Goal: Task Accomplishment & Management: Use online tool/utility

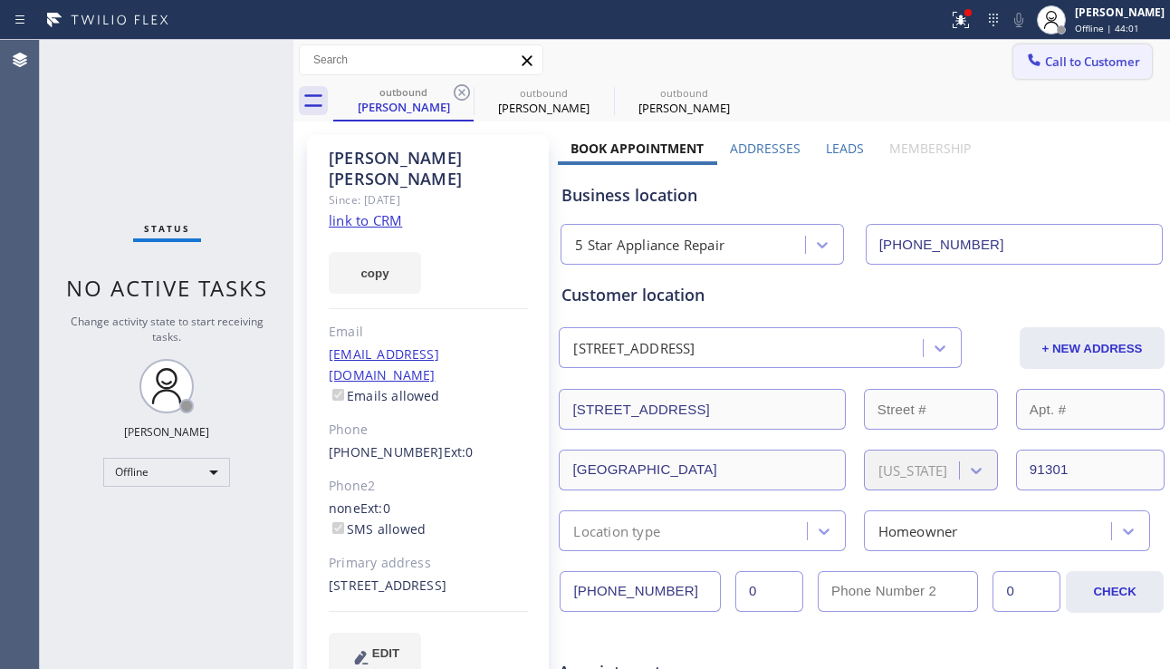
click at [1014, 65] on button "Call to Customer" at bounding box center [1083, 61] width 139 height 34
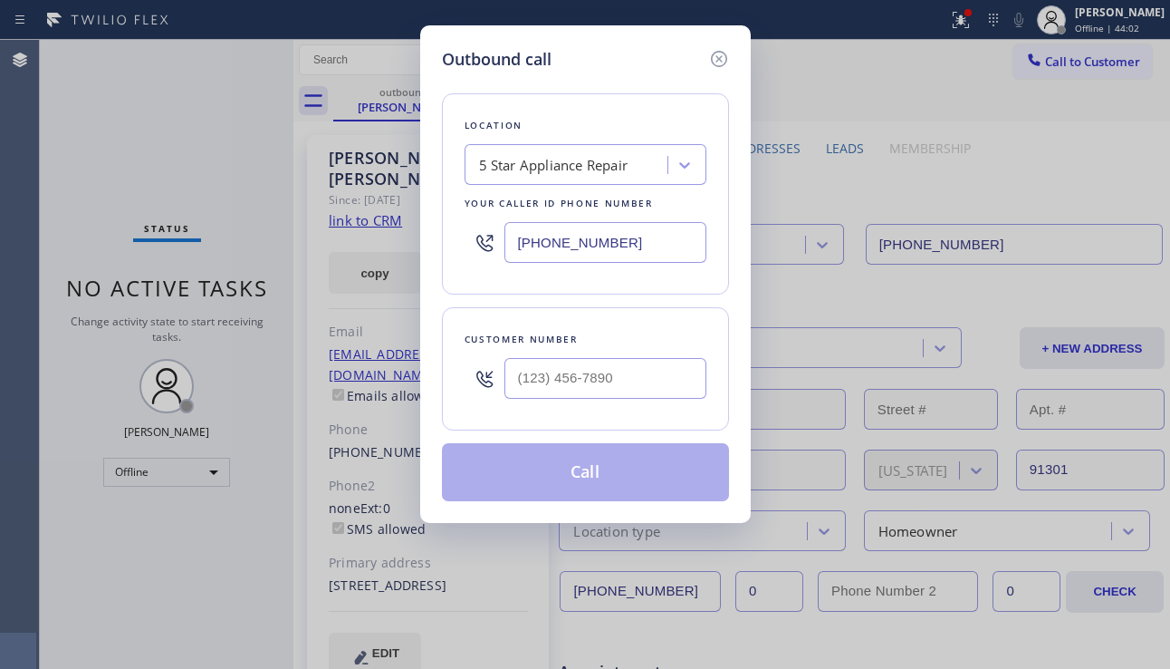
type input "(___) ___-____"
click at [537, 388] on input "(___) ___-____" at bounding box center [606, 378] width 202 height 41
click at [721, 53] on icon at bounding box center [719, 59] width 22 height 22
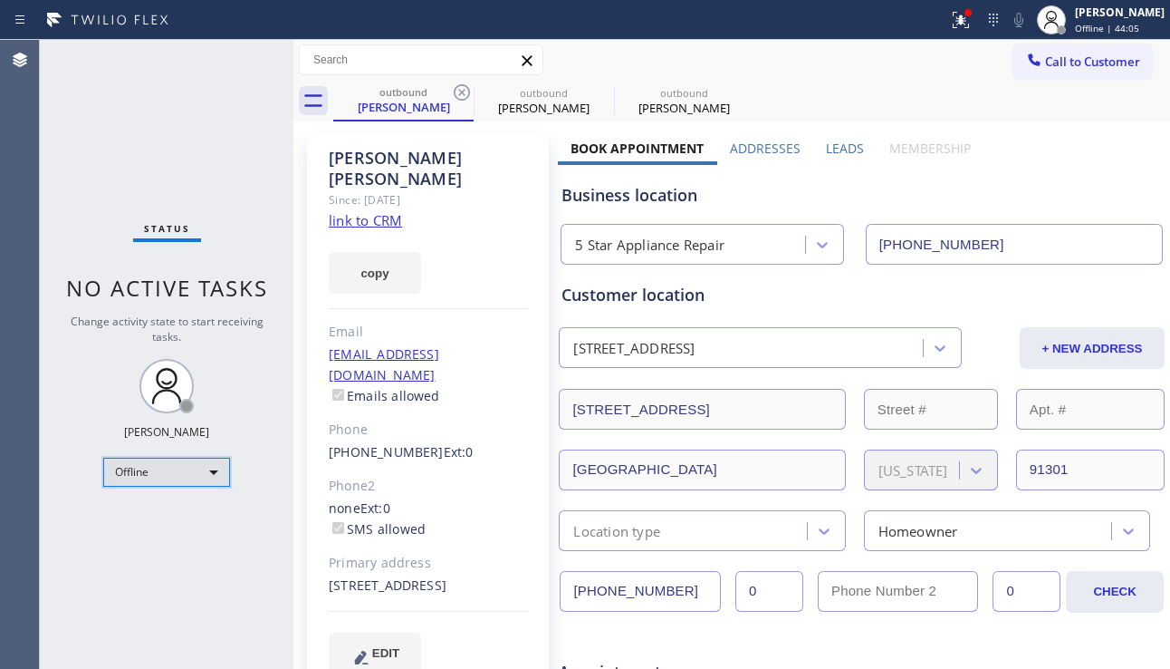
click at [192, 471] on div "Offline" at bounding box center [166, 472] width 127 height 29
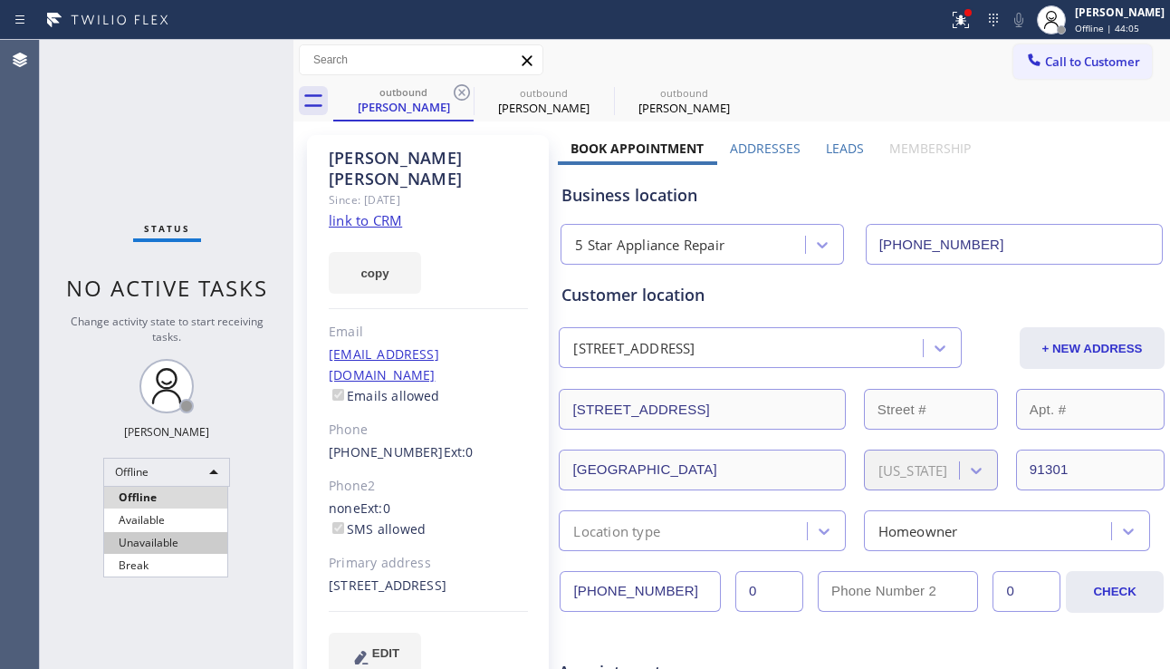
click at [169, 534] on li "Unavailable" at bounding box center [165, 543] width 123 height 22
click at [263, 528] on div "Status No active tasks Change activity state to start receiving tasks. Alynna M…" at bounding box center [167, 354] width 254 height 629
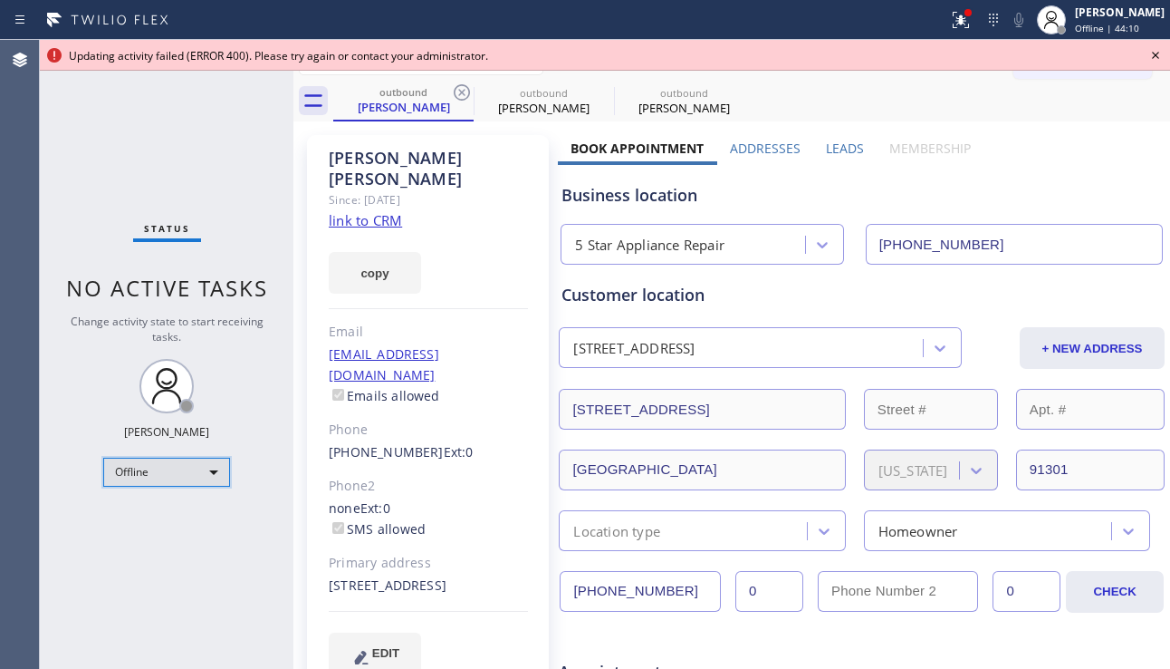
click at [200, 478] on div "Offline" at bounding box center [166, 472] width 127 height 29
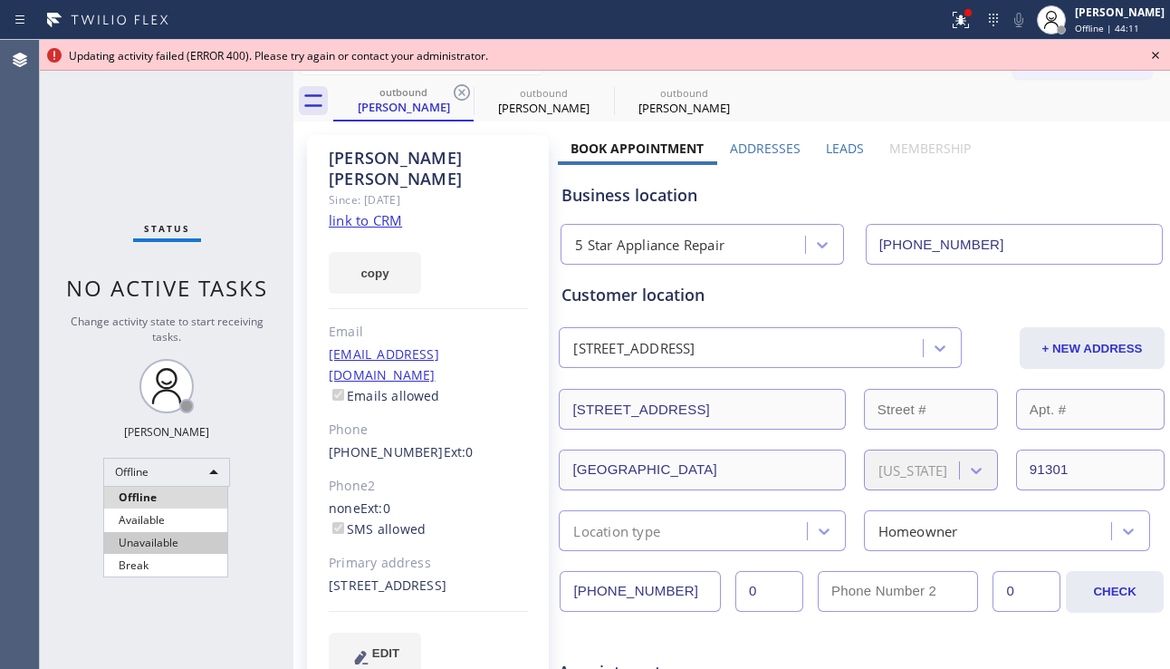
click at [172, 533] on li "Unavailable" at bounding box center [165, 543] width 123 height 22
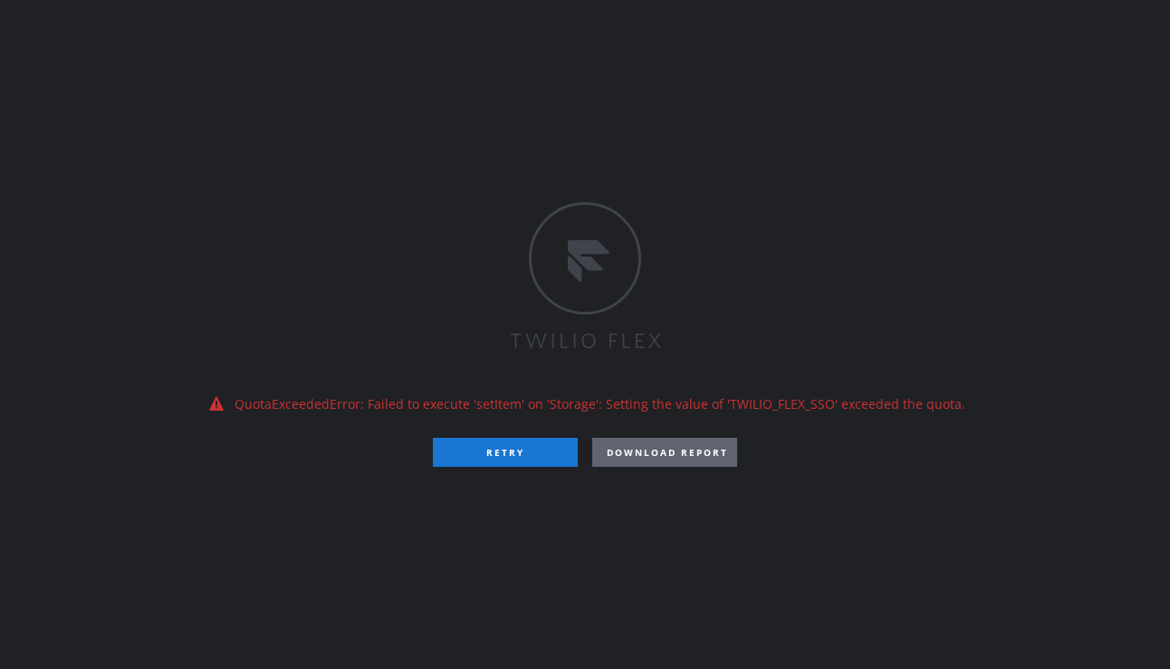
click at [1047, 392] on div "QuotaExceededError: Failed to execute 'setItem' on 'Storage': Setting the value…" at bounding box center [585, 334] width 1170 height 669
click at [653, 445] on button "DOWNLOAD REPORT" at bounding box center [664, 452] width 145 height 29
click at [518, 457] on button "RETRY" at bounding box center [505, 452] width 145 height 29
click at [575, 636] on div "QuotaExceededError: Failed to execute 'setItem' on 'Storage': Setting the value…" at bounding box center [585, 334] width 1170 height 669
click at [1064, 455] on div "QuotaExceededError: Failed to execute 'setItem' on 'Storage': Setting the value…" at bounding box center [585, 334] width 1170 height 669
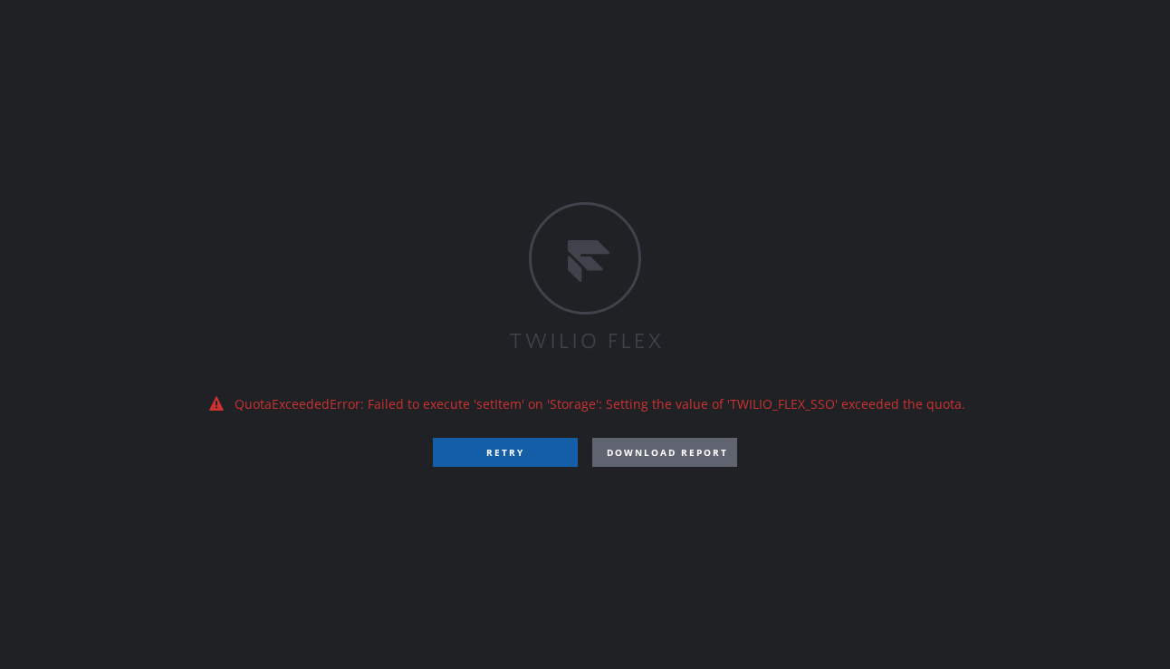
click at [504, 449] on button "RETRY" at bounding box center [505, 452] width 145 height 29
click at [1077, 484] on div "QuotaExceededError: Failed to execute 'setItem' on 'Storage': Setting the value…" at bounding box center [585, 334] width 1170 height 669
click at [503, 453] on button "RETRY" at bounding box center [505, 452] width 145 height 29
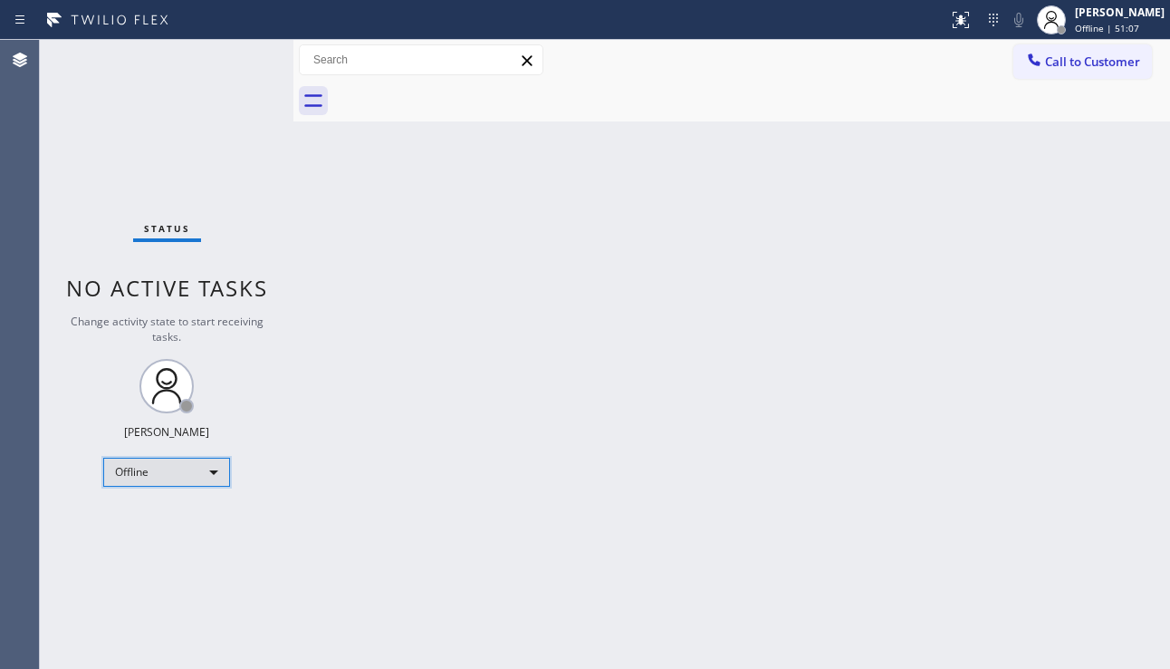
click at [143, 465] on div "Offline" at bounding box center [166, 472] width 127 height 29
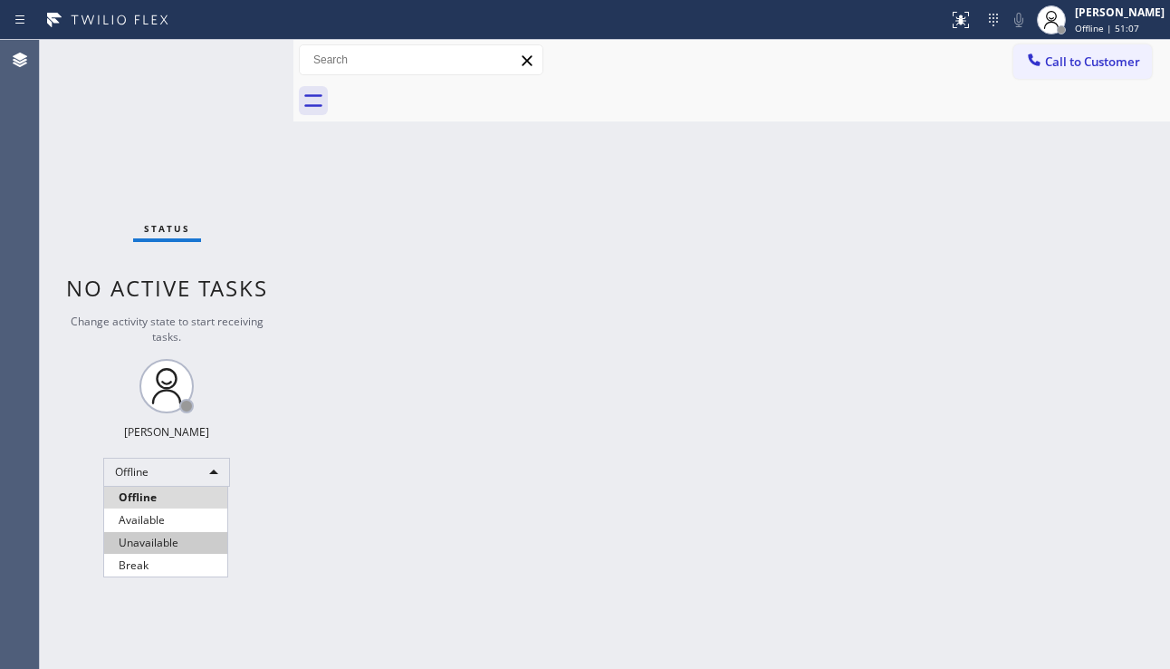
click at [155, 536] on li "Unavailable" at bounding box center [165, 543] width 123 height 22
click at [371, 518] on div "Back to Dashboard Change Sender ID Customers Technicians Select a contact Outbo…" at bounding box center [732, 354] width 877 height 629
click at [1044, 370] on div "Back to Dashboard Change Sender ID Customers Technicians Select a contact Outbo…" at bounding box center [732, 354] width 877 height 629
click at [371, 611] on div "Back to Dashboard Change Sender ID Customers Technicians Select a contact Outbo…" at bounding box center [732, 354] width 877 height 629
click at [1060, 402] on div "Back to Dashboard Change Sender ID Customers Technicians Select a contact Outbo…" at bounding box center [732, 354] width 877 height 629
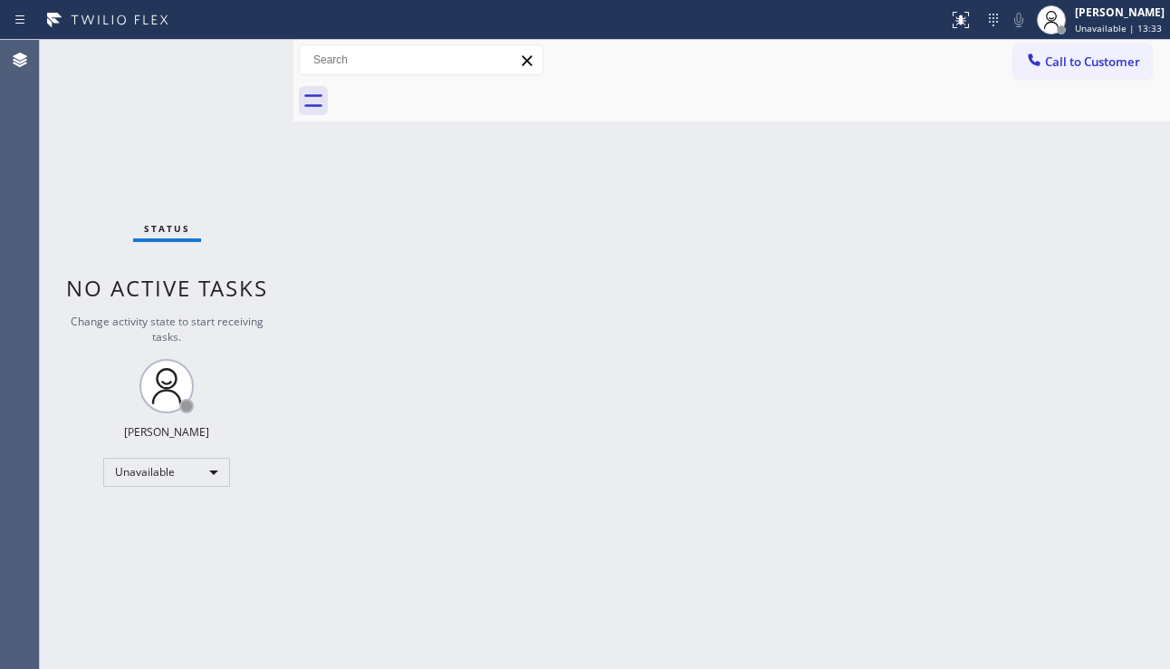
click at [746, 292] on div "Back to Dashboard Change Sender ID Customers Technicians Select a contact Outbo…" at bounding box center [732, 354] width 877 height 629
click at [1066, 56] on span "Call to Customer" at bounding box center [1092, 61] width 95 height 16
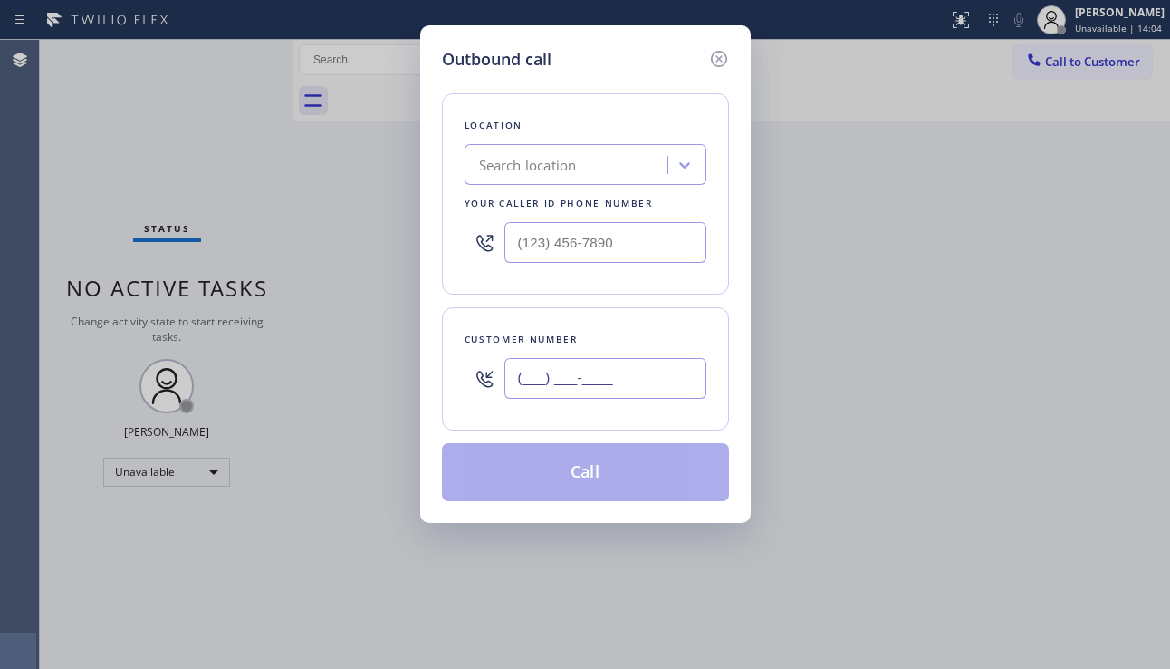
click at [573, 386] on input "(___) ___-____" at bounding box center [606, 378] width 202 height 41
paste input "310) 449-3185"
type input "[PHONE_NUMBER]"
click at [549, 167] on div "Search location" at bounding box center [528, 165] width 98 height 21
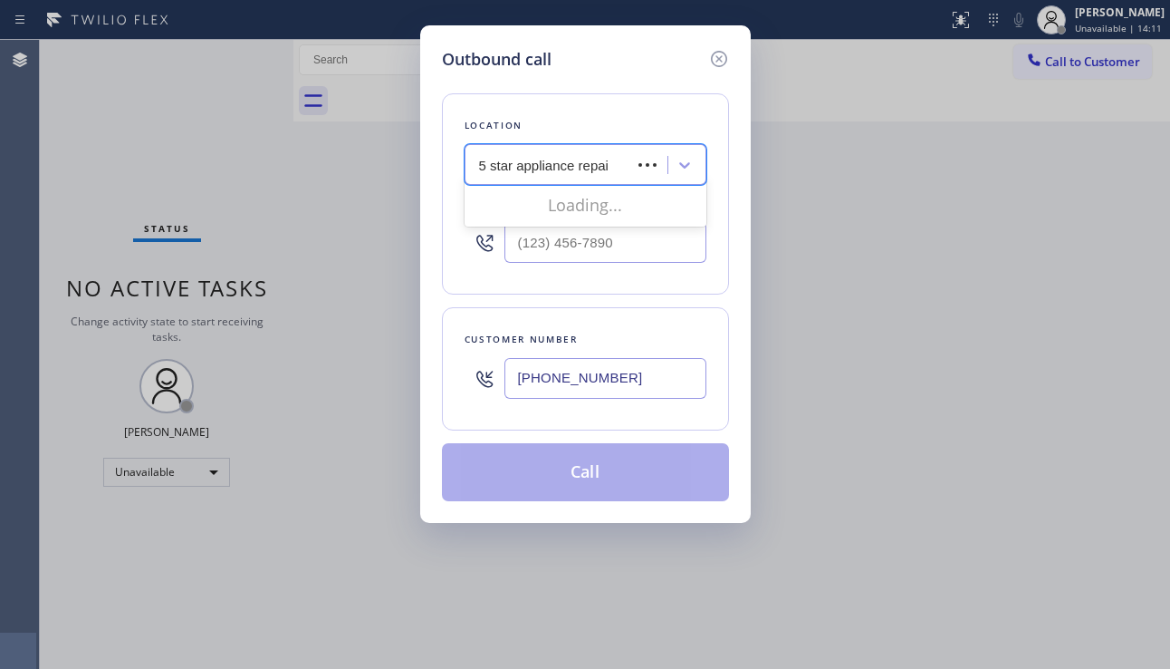
type input "5 star appliance repair"
click at [577, 168] on input "5 star appliance repair" at bounding box center [547, 165] width 136 height 15
click at [615, 166] on div "5 star appliance repair" at bounding box center [568, 165] width 197 height 32
click at [566, 167] on div "Search location" at bounding box center [528, 165] width 98 height 21
type input "5 star appliance repair"
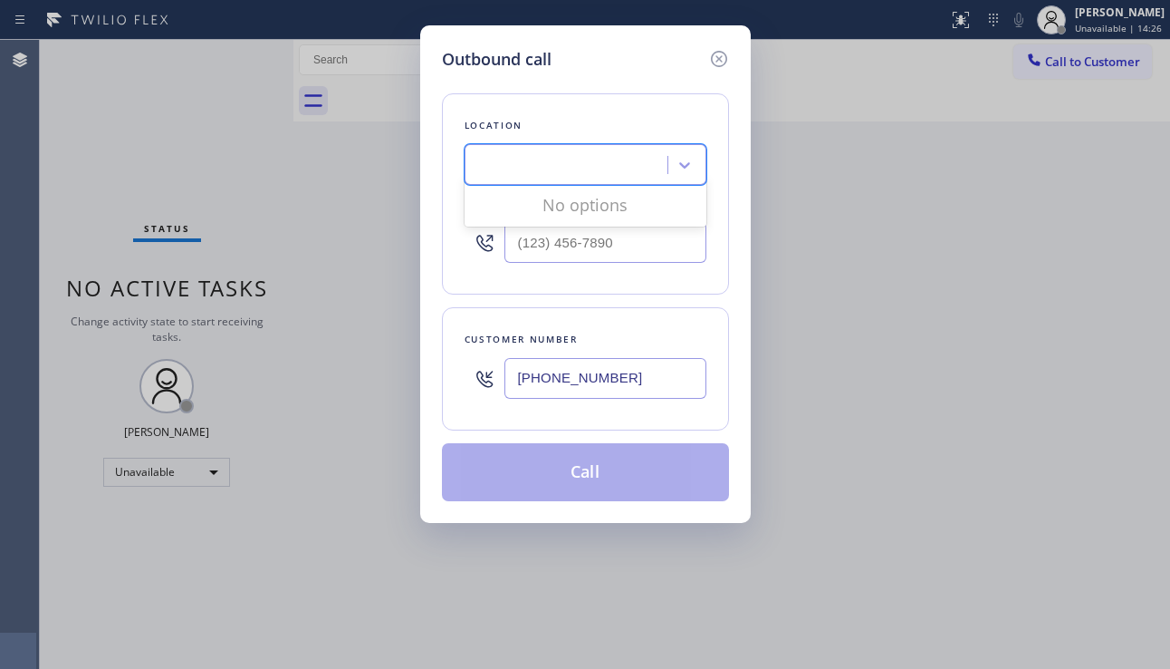
click at [623, 162] on div "5 star appliance repair" at bounding box center [568, 165] width 197 height 32
click at [575, 167] on div "Search location" at bounding box center [528, 165] width 98 height 21
type input "5 star"
click at [719, 57] on icon at bounding box center [719, 59] width 22 height 22
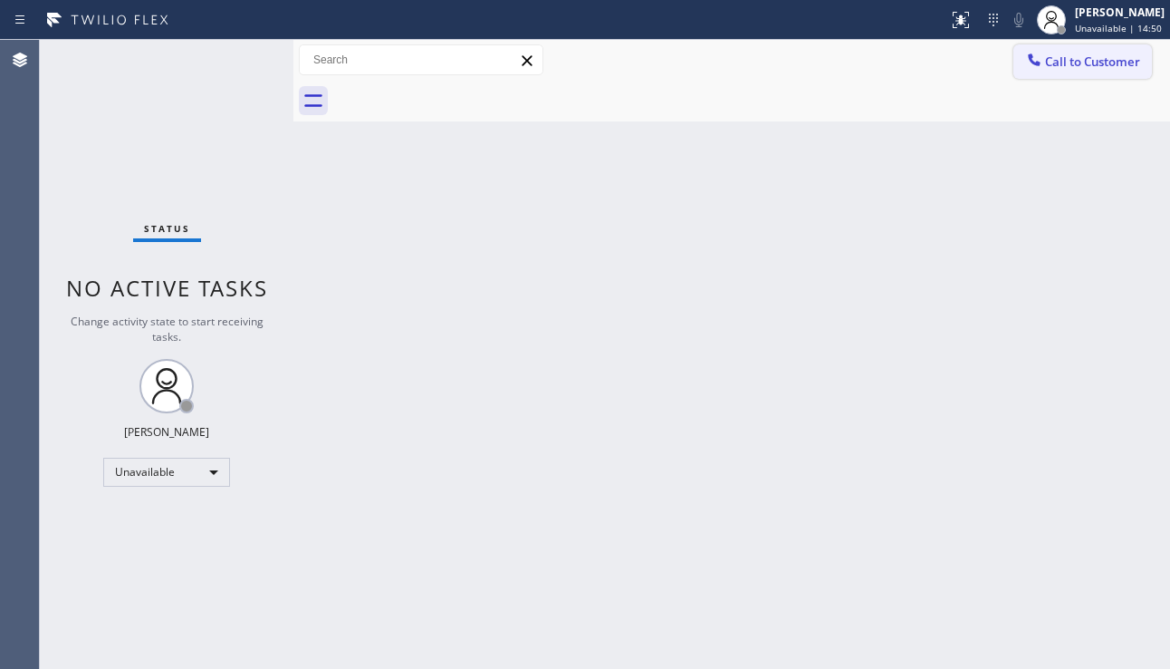
click at [1112, 65] on span "Call to Customer" at bounding box center [1092, 61] width 95 height 16
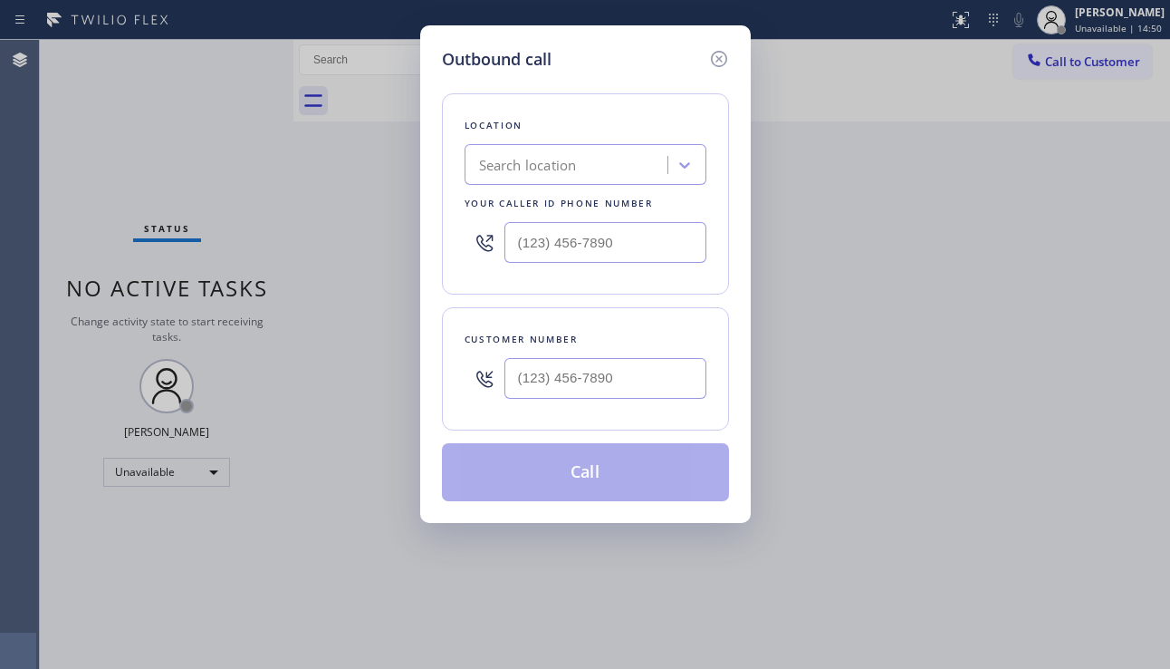
click at [515, 169] on div "Search location" at bounding box center [528, 165] width 98 height 21
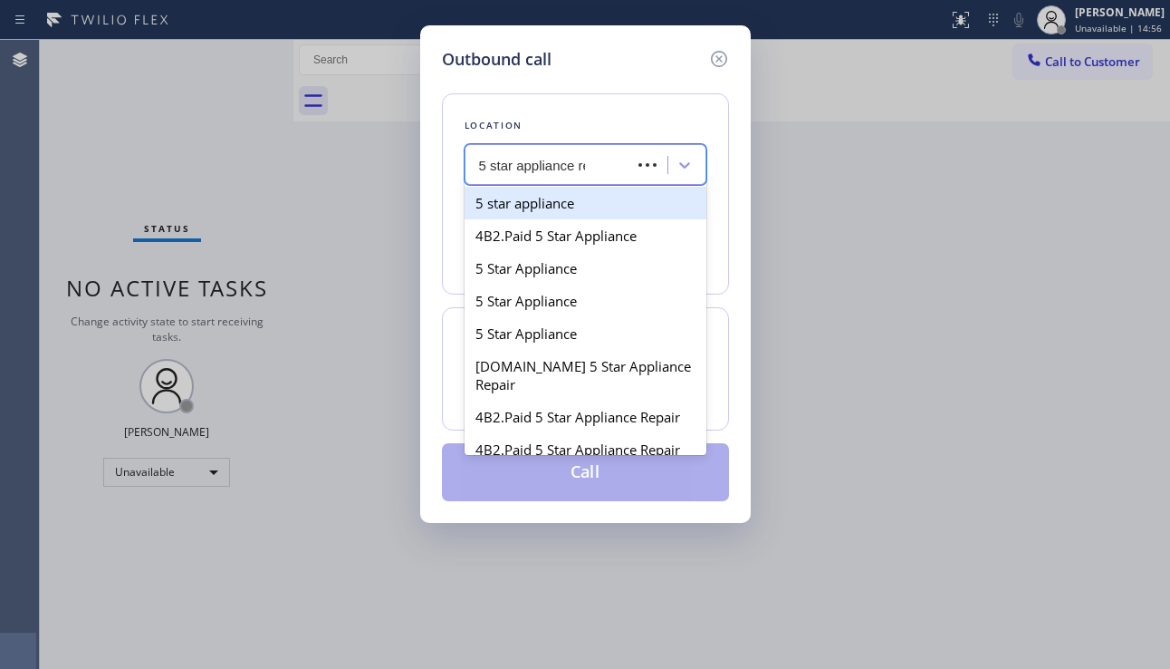
type input "5 star appliance rep"
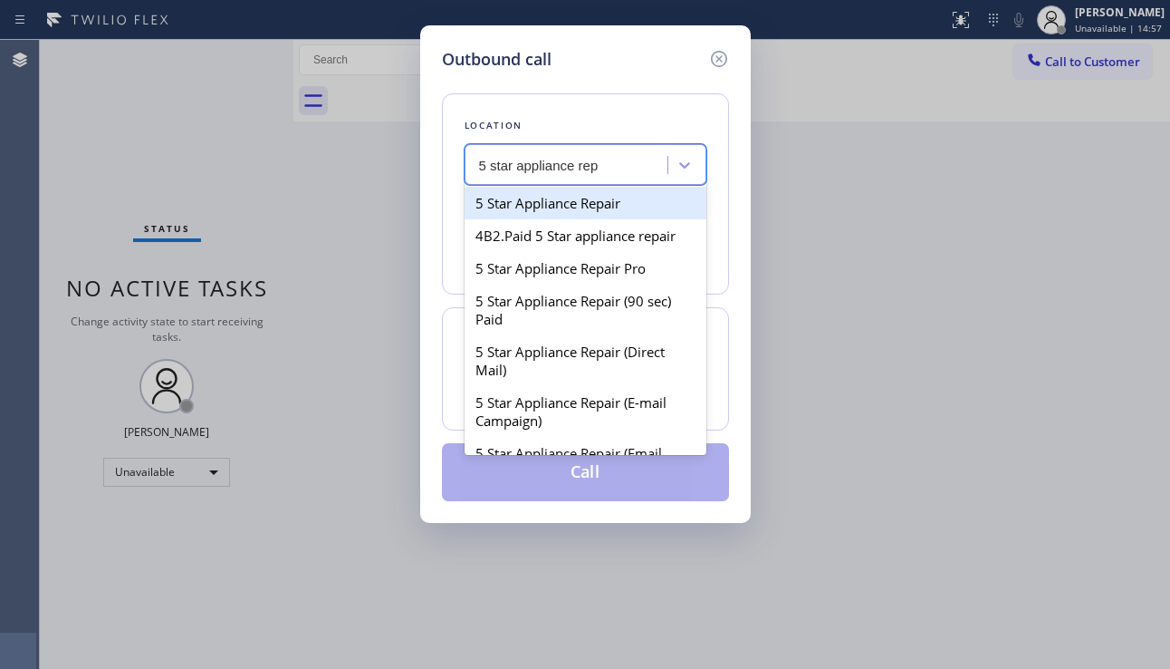
click at [525, 195] on div "5 Star Appliance Repair" at bounding box center [586, 203] width 242 height 33
type input "[PHONE_NUMBER]"
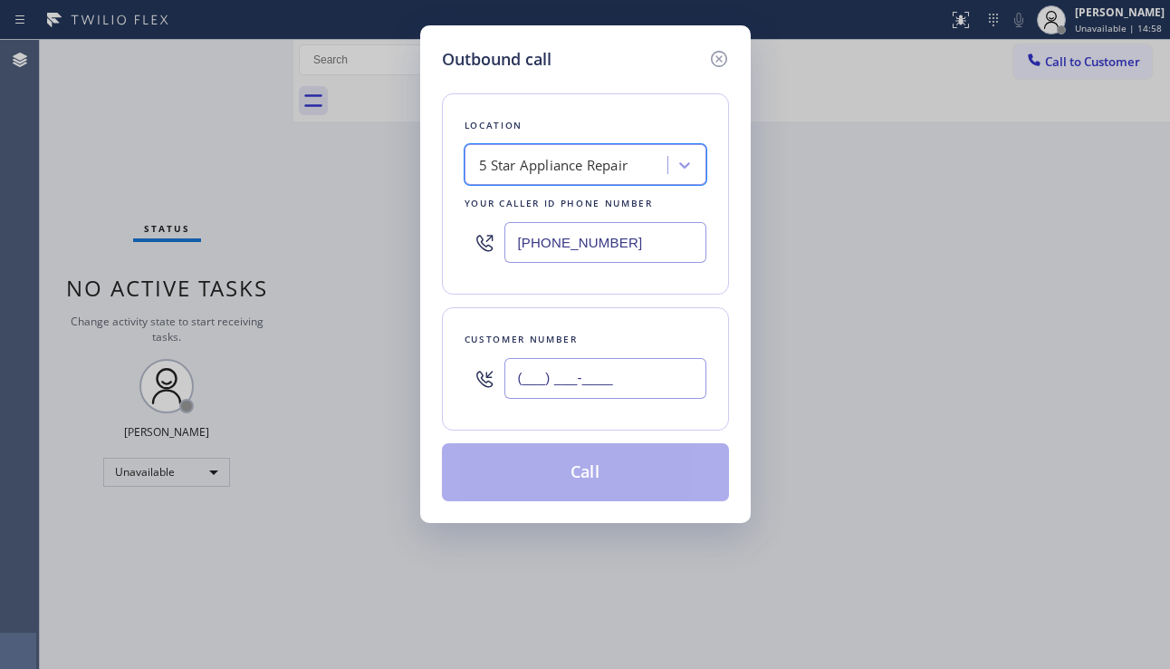
click at [572, 392] on input "(___) ___-____" at bounding box center [606, 378] width 202 height 41
paste input "310) 449-3185"
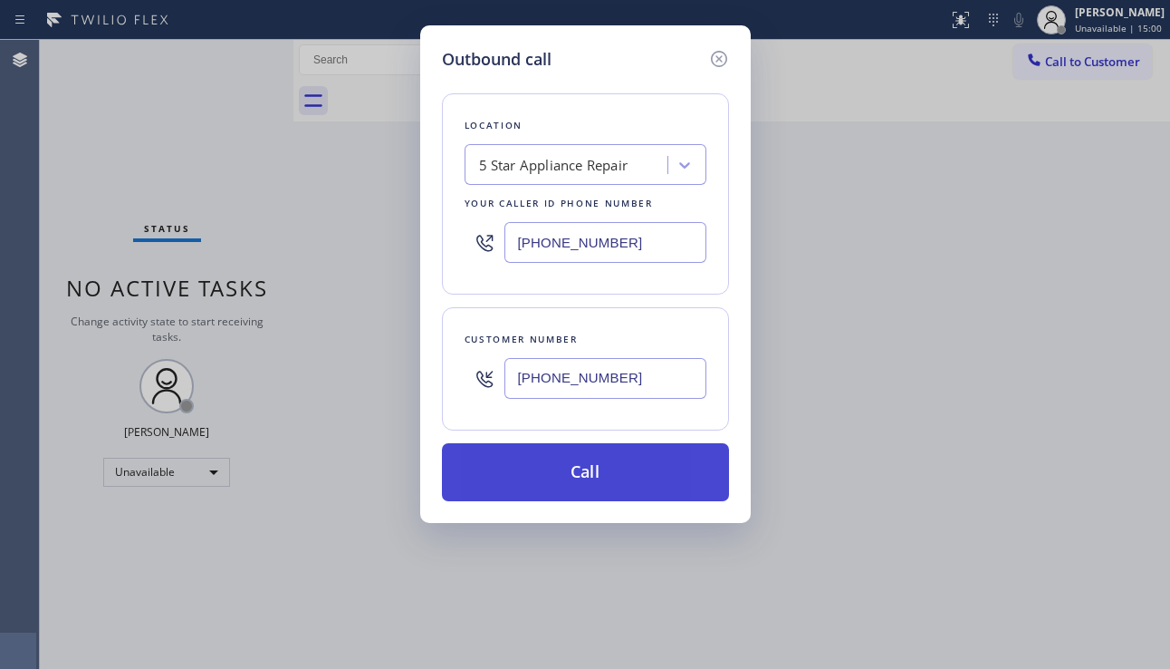
type input "[PHONE_NUMBER]"
click at [560, 454] on button "Call" at bounding box center [585, 472] width 287 height 58
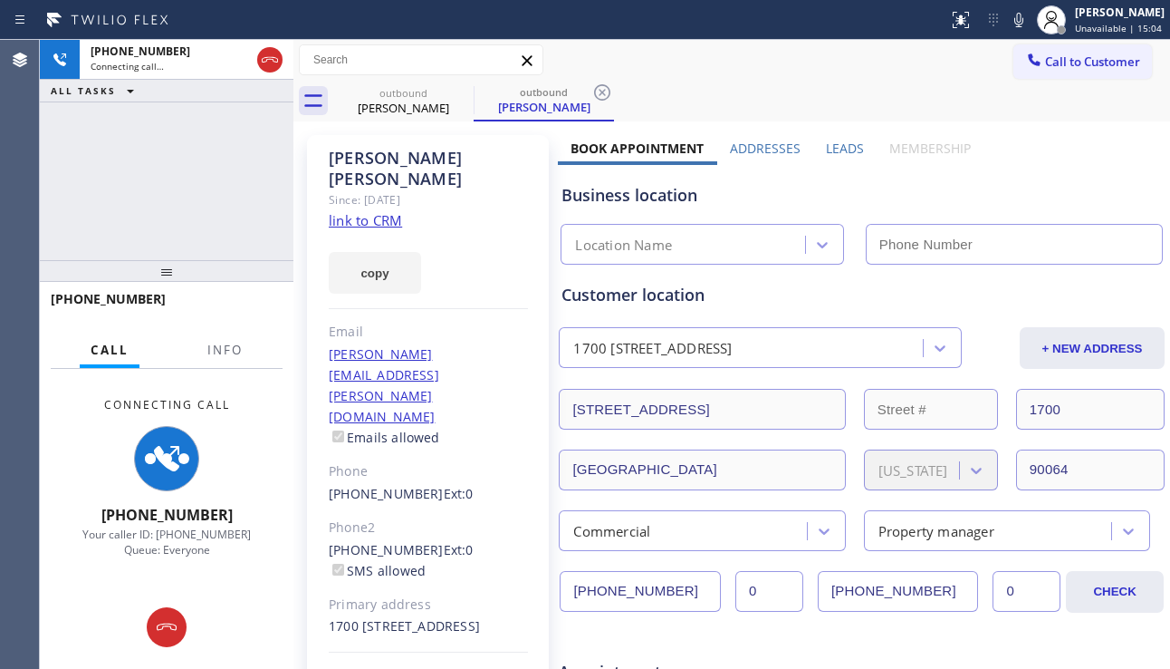
type input "[PHONE_NUMBER]"
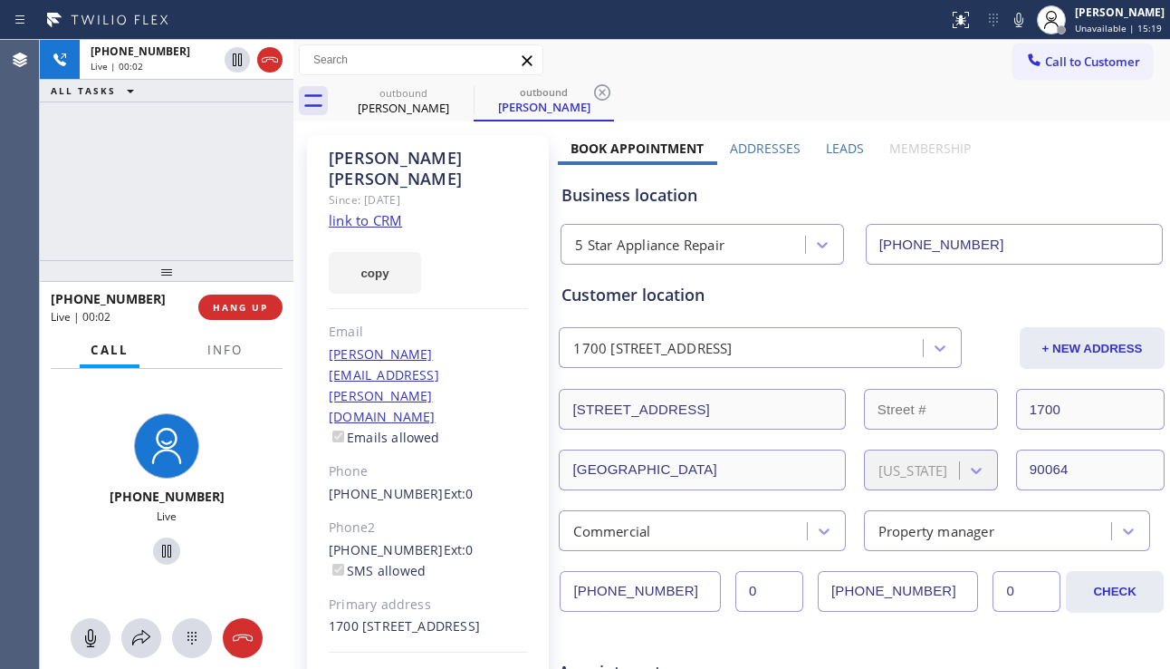
click at [826, 149] on label "Leads" at bounding box center [845, 148] width 38 height 17
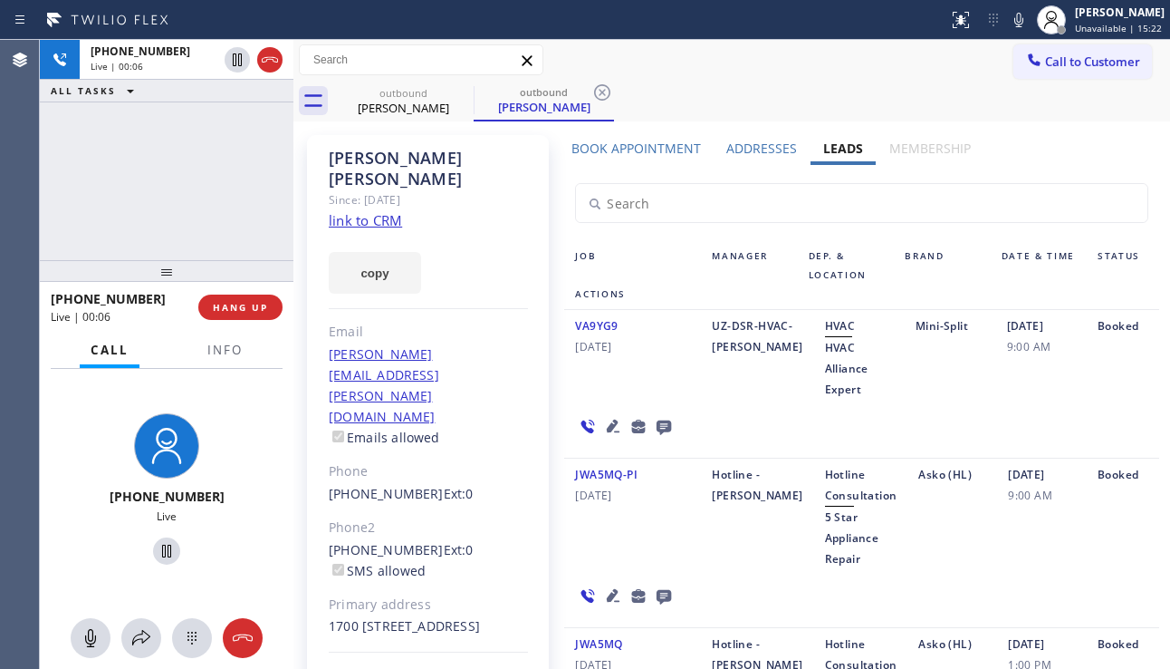
click at [603, 588] on icon at bounding box center [613, 595] width 22 height 22
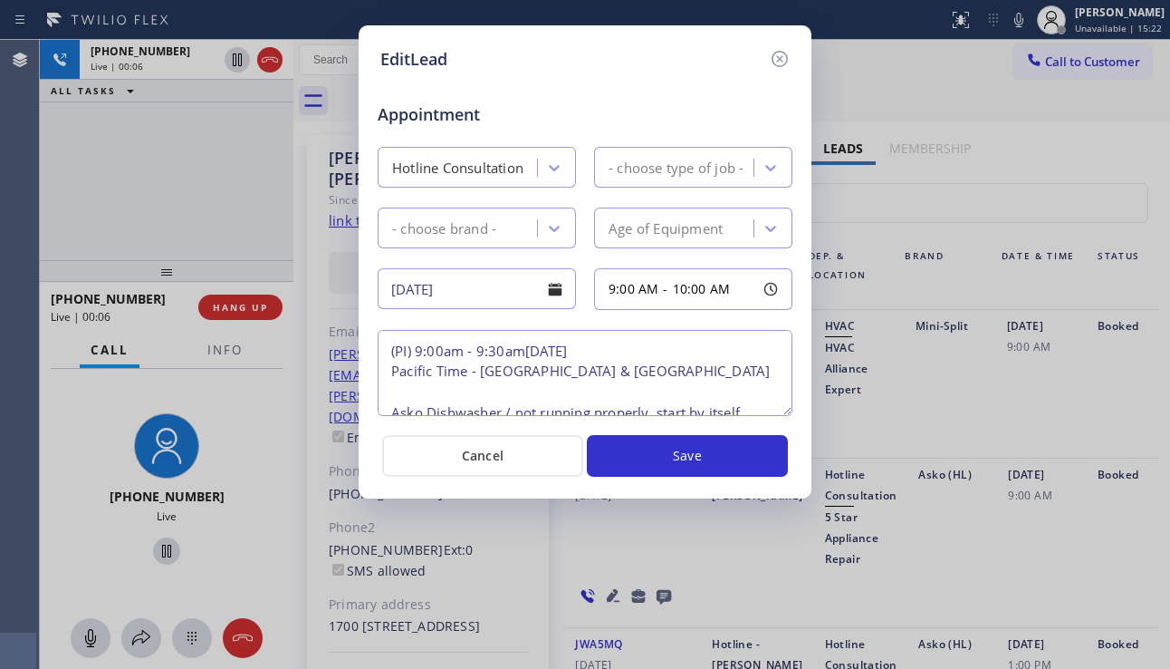
type textarea "(PI) 9:00am - 9:30am[DATE] Pacific Time - [GEOGRAPHIC_DATA] & [GEOGRAPHIC_DATA]…"
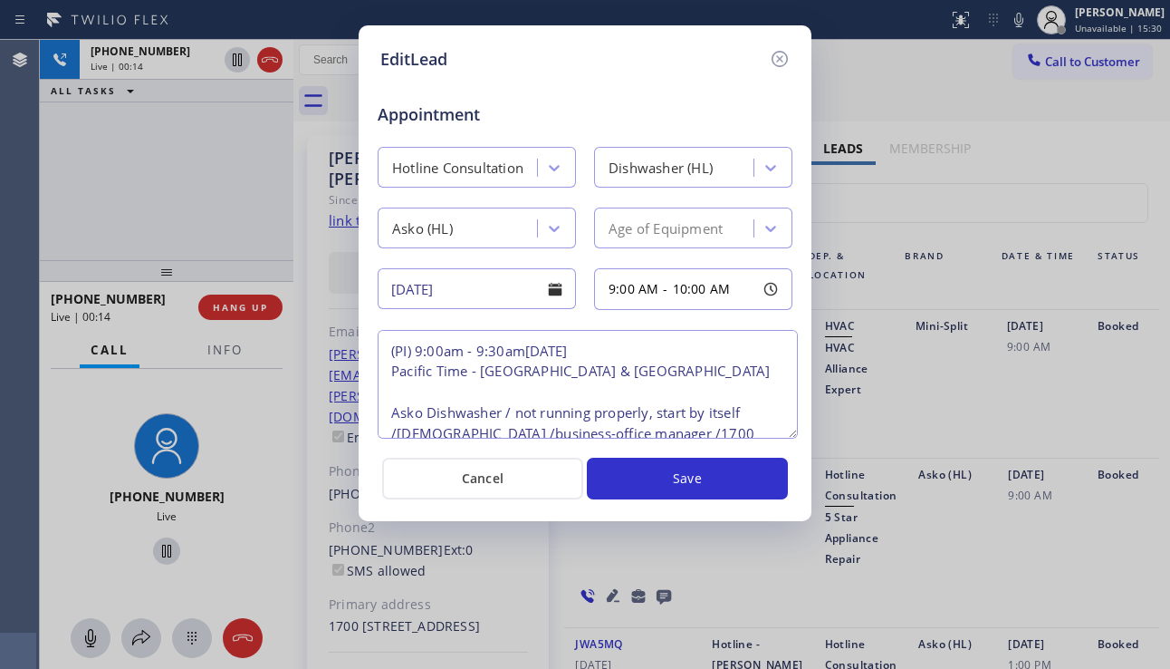
drag, startPoint x: 780, startPoint y: 409, endPoint x: 785, endPoint y: 432, distance: 23.3
click at [785, 432] on textarea "(PI) 9:00am - 9:30am[DATE] Pacific Time - [GEOGRAPHIC_DATA] & [GEOGRAPHIC_DATA]…" at bounding box center [588, 384] width 420 height 109
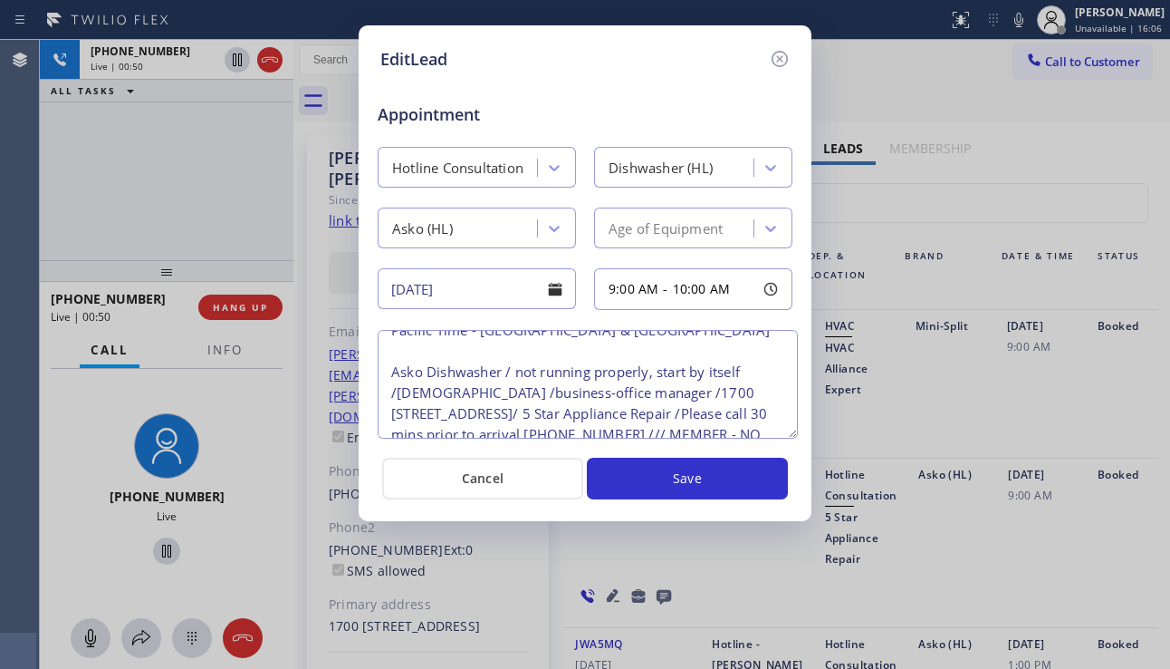
scroll to position [98, 0]
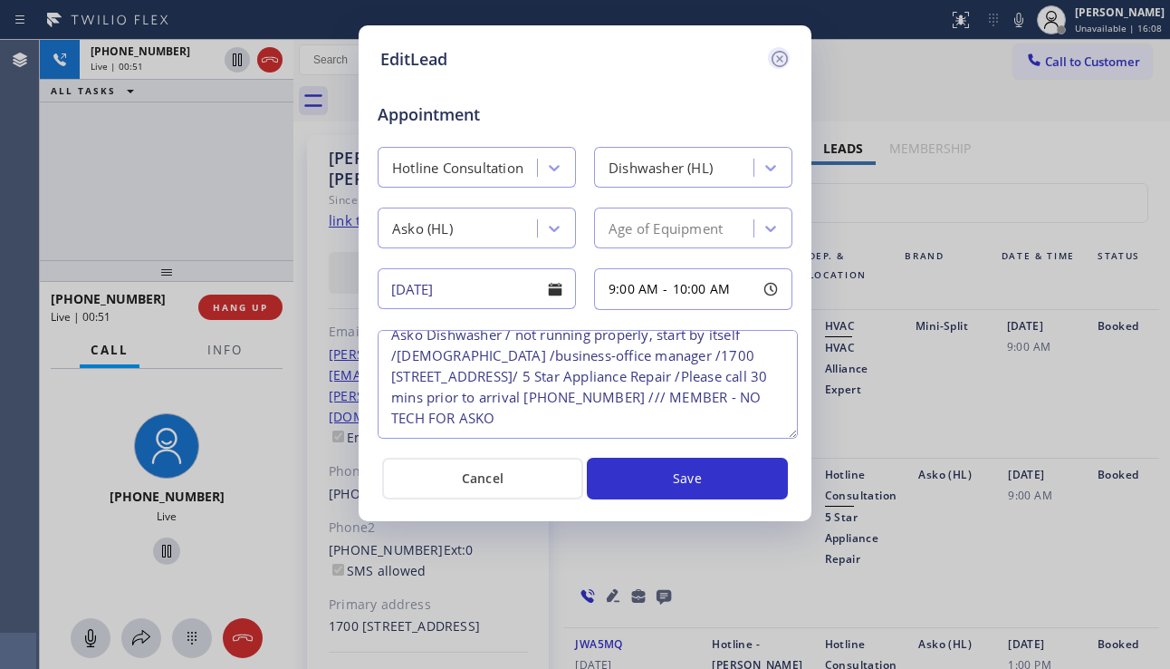
click at [785, 57] on icon at bounding box center [780, 59] width 22 height 22
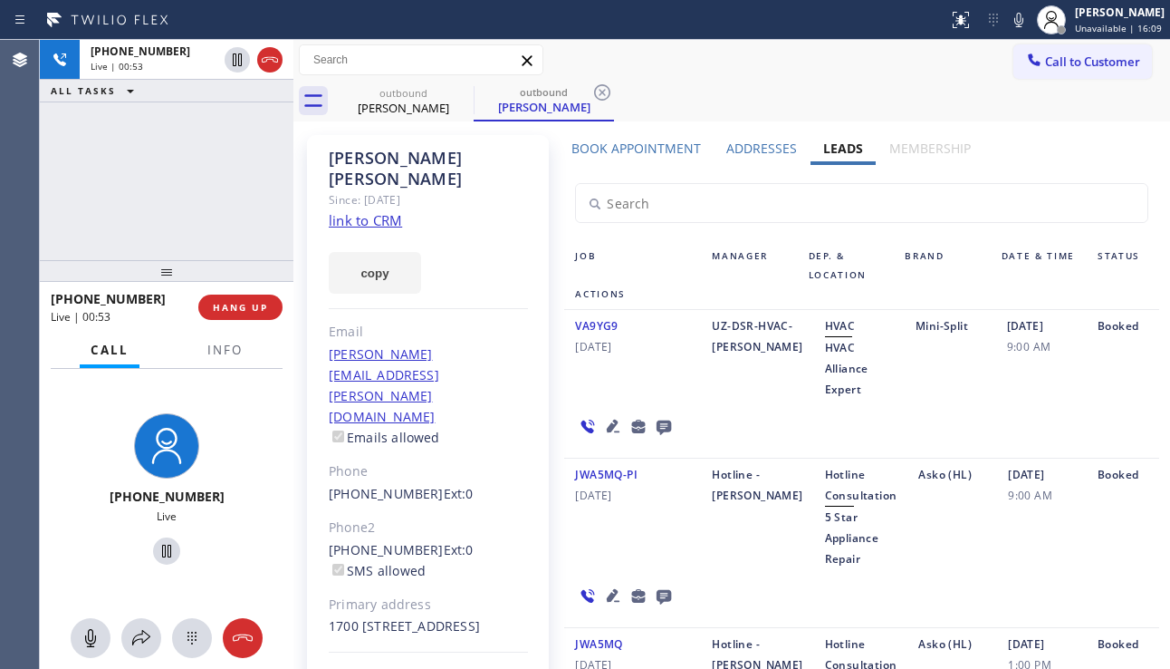
click at [602, 424] on icon at bounding box center [613, 426] width 22 height 22
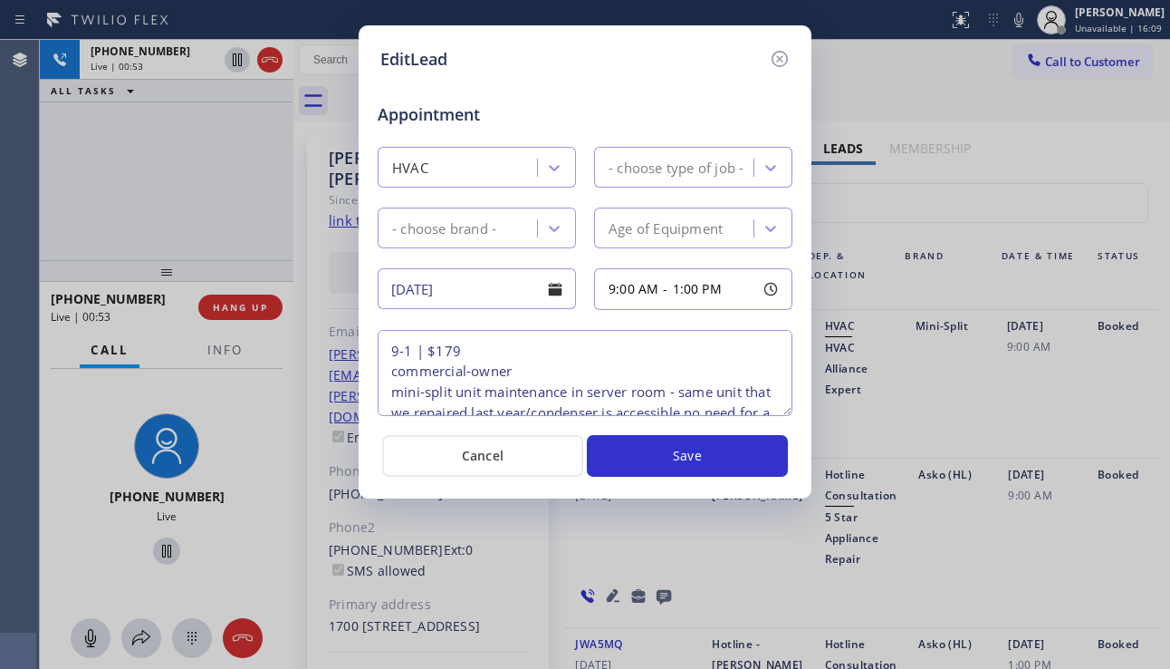
type textarea "9-1 | $179 commercial-owner mini-split unit maintenance in server room - same u…"
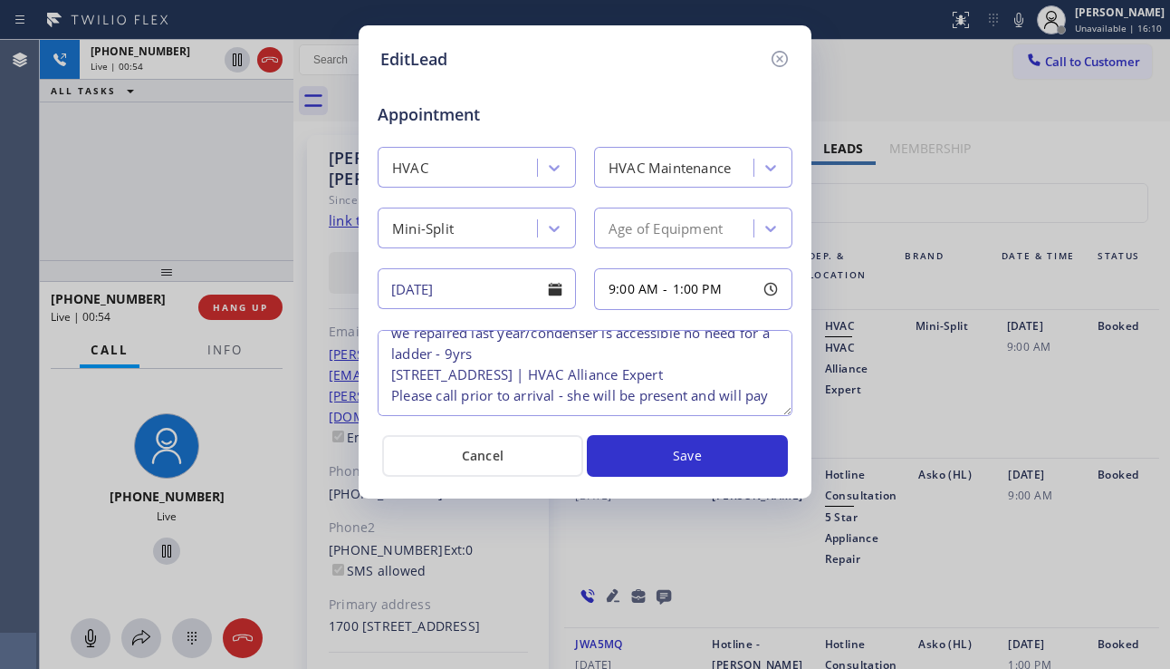
scroll to position [0, 0]
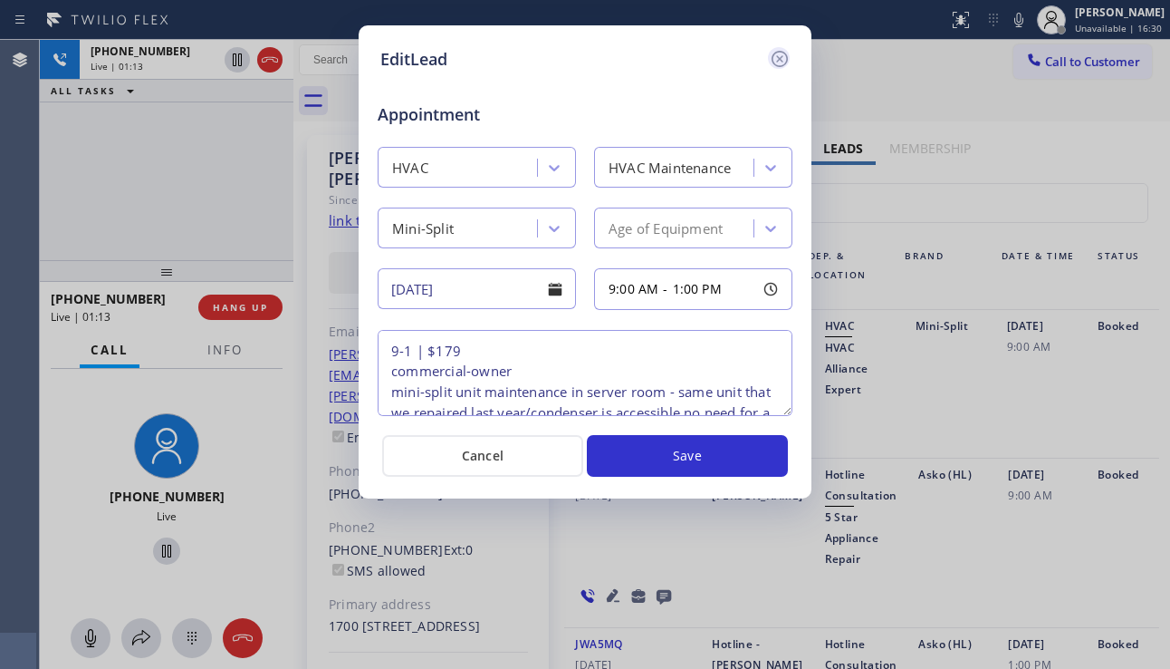
click at [780, 64] on icon at bounding box center [780, 59] width 22 height 22
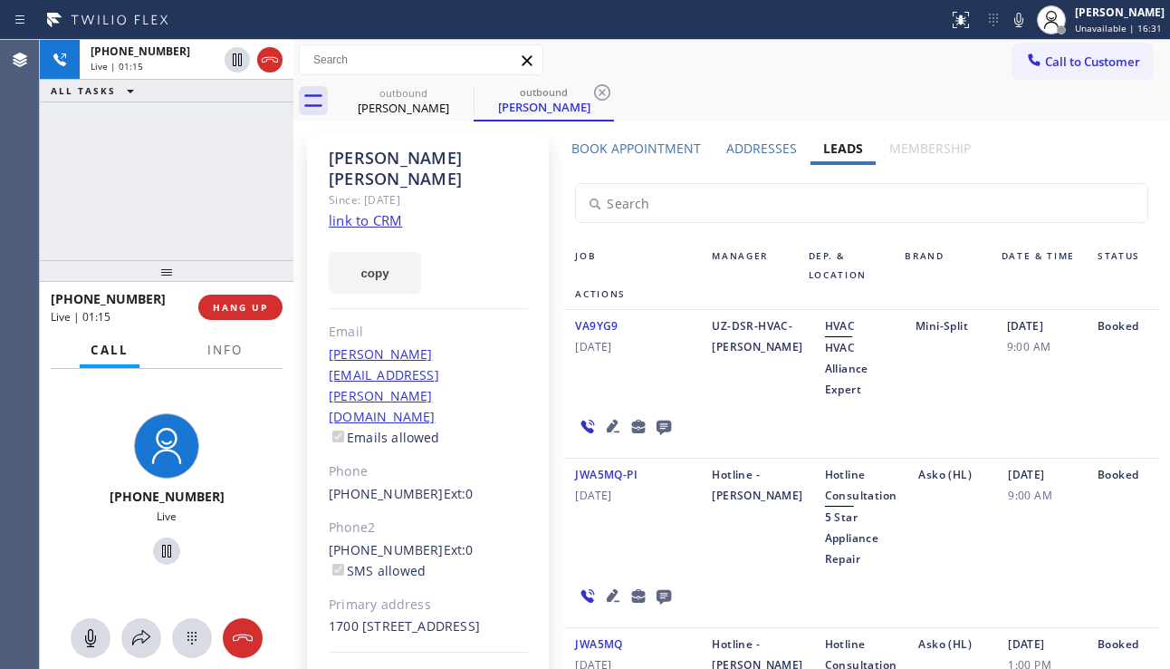
click at [612, 594] on icon at bounding box center [613, 595] width 13 height 13
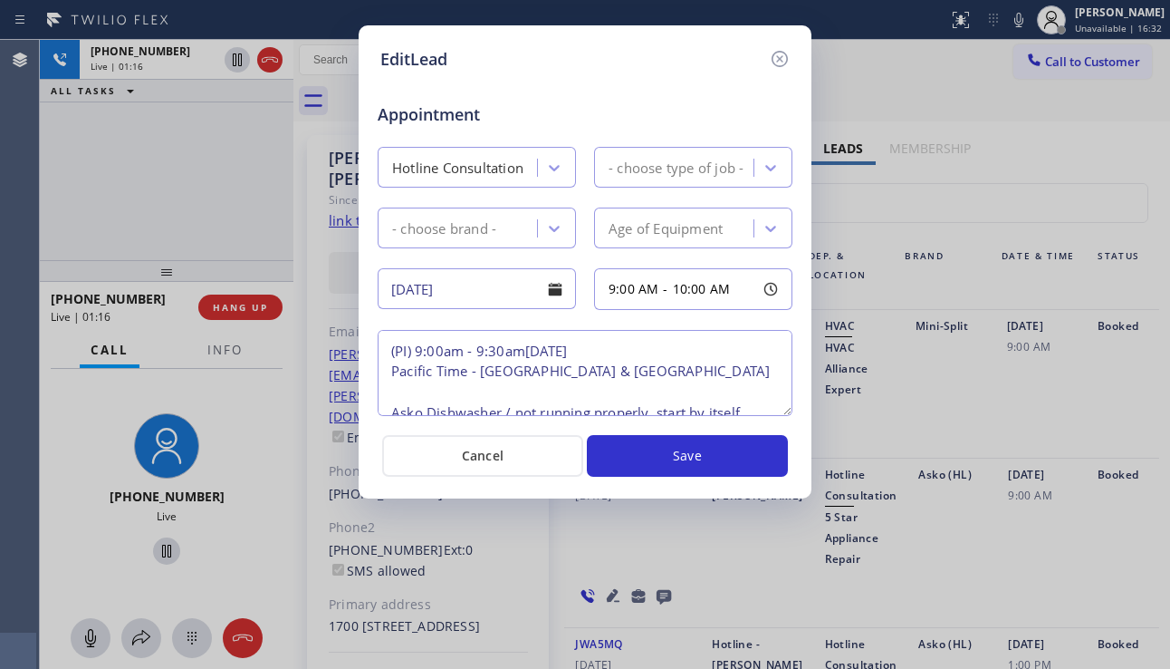
type textarea "(PI) 9:00am - 9:30am[DATE] Pacific Time - [GEOGRAPHIC_DATA] & [GEOGRAPHIC_DATA]…"
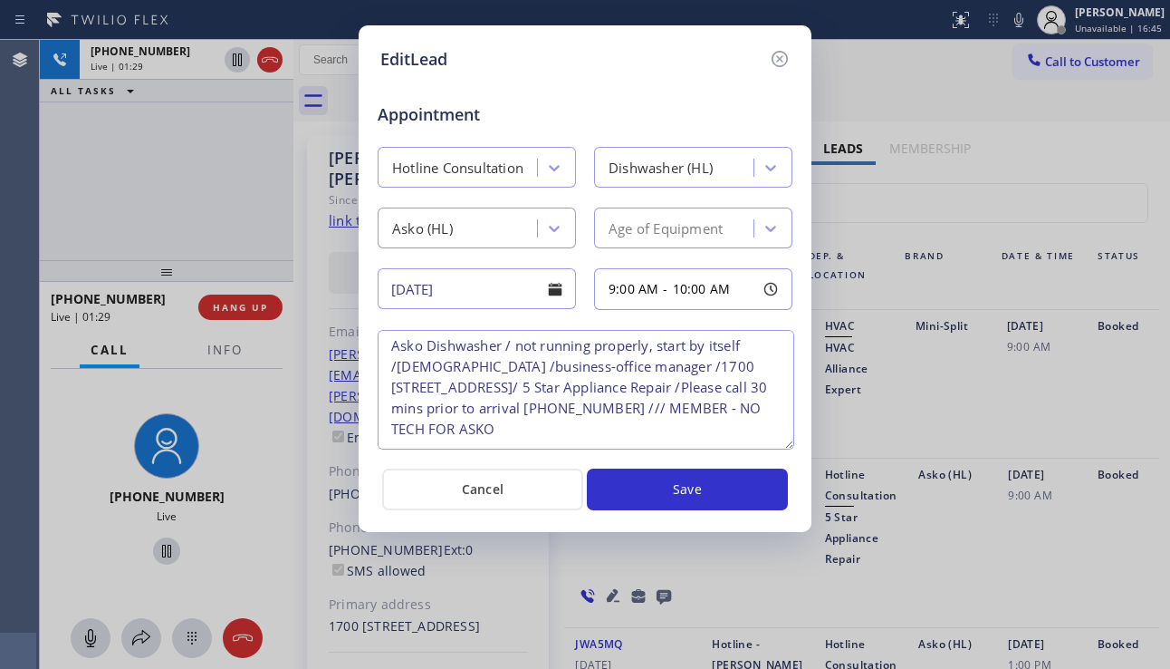
drag, startPoint x: 787, startPoint y: 410, endPoint x: 788, endPoint y: 444, distance: 33.5
click at [788, 444] on textarea "(PI) 9:00am - 9:30am[DATE] Pacific Time - [GEOGRAPHIC_DATA] & [GEOGRAPHIC_DATA]…" at bounding box center [586, 390] width 417 height 120
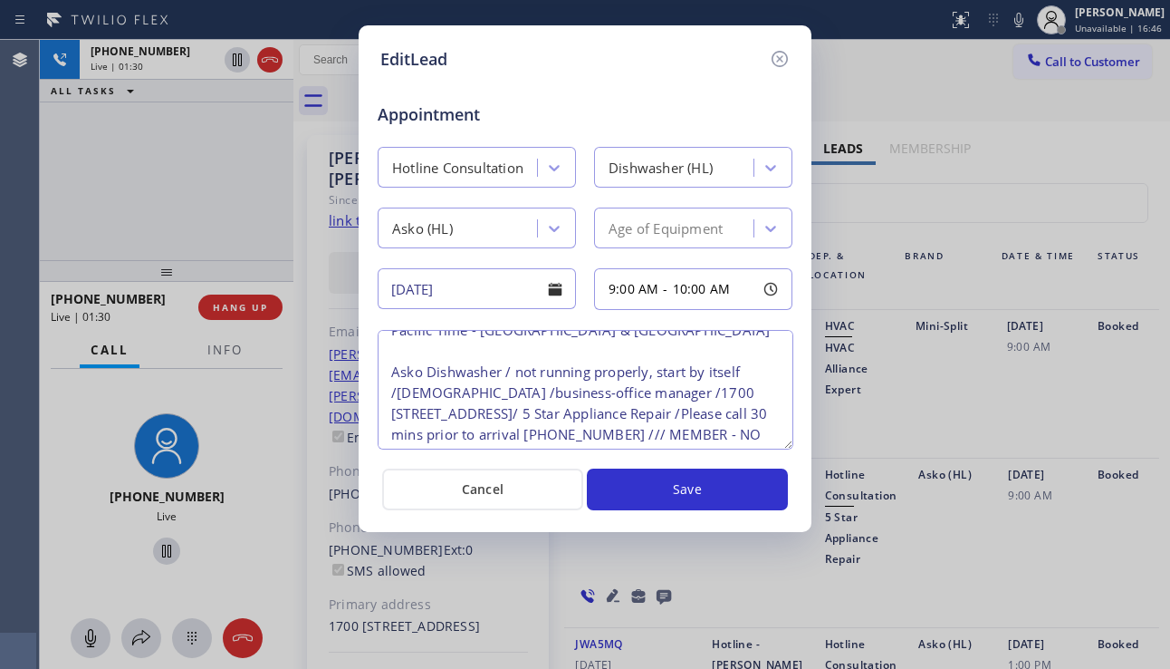
scroll to position [0, 0]
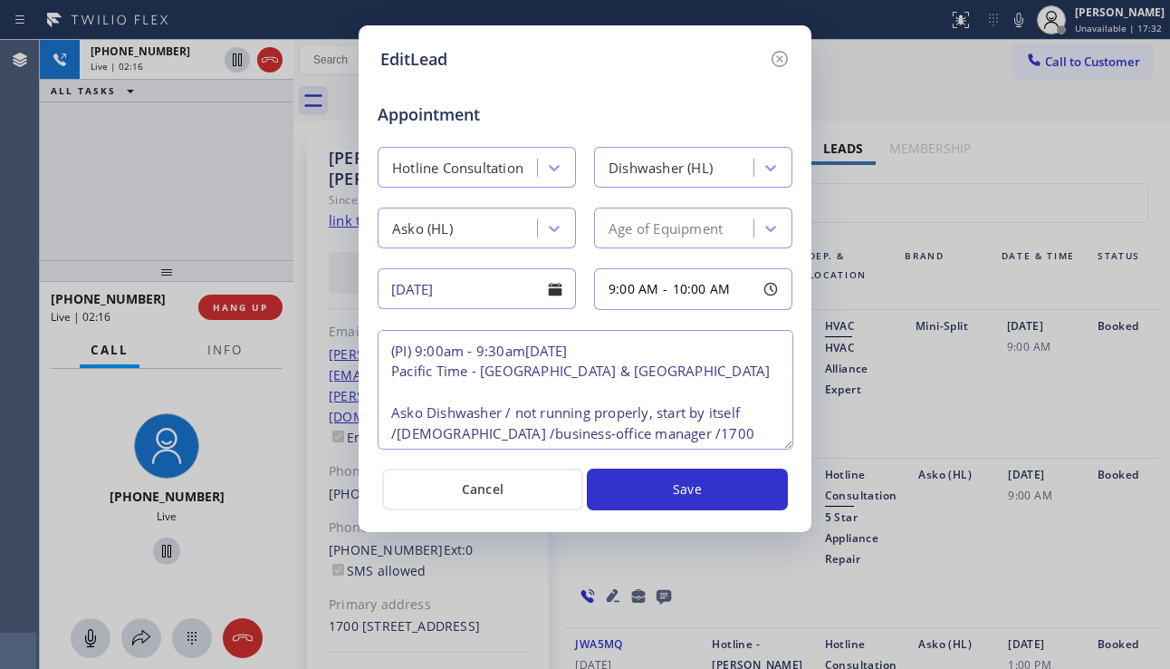
click at [773, 66] on icon at bounding box center [780, 59] width 22 height 22
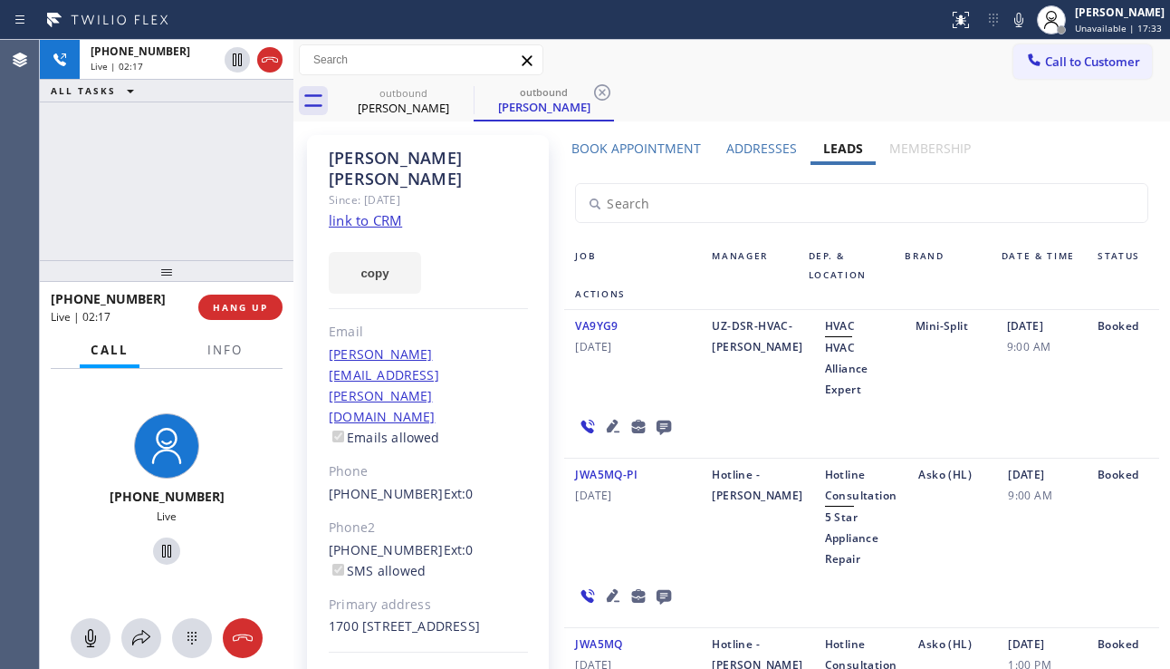
click at [604, 418] on icon at bounding box center [613, 426] width 22 height 22
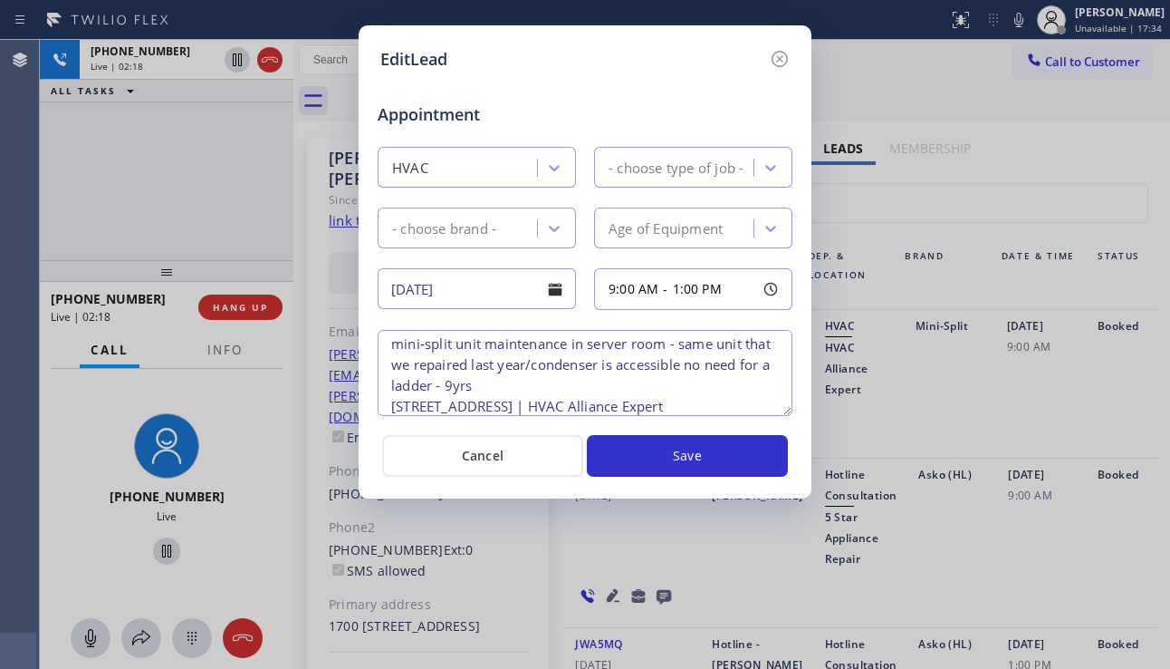
type textarea "9-1 | $179 commercial-owner mini-split unit maintenance in server room - same u…"
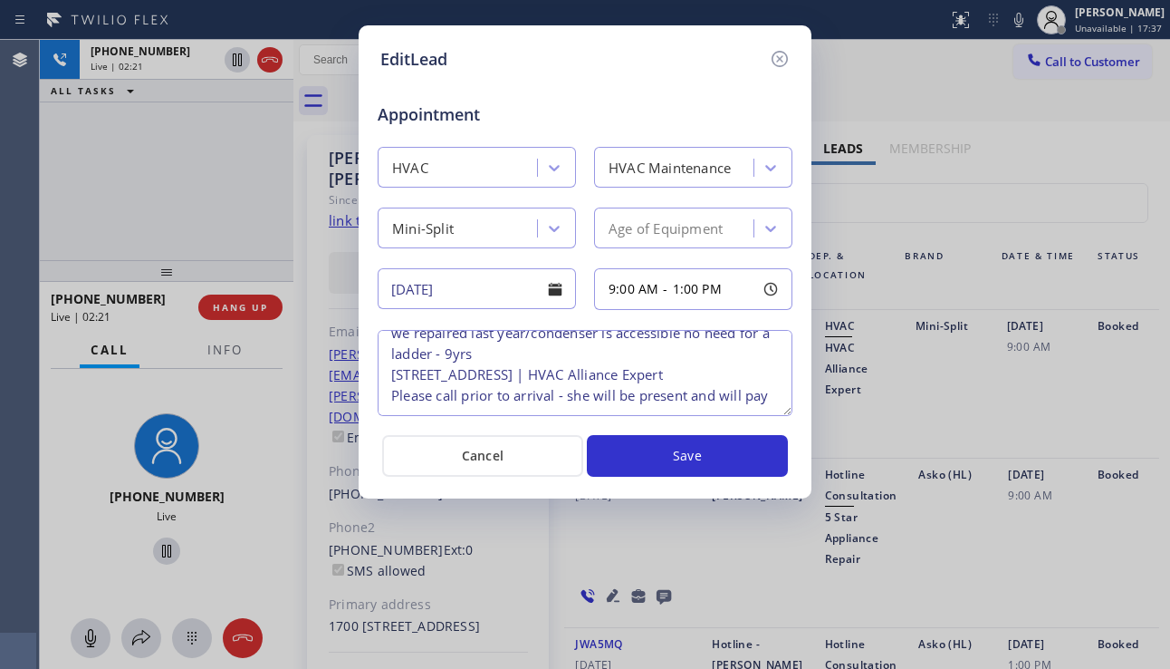
scroll to position [141, 0]
click at [783, 58] on icon at bounding box center [780, 59] width 22 height 22
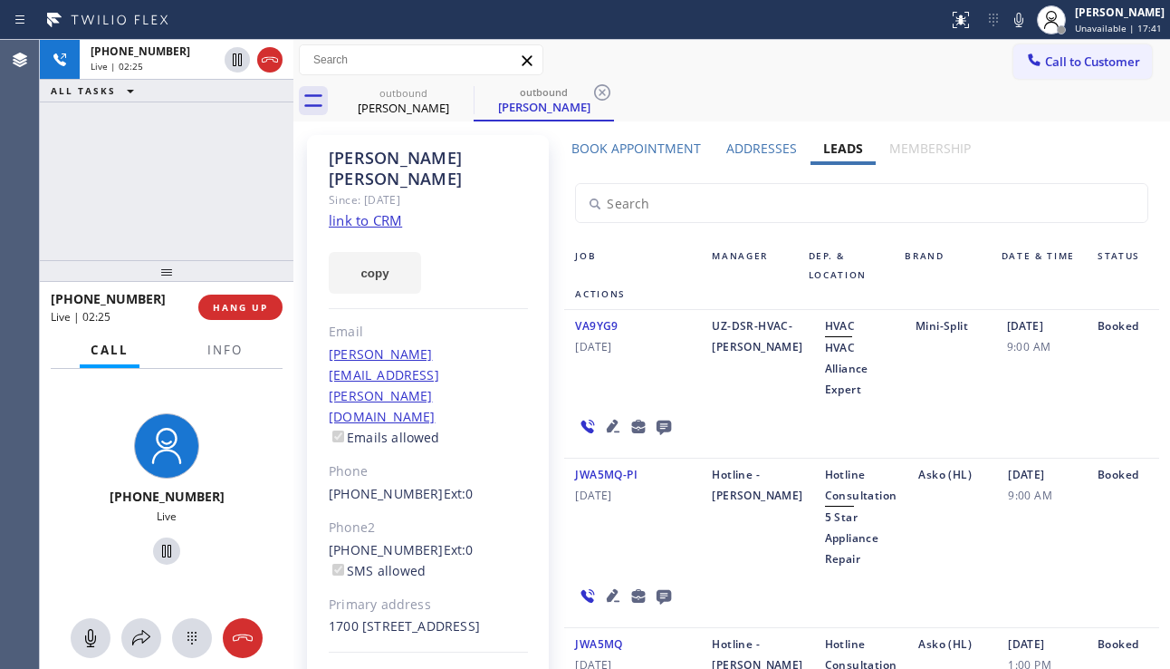
click at [607, 426] on icon at bounding box center [613, 425] width 13 height 13
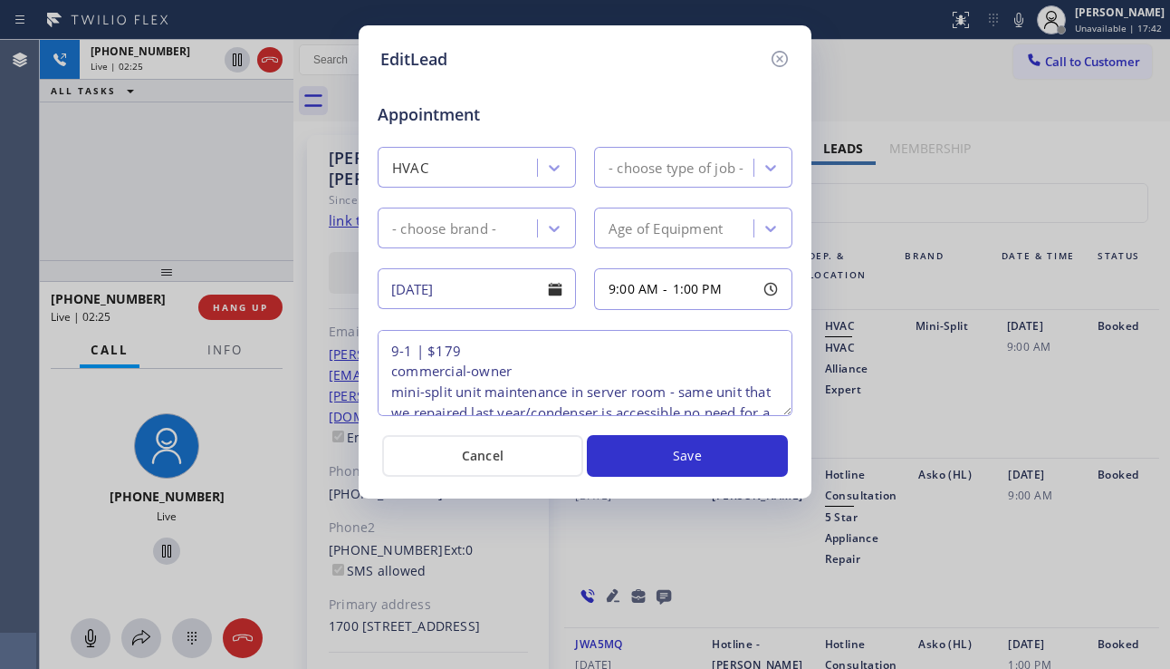
type textarea "9-1 | $179 commercial-owner mini-split unit maintenance in server room - same u…"
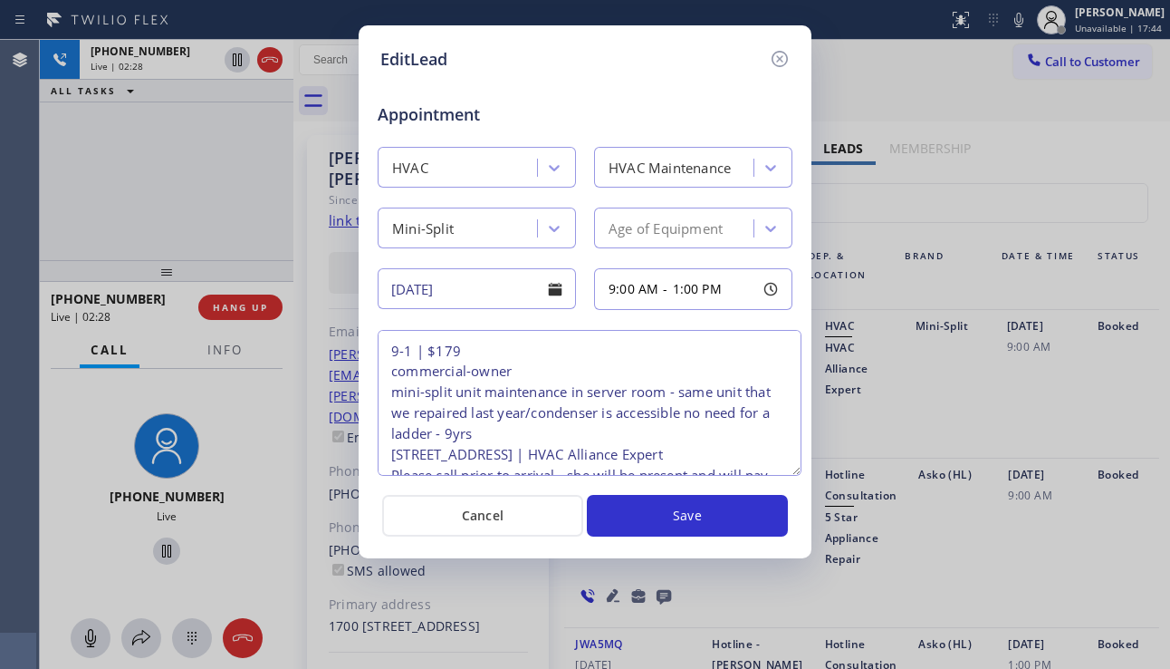
drag, startPoint x: 786, startPoint y: 412, endPoint x: 795, endPoint y: 472, distance: 60.5
click at [795, 472] on textarea "9-1 | $179 commercial-owner mini-split unit maintenance in server room - same u…" at bounding box center [590, 403] width 424 height 146
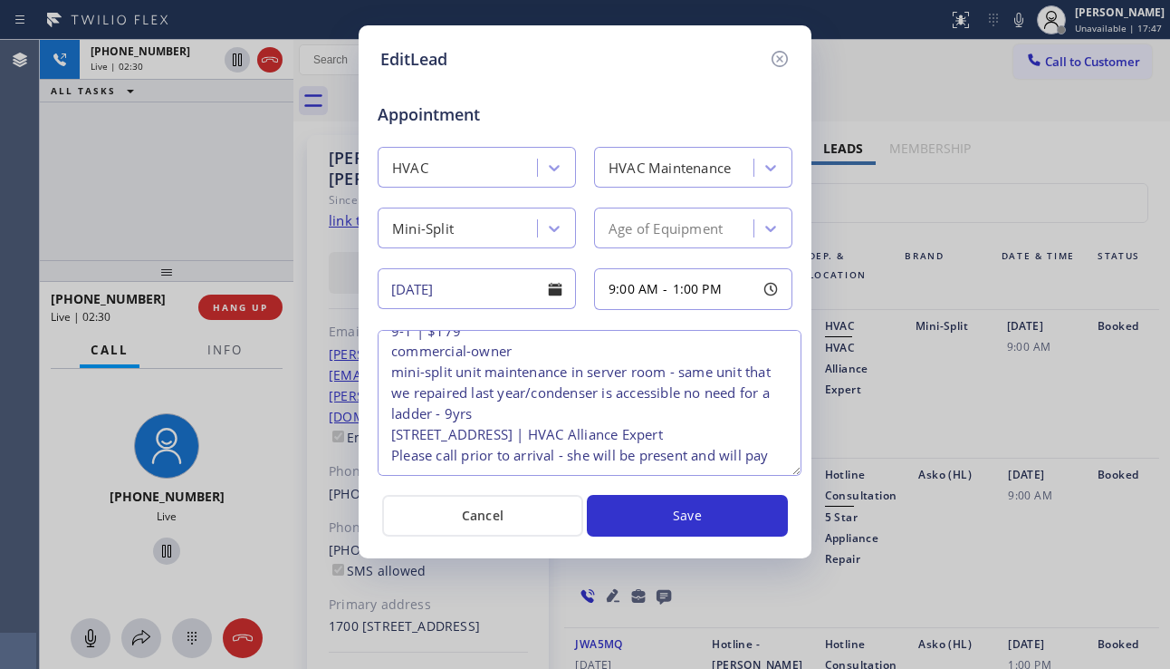
scroll to position [0, 0]
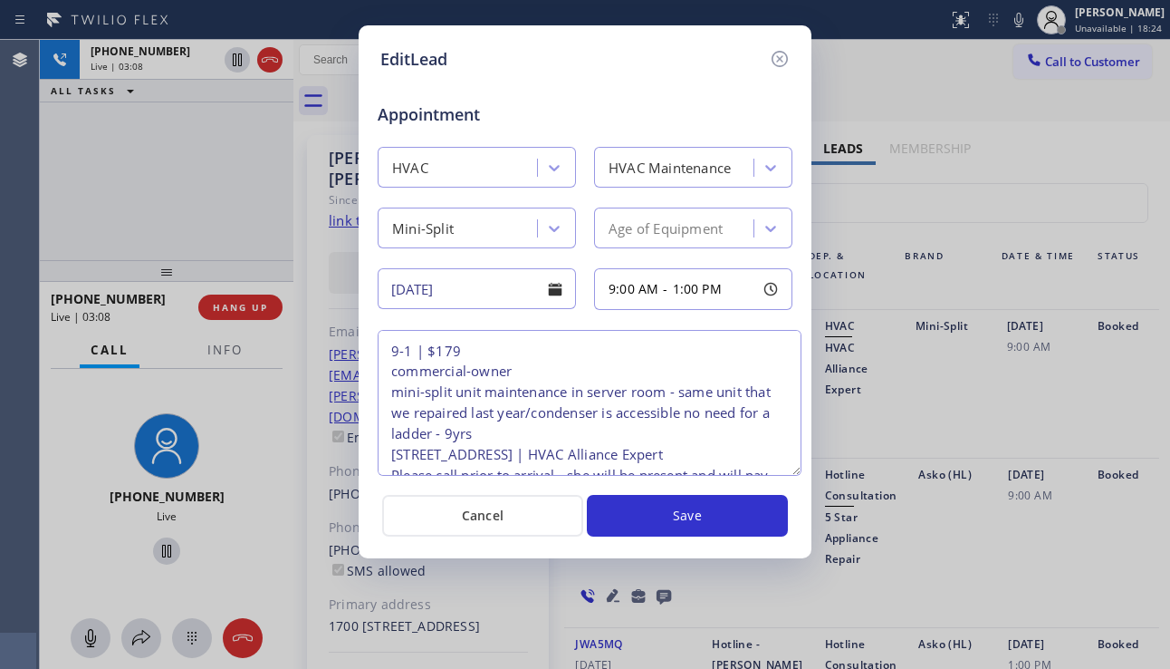
drag, startPoint x: 728, startPoint y: 451, endPoint x: 690, endPoint y: 453, distance: 38.1
click at [690, 453] on textarea "9-1 | $179 commercial-owner mini-split unit maintenance in server room - same u…" at bounding box center [590, 403] width 424 height 146
drag, startPoint x: 780, startPoint y: 53, endPoint x: 781, endPoint y: 116, distance: 63.4
click at [780, 53] on icon at bounding box center [780, 59] width 22 height 22
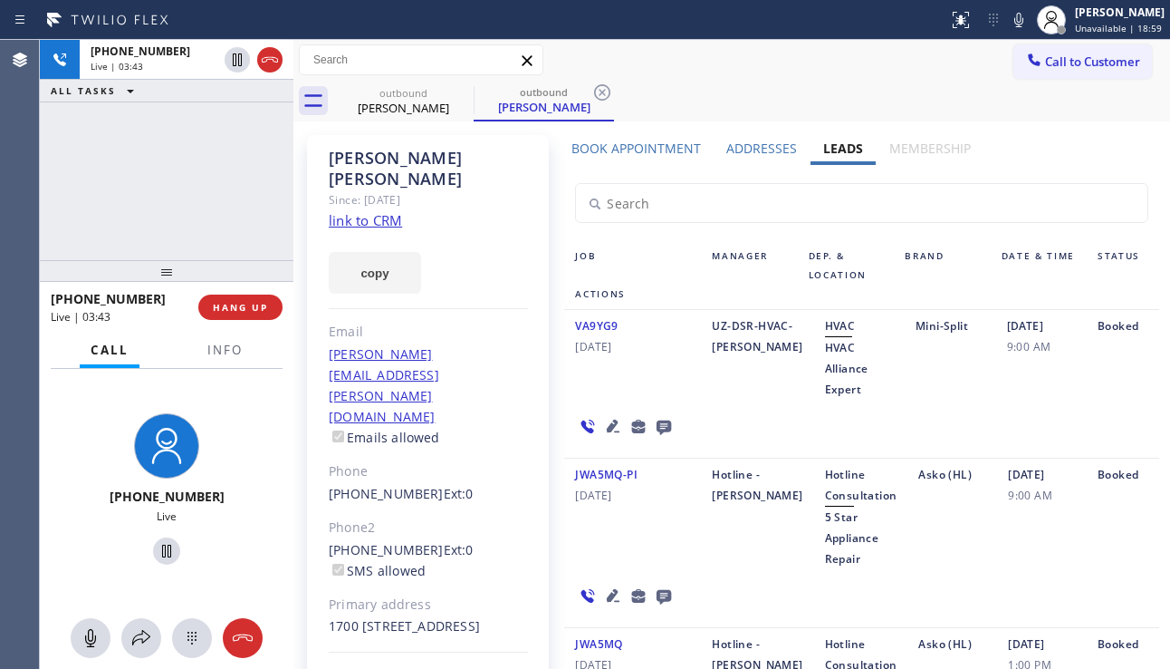
click at [747, 404] on div "VA9YG9 [DATE] UZ-DSR-HVAC-[PERSON_NAME] HVAC Alliance Expert Mini-Split [DATE] …" at bounding box center [861, 384] width 595 height 149
click at [612, 424] on icon at bounding box center [613, 425] width 13 height 13
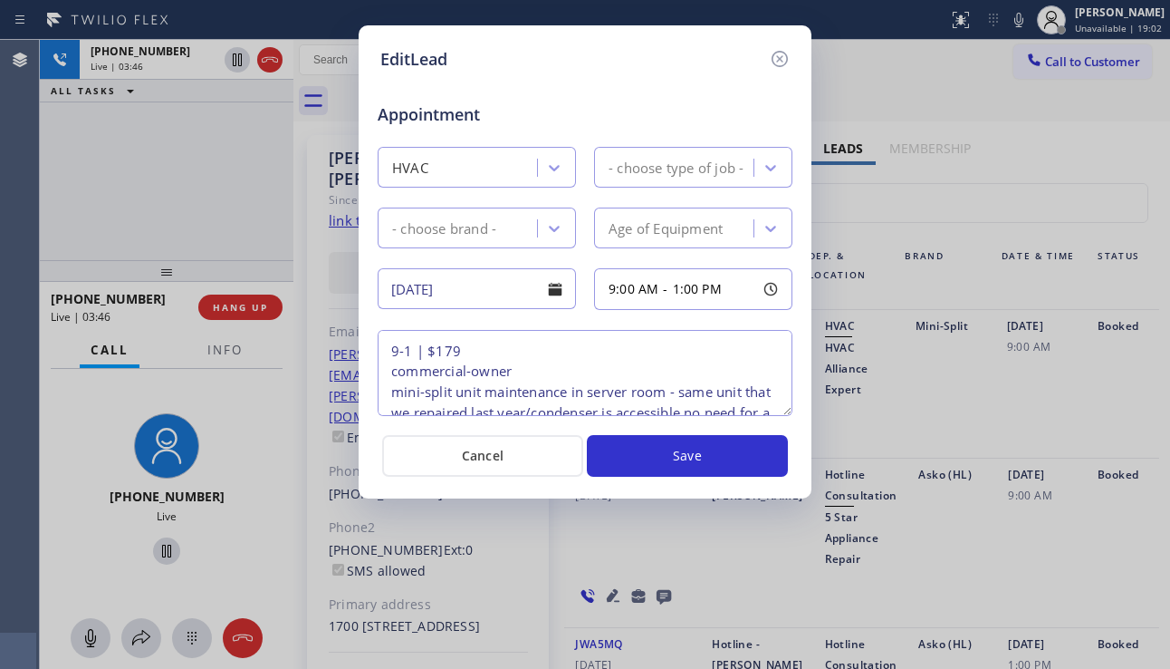
type textarea "9-1 | $179 commercial-owner mini-split unit maintenance in server room - same u…"
click at [781, 63] on icon at bounding box center [780, 59] width 22 height 22
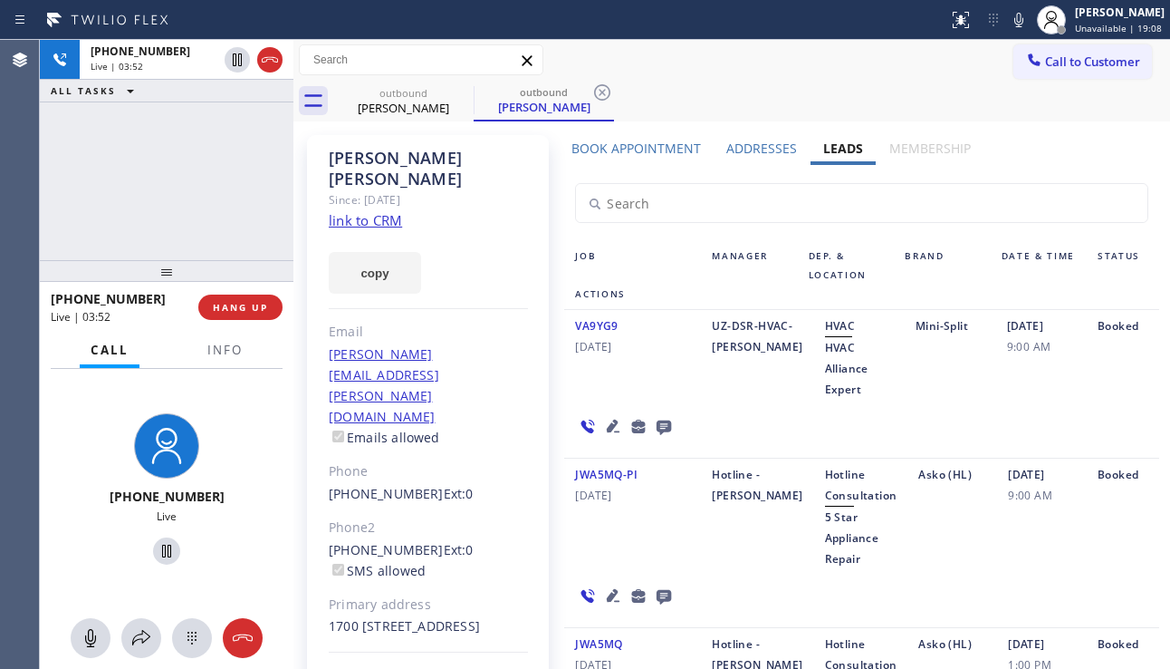
click at [609, 430] on icon at bounding box center [613, 425] width 13 height 13
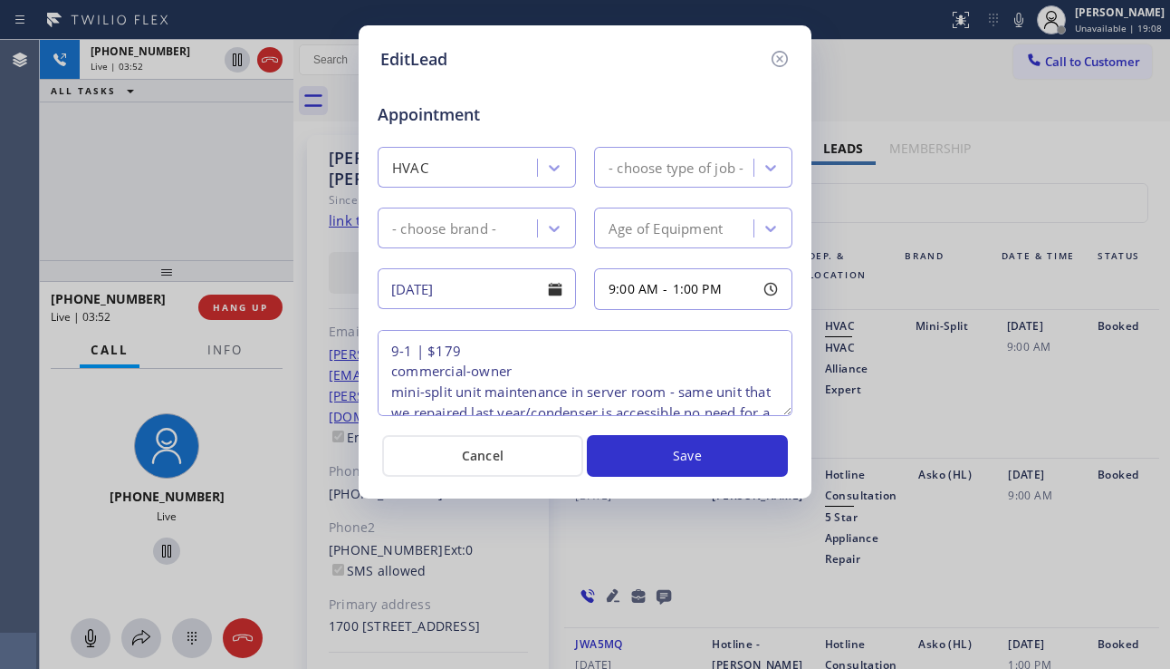
type textarea "9-1 | $179 commercial-owner mini-split unit maintenance in server room - same u…"
click at [782, 55] on icon at bounding box center [780, 59] width 22 height 22
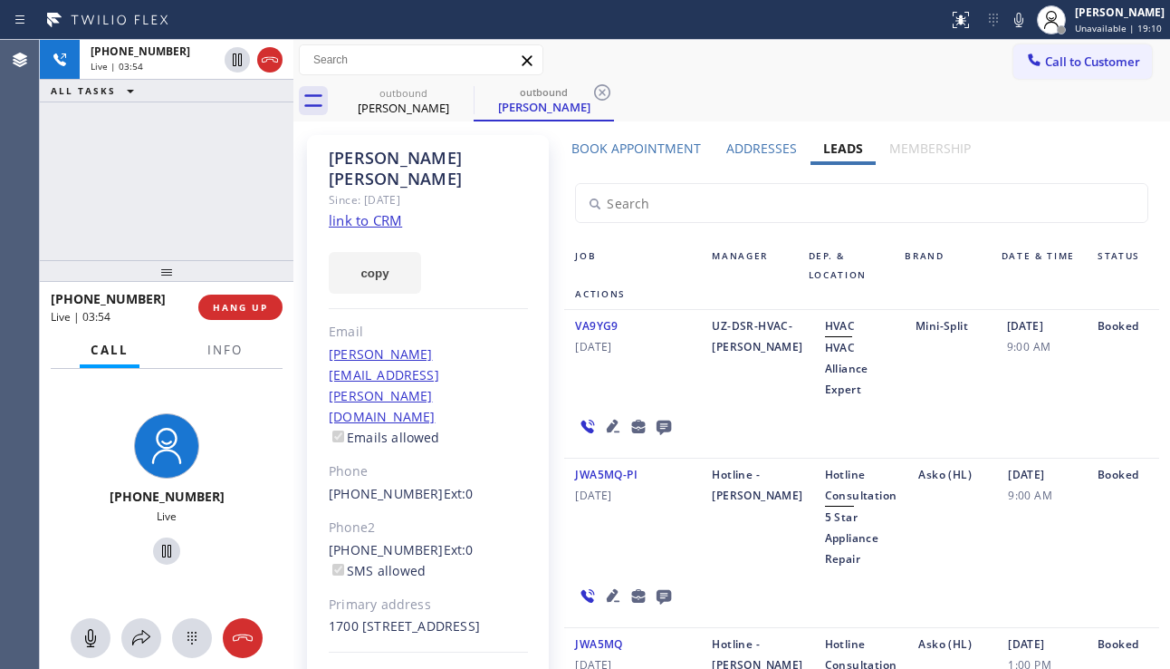
click at [393, 211] on link "link to CRM" at bounding box center [365, 220] width 73 height 18
click at [436, 540] on div "[PHONE_NUMBER] Ext: 0 SMS allowed" at bounding box center [428, 561] width 199 height 42
drag, startPoint x: 494, startPoint y: 412, endPoint x: 331, endPoint y: 419, distance: 163.2
click at [331, 484] on div "[PHONE_NUMBER] Ext: 0" at bounding box center [428, 494] width 199 height 21
click at [459, 362] on div "[PERSON_NAME][EMAIL_ADDRESS][PERSON_NAME][DOMAIN_NAME] Emails allowed" at bounding box center [428, 396] width 199 height 104
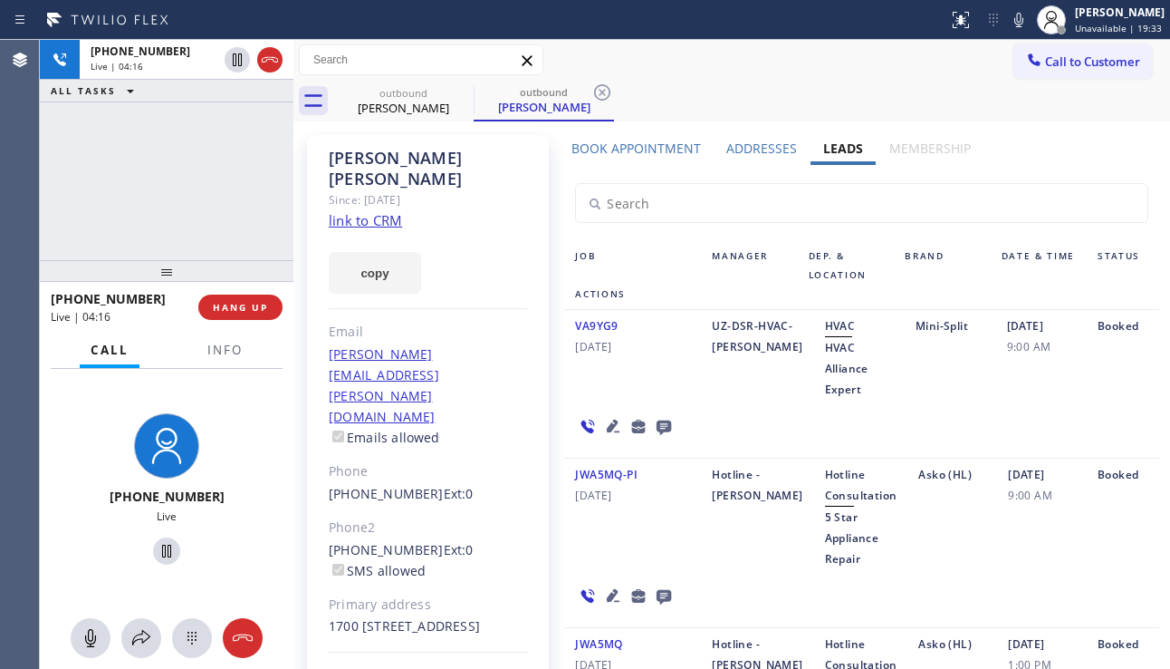
drag, startPoint x: 454, startPoint y: 360, endPoint x: 352, endPoint y: 350, distance: 102.9
click at [352, 350] on div "[PERSON_NAME][EMAIL_ADDRESS][PERSON_NAME][DOMAIN_NAME] Emails allowed" at bounding box center [428, 396] width 199 height 104
click at [241, 305] on span "HANG UP" at bounding box center [240, 307] width 55 height 13
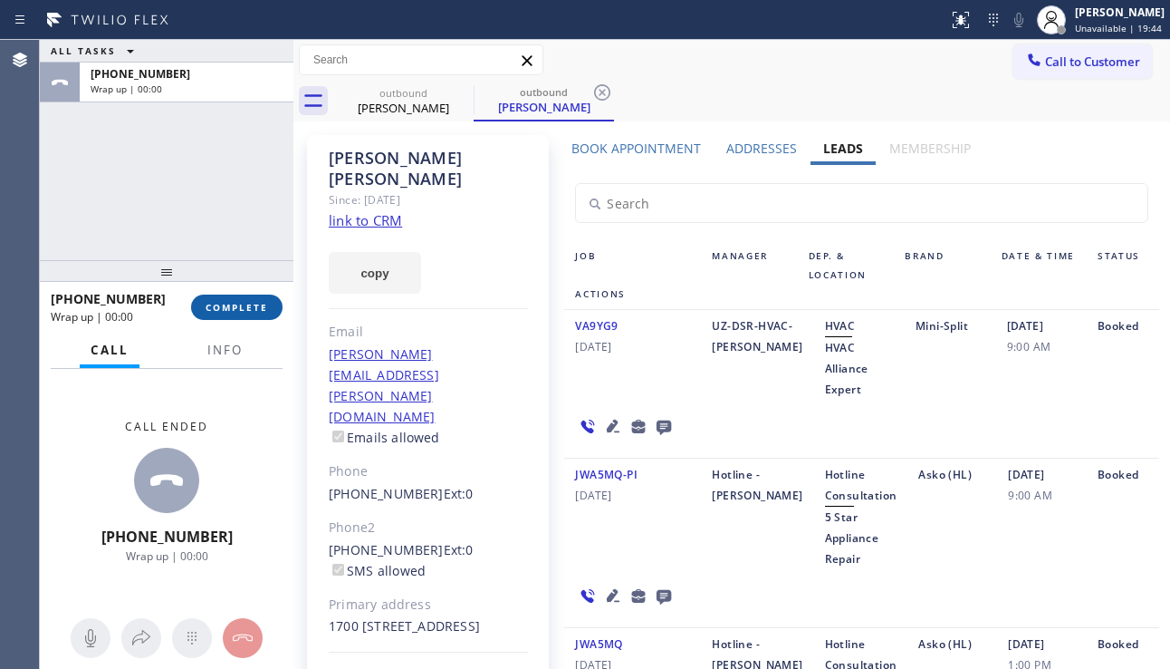
click at [254, 304] on span "COMPLETE" at bounding box center [237, 307] width 63 height 13
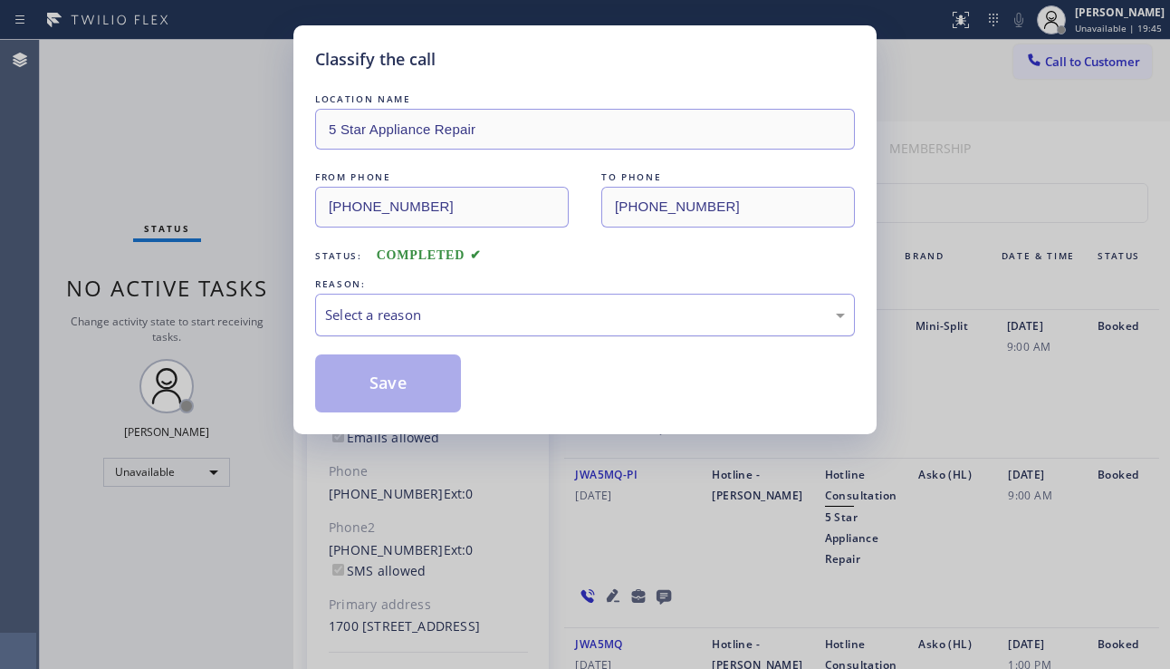
click at [456, 304] on div "Select a reason" at bounding box center [585, 314] width 520 height 21
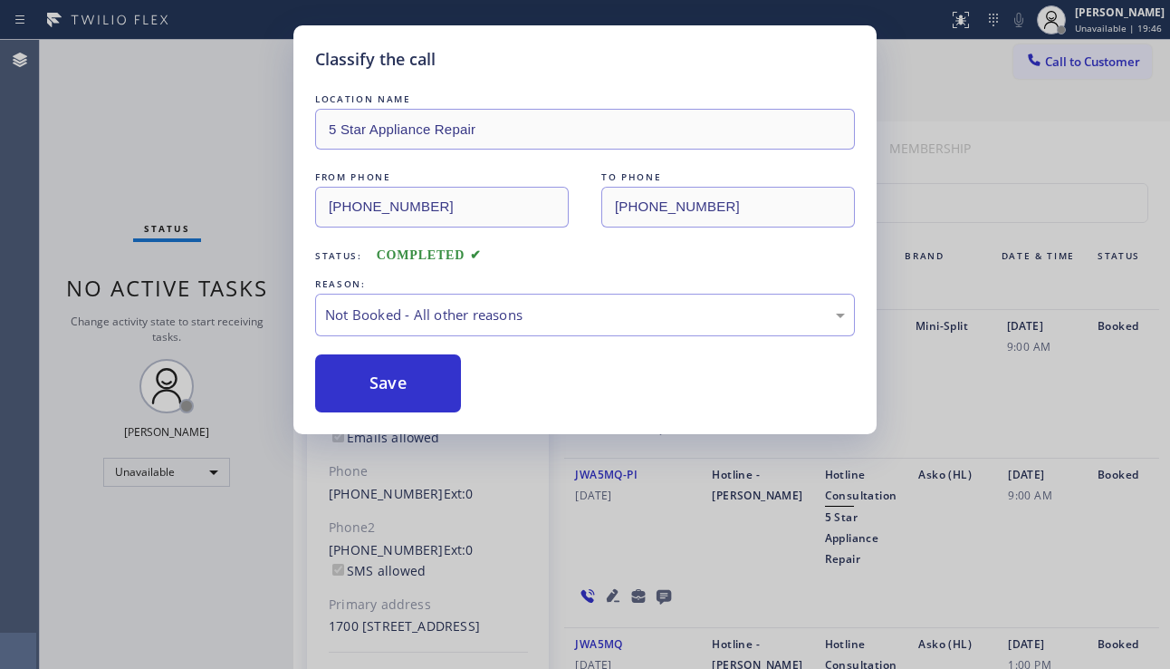
drag, startPoint x: 379, startPoint y: 397, endPoint x: 252, endPoint y: 312, distance: 152.8
click at [377, 397] on button "Save" at bounding box center [388, 383] width 146 height 58
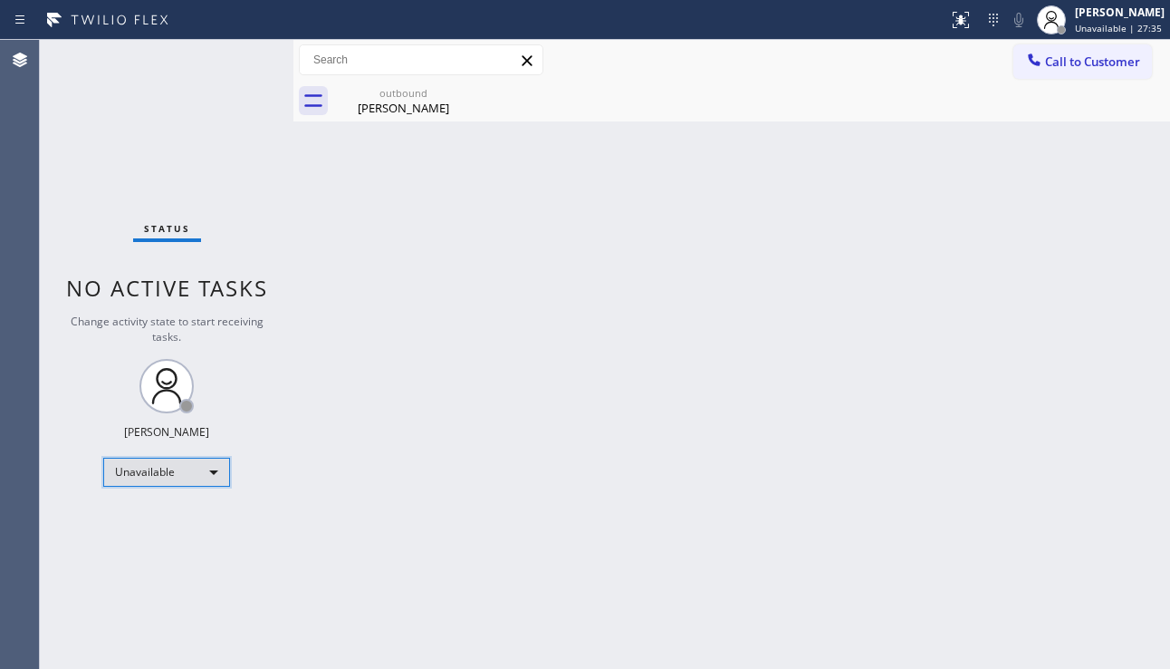
click at [207, 478] on div "Unavailable" at bounding box center [166, 472] width 127 height 29
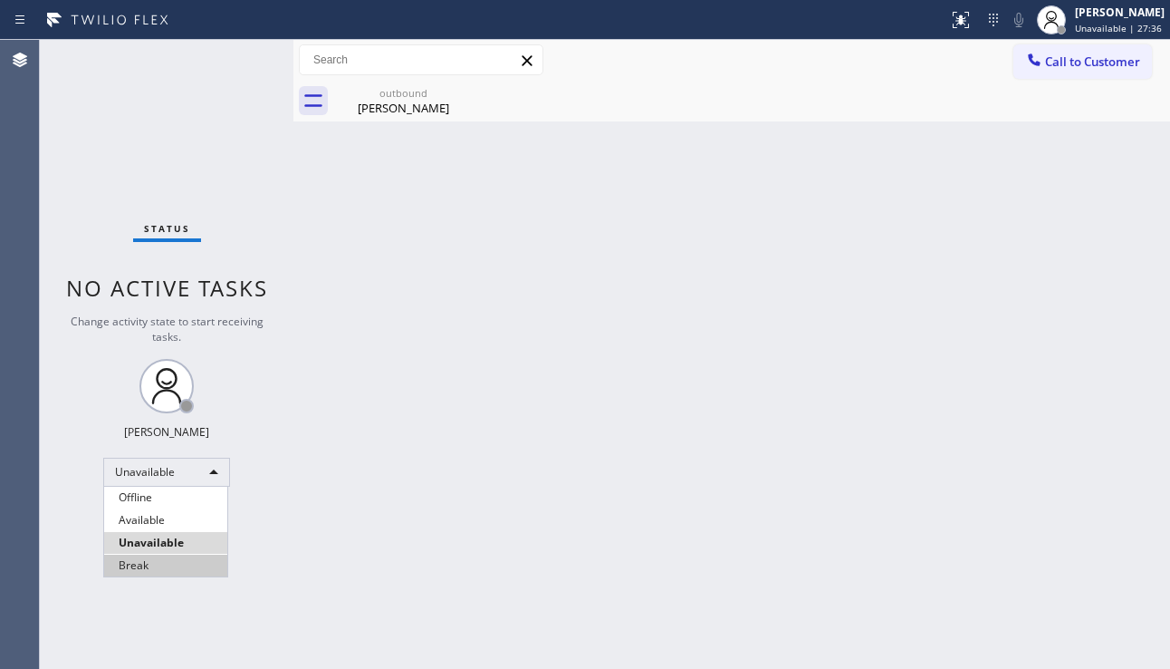
click at [174, 559] on li "Break" at bounding box center [165, 565] width 123 height 22
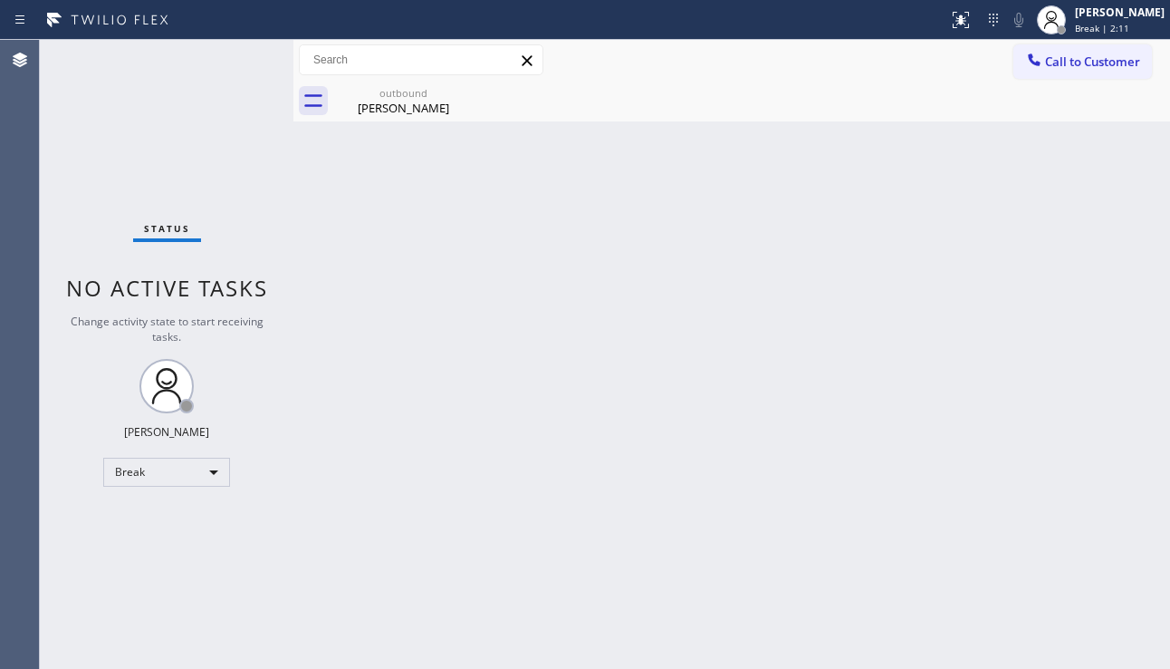
click at [1008, 423] on div "Back to Dashboard Change Sender ID Customers Technicians Select a contact Outbo…" at bounding box center [732, 354] width 877 height 629
click at [401, 115] on div "[PERSON_NAME]" at bounding box center [403, 108] width 137 height 16
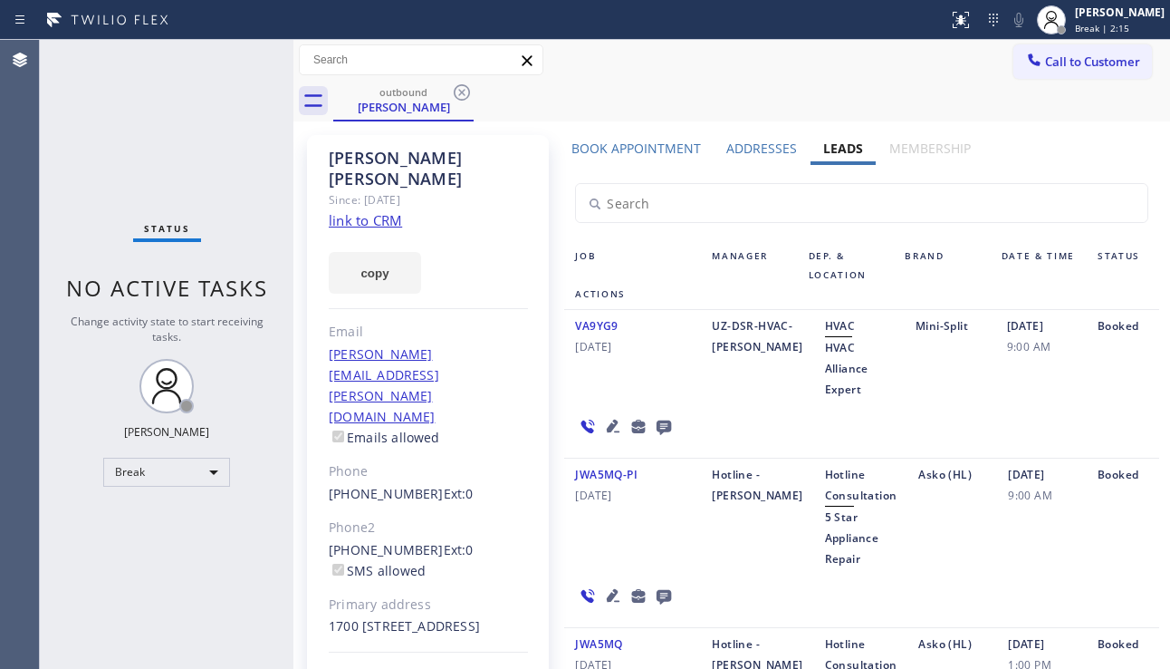
click at [626, 147] on label "Book Appointment" at bounding box center [637, 148] width 130 height 17
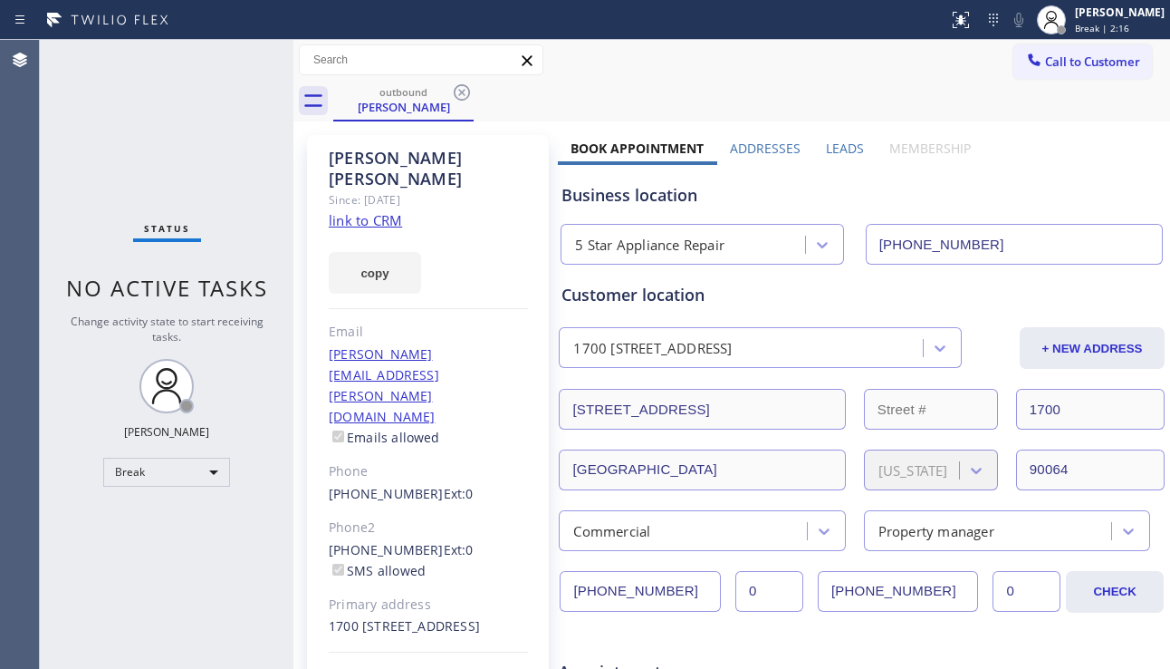
drag, startPoint x: 673, startPoint y: 582, endPoint x: 560, endPoint y: 592, distance: 113.8
click at [560, 592] on input "[PHONE_NUMBER]" at bounding box center [640, 591] width 161 height 41
paste input "114) 001-7009"
type input "(114) 001-7009"
click at [458, 92] on icon at bounding box center [462, 93] width 22 height 22
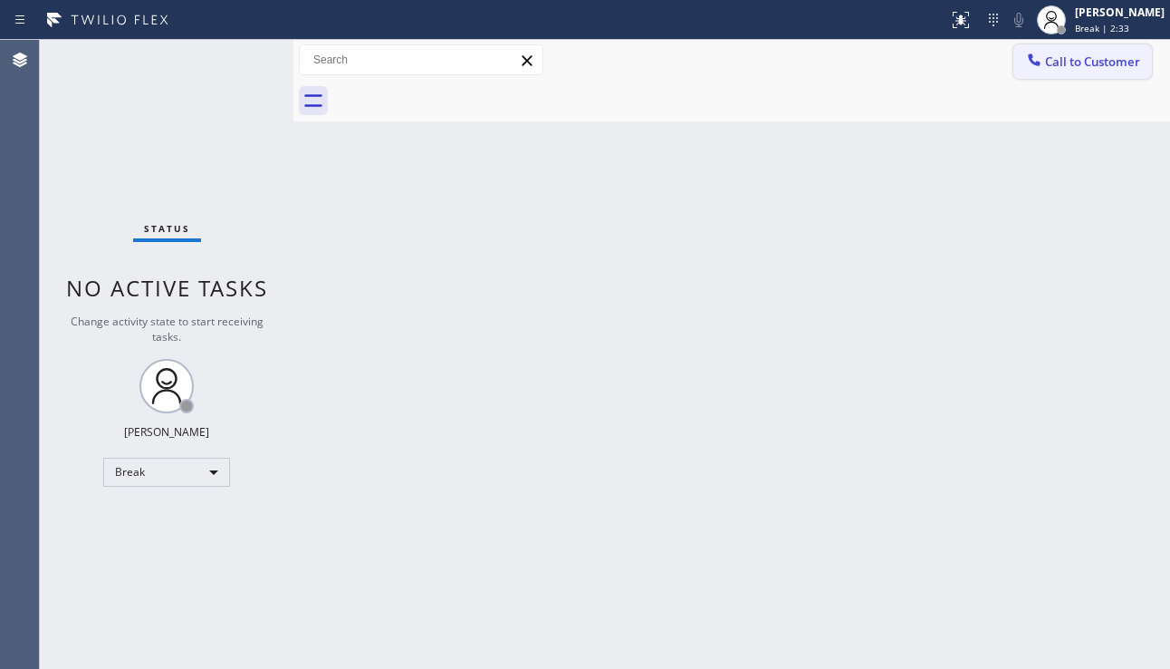
click at [1118, 58] on span "Call to Customer" at bounding box center [1092, 61] width 95 height 16
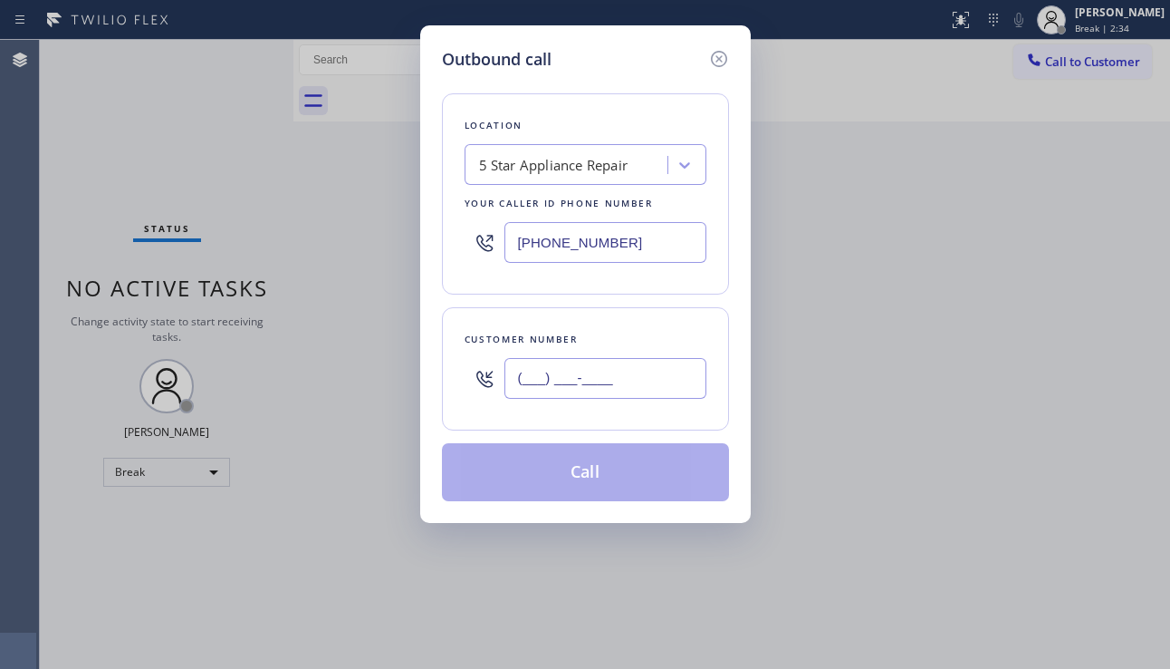
click at [577, 380] on input "(___) ___-____" at bounding box center [606, 378] width 202 height 41
paste input "310) 449-3185"
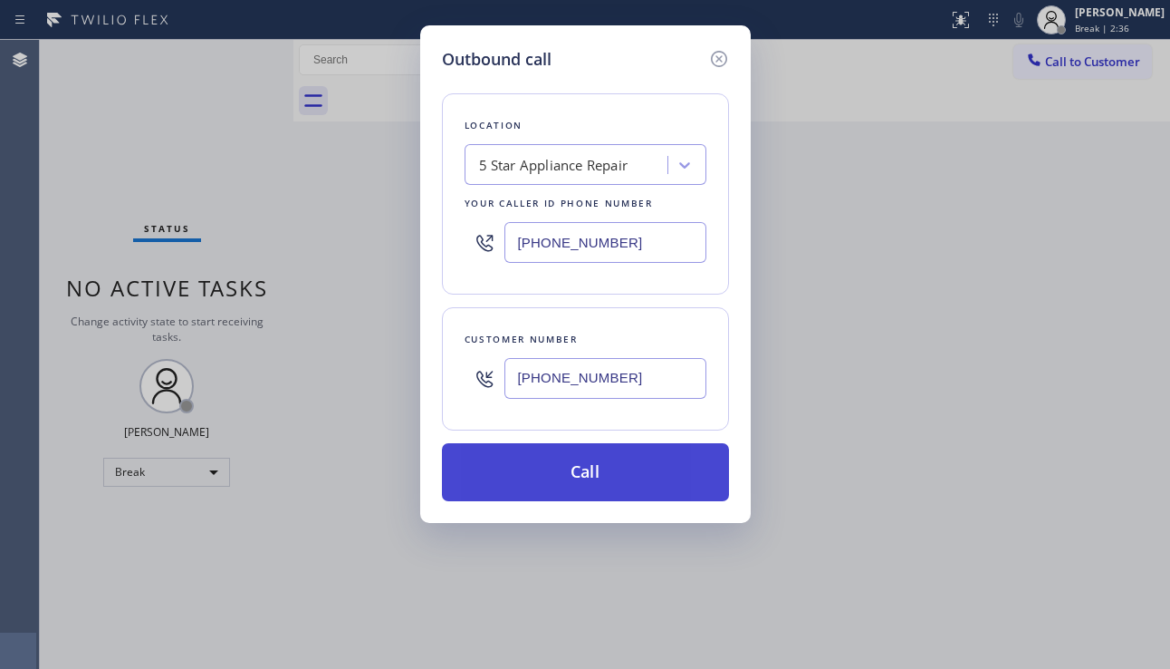
type input "[PHONE_NUMBER]"
click at [587, 470] on button "Call" at bounding box center [585, 472] width 287 height 58
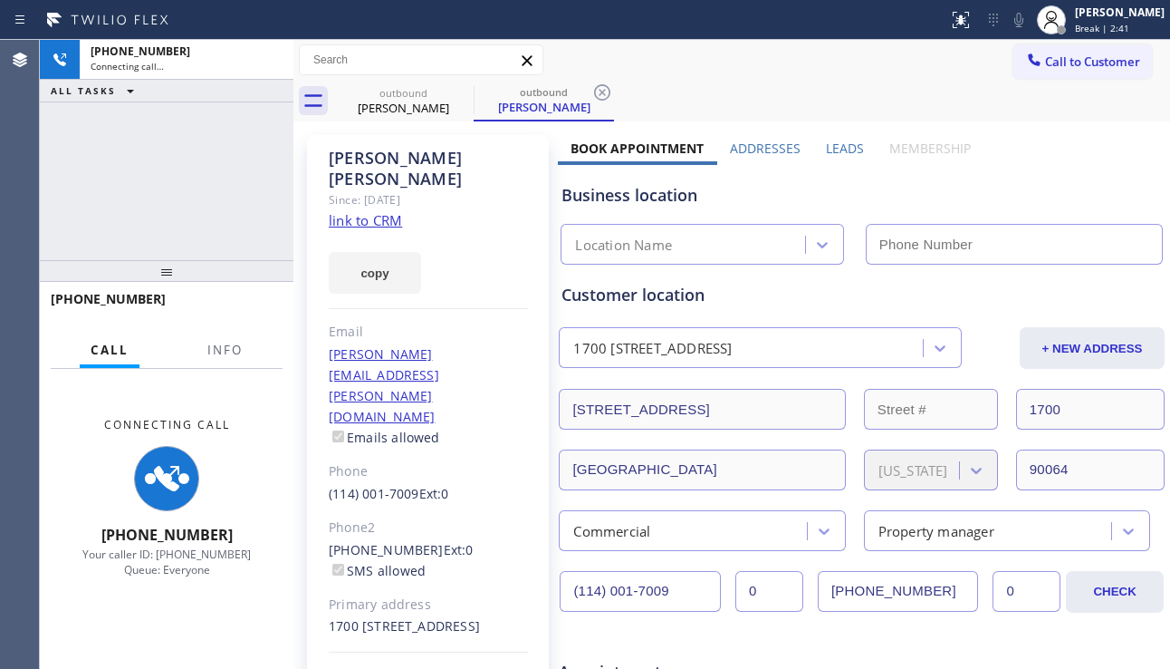
type input "[PHONE_NUMBER]"
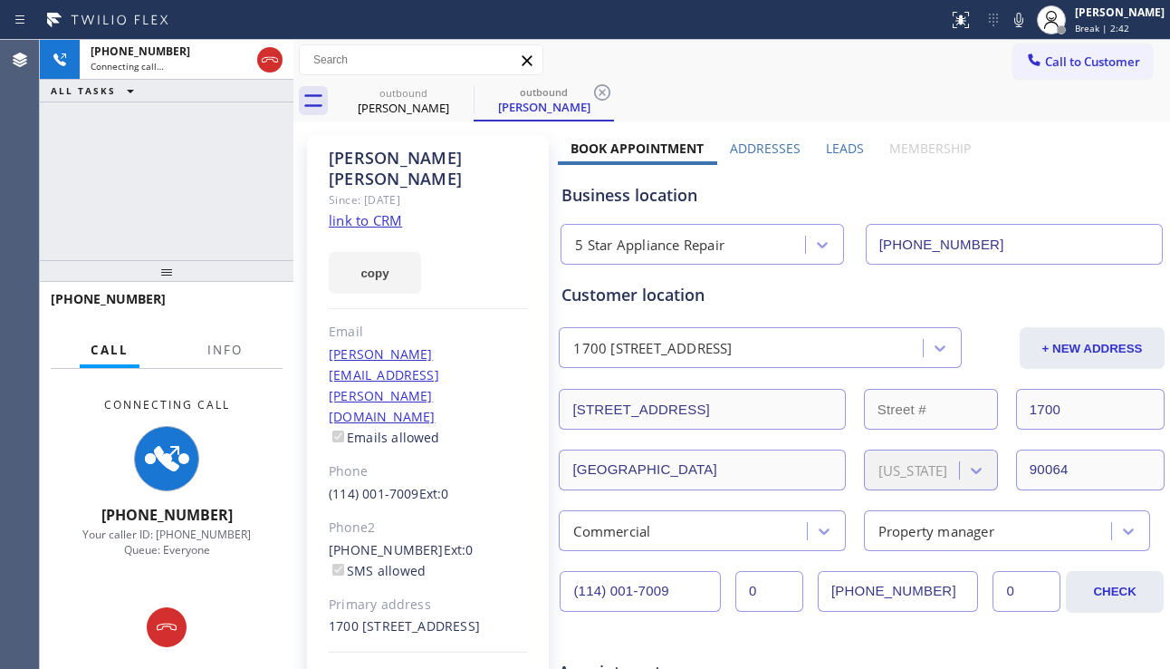
click at [1077, 174] on div "Business location 5 Star Appliance Repair [PHONE_NUMBER]" at bounding box center [862, 215] width 608 height 100
click at [830, 145] on label "Leads" at bounding box center [845, 148] width 38 height 17
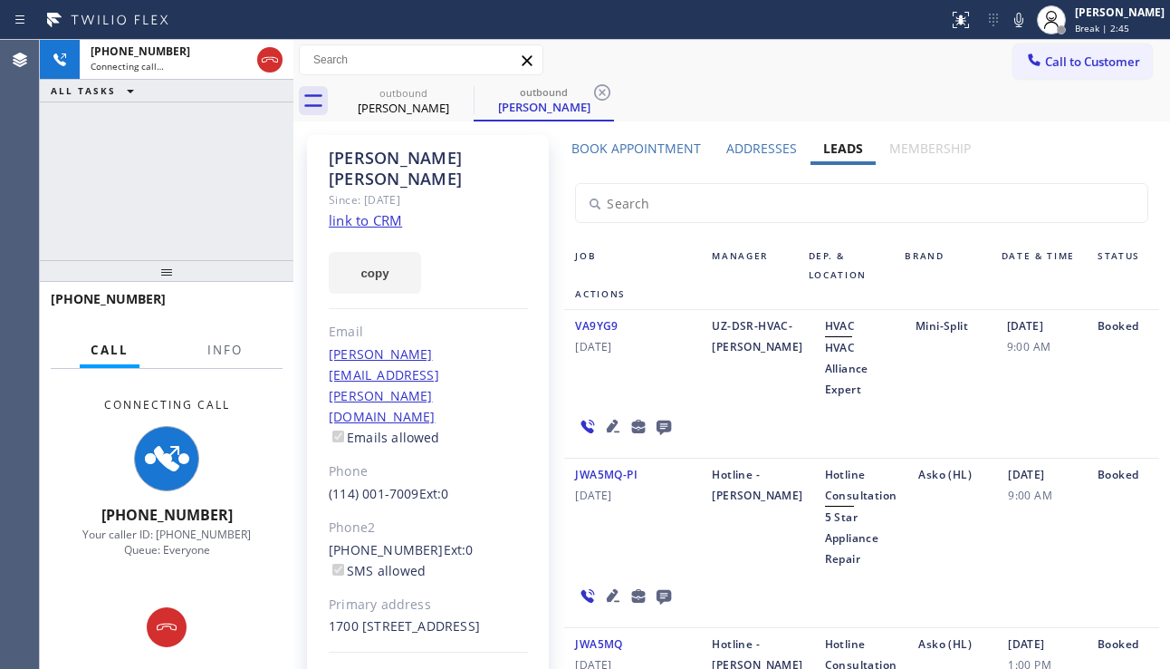
click at [641, 153] on label "Book Appointment" at bounding box center [637, 148] width 130 height 17
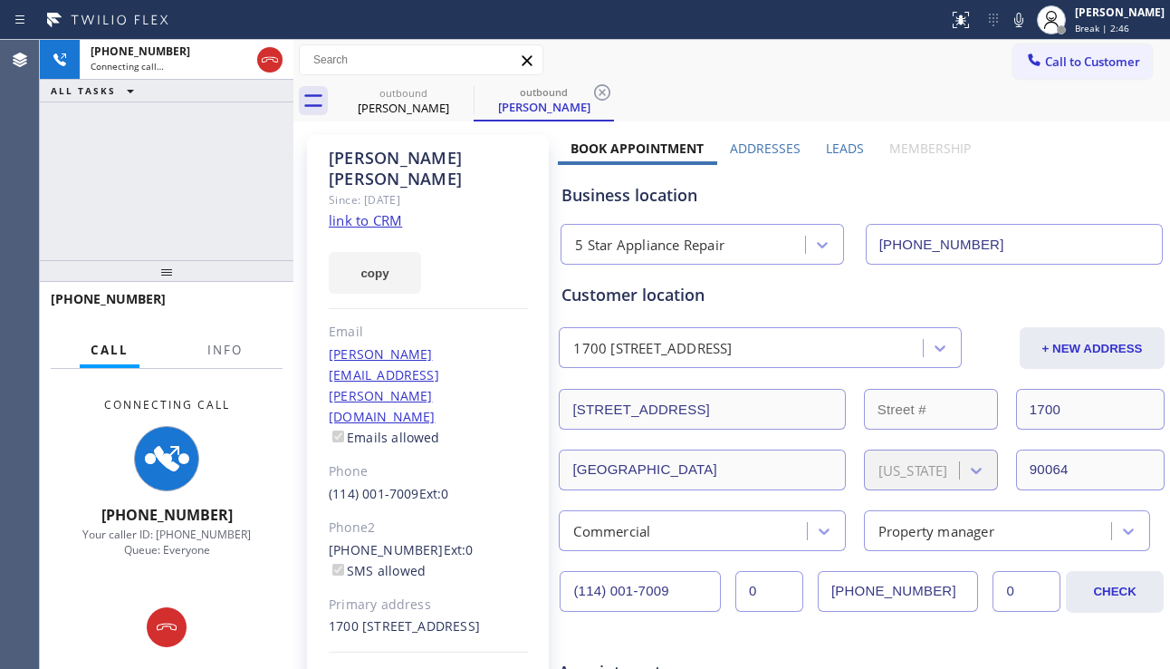
click at [833, 148] on label "Leads" at bounding box center [845, 148] width 38 height 17
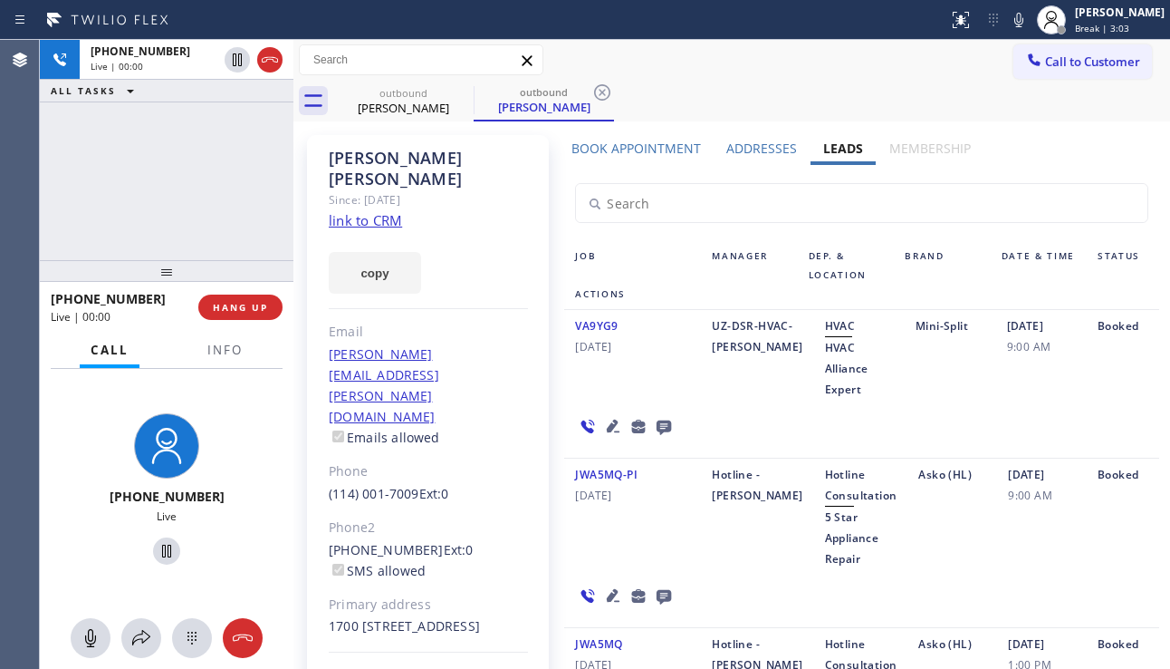
click at [1122, 397] on div "Booked" at bounding box center [1123, 357] width 72 height 84
click at [1117, 411] on div "VA9YG9 [DATE] UZ-DSR-HVAC-[PERSON_NAME] HVAC Alliance Expert Mini-Split [DATE] …" at bounding box center [861, 384] width 595 height 149
click at [632, 142] on label "Book Appointment" at bounding box center [637, 148] width 130 height 17
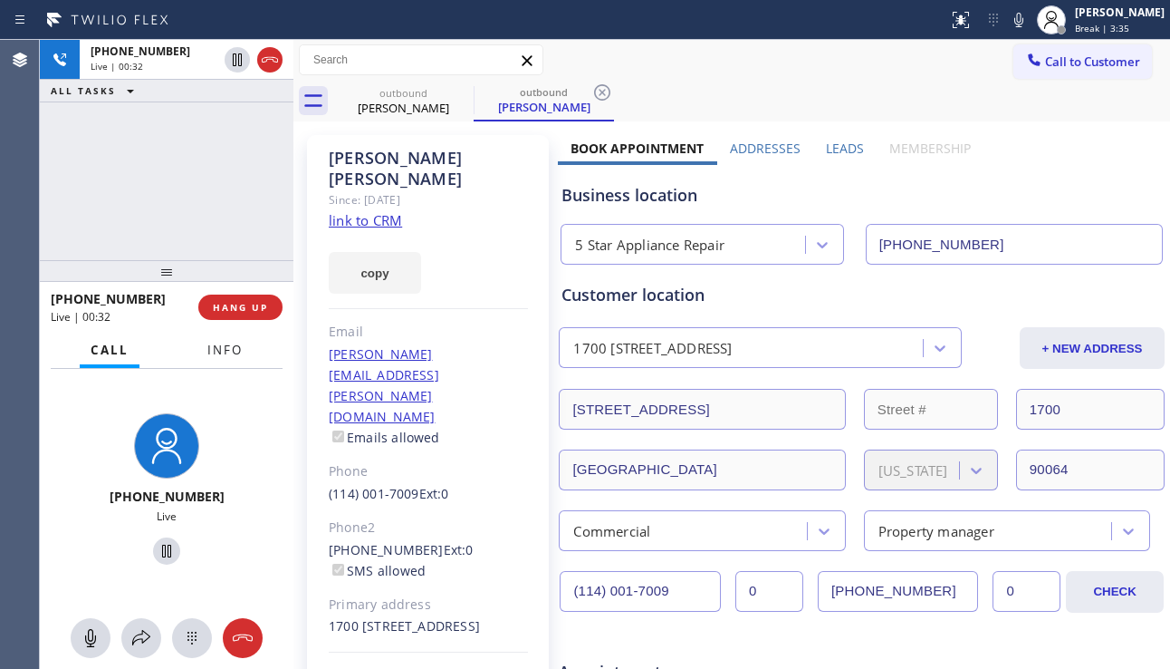
click at [224, 361] on button "Info" at bounding box center [225, 349] width 57 height 35
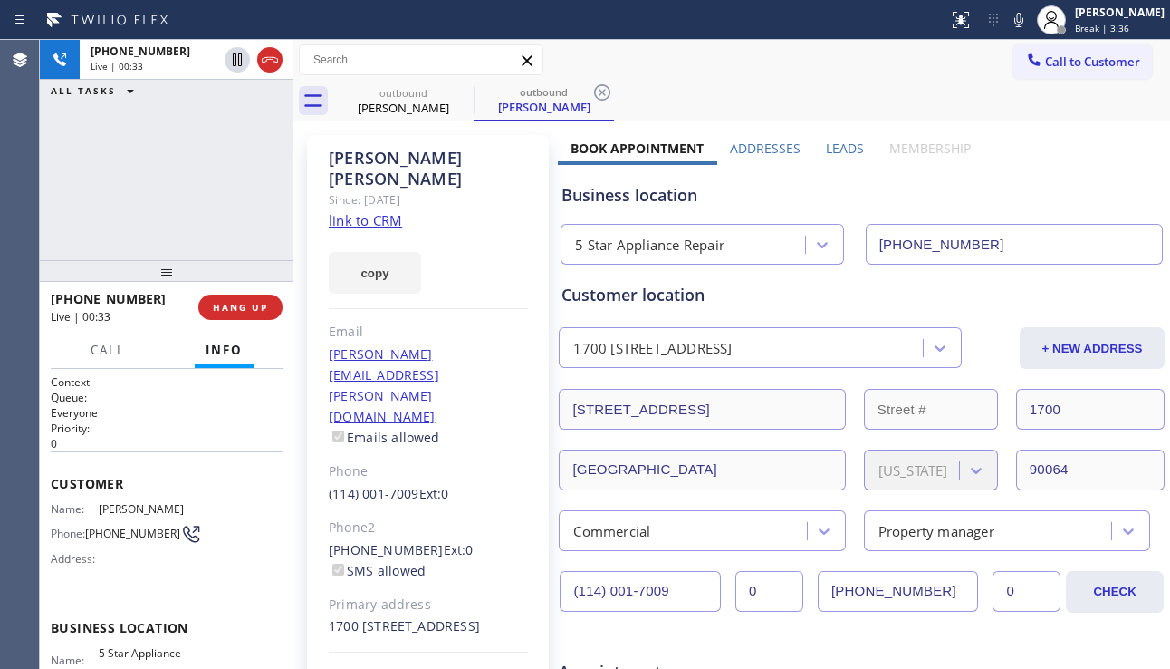
scroll to position [91, 0]
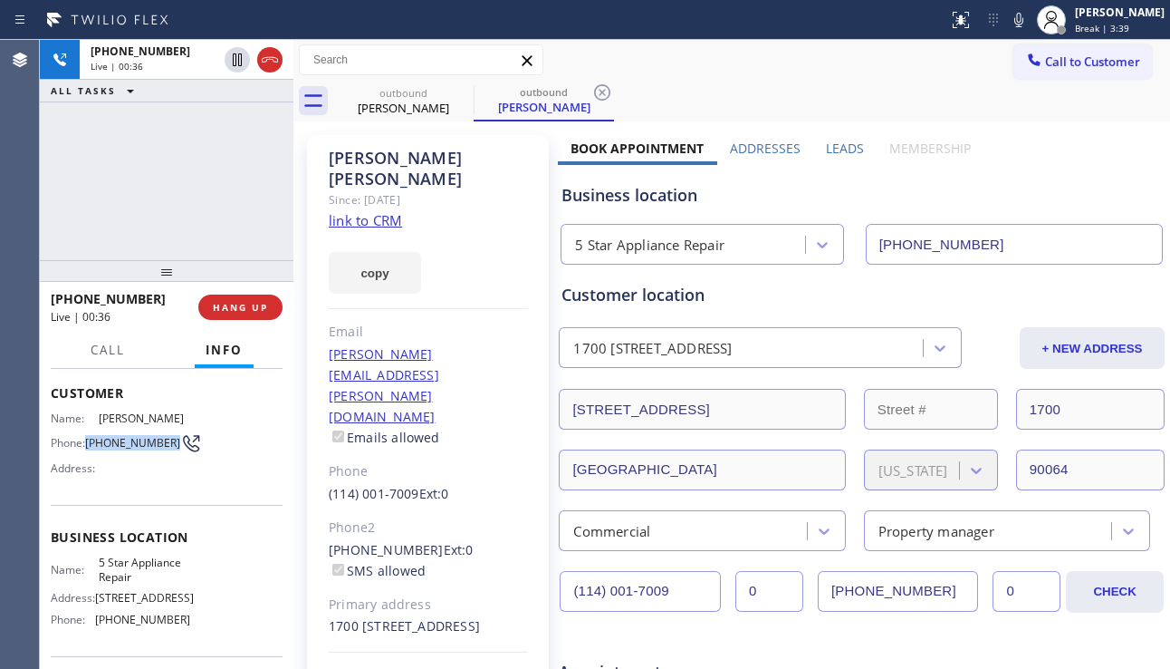
drag, startPoint x: 120, startPoint y: 455, endPoint x: 85, endPoint y: 440, distance: 37.4
click at [85, 440] on div "Phone: [PHONE_NUMBER]" at bounding box center [121, 443] width 140 height 22
copy div "[PHONE_NUMBER]"
drag, startPoint x: 1064, startPoint y: 188, endPoint x: 1048, endPoint y: 192, distance: 16.1
click at [1064, 188] on div "Business location" at bounding box center [862, 195] width 601 height 24
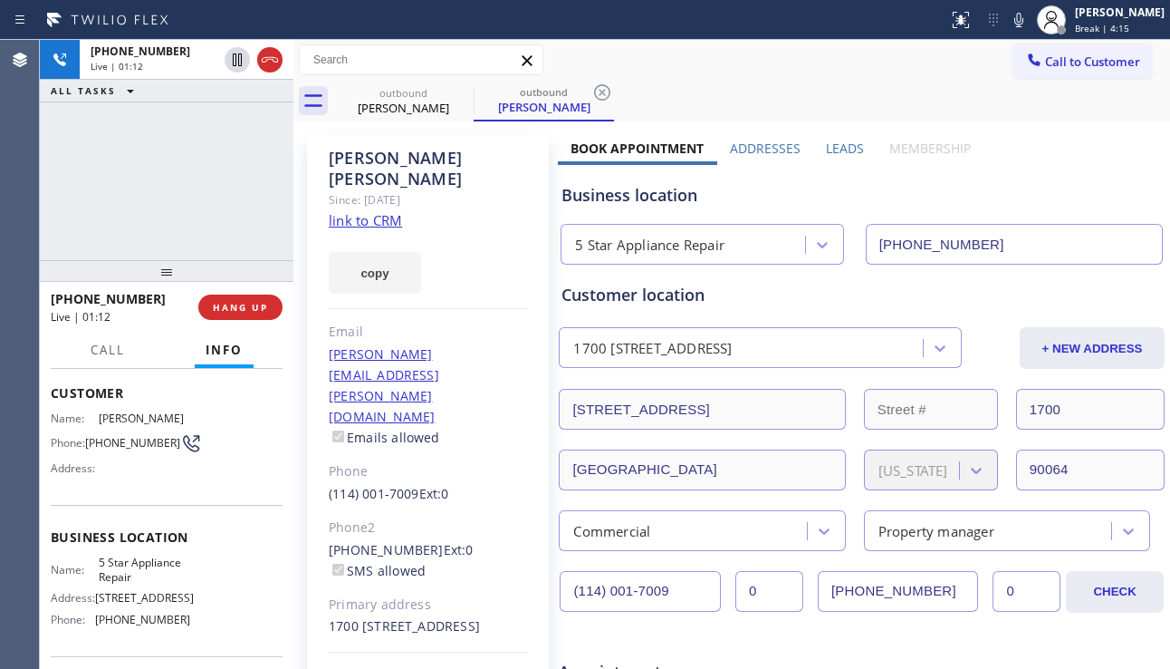
click at [1107, 184] on div "Business location" at bounding box center [862, 195] width 601 height 24
click at [244, 305] on span "HANG UP" at bounding box center [240, 307] width 55 height 13
click at [242, 304] on span "HANG UP" at bounding box center [240, 307] width 55 height 13
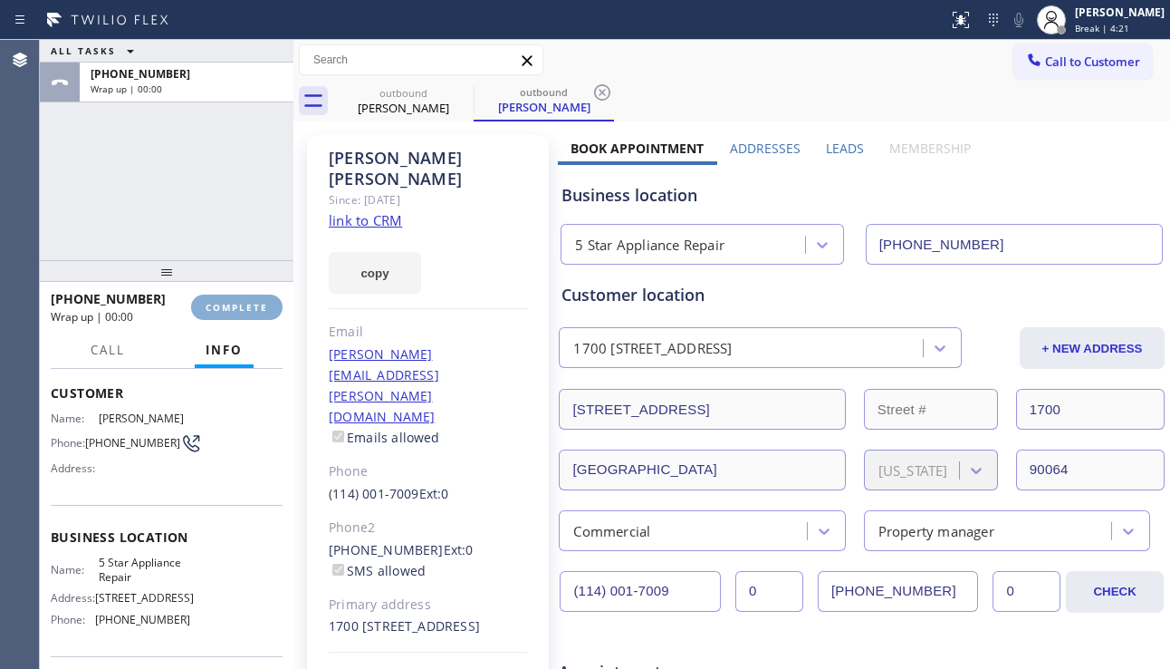
click at [236, 306] on span "COMPLETE" at bounding box center [237, 307] width 63 height 13
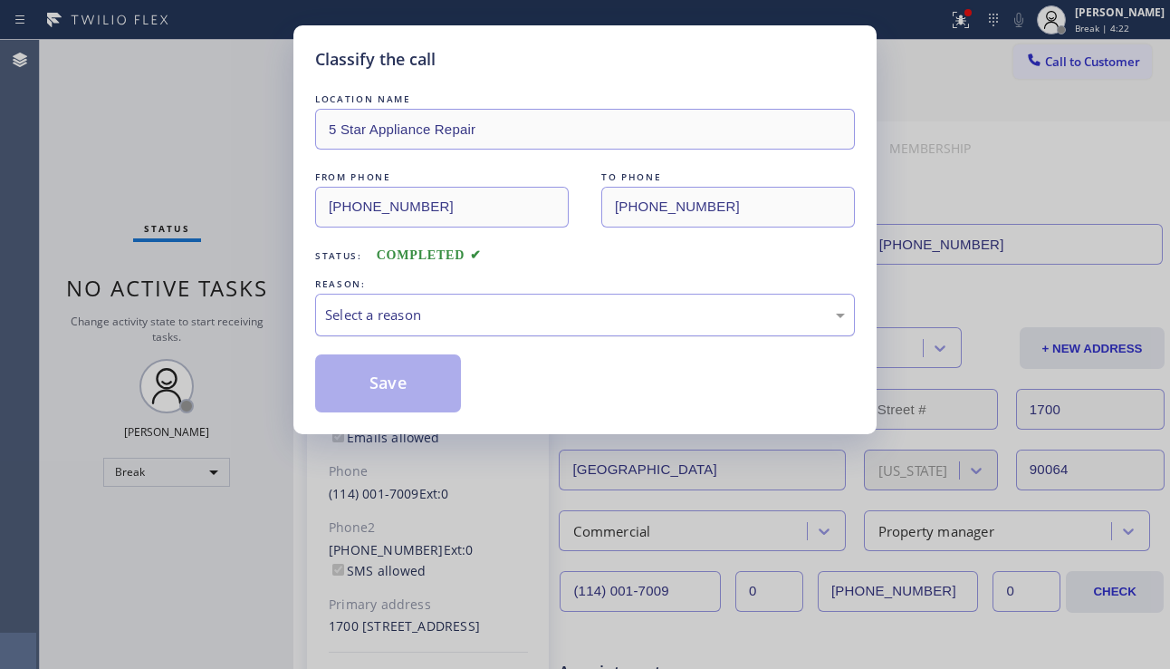
click at [469, 321] on div "Select a reason" at bounding box center [585, 314] width 520 height 21
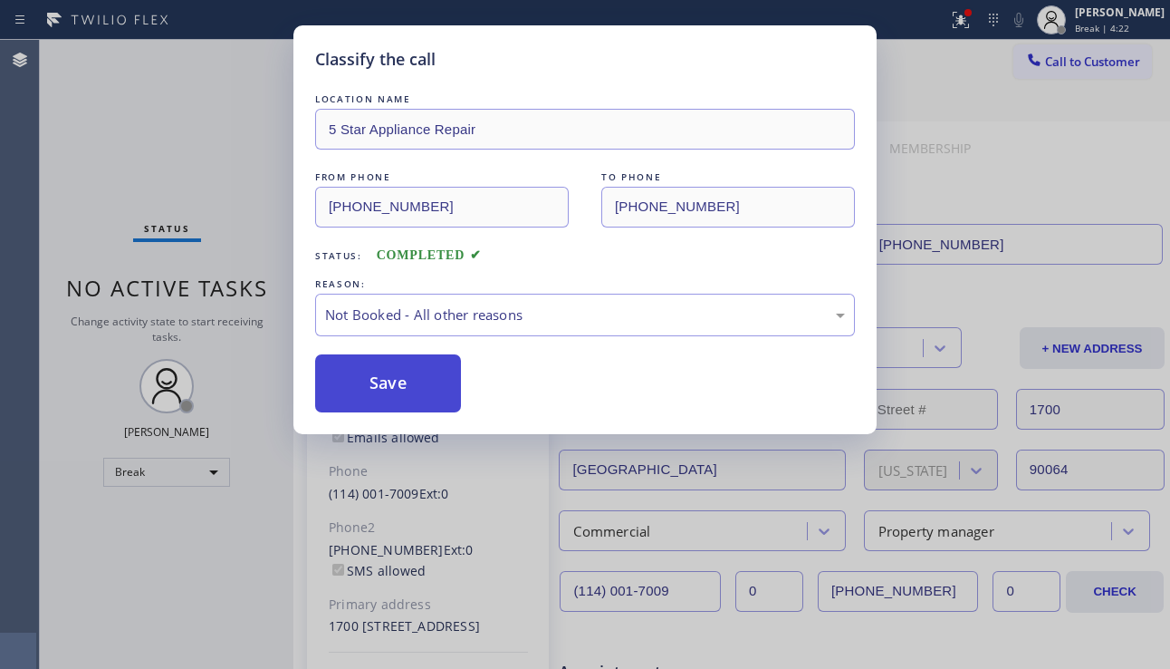
click at [401, 382] on button "Save" at bounding box center [388, 383] width 146 height 58
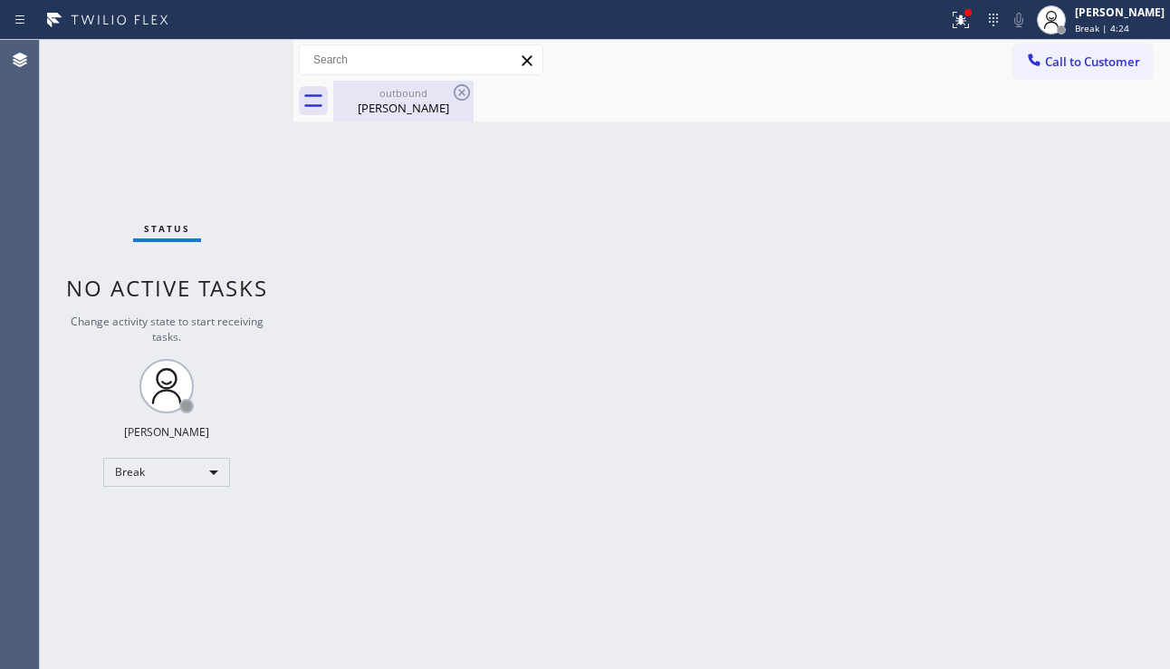
click at [411, 102] on div "[PERSON_NAME]" at bounding box center [403, 108] width 137 height 16
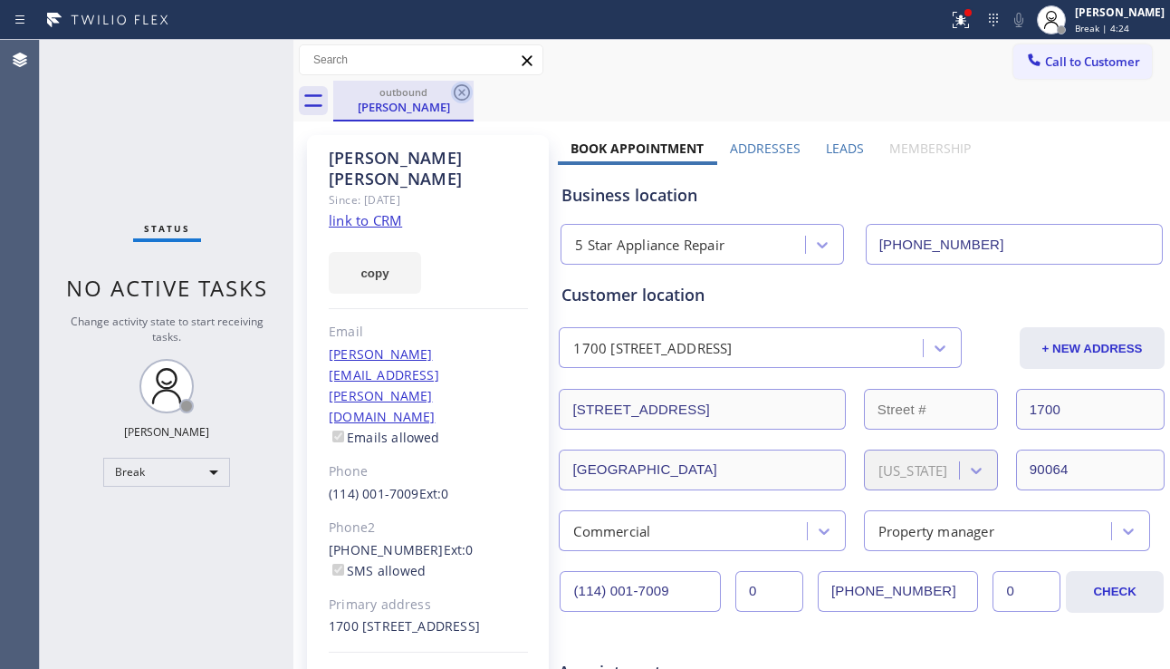
click at [457, 92] on icon at bounding box center [462, 93] width 22 height 22
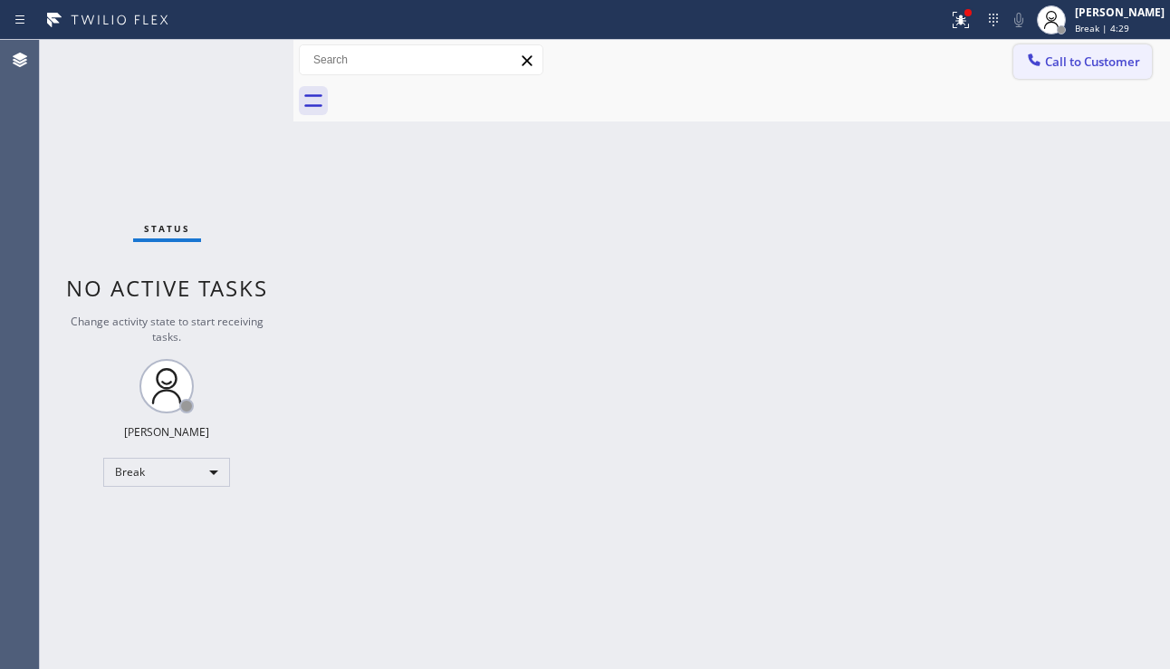
click at [1055, 56] on span "Call to Customer" at bounding box center [1092, 61] width 95 height 16
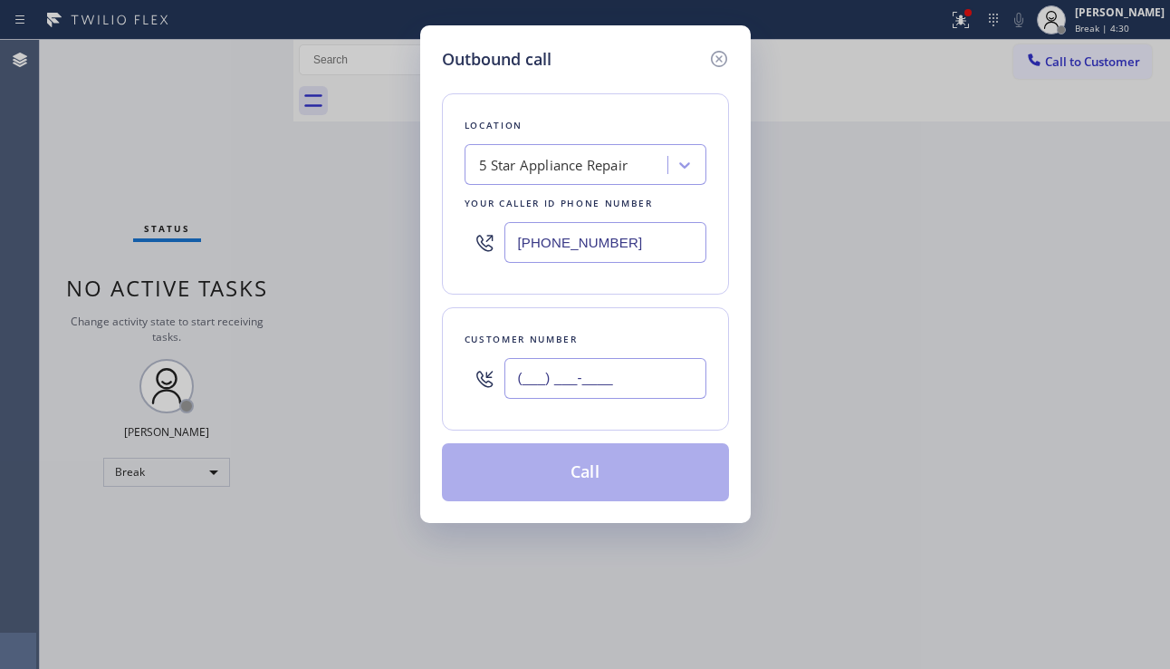
click at [597, 361] on input "(___) ___-____" at bounding box center [606, 378] width 202 height 41
paste input "954) 258-5824"
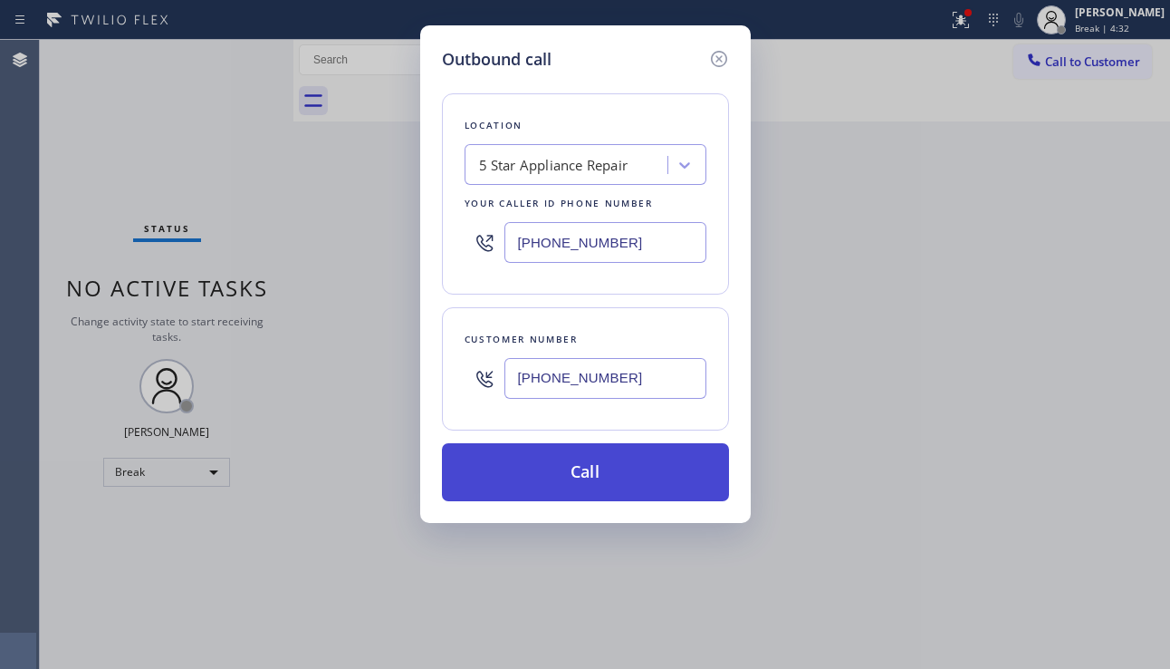
type input "[PHONE_NUMBER]"
click at [591, 475] on button "Call" at bounding box center [585, 472] width 287 height 58
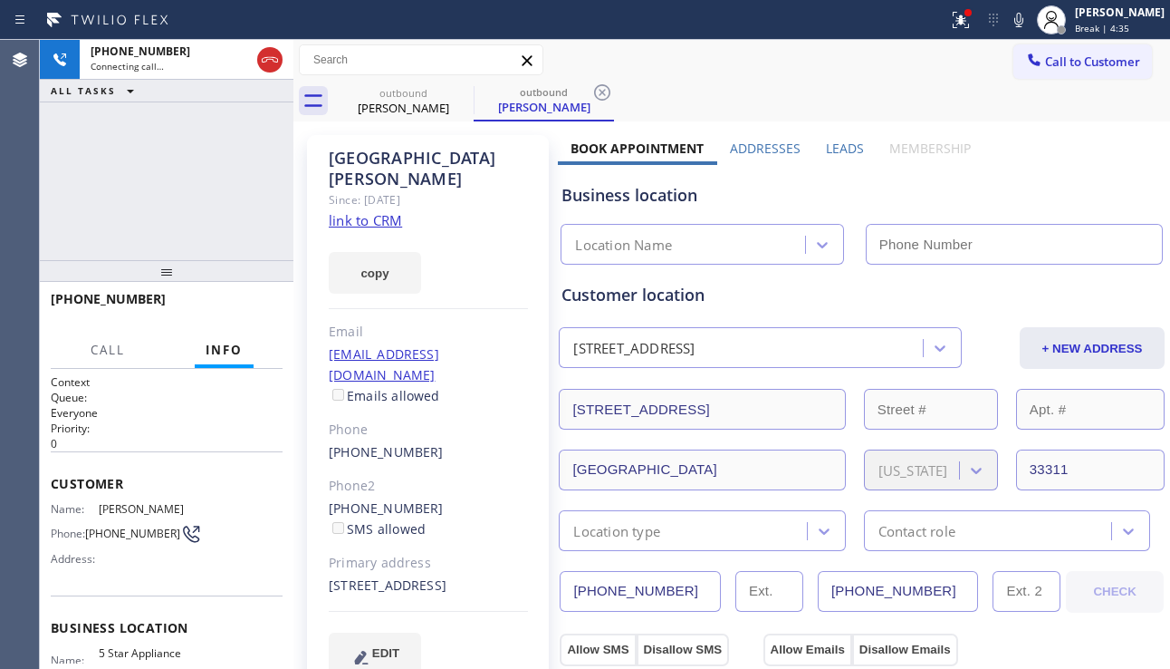
type input "[PHONE_NUMBER]"
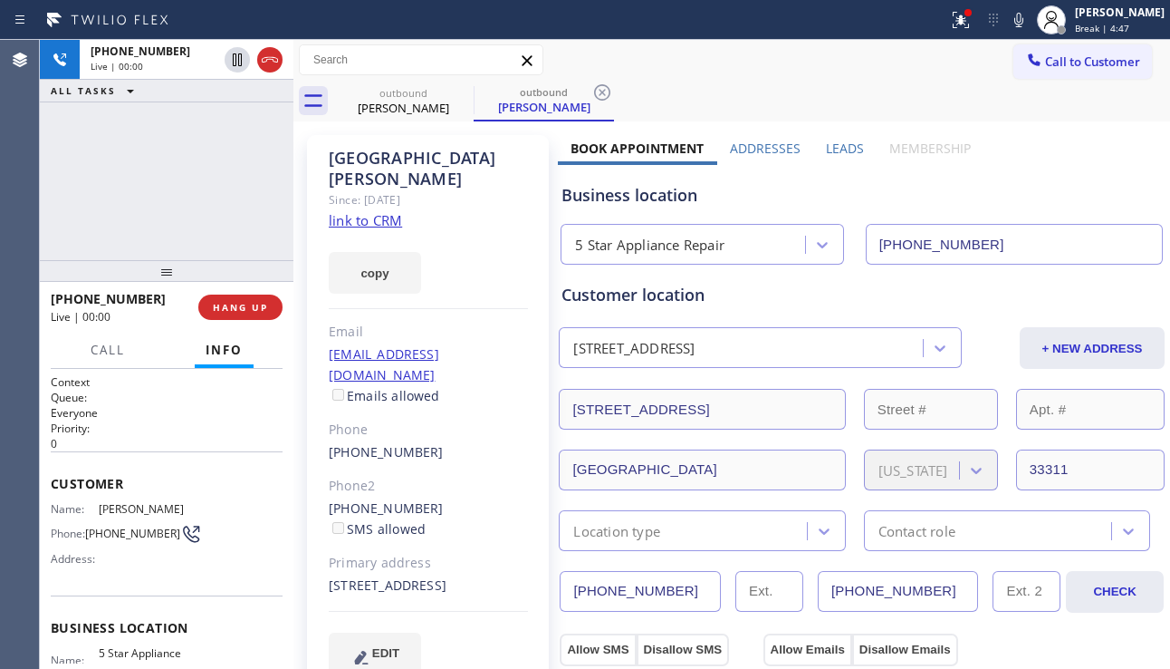
click at [120, 193] on div "[PHONE_NUMBER] Live | 00:00 ALL TASKS ALL TASKS ACTIVE TASKS TASKS IN WRAP UP" at bounding box center [167, 150] width 254 height 220
click at [263, 304] on span "HANG UP" at bounding box center [240, 307] width 55 height 13
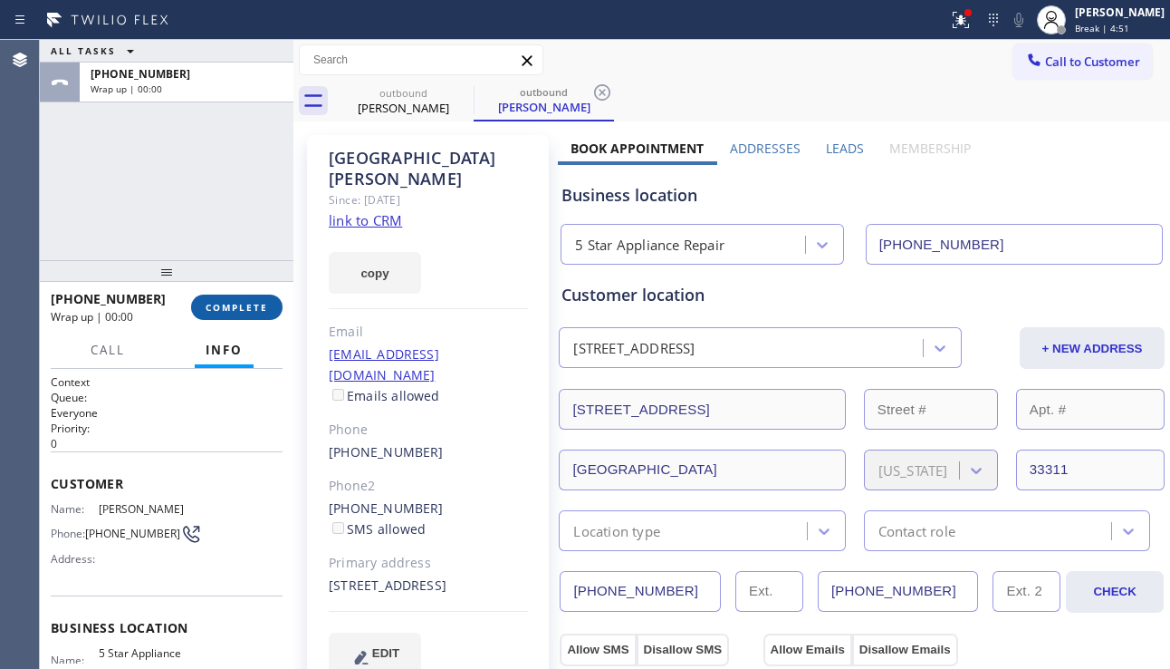
click at [263, 303] on span "COMPLETE" at bounding box center [237, 307] width 63 height 13
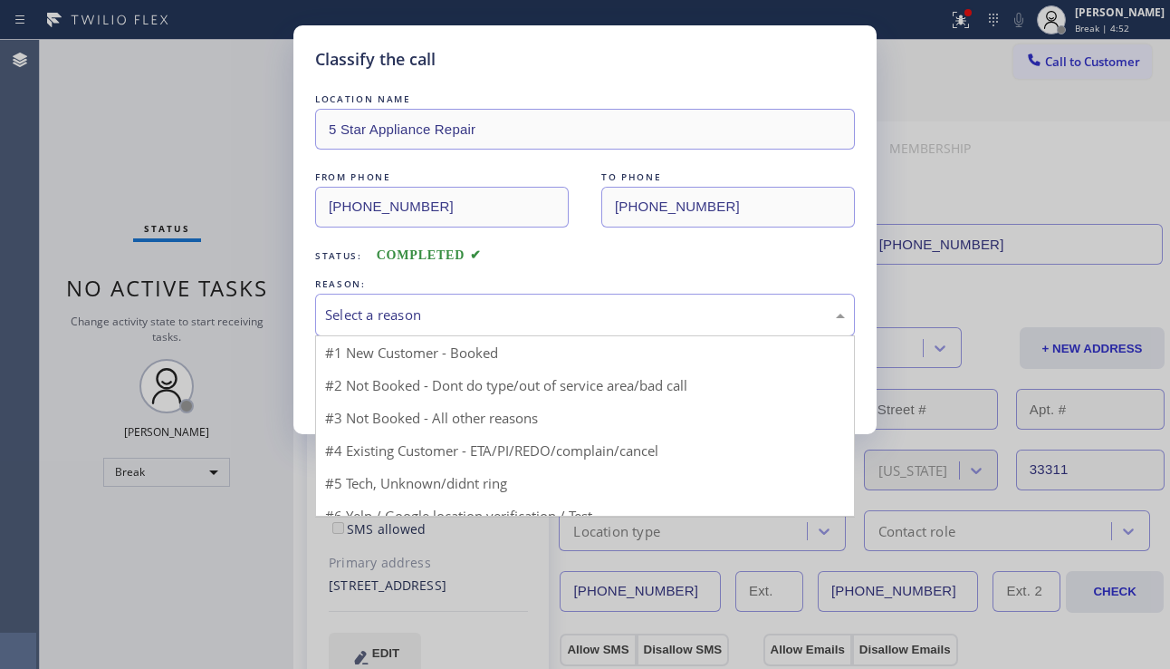
click at [518, 328] on div "Select a reason" at bounding box center [585, 315] width 540 height 43
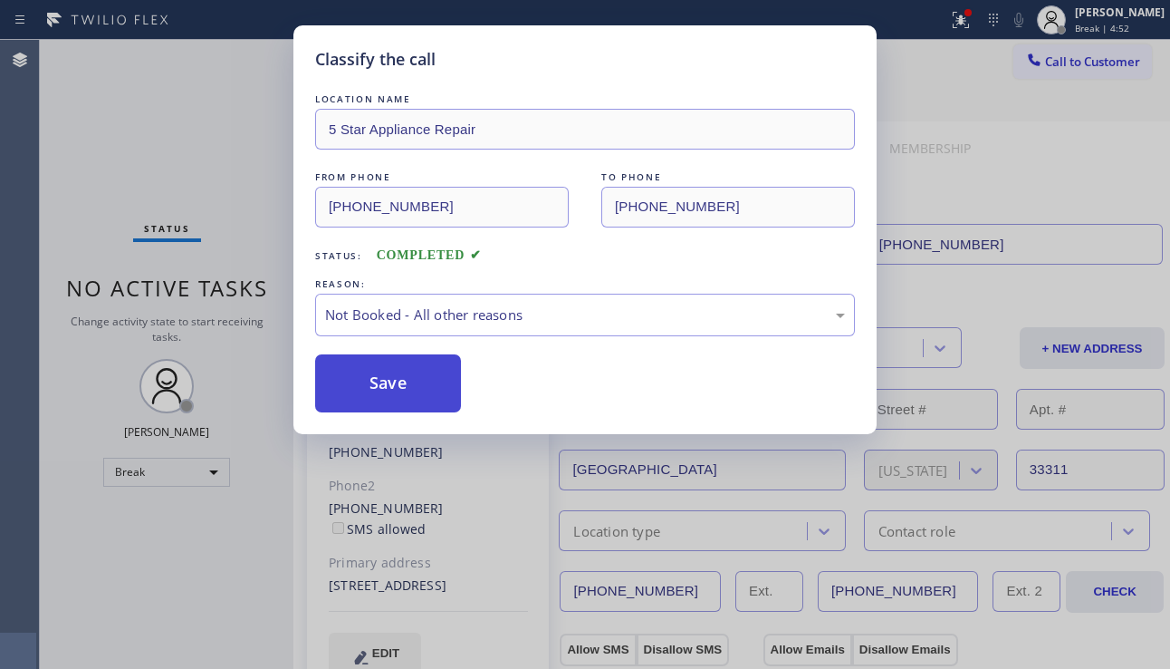
click at [390, 384] on button "Save" at bounding box center [388, 383] width 146 height 58
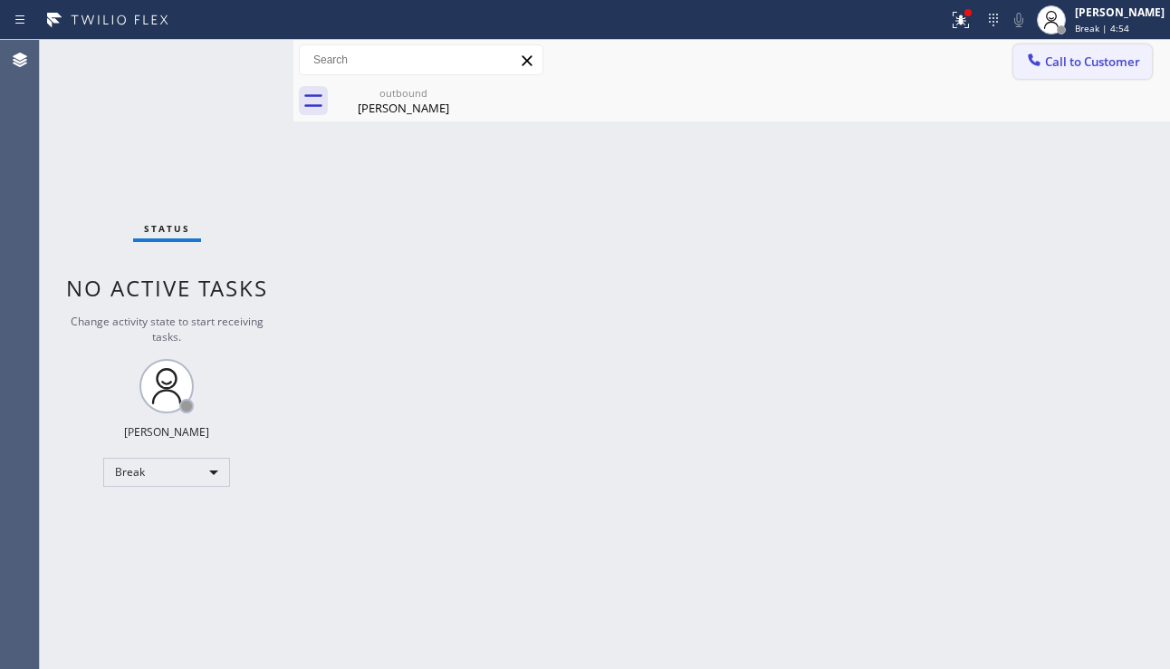
click at [1070, 69] on span "Call to Customer" at bounding box center [1092, 61] width 95 height 16
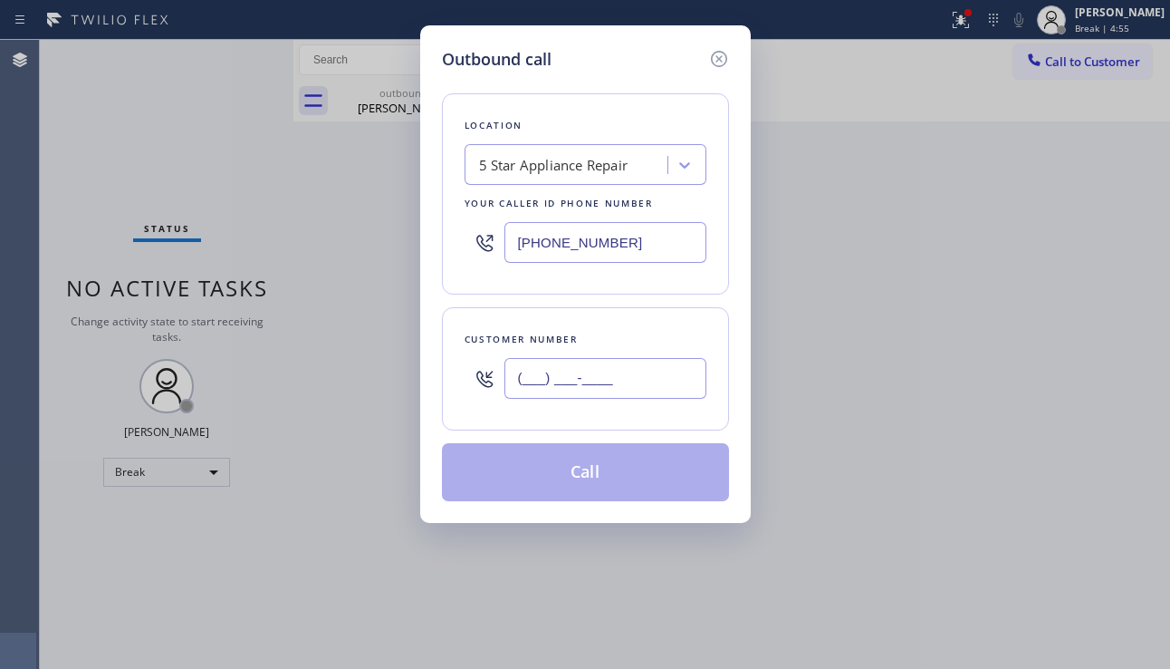
click at [583, 389] on input "(___) ___-____" at bounding box center [606, 378] width 202 height 41
paste input "305) 608-5671"
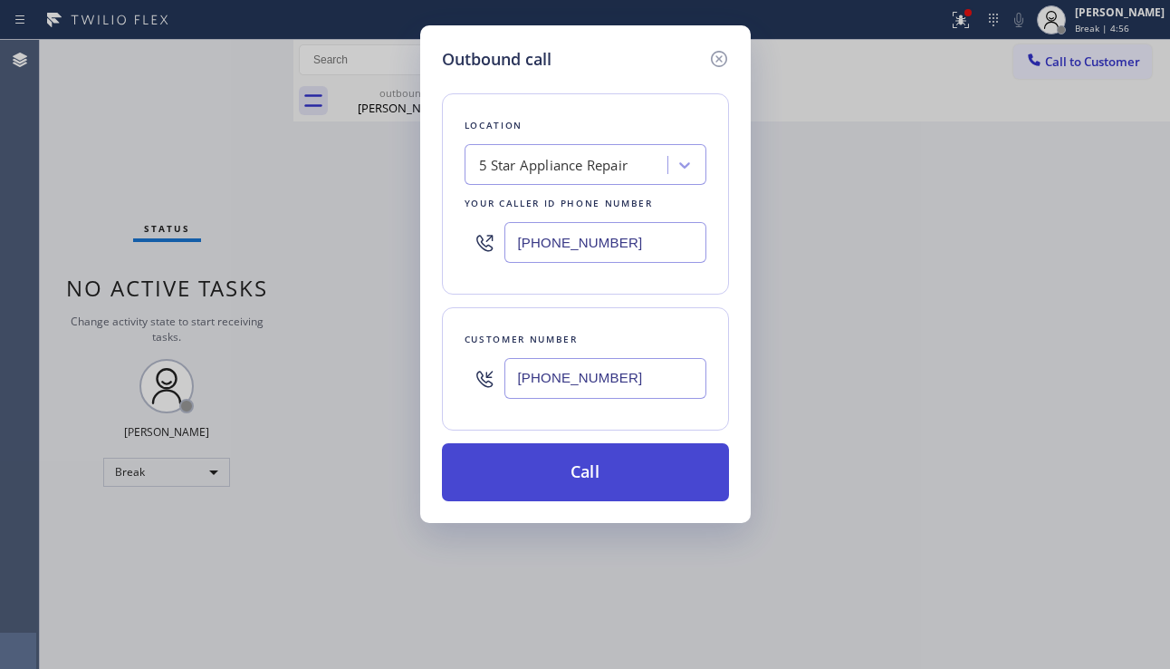
type input "[PHONE_NUMBER]"
click at [584, 476] on button "Call" at bounding box center [585, 472] width 287 height 58
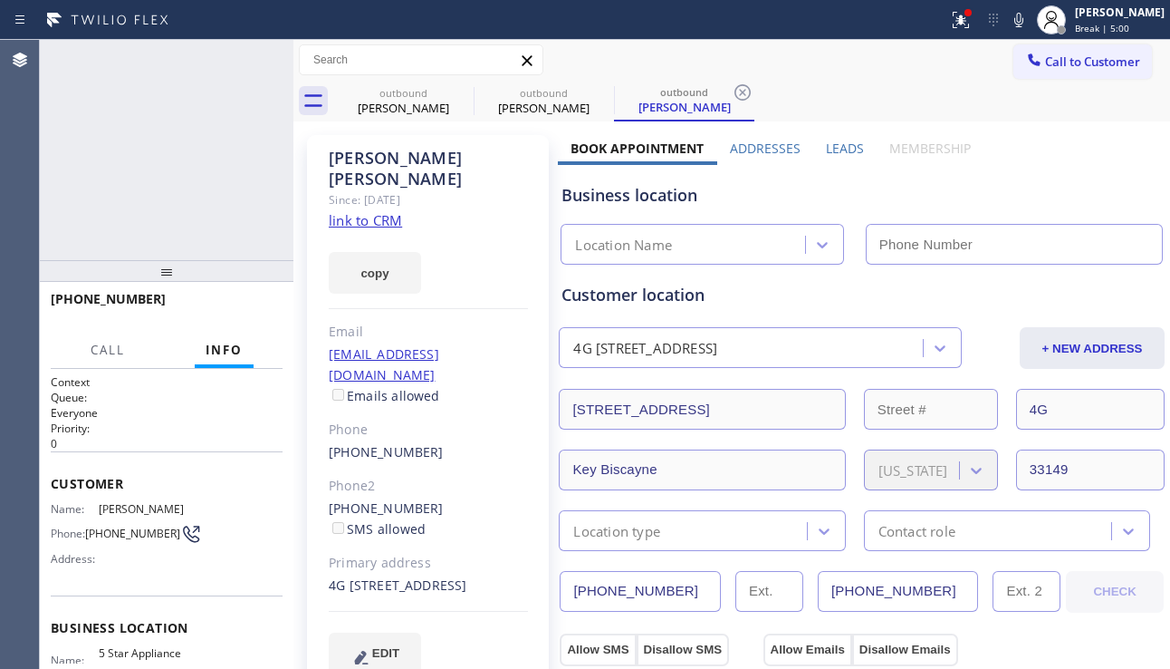
type input "[PHONE_NUMBER]"
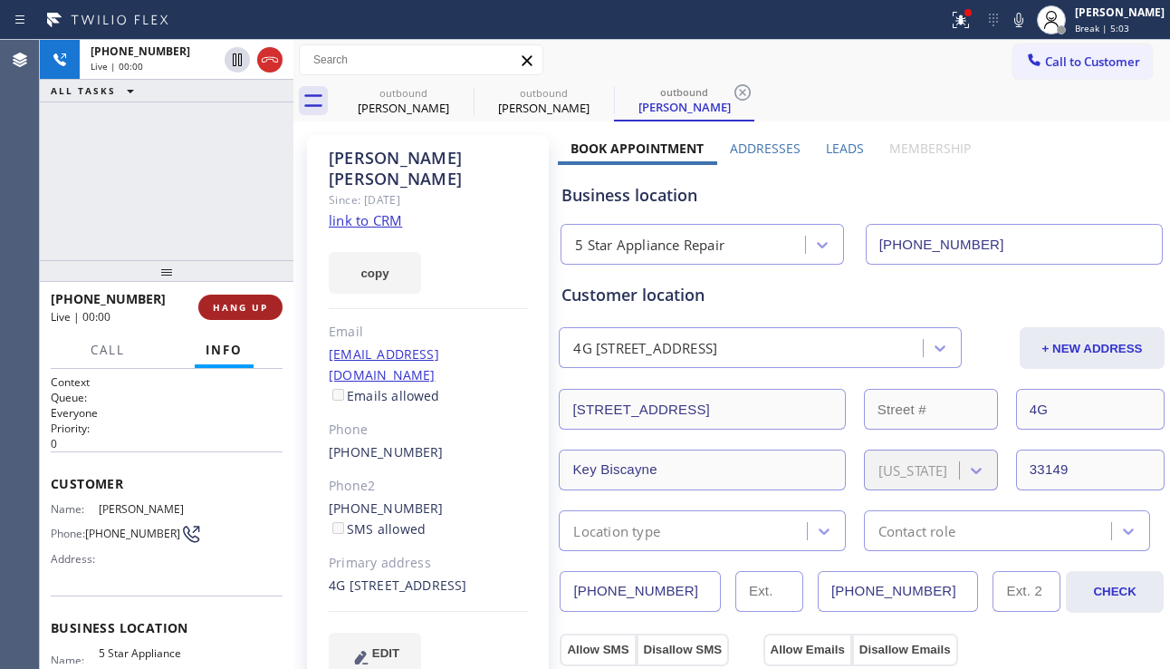
click at [254, 301] on span "HANG UP" at bounding box center [240, 307] width 55 height 13
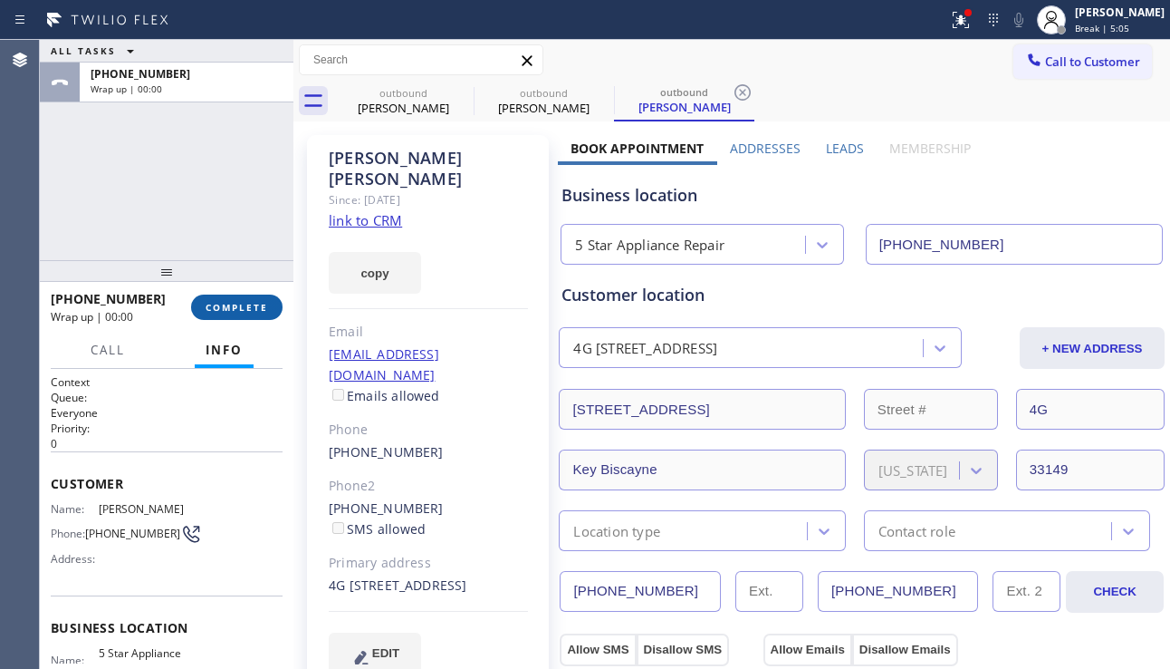
click at [254, 301] on span "COMPLETE" at bounding box center [237, 307] width 63 height 13
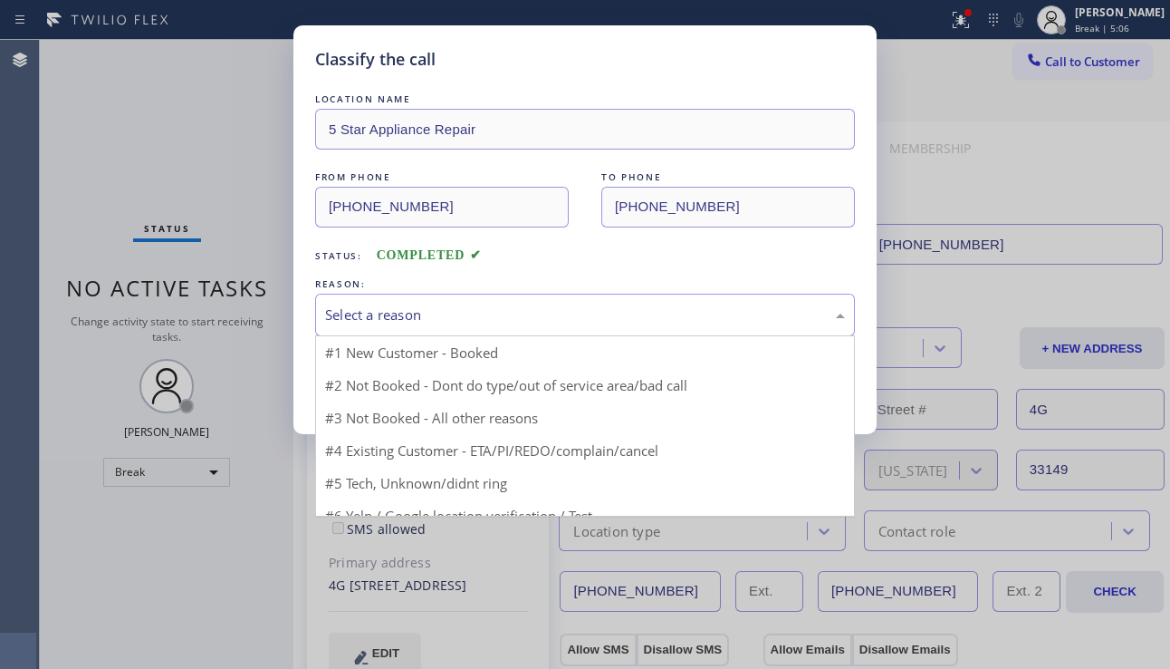
click at [490, 314] on div "Select a reason" at bounding box center [585, 314] width 520 height 21
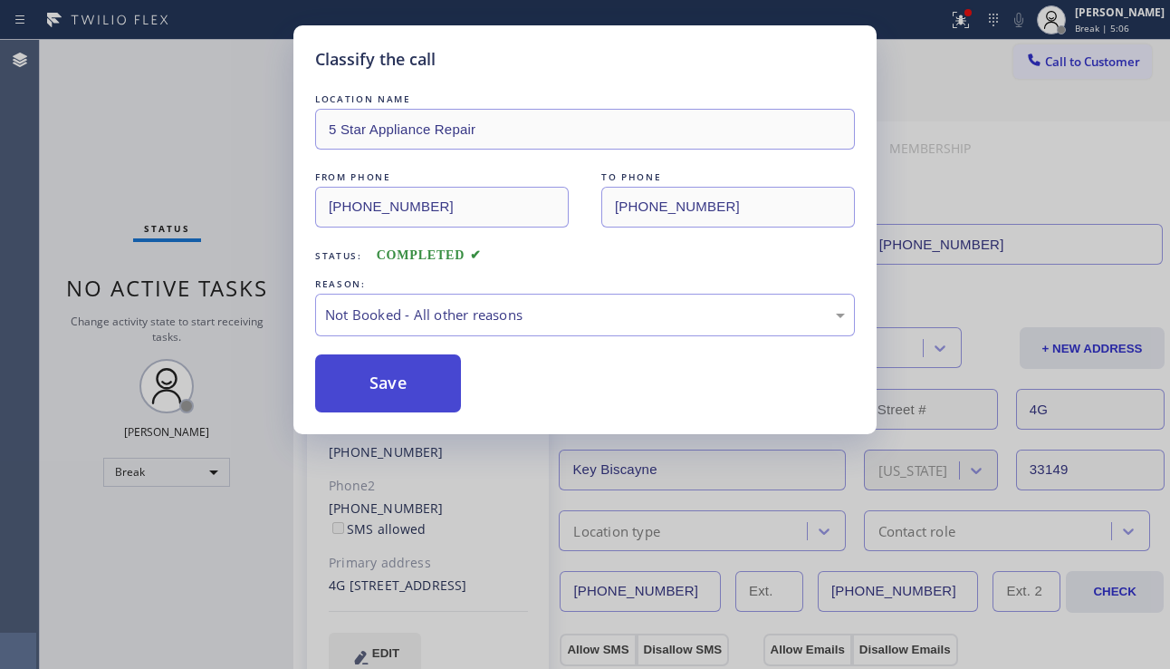
click at [377, 390] on button "Save" at bounding box center [388, 383] width 146 height 58
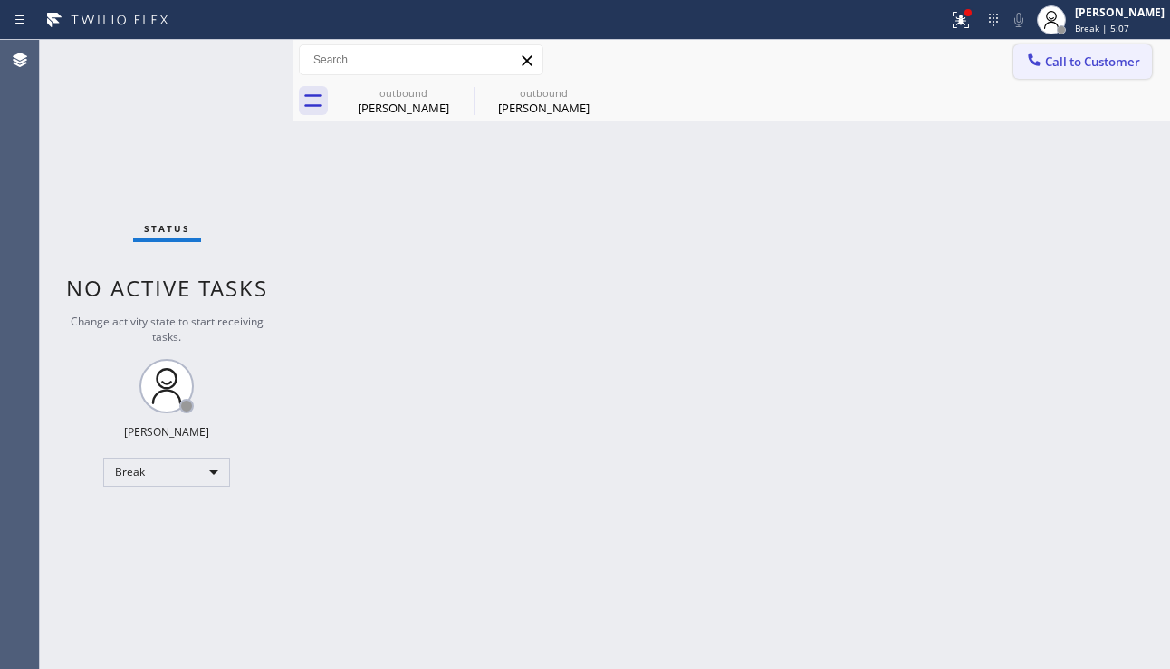
click at [1059, 62] on span "Call to Customer" at bounding box center [1092, 61] width 95 height 16
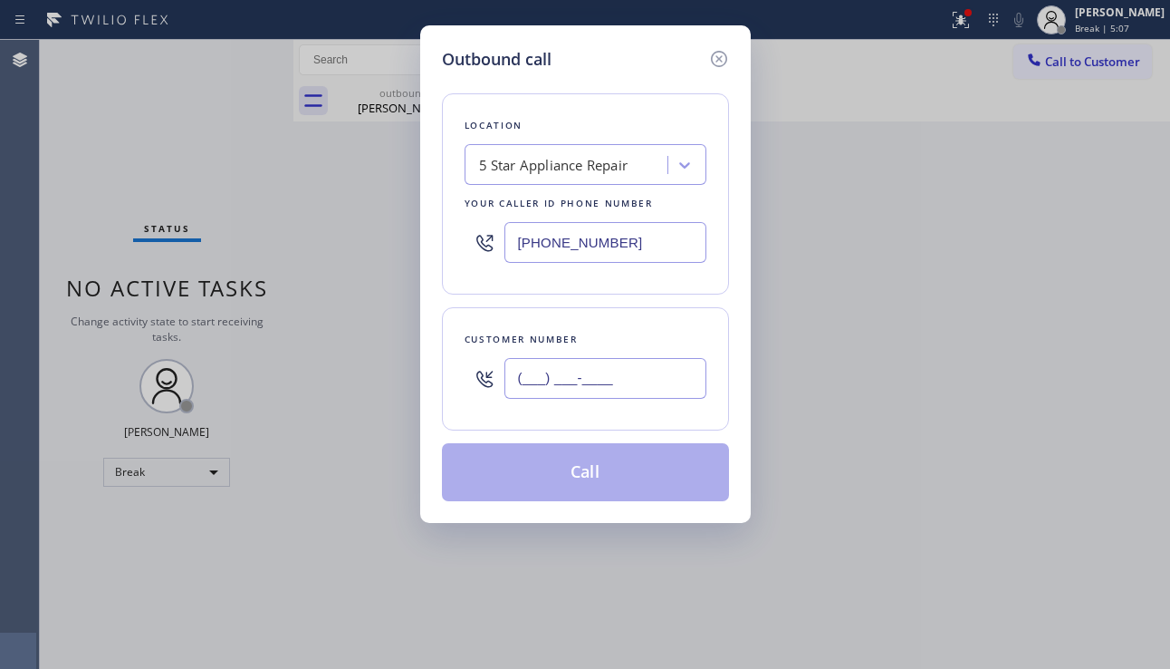
click at [613, 371] on input "(___) ___-____" at bounding box center [606, 378] width 202 height 41
paste input "917) 560-0320"
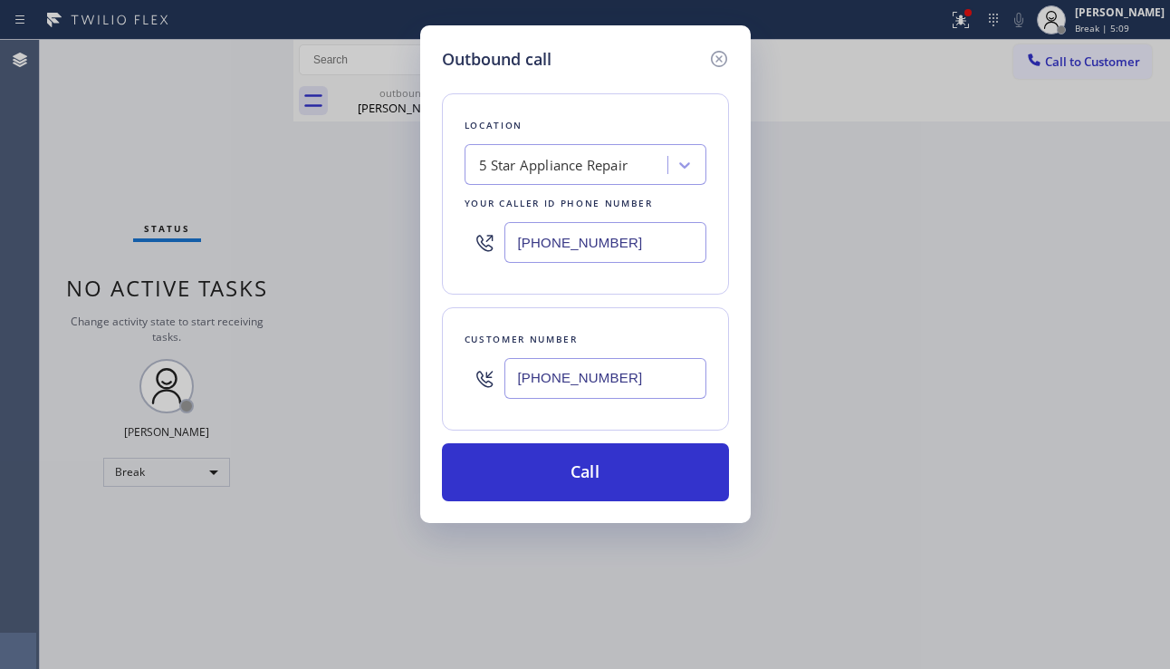
type input "[PHONE_NUMBER]"
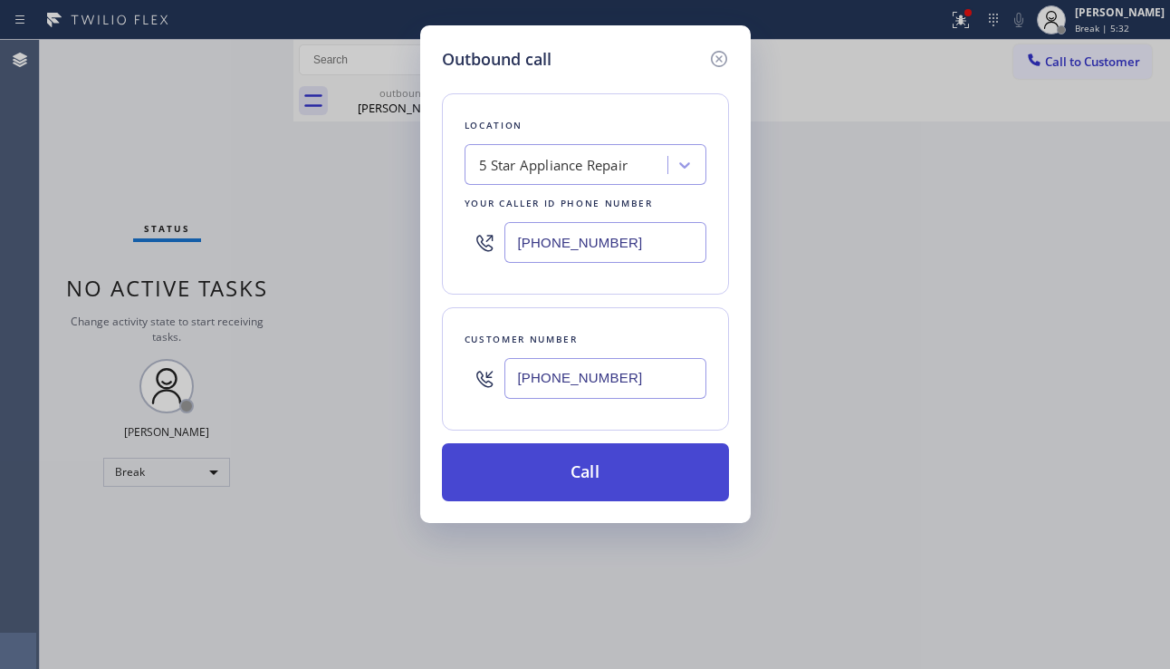
click at [596, 469] on button "Call" at bounding box center [585, 472] width 287 height 58
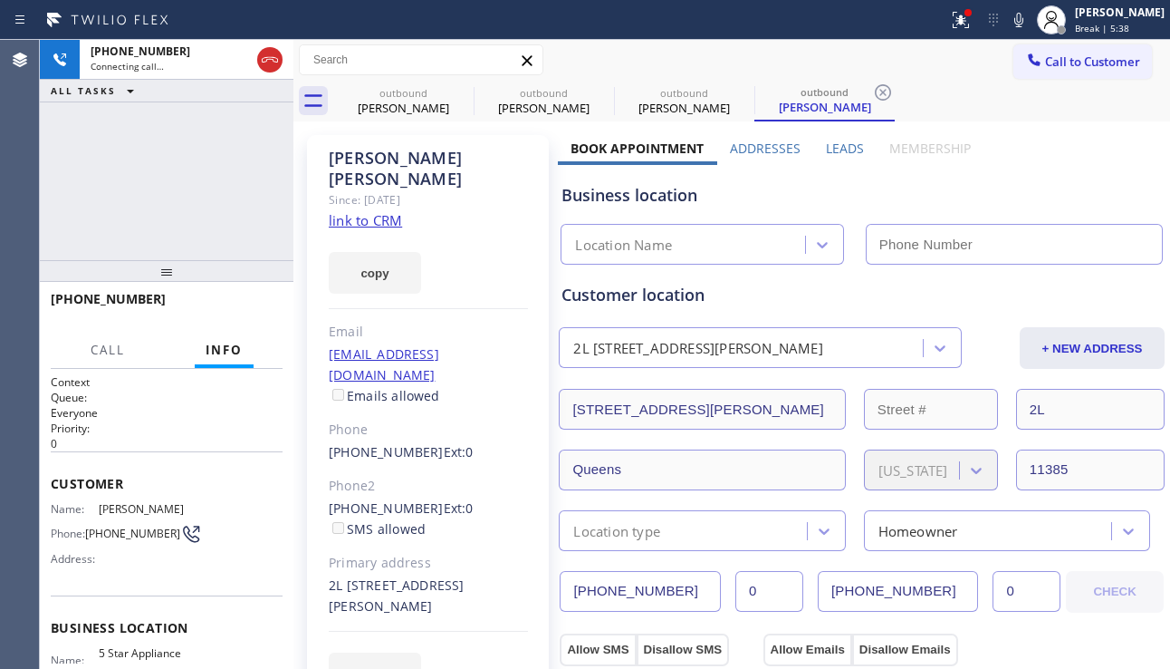
type input "[PHONE_NUMBER]"
click at [165, 217] on div "[PHONE_NUMBER] Connecting call… ALL TASKS ALL TASKS ACTIVE TASKS TASKS IN WRAP …" at bounding box center [167, 150] width 254 height 220
click at [837, 153] on label "Leads" at bounding box center [845, 148] width 38 height 17
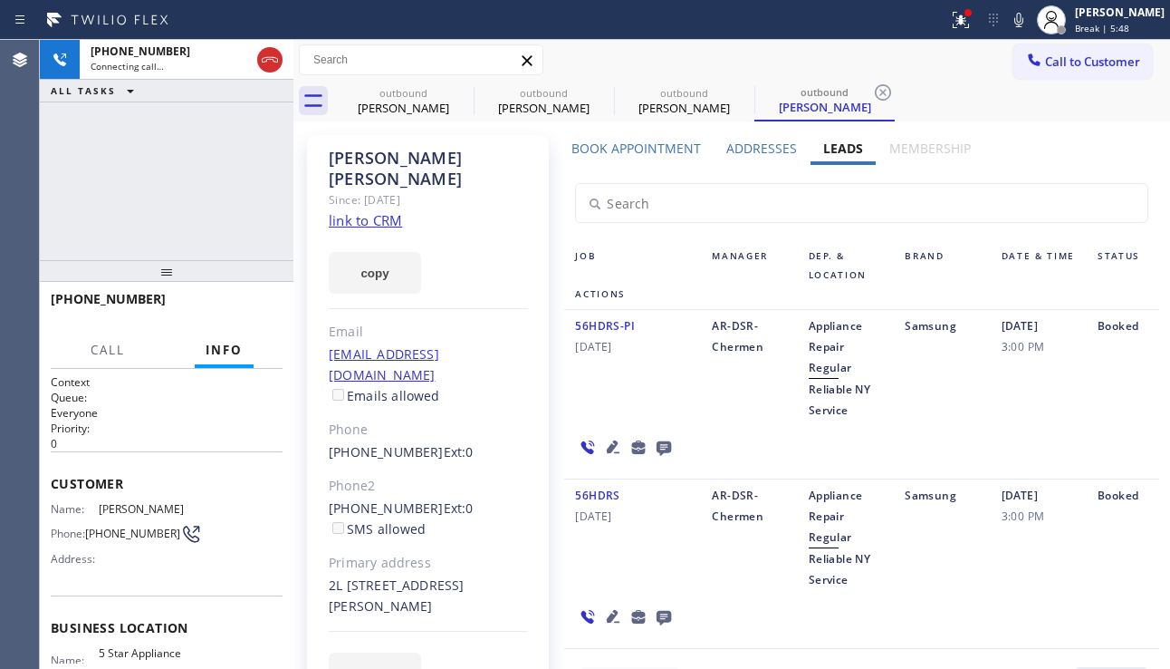
click at [769, 149] on label "Addresses" at bounding box center [762, 148] width 71 height 17
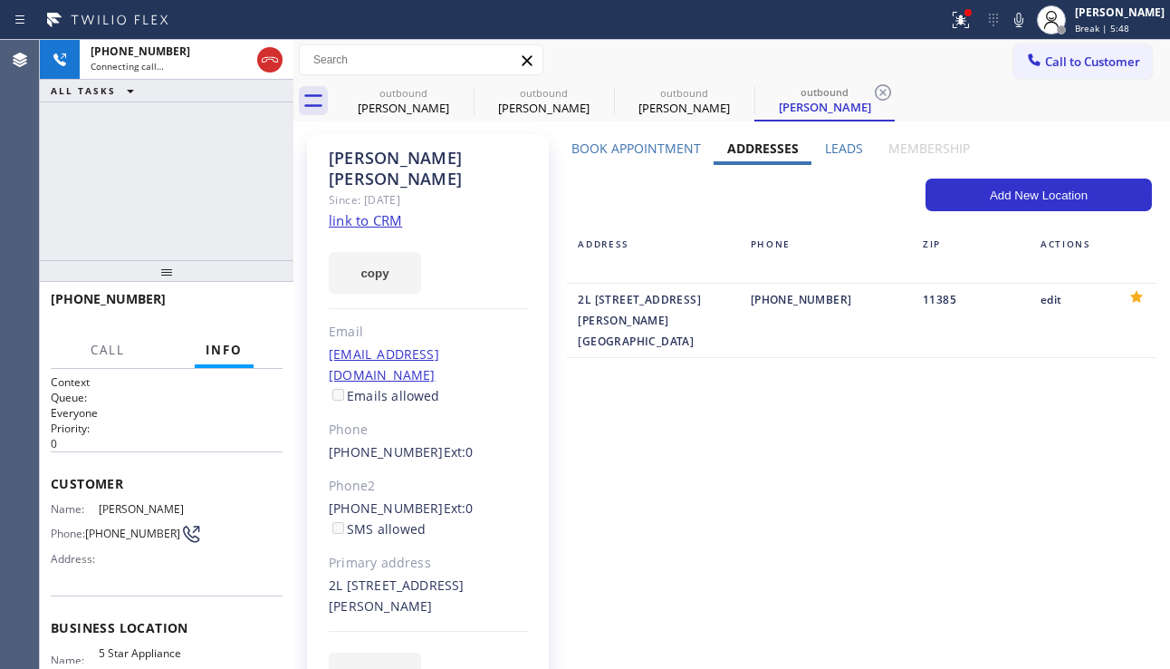
click at [681, 153] on label "Book Appointment" at bounding box center [637, 148] width 130 height 17
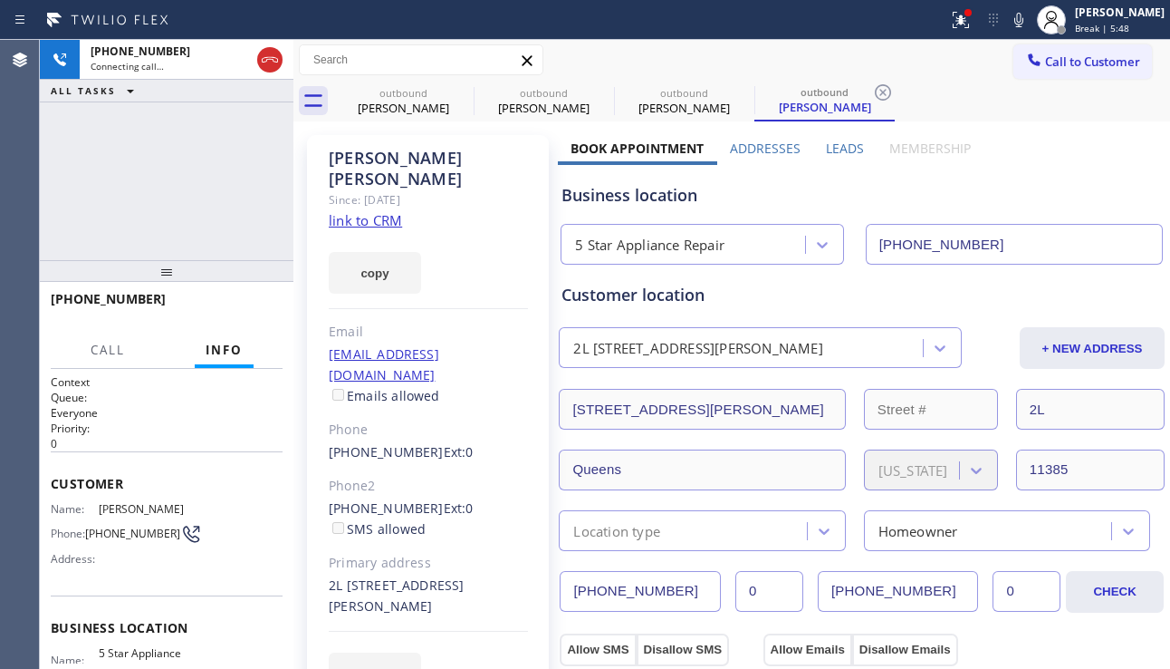
click at [740, 152] on label "Addresses" at bounding box center [765, 148] width 71 height 17
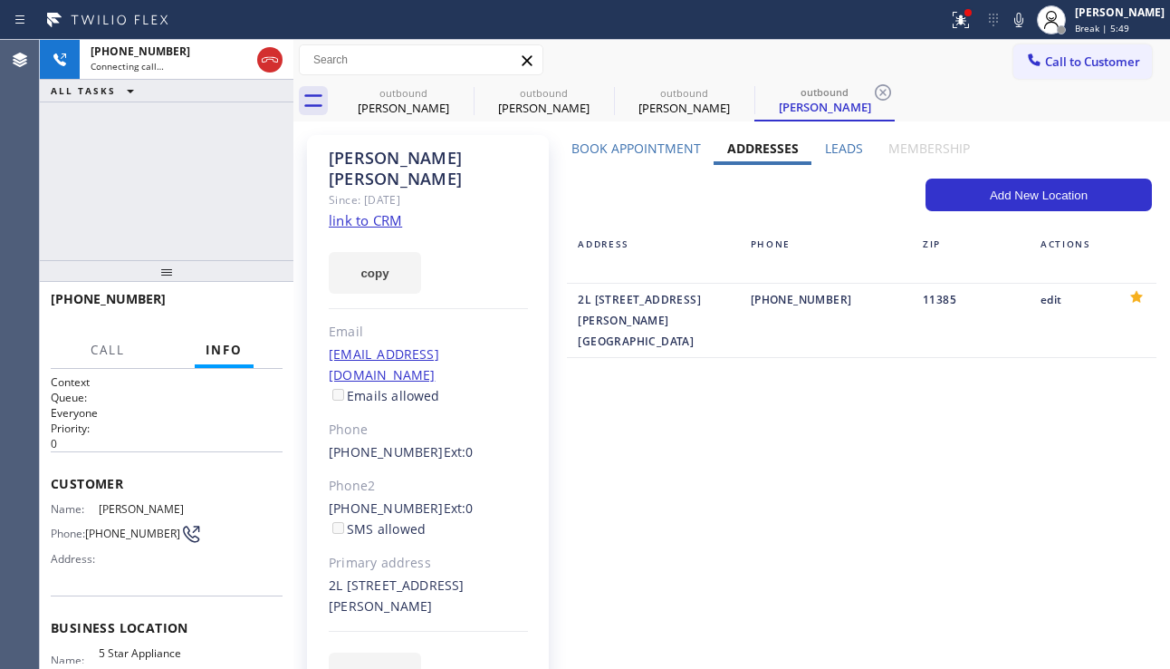
click at [813, 149] on div "Leads" at bounding box center [844, 152] width 64 height 25
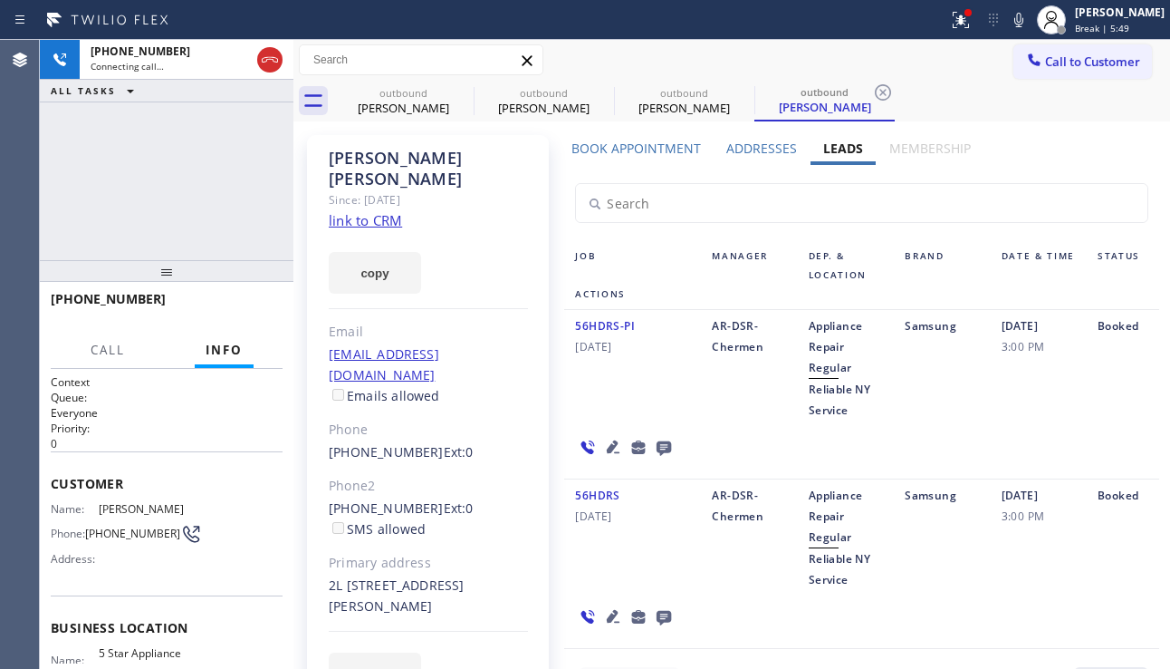
click at [754, 145] on label "Addresses" at bounding box center [762, 148] width 71 height 17
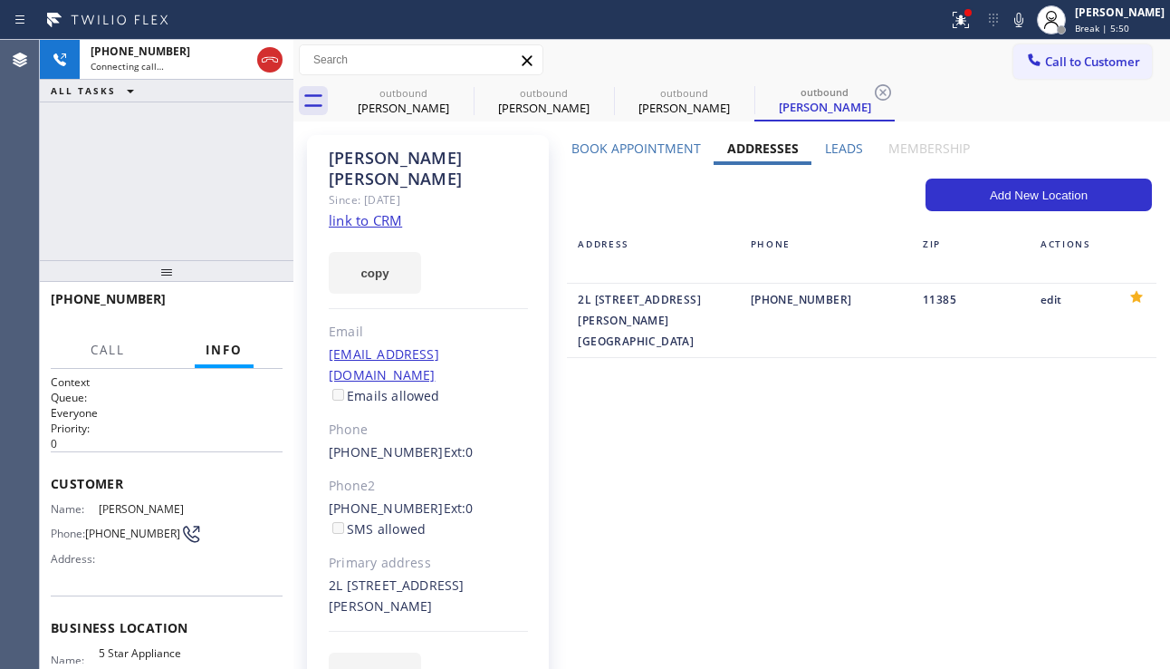
click at [647, 140] on label "Book Appointment" at bounding box center [637, 148] width 130 height 17
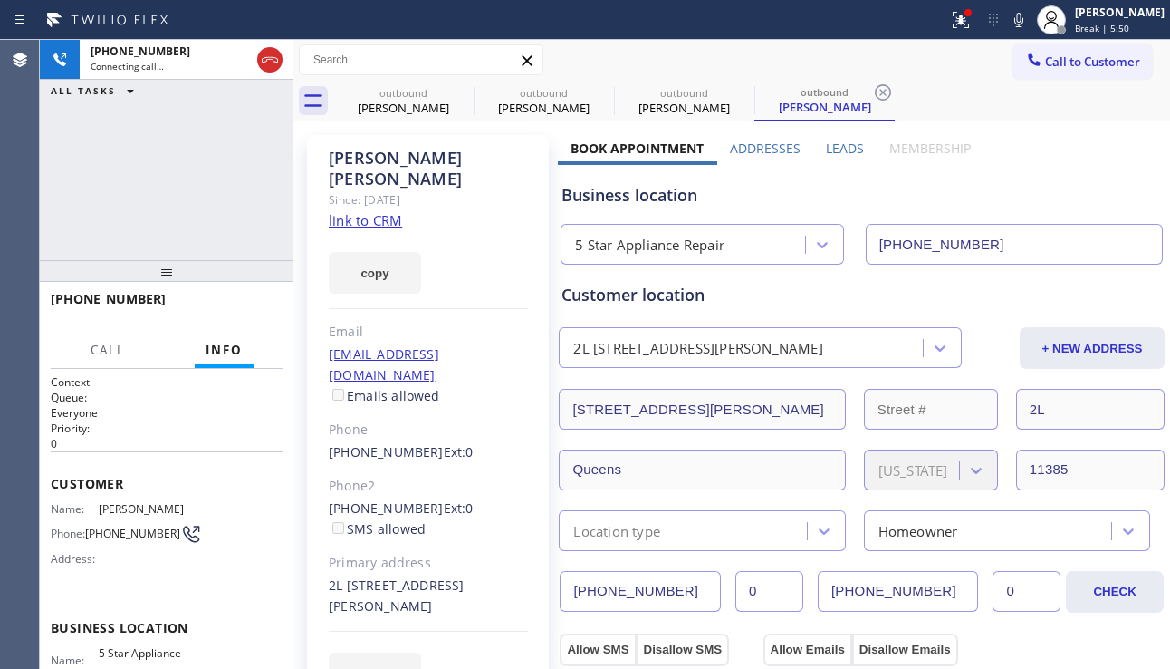
click at [765, 148] on label "Addresses" at bounding box center [765, 148] width 71 height 17
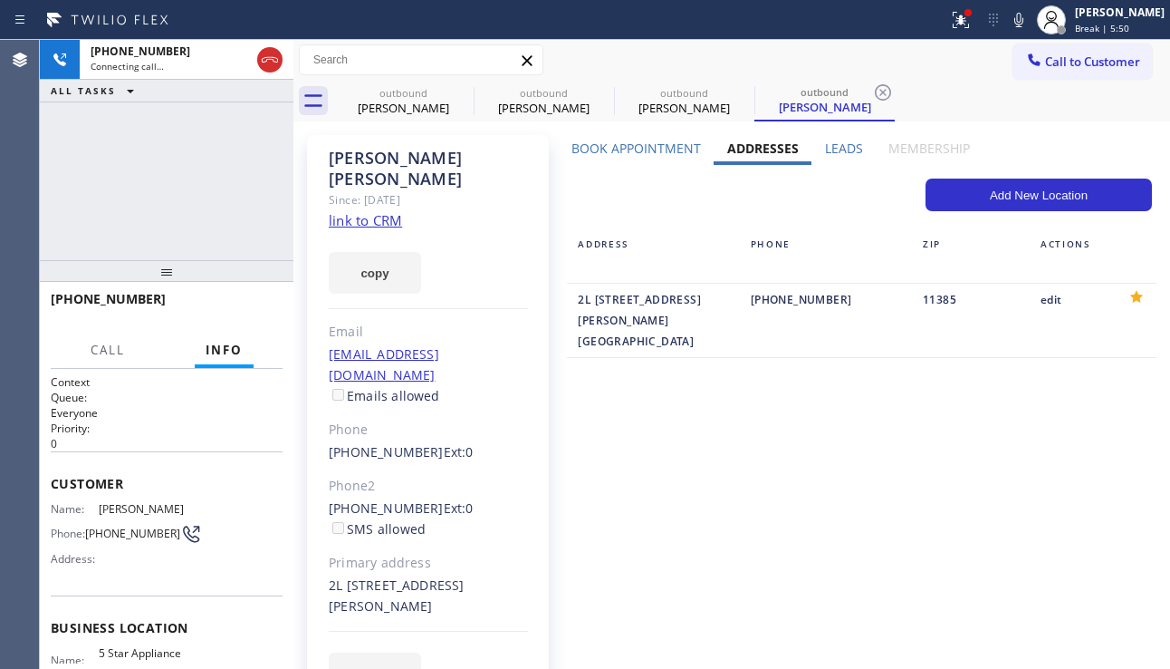
click at [825, 147] on label "Leads" at bounding box center [844, 148] width 38 height 17
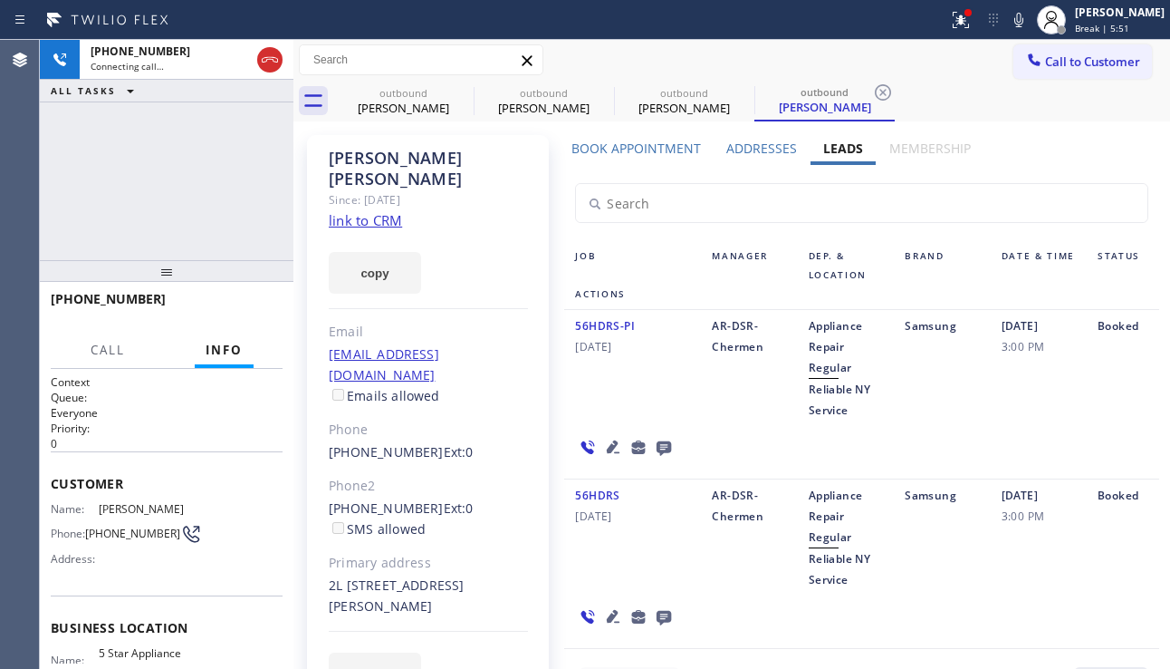
click at [746, 152] on label "Addresses" at bounding box center [762, 148] width 71 height 17
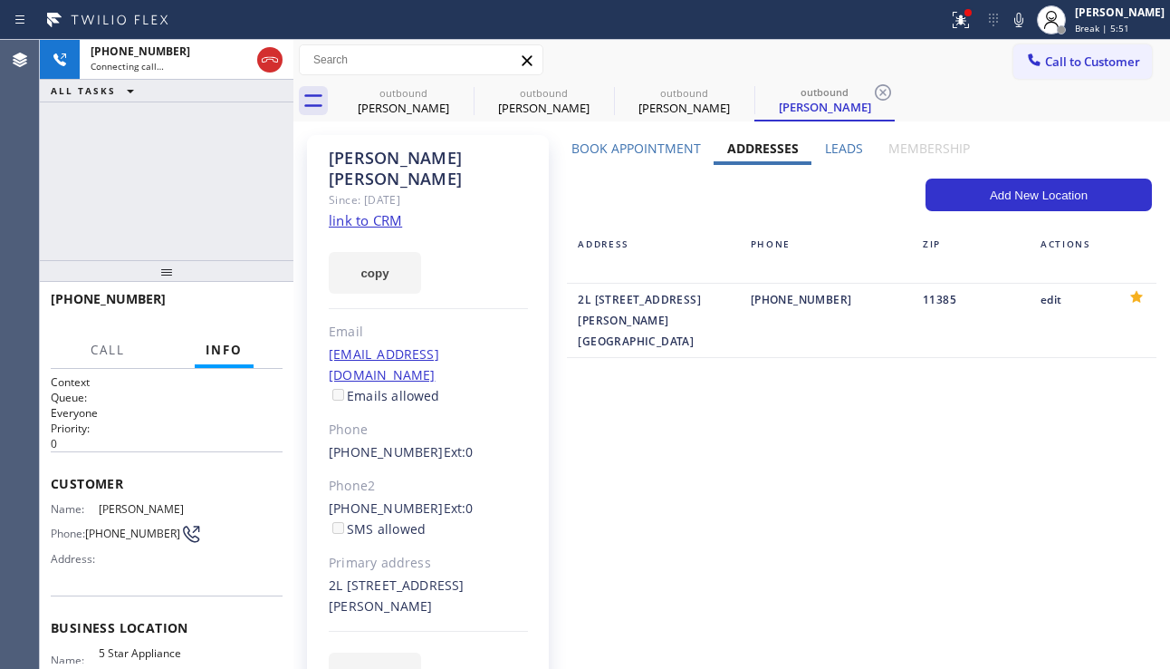
click at [639, 150] on label "Book Appointment" at bounding box center [637, 148] width 130 height 17
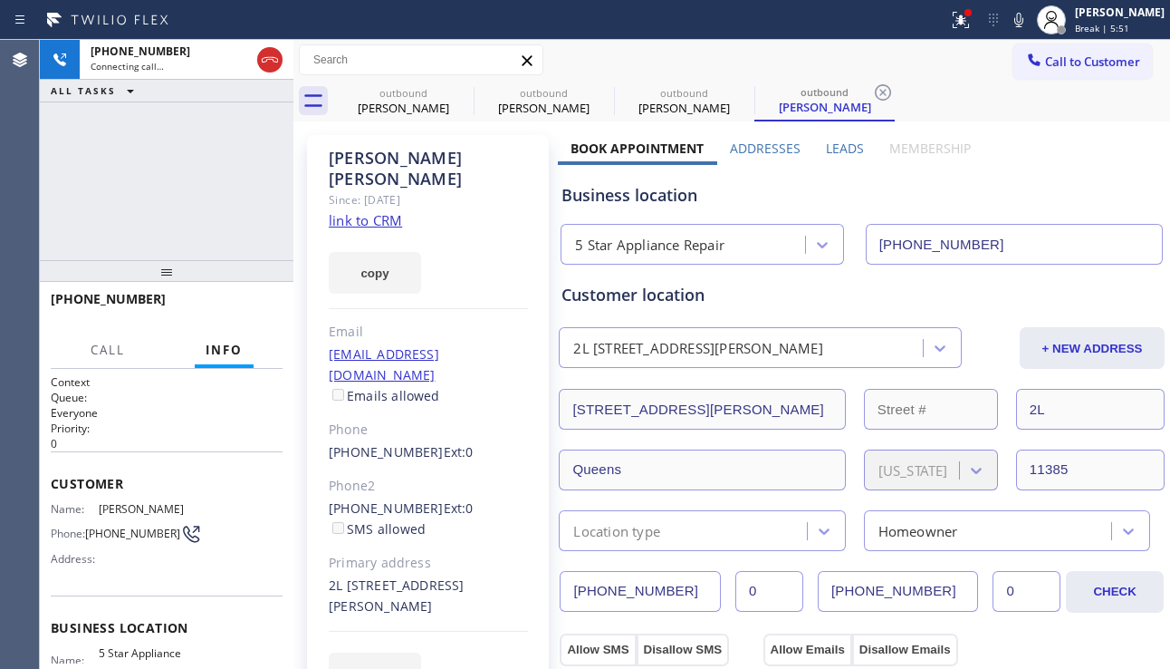
click at [785, 149] on label "Addresses" at bounding box center [765, 148] width 71 height 17
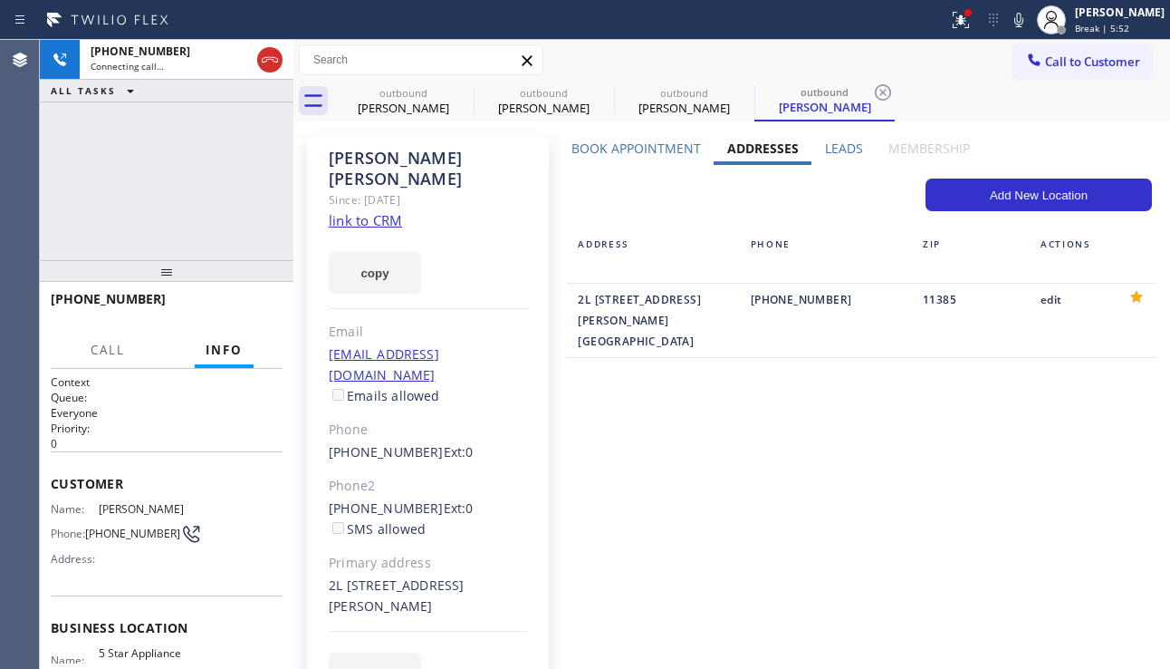
click at [812, 144] on div "Leads" at bounding box center [844, 152] width 64 height 25
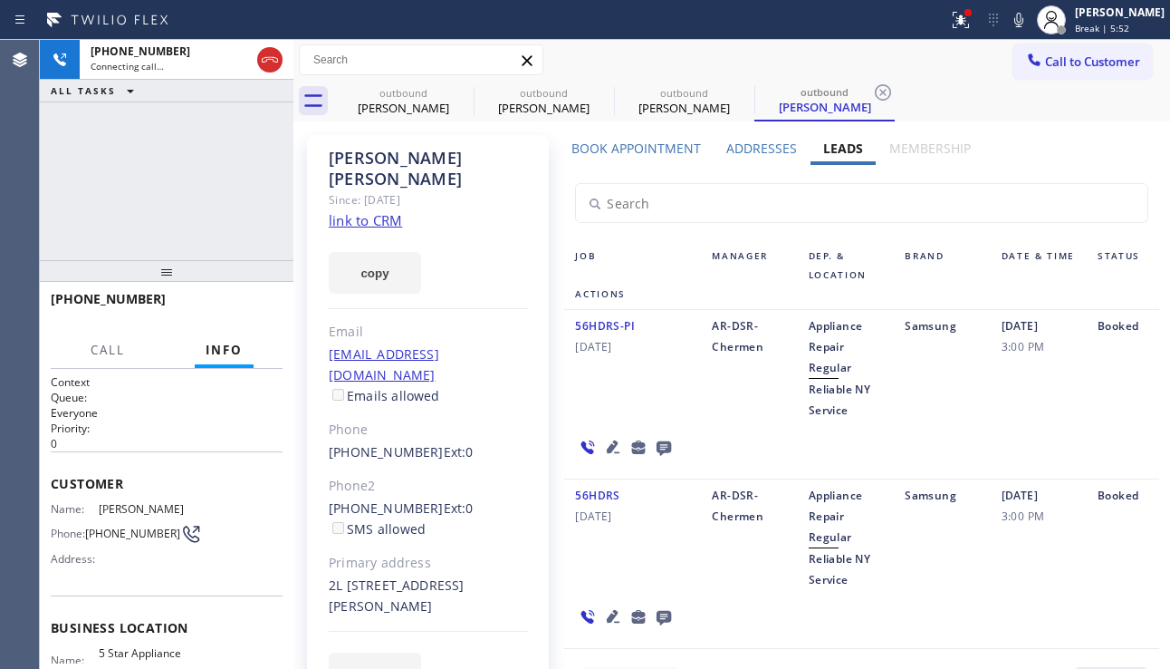
click at [718, 147] on div "Addresses" at bounding box center [762, 152] width 97 height 25
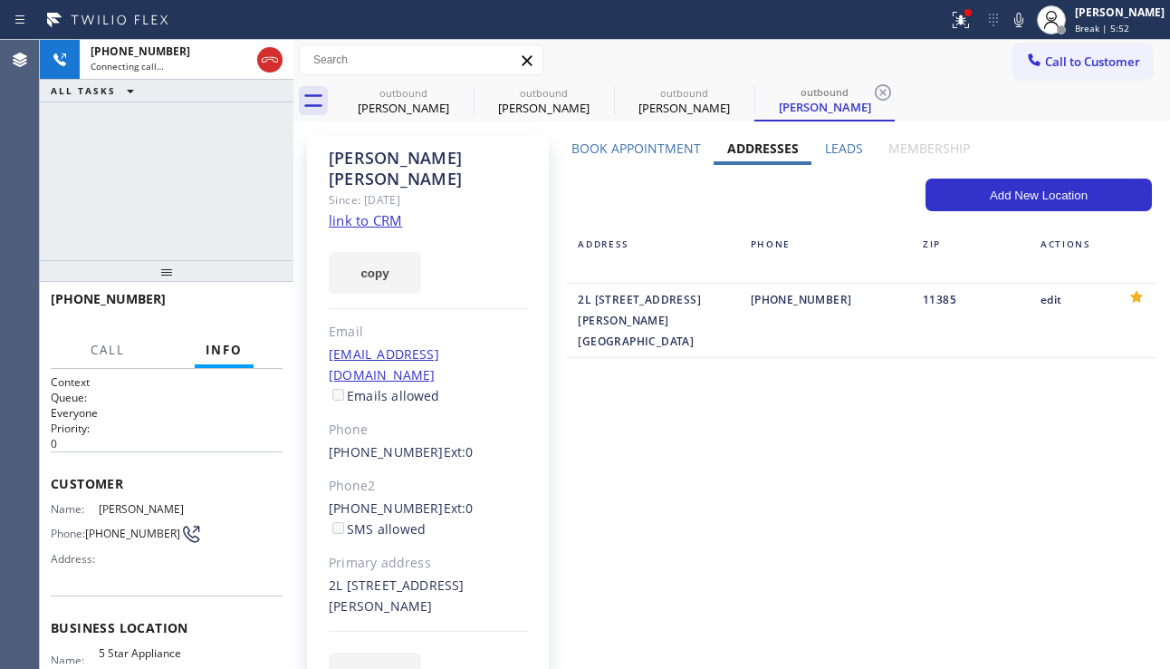
click at [618, 141] on label "Book Appointment" at bounding box center [637, 148] width 130 height 17
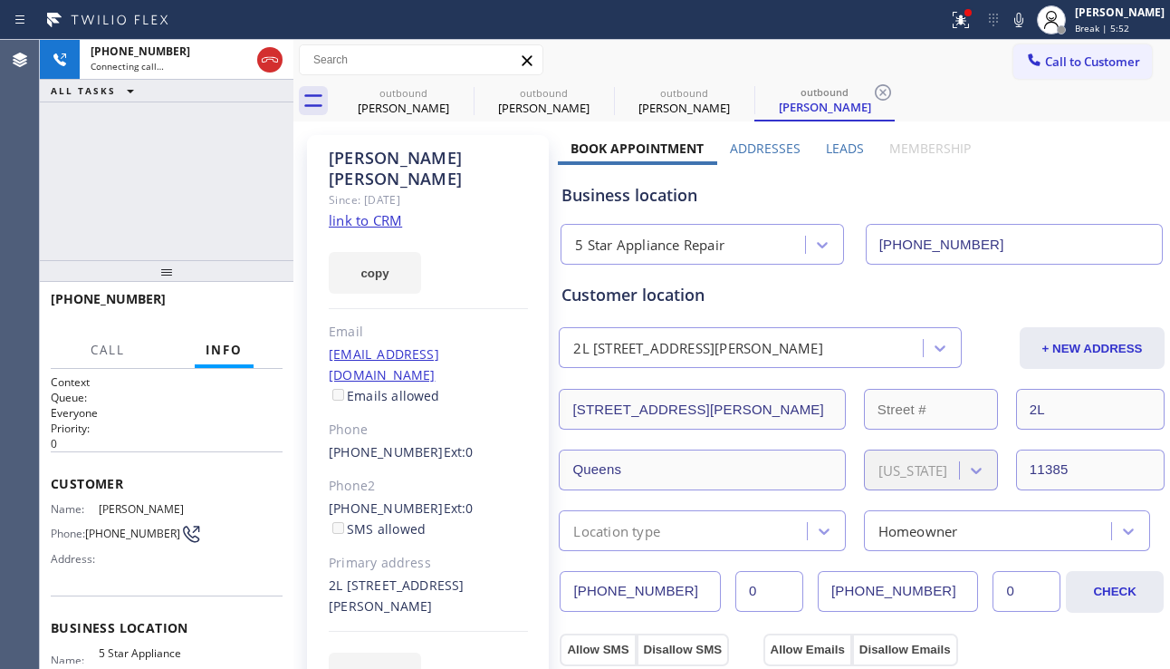
click at [812, 159] on div "Business location 5 Star Appliance Repair [PHONE_NUMBER]" at bounding box center [862, 211] width 608 height 107
click at [796, 158] on div "Business location 5 Star Appliance Repair [PHONE_NUMBER]" at bounding box center [862, 211] width 608 height 107
click at [748, 153] on label "Addresses" at bounding box center [765, 148] width 71 height 17
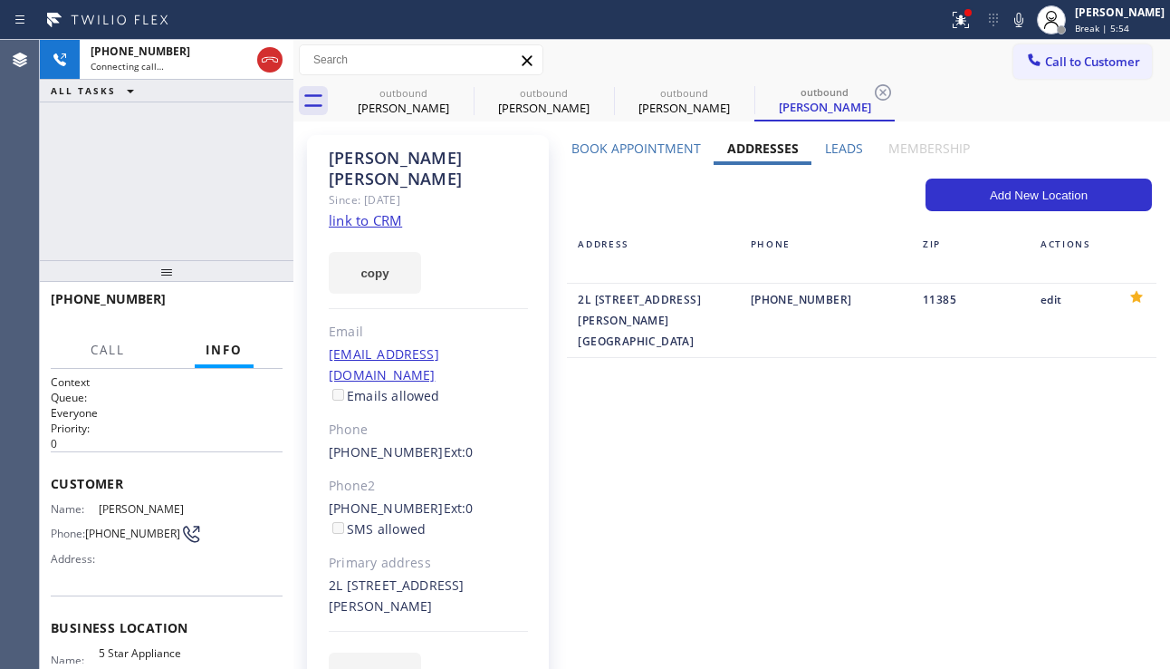
click at [678, 143] on label "Book Appointment" at bounding box center [637, 148] width 130 height 17
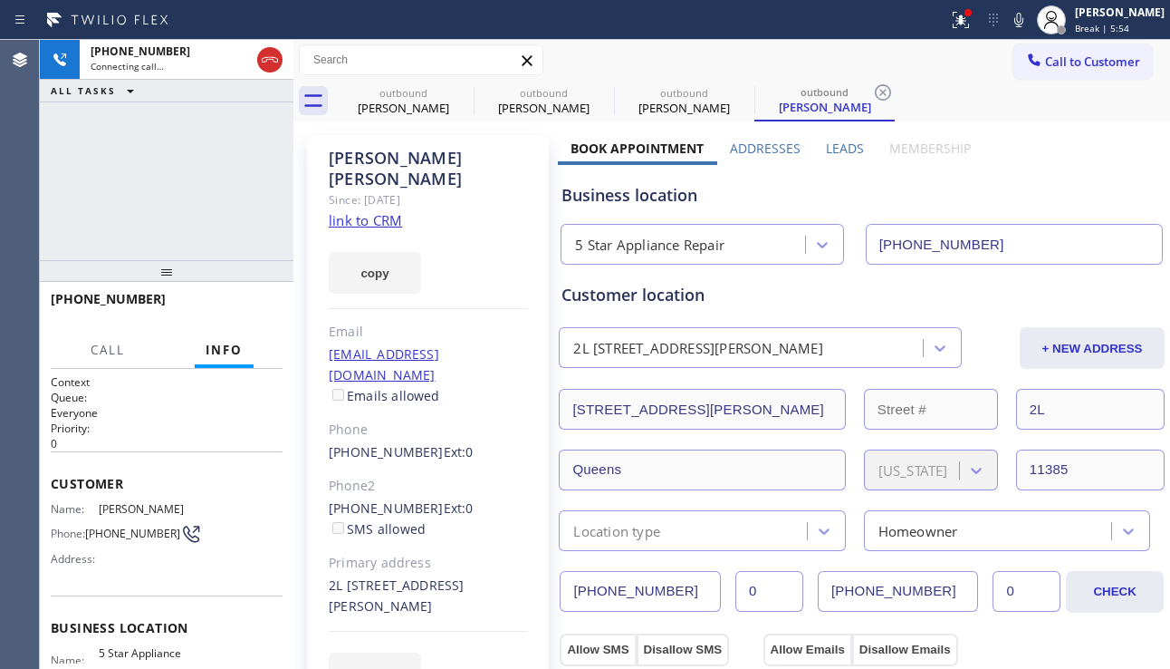
click at [826, 145] on label "Leads" at bounding box center [845, 148] width 38 height 17
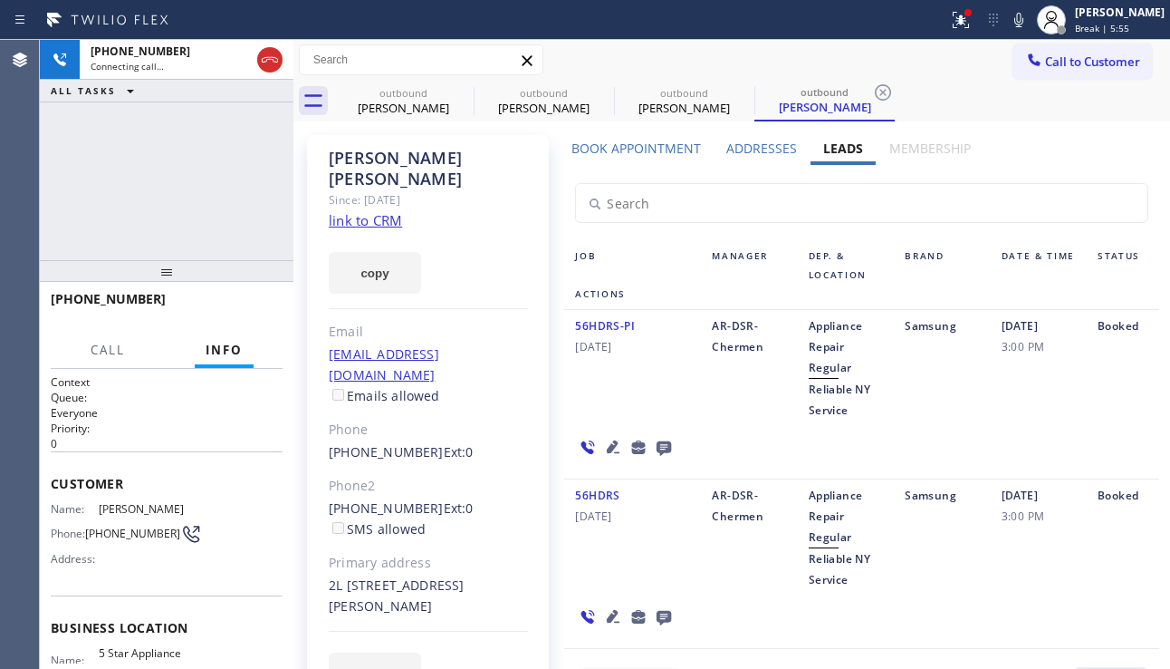
click at [744, 151] on label "Addresses" at bounding box center [762, 148] width 71 height 17
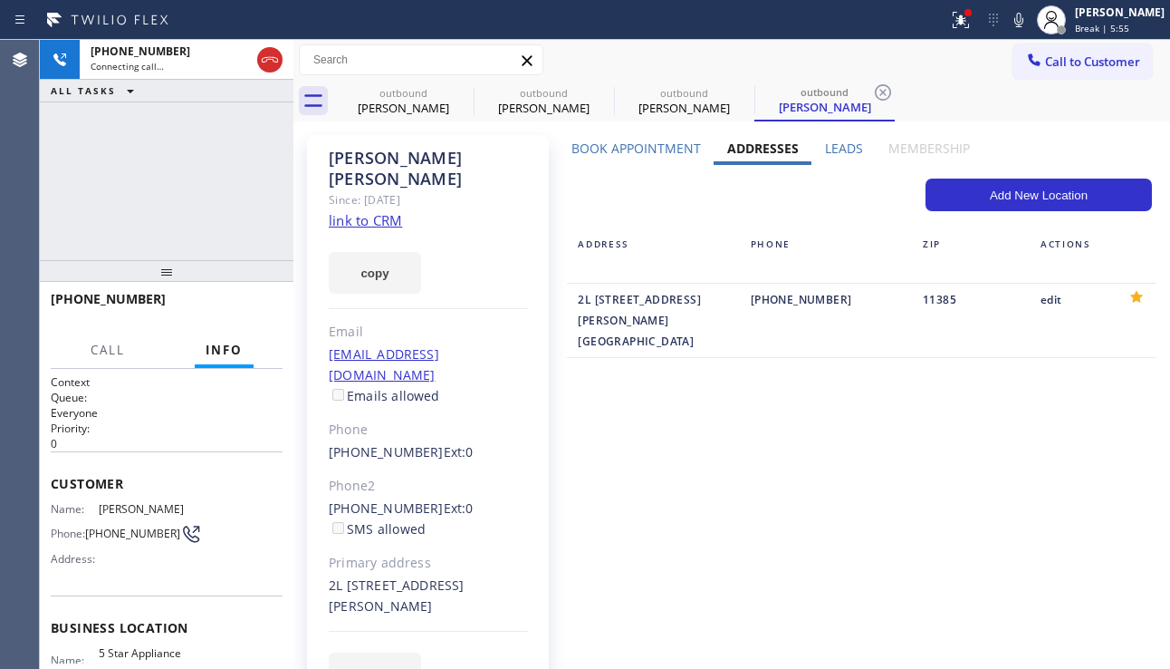
drag, startPoint x: 661, startPoint y: 154, endPoint x: 670, endPoint y: 153, distance: 9.1
click at [660, 153] on label "Book Appointment" at bounding box center [637, 148] width 130 height 17
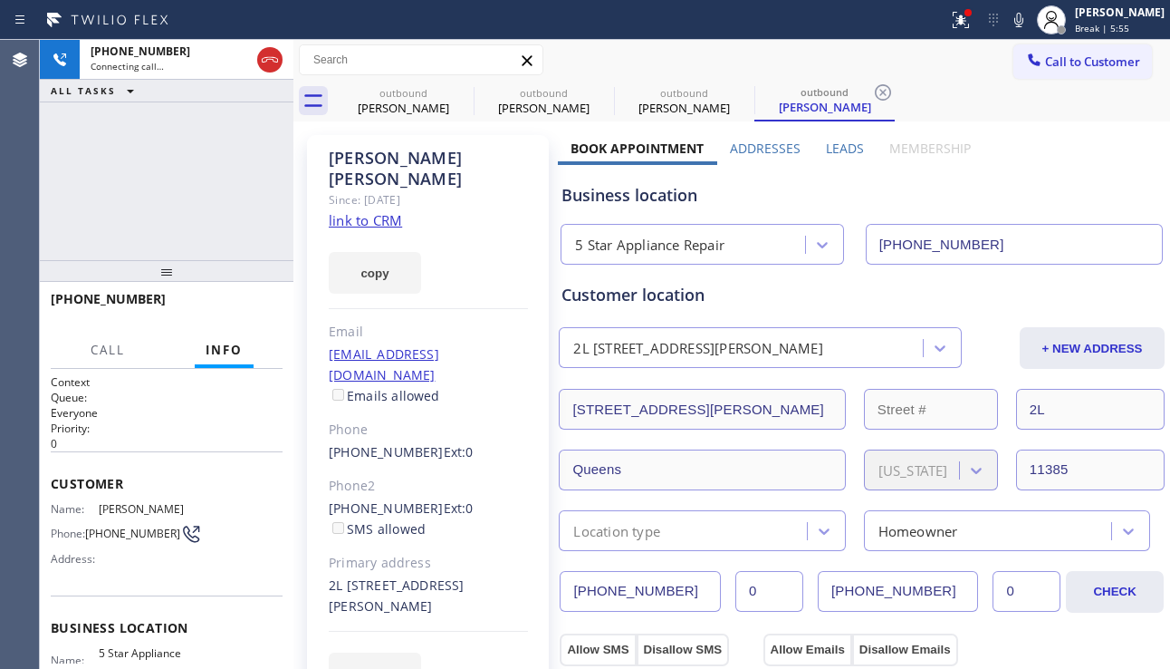
drag, startPoint x: 773, startPoint y: 153, endPoint x: 834, endPoint y: 150, distance: 61.7
click at [774, 153] on label "Addresses" at bounding box center [765, 148] width 71 height 17
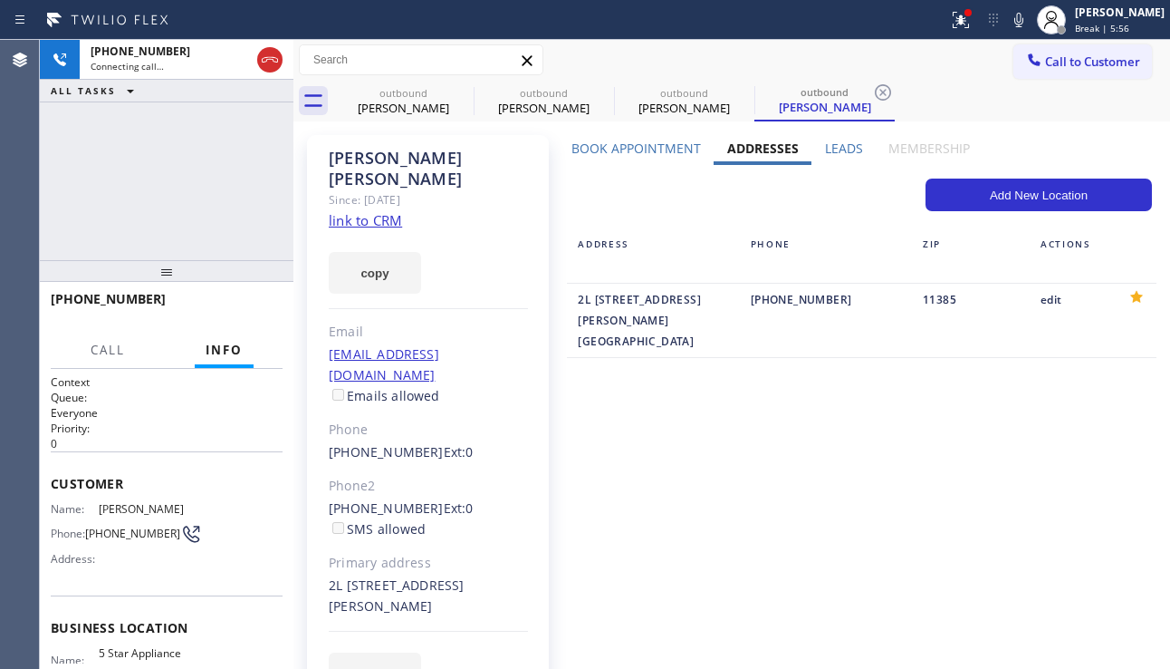
click at [834, 150] on label "Leads" at bounding box center [844, 148] width 38 height 17
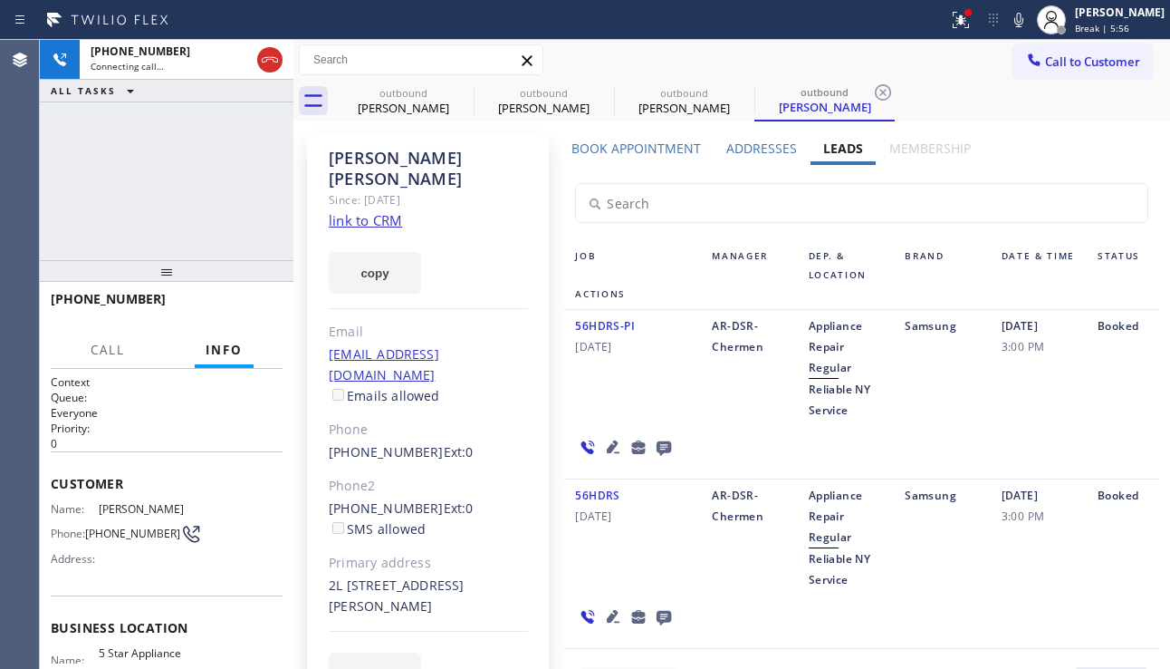
click at [756, 153] on label "Addresses" at bounding box center [762, 148] width 71 height 17
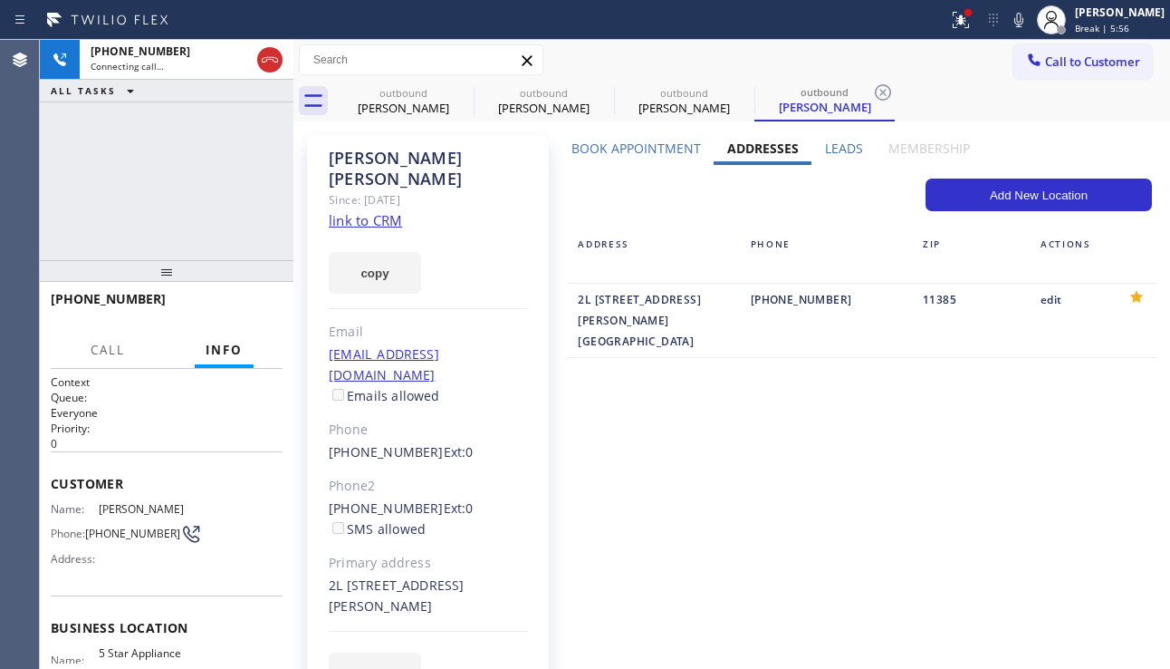
drag, startPoint x: 655, startPoint y: 149, endPoint x: 667, endPoint y: 147, distance: 12.1
click at [657, 148] on label "Book Appointment" at bounding box center [637, 148] width 130 height 17
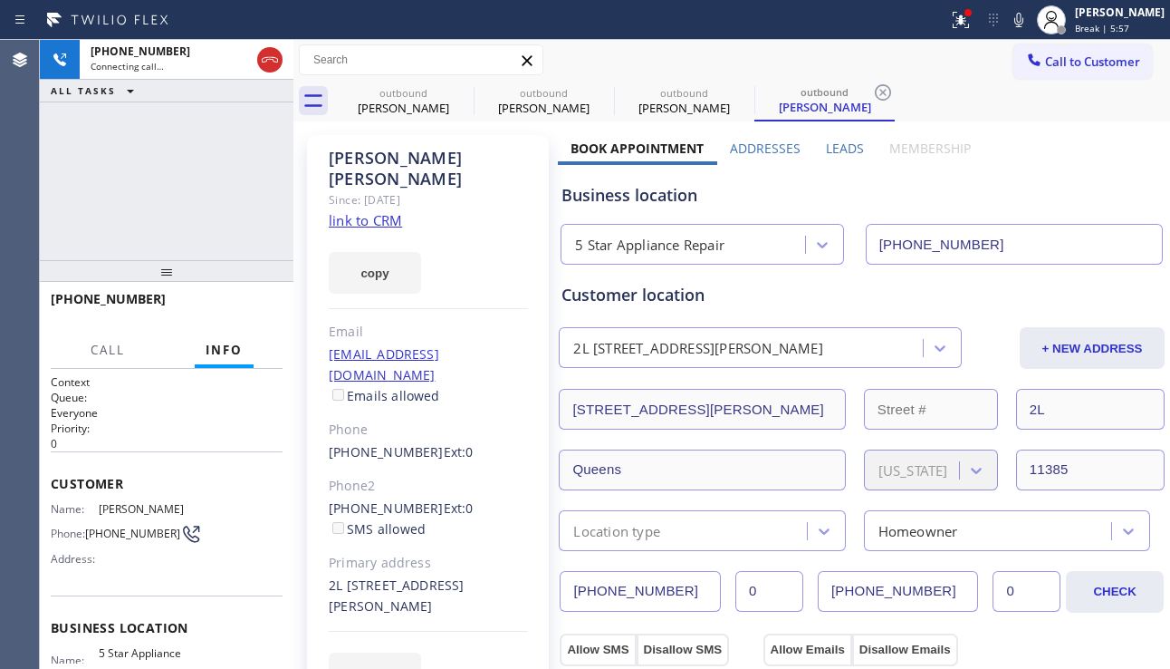
click at [730, 143] on label "Addresses" at bounding box center [765, 148] width 71 height 17
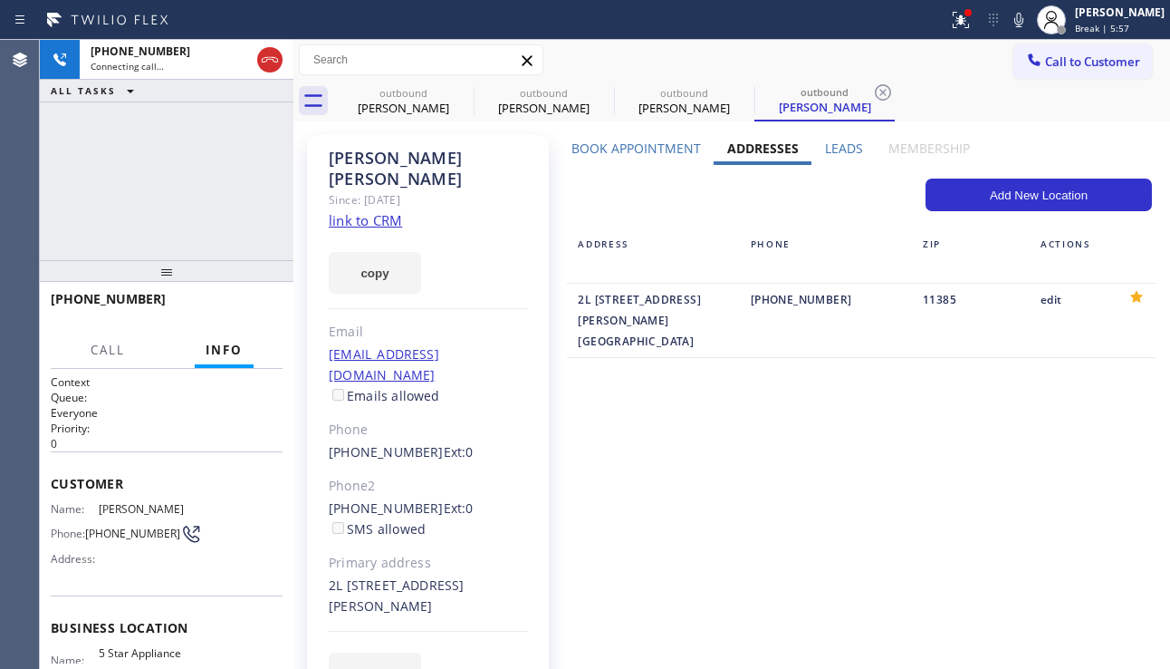
click at [825, 149] on label "Leads" at bounding box center [844, 148] width 38 height 17
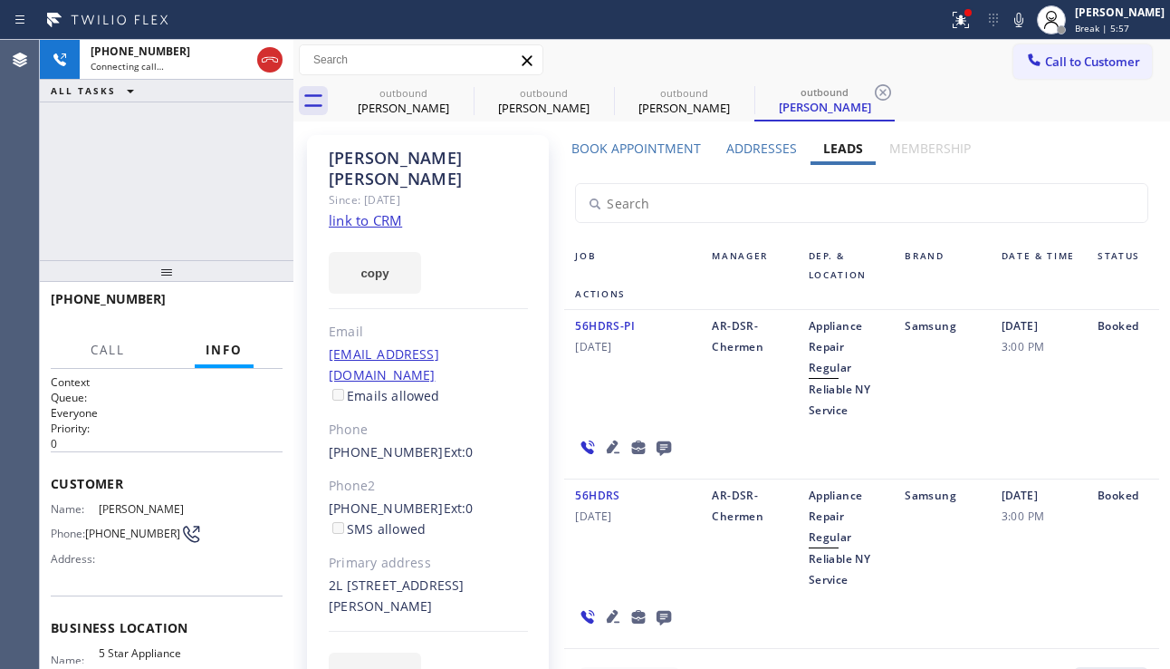
click at [759, 156] on label "Addresses" at bounding box center [762, 148] width 71 height 17
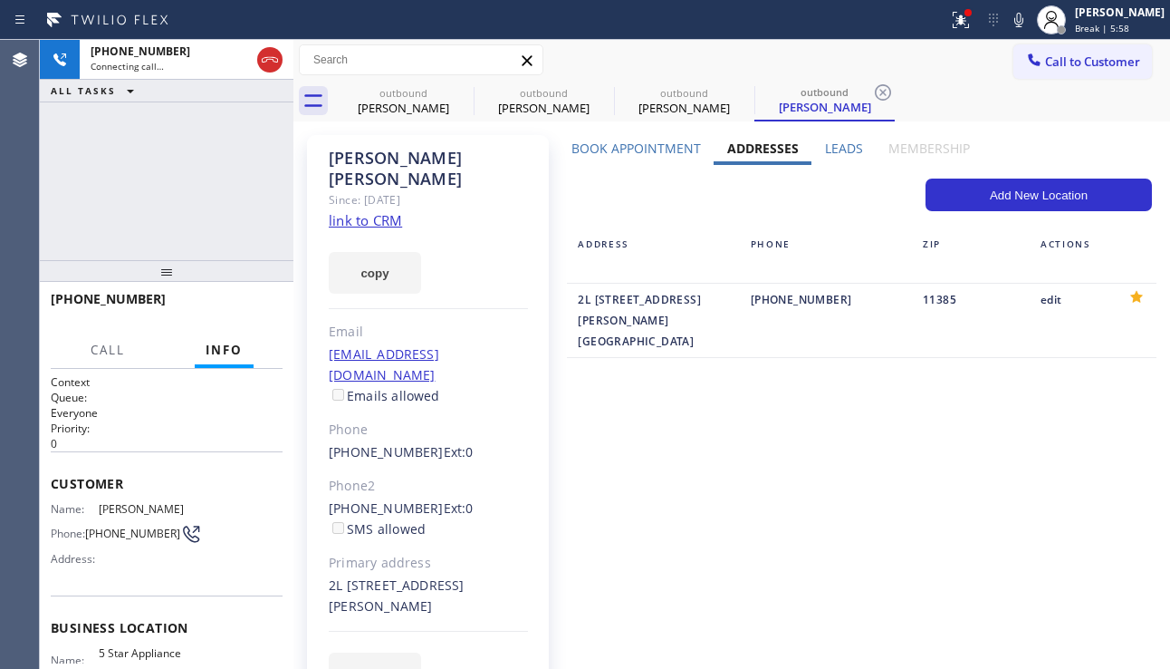
click at [650, 157] on div "Book Appointment" at bounding box center [636, 152] width 156 height 25
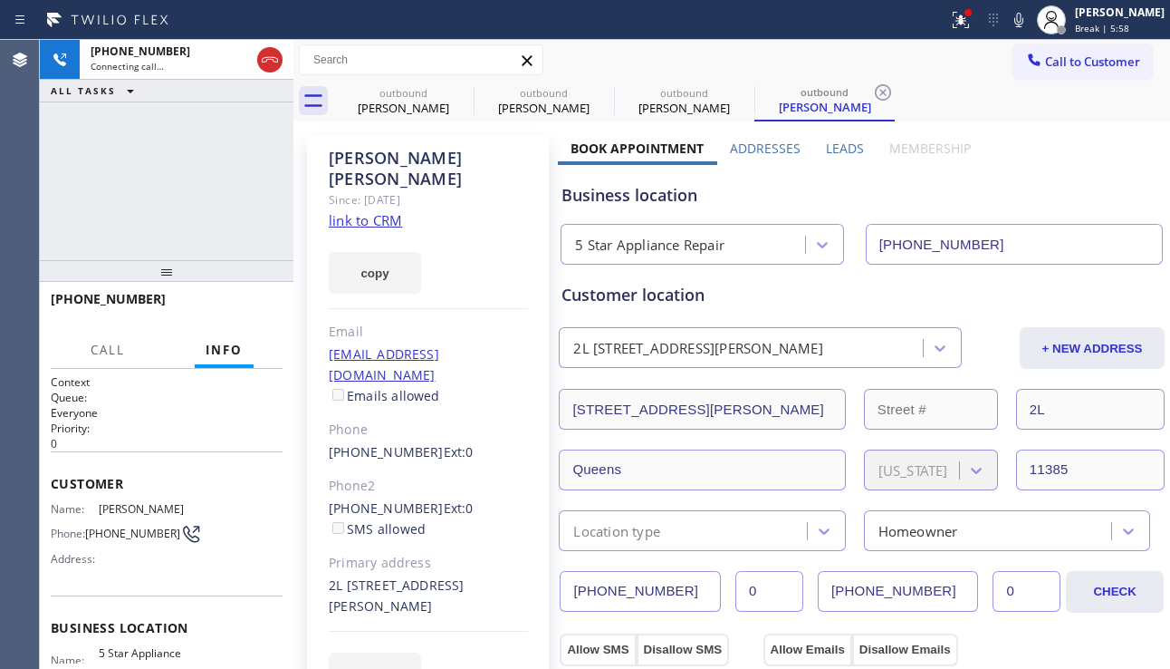
click at [775, 158] on div "Business location 5 Star Appliance Repair [PHONE_NUMBER]" at bounding box center [862, 211] width 608 height 107
click at [814, 151] on div "Leads" at bounding box center [845, 152] width 63 height 25
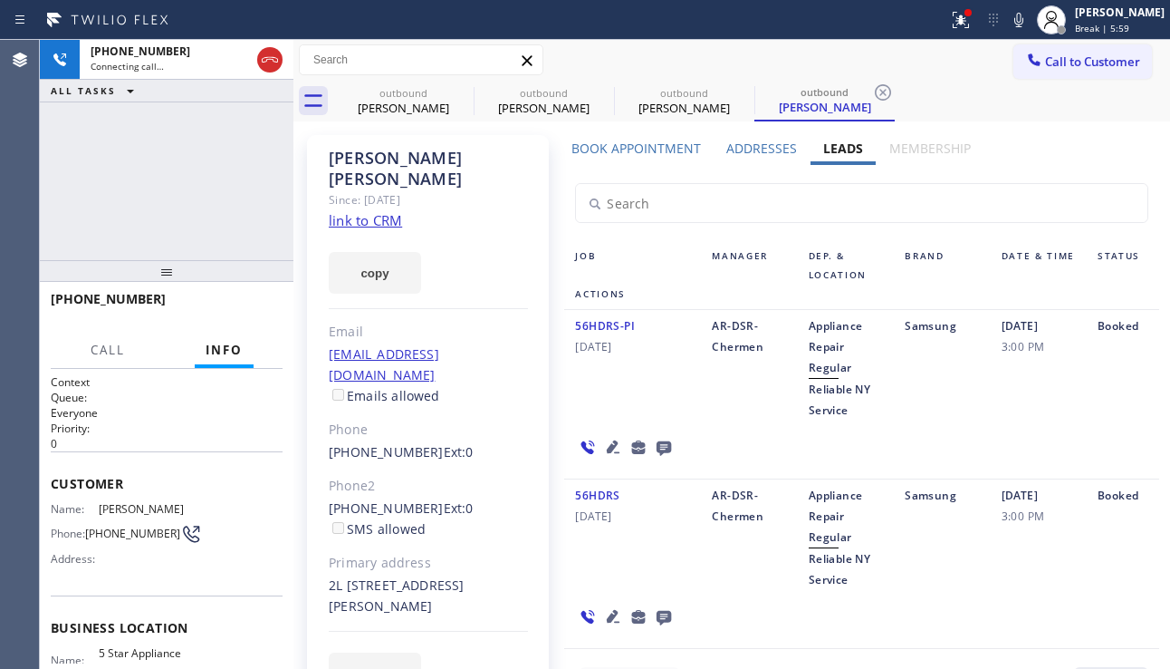
click at [772, 149] on label "Addresses" at bounding box center [762, 148] width 71 height 17
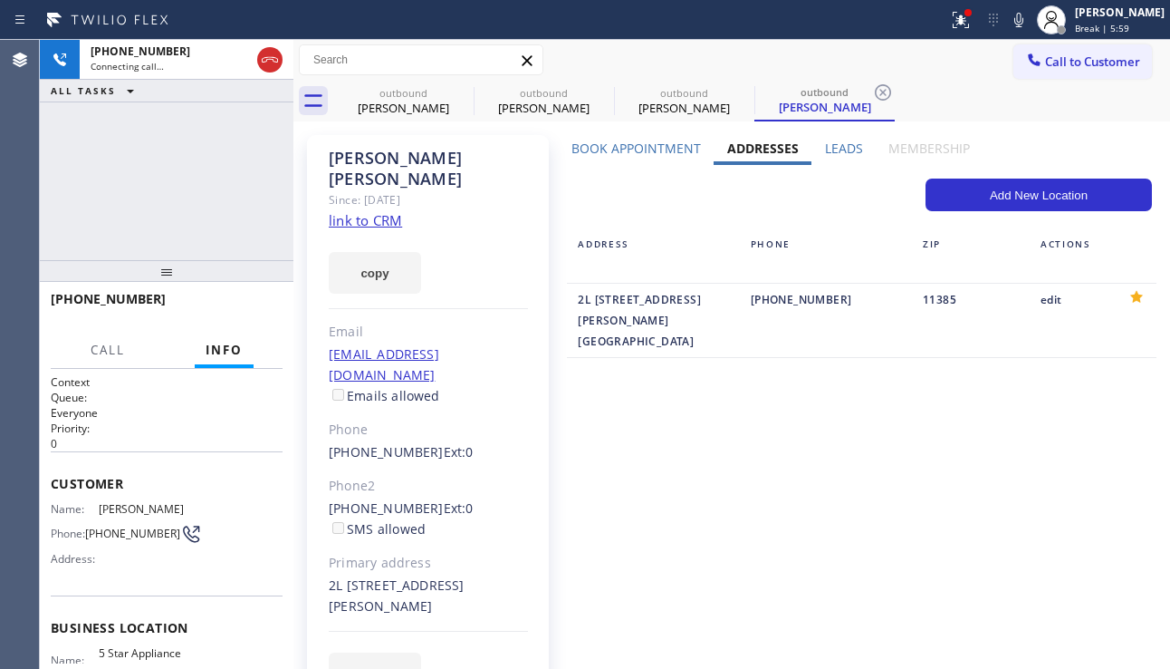
click at [595, 149] on label "Book Appointment" at bounding box center [637, 148] width 130 height 17
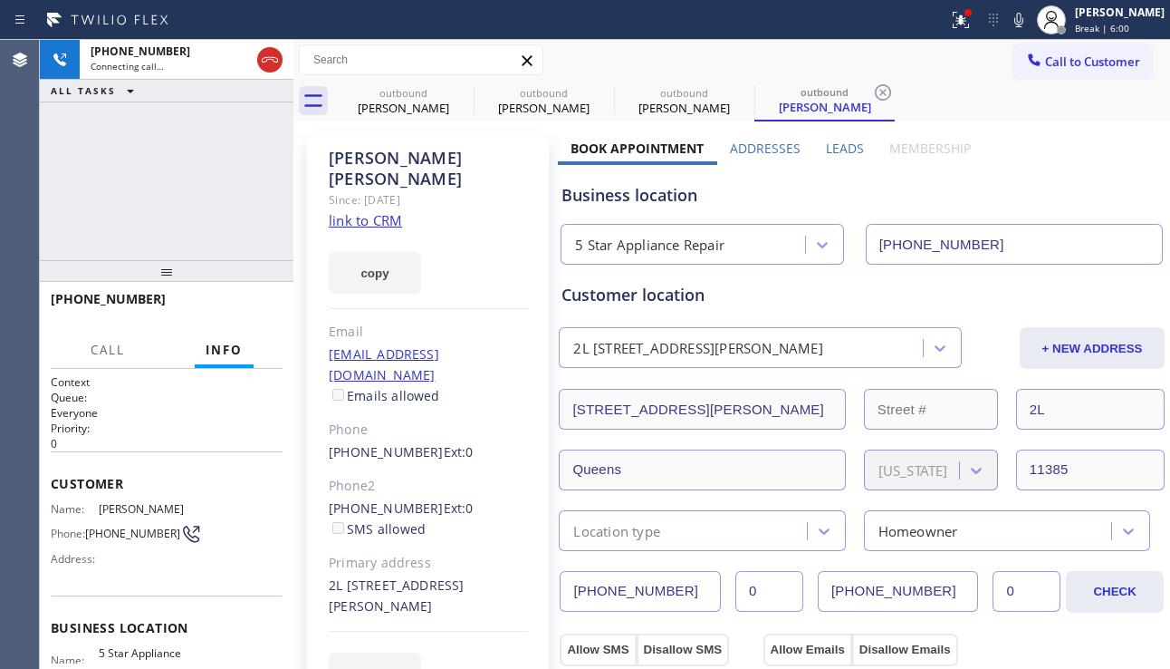
drag, startPoint x: 733, startPoint y: 151, endPoint x: 746, endPoint y: 150, distance: 12.7
click at [735, 150] on label "Addresses" at bounding box center [765, 148] width 71 height 17
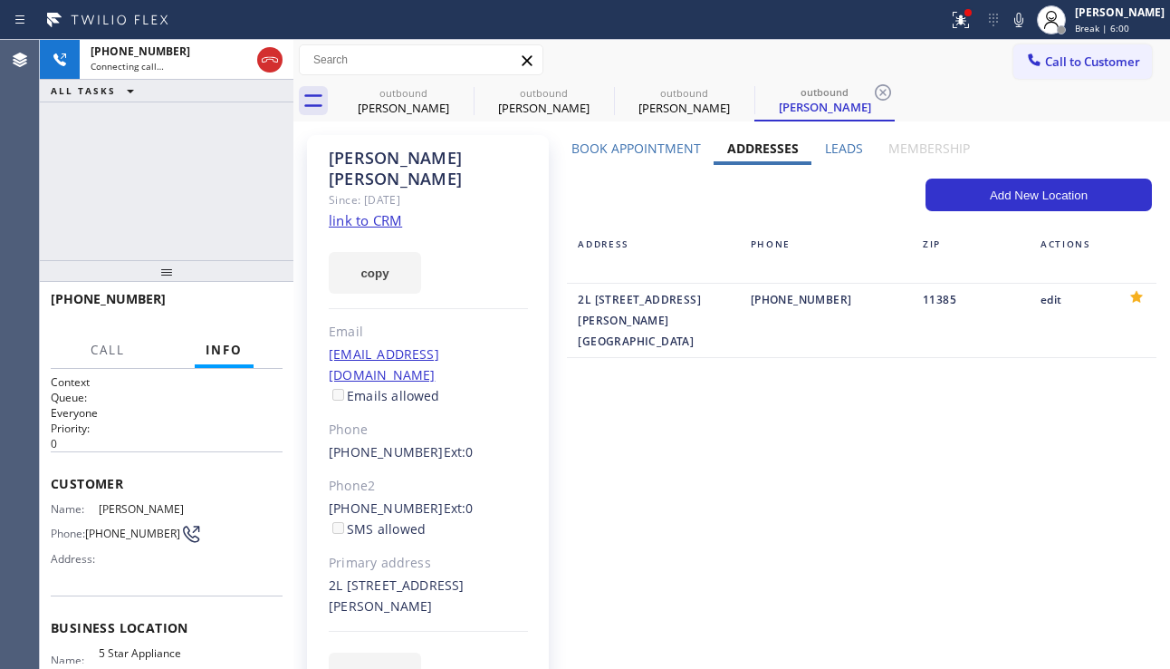
click at [837, 149] on label "Leads" at bounding box center [844, 148] width 38 height 17
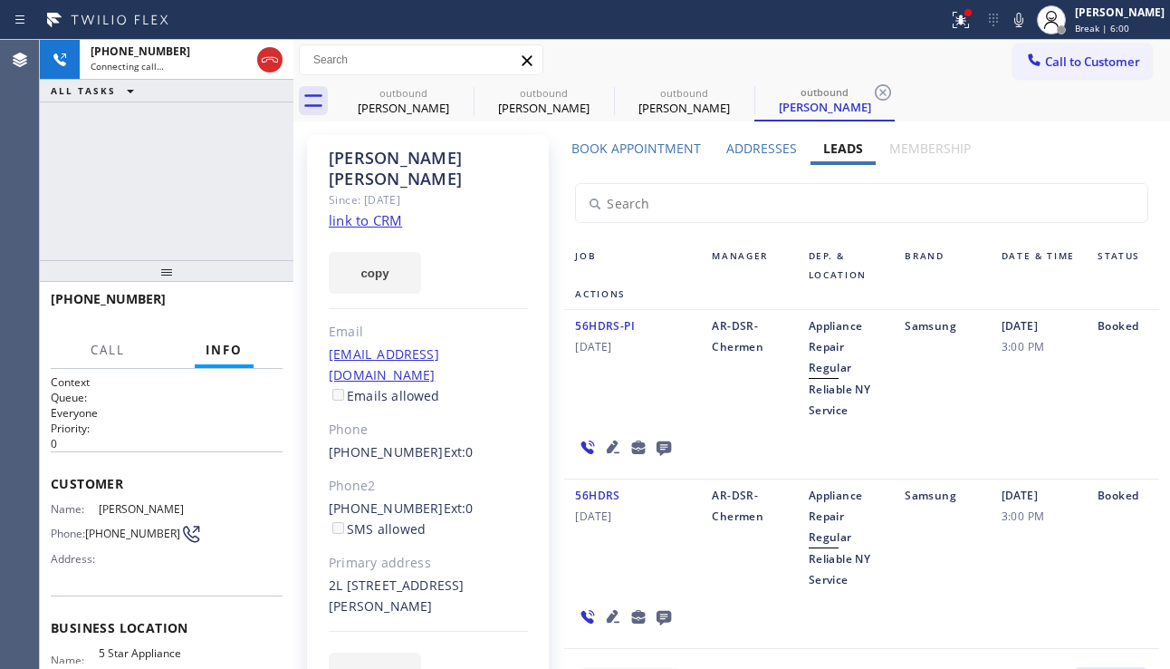
click at [727, 151] on label "Addresses" at bounding box center [762, 148] width 71 height 17
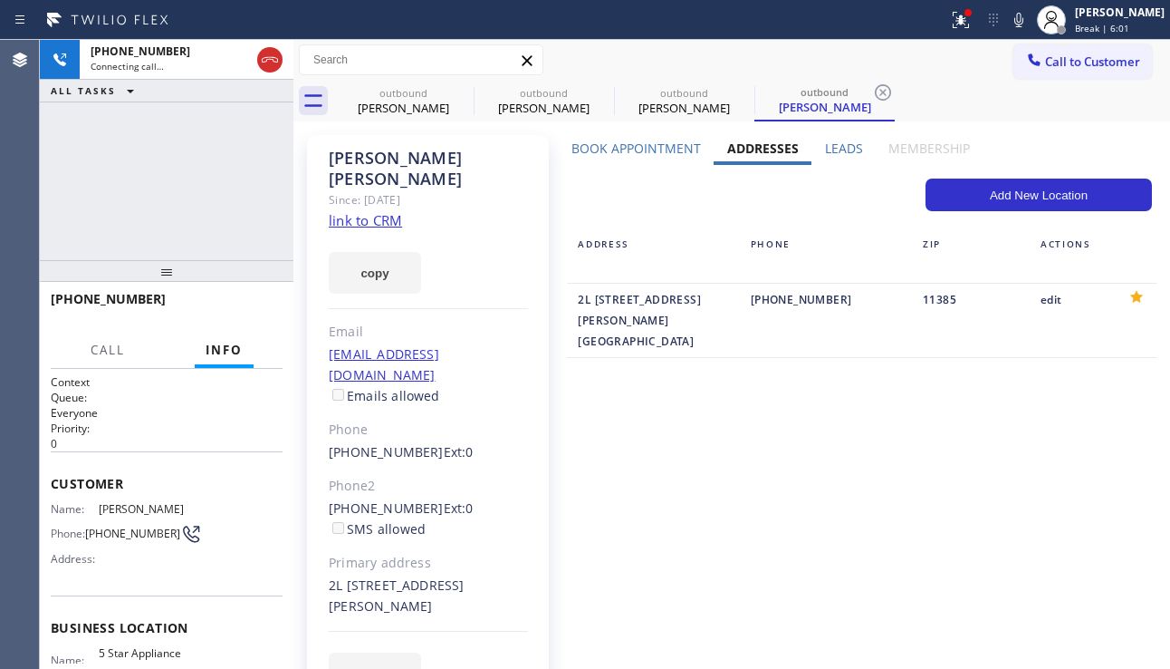
click at [621, 143] on label "Book Appointment" at bounding box center [637, 148] width 130 height 17
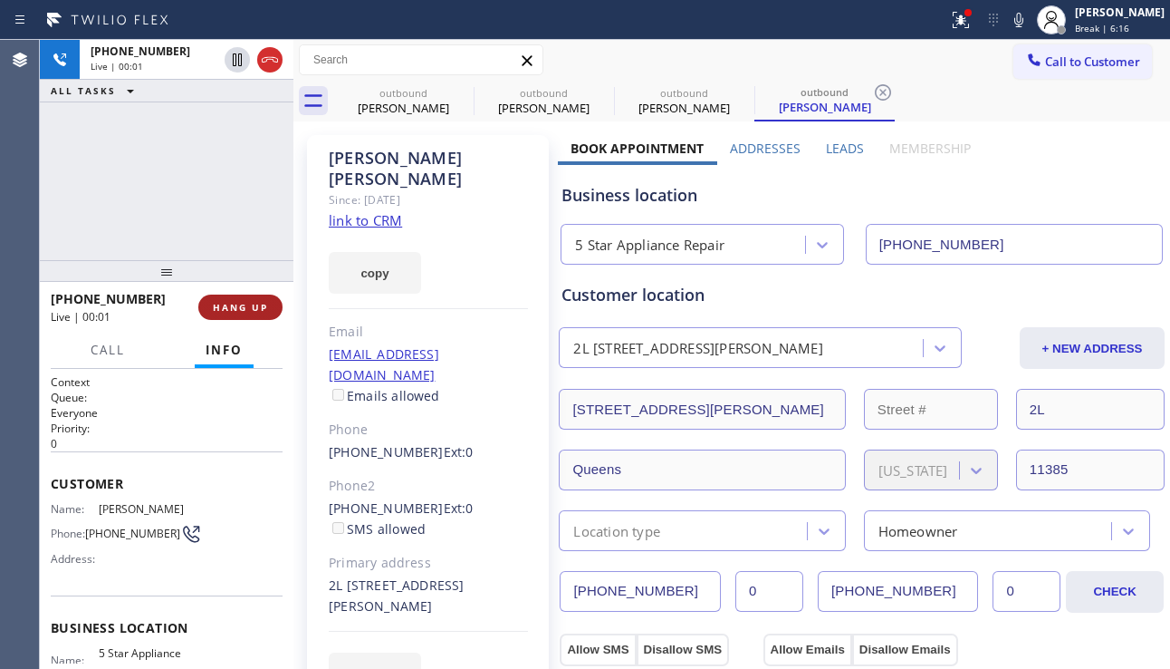
click at [255, 304] on span "HANG UP" at bounding box center [240, 307] width 55 height 13
click at [255, 304] on span "COMPLETE" at bounding box center [237, 307] width 63 height 13
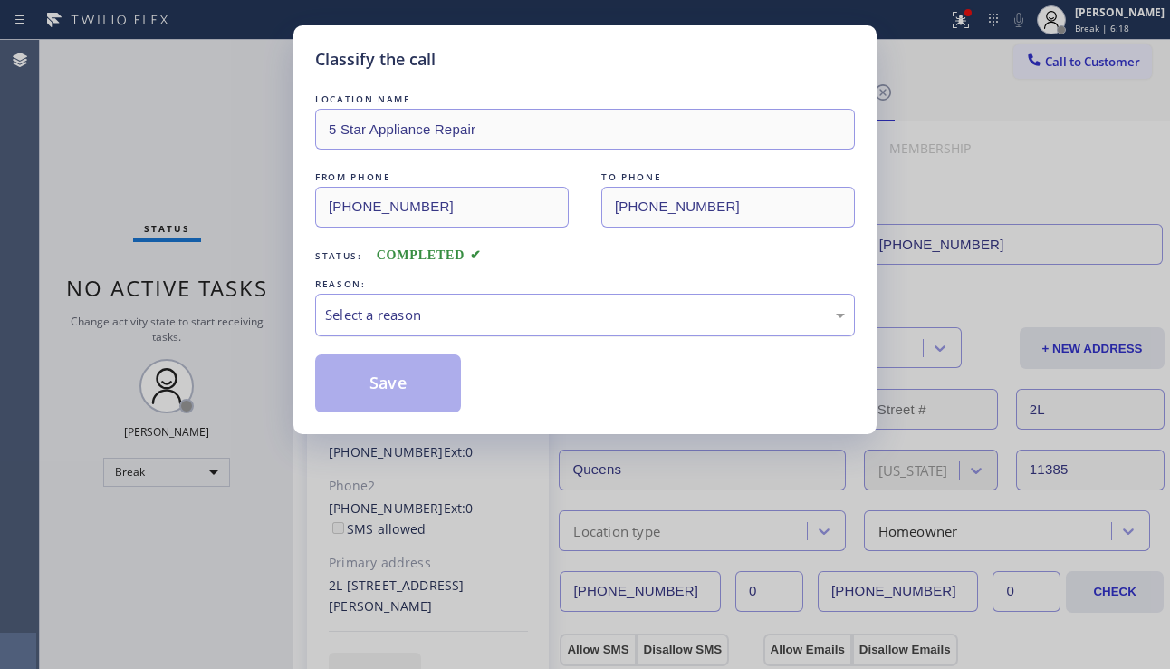
click at [524, 322] on div "Select a reason" at bounding box center [585, 314] width 520 height 21
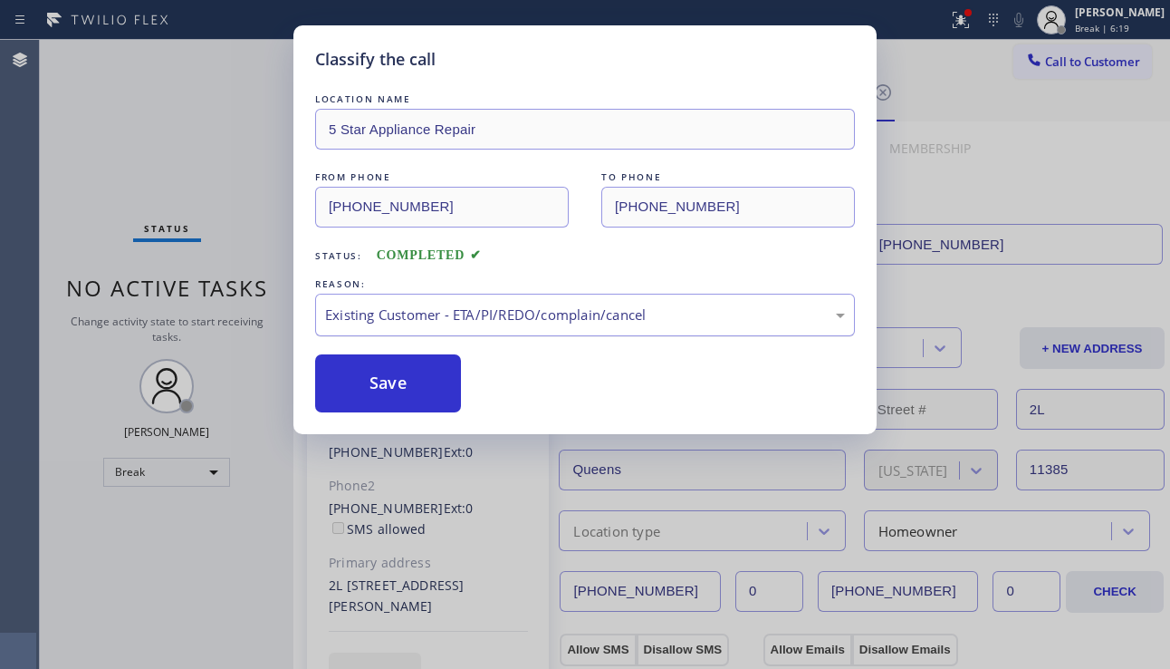
click at [513, 325] on div "Existing Customer - ETA/PI/REDO/complain/cancel" at bounding box center [585, 315] width 540 height 43
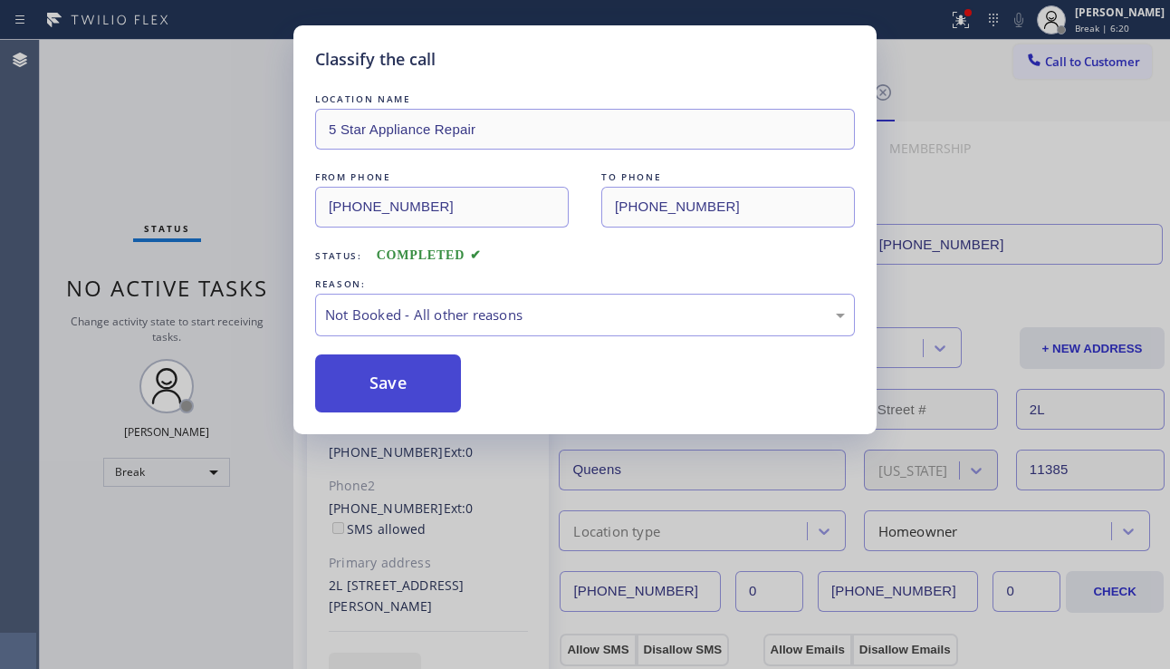
click at [406, 390] on button "Save" at bounding box center [388, 383] width 146 height 58
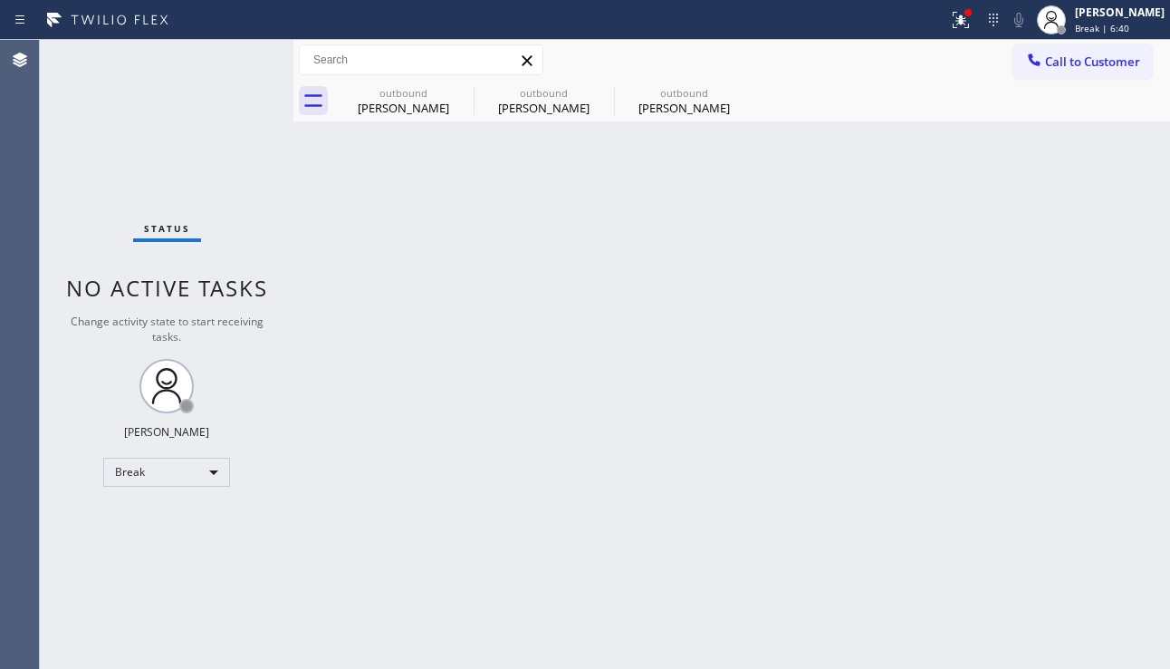
click at [587, 381] on div "Back to Dashboard Change Sender ID Customers Technicians Select a contact Outbo…" at bounding box center [732, 354] width 877 height 629
click at [456, 90] on icon at bounding box center [462, 92] width 16 height 16
click at [0, 0] on icon at bounding box center [0, 0] width 0 height 0
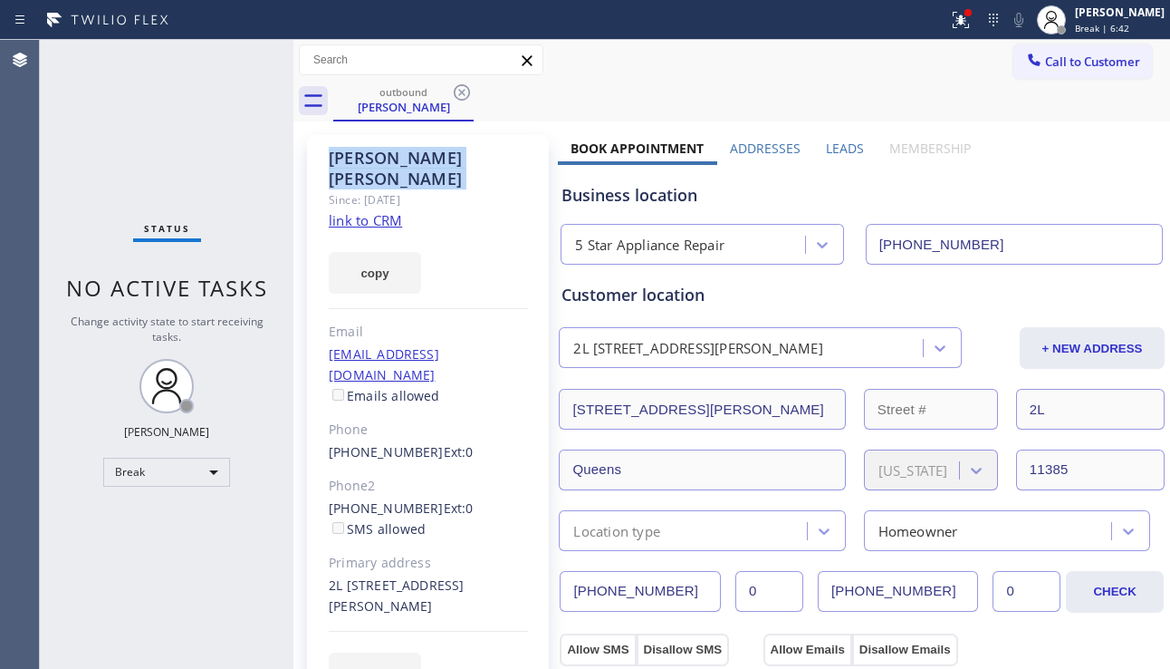
click at [456, 90] on icon at bounding box center [462, 92] width 16 height 16
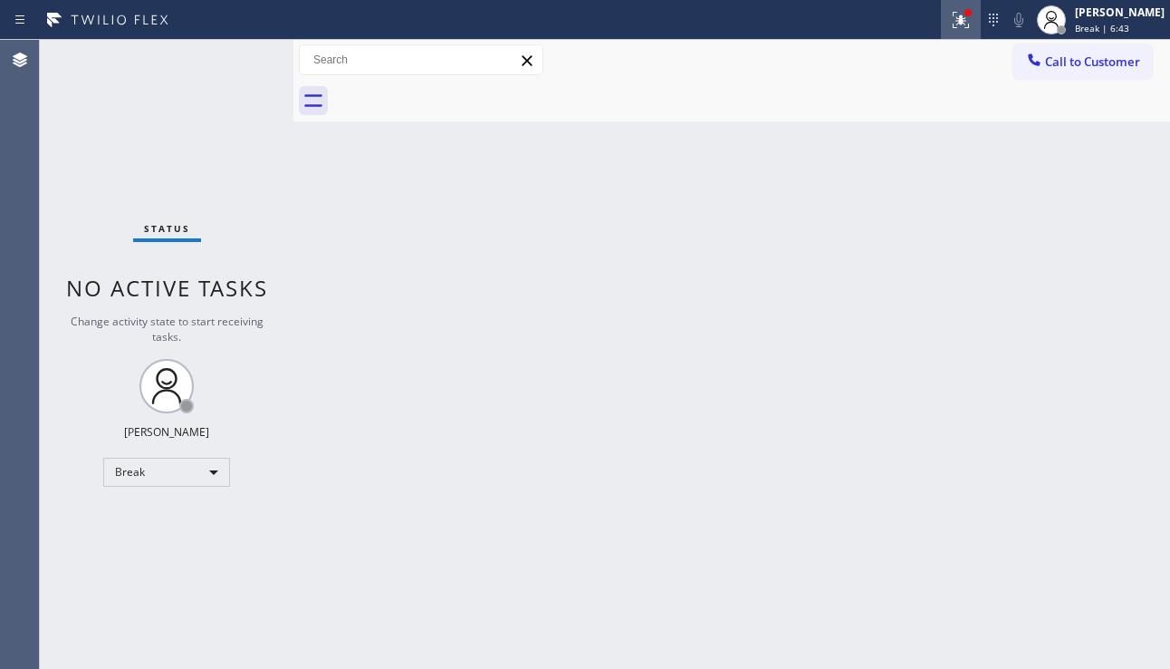
click at [945, 31] on button at bounding box center [961, 20] width 40 height 40
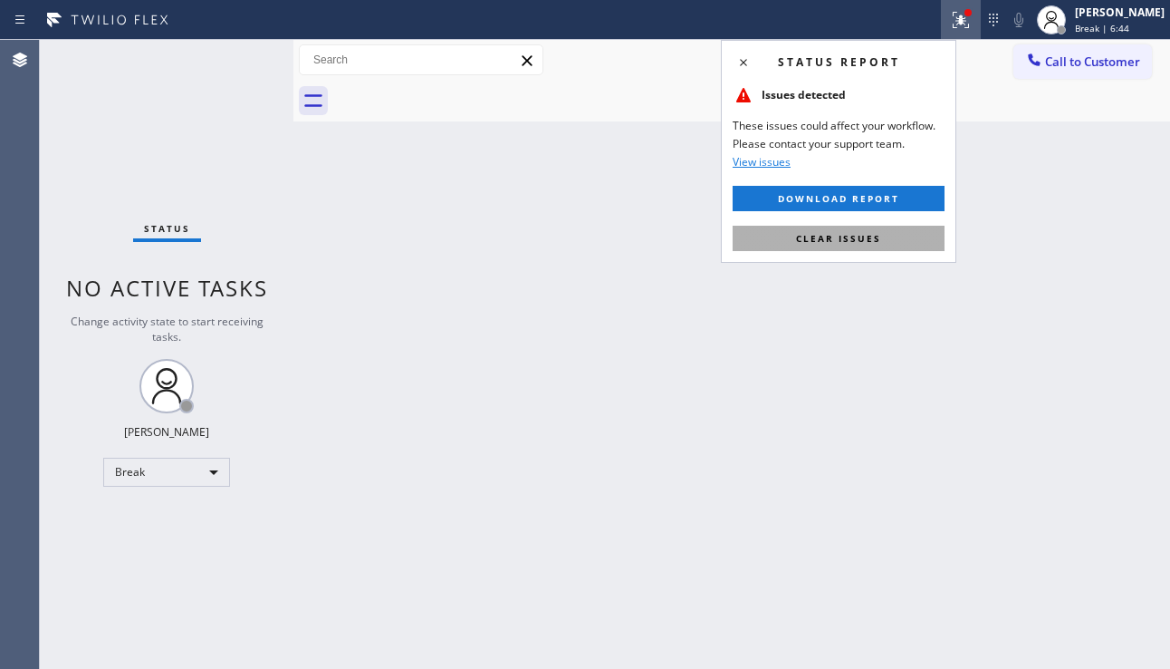
click at [851, 228] on button "Clear issues" at bounding box center [839, 238] width 212 height 25
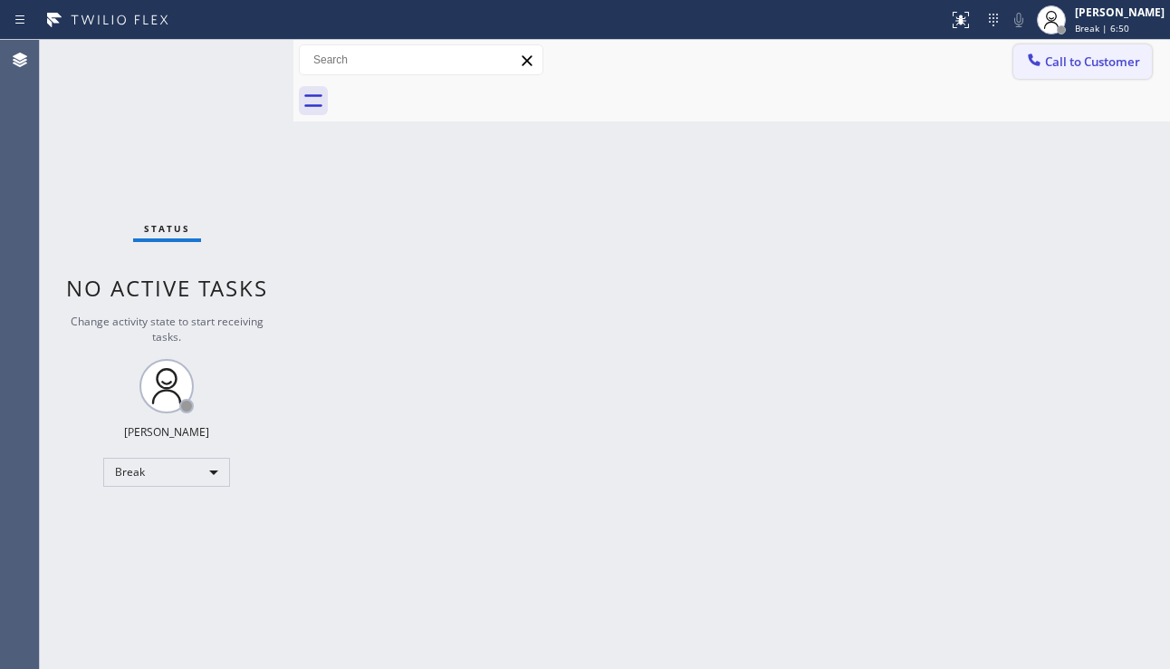
click at [1054, 72] on button "Call to Customer" at bounding box center [1083, 61] width 139 height 34
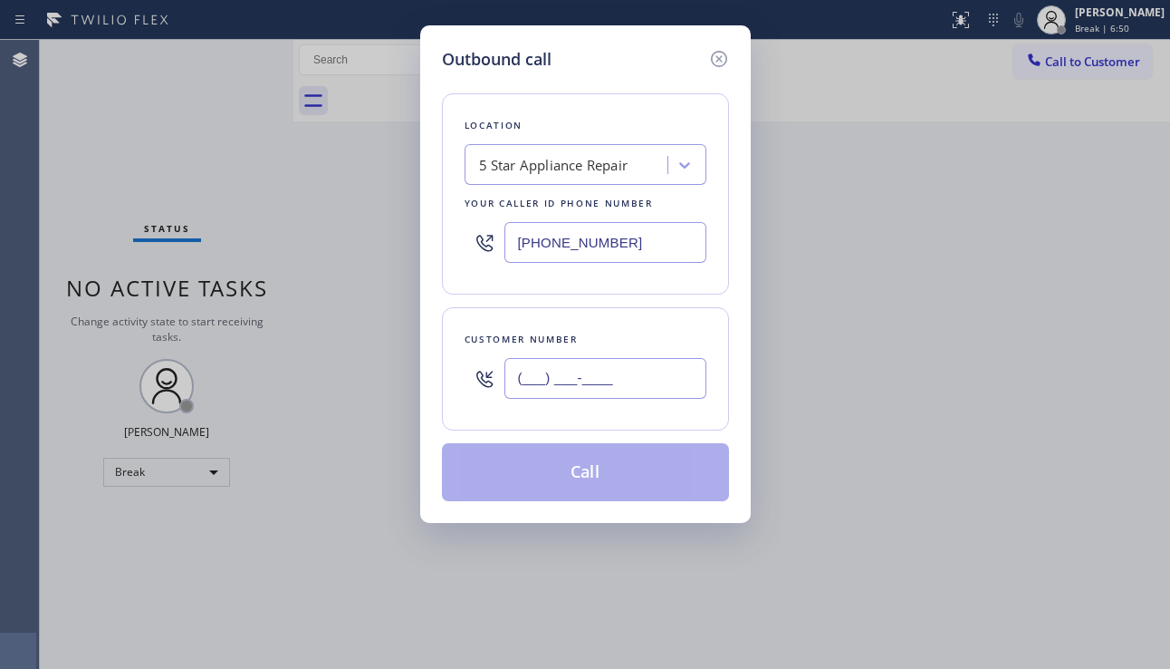
click at [524, 361] on input "(___) ___-____" at bounding box center [606, 378] width 202 height 41
paste input "305) 244-8265"
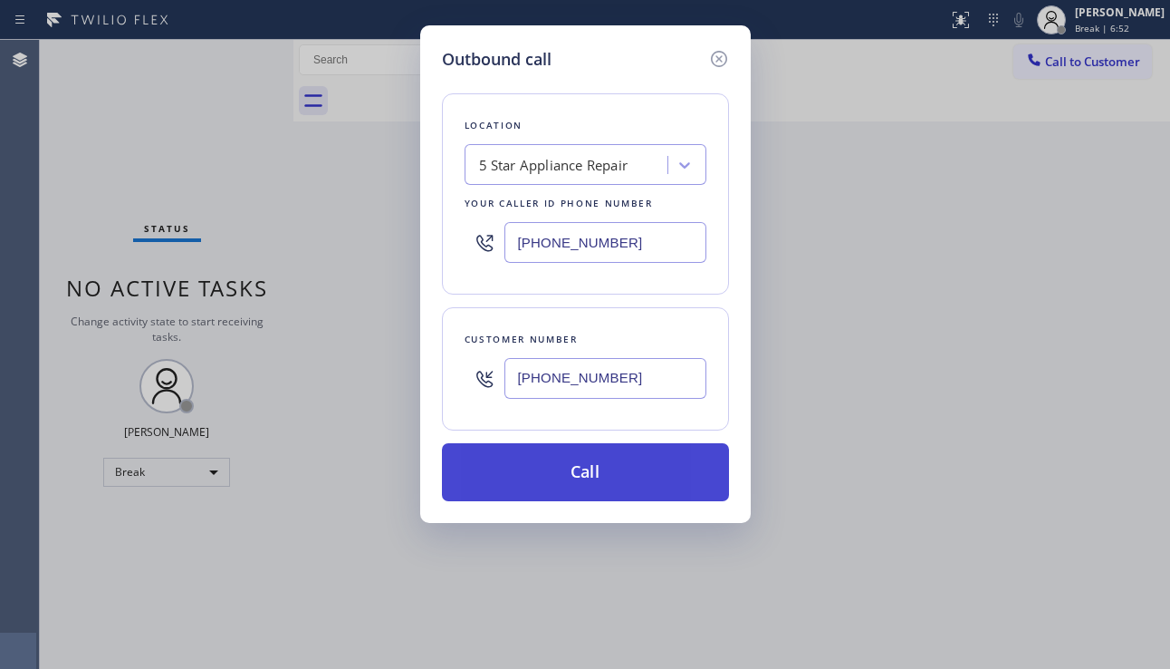
type input "[PHONE_NUMBER]"
drag, startPoint x: 592, startPoint y: 465, endPoint x: 577, endPoint y: 446, distance: 24.5
click at [592, 464] on button "Call" at bounding box center [585, 472] width 287 height 58
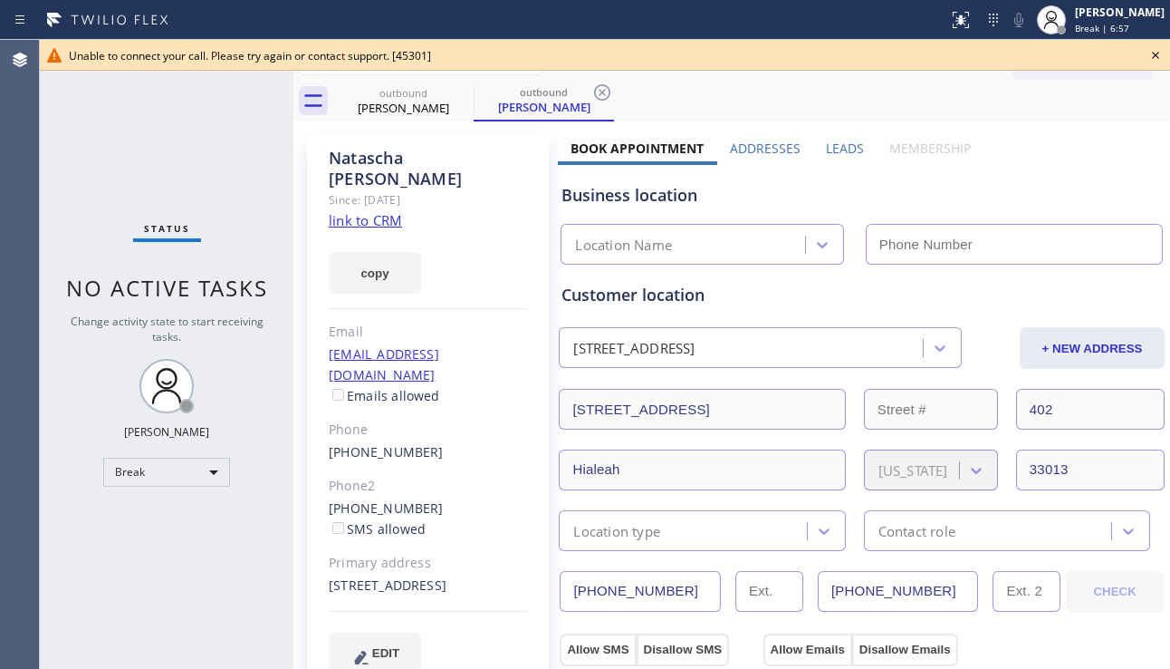
type input "[PHONE_NUMBER]"
click at [1161, 51] on icon at bounding box center [1156, 55] width 22 height 22
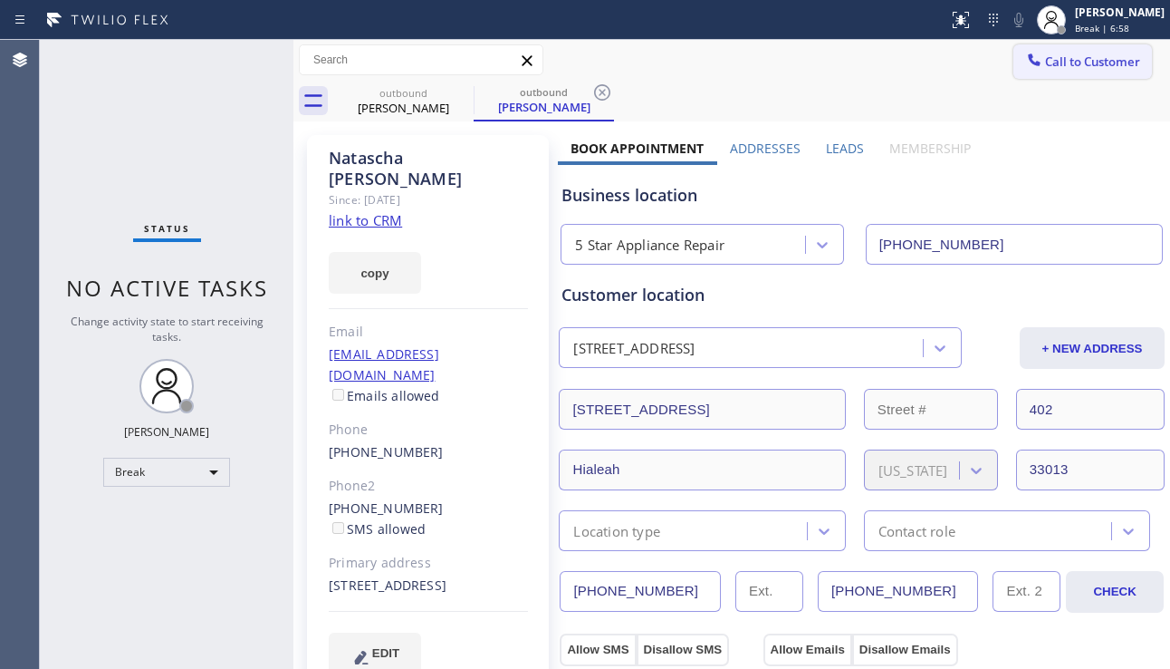
click at [1076, 61] on span "Call to Customer" at bounding box center [1092, 61] width 95 height 16
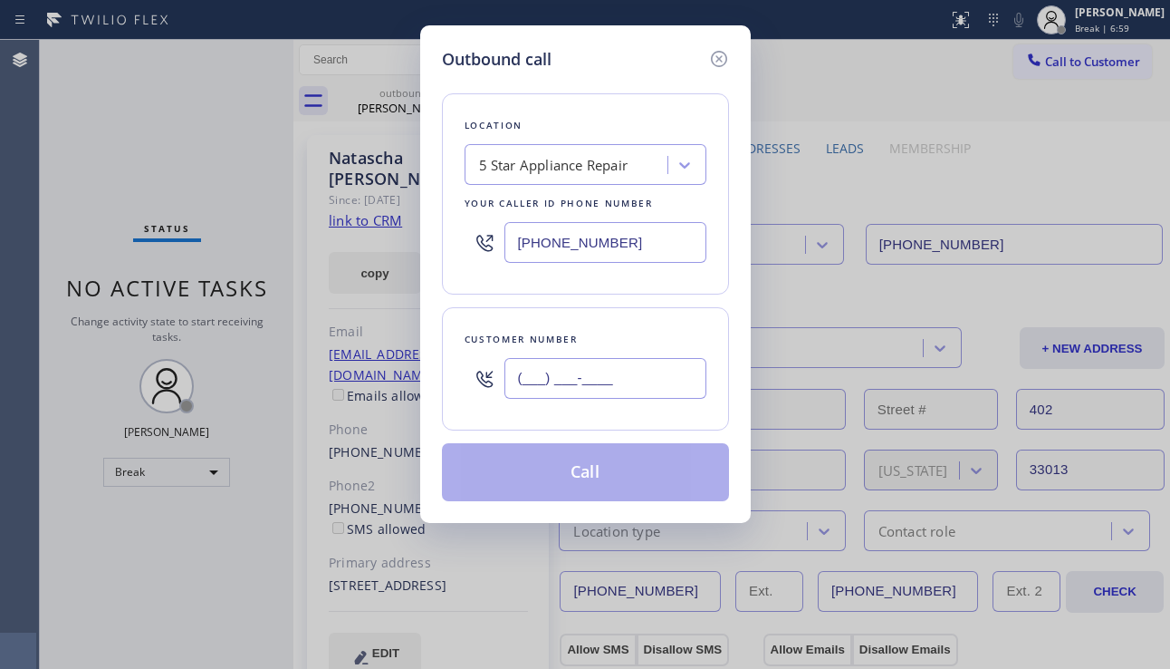
click at [606, 385] on input "(___) ___-____" at bounding box center [606, 378] width 202 height 41
paste input "305) 761-5899"
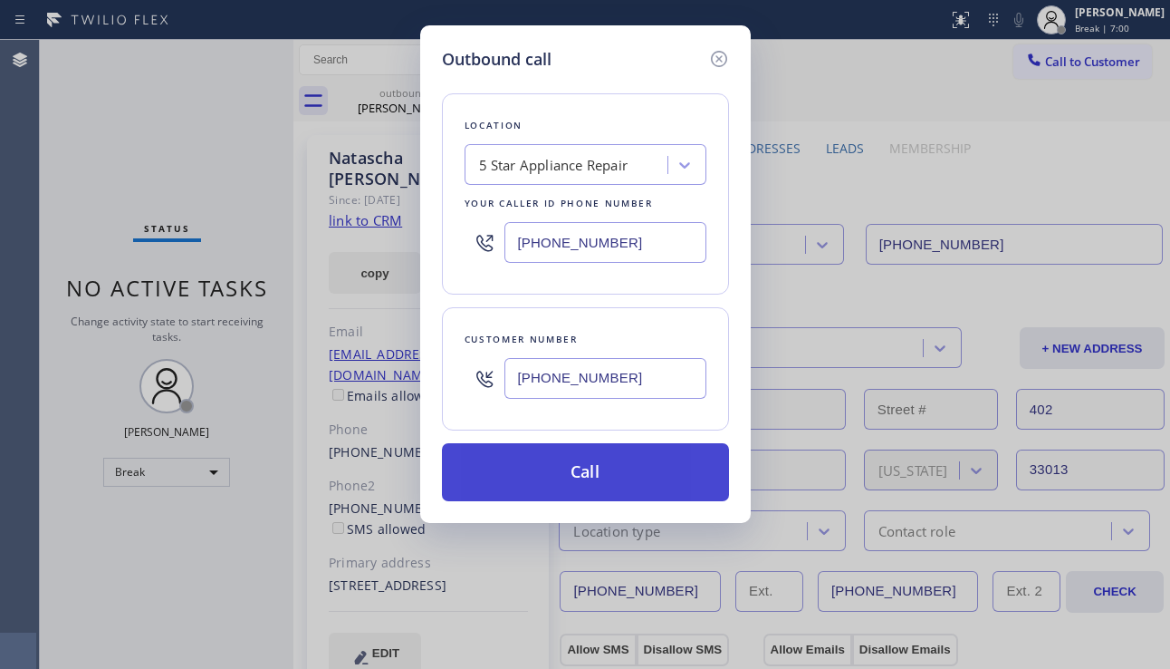
type input "[PHONE_NUMBER]"
click at [592, 466] on button "Call" at bounding box center [585, 472] width 287 height 58
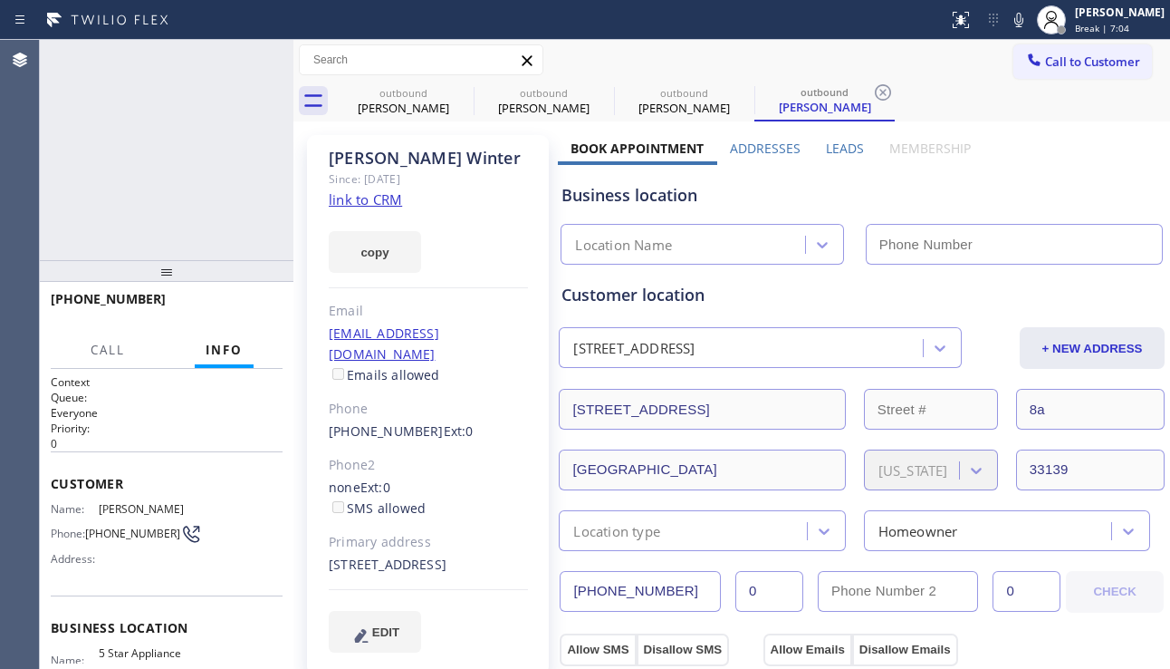
type input "[PHONE_NUMBER]"
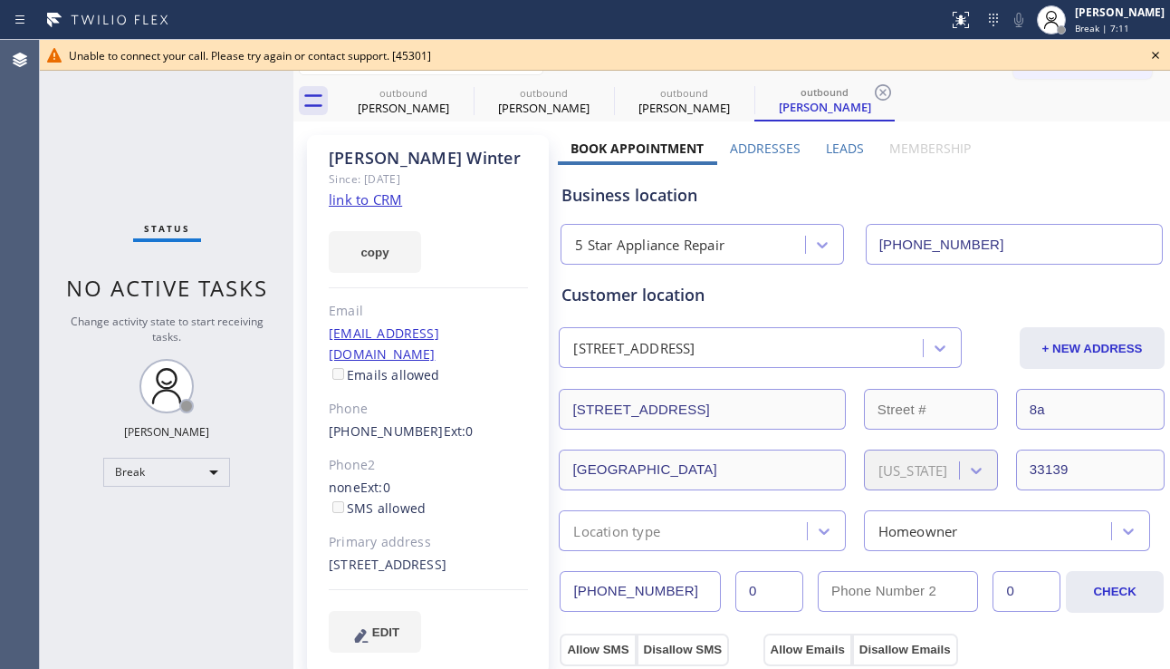
drag, startPoint x: 1154, startPoint y: 58, endPoint x: 1143, endPoint y: 59, distance: 10.9
click at [1154, 58] on icon at bounding box center [1156, 55] width 22 height 22
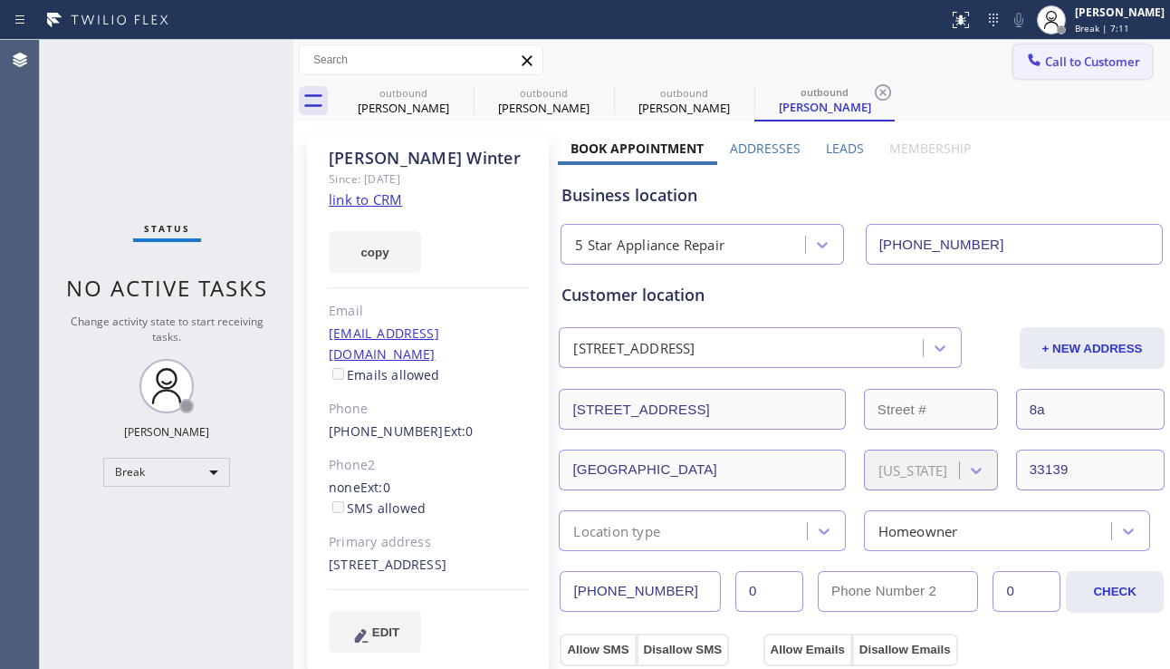
click at [1132, 63] on button "Call to Customer" at bounding box center [1083, 61] width 139 height 34
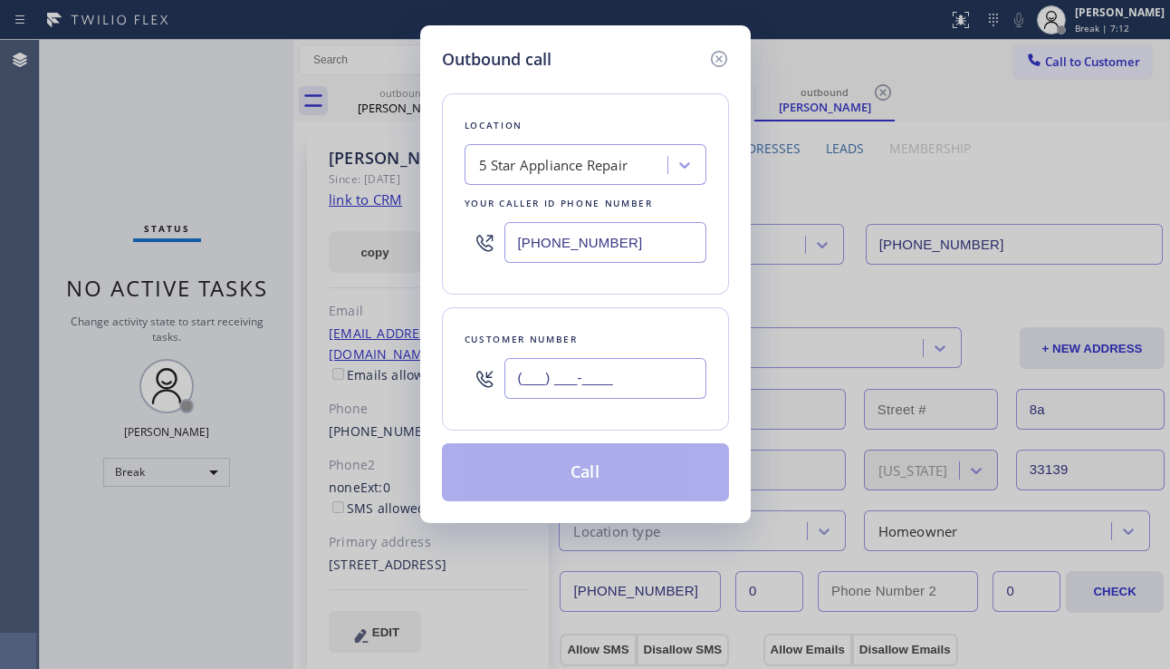
click at [606, 385] on input "(___) ___-____" at bounding box center [606, 378] width 202 height 41
paste input "480) 643-0810"
type input "[PHONE_NUMBER]"
click at [578, 480] on button "Call" at bounding box center [585, 472] width 287 height 58
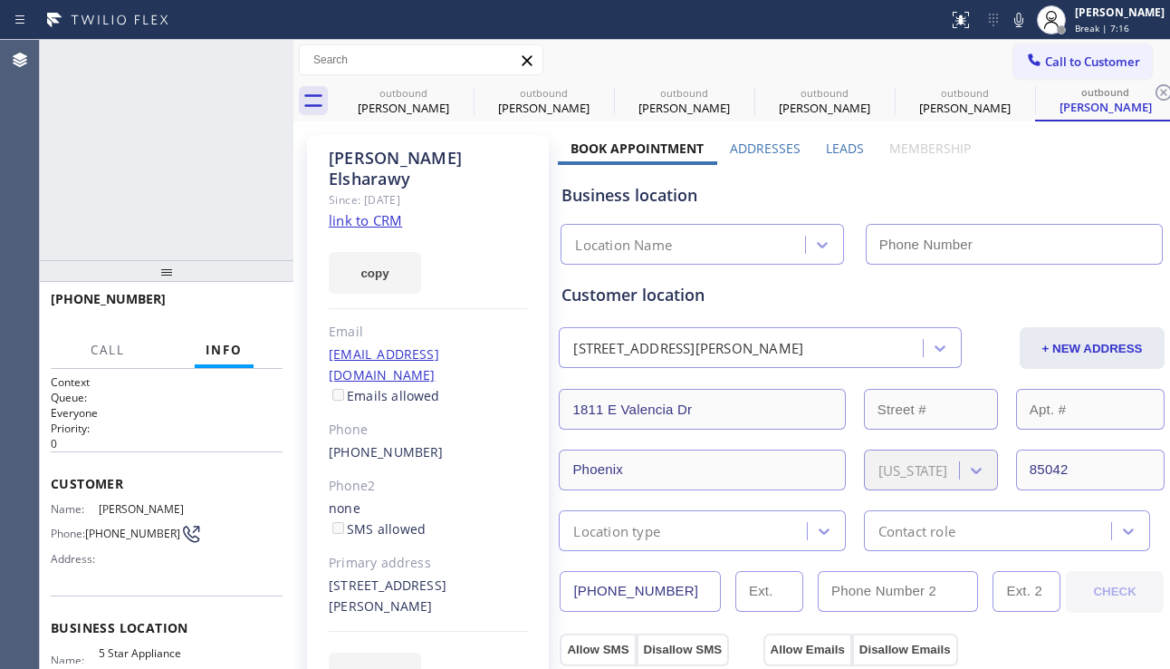
type input "[PHONE_NUMBER]"
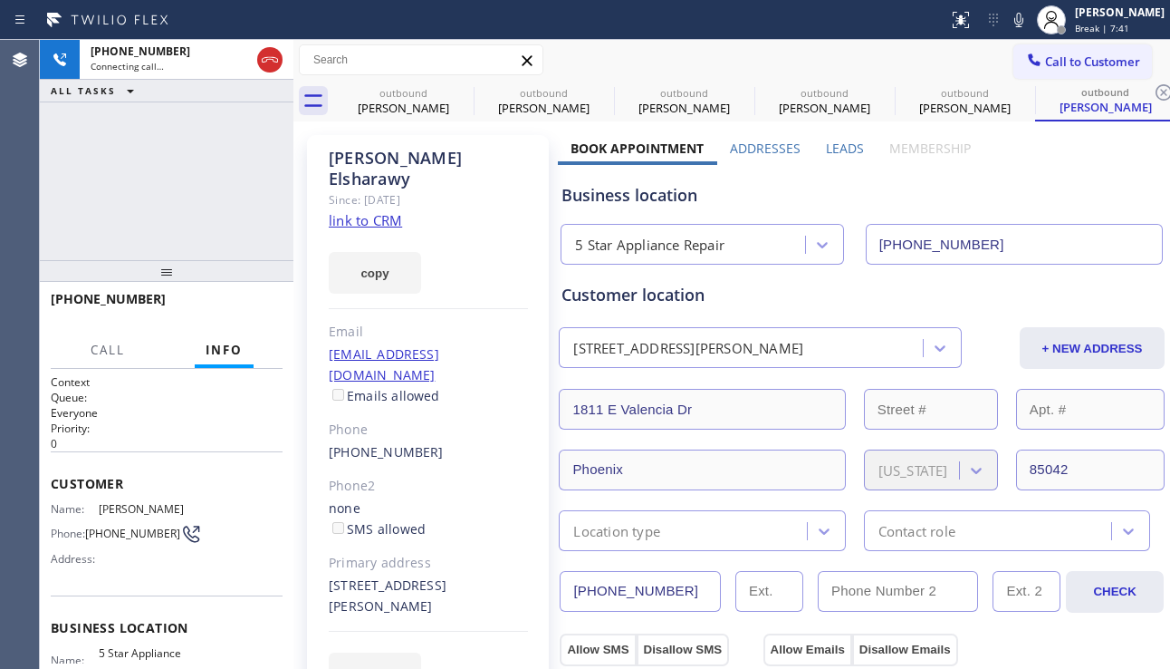
click at [136, 213] on div "[PHONE_NUMBER] Connecting call… ALL TASKS ALL TASKS ACTIVE TASKS TASKS IN WRAP …" at bounding box center [167, 150] width 254 height 220
click at [514, 658] on div "[PERSON_NAME] Since: [DATE] link to CRM copy Email [EMAIL_ADDRESS][DOMAIN_NAME]…" at bounding box center [428, 425] width 242 height 581
click at [237, 313] on span "HANG UP" at bounding box center [240, 307] width 55 height 13
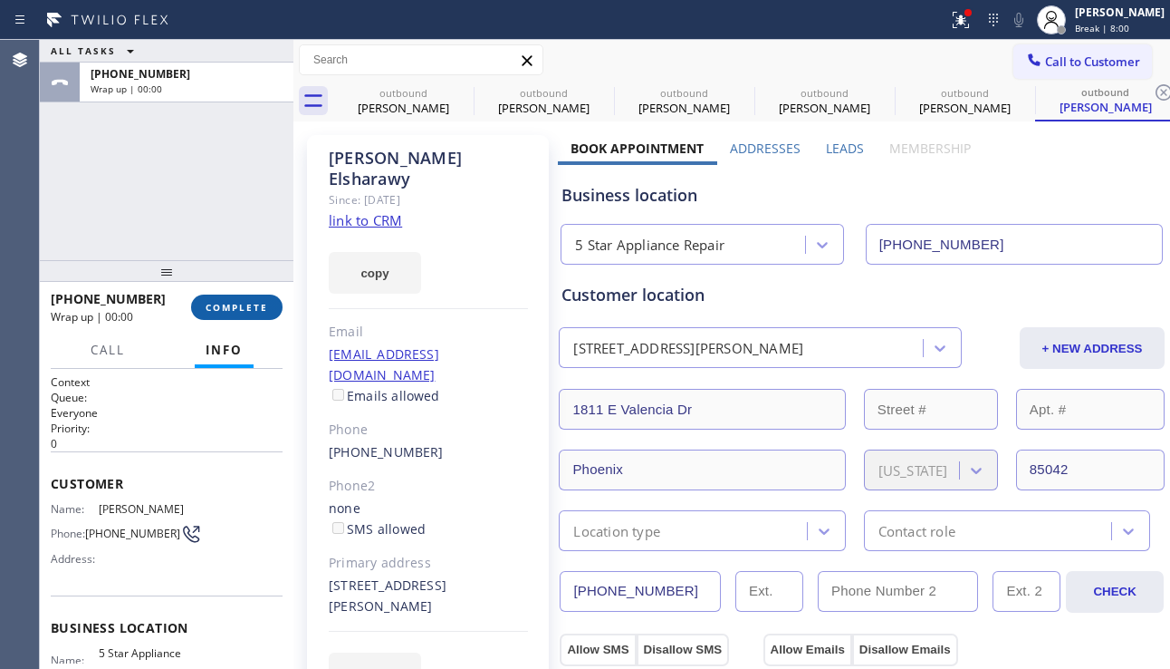
click at [237, 313] on span "COMPLETE" at bounding box center [237, 307] width 63 height 13
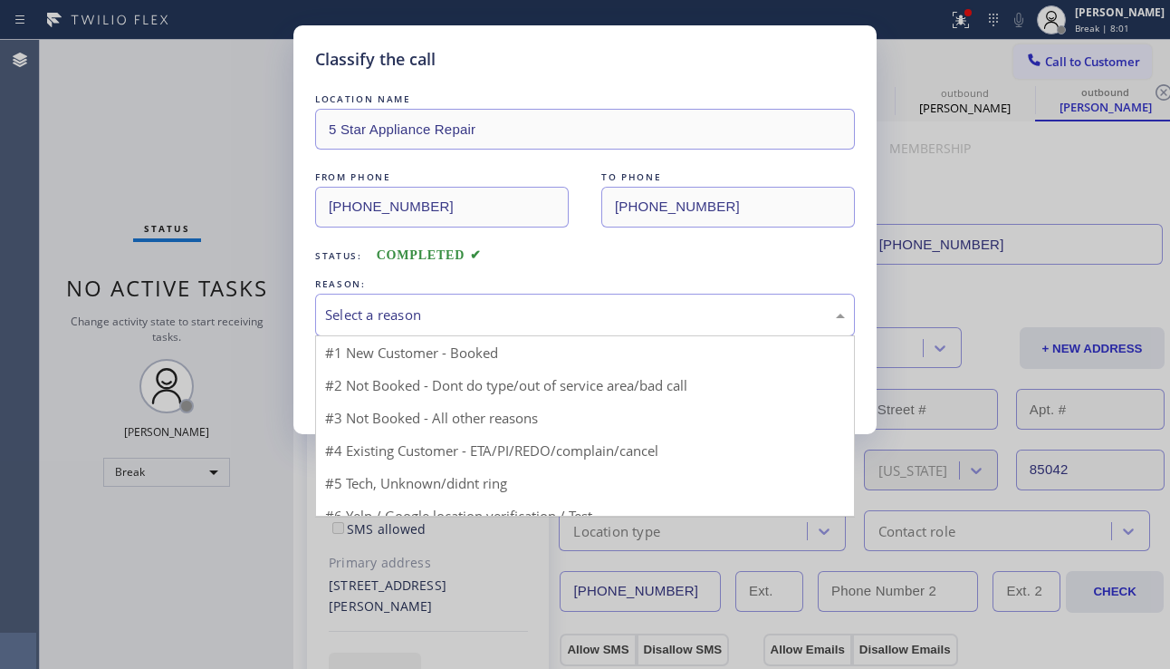
click at [531, 315] on div "Select a reason" at bounding box center [585, 314] width 520 height 21
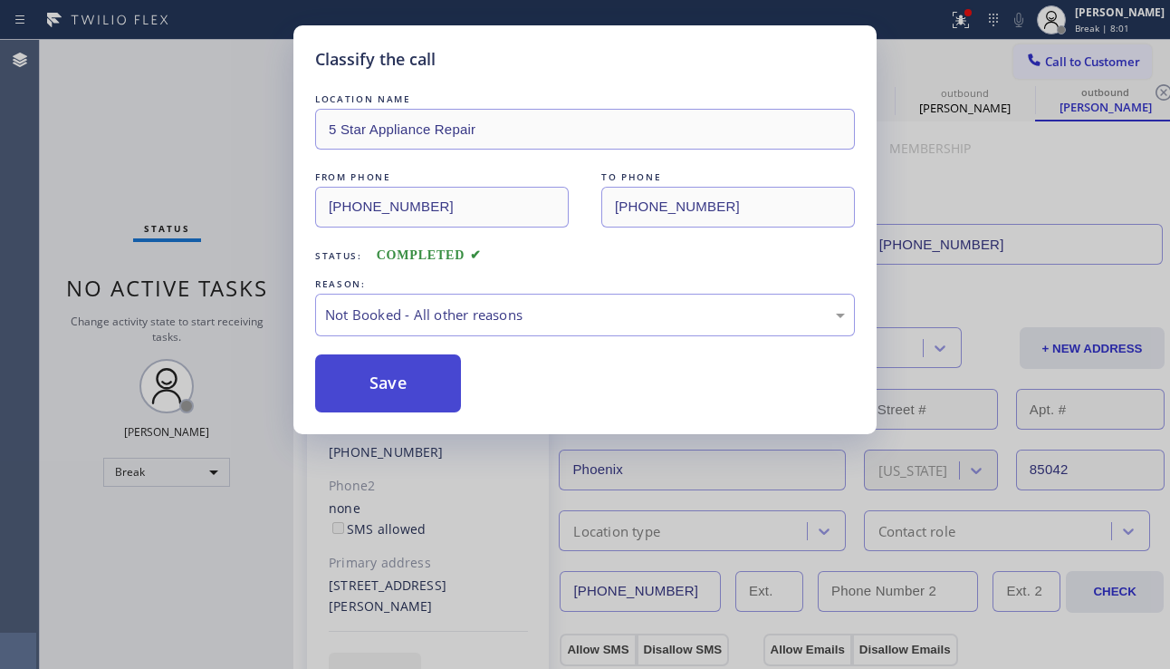
click at [399, 387] on button "Save" at bounding box center [388, 383] width 146 height 58
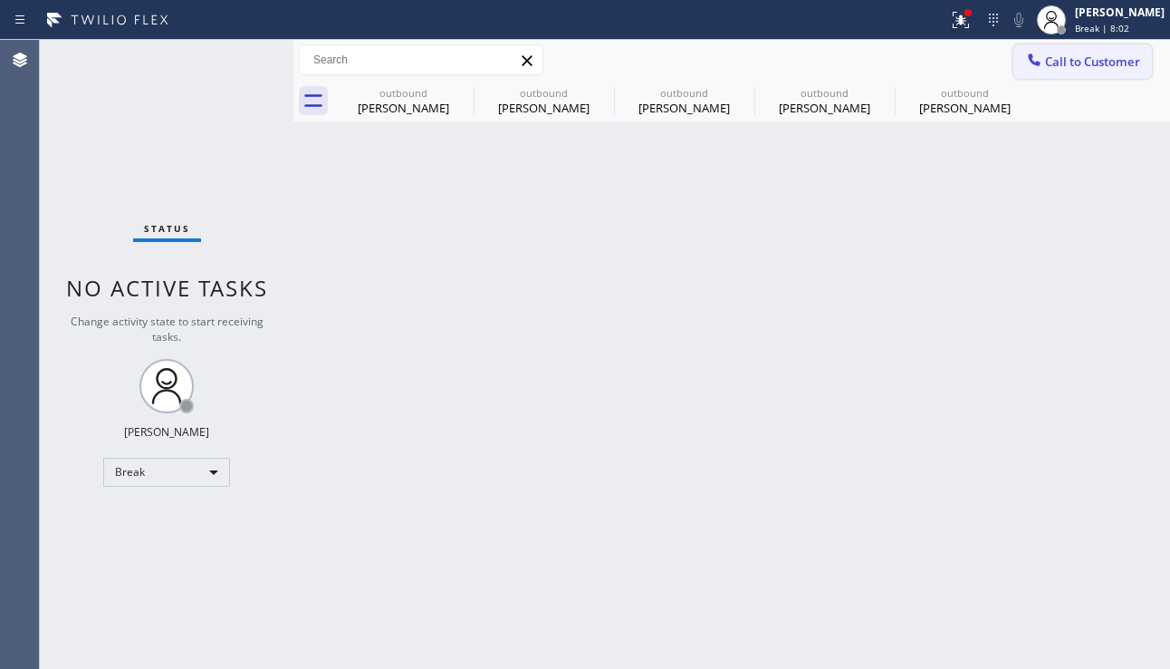
click at [1068, 60] on span "Call to Customer" at bounding box center [1092, 61] width 95 height 16
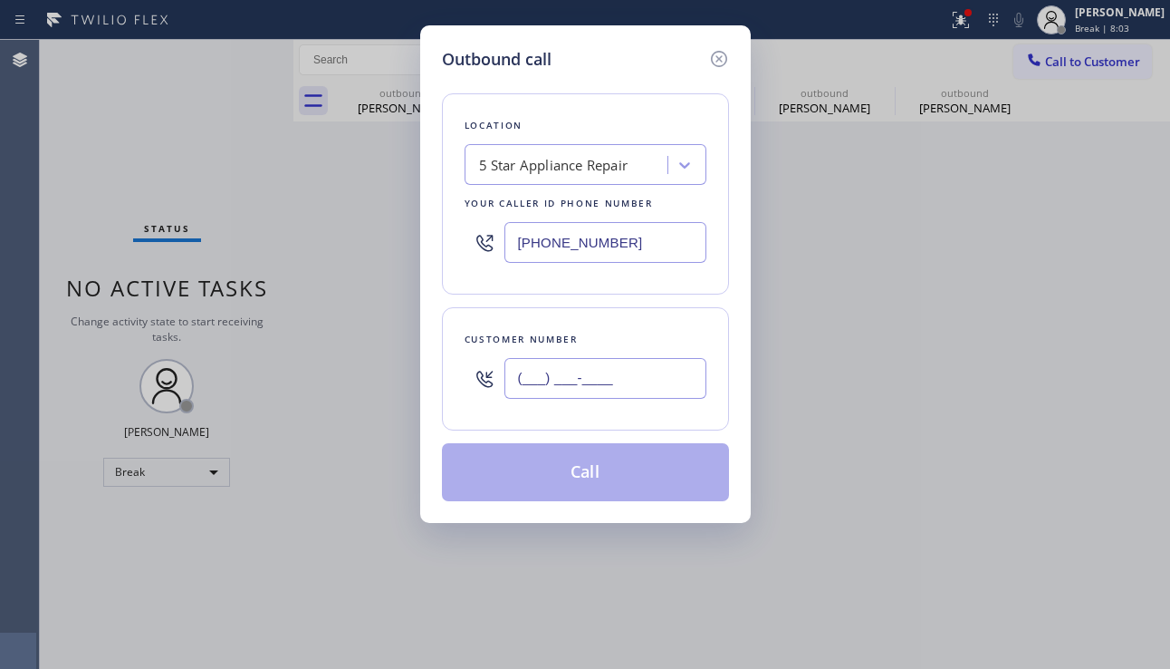
click at [583, 385] on input "(___) ___-____" at bounding box center [606, 378] width 202 height 41
paste input "917) 771-7579"
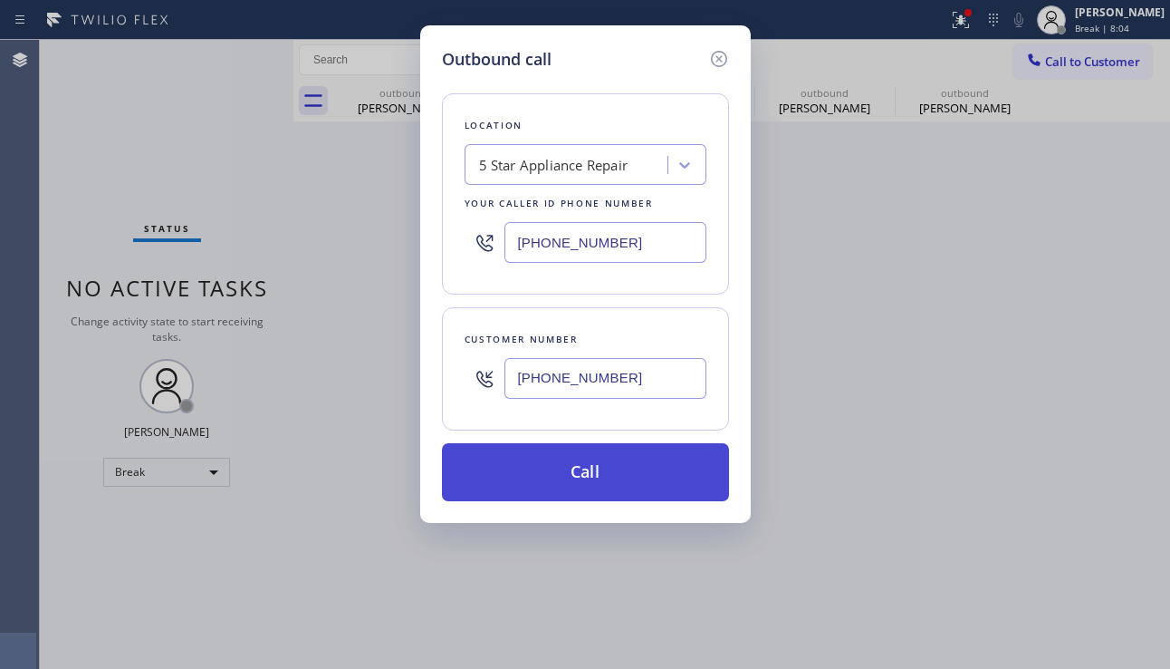
type input "[PHONE_NUMBER]"
click at [550, 480] on button "Call" at bounding box center [585, 472] width 287 height 58
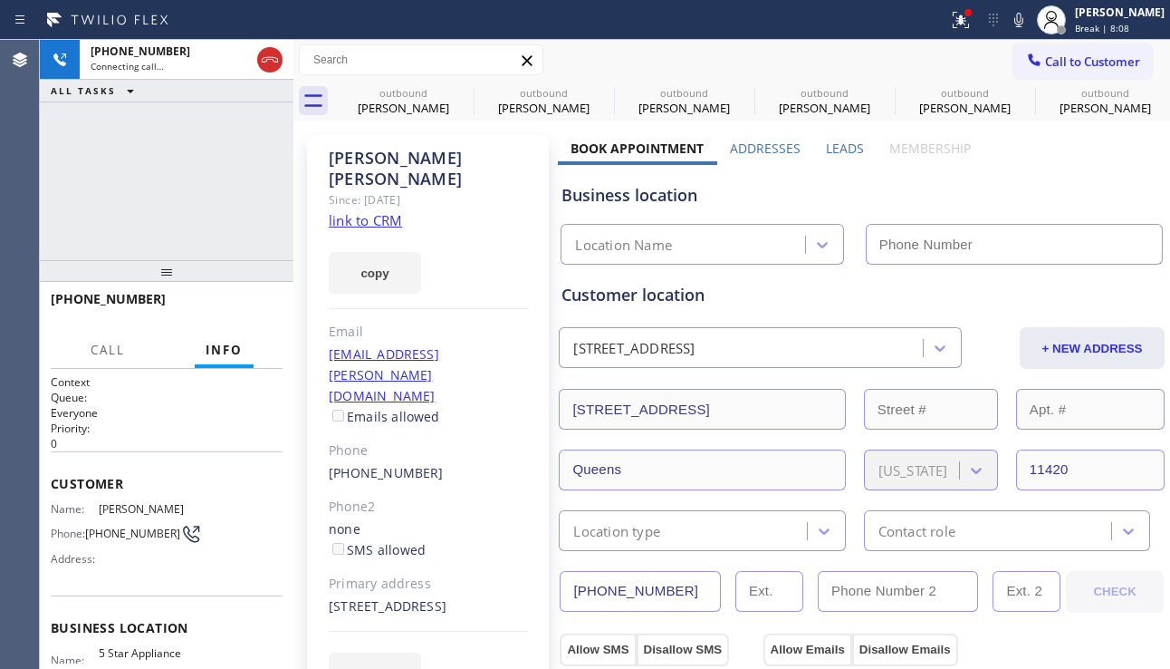
type input "[PHONE_NUMBER]"
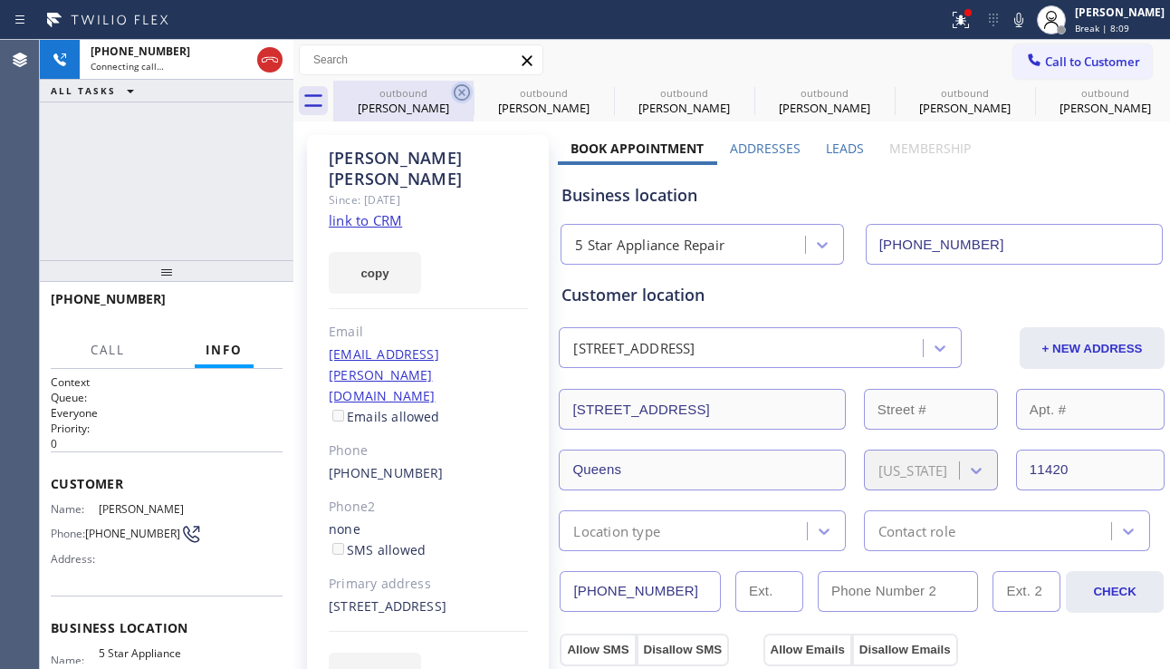
click at [461, 89] on icon at bounding box center [462, 93] width 22 height 22
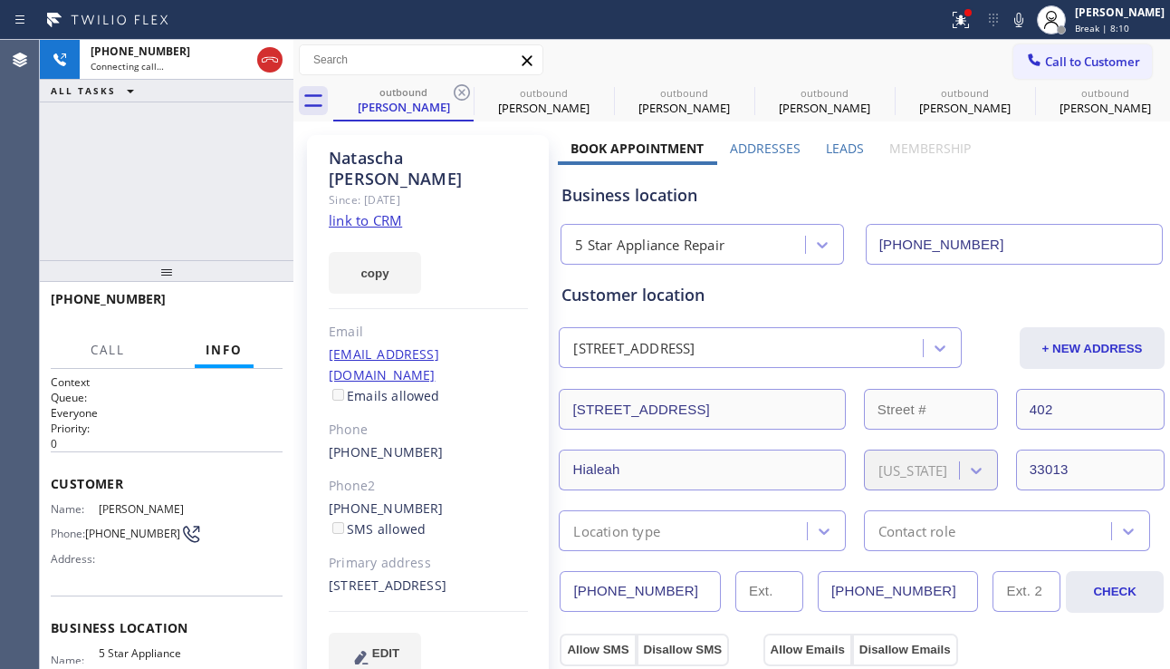
click at [461, 89] on icon at bounding box center [462, 93] width 22 height 22
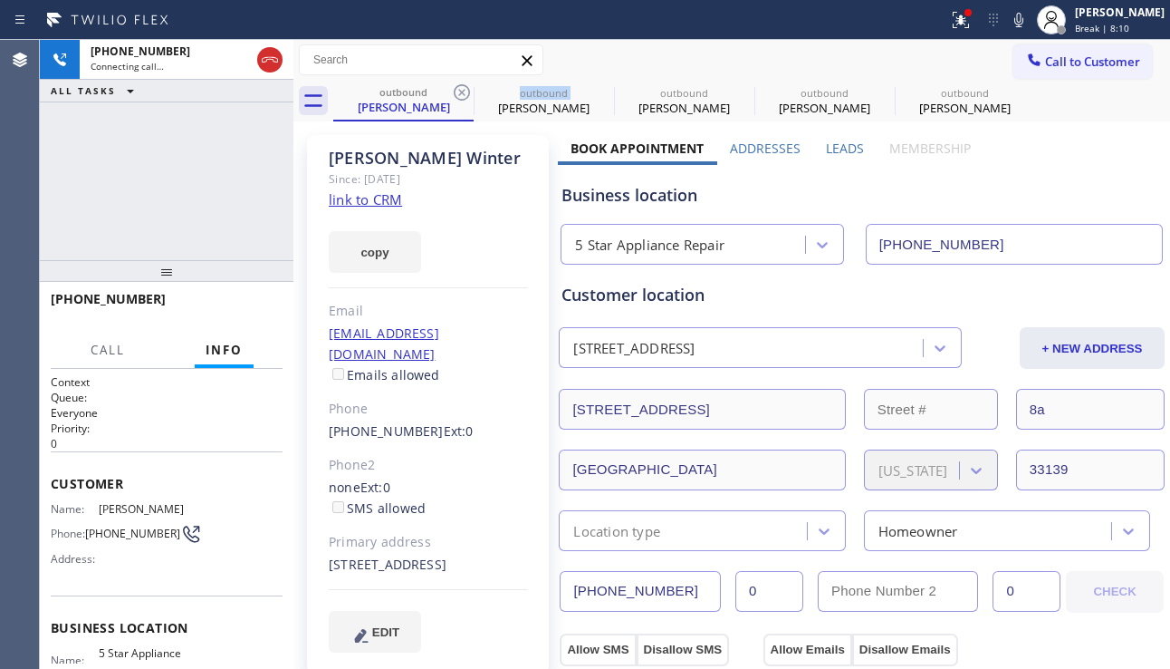
click at [461, 89] on icon at bounding box center [462, 93] width 22 height 22
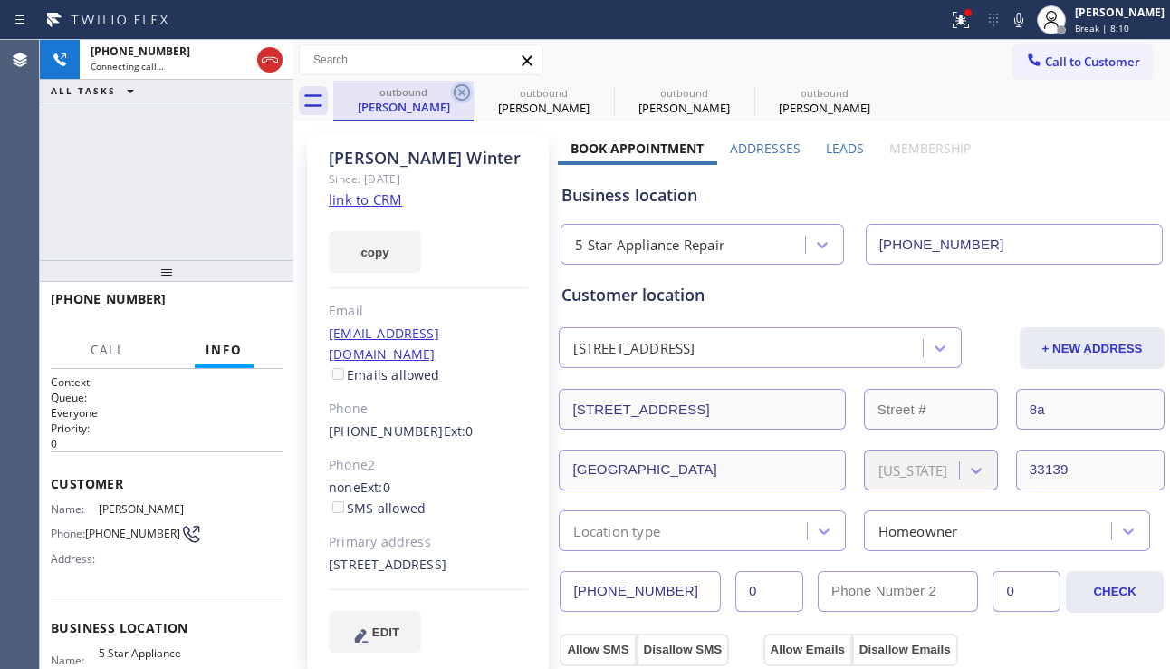
click at [458, 89] on icon at bounding box center [462, 93] width 22 height 22
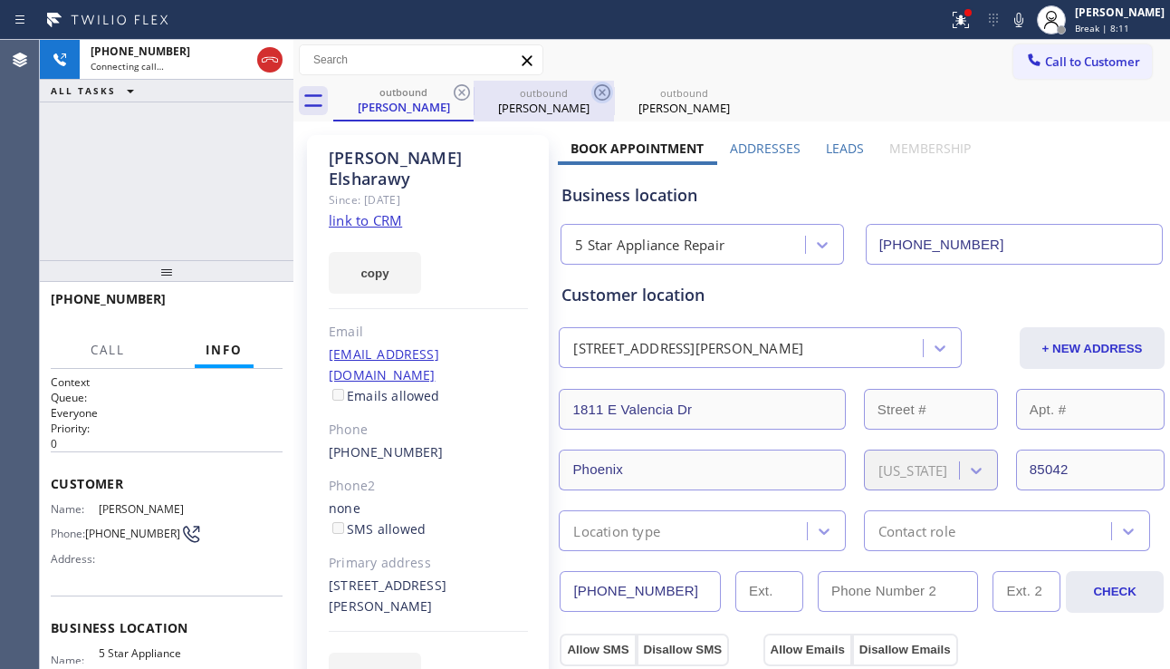
click at [460, 96] on icon at bounding box center [462, 93] width 22 height 22
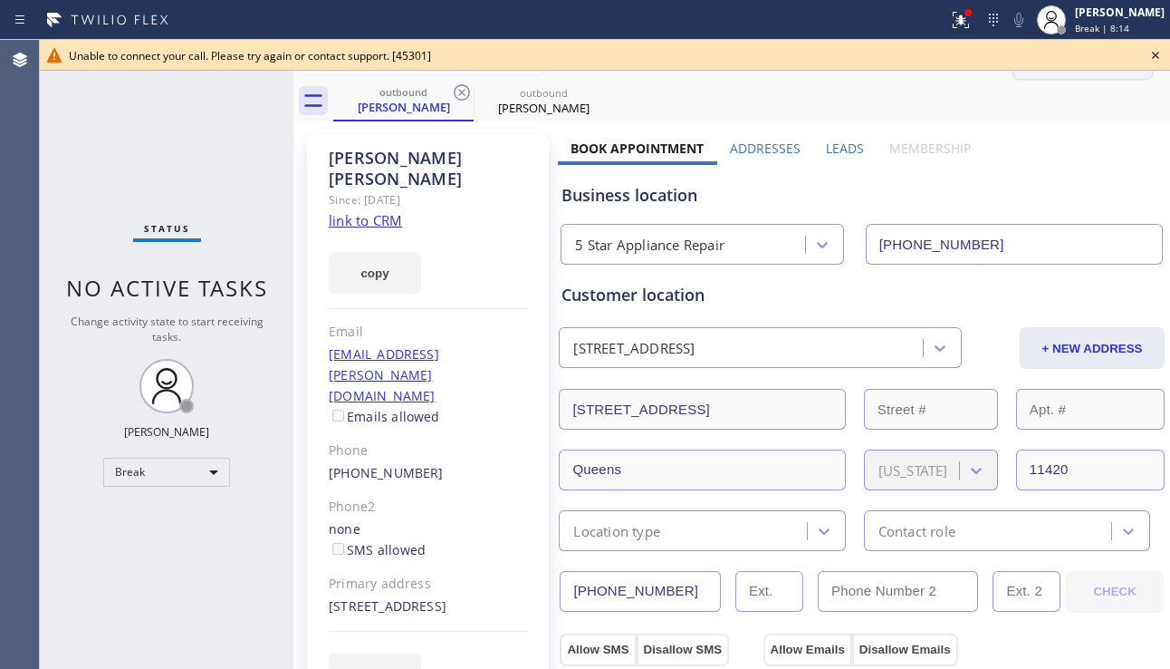
click at [1119, 75] on button "Call to Customer" at bounding box center [1083, 61] width 139 height 34
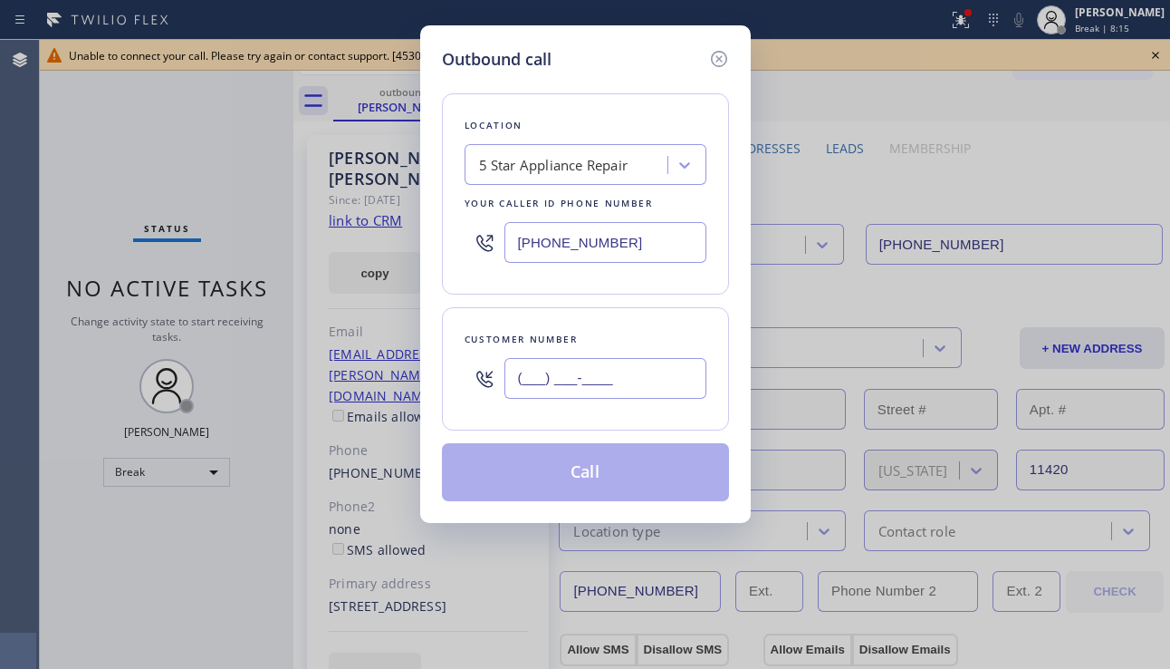
click at [549, 394] on input "(___) ___-____" at bounding box center [606, 378] width 202 height 41
paste input "305) 300-7275"
type input "[PHONE_NUMBER]"
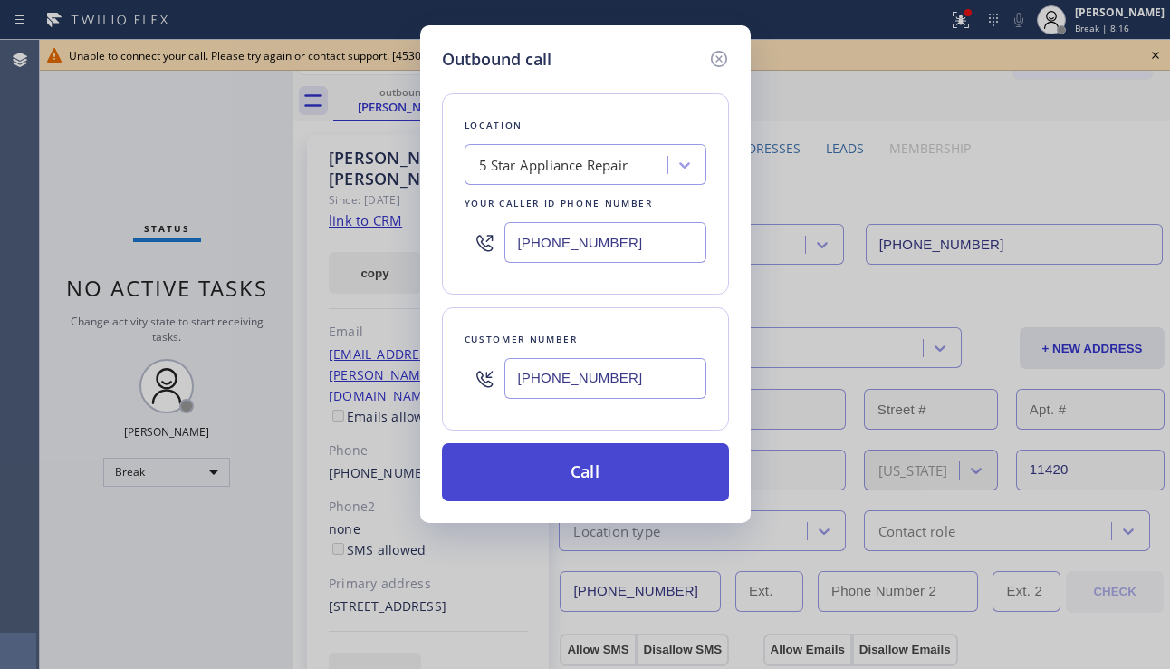
click at [541, 457] on button "Call" at bounding box center [585, 472] width 287 height 58
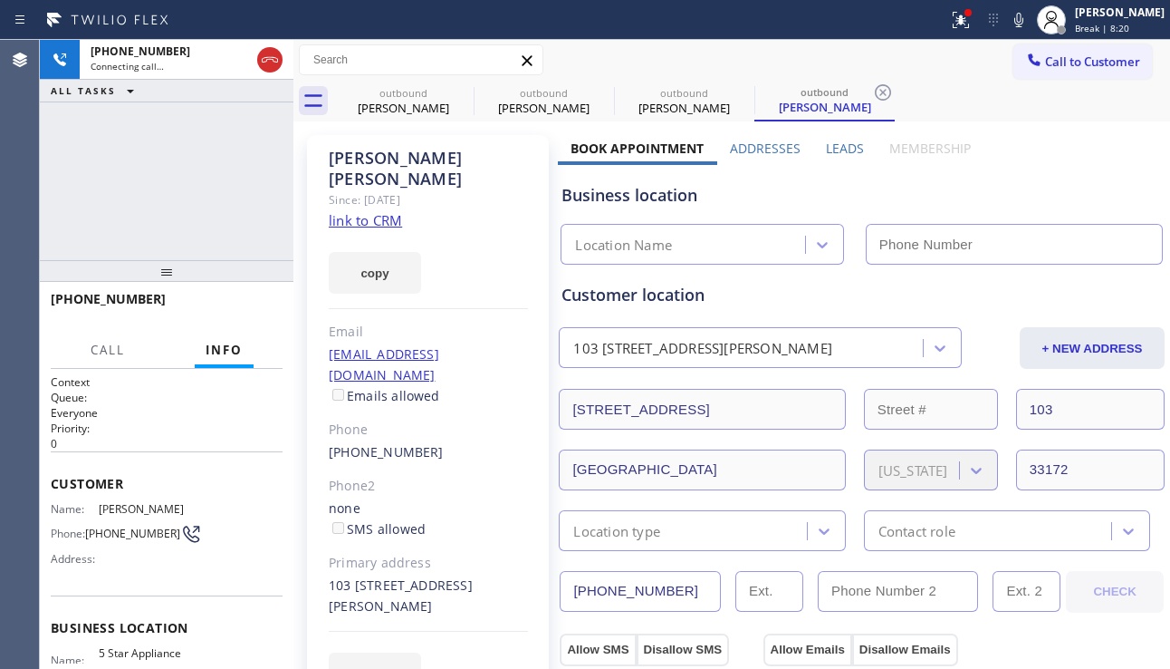
type input "[PHONE_NUMBER]"
click at [140, 197] on div "[PHONE_NUMBER] Connecting call… ALL TASKS ALL TASKS ACTIVE TASKS TASKS IN WRAP …" at bounding box center [167, 150] width 254 height 220
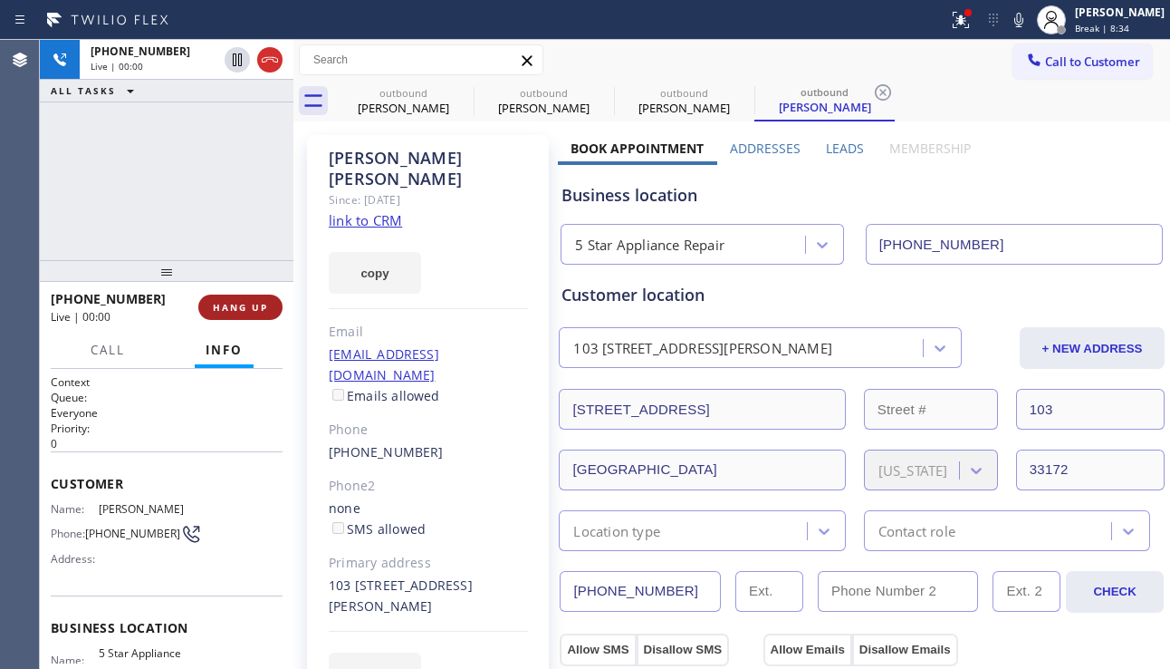
click at [236, 296] on button "HANG UP" at bounding box center [240, 306] width 84 height 25
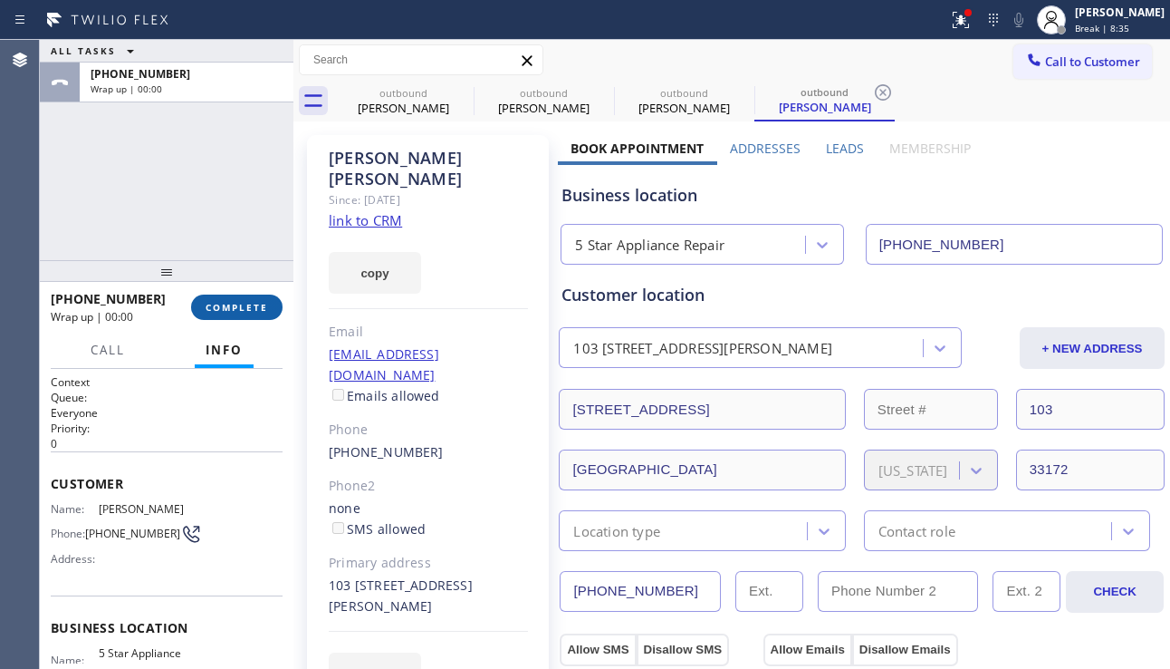
click at [236, 296] on button "COMPLETE" at bounding box center [237, 306] width 92 height 25
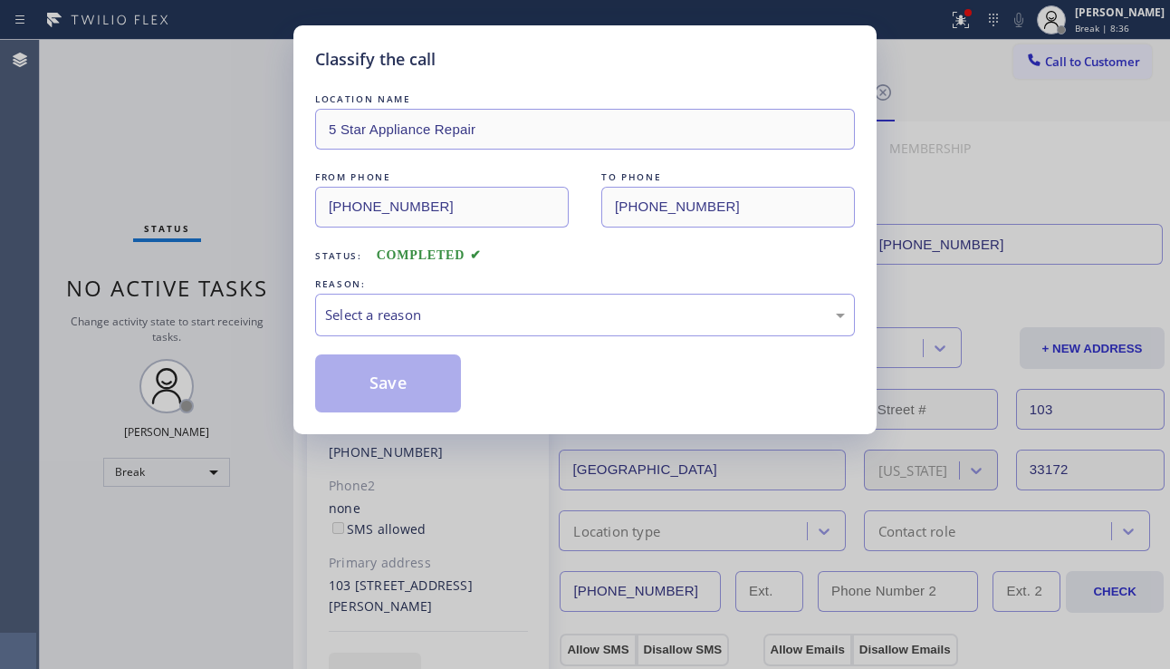
click at [486, 313] on div "Select a reason" at bounding box center [585, 314] width 520 height 21
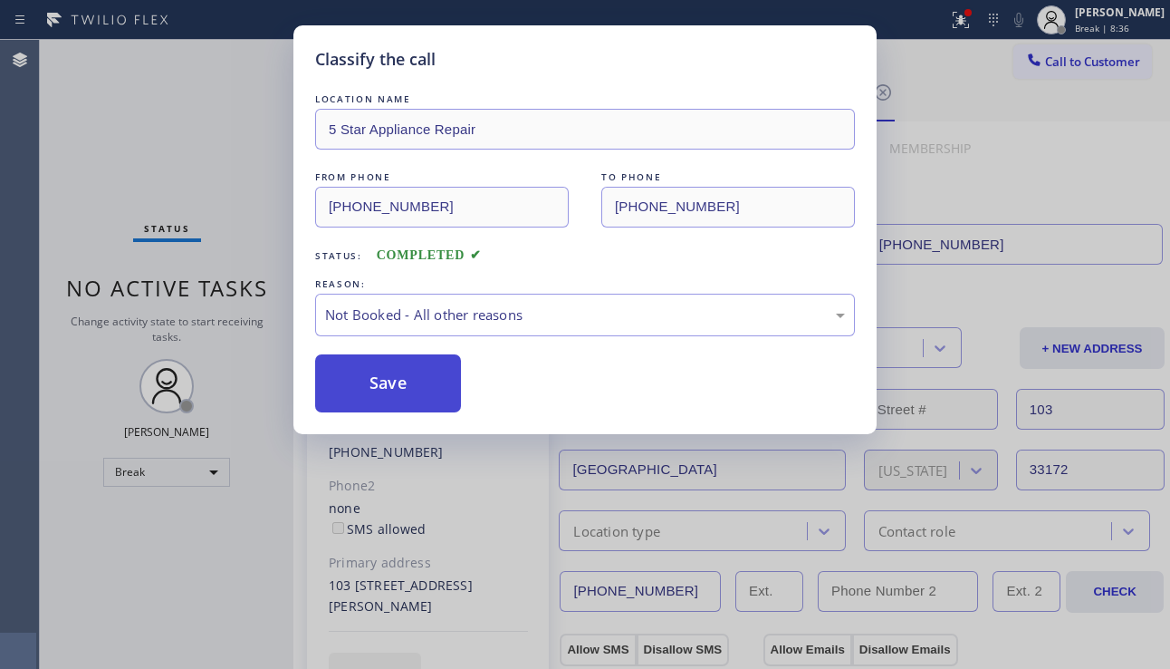
click at [403, 382] on button "Save" at bounding box center [388, 383] width 146 height 58
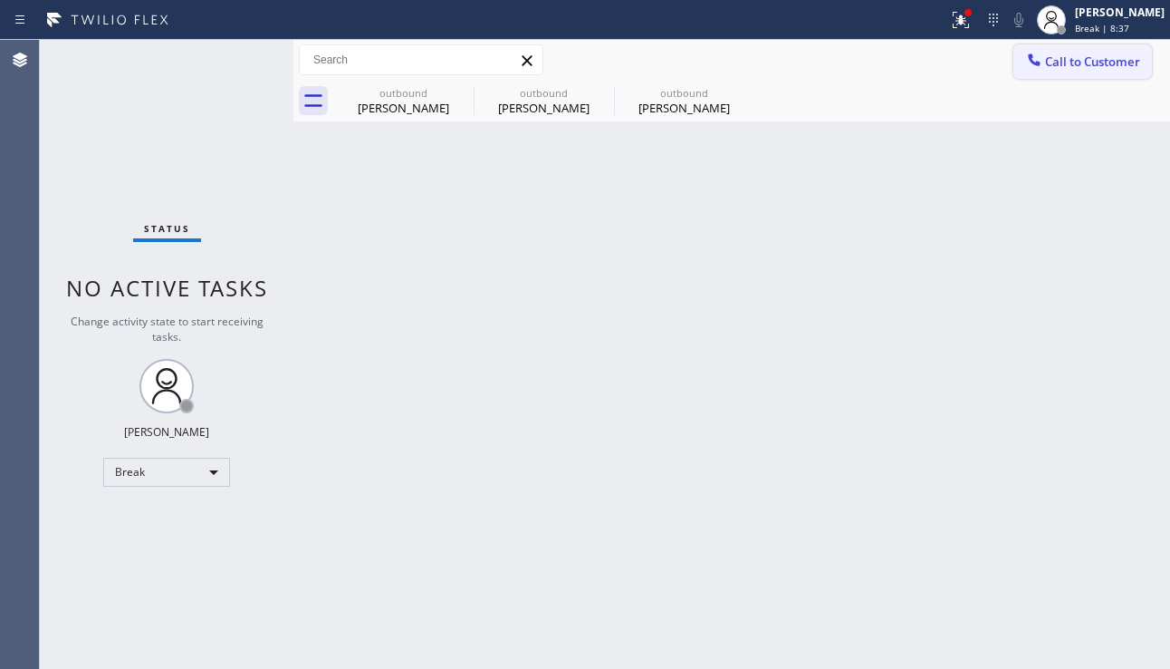
click at [1064, 50] on button "Call to Customer" at bounding box center [1083, 61] width 139 height 34
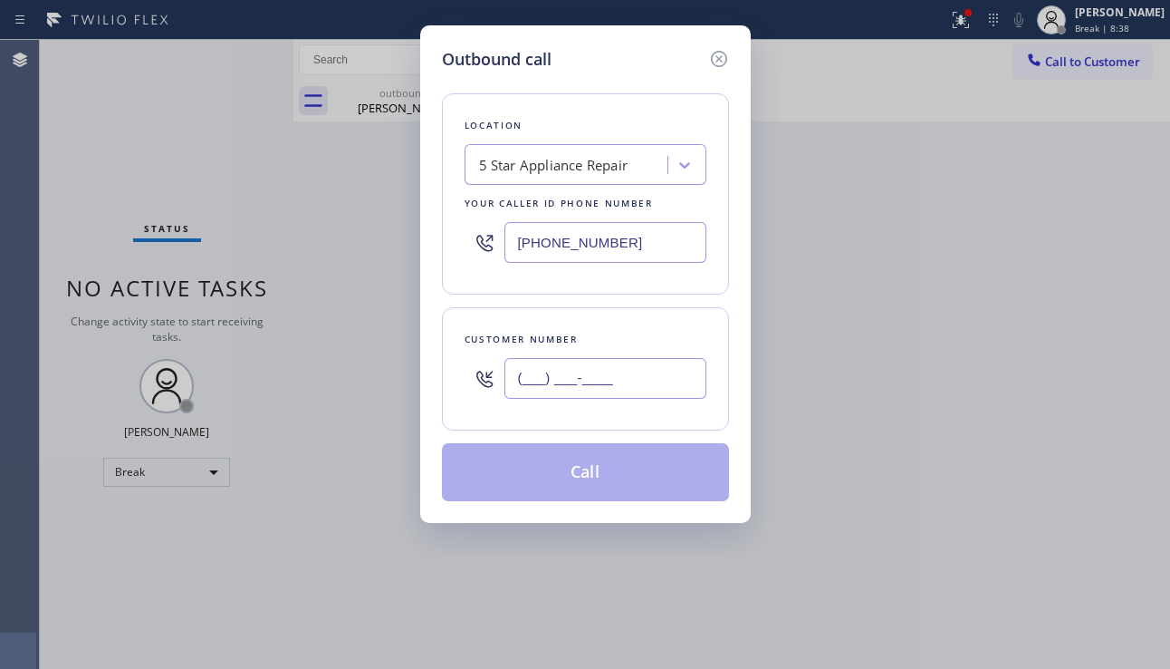
click at [535, 379] on input "(___) ___-____" at bounding box center [606, 378] width 202 height 41
paste input "480) 797-9447"
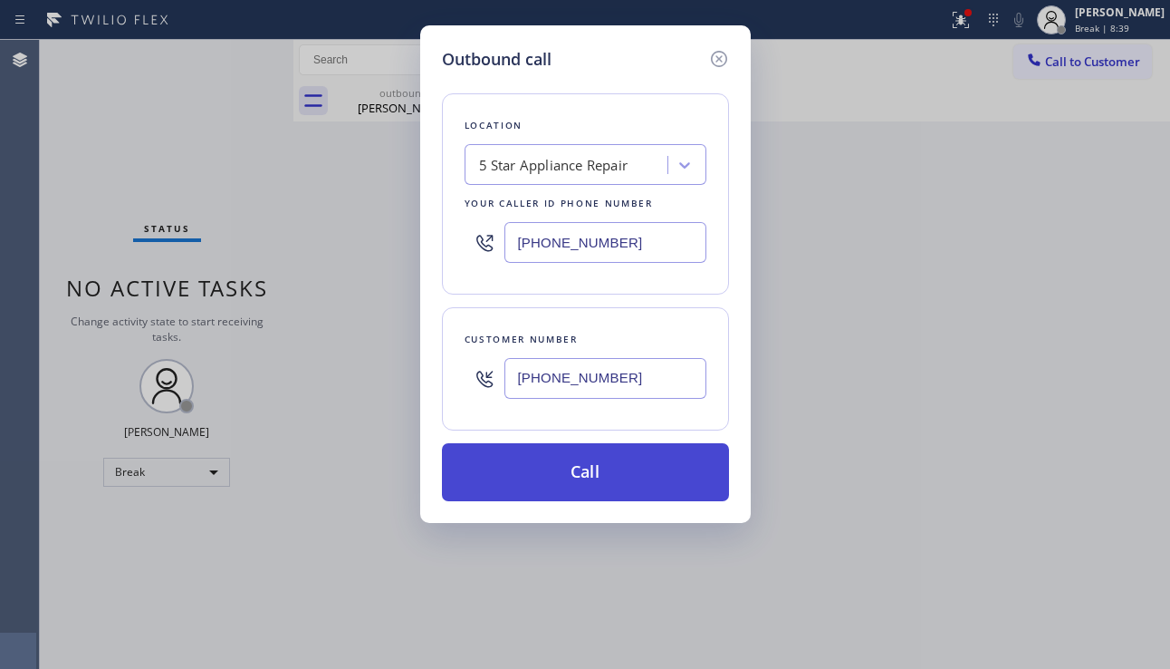
type input "[PHONE_NUMBER]"
click at [573, 477] on button "Call" at bounding box center [585, 472] width 287 height 58
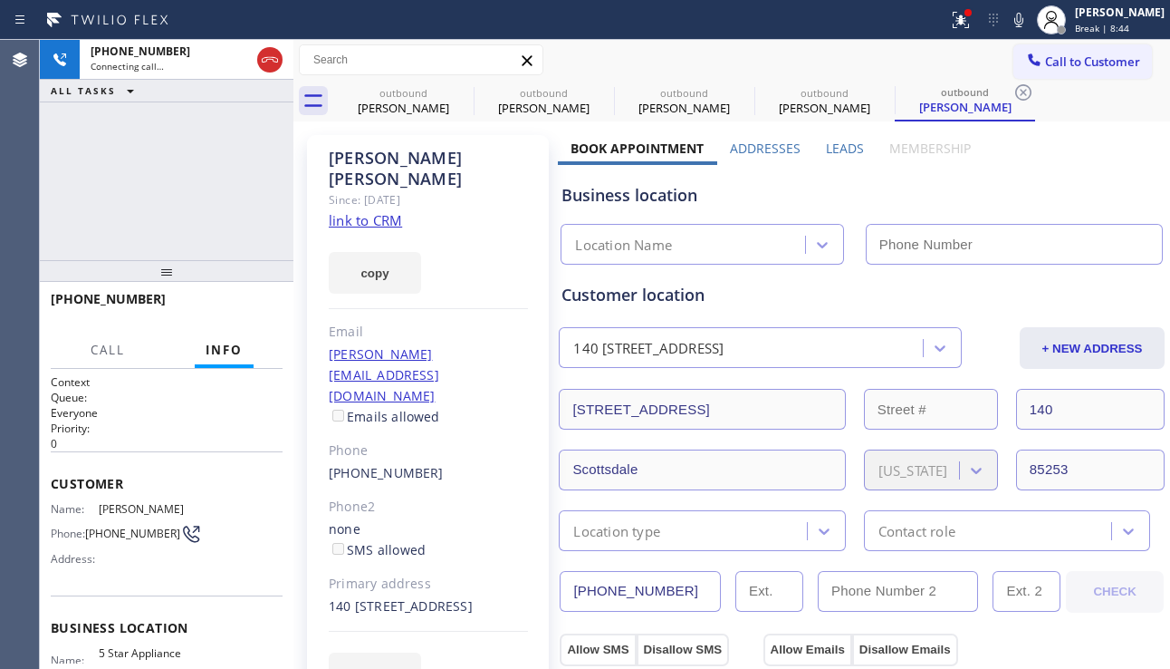
type input "[PHONE_NUMBER]"
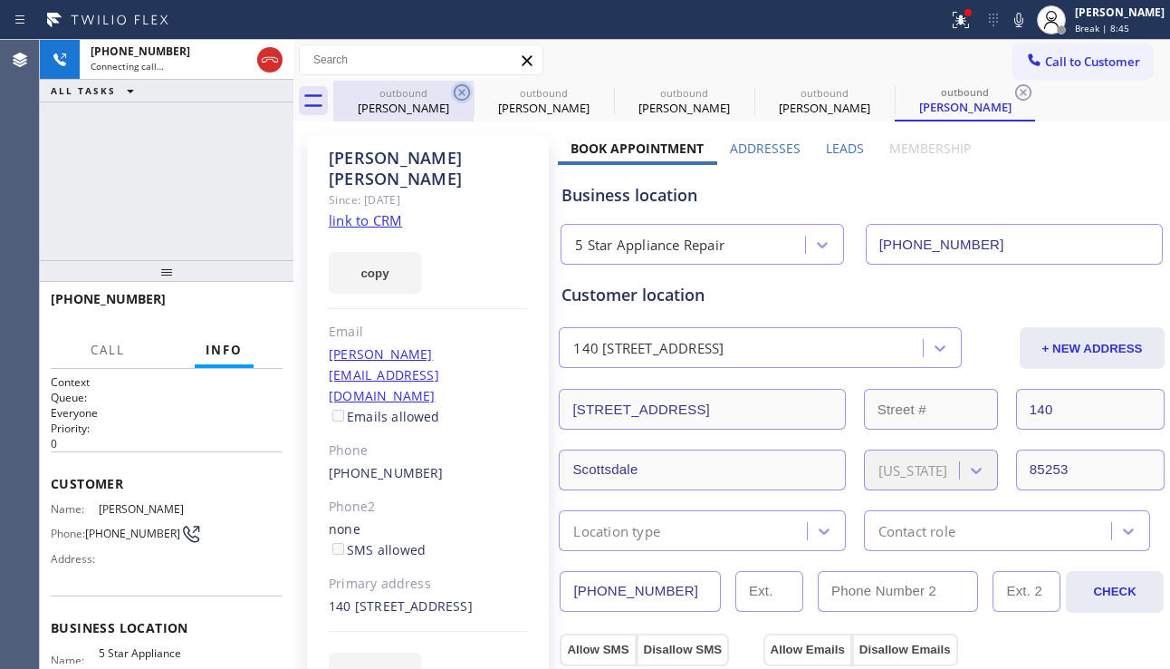
click at [464, 92] on icon at bounding box center [462, 93] width 22 height 22
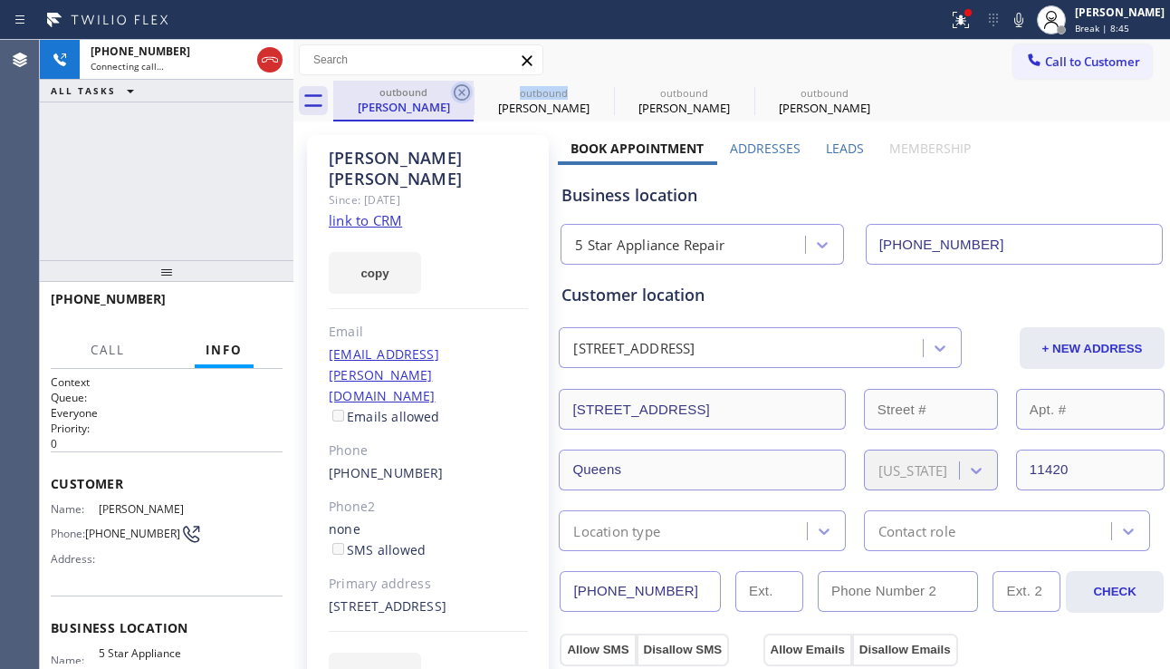
click at [464, 92] on icon at bounding box center [462, 92] width 16 height 16
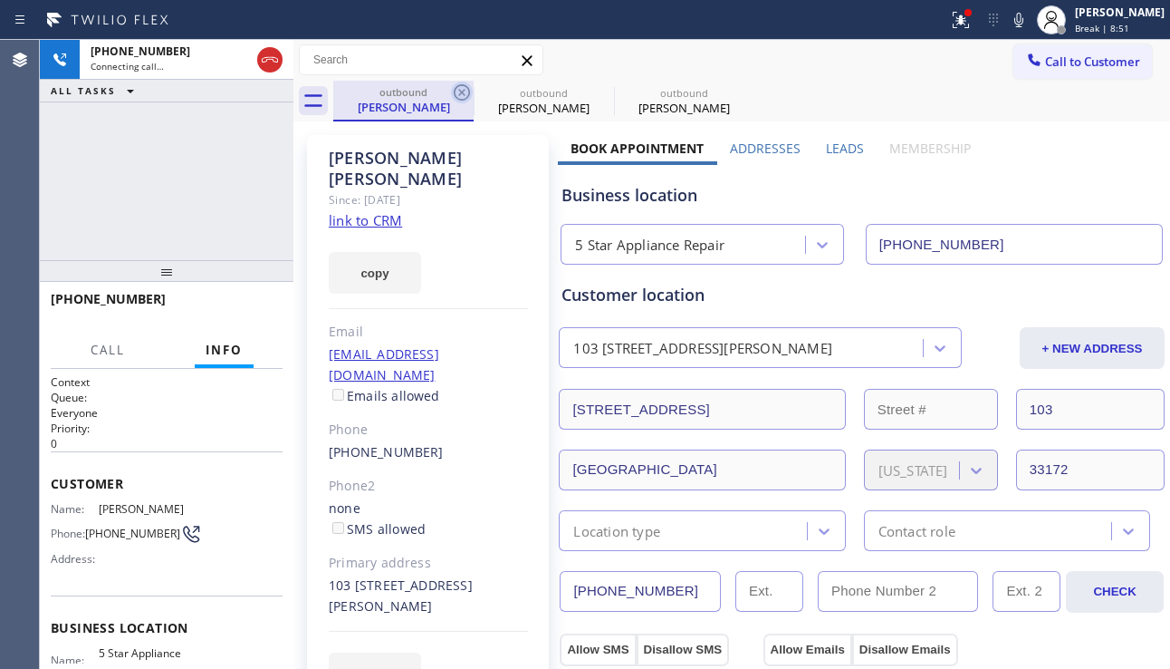
click at [462, 93] on icon at bounding box center [462, 92] width 16 height 16
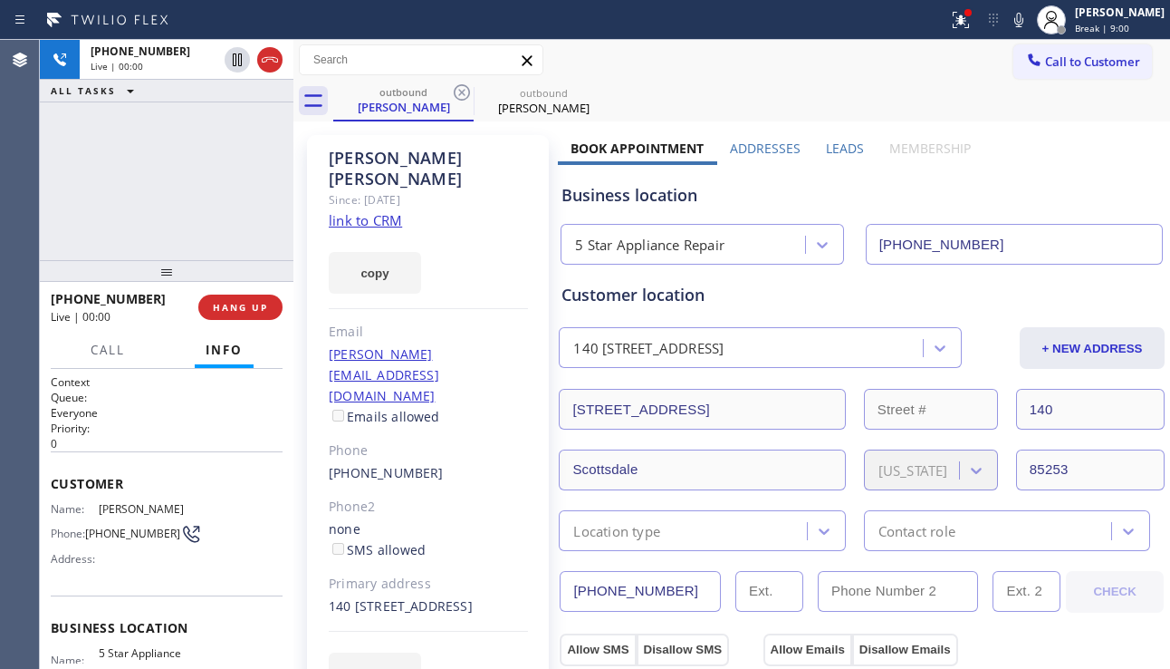
click at [842, 152] on label "Leads" at bounding box center [845, 148] width 38 height 17
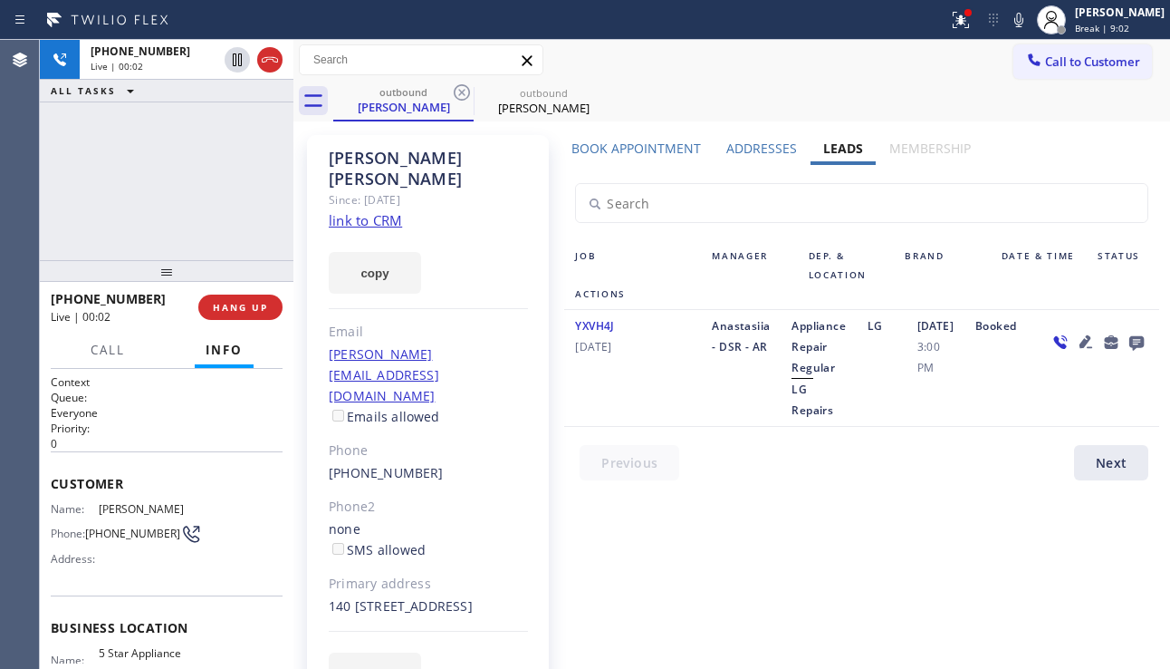
click at [1075, 352] on icon at bounding box center [1086, 342] width 22 height 22
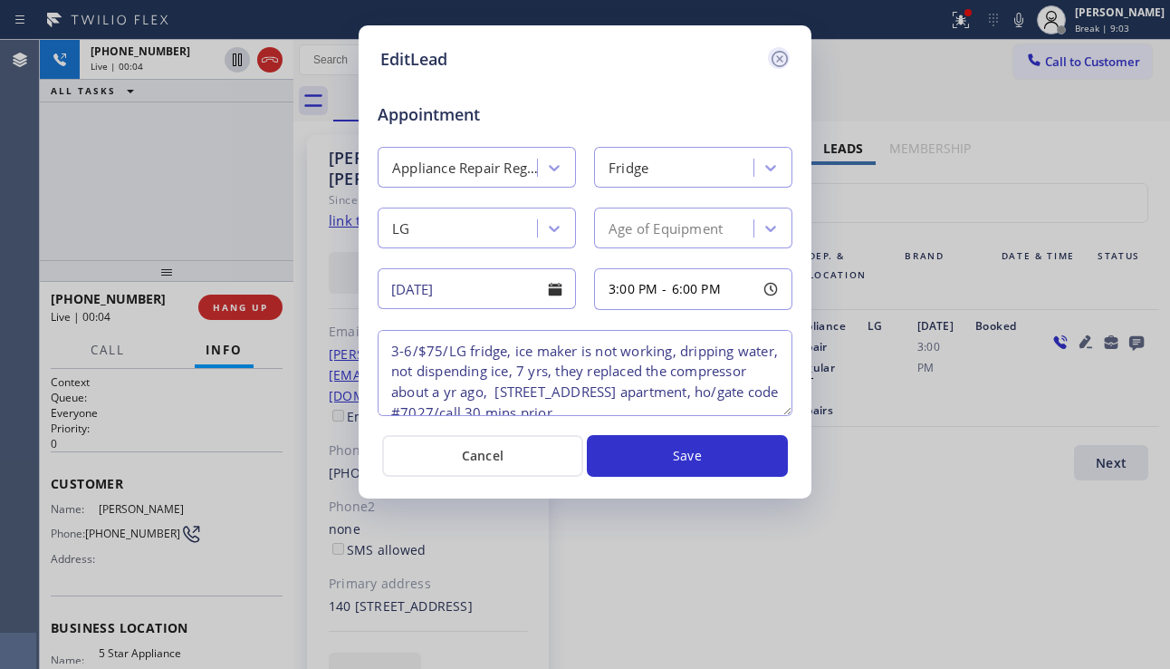
click at [785, 60] on icon at bounding box center [780, 59] width 22 height 22
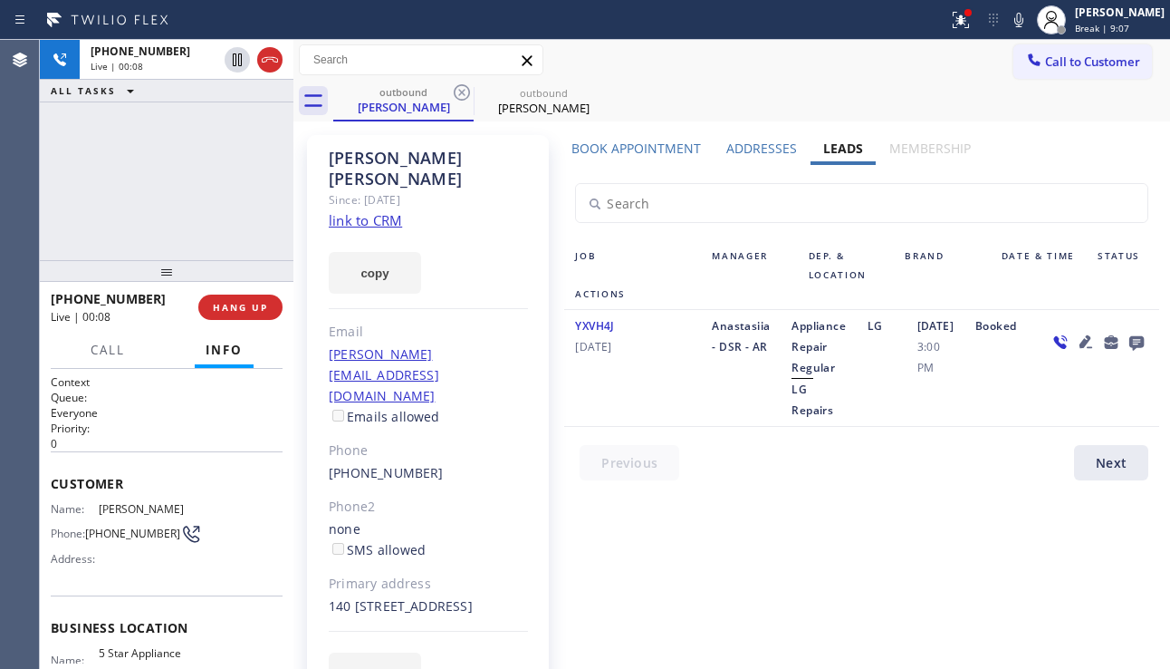
click at [1080, 348] on icon at bounding box center [1086, 341] width 13 height 13
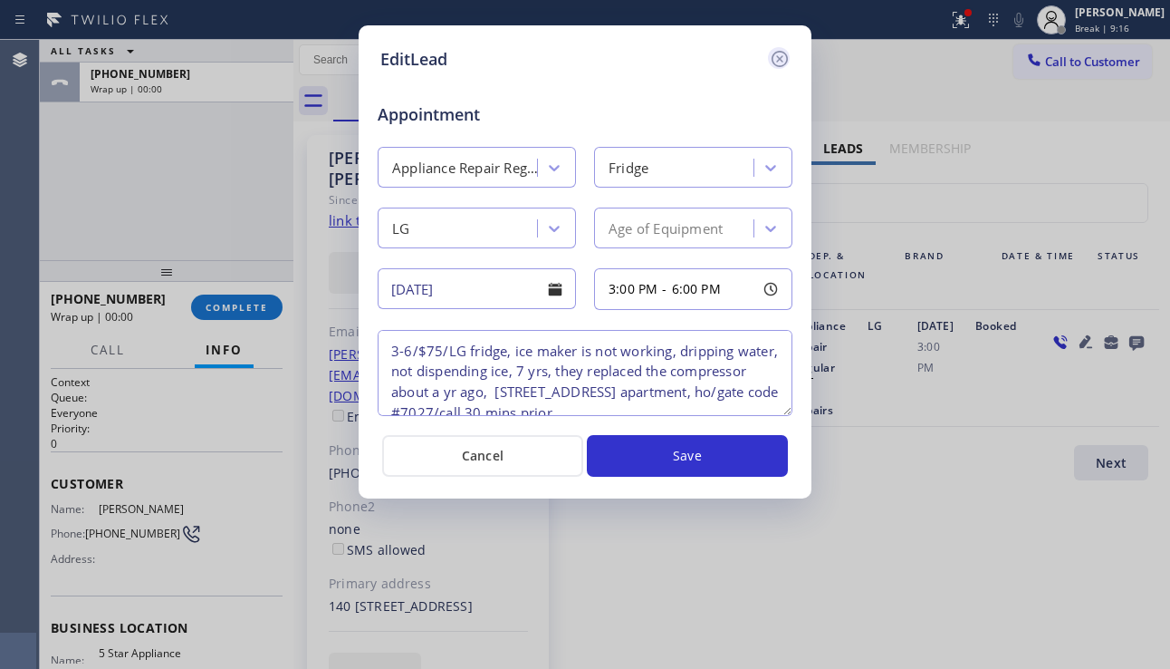
click at [778, 60] on icon at bounding box center [780, 59] width 16 height 16
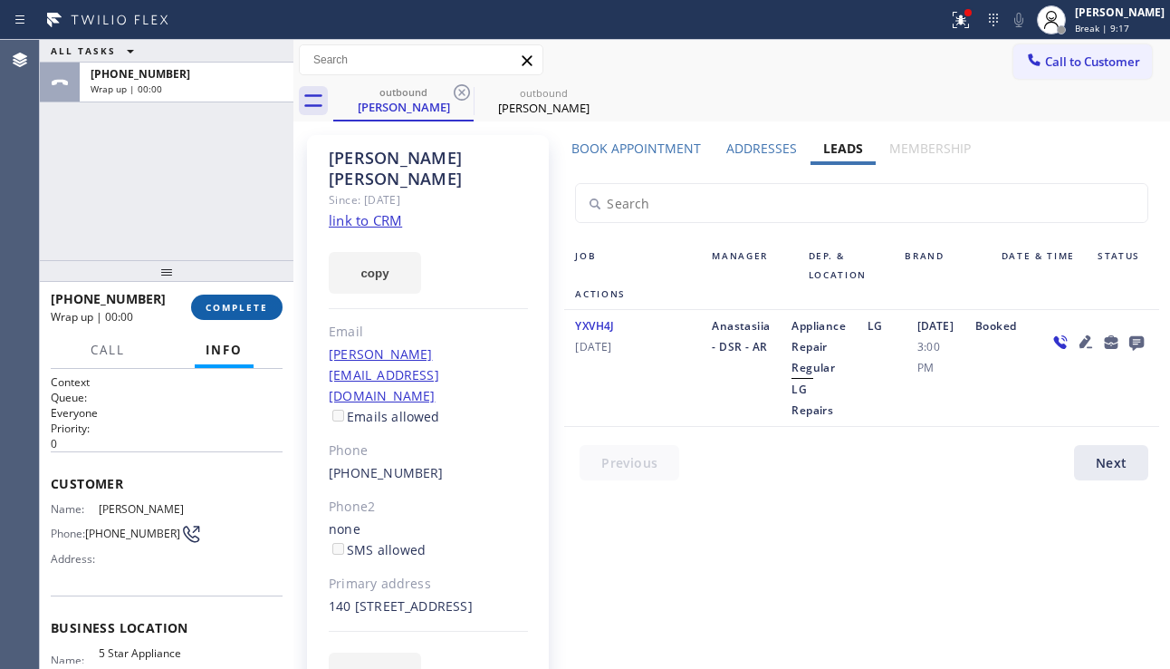
click at [247, 308] on span "COMPLETE" at bounding box center [237, 307] width 63 height 13
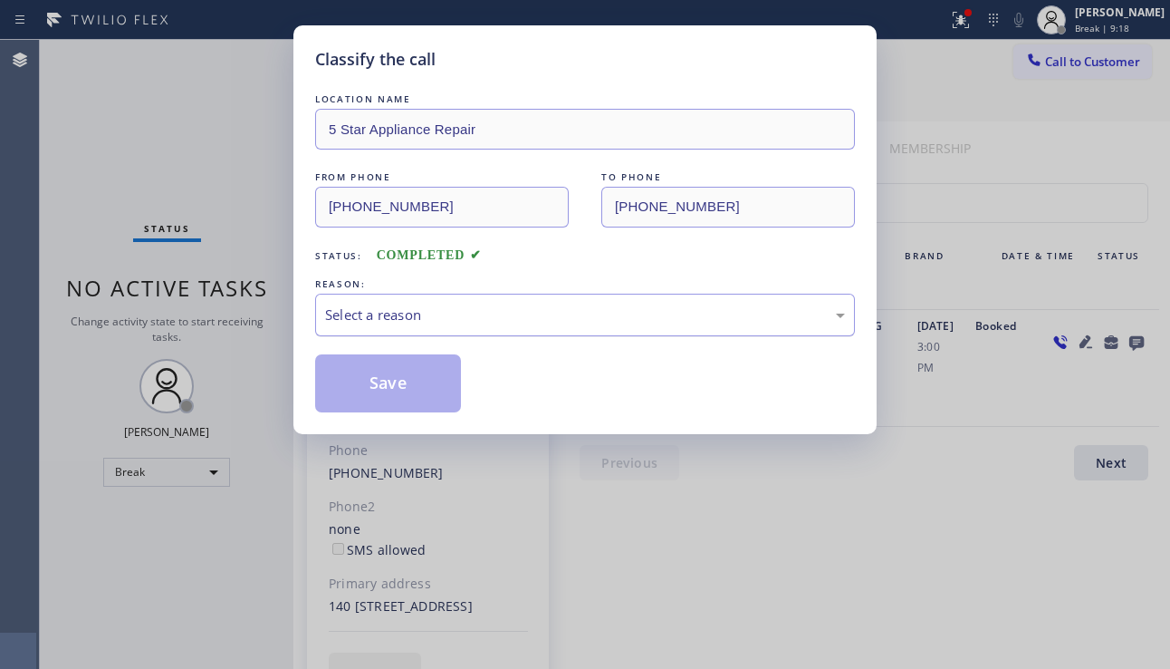
click at [502, 319] on div "Select a reason" at bounding box center [585, 314] width 520 height 21
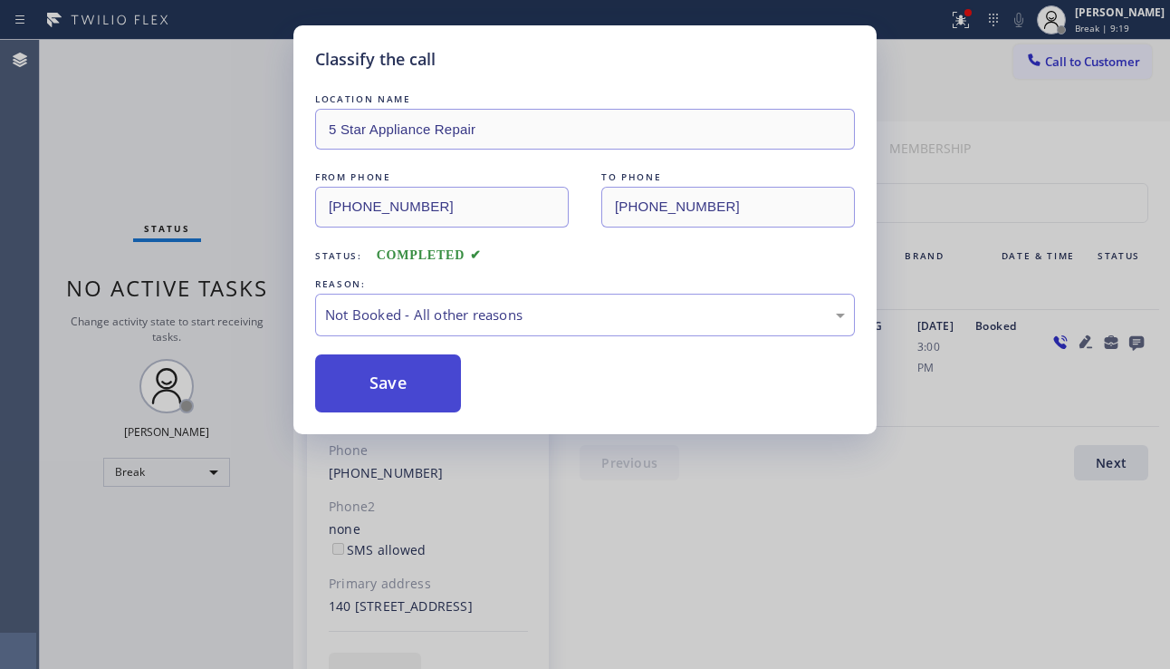
click at [449, 384] on button "Save" at bounding box center [388, 383] width 146 height 58
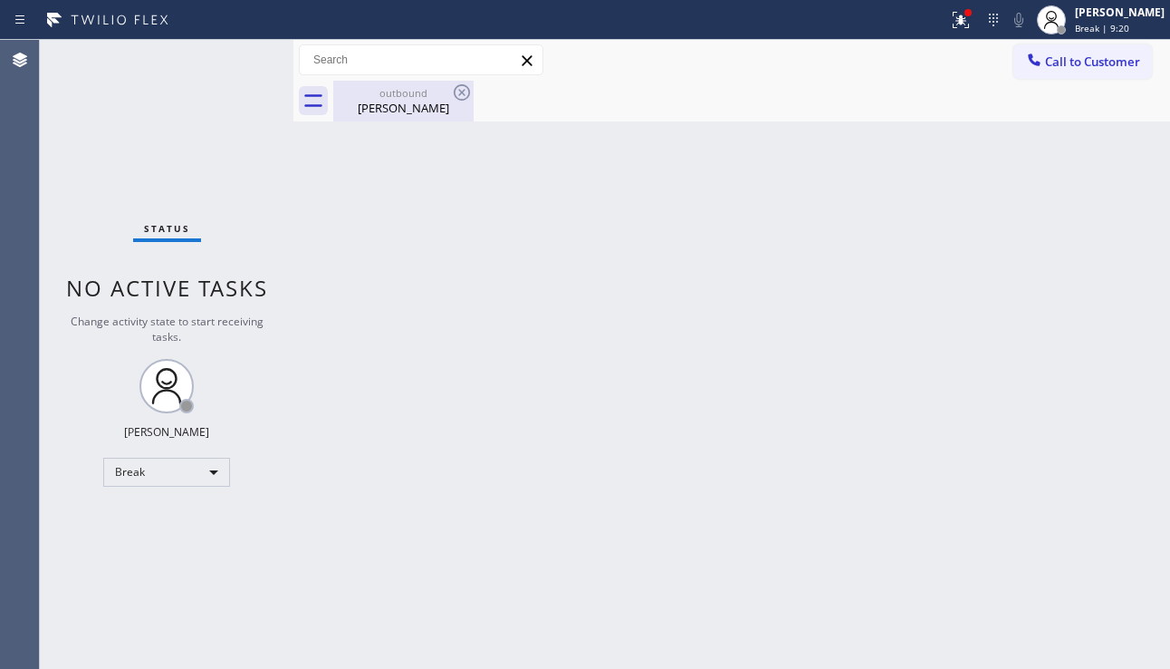
click at [395, 112] on div "[PERSON_NAME]" at bounding box center [403, 108] width 137 height 16
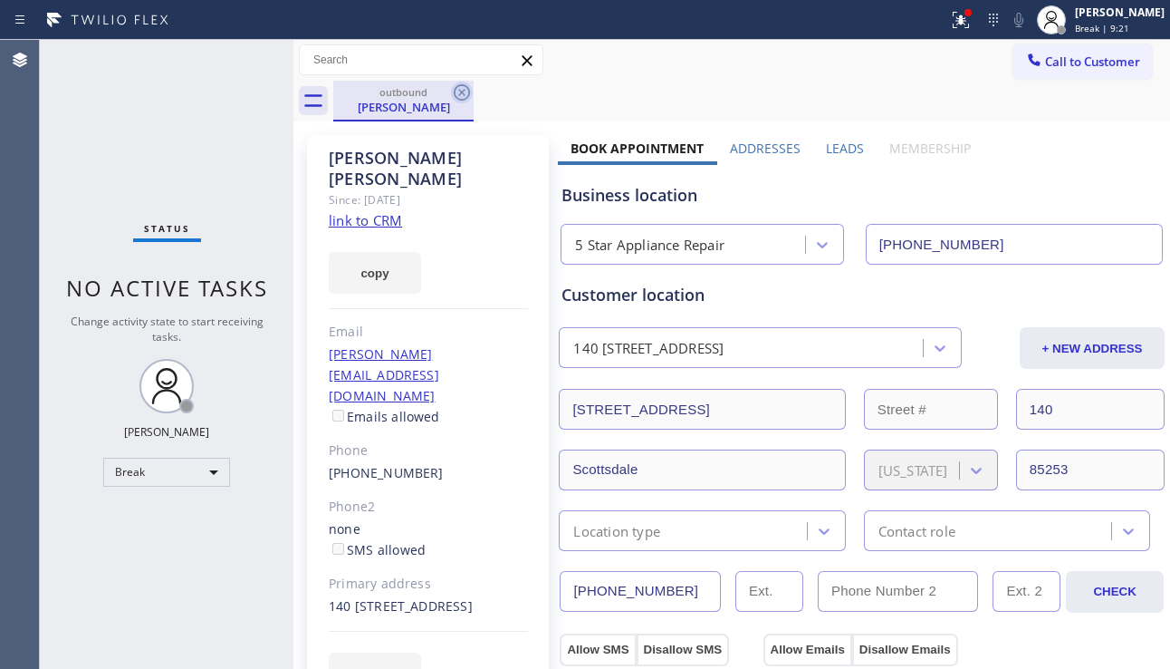
click at [467, 94] on icon at bounding box center [462, 93] width 22 height 22
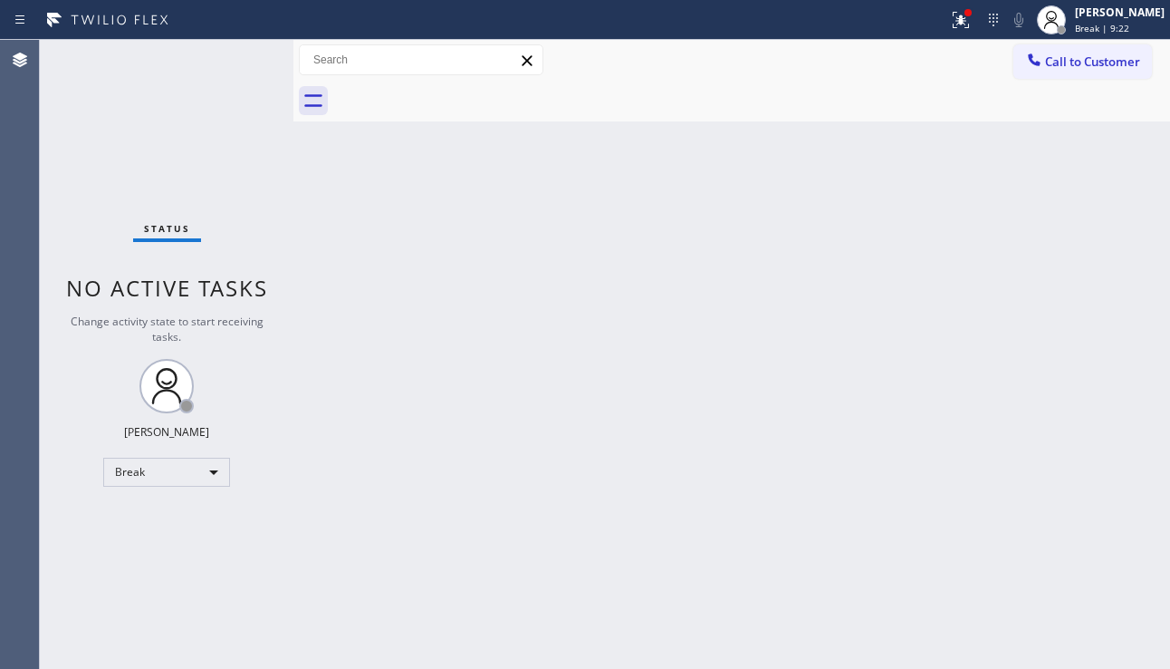
click at [526, 235] on div "Back to Dashboard Change Sender ID Customers Technicians Select a contact Outbo…" at bounding box center [732, 354] width 877 height 629
click at [951, 27] on div at bounding box center [961, 20] width 40 height 22
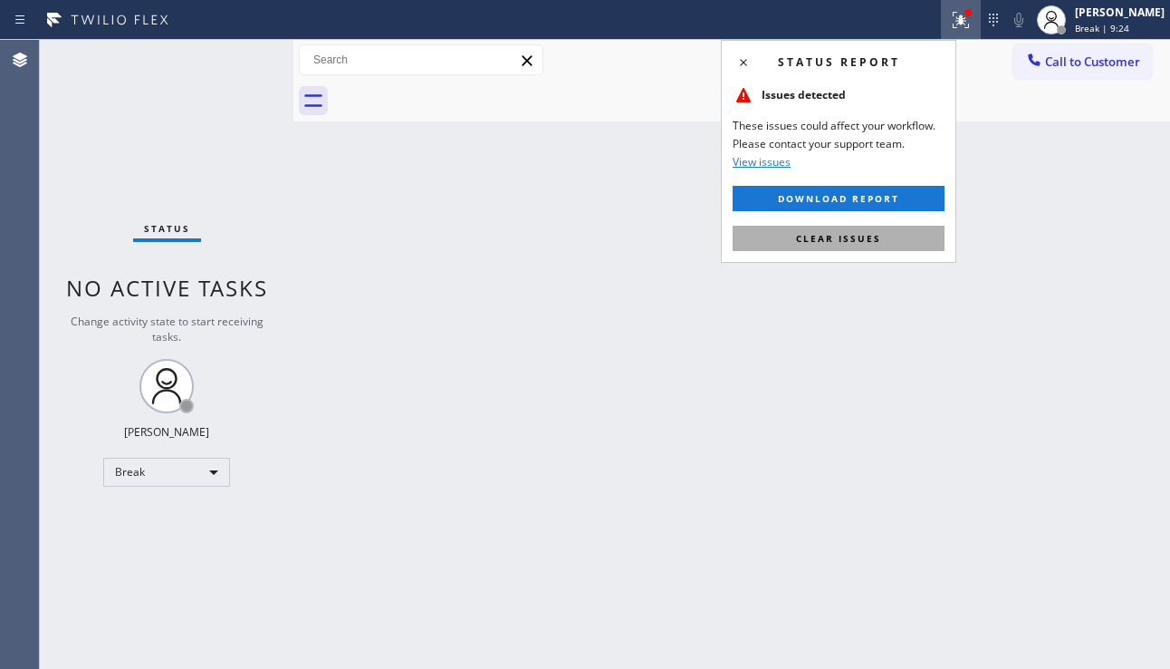
click at [840, 226] on button "Clear issues" at bounding box center [839, 238] width 212 height 25
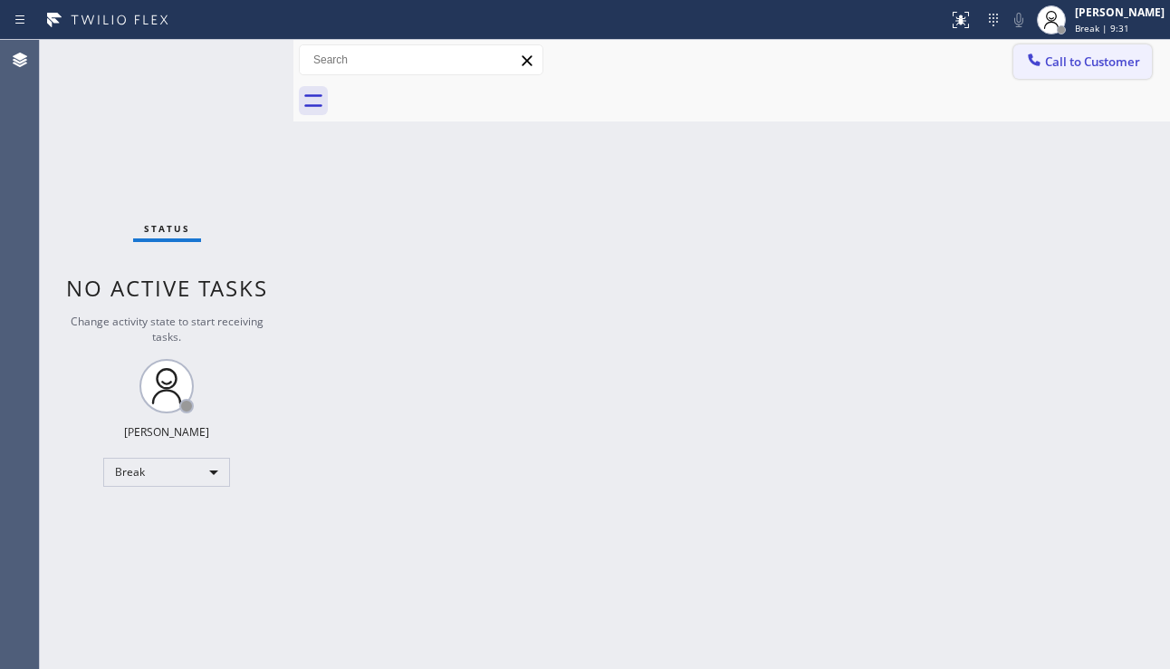
click at [1045, 68] on span "Call to Customer" at bounding box center [1092, 61] width 95 height 16
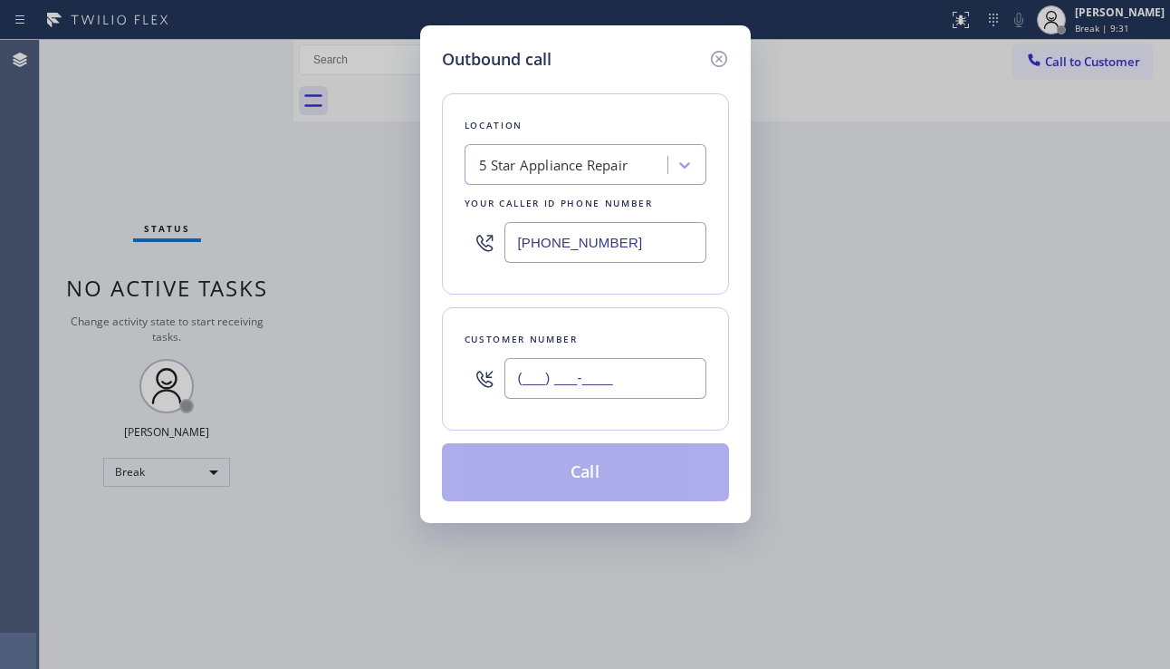
click at [558, 380] on input "(___) ___-____" at bounding box center [606, 378] width 202 height 41
paste input "310) 343-9142"
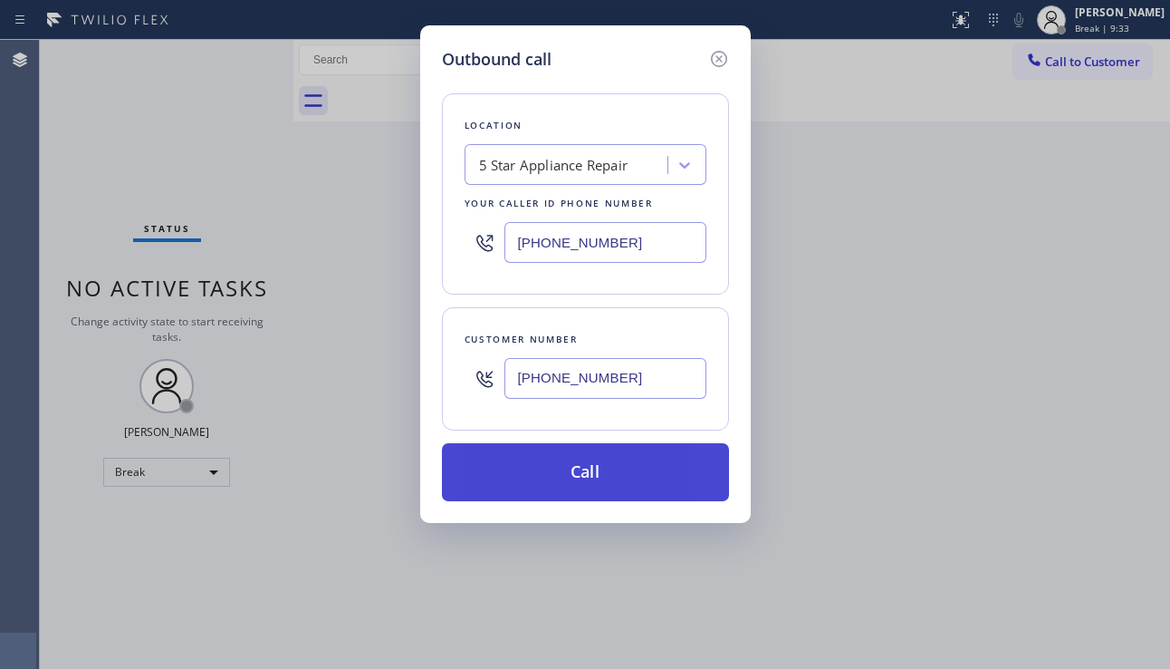
type input "[PHONE_NUMBER]"
click at [591, 456] on button "Call" at bounding box center [585, 472] width 287 height 58
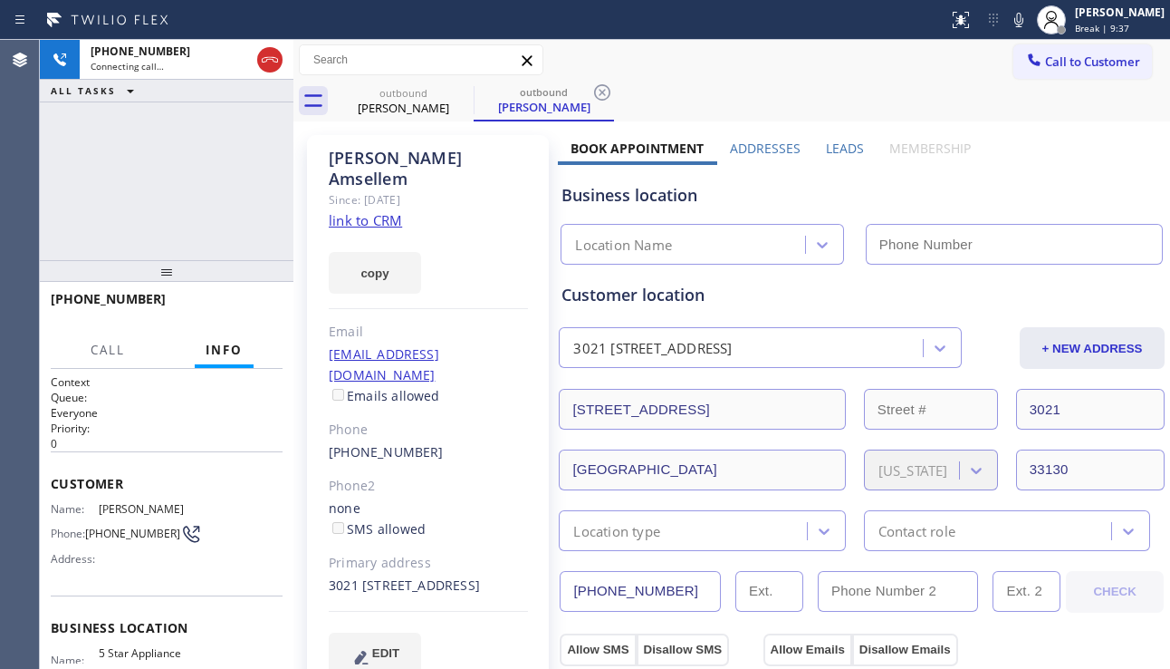
type input "[PHONE_NUMBER]"
click at [178, 236] on div "[PHONE_NUMBER] Connecting call… ALL TASKS ALL TASKS ACTIVE TASKS TASKS IN WRAP …" at bounding box center [167, 150] width 254 height 220
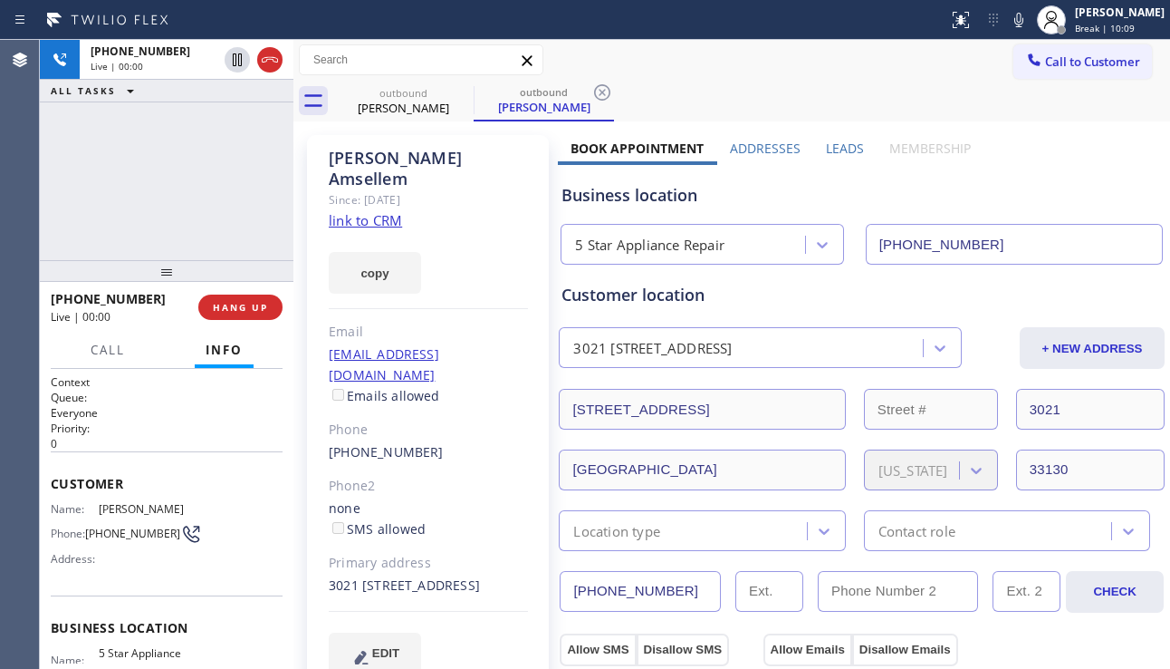
click at [1087, 206] on div "Business location" at bounding box center [862, 195] width 601 height 24
click at [246, 310] on span "HANG UP" at bounding box center [240, 307] width 55 height 13
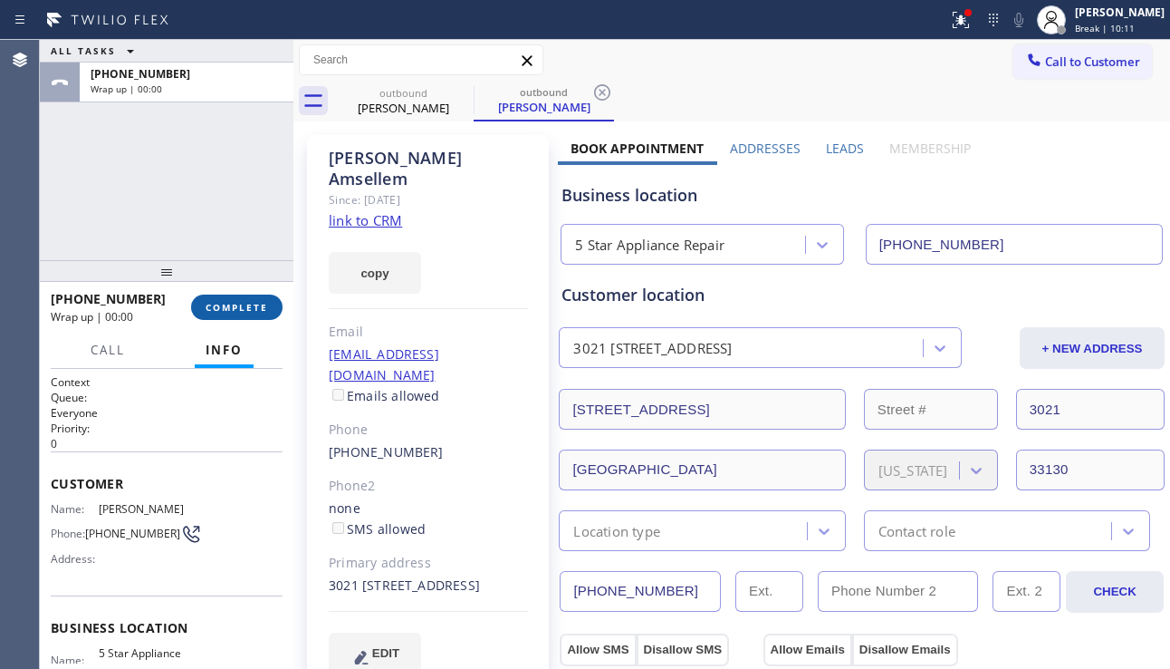
click at [246, 310] on span "COMPLETE" at bounding box center [237, 307] width 63 height 13
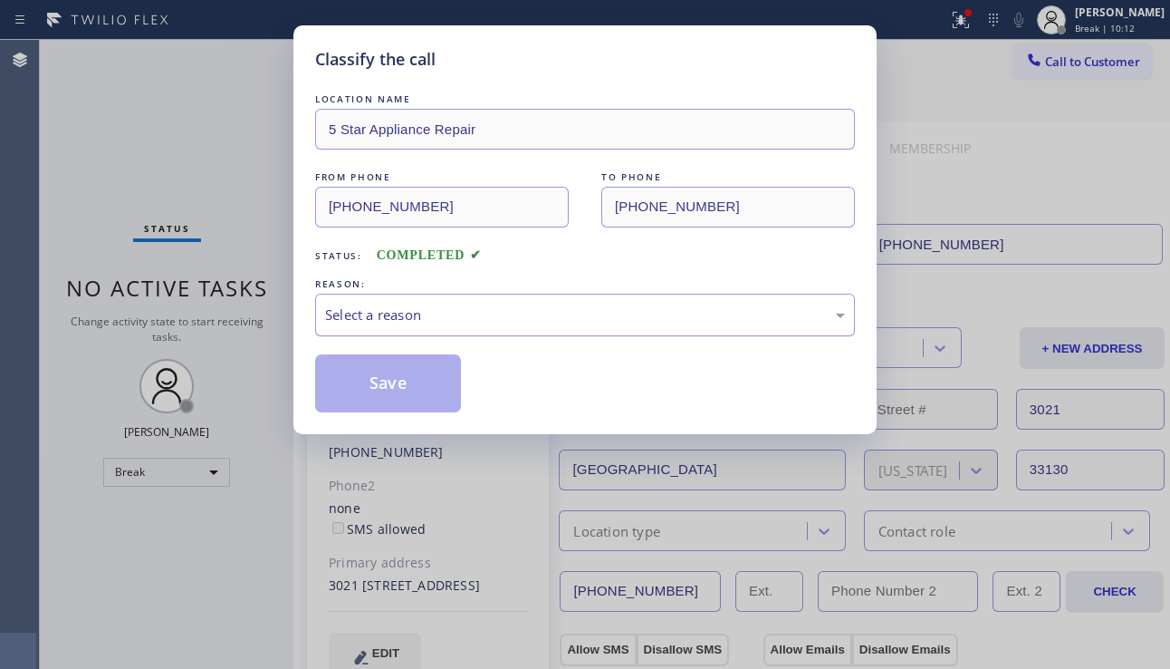
click at [517, 304] on div "Select a reason" at bounding box center [585, 314] width 520 height 21
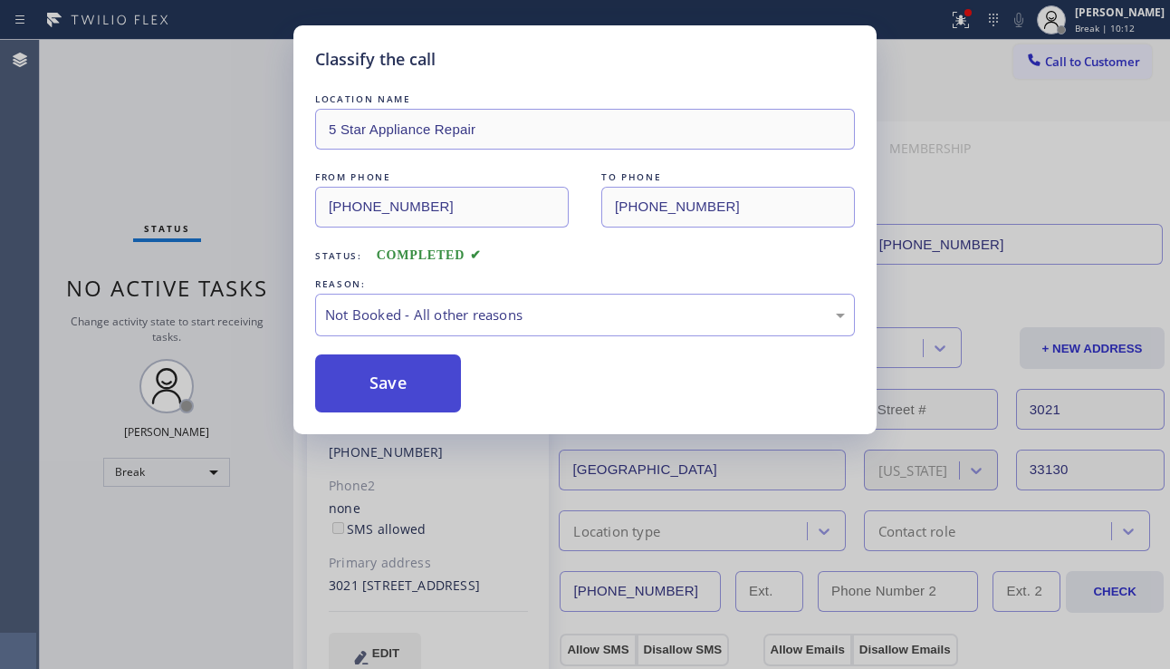
click at [407, 391] on button "Save" at bounding box center [388, 383] width 146 height 58
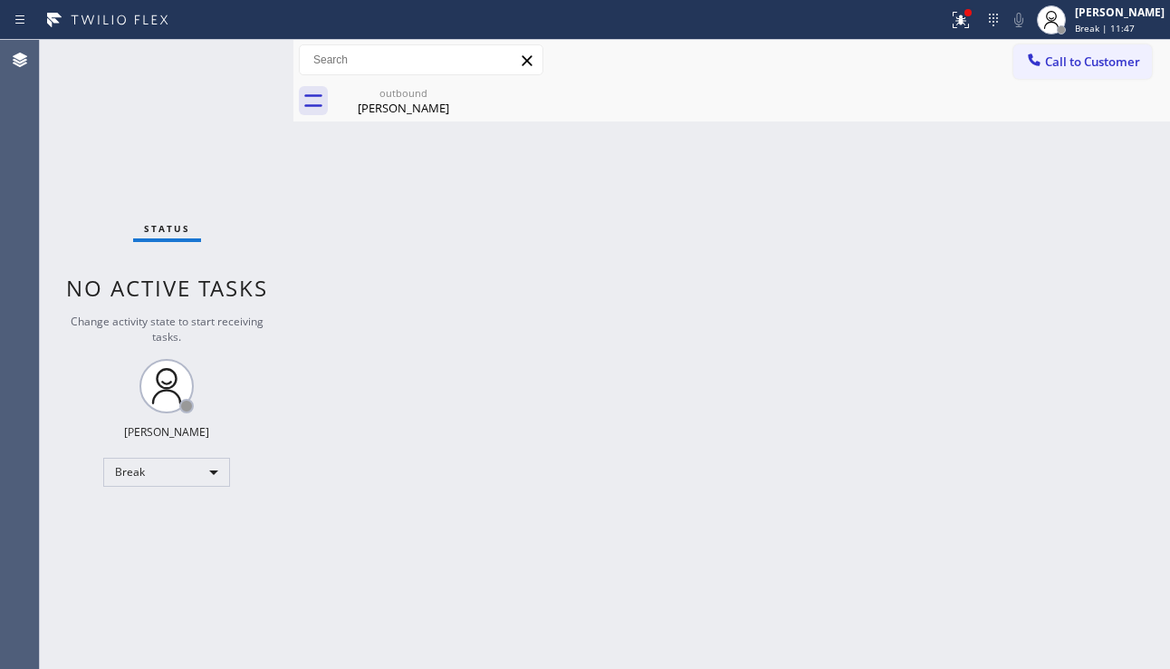
drag, startPoint x: 1141, startPoint y: 489, endPoint x: 1103, endPoint y: 406, distance: 91.6
click at [1141, 489] on div "Back to Dashboard Change Sender ID Customers Technicians Select a contact Outbo…" at bounding box center [732, 354] width 877 height 629
click at [1104, 63] on span "Call to Customer" at bounding box center [1092, 61] width 95 height 16
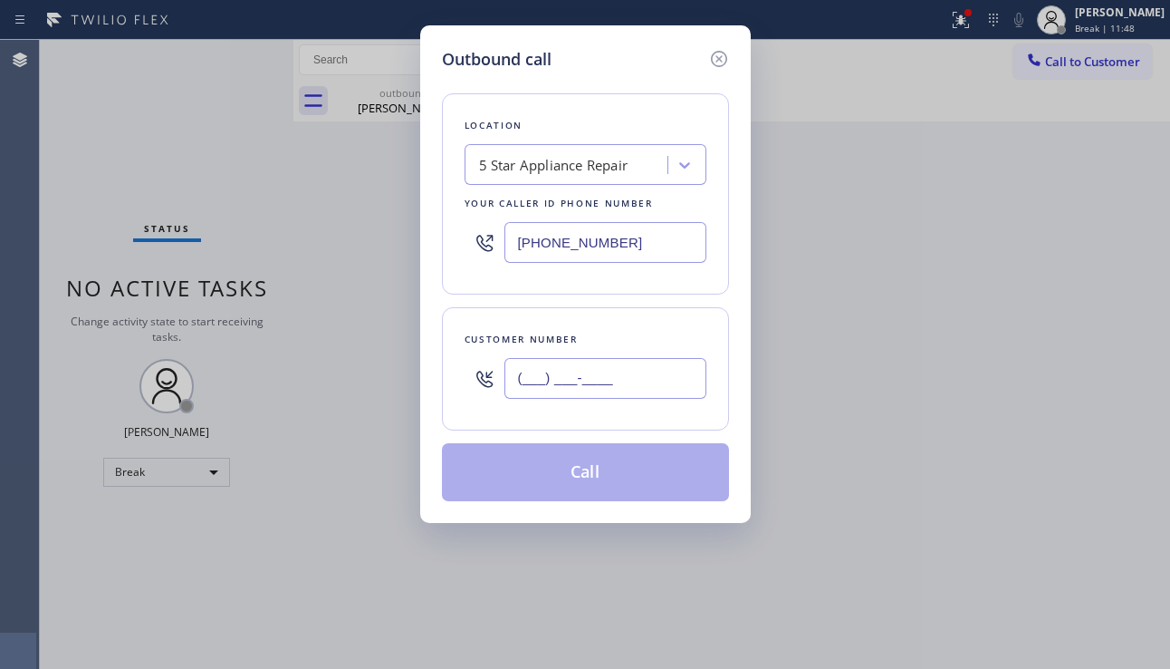
click at [635, 370] on input "(___) ___-____" at bounding box center [606, 378] width 202 height 41
paste input "718) 755-8942"
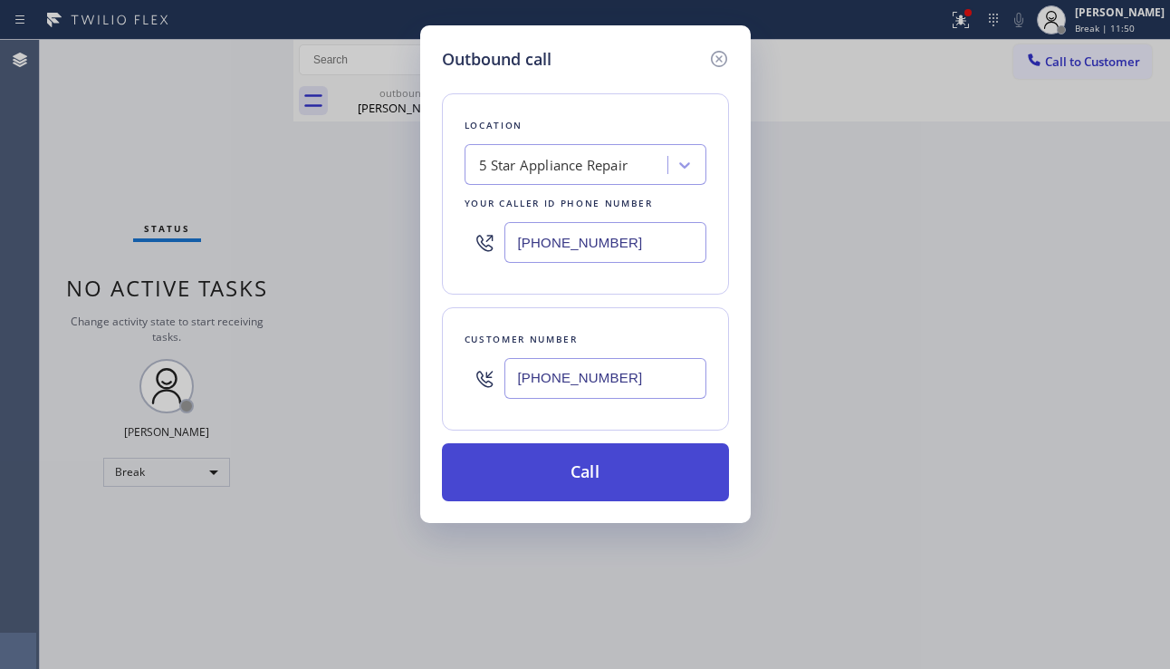
type input "[PHONE_NUMBER]"
click at [599, 473] on button "Call" at bounding box center [585, 472] width 287 height 58
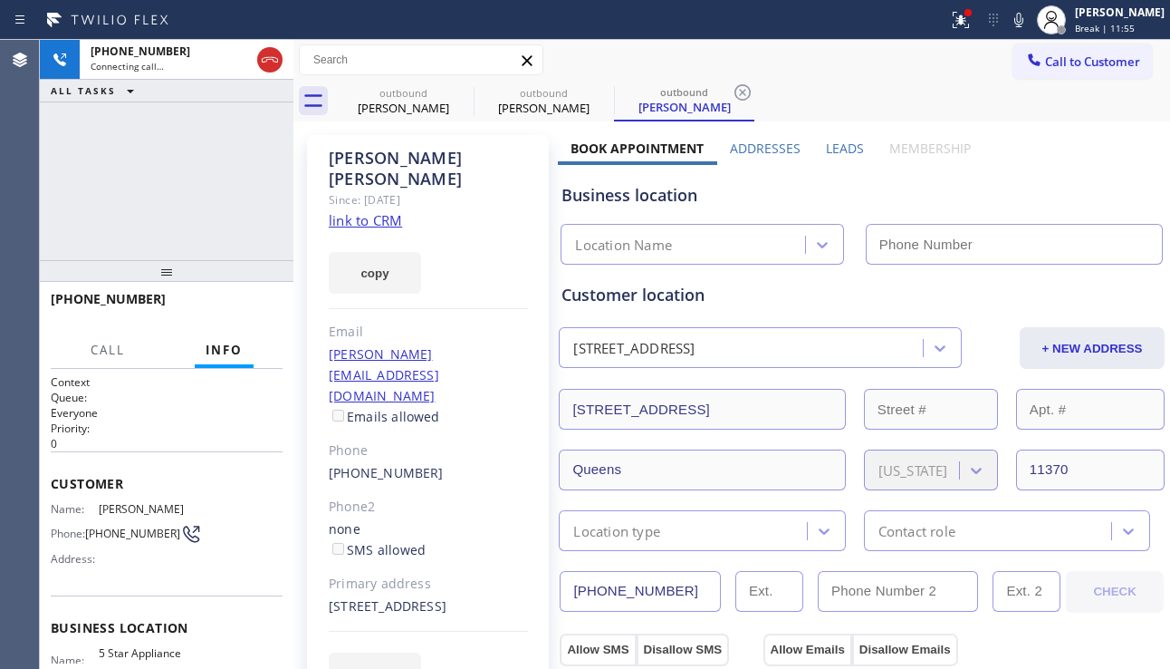
type input "[PHONE_NUMBER]"
click at [165, 235] on div "[PHONE_NUMBER] Connecting call… ALL TASKS ALL TASKS ACTIVE TASKS TASKS IN WRAP …" at bounding box center [167, 150] width 254 height 220
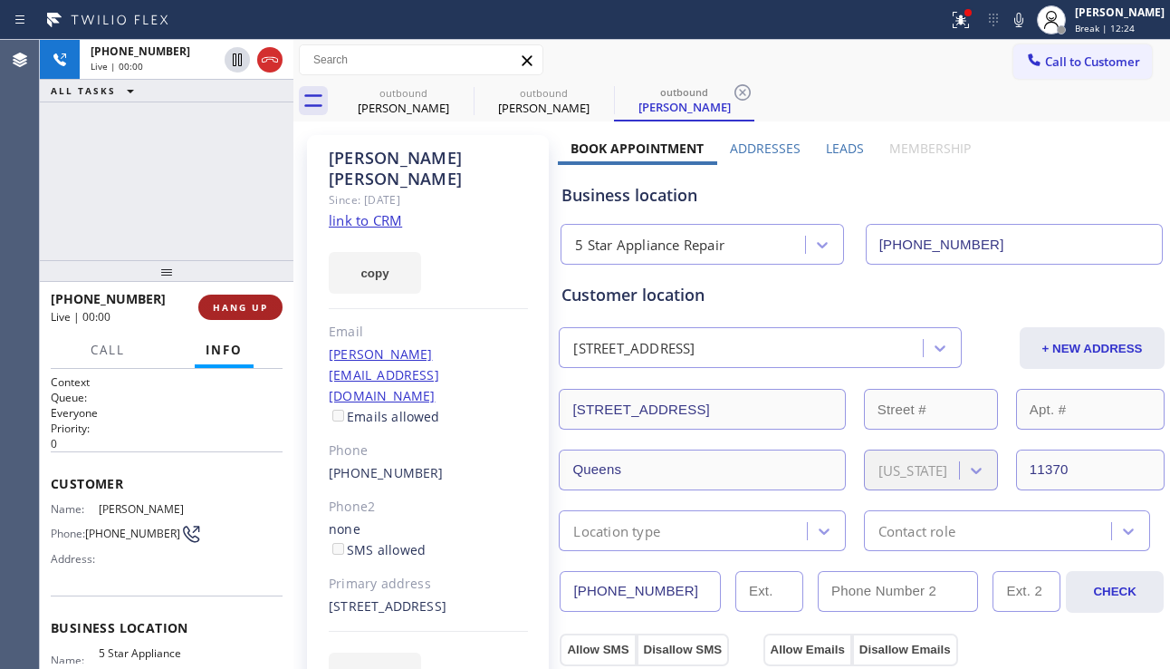
click at [246, 310] on span "HANG UP" at bounding box center [240, 307] width 55 height 13
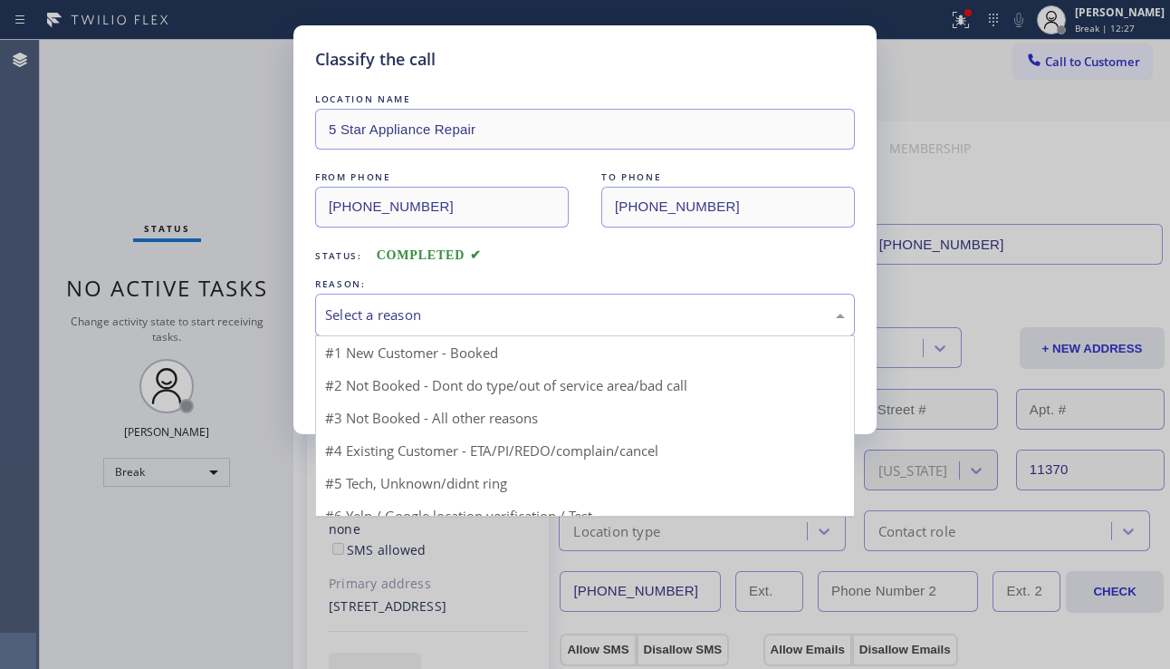
click at [457, 314] on div "Select a reason" at bounding box center [585, 314] width 520 height 21
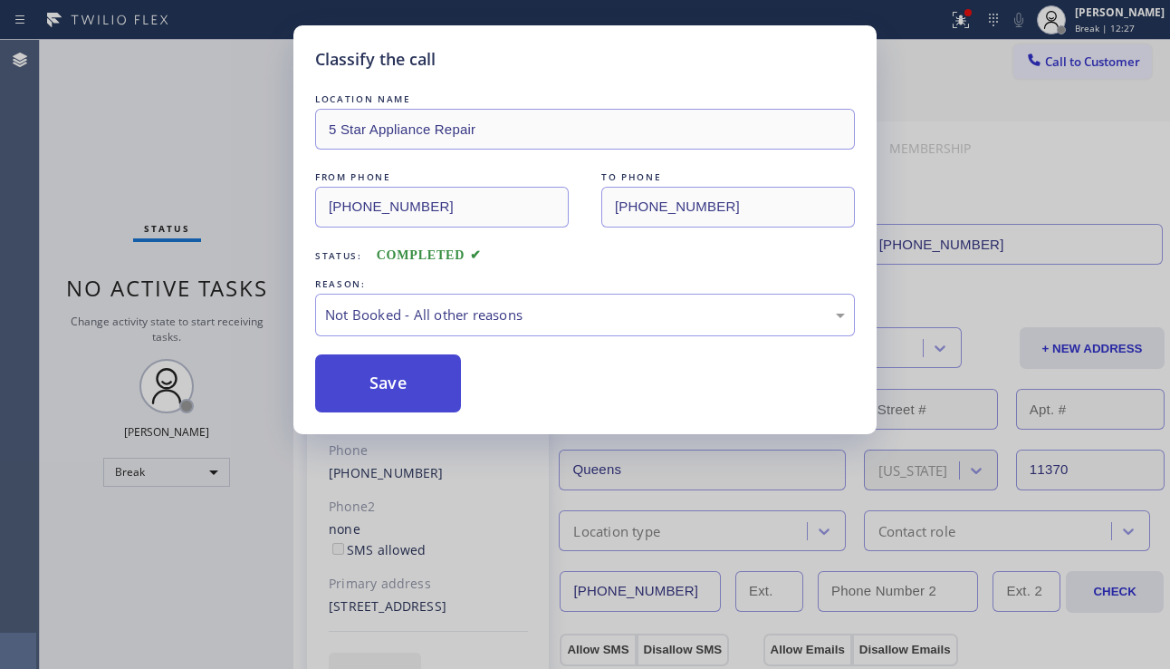
click at [419, 383] on button "Save" at bounding box center [388, 383] width 146 height 58
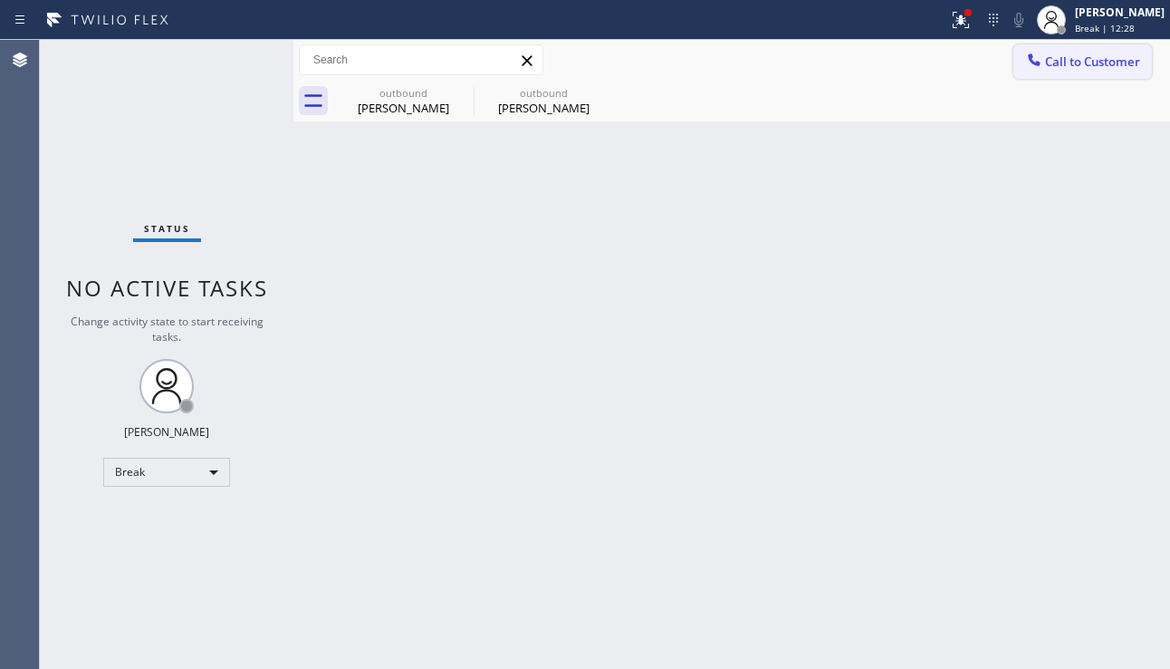
click at [1076, 63] on span "Call to Customer" at bounding box center [1092, 61] width 95 height 16
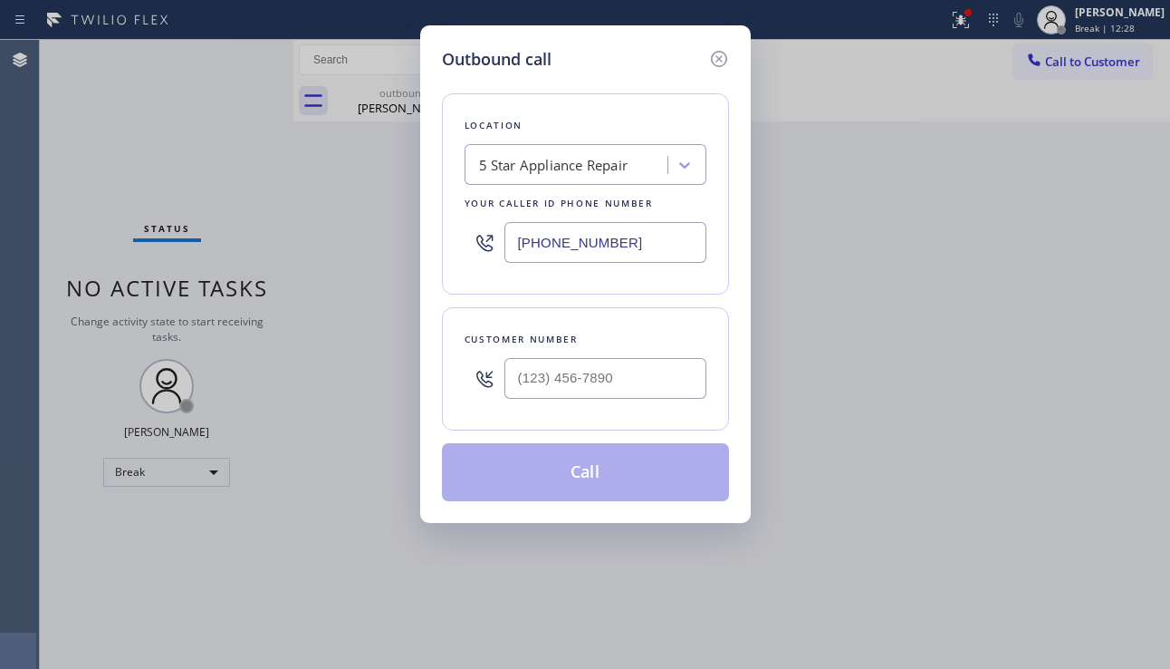
click at [564, 401] on div at bounding box center [606, 378] width 202 height 59
click at [577, 390] on input "(___) ___-____" at bounding box center [606, 378] width 202 height 41
paste input "347) 583-0058"
type input "[PHONE_NUMBER]"
click at [612, 491] on button "Call" at bounding box center [585, 472] width 287 height 58
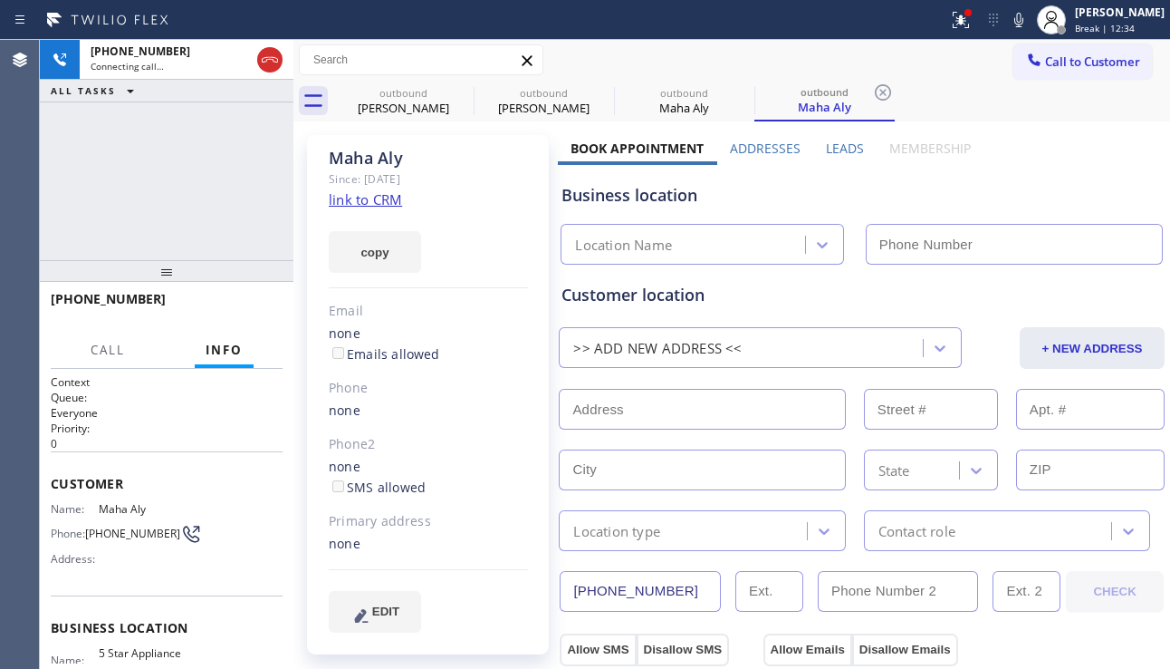
type input "[PHONE_NUMBER]"
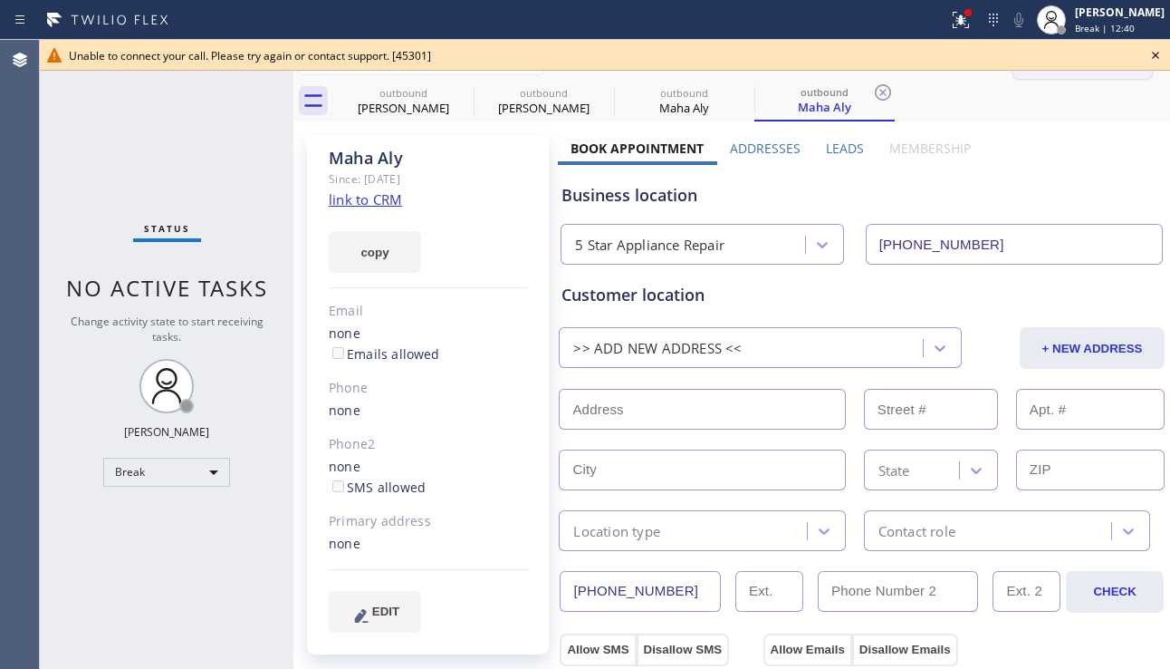
drag, startPoint x: 1156, startPoint y: 54, endPoint x: 1094, endPoint y: 61, distance: 61.9
click at [1156, 54] on icon at bounding box center [1156, 55] width 22 height 22
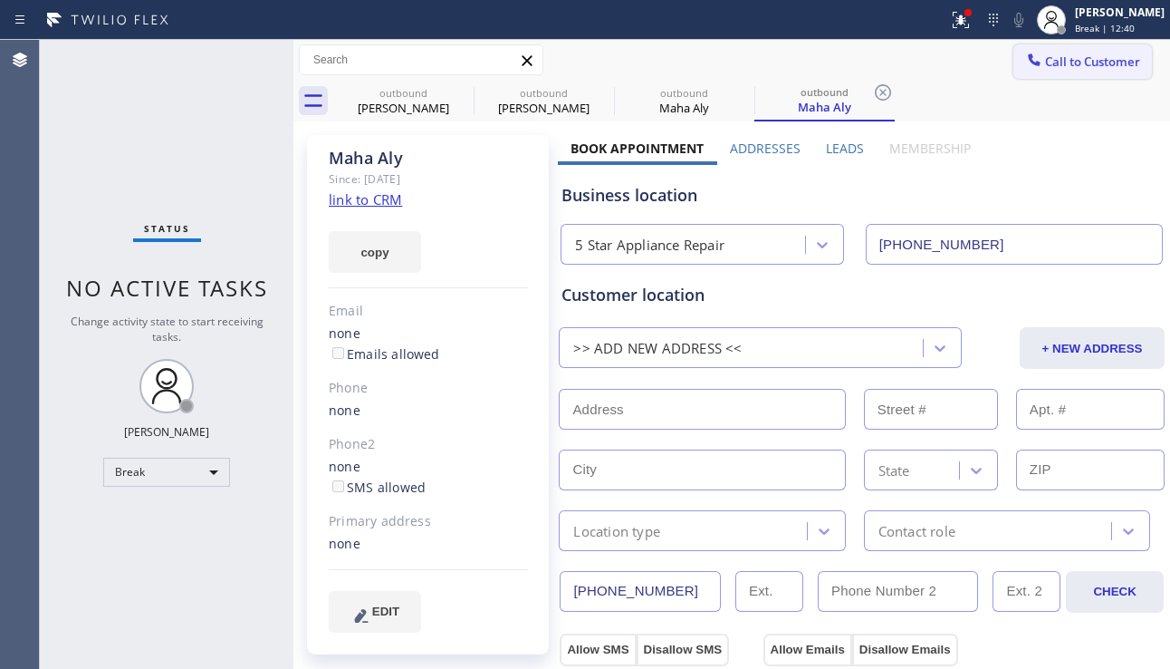
click at [1074, 63] on span "Call to Customer" at bounding box center [1092, 61] width 95 height 16
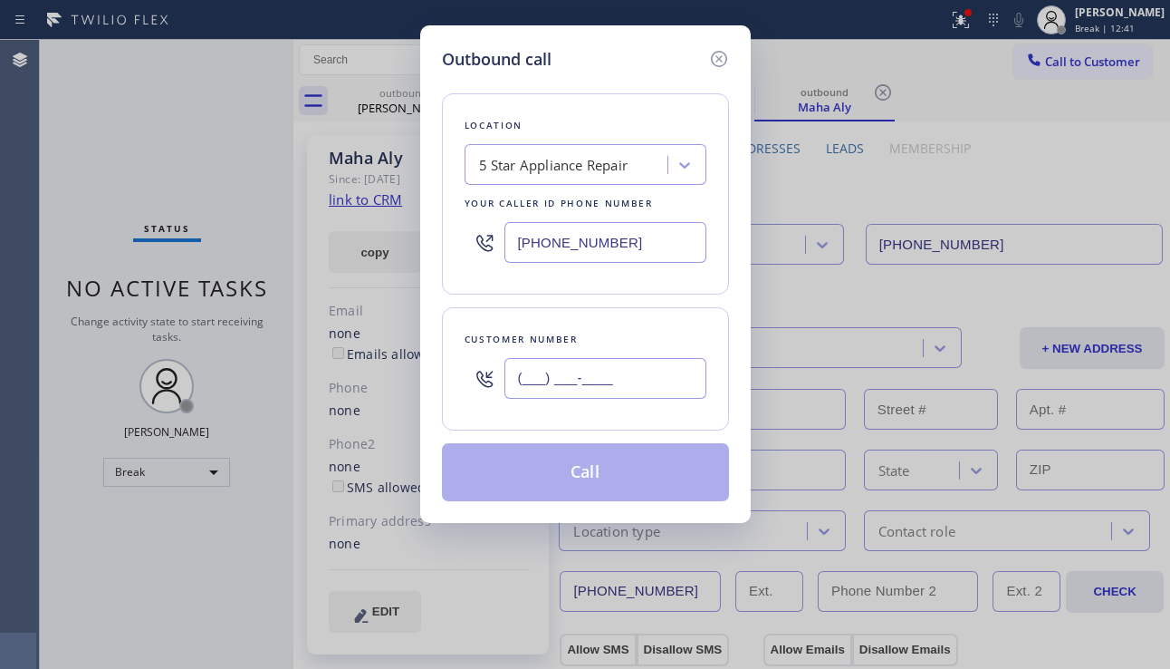
click at [605, 373] on input "(___) ___-____" at bounding box center [606, 378] width 202 height 41
paste input "718) 208-8779"
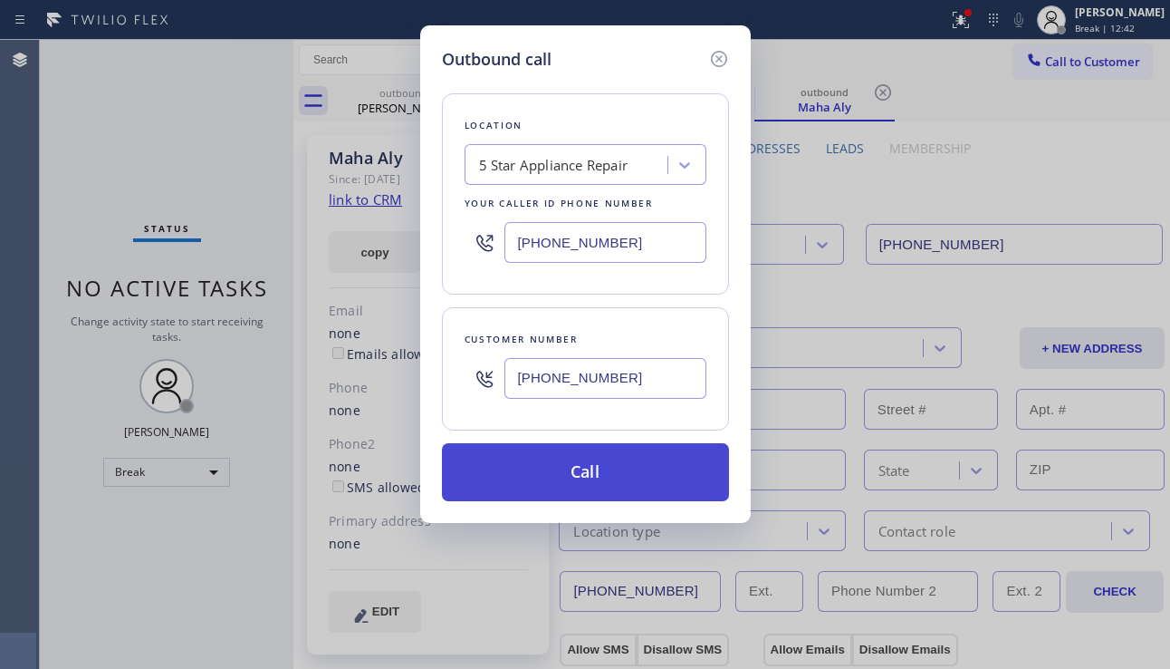
type input "[PHONE_NUMBER]"
click at [602, 478] on button "Call" at bounding box center [585, 472] width 287 height 58
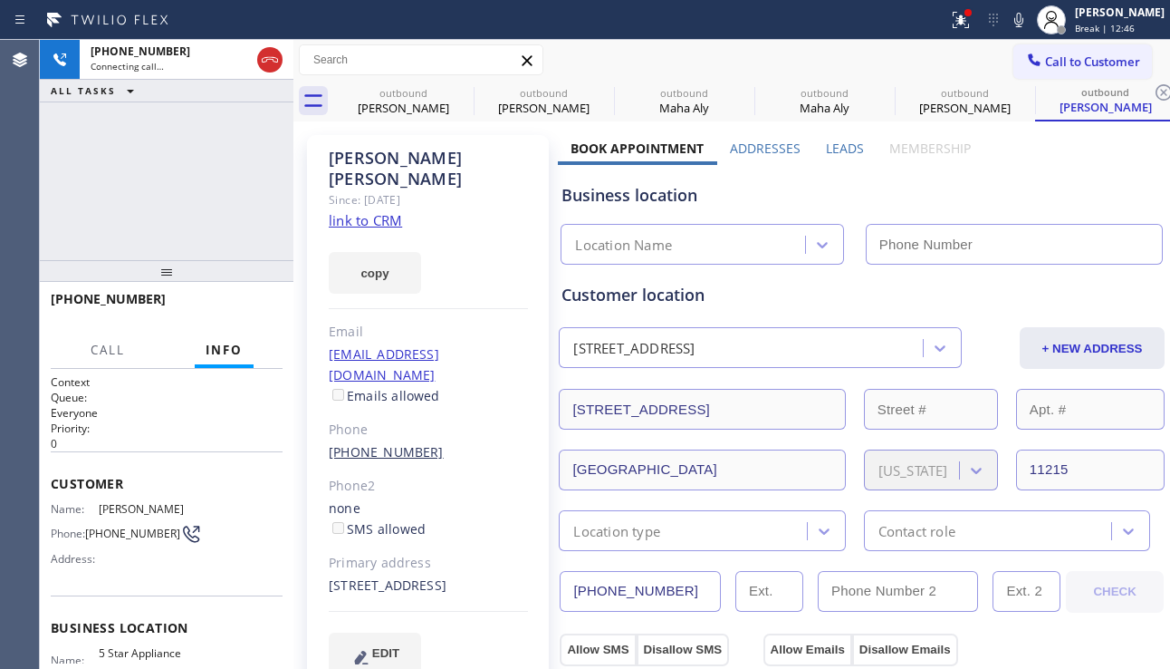
type input "[PHONE_NUMBER]"
click at [138, 238] on div "[PHONE_NUMBER] Connecting call… ALL TASKS ALL TASKS ACTIVE TASKS TASKS IN WRAP …" at bounding box center [167, 150] width 254 height 220
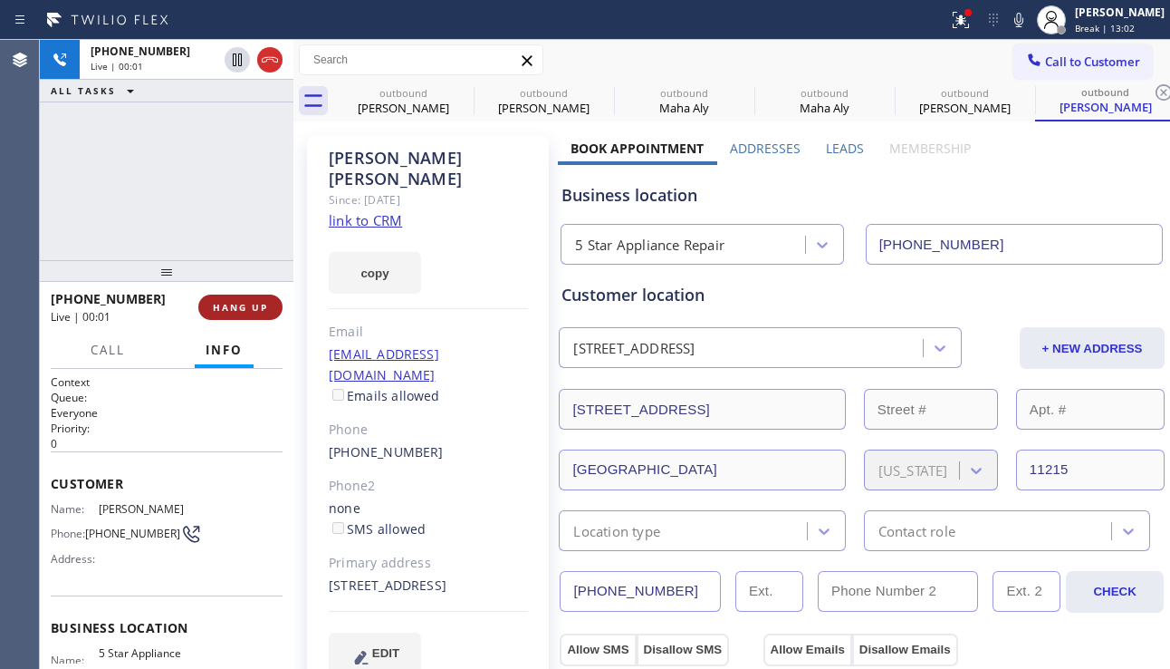
click at [255, 301] on span "HANG UP" at bounding box center [240, 307] width 55 height 13
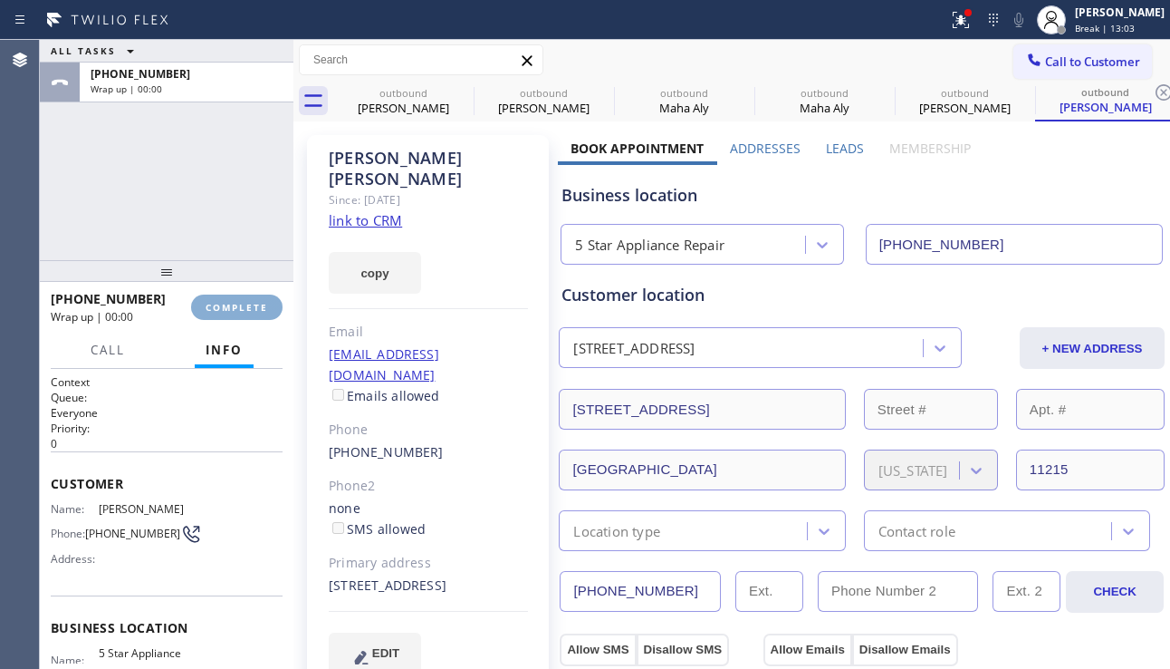
click at [255, 301] on span "COMPLETE" at bounding box center [237, 307] width 63 height 13
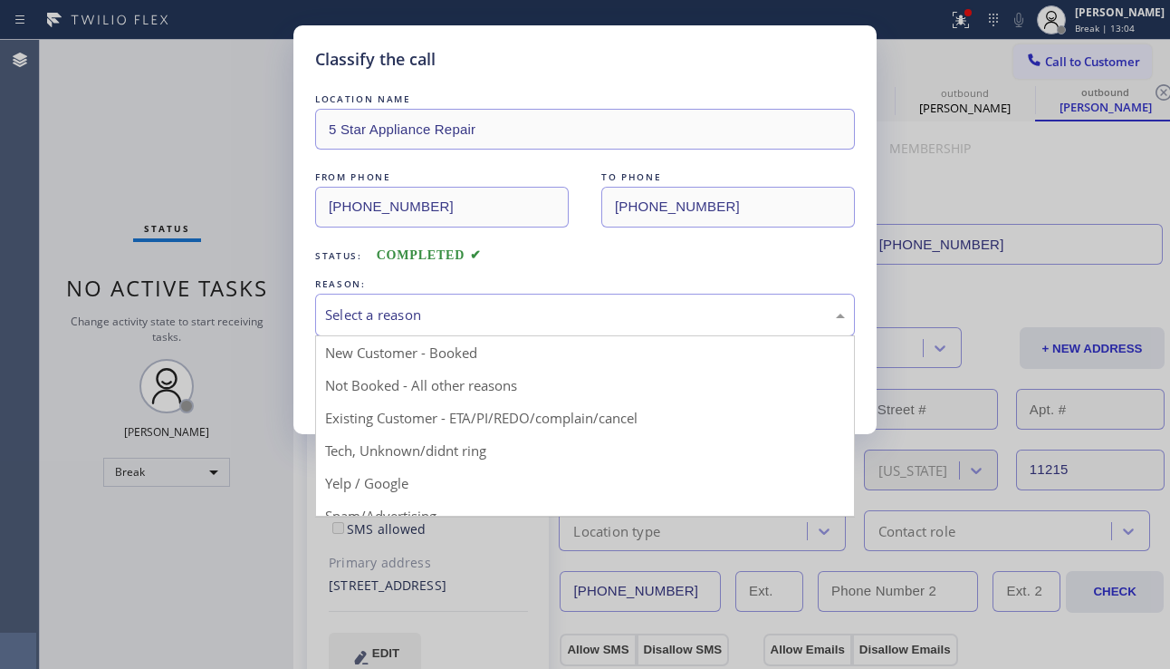
click at [477, 329] on div "Select a reason" at bounding box center [585, 315] width 540 height 43
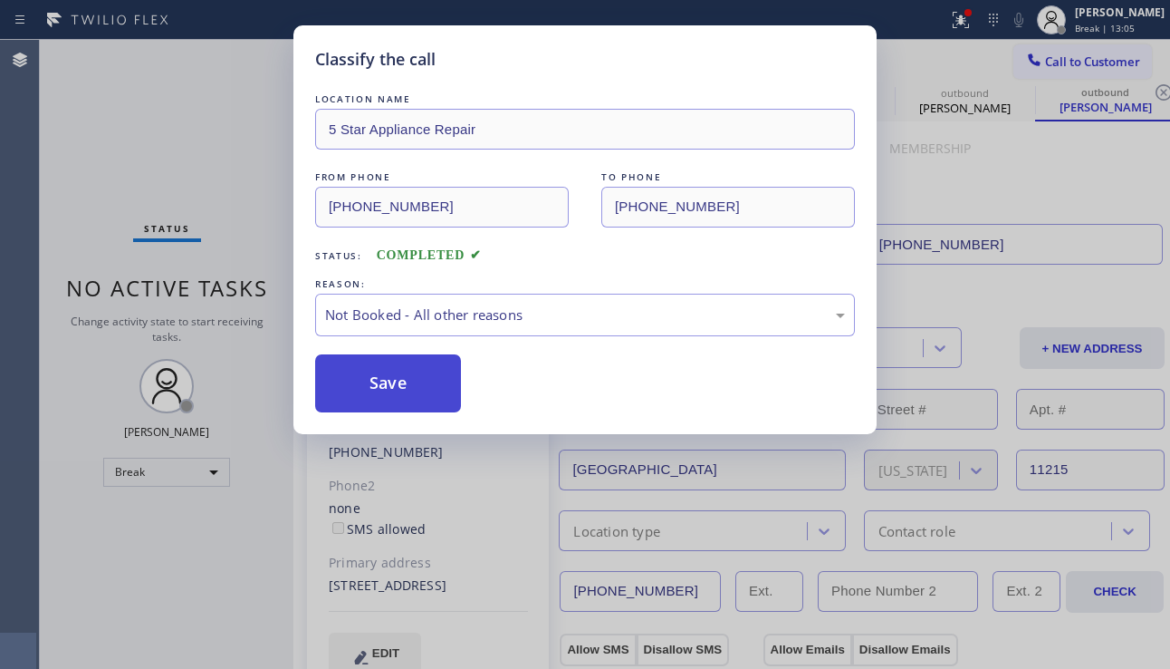
click at [389, 377] on button "Save" at bounding box center [388, 383] width 146 height 58
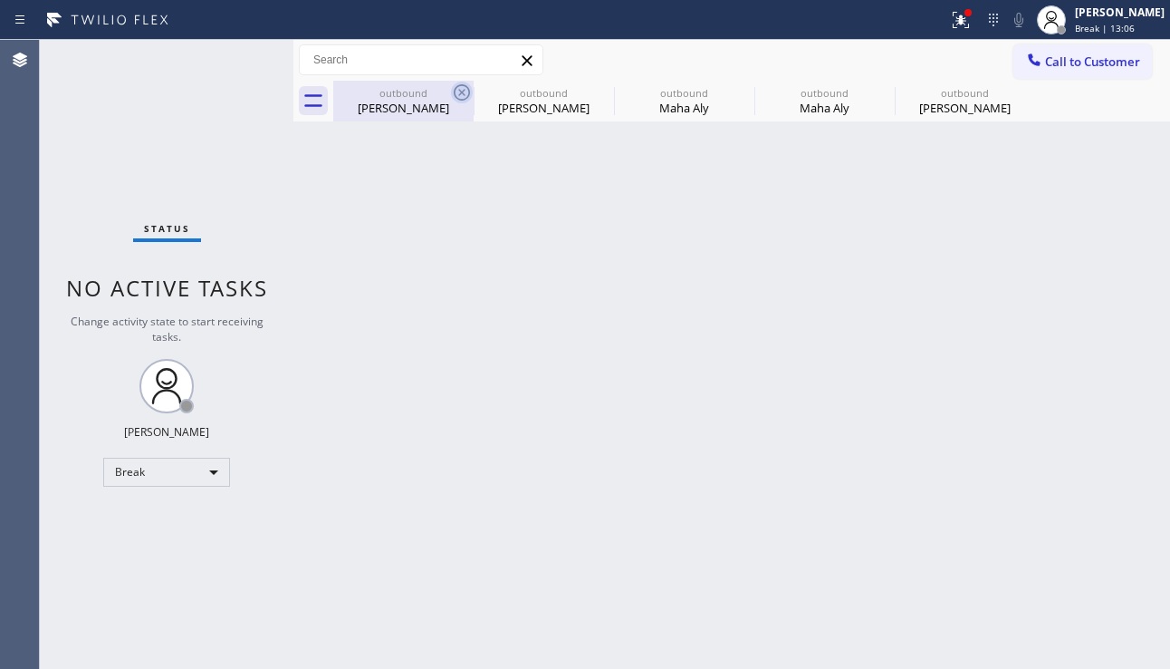
click at [467, 95] on icon at bounding box center [462, 93] width 22 height 22
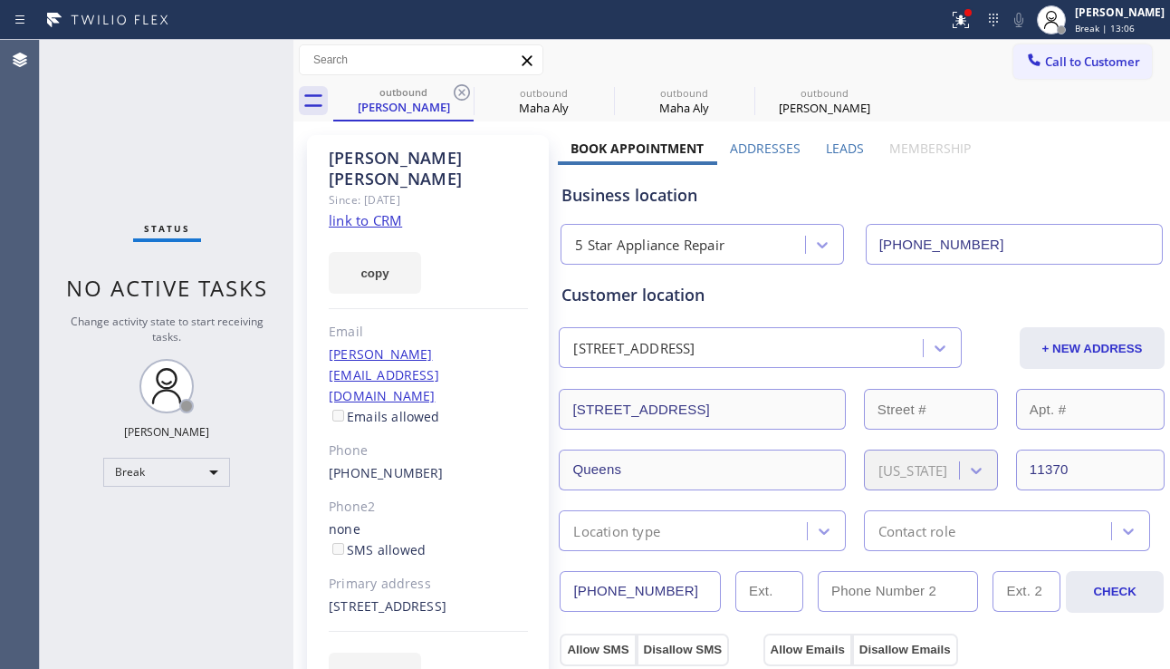
click at [467, 95] on icon at bounding box center [462, 93] width 22 height 22
click at [0, 0] on icon at bounding box center [0, 0] width 0 height 0
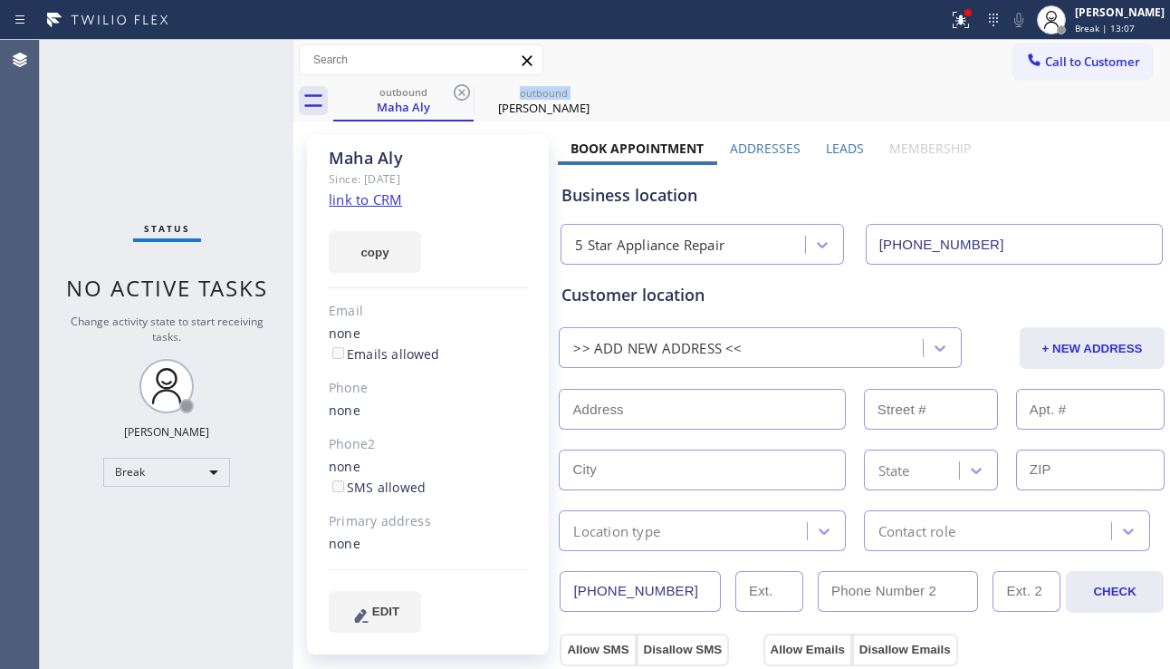
click at [467, 95] on icon at bounding box center [462, 93] width 22 height 22
click at [0, 0] on icon at bounding box center [0, 0] width 0 height 0
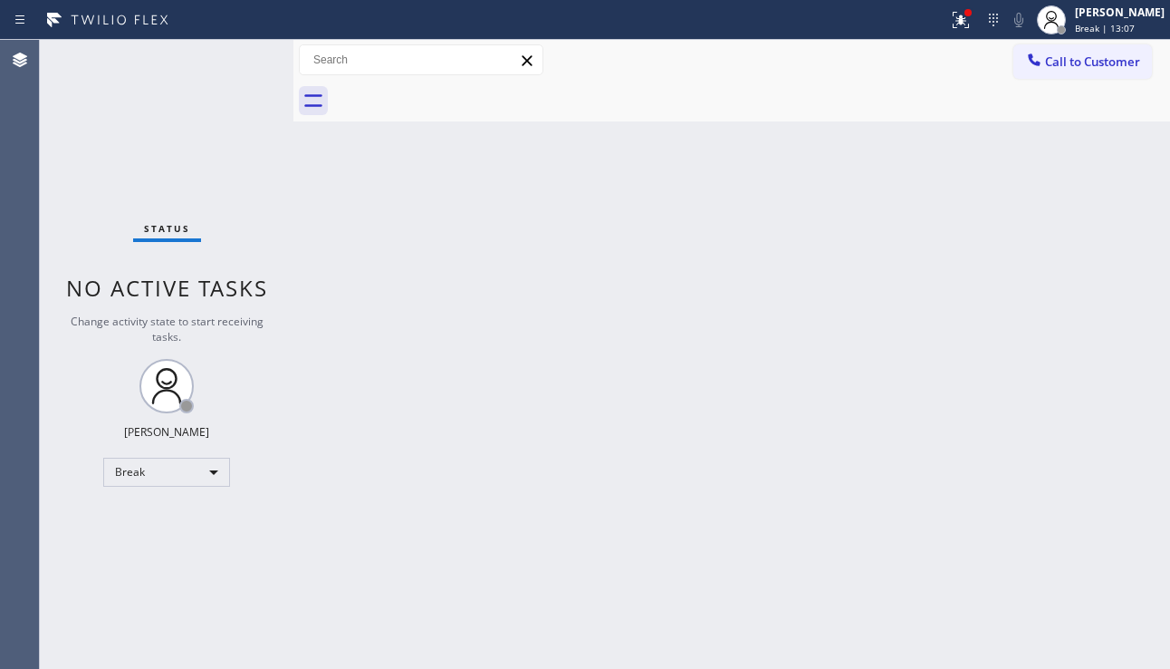
click at [467, 95] on div at bounding box center [751, 101] width 837 height 41
click at [1034, 62] on icon at bounding box center [1034, 59] width 12 height 12
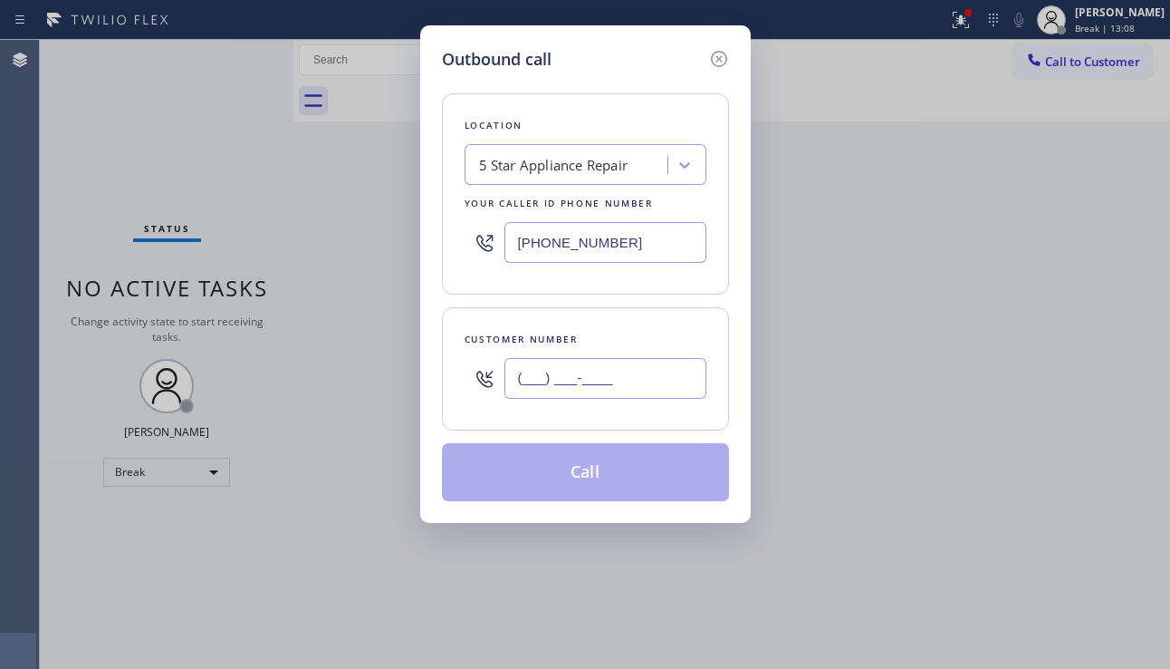
click at [613, 361] on input "(___) ___-____" at bounding box center [606, 378] width 202 height 41
paste input "646) 573-7178"
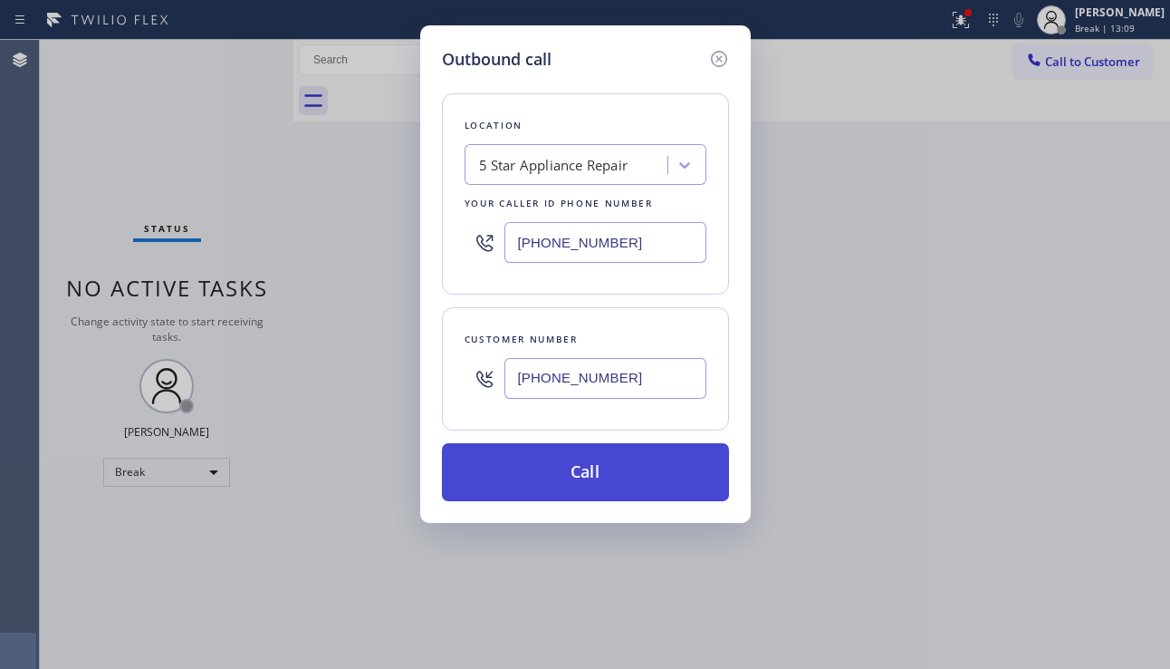
type input "[PHONE_NUMBER]"
click at [590, 453] on button "Call" at bounding box center [585, 472] width 287 height 58
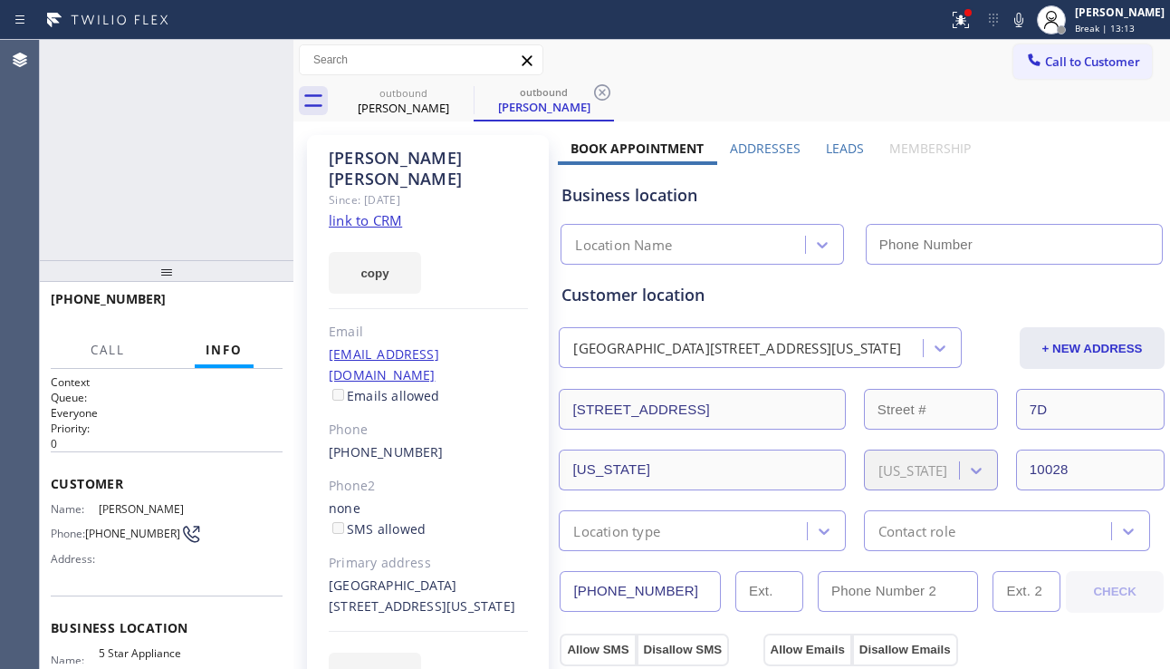
type input "[PHONE_NUMBER]"
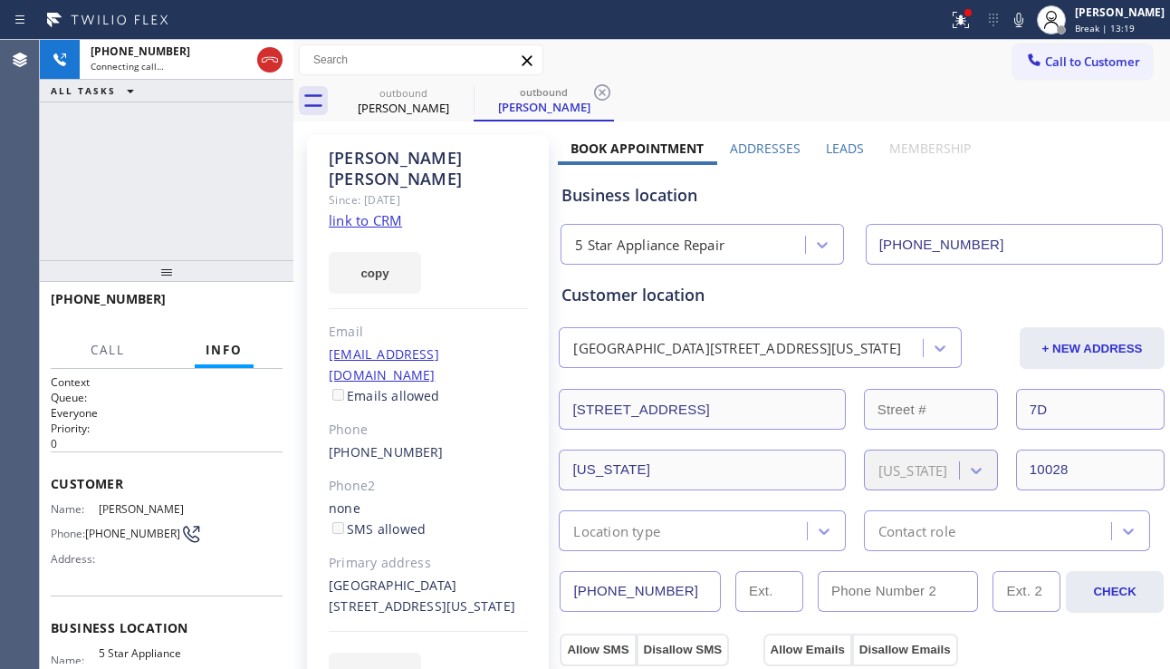
click at [155, 212] on div "[PHONE_NUMBER] Connecting call… ALL TASKS ALL TASKS ACTIVE TASKS TASKS IN WRAP …" at bounding box center [167, 150] width 254 height 220
click at [241, 301] on span "HANG UP" at bounding box center [240, 307] width 55 height 13
click at [243, 298] on button "HANG UP" at bounding box center [240, 306] width 84 height 25
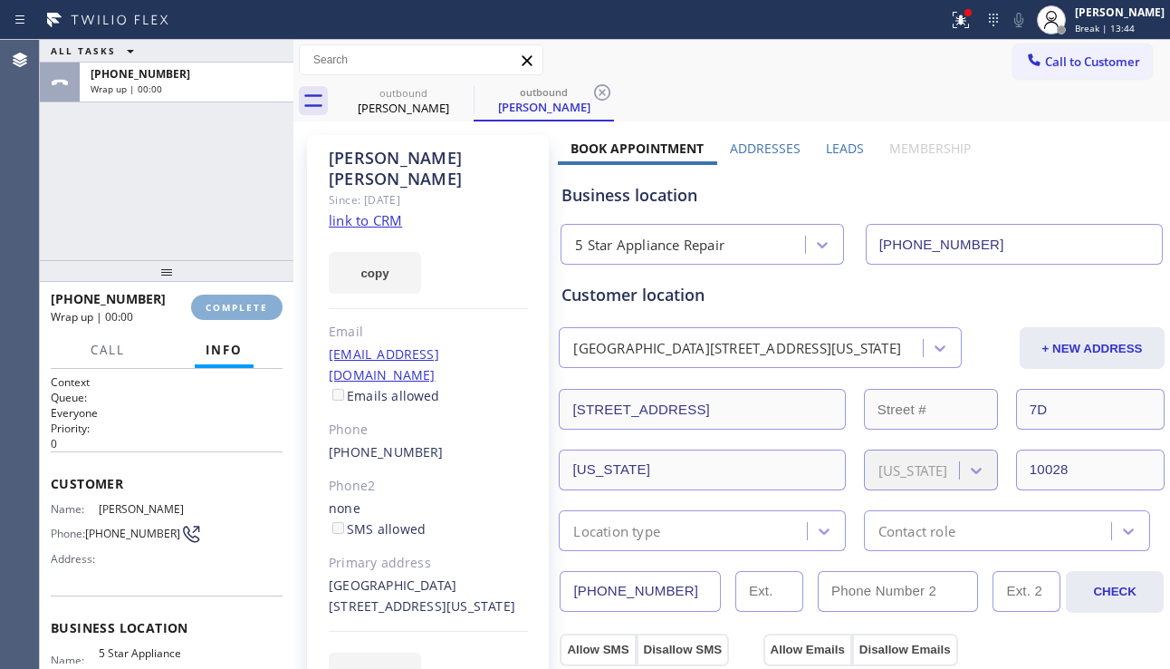
click at [243, 298] on button "COMPLETE" at bounding box center [237, 306] width 92 height 25
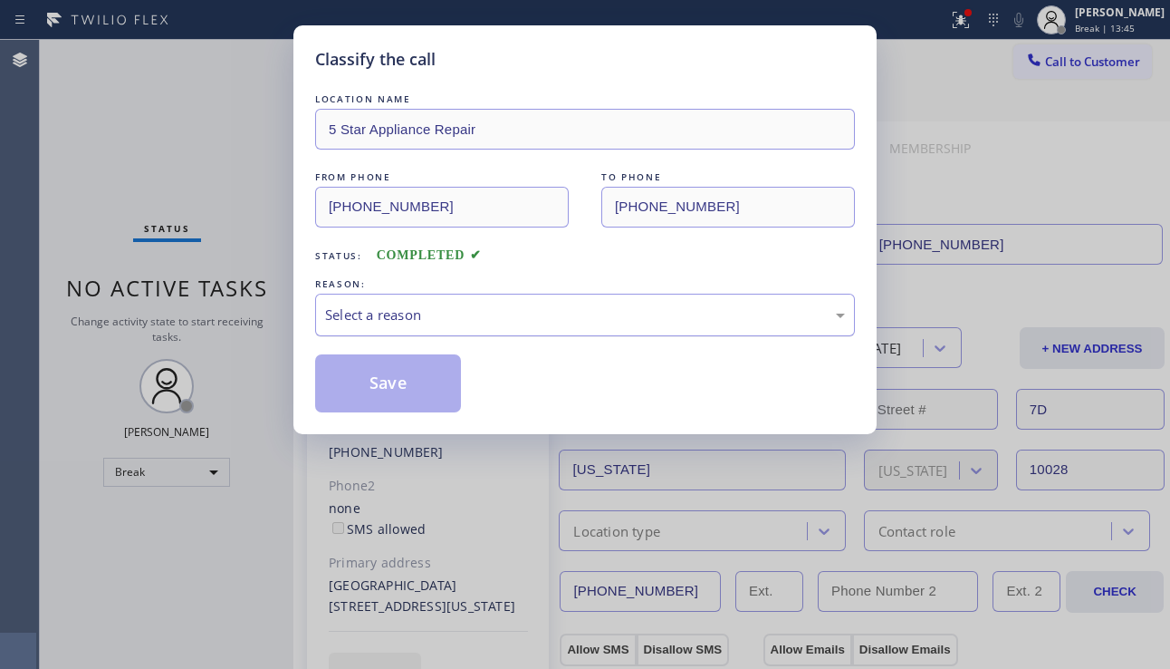
click at [485, 316] on div "Select a reason" at bounding box center [585, 314] width 520 height 21
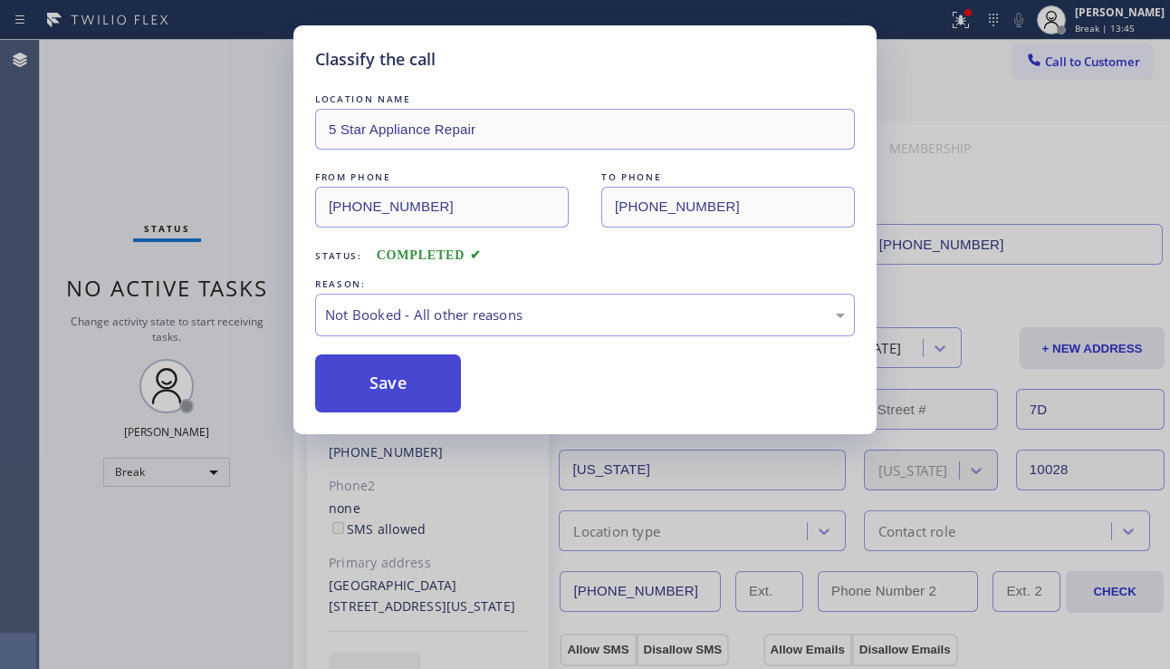
click at [400, 380] on button "Save" at bounding box center [388, 383] width 146 height 58
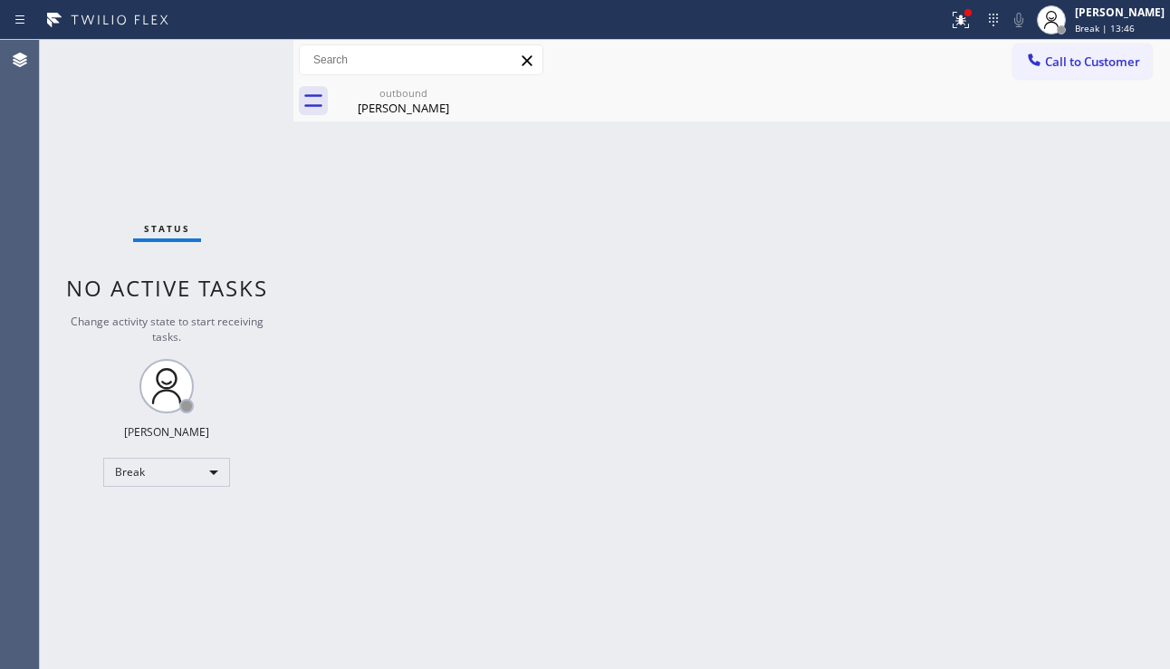
click at [1081, 62] on span "Call to Customer" at bounding box center [1092, 61] width 95 height 16
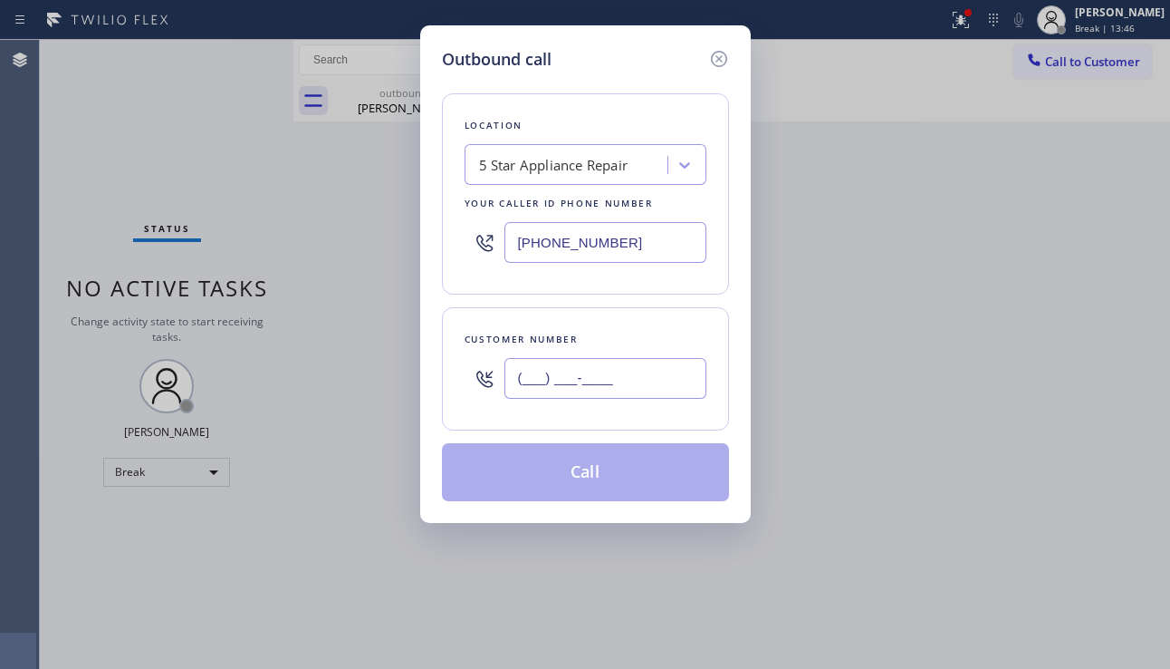
click at [538, 366] on input "(___) ___-____" at bounding box center [606, 378] width 202 height 41
paste input "646) 267-6275"
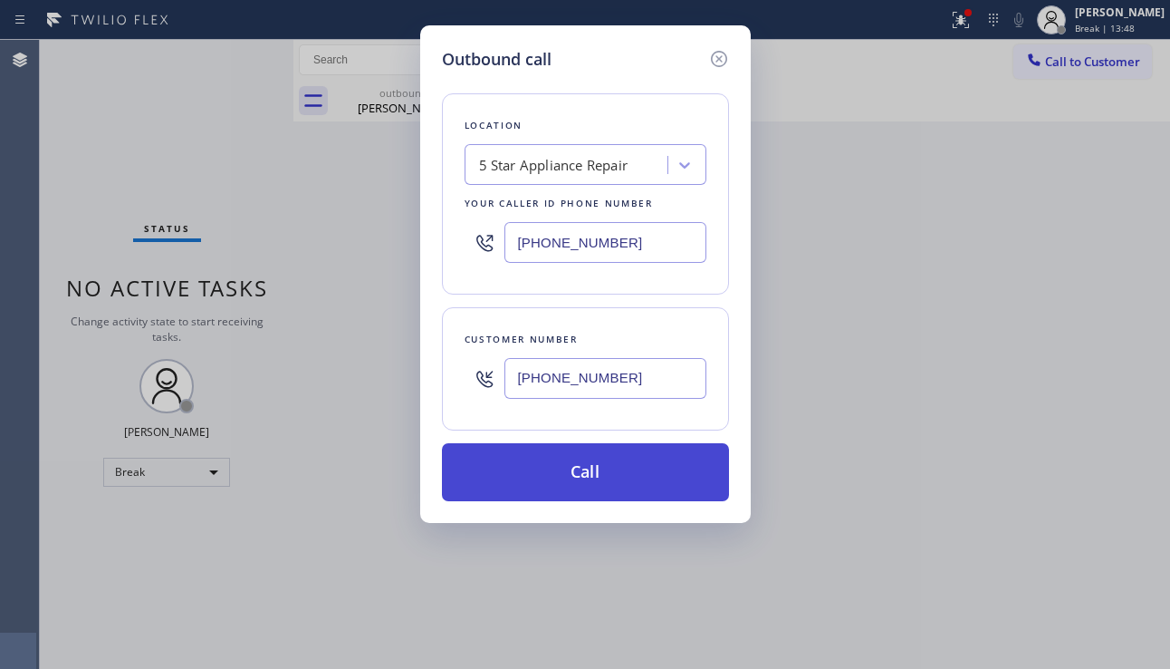
type input "[PHONE_NUMBER]"
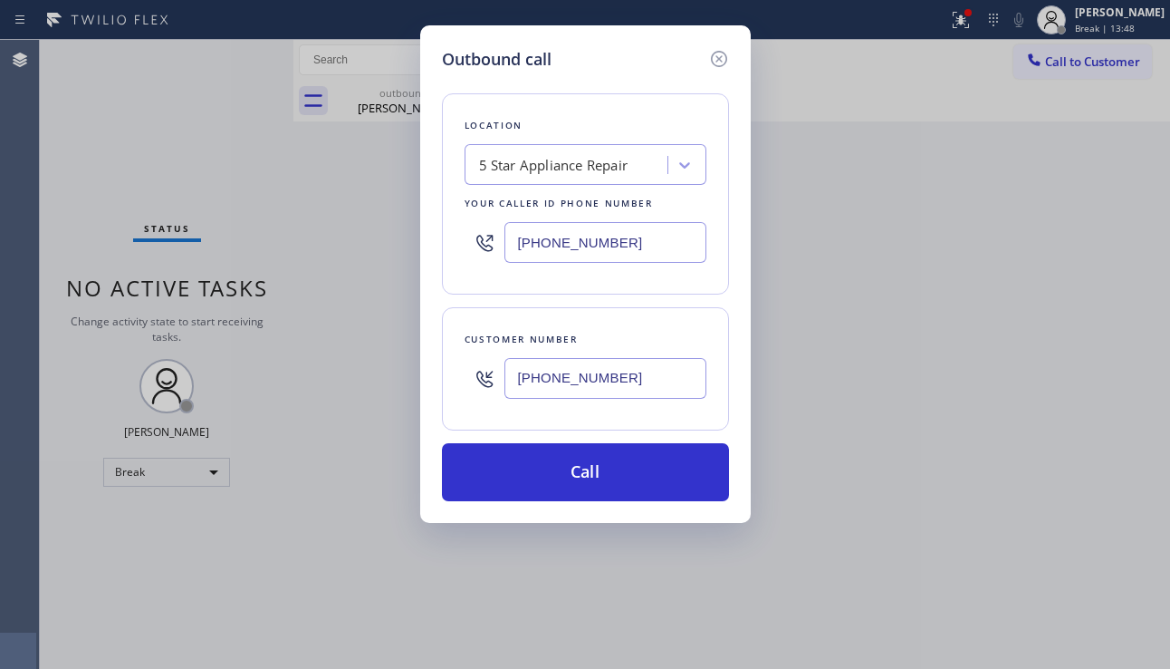
drag, startPoint x: 573, startPoint y: 477, endPoint x: 300, endPoint y: 231, distance: 366.9
click at [573, 471] on button "Call" at bounding box center [585, 472] width 287 height 58
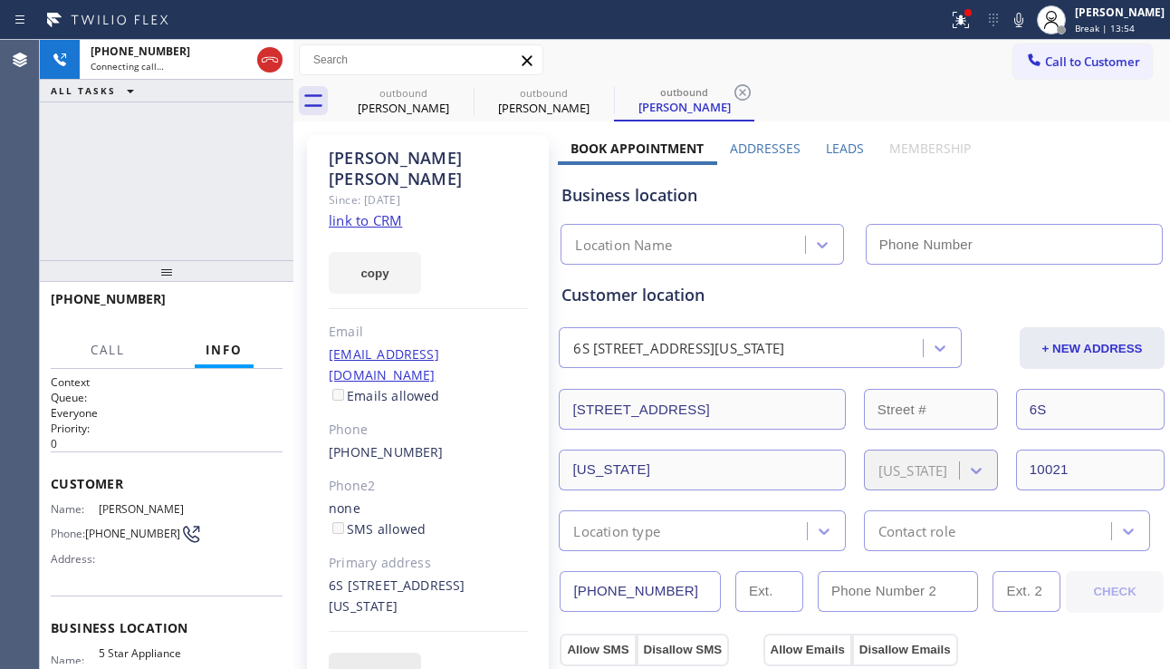
type input "[PHONE_NUMBER]"
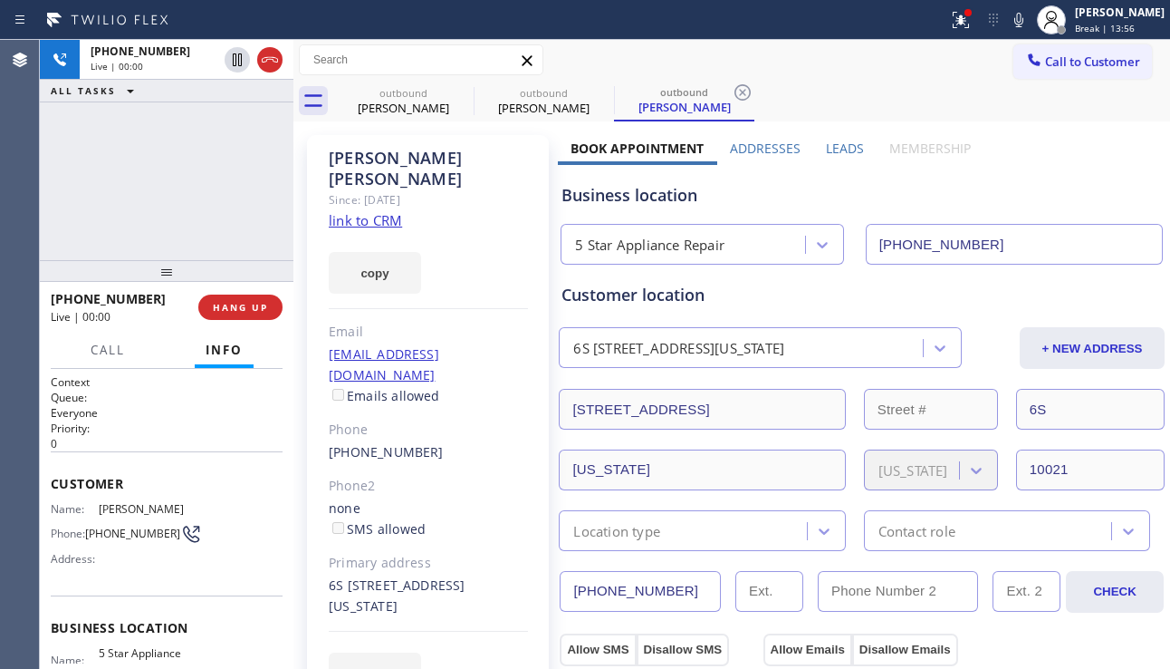
click at [510, 659] on div "[PERSON_NAME] Since: [DATE] link to CRM copy Email [EMAIL_ADDRESS][DOMAIN_NAME]…" at bounding box center [428, 425] width 242 height 581
click at [261, 306] on span "HANG UP" at bounding box center [240, 307] width 55 height 13
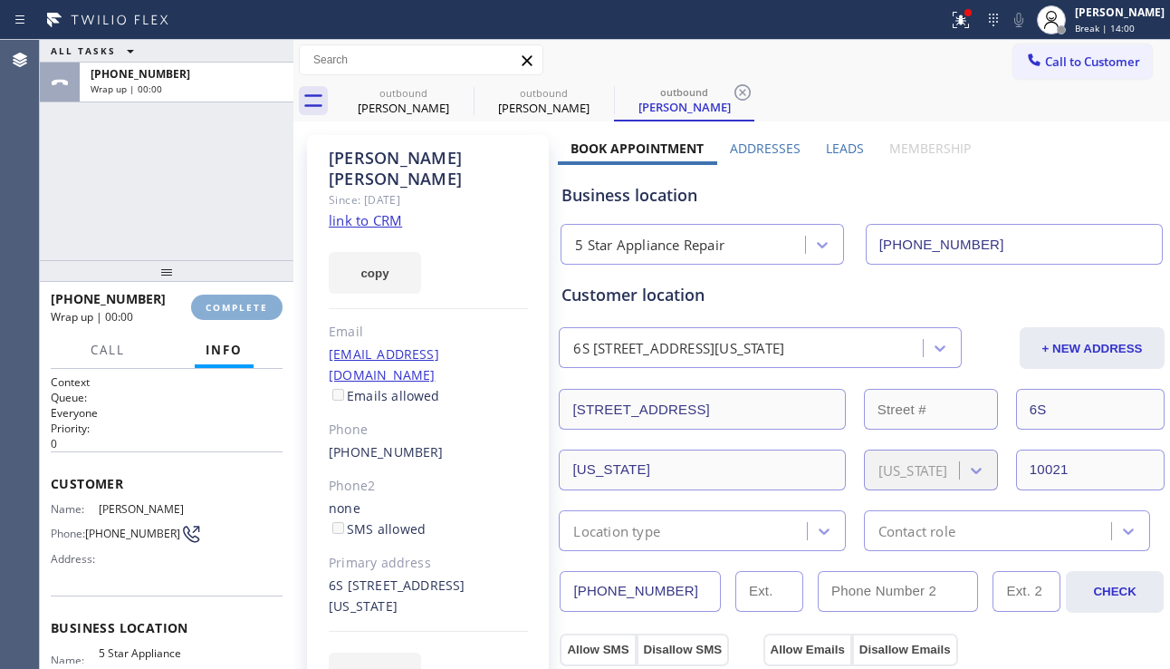
click at [261, 306] on span "COMPLETE" at bounding box center [237, 307] width 63 height 13
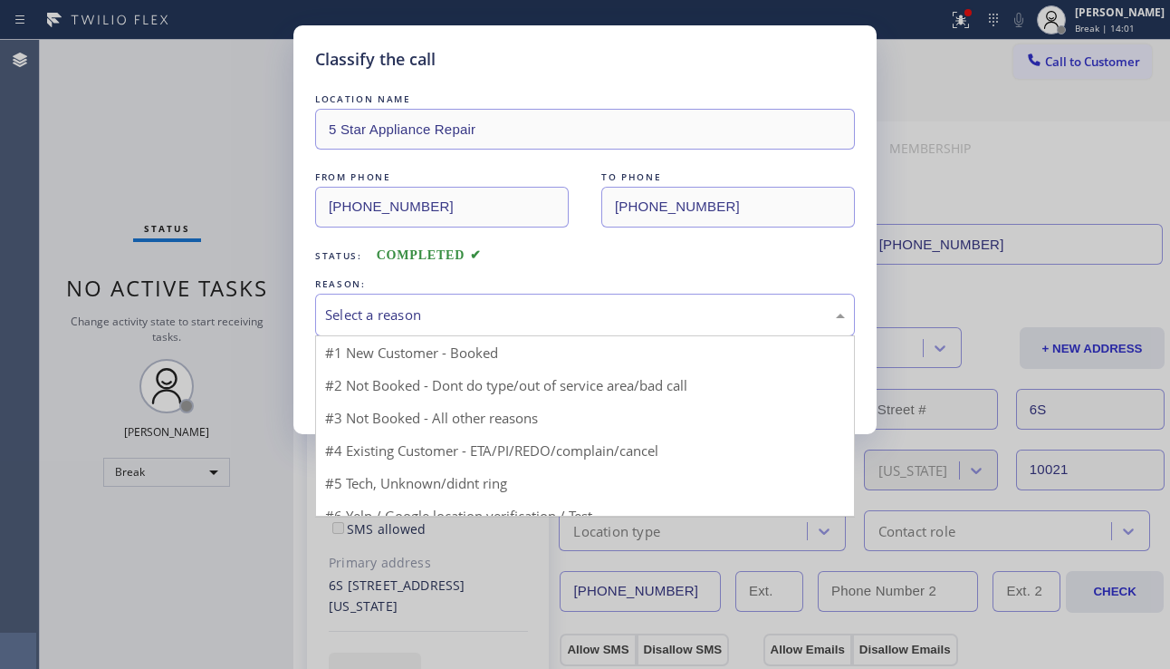
click at [380, 319] on div "Select a reason" at bounding box center [585, 314] width 520 height 21
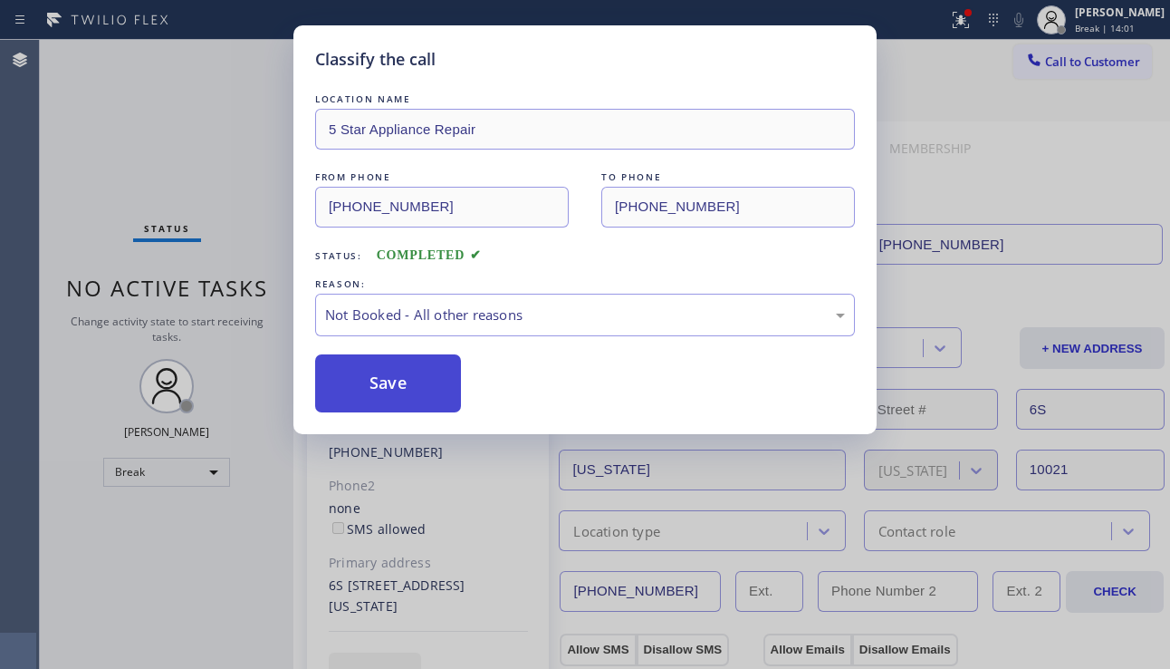
click at [353, 374] on button "Save" at bounding box center [388, 383] width 146 height 58
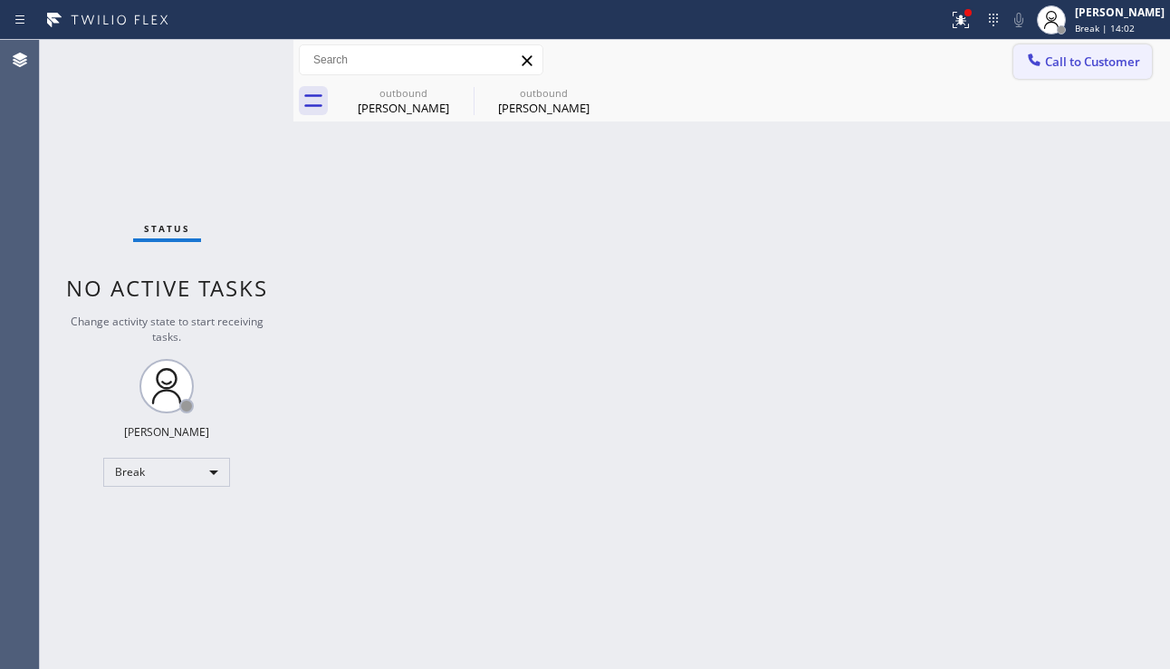
click at [1064, 68] on span "Call to Customer" at bounding box center [1092, 61] width 95 height 16
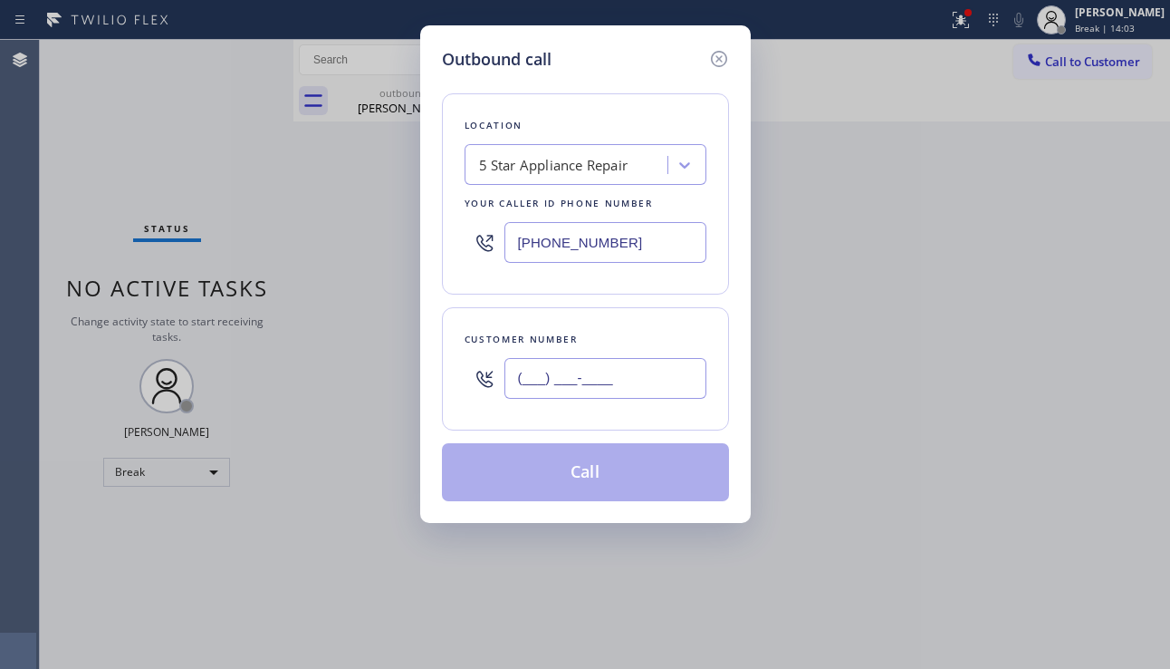
click at [605, 377] on input "(___) ___-____" at bounding box center [606, 378] width 202 height 41
paste input "646) 725-4756"
type input "[PHONE_NUMBER]"
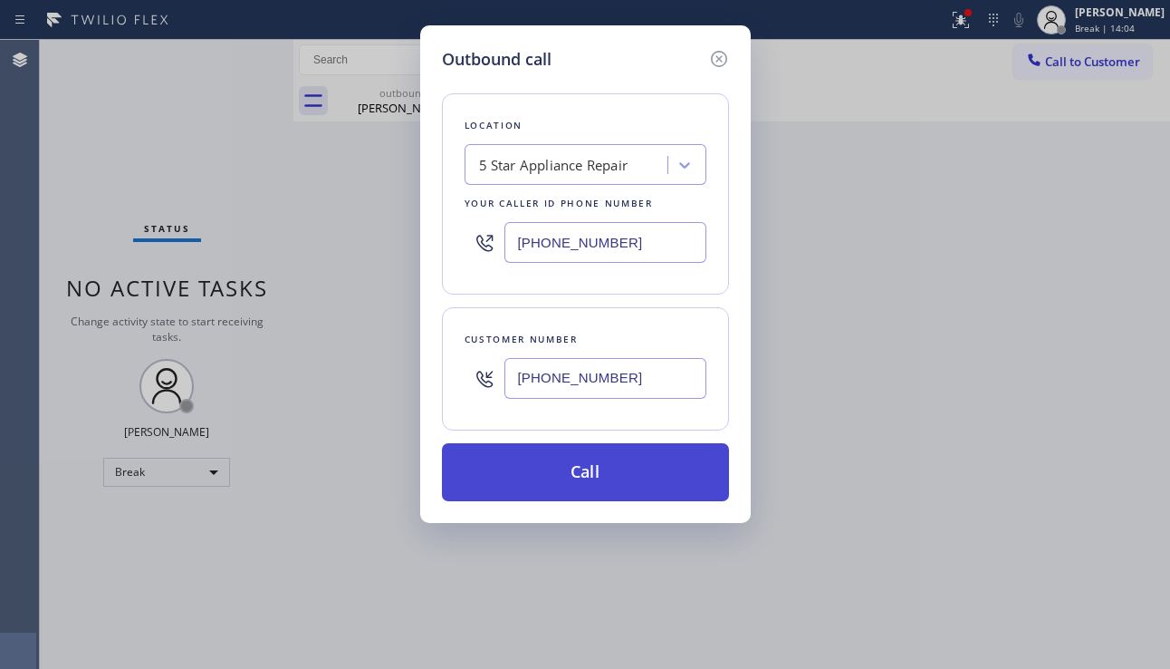
click at [549, 490] on button "Call" at bounding box center [585, 472] width 287 height 58
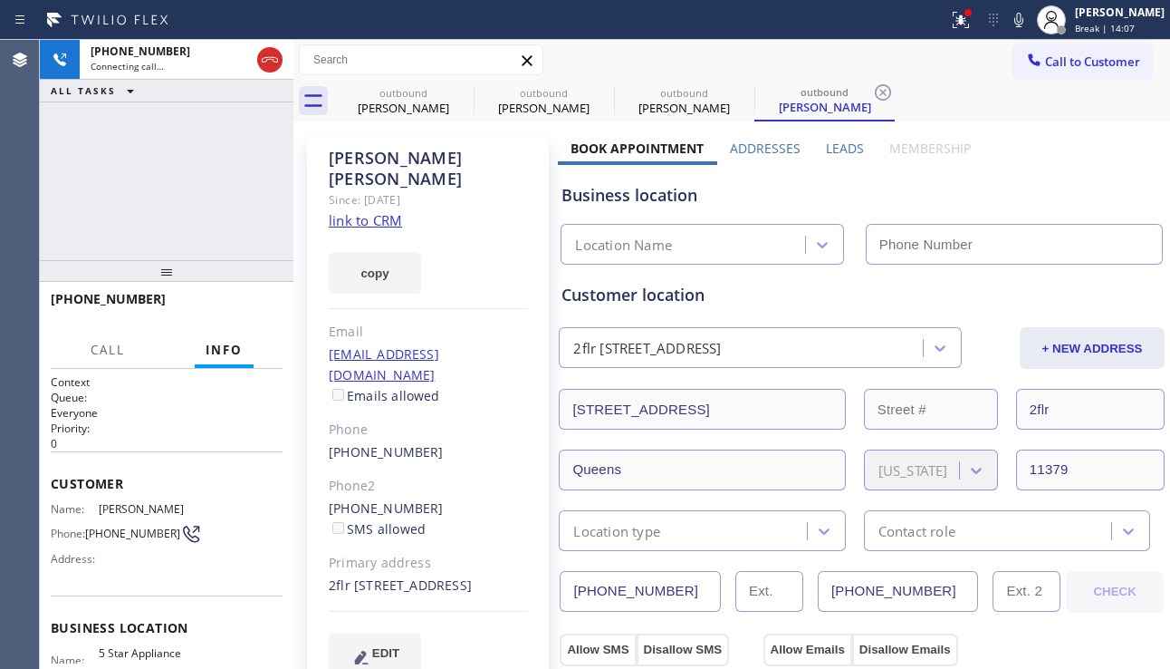
type input "[PHONE_NUMBER]"
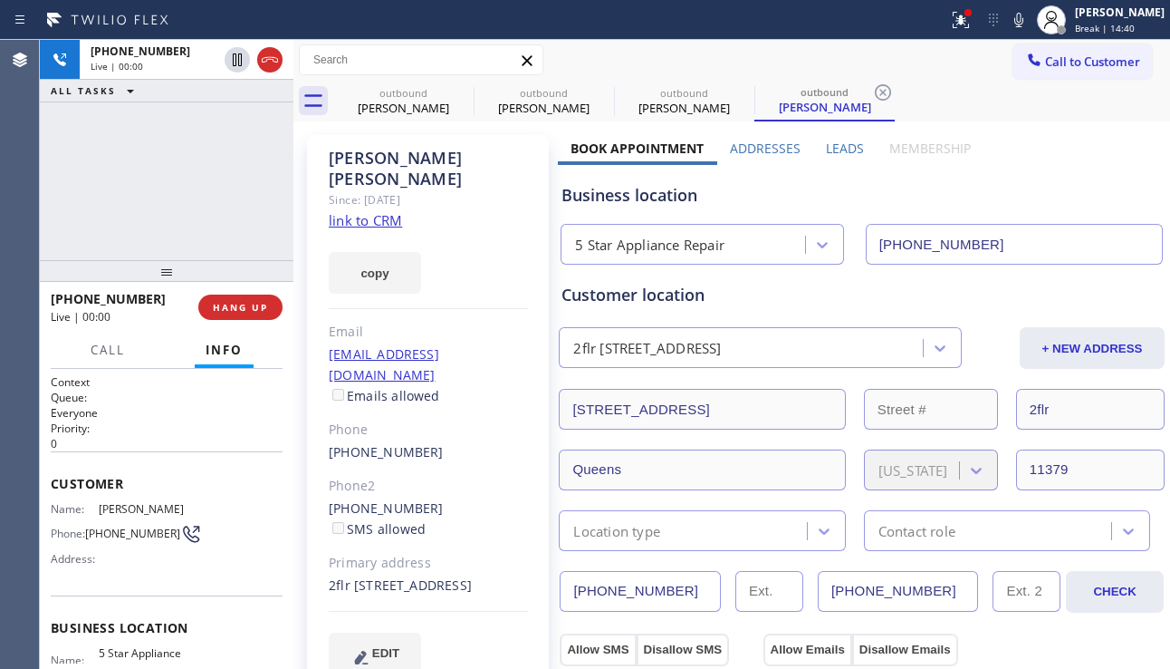
click at [137, 207] on div "[PHONE_NUMBER] Live | 00:00 ALL TASKS ALL TASKS ACTIVE TASKS TASKS IN WRAP UP" at bounding box center [167, 150] width 254 height 220
click at [226, 303] on span "HANG UP" at bounding box center [240, 307] width 55 height 13
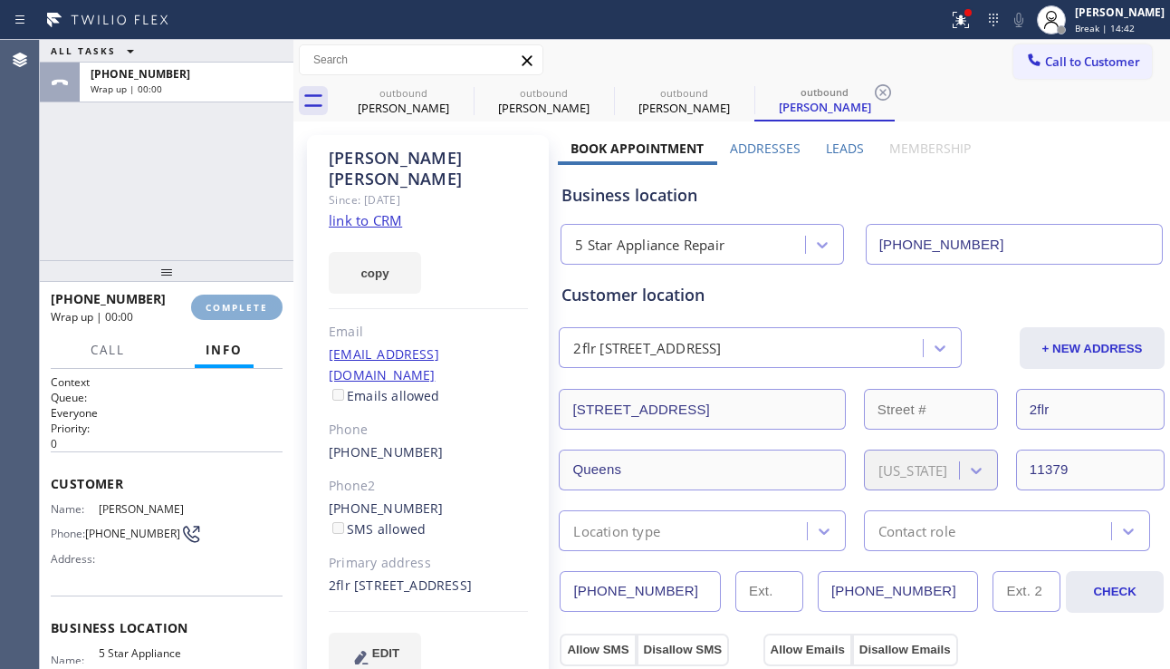
click at [226, 303] on span "COMPLETE" at bounding box center [237, 307] width 63 height 13
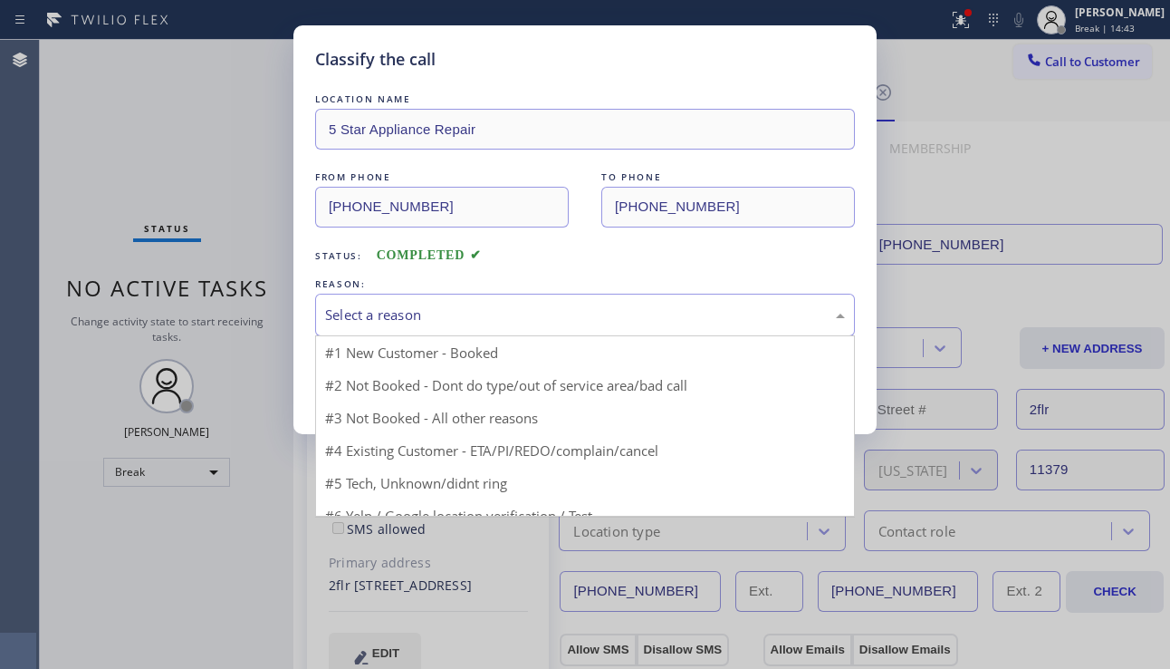
click at [508, 317] on div "Select a reason" at bounding box center [585, 314] width 520 height 21
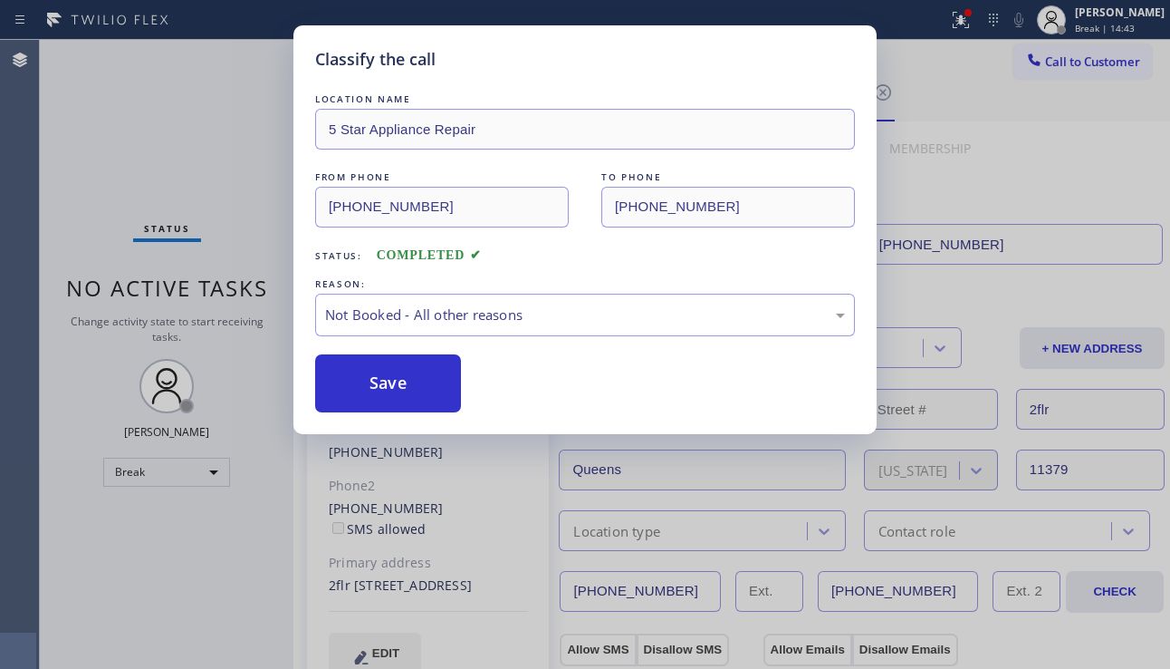
drag, startPoint x: 391, startPoint y: 386, endPoint x: 602, endPoint y: 368, distance: 211.0
click at [390, 387] on button "Save" at bounding box center [388, 383] width 146 height 58
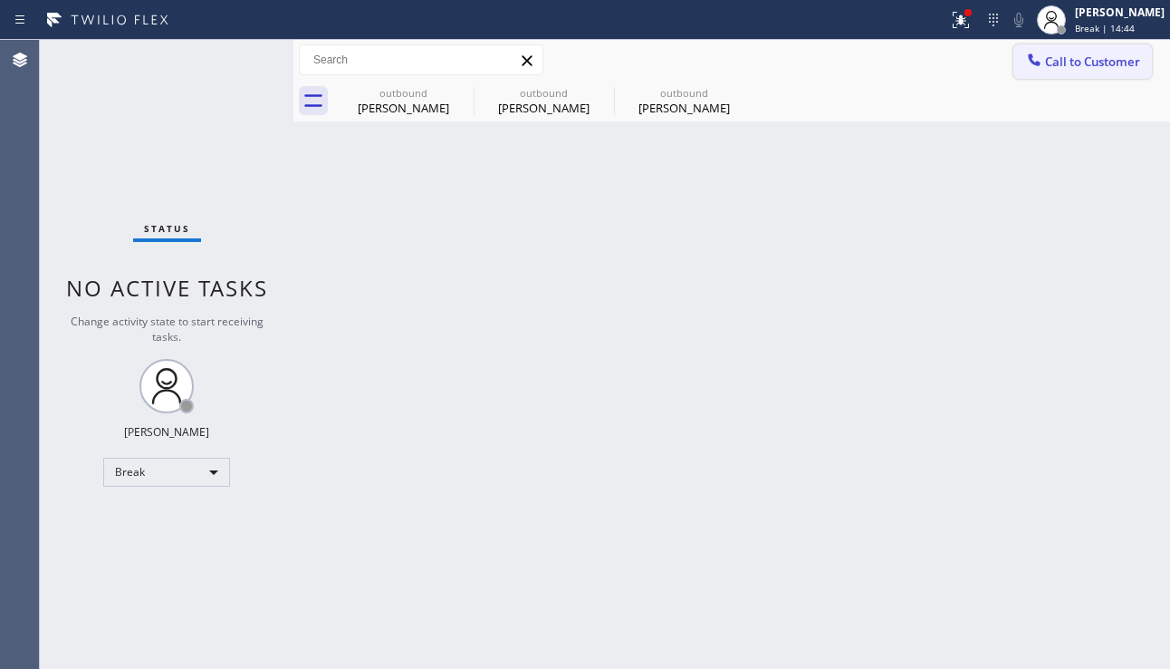
click at [1077, 72] on button "Call to Customer" at bounding box center [1083, 61] width 139 height 34
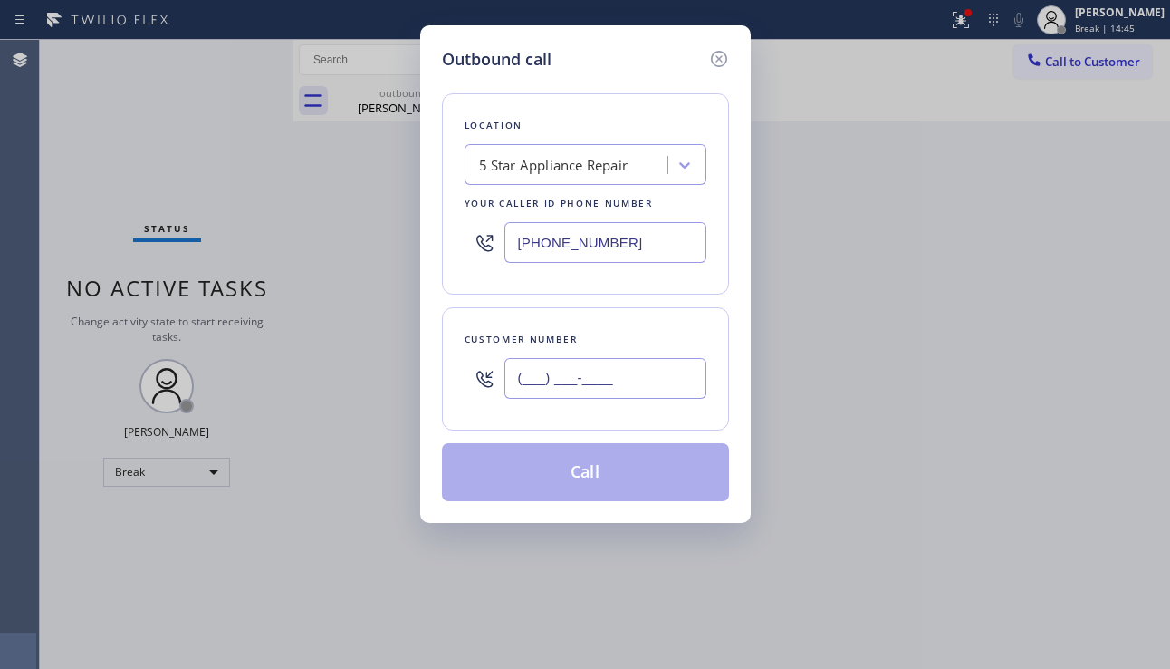
click at [589, 372] on input "(___) ___-____" at bounding box center [606, 378] width 202 height 41
paste input "917) 751-8034"
type input "[PHONE_NUMBER]"
click at [607, 472] on button "Call" at bounding box center [585, 472] width 287 height 58
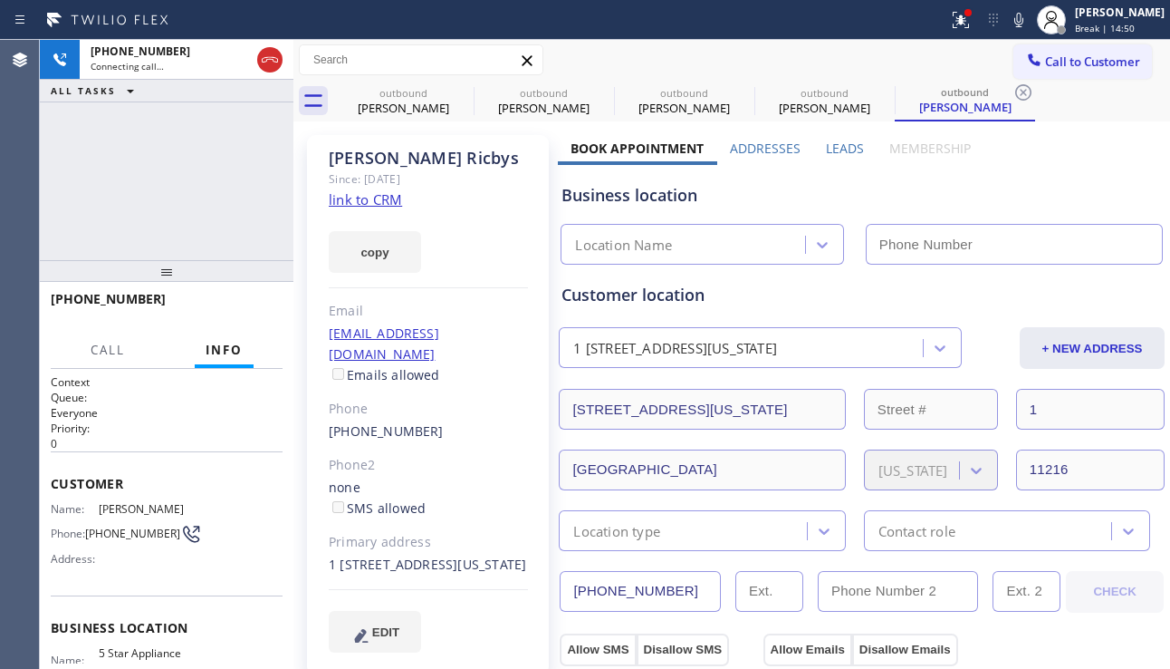
type input "[PHONE_NUMBER]"
click at [94, 195] on div "[PHONE_NUMBER] Connecting call… ALL TASKS ALL TASKS ACTIVE TASKS TASKS IN WRAP …" at bounding box center [167, 150] width 254 height 220
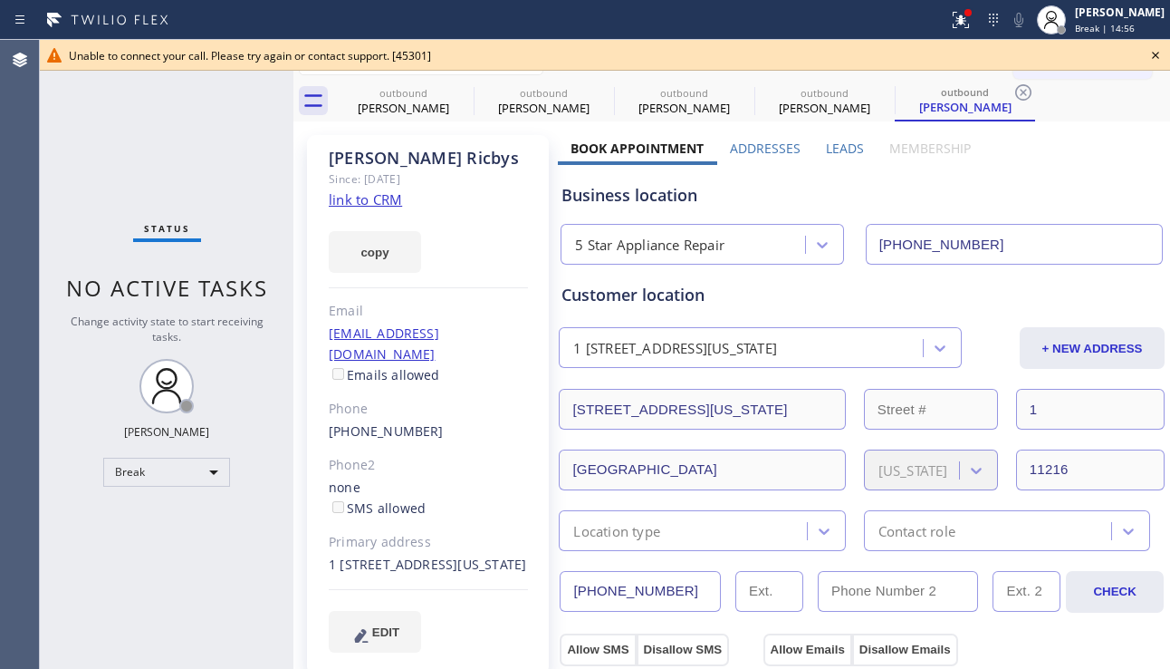
click at [1155, 48] on icon at bounding box center [1156, 55] width 22 height 22
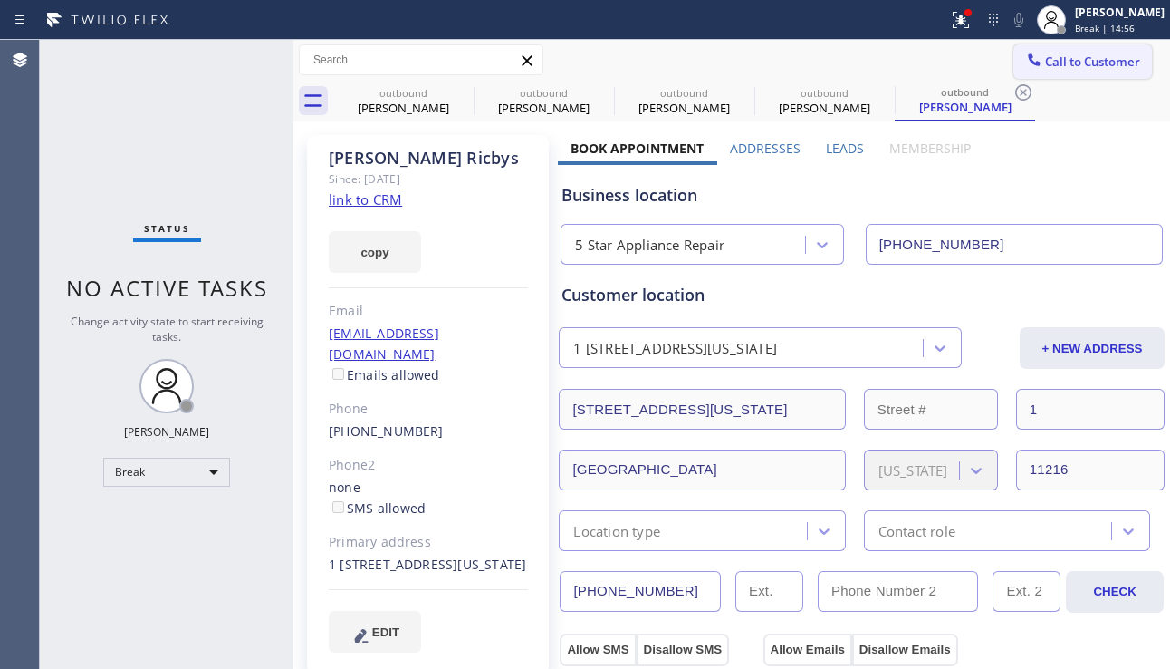
click at [1115, 67] on span "Call to Customer" at bounding box center [1092, 61] width 95 height 16
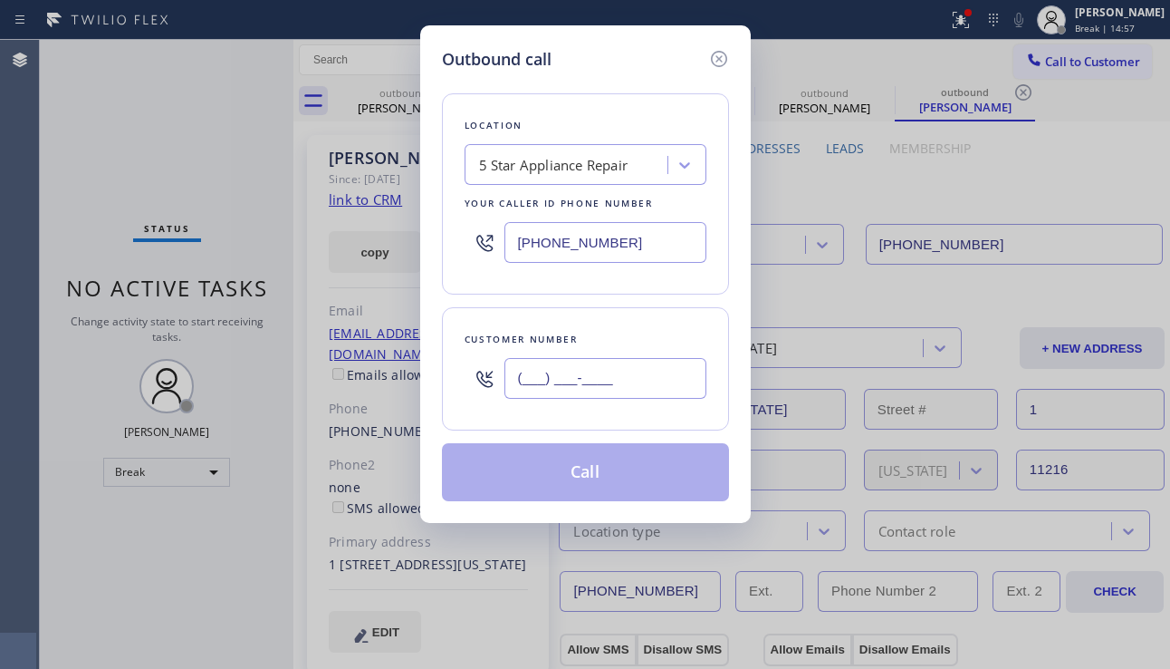
click at [574, 374] on input "(___) ___-____" at bounding box center [606, 378] width 202 height 41
paste input "215) 680-6431"
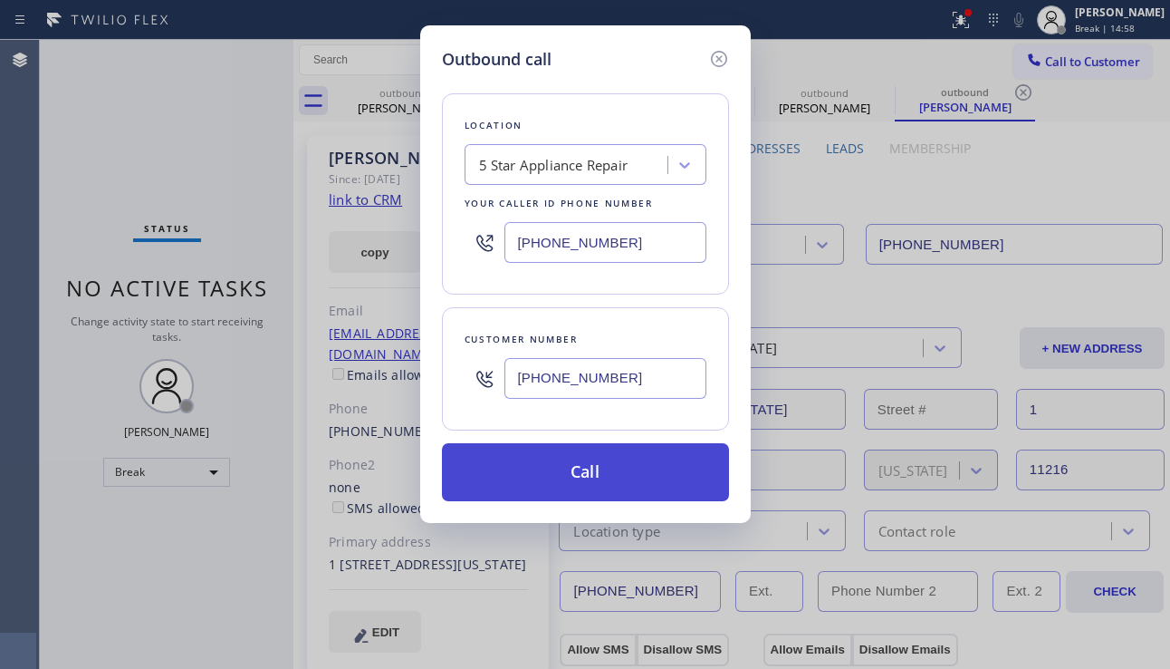
type input "[PHONE_NUMBER]"
click at [561, 470] on button "Call" at bounding box center [585, 472] width 287 height 58
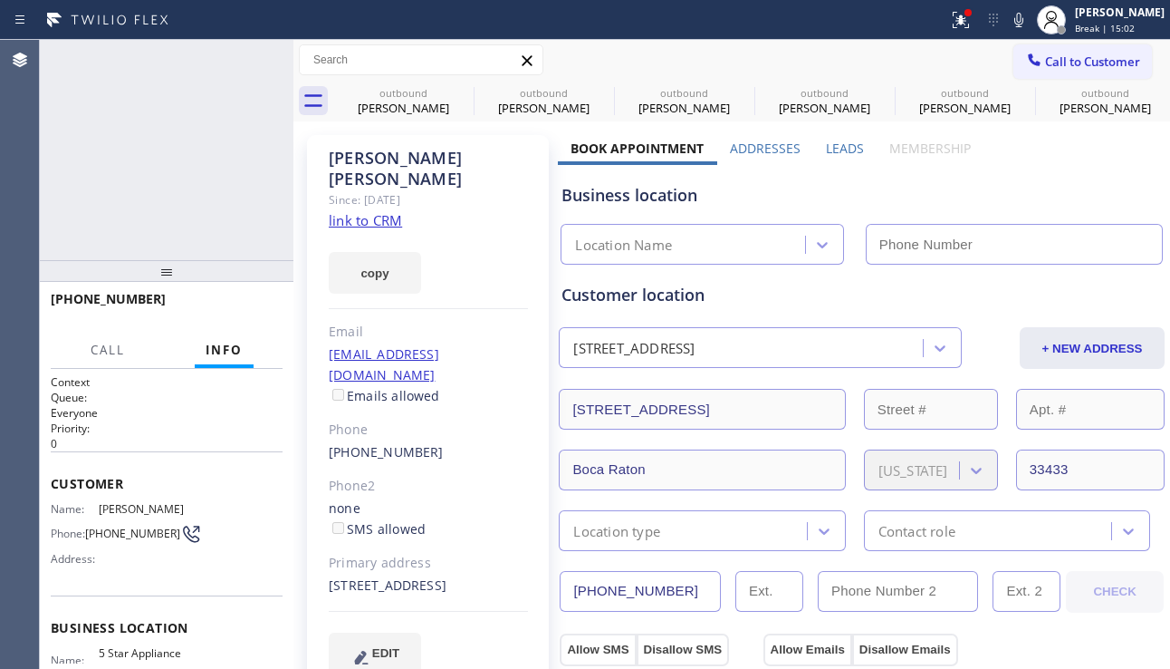
type input "[PHONE_NUMBER]"
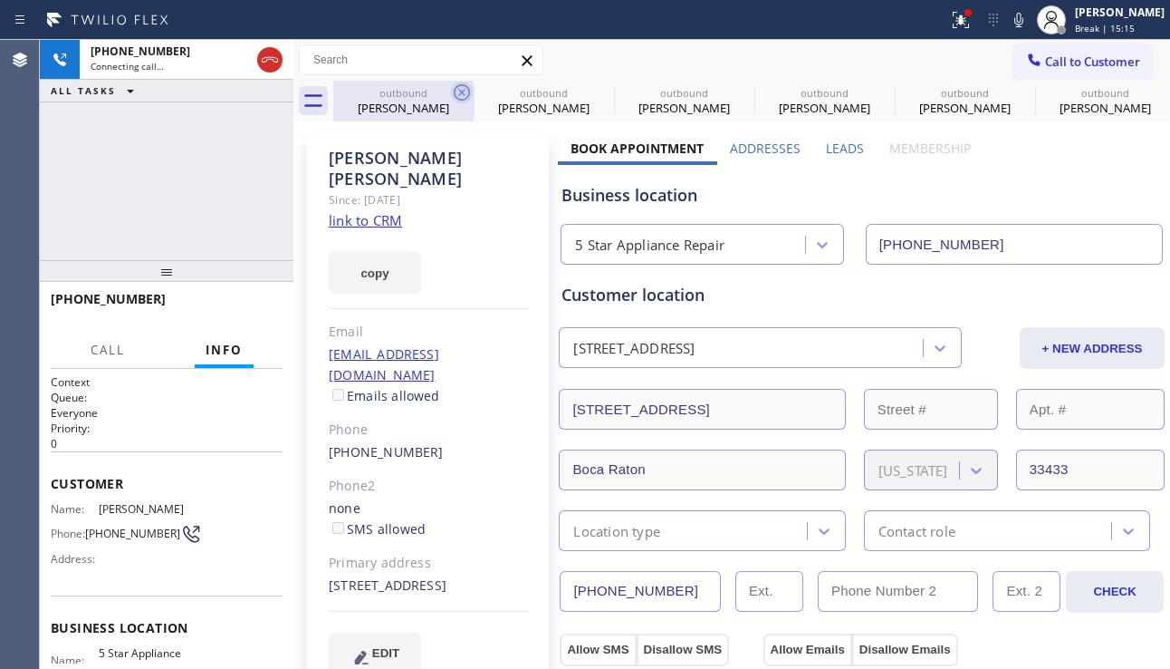
click at [464, 85] on icon at bounding box center [462, 92] width 16 height 16
click at [0, 0] on icon at bounding box center [0, 0] width 0 height 0
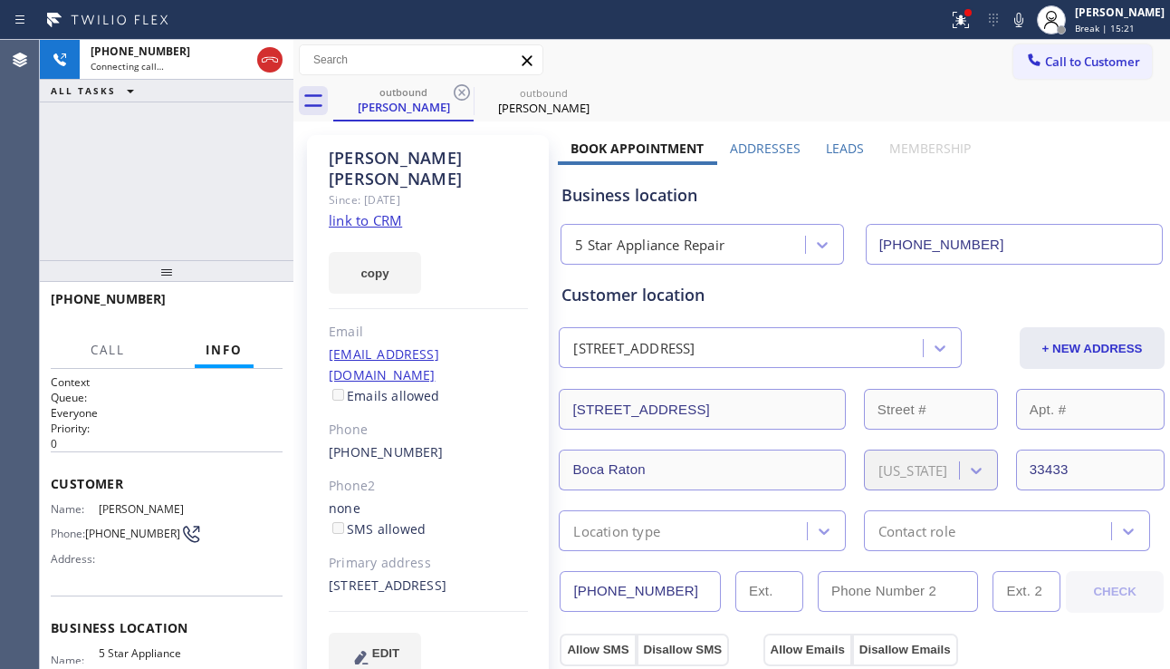
click at [131, 229] on div "[PHONE_NUMBER] Connecting call… ALL TASKS ALL TASKS ACTIVE TASKS TASKS IN WRAP …" at bounding box center [167, 150] width 254 height 220
click at [248, 314] on button "HANG UP" at bounding box center [240, 306] width 84 height 25
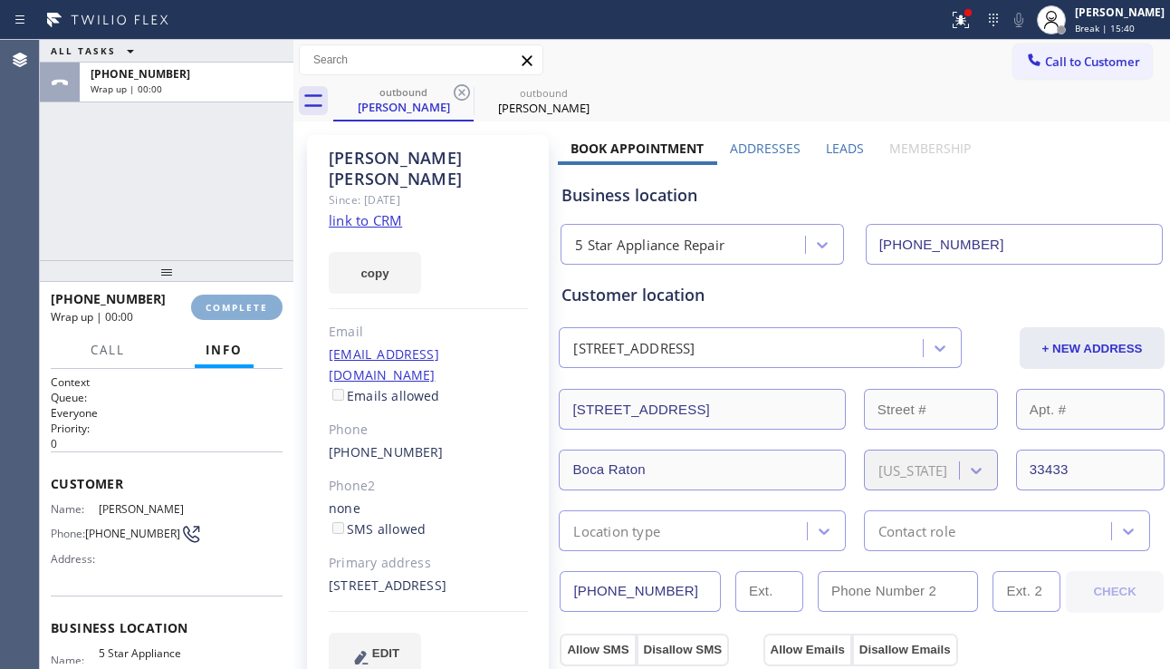
click at [248, 314] on button "COMPLETE" at bounding box center [237, 306] width 92 height 25
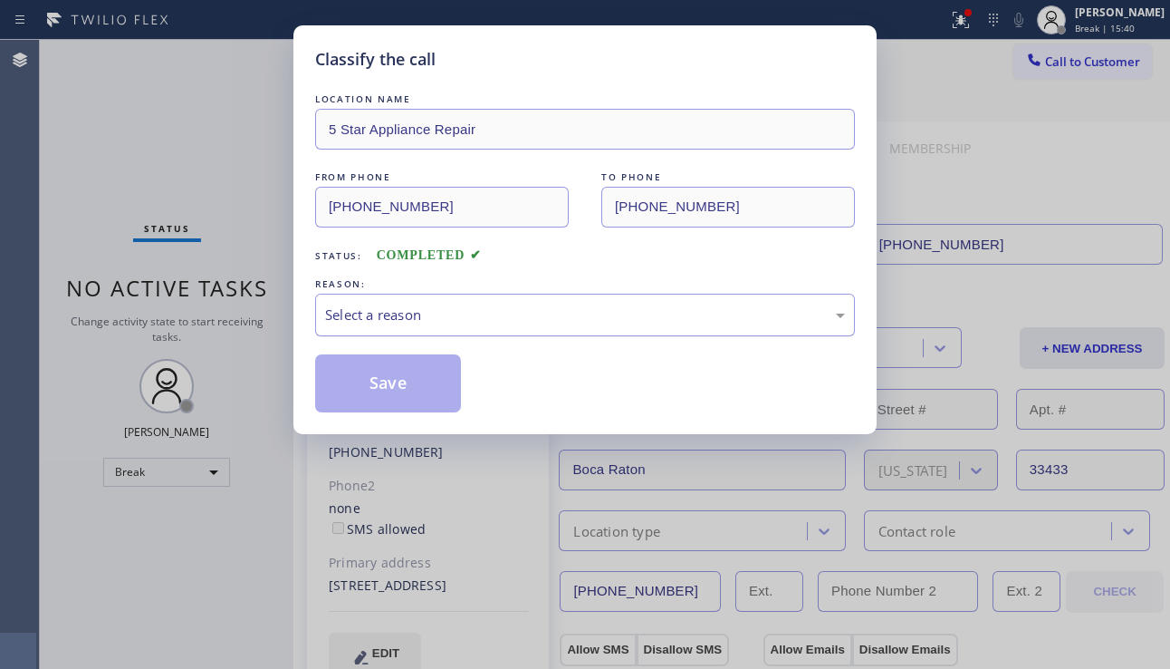
click at [461, 320] on div "Select a reason" at bounding box center [585, 314] width 520 height 21
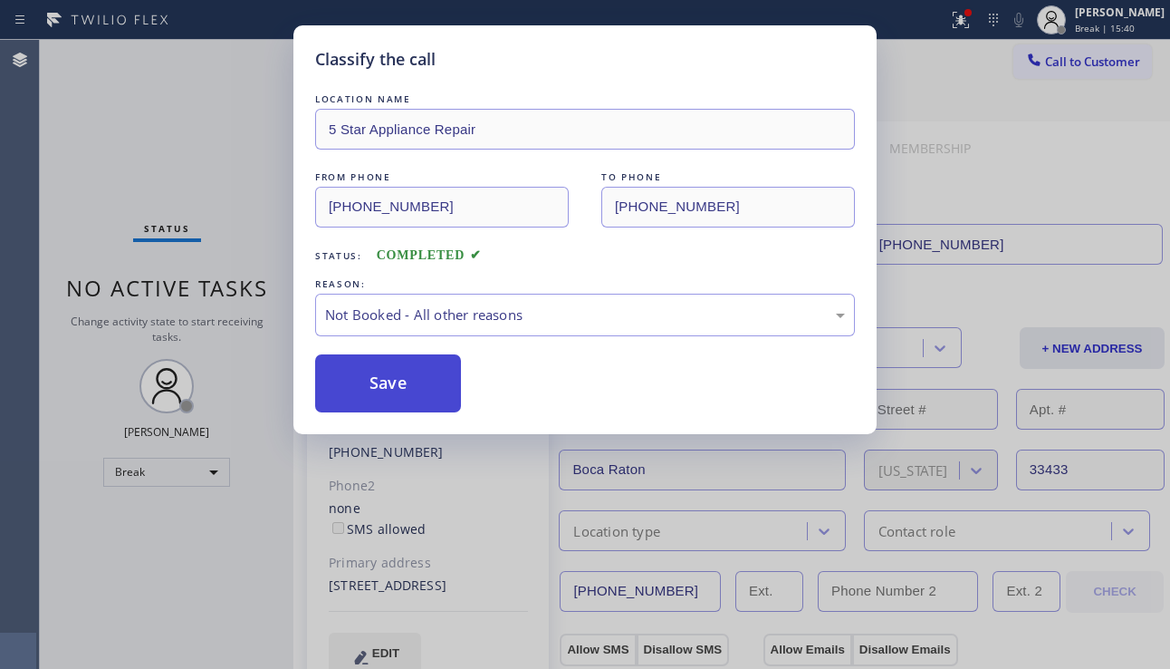
click at [392, 382] on button "Save" at bounding box center [388, 383] width 146 height 58
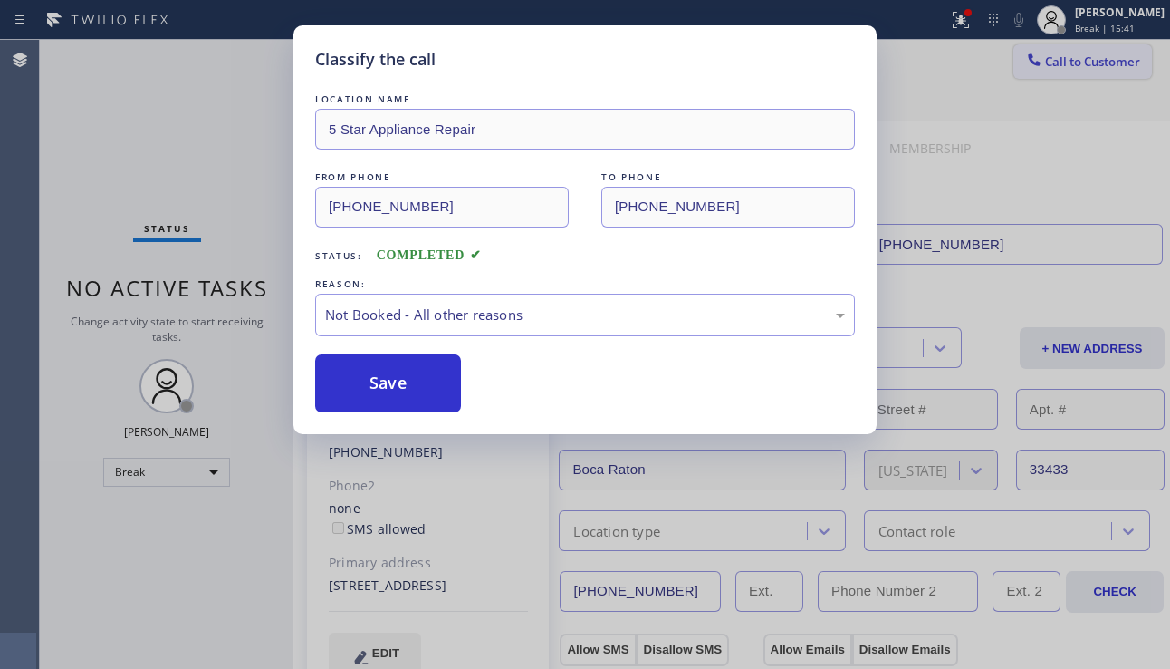
click at [1069, 63] on span "Call to Customer" at bounding box center [1092, 61] width 95 height 16
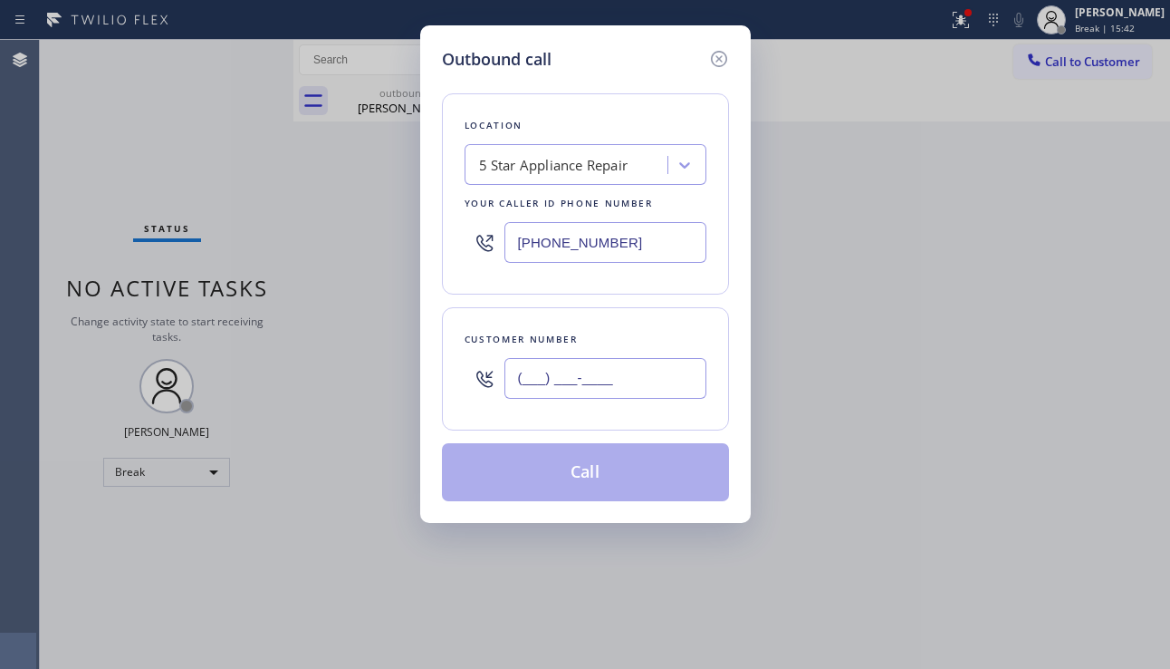
click at [622, 397] on input "(___) ___-____" at bounding box center [606, 378] width 202 height 41
paste input "347) 605-2446"
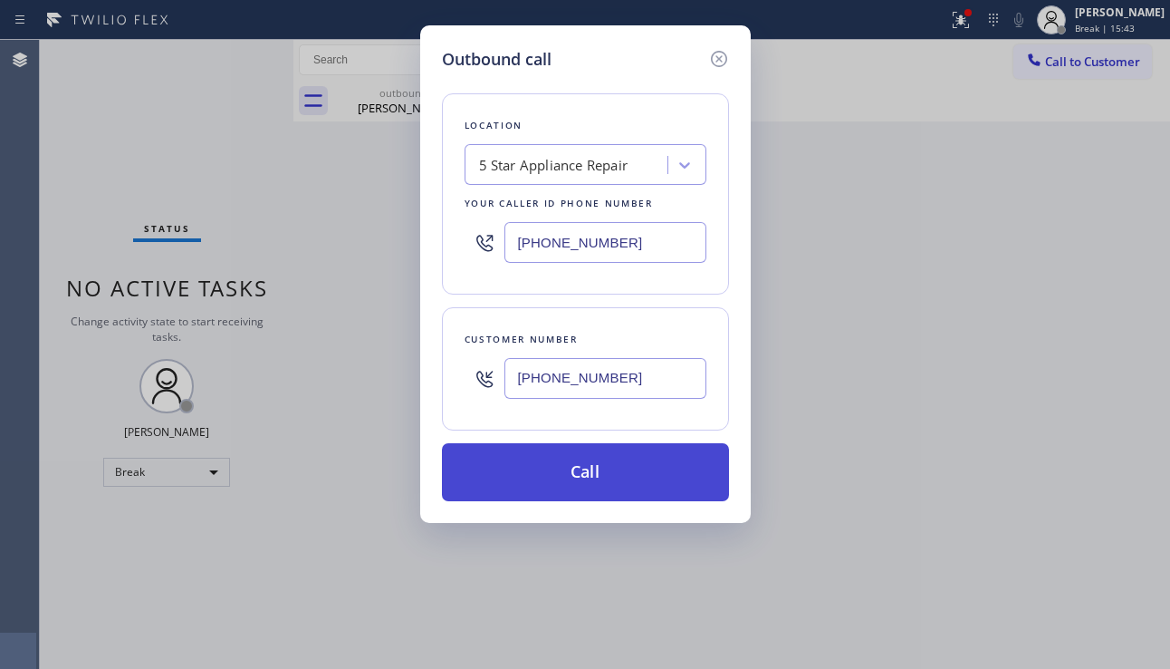
type input "[PHONE_NUMBER]"
click at [607, 467] on button "Call" at bounding box center [585, 472] width 287 height 58
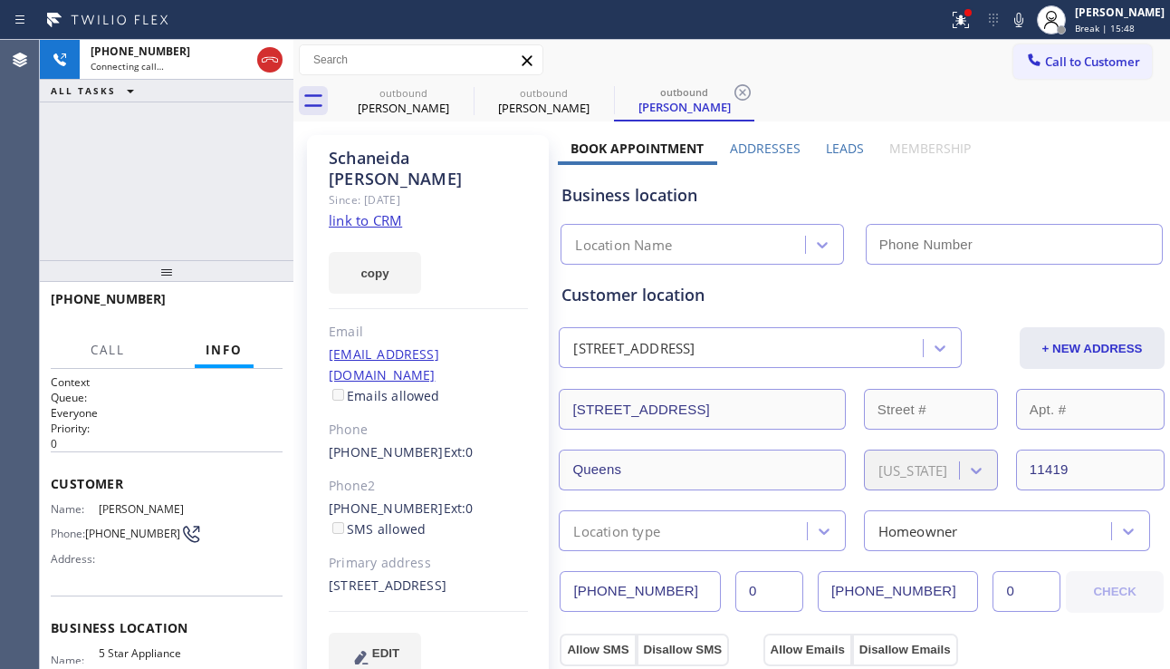
type input "[PHONE_NUMBER]"
click at [169, 245] on div "[PHONE_NUMBER] Connecting call… ALL TASKS ALL TASKS ACTIVE TASKS TASKS IN WRAP …" at bounding box center [167, 150] width 254 height 220
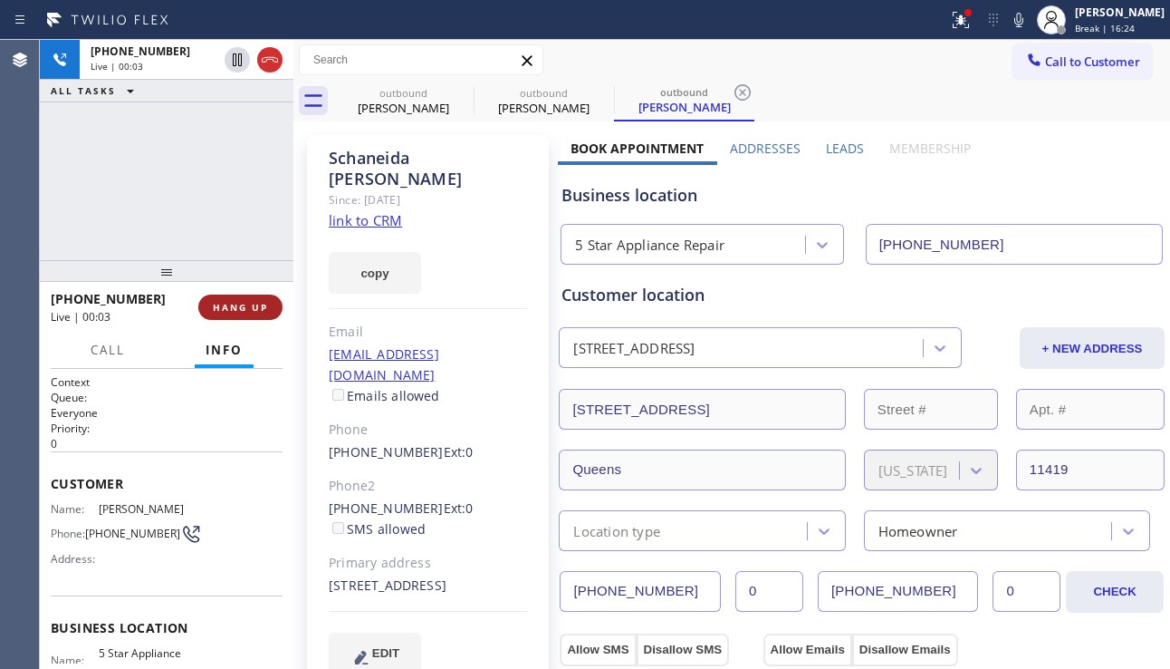
click at [264, 313] on span "HANG UP" at bounding box center [240, 307] width 55 height 13
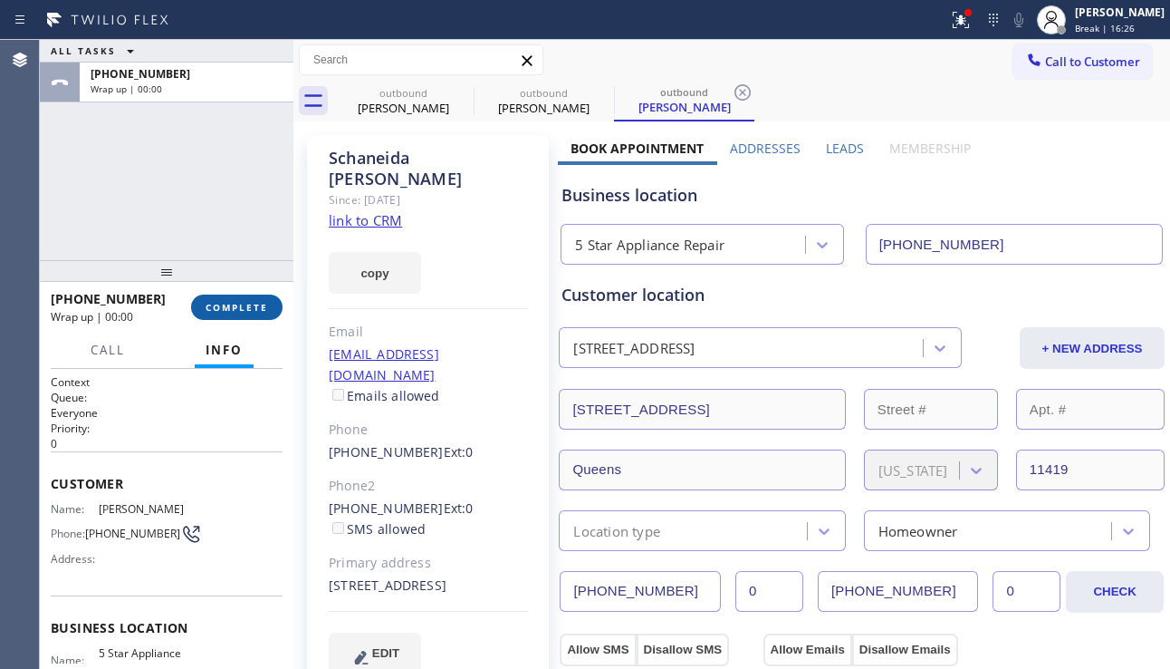
click at [264, 313] on span "COMPLETE" at bounding box center [237, 307] width 63 height 13
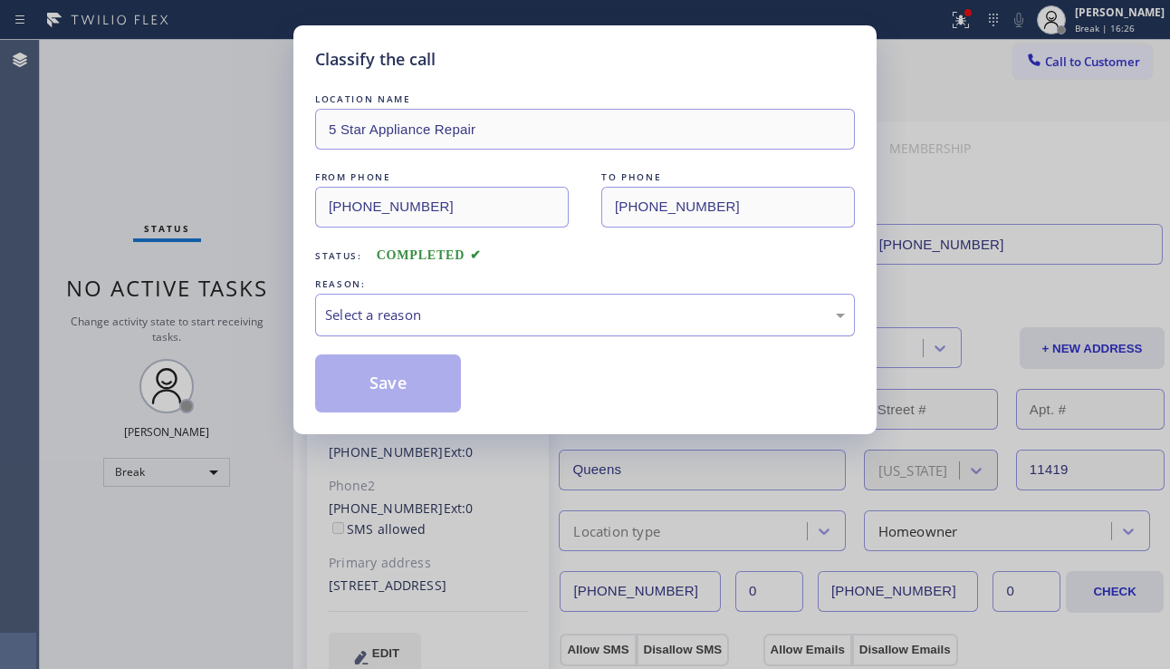
click at [471, 321] on div "Select a reason" at bounding box center [585, 314] width 520 height 21
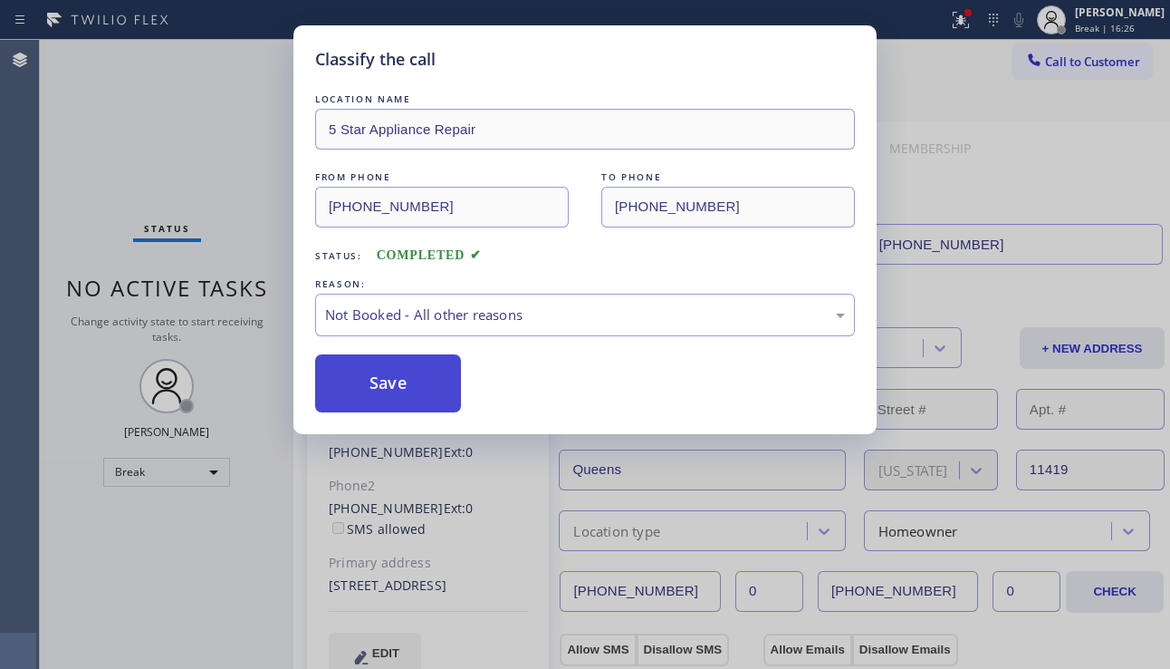
click at [396, 388] on button "Save" at bounding box center [388, 383] width 146 height 58
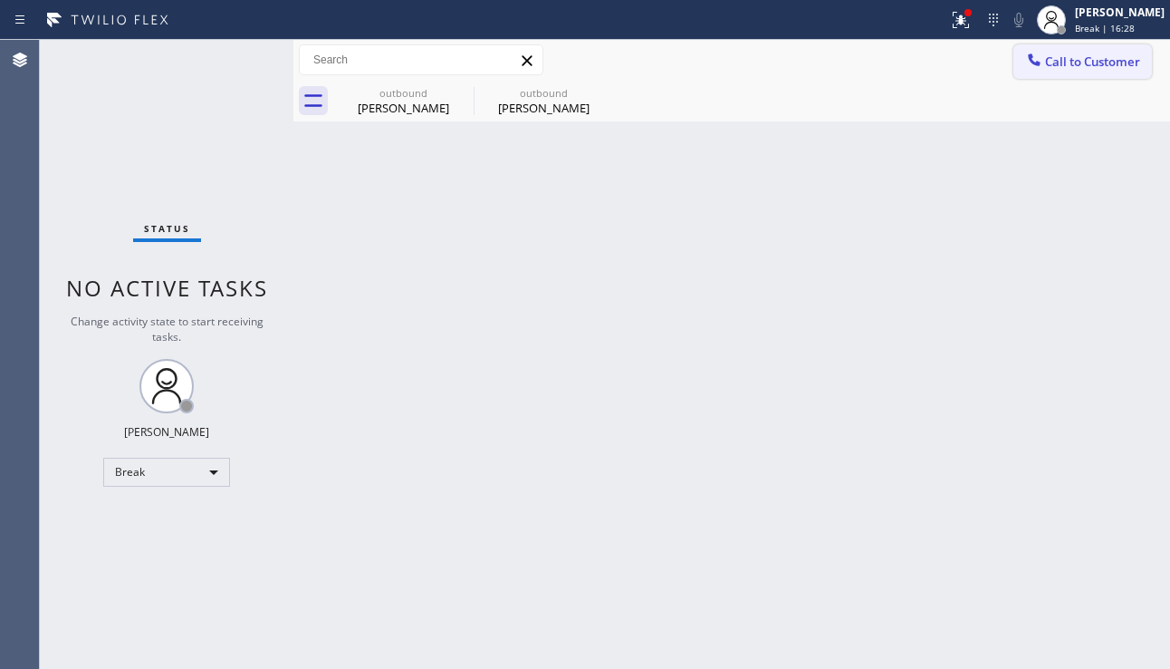
click at [1082, 62] on span "Call to Customer" at bounding box center [1092, 61] width 95 height 16
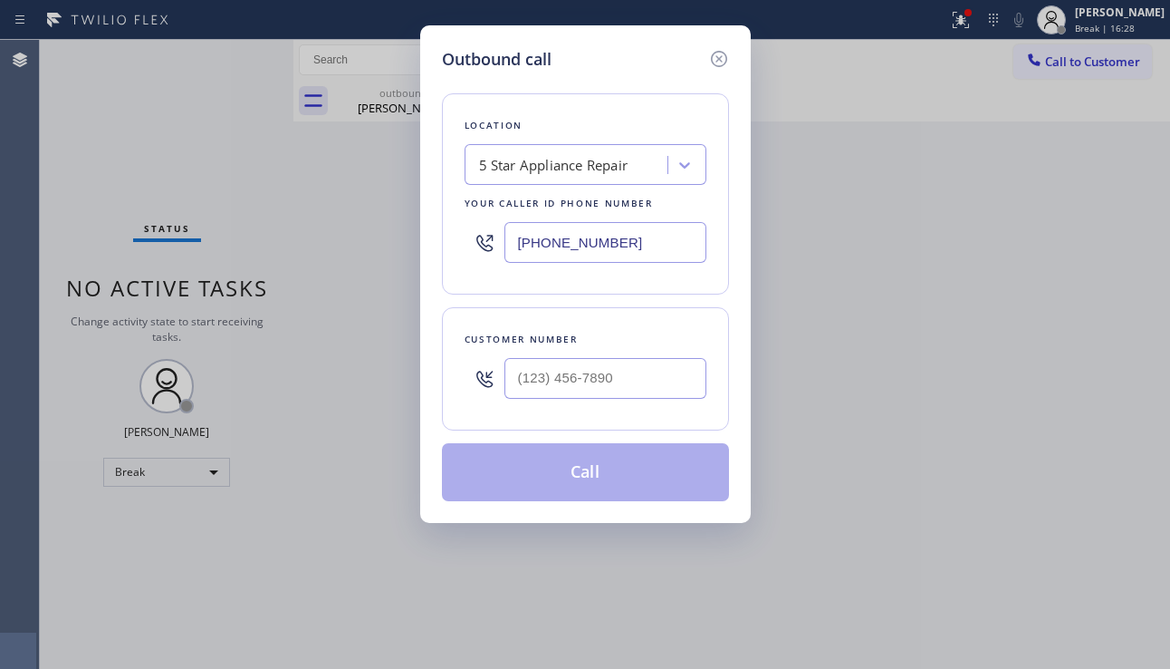
click at [611, 404] on div at bounding box center [606, 378] width 202 height 59
click at [617, 383] on input "(___) ___-____" at bounding box center [606, 378] width 202 height 41
paste input "917) 971-6461"
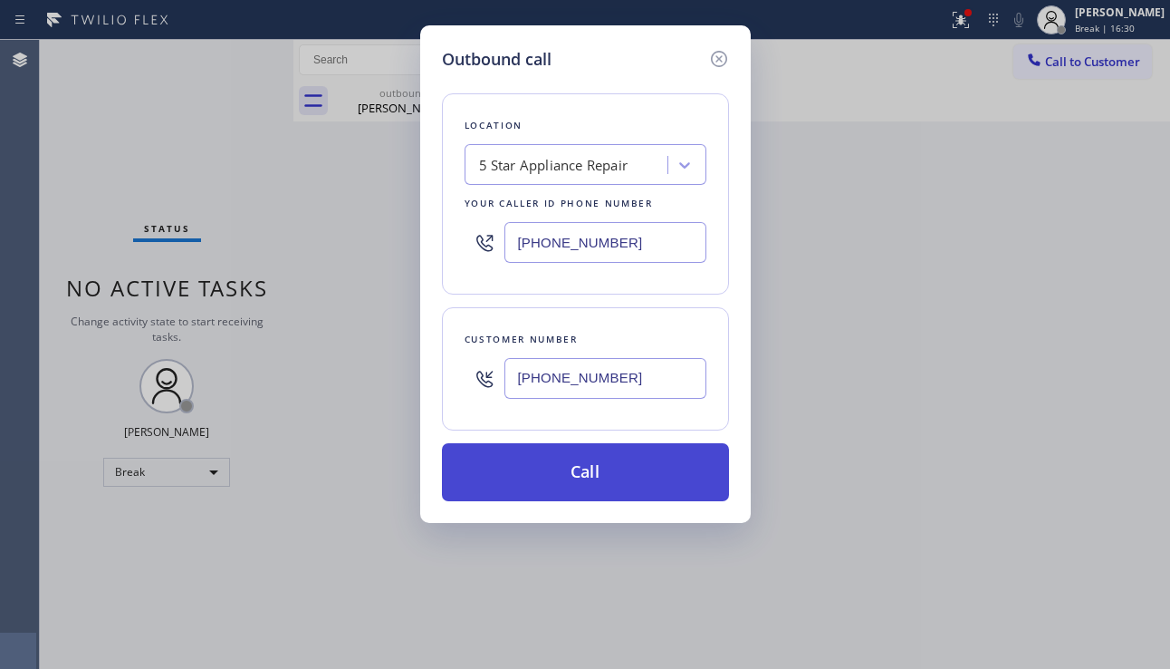
type input "[PHONE_NUMBER]"
click at [603, 482] on button "Call" at bounding box center [585, 472] width 287 height 58
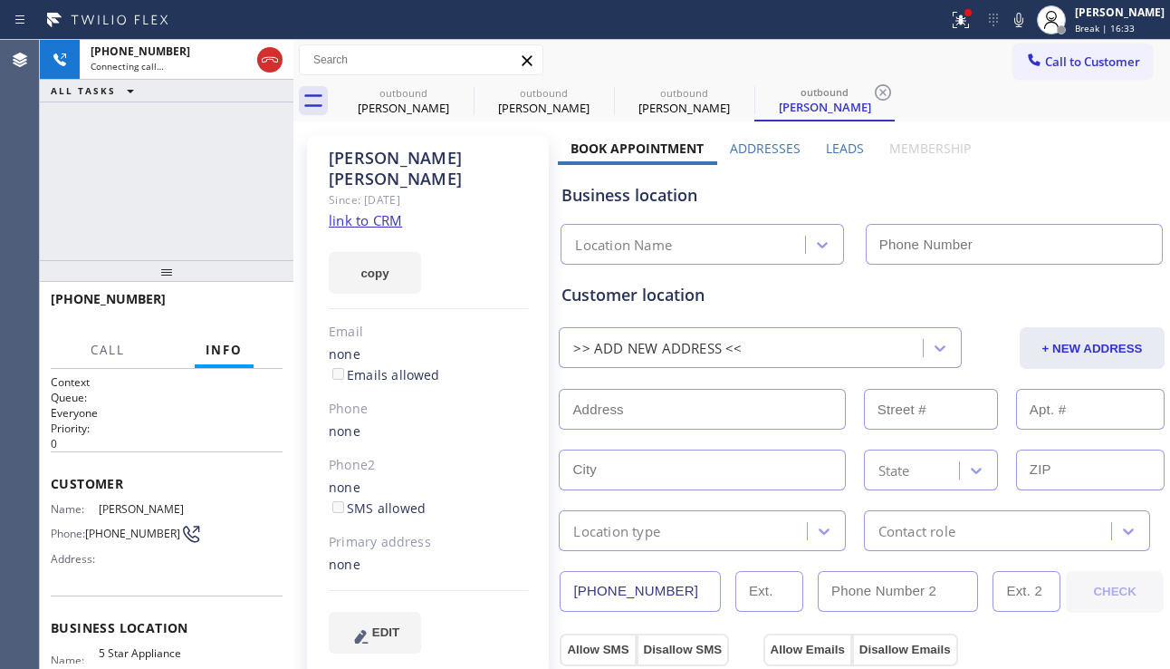
type input "[PHONE_NUMBER]"
click at [122, 191] on div "[PHONE_NUMBER] Connecting call… ALL TASKS ALL TASKS ACTIVE TASKS TASKS IN WRAP …" at bounding box center [167, 150] width 254 height 220
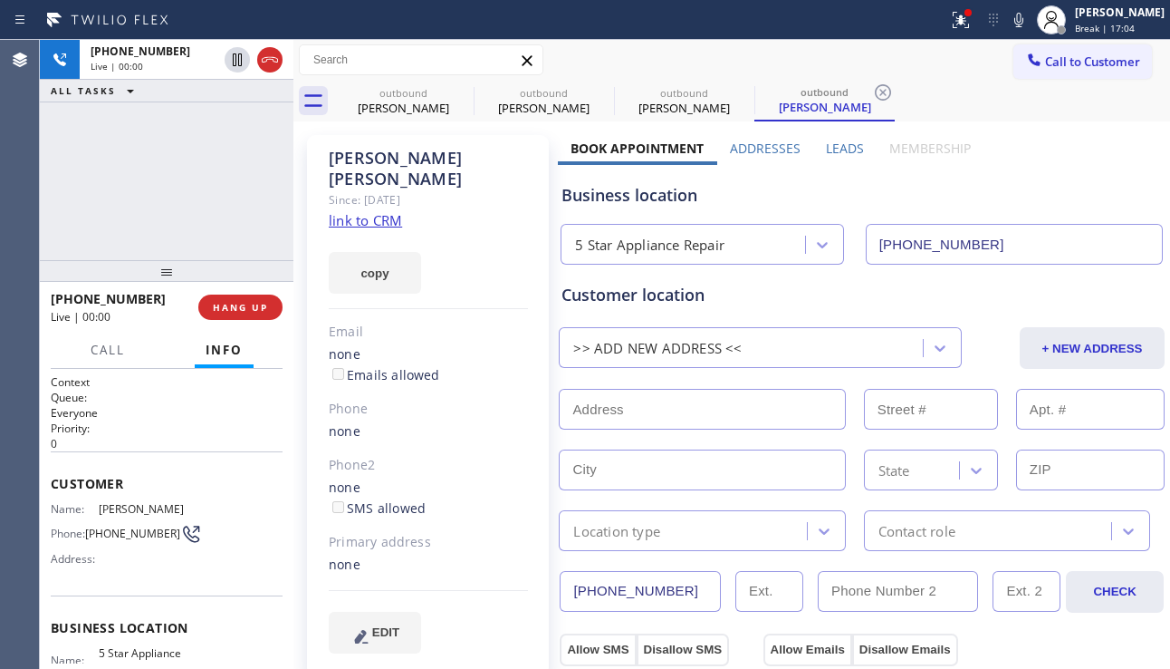
click at [506, 650] on div "[PERSON_NAME] Since: [DATE] link to CRM copy Email none Emails allowed Phone no…" at bounding box center [428, 405] width 242 height 540
click at [241, 294] on button "HANG UP" at bounding box center [240, 306] width 84 height 25
click at [241, 294] on button "COMPLETE" at bounding box center [237, 306] width 92 height 25
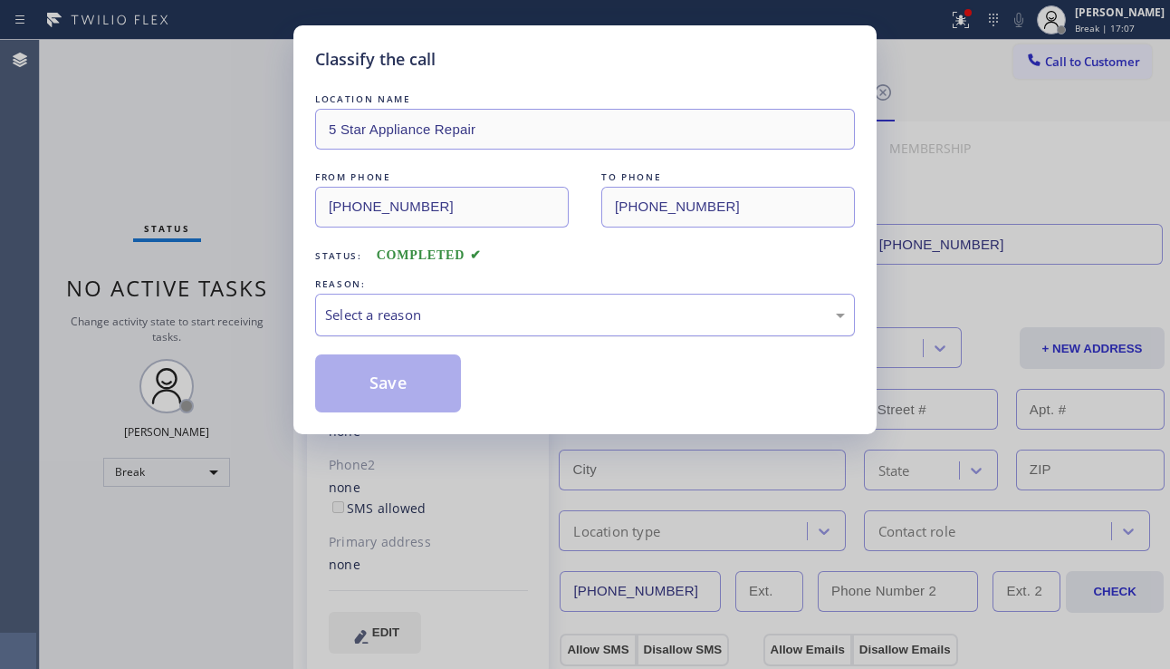
click at [548, 332] on div "Select a reason" at bounding box center [585, 315] width 540 height 43
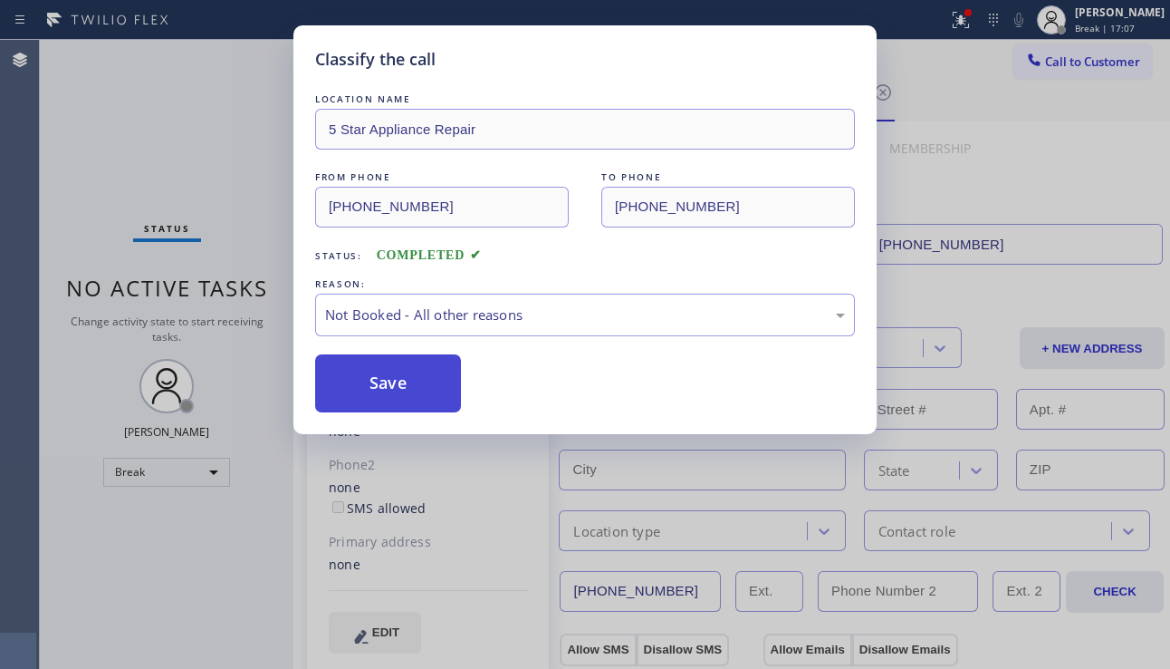
click at [397, 389] on button "Save" at bounding box center [388, 383] width 146 height 58
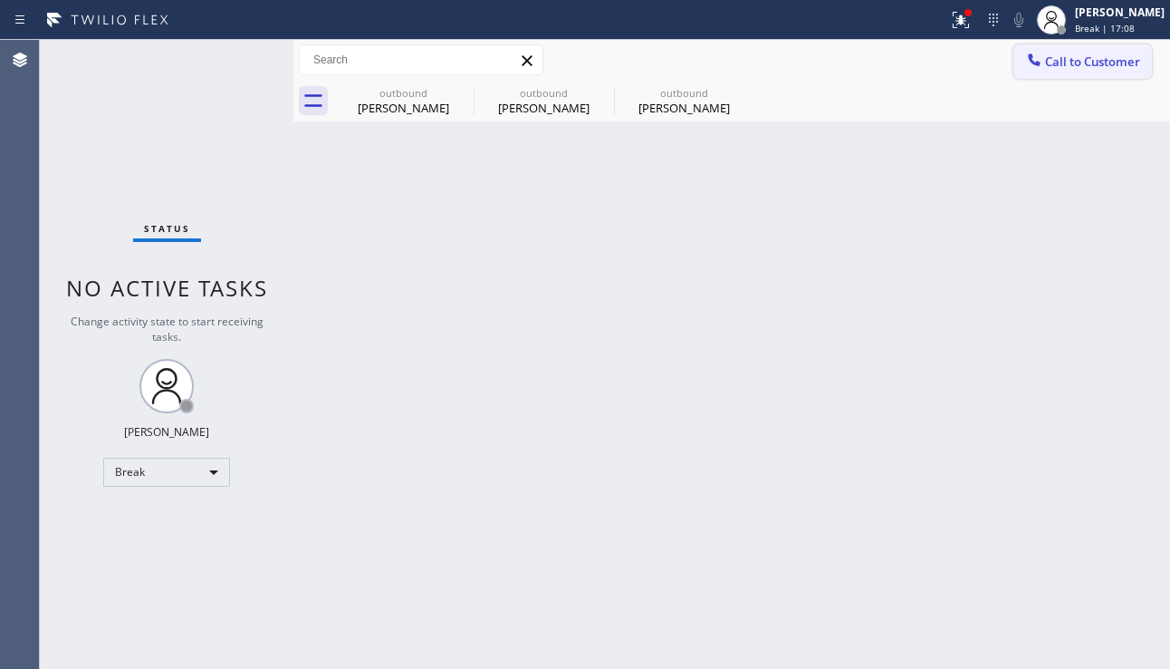
click at [1079, 54] on span "Call to Customer" at bounding box center [1092, 61] width 95 height 16
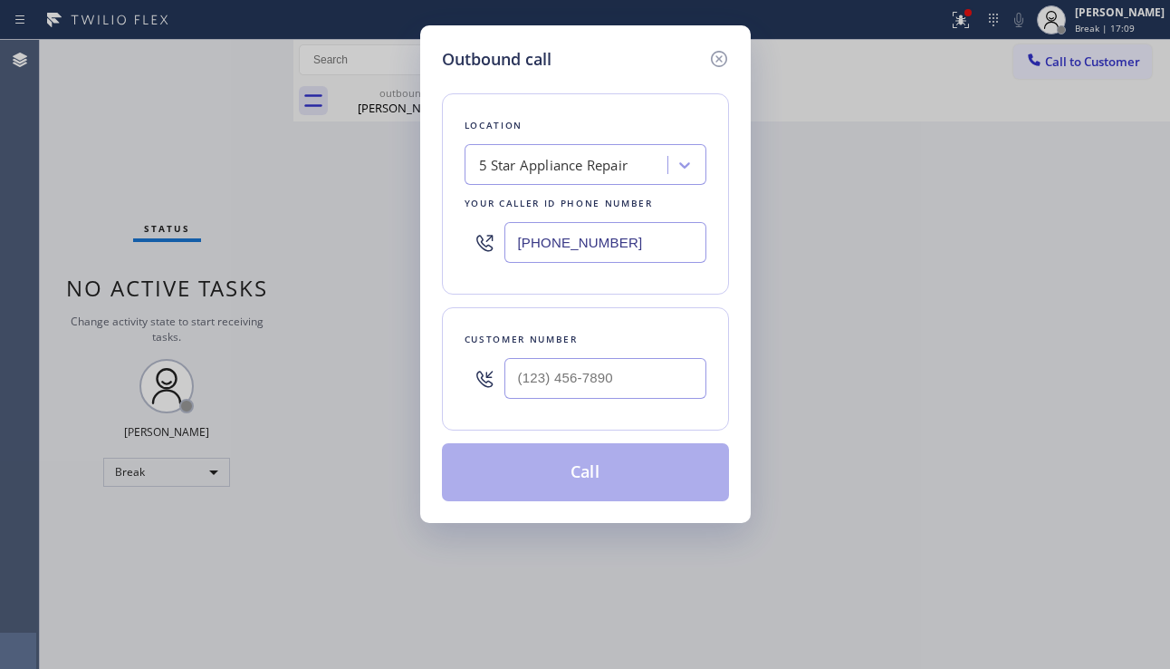
click at [556, 401] on div at bounding box center [606, 378] width 202 height 59
click at [558, 390] on input "(___) ___-____" at bounding box center [606, 378] width 202 height 41
paste input "954) 325-0393"
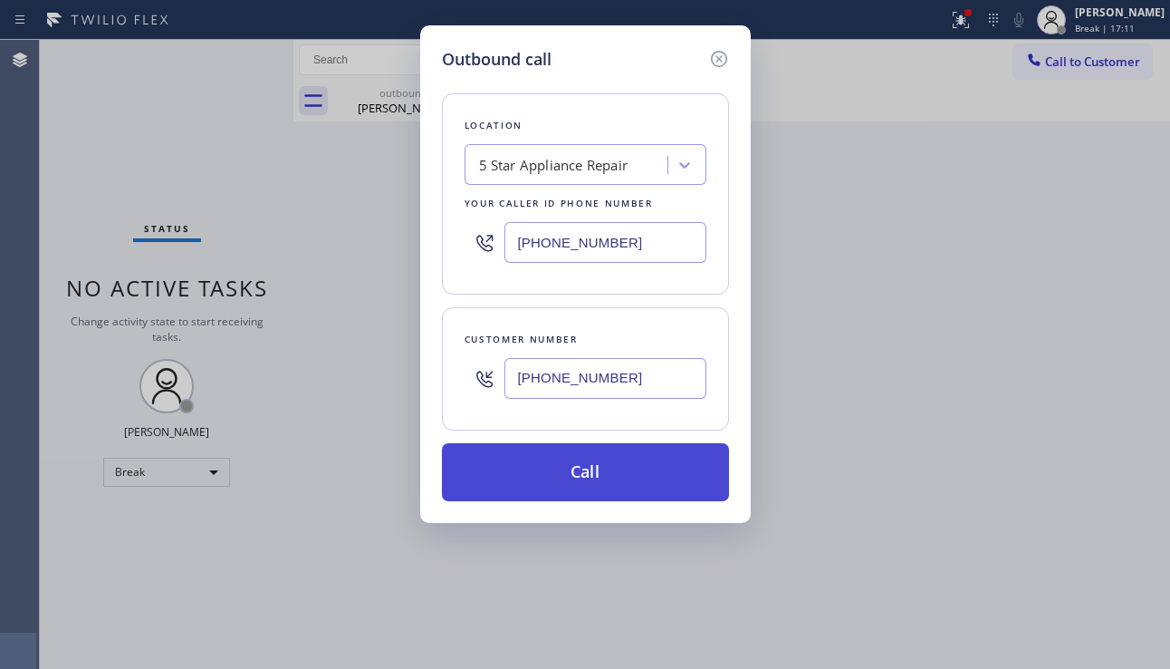
type input "[PHONE_NUMBER]"
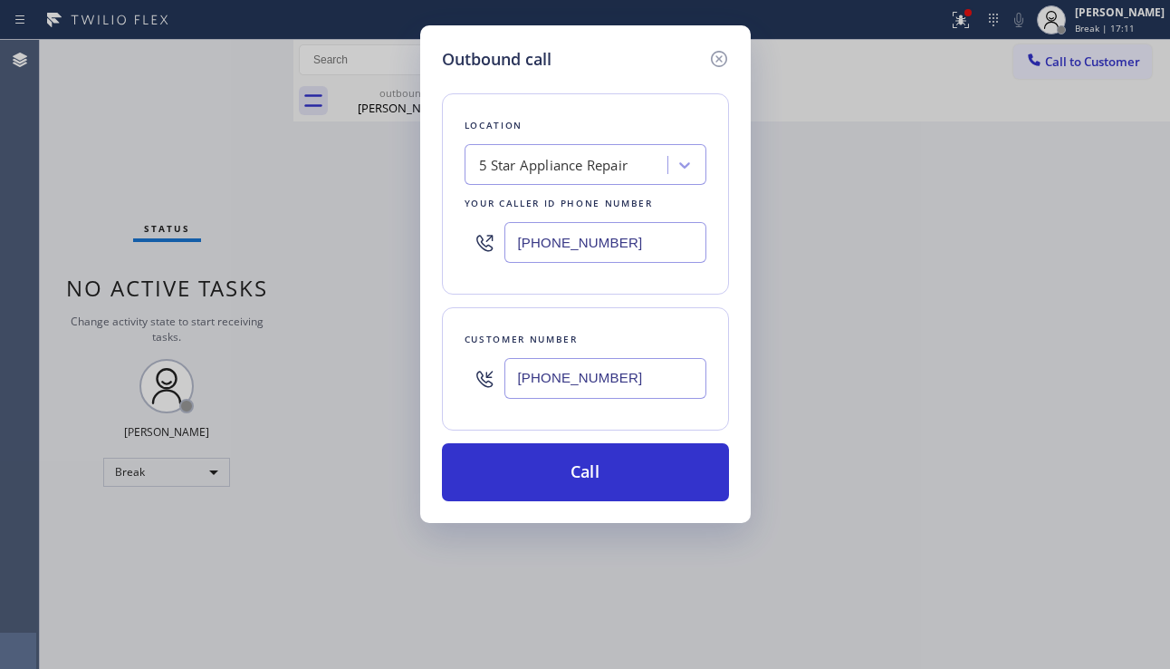
drag, startPoint x: 574, startPoint y: 462, endPoint x: 601, endPoint y: 419, distance: 50.8
click at [573, 464] on button "Call" at bounding box center [585, 472] width 287 height 58
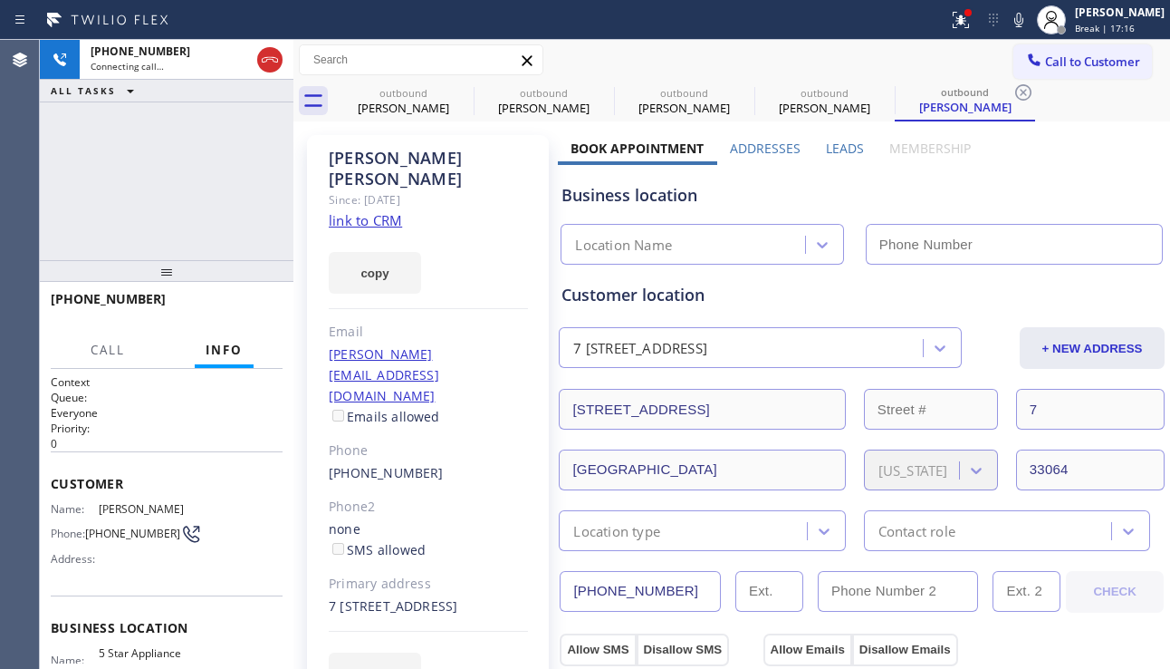
type input "[PHONE_NUMBER]"
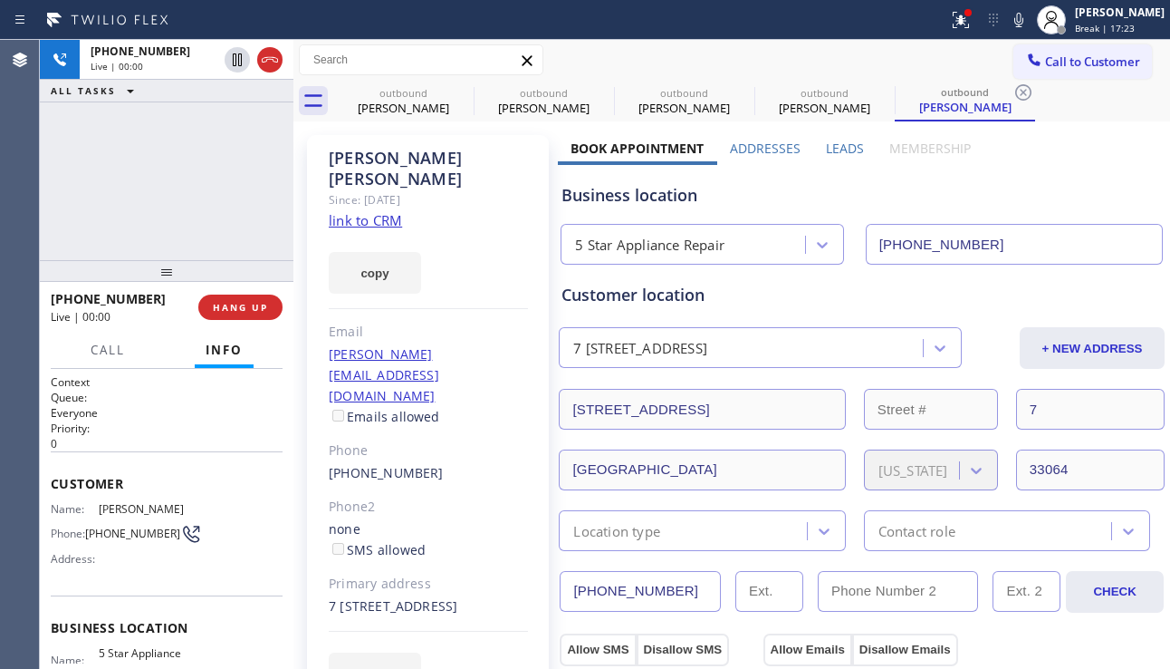
click at [145, 206] on div "[PHONE_NUMBER] Live | 00:00 ALL TASKS ALL TASKS ACTIVE TASKS TASKS IN WRAP UP" at bounding box center [167, 150] width 254 height 220
click at [239, 310] on span "HANG UP" at bounding box center [240, 307] width 55 height 13
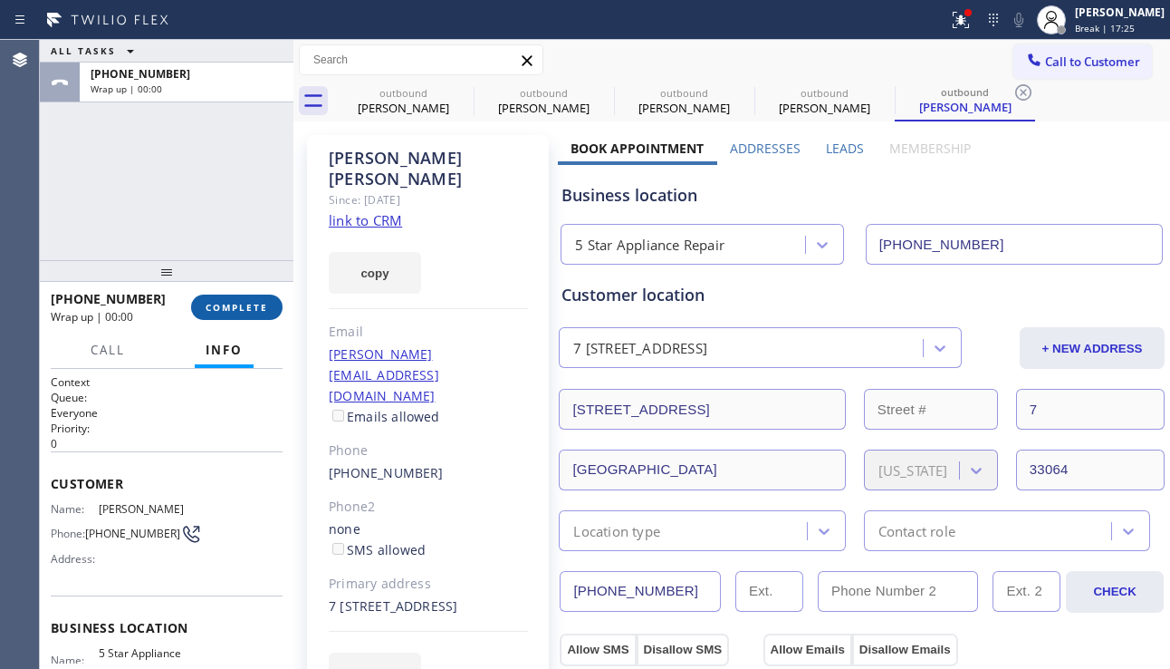
click at [239, 310] on span "COMPLETE" at bounding box center [237, 307] width 63 height 13
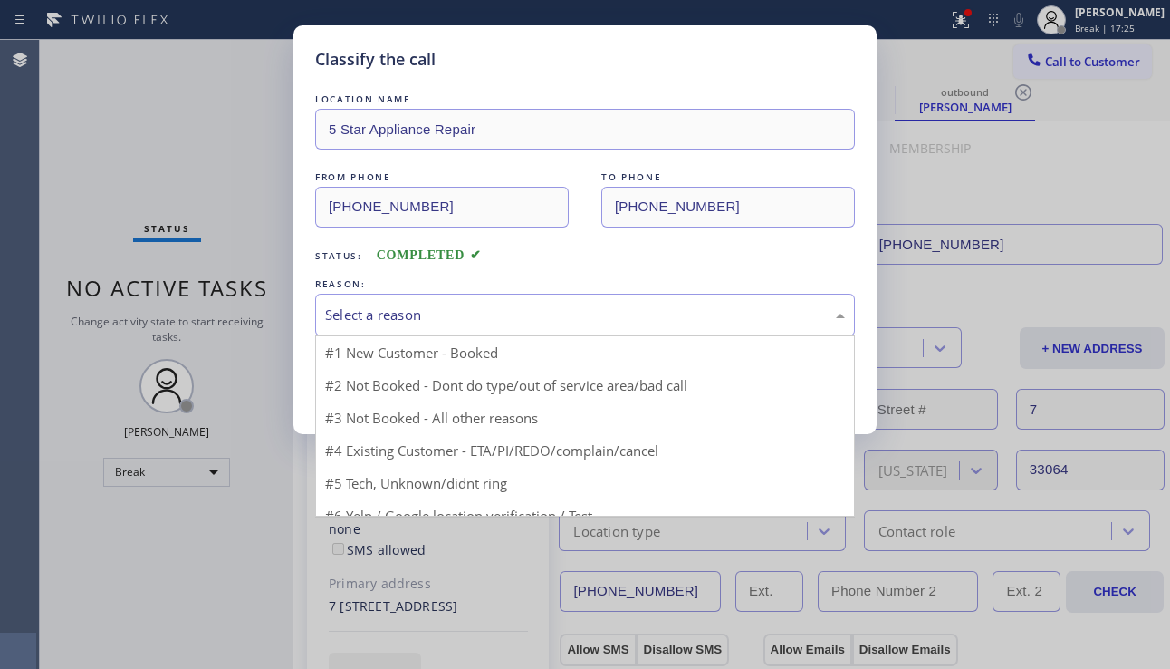
click at [483, 309] on div "Select a reason" at bounding box center [585, 314] width 520 height 21
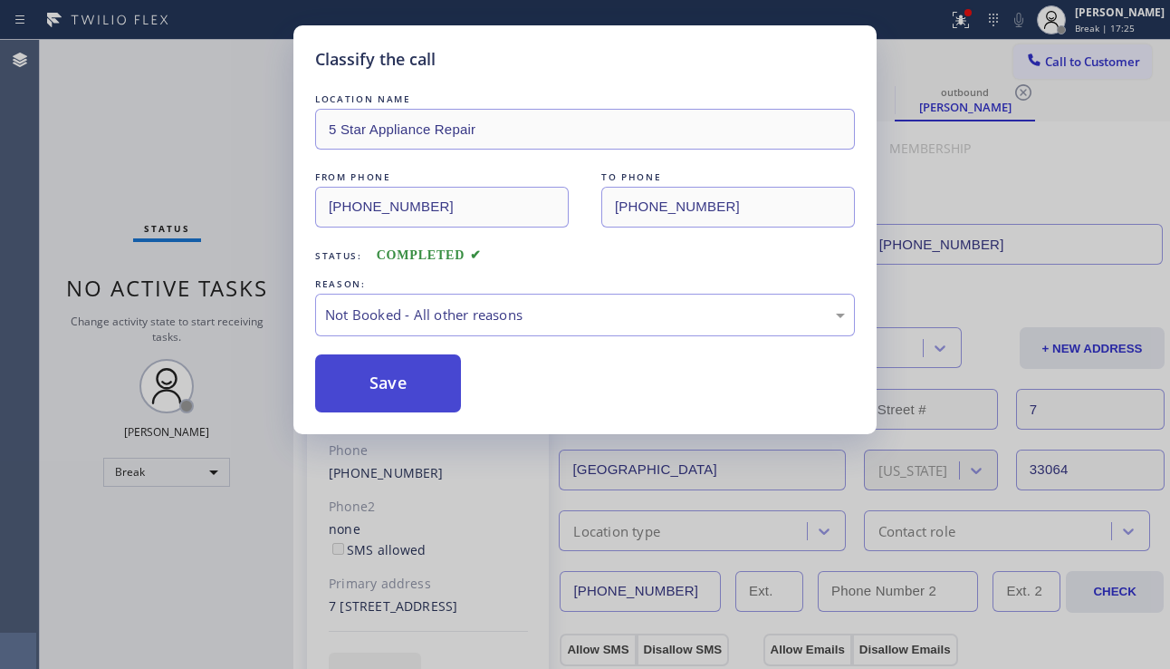
drag, startPoint x: 380, startPoint y: 386, endPoint x: 412, endPoint y: 376, distance: 34.1
click at [380, 385] on button "Save" at bounding box center [388, 383] width 146 height 58
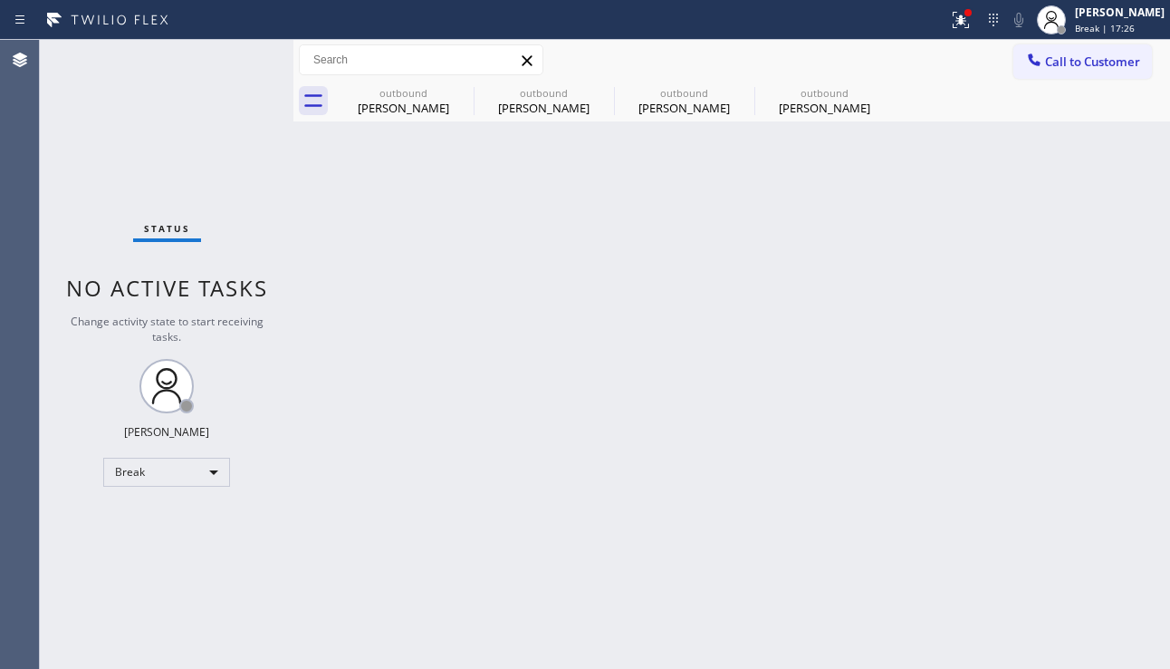
click at [1062, 63] on span "Call to Customer" at bounding box center [1092, 61] width 95 height 16
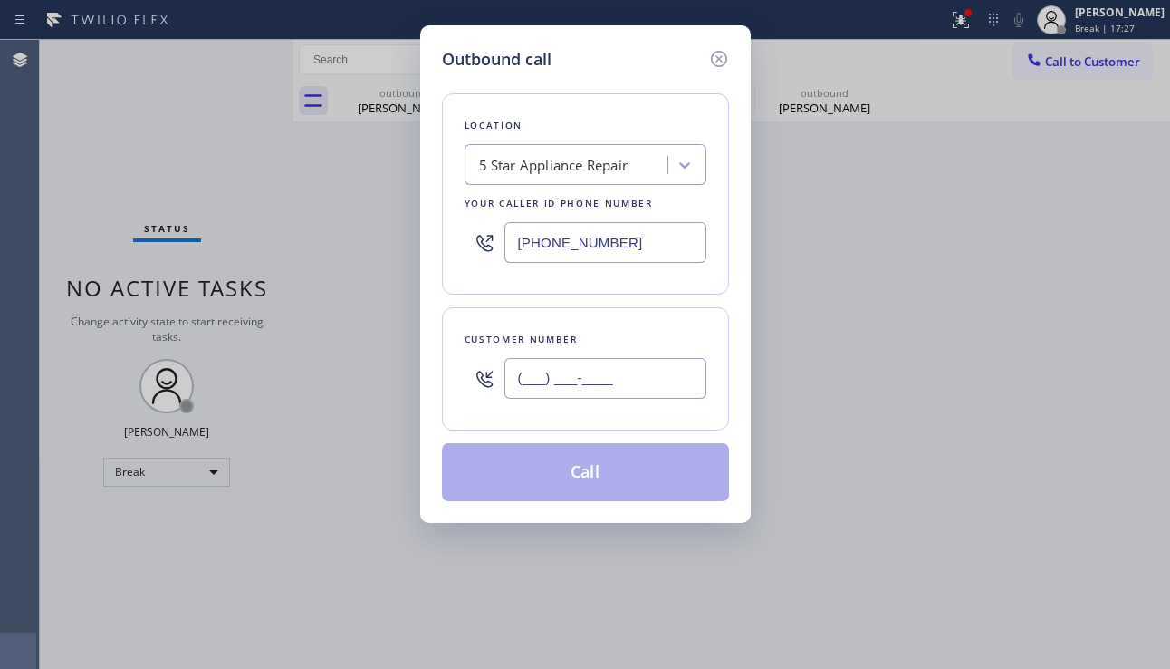
click at [536, 376] on input "(___) ___-____" at bounding box center [606, 378] width 202 height 41
paste input "786) 290-6491"
type input "[PHONE_NUMBER]"
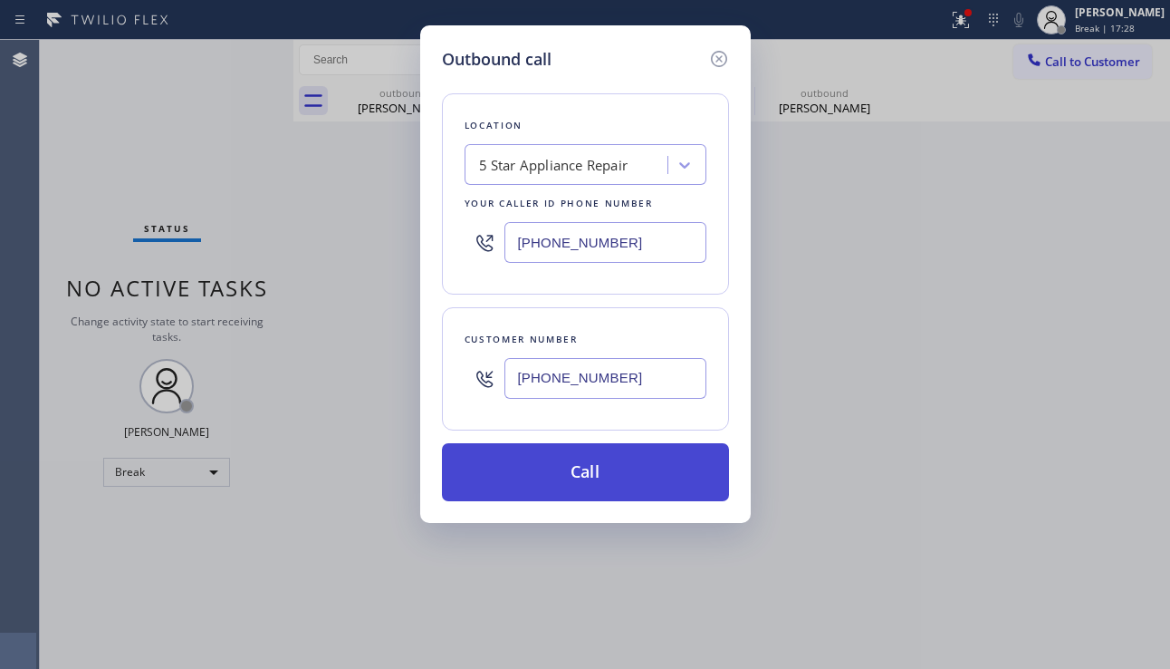
click at [547, 469] on button "Call" at bounding box center [585, 472] width 287 height 58
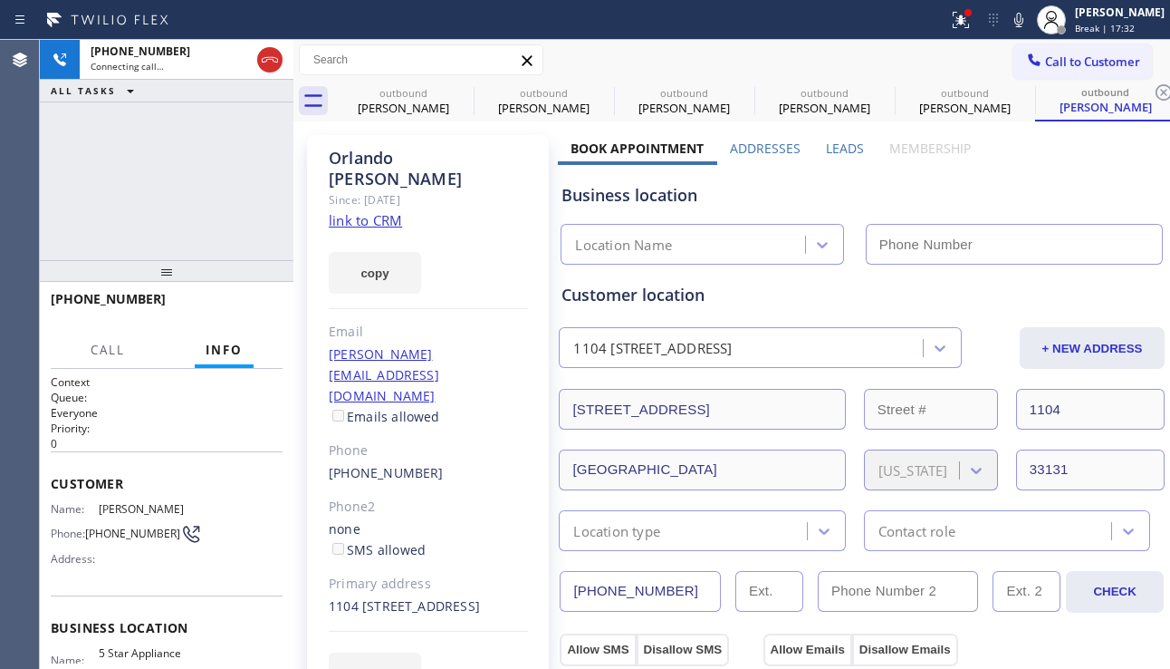
type input "[PHONE_NUMBER]"
click at [518, 667] on div "[PERSON_NAME] Since: [DATE] link to CRM copy Email [PERSON_NAME][EMAIL_ADDRESS]…" at bounding box center [428, 425] width 242 height 581
click at [236, 306] on span "HANG UP" at bounding box center [240, 307] width 55 height 13
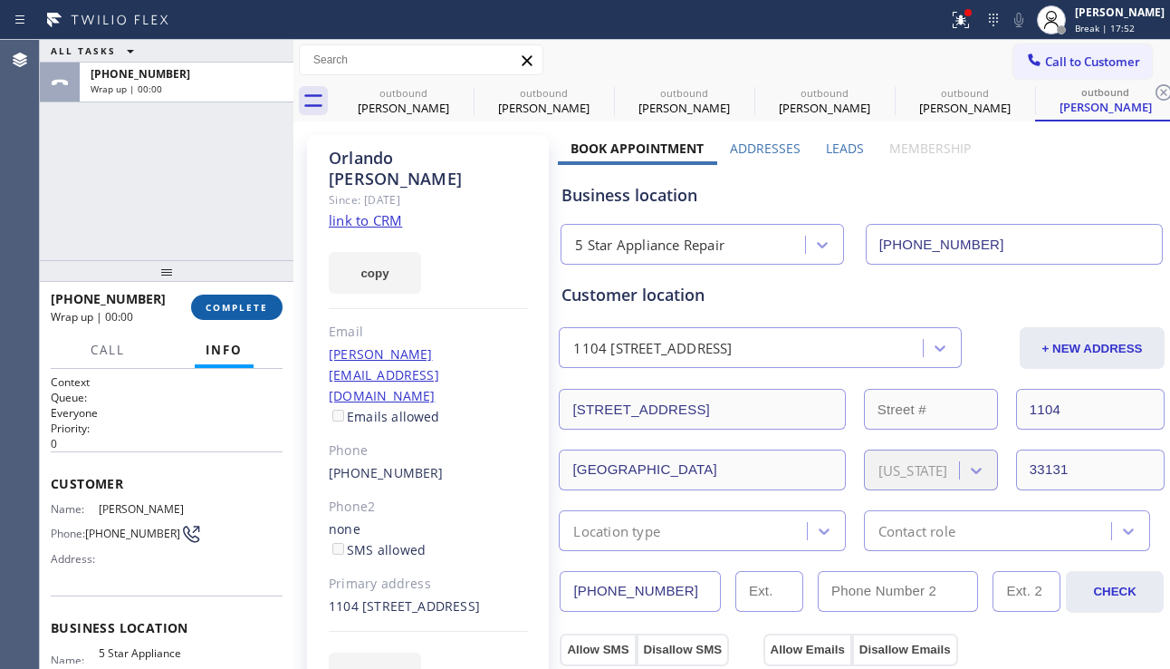
click at [236, 306] on span "COMPLETE" at bounding box center [237, 307] width 63 height 13
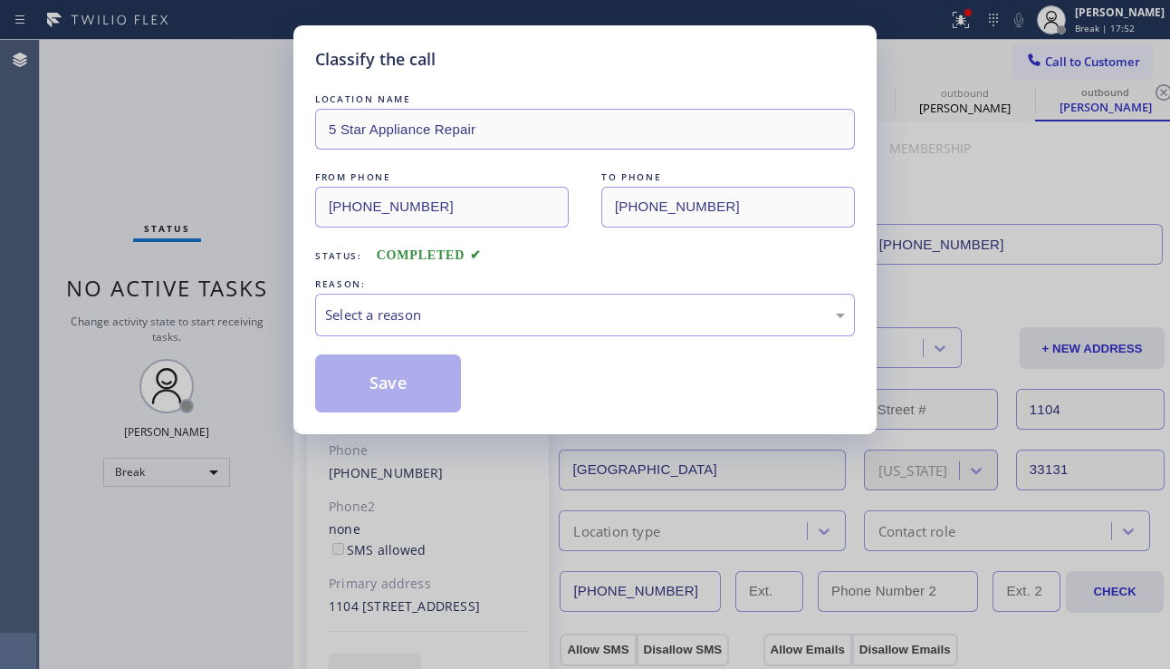
click at [463, 306] on div "Select a reason" at bounding box center [585, 314] width 520 height 21
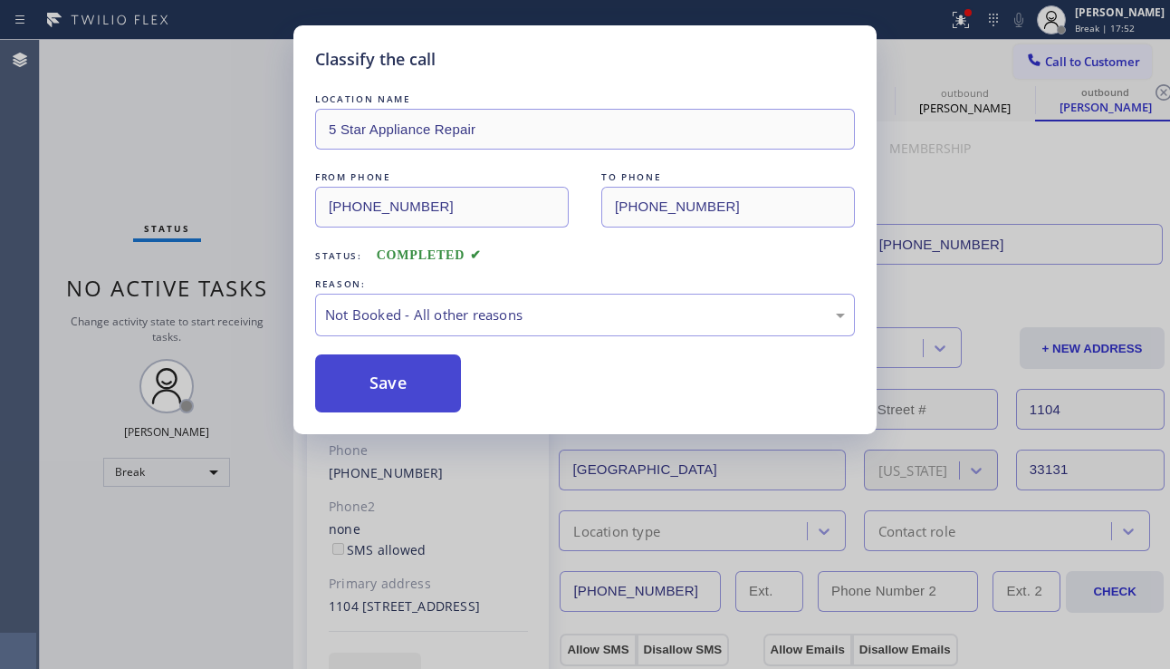
click at [411, 389] on button "Save" at bounding box center [388, 383] width 146 height 58
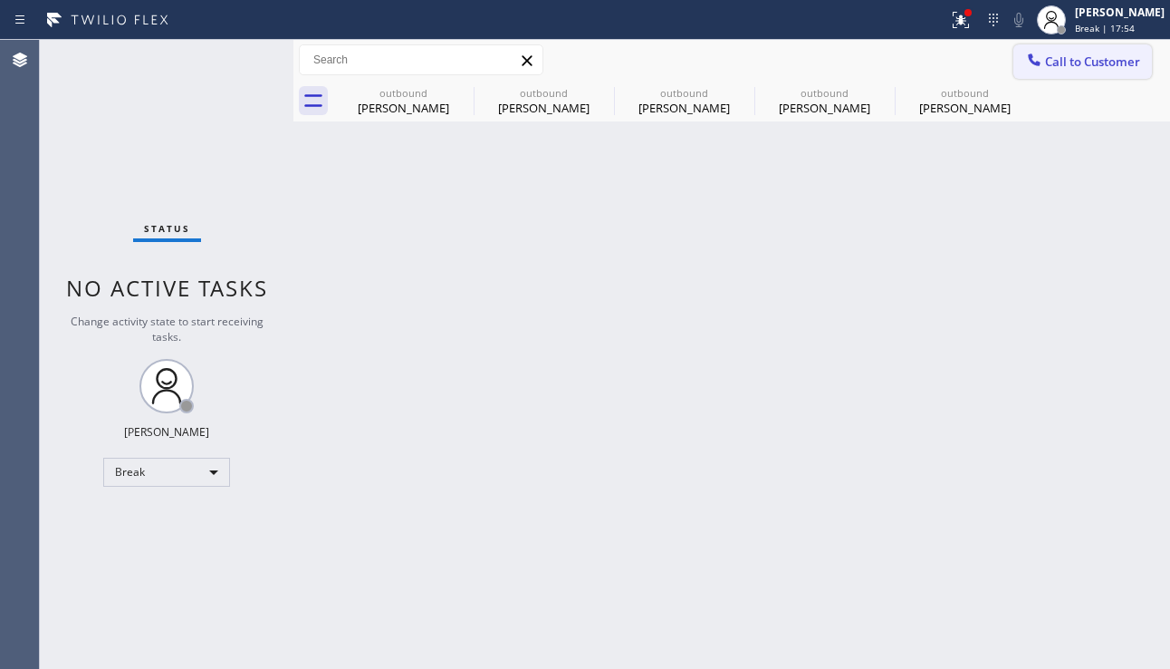
click at [1068, 63] on span "Call to Customer" at bounding box center [1092, 61] width 95 height 16
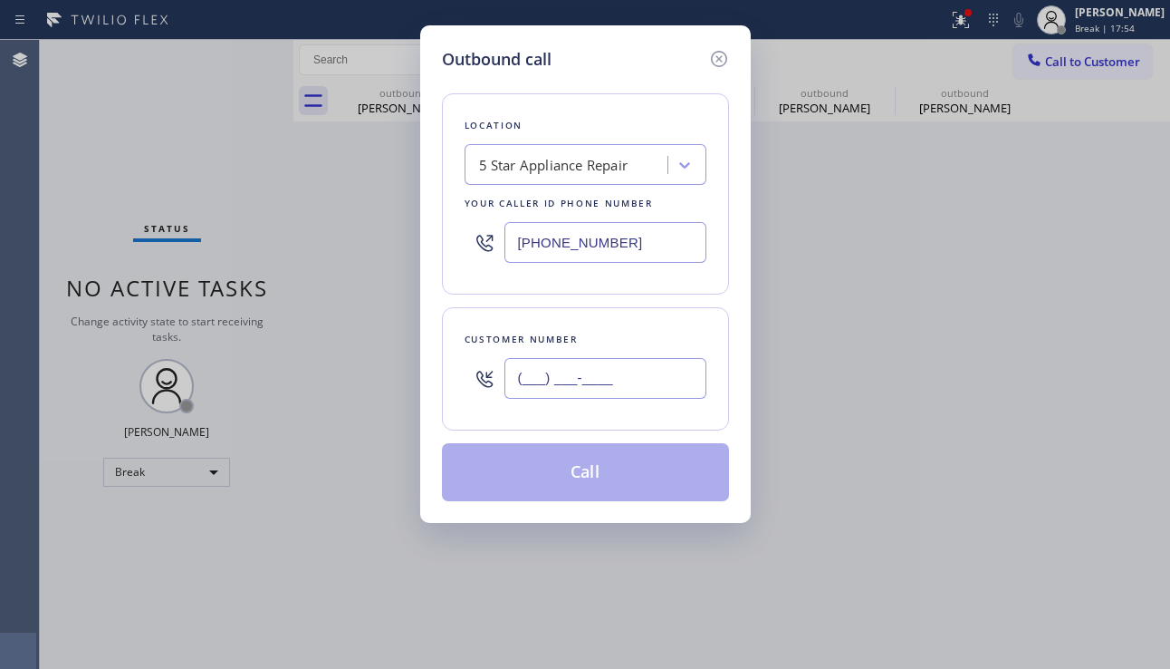
click at [562, 381] on input "(___) ___-____" at bounding box center [606, 378] width 202 height 41
paste input "973) 650-9187"
type input "[PHONE_NUMBER]"
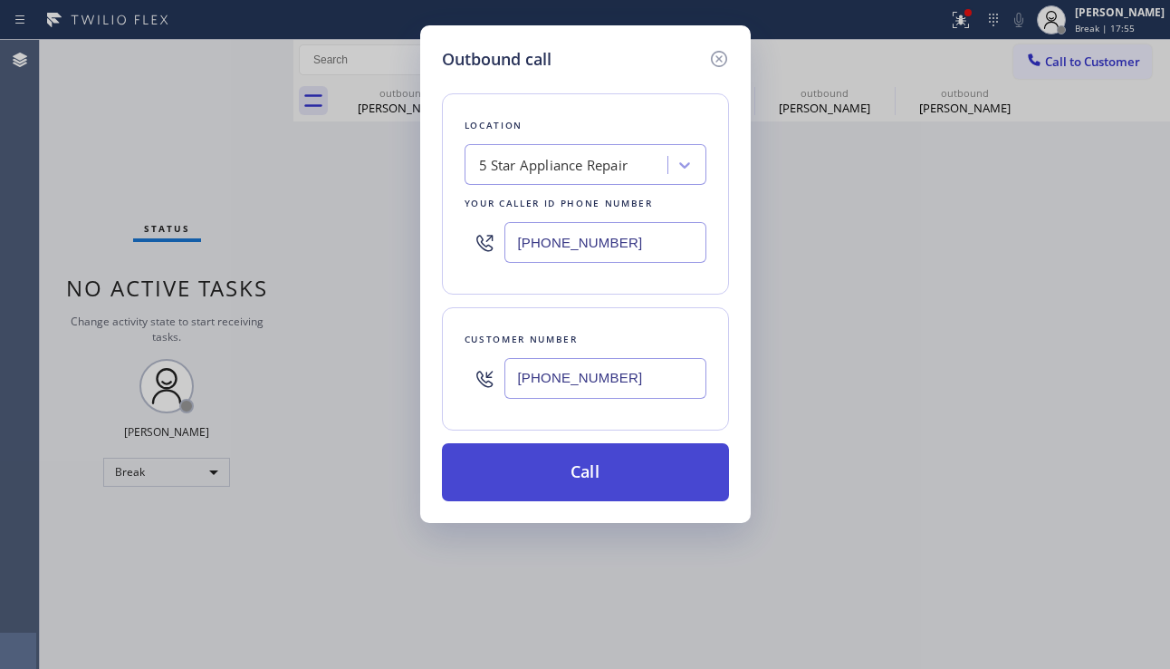
click at [551, 465] on button "Call" at bounding box center [585, 472] width 287 height 58
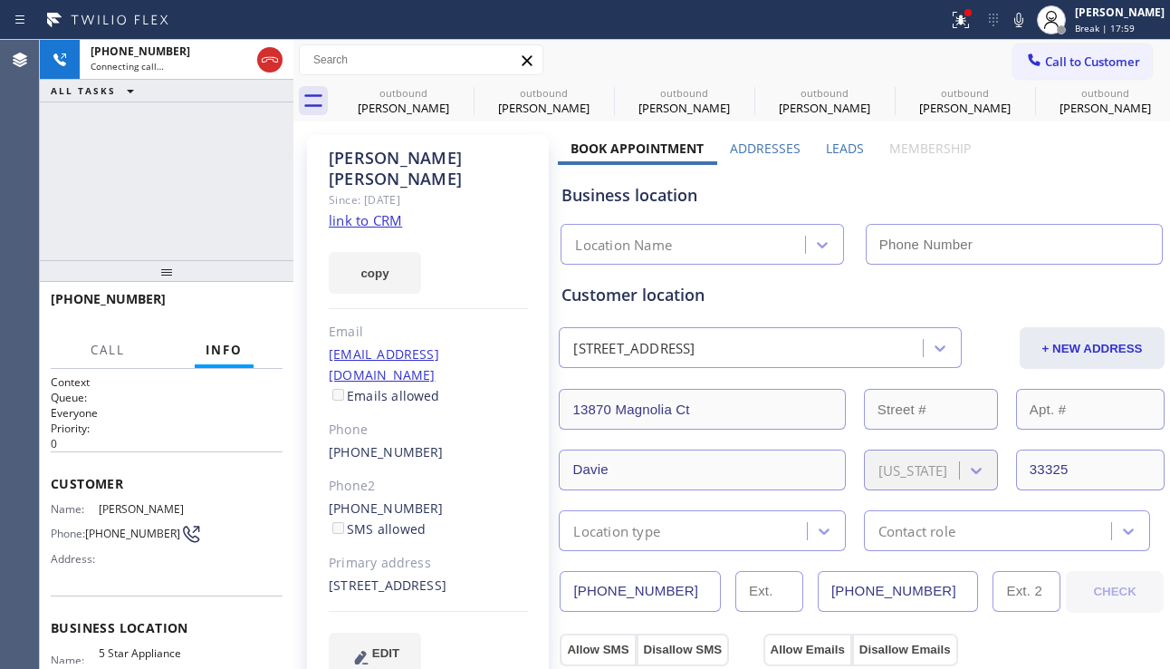
type input "[PHONE_NUMBER]"
click at [92, 187] on div "[PHONE_NUMBER] Connecting call… ALL TASKS ALL TASKS ACTIVE TASKS TASKS IN WRAP …" at bounding box center [167, 150] width 254 height 220
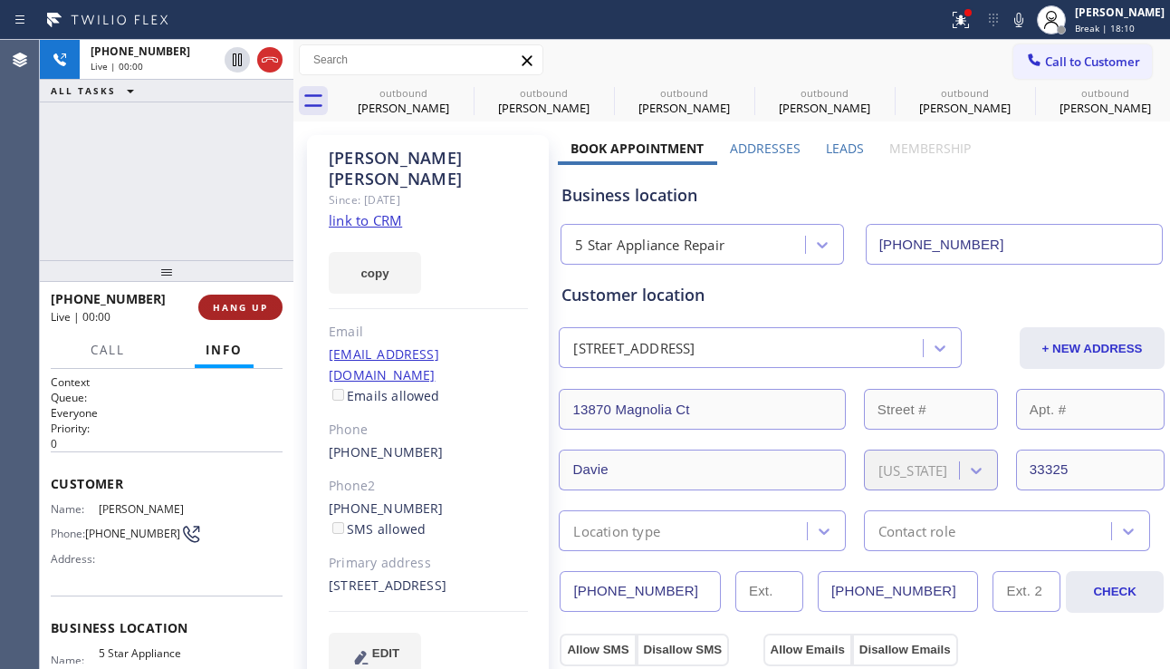
click at [236, 299] on button "HANG UP" at bounding box center [240, 306] width 84 height 25
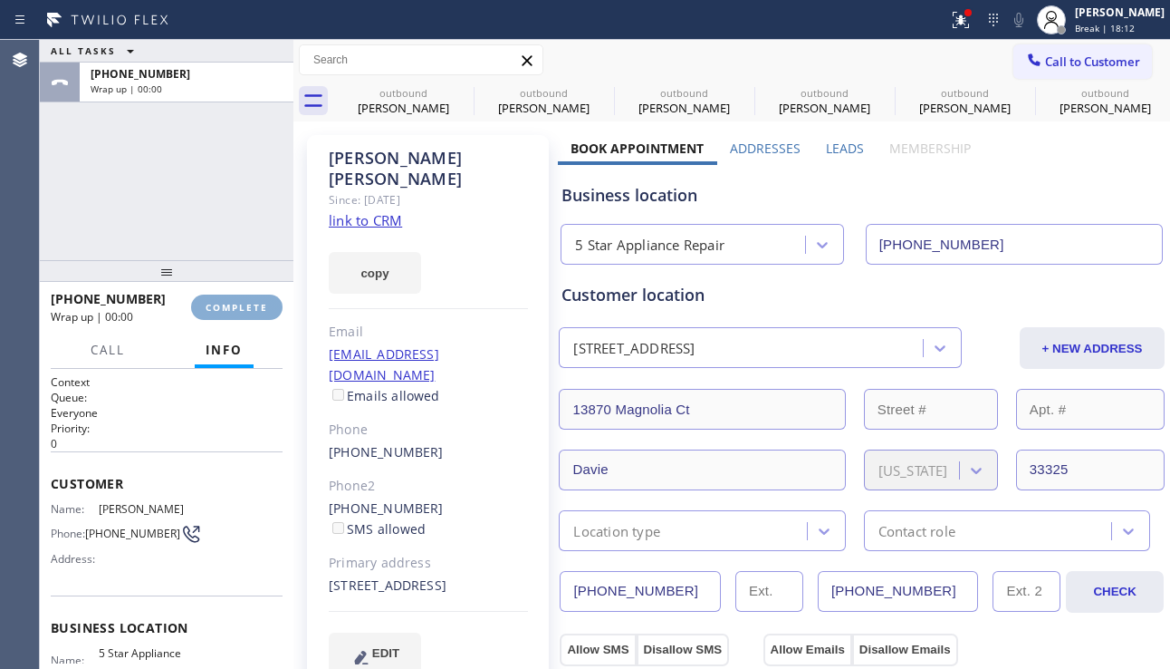
click at [236, 299] on button "COMPLETE" at bounding box center [237, 306] width 92 height 25
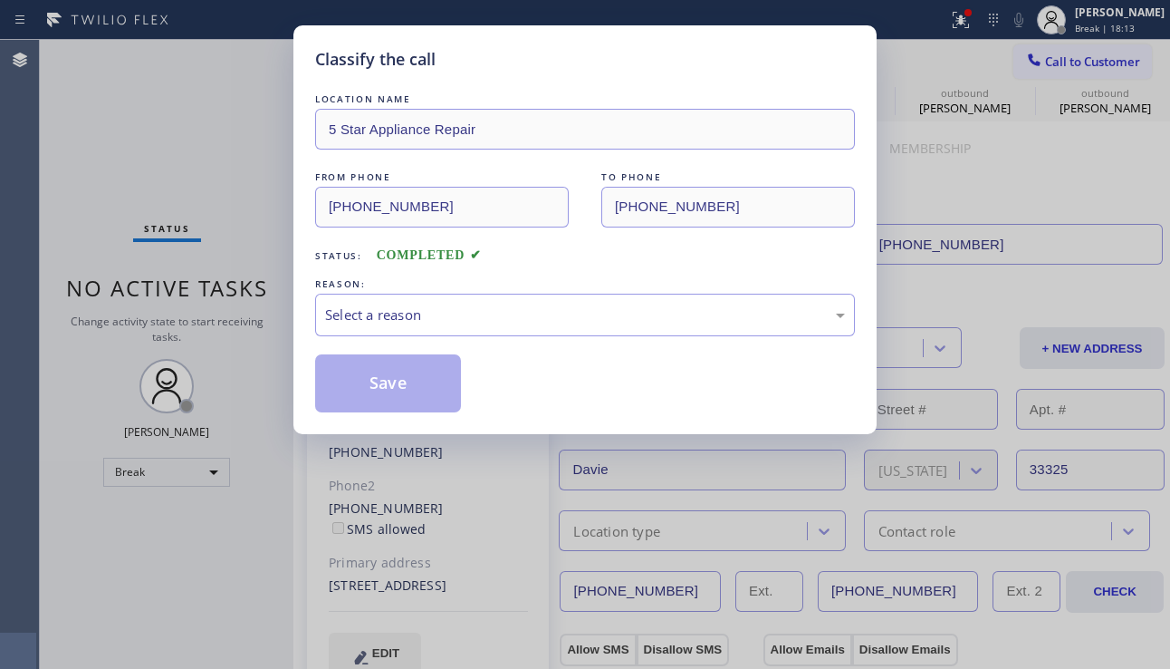
click at [505, 321] on div "Select a reason" at bounding box center [585, 314] width 520 height 21
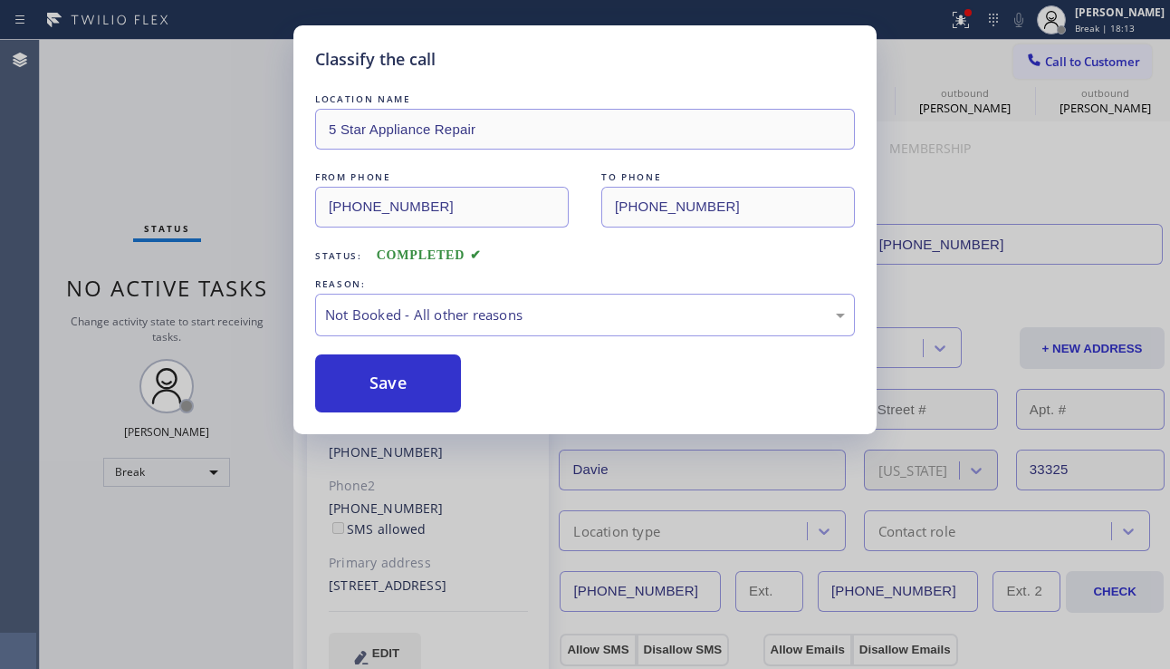
drag, startPoint x: 374, startPoint y: 380, endPoint x: 866, endPoint y: 311, distance: 496.9
click at [374, 380] on button "Save" at bounding box center [388, 383] width 146 height 58
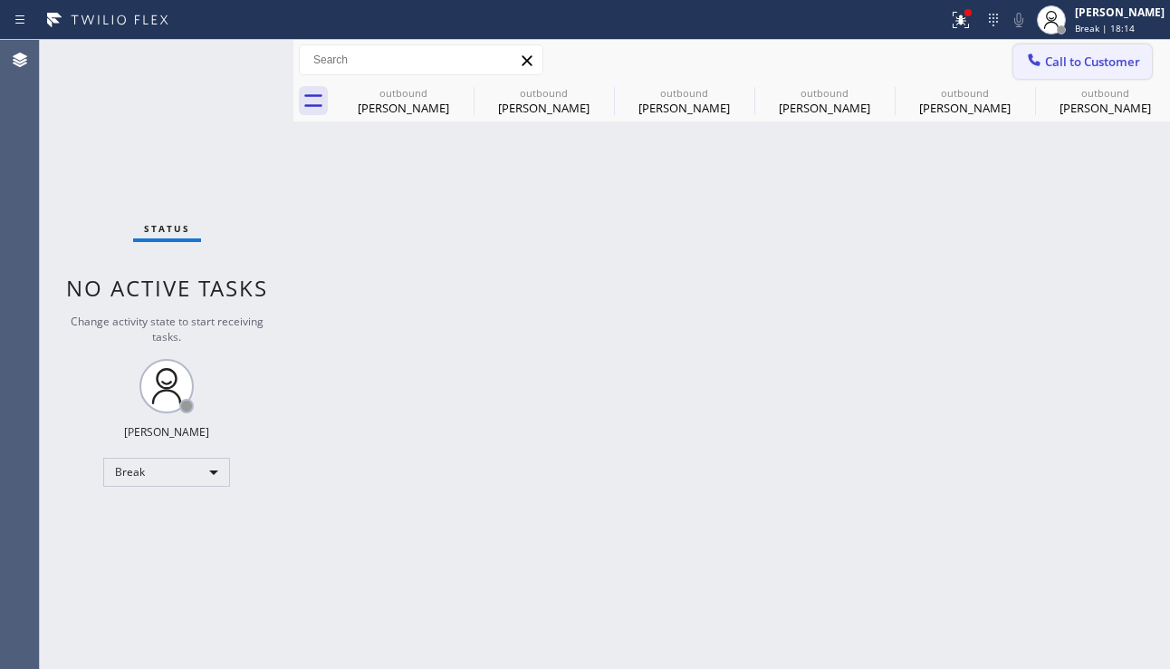
click at [1055, 60] on span "Call to Customer" at bounding box center [1092, 61] width 95 height 16
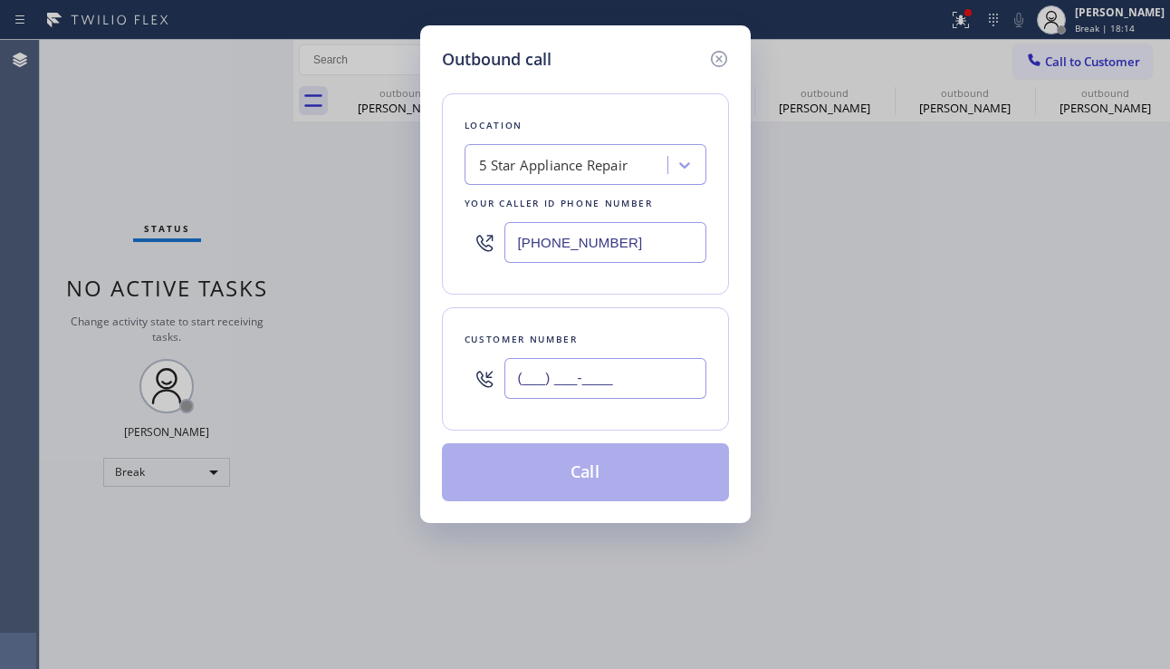
click at [584, 389] on input "(___) ___-____" at bounding box center [606, 378] width 202 height 41
paste input "760) 574-3477"
type input "[PHONE_NUMBER]"
click at [578, 463] on button "Call" at bounding box center [585, 472] width 287 height 58
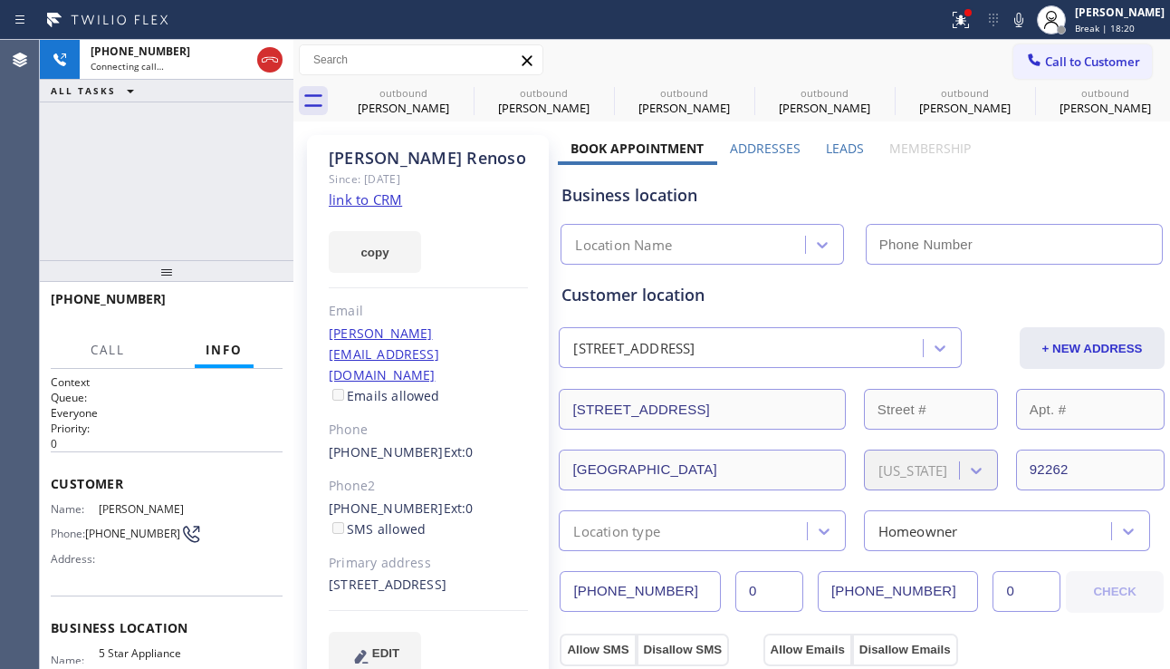
type input "[PHONE_NUMBER]"
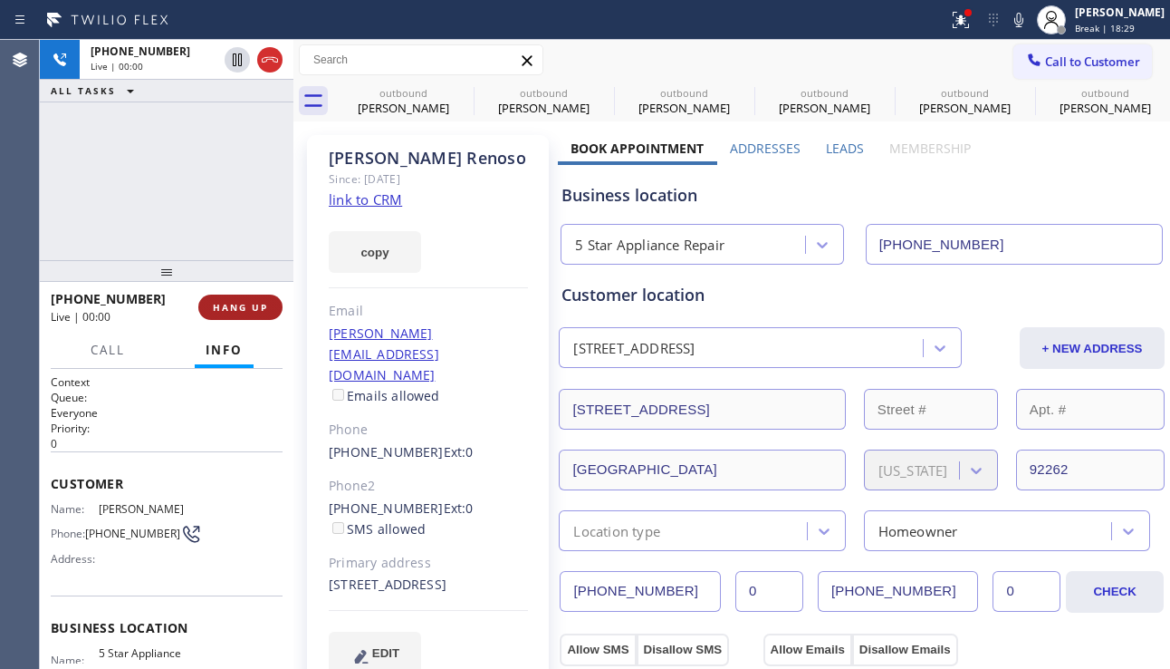
click at [240, 304] on span "HANG UP" at bounding box center [240, 307] width 55 height 13
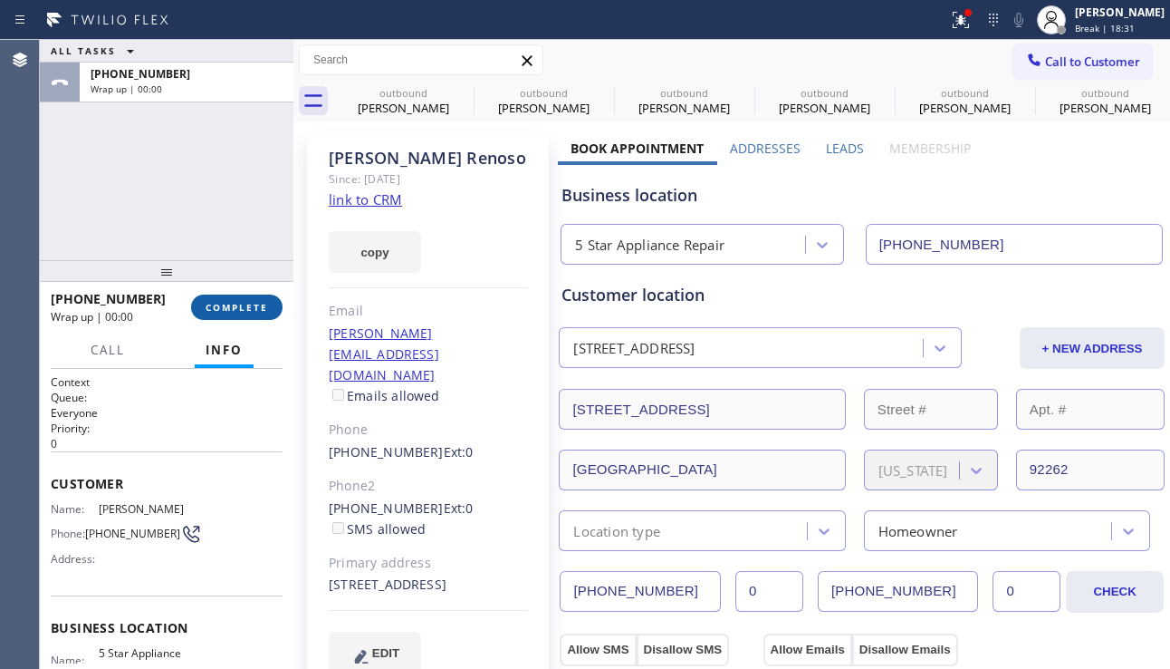
click at [245, 308] on span "COMPLETE" at bounding box center [237, 307] width 63 height 13
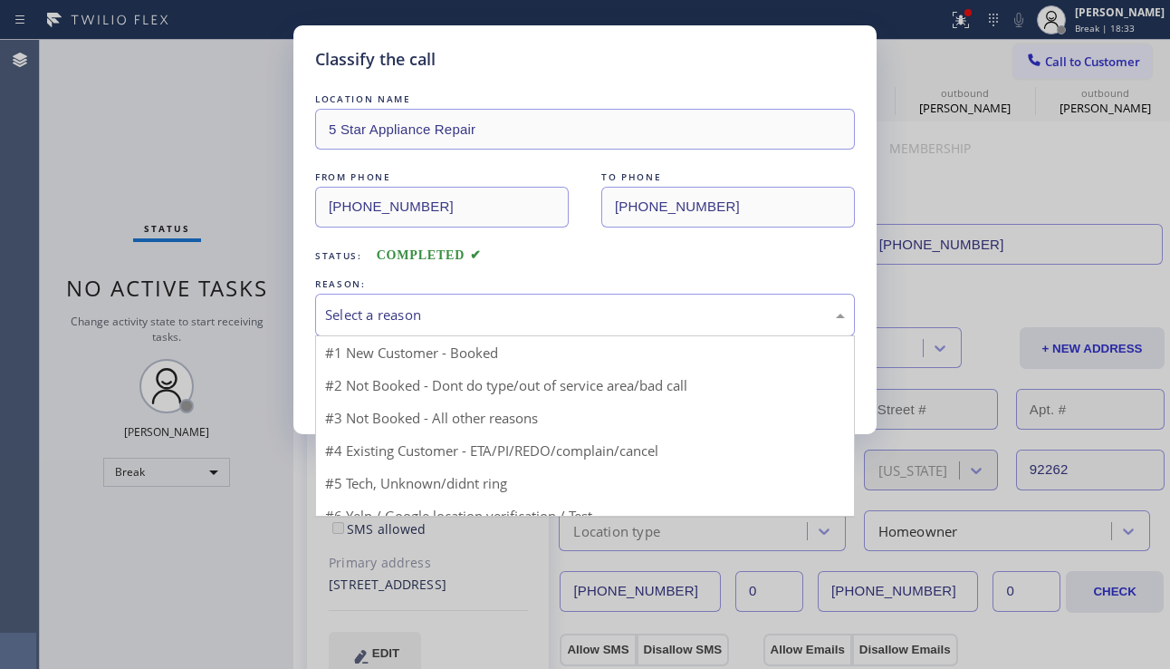
click at [503, 329] on div "Select a reason" at bounding box center [585, 315] width 540 height 43
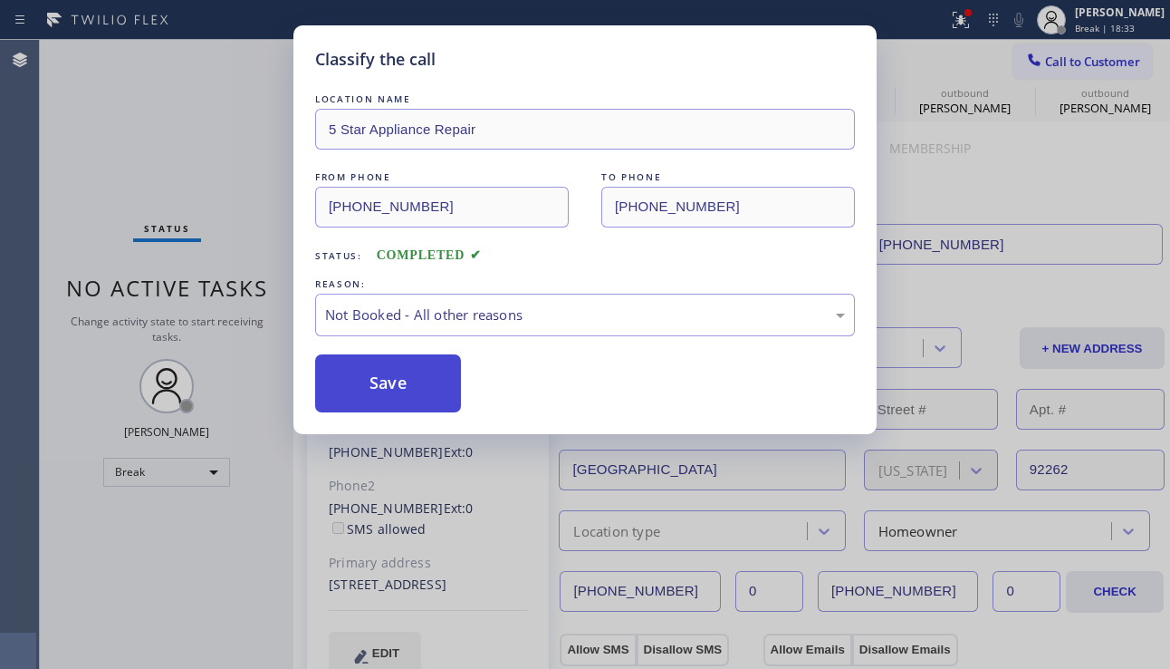
click at [400, 382] on button "Save" at bounding box center [388, 383] width 146 height 58
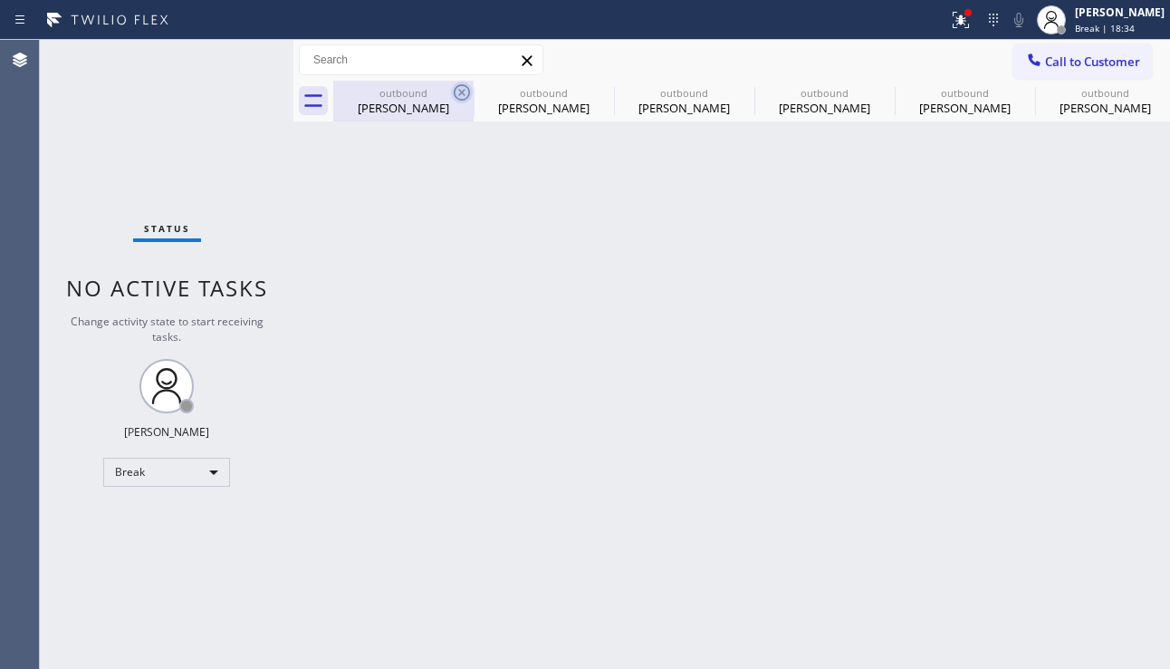
click at [463, 88] on icon at bounding box center [462, 93] width 22 height 22
click at [0, 0] on icon at bounding box center [0, 0] width 0 height 0
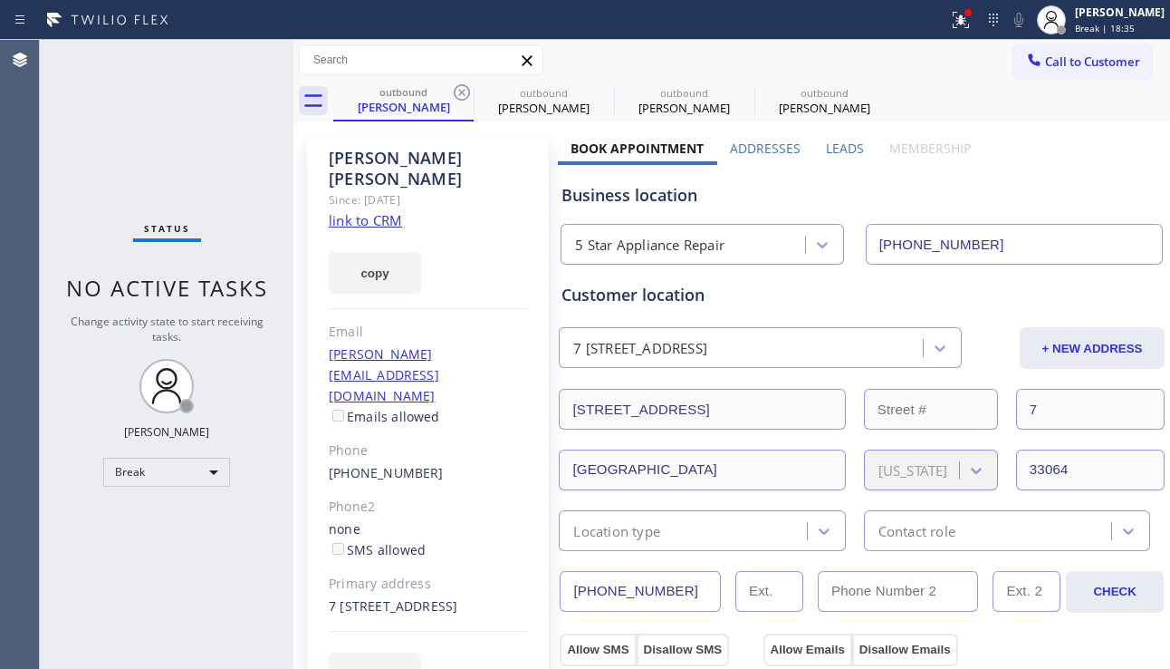
click at [463, 88] on icon at bounding box center [462, 93] width 22 height 22
click at [0, 0] on icon at bounding box center [0, 0] width 0 height 0
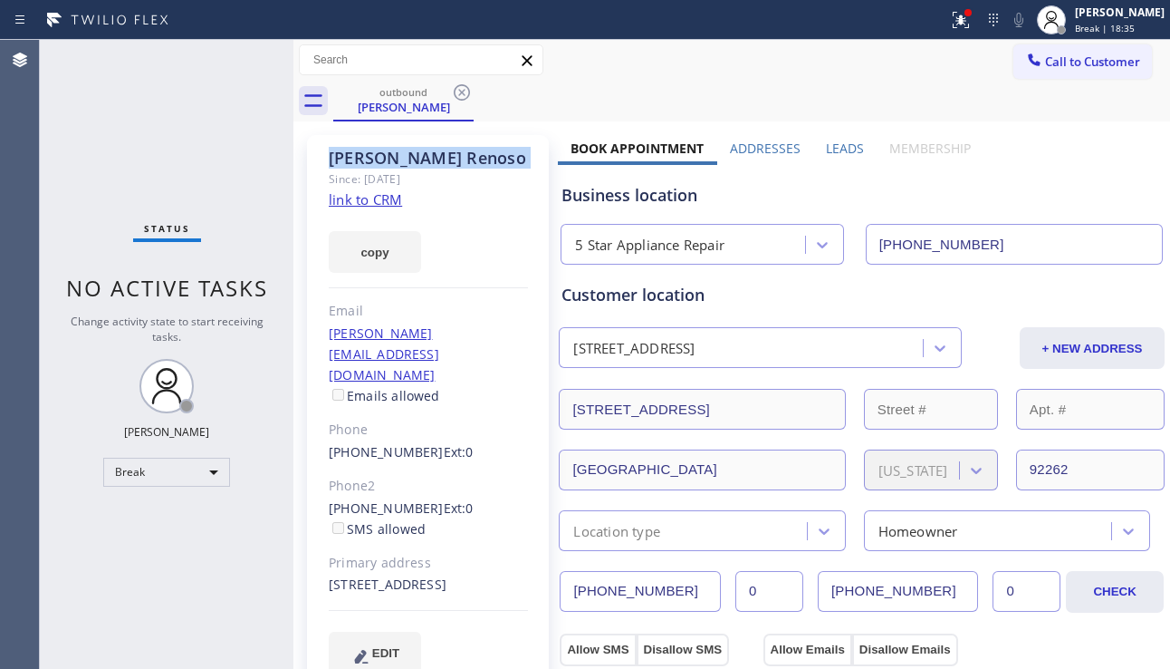
click at [463, 88] on icon at bounding box center [462, 93] width 22 height 22
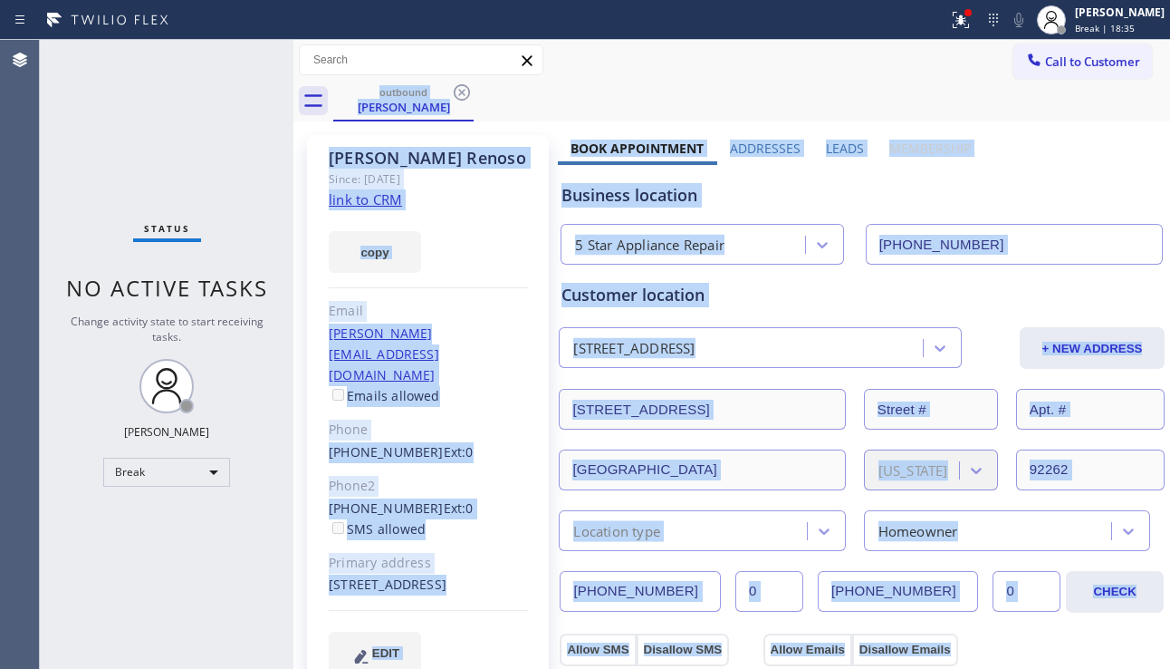
click at [463, 88] on div "outbound [PERSON_NAME]" at bounding box center [751, 101] width 837 height 41
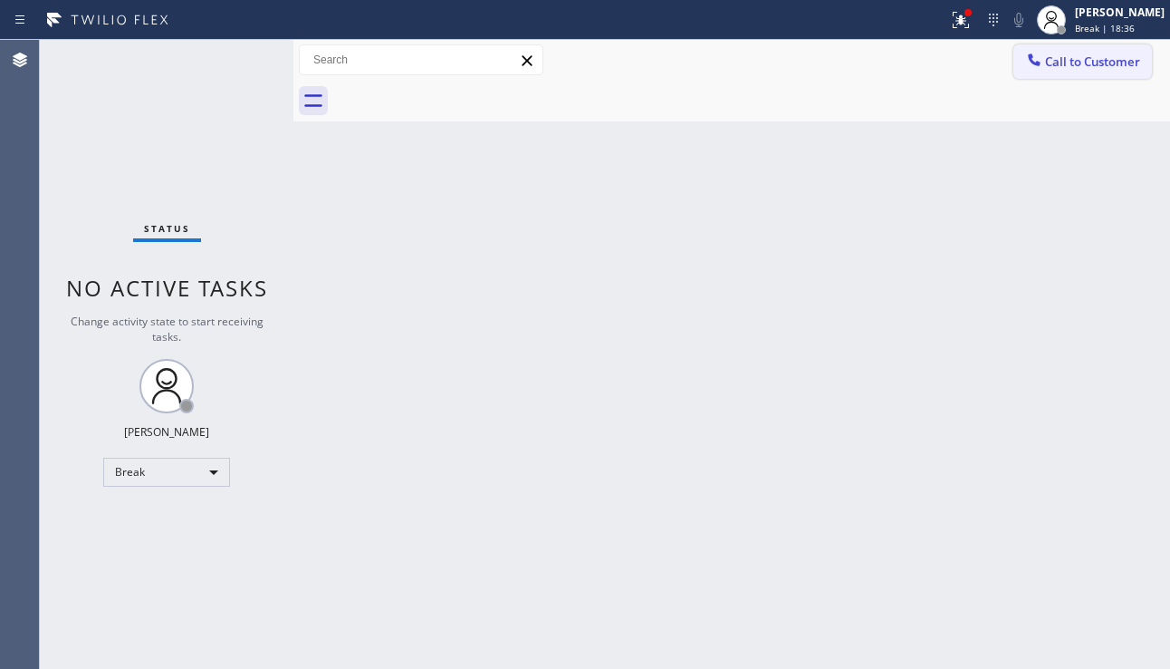
click at [1014, 60] on button "Call to Customer" at bounding box center [1083, 61] width 139 height 34
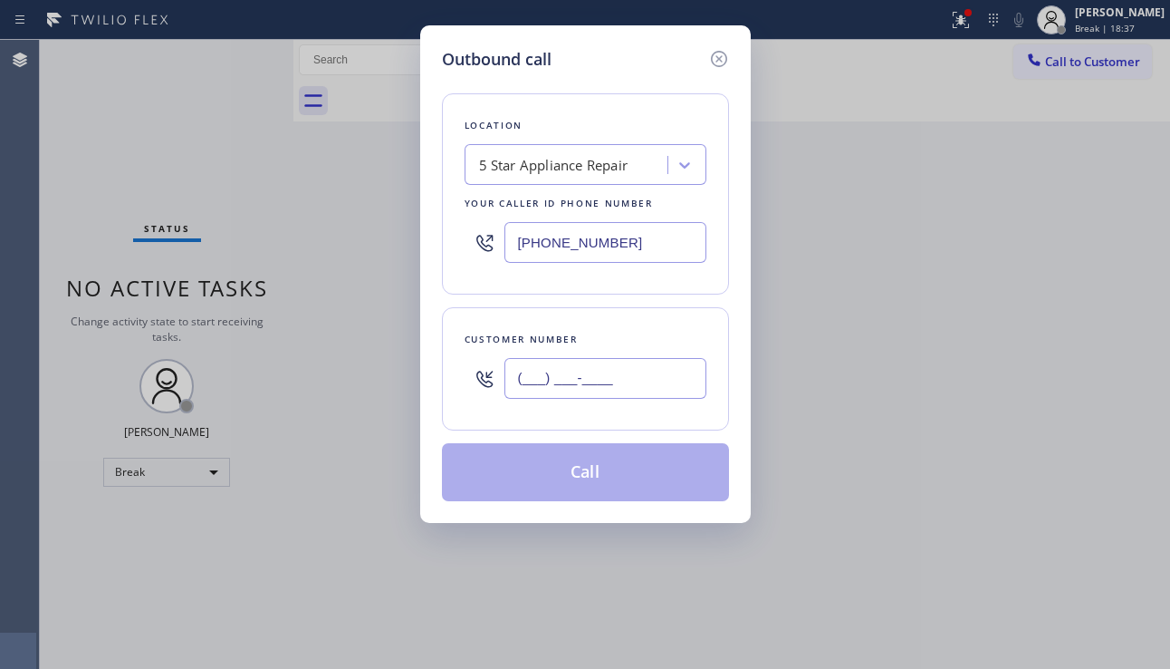
click at [564, 381] on input "(___) ___-____" at bounding box center [606, 378] width 202 height 41
paste input "786) 417-1168"
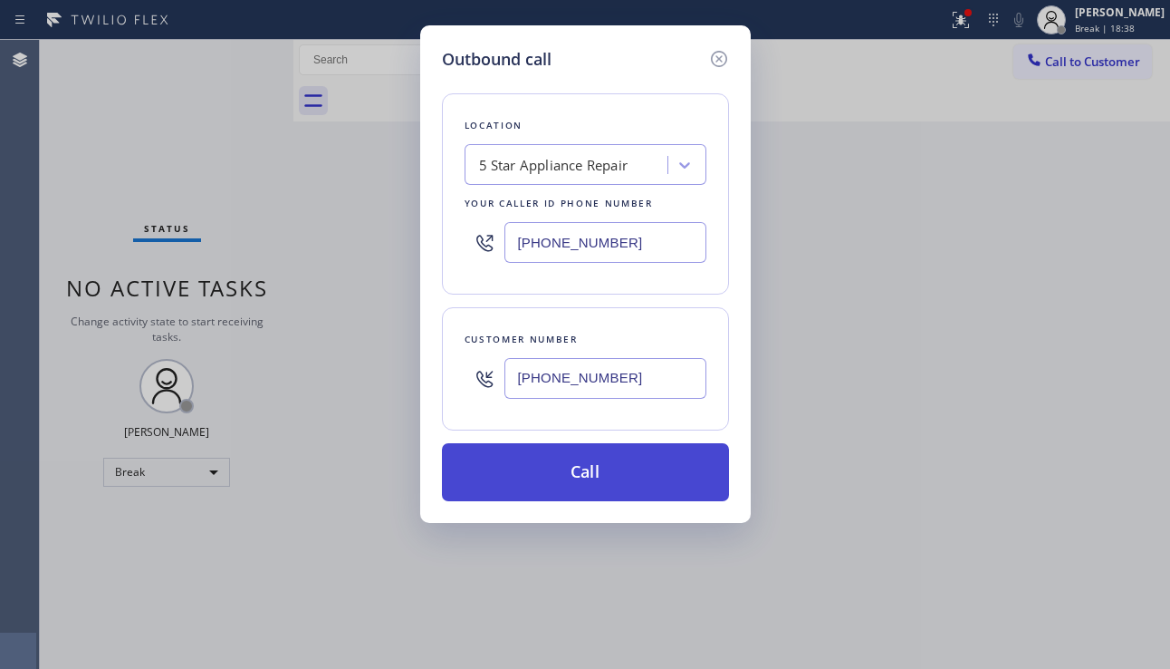
type input "[PHONE_NUMBER]"
click at [594, 475] on button "Call" at bounding box center [585, 472] width 287 height 58
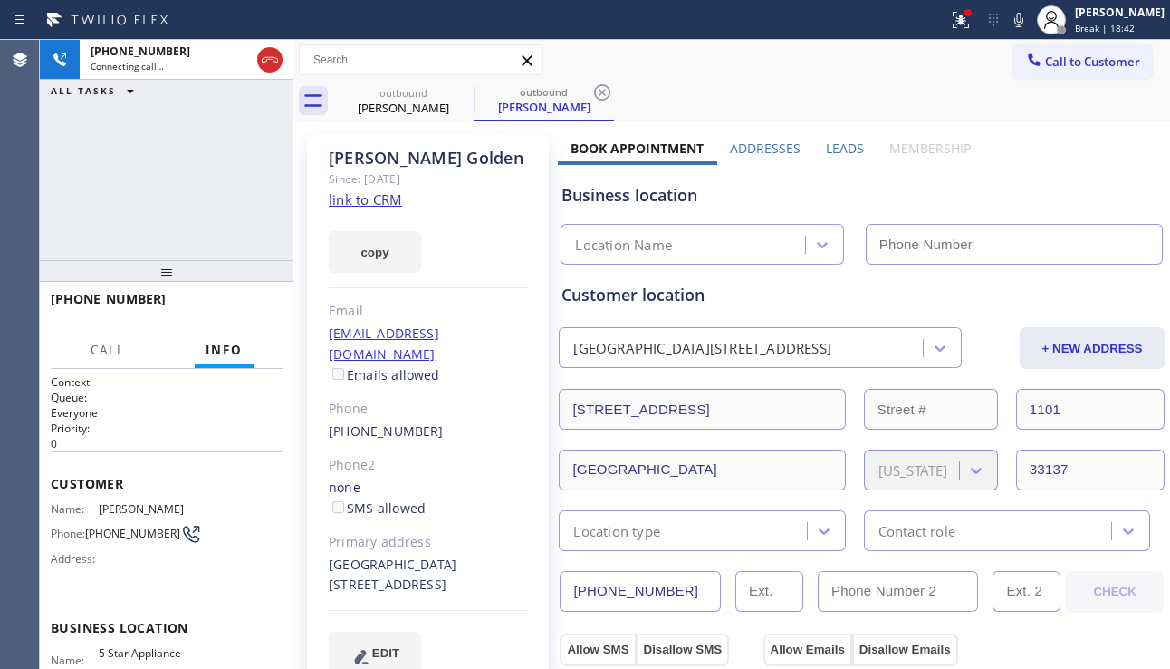
type input "[PHONE_NUMBER]"
drag, startPoint x: 121, startPoint y: 234, endPoint x: 153, endPoint y: 263, distance: 43.0
click at [121, 234] on div "[PHONE_NUMBER] Connecting call… ALL TASKS ALL TASKS ACTIVE TASKS TASKS IN WRAP …" at bounding box center [167, 150] width 254 height 220
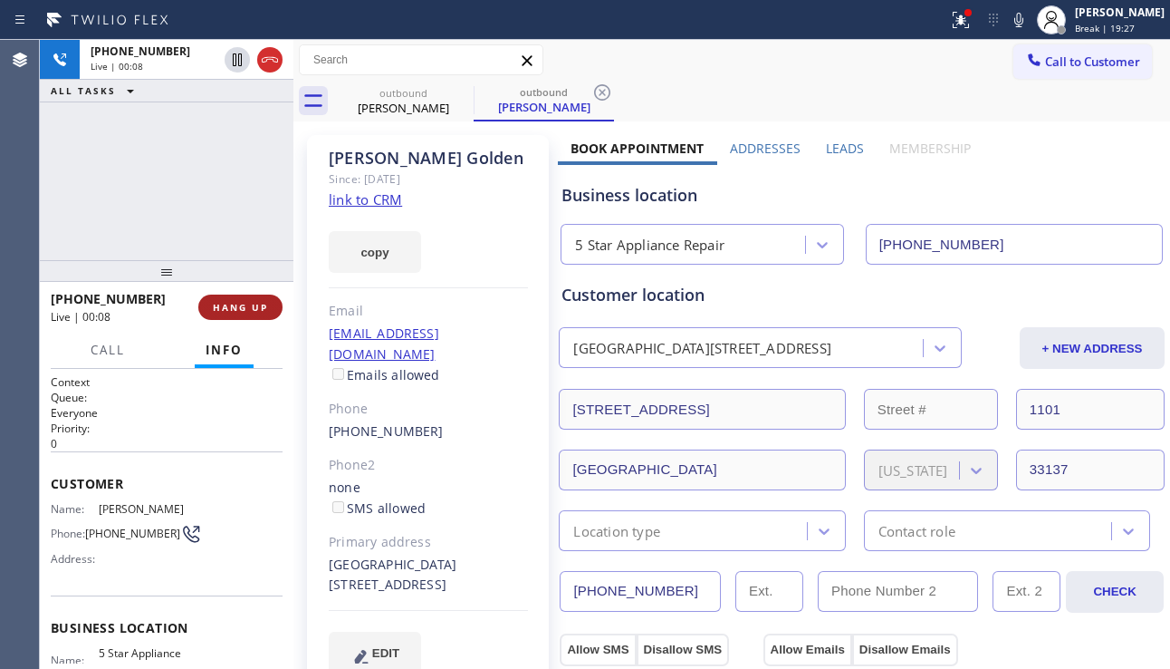
click at [265, 308] on span "HANG UP" at bounding box center [240, 307] width 55 height 13
click at [264, 305] on span "HANG UP" at bounding box center [240, 307] width 55 height 13
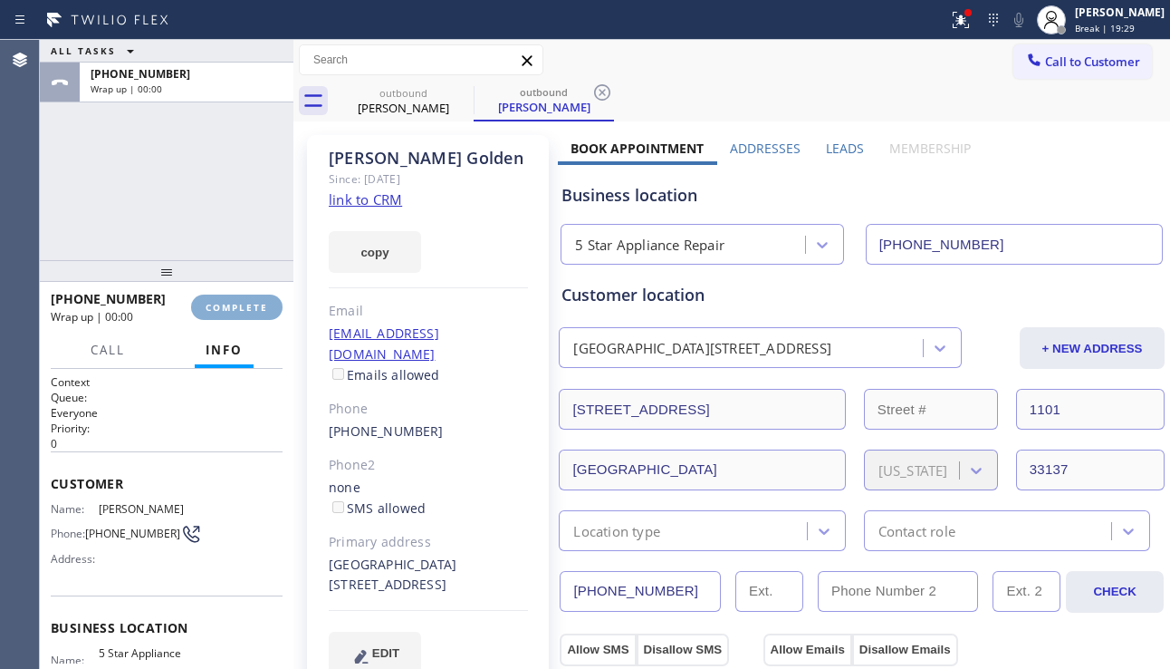
click at [259, 305] on span "COMPLETE" at bounding box center [237, 307] width 63 height 13
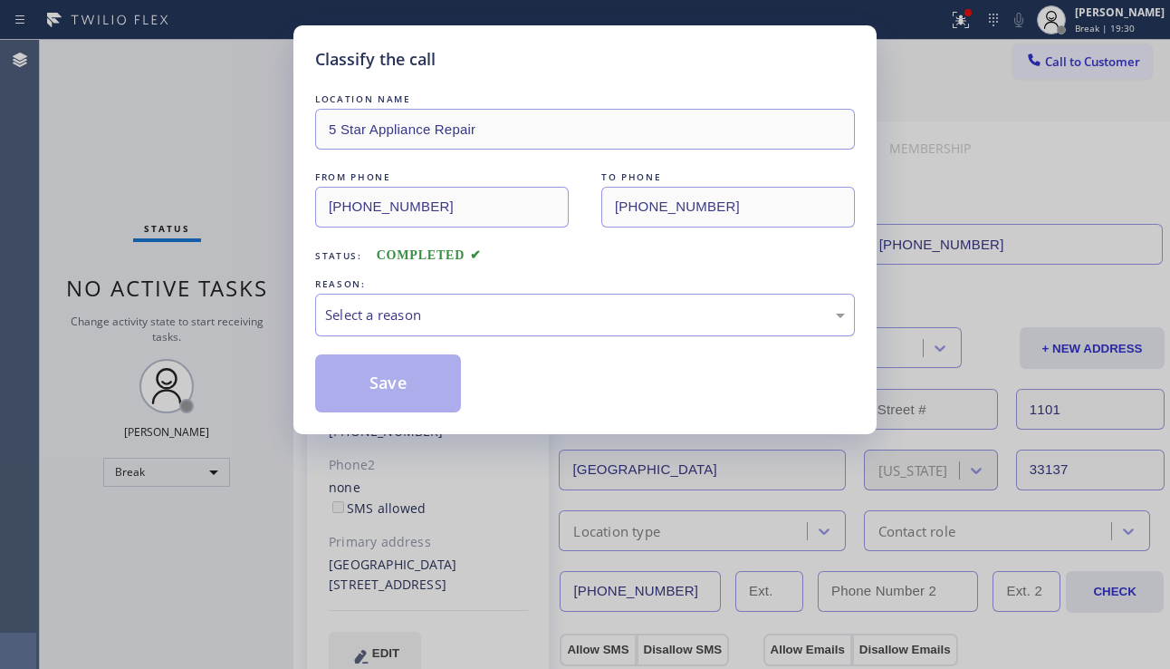
click at [472, 304] on div "Select a reason" at bounding box center [585, 314] width 520 height 21
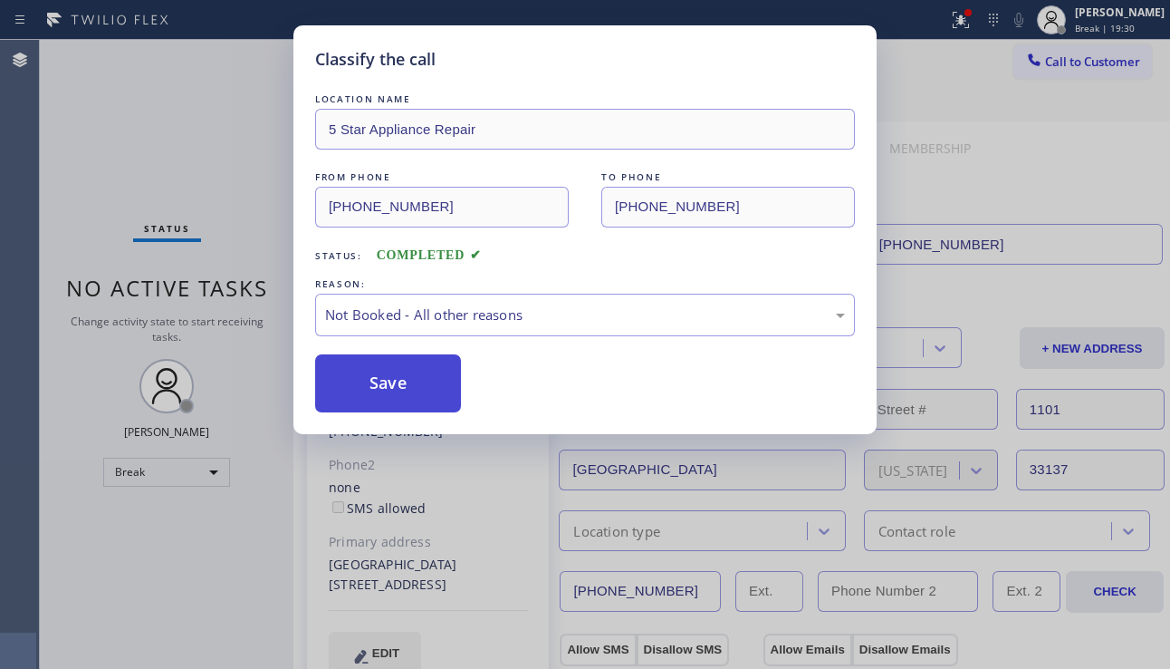
drag, startPoint x: 400, startPoint y: 383, endPoint x: 409, endPoint y: 381, distance: 9.2
click at [400, 383] on button "Save" at bounding box center [388, 383] width 146 height 58
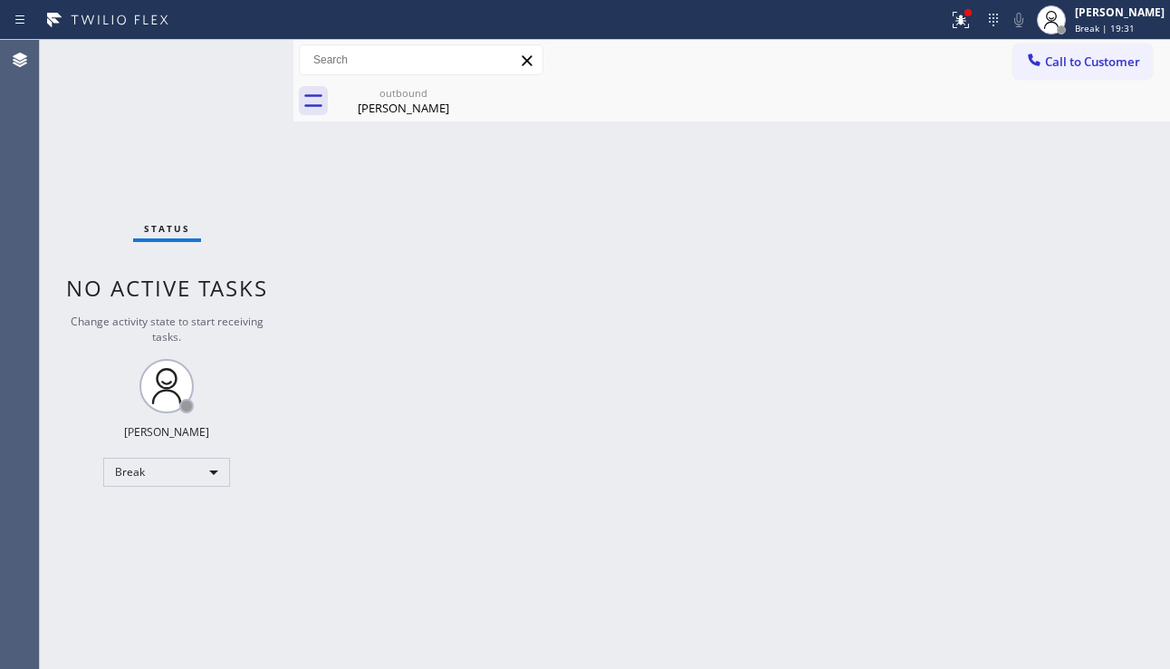
click at [1051, 57] on span "Call to Customer" at bounding box center [1092, 61] width 95 height 16
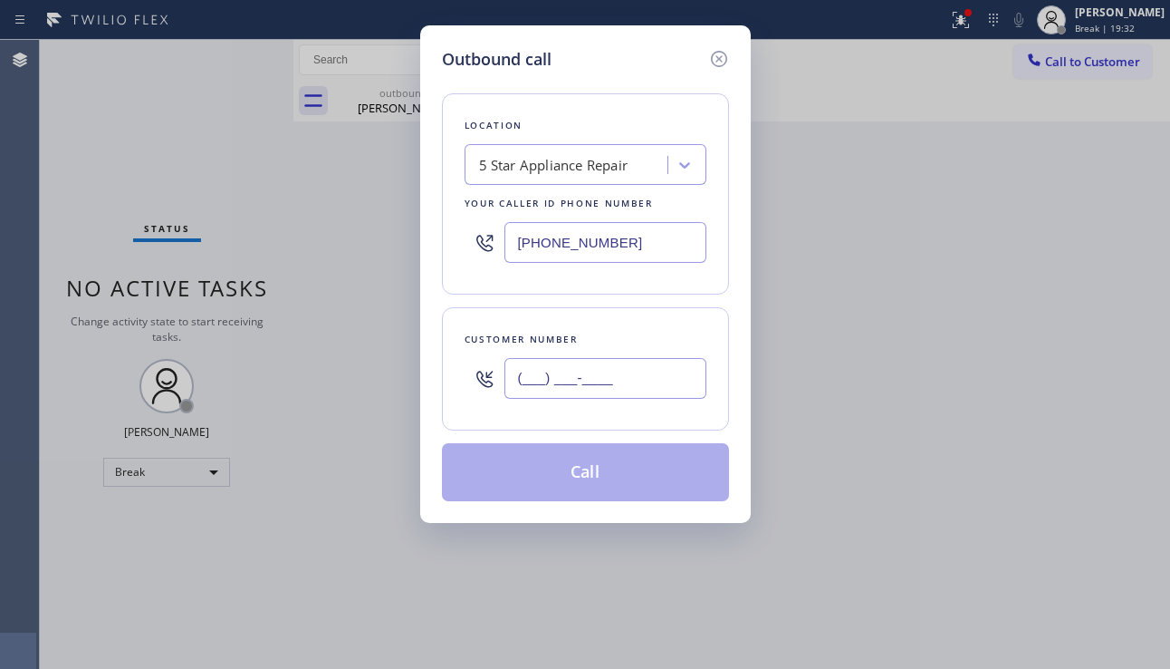
click at [564, 378] on input "(___) ___-____" at bounding box center [606, 378] width 202 height 41
paste input "646) 641-2771"
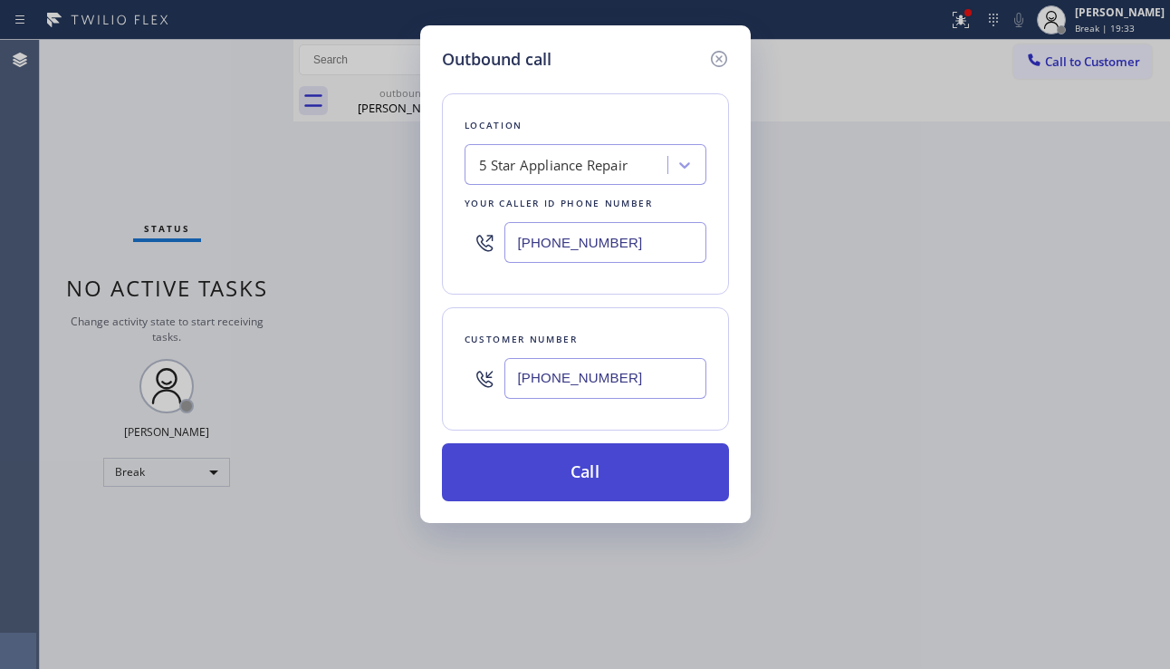
type input "[PHONE_NUMBER]"
click at [591, 480] on button "Call" at bounding box center [585, 472] width 287 height 58
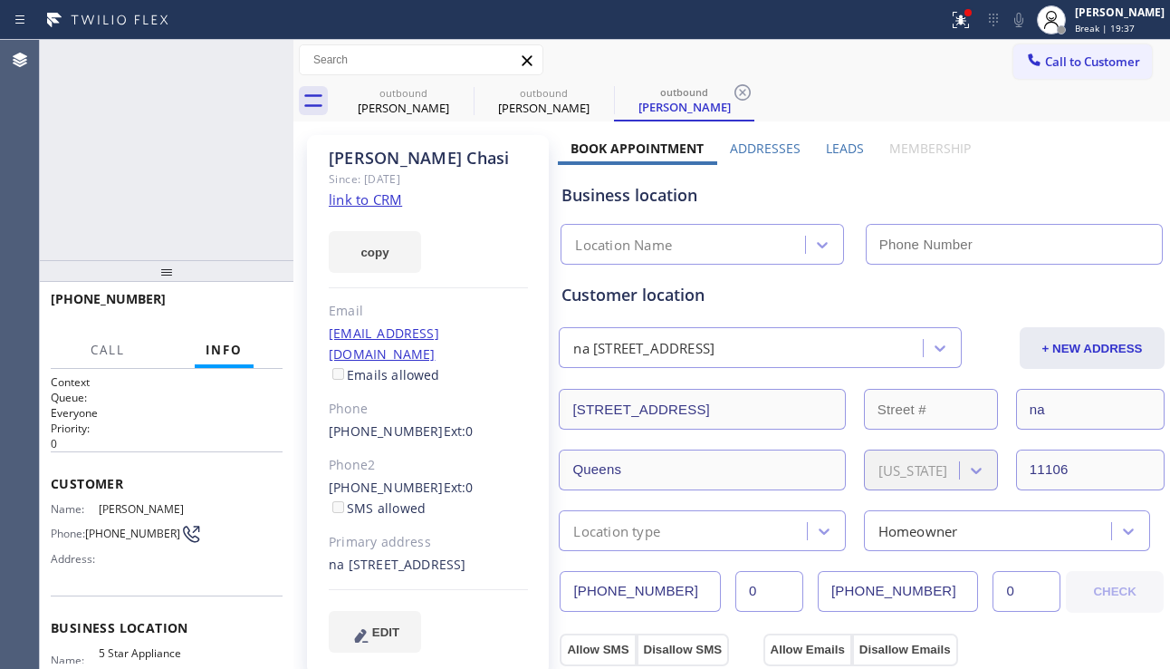
type input "[PHONE_NUMBER]"
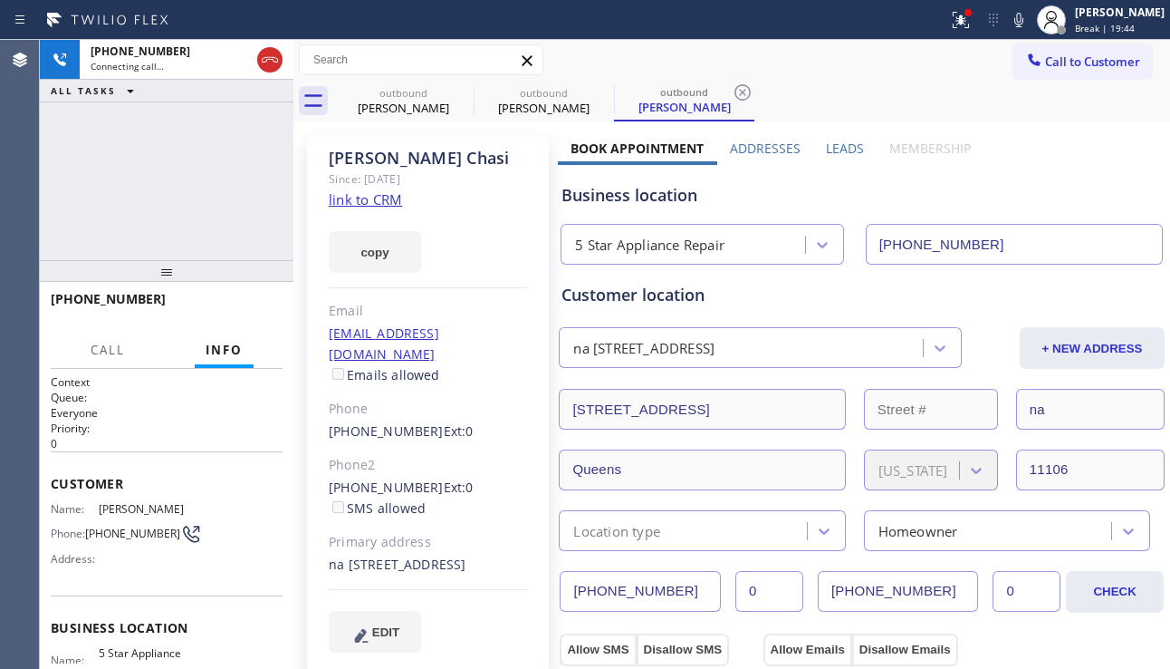
click at [167, 196] on div "[PHONE_NUMBER] Connecting call… ALL TASKS ALL TASKS ACTIVE TASKS TASKS IN WRAP …" at bounding box center [167, 150] width 254 height 220
click at [240, 304] on span "HANG UP" at bounding box center [240, 307] width 55 height 13
click at [240, 303] on span "HANG UP" at bounding box center [240, 307] width 55 height 13
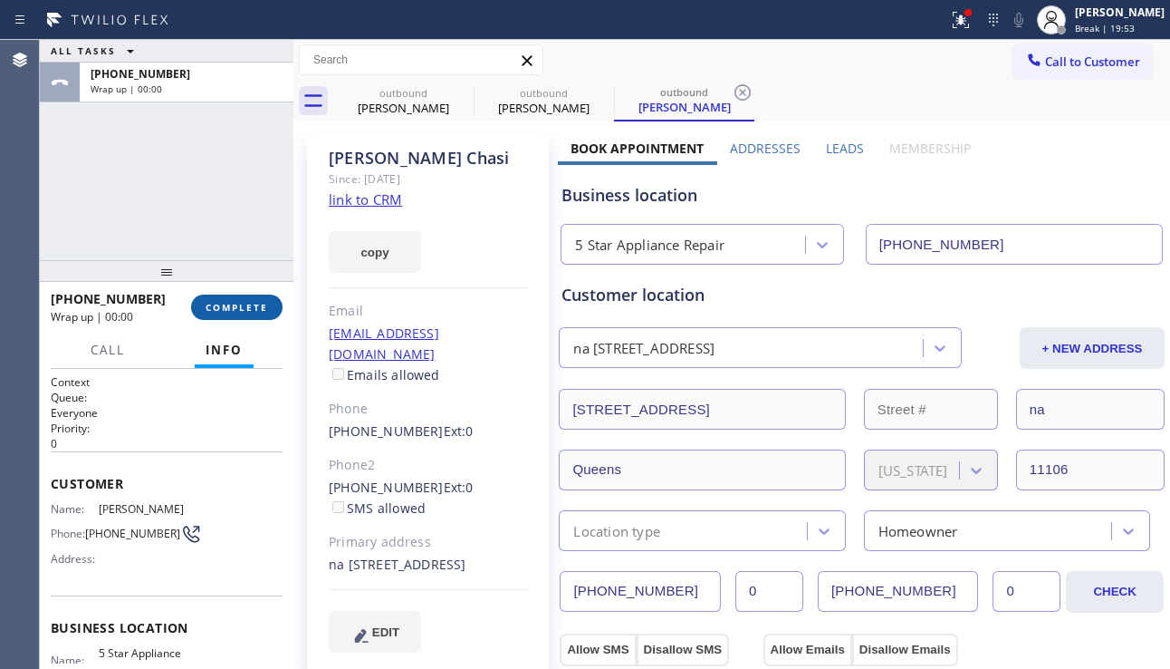
click at [240, 303] on span "COMPLETE" at bounding box center [237, 307] width 63 height 13
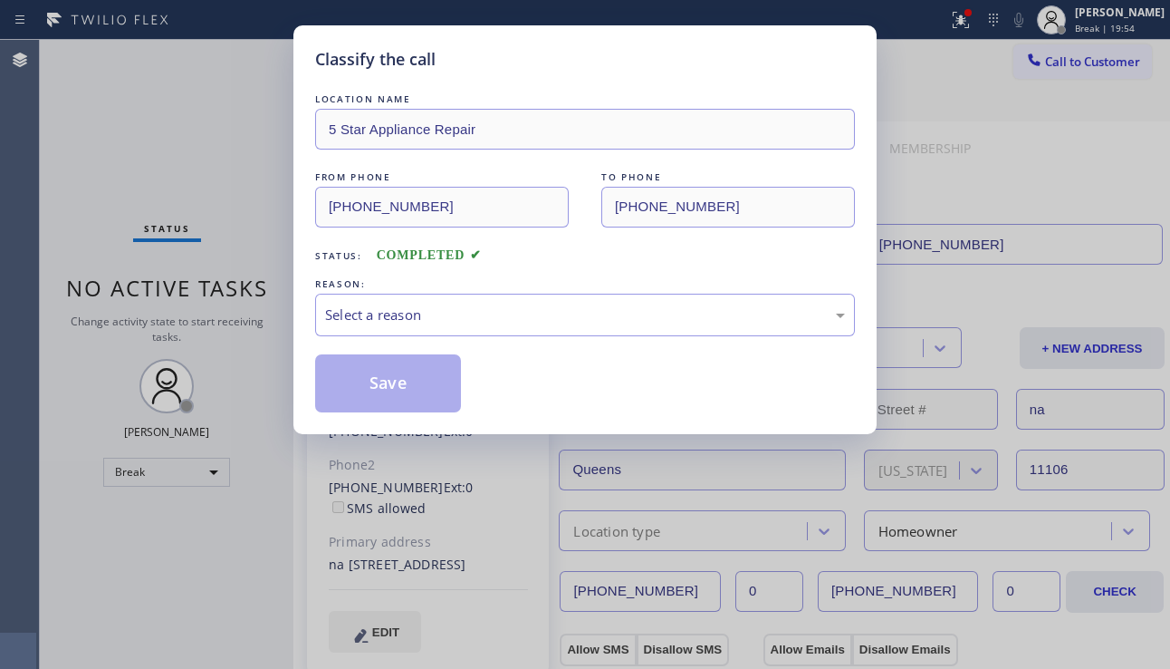
click at [503, 318] on div "Select a reason" at bounding box center [585, 314] width 520 height 21
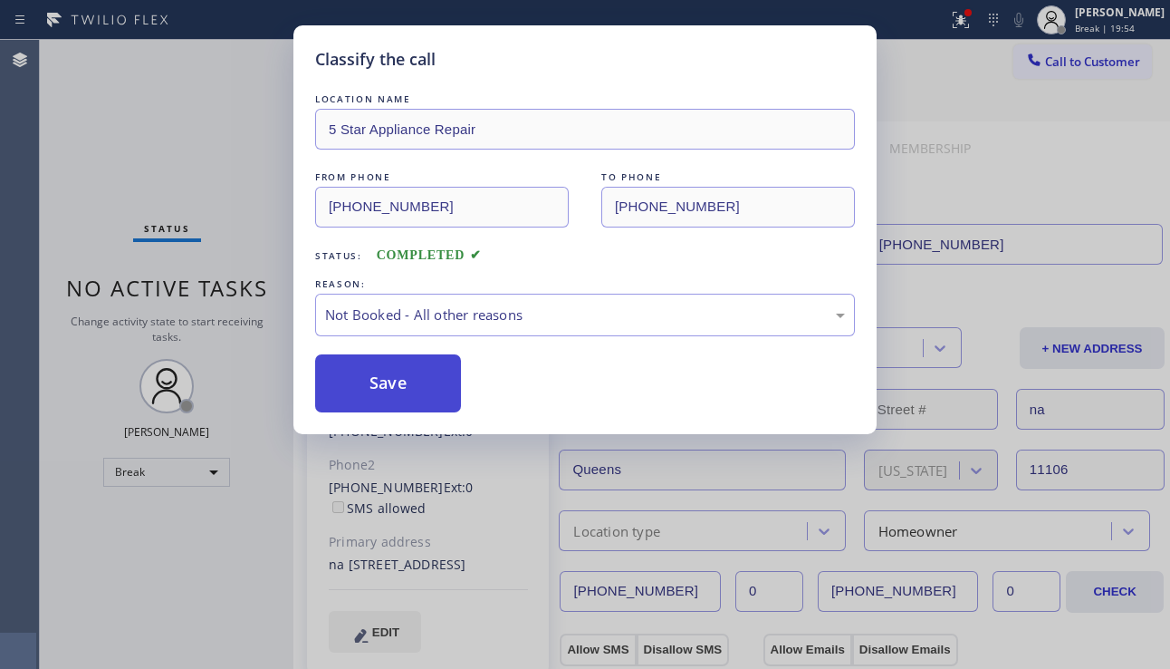
click at [408, 381] on button "Save" at bounding box center [388, 383] width 146 height 58
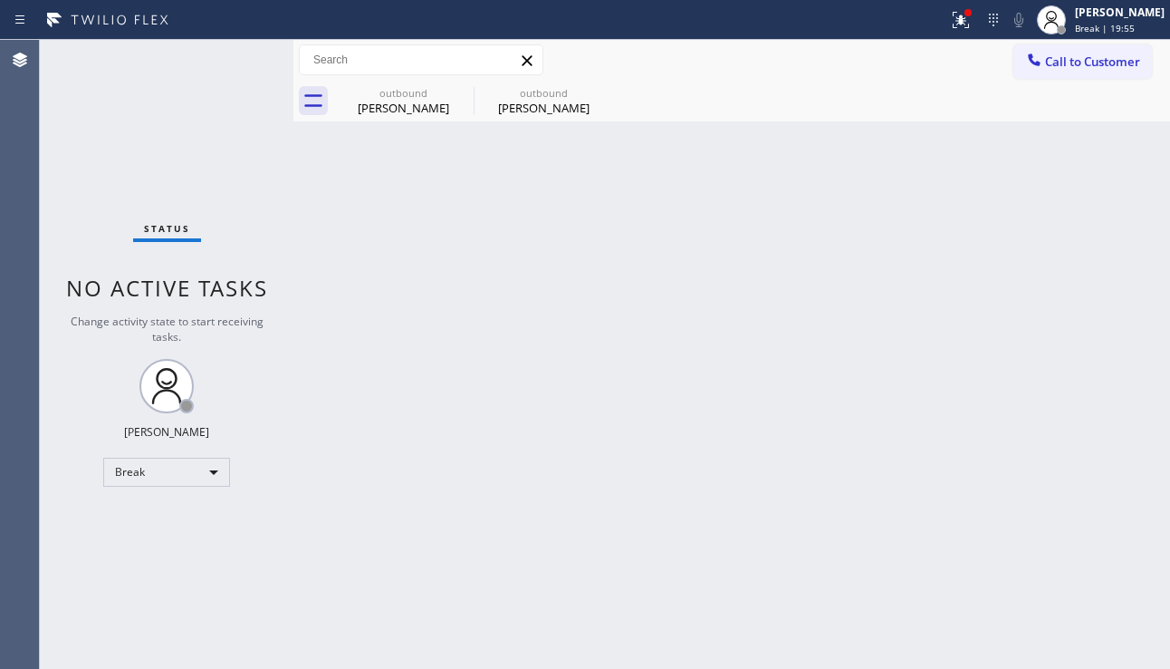
click at [1064, 63] on span "Call to Customer" at bounding box center [1092, 61] width 95 height 16
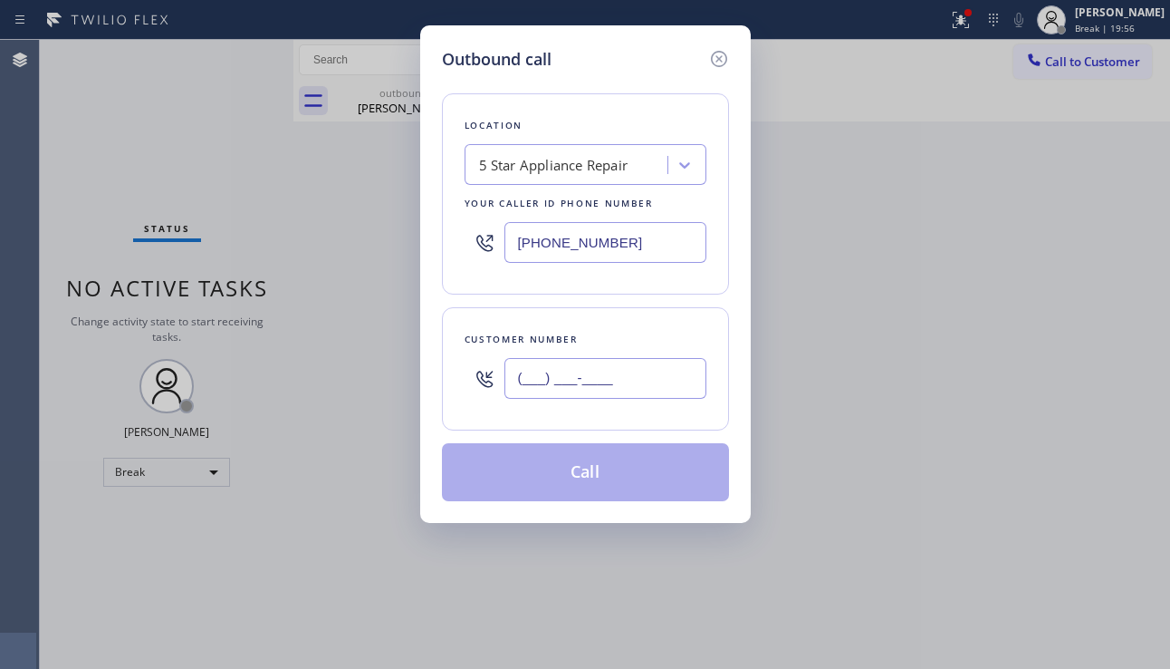
click at [581, 391] on input "(___) ___-____" at bounding box center [606, 378] width 202 height 41
paste input "917) 562-3195"
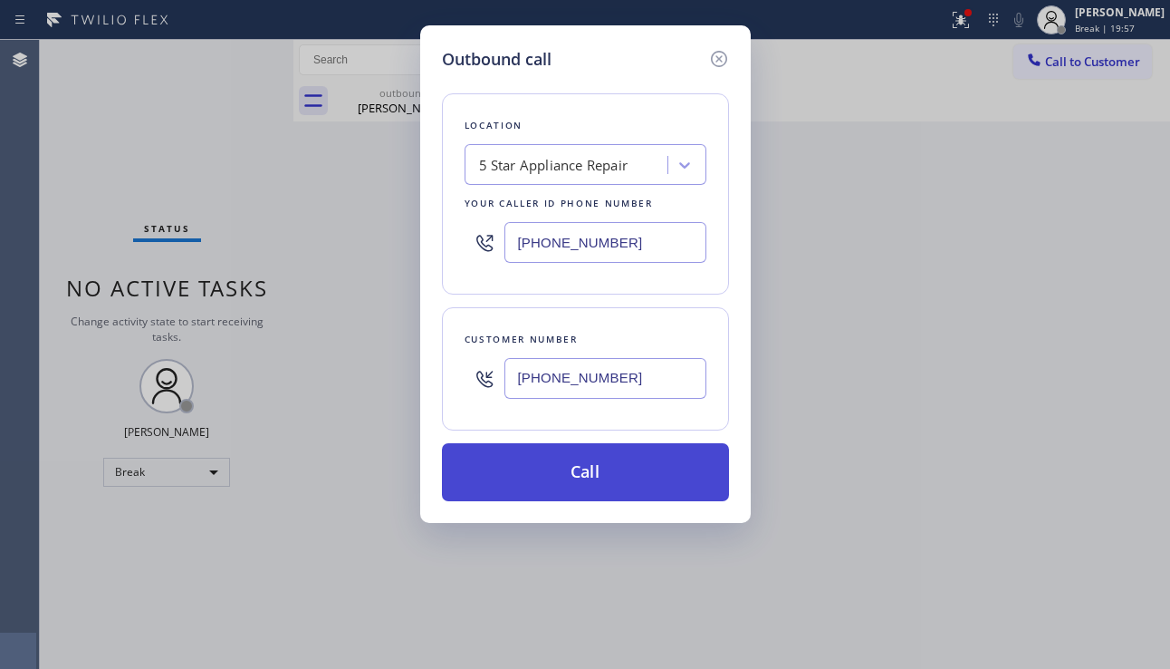
type input "[PHONE_NUMBER]"
click at [572, 475] on button "Call" at bounding box center [585, 472] width 287 height 58
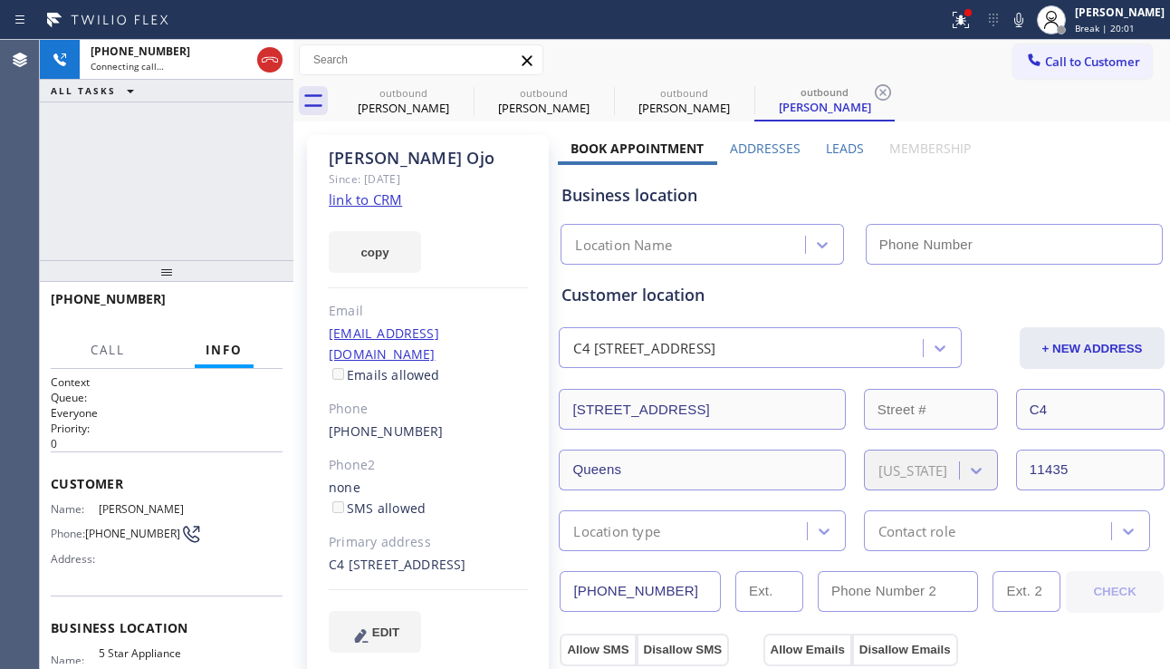
type input "[PHONE_NUMBER]"
click at [163, 212] on div "[PHONE_NUMBER] Connecting call… ALL TASKS ALL TASKS ACTIVE TASKS TASKS IN WRAP …" at bounding box center [167, 150] width 254 height 220
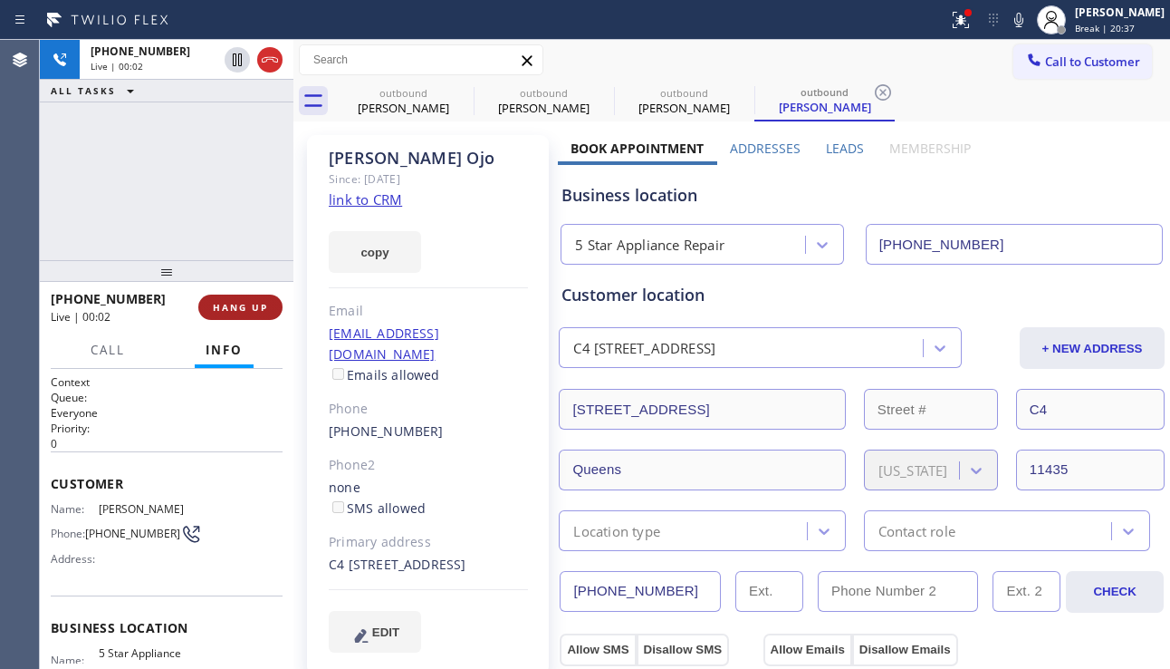
click at [258, 312] on span "HANG UP" at bounding box center [240, 307] width 55 height 13
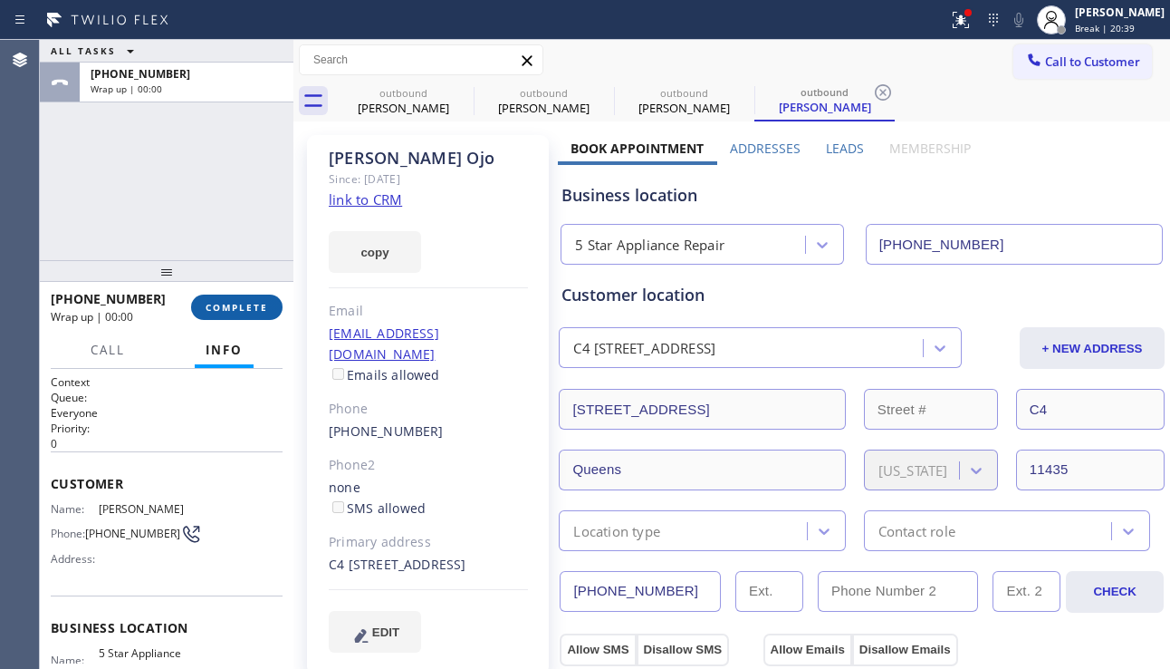
click at [258, 312] on span "COMPLETE" at bounding box center [237, 307] width 63 height 13
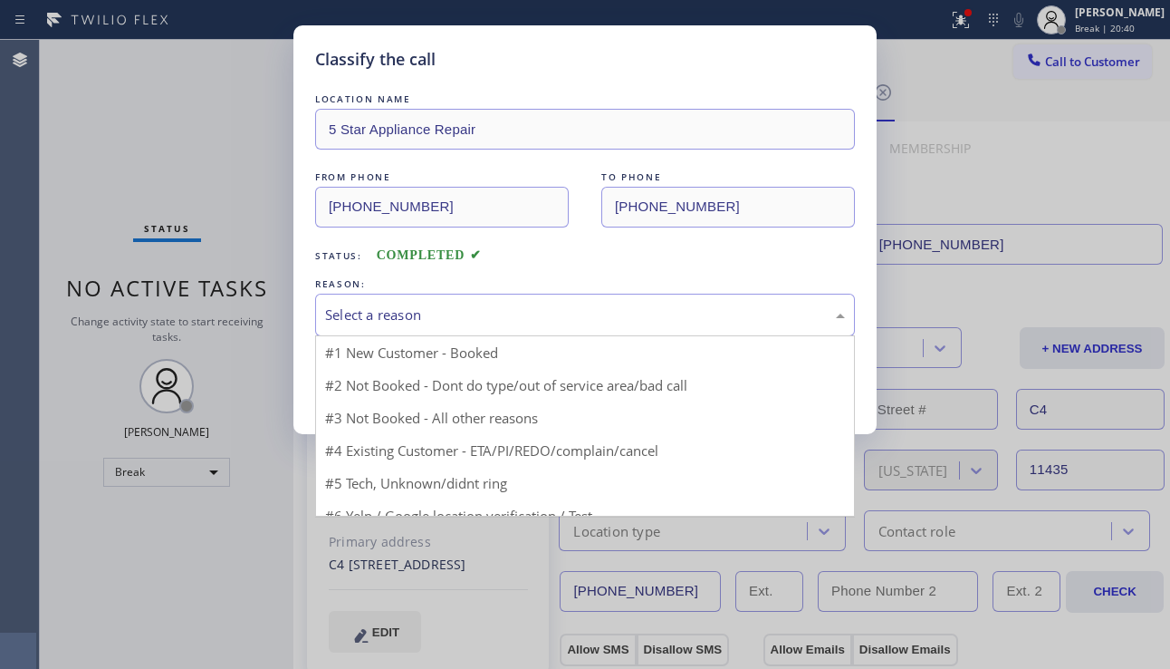
click at [496, 315] on div "Select a reason" at bounding box center [585, 314] width 520 height 21
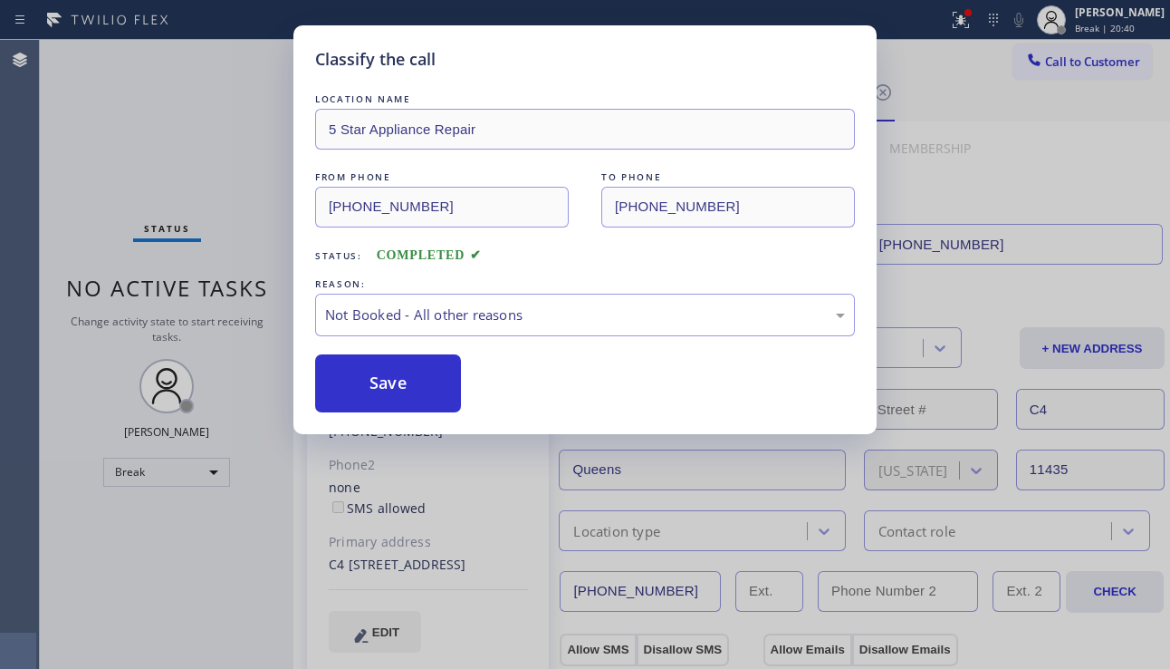
drag, startPoint x: 389, startPoint y: 385, endPoint x: 873, endPoint y: 280, distance: 495.9
click at [390, 385] on button "Save" at bounding box center [388, 383] width 146 height 58
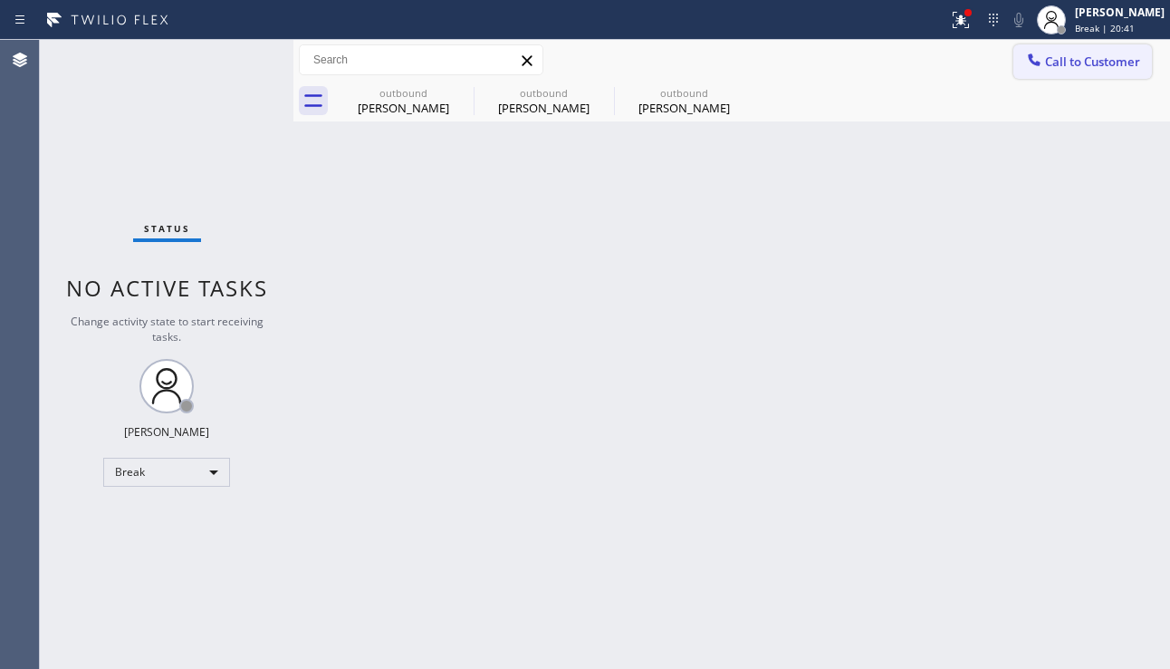
click at [1074, 61] on span "Call to Customer" at bounding box center [1092, 61] width 95 height 16
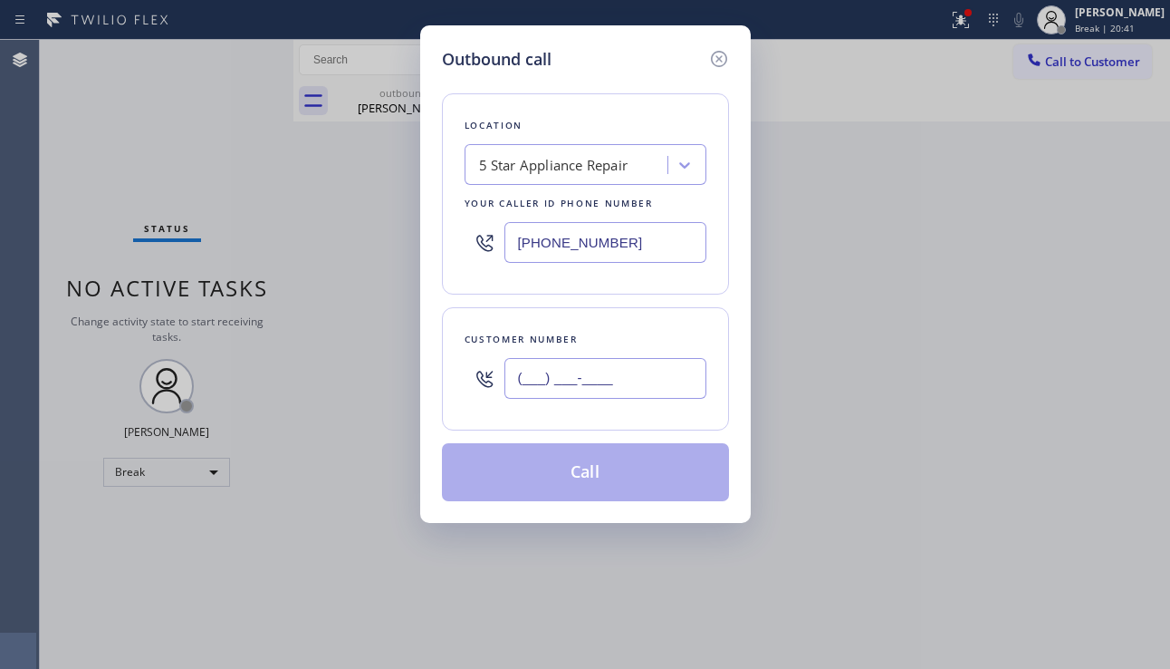
click at [562, 380] on input "(___) ___-____" at bounding box center [606, 378] width 202 height 41
paste input "626) 476-1544"
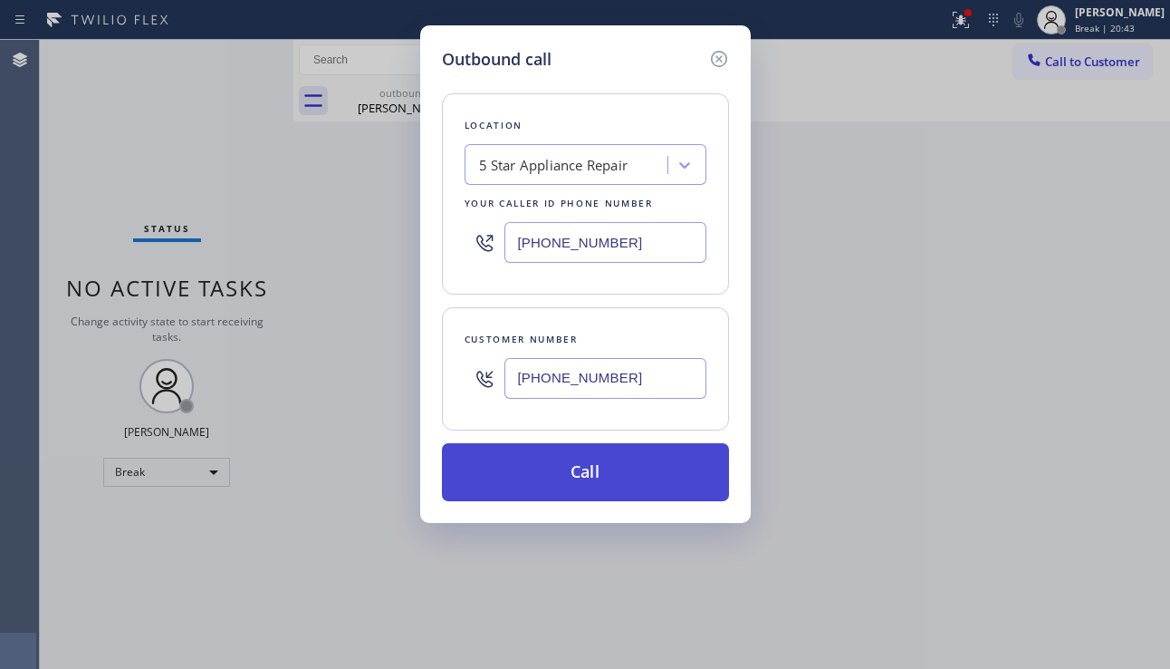
type input "[PHONE_NUMBER]"
click at [557, 467] on button "Call" at bounding box center [585, 472] width 287 height 58
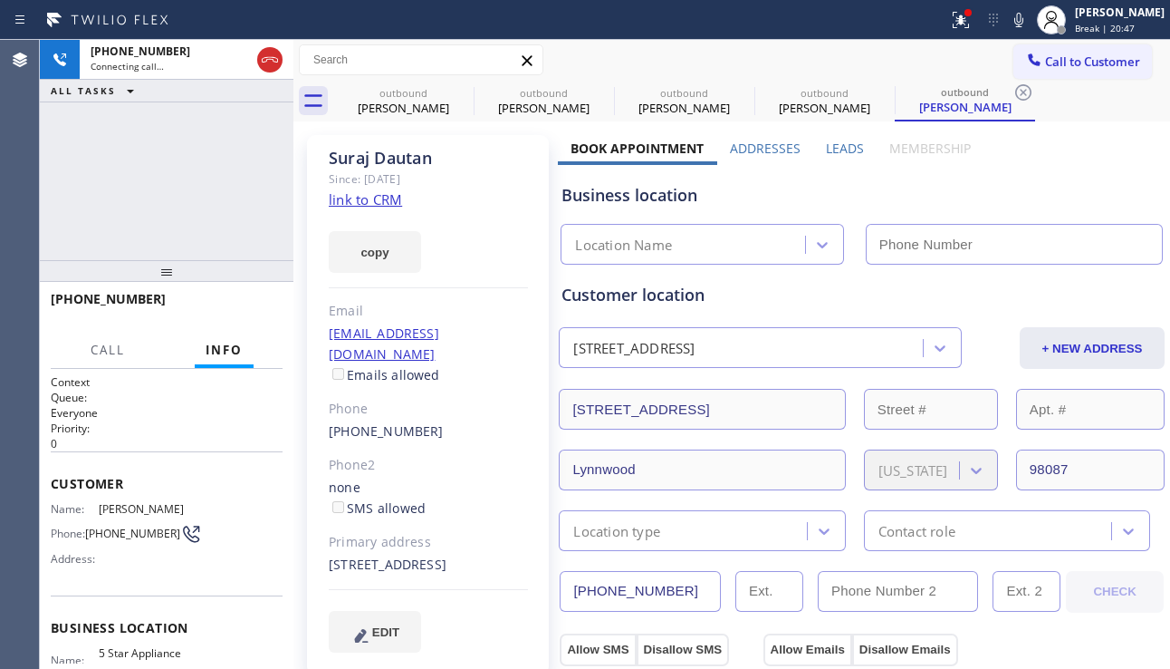
type input "[PHONE_NUMBER]"
click at [168, 235] on div "[PHONE_NUMBER] Connecting call… ALL TASKS ALL TASKS ACTIVE TASKS TASKS IN WRAP …" at bounding box center [167, 150] width 254 height 220
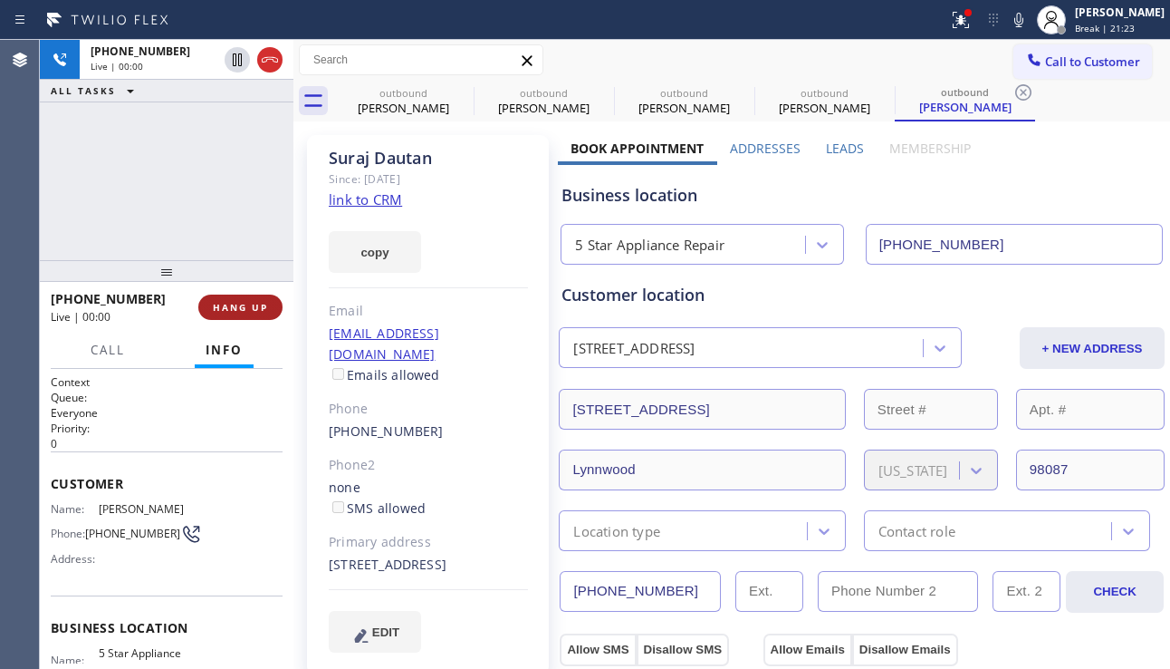
click at [217, 301] on span "HANG UP" at bounding box center [240, 307] width 55 height 13
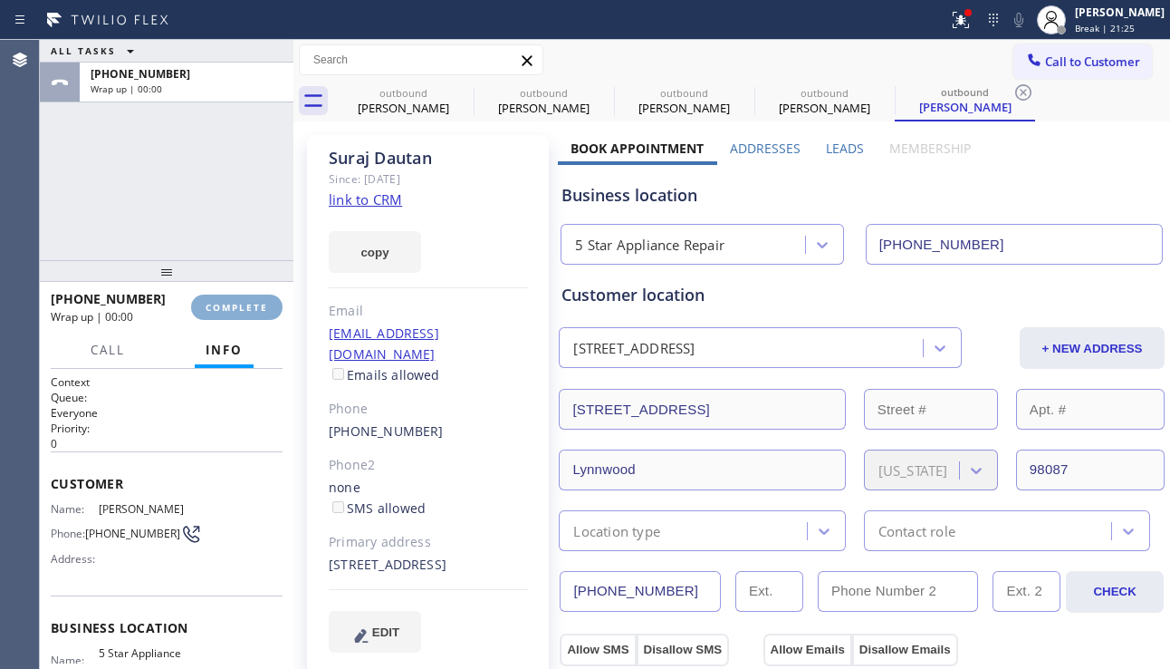
click at [217, 301] on span "COMPLETE" at bounding box center [237, 307] width 63 height 13
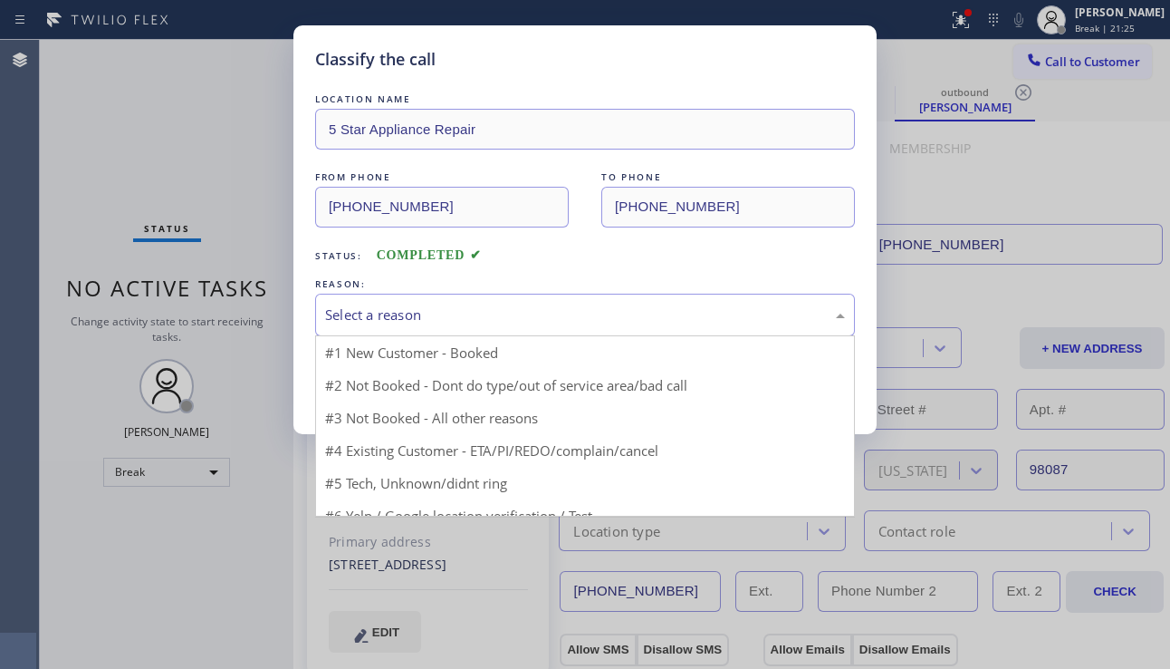
click at [483, 314] on div "Select a reason" at bounding box center [585, 314] width 520 height 21
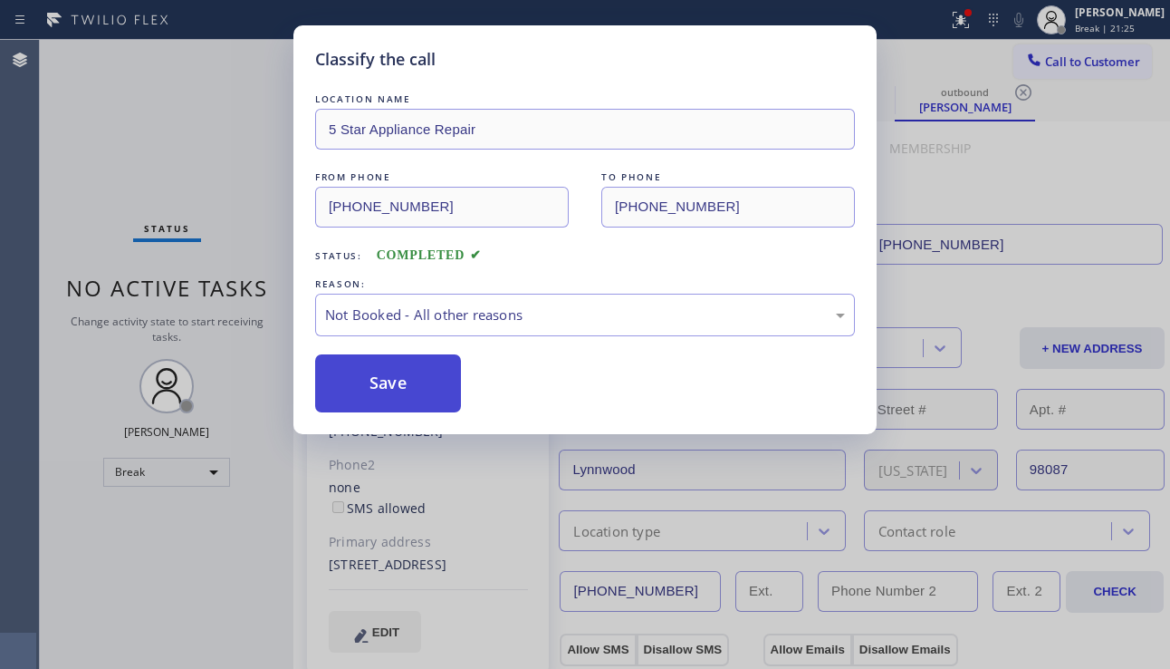
click at [400, 383] on button "Save" at bounding box center [388, 383] width 146 height 58
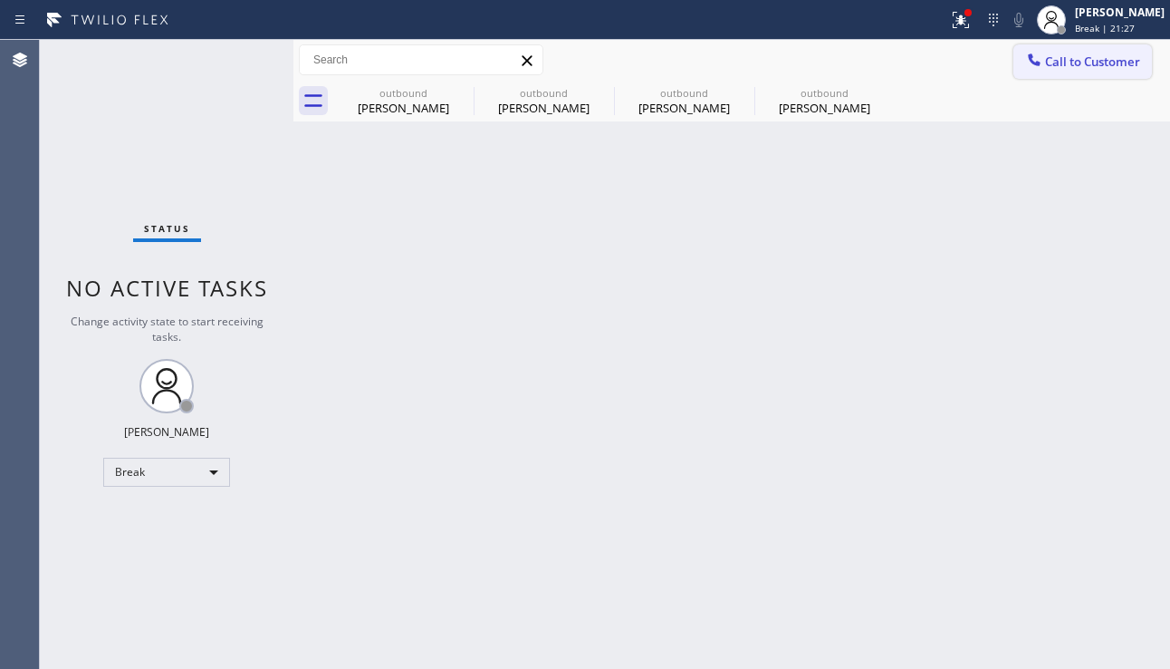
click at [1071, 65] on span "Call to Customer" at bounding box center [1092, 61] width 95 height 16
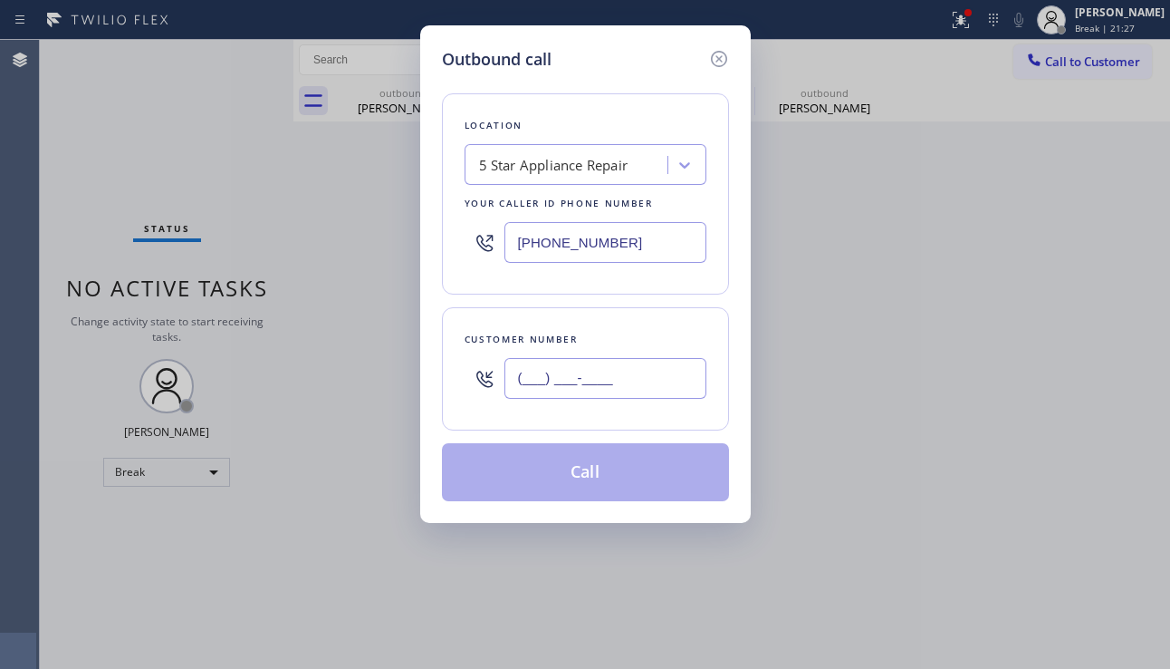
click at [563, 386] on input "(___) ___-____" at bounding box center [606, 378] width 202 height 41
paste input "805) 245-2454"
type input "[PHONE_NUMBER]"
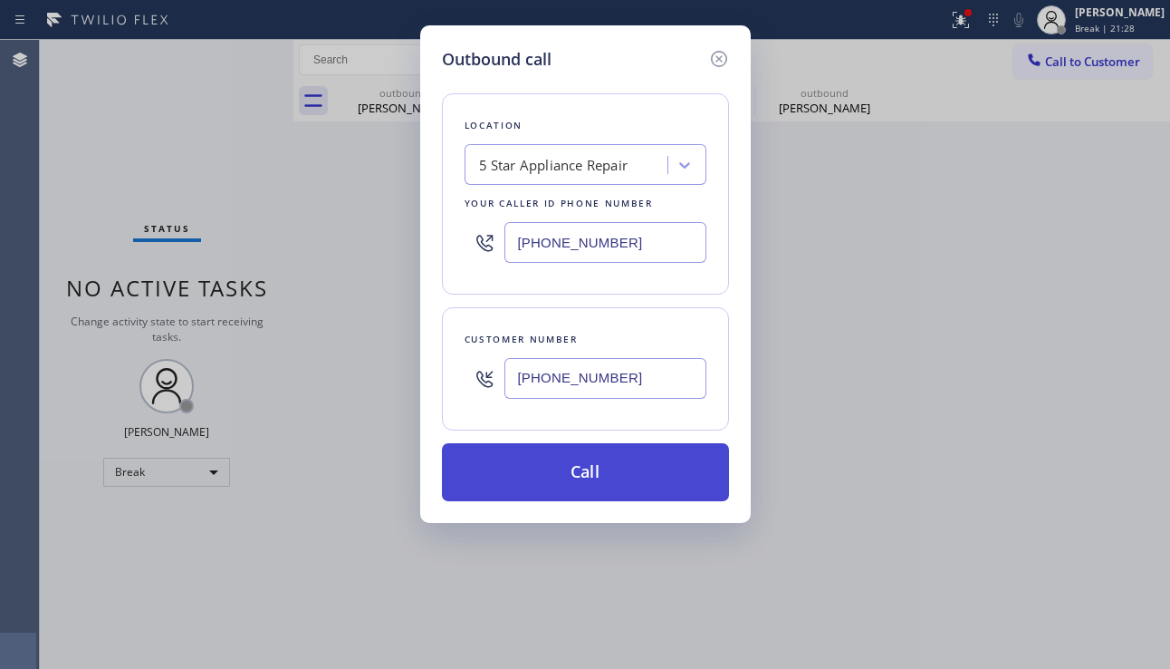
click at [597, 484] on button "Call" at bounding box center [585, 472] width 287 height 58
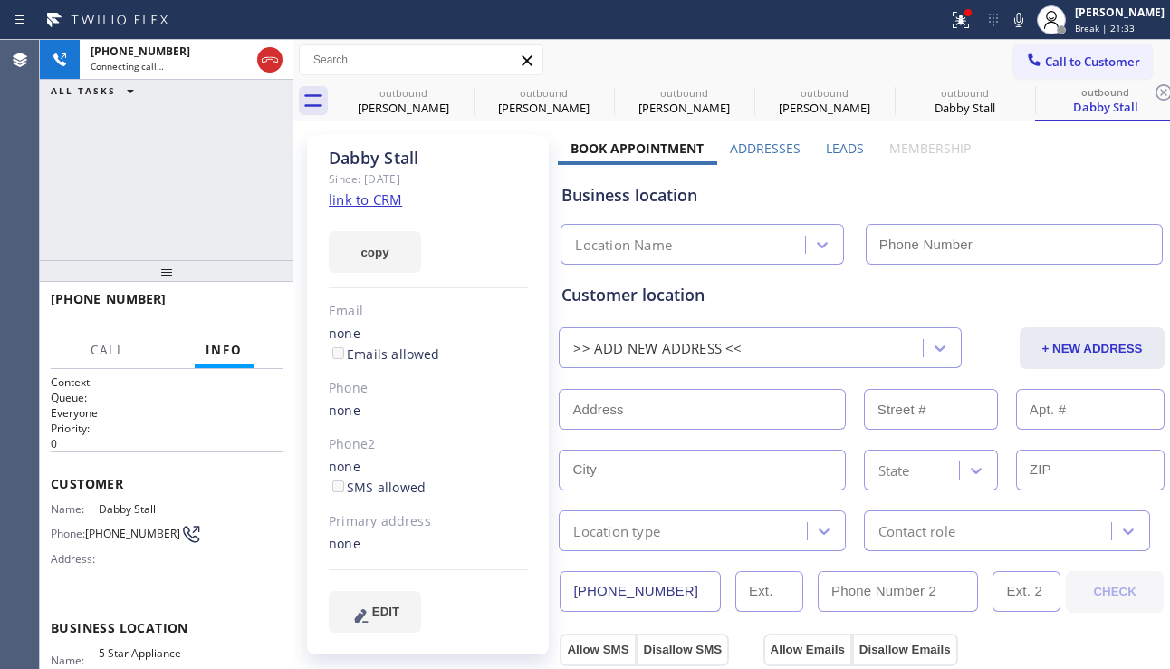
type input "[PHONE_NUMBER]"
click at [114, 165] on div "[PHONE_NUMBER] Connecting call… ALL TASKS ALL TASKS ACTIVE TASKS TASKS IN WRAP …" at bounding box center [167, 150] width 254 height 220
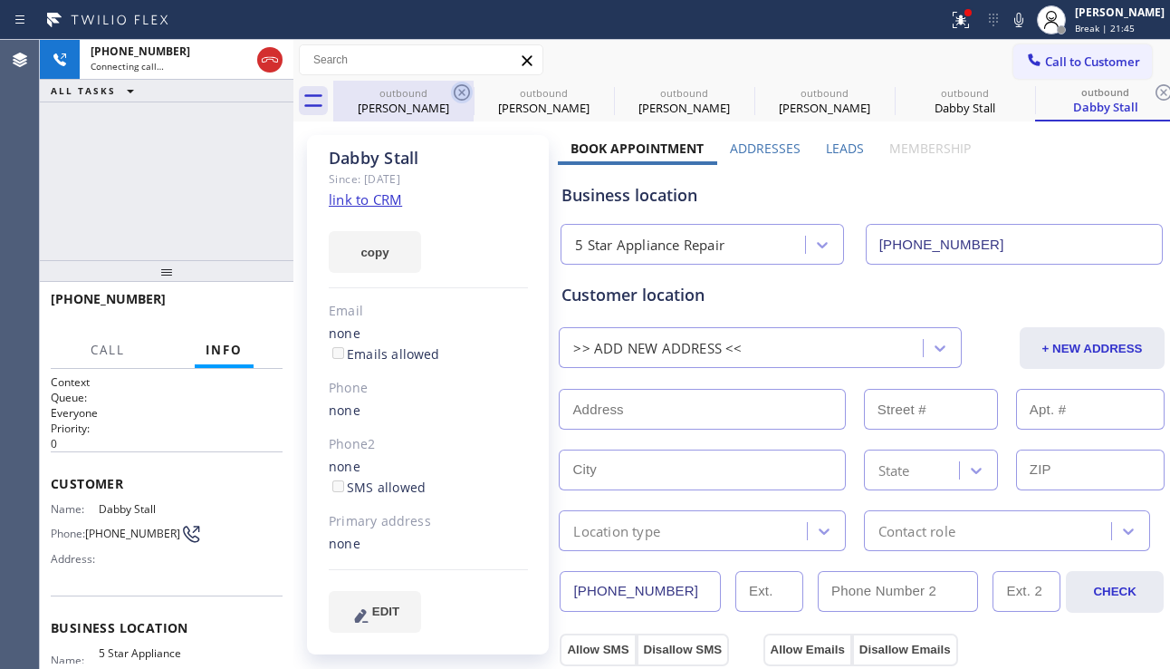
click at [463, 92] on icon at bounding box center [462, 92] width 16 height 16
click at [0, 0] on icon at bounding box center [0, 0] width 0 height 0
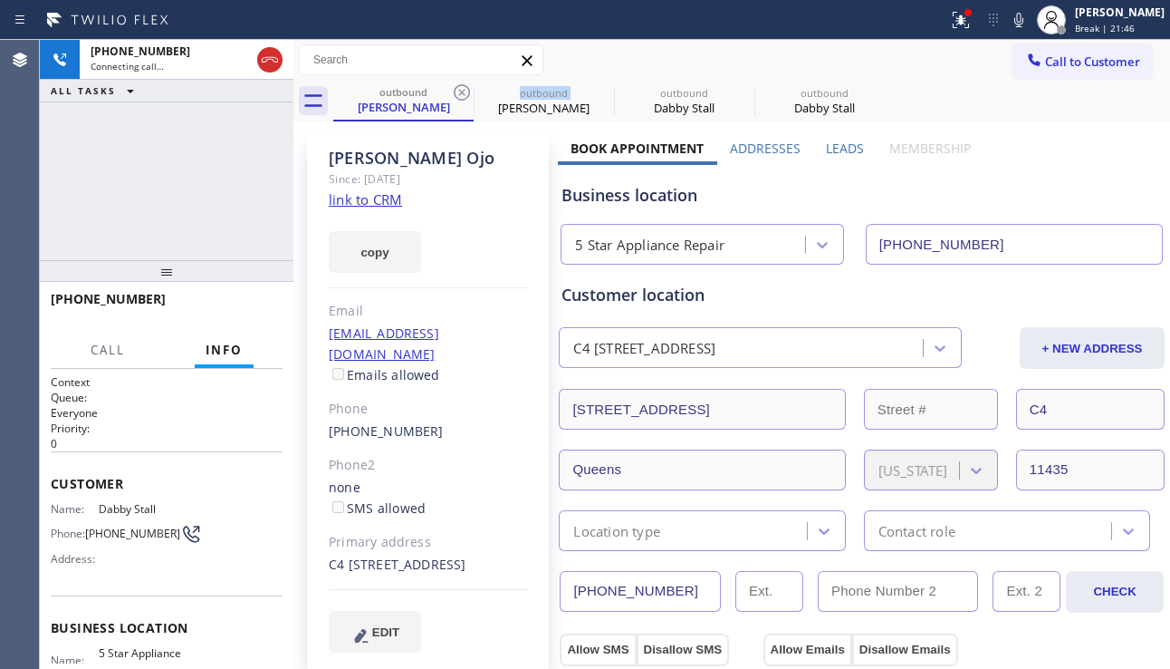
click at [463, 92] on icon at bounding box center [462, 92] width 16 height 16
click at [0, 0] on icon at bounding box center [0, 0] width 0 height 0
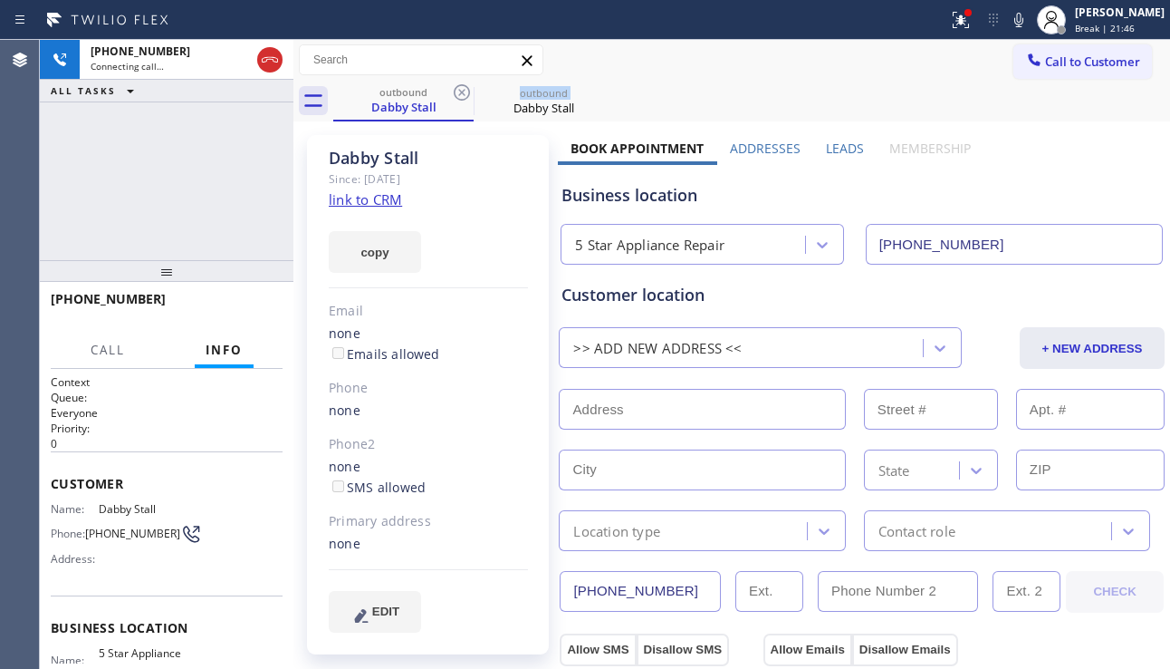
click at [463, 92] on icon at bounding box center [462, 92] width 16 height 16
click at [399, 544] on div "none" at bounding box center [428, 544] width 199 height 21
click at [448, 494] on div "none SMS allowed" at bounding box center [428, 478] width 199 height 42
click at [371, 465] on div "none SMS allowed" at bounding box center [428, 478] width 199 height 42
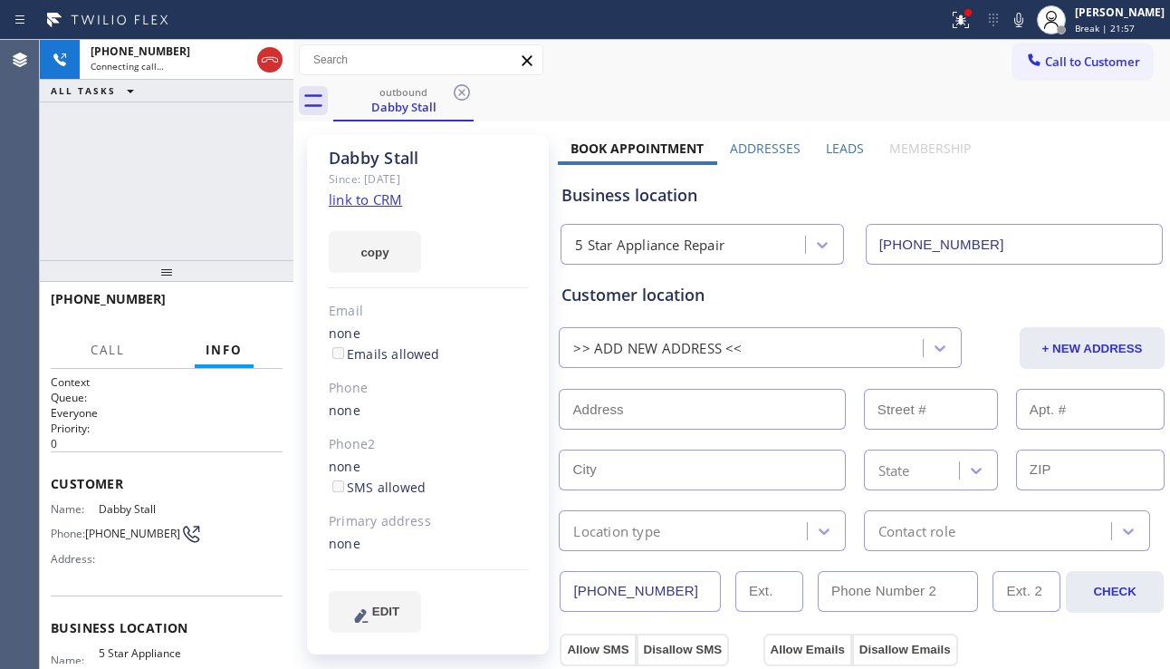
click at [392, 417] on div "none" at bounding box center [428, 410] width 199 height 21
click at [473, 343] on div "none Emails allowed" at bounding box center [428, 344] width 199 height 42
click at [480, 183] on div "Since: [DATE]" at bounding box center [428, 179] width 199 height 21
click at [245, 301] on span "HANG UP" at bounding box center [240, 307] width 55 height 13
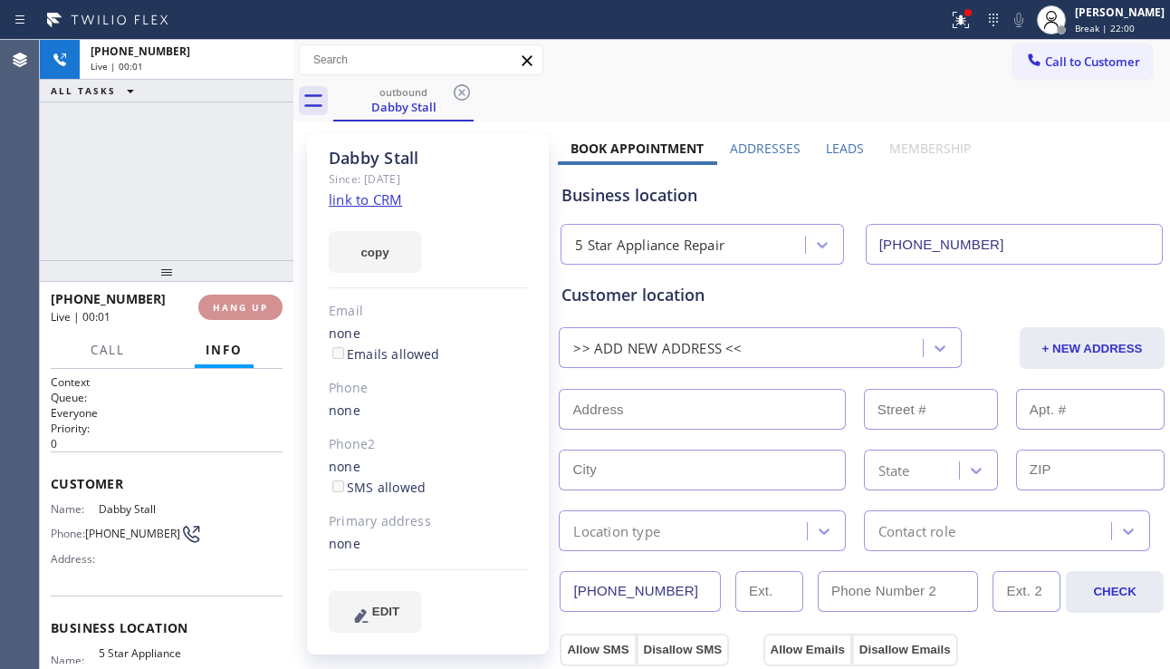
click at [245, 301] on span "HANG UP" at bounding box center [240, 307] width 55 height 13
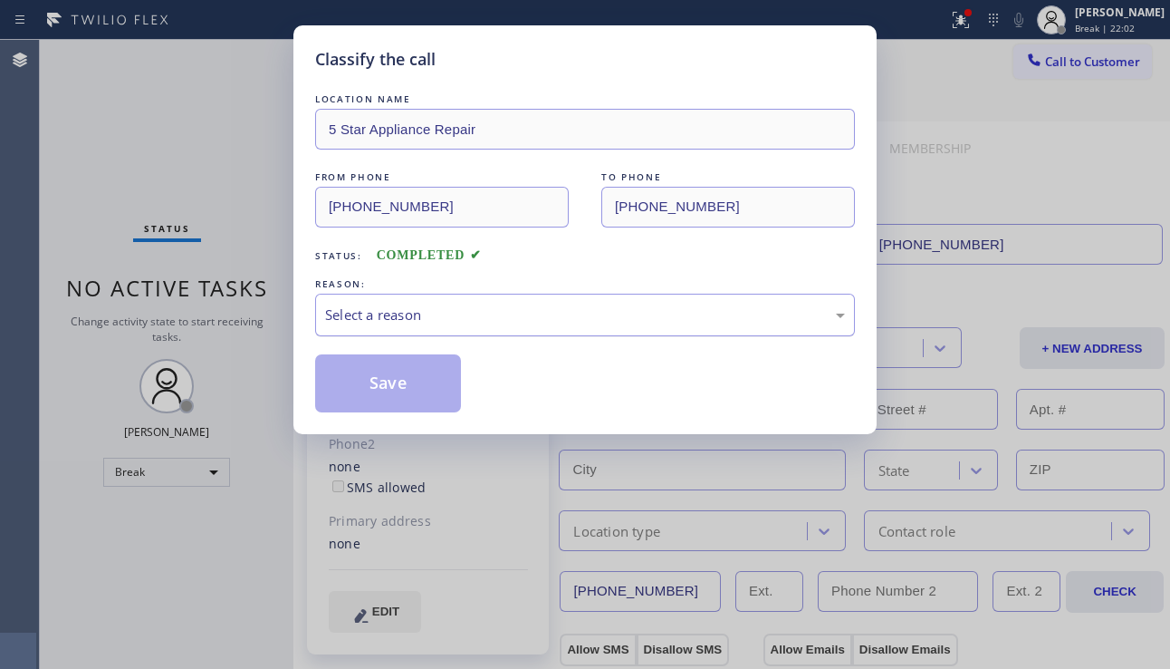
click at [531, 323] on div "Select a reason" at bounding box center [585, 314] width 520 height 21
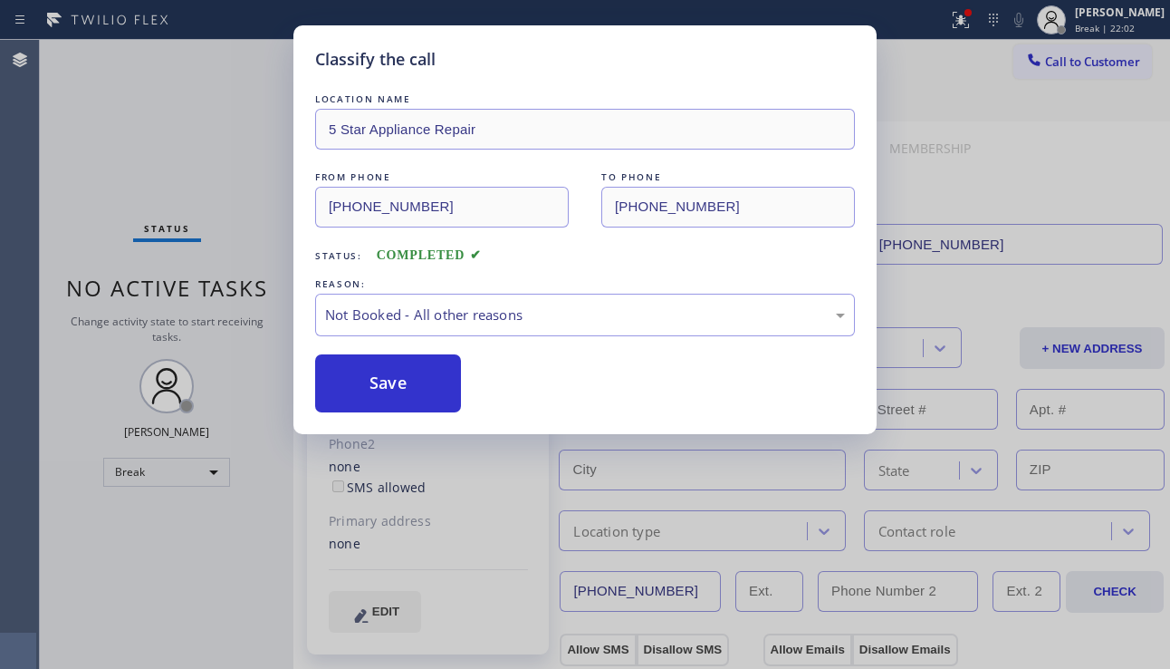
drag, startPoint x: 371, startPoint y: 386, endPoint x: 754, endPoint y: 269, distance: 399.8
click at [371, 384] on button "Save" at bounding box center [388, 383] width 146 height 58
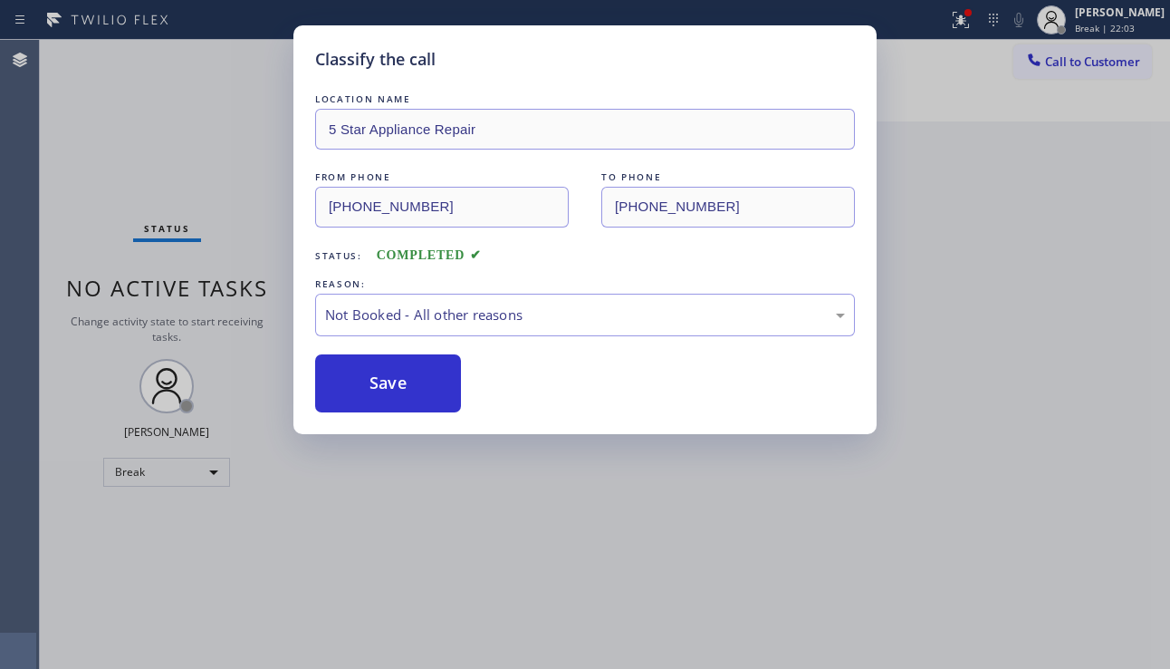
drag, startPoint x: 1082, startPoint y: 64, endPoint x: 1065, endPoint y: 75, distance: 19.6
click at [1082, 64] on span "Call to Customer" at bounding box center [1092, 61] width 95 height 16
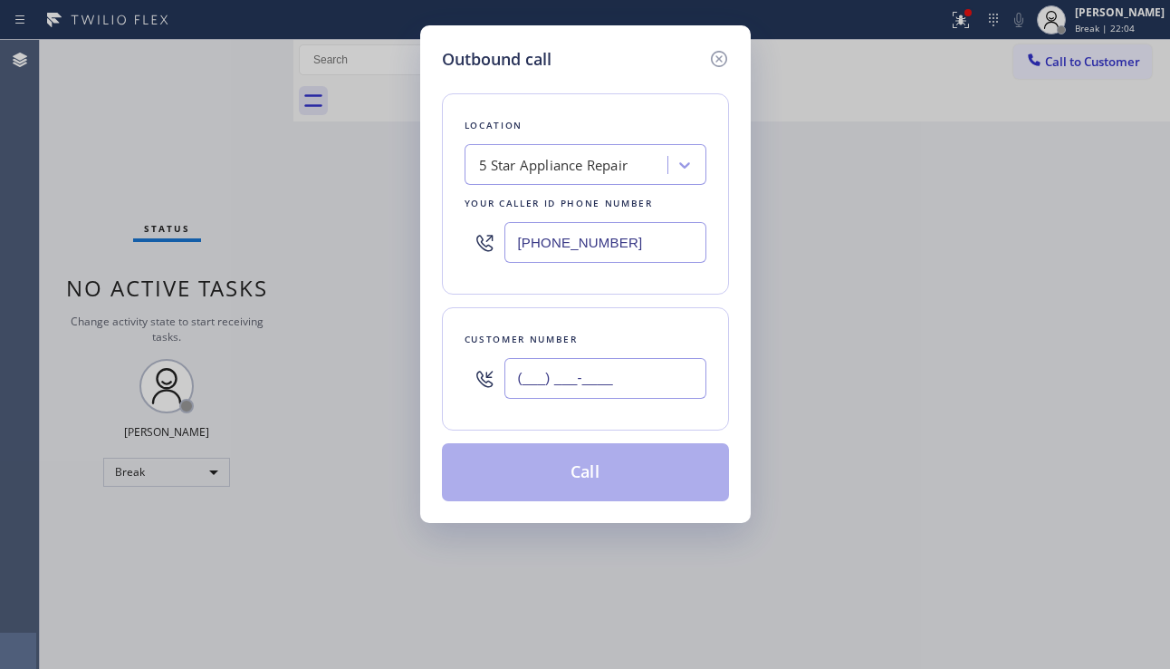
click at [591, 377] on input "(___) ___-____" at bounding box center [606, 378] width 202 height 41
paste input "760) 702-6954"
type input "[PHONE_NUMBER]"
click at [585, 477] on button "Call" at bounding box center [585, 472] width 287 height 58
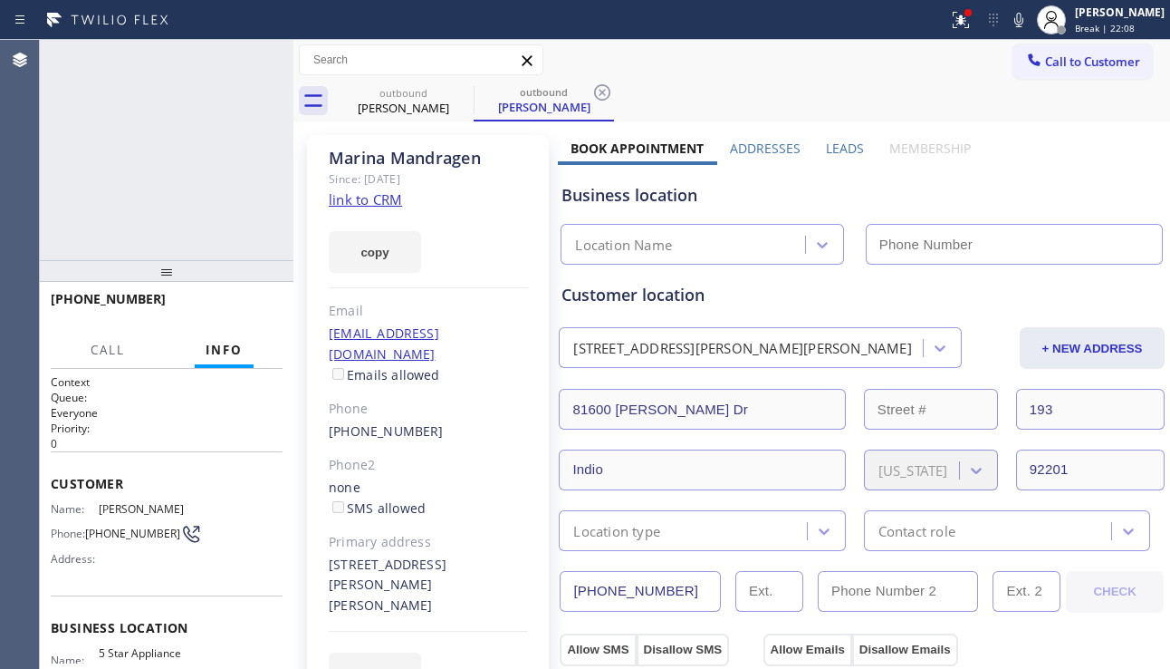
type input "[PHONE_NUMBER]"
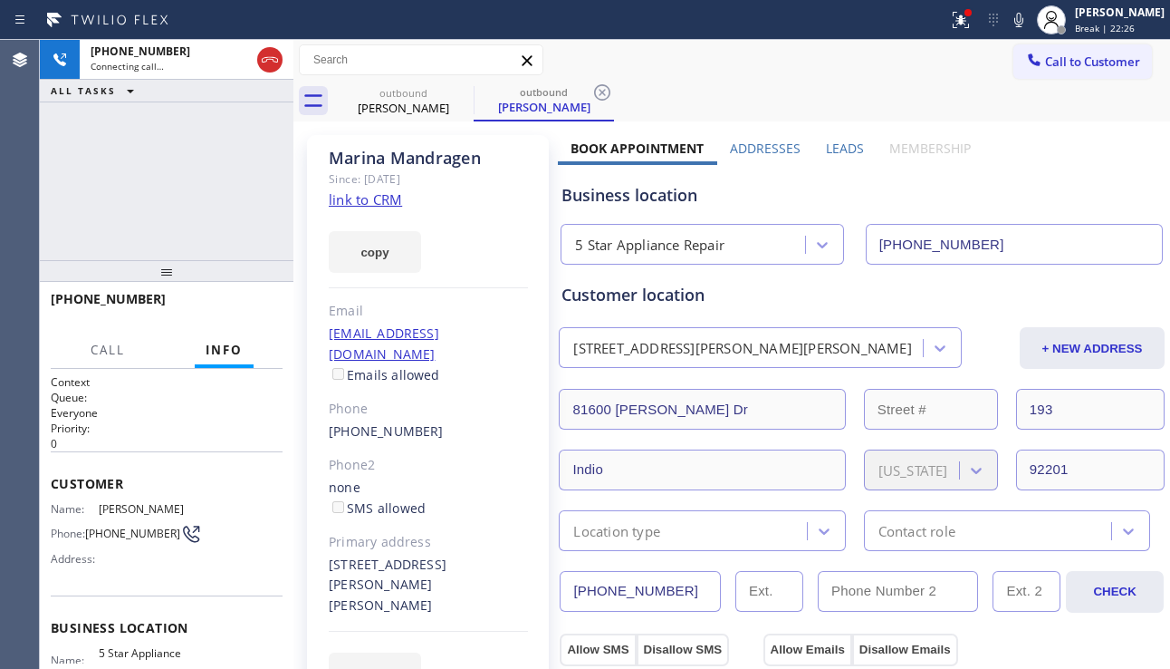
click at [148, 179] on div "[PHONE_NUMBER] Connecting call… ALL TASKS ALL TASKS ACTIVE TASKS TASKS IN WRAP …" at bounding box center [167, 150] width 254 height 220
click at [226, 302] on span "HANG UP" at bounding box center [240, 307] width 55 height 13
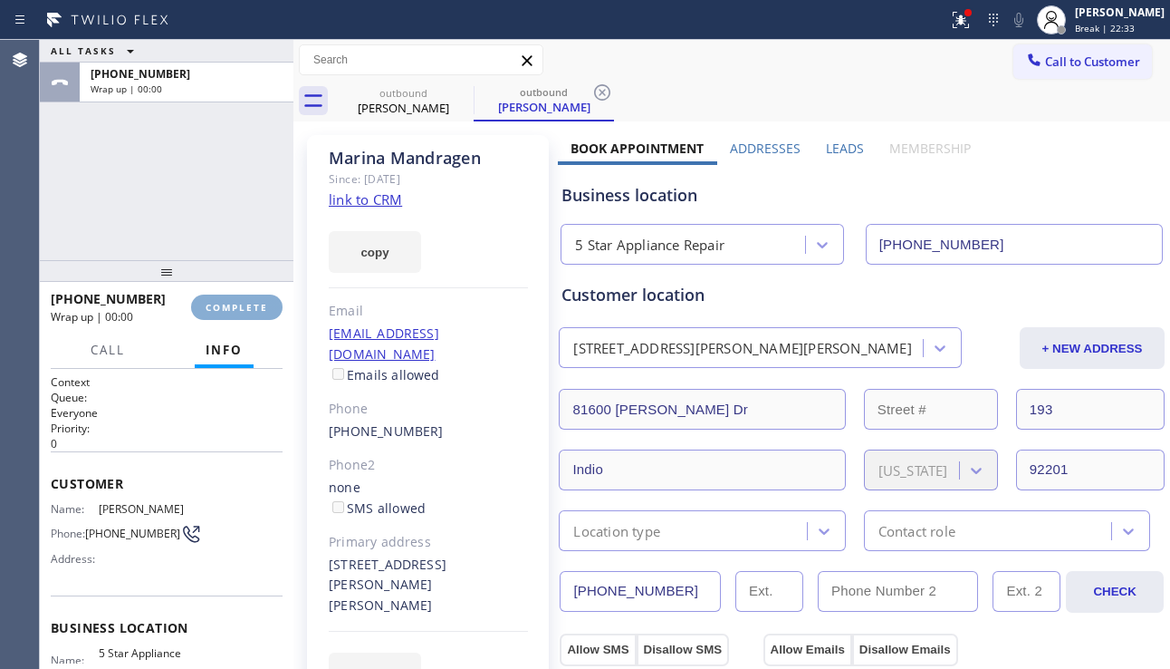
click at [226, 302] on span "COMPLETE" at bounding box center [237, 307] width 63 height 13
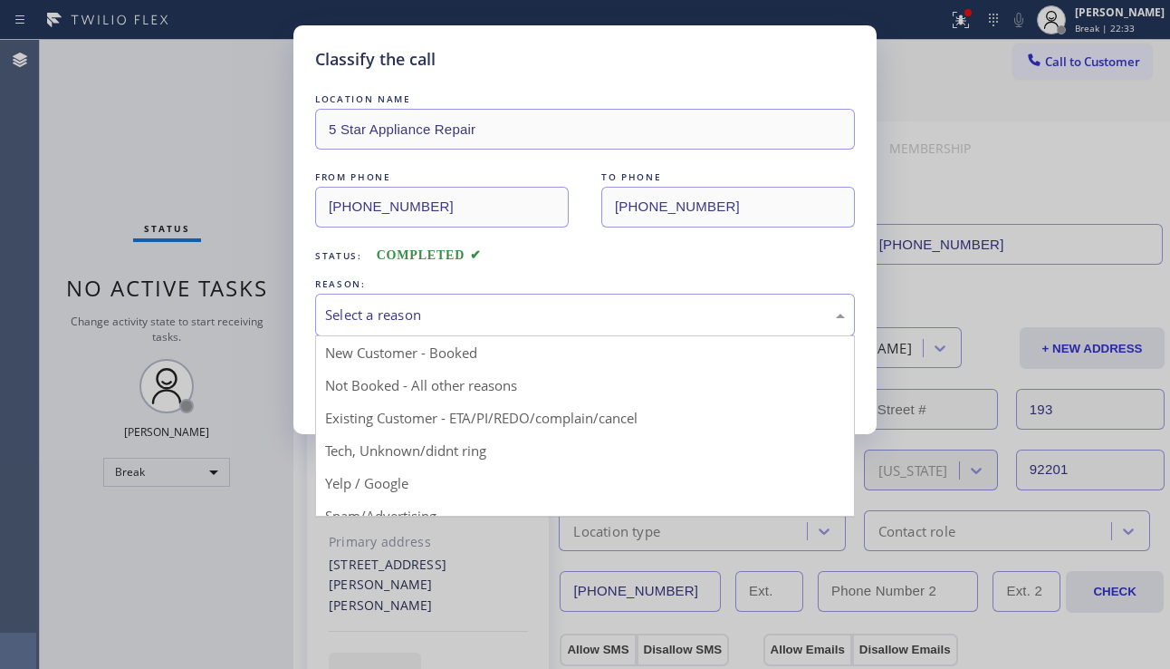
click at [549, 331] on div "Select a reason" at bounding box center [585, 315] width 540 height 43
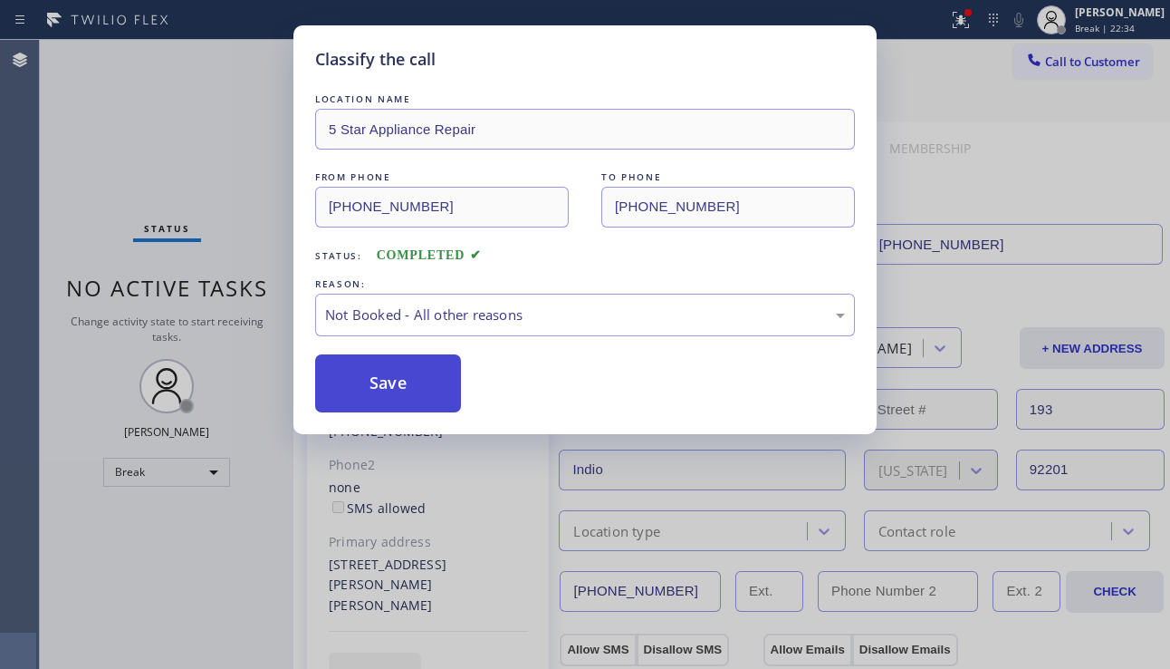
click at [418, 385] on button "Save" at bounding box center [388, 383] width 146 height 58
click at [1084, 66] on span "Call to Customer" at bounding box center [1092, 61] width 95 height 16
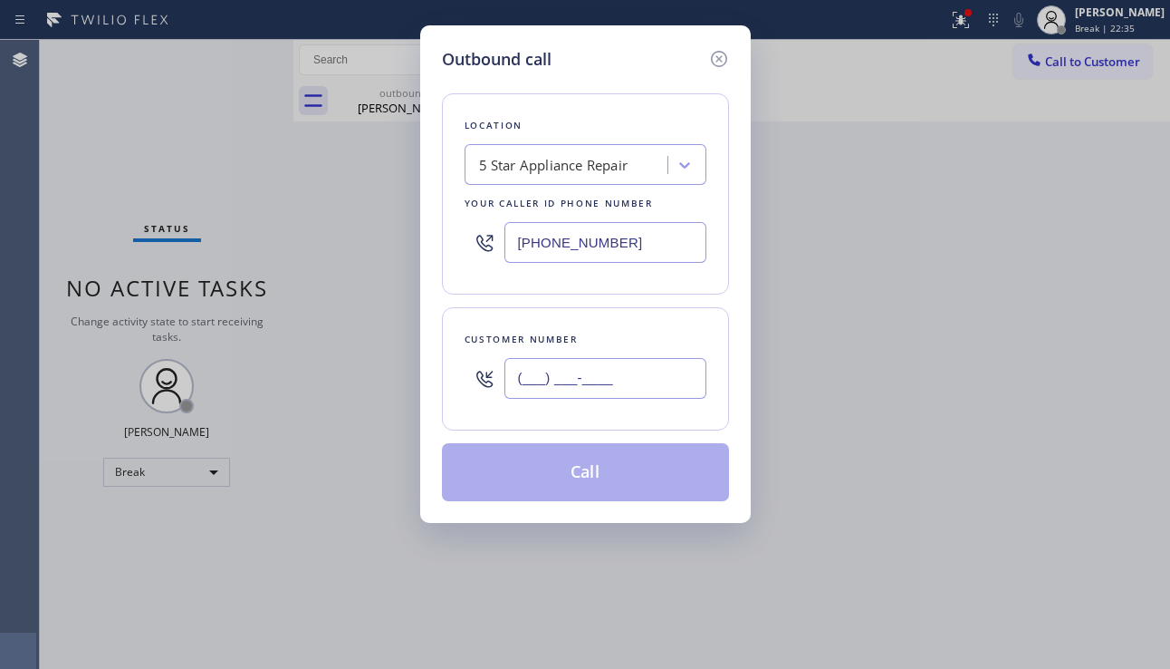
click at [572, 374] on input "(___) ___-____" at bounding box center [606, 378] width 202 height 41
paste input "646) 841-6967"
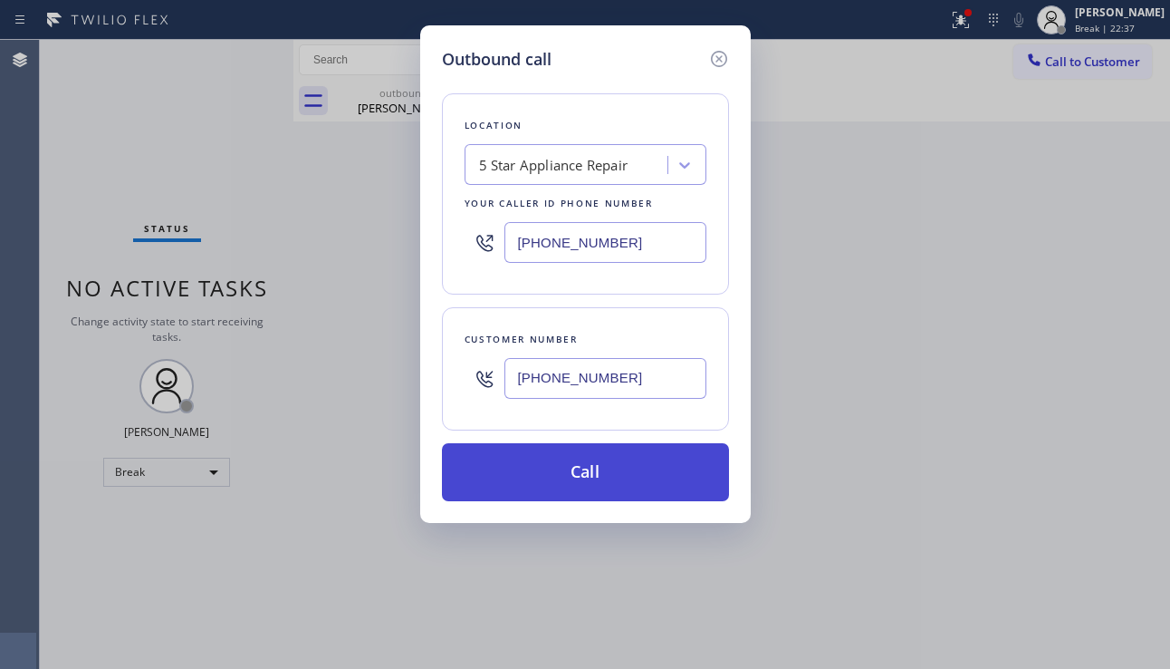
type input "[PHONE_NUMBER]"
click at [598, 468] on button "Call" at bounding box center [585, 472] width 287 height 58
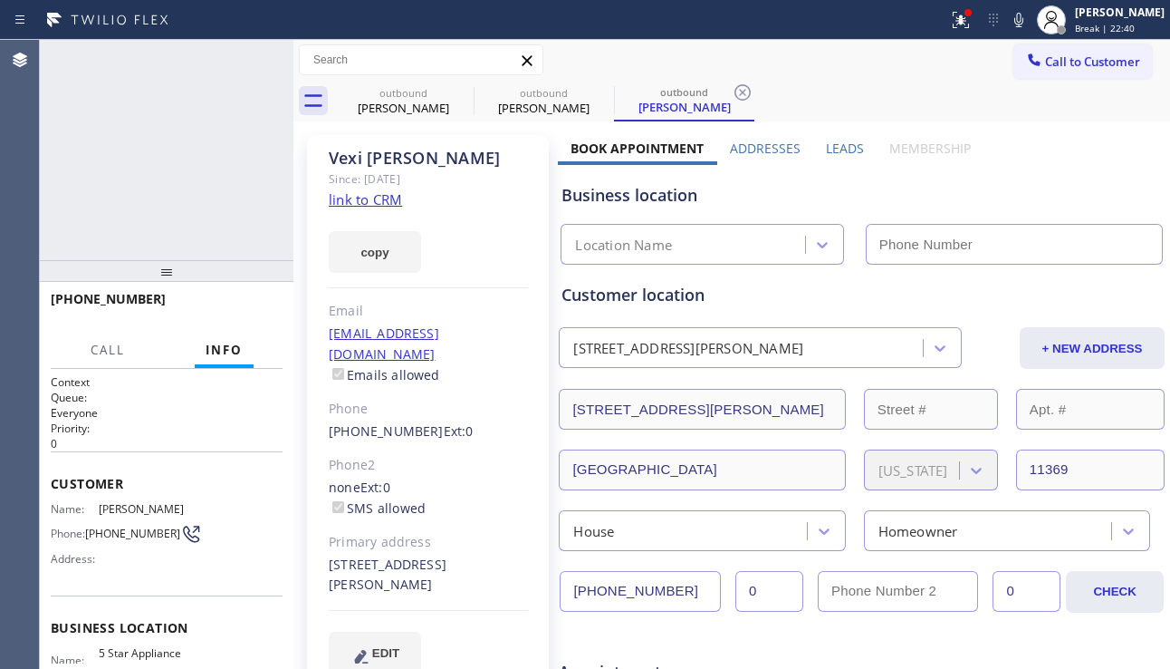
type input "[PHONE_NUMBER]"
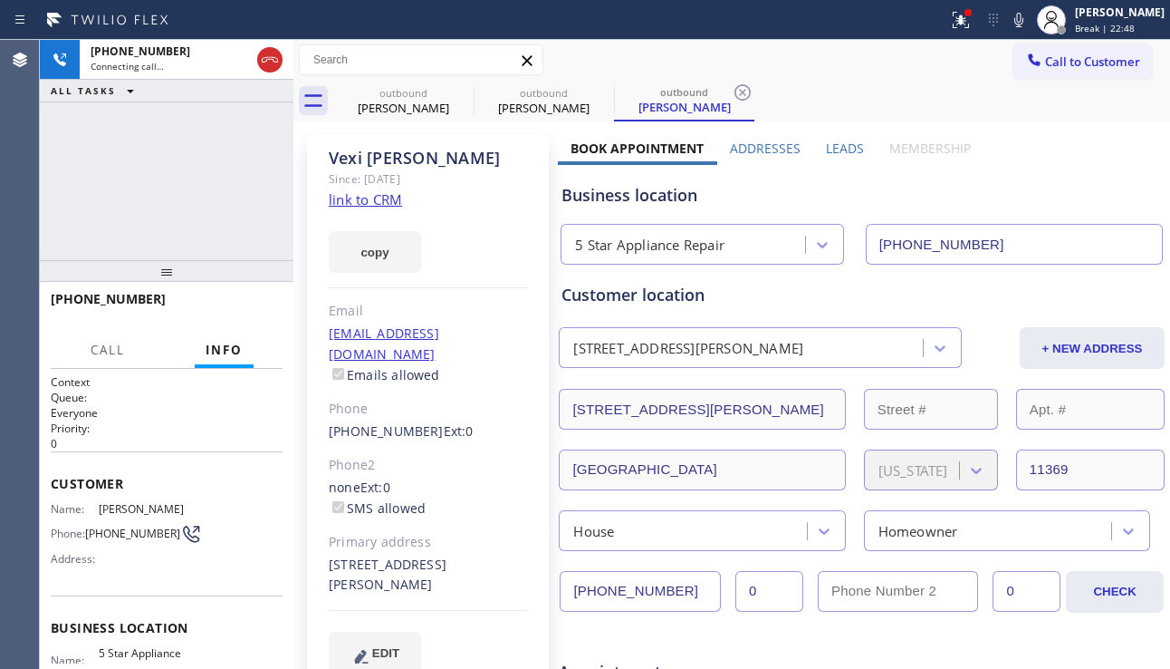
click at [142, 226] on div "[PHONE_NUMBER] Connecting call… ALL TASKS ALL TASKS ACTIVE TASKS TASKS IN WRAP …" at bounding box center [167, 150] width 254 height 220
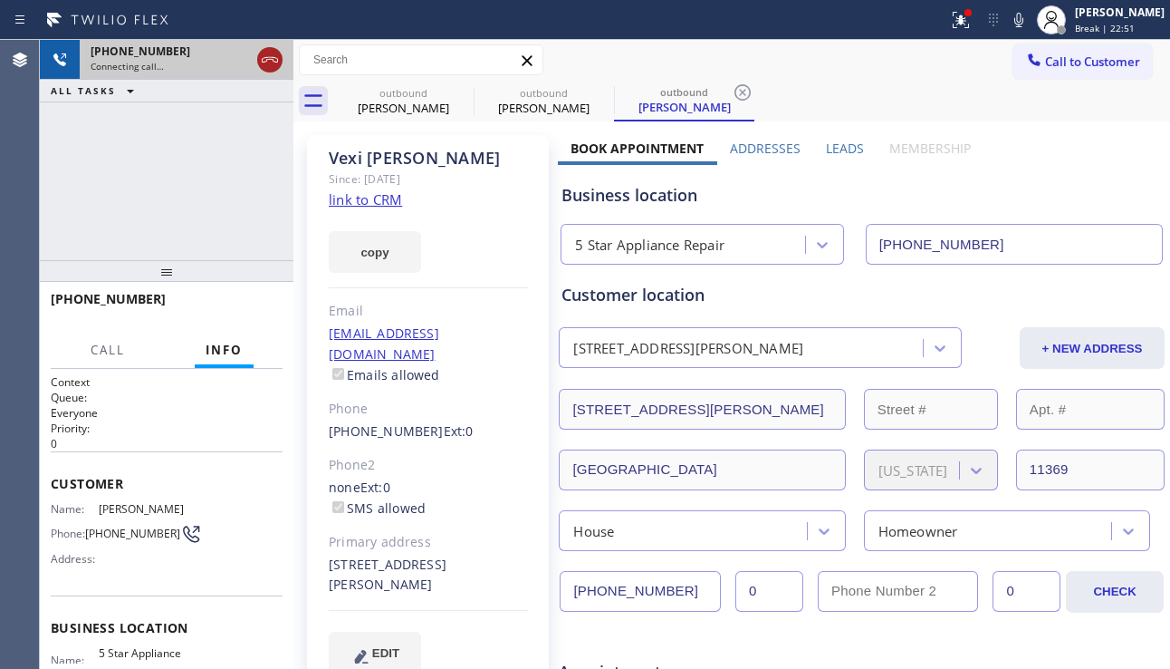
click at [270, 69] on icon at bounding box center [270, 60] width 22 height 22
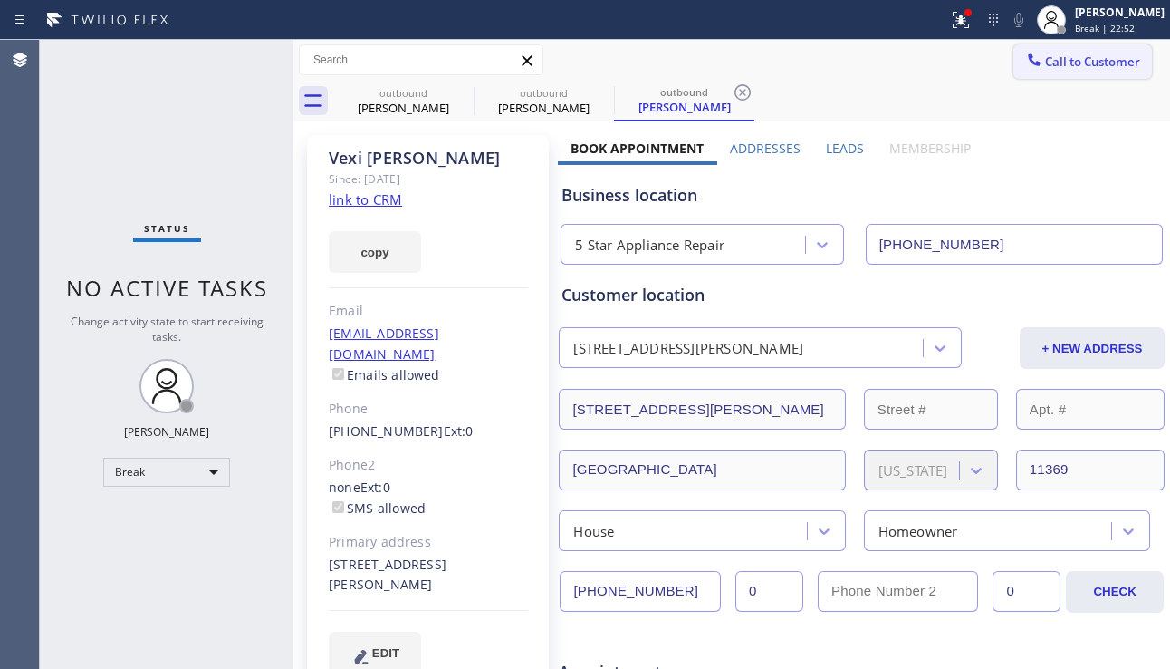
click at [1091, 69] on span "Call to Customer" at bounding box center [1092, 61] width 95 height 16
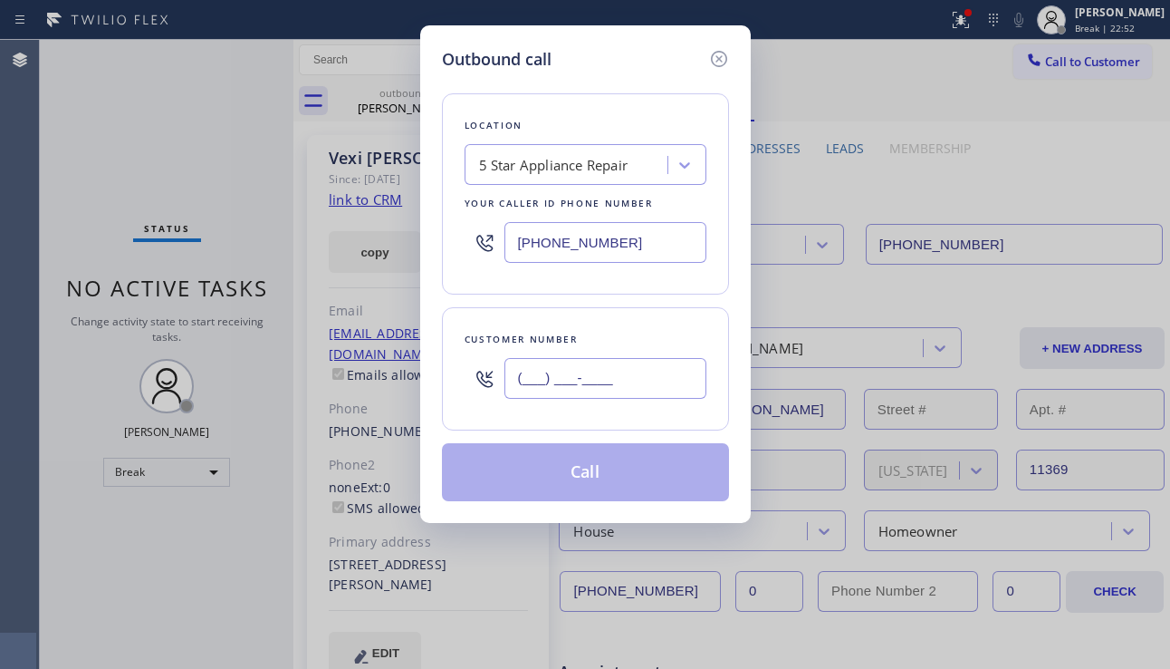
click at [605, 365] on input "(___) ___-____" at bounding box center [606, 378] width 202 height 41
paste input "516) 587-9113"
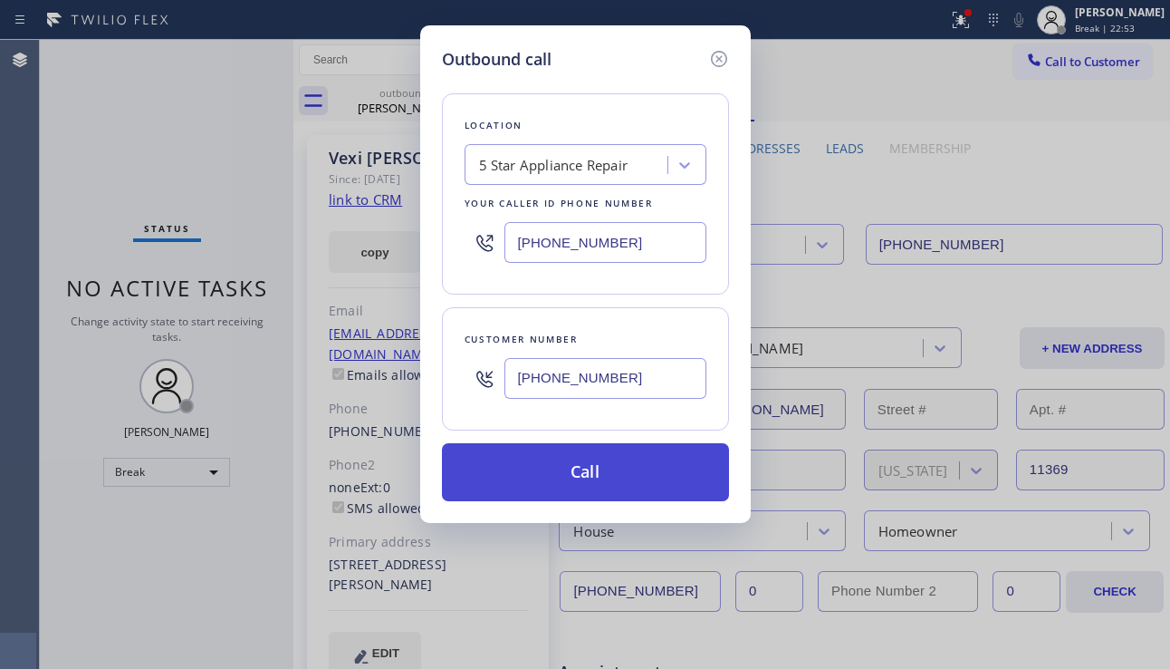
type input "[PHONE_NUMBER]"
click at [565, 468] on button "Call" at bounding box center [585, 472] width 287 height 58
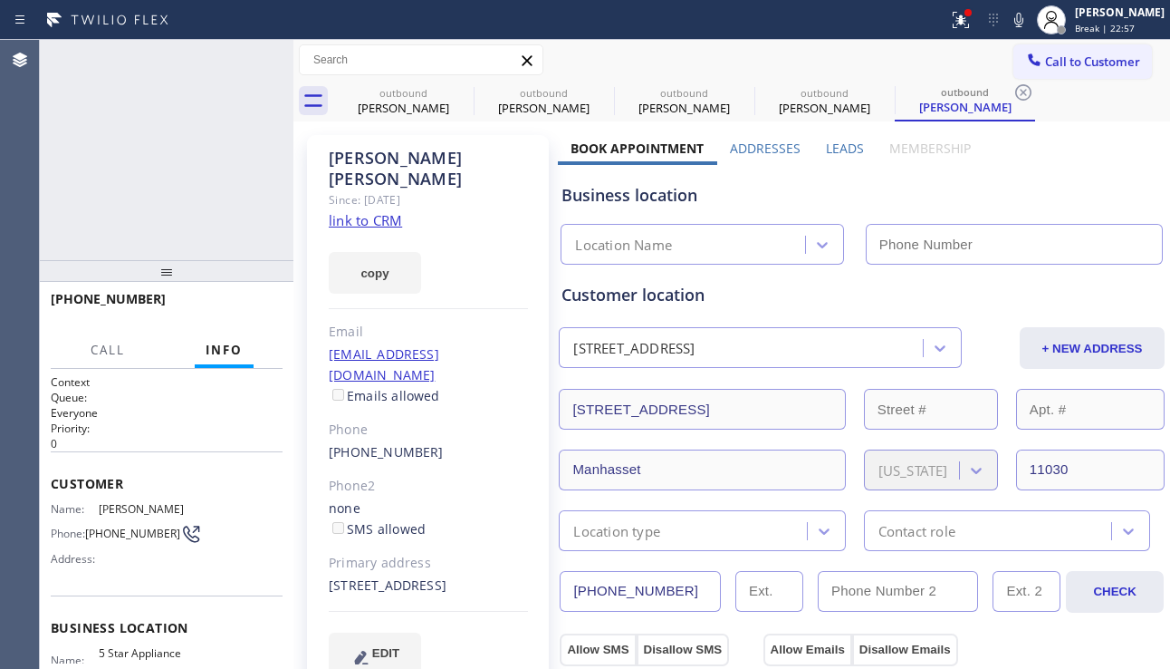
type input "[PHONE_NUMBER]"
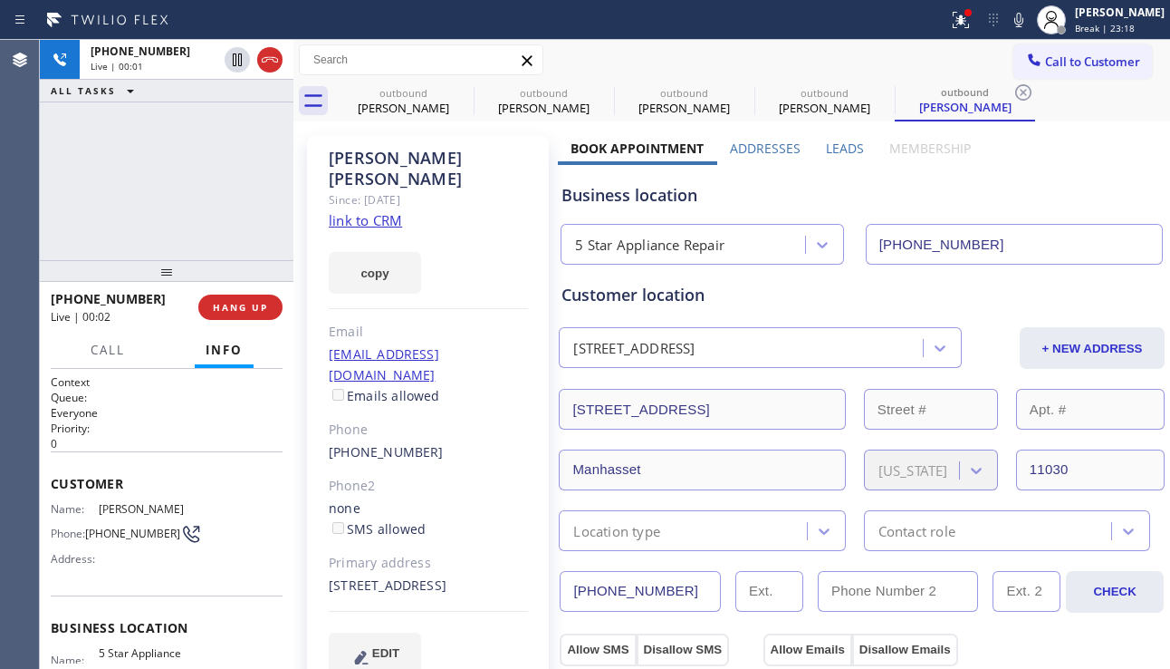
click at [844, 151] on label "Leads" at bounding box center [845, 148] width 38 height 17
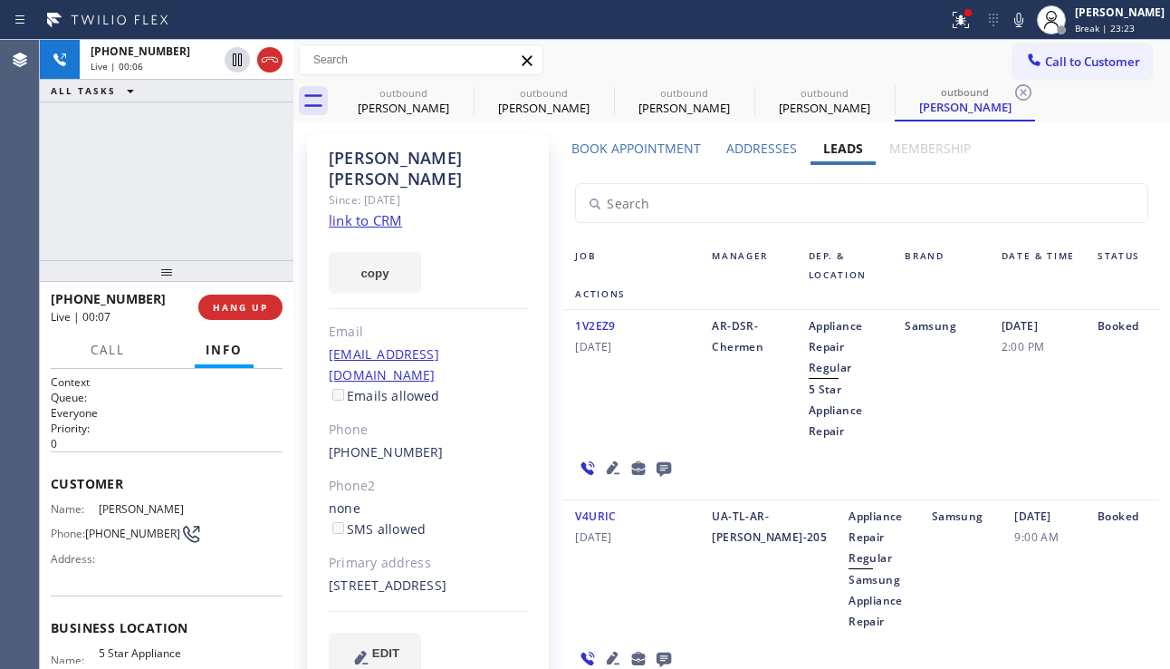
click at [608, 469] on icon at bounding box center [613, 467] width 13 height 13
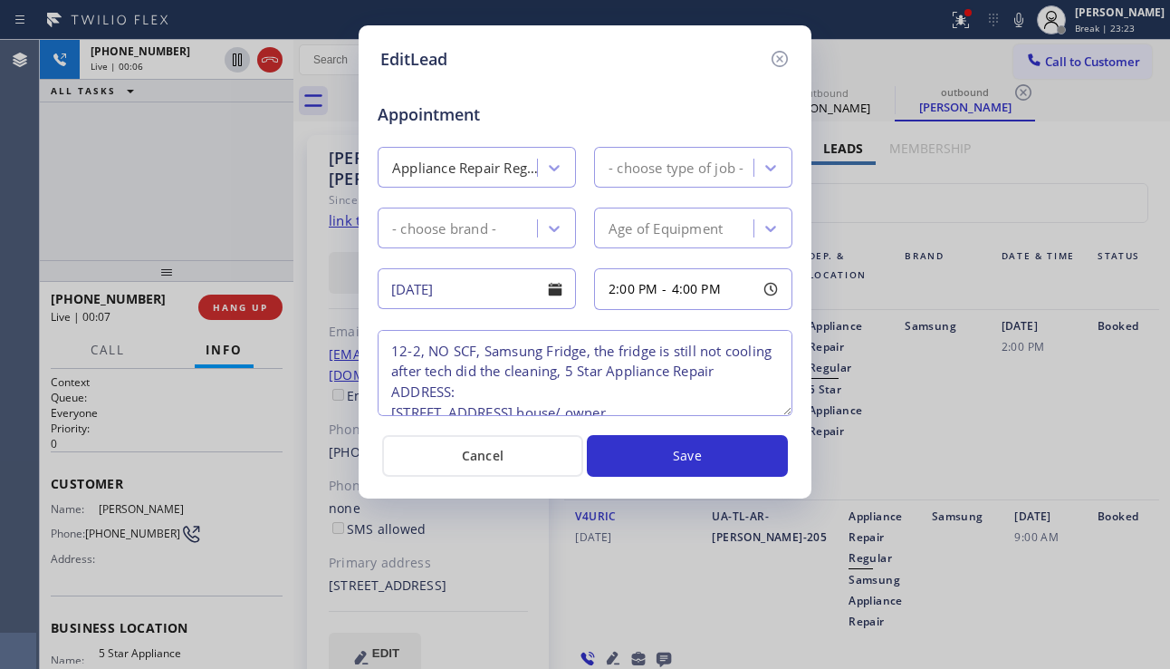
type textarea "12-2, NO SCF, Samsung Fridge, the fridge is still not cooling after tech did th…"
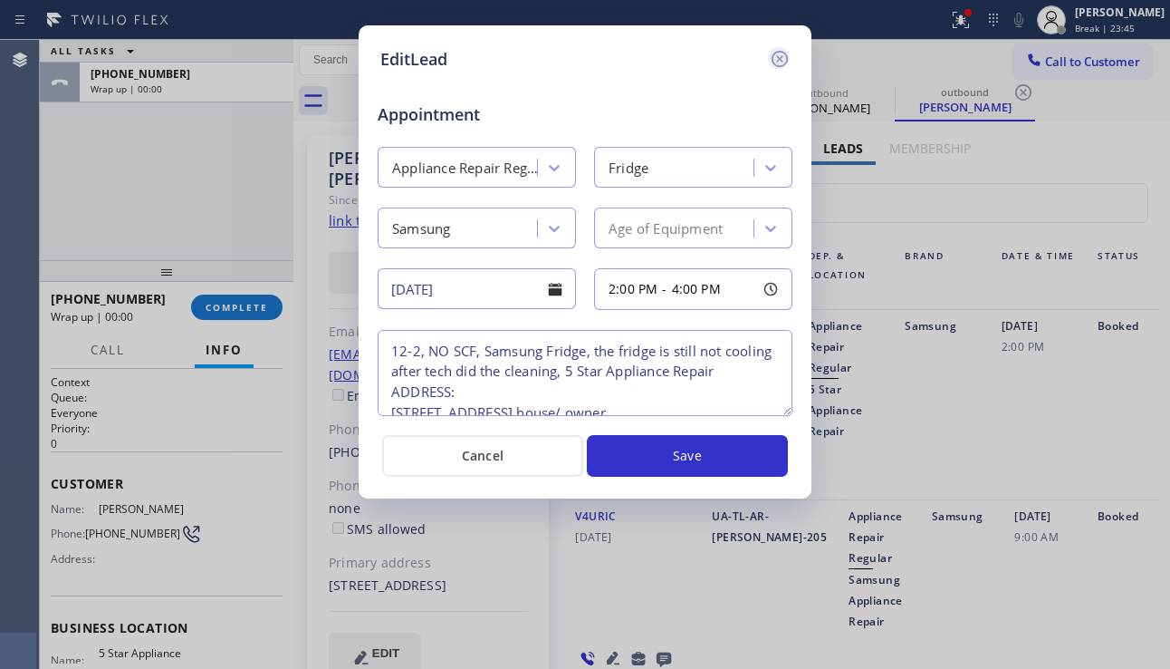
click at [781, 67] on icon at bounding box center [780, 59] width 22 height 22
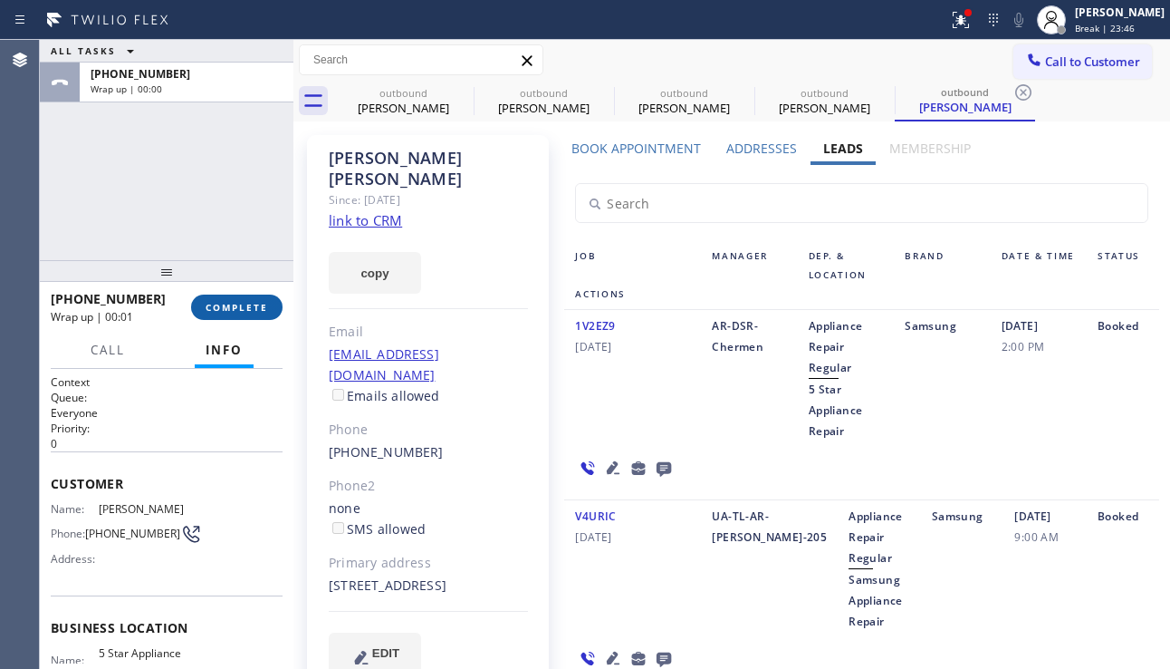
click at [231, 308] on span "COMPLETE" at bounding box center [237, 307] width 63 height 13
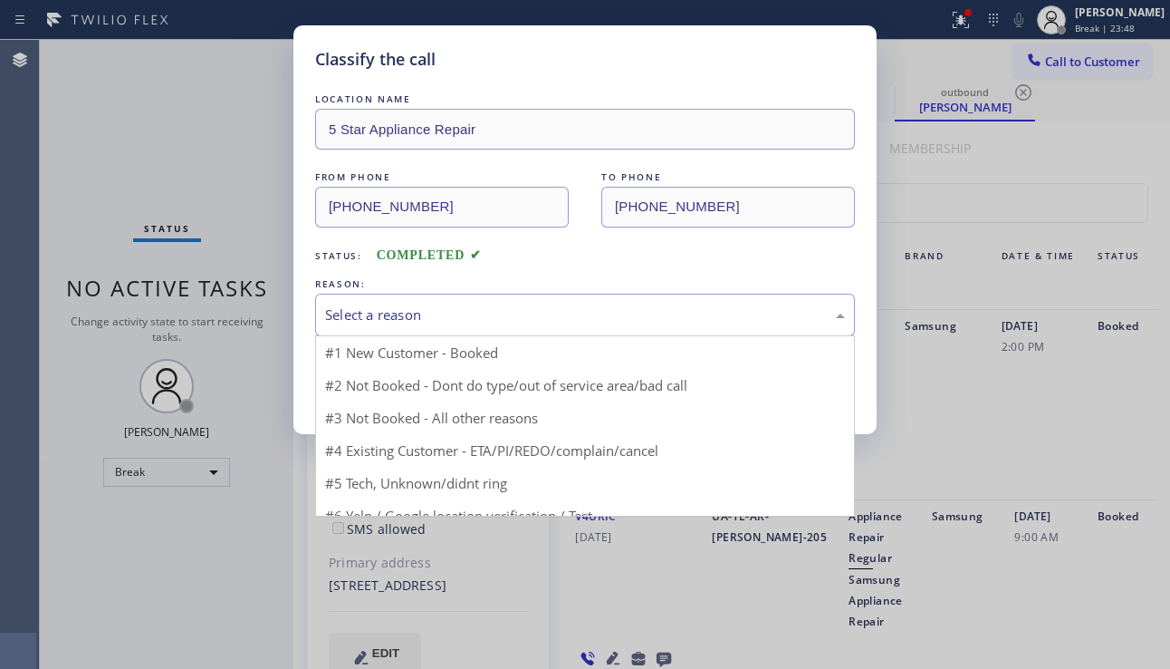
click at [467, 330] on div "Select a reason" at bounding box center [585, 315] width 540 height 43
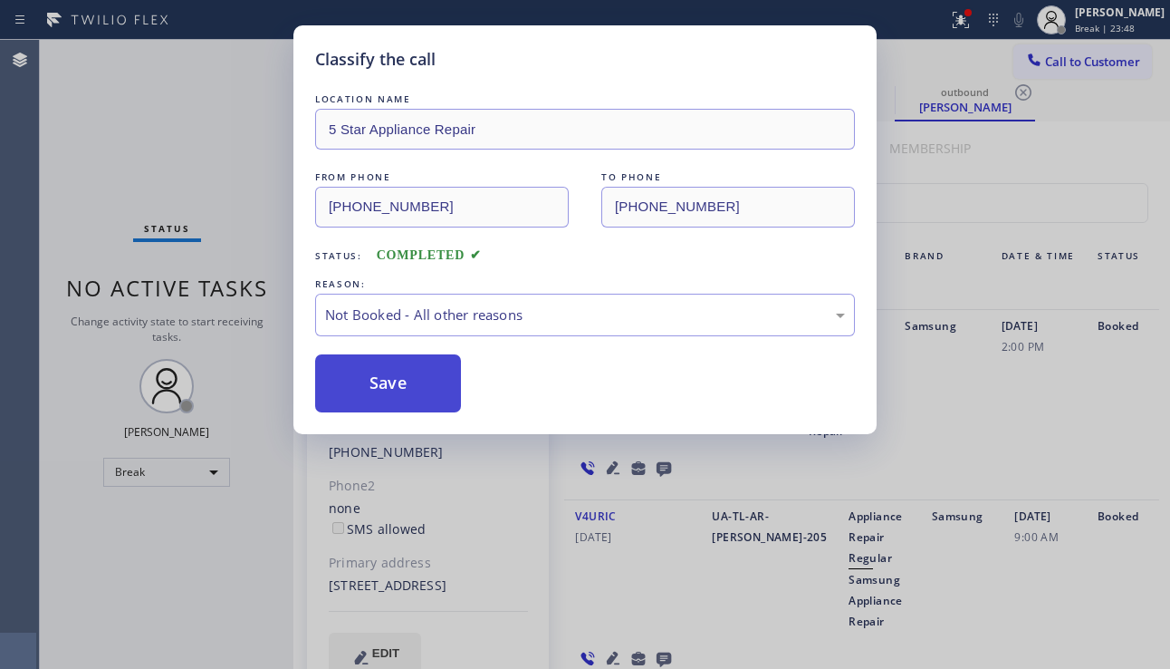
click at [392, 382] on button "Save" at bounding box center [388, 383] width 146 height 58
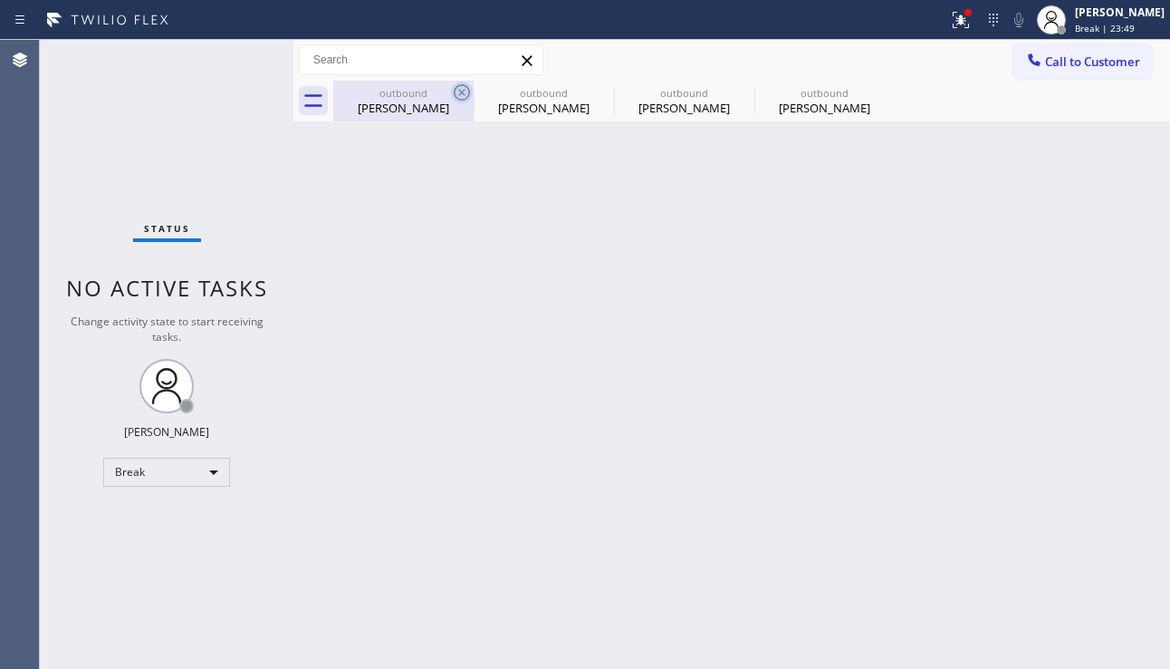
click at [458, 95] on icon at bounding box center [462, 93] width 22 height 22
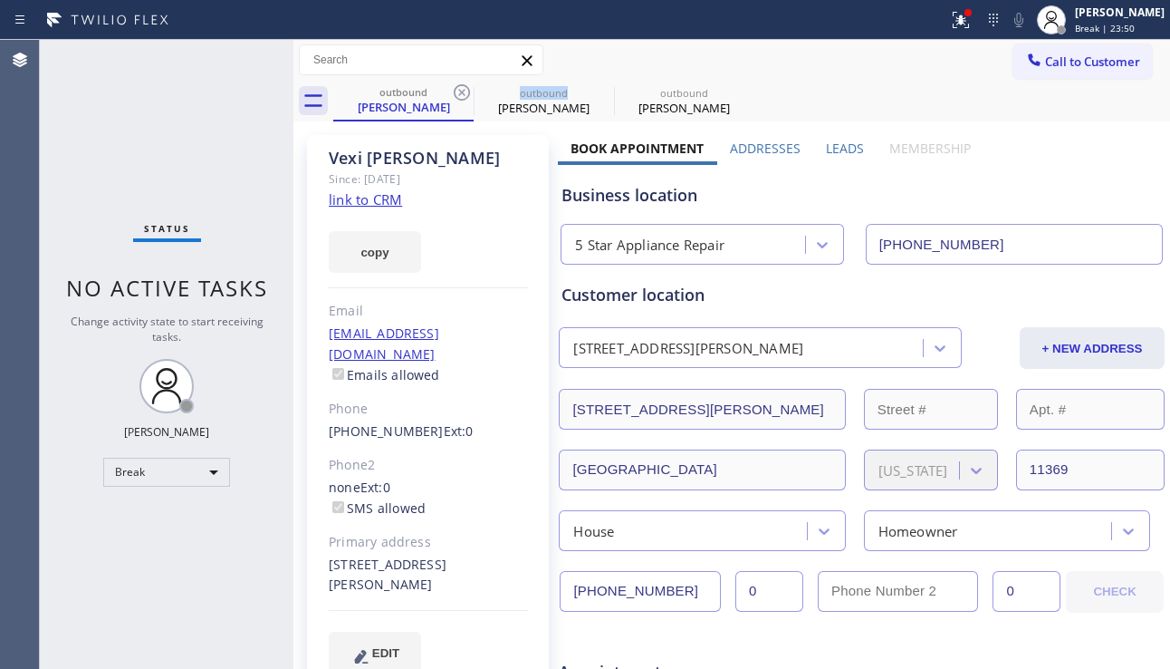
click at [458, 95] on icon at bounding box center [462, 93] width 22 height 22
click at [0, 0] on icon at bounding box center [0, 0] width 0 height 0
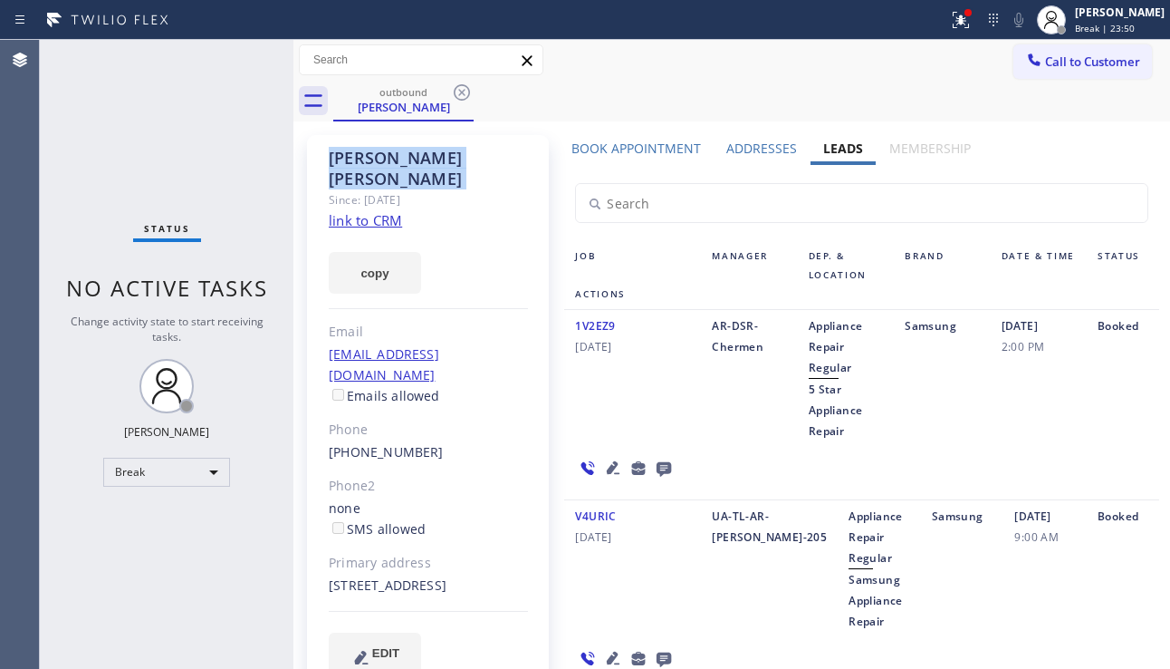
click at [458, 95] on icon at bounding box center [462, 93] width 22 height 22
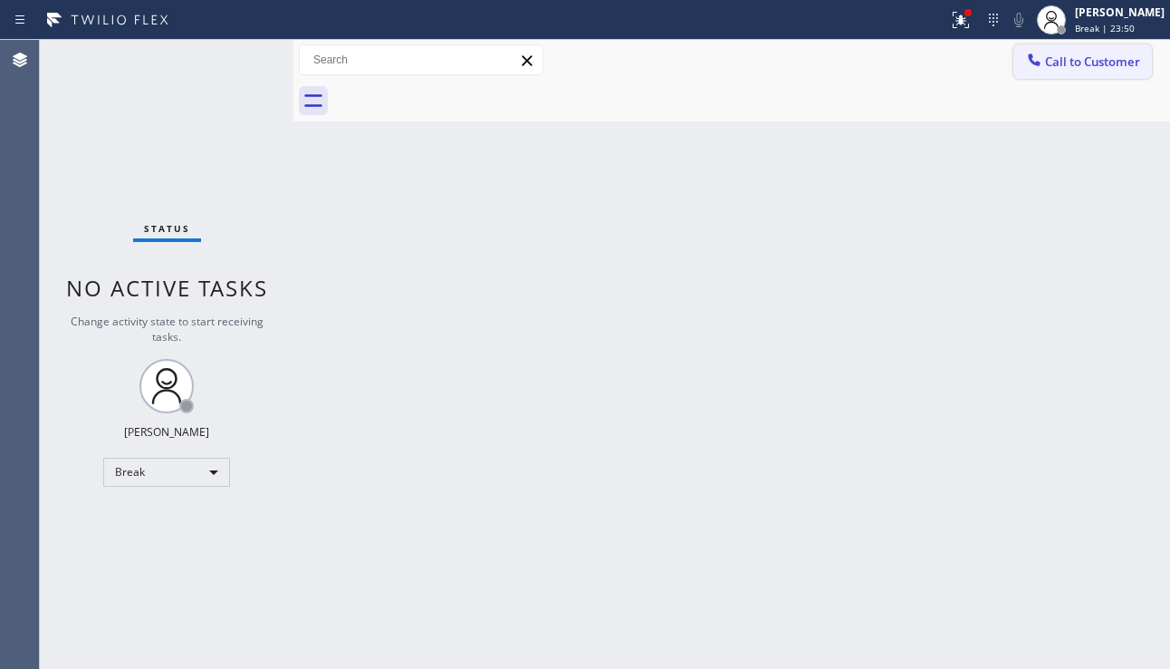
click at [1074, 66] on span "Call to Customer" at bounding box center [1092, 61] width 95 height 16
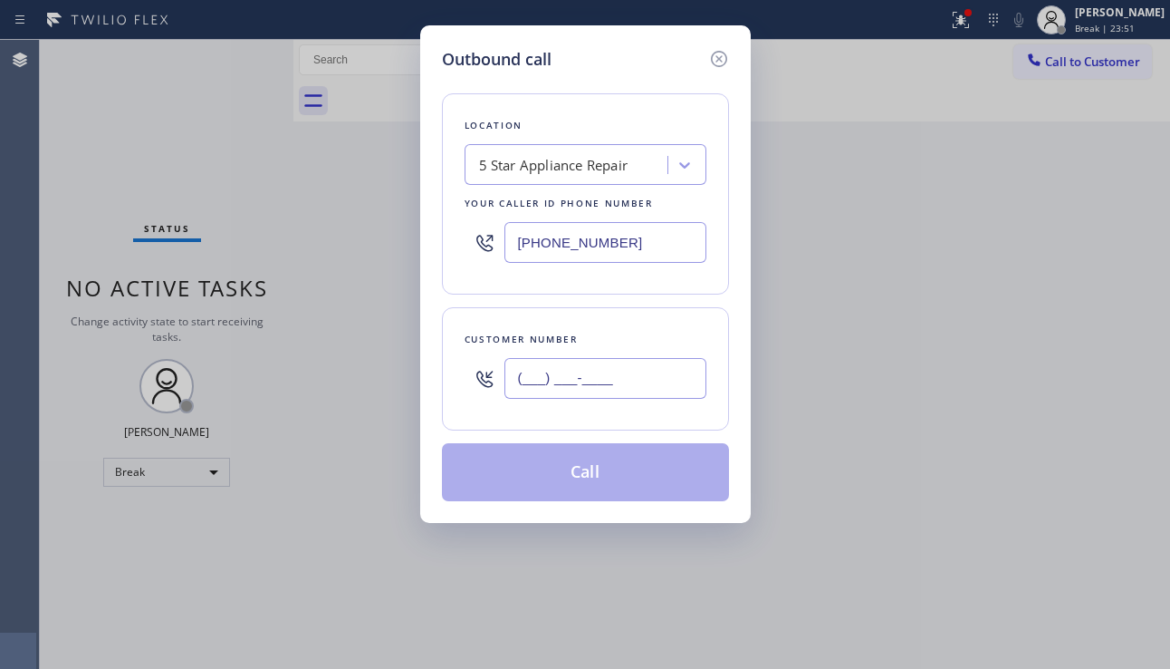
click at [567, 390] on input "(___) ___-____" at bounding box center [606, 378] width 202 height 41
paste input "754) 236-9259"
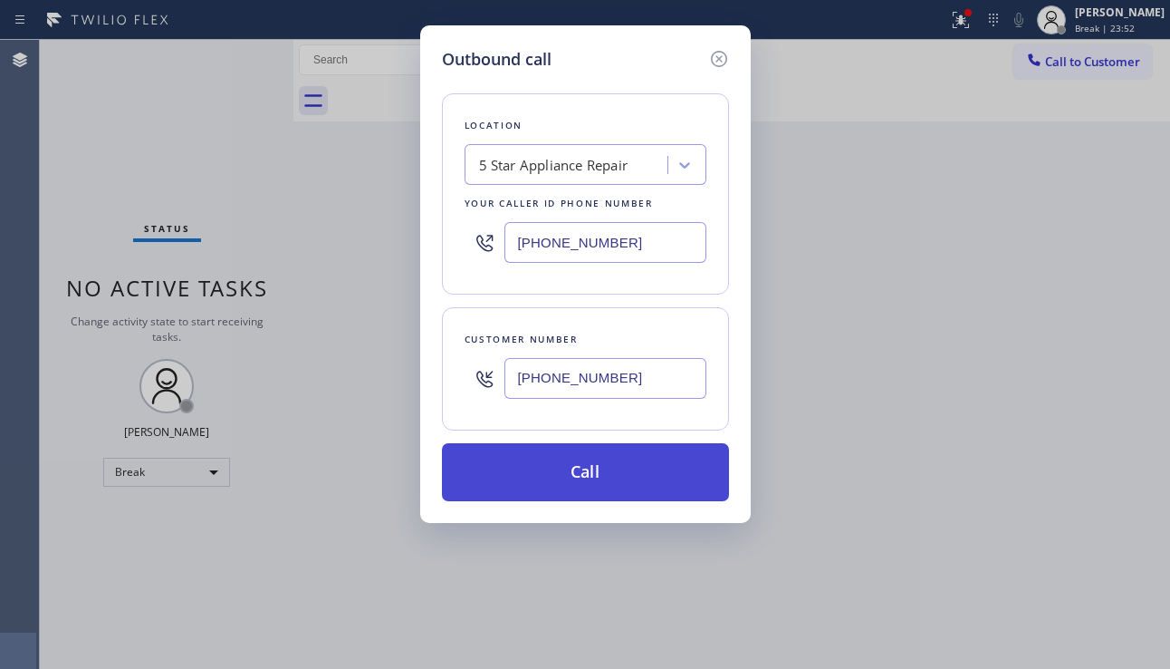
type input "[PHONE_NUMBER]"
click at [567, 466] on button "Call" at bounding box center [585, 472] width 287 height 58
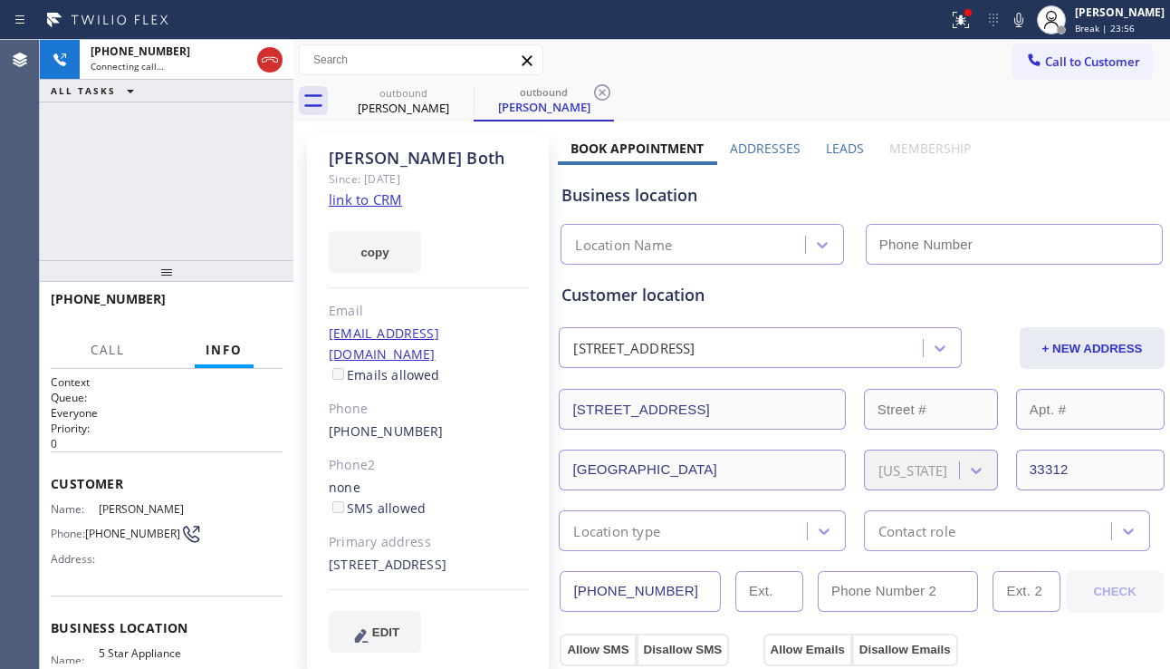
type input "[PHONE_NUMBER]"
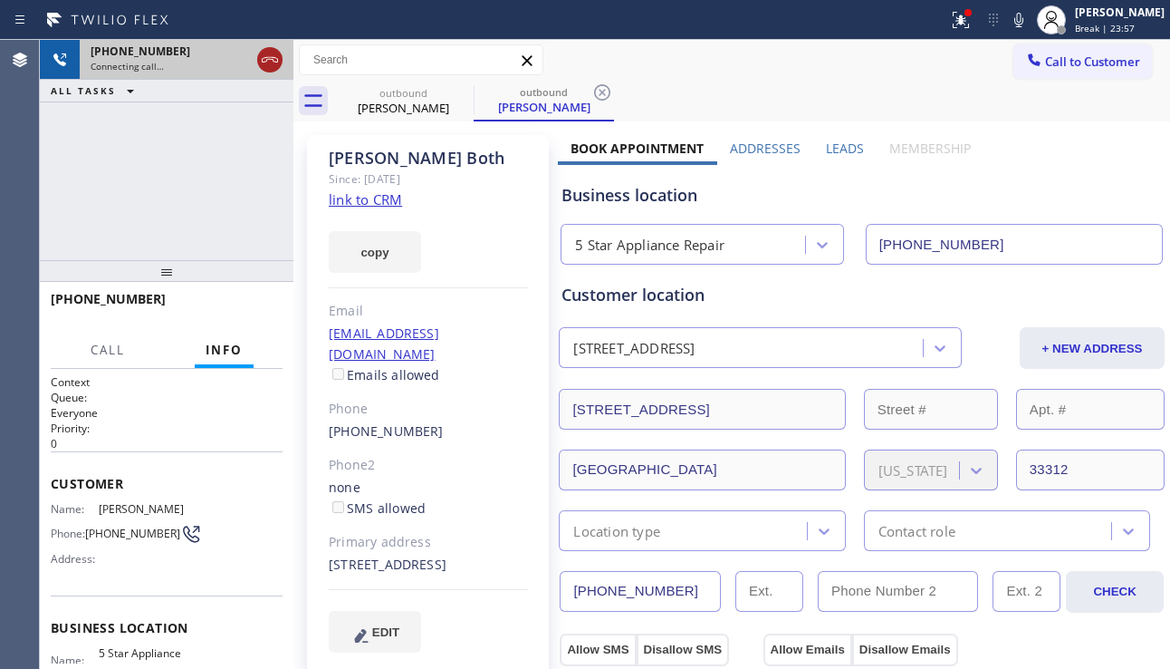
click at [276, 67] on icon at bounding box center [270, 60] width 22 height 22
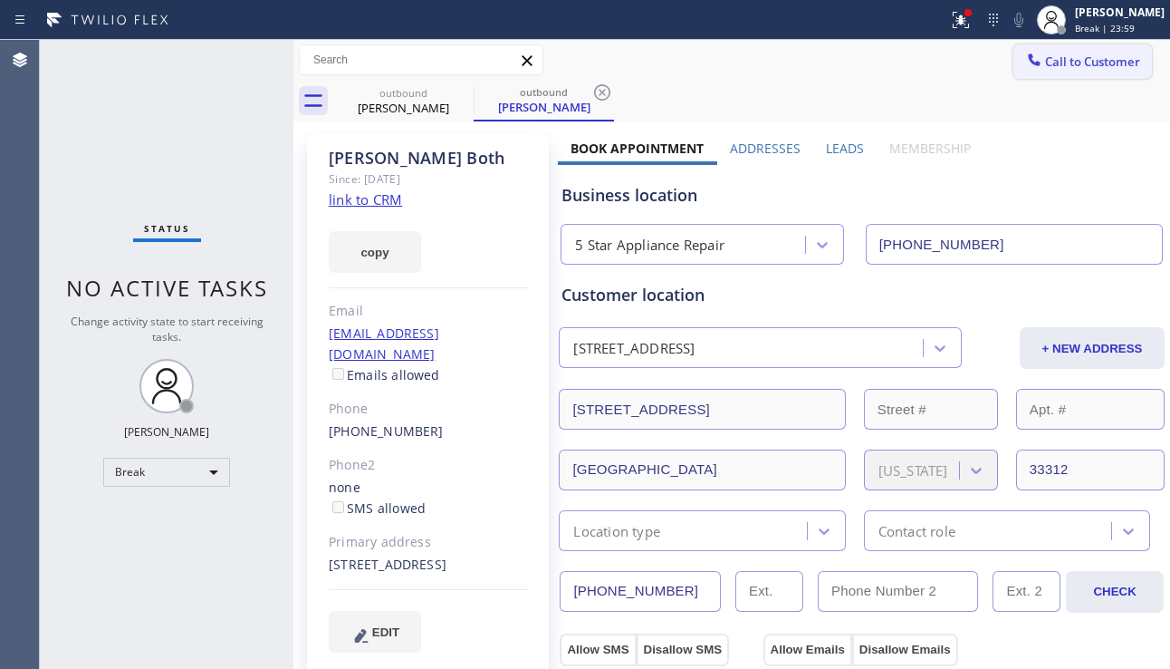
click at [1092, 77] on button "Call to Customer" at bounding box center [1083, 61] width 139 height 34
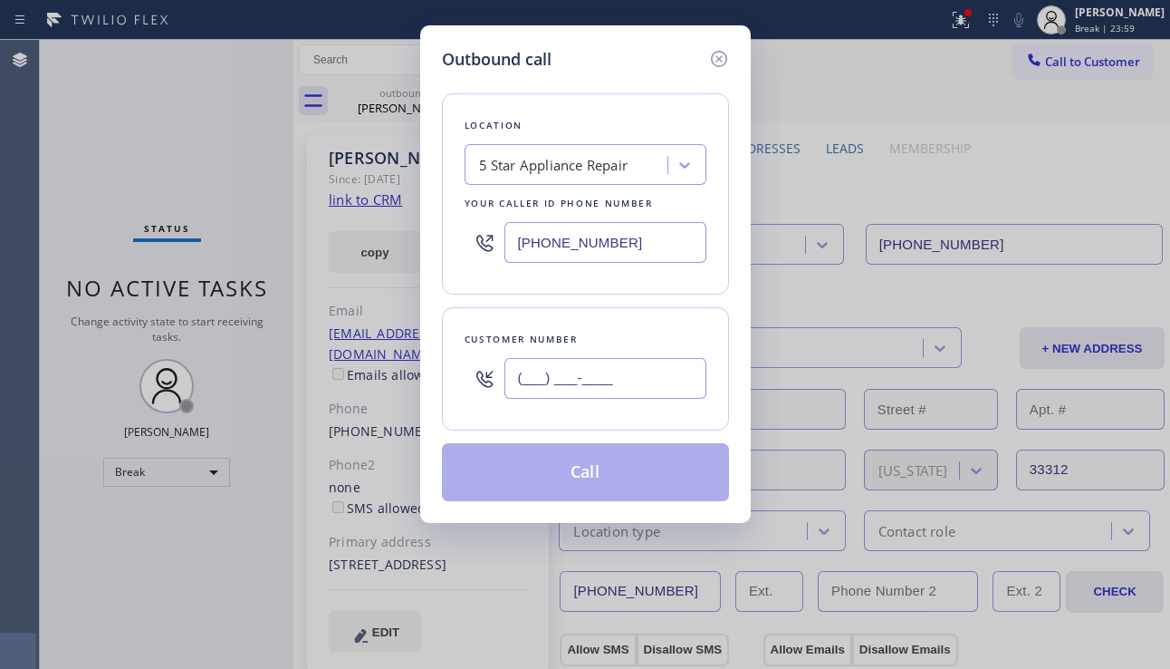
click at [552, 366] on input "(___) ___-____" at bounding box center [606, 378] width 202 height 41
paste input "917) 577-3971"
type input "[PHONE_NUMBER]"
click at [544, 456] on button "Call" at bounding box center [585, 472] width 287 height 58
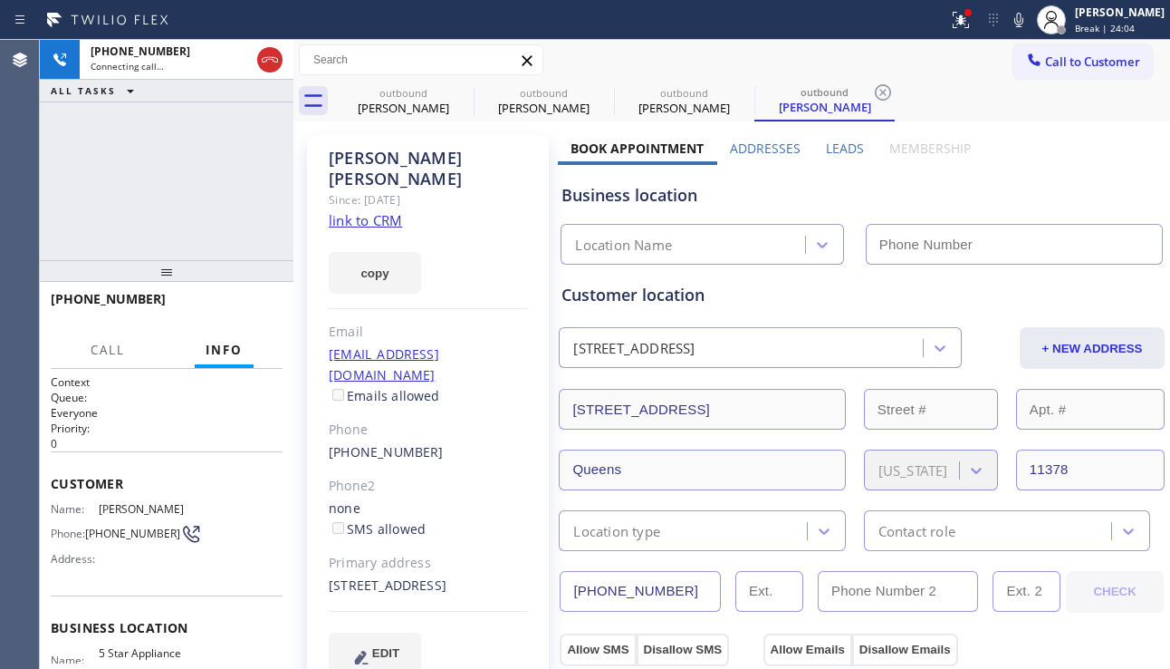
type input "[PHONE_NUMBER]"
click at [169, 197] on div "[PHONE_NUMBER] Connecting call… ALL TASKS ALL TASKS ACTIVE TASKS TASKS IN WRAP …" at bounding box center [167, 150] width 254 height 220
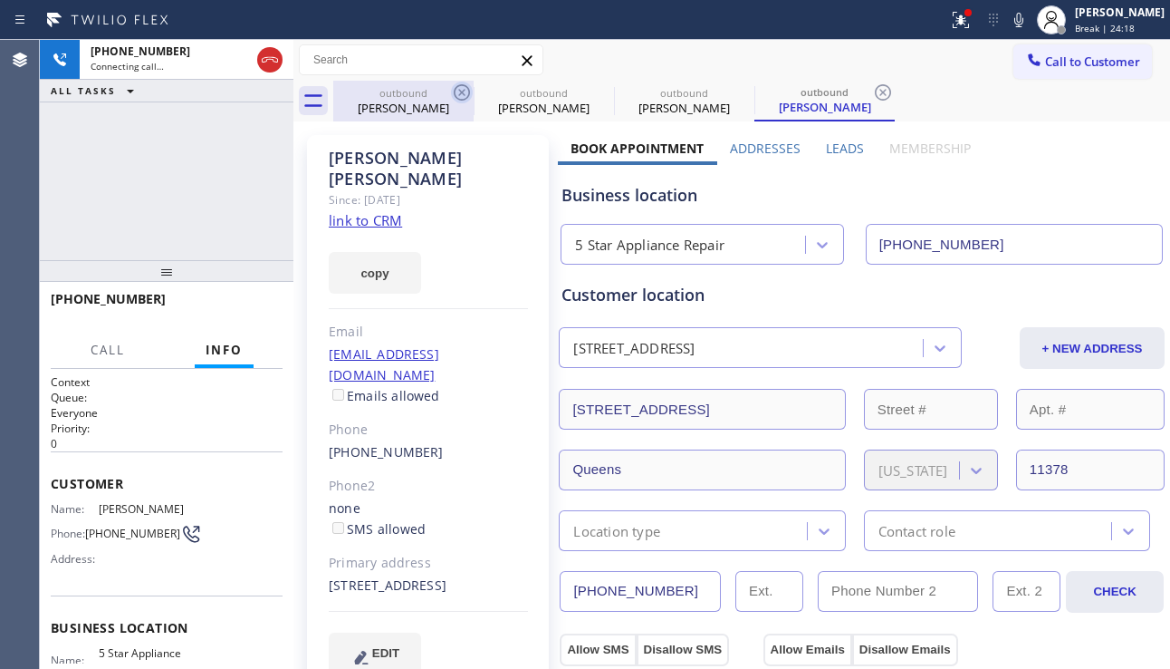
click at [458, 96] on icon at bounding box center [462, 93] width 22 height 22
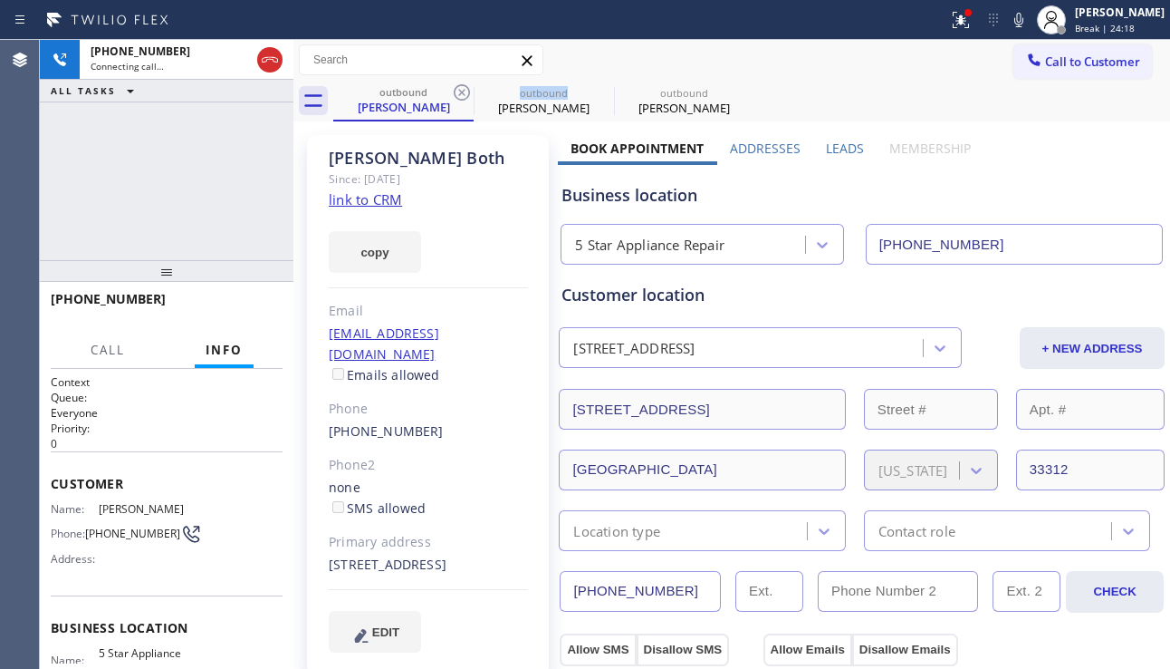
click at [458, 96] on icon at bounding box center [462, 93] width 22 height 22
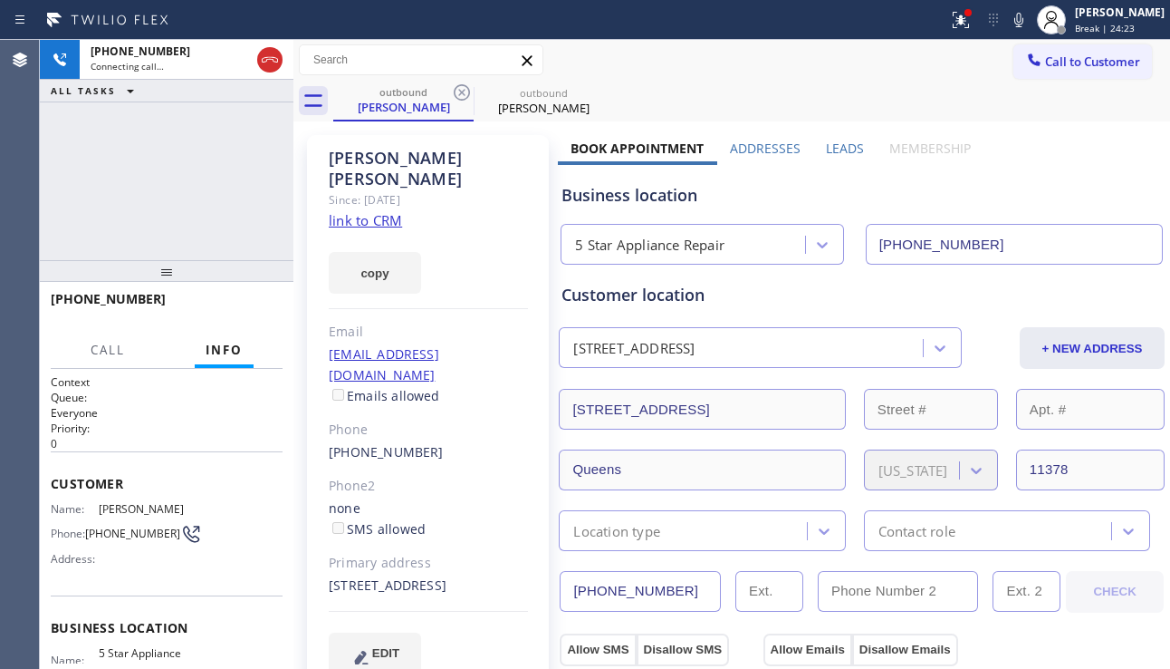
click at [501, 652] on div "[PERSON_NAME] Since: [DATE] link to CRM copy Email [EMAIL_ADDRESS][DOMAIN_NAME]…" at bounding box center [428, 415] width 242 height 561
click at [252, 298] on button "HANG UP" at bounding box center [240, 306] width 84 height 25
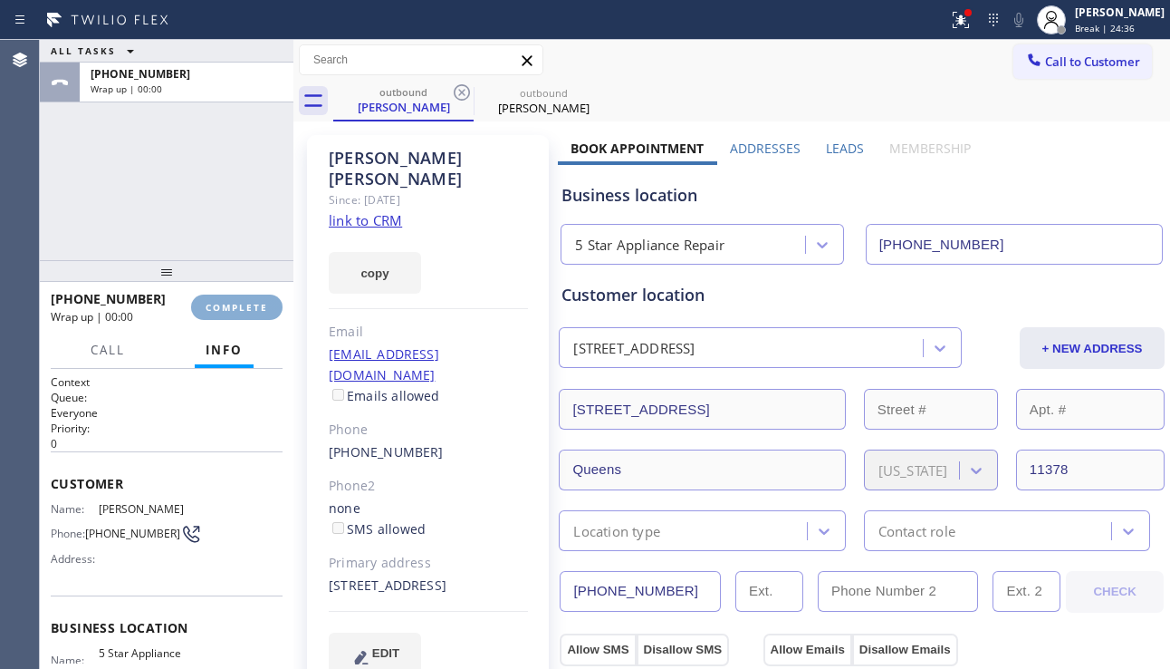
click at [252, 298] on button "COMPLETE" at bounding box center [237, 306] width 92 height 25
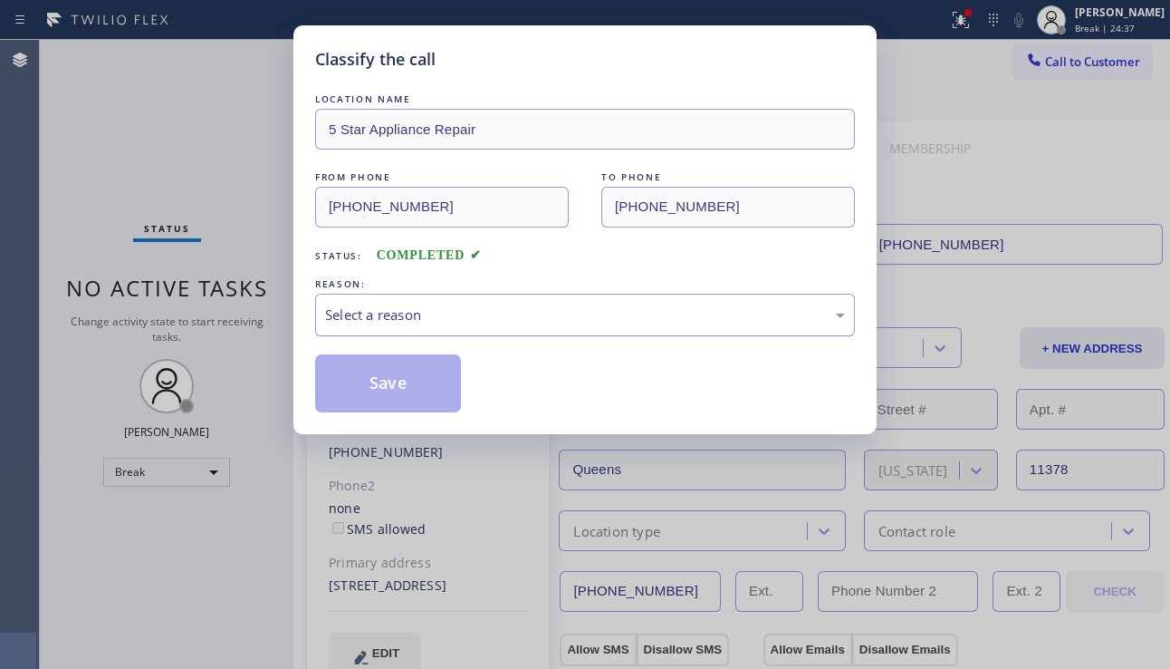
click at [482, 321] on div "Select a reason" at bounding box center [585, 314] width 520 height 21
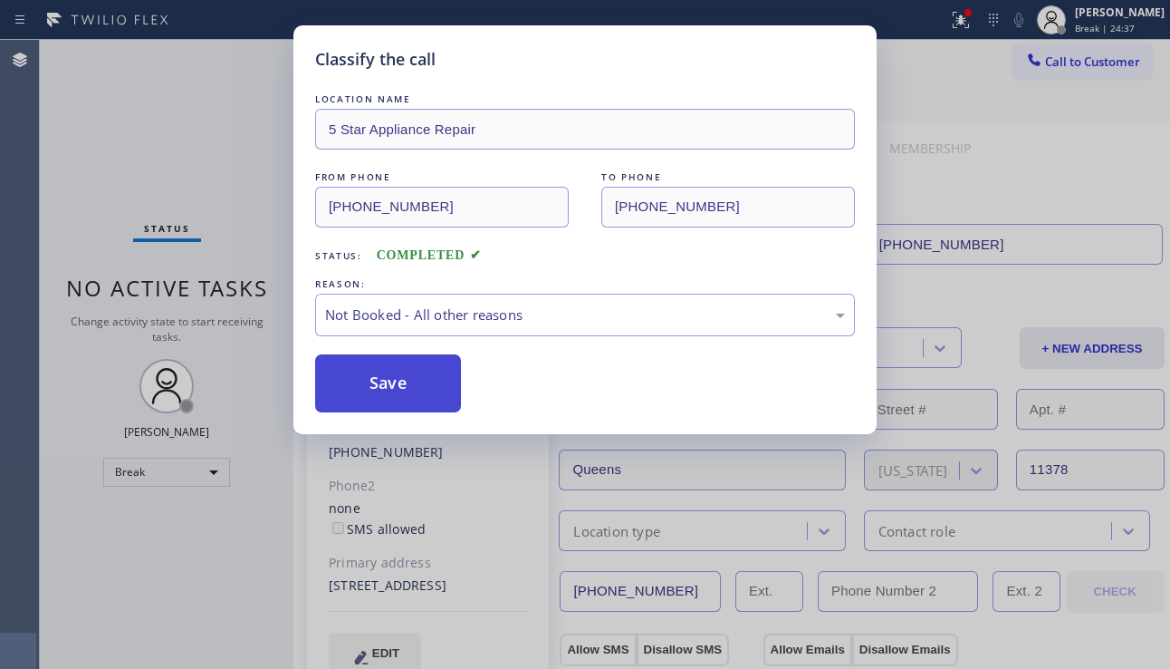
click at [404, 382] on button "Save" at bounding box center [388, 383] width 146 height 58
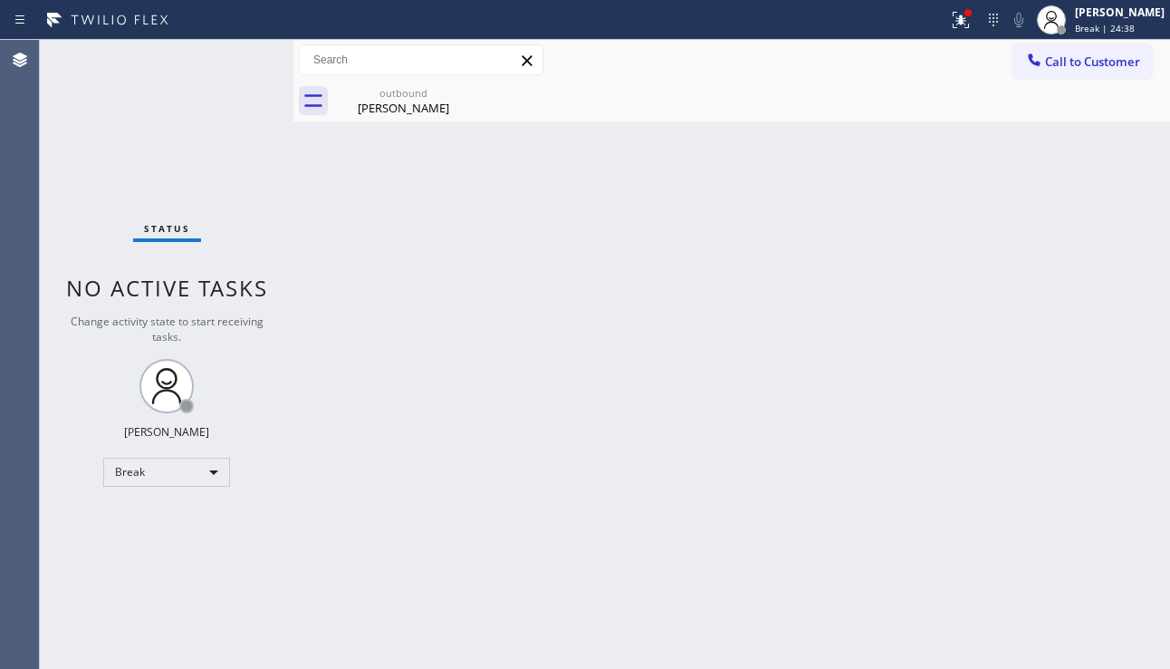
click at [1063, 65] on span "Call to Customer" at bounding box center [1092, 61] width 95 height 16
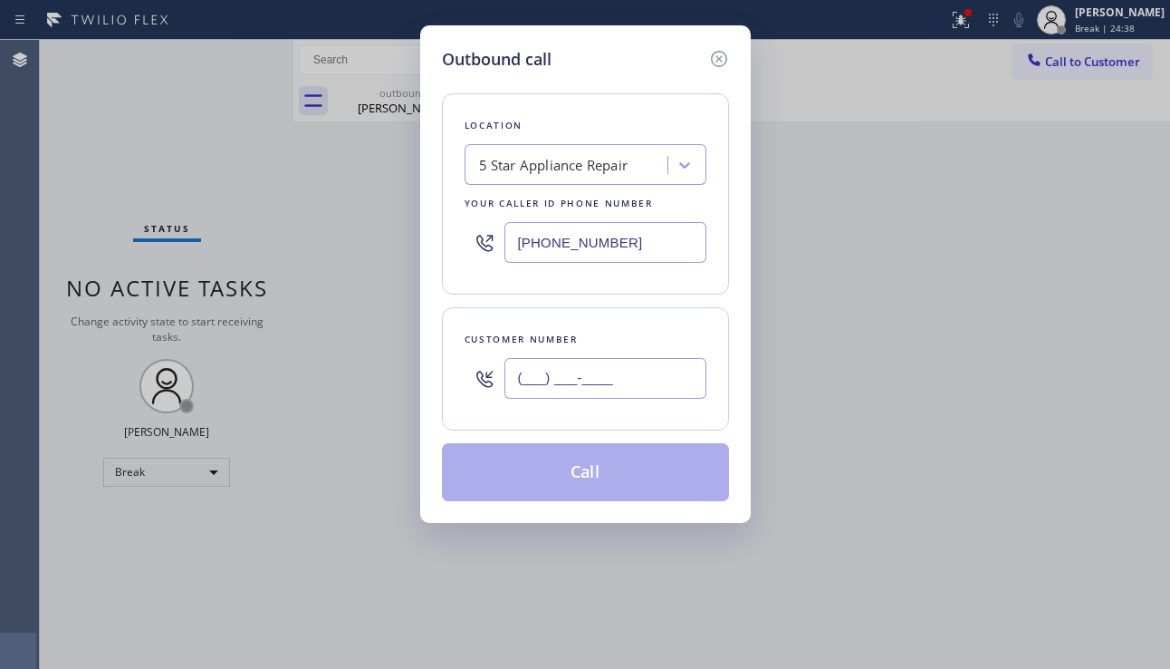
click at [568, 378] on input "(___) ___-____" at bounding box center [606, 378] width 202 height 41
paste input "347) 749-8171"
type input "[PHONE_NUMBER]"
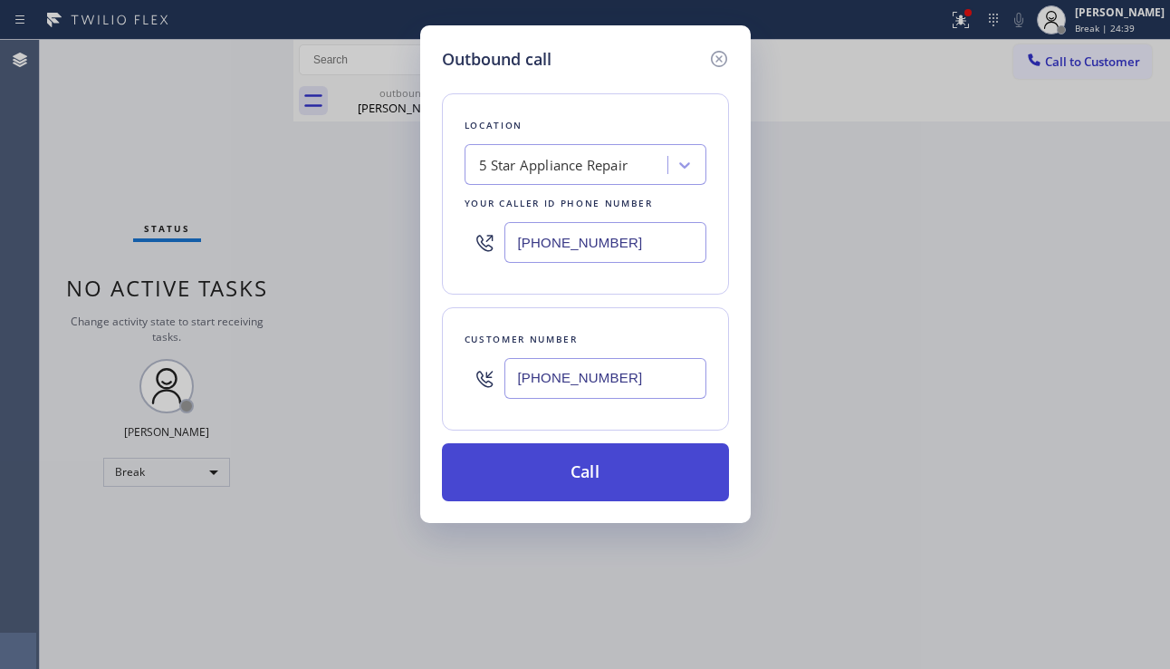
click at [591, 453] on button "Call" at bounding box center [585, 472] width 287 height 58
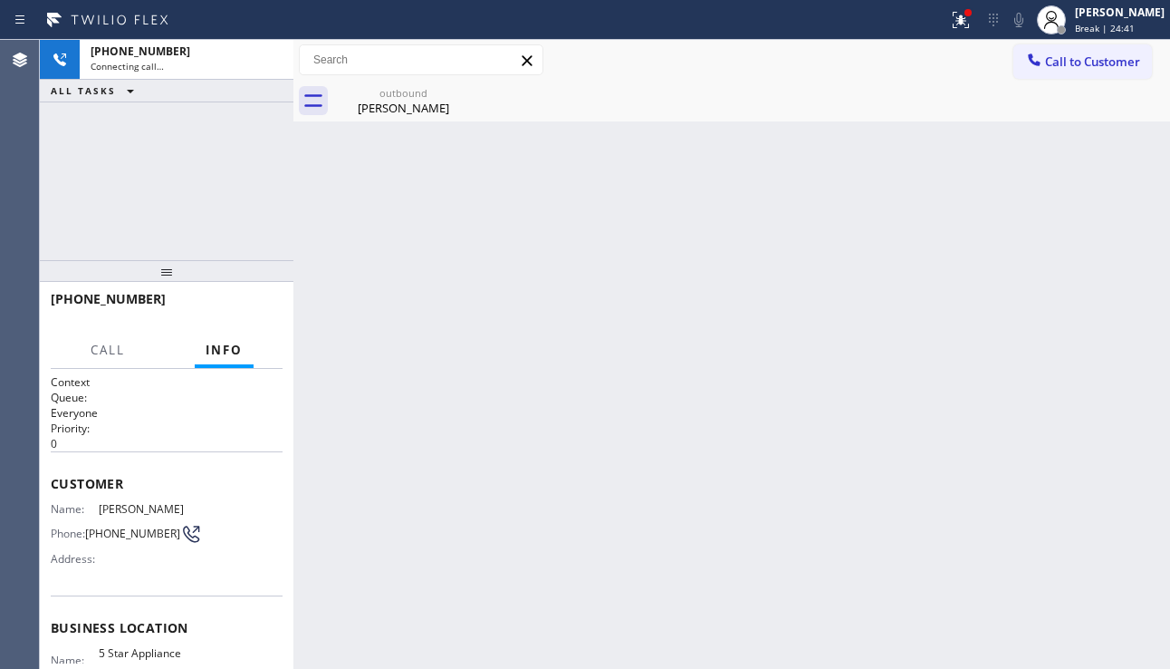
click at [573, 478] on div "Back to Dashboard Change Sender ID Customers Technicians Select a contact Outbo…" at bounding box center [732, 354] width 877 height 629
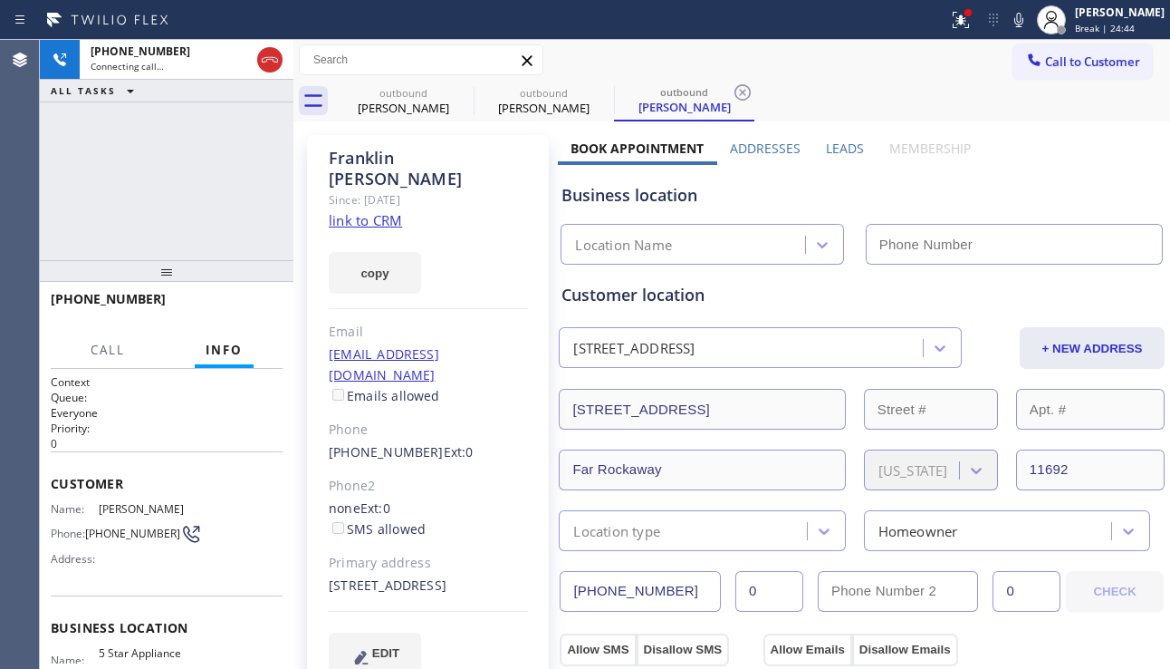
type input "[PHONE_NUMBER]"
click at [1102, 178] on div "Business location 5 Star Appliance Repair [PHONE_NUMBER]" at bounding box center [862, 215] width 608 height 100
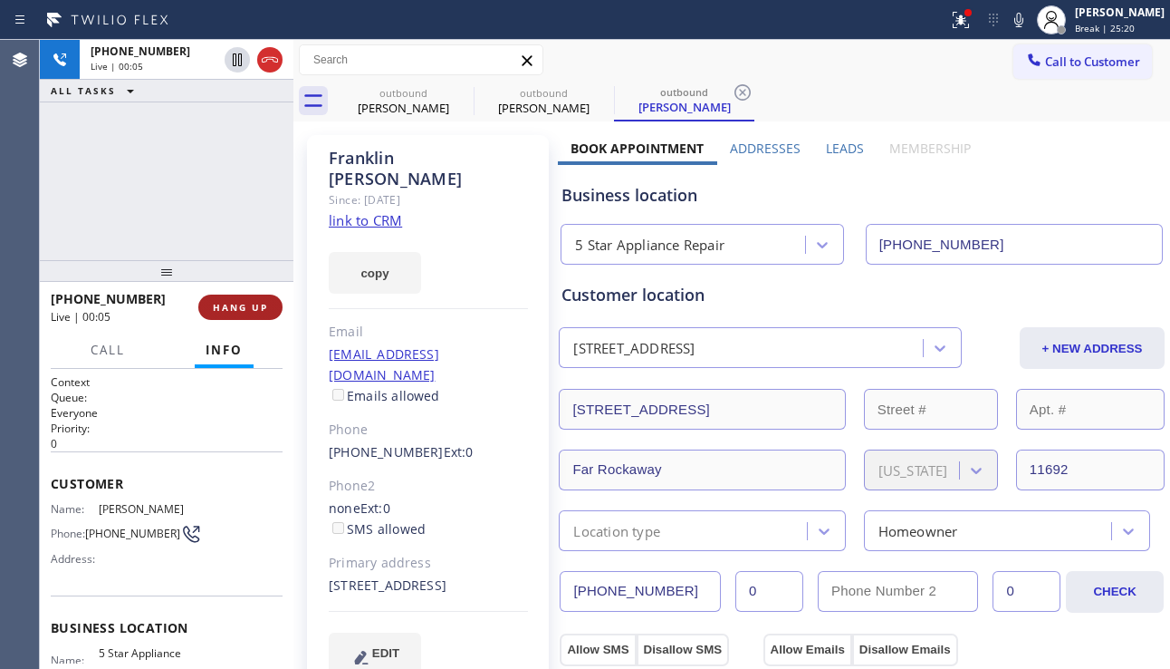
click at [236, 310] on span "HANG UP" at bounding box center [240, 307] width 55 height 13
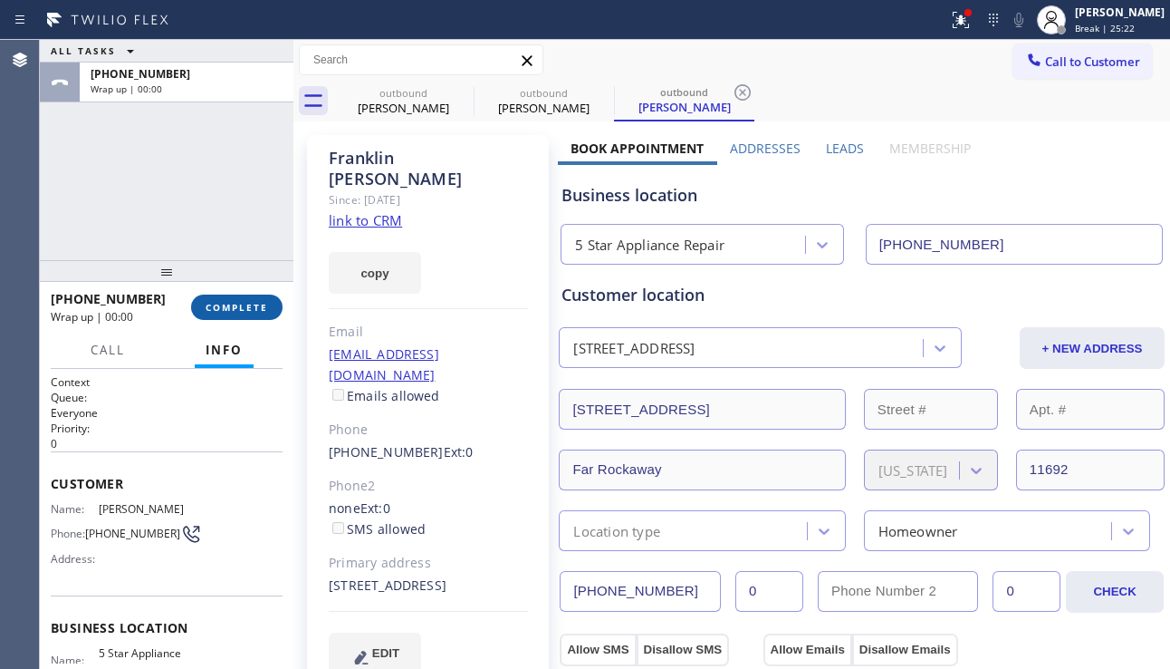
click at [236, 313] on span "COMPLETE" at bounding box center [237, 307] width 63 height 13
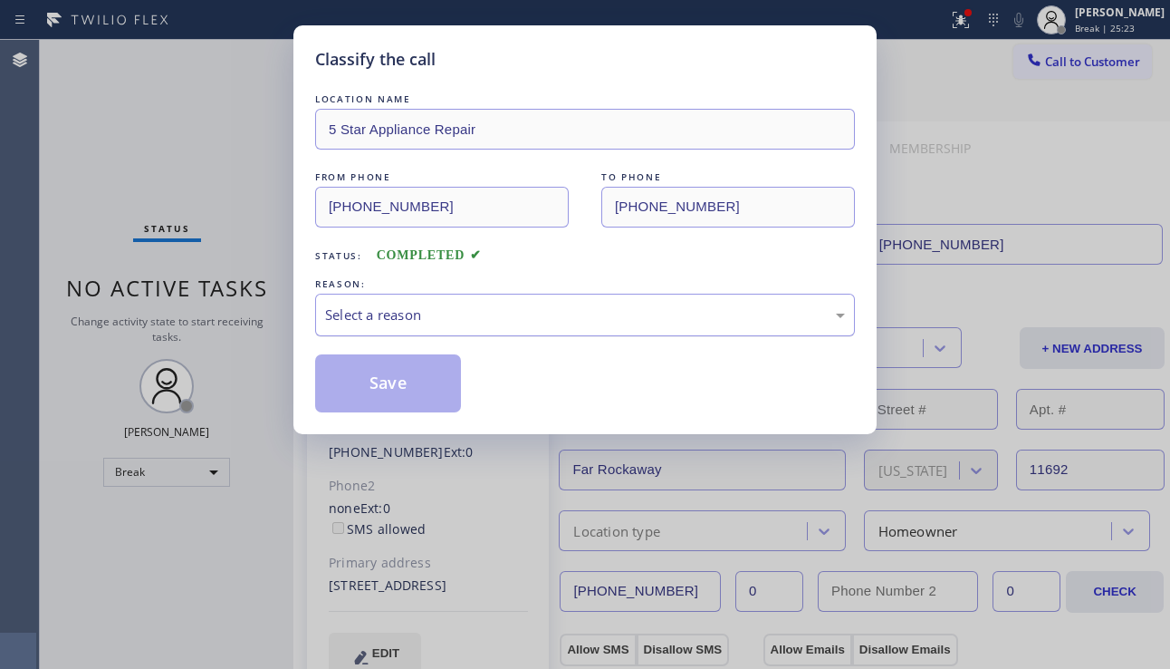
click at [537, 327] on div "Select a reason" at bounding box center [585, 315] width 540 height 43
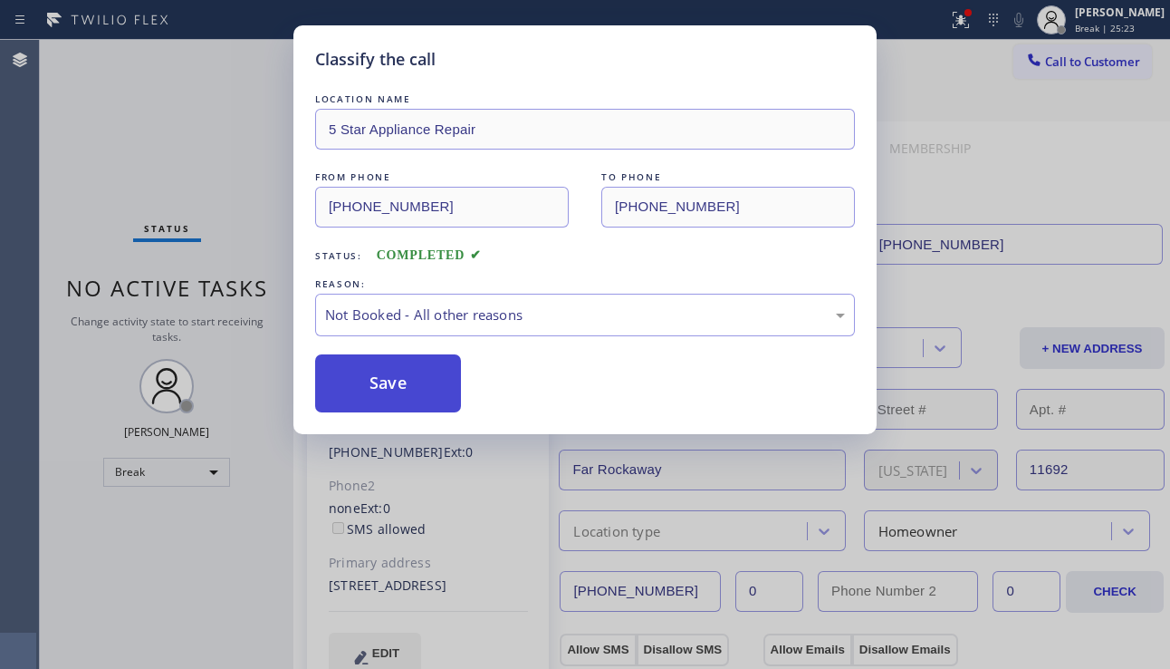
click at [438, 379] on button "Save" at bounding box center [388, 383] width 146 height 58
click at [1090, 52] on button "Call to Customer" at bounding box center [1083, 61] width 139 height 34
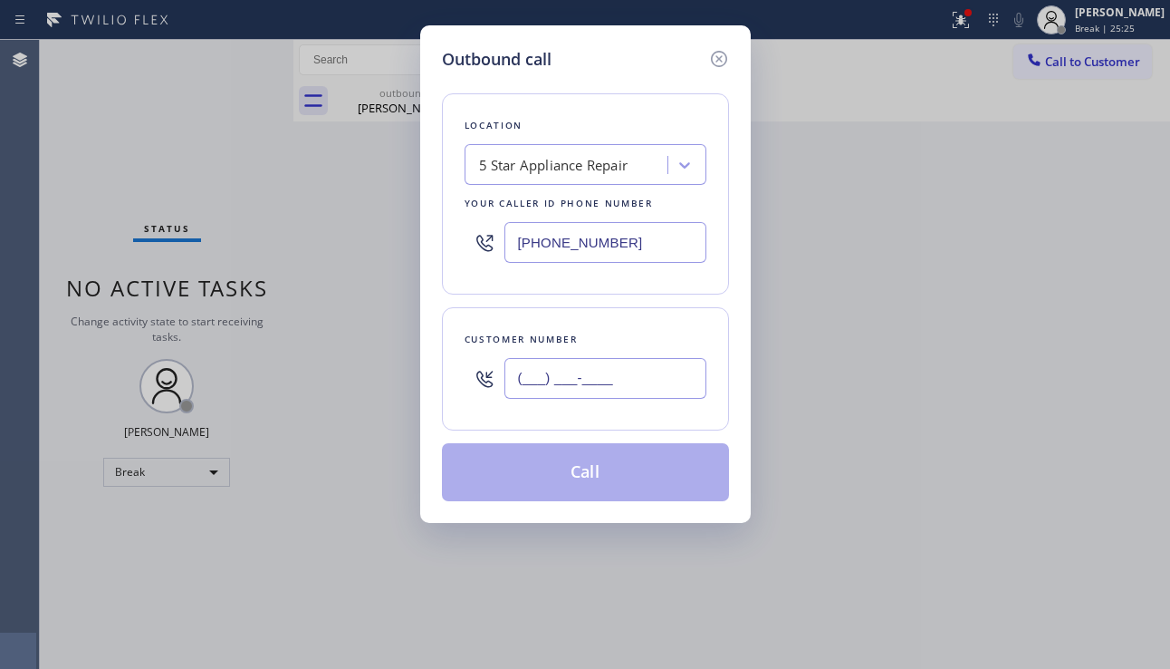
click at [621, 390] on input "(___) ___-____" at bounding box center [606, 378] width 202 height 41
paste input "954) 815-6595"
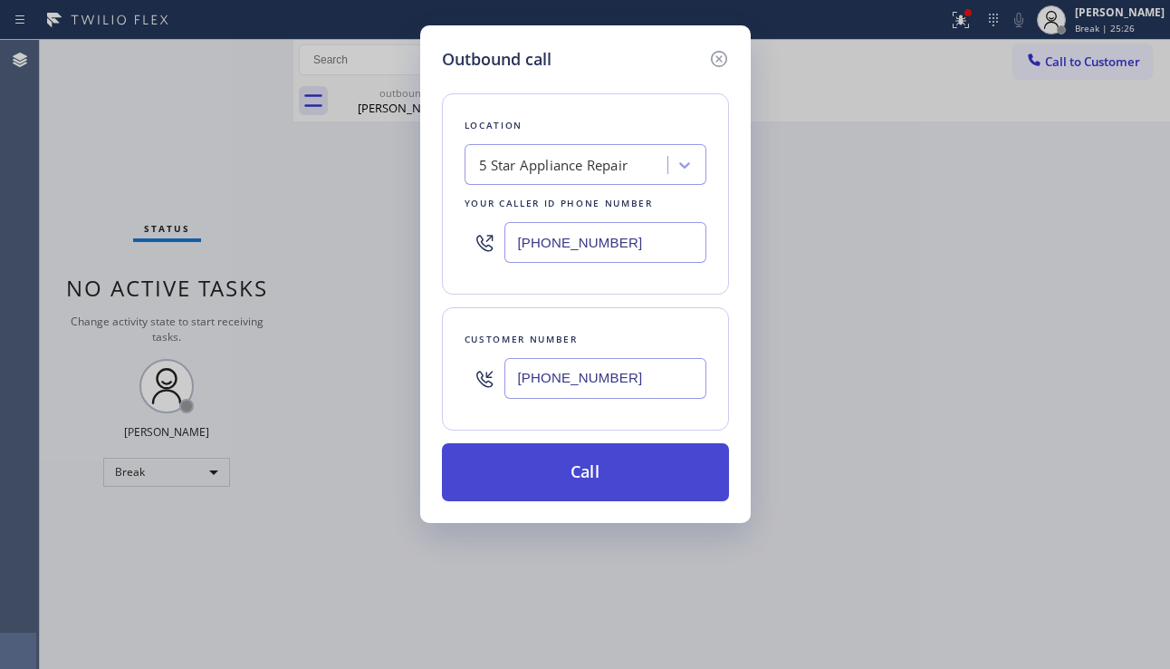
type input "[PHONE_NUMBER]"
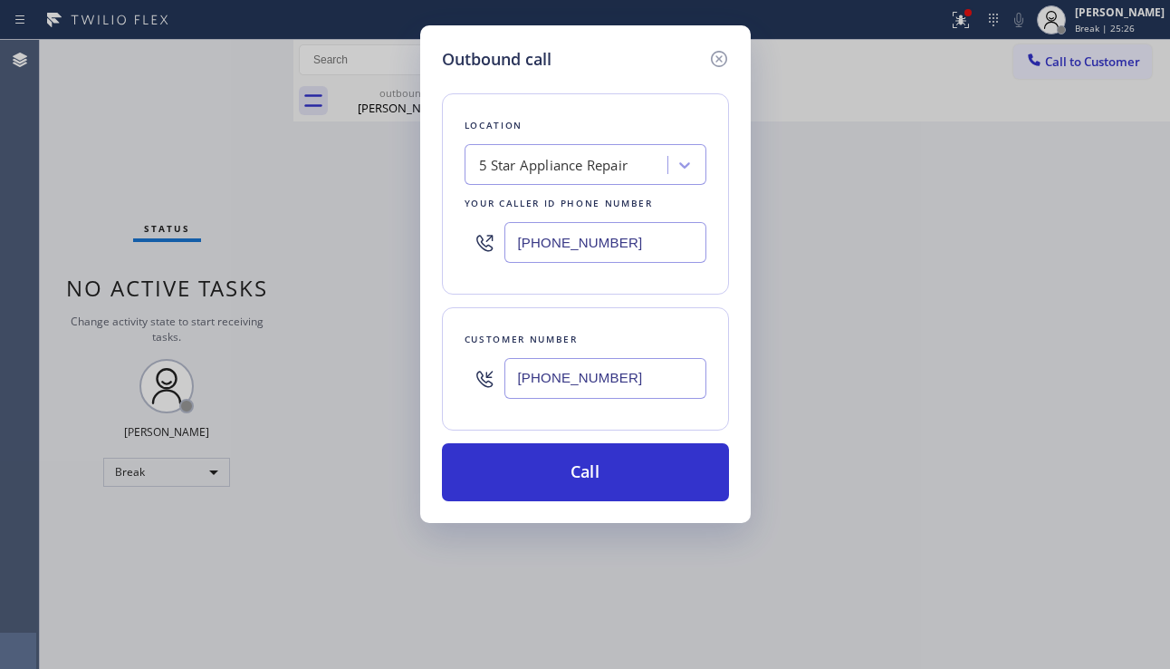
drag, startPoint x: 610, startPoint y: 473, endPoint x: 346, endPoint y: 319, distance: 305.3
click at [609, 473] on button "Call" at bounding box center [585, 472] width 287 height 58
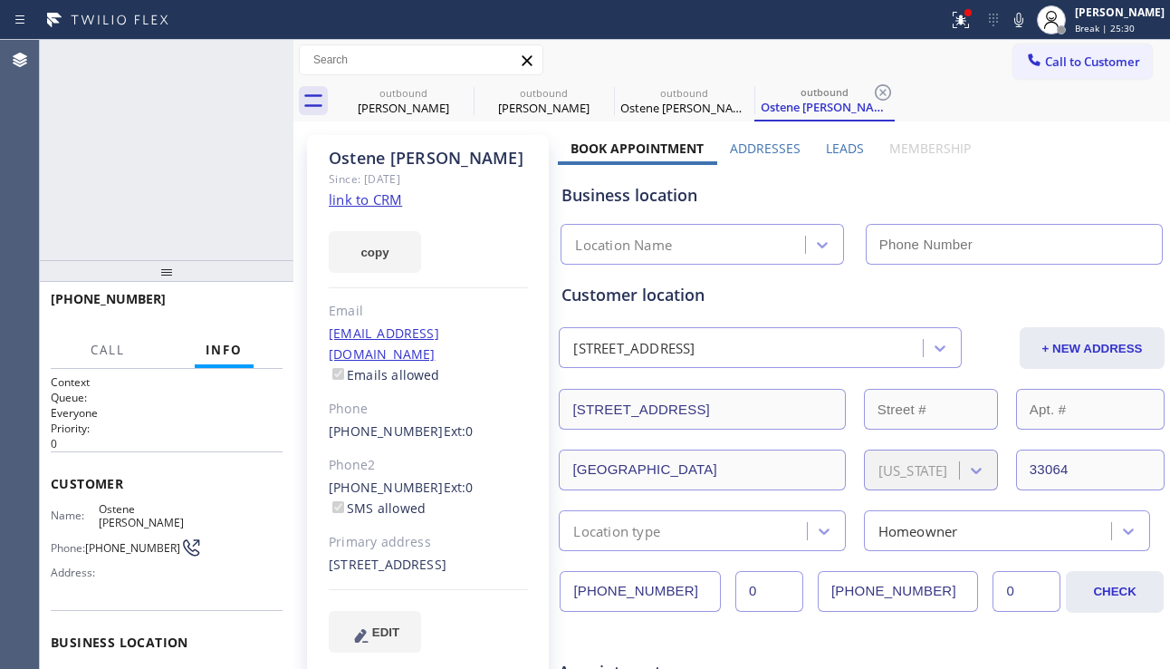
type input "[PHONE_NUMBER]"
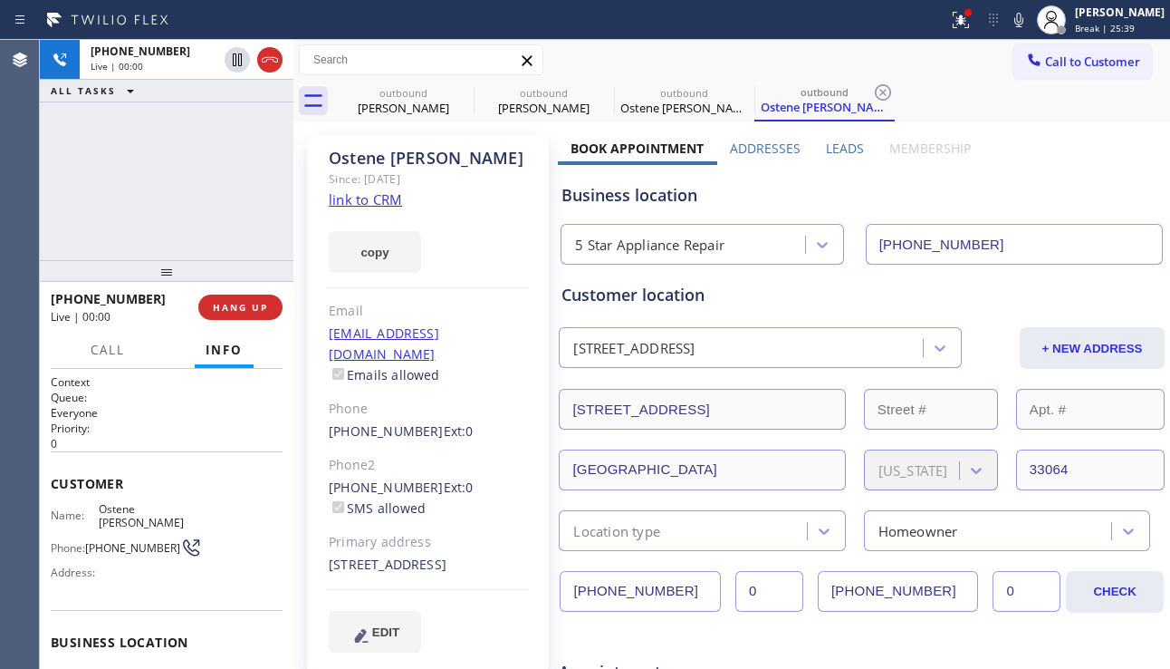
click at [159, 249] on div "[PHONE_NUMBER] Live | 00:00 ALL TASKS ALL TASKS ACTIVE TASKS TASKS IN WRAP UP" at bounding box center [167, 150] width 254 height 220
click at [244, 311] on span "HANG UP" at bounding box center [240, 307] width 55 height 13
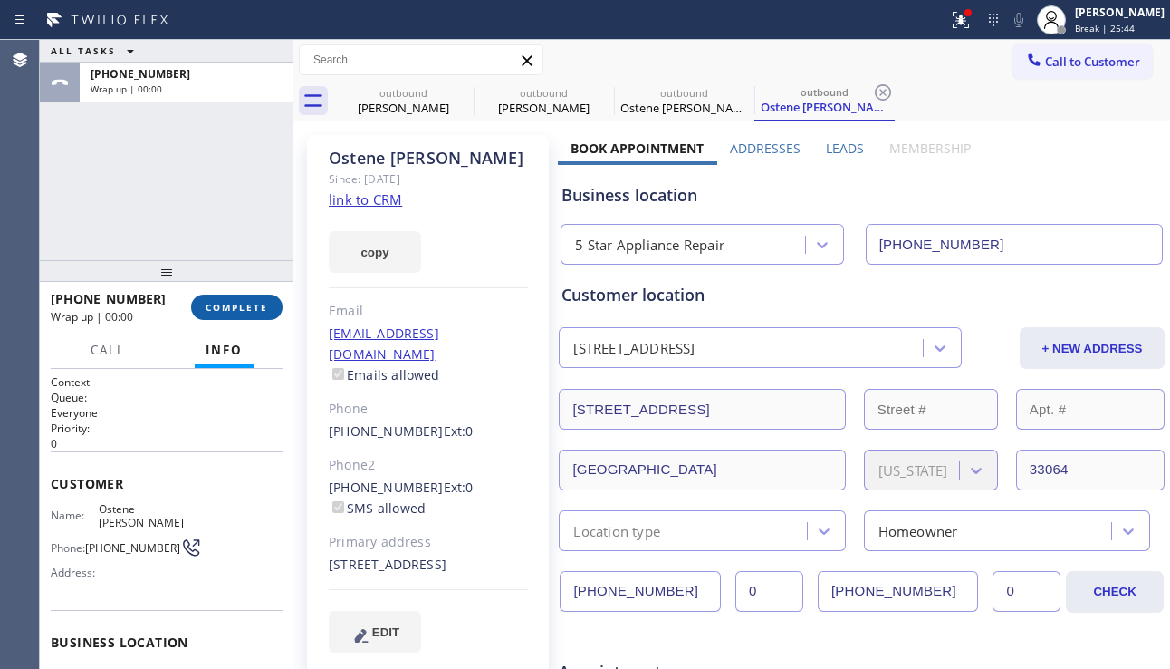
click at [244, 311] on span "COMPLETE" at bounding box center [237, 307] width 63 height 13
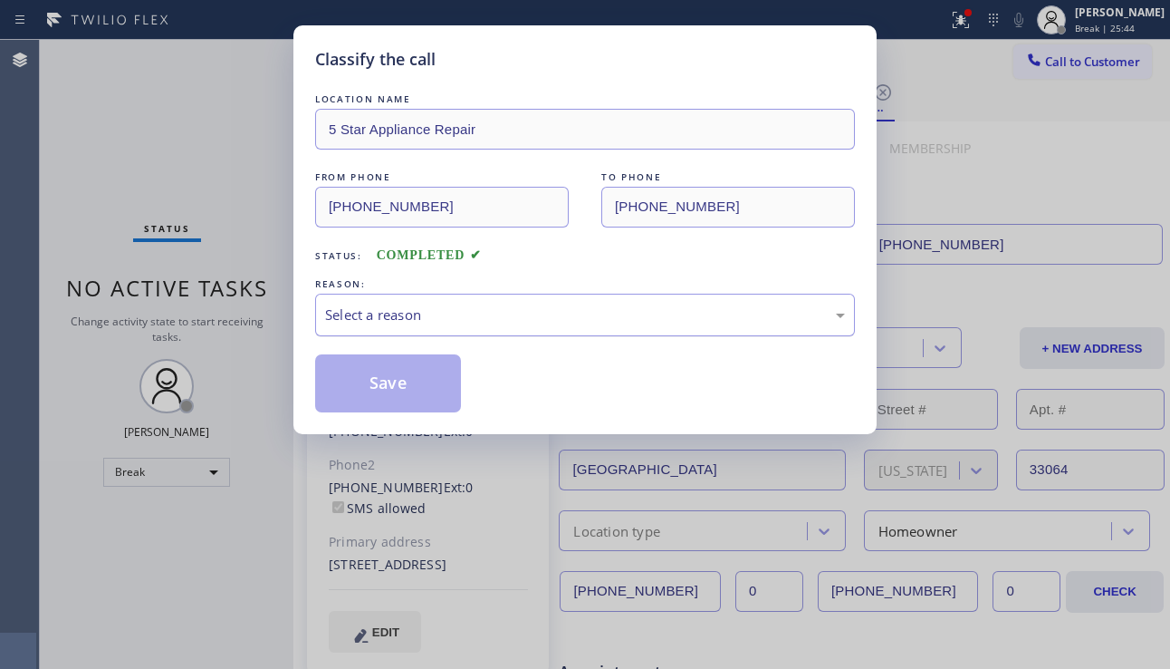
click at [480, 314] on div "Select a reason" at bounding box center [585, 314] width 520 height 21
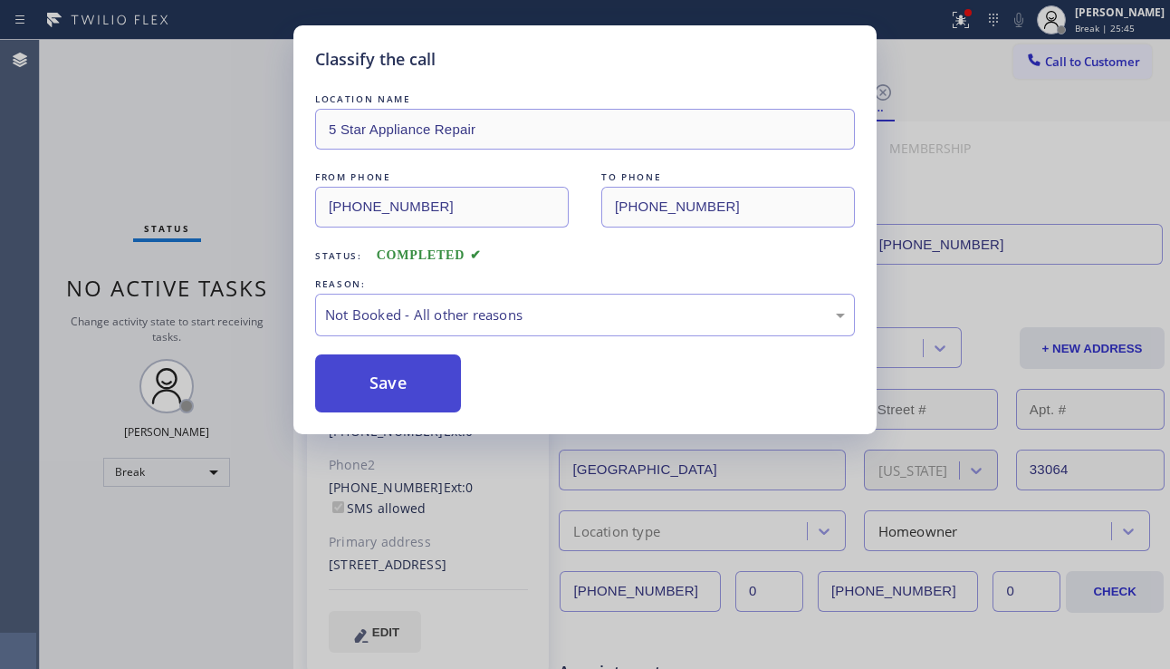
click at [409, 382] on button "Save" at bounding box center [388, 383] width 146 height 58
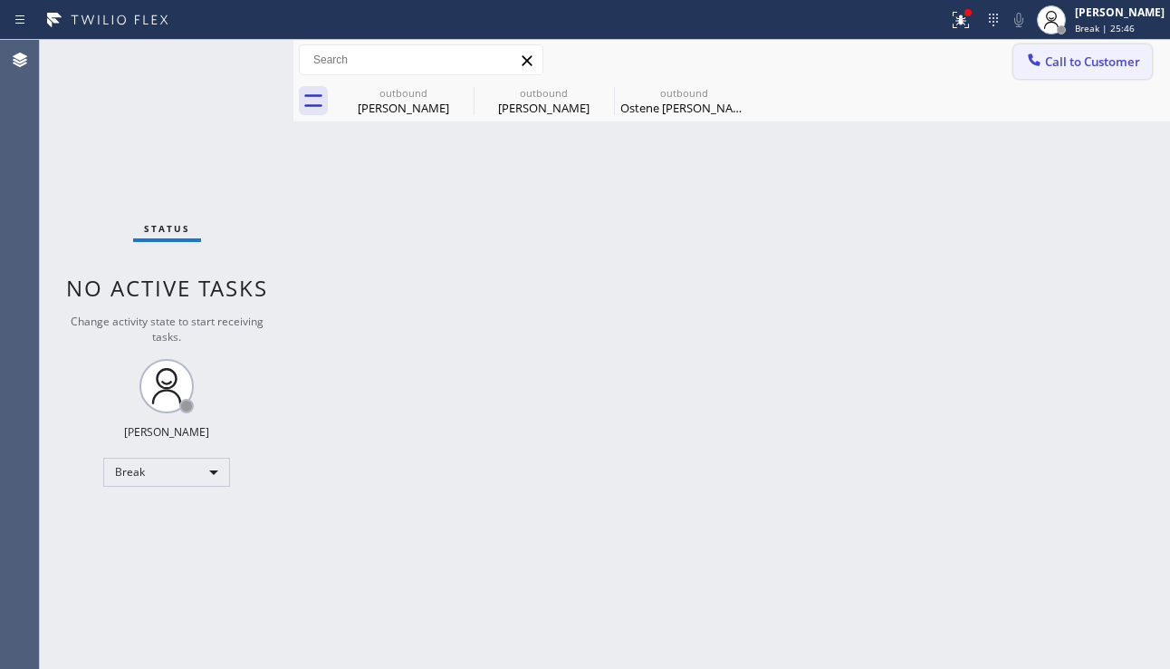
click at [1068, 60] on span "Call to Customer" at bounding box center [1092, 61] width 95 height 16
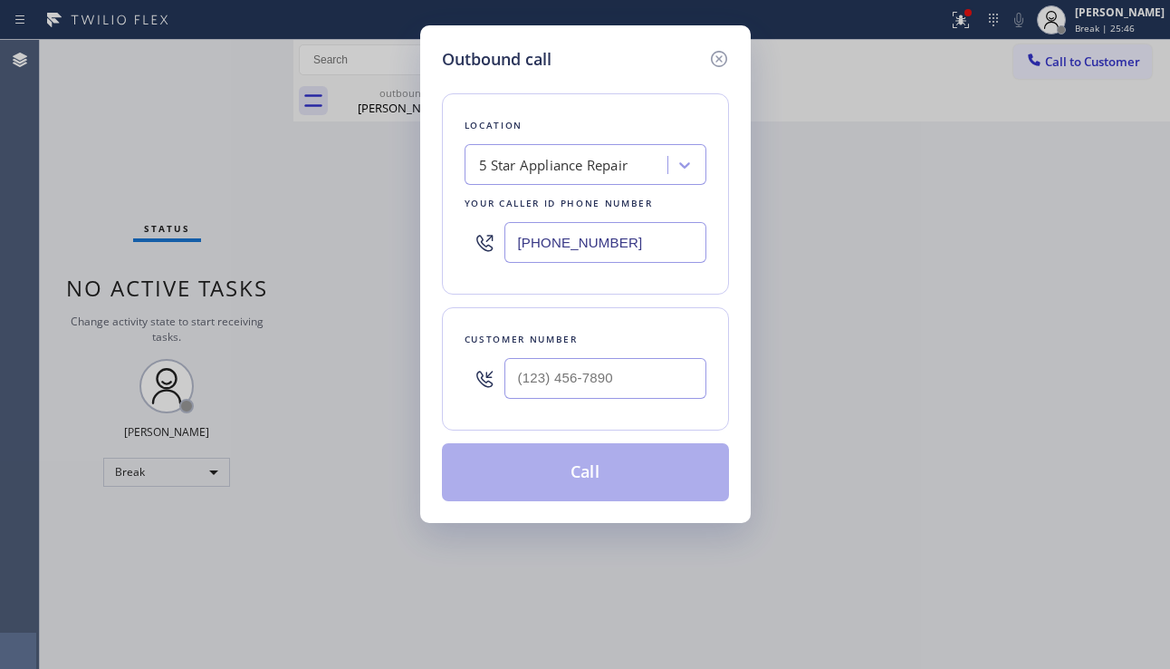
click at [617, 349] on div at bounding box center [606, 378] width 202 height 59
click at [613, 358] on input "(___) ___-____" at bounding box center [606, 378] width 202 height 41
paste input "206) 484-4249"
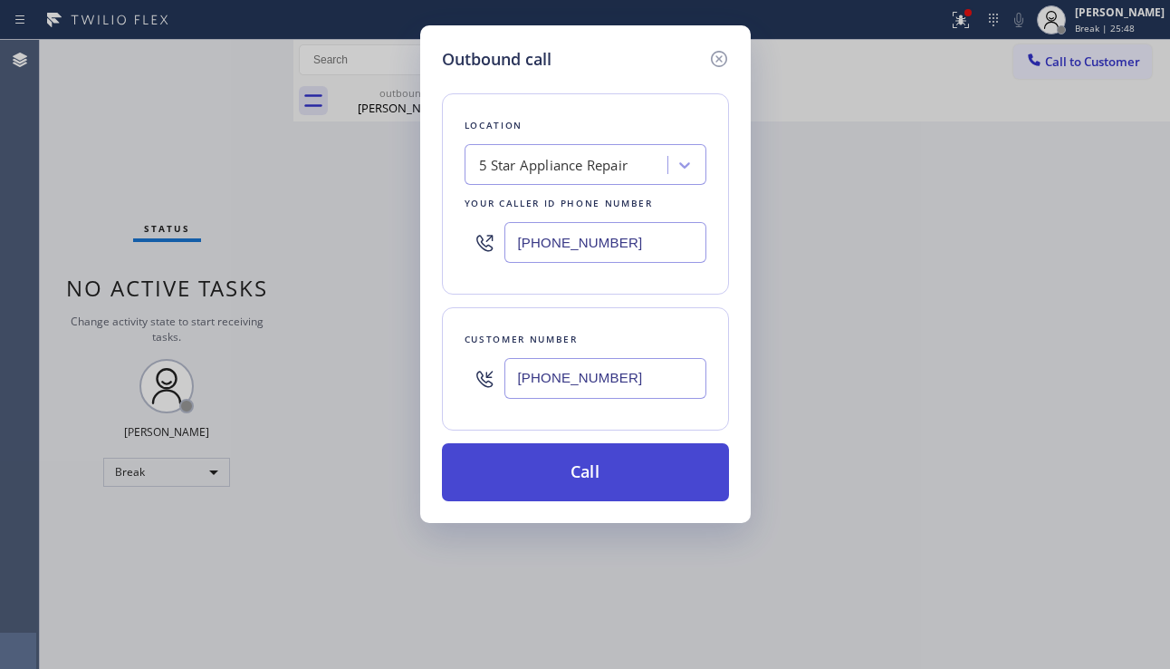
type input "[PHONE_NUMBER]"
click at [589, 459] on button "Call" at bounding box center [585, 472] width 287 height 58
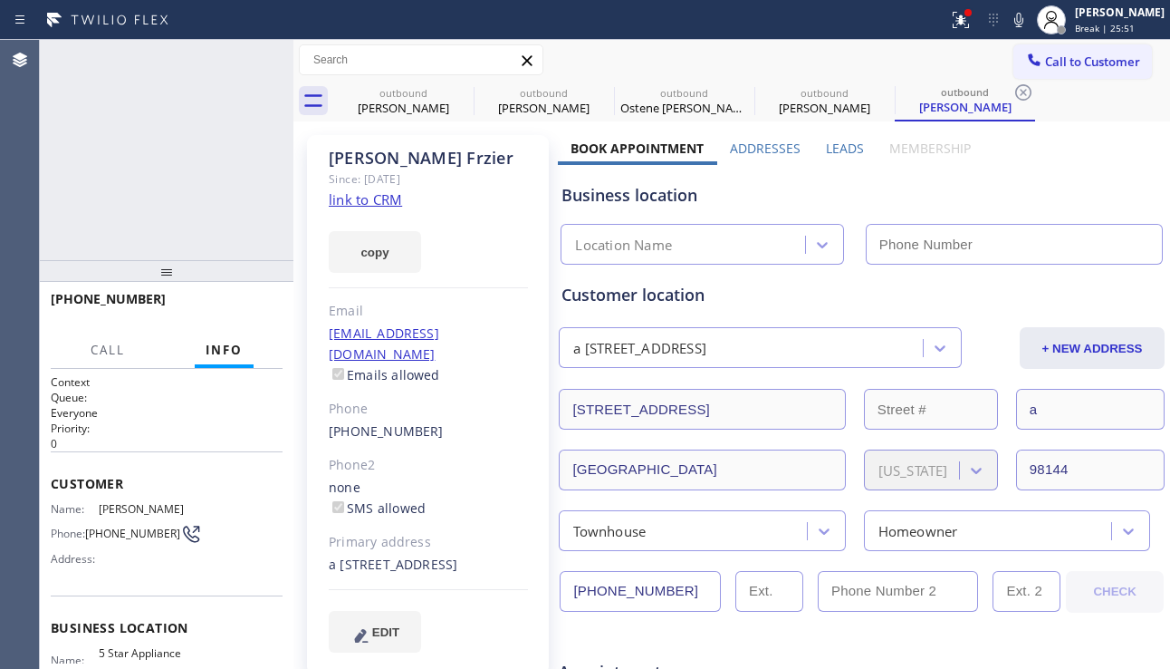
type input "[PHONE_NUMBER]"
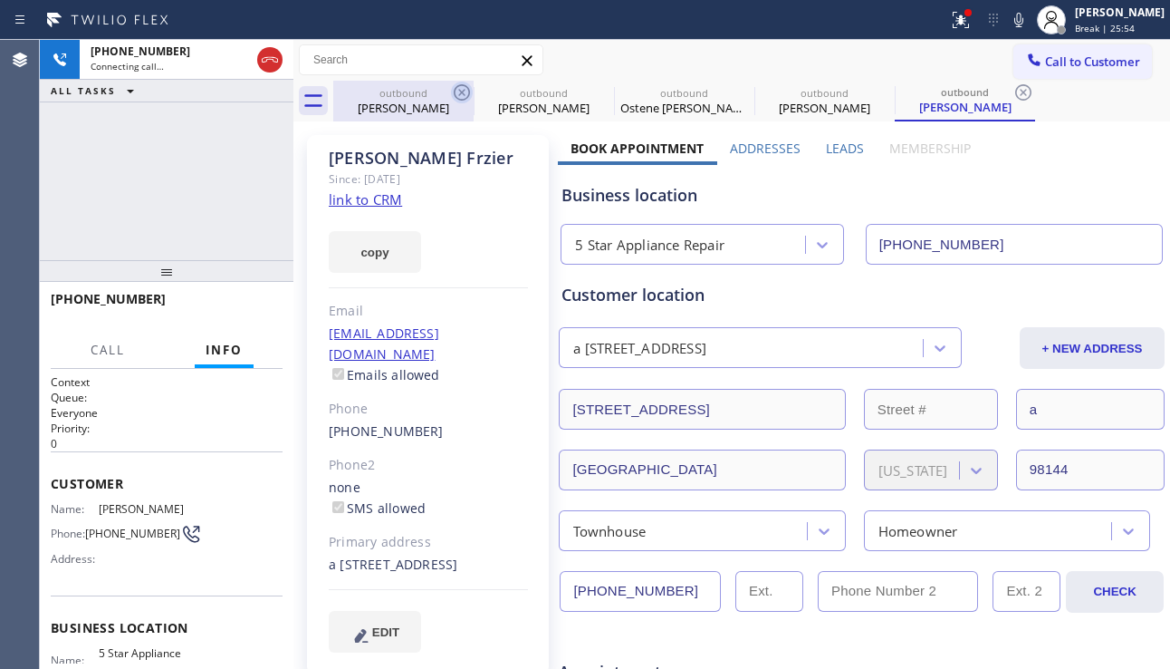
click at [461, 92] on icon at bounding box center [462, 92] width 16 height 16
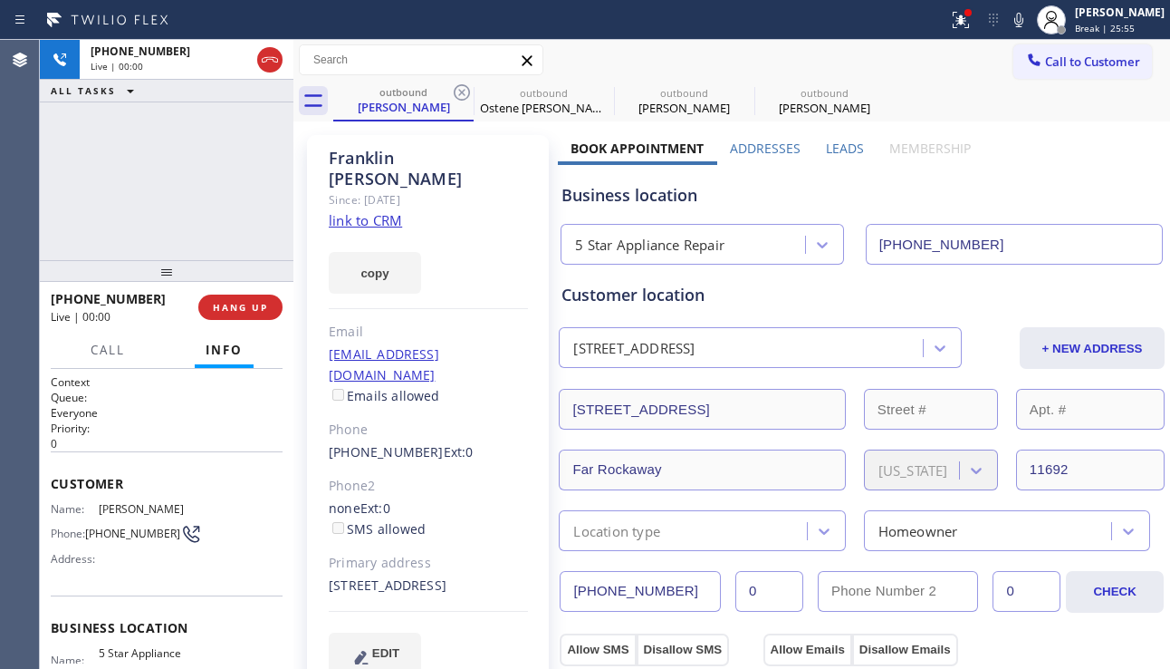
click at [461, 92] on icon at bounding box center [462, 92] width 16 height 16
click at [0, 0] on icon at bounding box center [0, 0] width 0 height 0
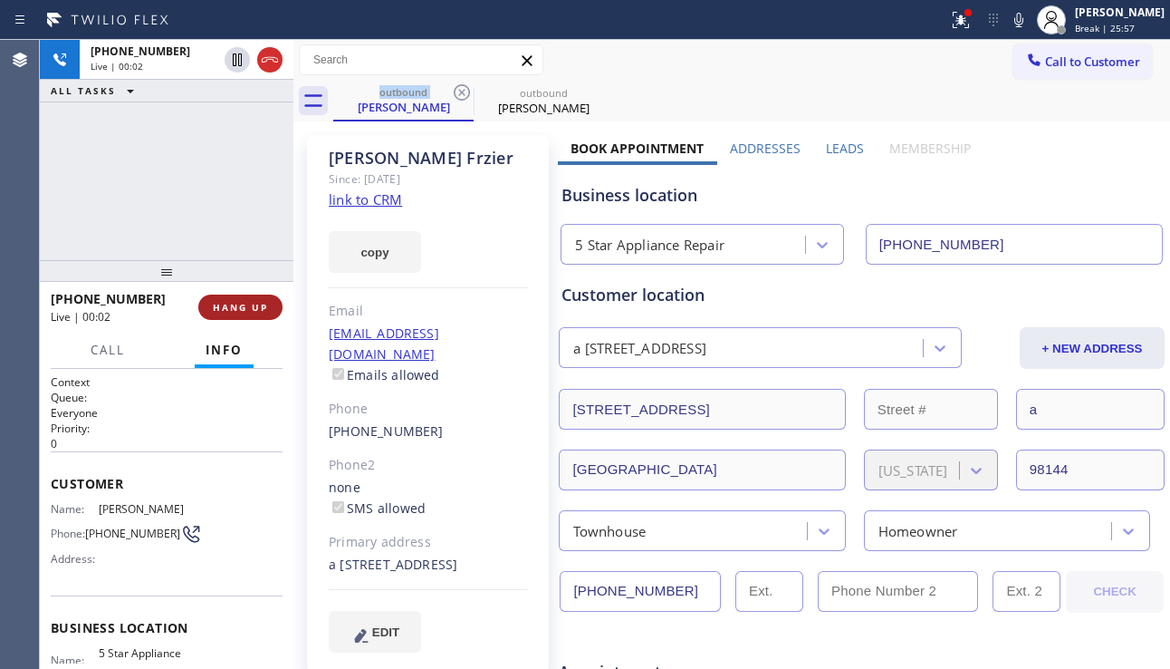
click at [250, 303] on span "HANG UP" at bounding box center [240, 307] width 55 height 13
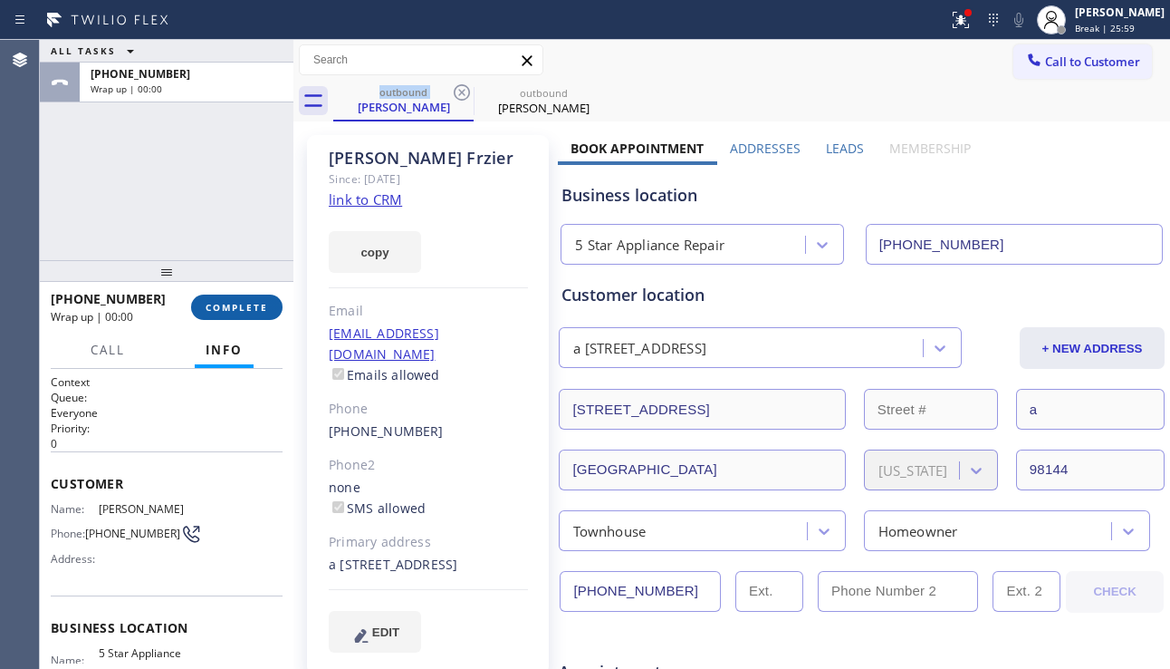
click at [250, 303] on span "COMPLETE" at bounding box center [237, 307] width 63 height 13
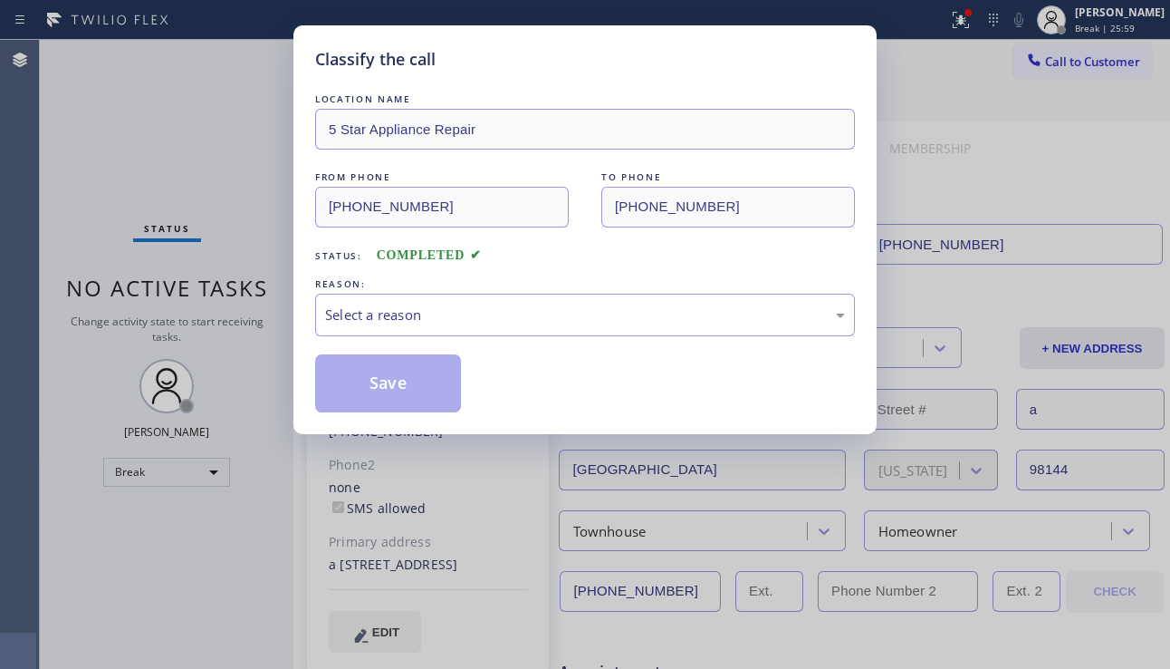
click at [497, 317] on div "Select a reason" at bounding box center [585, 314] width 520 height 21
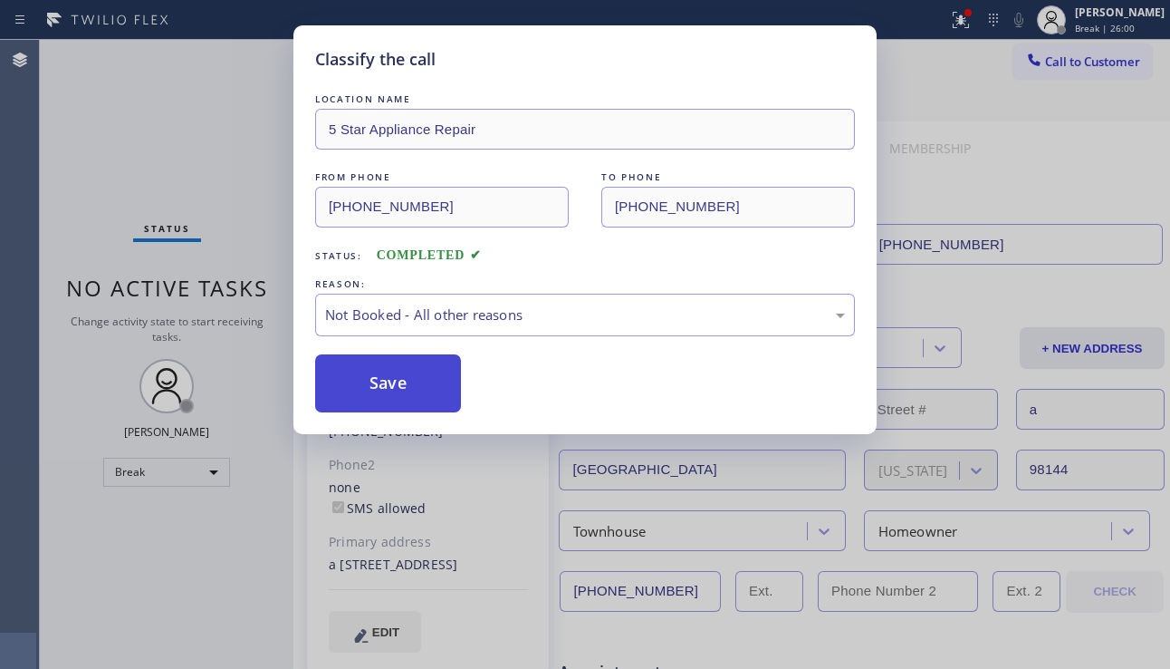
click at [407, 382] on button "Save" at bounding box center [388, 383] width 146 height 58
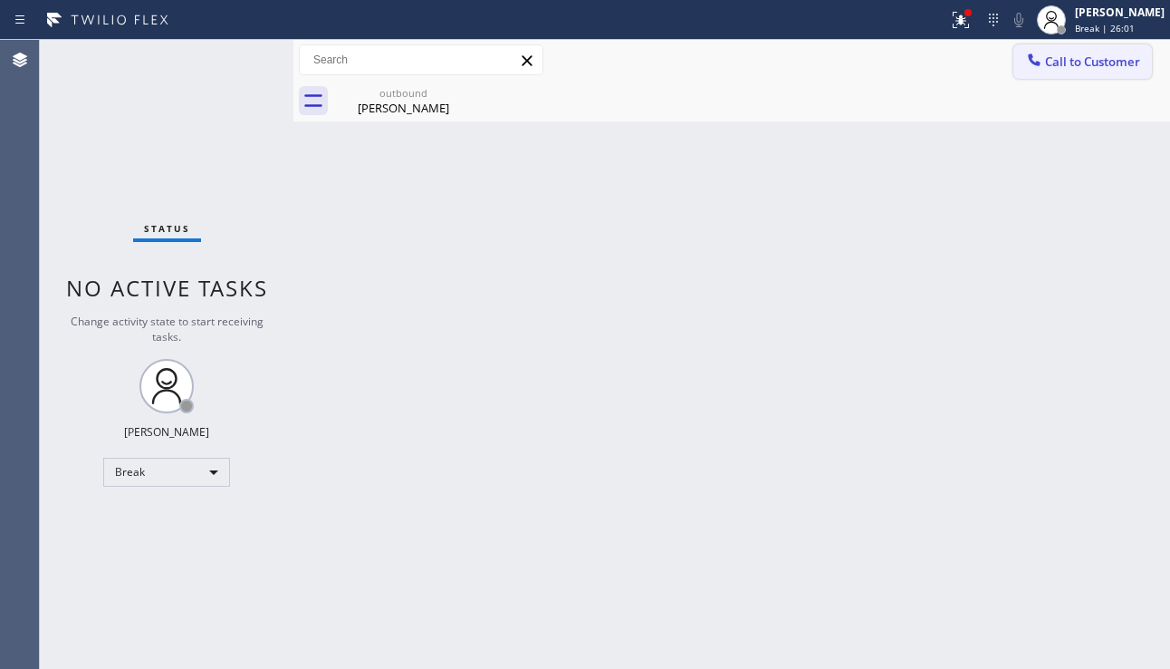
click at [1077, 50] on button "Call to Customer" at bounding box center [1083, 61] width 139 height 34
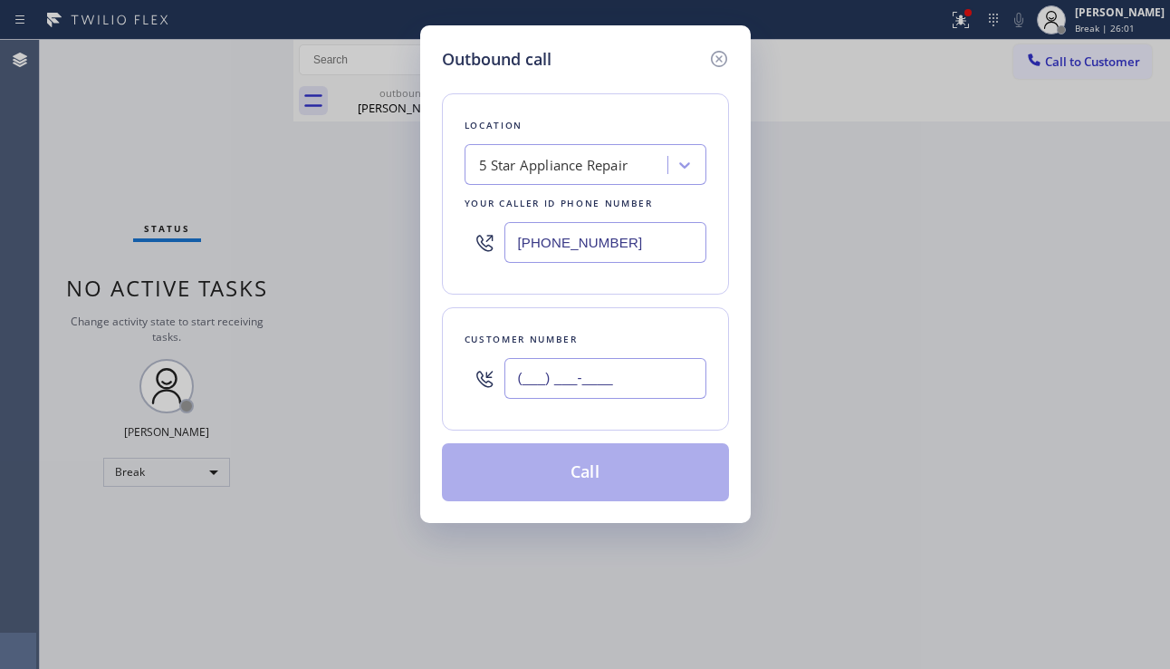
click at [515, 379] on input "(___) ___-____" at bounding box center [606, 378] width 202 height 41
paste input "954) 612-7660"
type input "[PHONE_NUMBER]"
click at [611, 477] on button "Call" at bounding box center [585, 472] width 287 height 58
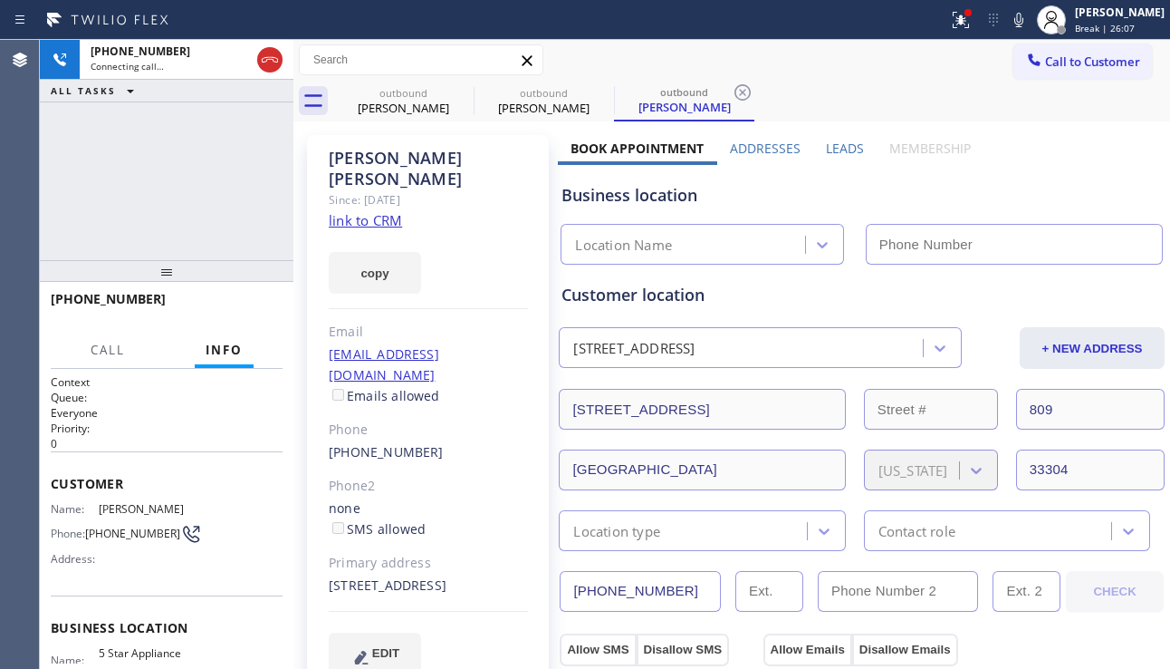
type input "[PHONE_NUMBER]"
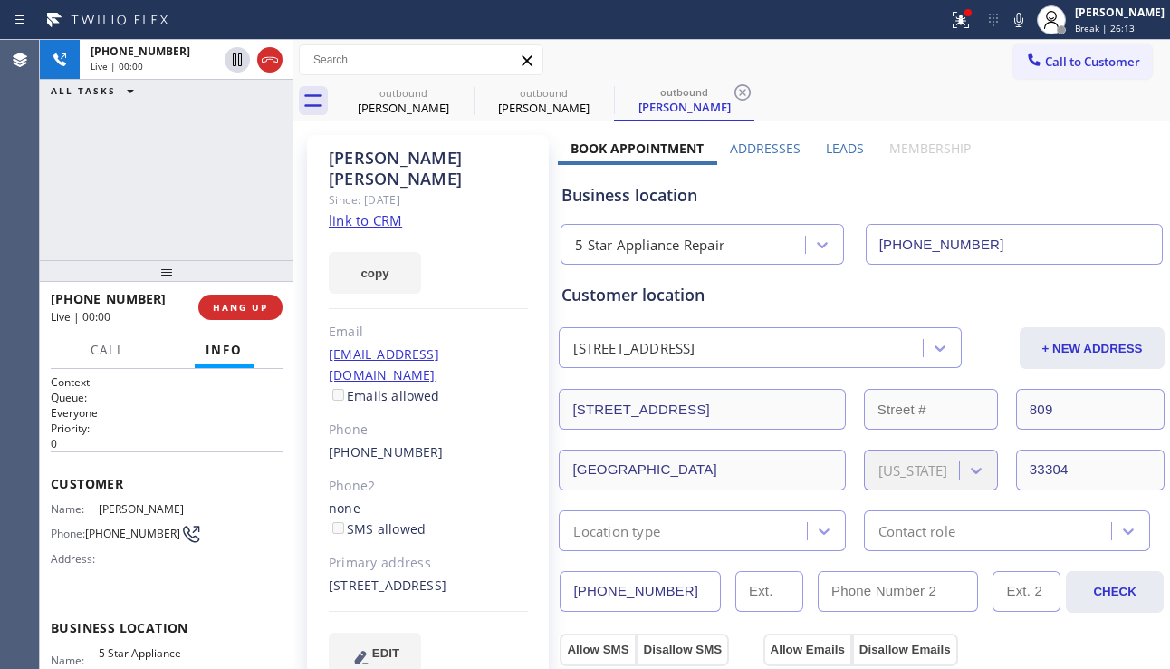
click at [141, 232] on div "[PHONE_NUMBER] Live | 00:00 ALL TASKS ALL TASKS ACTIVE TASKS TASKS IN WRAP UP" at bounding box center [167, 150] width 254 height 220
click at [246, 306] on span "HANG UP" at bounding box center [240, 307] width 55 height 13
click at [246, 306] on span "COMPLETE" at bounding box center [237, 307] width 63 height 13
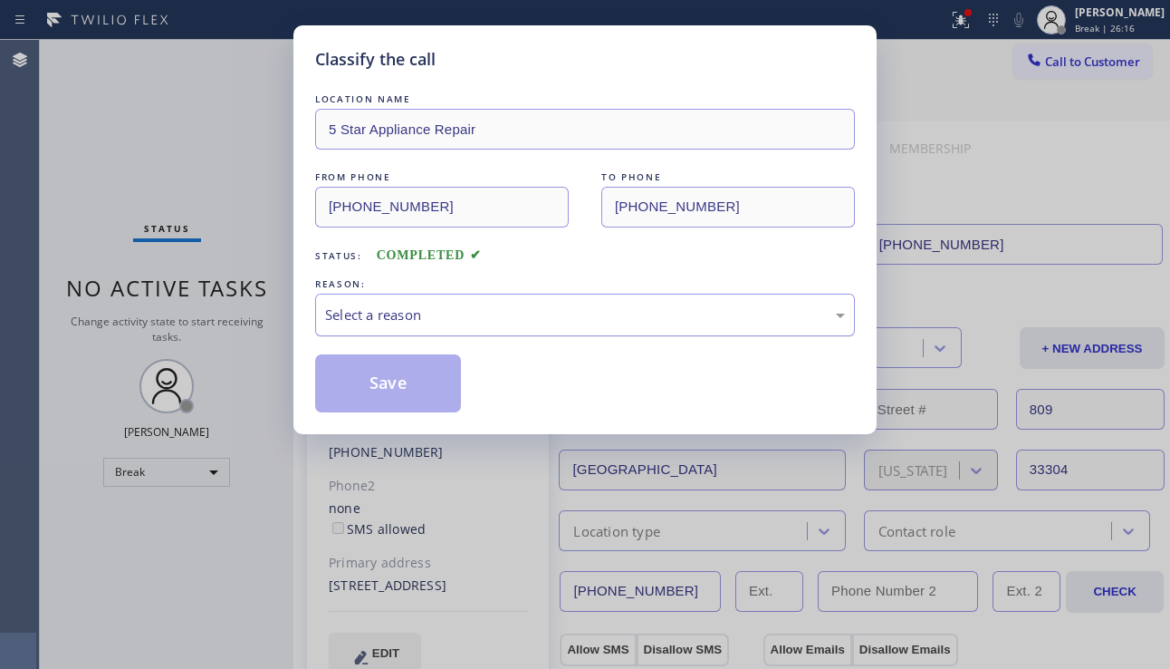
click at [530, 314] on div "Select a reason" at bounding box center [585, 314] width 520 height 21
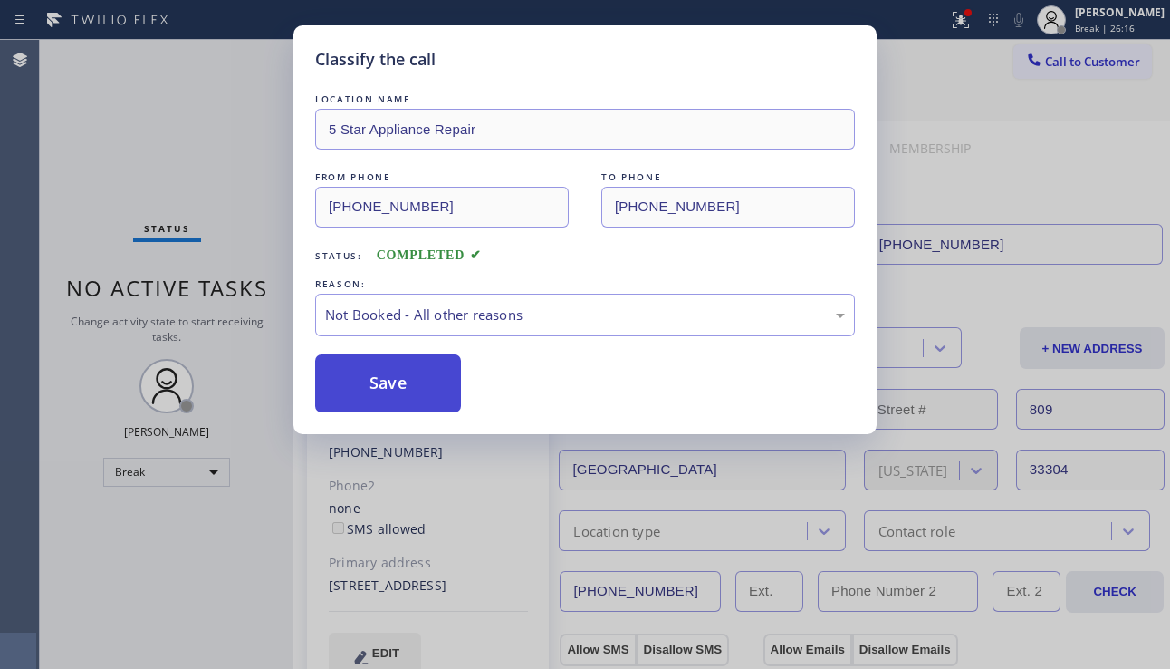
click at [415, 387] on button "Save" at bounding box center [388, 383] width 146 height 58
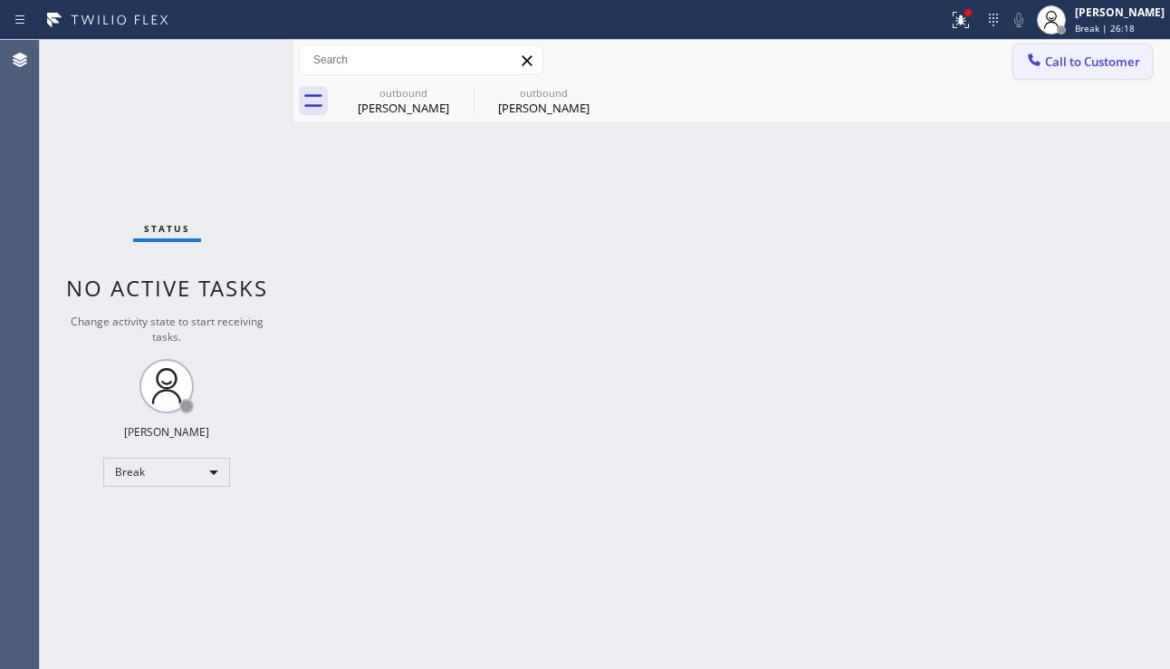
click at [1057, 70] on button "Call to Customer" at bounding box center [1083, 61] width 139 height 34
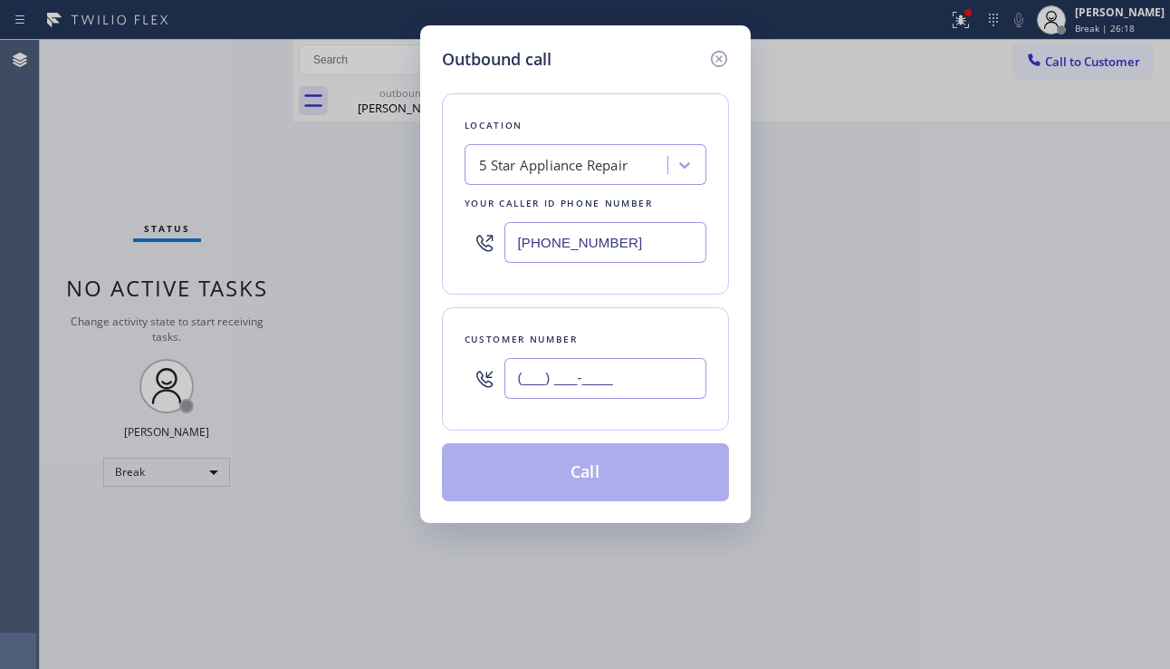
click at [553, 383] on input "(___) ___-____" at bounding box center [606, 378] width 202 height 41
paste input "301) 448-9835"
type input "[PHONE_NUMBER]"
click at [584, 476] on button "Call" at bounding box center [585, 472] width 287 height 58
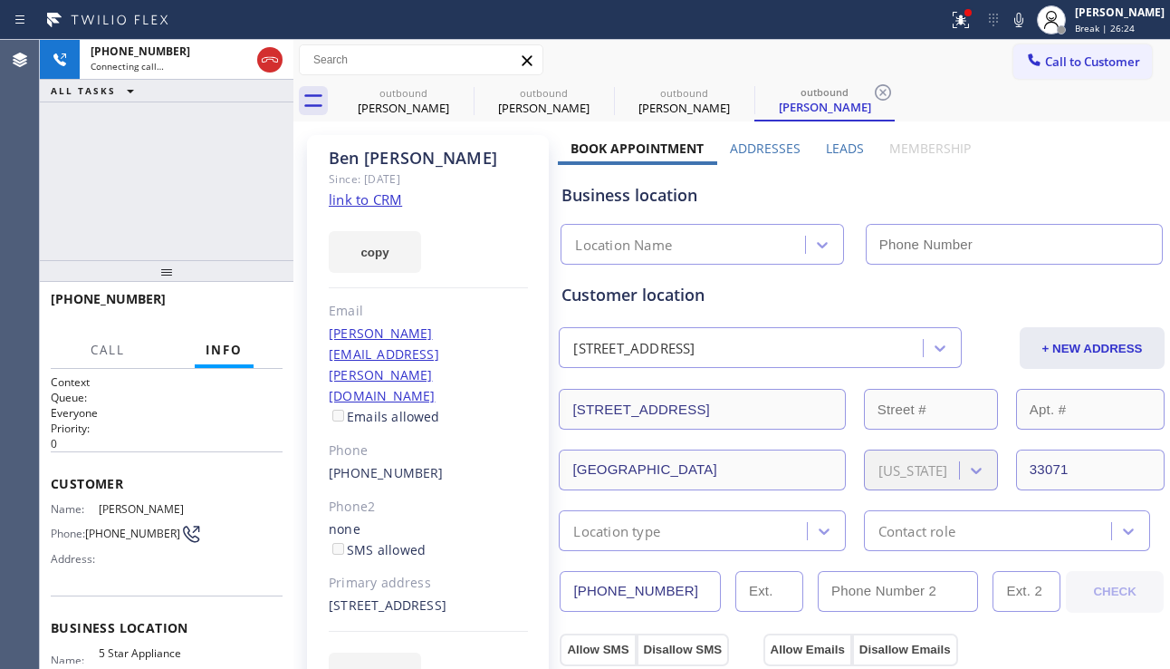
type input "[PHONE_NUMBER]"
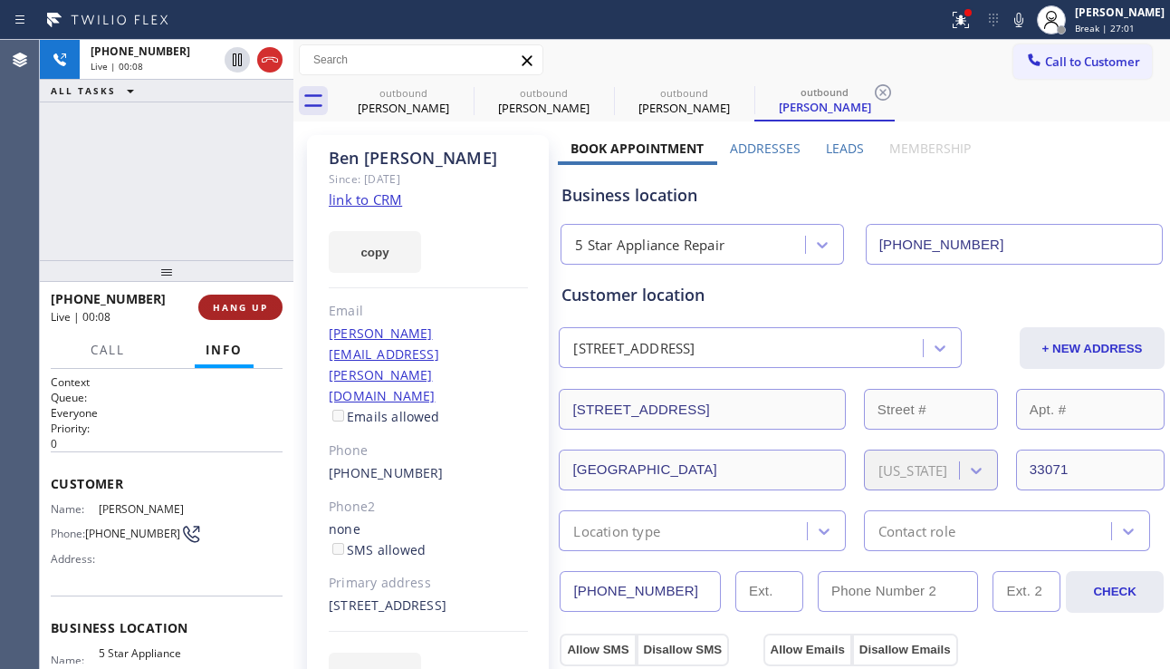
click at [246, 312] on span "HANG UP" at bounding box center [240, 307] width 55 height 13
click at [245, 311] on span "HANG UP" at bounding box center [240, 307] width 55 height 13
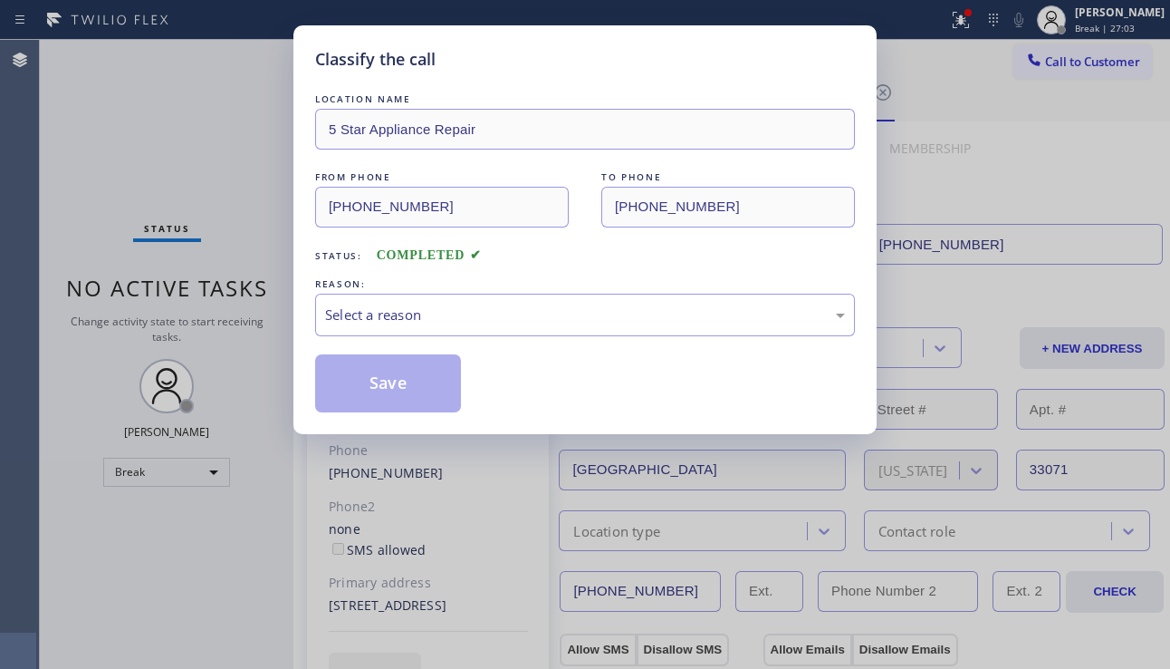
click at [537, 320] on div "Select a reason" at bounding box center [585, 314] width 520 height 21
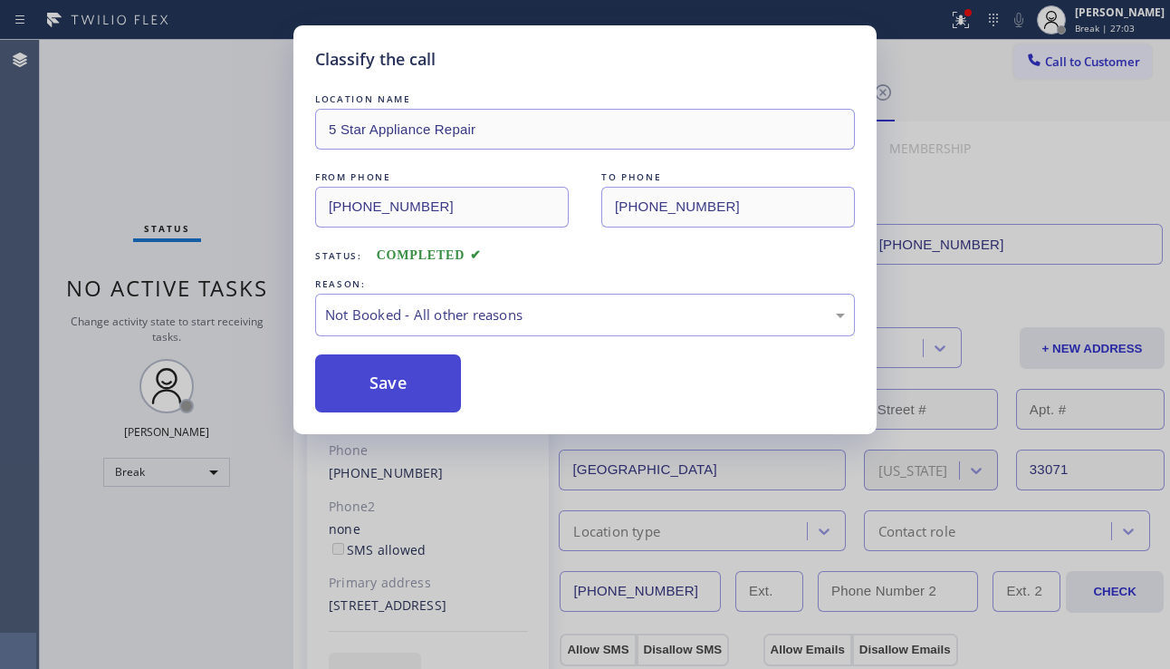
click at [422, 386] on button "Save" at bounding box center [388, 383] width 146 height 58
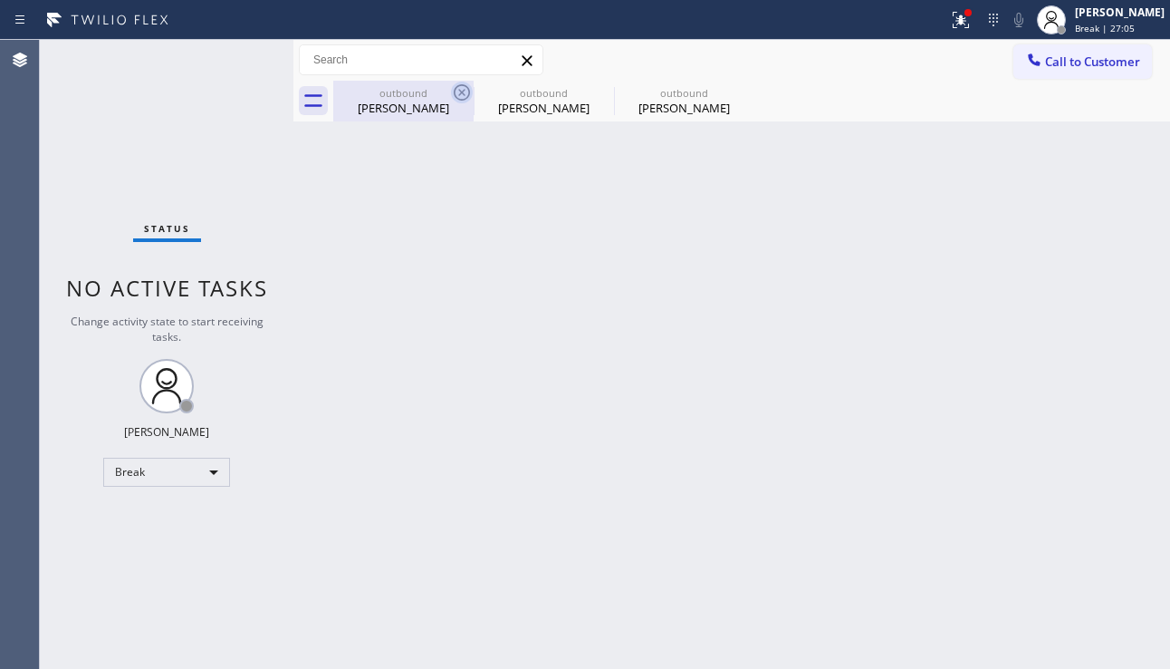
click at [464, 96] on icon at bounding box center [462, 93] width 22 height 22
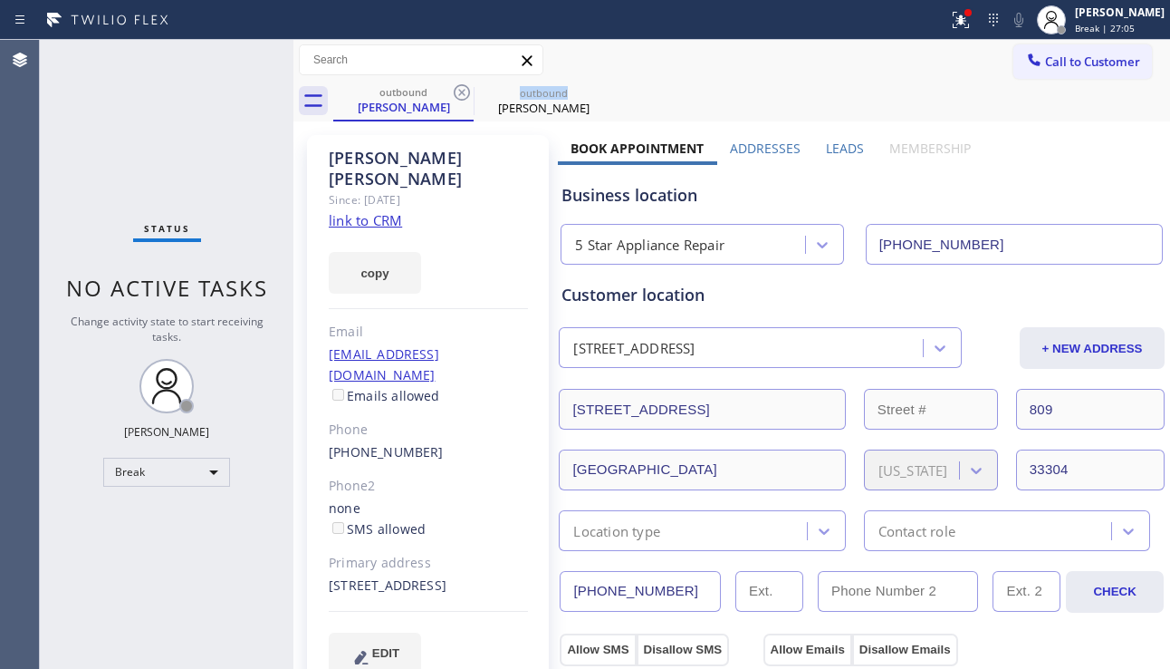
click at [464, 96] on icon at bounding box center [462, 93] width 22 height 22
click at [0, 0] on icon at bounding box center [0, 0] width 0 height 0
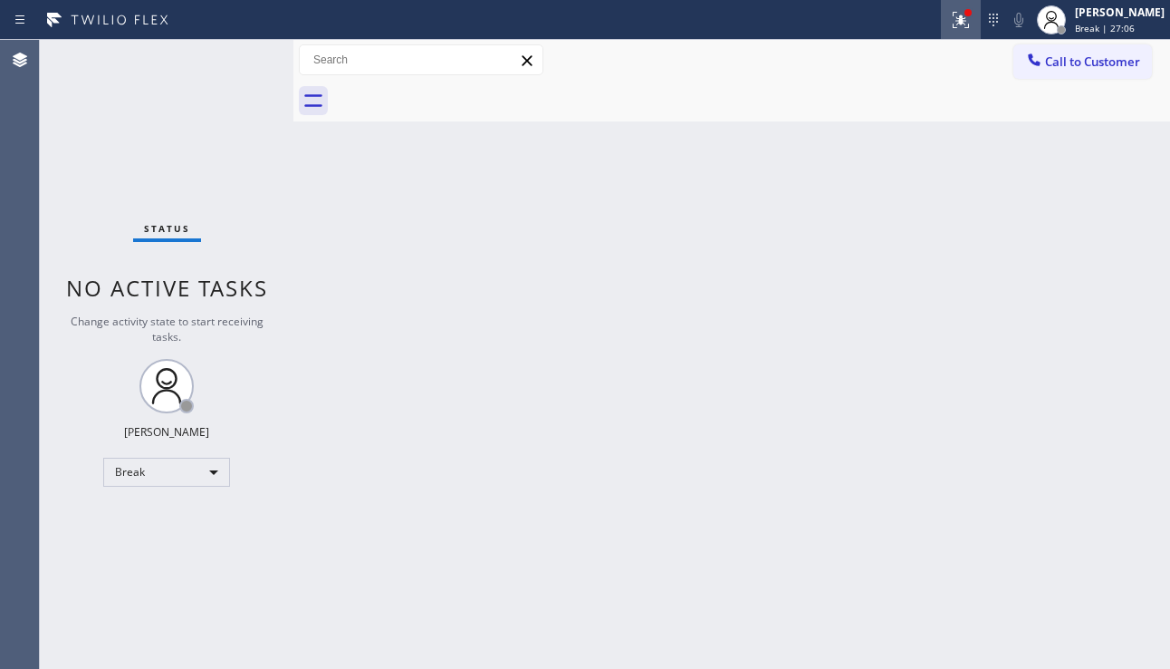
click at [950, 25] on icon at bounding box center [961, 20] width 22 height 22
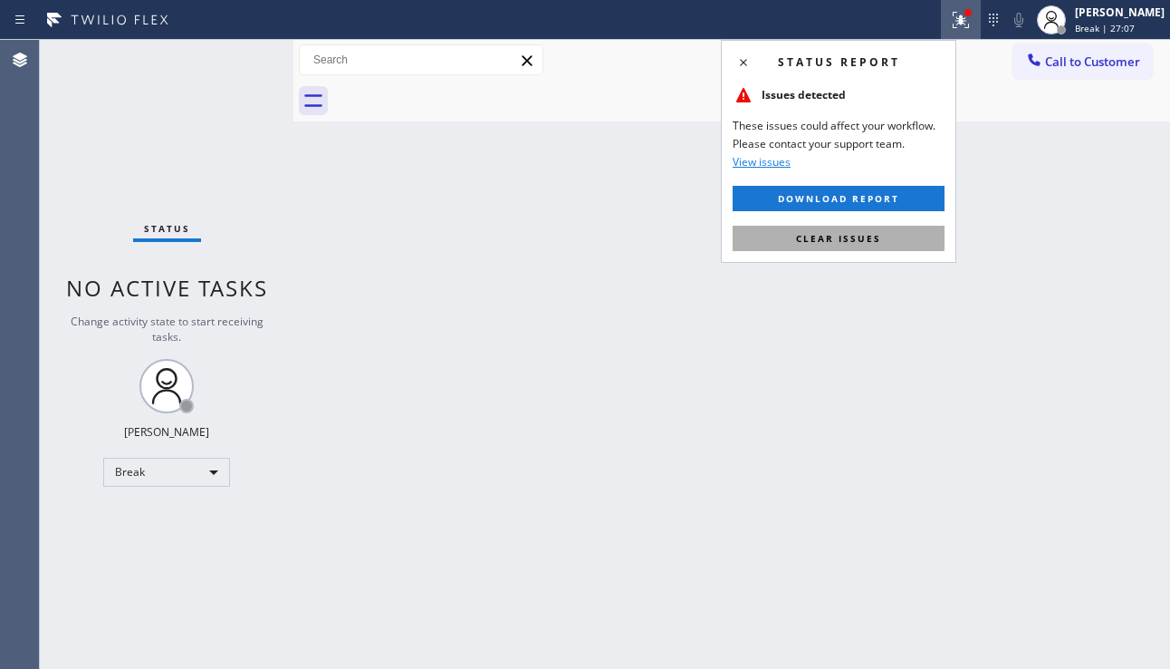
click at [857, 236] on span "Clear issues" at bounding box center [838, 238] width 85 height 13
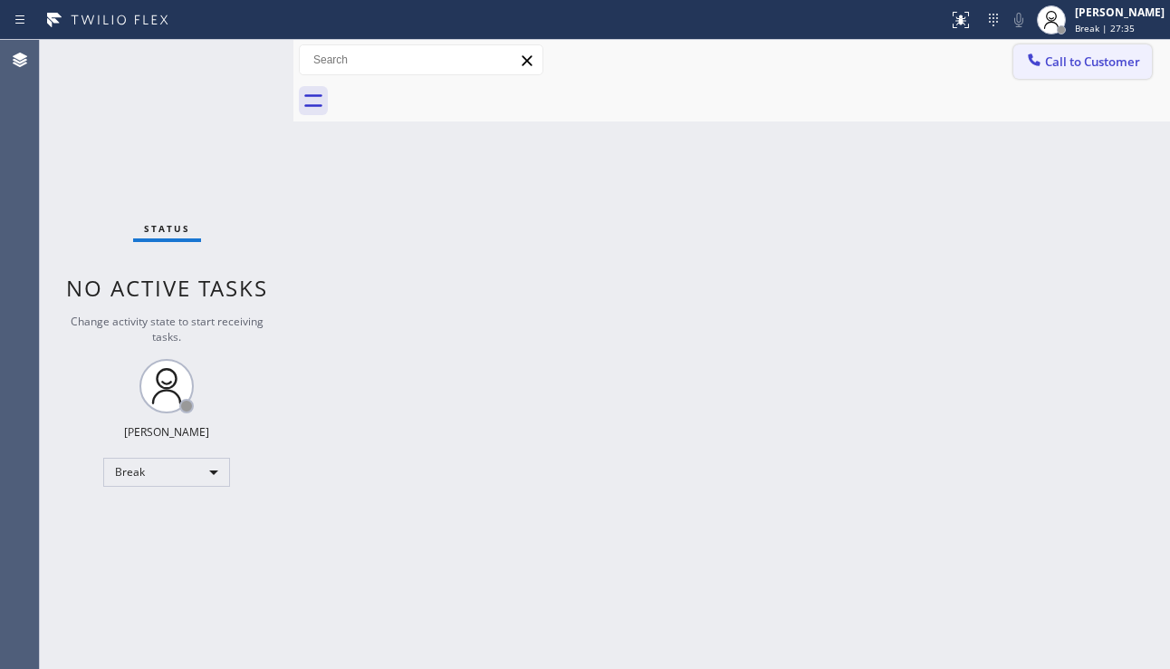
click at [1026, 71] on div at bounding box center [1035, 62] width 22 height 22
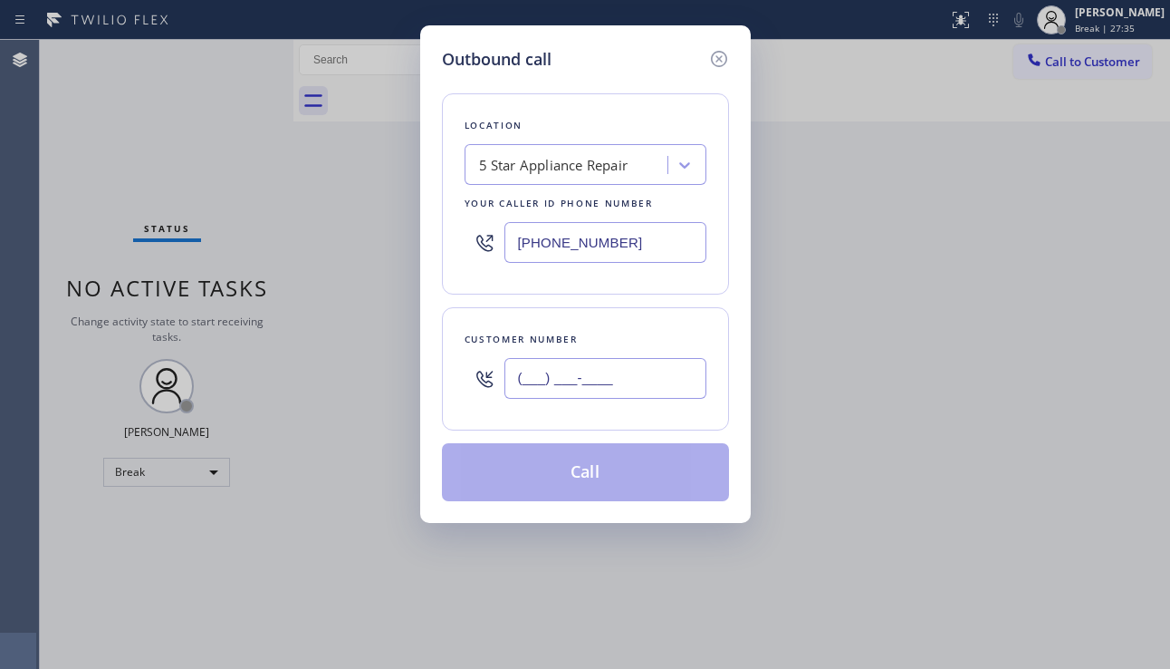
click at [577, 361] on input "(___) ___-____" at bounding box center [606, 378] width 202 height 41
paste input "680) 299-9929"
type input "[PHONE_NUMBER]"
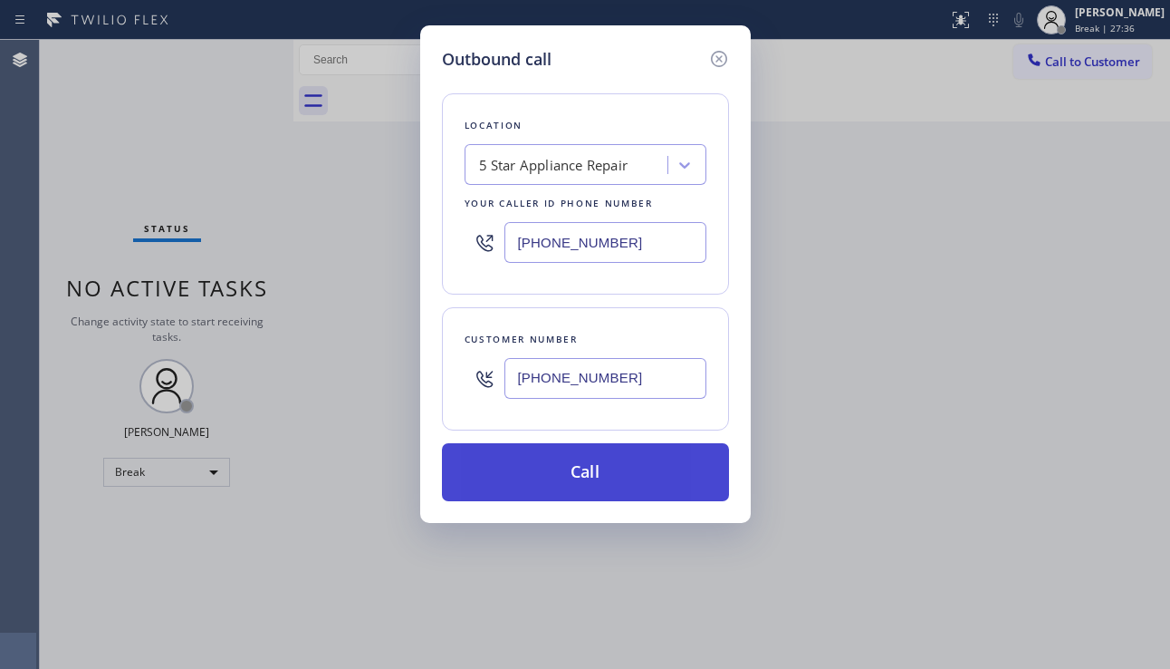
click at [587, 481] on button "Call" at bounding box center [585, 472] width 287 height 58
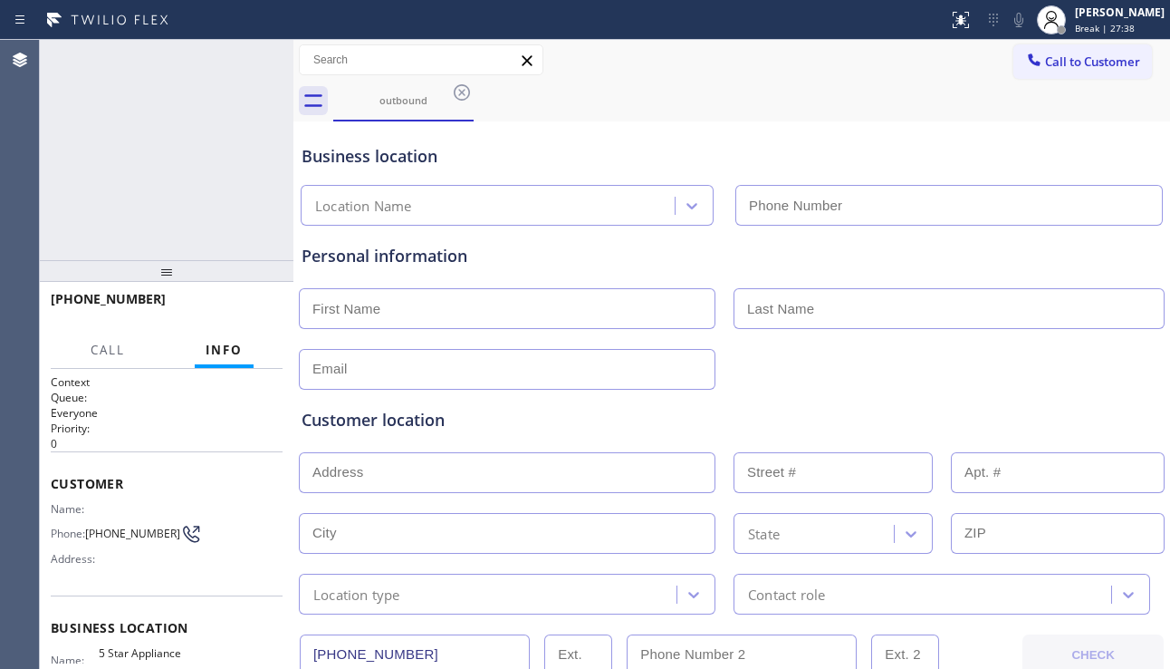
type input "[PHONE_NUMBER]"
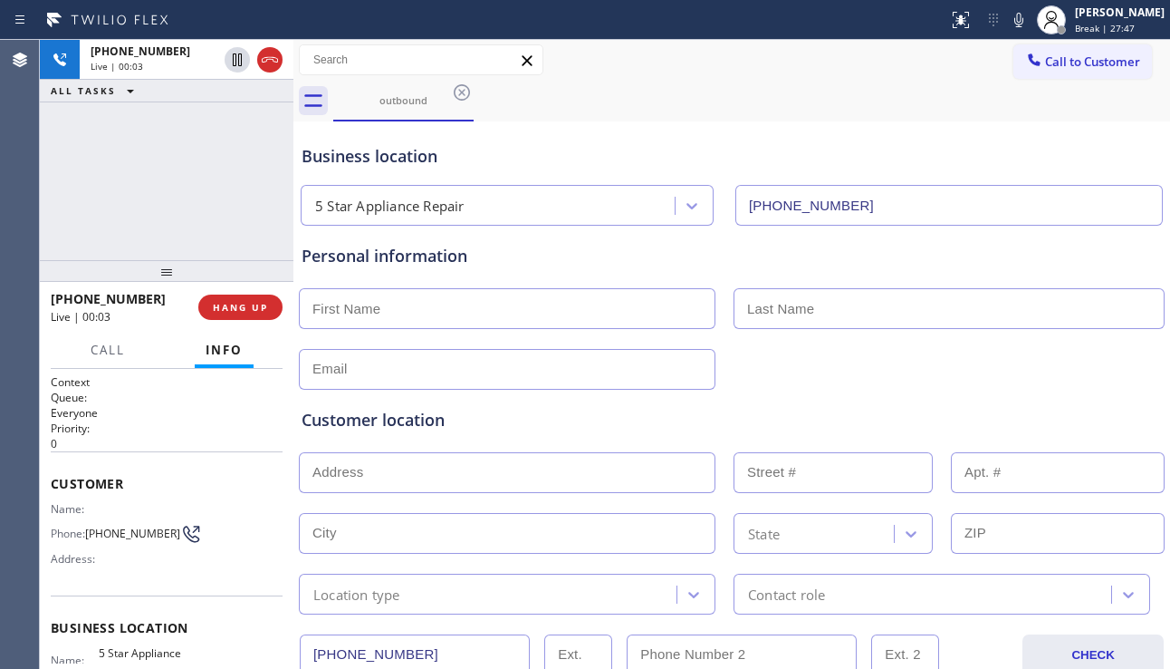
click at [1116, 377] on div at bounding box center [732, 367] width 870 height 44
click at [236, 296] on button "HANG UP" at bounding box center [240, 306] width 84 height 25
click at [236, 296] on button "COMPLETE" at bounding box center [237, 306] width 92 height 25
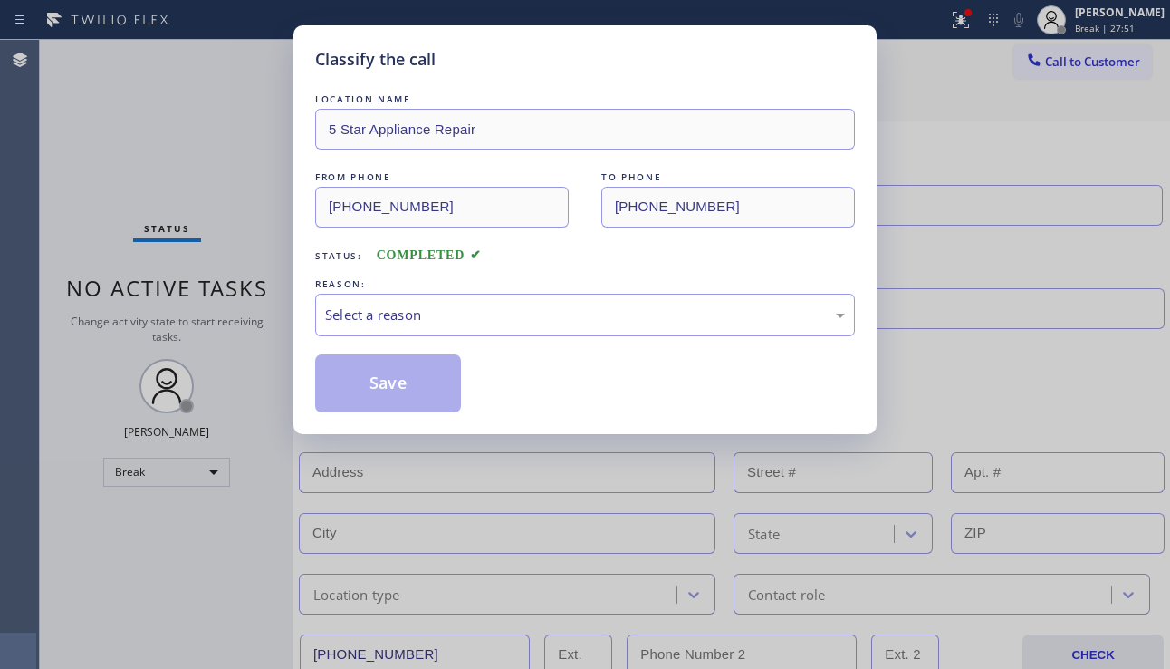
click at [524, 312] on div "Select a reason" at bounding box center [585, 314] width 520 height 21
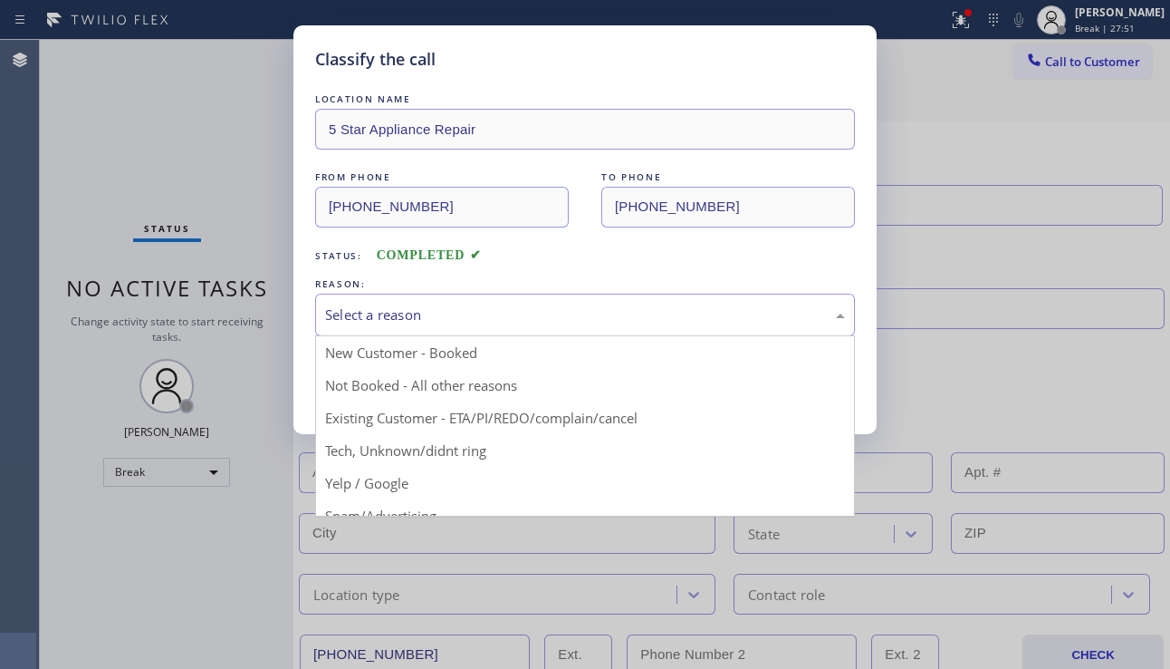
drag, startPoint x: 407, startPoint y: 515, endPoint x: 406, endPoint y: 498, distance: 17.2
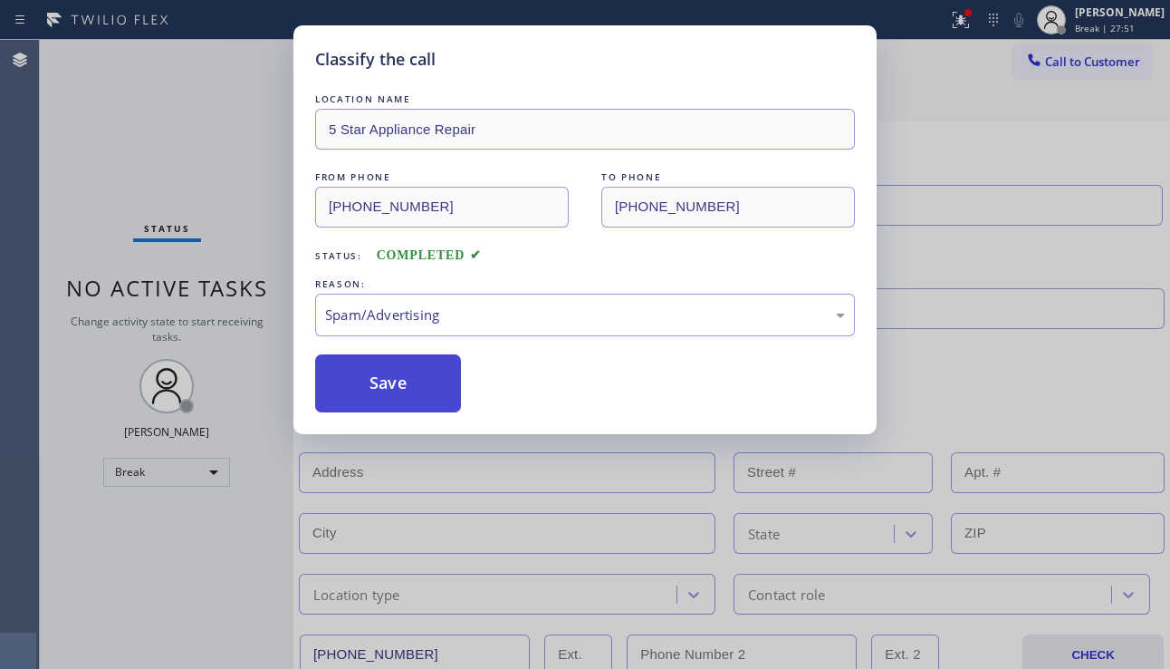
click at [400, 399] on button "Save" at bounding box center [388, 383] width 146 height 58
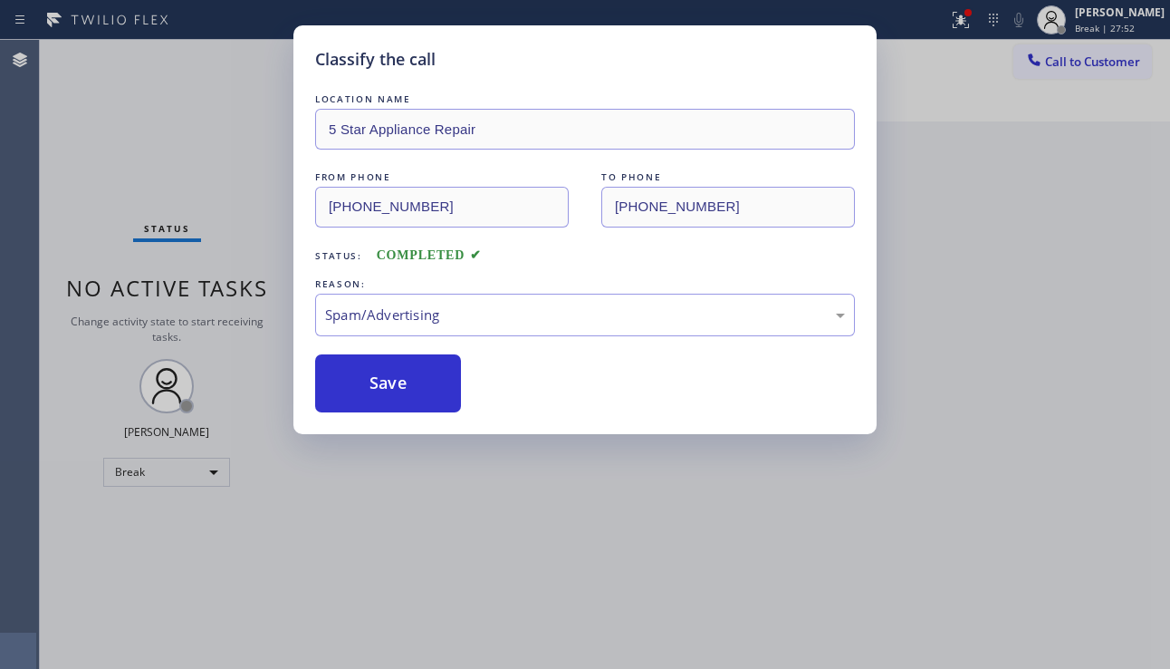
click at [1061, 53] on button "Call to Customer" at bounding box center [1083, 61] width 139 height 34
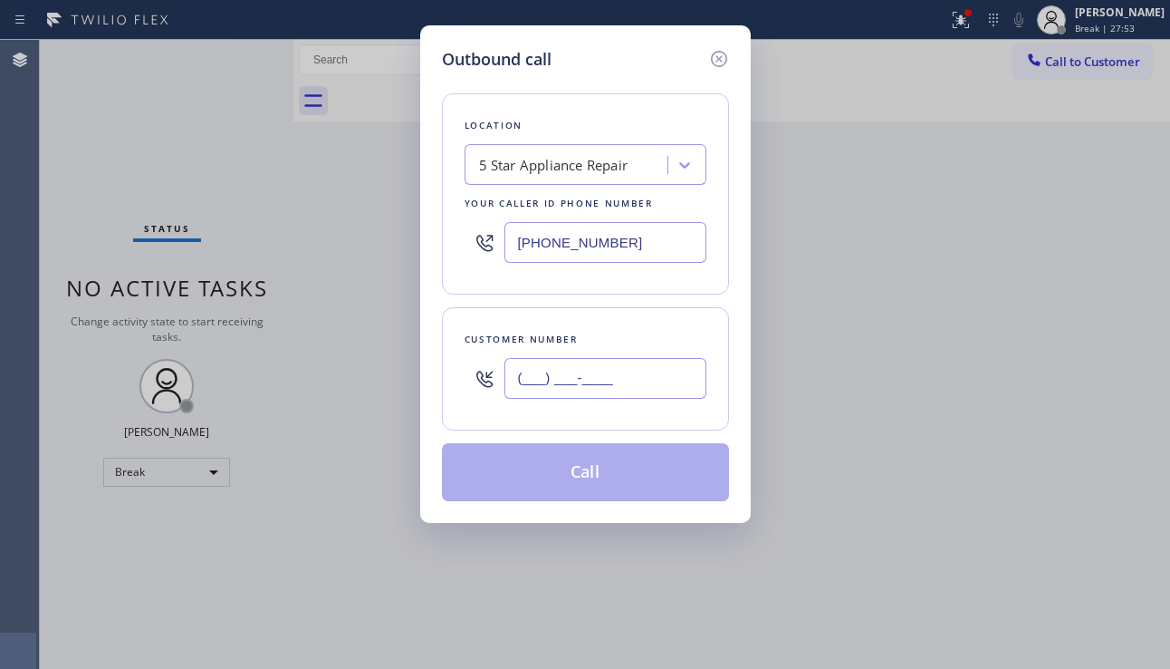
click at [509, 387] on input "(___) ___-____" at bounding box center [606, 378] width 202 height 41
paste input "949) 401-6325"
type input "[PHONE_NUMBER]"
click at [582, 464] on button "Call" at bounding box center [585, 472] width 287 height 58
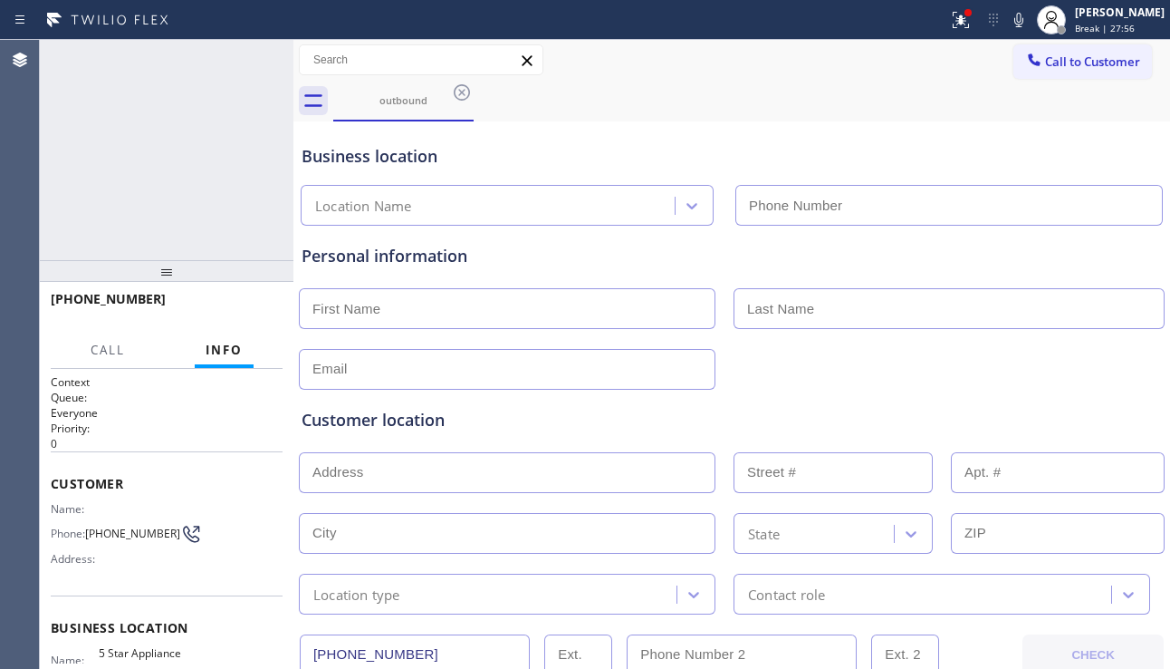
type input "[PHONE_NUMBER]"
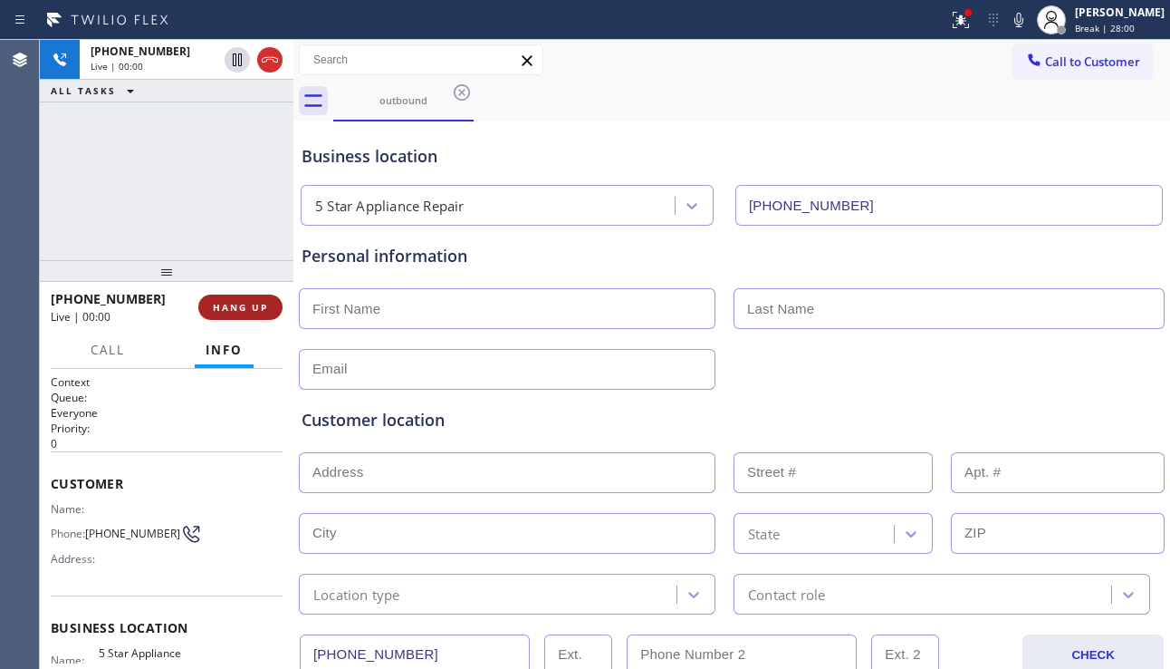
click at [277, 311] on button "HANG UP" at bounding box center [240, 306] width 84 height 25
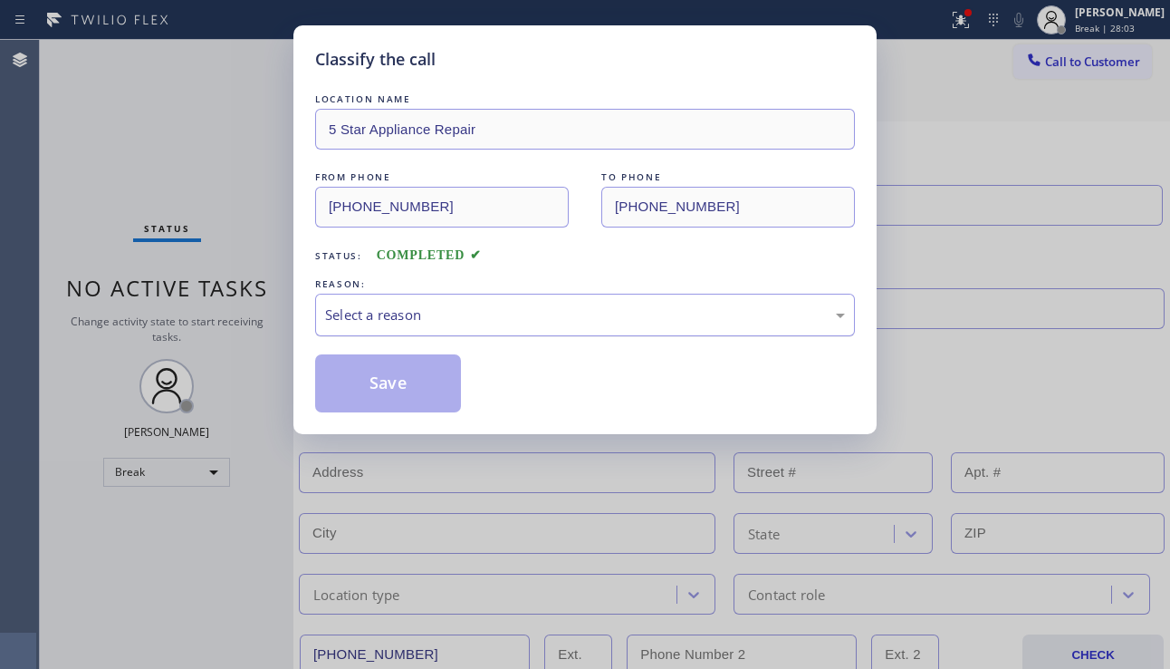
click at [491, 314] on div "Select a reason" at bounding box center [585, 314] width 520 height 21
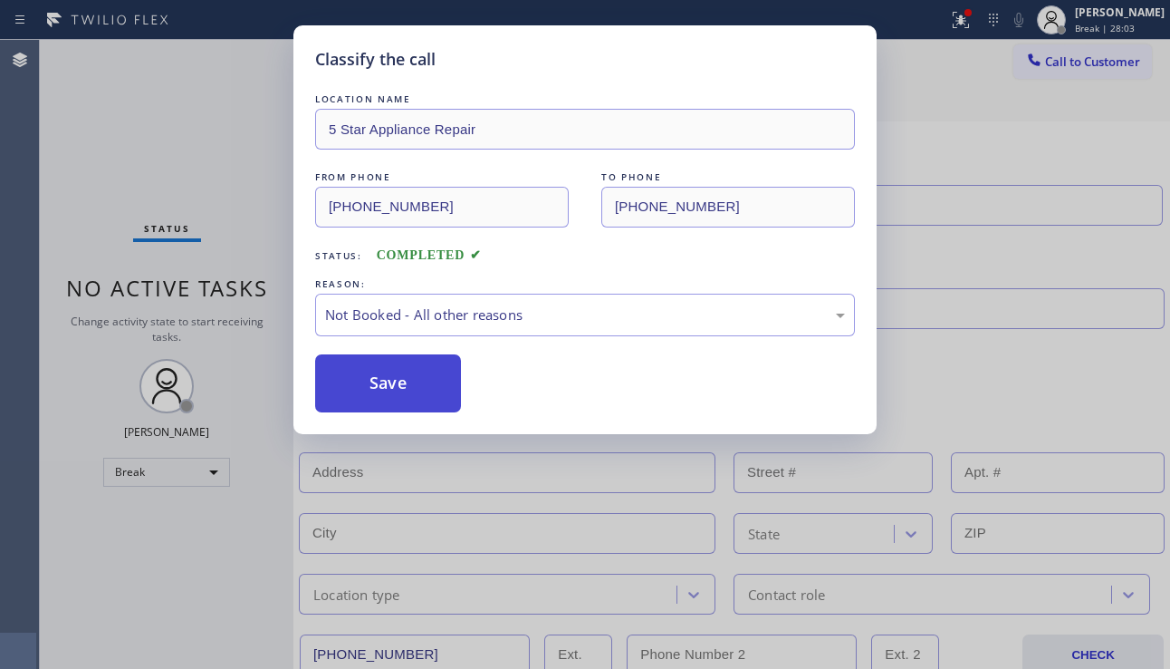
drag, startPoint x: 421, startPoint y: 384, endPoint x: 781, endPoint y: 279, distance: 374.7
click at [421, 383] on button "Save" at bounding box center [388, 383] width 146 height 58
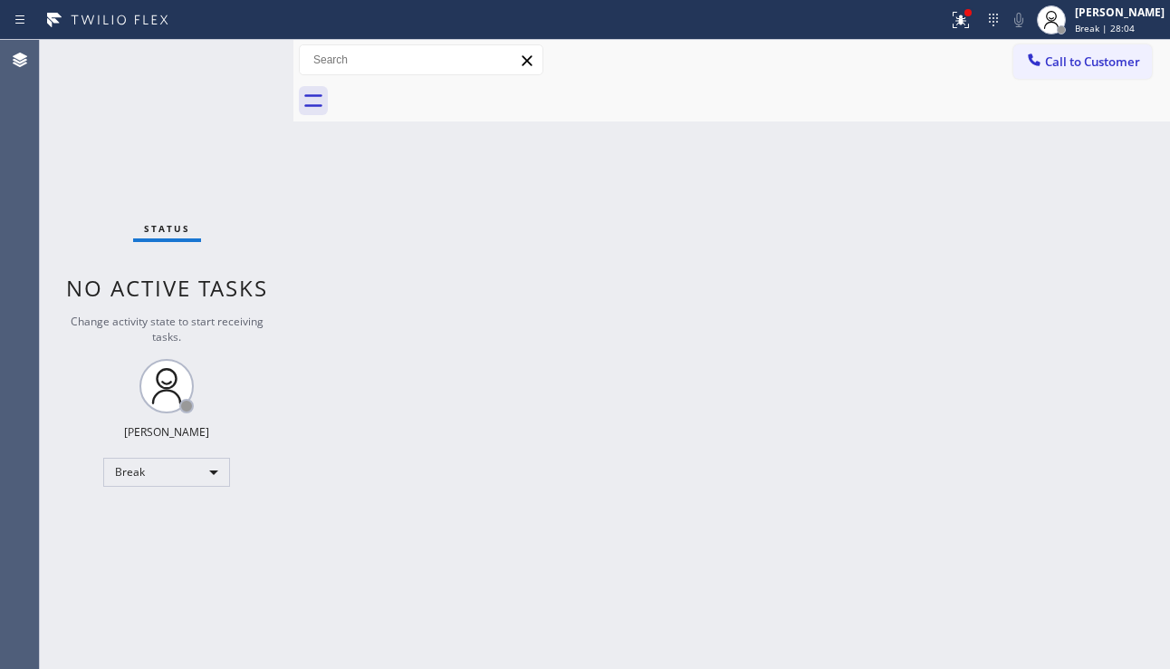
click at [1104, 57] on span "Call to Customer" at bounding box center [1092, 61] width 95 height 16
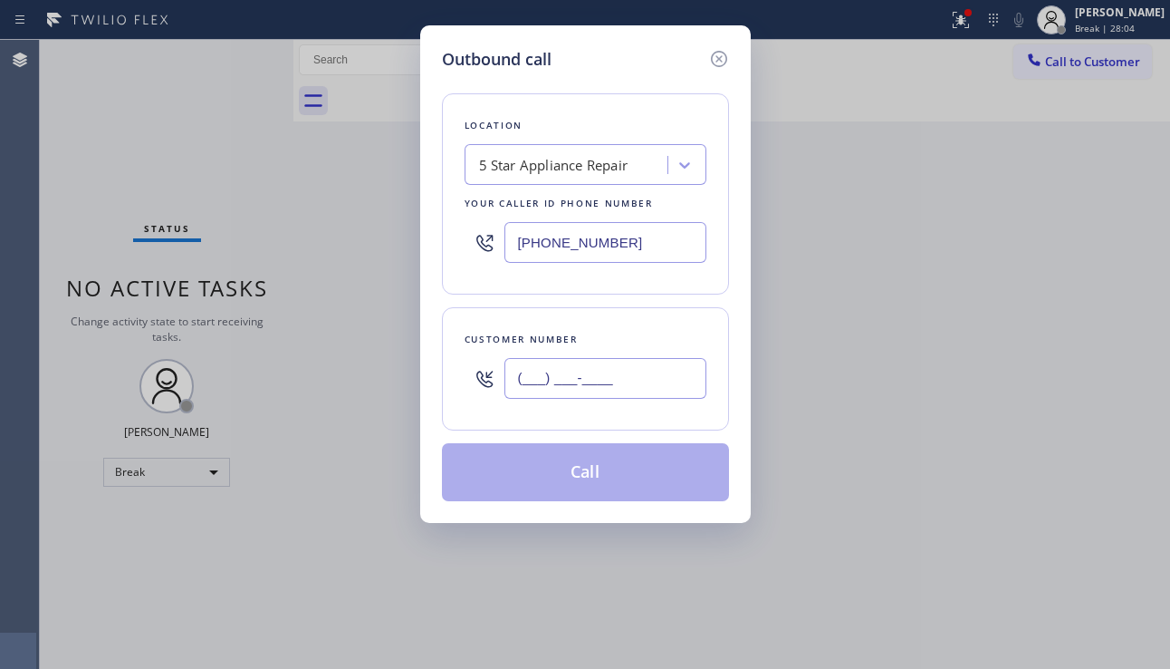
click at [633, 370] on input "(___) ___-____" at bounding box center [606, 378] width 202 height 41
paste input "771) 218-3648"
type input "[PHONE_NUMBER]"
click at [583, 466] on button "Call" at bounding box center [585, 472] width 287 height 58
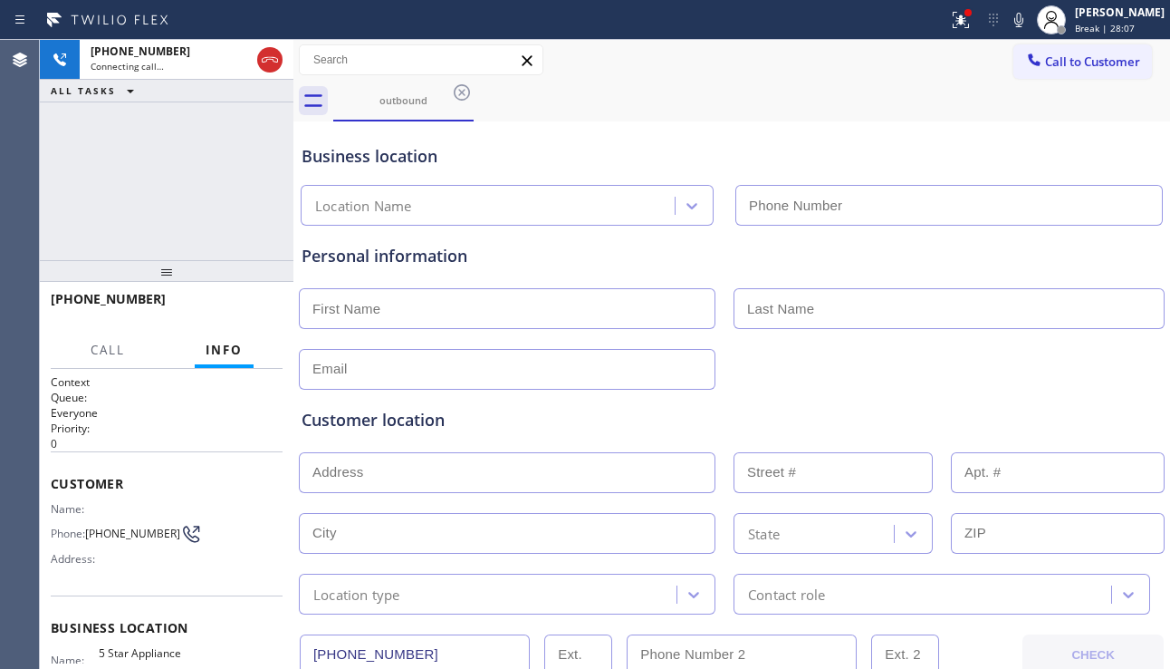
type input "[PHONE_NUMBER]"
click at [1127, 370] on div at bounding box center [732, 367] width 870 height 44
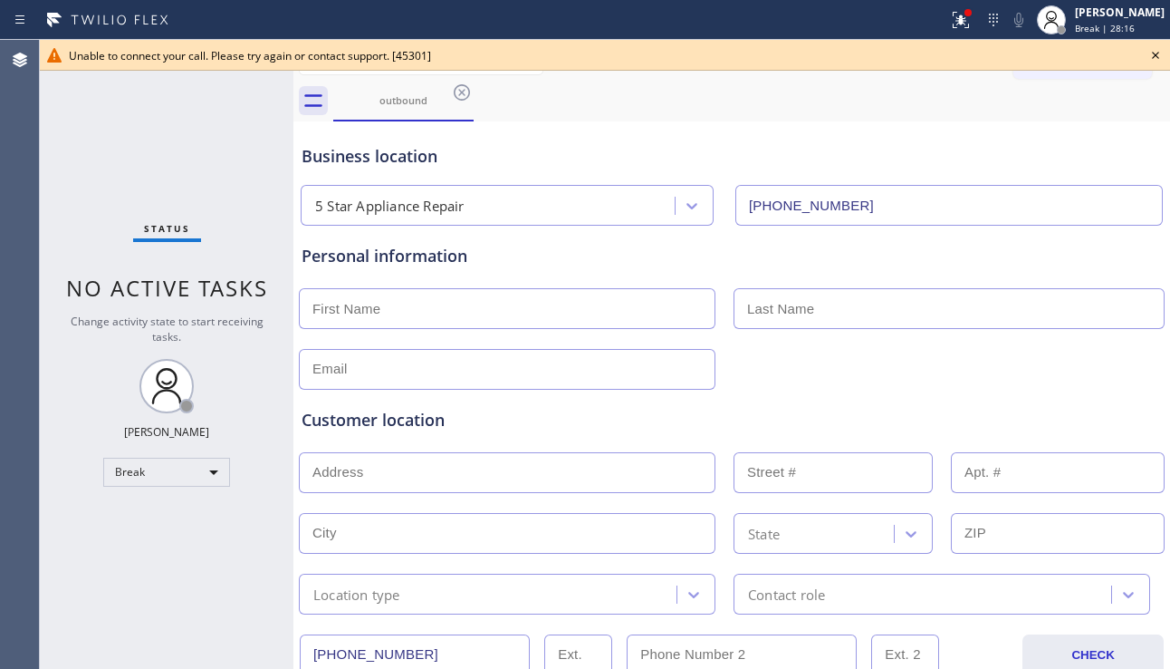
click at [1158, 58] on icon at bounding box center [1156, 55] width 22 height 22
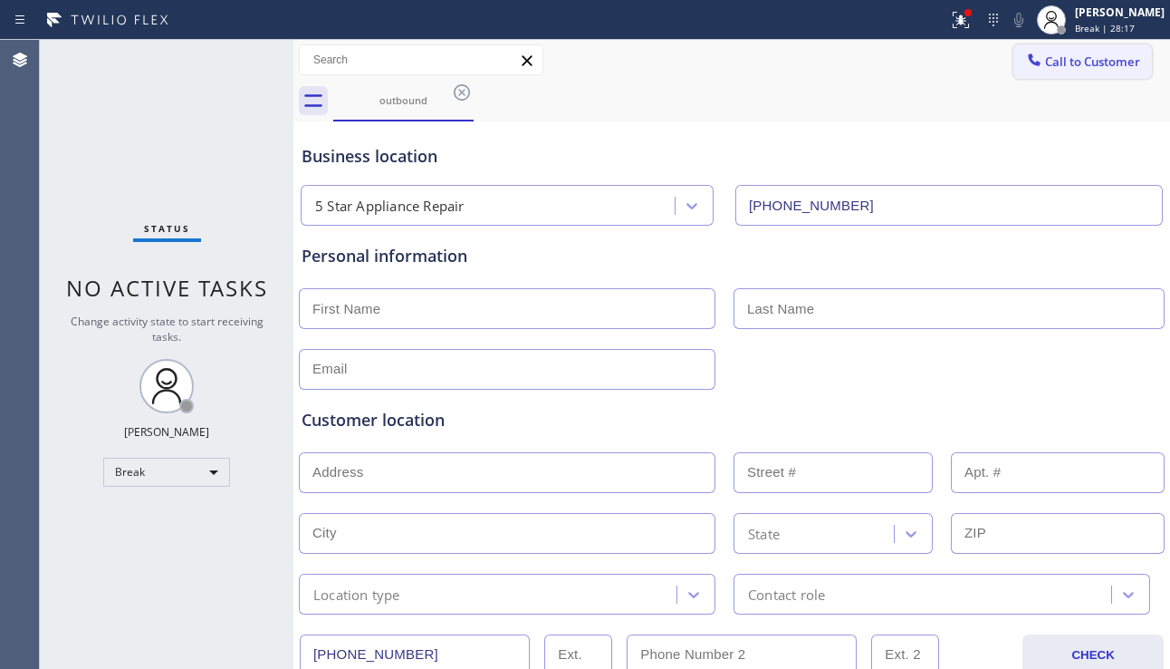
click at [1075, 64] on span "Call to Customer" at bounding box center [1092, 61] width 95 height 16
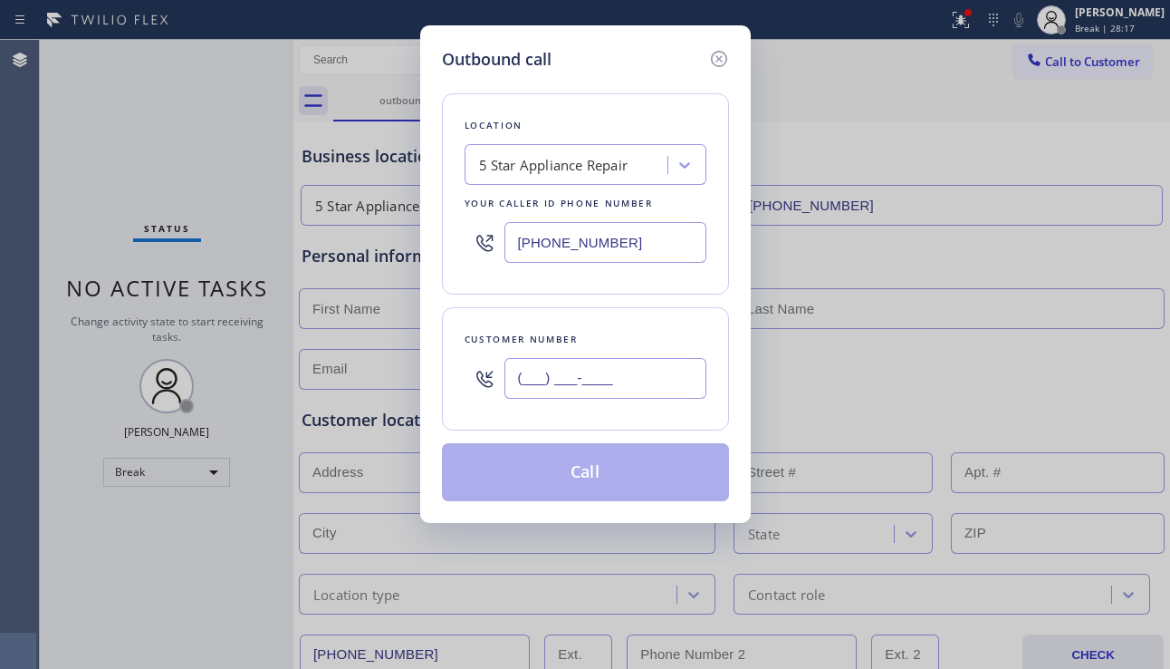
click at [579, 382] on input "(___) ___-____" at bounding box center [606, 378] width 202 height 41
paste input "818) 474-7937"
type input "[PHONE_NUMBER]"
click at [557, 485] on button "Call" at bounding box center [585, 472] width 287 height 58
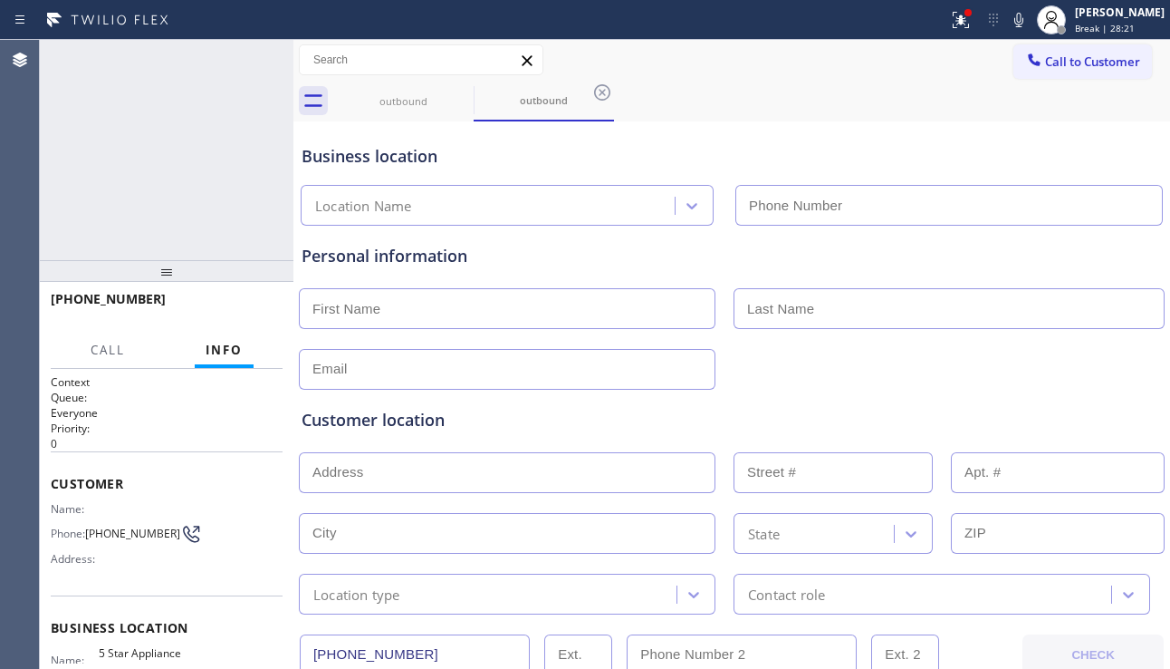
type input "[PHONE_NUMBER]"
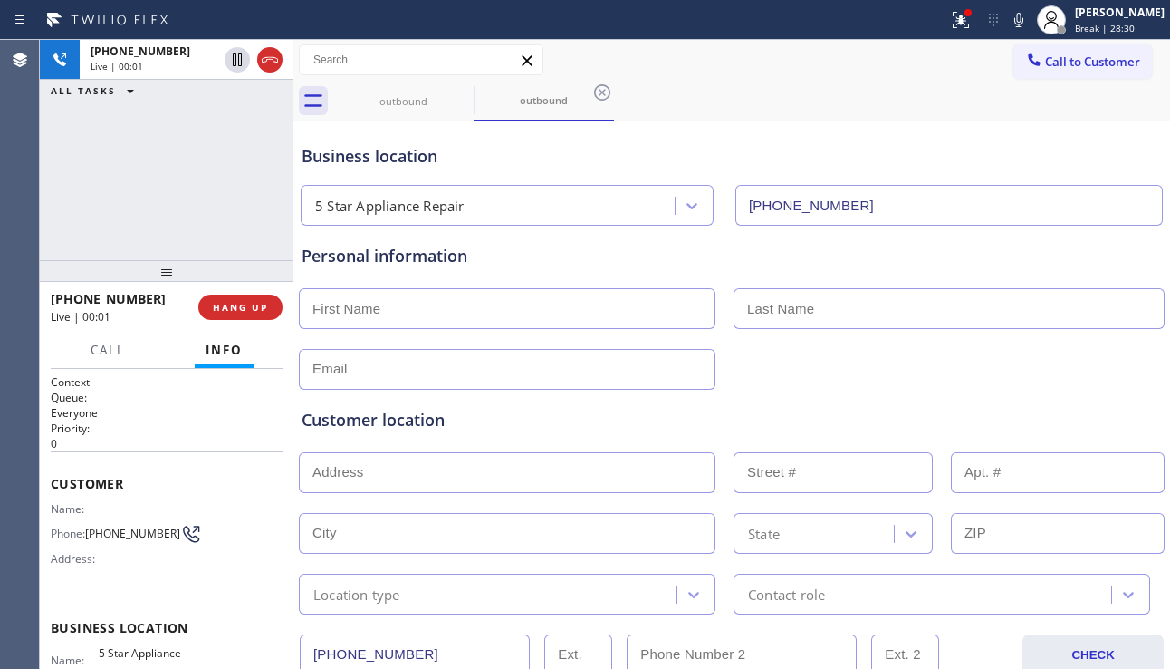
click at [1118, 391] on div "Customer location >> ADD NEW ADDRESS << + NEW ADDRESS State Location type Conta…" at bounding box center [732, 502] width 868 height 225
click at [223, 304] on span "HANG UP" at bounding box center [240, 307] width 55 height 13
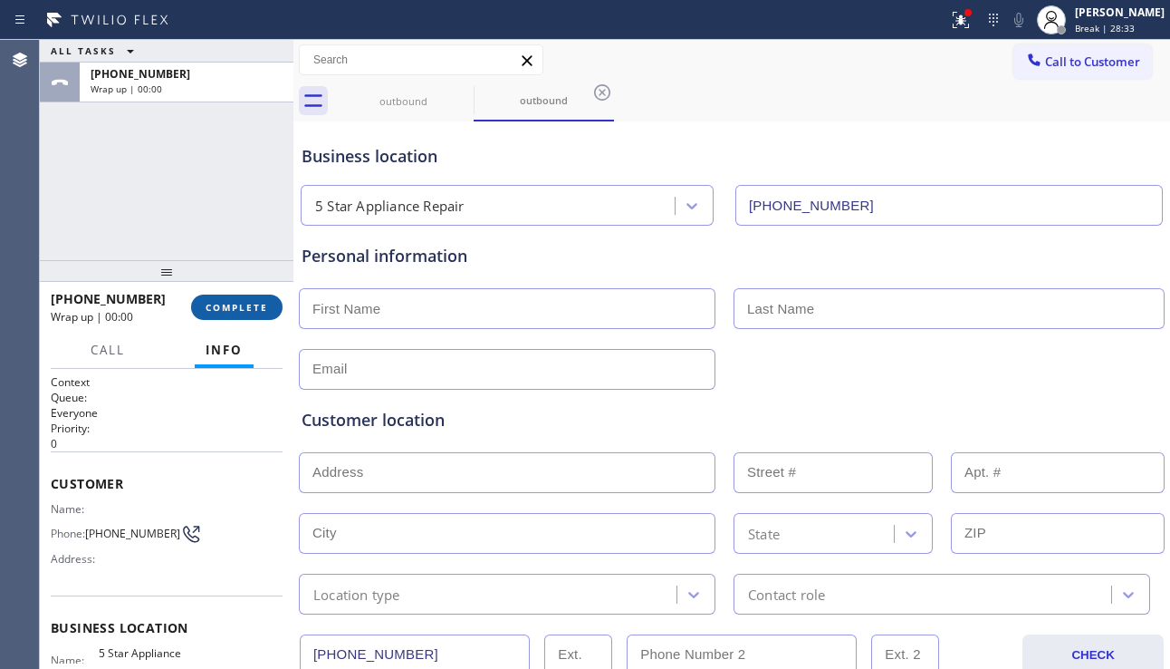
click at [223, 304] on span "COMPLETE" at bounding box center [237, 307] width 63 height 13
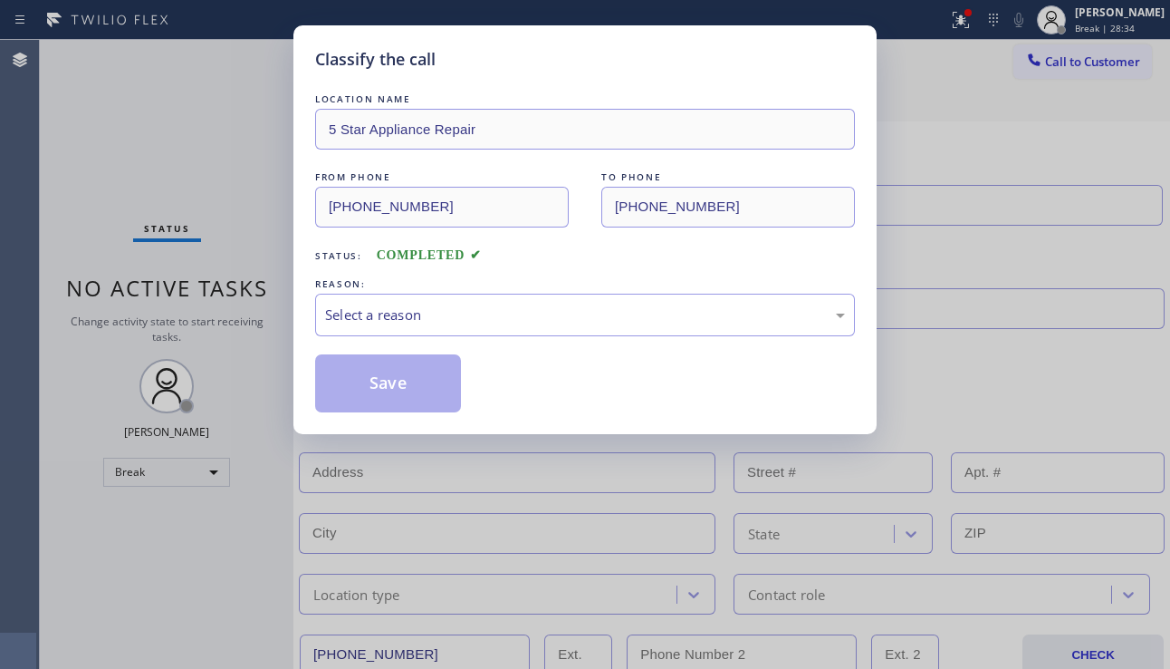
click at [475, 308] on div "Select a reason" at bounding box center [585, 314] width 520 height 21
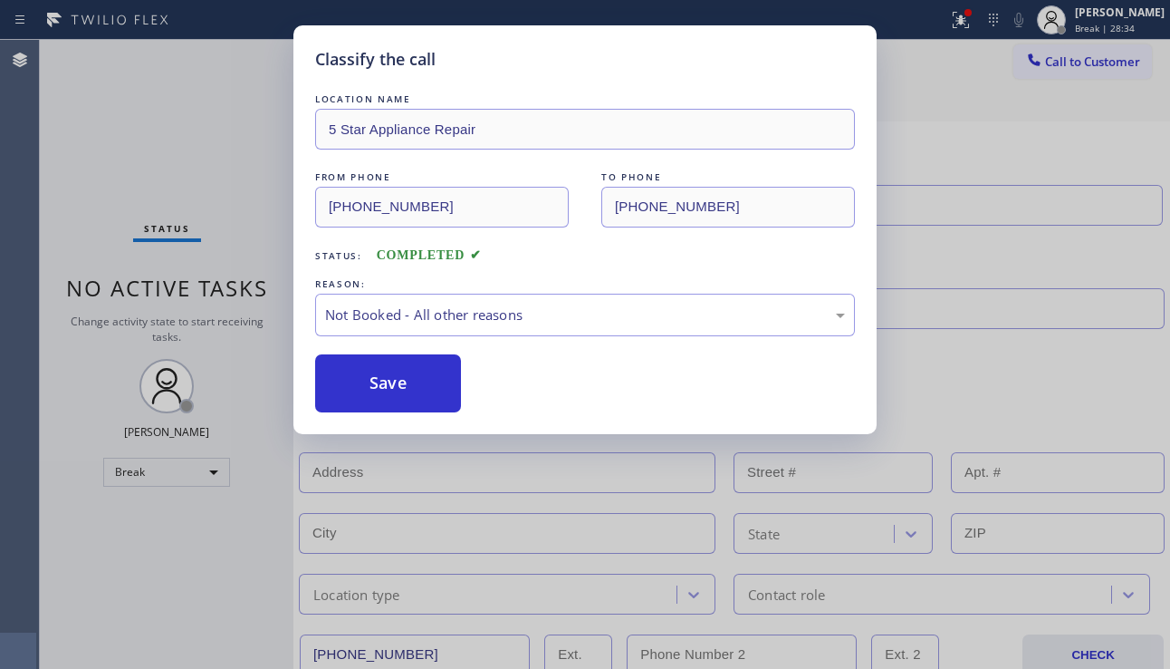
drag, startPoint x: 390, startPoint y: 390, endPoint x: 681, endPoint y: 239, distance: 327.8
click at [391, 385] on button "Save" at bounding box center [388, 383] width 146 height 58
click at [1081, 55] on div "Classify the call LOCATION NAME 5 Star Appliance Repair FROM PHONE [PHONE_NUMBE…" at bounding box center [605, 354] width 1131 height 629
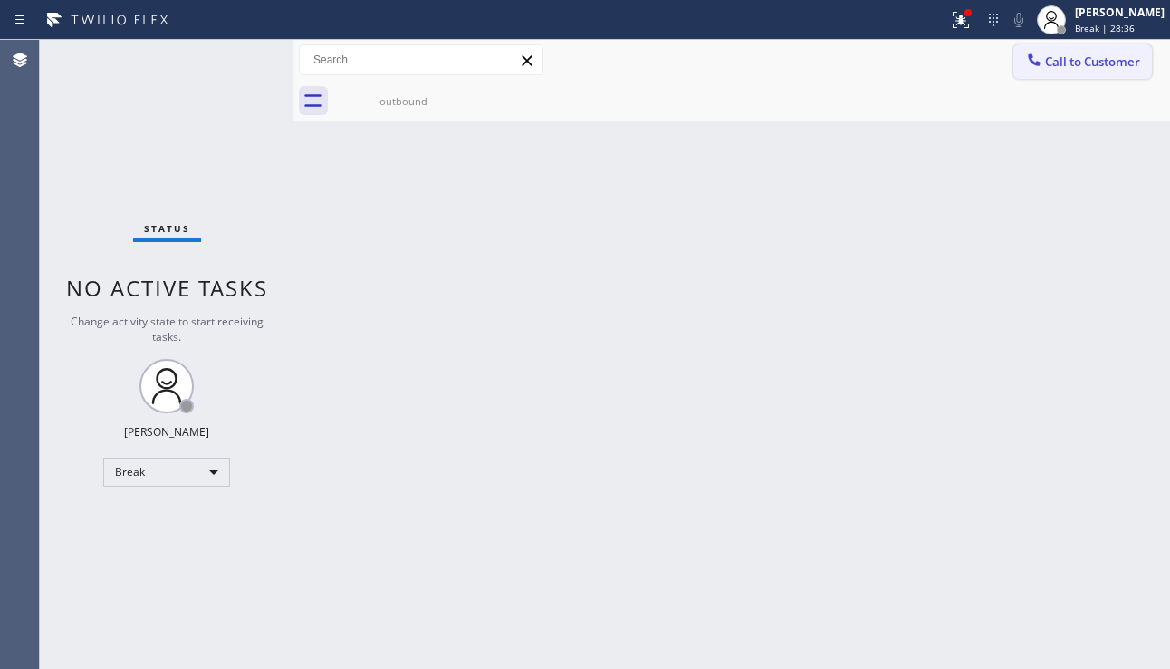
click at [1074, 57] on span "Call to Customer" at bounding box center [1092, 61] width 95 height 16
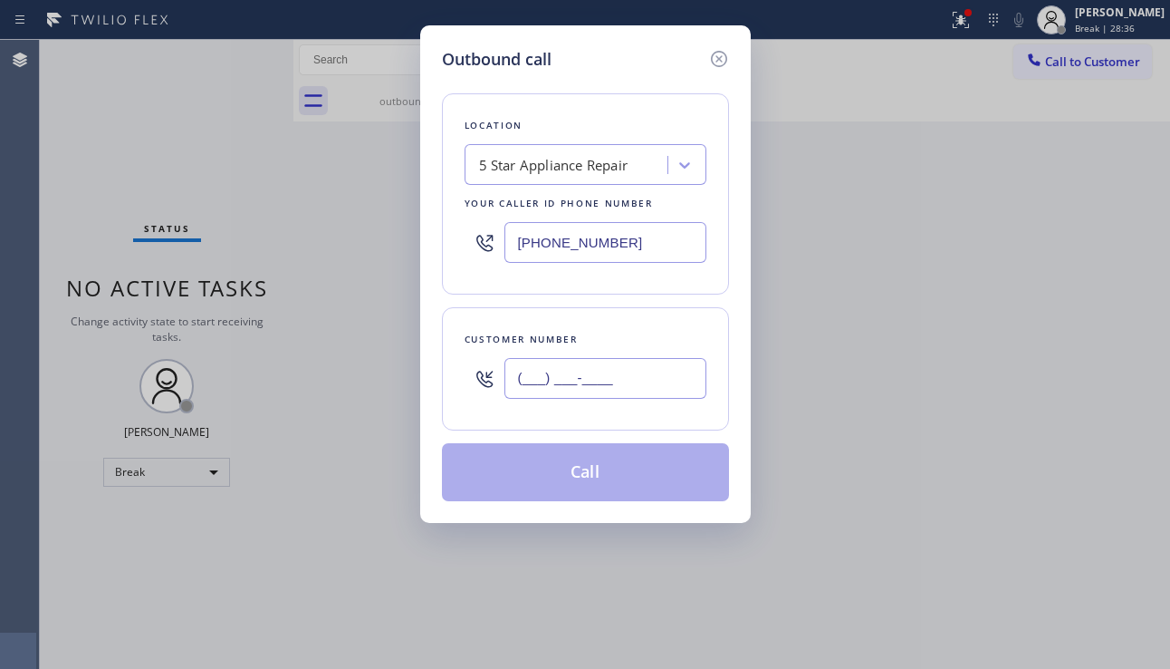
click at [611, 363] on input "(___) ___-____" at bounding box center [606, 378] width 202 height 41
paste input "805) 254-9759"
type input "[PHONE_NUMBER]"
click at [573, 477] on button "Call" at bounding box center [585, 472] width 287 height 58
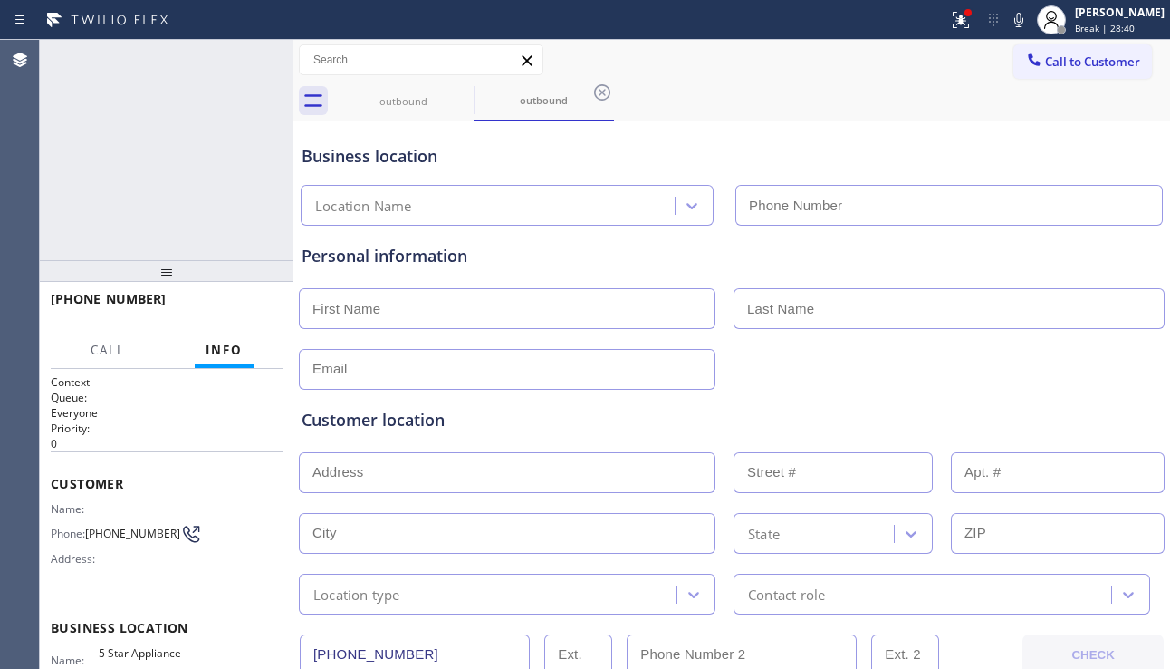
type input "[PHONE_NUMBER]"
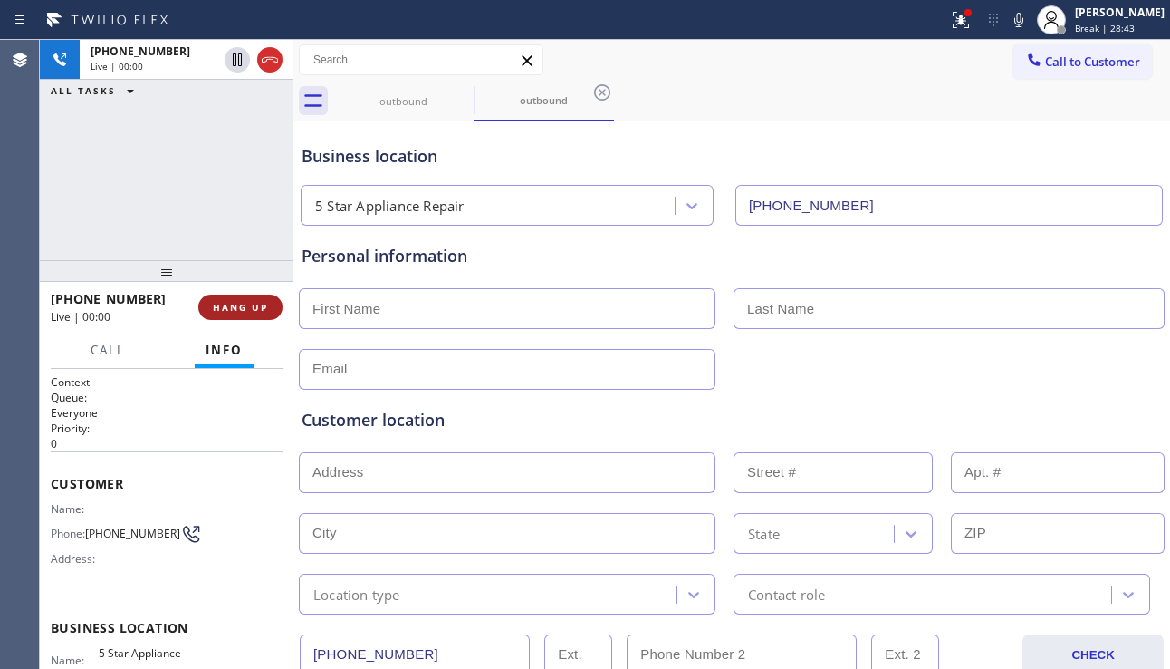
click at [242, 309] on span "HANG UP" at bounding box center [240, 307] width 55 height 13
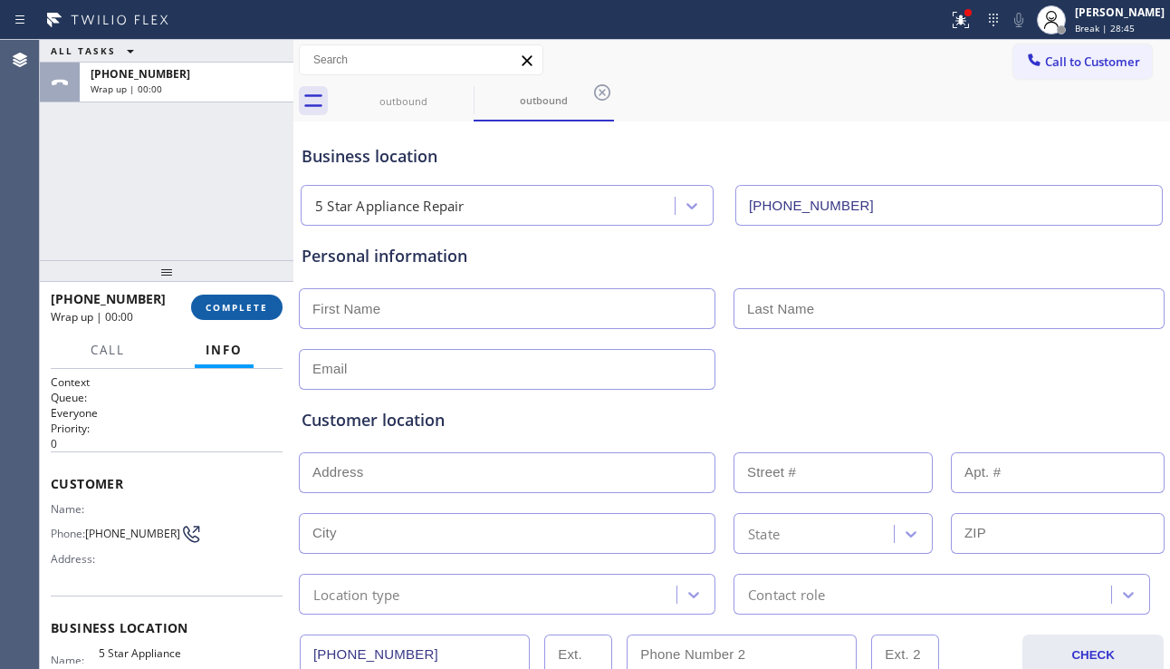
click at [242, 309] on span "COMPLETE" at bounding box center [237, 307] width 63 height 13
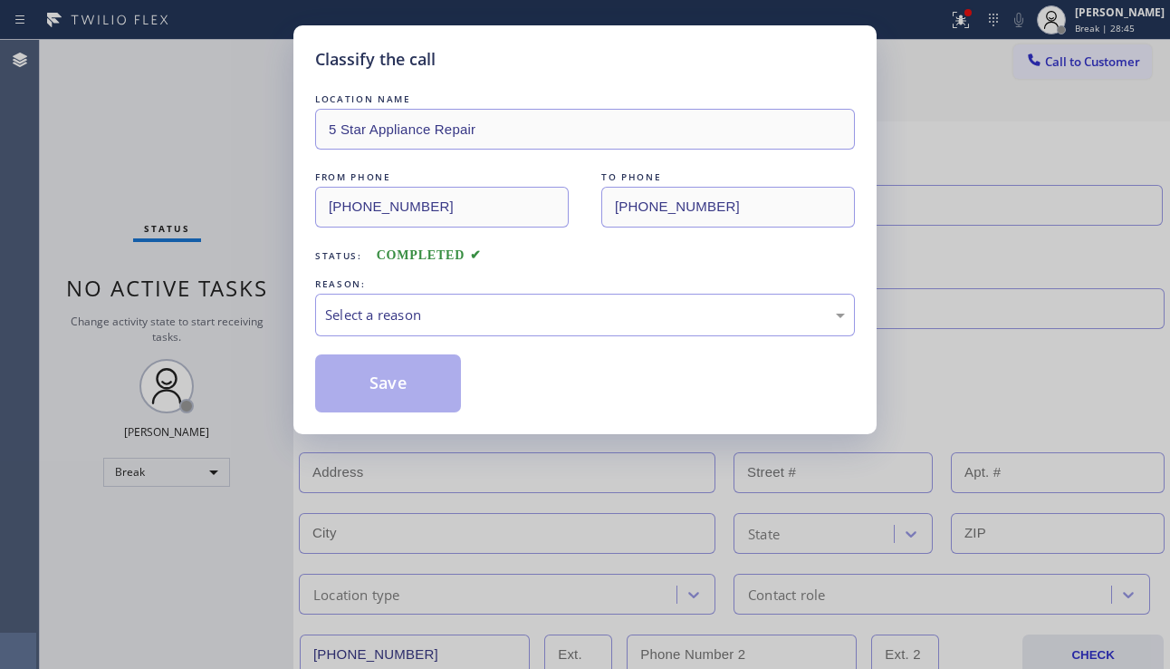
click at [496, 304] on div "Select a reason" at bounding box center [585, 314] width 520 height 21
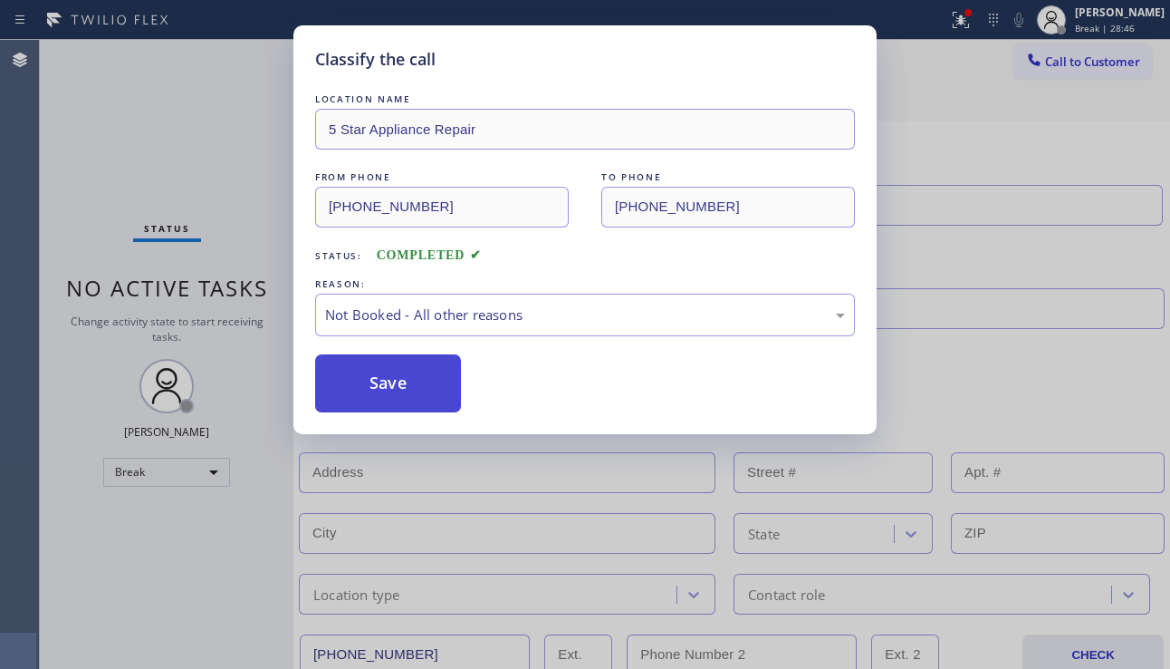
drag, startPoint x: 402, startPoint y: 380, endPoint x: 568, endPoint y: 347, distance: 169.0
click at [405, 380] on button "Save" at bounding box center [388, 383] width 146 height 58
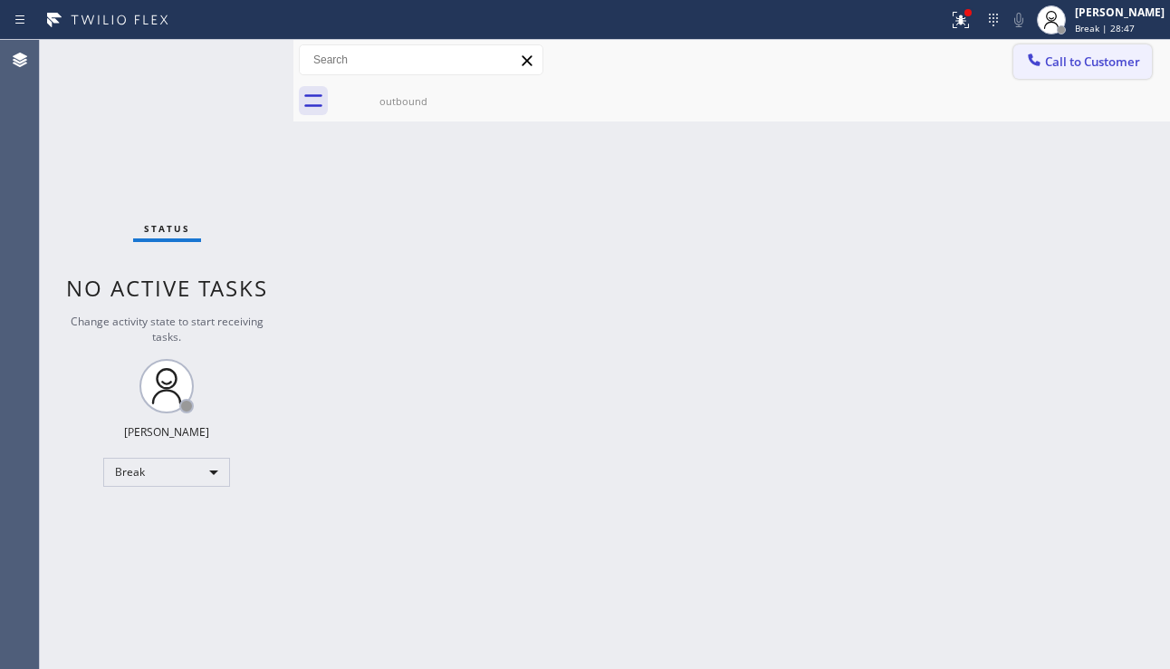
click at [1055, 58] on span "Call to Customer" at bounding box center [1092, 61] width 95 height 16
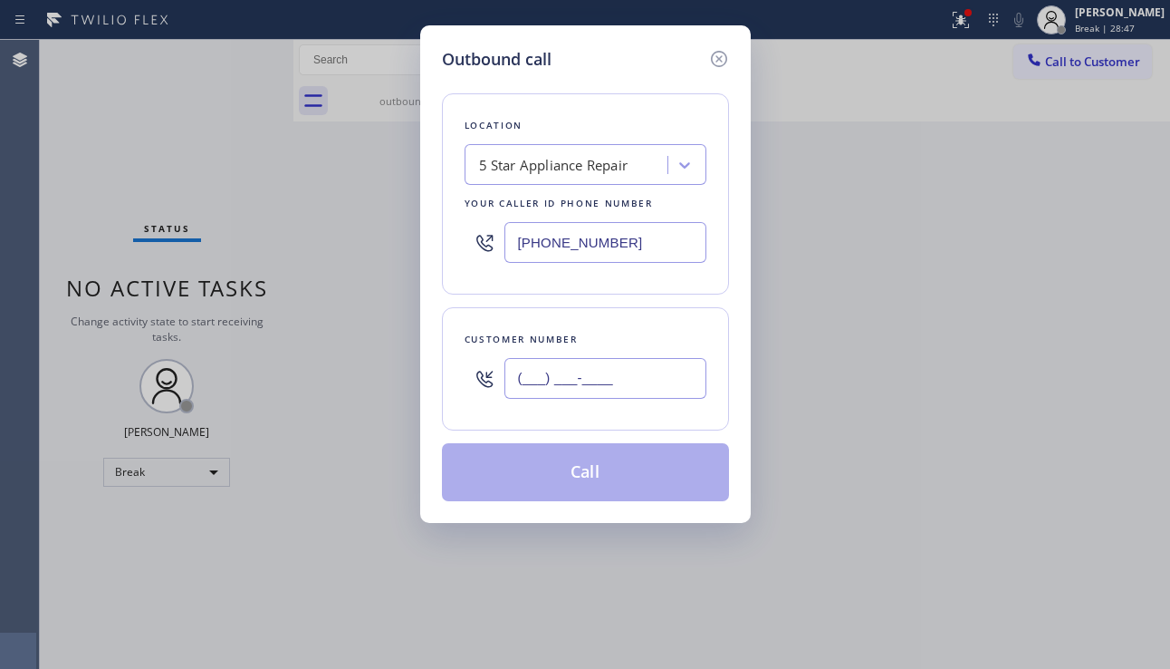
click at [580, 393] on input "(___) ___-____" at bounding box center [606, 378] width 202 height 41
paste input "626) 561-1294"
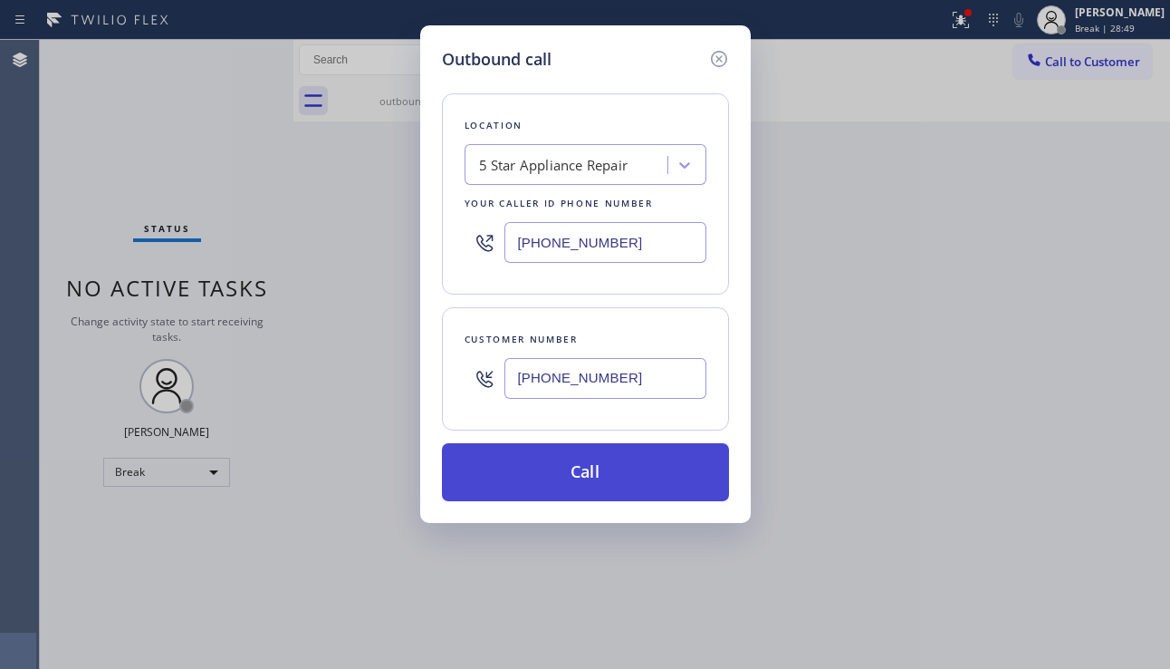
type input "[PHONE_NUMBER]"
click at [589, 465] on button "Call" at bounding box center [585, 472] width 287 height 58
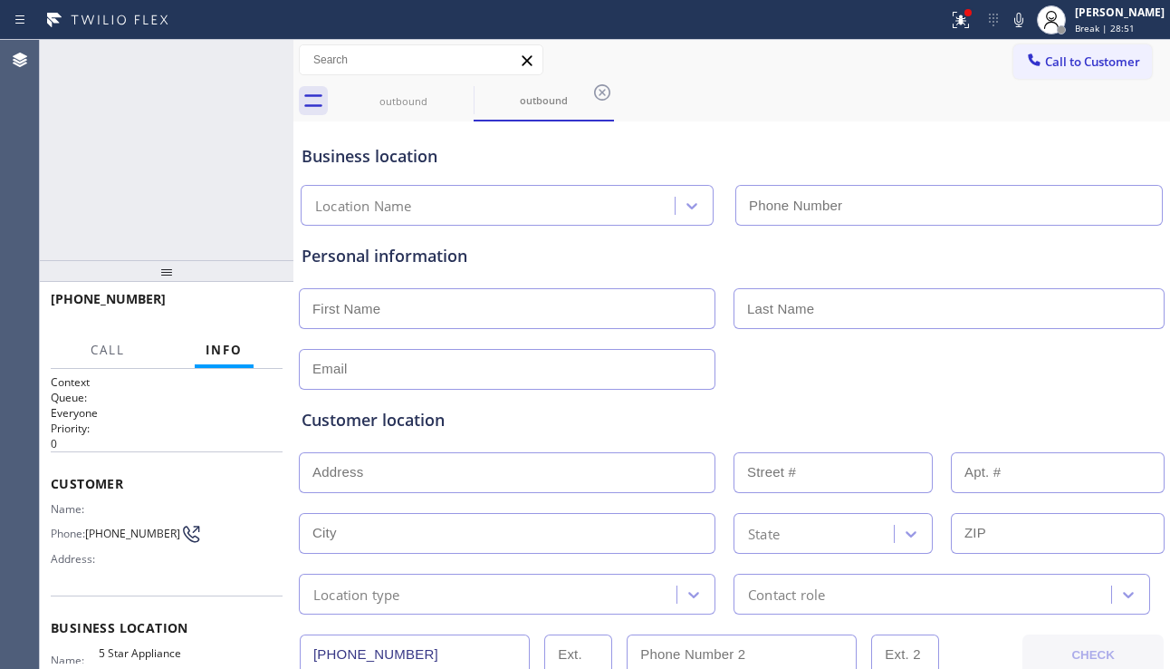
type input "[PHONE_NUMBER]"
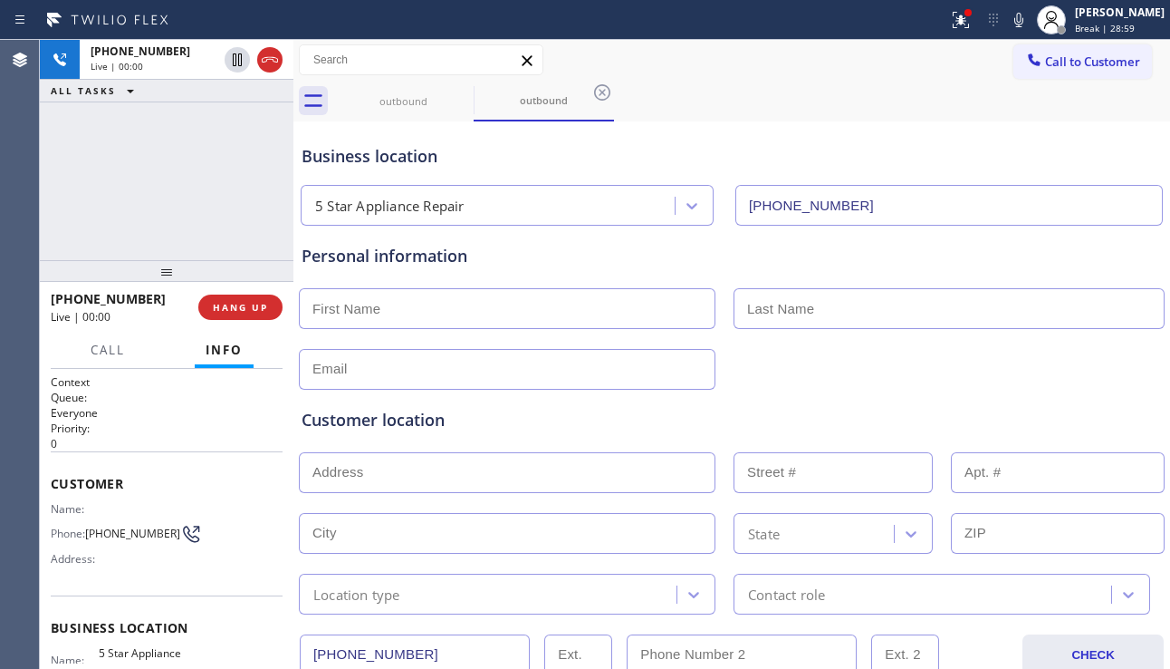
click at [1117, 397] on div "Customer location >> ADD NEW ADDRESS << + NEW ADDRESS State Location type Conta…" at bounding box center [732, 502] width 868 height 225
click at [249, 307] on span "HANG UP" at bounding box center [240, 307] width 55 height 13
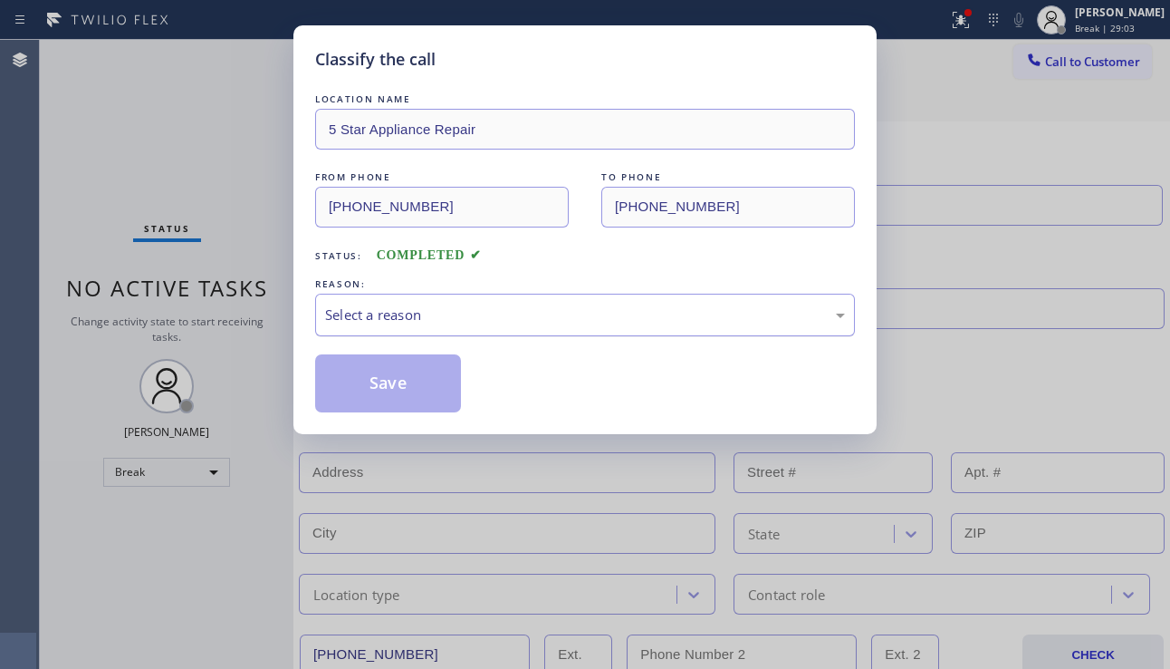
click at [512, 315] on div "Select a reason" at bounding box center [585, 314] width 520 height 21
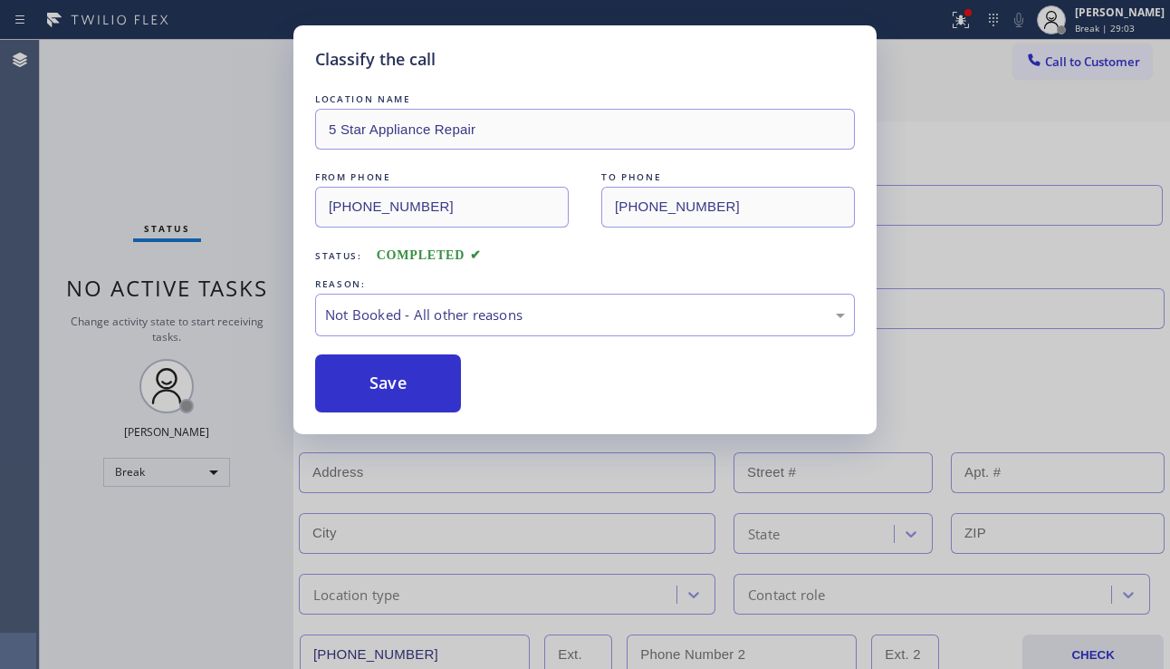
drag, startPoint x: 400, startPoint y: 385, endPoint x: 602, endPoint y: 354, distance: 204.4
click at [400, 383] on button "Save" at bounding box center [388, 383] width 146 height 58
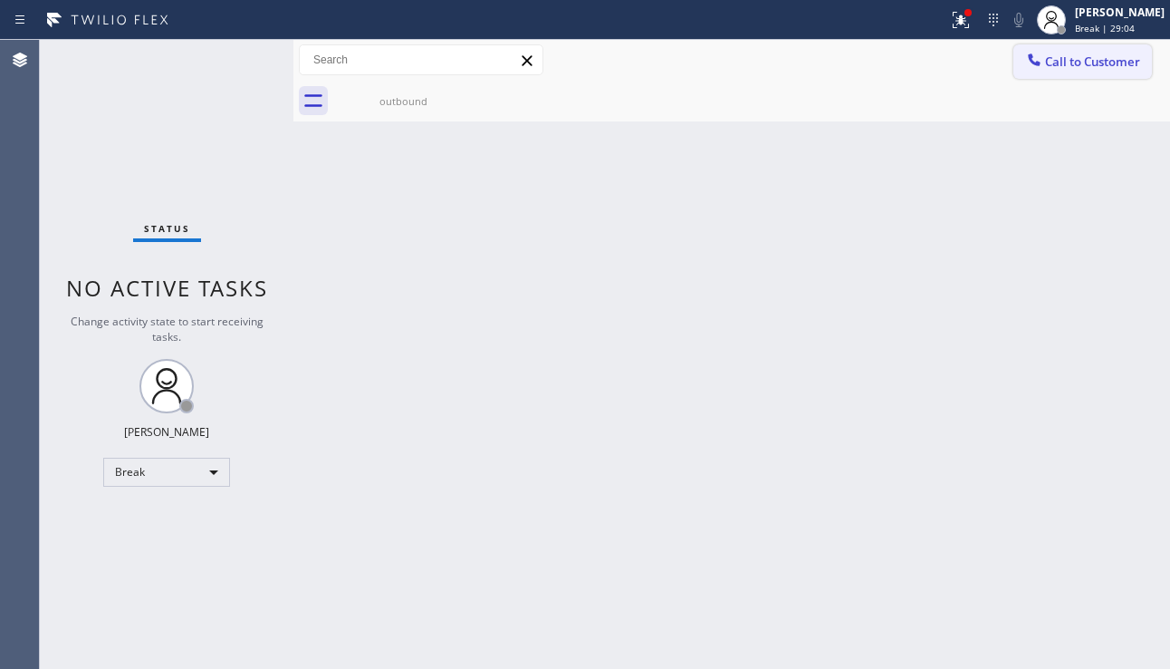
click at [1079, 69] on span "Call to Customer" at bounding box center [1092, 61] width 95 height 16
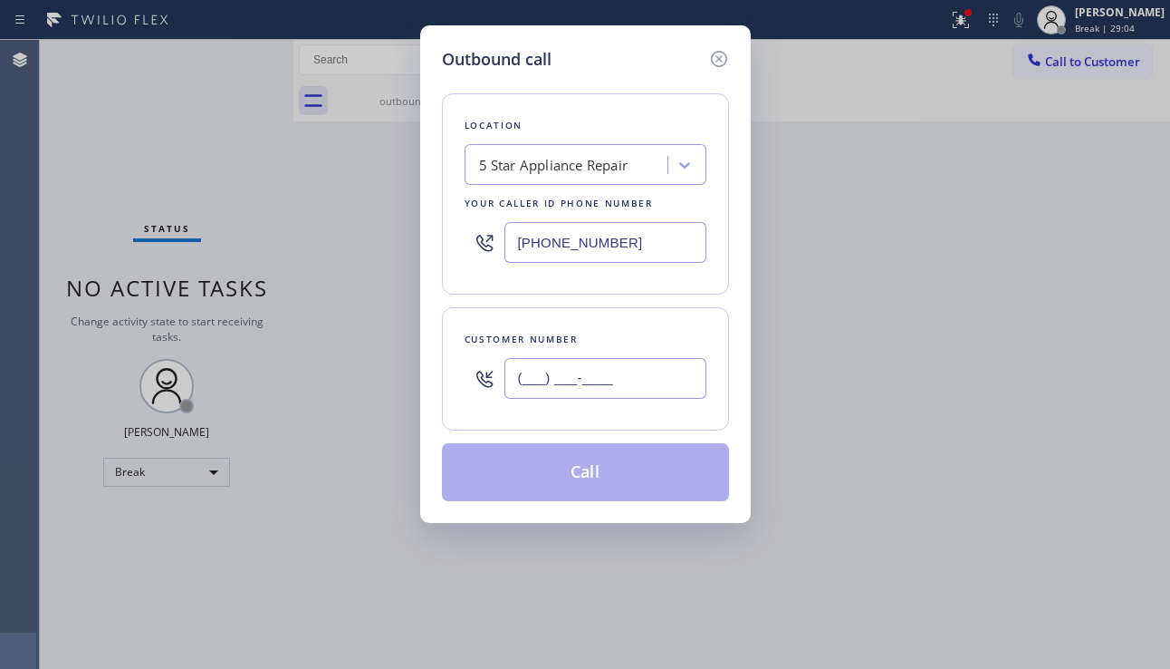
click at [567, 367] on input "(___) ___-____" at bounding box center [606, 378] width 202 height 41
paste input "626) 561-1274"
type input "[PHONE_NUMBER]"
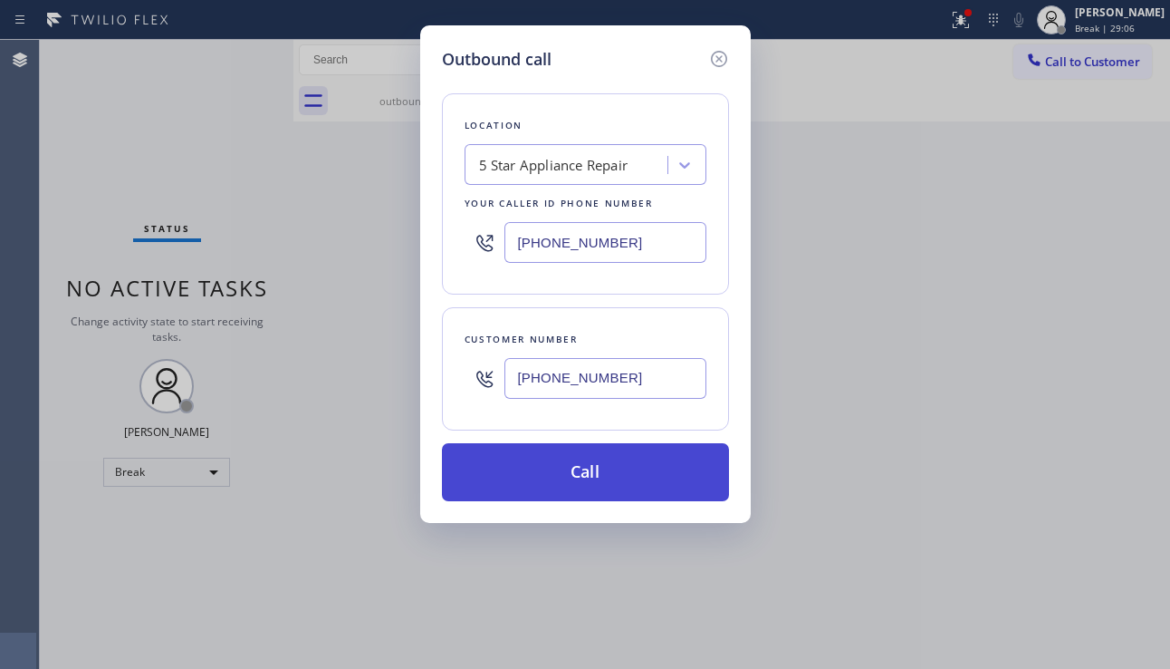
click at [592, 457] on button "Call" at bounding box center [585, 472] width 287 height 58
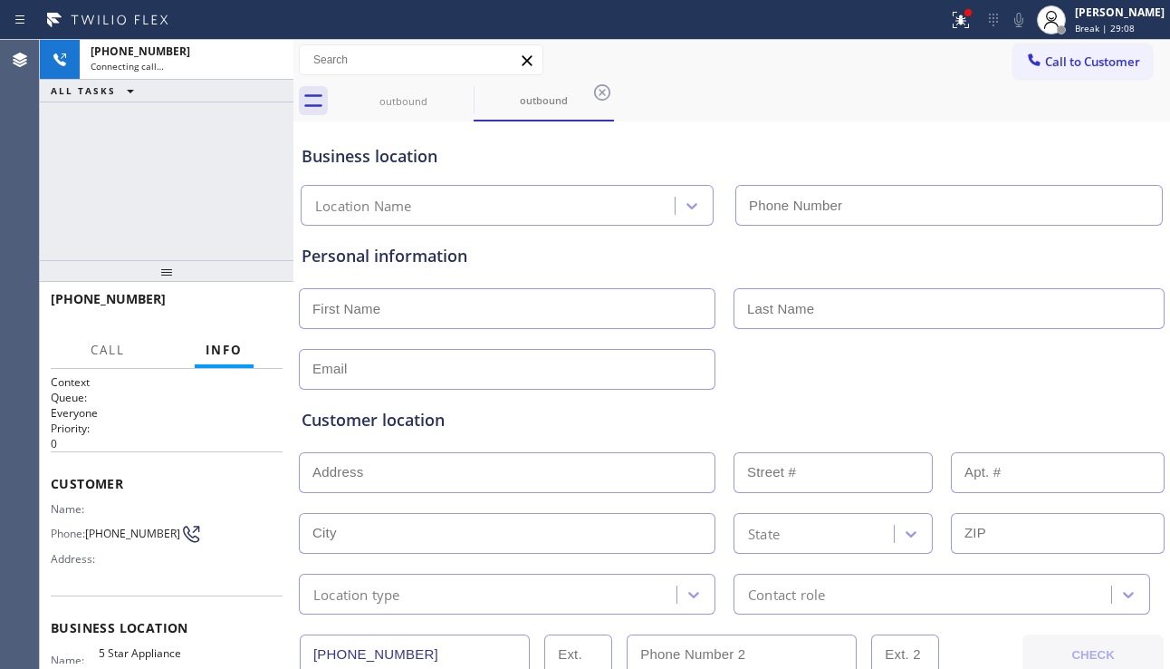
type input "[PHONE_NUMBER]"
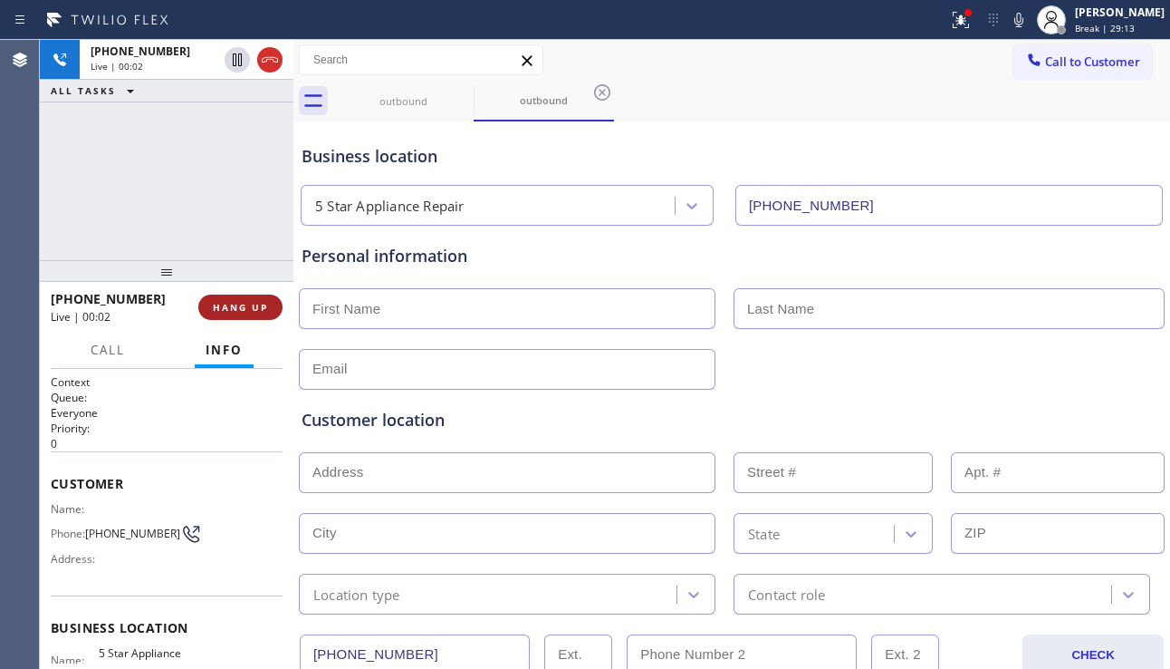
click at [237, 309] on span "HANG UP" at bounding box center [240, 307] width 55 height 13
click at [239, 308] on span "COMPLETE" at bounding box center [237, 307] width 63 height 13
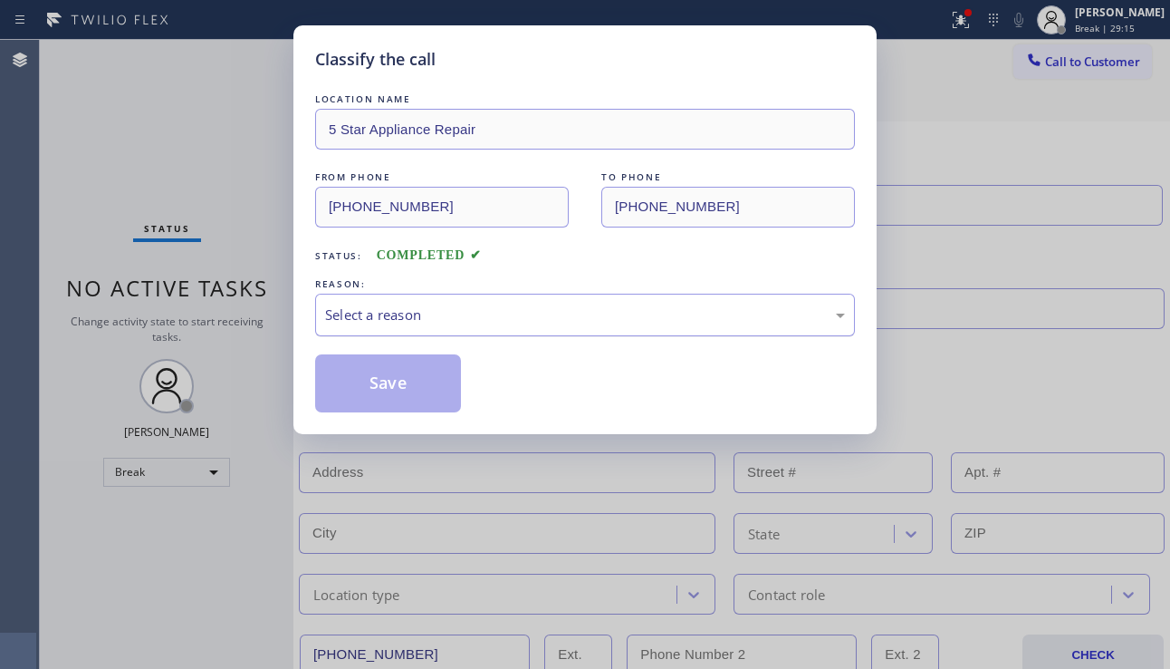
click at [557, 313] on div "Select a reason" at bounding box center [585, 314] width 520 height 21
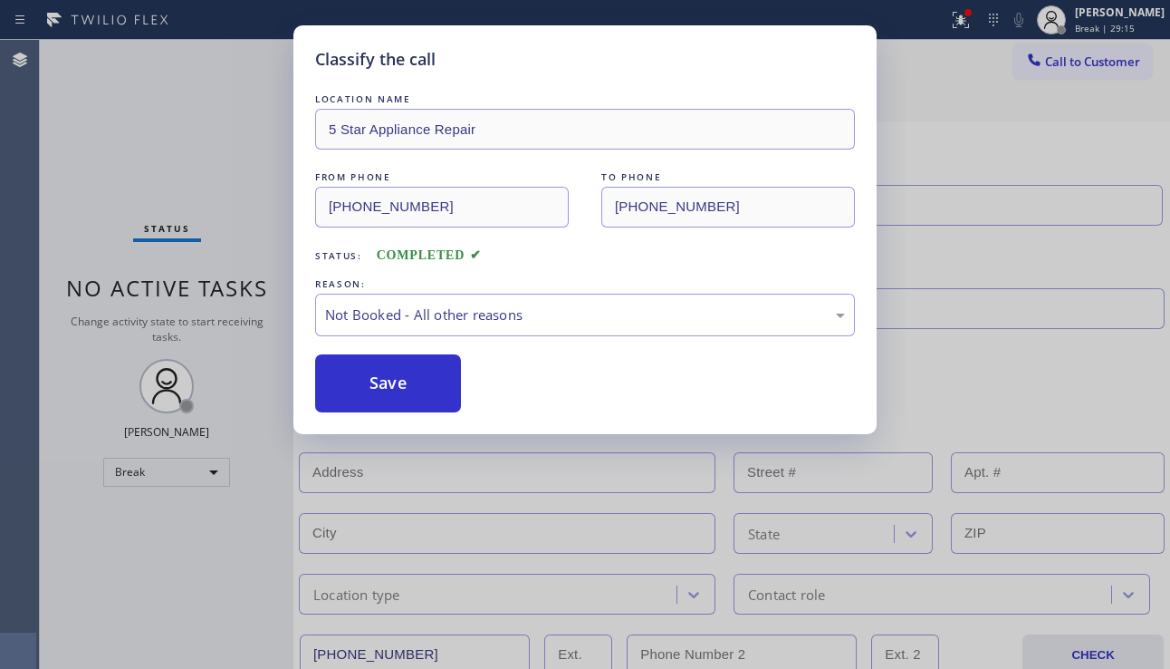
click at [390, 379] on button "Save" at bounding box center [388, 383] width 146 height 58
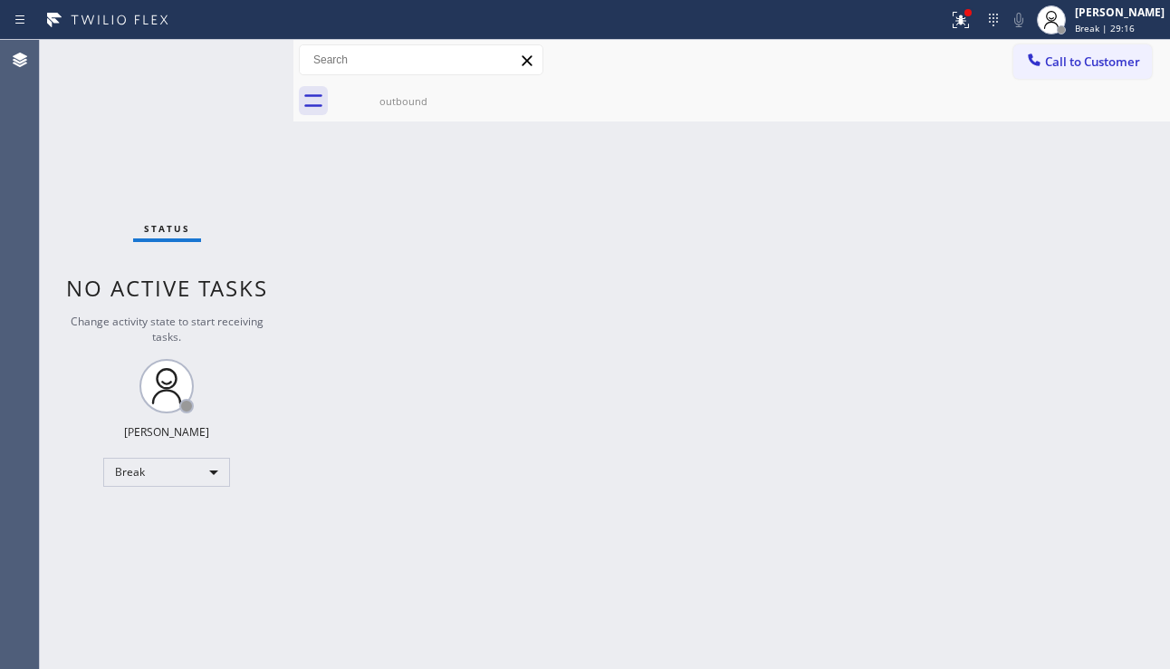
click at [1054, 66] on span "Call to Customer" at bounding box center [1092, 61] width 95 height 16
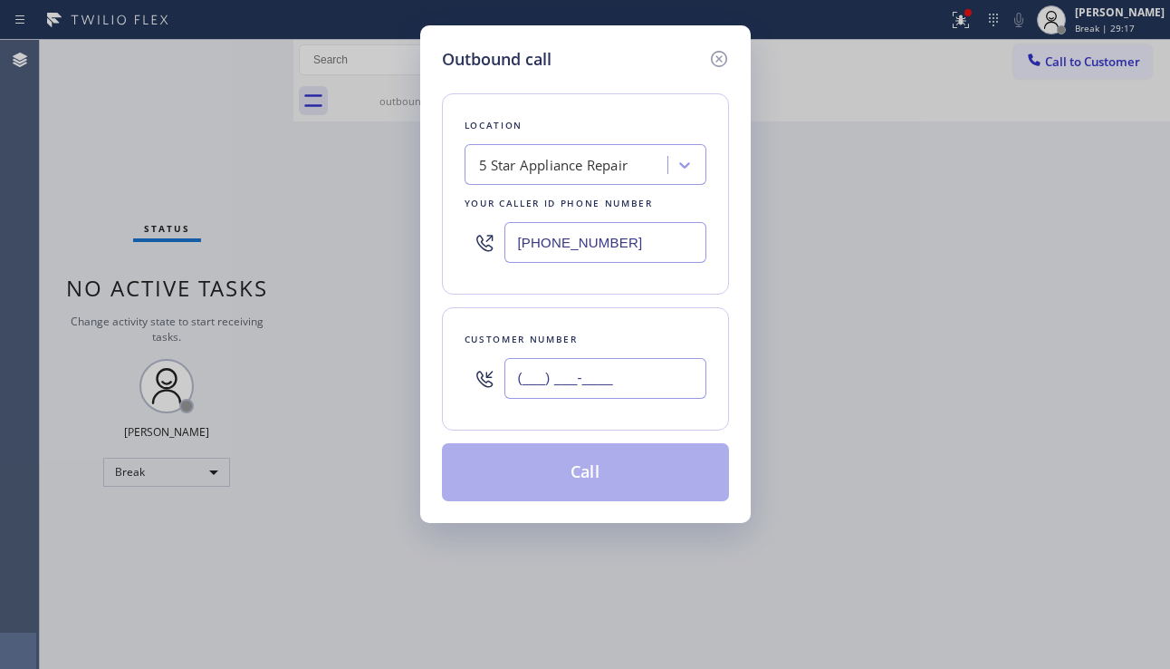
click at [553, 382] on input "(___) ___-____" at bounding box center [606, 378] width 202 height 41
paste input "626) 561-1295"
type input "[PHONE_NUMBER]"
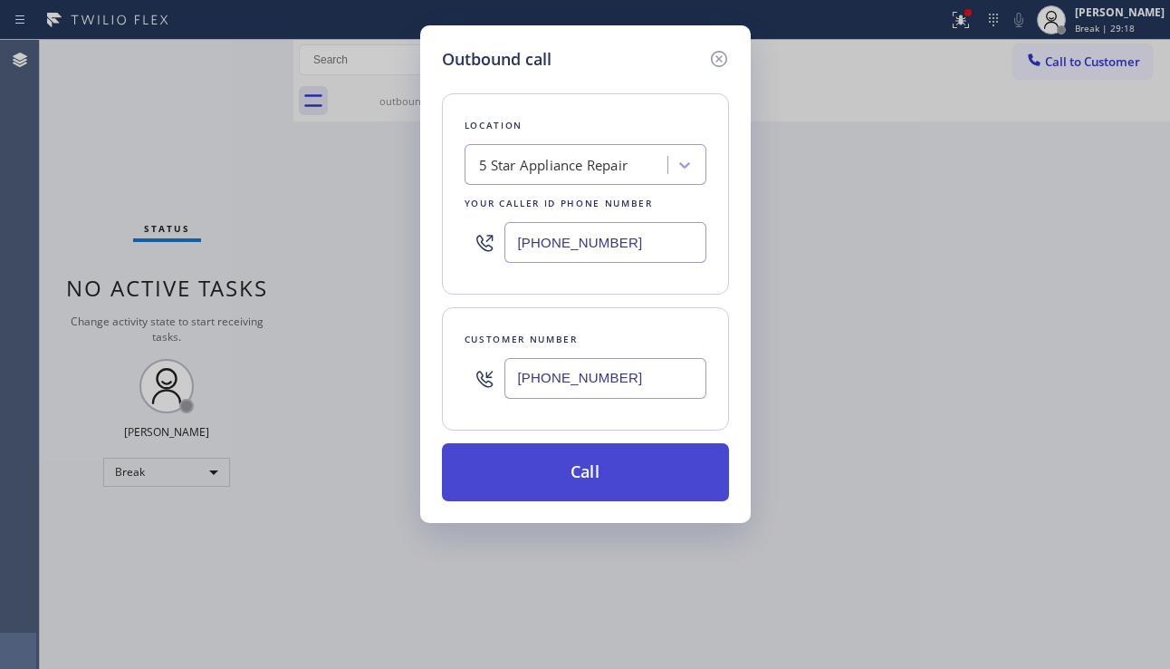
click at [542, 456] on button "Call" at bounding box center [585, 472] width 287 height 58
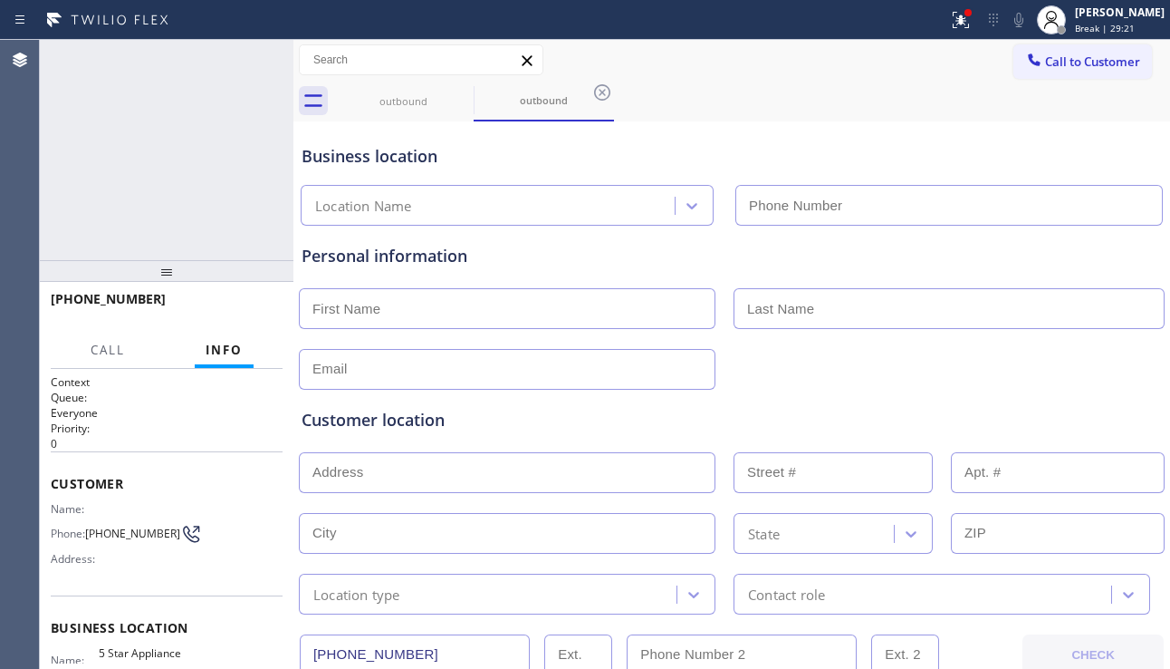
type input "[PHONE_NUMBER]"
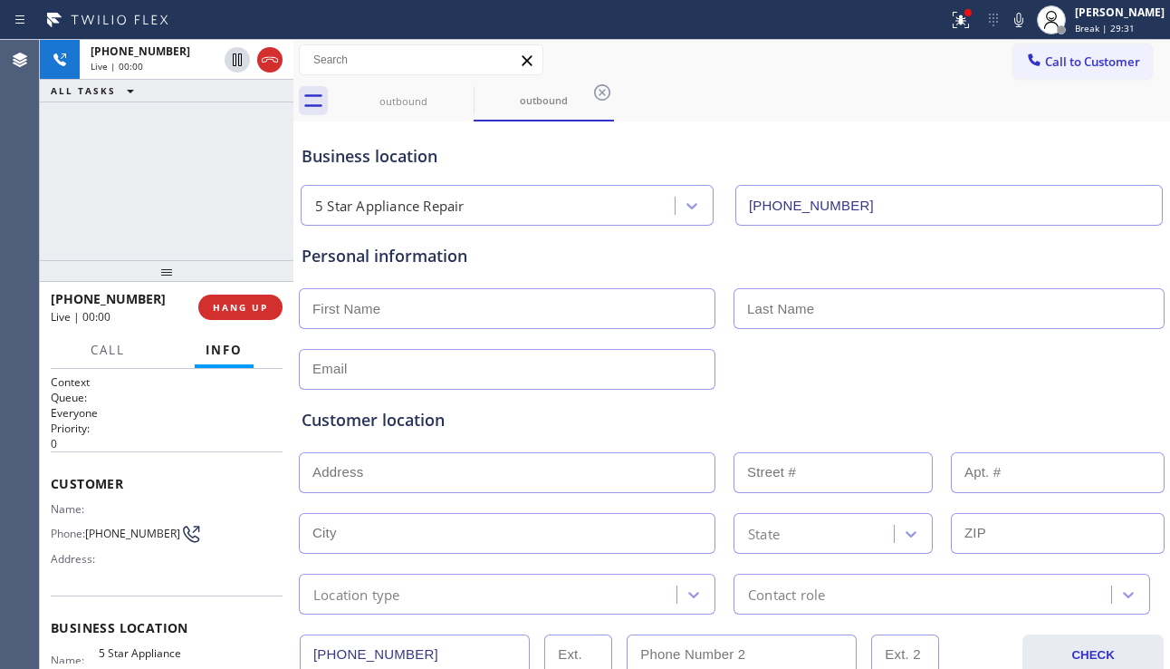
click at [1070, 378] on div at bounding box center [732, 367] width 870 height 44
click at [238, 313] on button "HANG UP" at bounding box center [240, 306] width 84 height 25
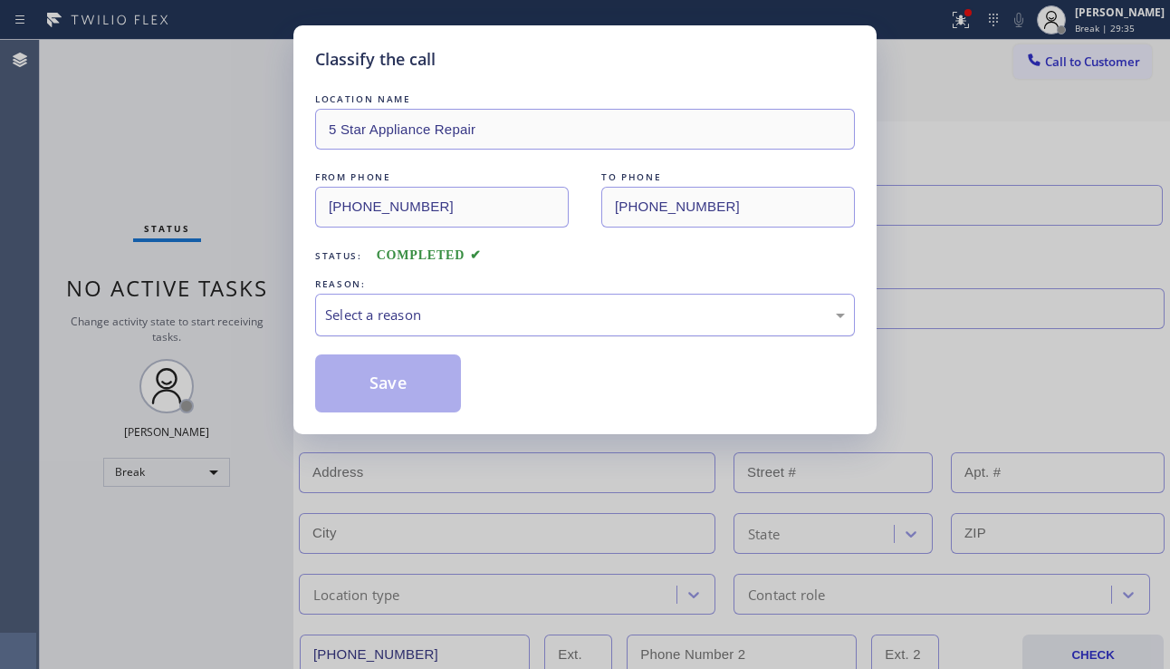
click at [471, 332] on div "Select a reason" at bounding box center [585, 315] width 540 height 43
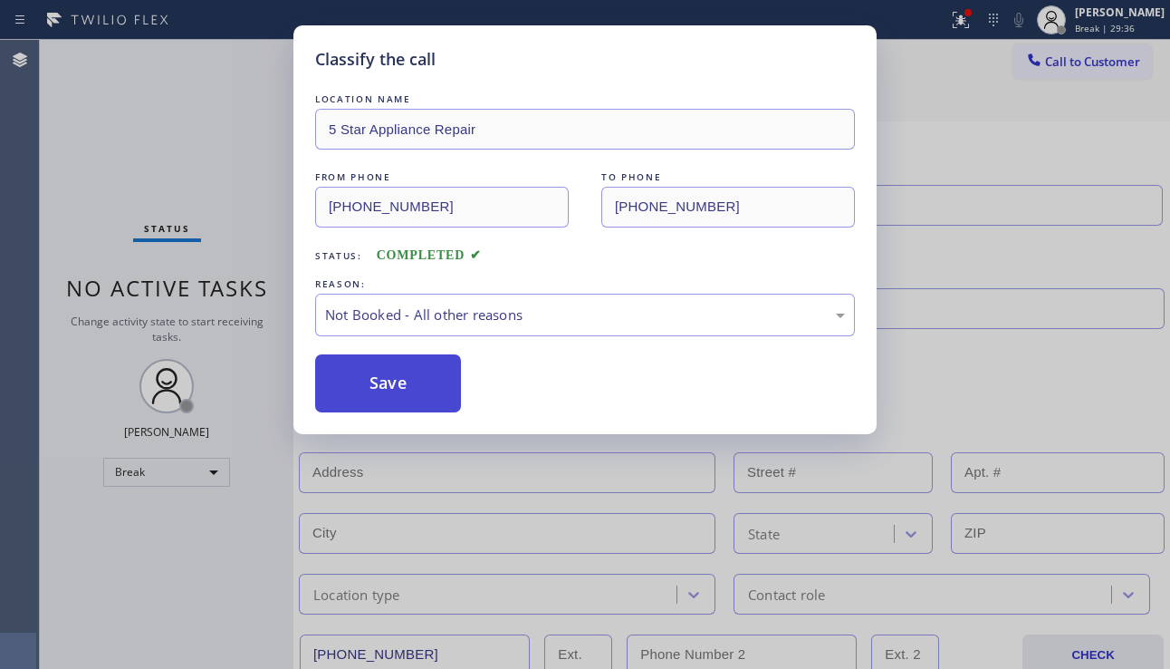
click at [363, 390] on button "Save" at bounding box center [388, 383] width 146 height 58
click at [1074, 59] on div "Classify the call LOCATION NAME 5 Star Appliance Repair FROM PHONE [PHONE_NUMBE…" at bounding box center [605, 354] width 1131 height 629
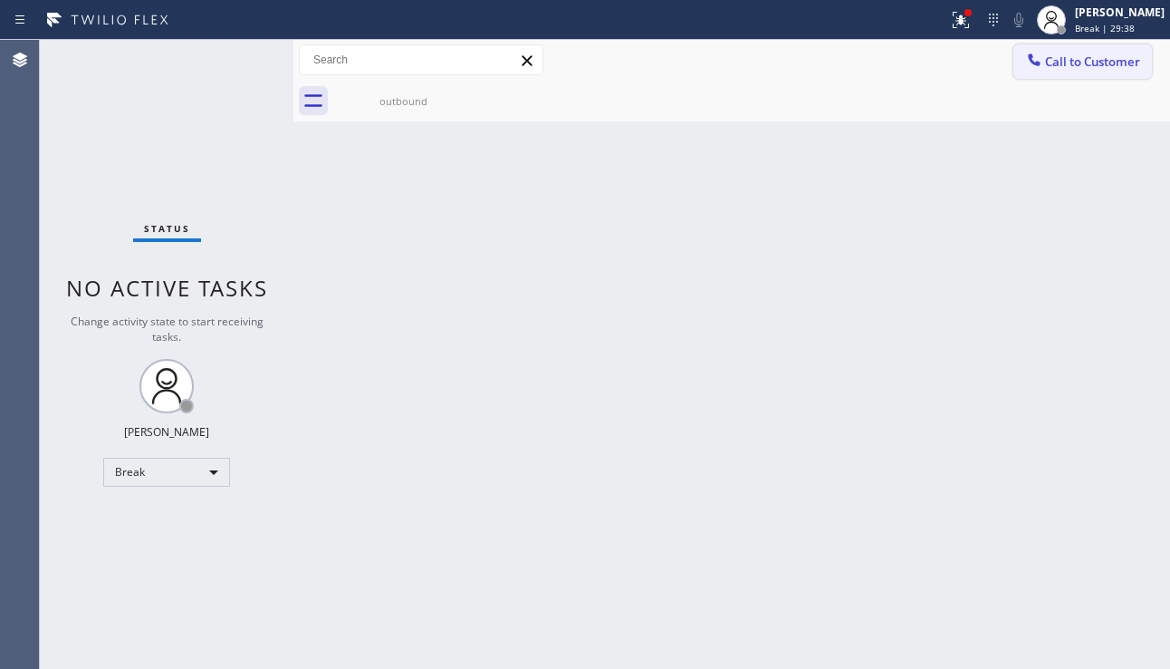
click at [1045, 69] on div at bounding box center [1035, 62] width 22 height 22
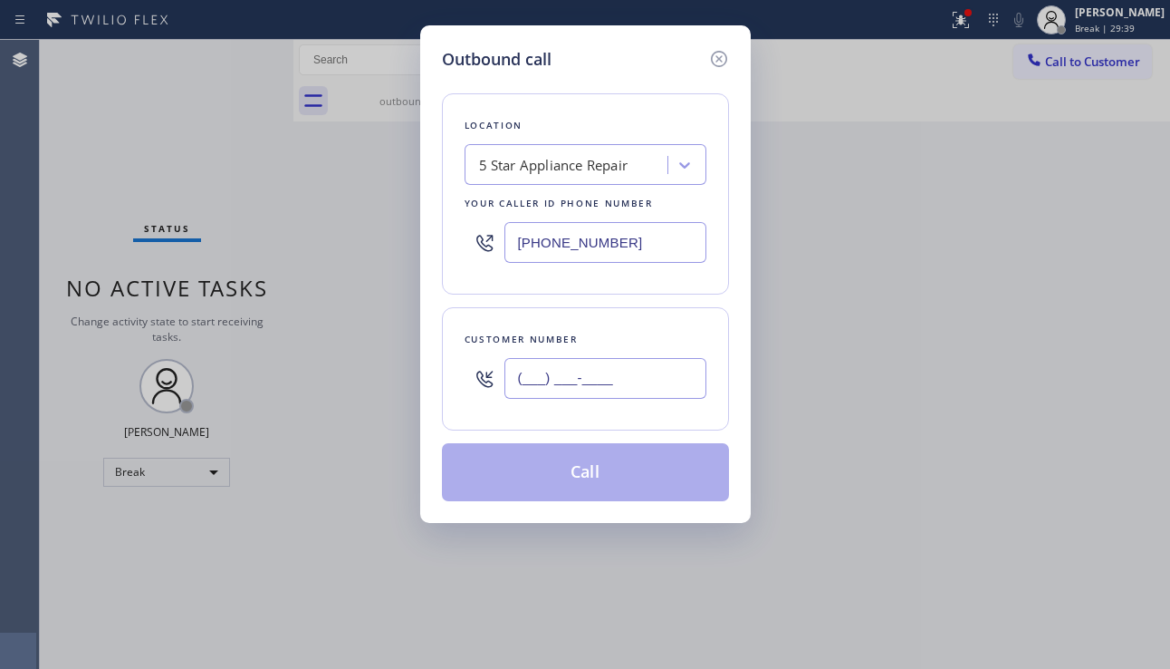
click at [548, 377] on input "(___) ___-____" at bounding box center [606, 378] width 202 height 41
paste input "818) 474-7873"
type input "[PHONE_NUMBER]"
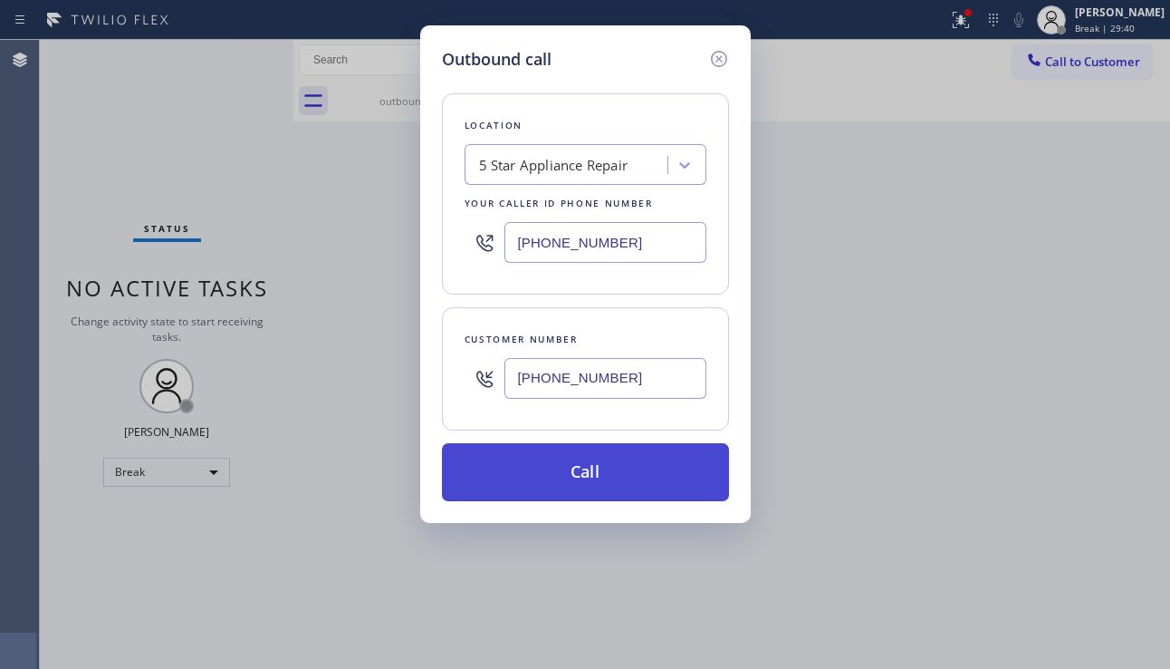
click at [558, 454] on button "Call" at bounding box center [585, 472] width 287 height 58
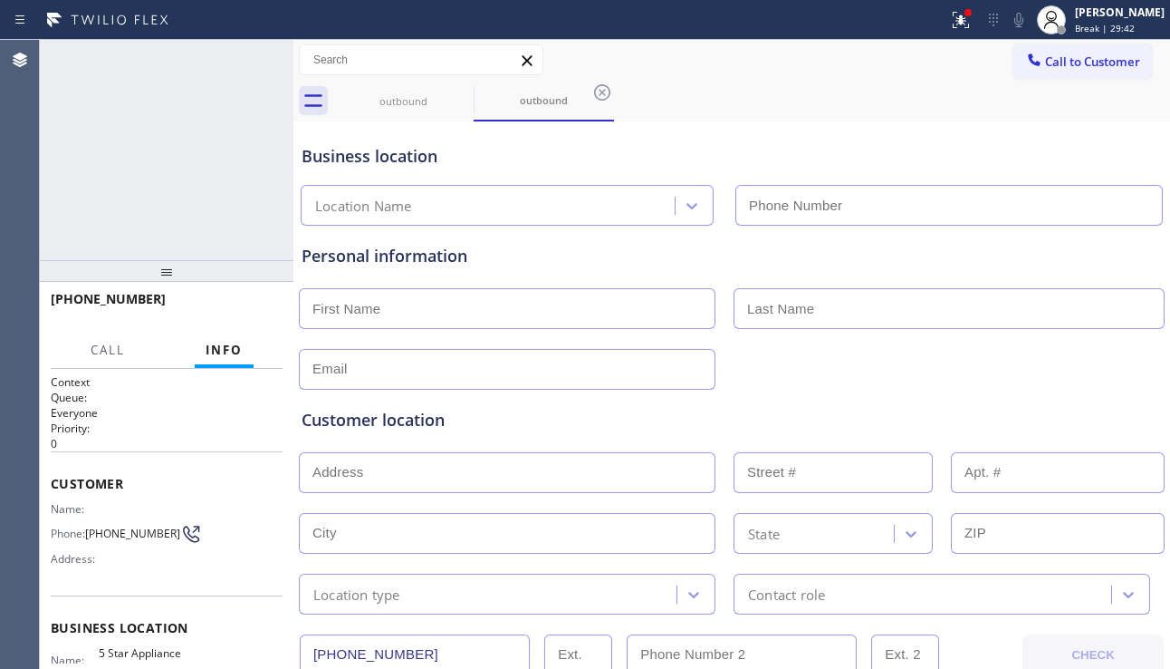
type input "[PHONE_NUMBER]"
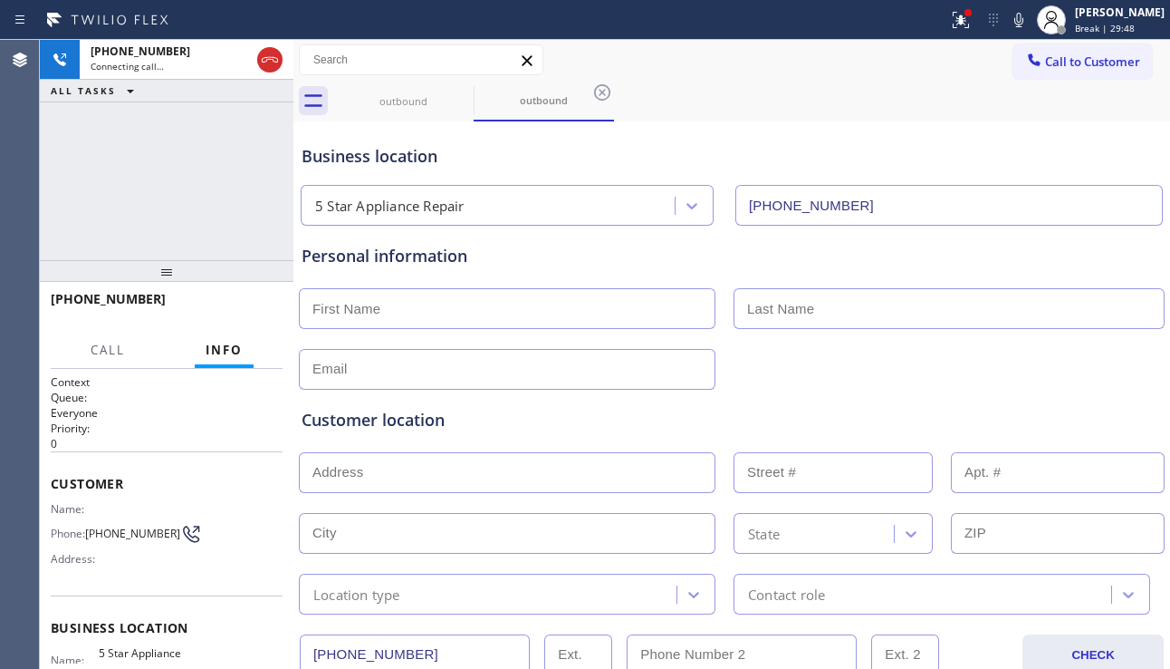
click at [1144, 409] on div "Customer location" at bounding box center [732, 420] width 861 height 24
click at [248, 304] on span "HANG UP" at bounding box center [240, 307] width 55 height 13
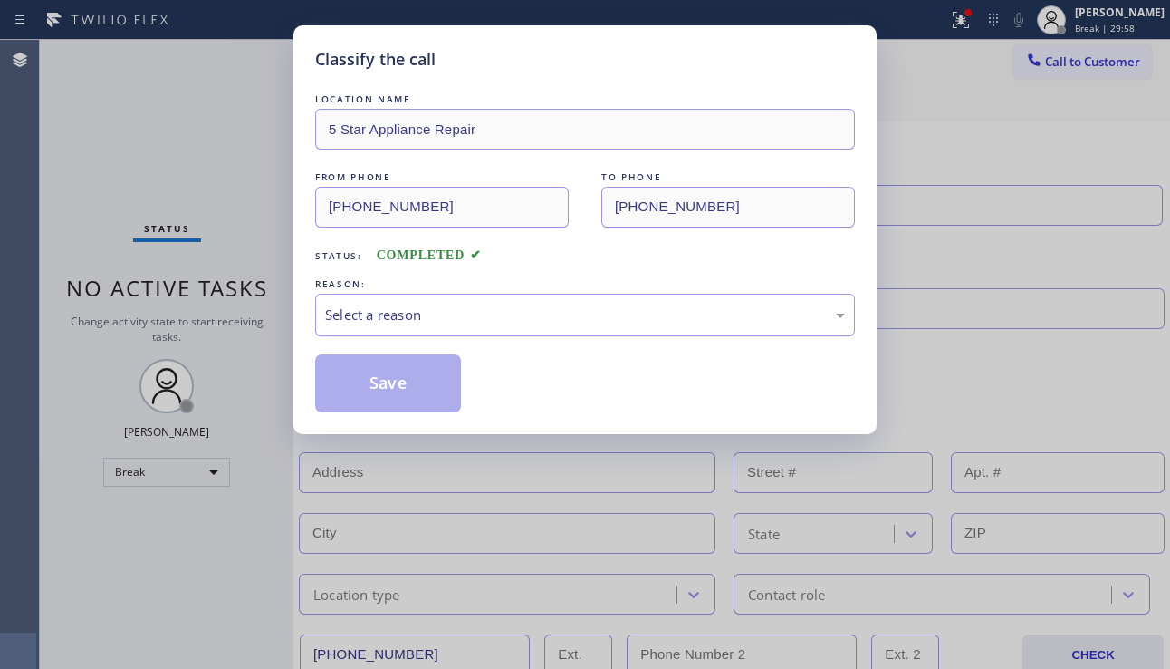
click at [537, 326] on div "Select a reason" at bounding box center [585, 315] width 540 height 43
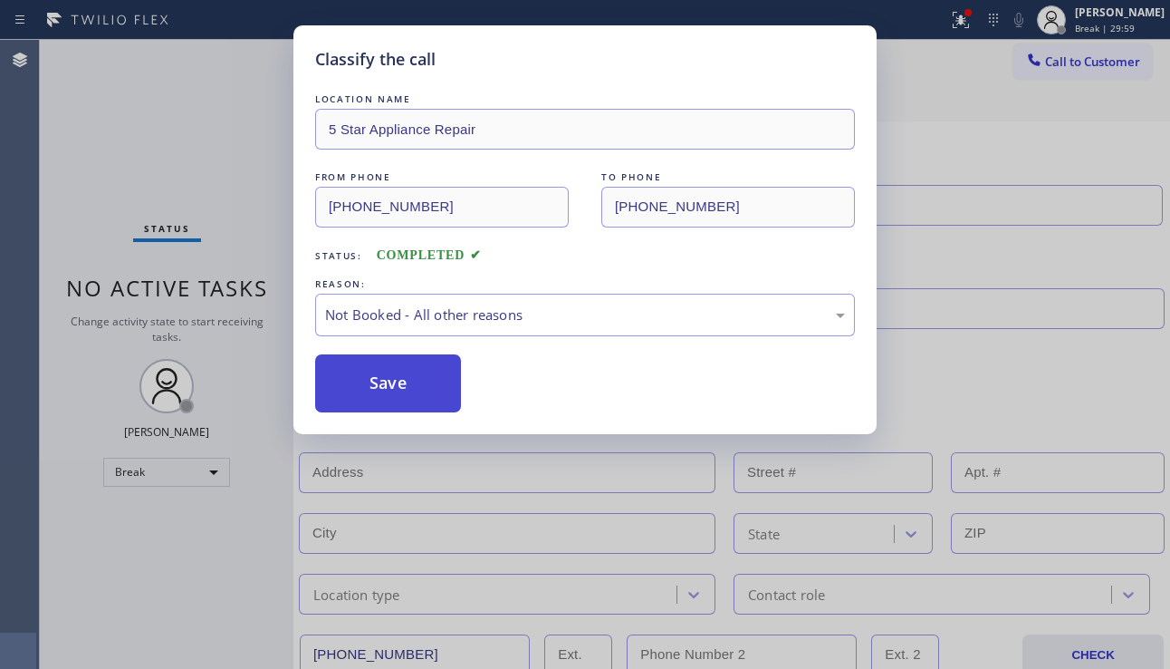
drag, startPoint x: 373, startPoint y: 388, endPoint x: 448, endPoint y: 363, distance: 78.2
click at [375, 387] on button "Save" at bounding box center [388, 383] width 146 height 58
click at [1090, 62] on div "Classify the call LOCATION NAME 5 Star Appliance Repair FROM PHONE [PHONE_NUMBE…" at bounding box center [585, 334] width 1170 height 669
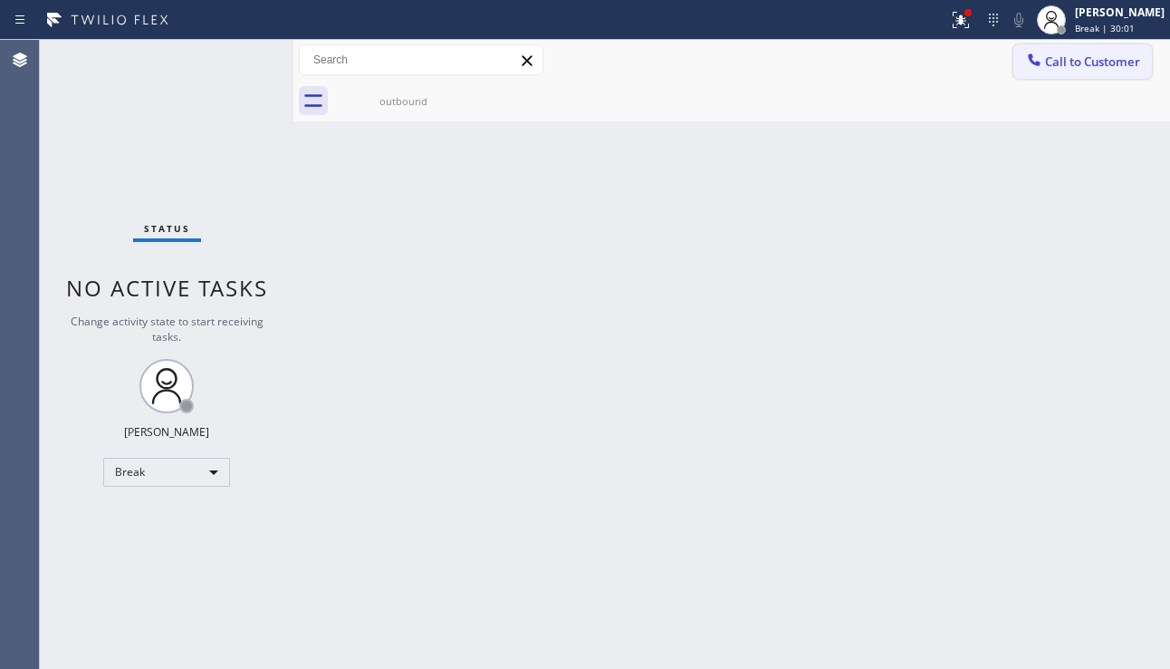
click at [1059, 77] on button "Call to Customer" at bounding box center [1083, 61] width 139 height 34
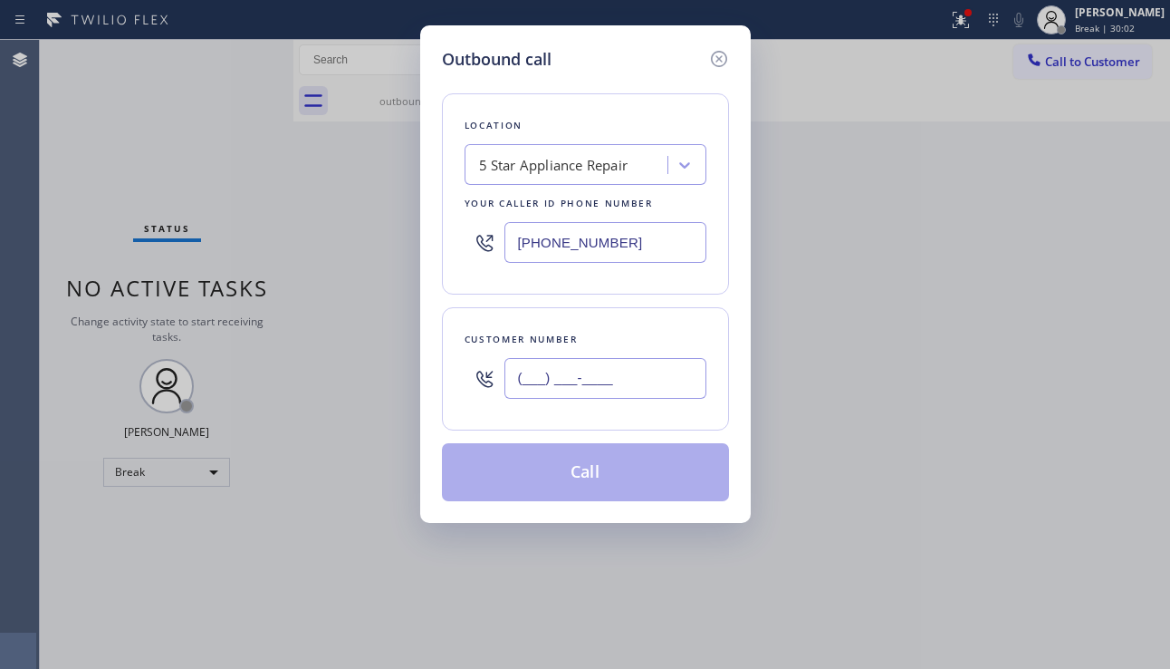
drag, startPoint x: 635, startPoint y: 392, endPoint x: 640, endPoint y: 380, distance: 13.5
click at [637, 387] on input "(___) ___-____" at bounding box center [606, 378] width 202 height 41
paste input "302) 496-6910"
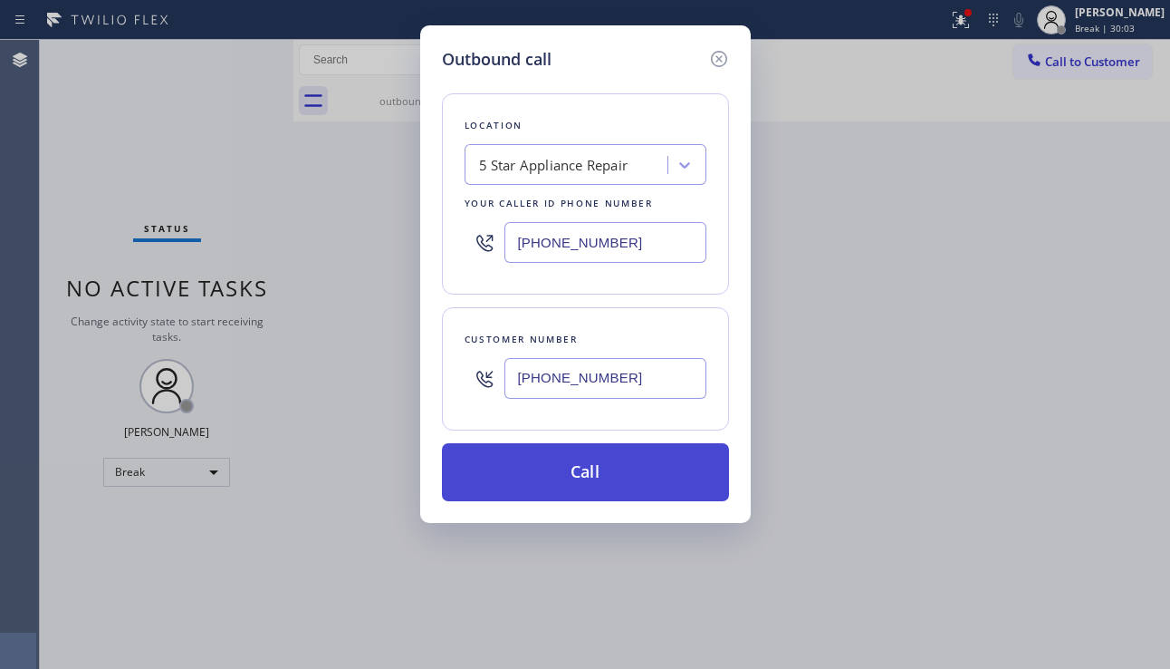
type input "[PHONE_NUMBER]"
click at [595, 470] on button "Call" at bounding box center [585, 472] width 287 height 58
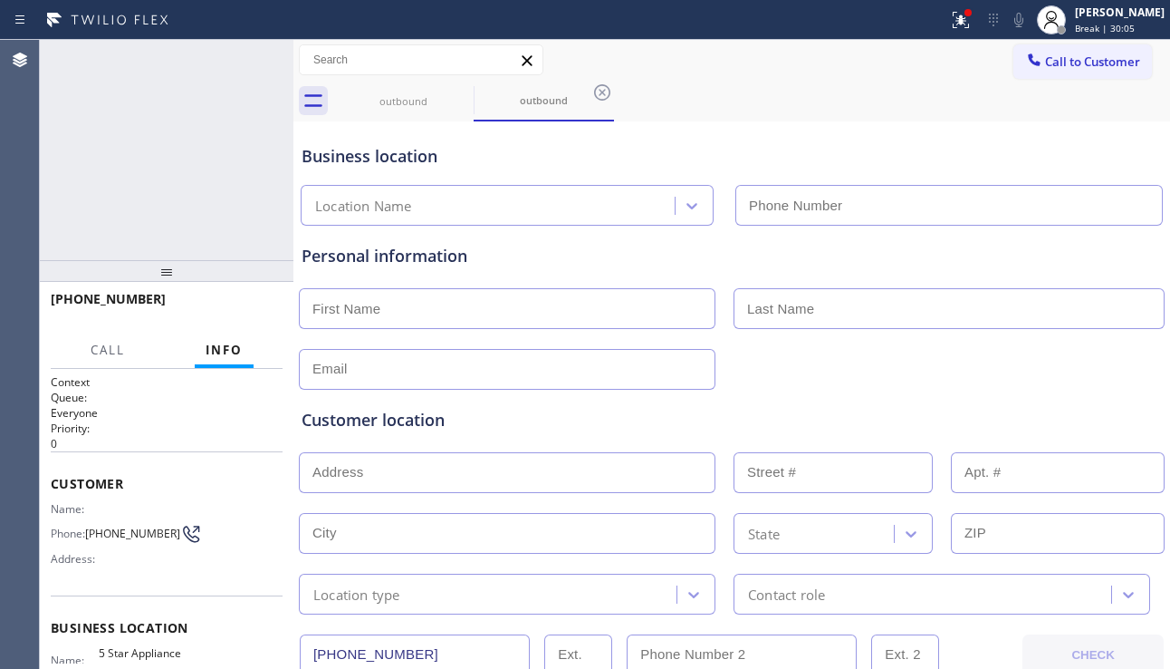
type input "[PHONE_NUMBER]"
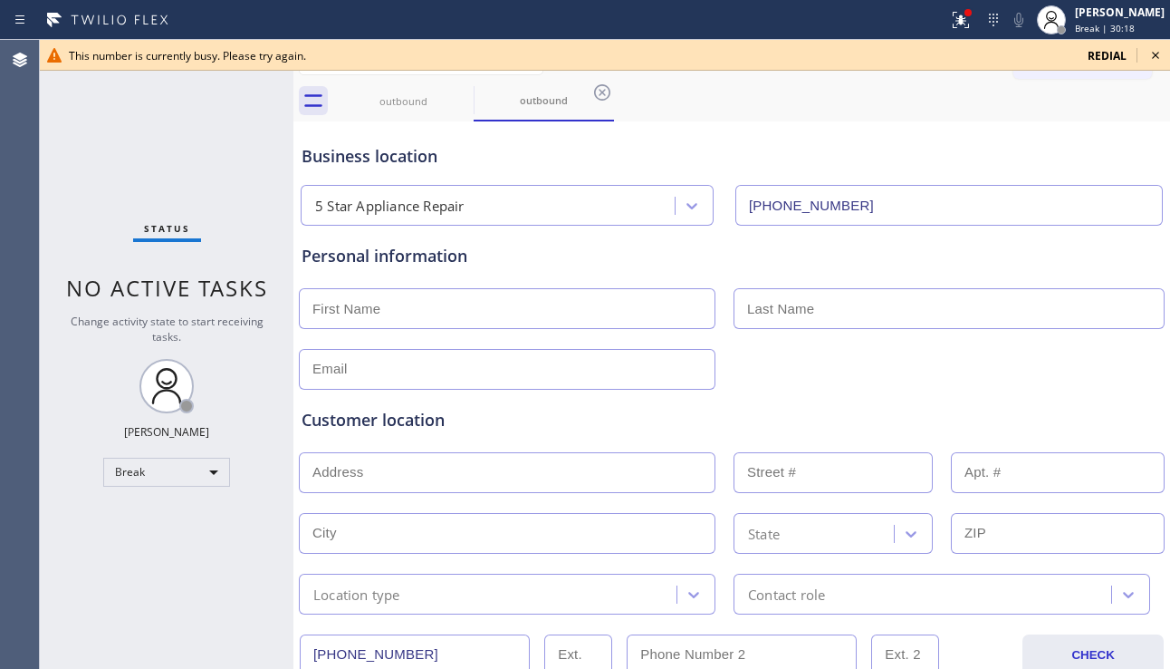
click at [1157, 53] on icon at bounding box center [1156, 55] width 22 height 22
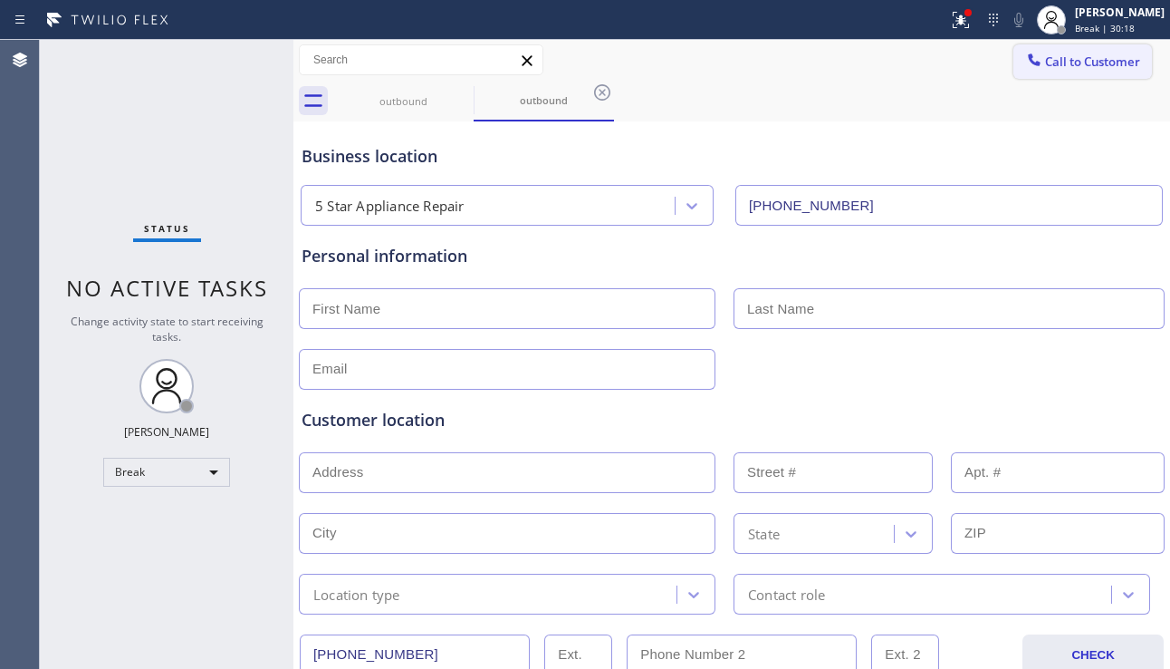
click at [1066, 69] on span "Call to Customer" at bounding box center [1092, 61] width 95 height 16
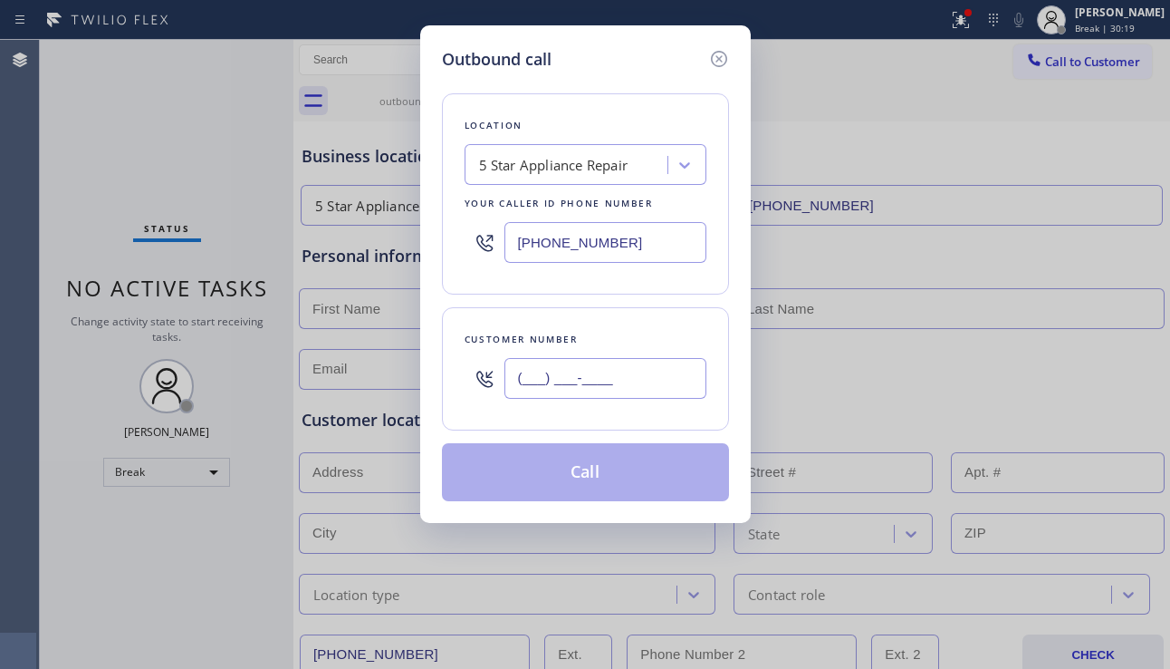
click at [583, 370] on input "(___) ___-____" at bounding box center [606, 378] width 202 height 41
paste input "929) 240-9207"
type input "[PHONE_NUMBER]"
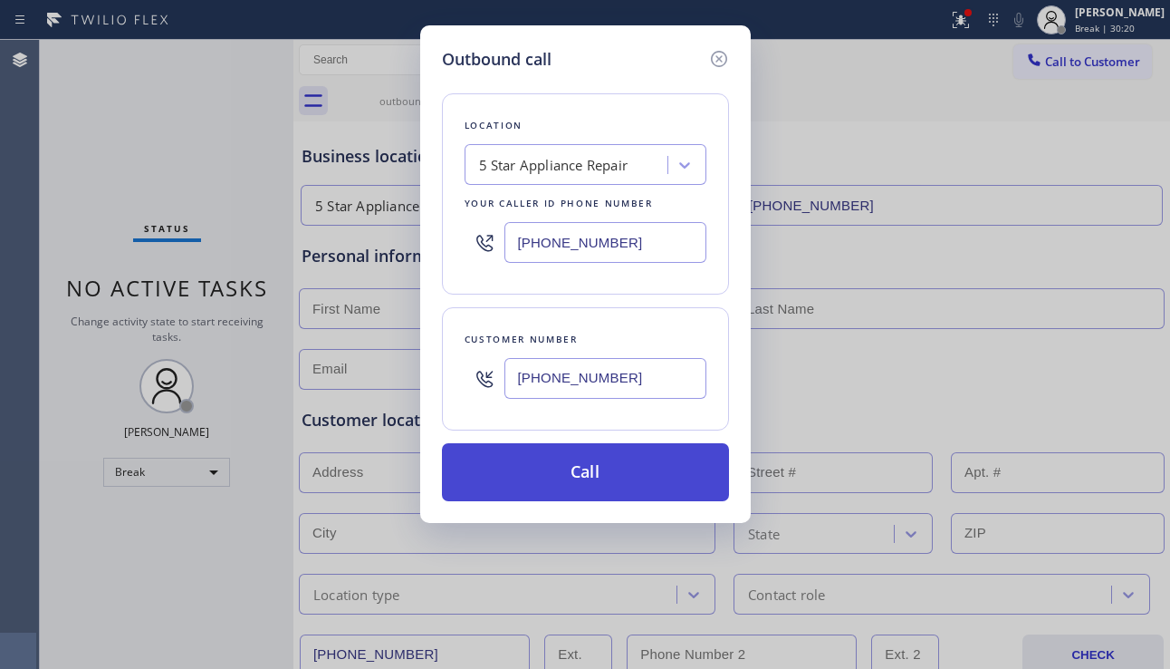
click at [571, 475] on button "Call" at bounding box center [585, 472] width 287 height 58
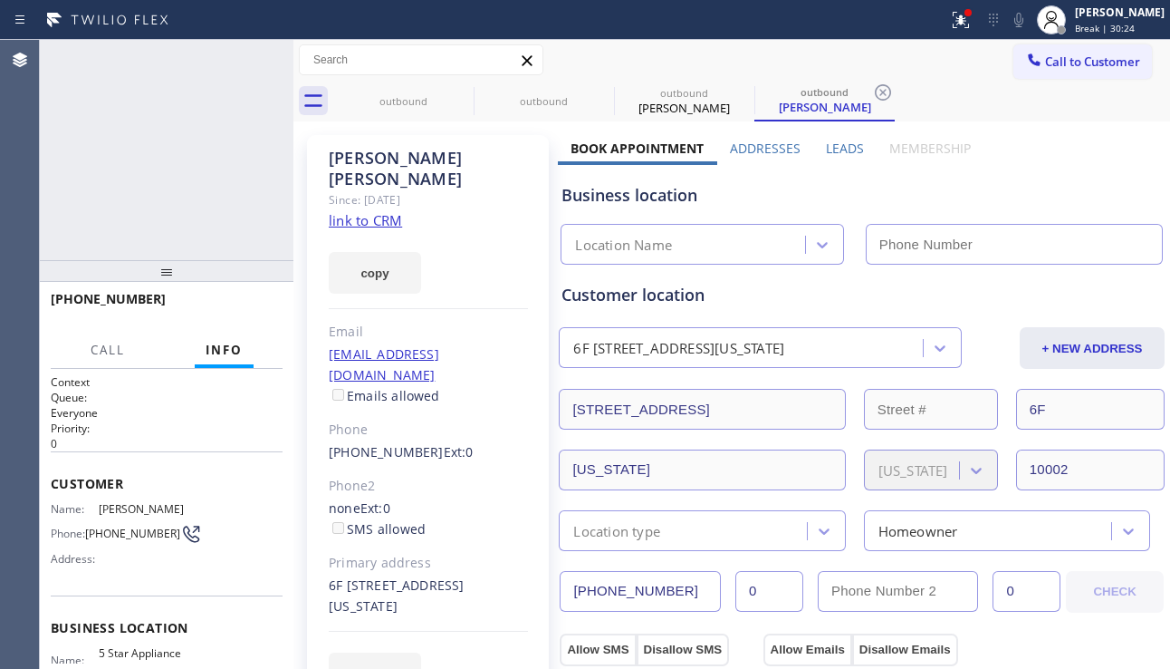
type input "[PHONE_NUMBER]"
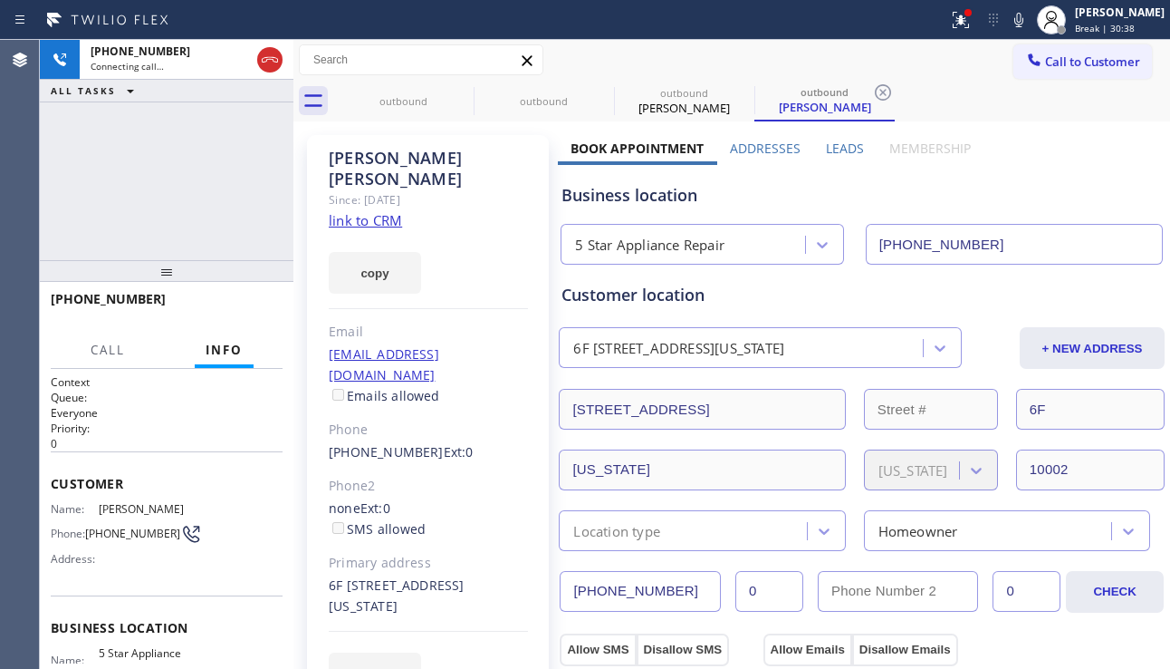
click at [1096, 196] on div "Business location" at bounding box center [862, 195] width 601 height 24
click at [466, 87] on icon at bounding box center [462, 93] width 22 height 22
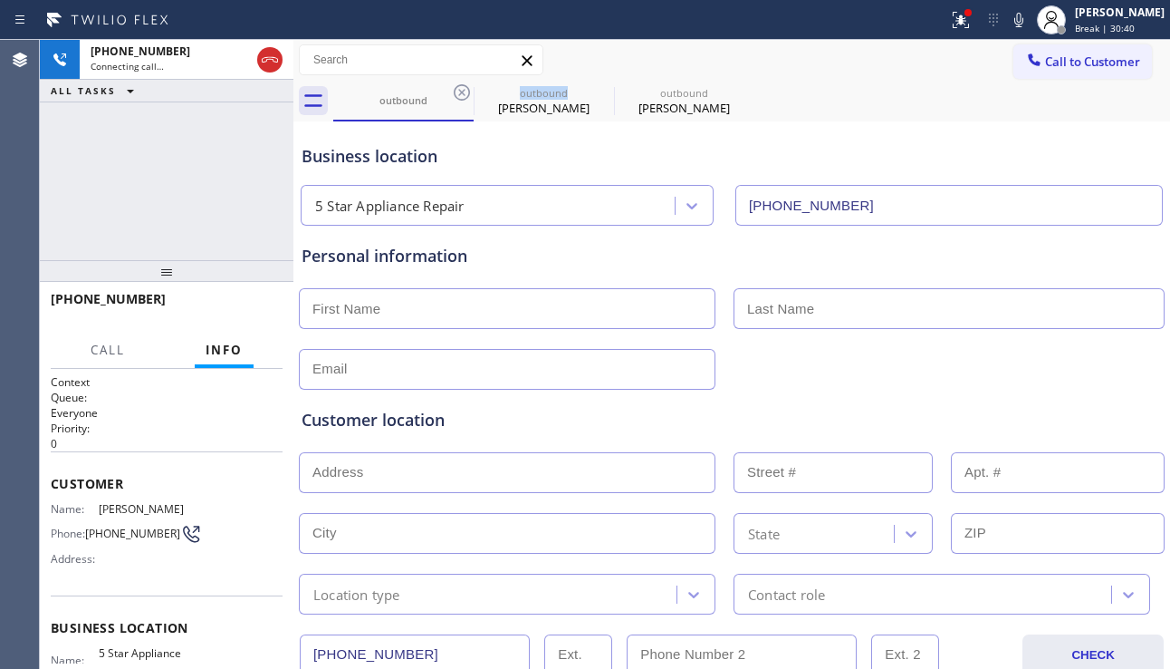
click at [466, 87] on icon at bounding box center [462, 93] width 22 height 22
click at [0, 0] on icon at bounding box center [0, 0] width 0 height 0
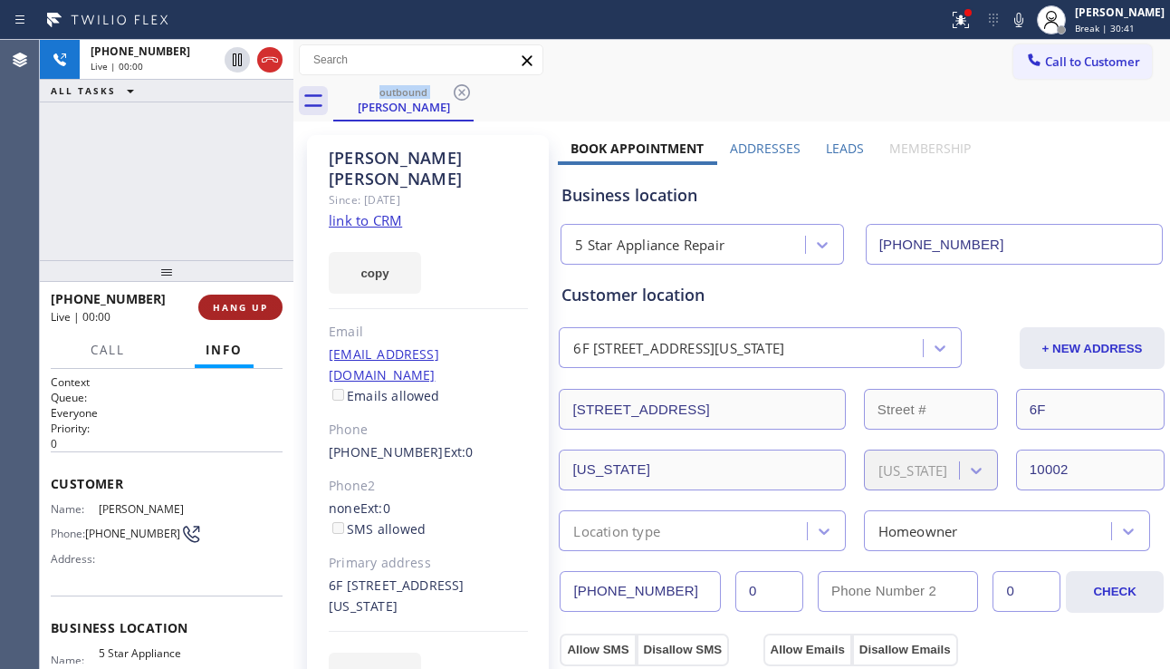
click at [248, 312] on span "HANG UP" at bounding box center [240, 307] width 55 height 13
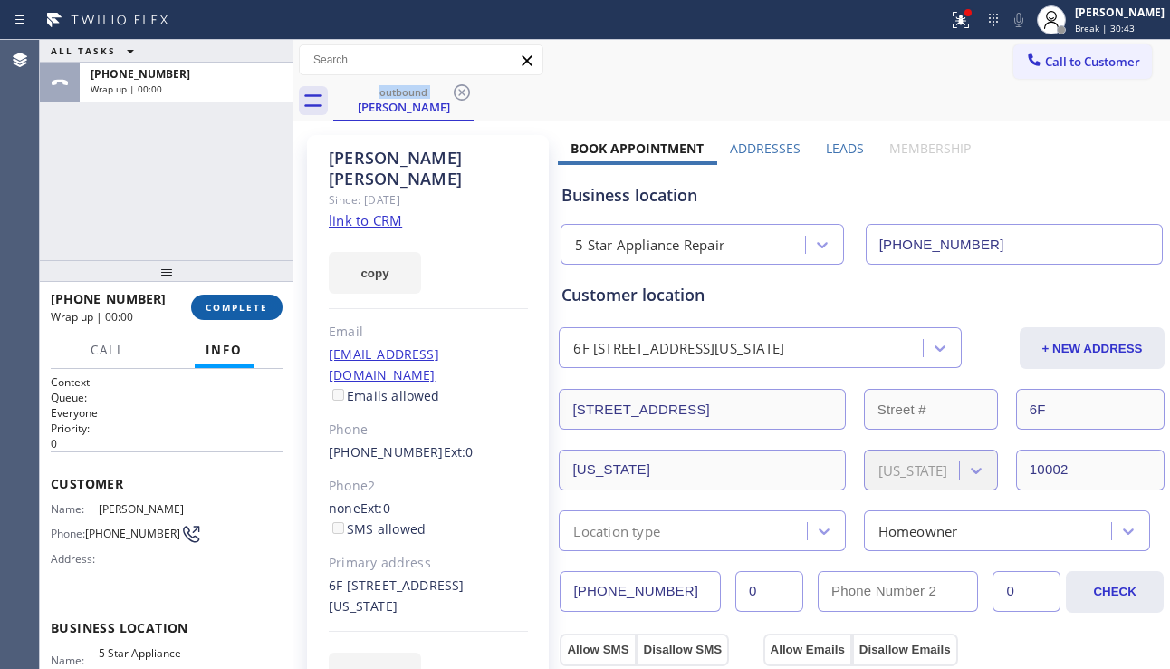
click at [248, 312] on span "COMPLETE" at bounding box center [237, 307] width 63 height 13
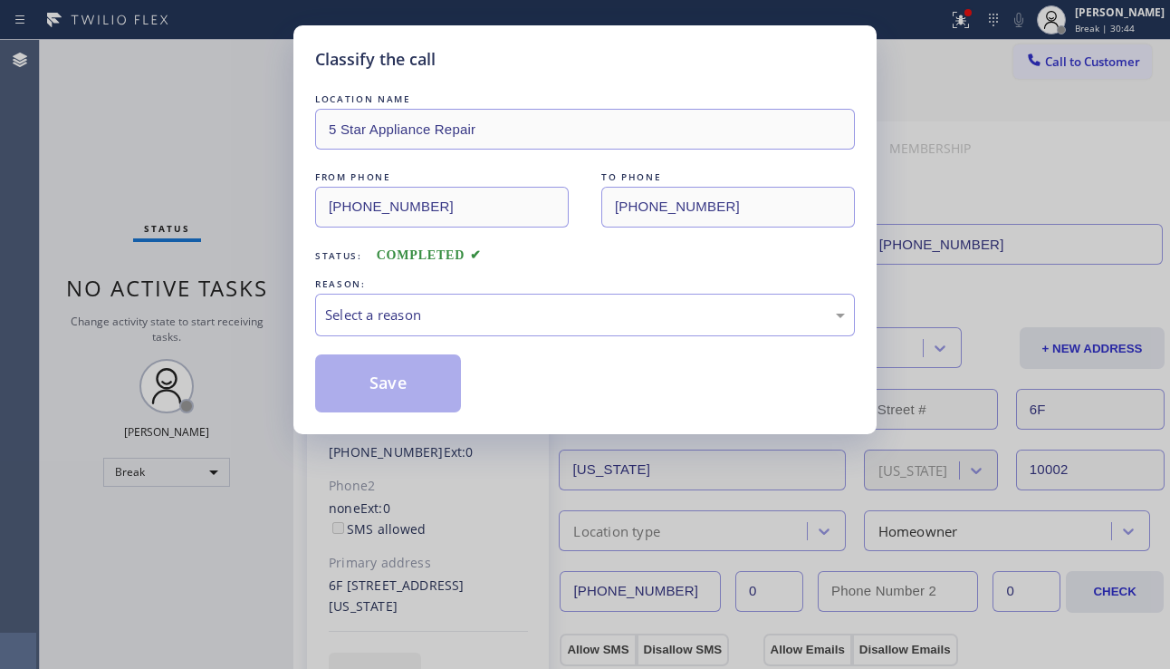
click at [490, 300] on div "Select a reason" at bounding box center [585, 315] width 540 height 43
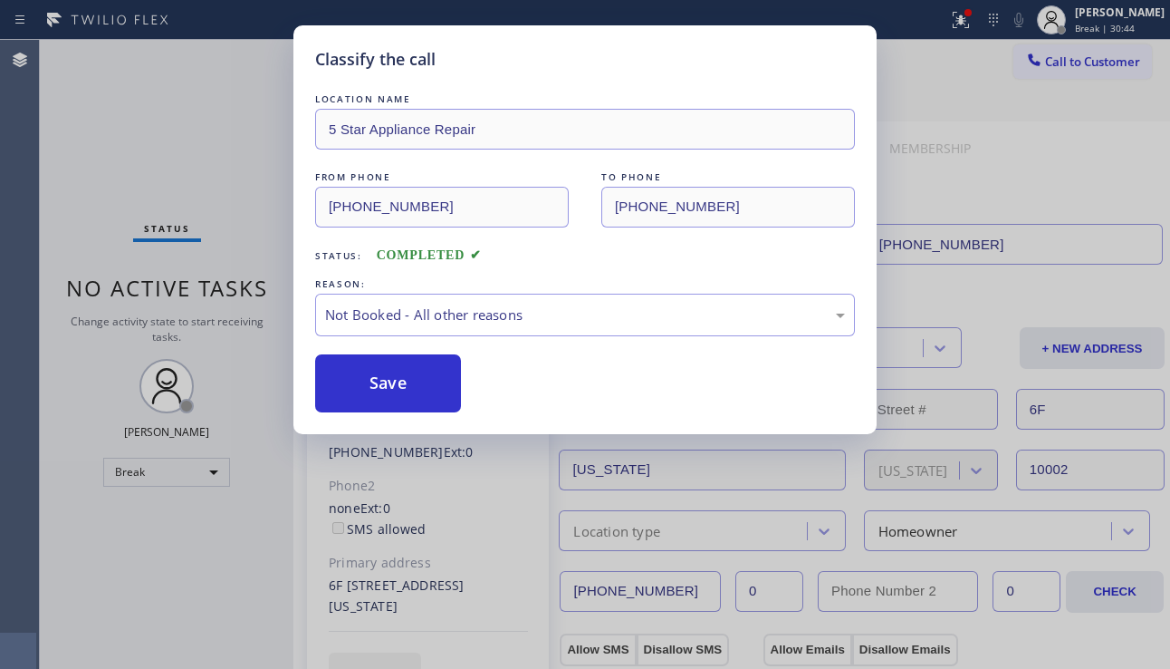
drag, startPoint x: 393, startPoint y: 383, endPoint x: 530, endPoint y: 369, distance: 137.6
click at [393, 382] on button "Save" at bounding box center [388, 383] width 146 height 58
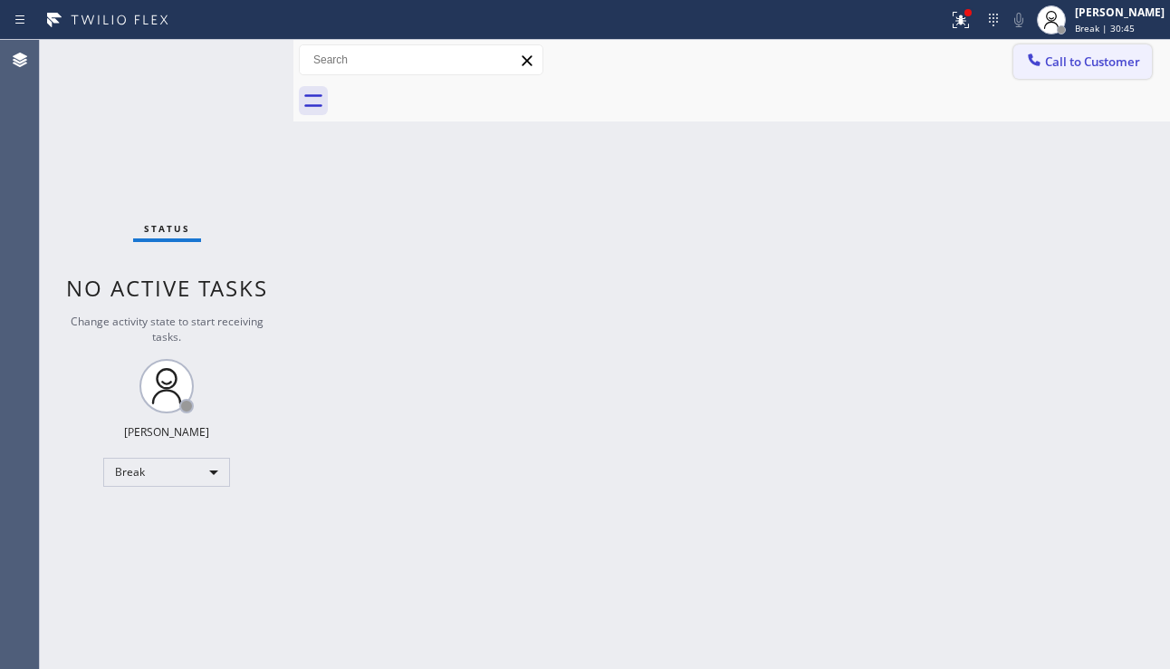
click at [1084, 62] on span "Call to Customer" at bounding box center [1092, 61] width 95 height 16
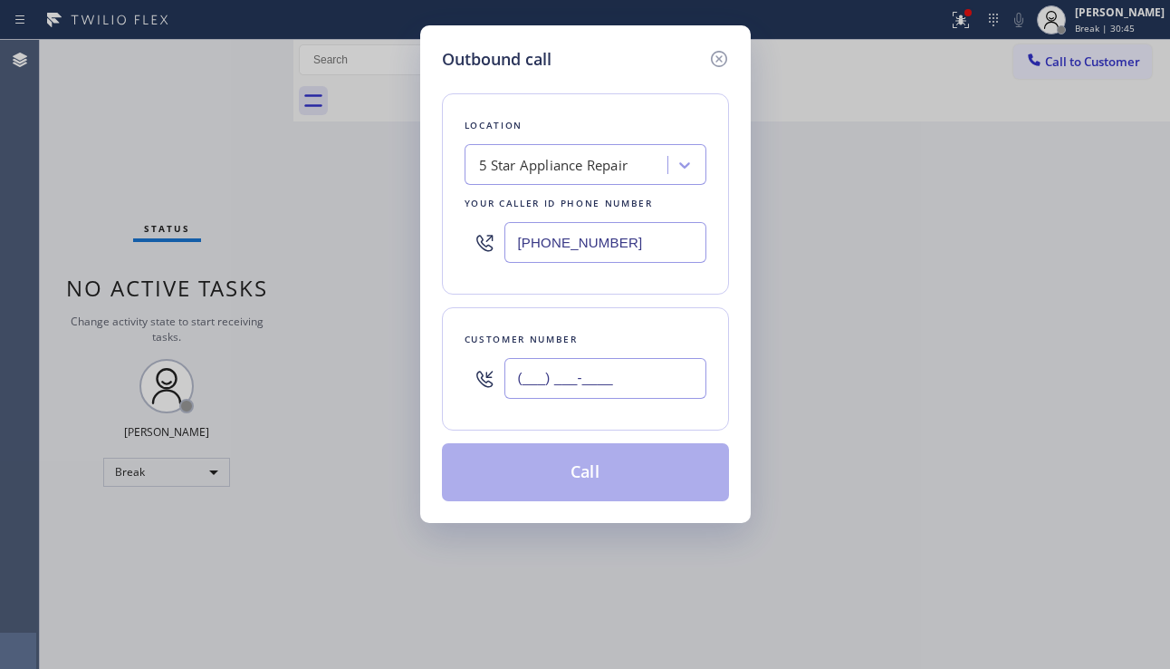
click at [590, 365] on input "(___) ___-____" at bounding box center [606, 378] width 202 height 41
paste input "727) 496-6385"
type input "[PHONE_NUMBER]"
click at [587, 467] on button "Call" at bounding box center [585, 472] width 287 height 58
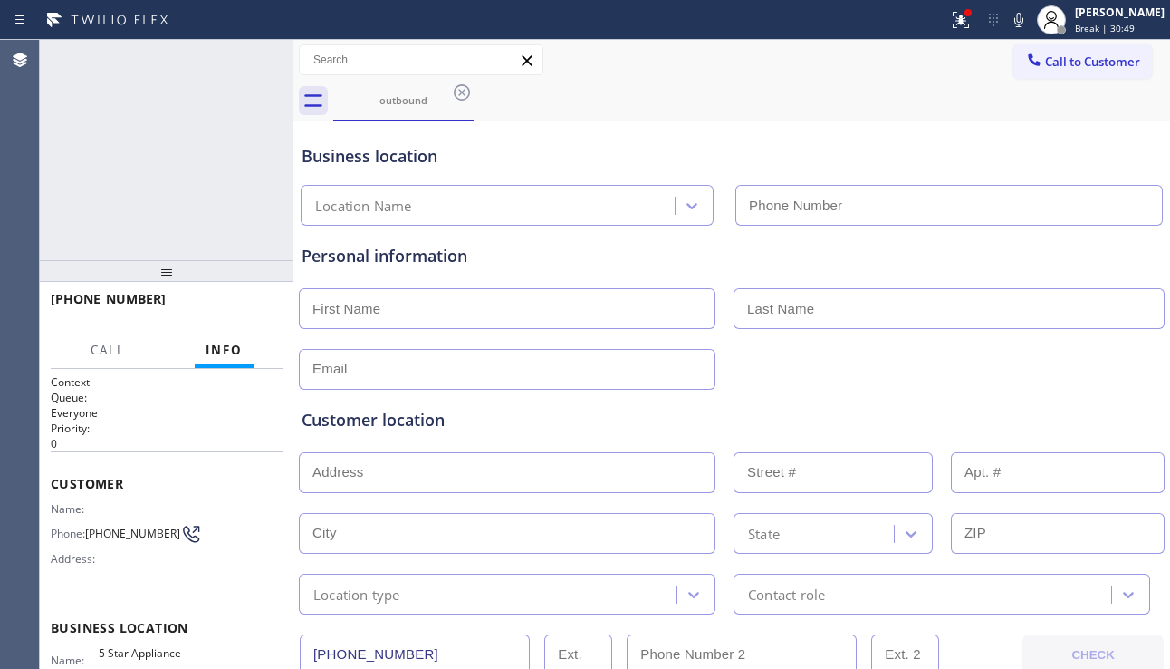
type input "[PHONE_NUMBER]"
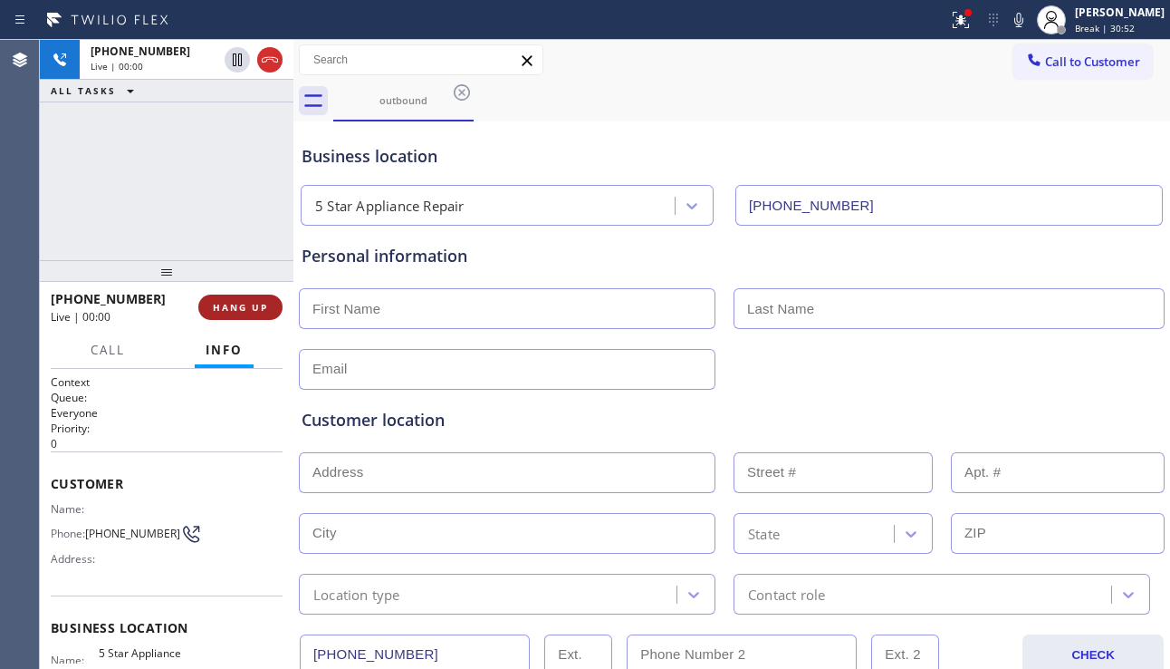
click at [242, 310] on span "HANG UP" at bounding box center [240, 307] width 55 height 13
click at [242, 311] on span "HANG UP" at bounding box center [240, 307] width 55 height 13
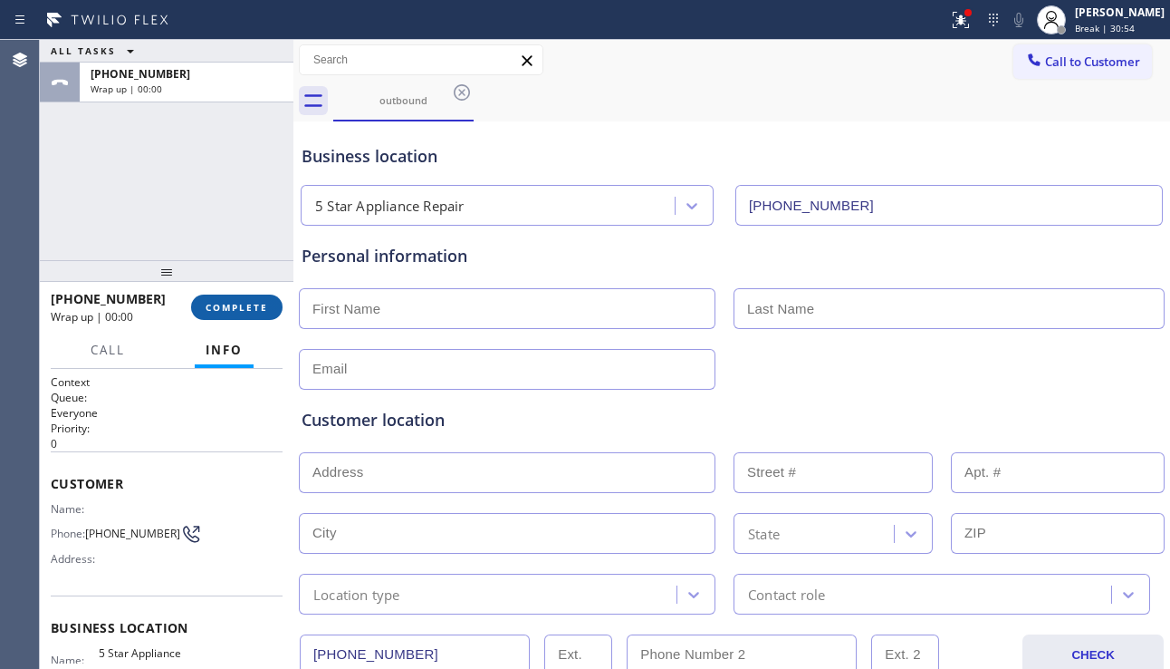
click at [242, 311] on span "COMPLETE" at bounding box center [237, 307] width 63 height 13
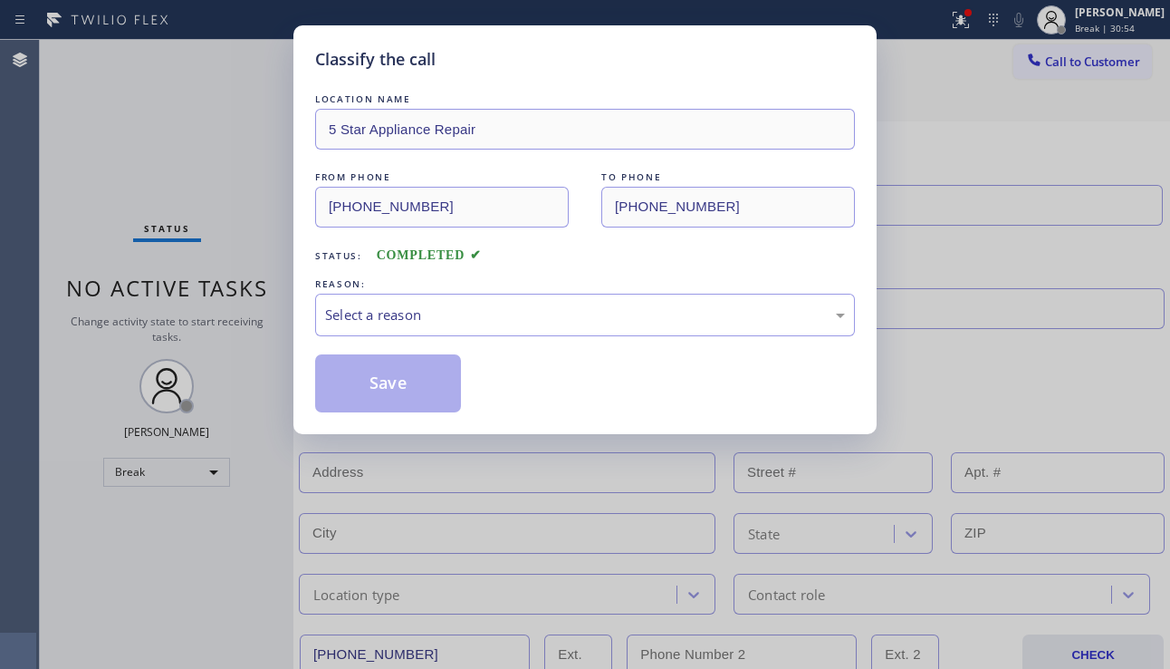
click at [466, 316] on div "Select a reason" at bounding box center [585, 314] width 520 height 21
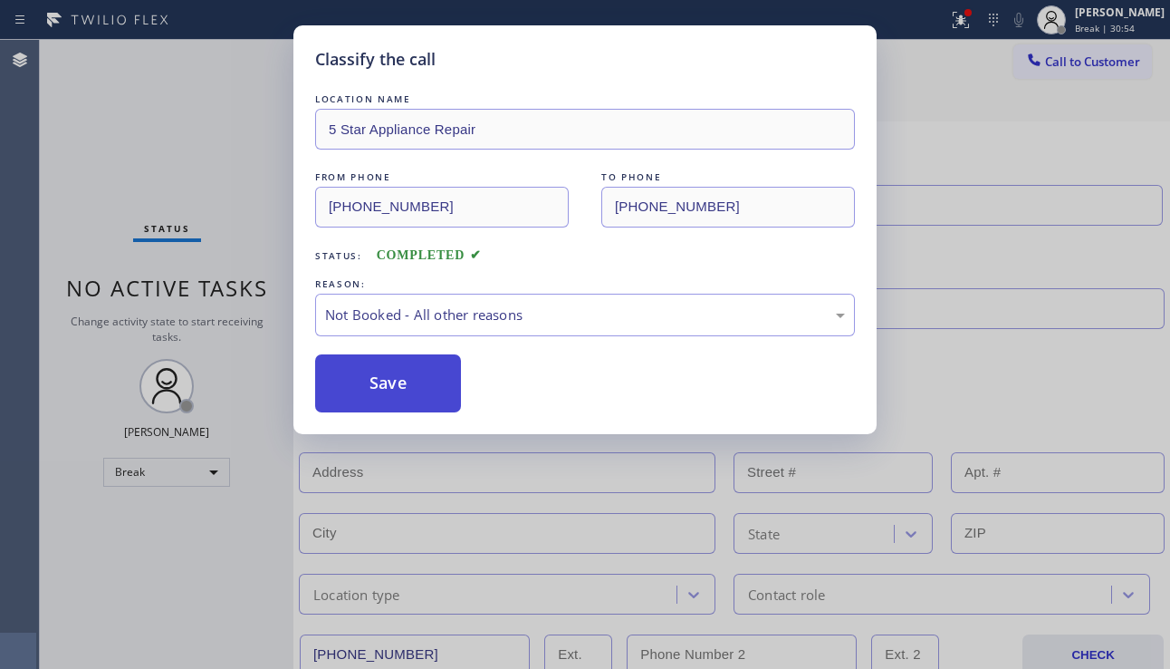
click at [409, 390] on button "Save" at bounding box center [388, 383] width 146 height 58
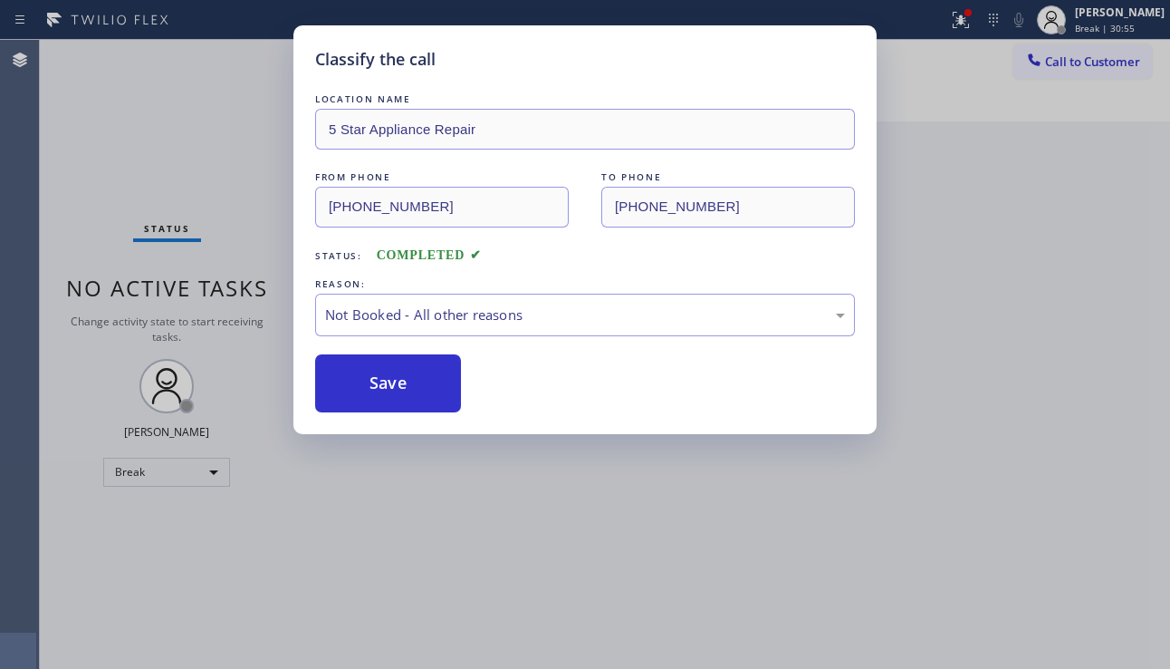
click at [1073, 63] on span "Call to Customer" at bounding box center [1092, 61] width 95 height 16
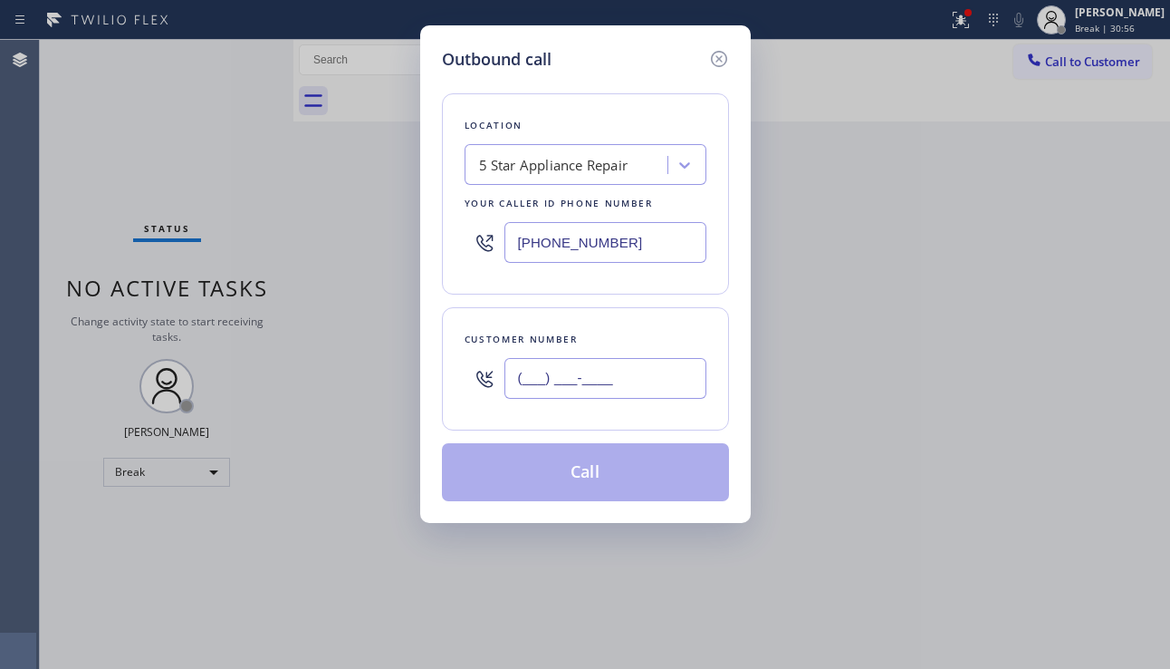
click at [585, 390] on input "(___) ___-____" at bounding box center [606, 378] width 202 height 41
paste input "973) 313-5887"
type input "[PHONE_NUMBER]"
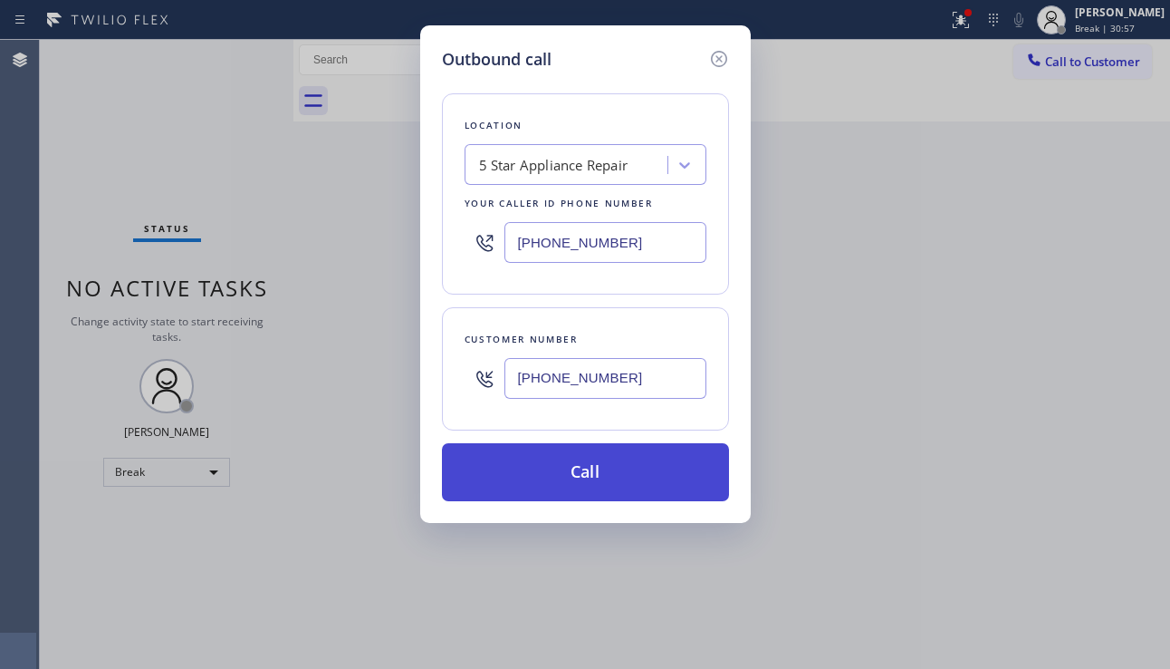
click at [563, 463] on button "Call" at bounding box center [585, 472] width 287 height 58
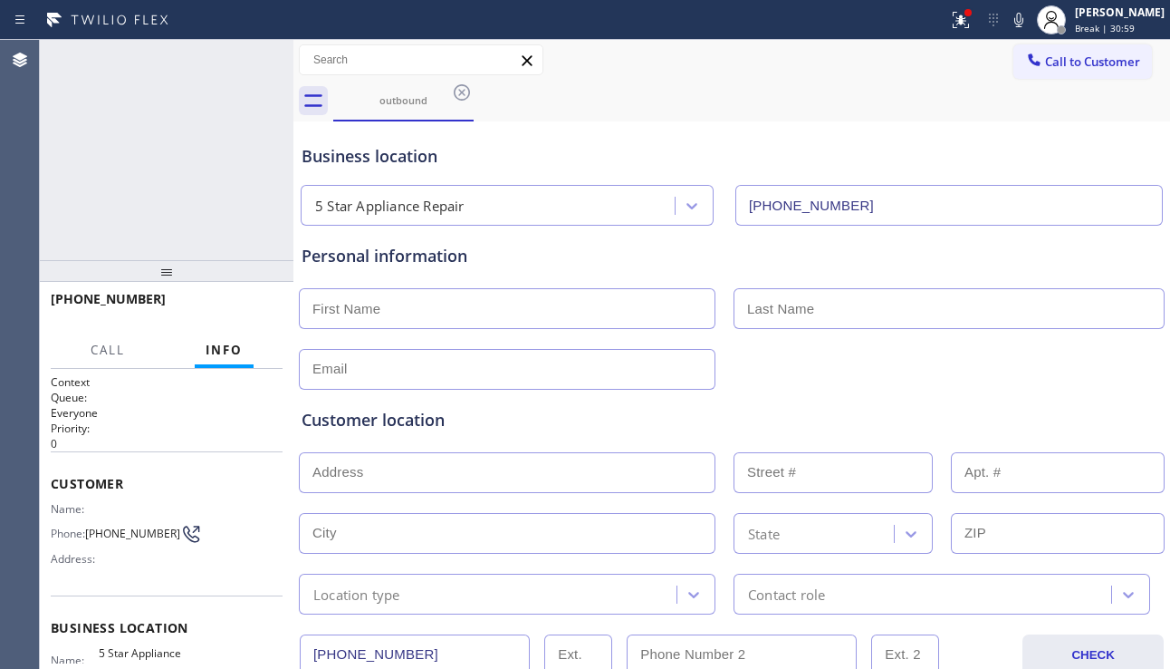
type input "[PHONE_NUMBER]"
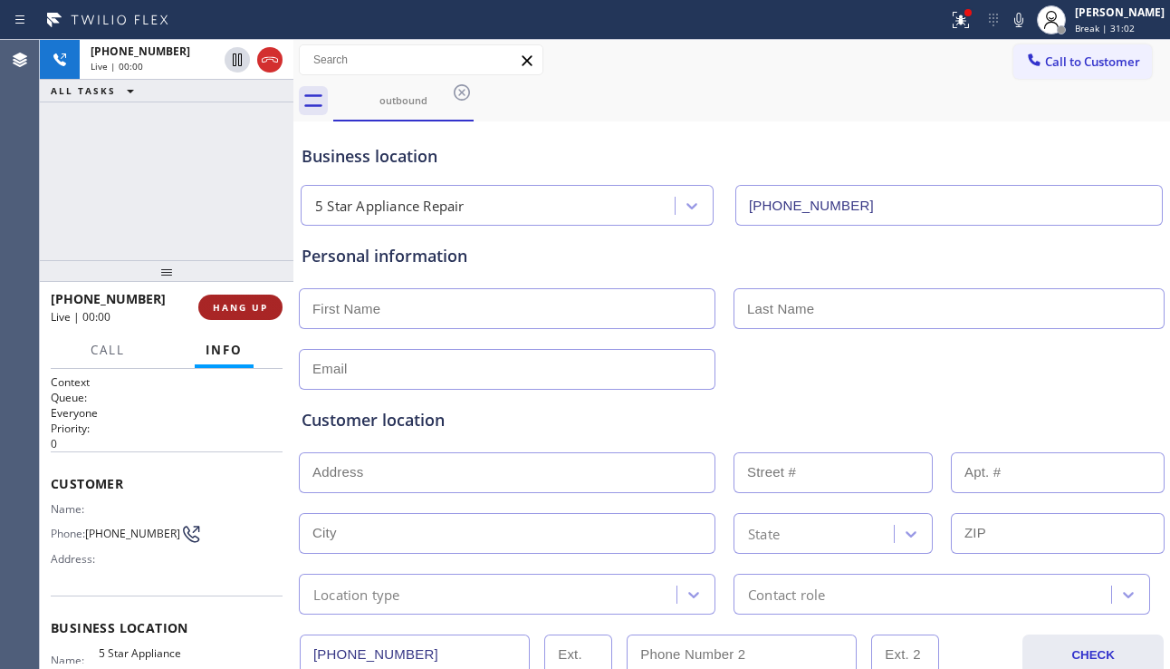
click at [254, 311] on span "HANG UP" at bounding box center [240, 307] width 55 height 13
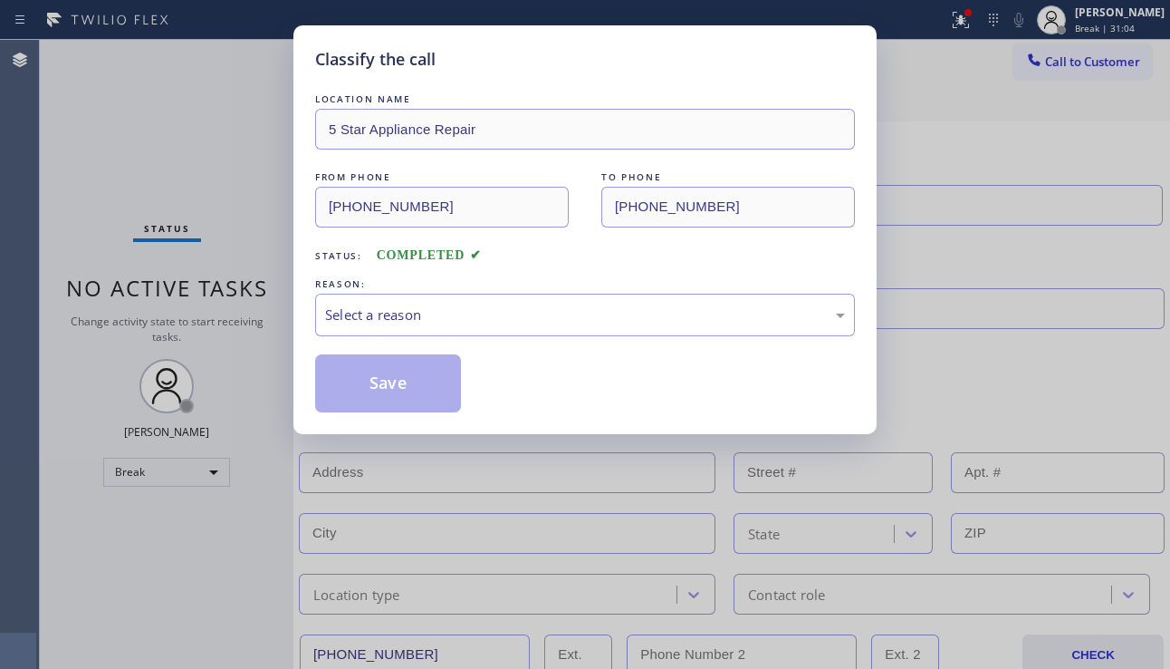
click at [575, 313] on div "Select a reason" at bounding box center [585, 314] width 520 height 21
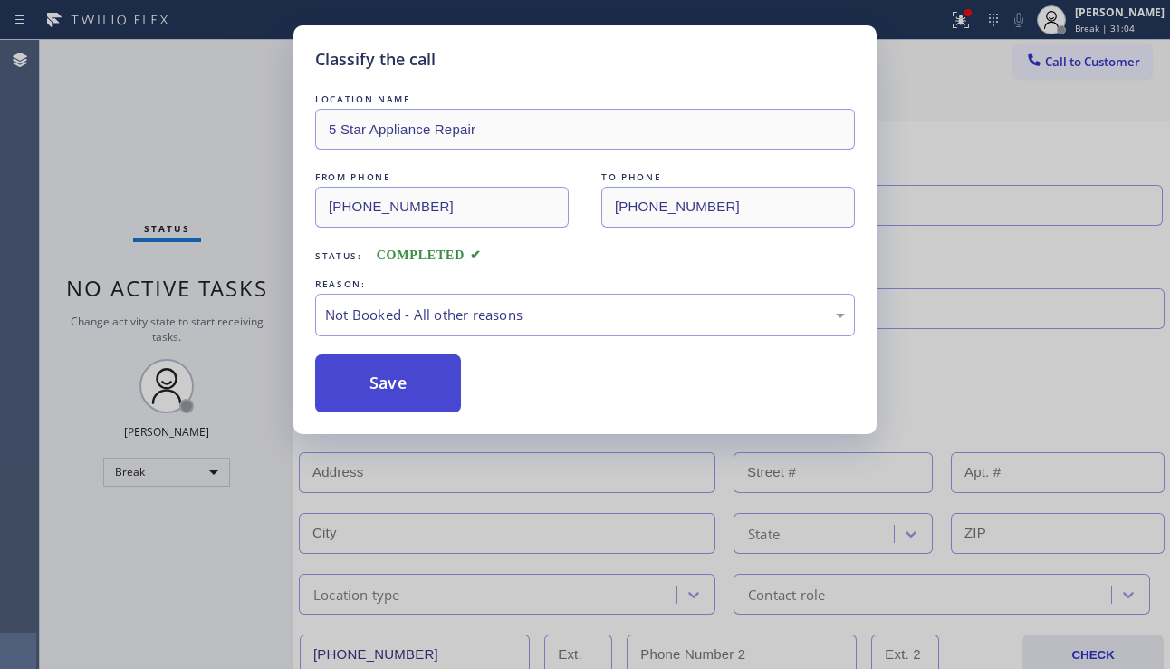
drag, startPoint x: 386, startPoint y: 375, endPoint x: 867, endPoint y: 236, distance: 500.6
click at [388, 372] on button "Save" at bounding box center [388, 383] width 146 height 58
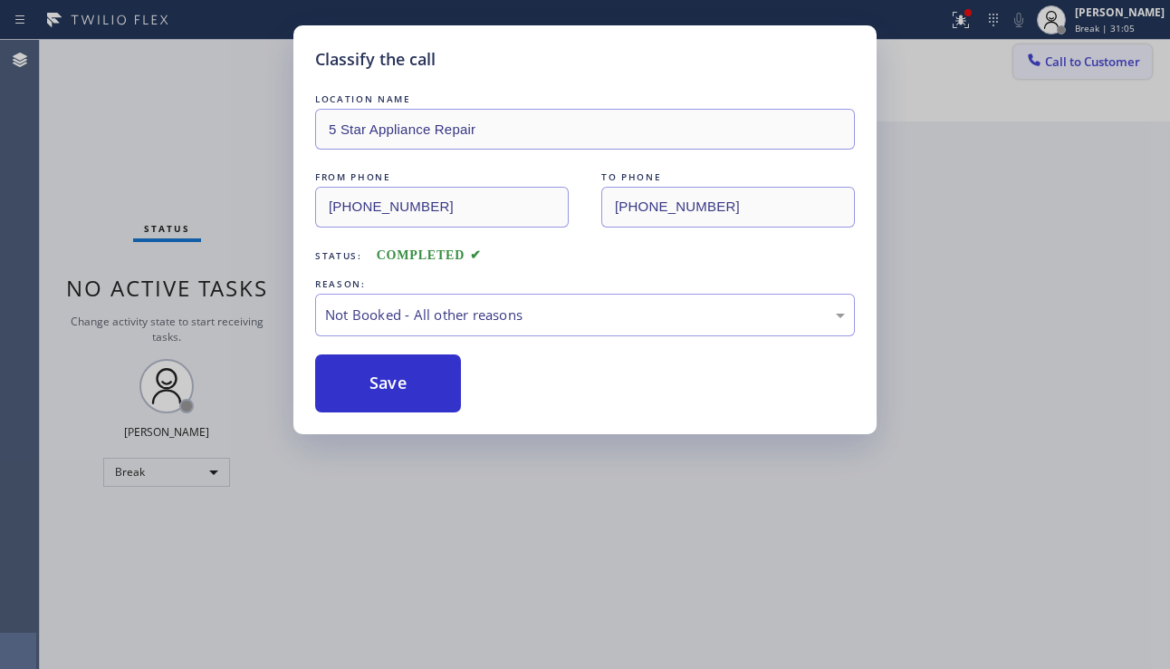
click at [1081, 66] on span "Call to Customer" at bounding box center [1092, 61] width 95 height 16
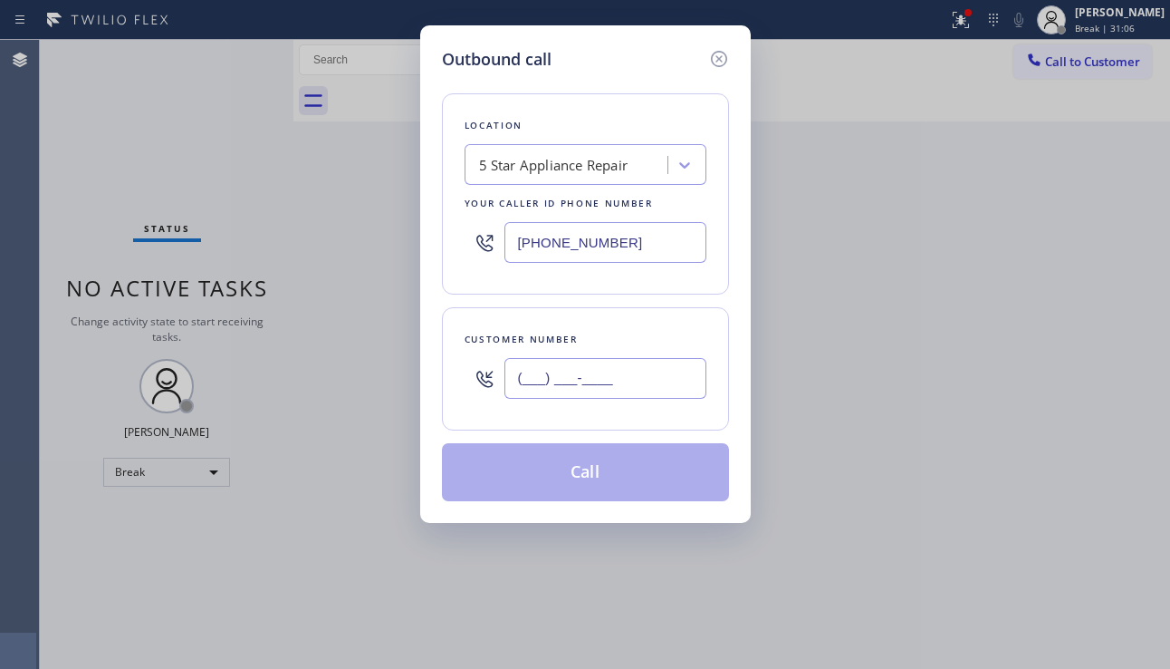
click at [611, 381] on input "(___) ___-____" at bounding box center [606, 378] width 202 height 41
paste input "332) 222-0432"
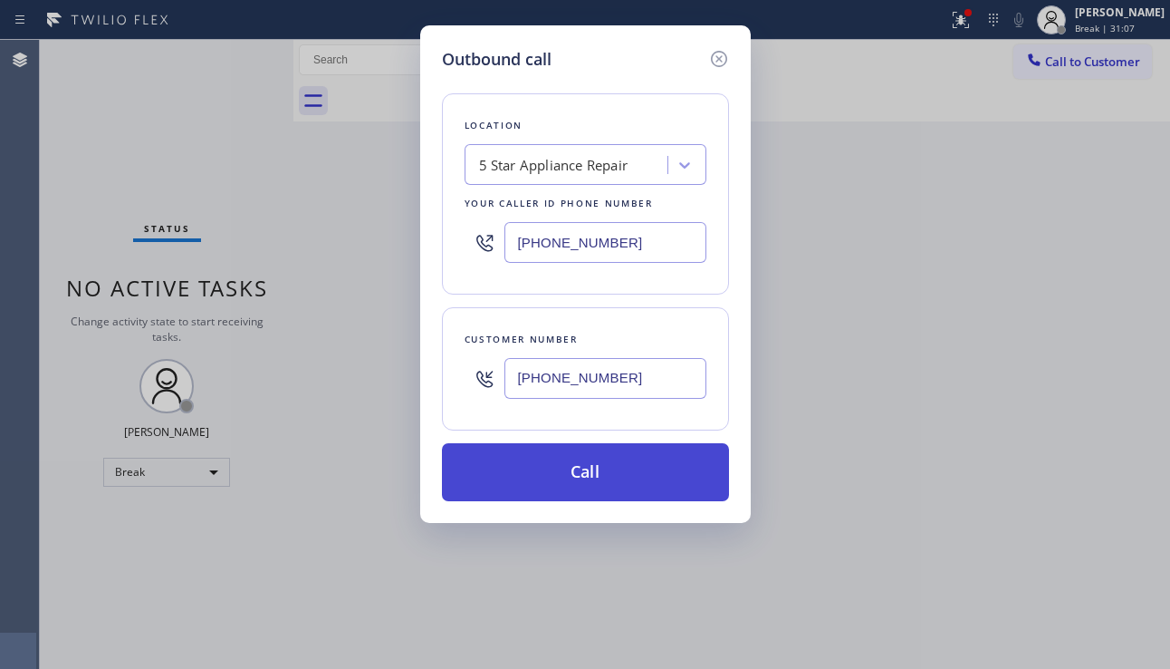
type input "[PHONE_NUMBER]"
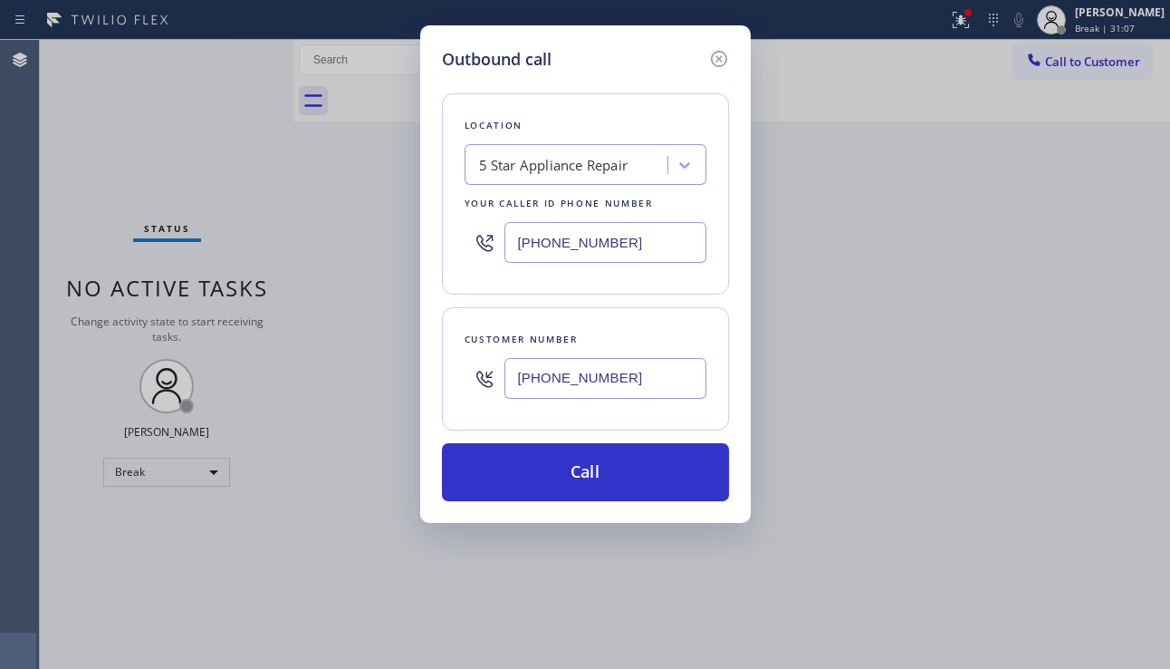
drag, startPoint x: 602, startPoint y: 467, endPoint x: 348, endPoint y: 313, distance: 296.8
click at [601, 467] on button "Call" at bounding box center [585, 472] width 287 height 58
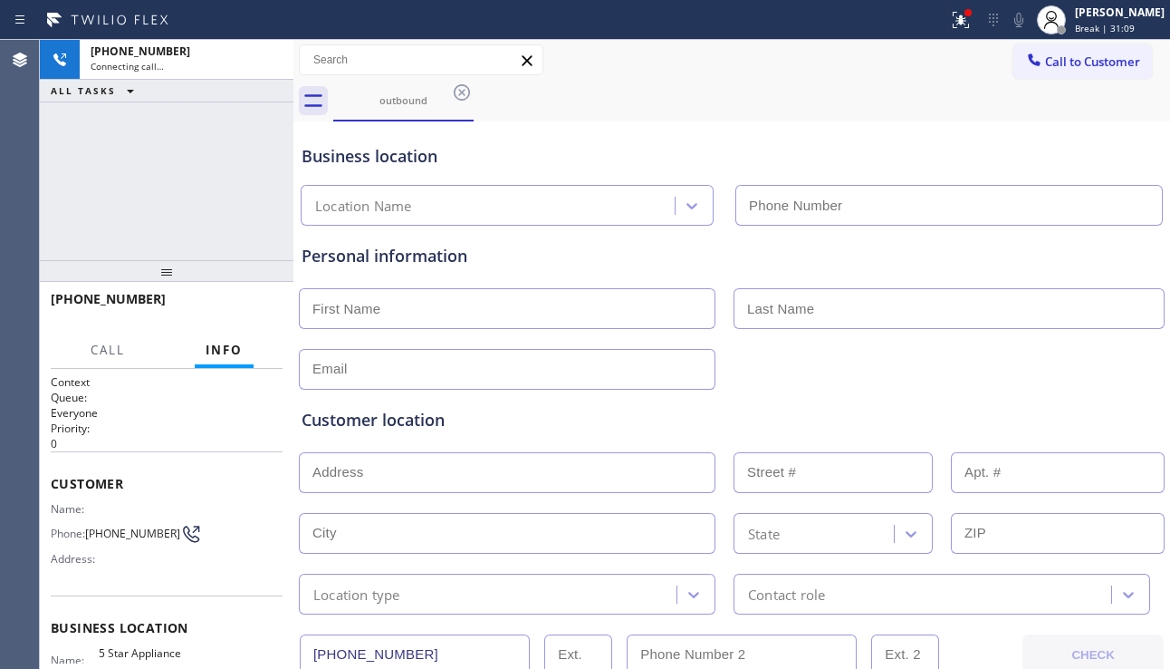
type input "[PHONE_NUMBER]"
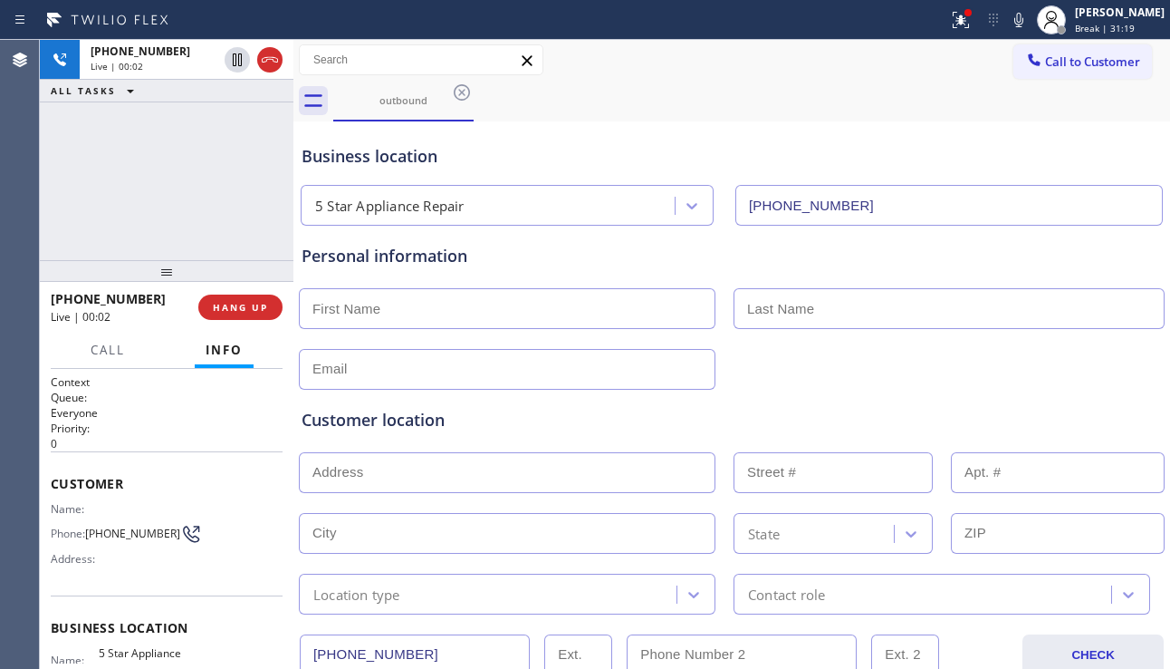
drag, startPoint x: 1130, startPoint y: 381, endPoint x: 906, endPoint y: 361, distance: 224.7
click at [1130, 382] on div "Customer location >> ADD NEW ADDRESS << + NEW ADDRESS State Location type Conta…" at bounding box center [732, 498] width 868 height 232
click at [244, 301] on span "HANG UP" at bounding box center [240, 307] width 55 height 13
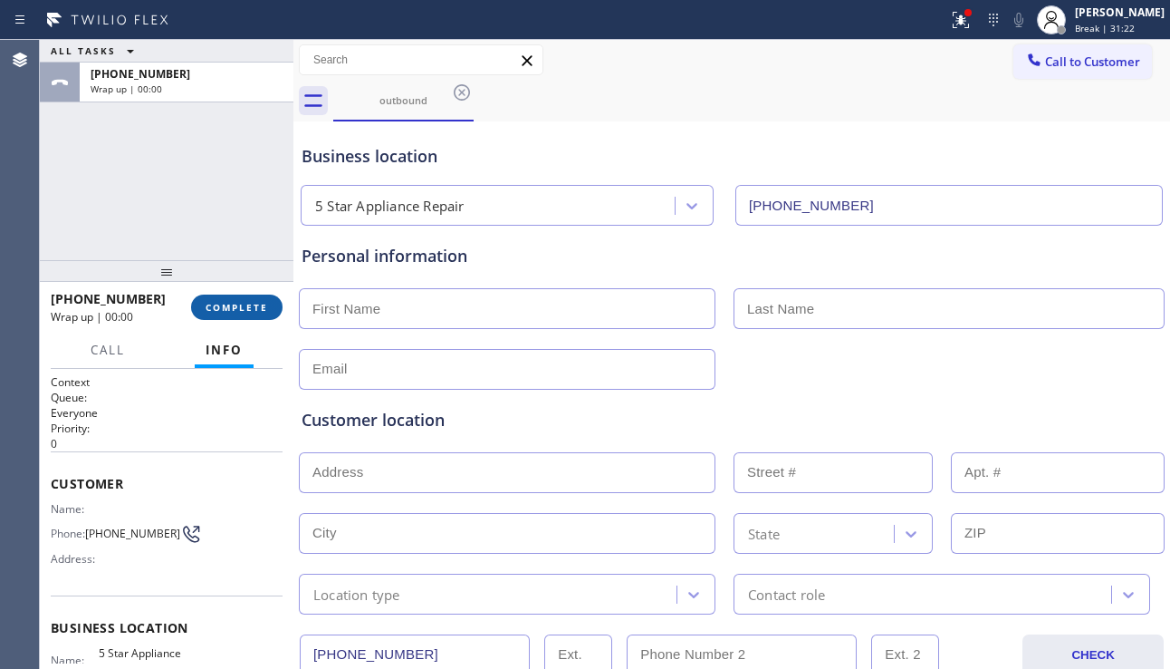
click at [259, 305] on span "COMPLETE" at bounding box center [237, 307] width 63 height 13
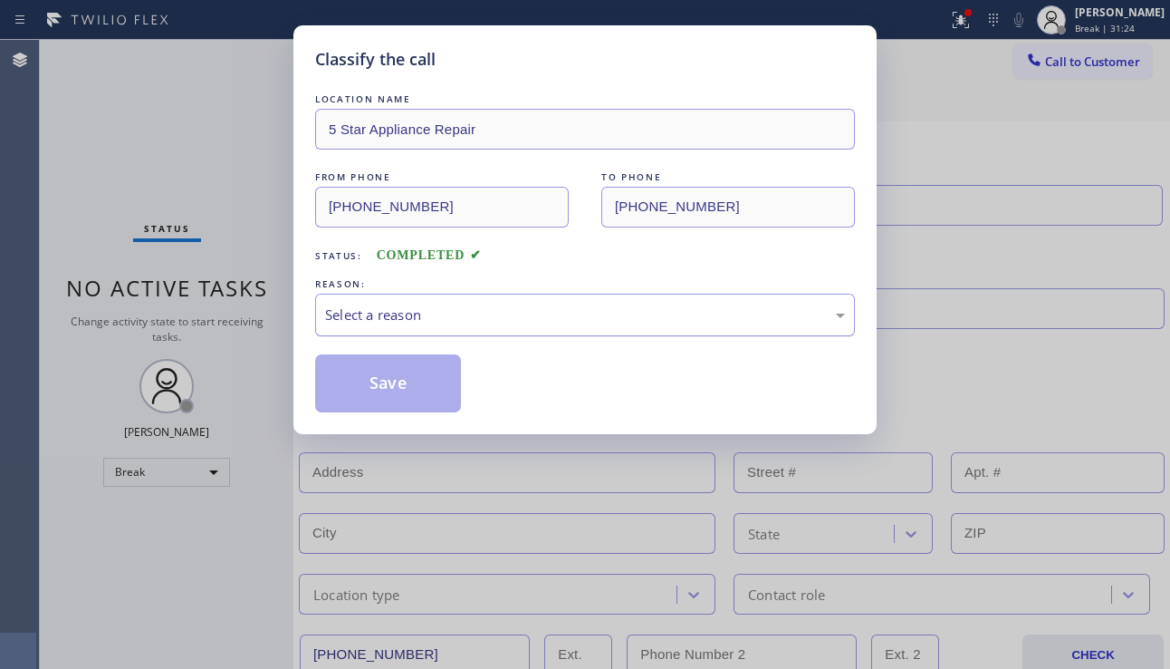
click at [511, 304] on div "Select a reason" at bounding box center [585, 314] width 520 height 21
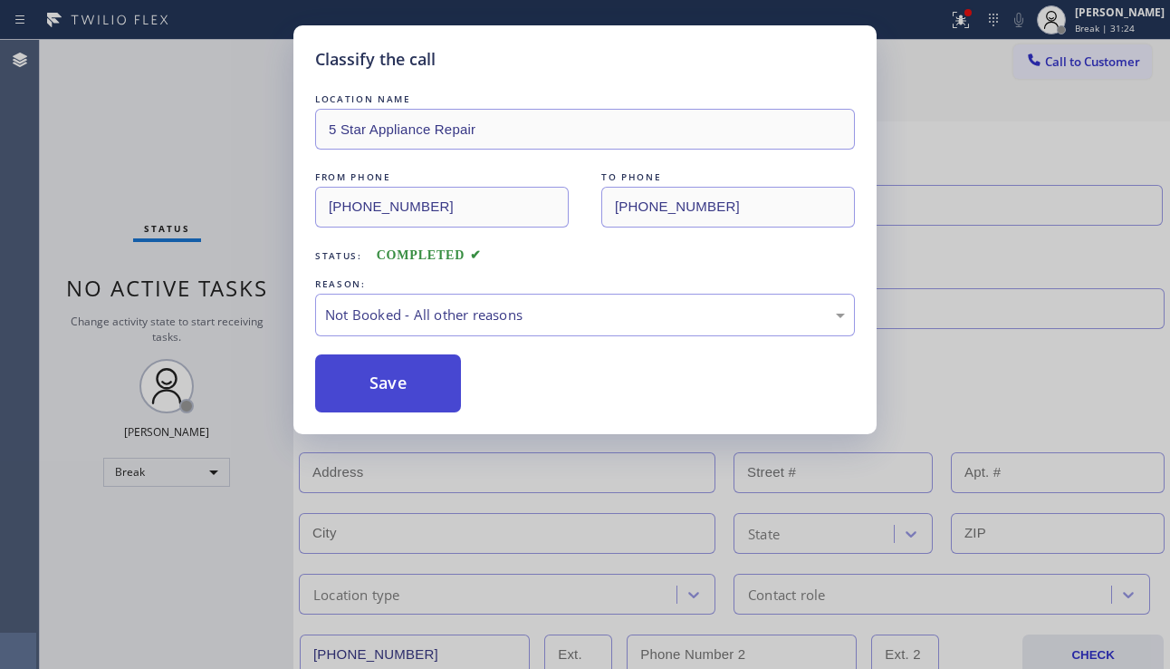
click at [399, 383] on button "Save" at bounding box center [388, 383] width 146 height 58
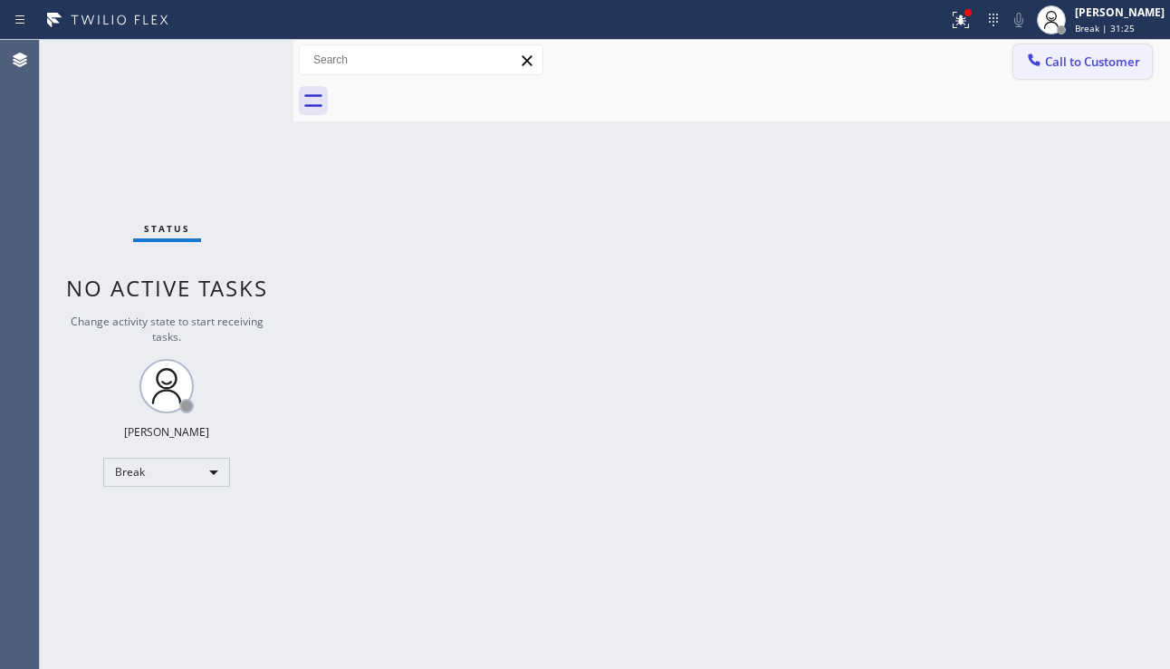
click at [1074, 63] on span "Call to Customer" at bounding box center [1092, 61] width 95 height 16
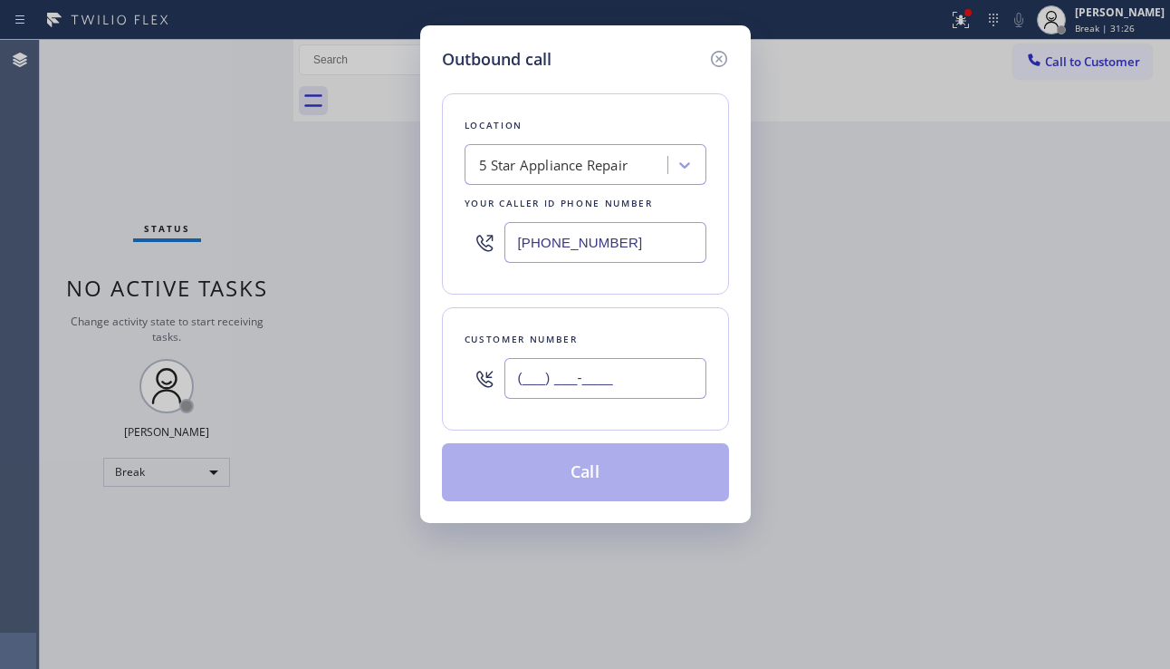
click at [556, 374] on input "(___) ___-____" at bounding box center [606, 378] width 202 height 41
paste input "818) 867-8108"
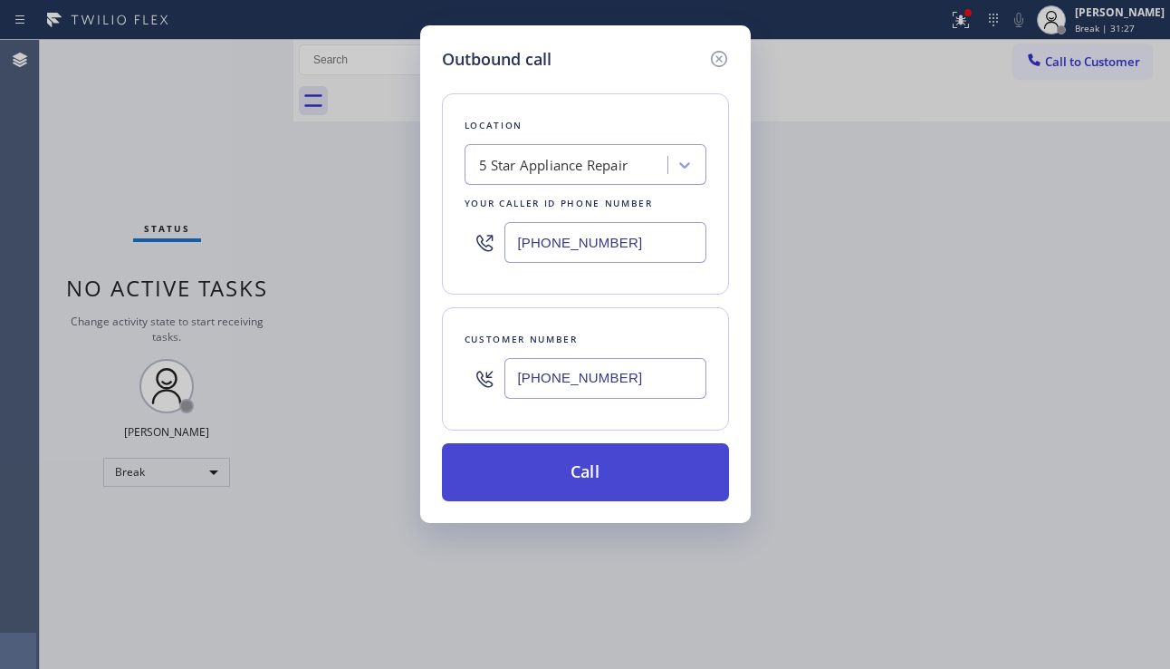
type input "[PHONE_NUMBER]"
click at [575, 463] on button "Call" at bounding box center [585, 472] width 287 height 58
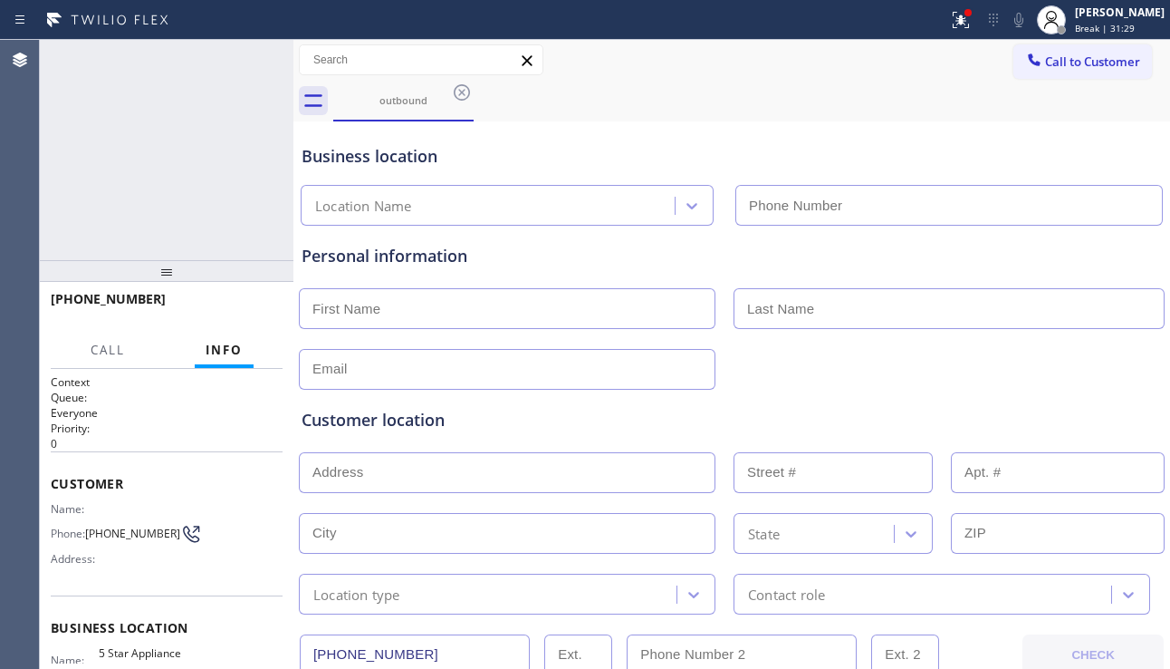
type input "[PHONE_NUMBER]"
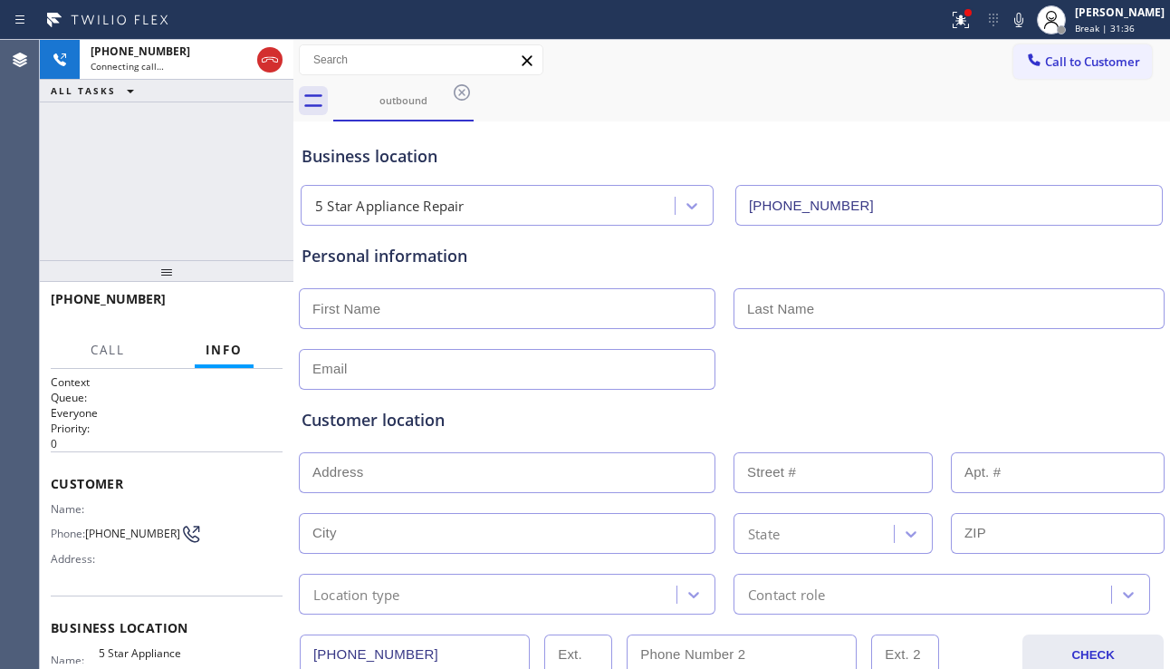
click at [466, 419] on div "Customer location" at bounding box center [732, 420] width 861 height 24
click at [429, 425] on div "Customer location" at bounding box center [732, 420] width 861 height 24
click at [415, 420] on div "Customer location" at bounding box center [732, 420] width 861 height 24
click at [400, 423] on div "Customer location" at bounding box center [732, 420] width 861 height 24
click at [383, 424] on div "Customer location" at bounding box center [732, 420] width 861 height 24
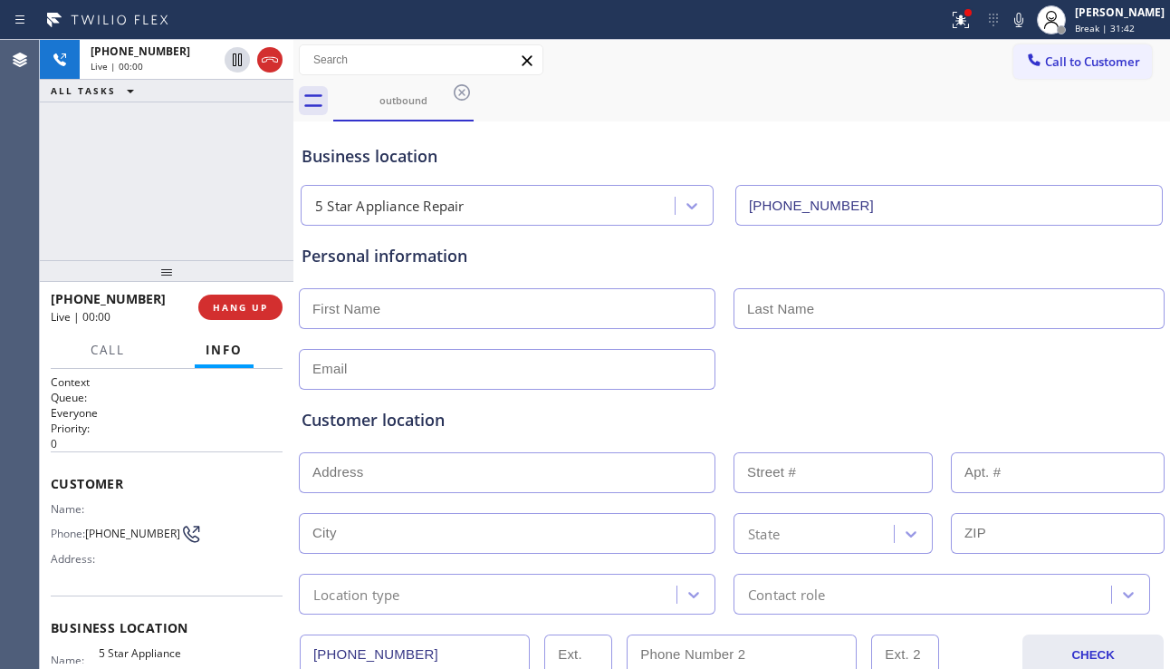
click at [402, 422] on div "Customer location" at bounding box center [732, 420] width 861 height 24
click at [245, 306] on span "HANG UP" at bounding box center [240, 307] width 55 height 13
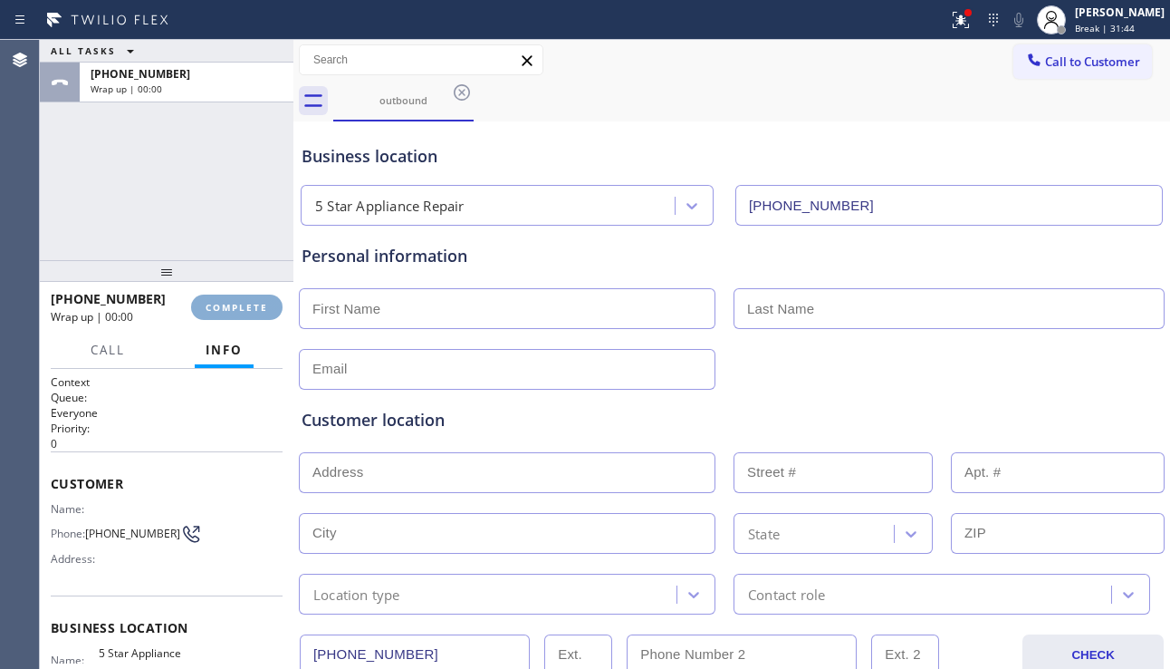
click at [245, 306] on span "COMPLETE" at bounding box center [237, 307] width 63 height 13
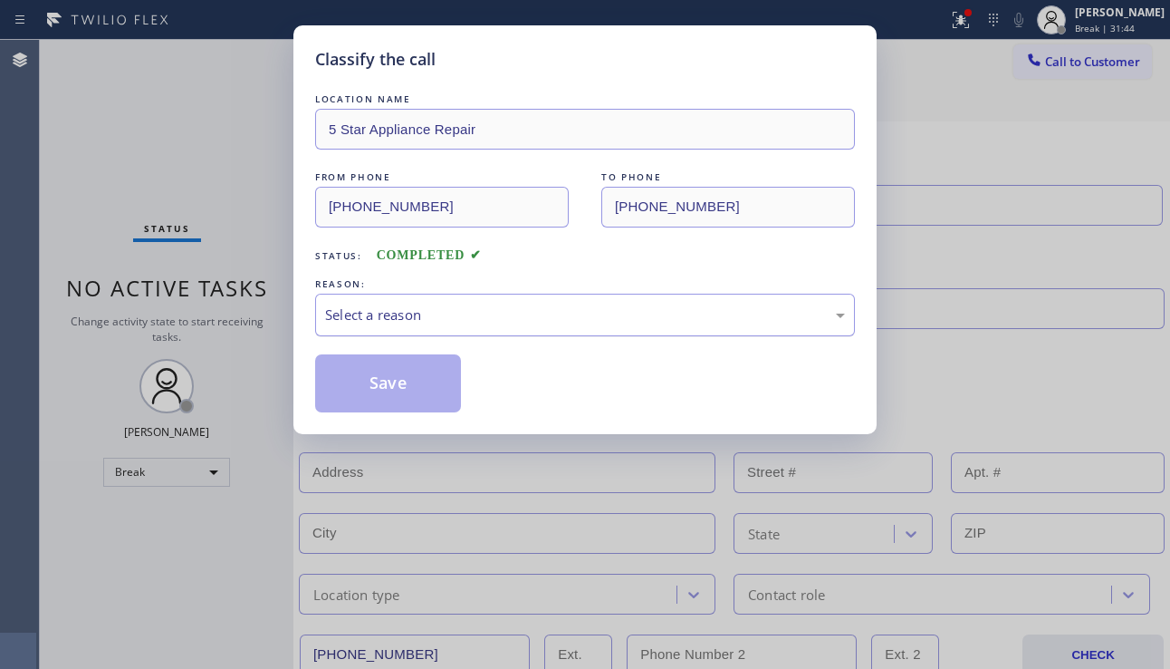
click at [500, 313] on div "Select a reason" at bounding box center [585, 314] width 520 height 21
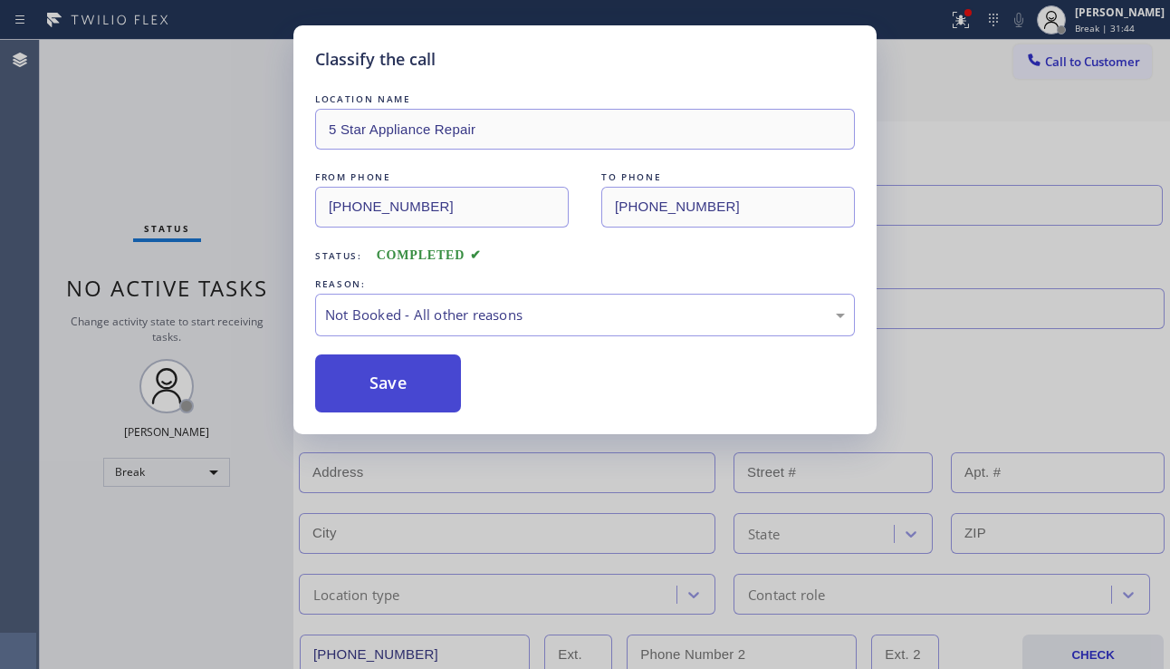
click at [406, 382] on button "Save" at bounding box center [388, 383] width 146 height 58
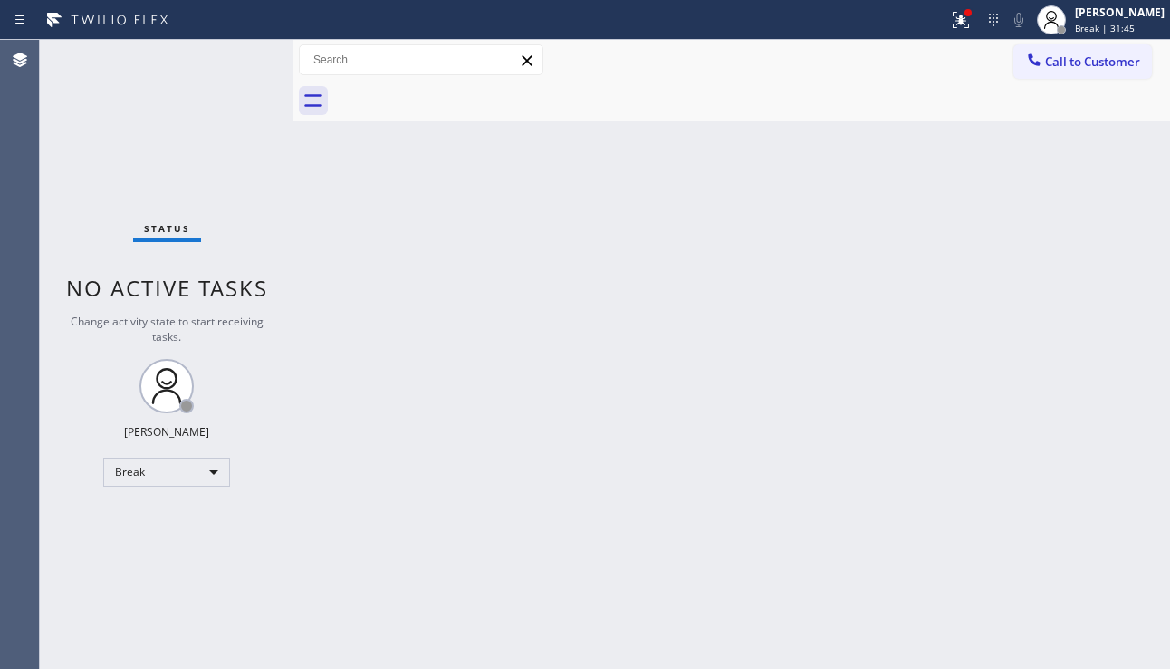
click at [1082, 62] on span "Call to Customer" at bounding box center [1092, 61] width 95 height 16
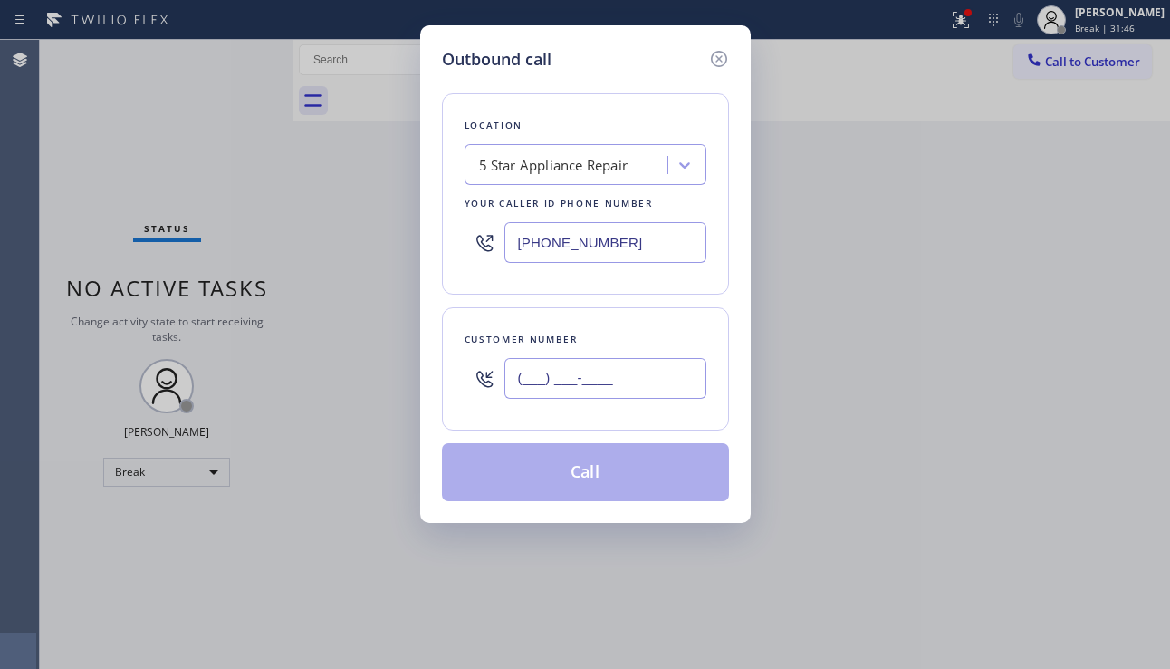
click at [592, 384] on input "(___) ___-____" at bounding box center [606, 378] width 202 height 41
paste input "510) 869-3666"
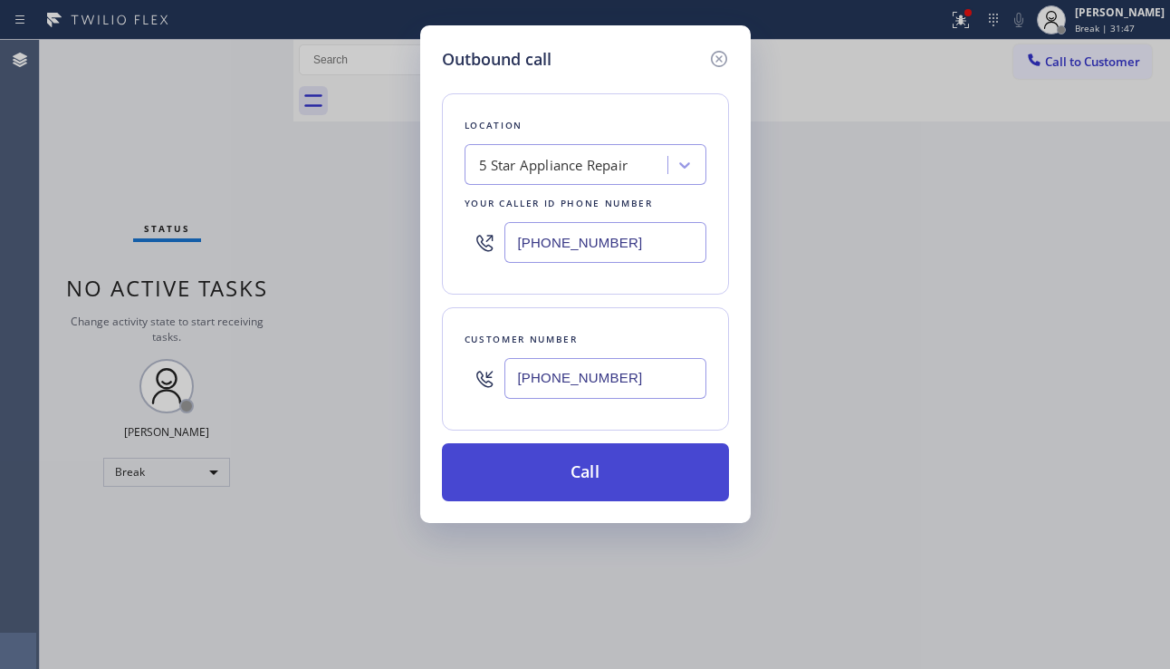
type input "[PHONE_NUMBER]"
click at [613, 465] on button "Call" at bounding box center [585, 472] width 287 height 58
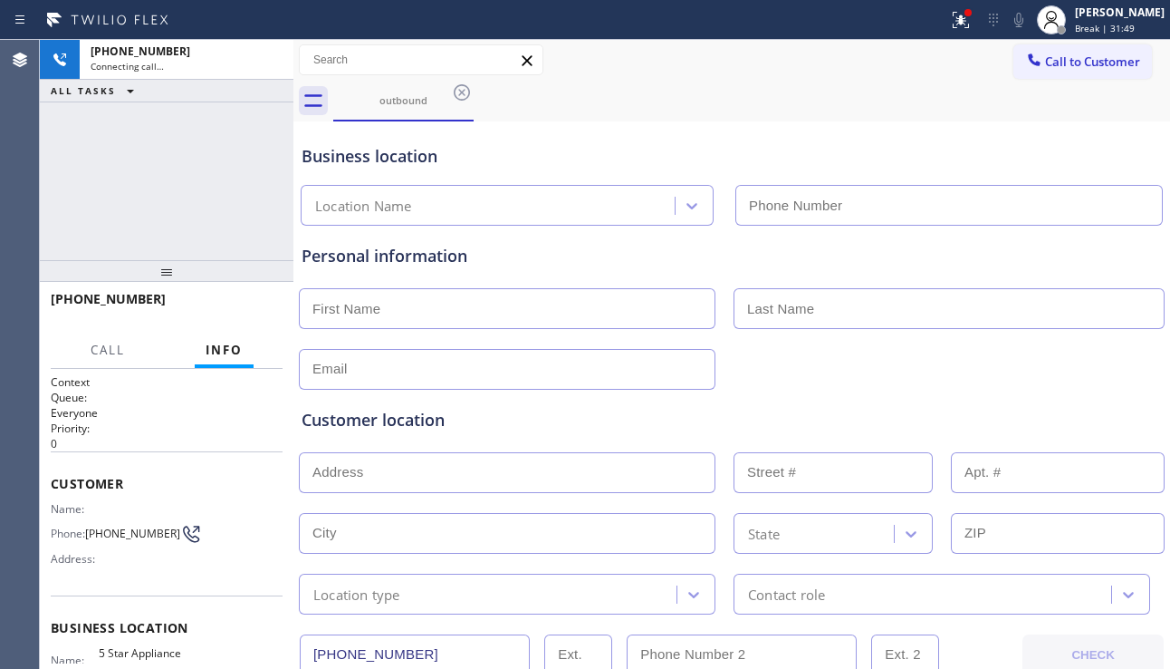
type input "[PHONE_NUMBER]"
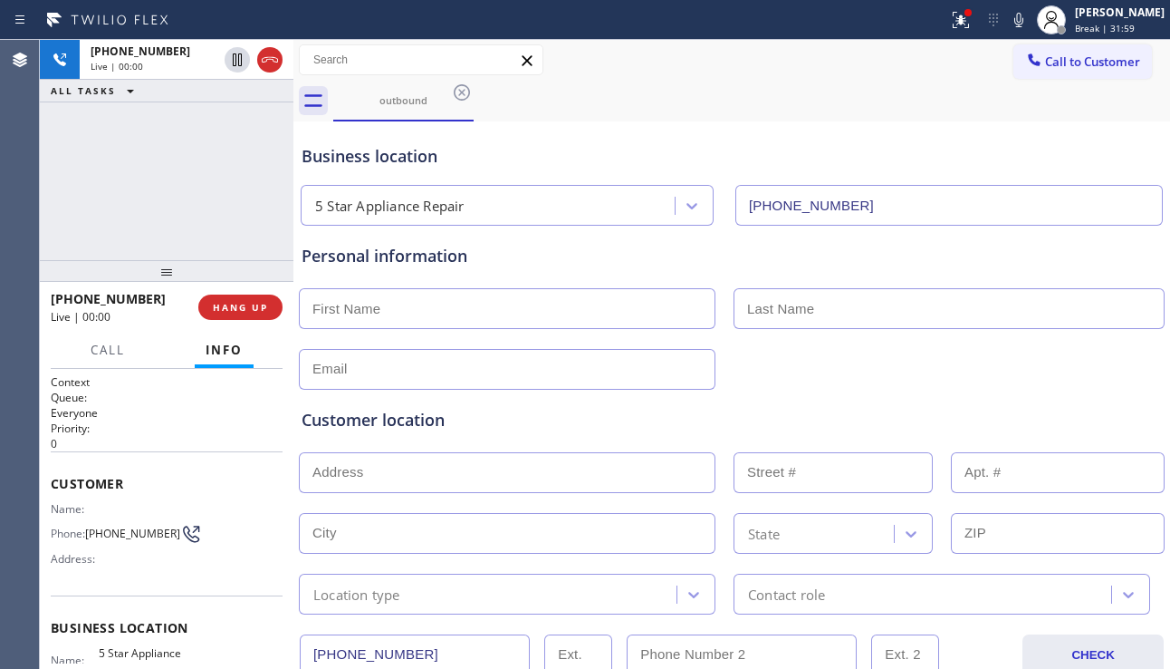
click at [147, 246] on div "[PHONE_NUMBER] Live | 00:00 ALL TASKS ALL TASKS ACTIVE TASKS TASKS IN WRAP UP" at bounding box center [167, 150] width 254 height 220
click at [243, 323] on div "[PHONE_NUMBER] Live | 00:00 HANG UP" at bounding box center [167, 307] width 232 height 47
click at [244, 313] on button "HANG UP" at bounding box center [240, 306] width 84 height 25
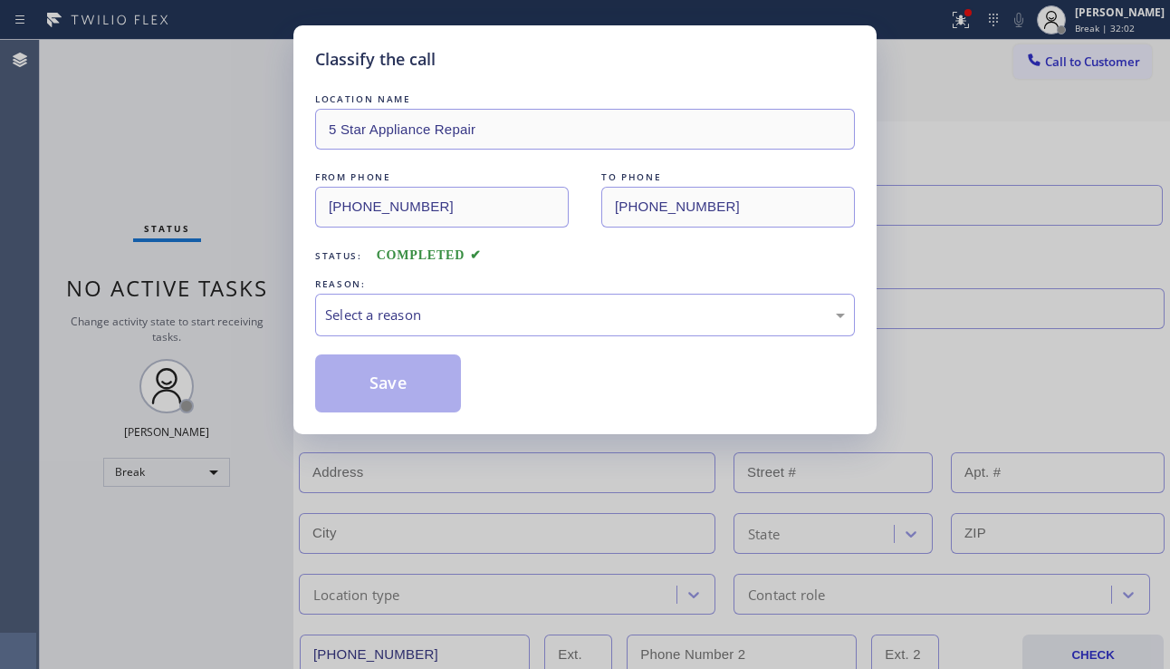
click at [505, 319] on div "Select a reason" at bounding box center [585, 314] width 520 height 21
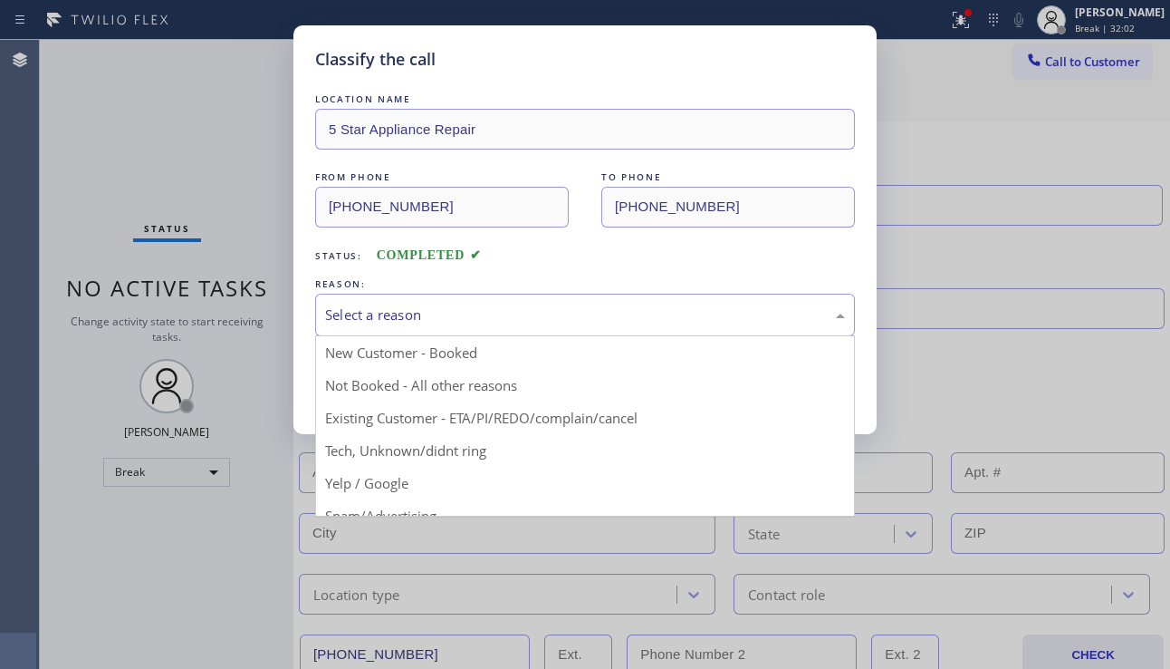
drag, startPoint x: 427, startPoint y: 377, endPoint x: 410, endPoint y: 379, distance: 16.4
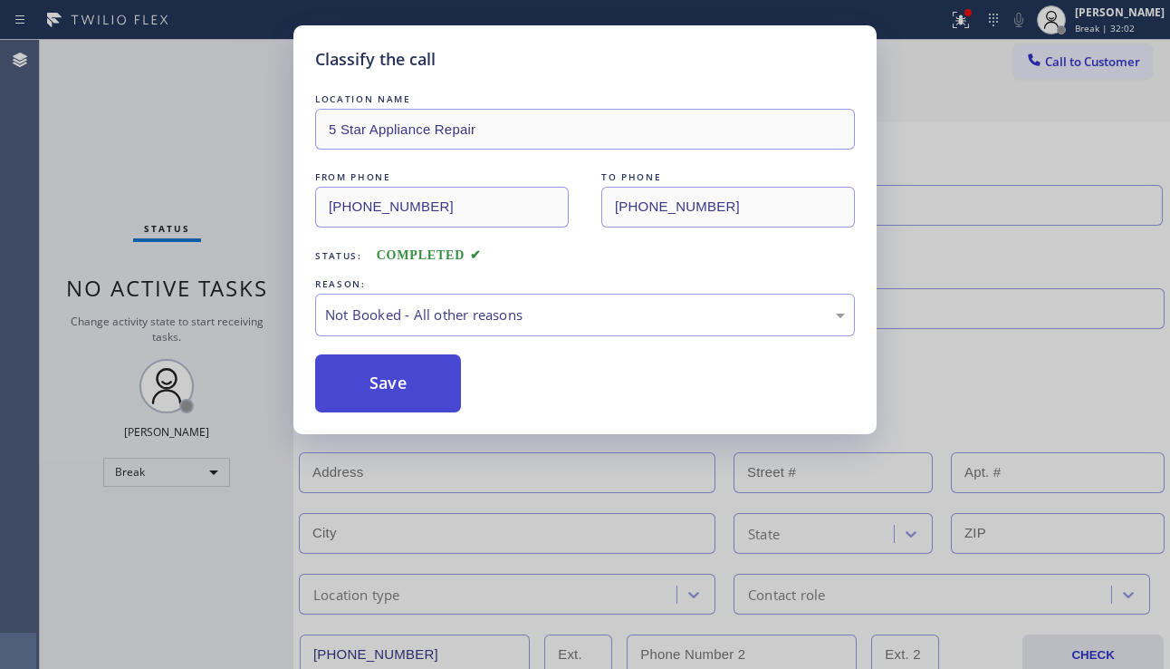
click at [408, 379] on button "Save" at bounding box center [388, 383] width 146 height 58
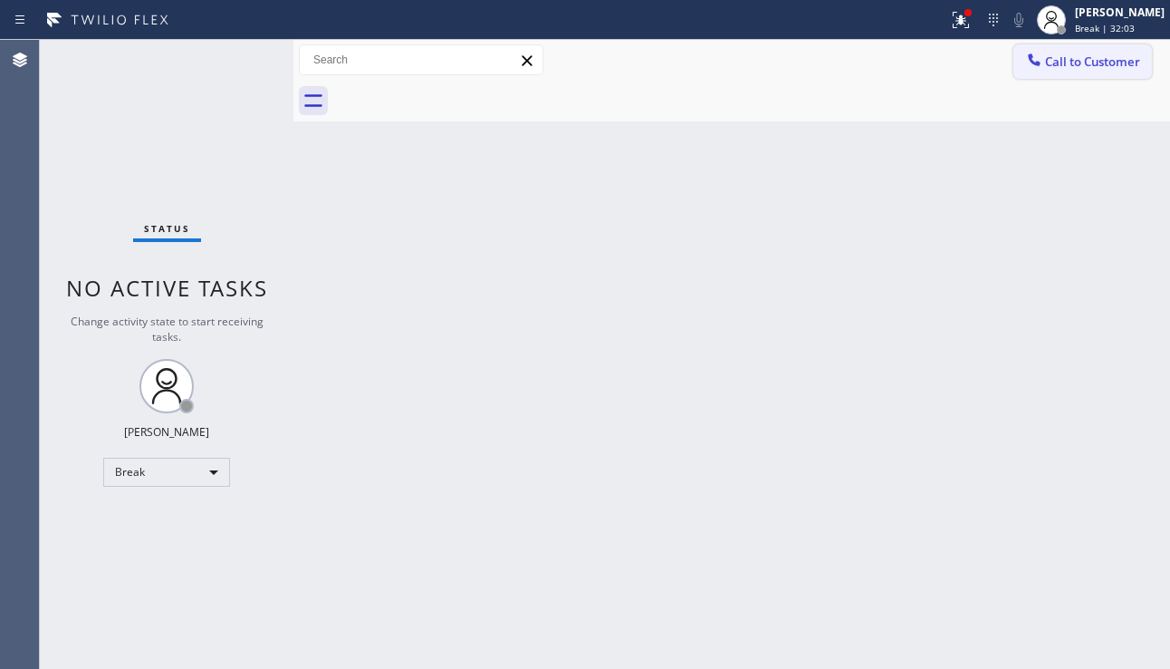
click at [1083, 72] on button "Call to Customer" at bounding box center [1083, 61] width 139 height 34
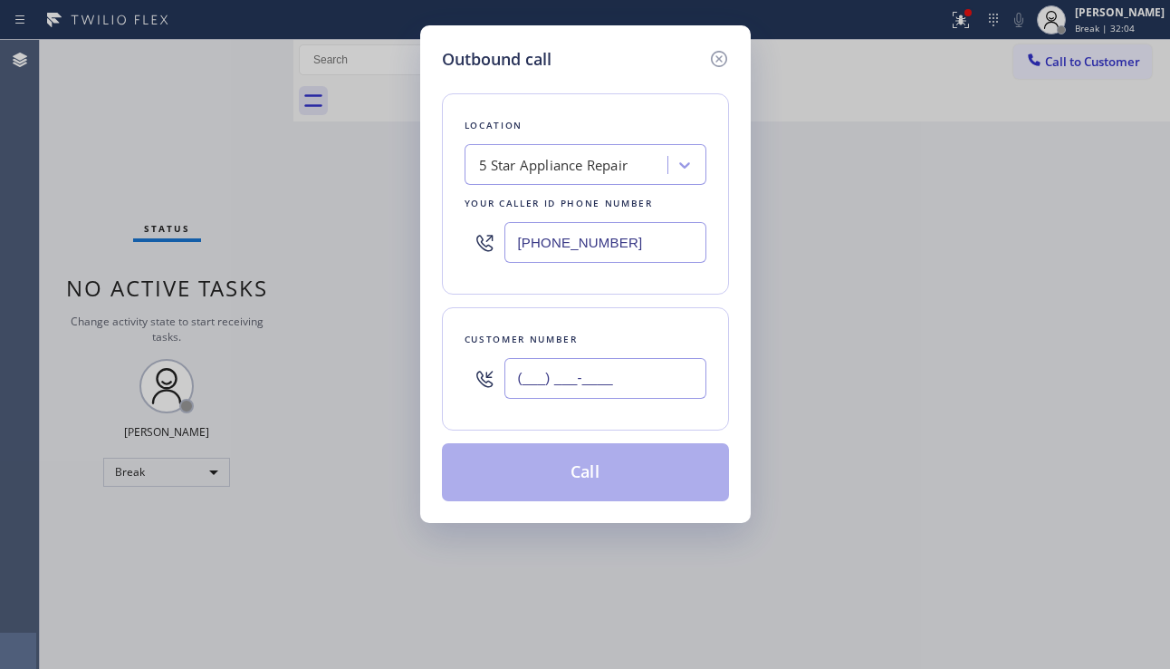
click at [640, 368] on input "(___) ___-____" at bounding box center [606, 378] width 202 height 41
paste input "430) 279-8115"
type input "[PHONE_NUMBER]"
click at [567, 484] on button "Call" at bounding box center [585, 472] width 287 height 58
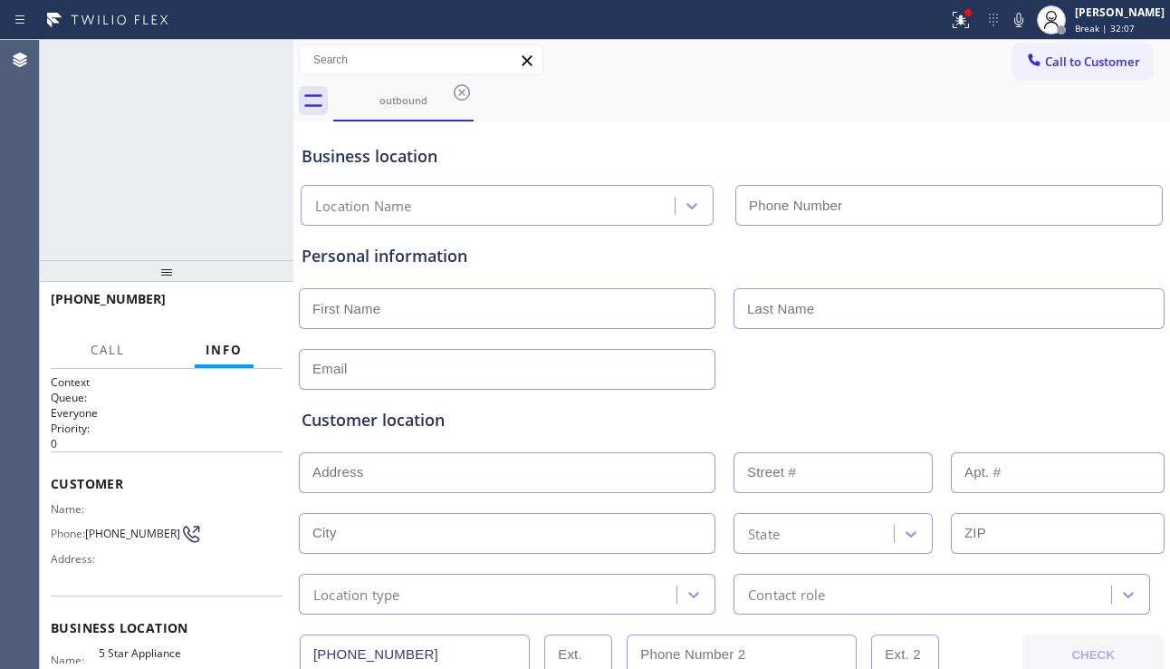
type input "[PHONE_NUMBER]"
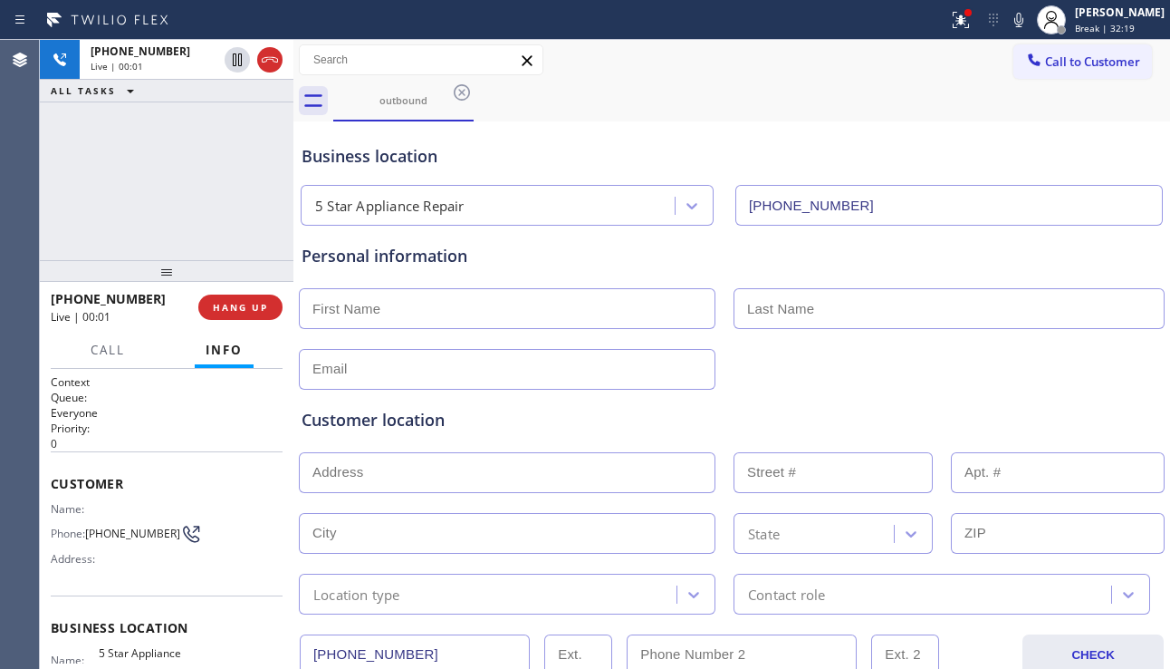
click at [1101, 410] on div "Customer location" at bounding box center [732, 420] width 861 height 24
click at [229, 299] on button "HANG UP" at bounding box center [240, 306] width 84 height 25
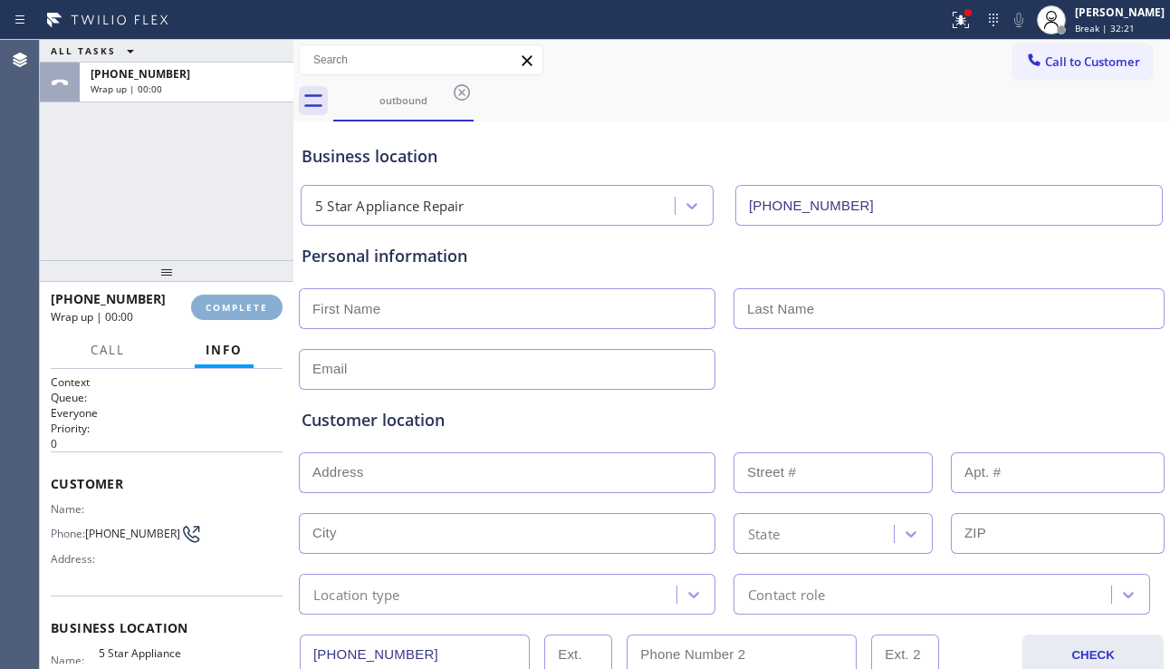
click at [229, 299] on div "Classify the call LOCATION NAME 5 Star Appliance Repair FROM PHONE [PHONE_NUMBE…" at bounding box center [605, 354] width 1131 height 629
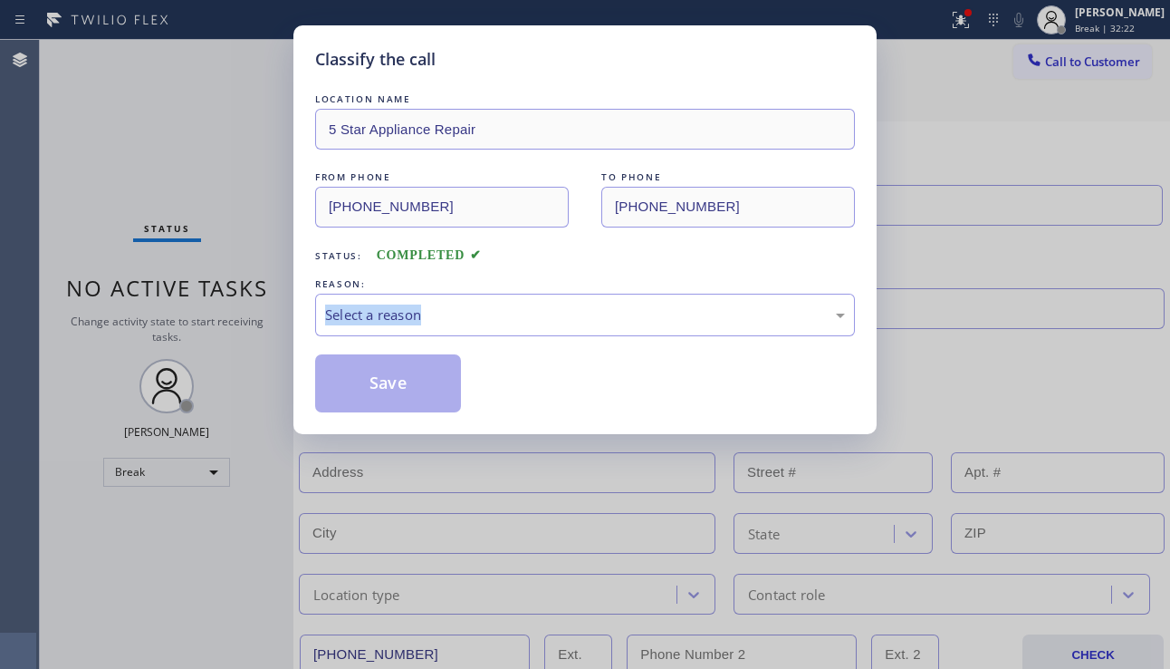
click at [229, 299] on div "Classify the call LOCATION NAME 5 Star Appliance Repair FROM PHONE [PHONE_NUMBE…" at bounding box center [585, 334] width 1170 height 669
click at [450, 307] on div "Select a reason" at bounding box center [585, 314] width 520 height 21
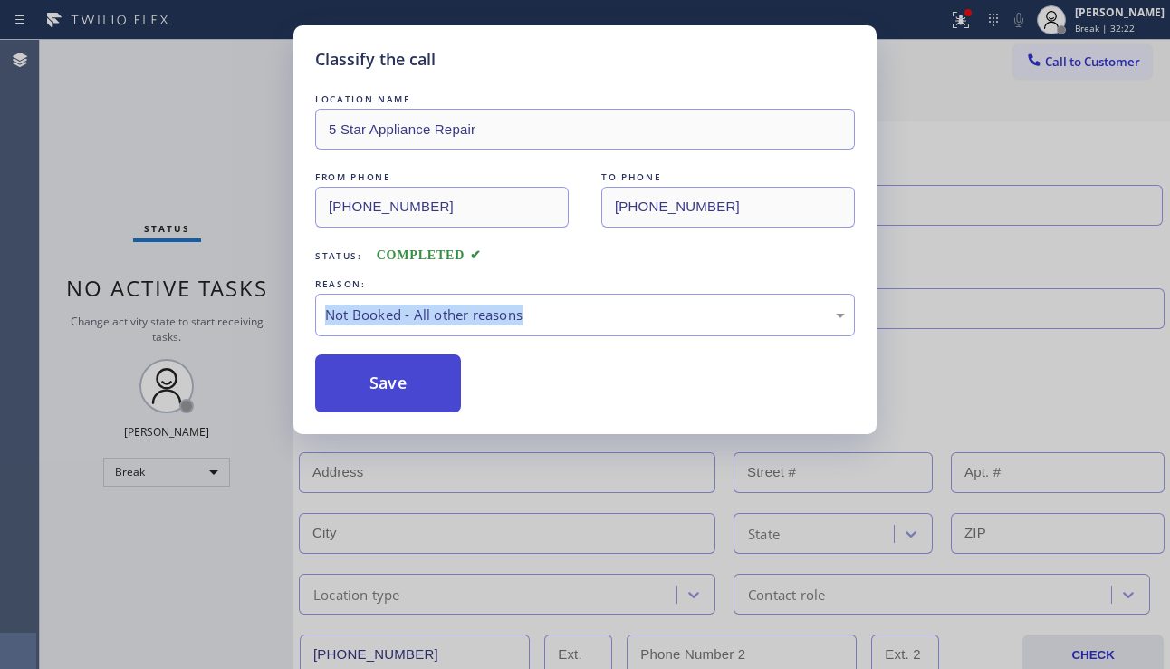
drag, startPoint x: 392, startPoint y: 389, endPoint x: 843, endPoint y: 288, distance: 462.2
click at [394, 388] on button "Save" at bounding box center [388, 383] width 146 height 58
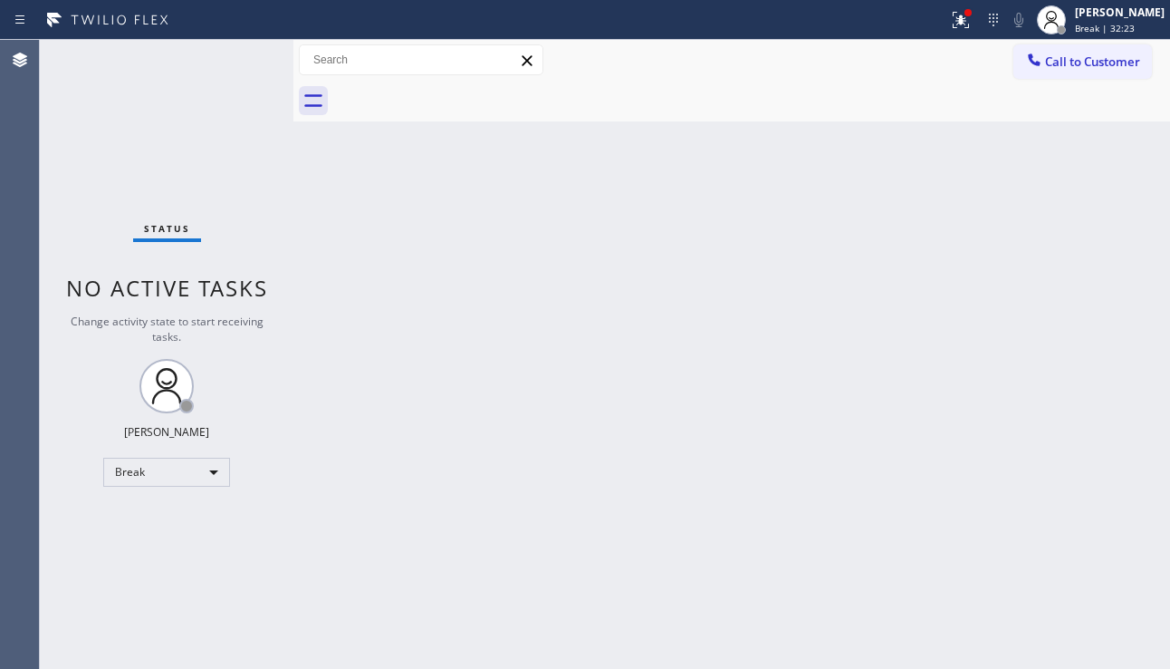
drag, startPoint x: 1083, startPoint y: 66, endPoint x: 1060, endPoint y: 110, distance: 49.0
click at [1084, 66] on span "Call to Customer" at bounding box center [1092, 61] width 95 height 16
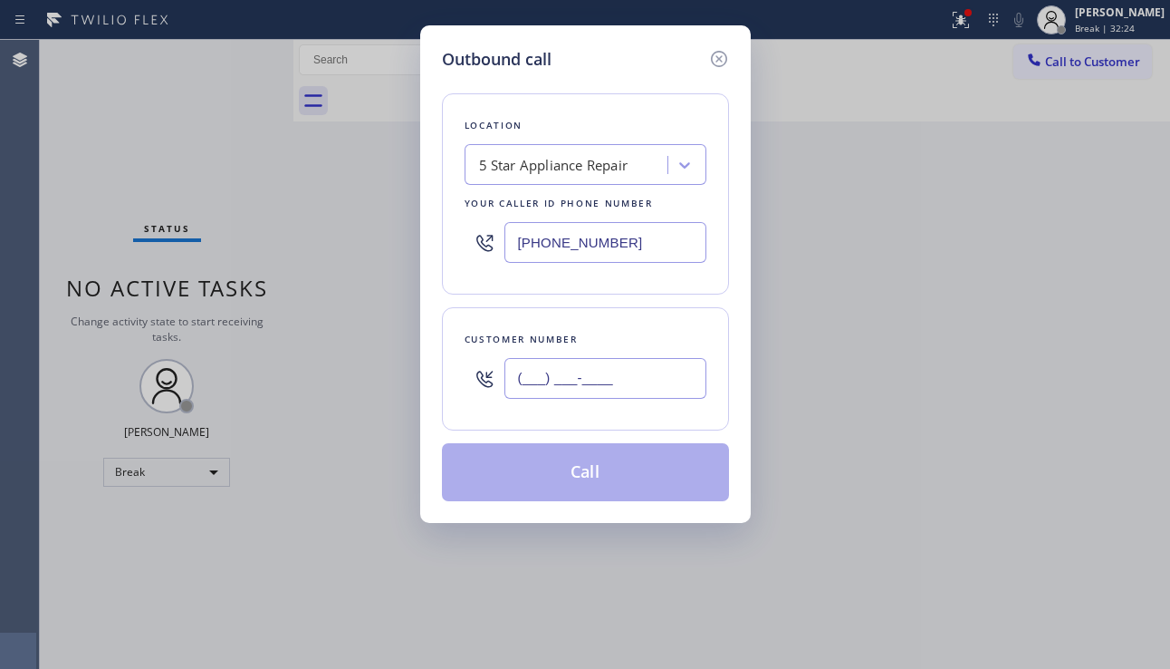
click at [606, 380] on input "(___) ___-____" at bounding box center [606, 378] width 202 height 41
paste input "863) 249-1188"
type input "[PHONE_NUMBER]"
click at [568, 483] on button "Call" at bounding box center [585, 472] width 287 height 58
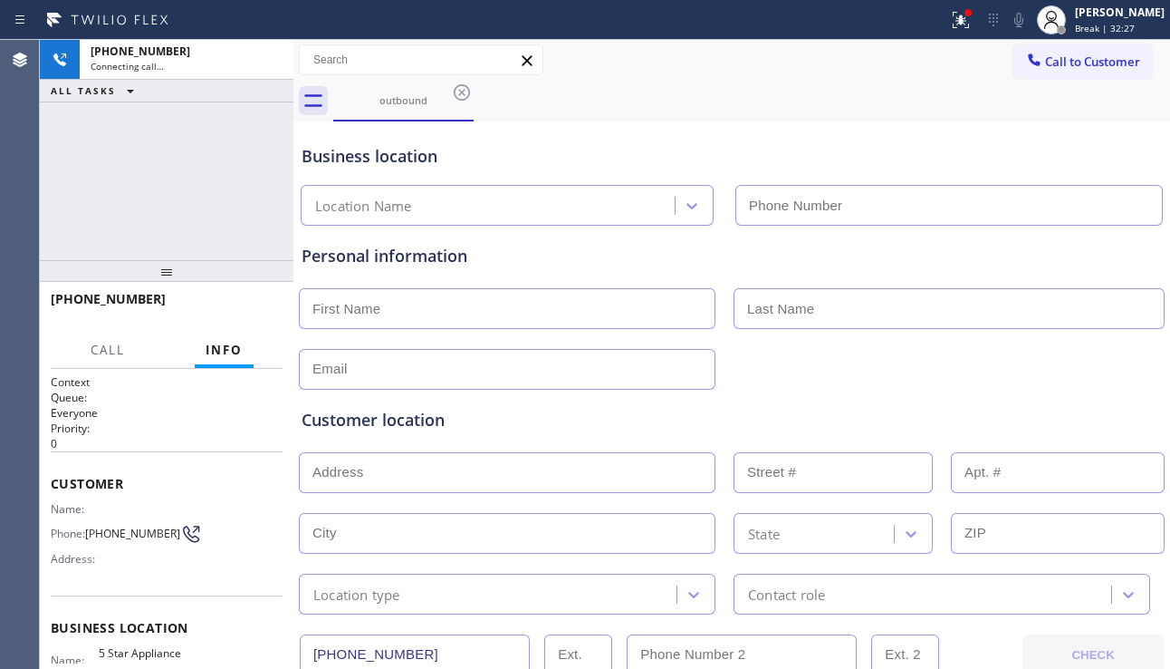
type input "[PHONE_NUMBER]"
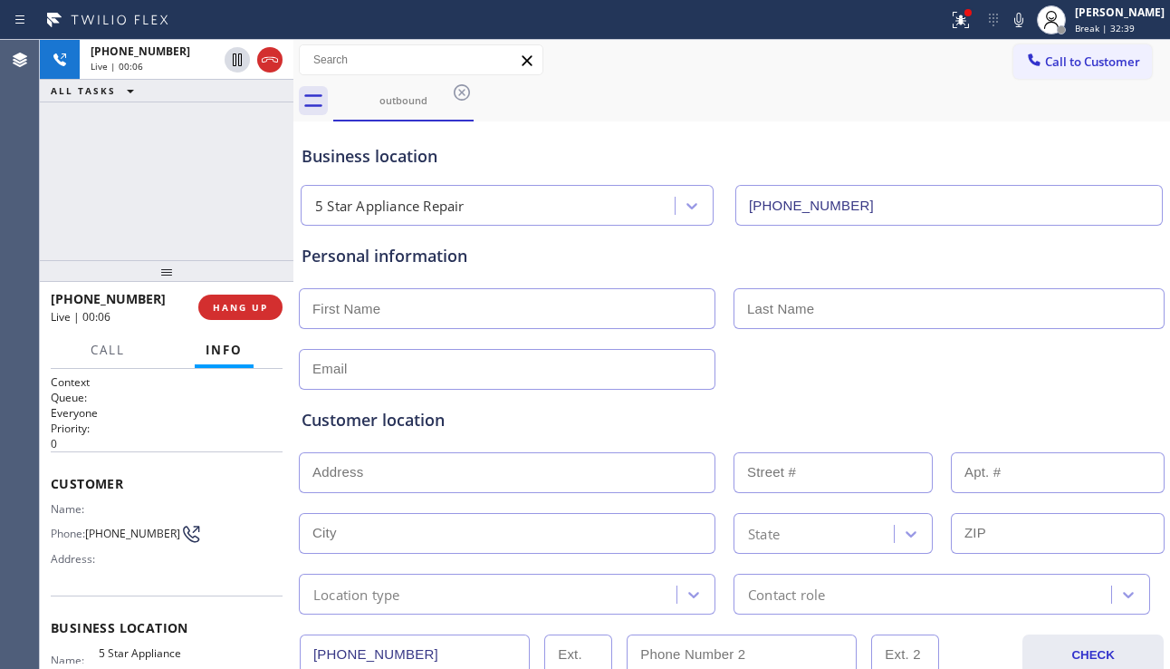
click at [1074, 428] on div "Customer location" at bounding box center [732, 420] width 861 height 24
click at [226, 303] on span "HANG UP" at bounding box center [240, 307] width 55 height 13
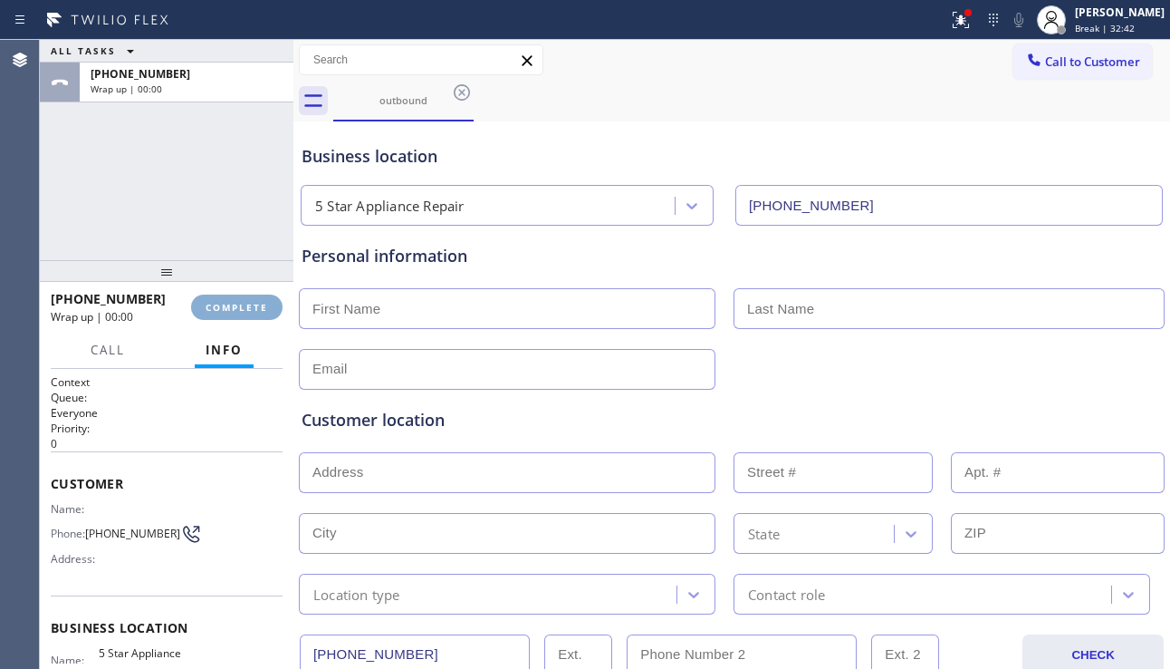
click at [226, 303] on span "COMPLETE" at bounding box center [237, 307] width 63 height 13
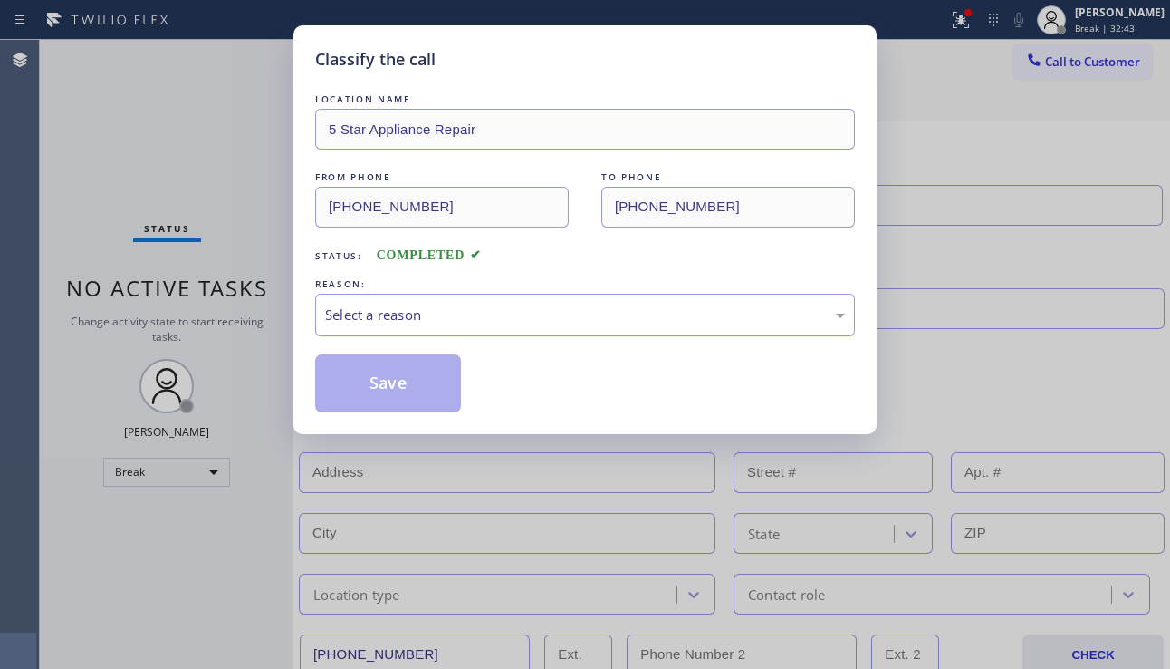
click at [506, 330] on div "Select a reason" at bounding box center [585, 315] width 540 height 43
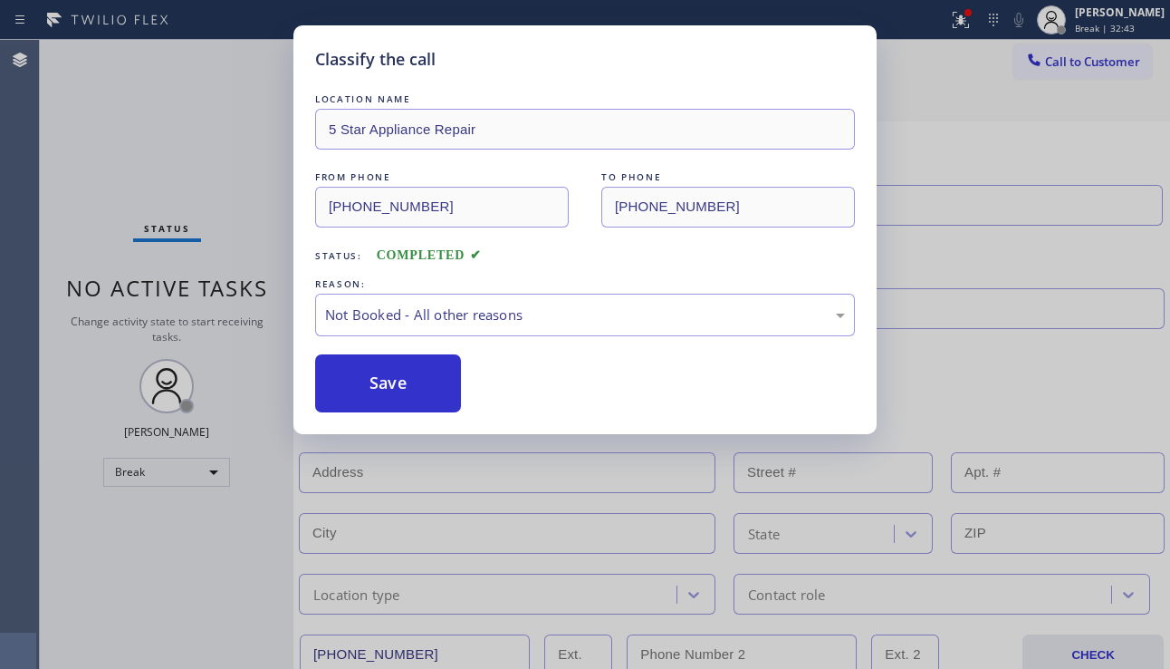
drag, startPoint x: 400, startPoint y: 382, endPoint x: 384, endPoint y: 472, distance: 91.2
click at [400, 383] on button "Save" at bounding box center [388, 383] width 146 height 58
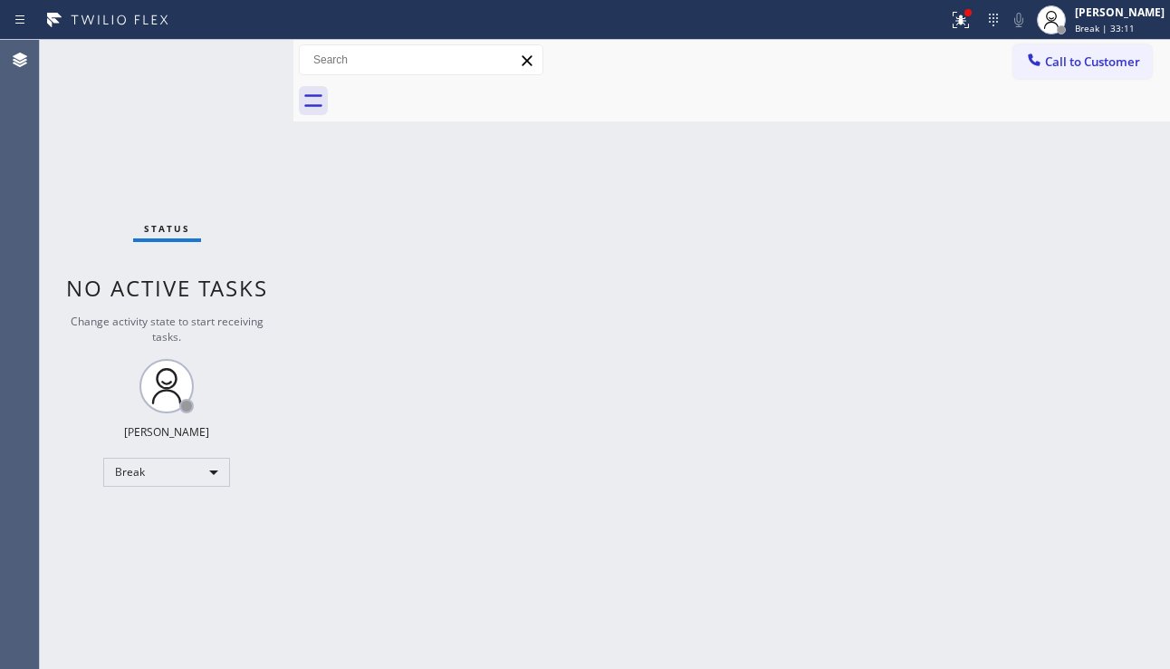
click at [1064, 446] on div "Back to Dashboard Change Sender ID Customers Technicians Select a contact Outbo…" at bounding box center [732, 354] width 877 height 629
click at [1057, 70] on button "Call to Customer" at bounding box center [1083, 61] width 139 height 34
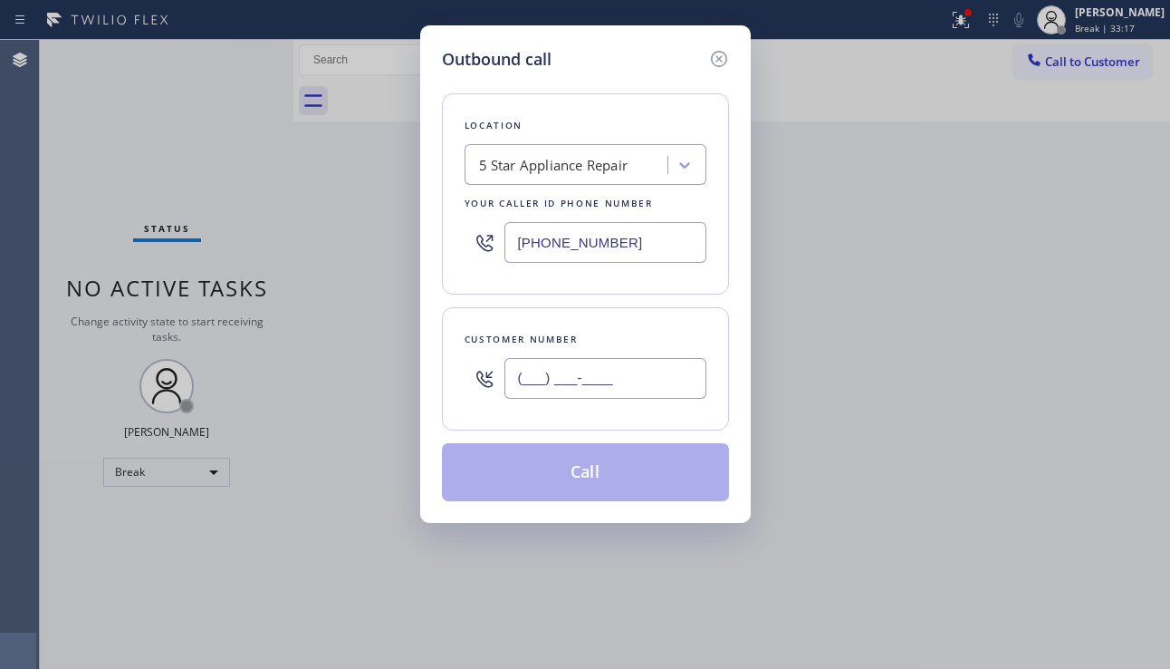
click at [618, 376] on input "(___) ___-____" at bounding box center [606, 378] width 202 height 41
paste input "905) 267-1222"
type input "[PHONE_NUMBER]"
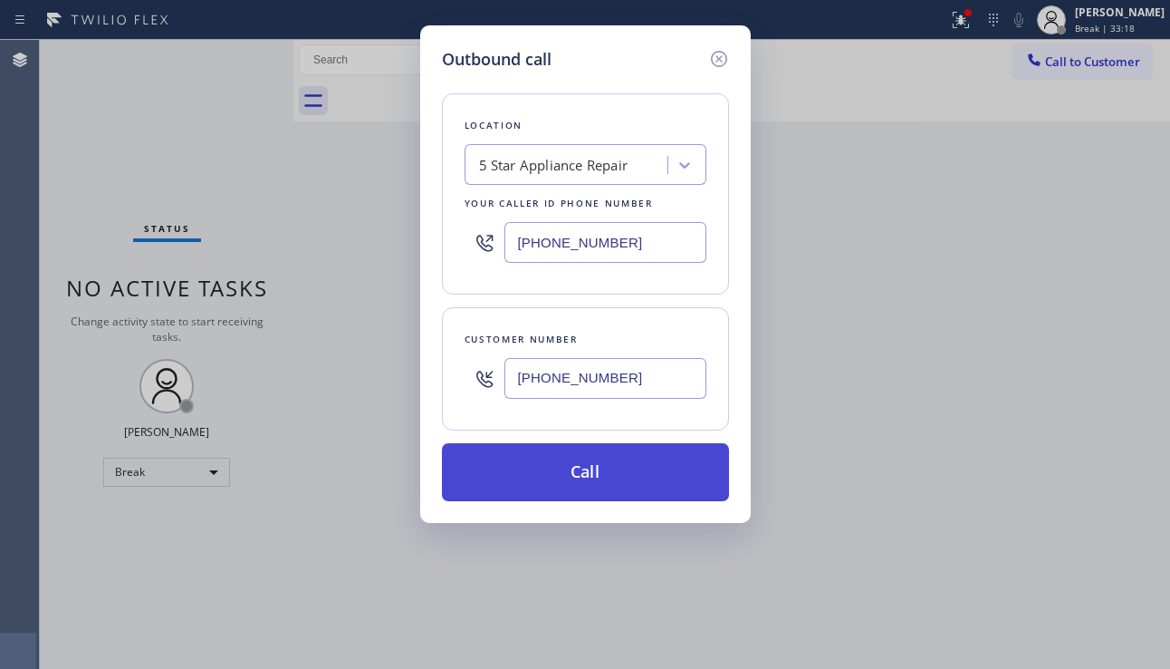
click at [584, 466] on button "Call" at bounding box center [585, 472] width 287 height 58
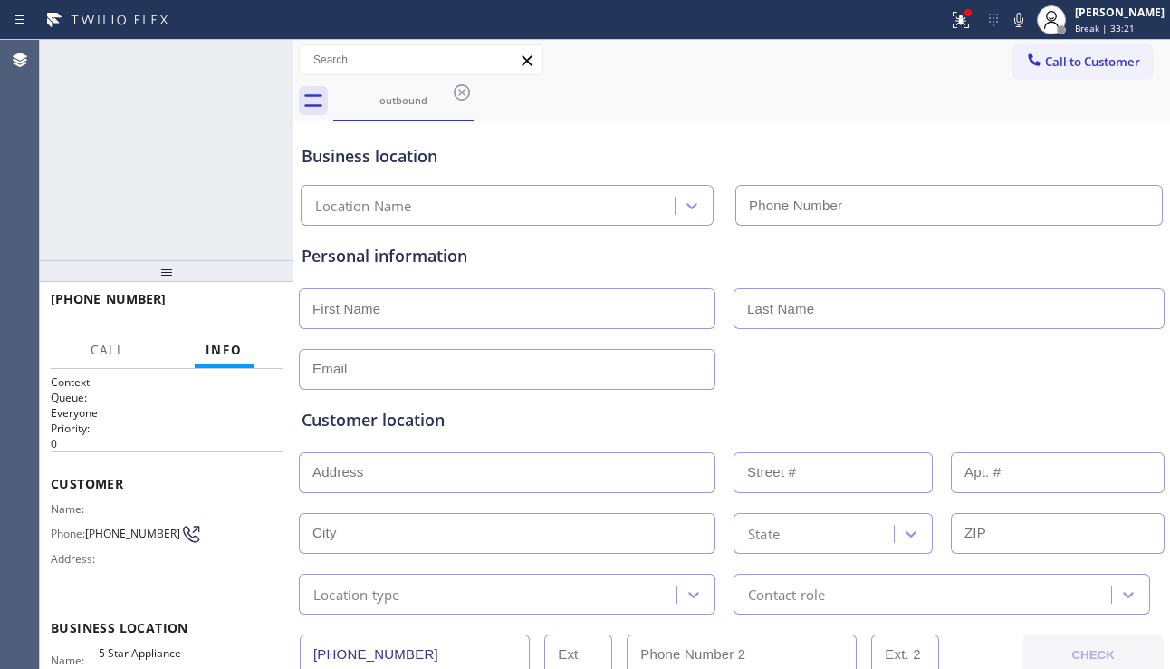
type input "[PHONE_NUMBER]"
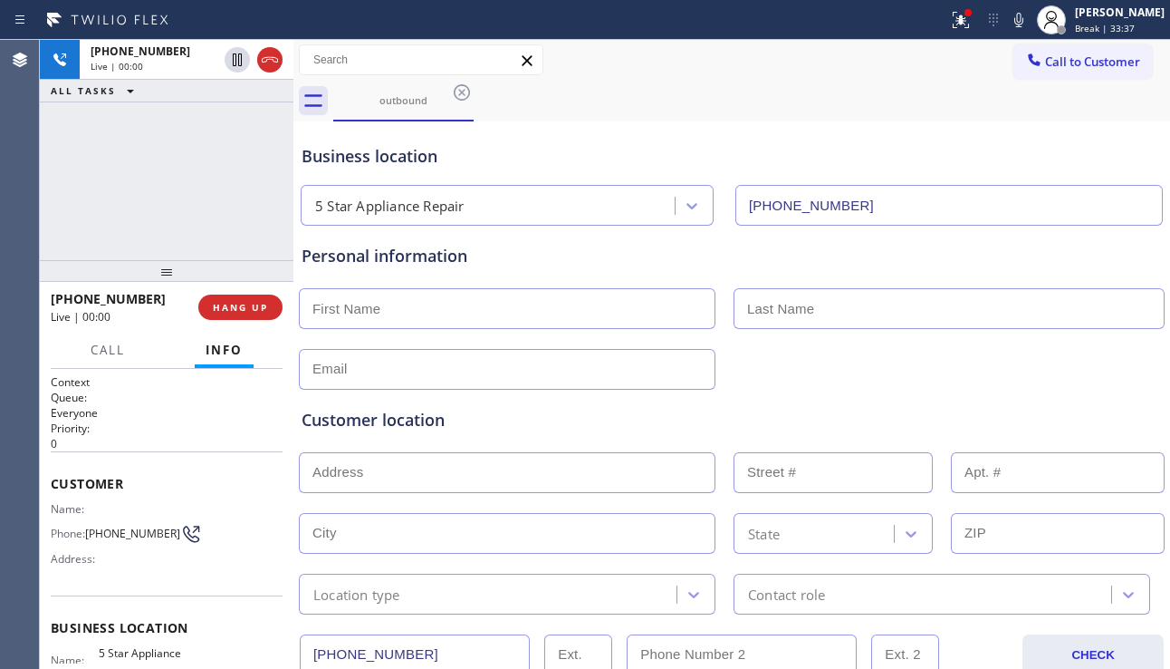
drag, startPoint x: 1096, startPoint y: 400, endPoint x: 1026, endPoint y: 395, distance: 70.9
click at [1096, 400] on div "Customer location >> ADD NEW ADDRESS << + NEW ADDRESS State Location type Conta…" at bounding box center [732, 502] width 868 height 225
click at [236, 304] on span "HANG UP" at bounding box center [240, 307] width 55 height 13
click at [236, 302] on span "HANG UP" at bounding box center [240, 307] width 55 height 13
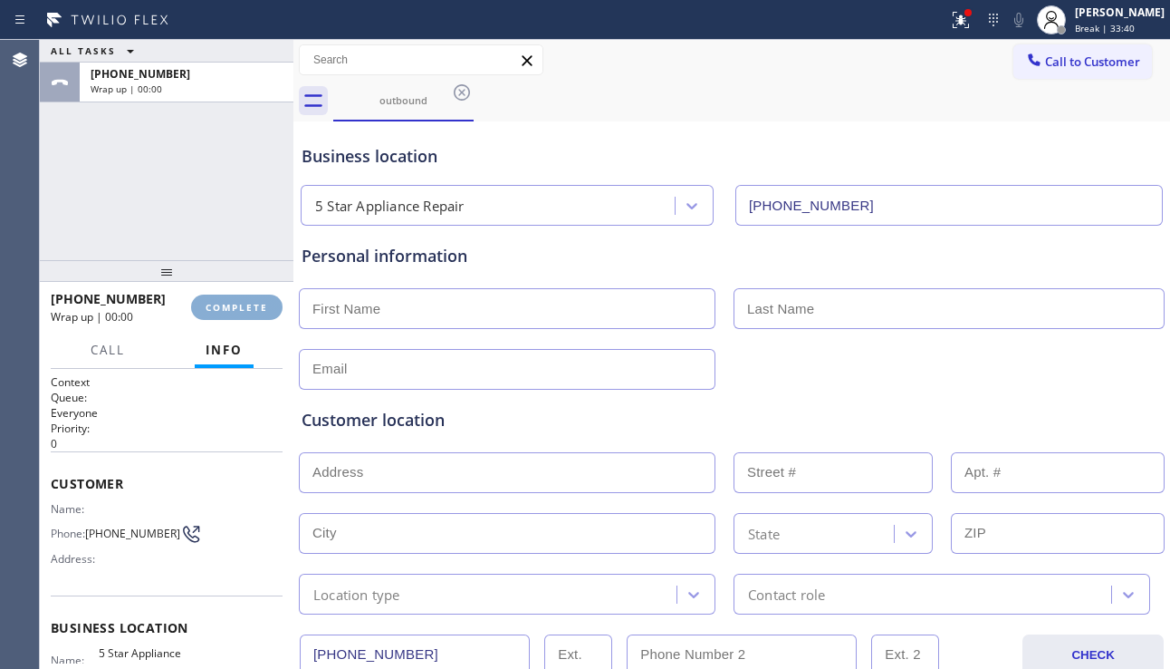
click at [236, 302] on span "COMPLETE" at bounding box center [237, 307] width 63 height 13
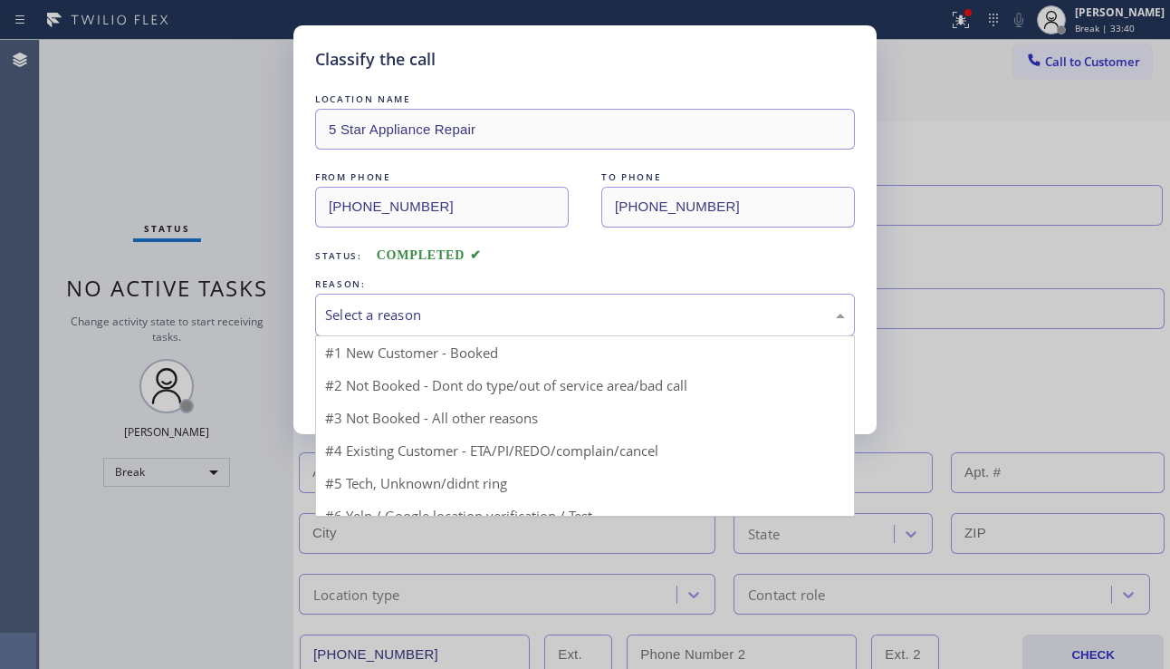
click at [514, 322] on div "Select a reason" at bounding box center [585, 314] width 520 height 21
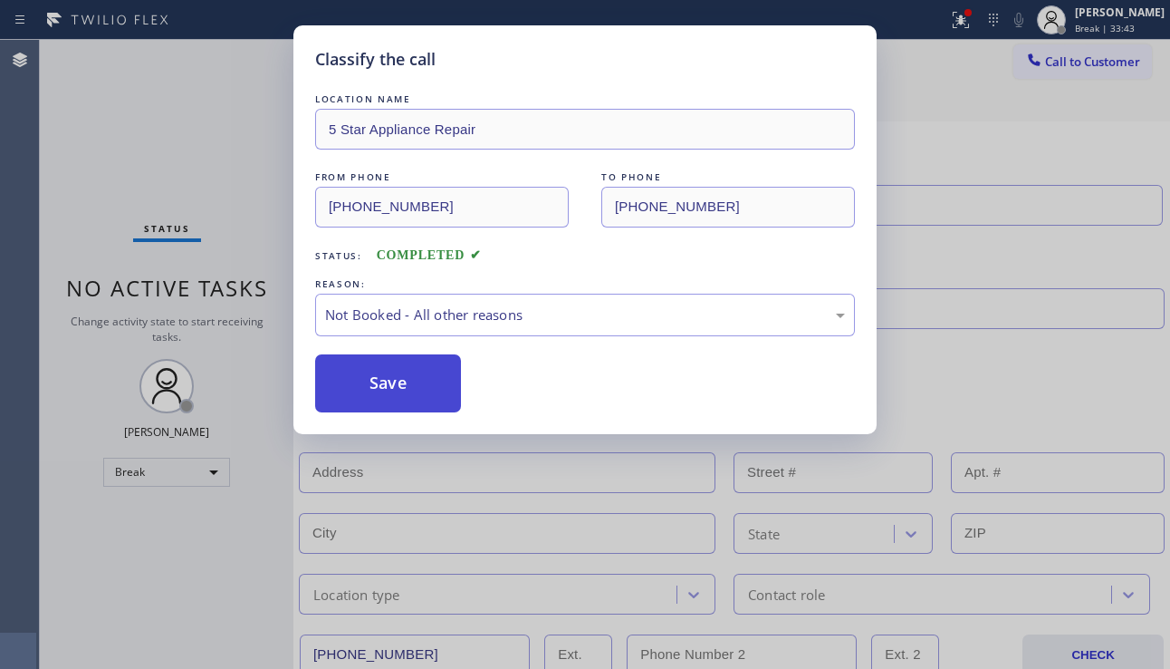
click at [393, 390] on button "Save" at bounding box center [388, 383] width 146 height 58
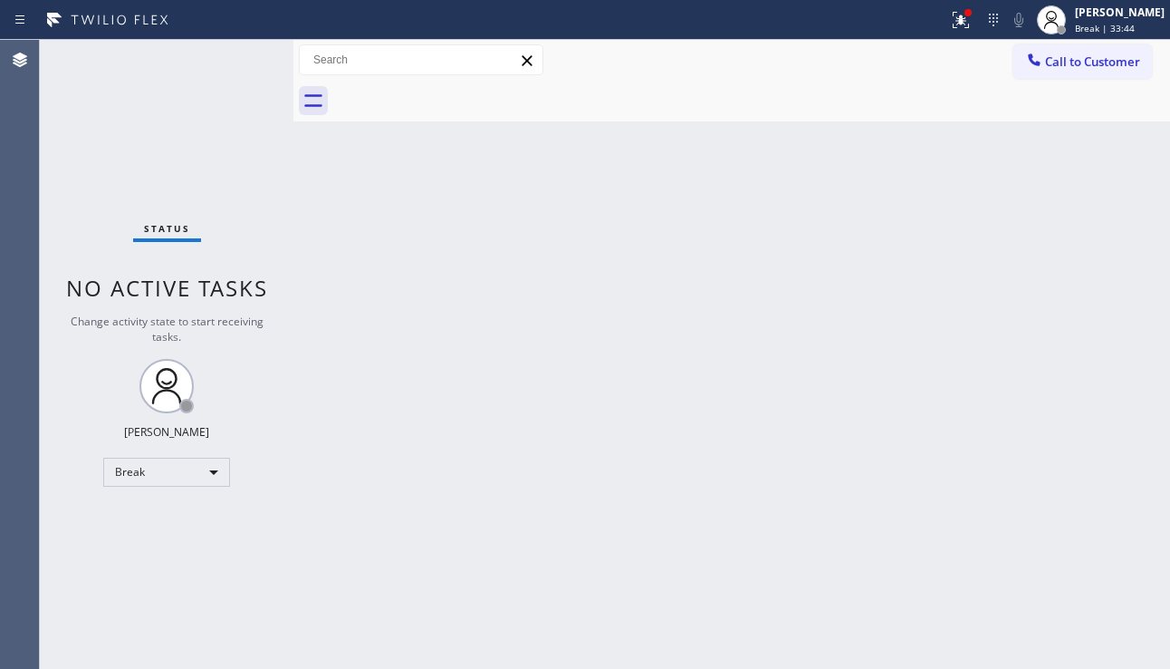
click at [1078, 63] on div "Classify the call LOCATION NAME 5 Star Appliance Repair FROM PHONE [PHONE_NUMBE…" at bounding box center [605, 354] width 1131 height 629
click at [1052, 48] on button "Call to Customer" at bounding box center [1083, 61] width 139 height 34
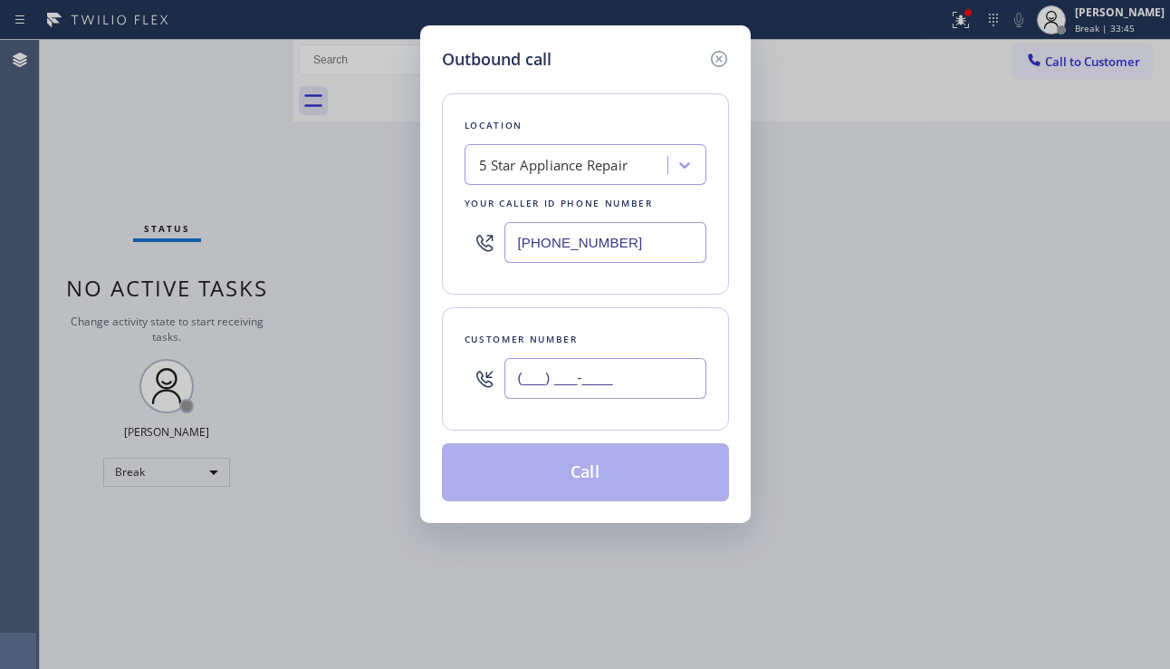
click at [558, 378] on input "(___) ___-____" at bounding box center [606, 378] width 202 height 41
paste input "771) 218-3419"
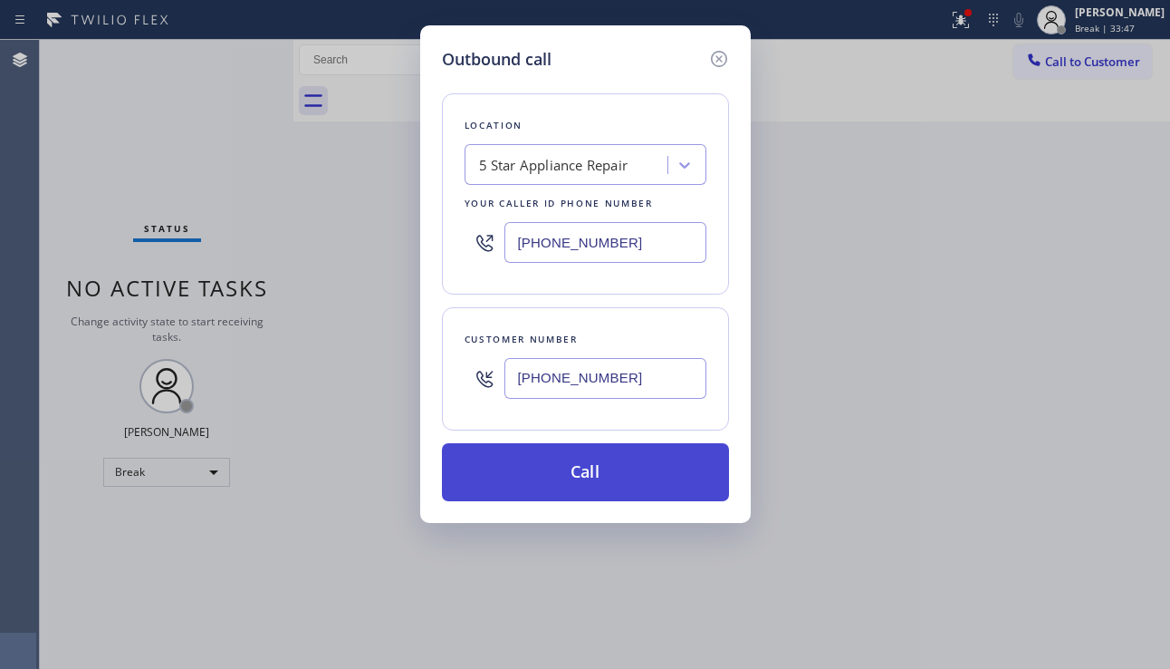
type input "[PHONE_NUMBER]"
click at [546, 461] on button "Call" at bounding box center [585, 472] width 287 height 58
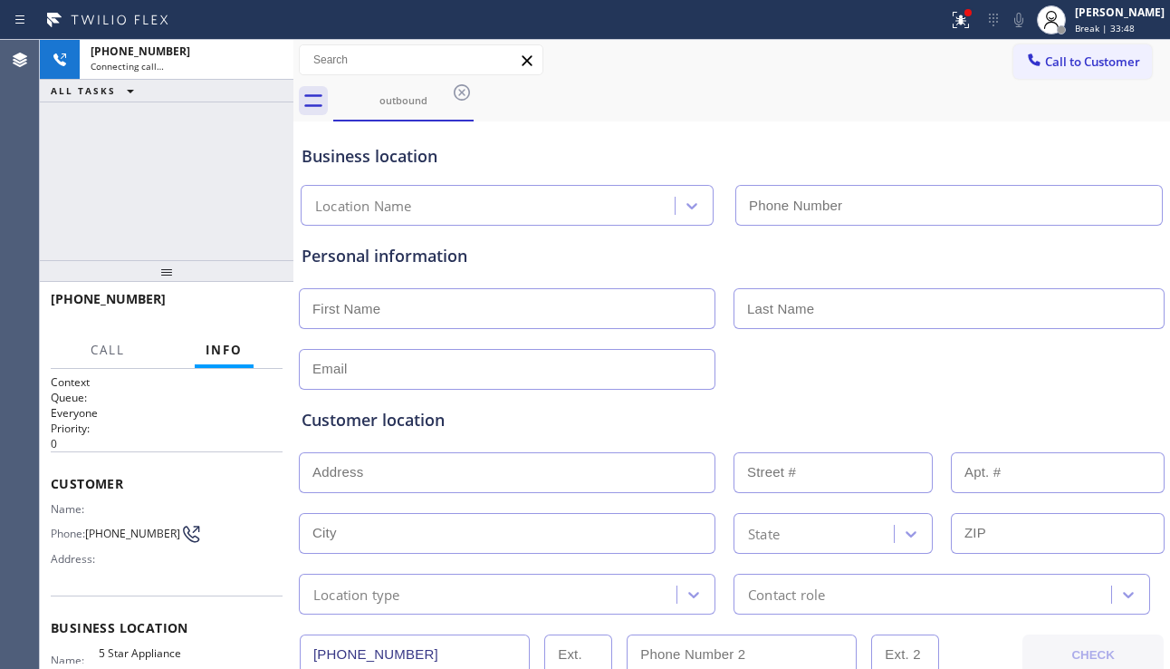
type input "[PHONE_NUMBER]"
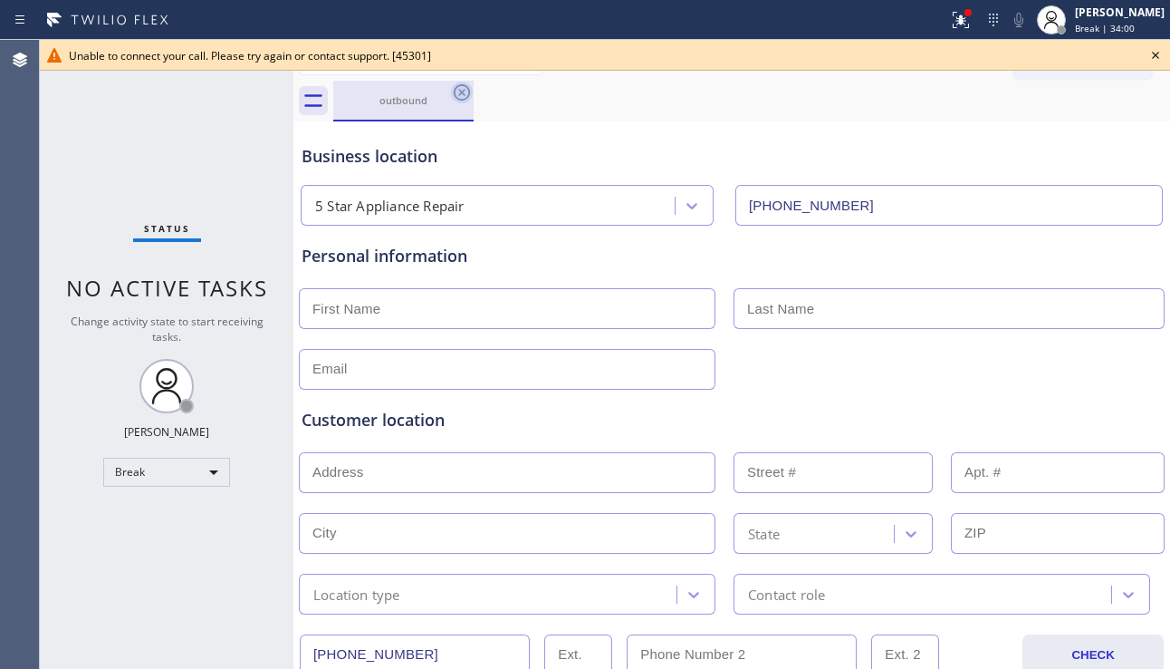
click at [458, 96] on icon at bounding box center [462, 93] width 22 height 22
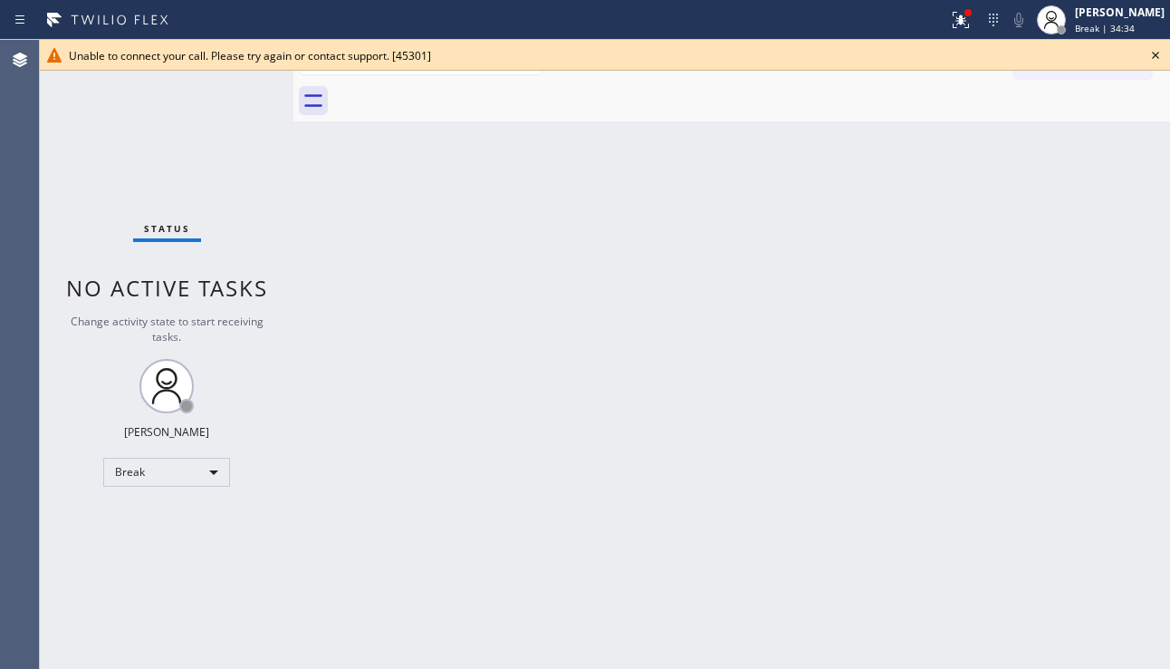
click at [1105, 464] on div "Back to Dashboard Change Sender ID Customers Technicians Select a contact Outbo…" at bounding box center [732, 354] width 877 height 629
click at [1156, 53] on icon at bounding box center [1156, 55] width 22 height 22
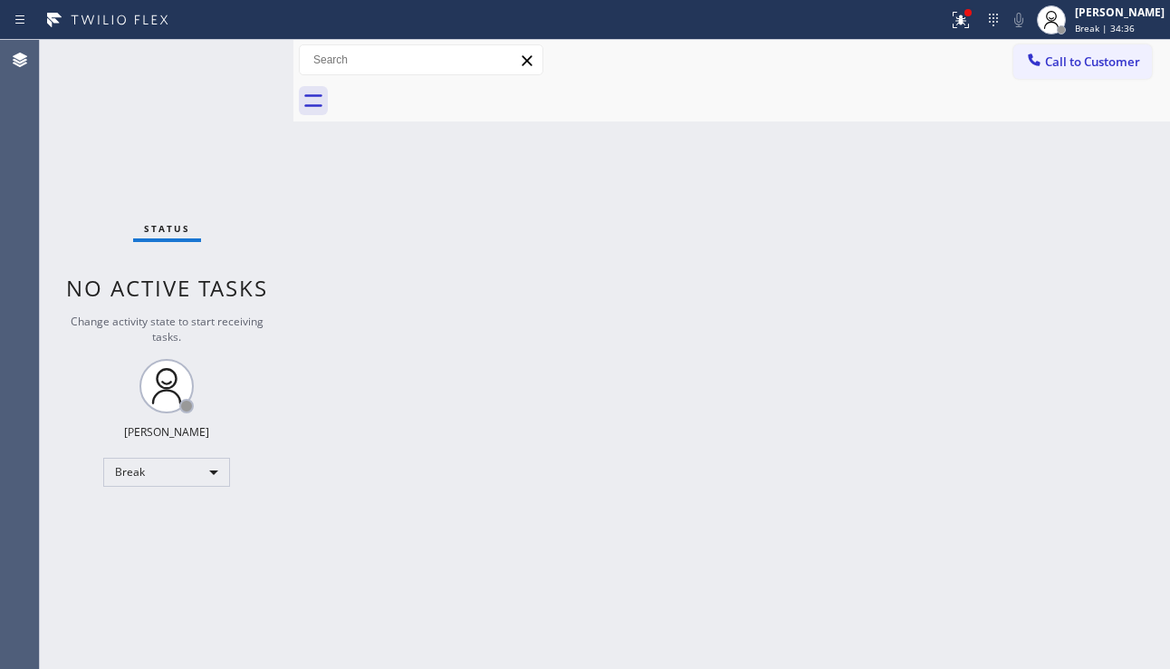
click at [752, 197] on div "Back to Dashboard Change Sender ID Customers Technicians Select a contact Outbo…" at bounding box center [732, 354] width 877 height 629
click at [1074, 506] on div "Back to Dashboard Change Sender ID Customers Technicians Select a contact Outbo…" at bounding box center [732, 354] width 877 height 629
drag, startPoint x: 1122, startPoint y: 311, endPoint x: 1099, endPoint y: 226, distance: 88.4
click at [1122, 303] on div "Back to Dashboard Change Sender ID Customers Technicians Select a contact Outbo…" at bounding box center [732, 354] width 877 height 629
click at [1064, 79] on div "Call to Customer Outbound call Location 5 Star Appliance Repair Your caller id …" at bounding box center [732, 60] width 877 height 41
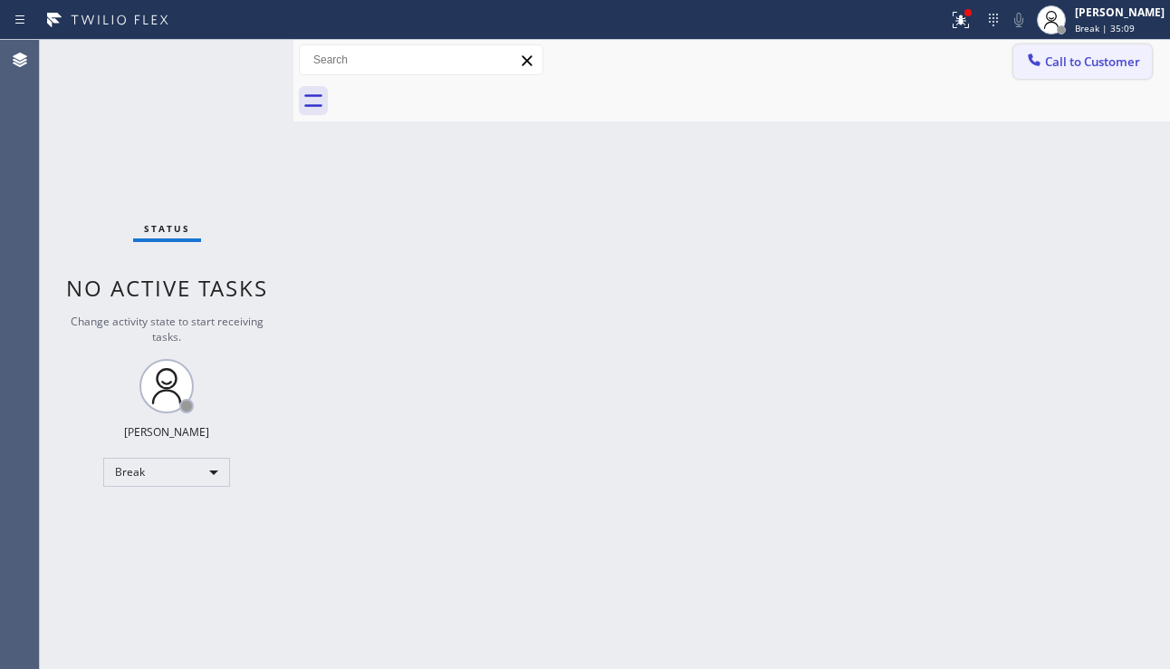
click at [1070, 71] on button "Call to Customer" at bounding box center [1083, 61] width 139 height 34
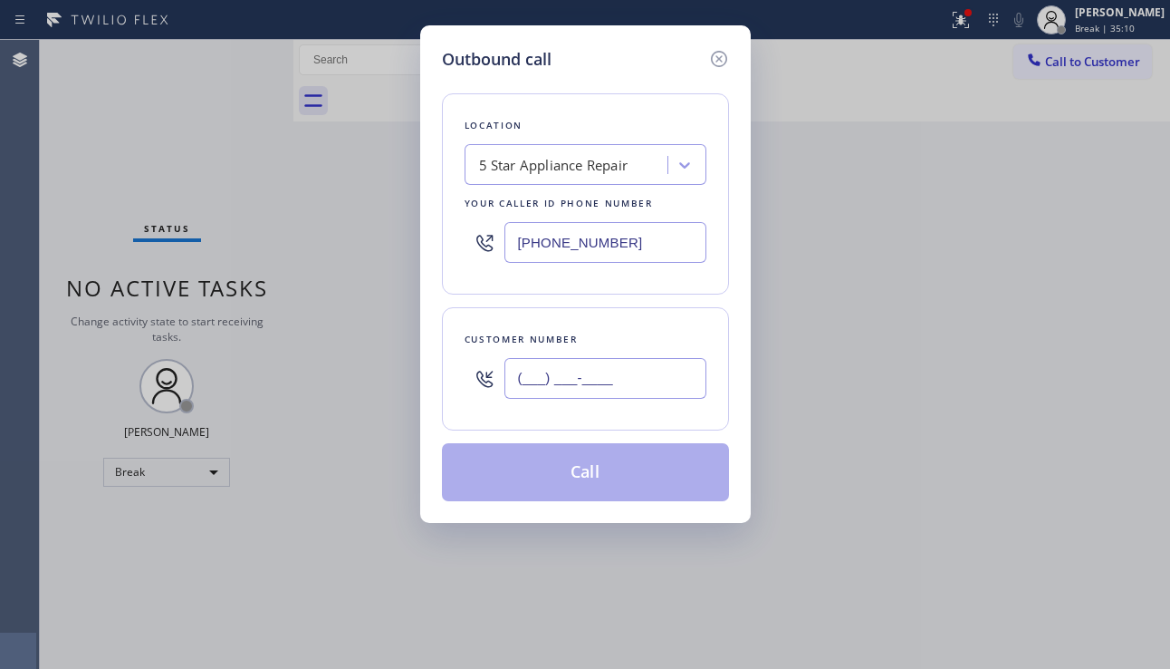
click at [577, 385] on input "(___) ___-____" at bounding box center [606, 378] width 202 height 41
paste input "718) 772-5712"
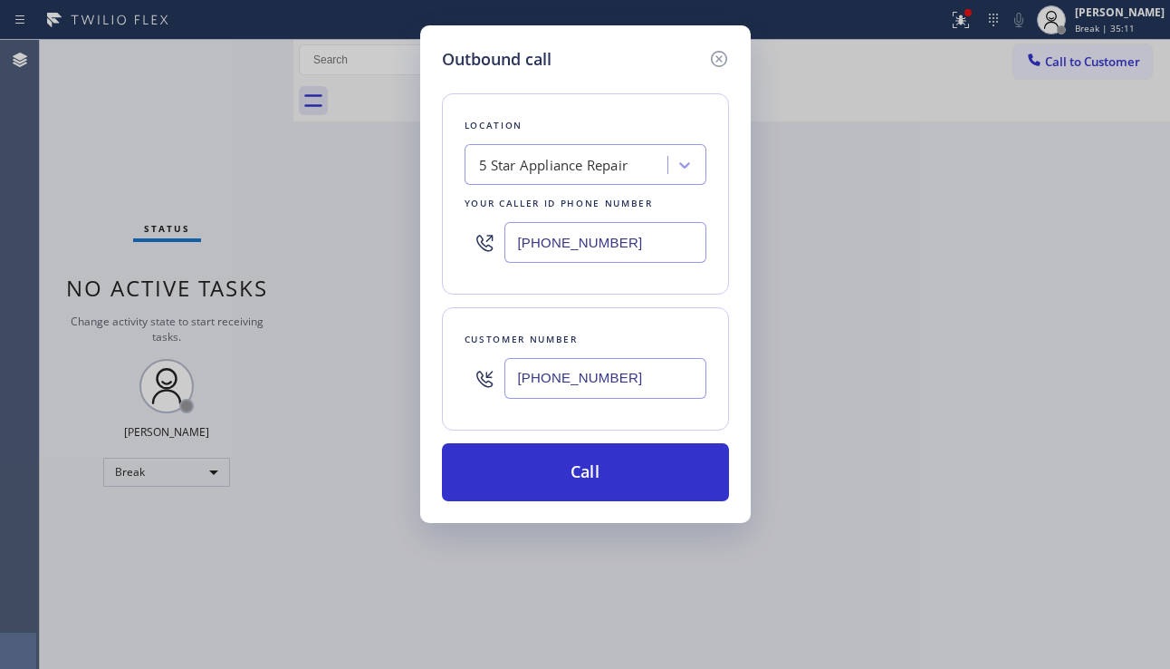
type input "[PHONE_NUMBER]"
drag, startPoint x: 1070, startPoint y: 386, endPoint x: 723, endPoint y: 241, distance: 376.0
click at [1070, 385] on div "Outbound call Location 5 Star Appliance Repair Your caller id phone number [PHO…" at bounding box center [585, 334] width 1170 height 669
click at [594, 165] on div "5 Star Appliance Repair" at bounding box center [553, 165] width 149 height 21
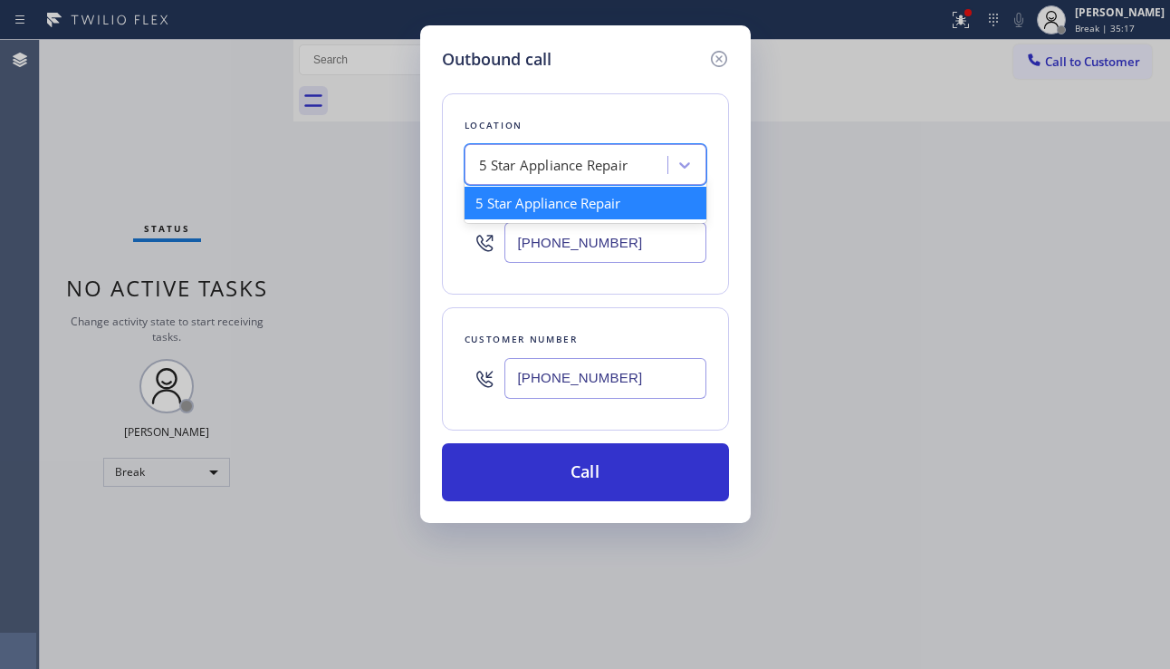
paste input "Queens Appliance Repair Pro"
type input "Queens Appliance Repair Pro"
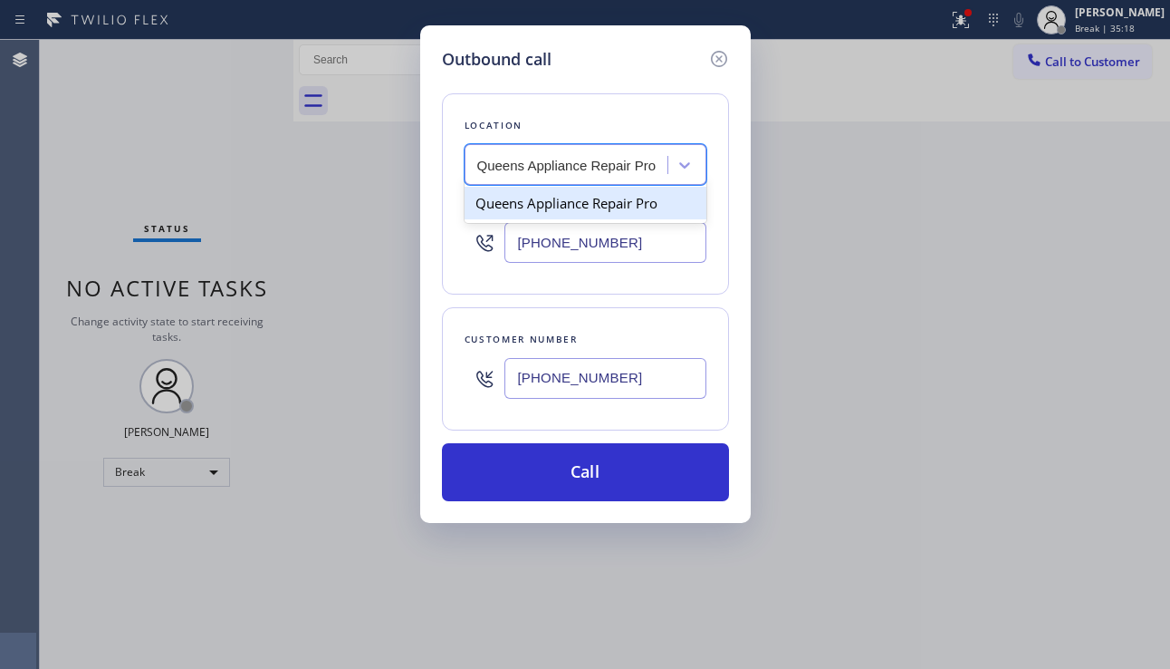
click at [545, 201] on div "Queens Appliance Repair Pro" at bounding box center [586, 203] width 242 height 33
type input "[PHONE_NUMBER]"
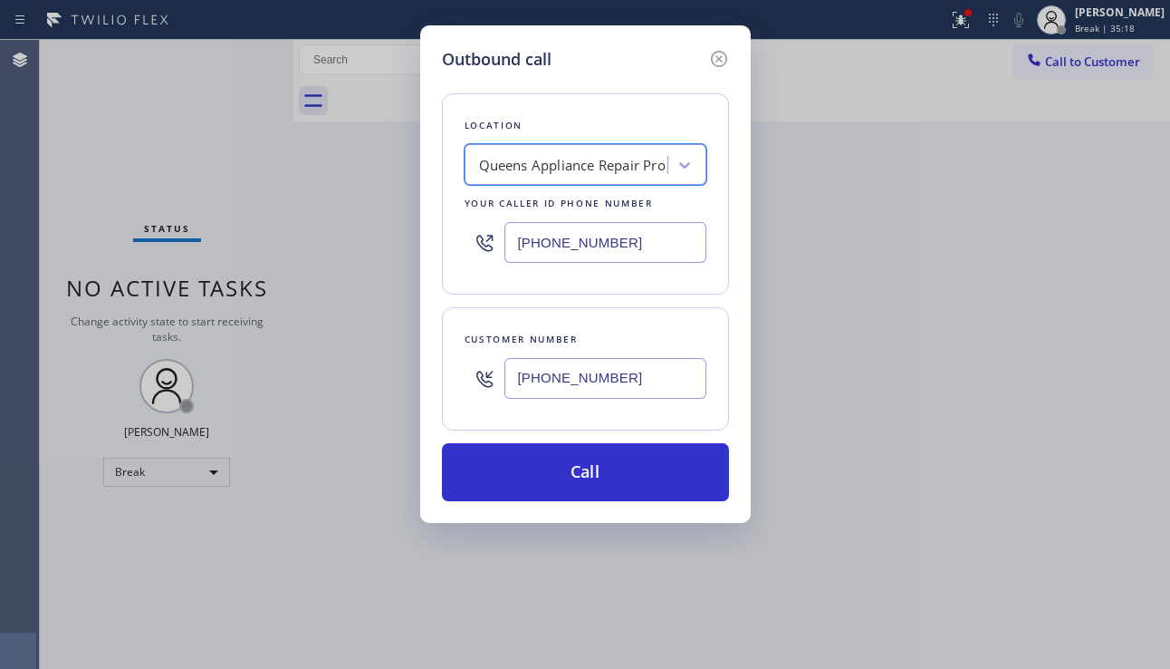
scroll to position [0, 1]
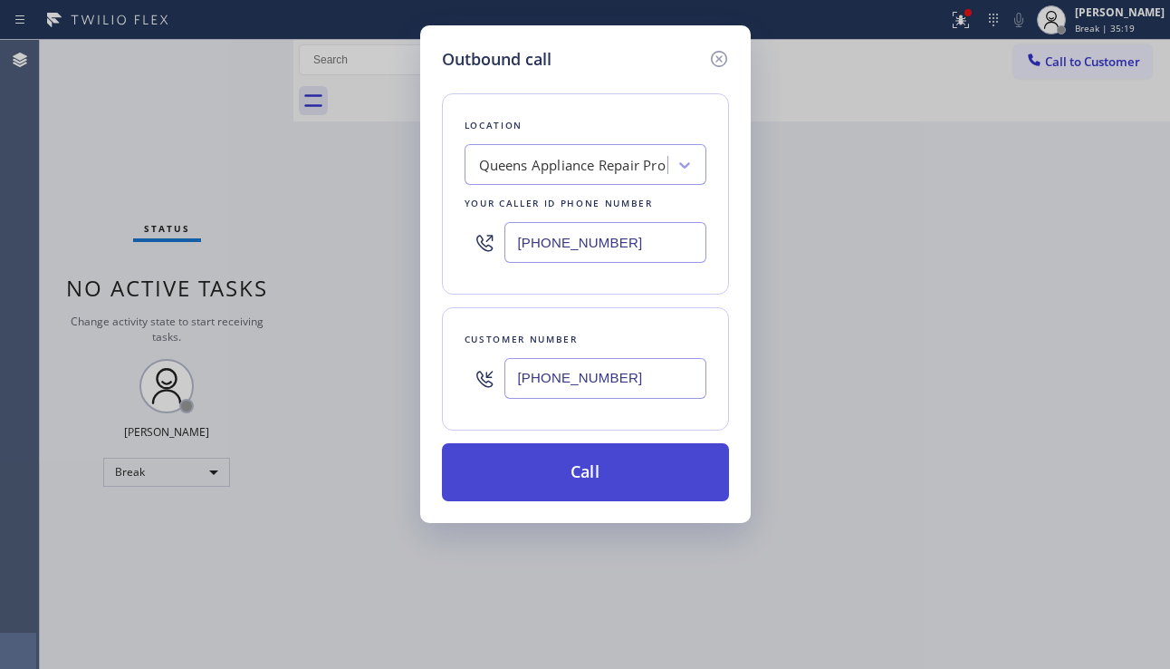
click at [567, 469] on button "Call" at bounding box center [585, 472] width 287 height 58
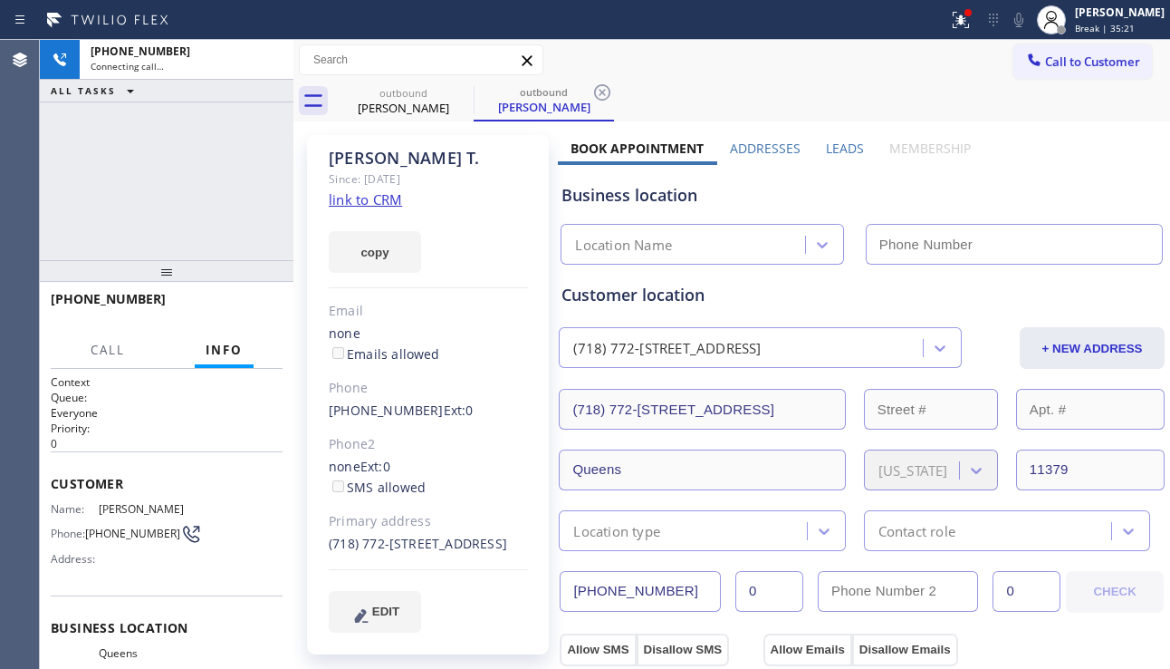
click at [837, 151] on label "Leads" at bounding box center [845, 148] width 38 height 17
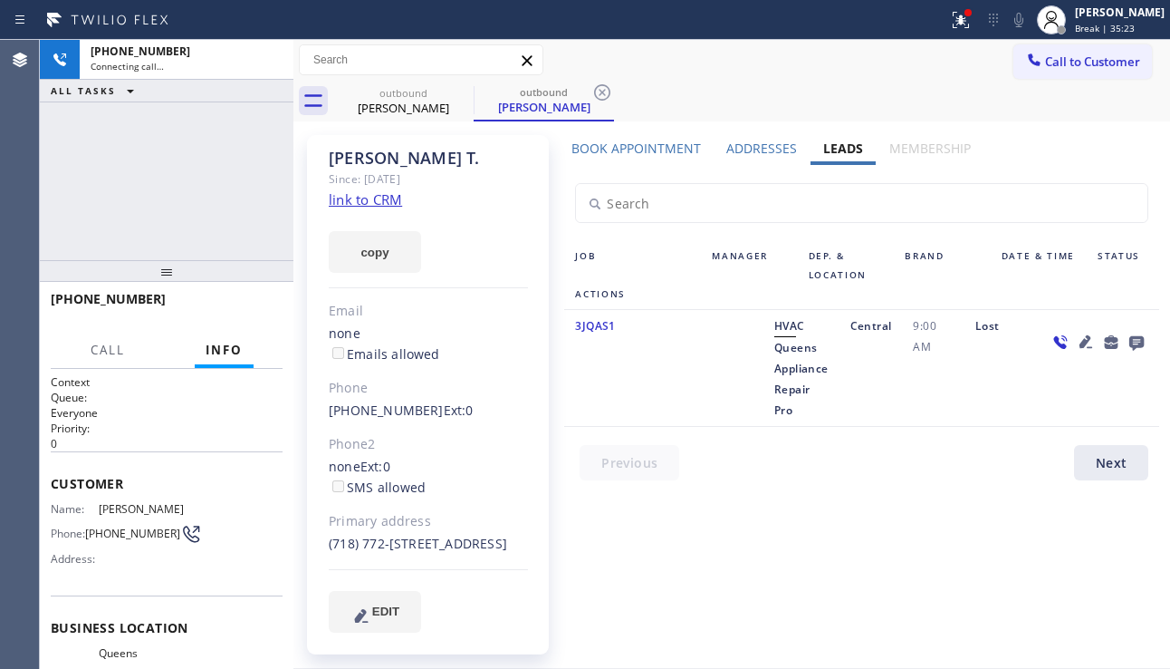
click at [1126, 339] on icon at bounding box center [1137, 342] width 22 height 23
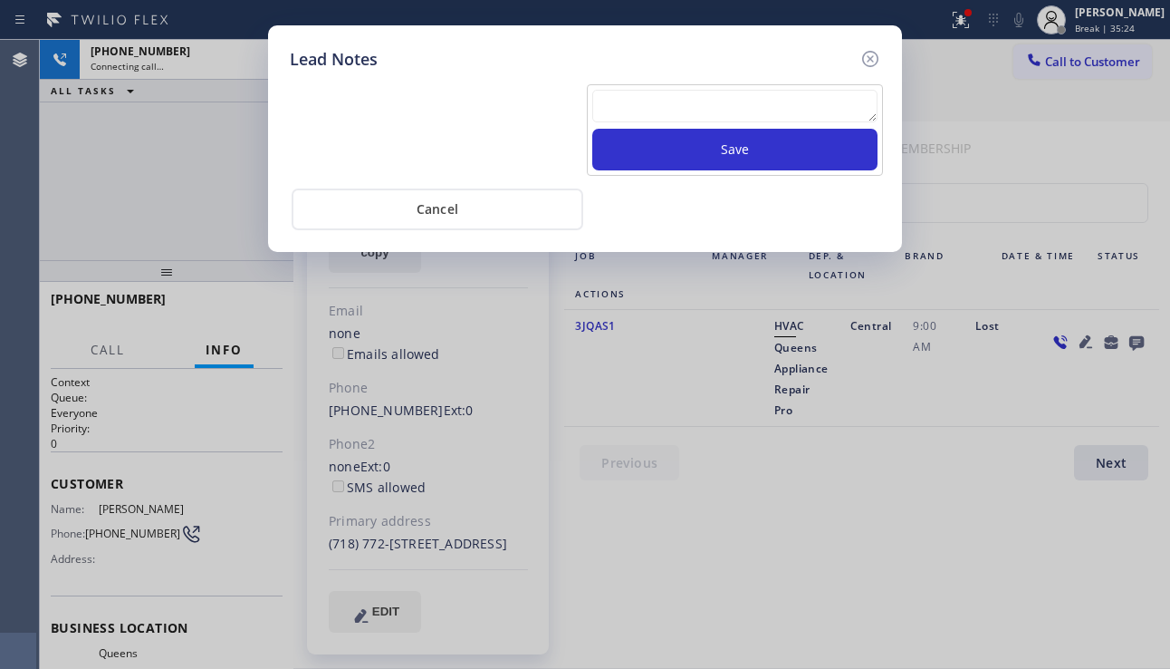
click at [709, 114] on textarea at bounding box center [734, 106] width 285 height 33
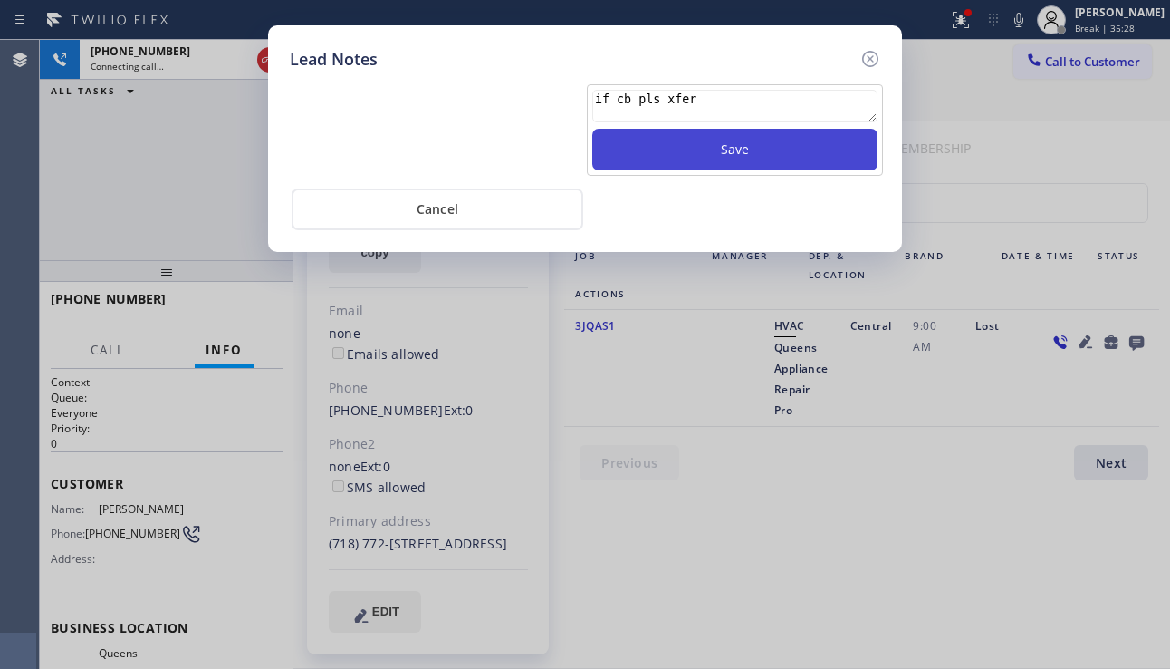
type textarea "if cb pls xfer"
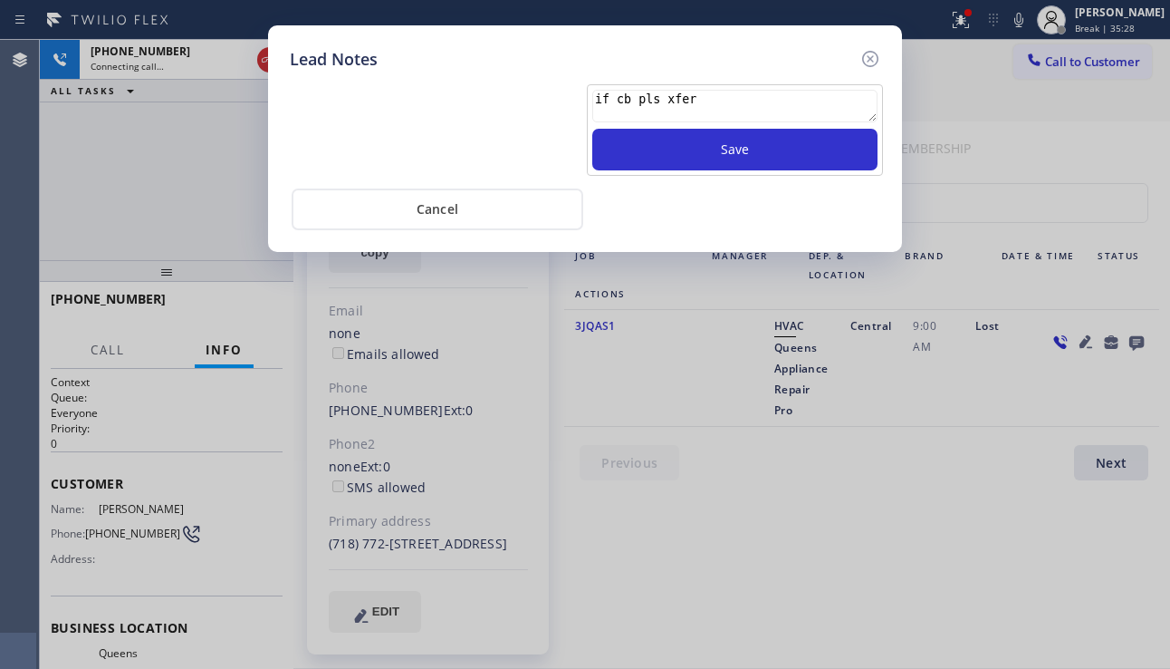
drag, startPoint x: 693, startPoint y: 160, endPoint x: 798, endPoint y: 109, distance: 117.1
click at [695, 159] on button "Save" at bounding box center [734, 150] width 285 height 42
click at [869, 58] on icon at bounding box center [870, 59] width 16 height 16
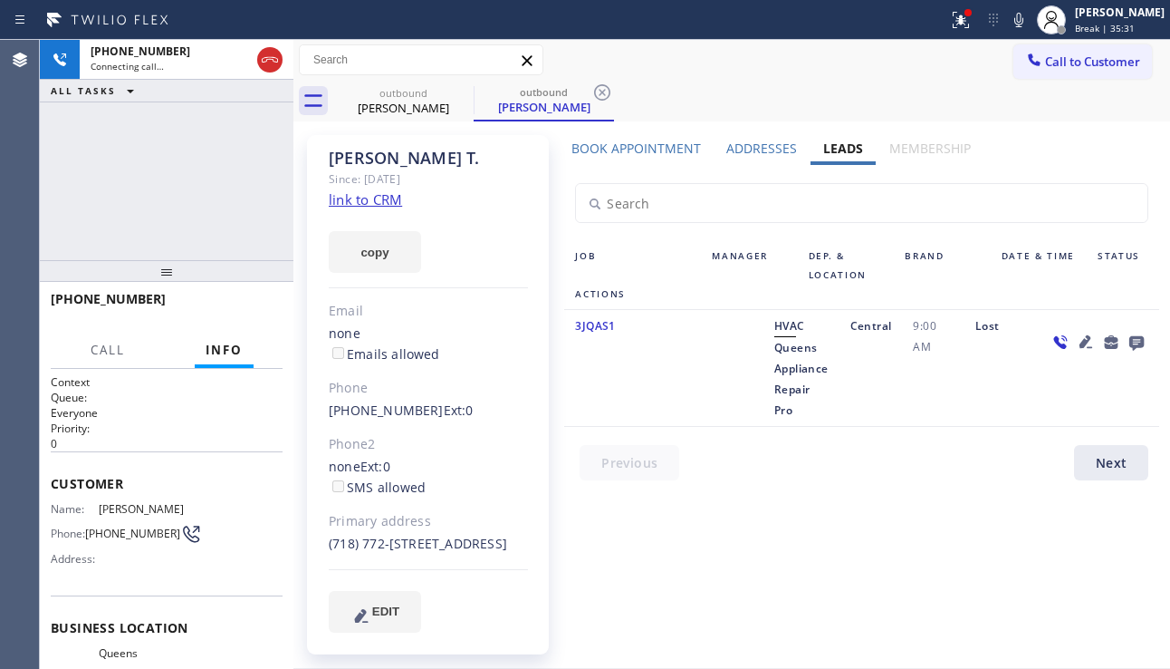
click at [1075, 342] on icon at bounding box center [1086, 342] width 22 height 22
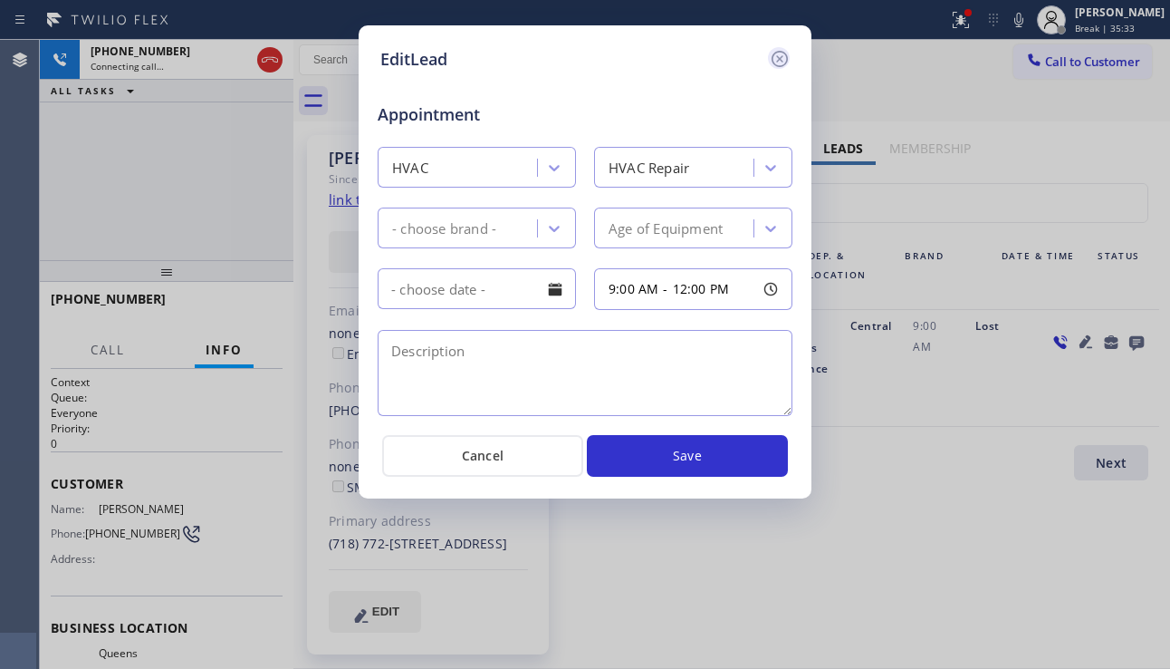
click at [783, 63] on icon at bounding box center [780, 59] width 22 height 22
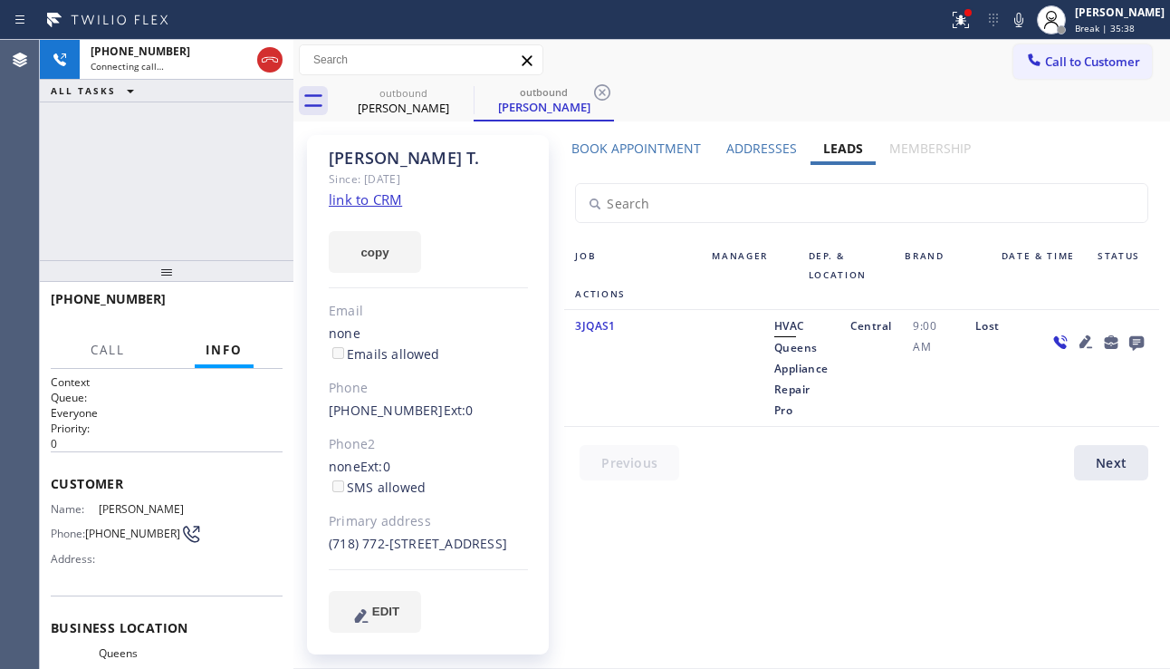
drag, startPoint x: 418, startPoint y: 563, endPoint x: 385, endPoint y: 563, distance: 32.6
click at [385, 554] on div "(718) 772-[STREET_ADDRESS]" at bounding box center [428, 544] width 199 height 21
copy div "11379"
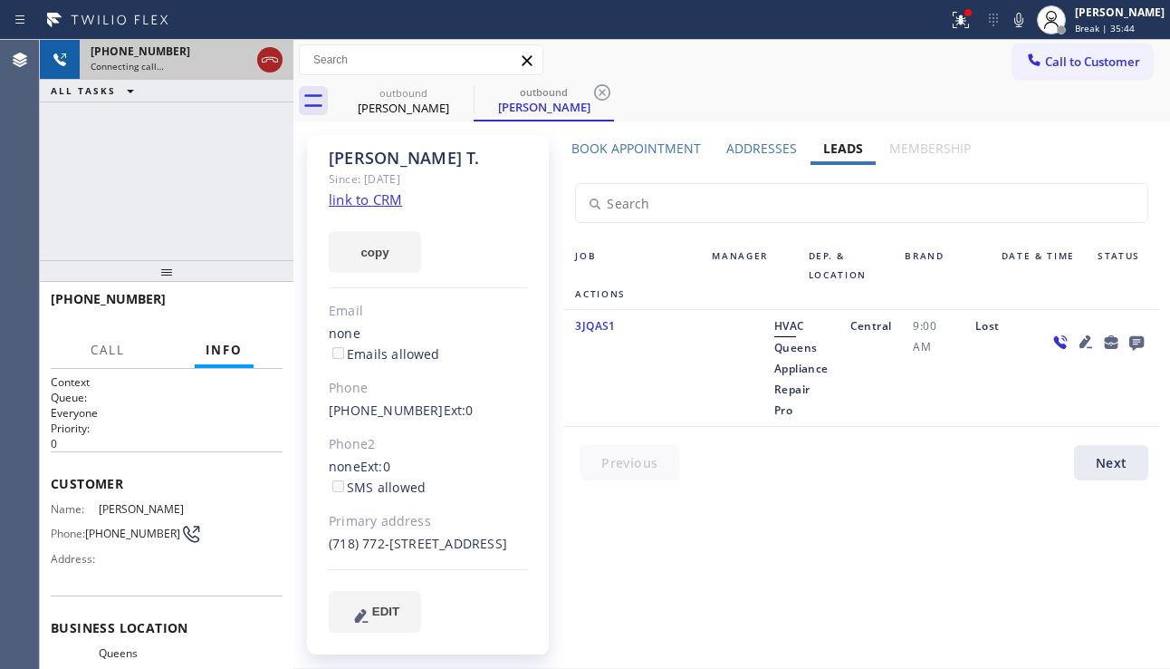
click at [262, 49] on icon at bounding box center [270, 60] width 22 height 22
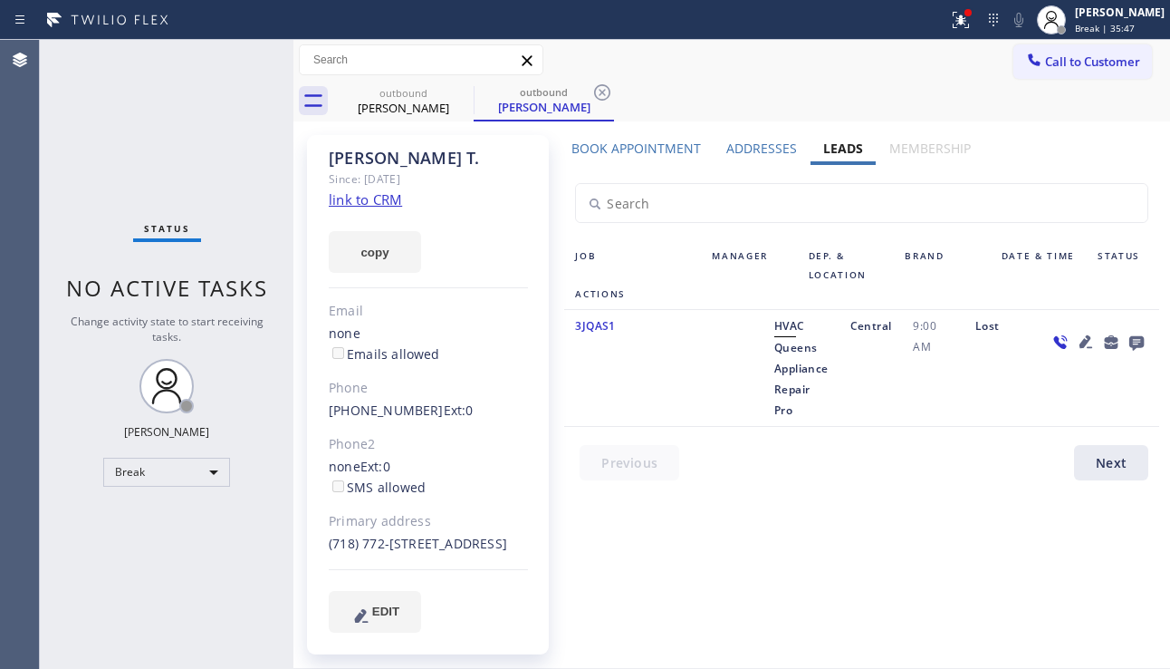
drag, startPoint x: 1083, startPoint y: 527, endPoint x: 993, endPoint y: 514, distance: 90.7
click at [1083, 527] on div "Book Appointment Addresses Leads Membership Business location Queens Appliance …" at bounding box center [862, 402] width 608 height 524
click at [100, 199] on div "Status No active tasks Change activity state to start receiving tasks. [PERSON_…" at bounding box center [167, 354] width 254 height 629
click at [1089, 380] on div at bounding box center [1098, 367] width 122 height 105
click at [223, 471] on div "Break" at bounding box center [166, 472] width 127 height 29
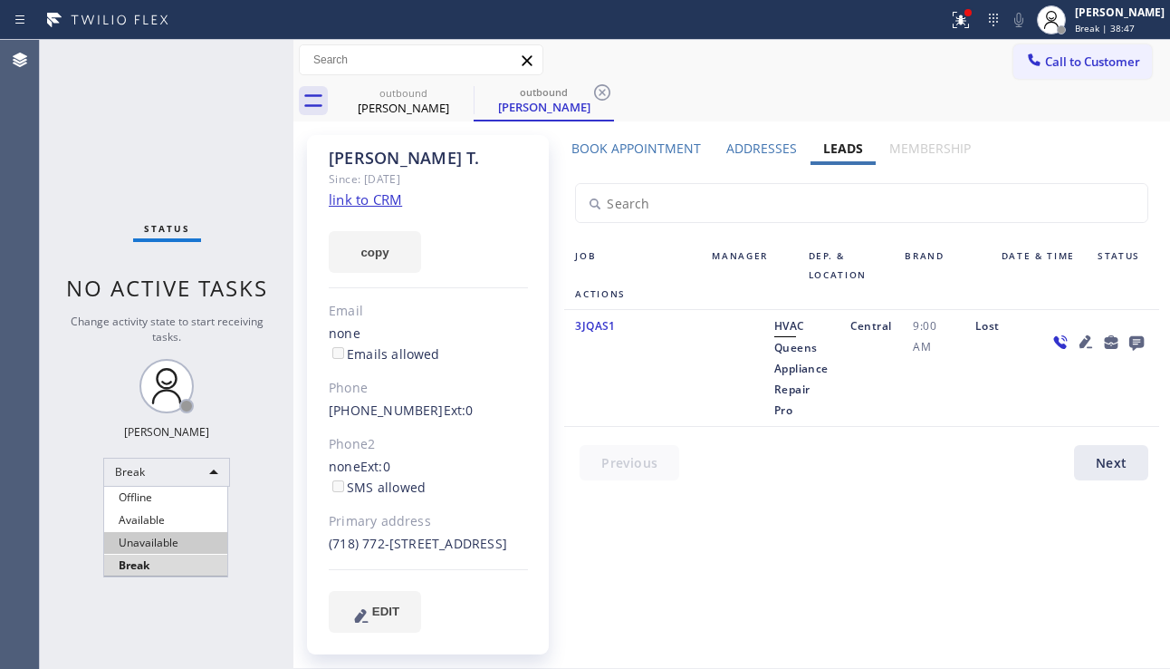
click at [172, 545] on li "Unavailable" at bounding box center [165, 543] width 123 height 22
click at [216, 582] on div "Status No active tasks Change activity state to start receiving tasks. [PERSON_…" at bounding box center [167, 354] width 254 height 629
click at [1092, 394] on div at bounding box center [1098, 367] width 122 height 105
click at [163, 515] on div "Status No active tasks Change activity state to start receiving tasks. [PERSON_…" at bounding box center [167, 354] width 254 height 629
click at [652, 149] on label "Book Appointment" at bounding box center [637, 148] width 130 height 17
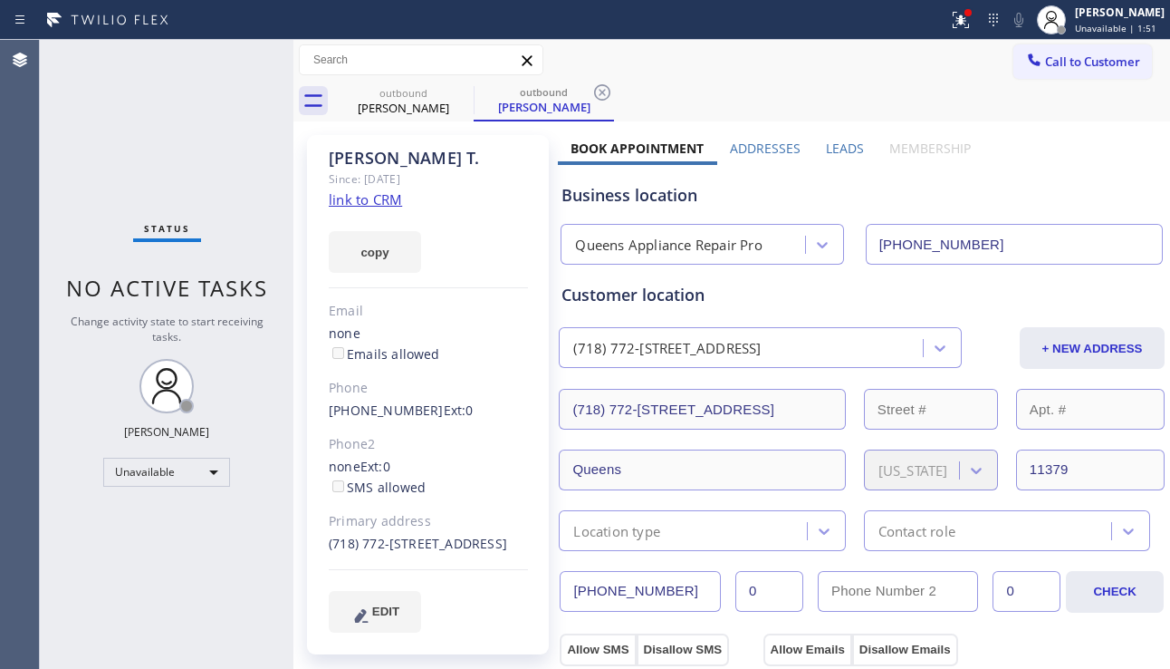
drag, startPoint x: 674, startPoint y: 582, endPoint x: 557, endPoint y: 592, distance: 117.3
click at [560, 592] on input "[PHONE_NUMBER]" at bounding box center [640, 591] width 161 height 41
click at [1045, 70] on button "Call to Customer" at bounding box center [1083, 61] width 139 height 34
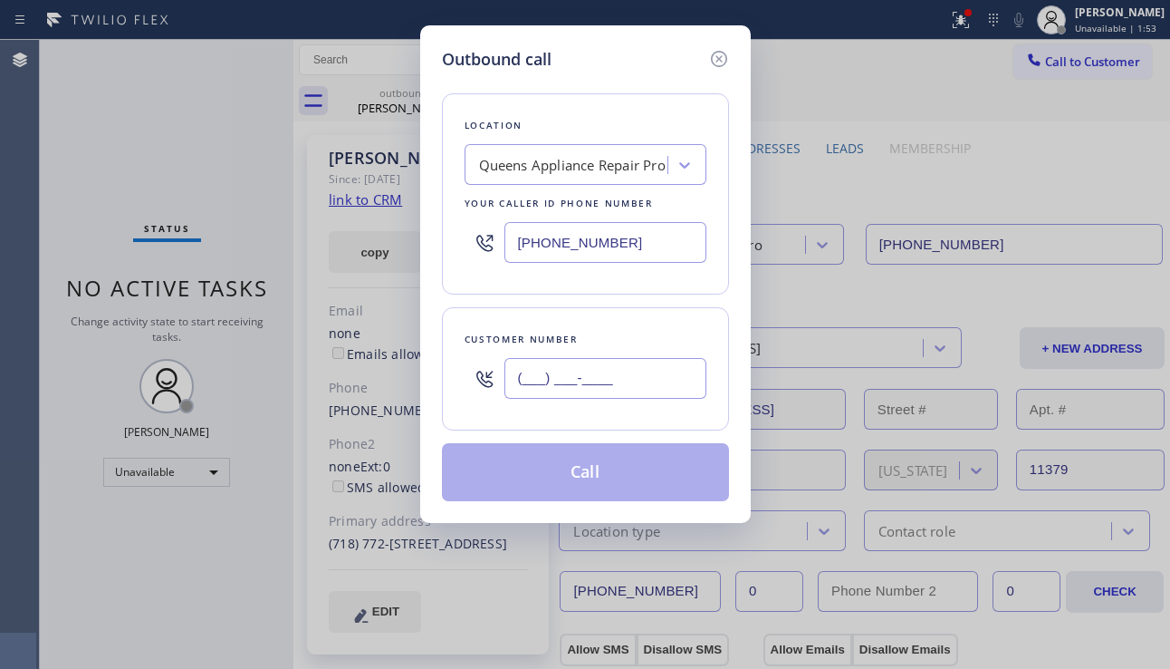
click at [629, 385] on input "(___) ___-____" at bounding box center [606, 378] width 202 height 41
paste input "718) 772-5712"
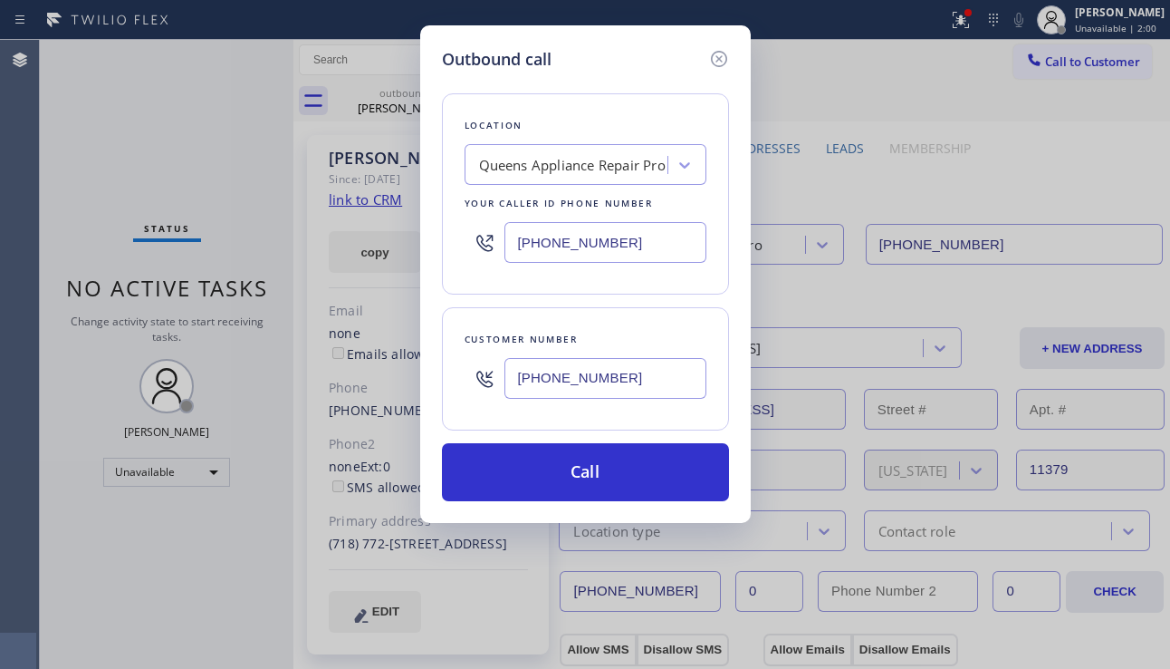
click at [147, 549] on div "Outbound call Location [GEOGRAPHIC_DATA] Appliance Repair Pro Your caller id ph…" at bounding box center [585, 334] width 1170 height 669
click at [718, 71] on div at bounding box center [719, 59] width 22 height 24
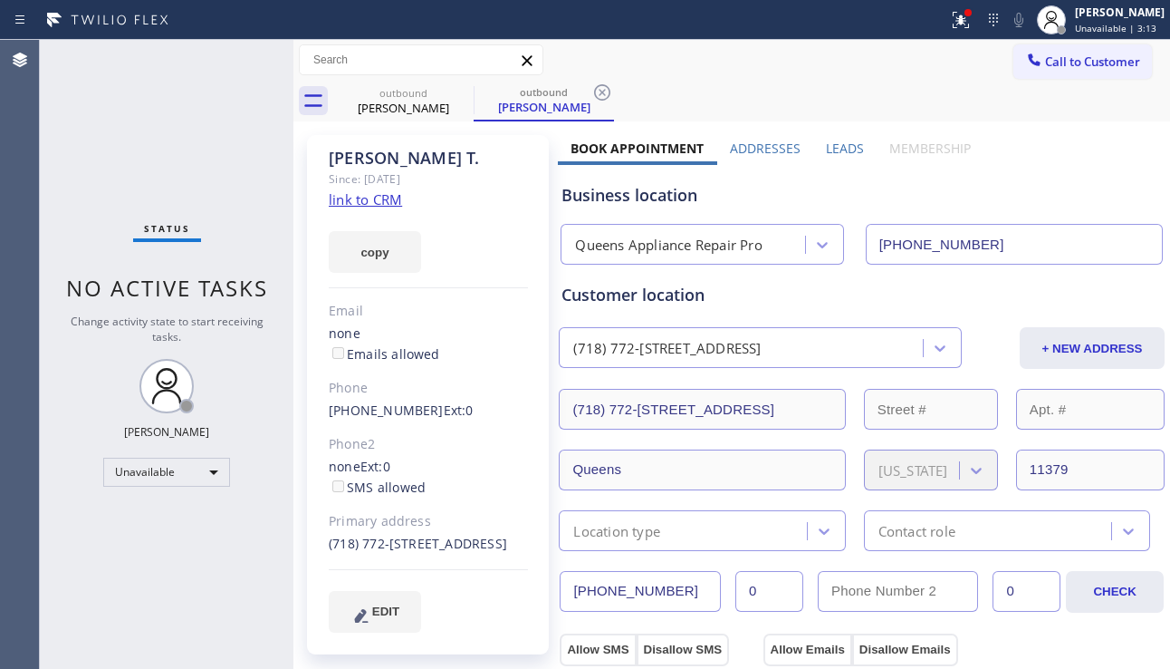
click at [189, 195] on div "Status No active tasks Change activity state to start receiving tasks. [PERSON_…" at bounding box center [167, 354] width 254 height 629
drag, startPoint x: 671, startPoint y: 592, endPoint x: 560, endPoint y: 592, distance: 111.4
click at [560, 592] on input "[PHONE_NUMBER]" at bounding box center [640, 591] width 161 height 41
click at [1106, 64] on span "Call to Customer" at bounding box center [1092, 61] width 95 height 16
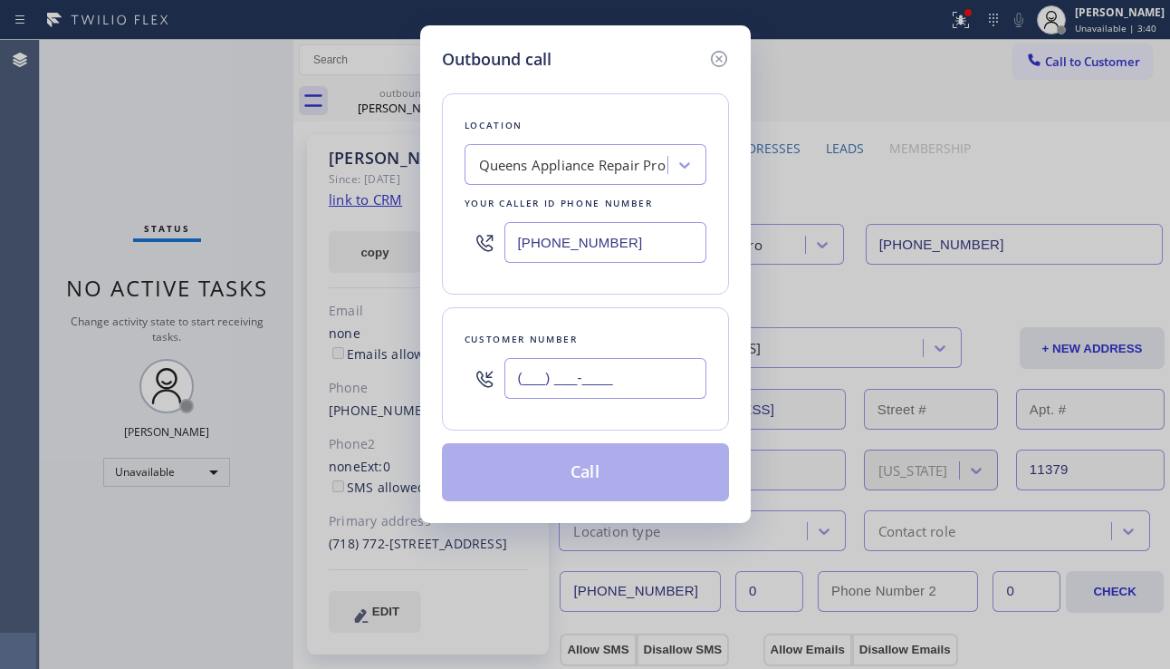
click at [577, 369] on input "(___) ___-____" at bounding box center [606, 378] width 202 height 41
paste input "718) 772-5712"
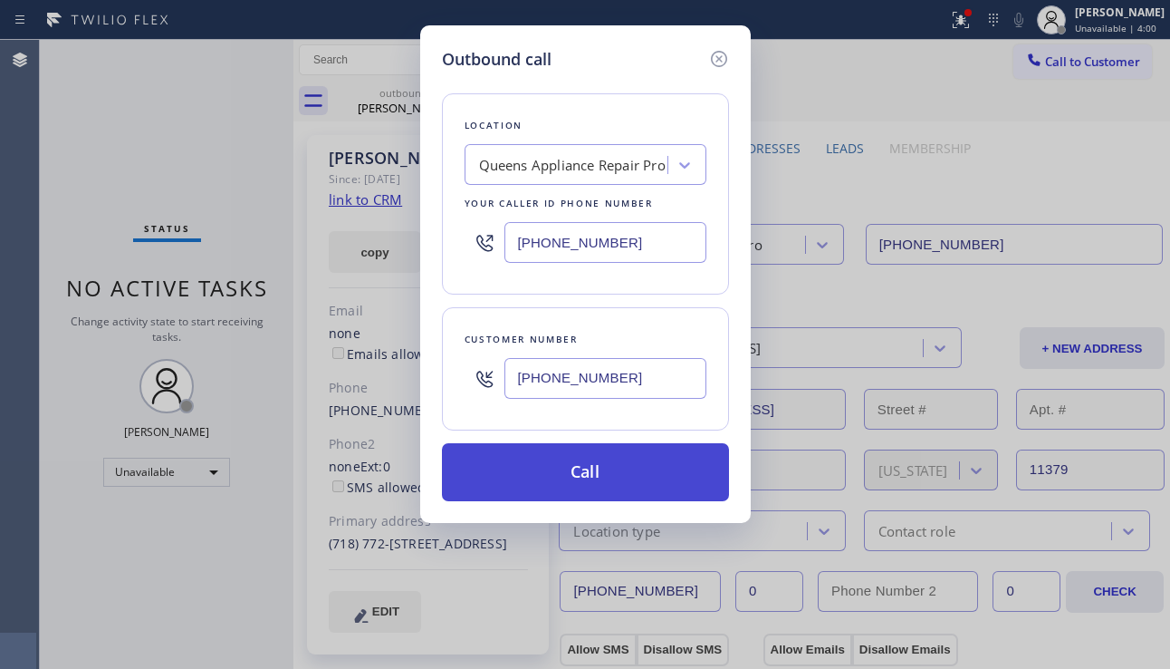
type input "[PHONE_NUMBER]"
click at [574, 470] on button "Call" at bounding box center [585, 472] width 287 height 58
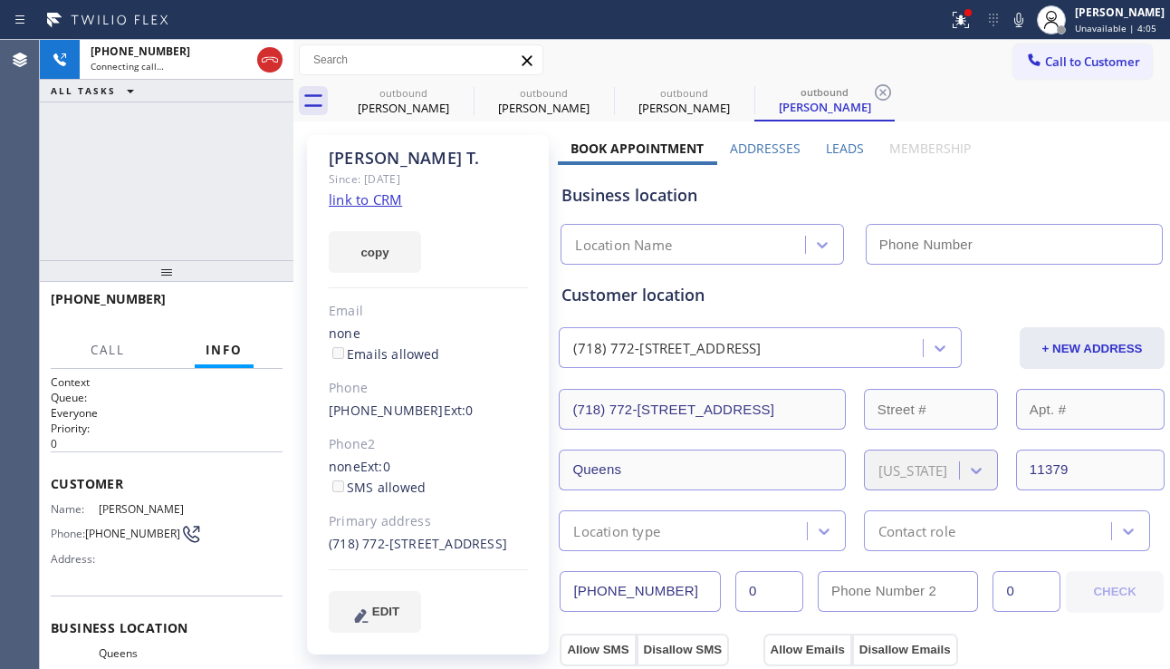
type input "[PHONE_NUMBER]"
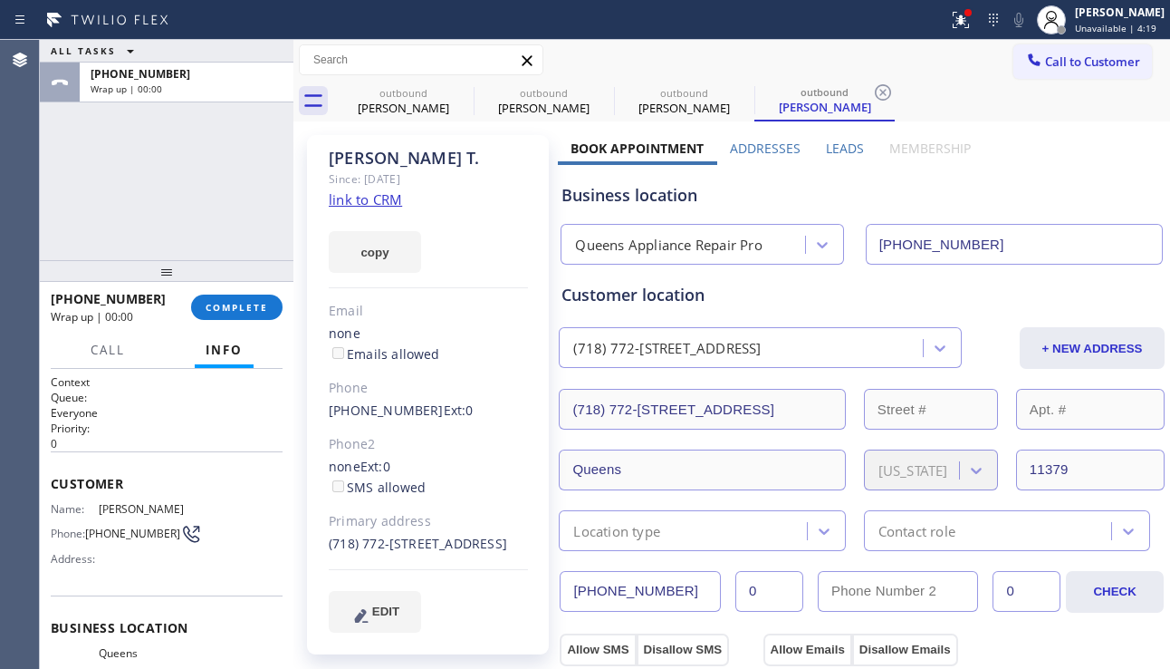
click at [81, 195] on div "ALL TASKS ALL TASKS ACTIVE TASKS TASKS IN WRAP UP [PHONE_NUMBER] Wrap up | 00:00" at bounding box center [167, 150] width 254 height 220
click at [234, 301] on span "COMPLETE" at bounding box center [237, 307] width 63 height 13
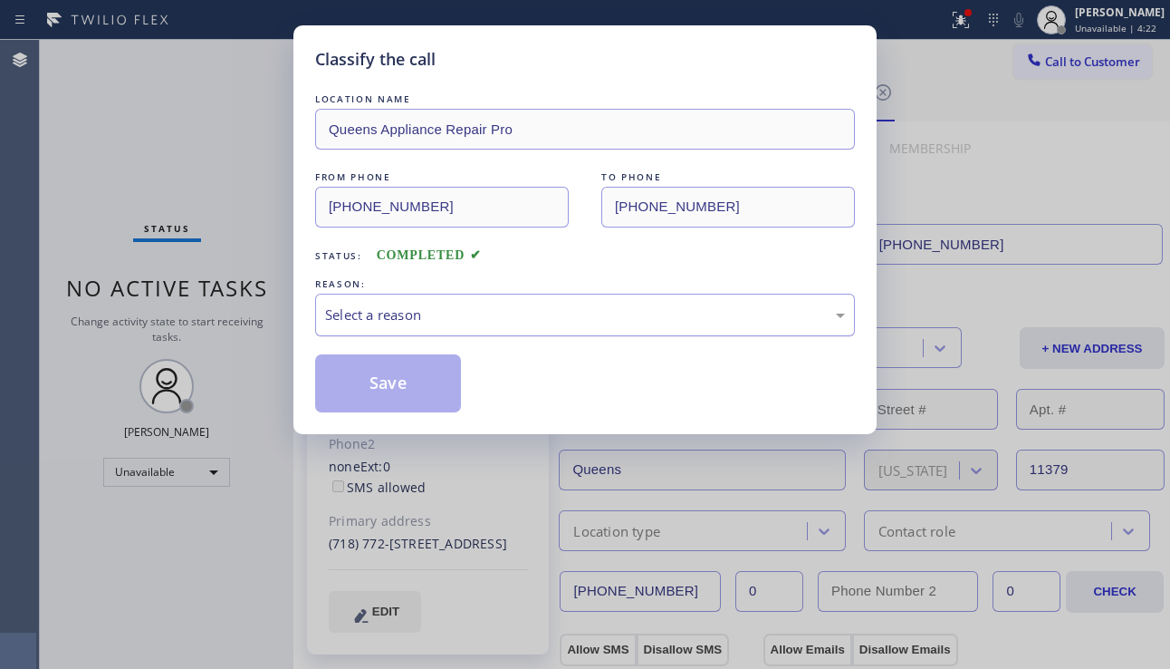
click at [455, 312] on div "Select a reason" at bounding box center [585, 314] width 520 height 21
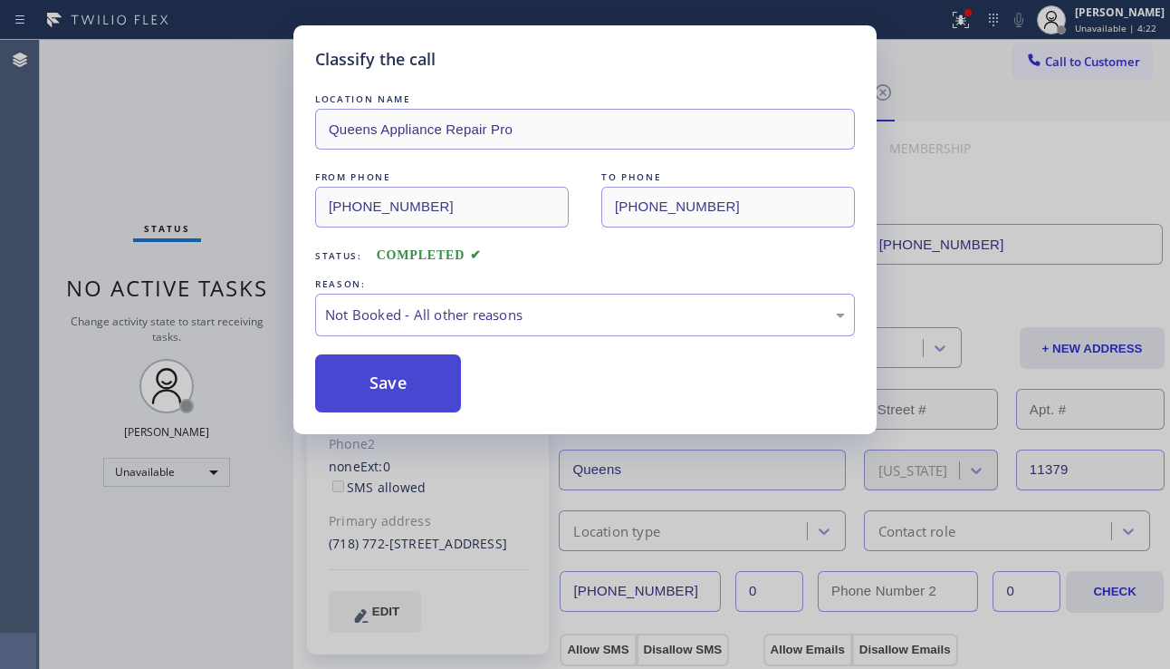
click at [374, 383] on button "Save" at bounding box center [388, 383] width 146 height 58
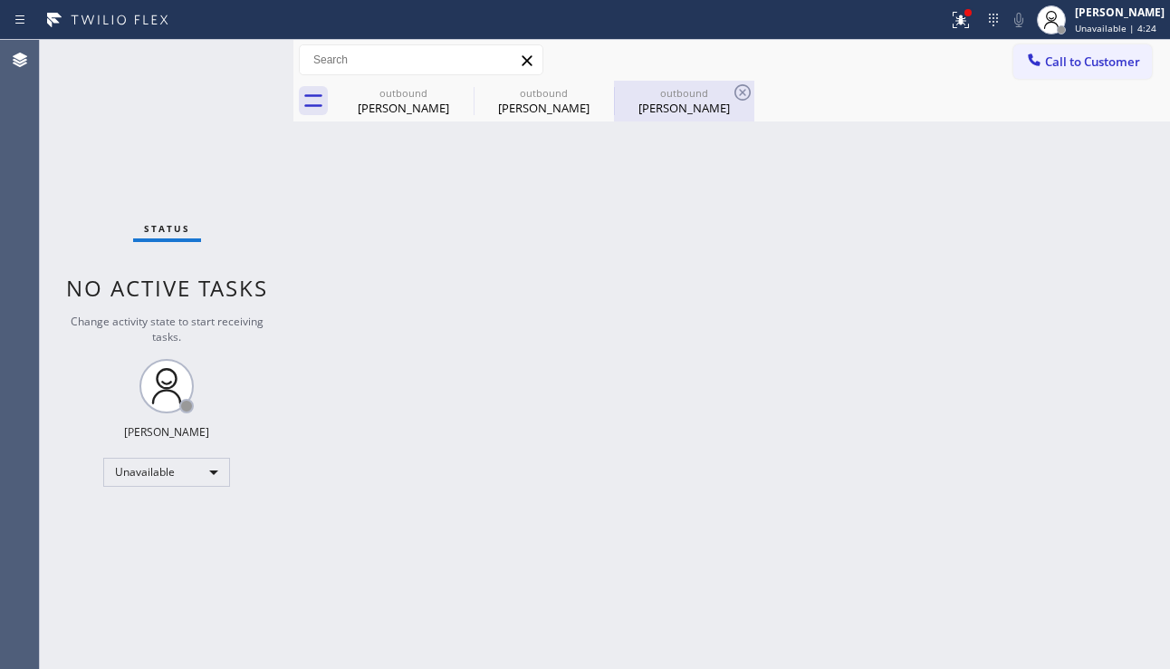
click at [680, 103] on div "[PERSON_NAME]" at bounding box center [684, 108] width 137 height 16
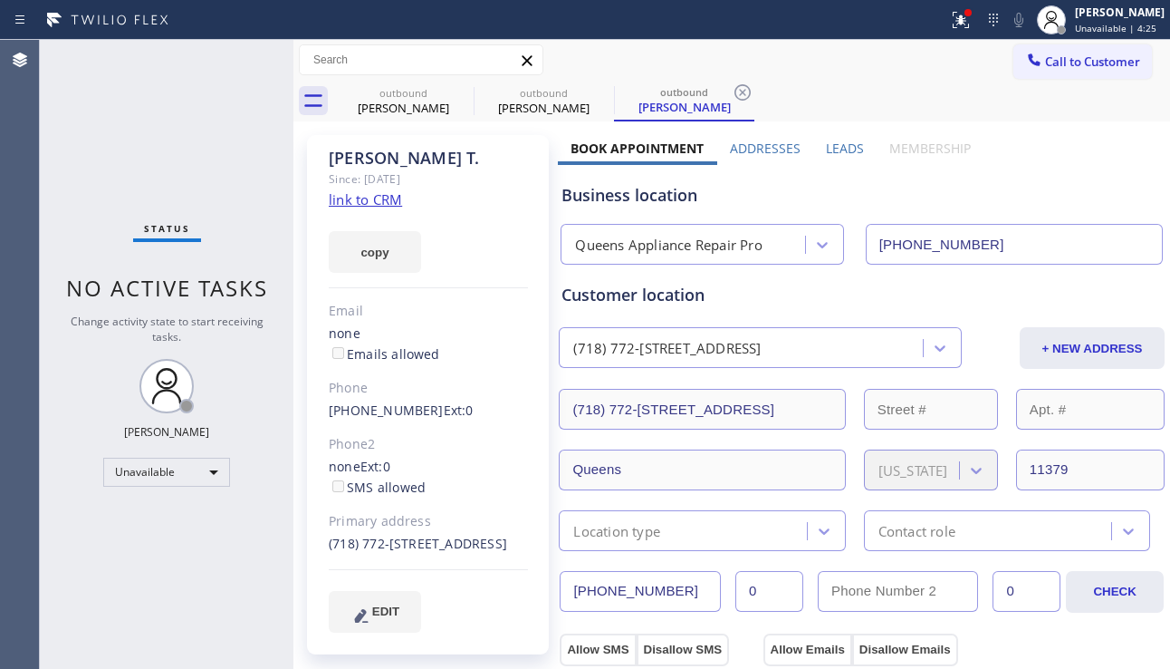
drag, startPoint x: 677, startPoint y: 586, endPoint x: 539, endPoint y: 590, distance: 137.8
click at [1074, 173] on div "Business location [GEOGRAPHIC_DATA] Appliance Repair Pro [PHONE_NUMBER]" at bounding box center [862, 215] width 608 height 100
click at [366, 197] on link "link to CRM" at bounding box center [365, 199] width 73 height 18
click at [1047, 58] on span "Call to Customer" at bounding box center [1092, 61] width 95 height 16
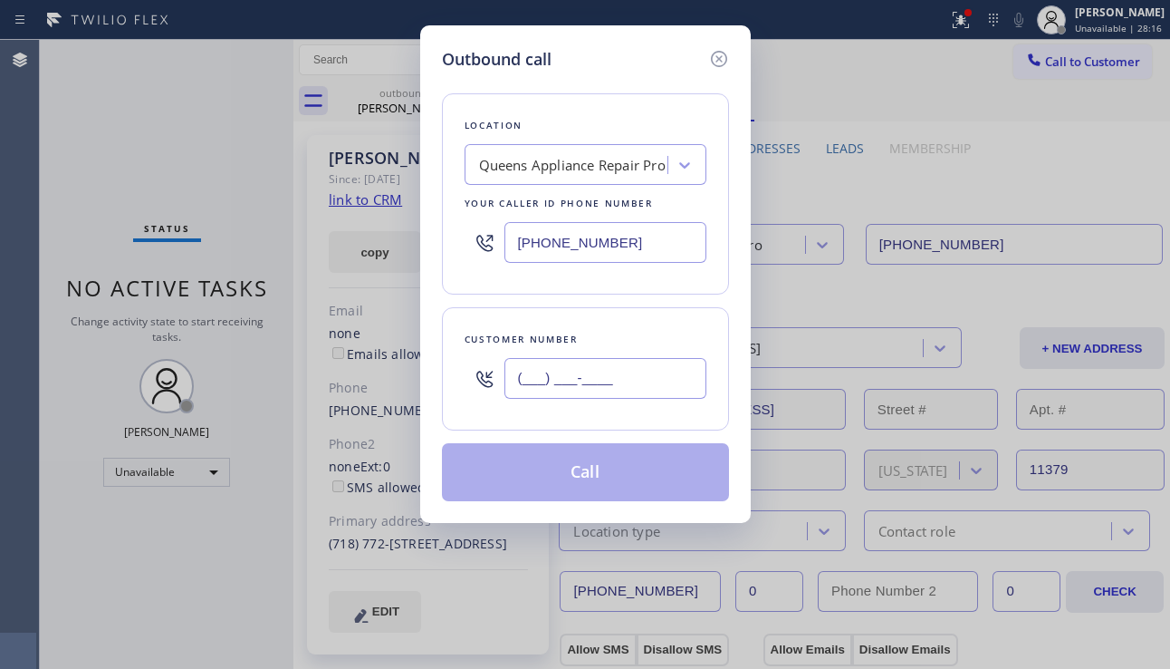
click at [569, 376] on input "(___) ___-____" at bounding box center [606, 378] width 202 height 41
paste input "323) 695-3278"
type input "[PHONE_NUMBER]"
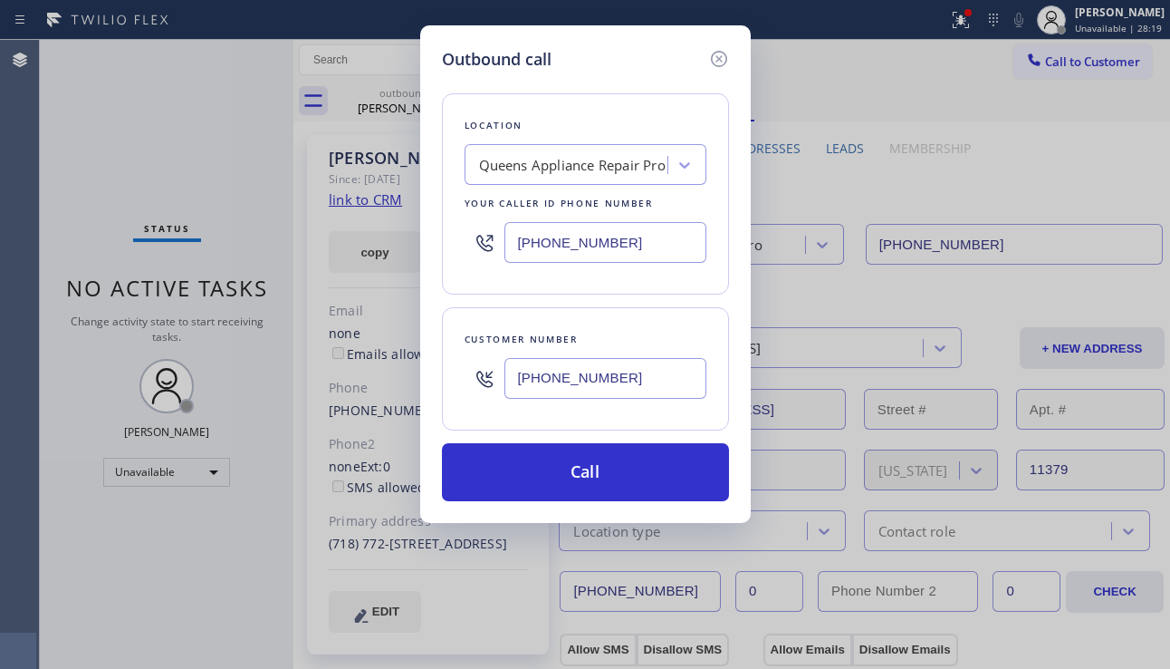
drag, startPoint x: 612, startPoint y: 255, endPoint x: 442, endPoint y: 241, distance: 170.9
click at [443, 242] on div "Location [GEOGRAPHIC_DATA] Appliance Repair Pro Your caller id phone number [PH…" at bounding box center [585, 193] width 287 height 201
paste input "949) 438-5263"
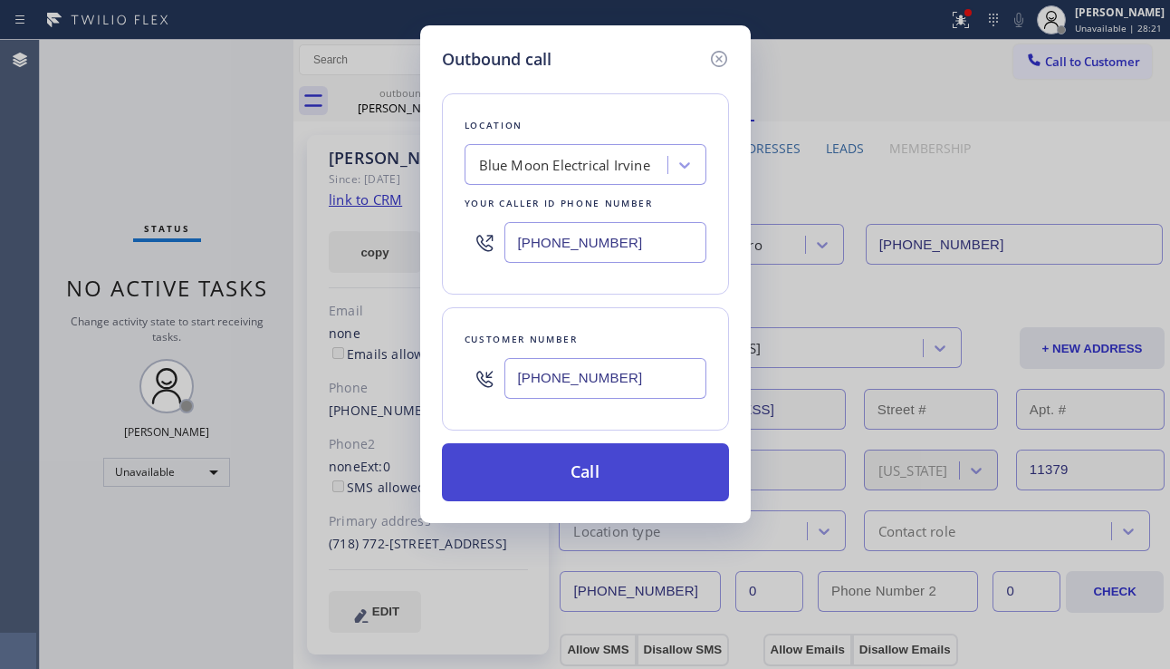
type input "[PHONE_NUMBER]"
click at [528, 454] on button "Call" at bounding box center [585, 472] width 287 height 58
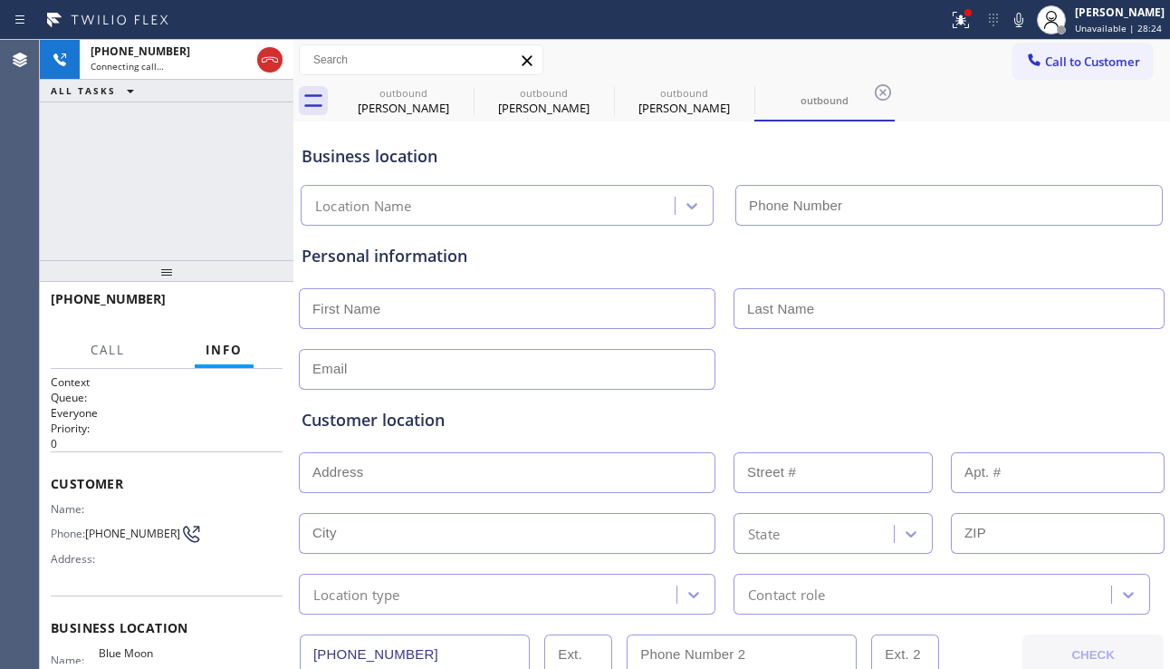
type input "[PHONE_NUMBER]"
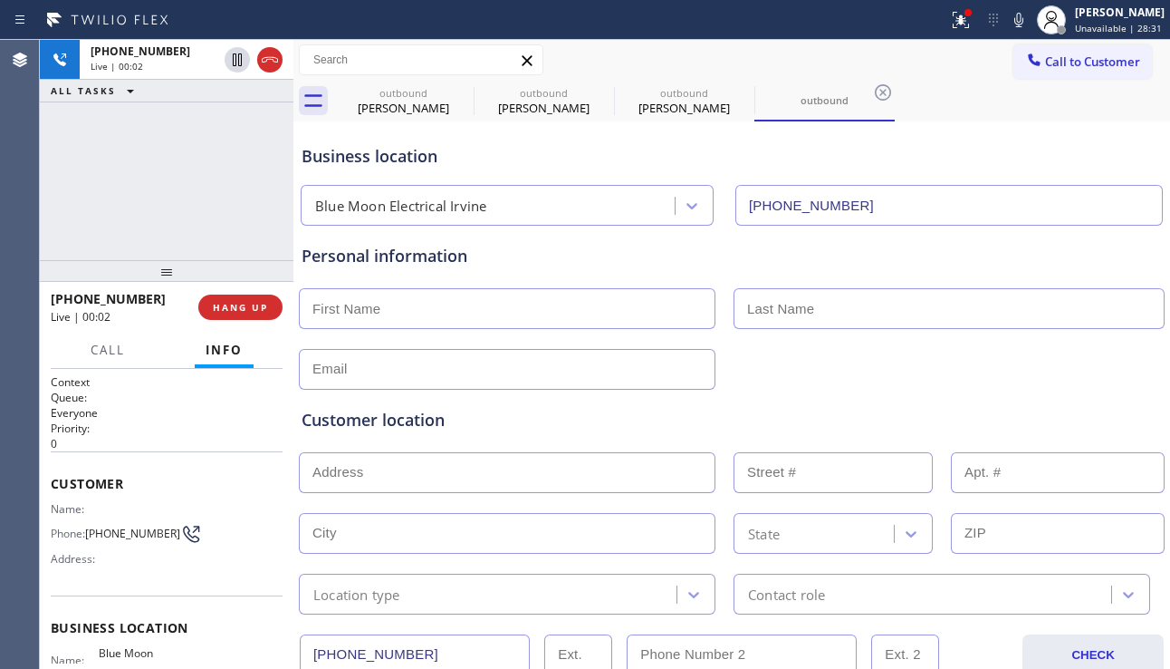
click at [1084, 365] on div at bounding box center [732, 367] width 870 height 44
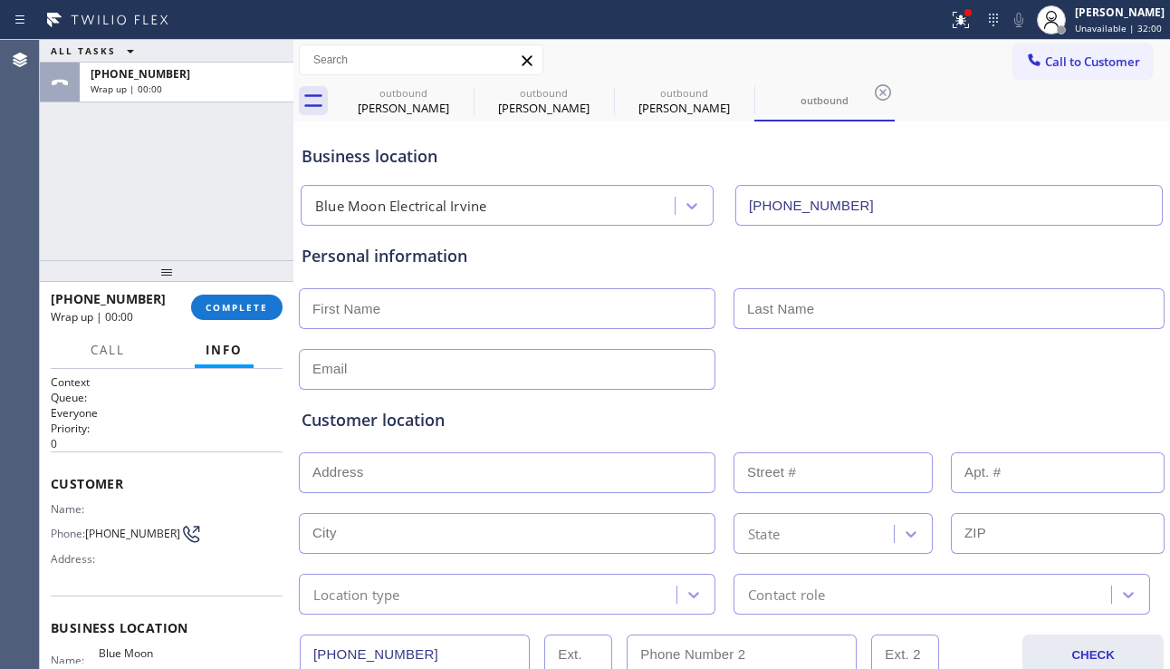
click at [400, 308] on input "text" at bounding box center [507, 308] width 417 height 41
type input "Mr"
click at [779, 309] on input "text" at bounding box center [949, 308] width 431 height 41
type input "Mr"
click at [501, 371] on input "text" at bounding box center [507, 369] width 417 height 41
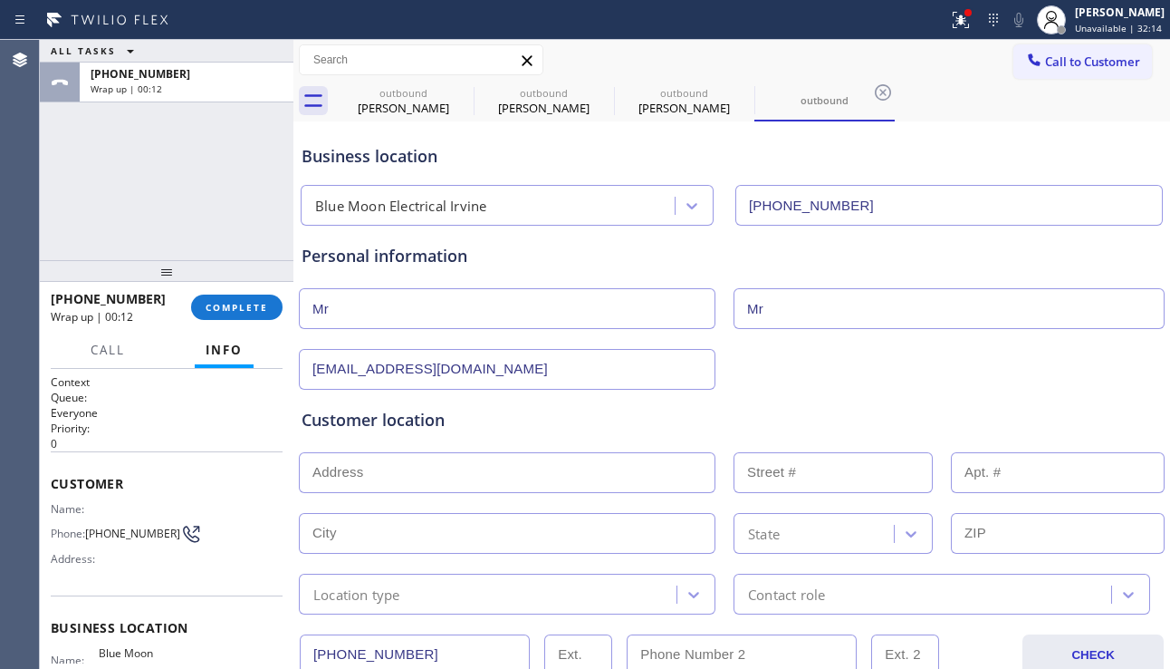
scroll to position [181, 0]
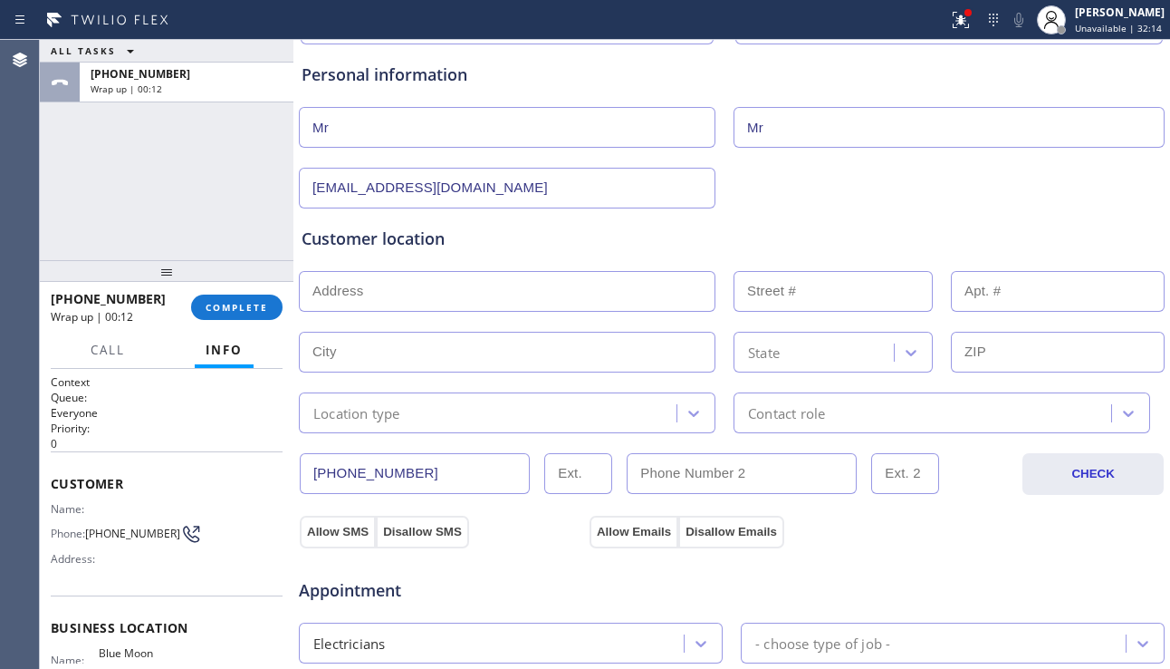
type input "[EMAIL_ADDRESS][DOMAIN_NAME]"
click at [522, 287] on input "text" at bounding box center [507, 291] width 417 height 41
click at [482, 308] on input "text" at bounding box center [507, 291] width 417 height 41
paste input "[STREET_ADDRESS][PERSON_NAME][PERSON_NAME]"
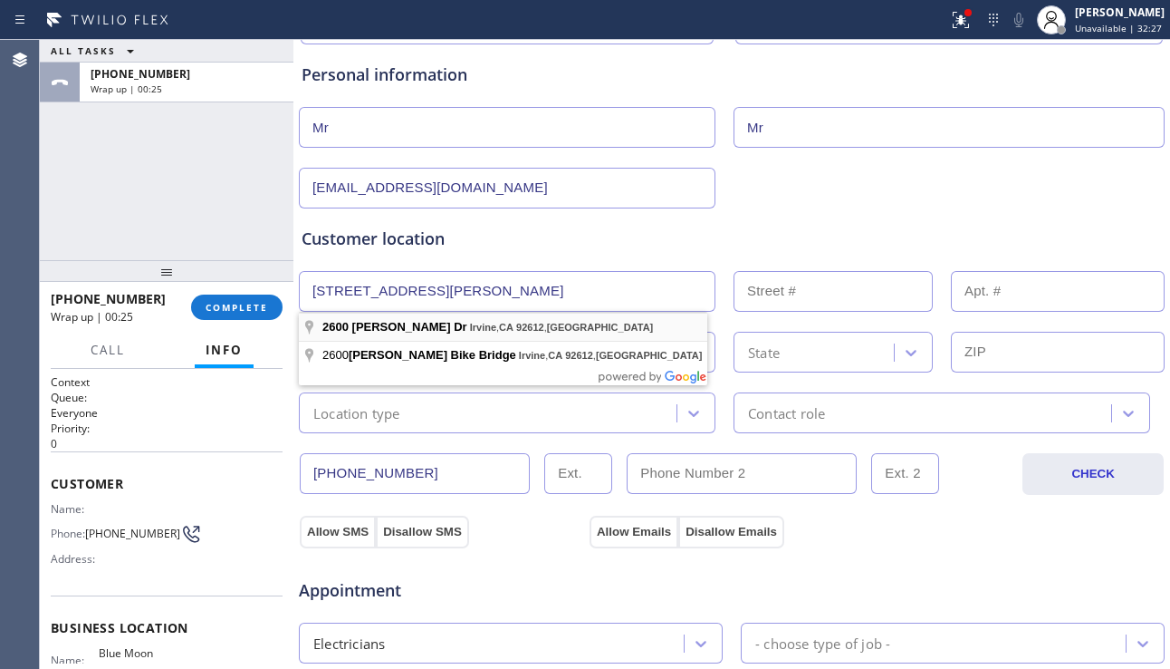
type input "2600 [PERSON_NAME] Dr"
type input "2600"
type input "Irvine"
type input "92612"
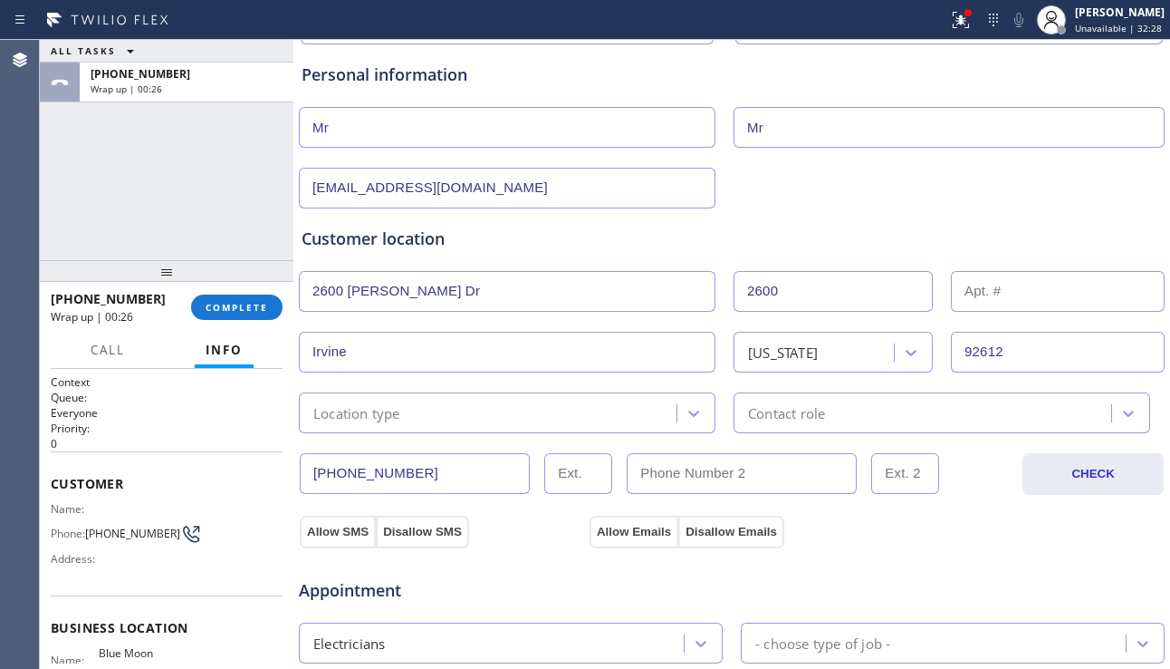
click at [540, 415] on div "Location type" at bounding box center [490, 413] width 372 height 32
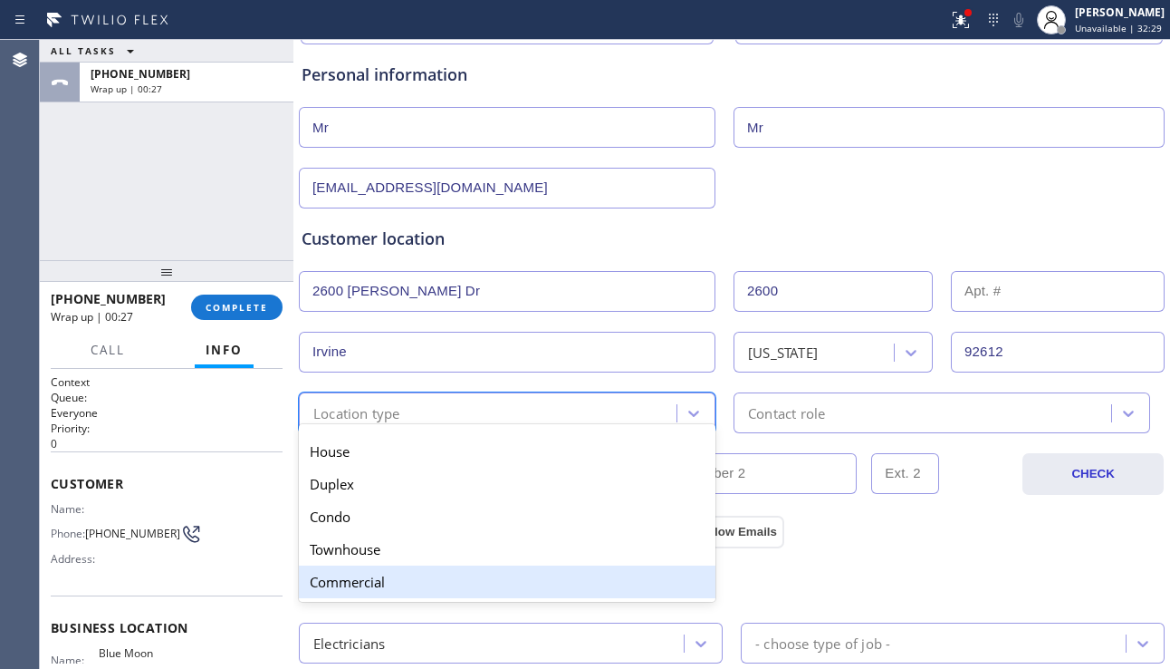
click at [426, 577] on div "Commercial" at bounding box center [507, 581] width 417 height 33
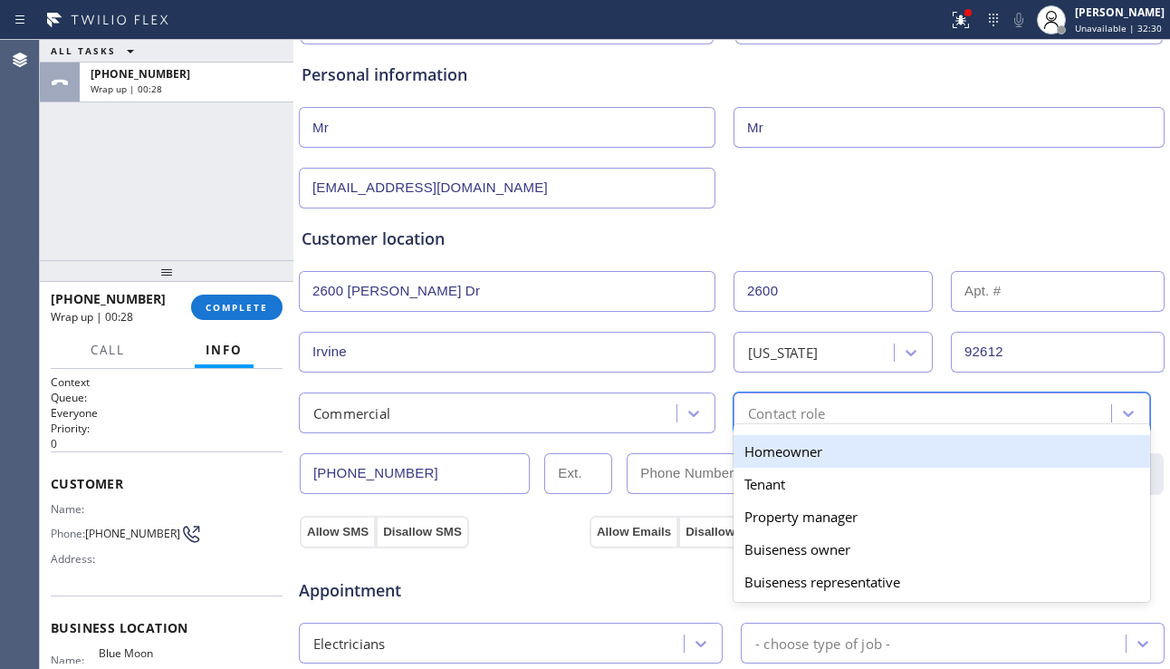
click at [759, 418] on div "Contact role" at bounding box center [786, 412] width 77 height 21
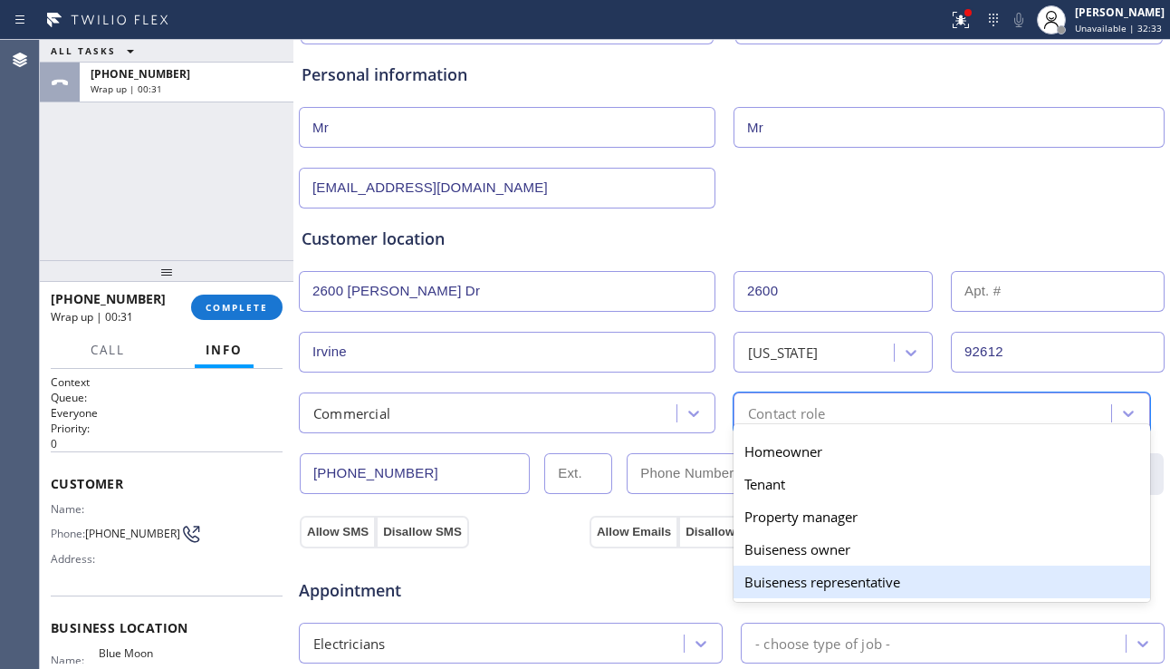
click at [801, 575] on div "Buiseness representative" at bounding box center [942, 581] width 417 height 33
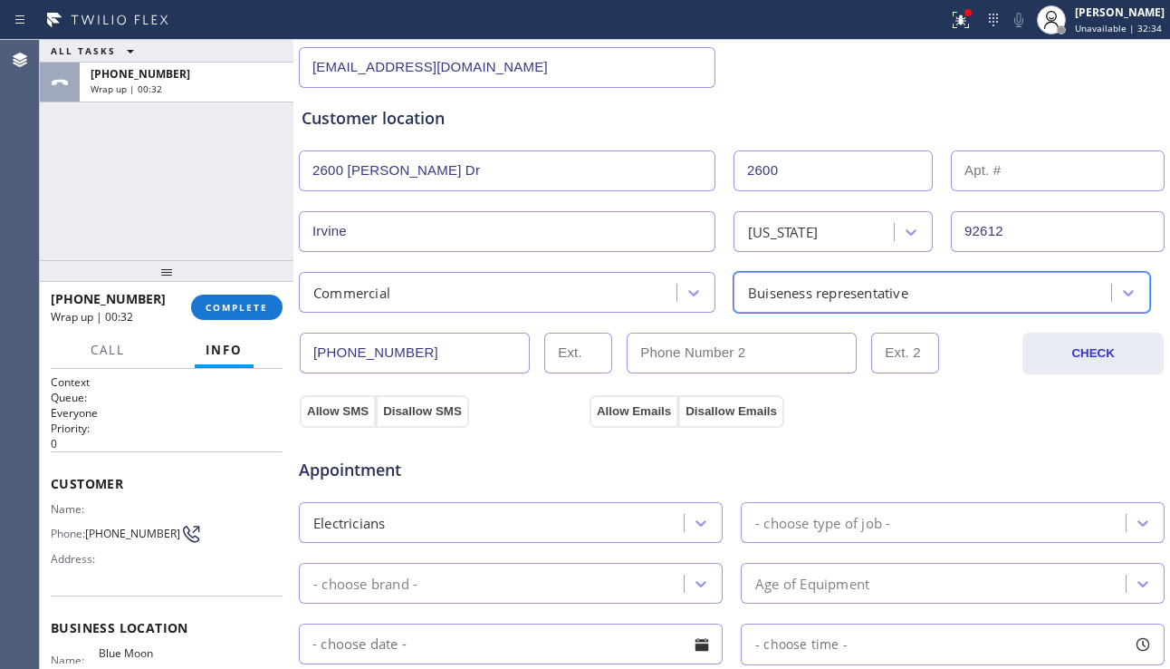
scroll to position [453, 0]
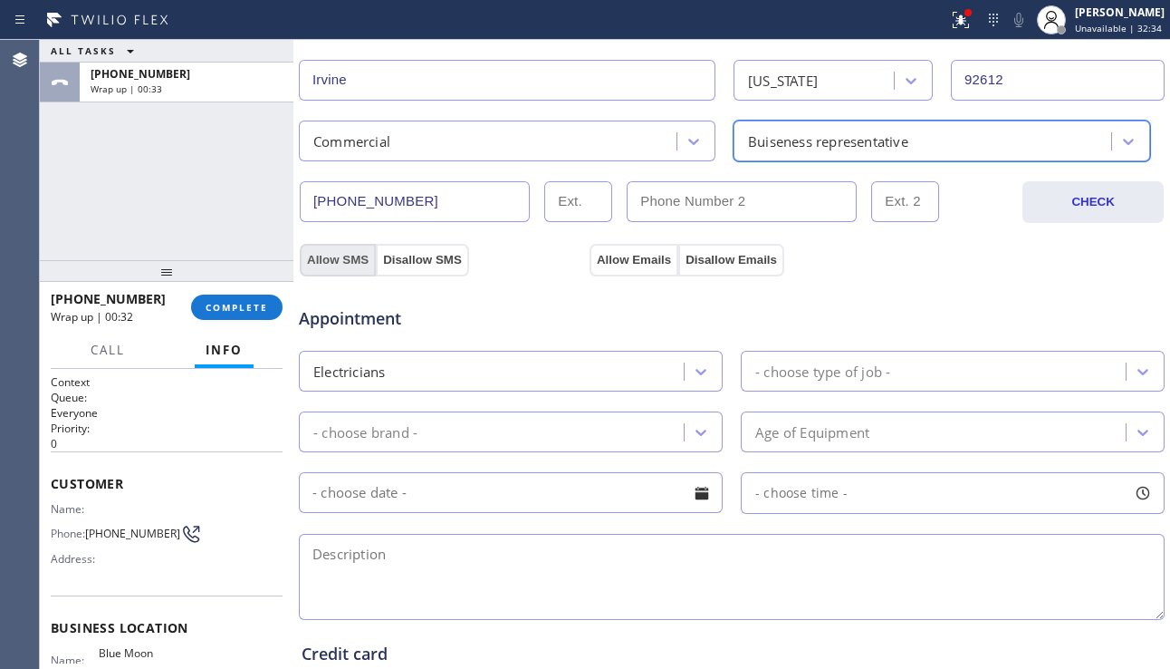
click at [336, 257] on button "Allow SMS" at bounding box center [338, 260] width 76 height 33
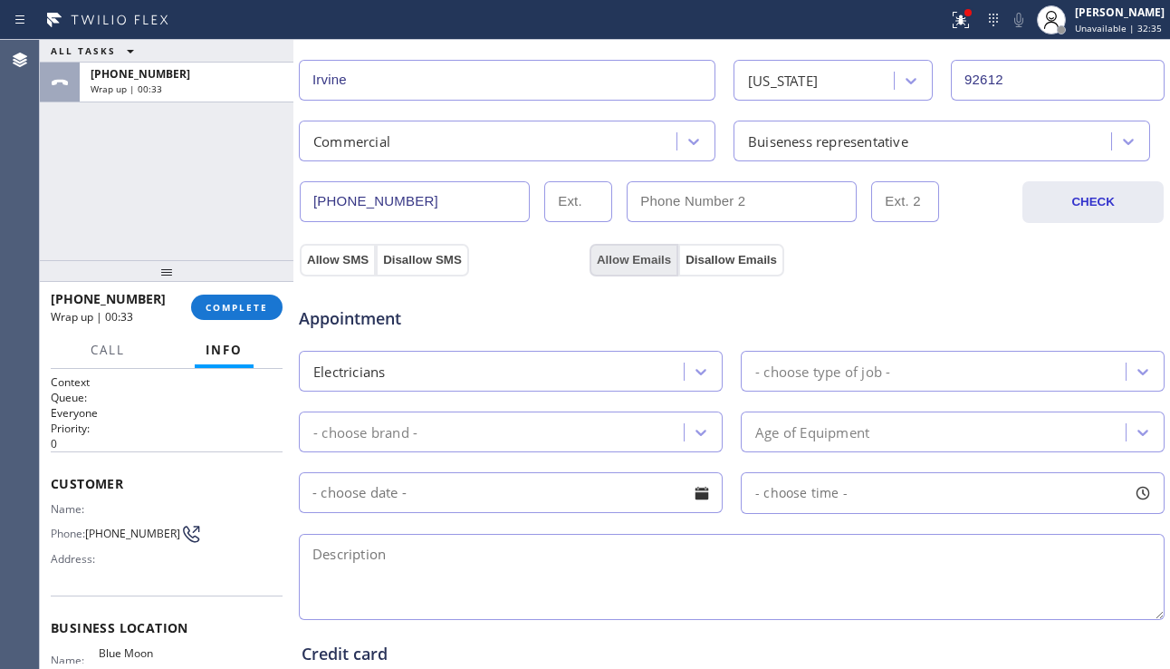
click at [637, 261] on button "Allow Emails" at bounding box center [634, 260] width 89 height 33
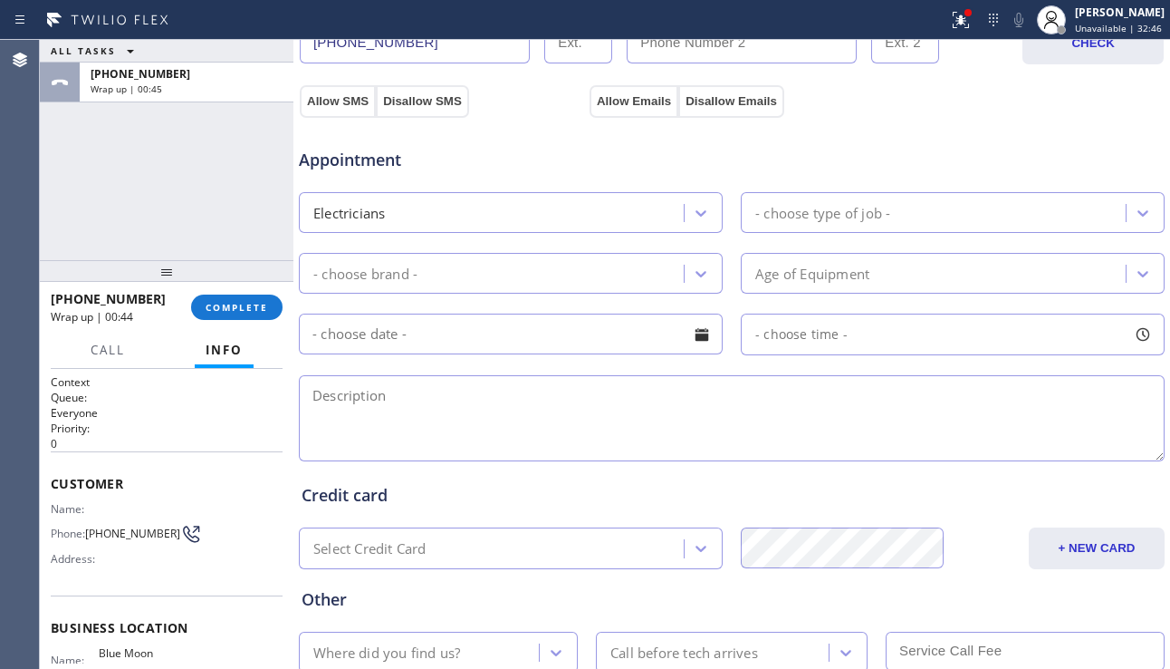
scroll to position [464, 0]
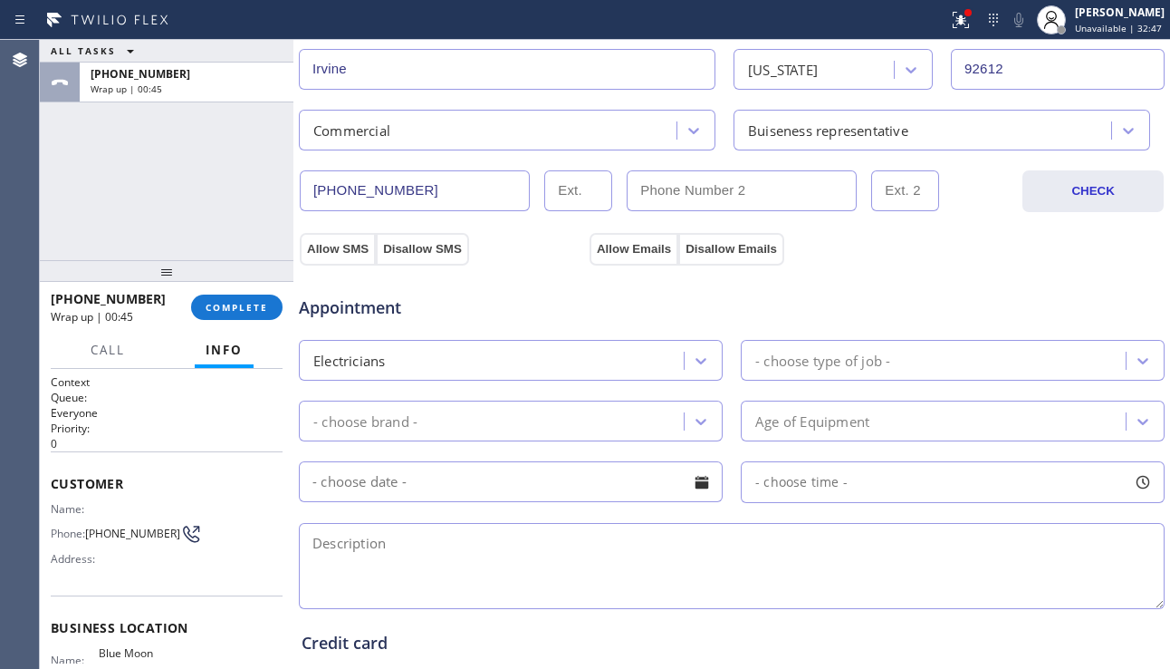
click at [833, 353] on div "- choose type of job -" at bounding box center [823, 360] width 135 height 21
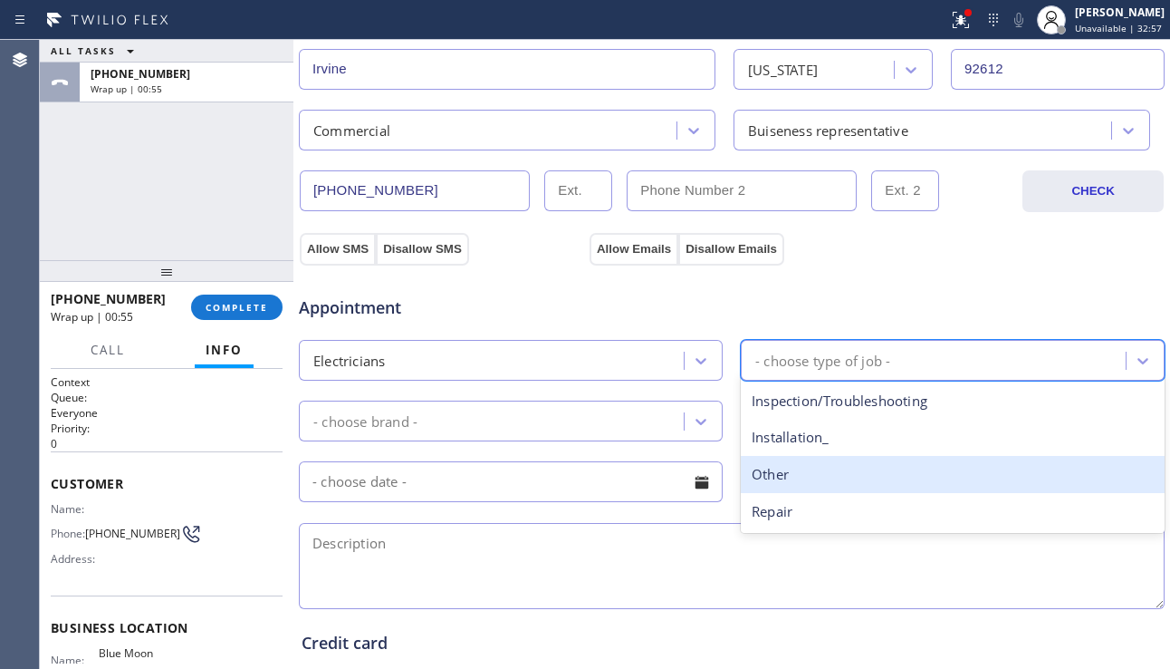
click at [785, 468] on div "Other" at bounding box center [953, 474] width 424 height 37
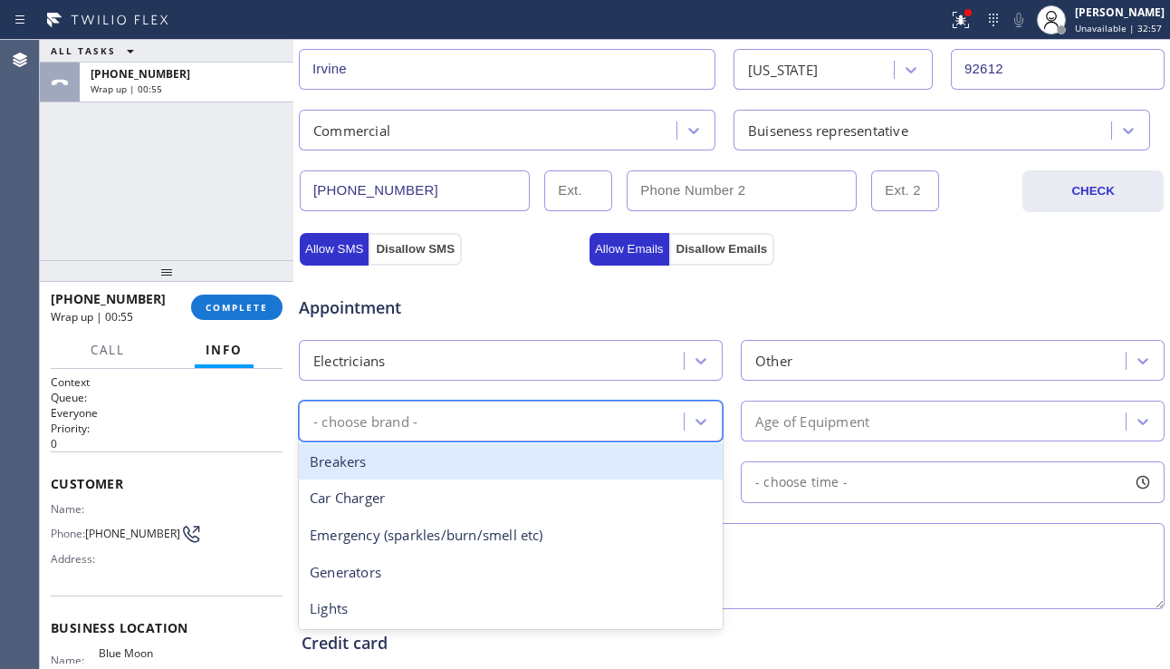
click at [622, 418] on div "- choose brand -" at bounding box center [494, 421] width 380 height 32
click at [447, 467] on div "Breakers" at bounding box center [511, 461] width 424 height 37
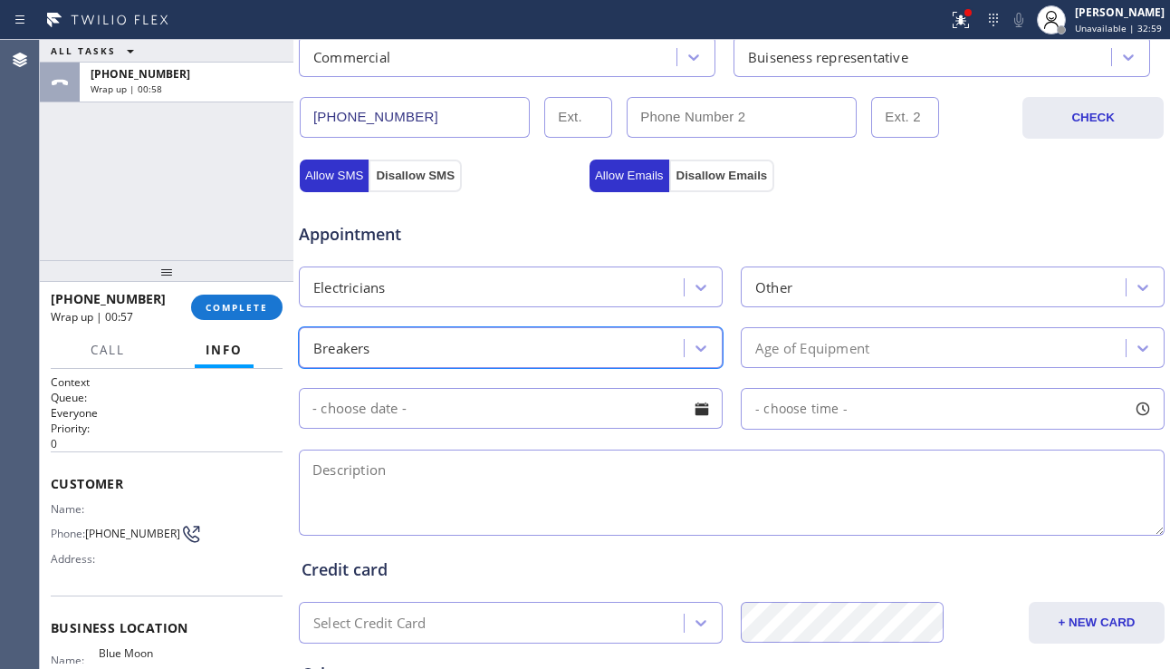
scroll to position [645, 0]
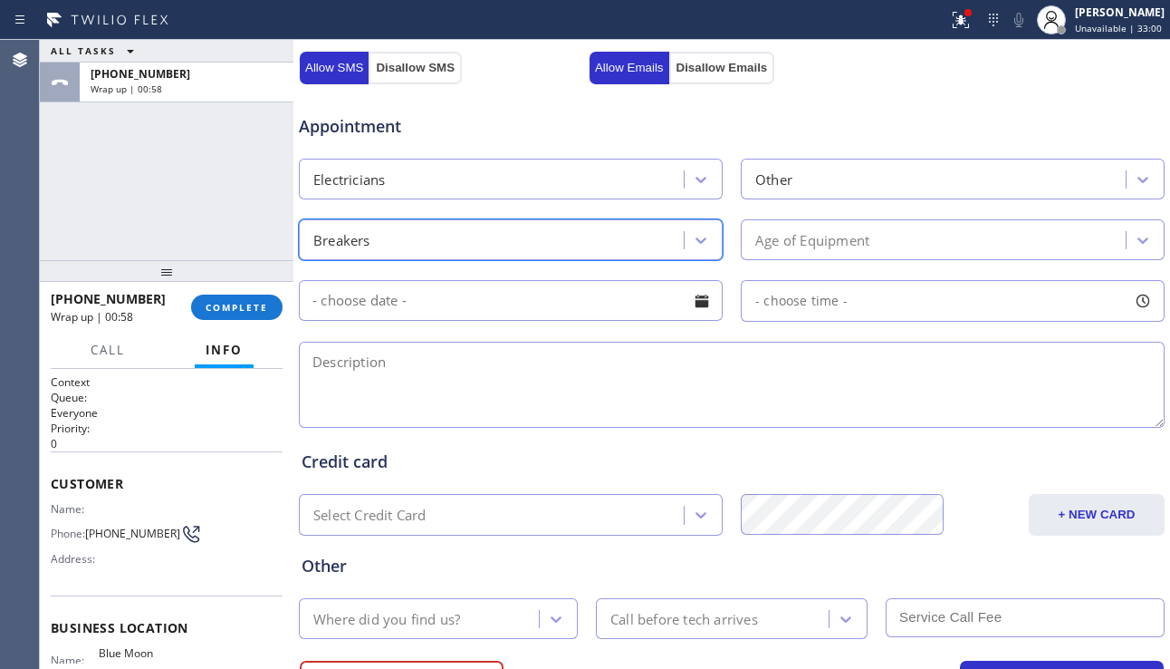
click at [470, 392] on textarea at bounding box center [732, 385] width 866 height 86
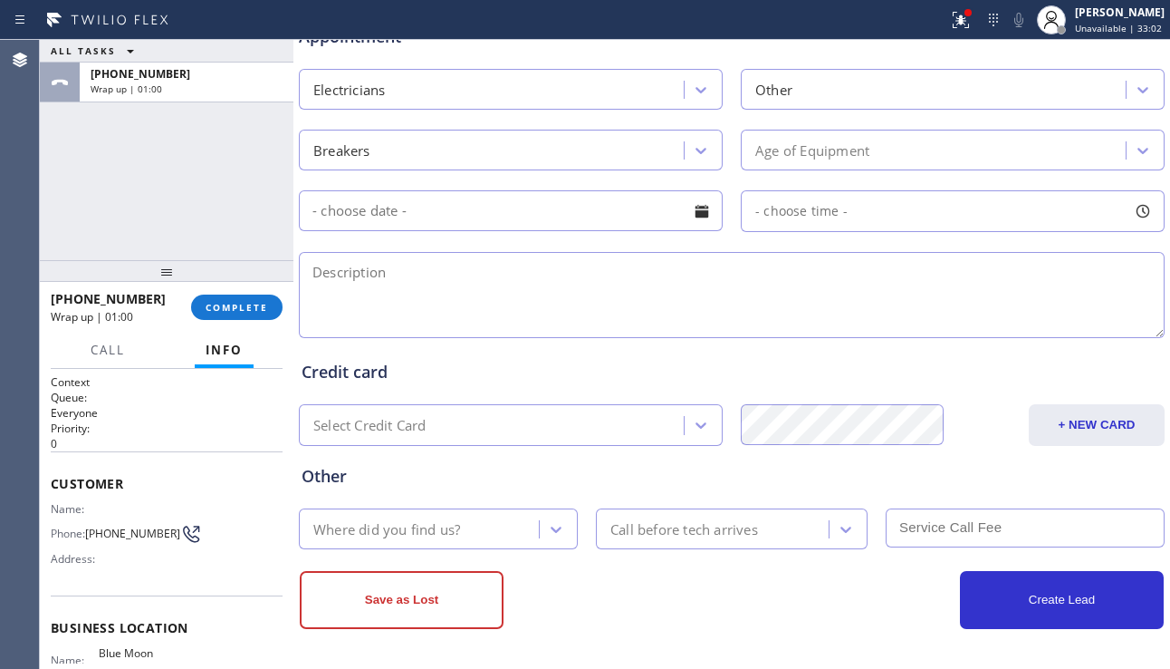
scroll to position [736, 0]
click at [471, 526] on div "Where did you find us?" at bounding box center [421, 528] width 235 height 32
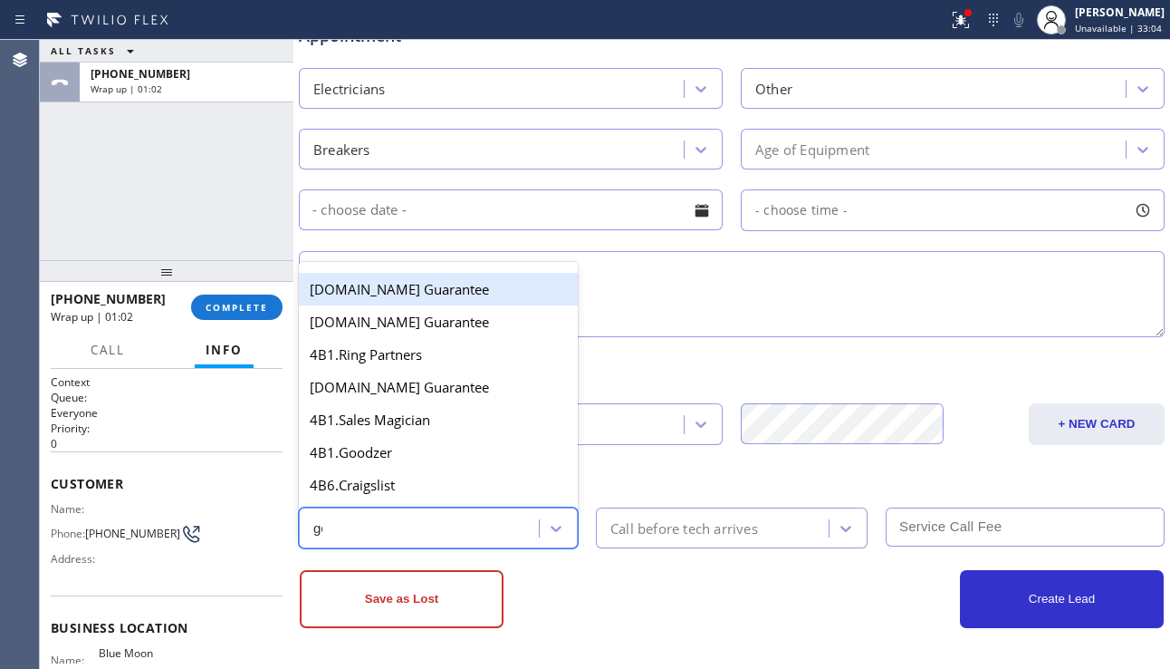
type input "goo"
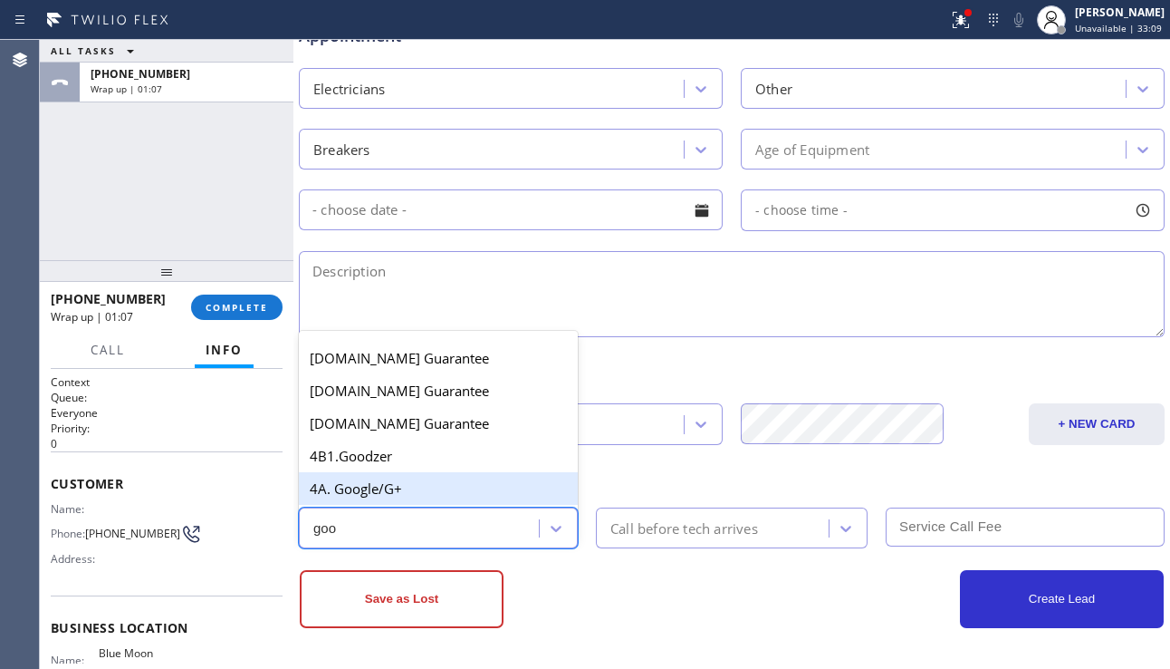
click at [411, 479] on div "4A. Google/G+" at bounding box center [438, 488] width 279 height 33
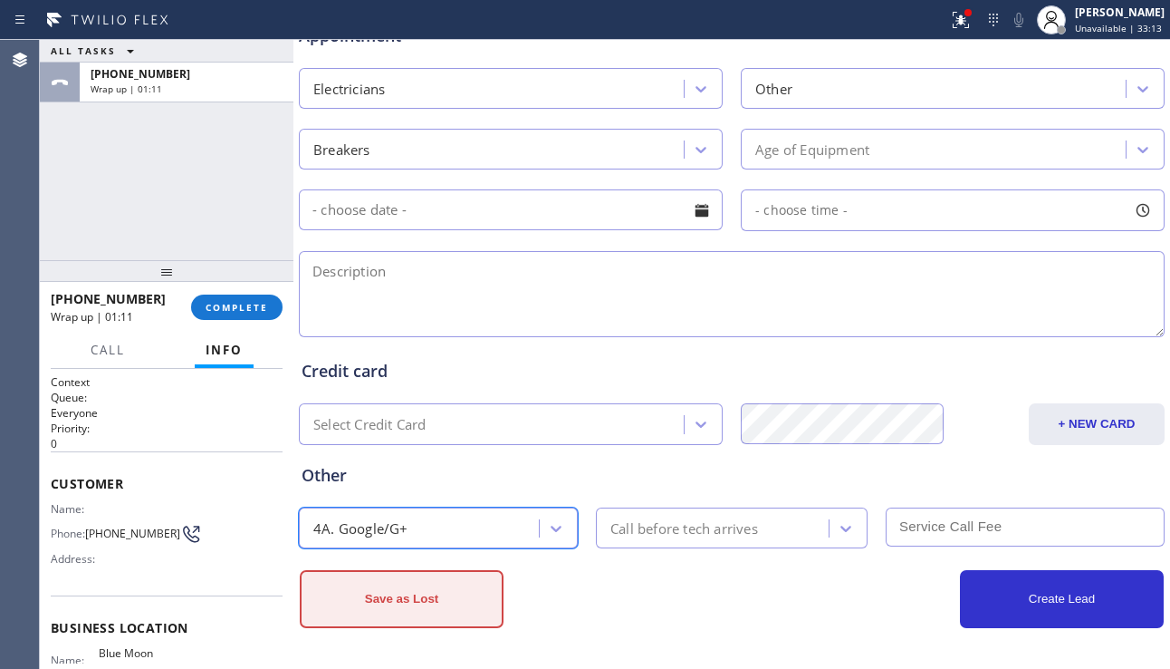
click at [390, 608] on button "Save as Lost" at bounding box center [402, 599] width 204 height 58
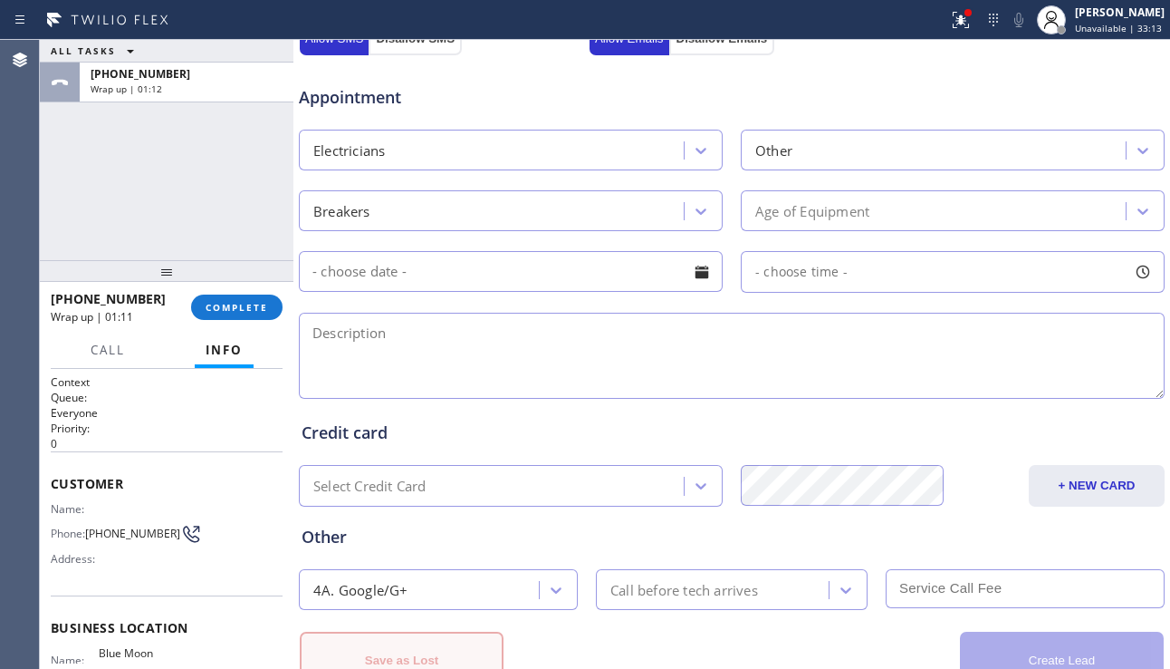
scroll to position [797, 0]
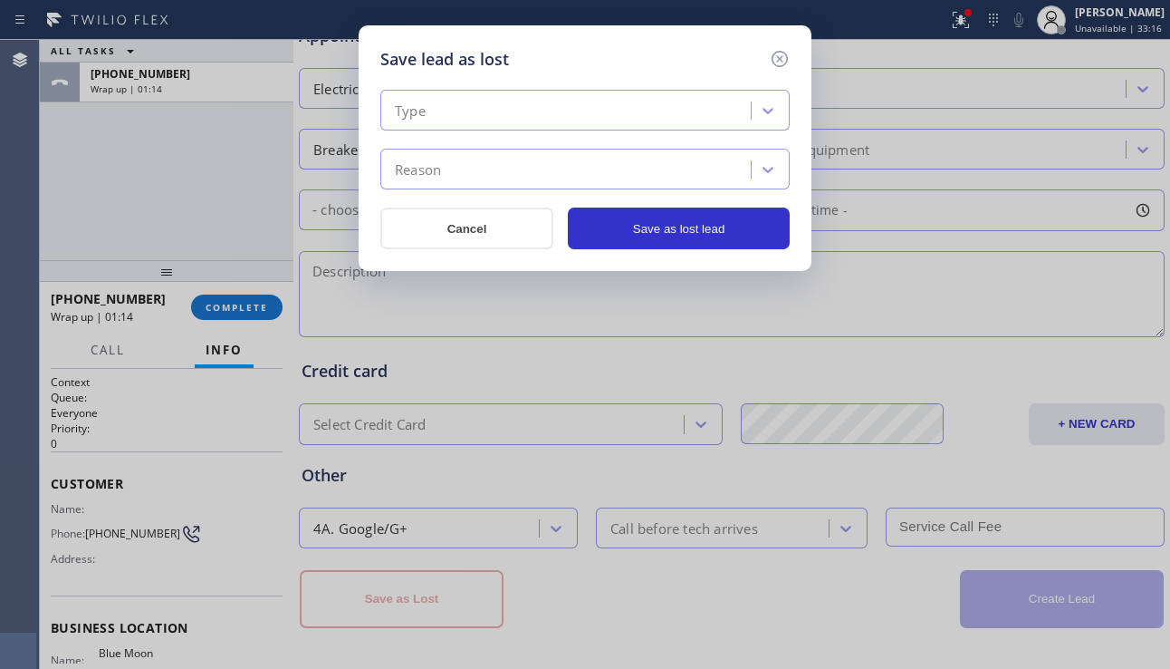
click at [500, 117] on div "Type" at bounding box center [568, 111] width 365 height 32
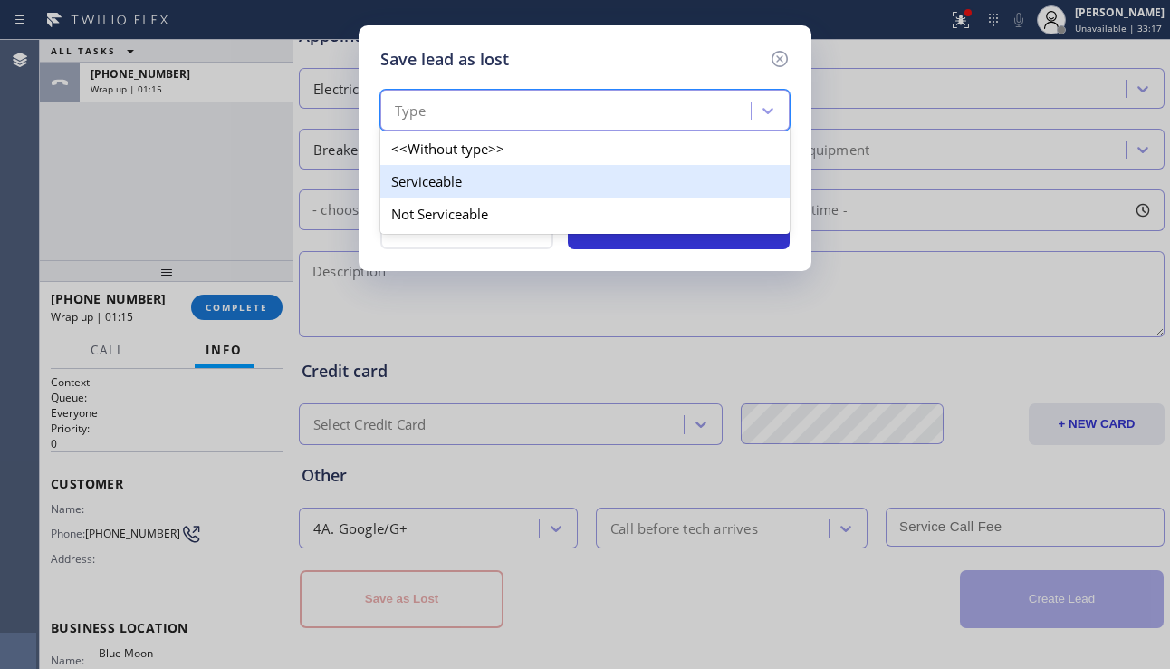
click at [462, 188] on div "Serviceable" at bounding box center [584, 181] width 409 height 33
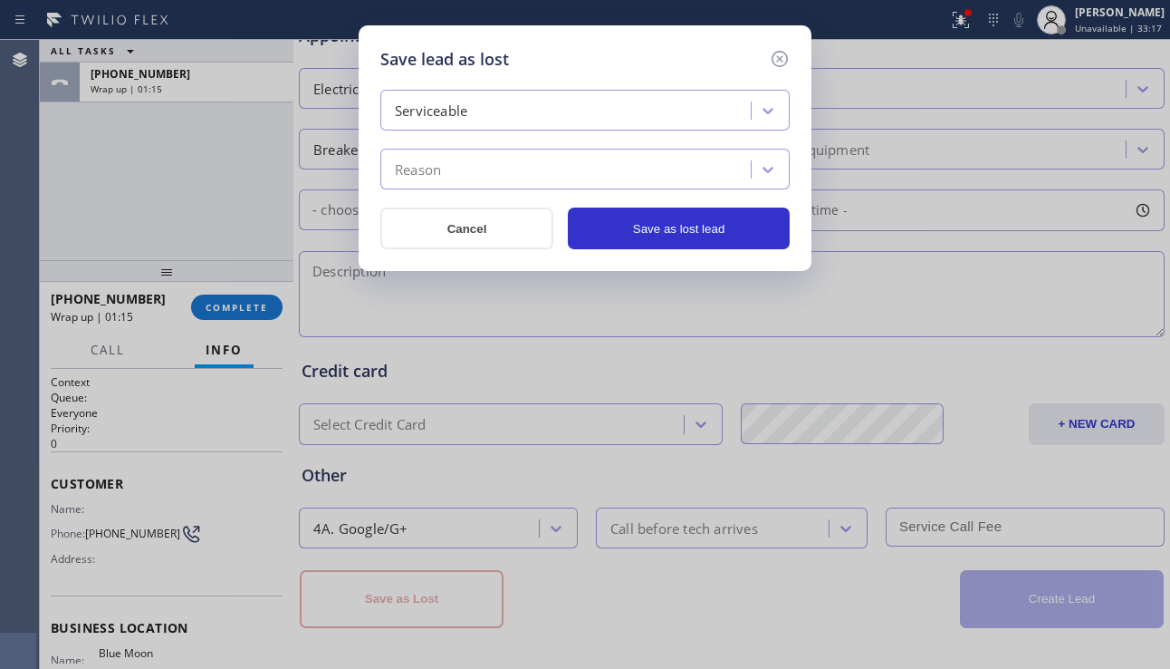
click at [495, 183] on div "Reason" at bounding box center [568, 170] width 365 height 32
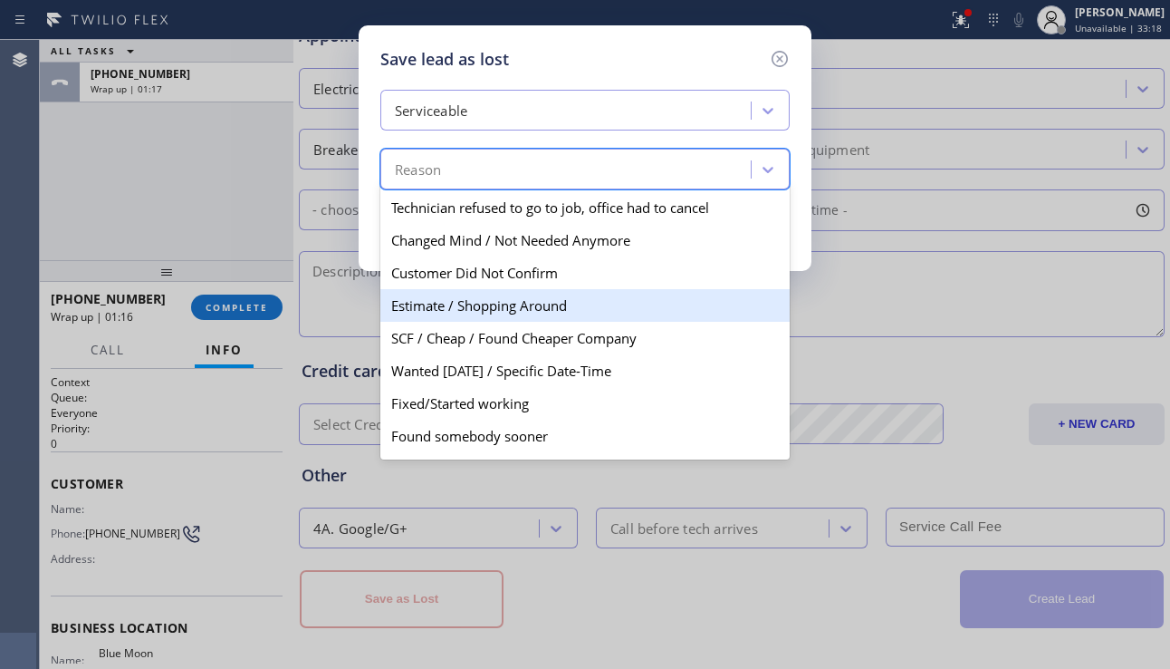
click at [481, 297] on div "Estimate / Shopping Around" at bounding box center [584, 305] width 409 height 33
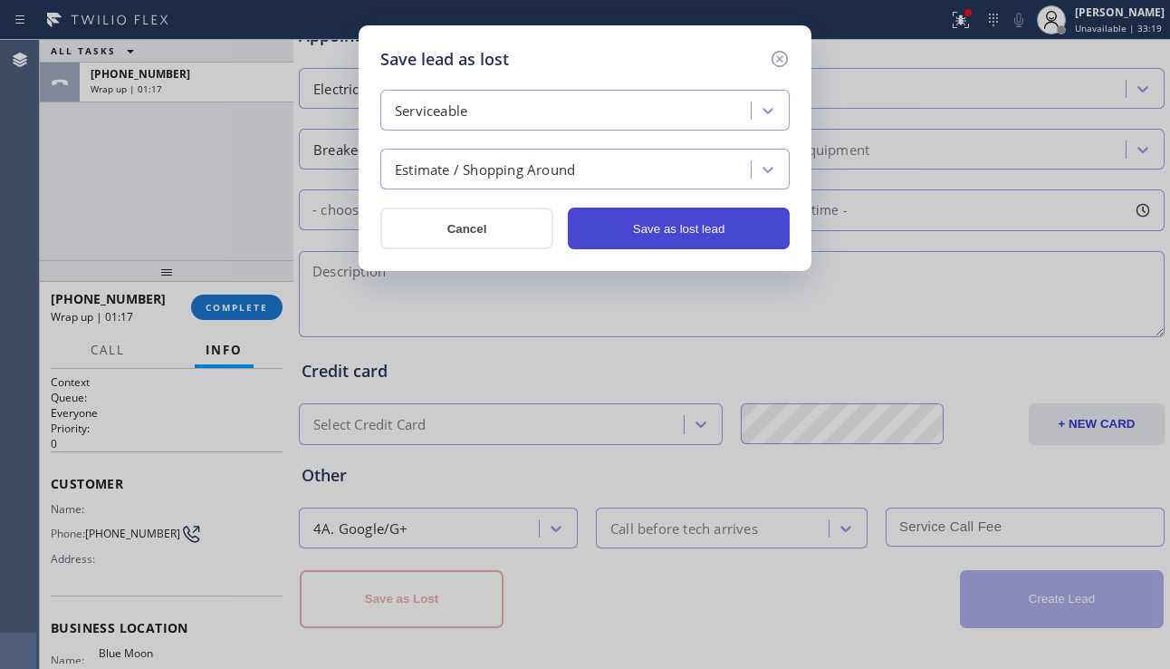
click at [646, 229] on button "Save as lost lead" at bounding box center [679, 228] width 222 height 42
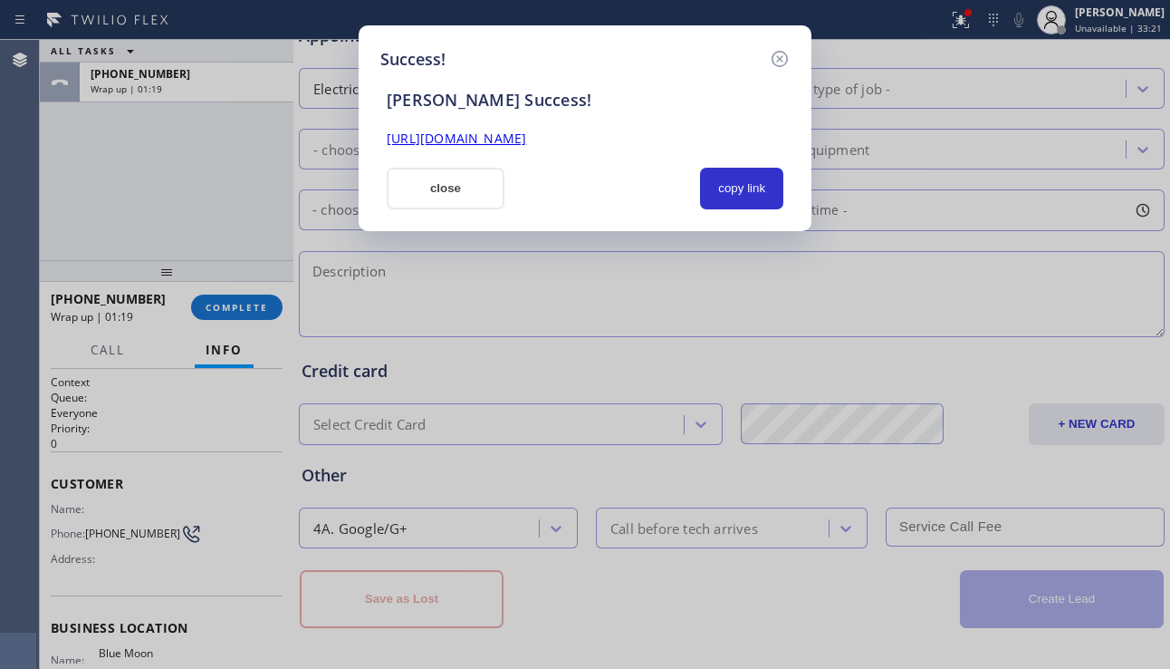
click at [526, 139] on link "[URL][DOMAIN_NAME]" at bounding box center [457, 138] width 140 height 17
click at [711, 185] on button "copy link" at bounding box center [741, 189] width 83 height 42
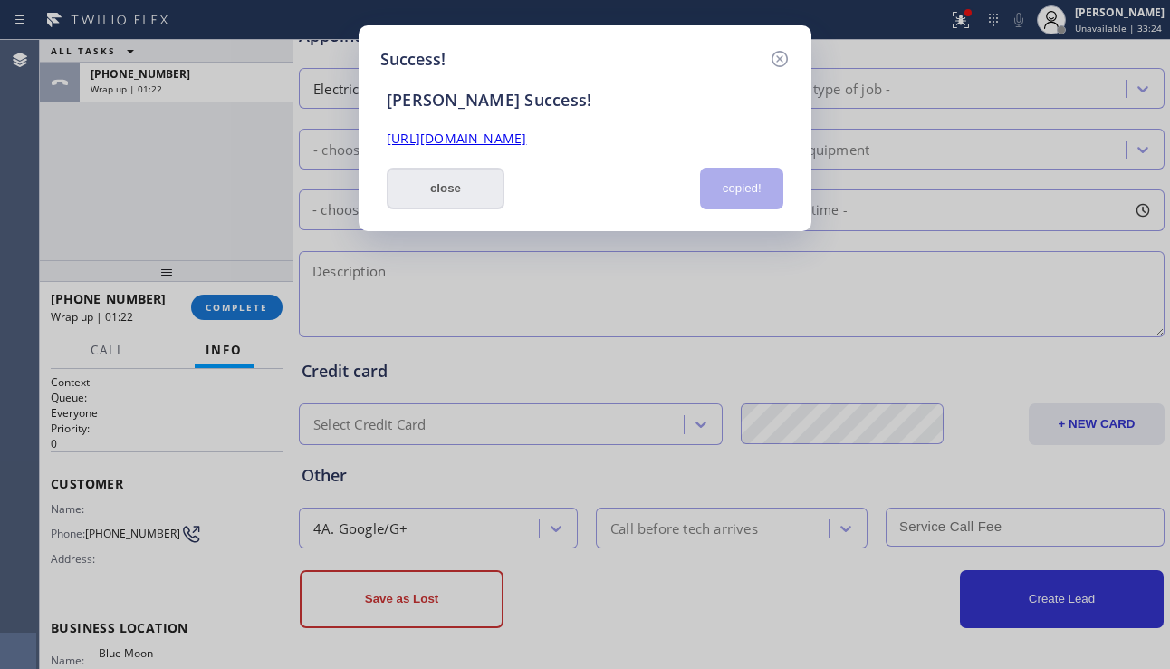
click at [466, 195] on button "close" at bounding box center [446, 189] width 118 height 42
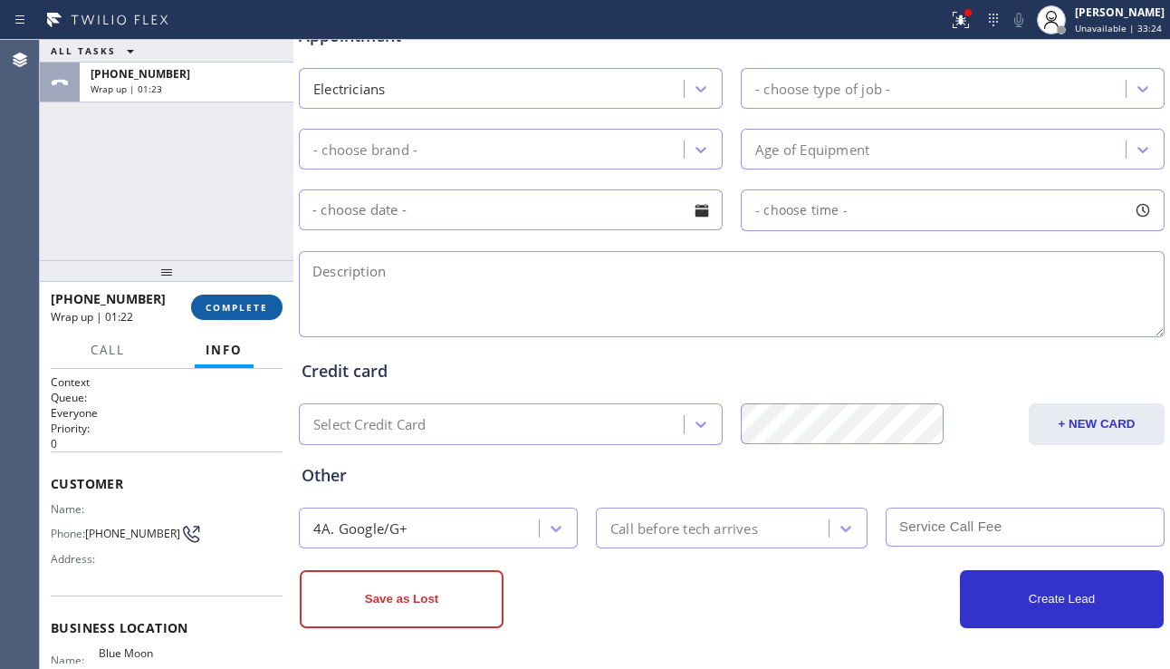
click at [261, 309] on span "COMPLETE" at bounding box center [237, 307] width 63 height 13
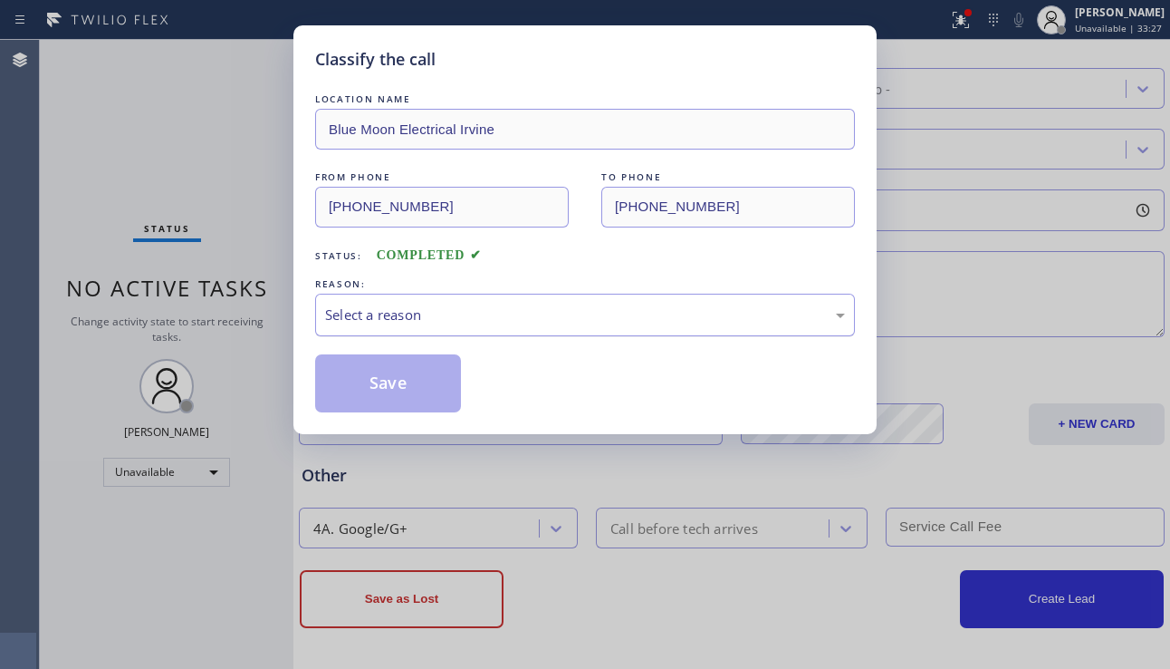
click at [526, 291] on div "REASON:" at bounding box center [585, 284] width 540 height 19
click at [523, 316] on div "Select a reason" at bounding box center [585, 314] width 520 height 21
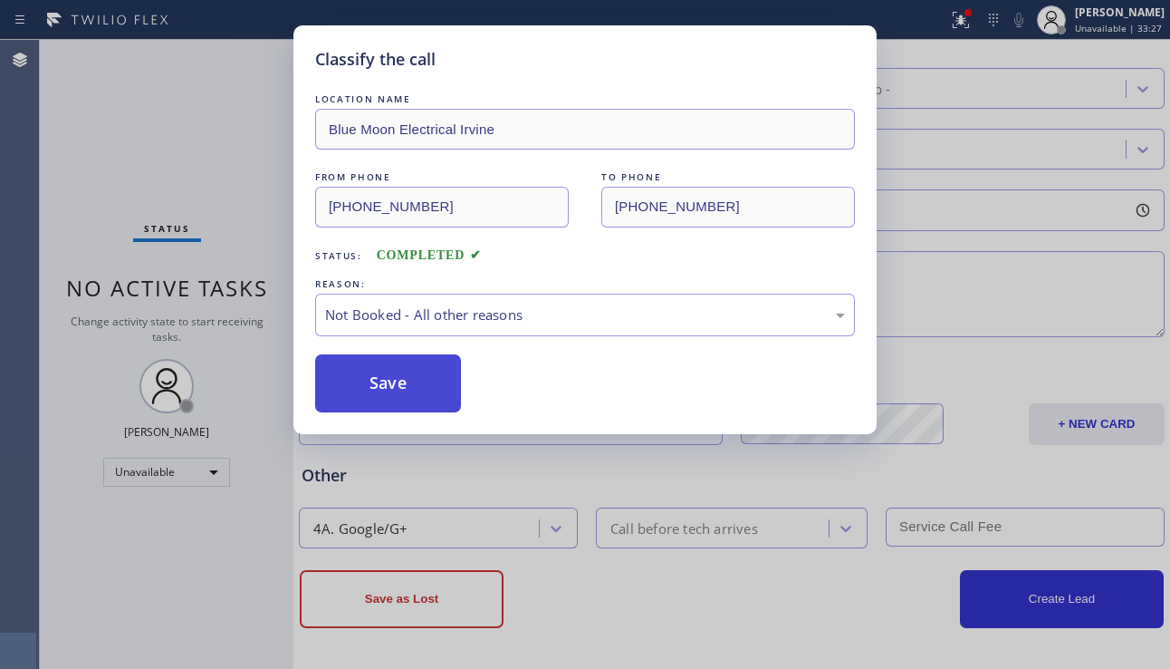
click at [376, 385] on button "Save" at bounding box center [388, 383] width 146 height 58
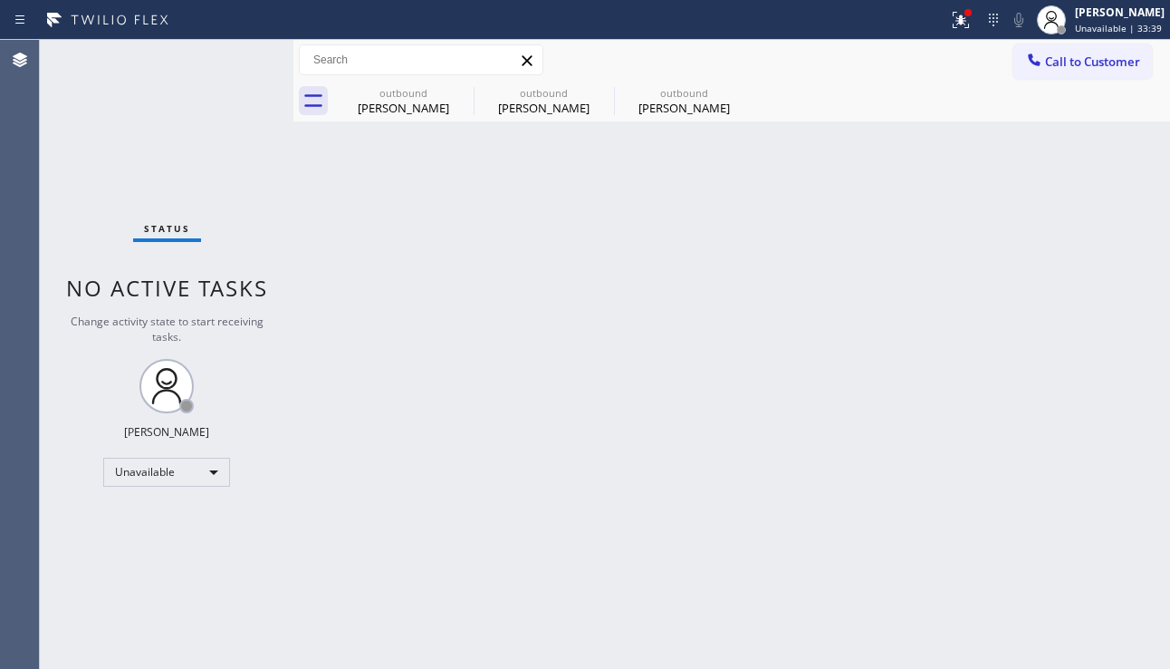
drag, startPoint x: 594, startPoint y: 355, endPoint x: 602, endPoint y: 367, distance: 14.3
click at [602, 367] on div "Back to Dashboard Change Sender ID Customers Technicians Select a contact Outbo…" at bounding box center [732, 354] width 877 height 629
click at [592, 295] on div "Back to Dashboard Change Sender ID Customers Technicians Select a contact Outbo…" at bounding box center [732, 354] width 877 height 629
drag, startPoint x: 1084, startPoint y: 412, endPoint x: 1082, endPoint y: 306, distance: 106.0
click at [1084, 409] on div "Back to Dashboard Change Sender ID Customers Technicians Select a contact Outbo…" at bounding box center [732, 354] width 877 height 629
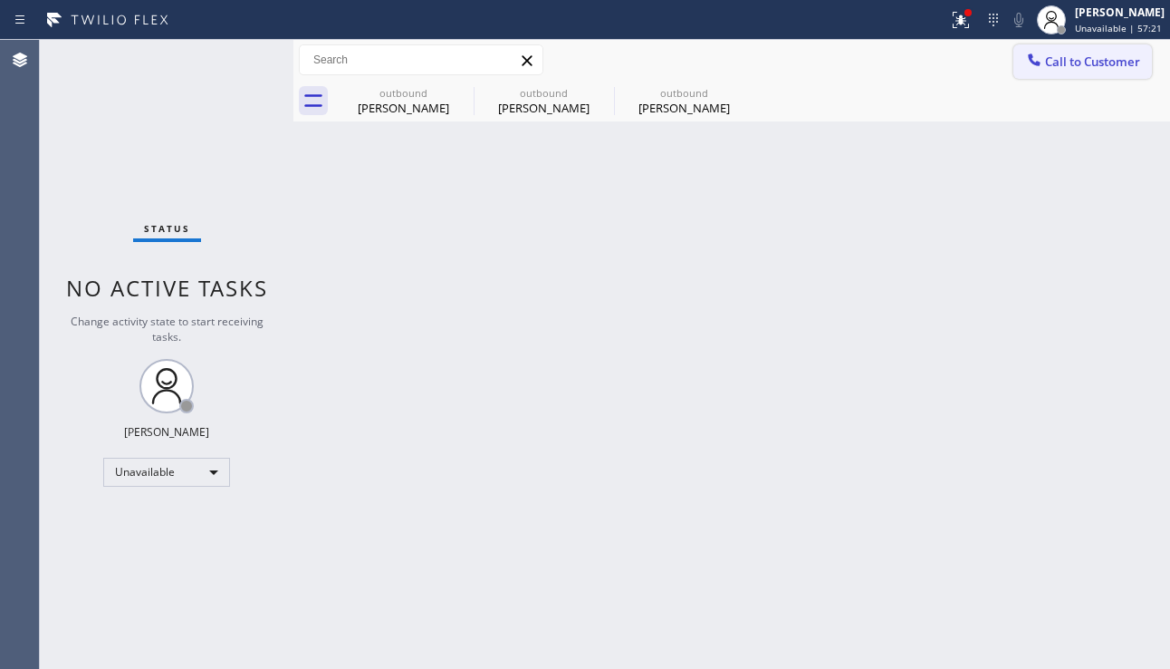
click at [1072, 68] on span "Call to Customer" at bounding box center [1092, 61] width 95 height 16
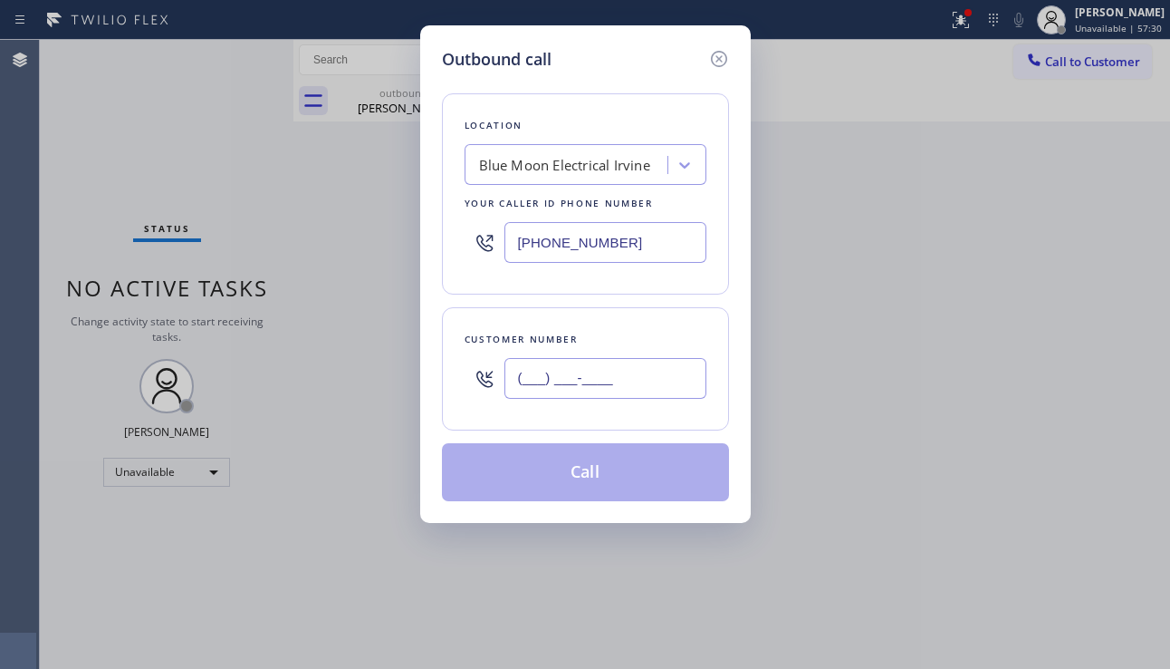
click at [608, 380] on input "(___) ___-____" at bounding box center [606, 378] width 202 height 41
paste input "323) 681-1773"
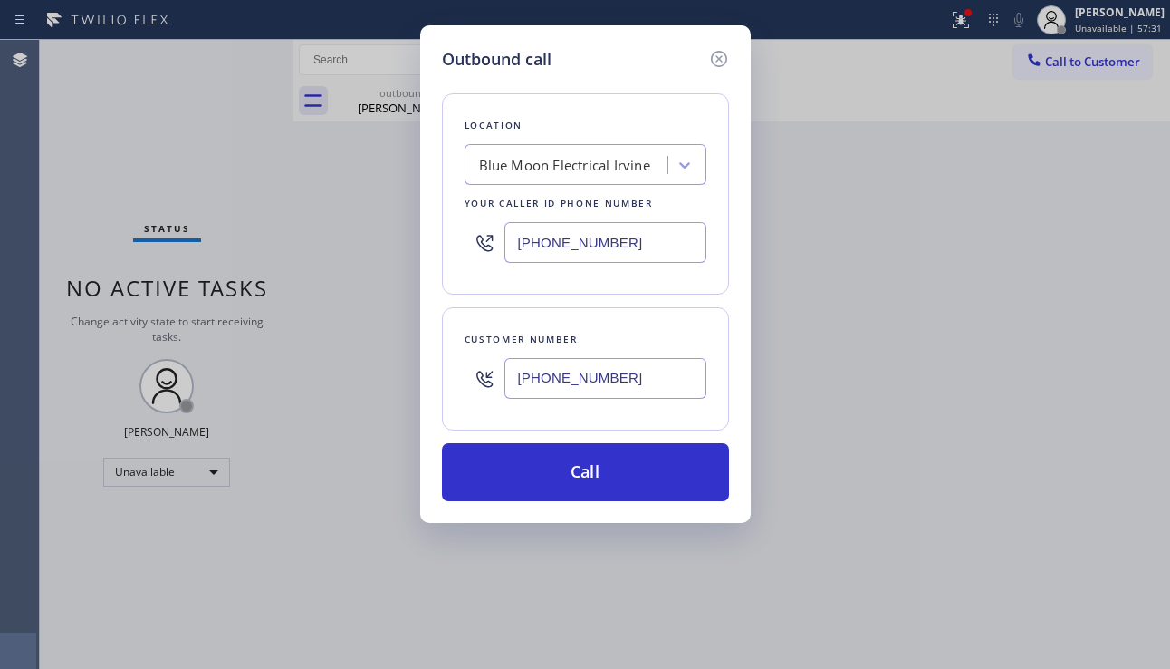
type input "[PHONE_NUMBER]"
drag, startPoint x: 1099, startPoint y: 407, endPoint x: 712, endPoint y: 283, distance: 406.3
click at [1097, 406] on div "Outbound call Location Blue Moon Electrical [GEOGRAPHIC_DATA] Your caller id ph…" at bounding box center [585, 334] width 1170 height 669
click at [494, 160] on div "Blue Moon Electrical Irvine" at bounding box center [564, 165] width 171 height 21
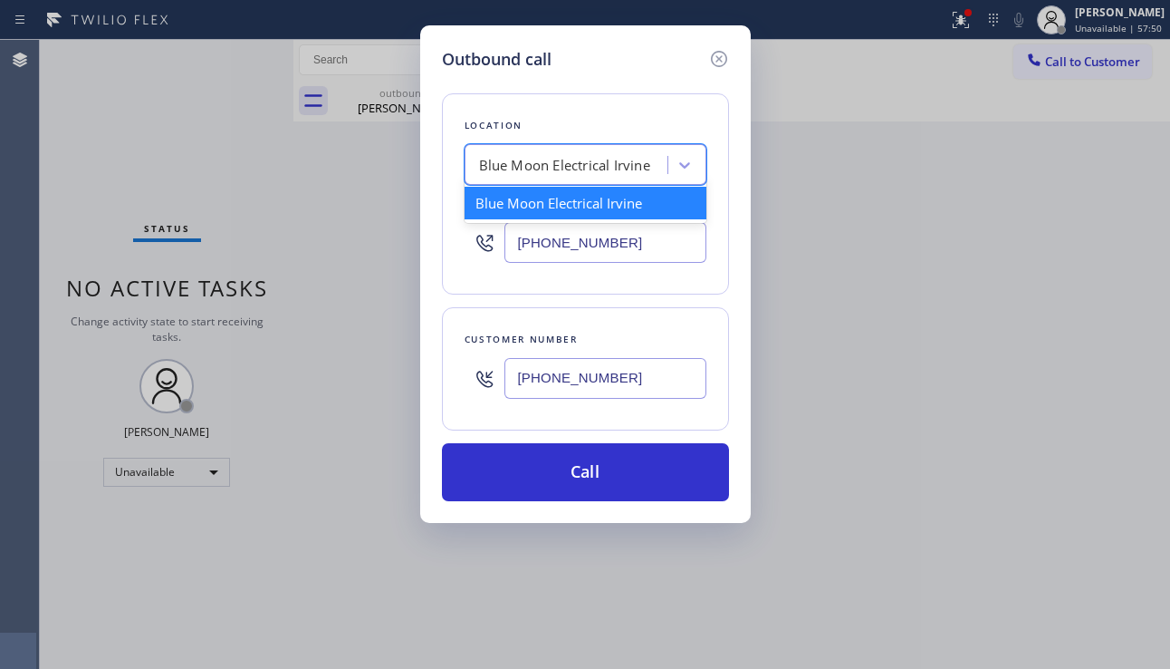
paste input "[PERSON_NAME] Heat and Cool"
type input "[PERSON_NAME] Heat and Cool"
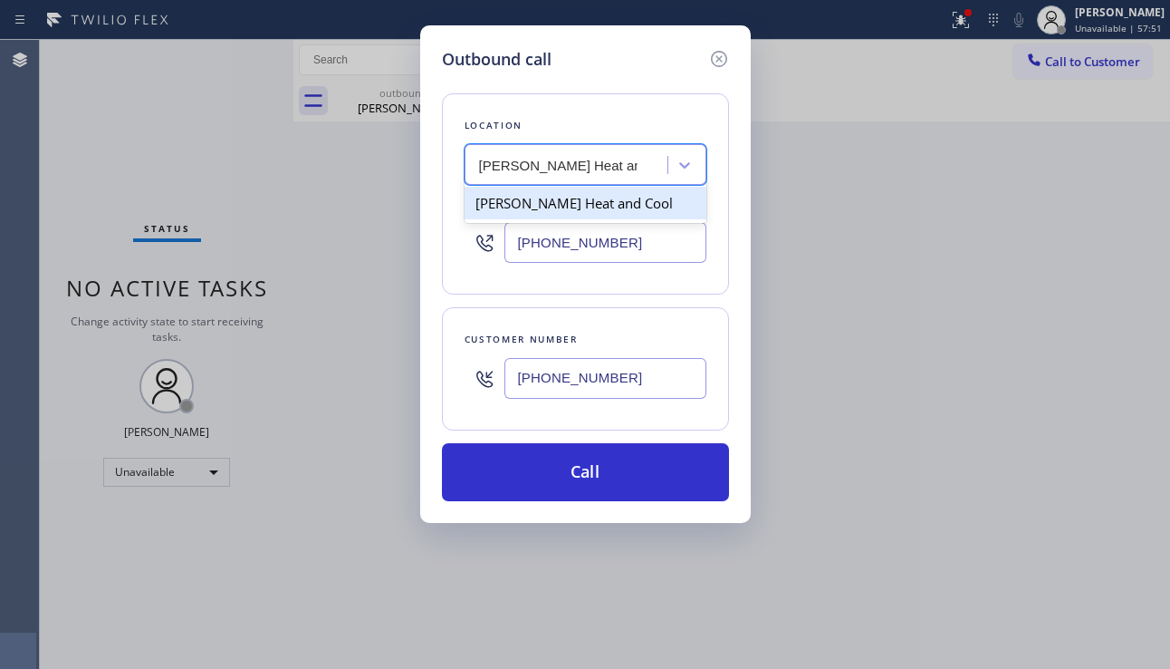
click at [550, 197] on div "[PERSON_NAME] Heat and Cool" at bounding box center [586, 203] width 242 height 33
type input "[PHONE_NUMBER]"
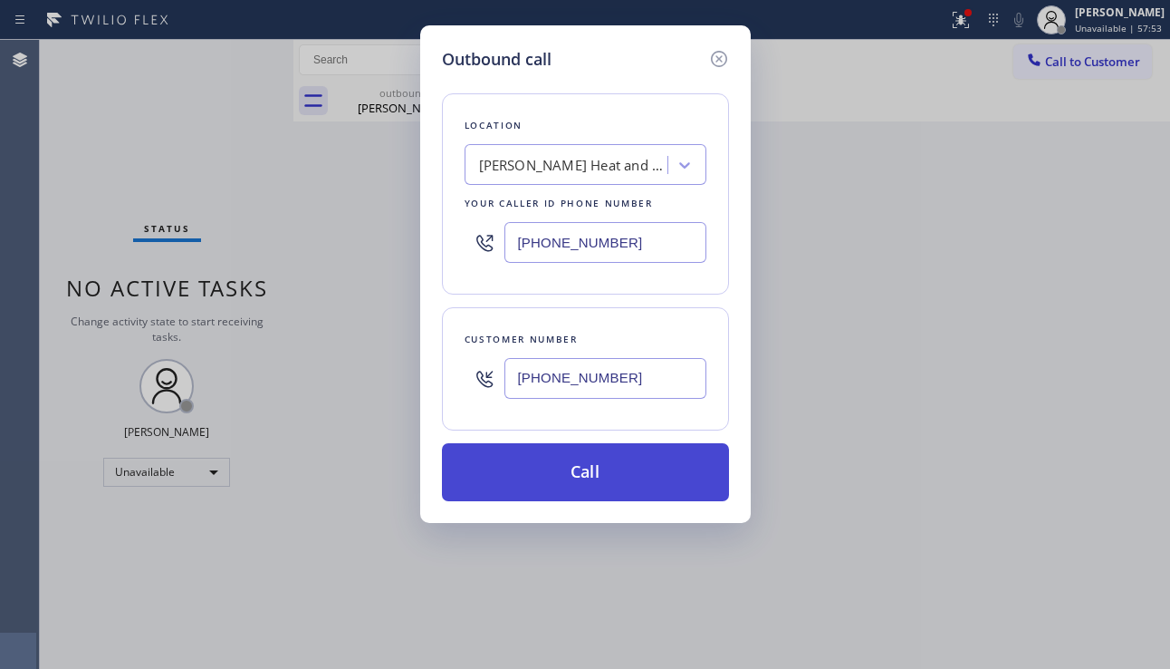
click at [592, 474] on button "Call" at bounding box center [585, 472] width 287 height 58
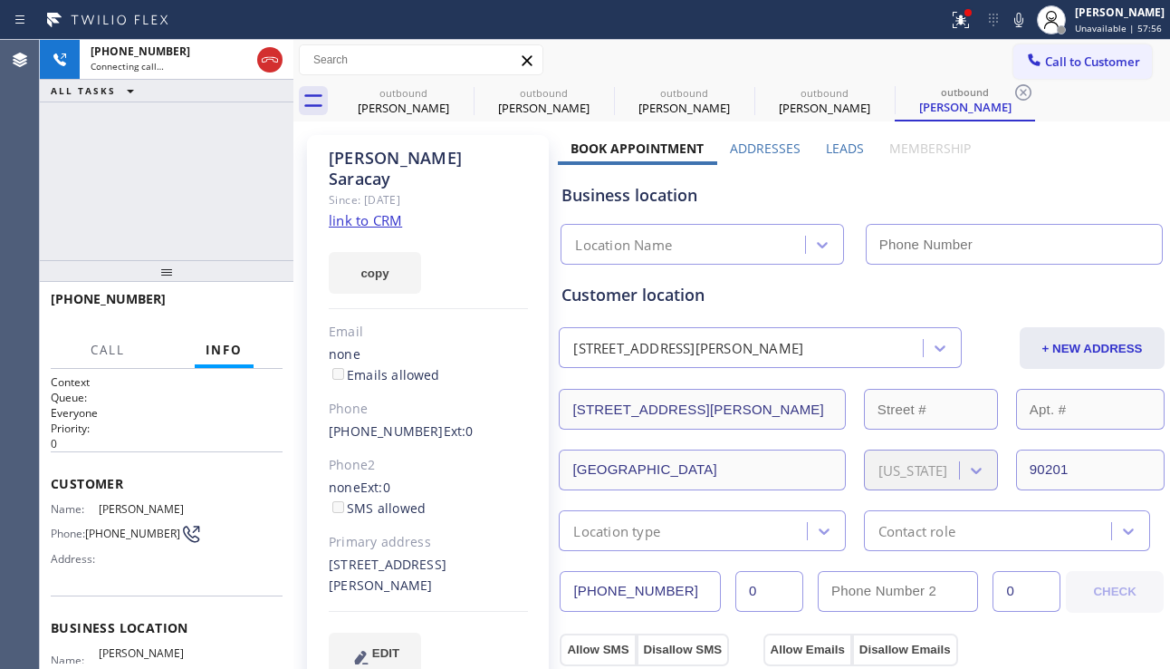
drag, startPoint x: 1108, startPoint y: 171, endPoint x: 1072, endPoint y: 169, distance: 36.3
click at [1108, 171] on div "Business location Location Name" at bounding box center [862, 215] width 608 height 100
click at [828, 148] on label "Leads" at bounding box center [845, 148] width 38 height 17
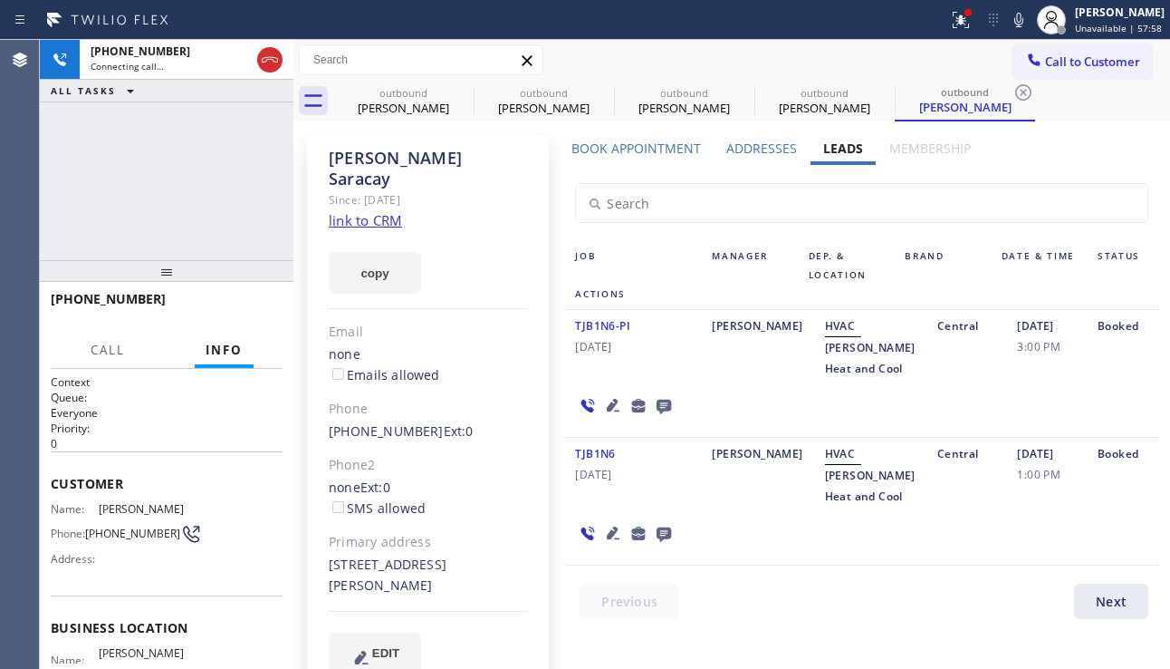
click at [660, 414] on icon at bounding box center [664, 407] width 14 height 14
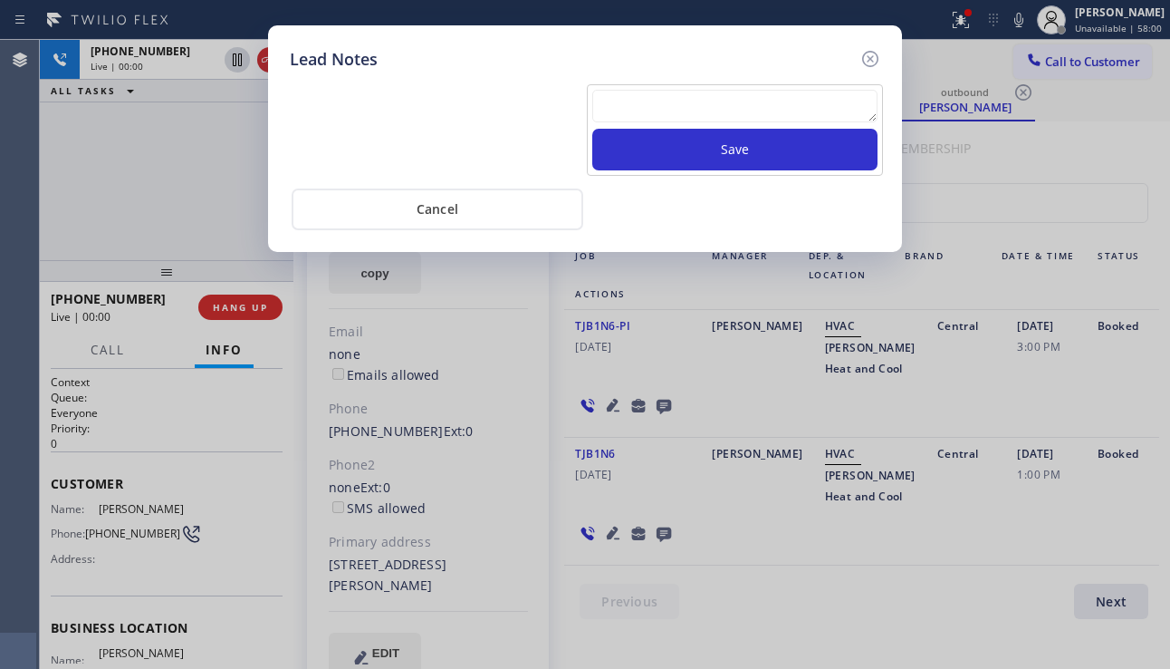
click at [681, 118] on textarea at bounding box center [734, 106] width 285 height 33
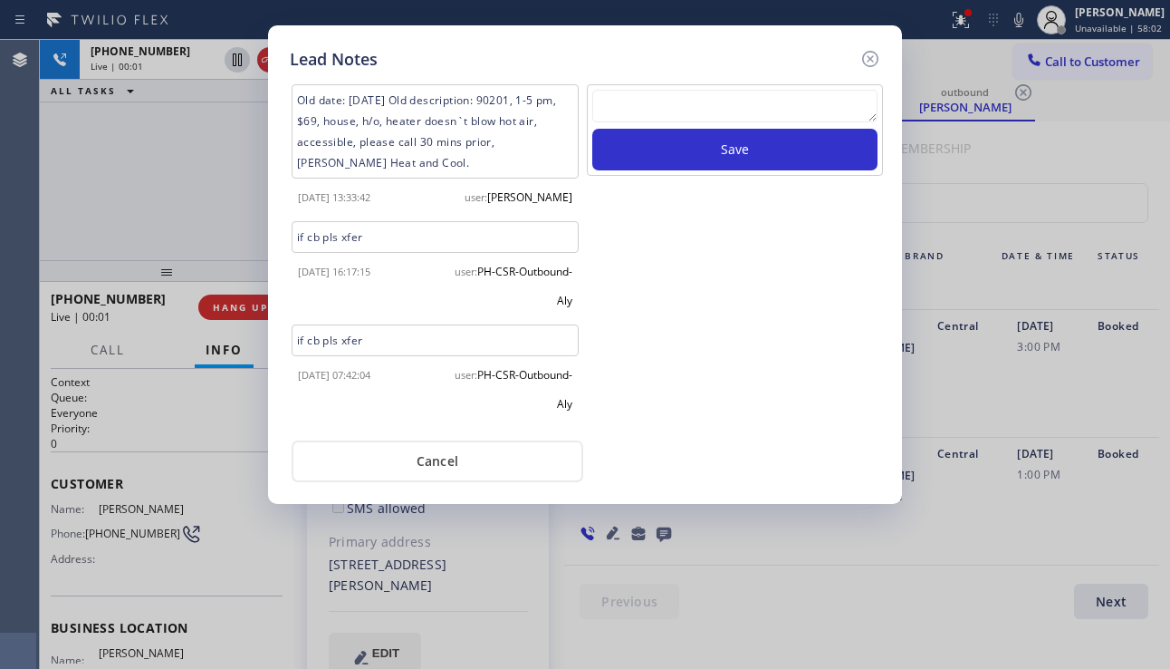
click at [863, 64] on icon at bounding box center [871, 59] width 22 height 22
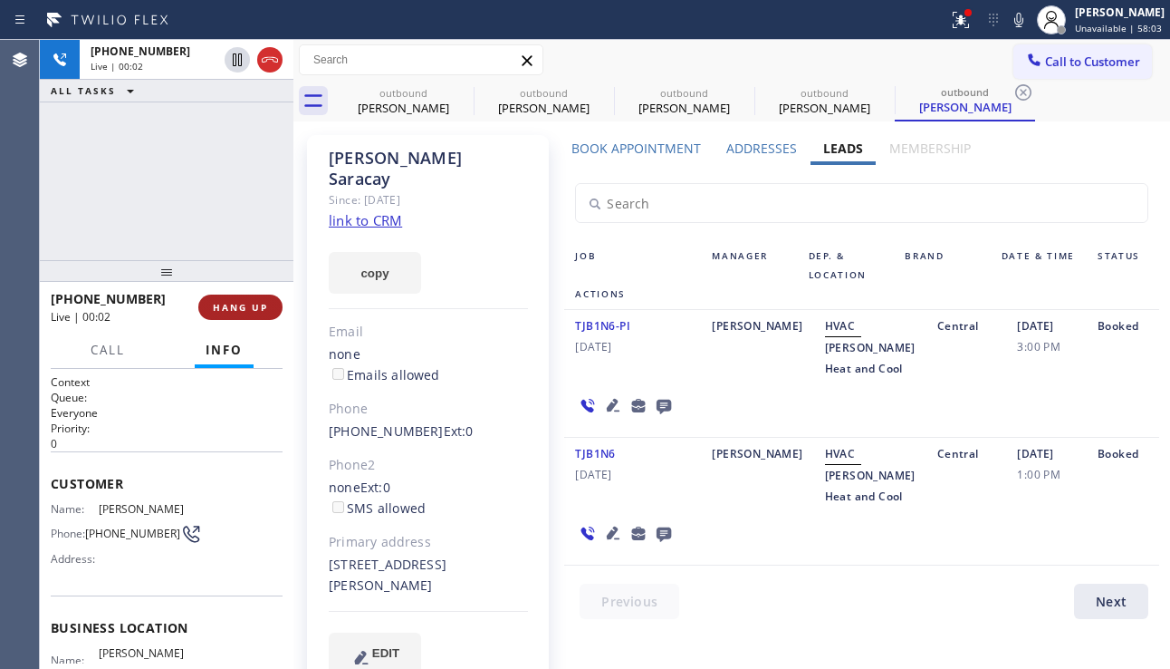
click at [250, 304] on span "HANG UP" at bounding box center [240, 307] width 55 height 13
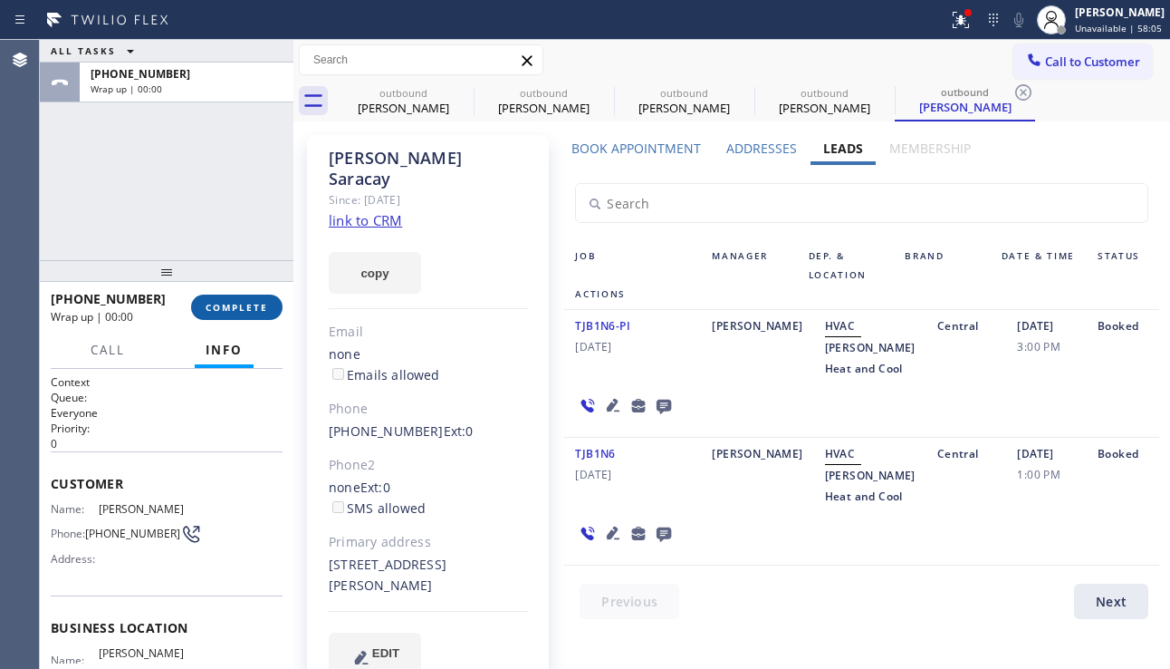
click at [259, 304] on span "COMPLETE" at bounding box center [237, 307] width 63 height 13
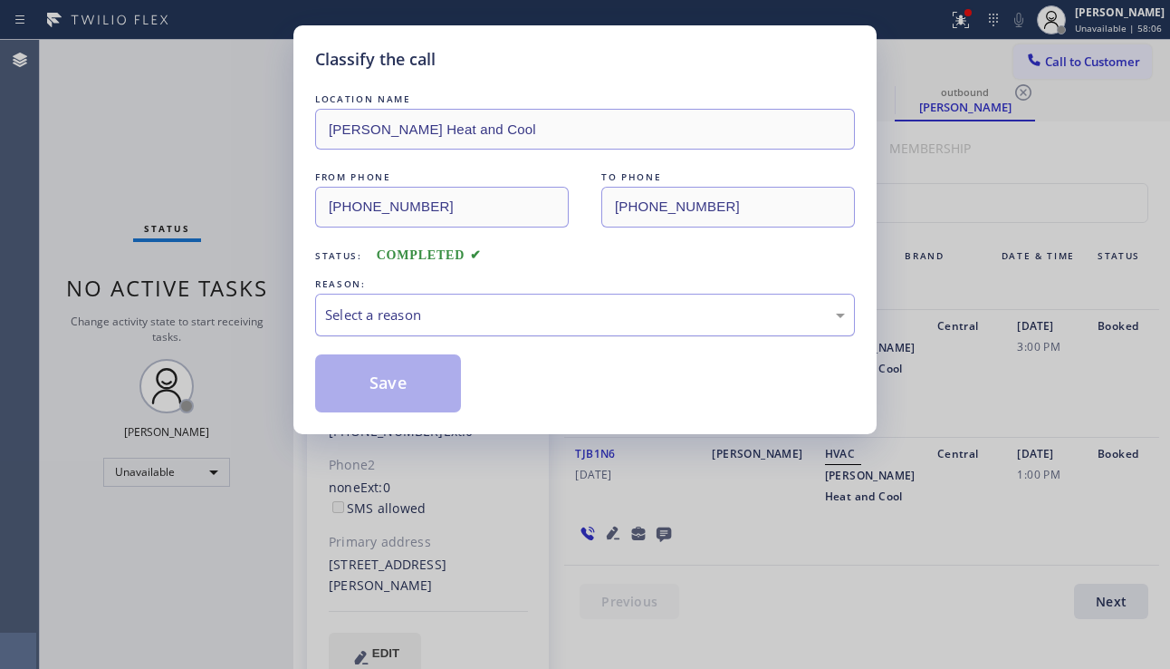
click at [555, 307] on div "Select a reason" at bounding box center [585, 314] width 520 height 21
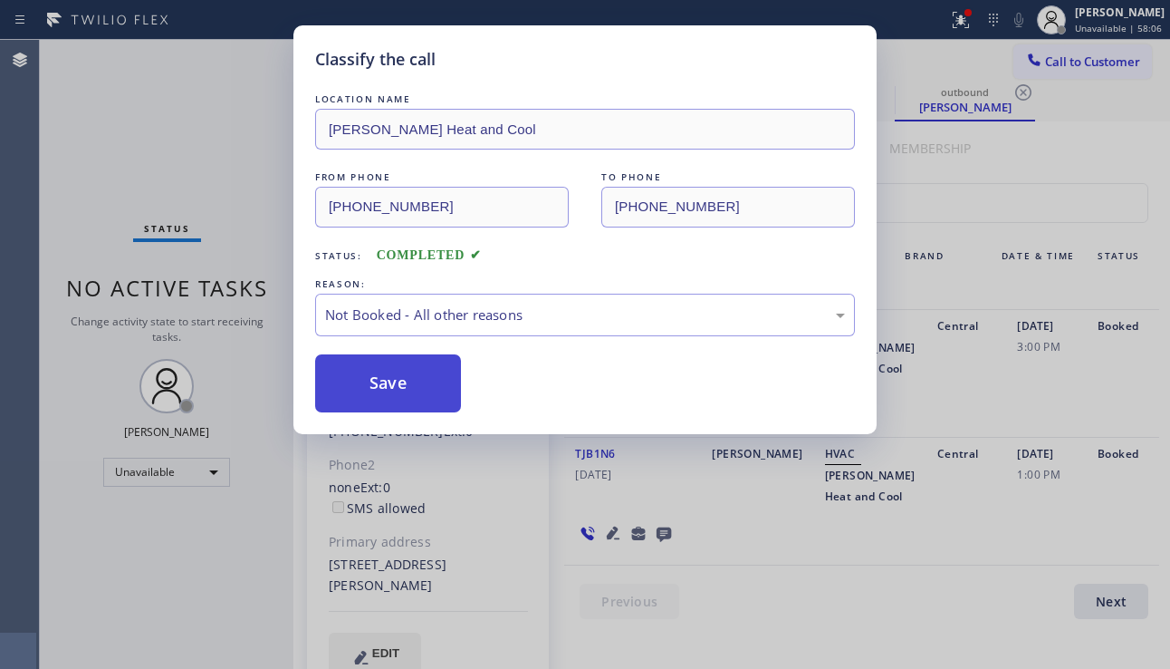
click at [373, 389] on button "Save" at bounding box center [388, 383] width 146 height 58
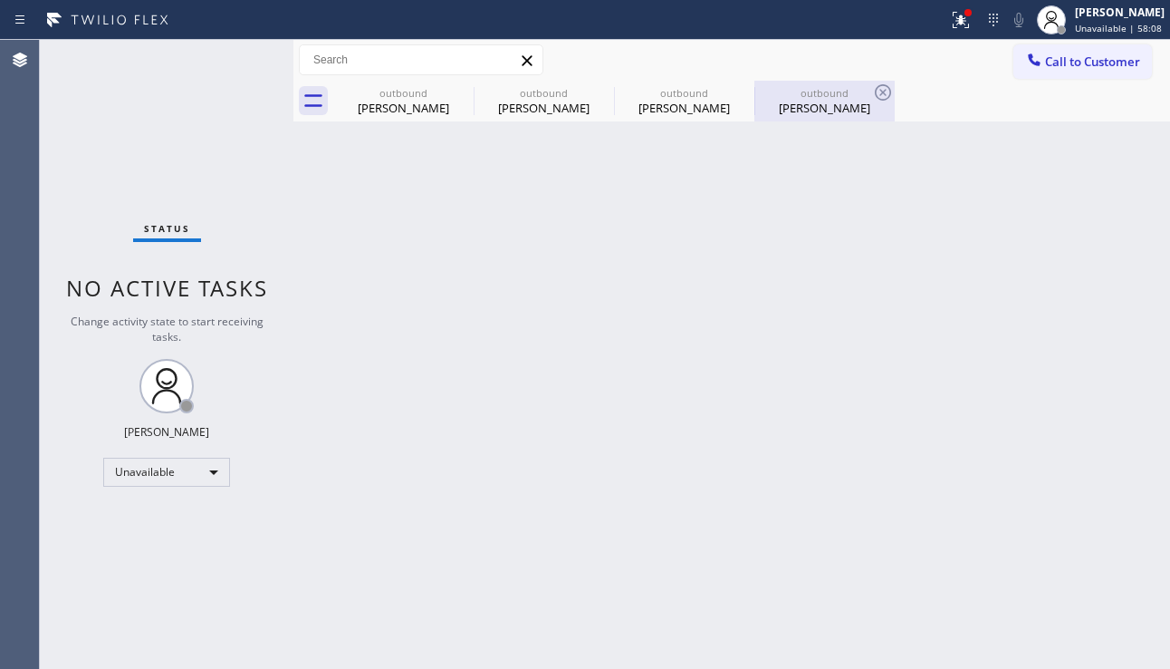
click at [814, 107] on div "[PERSON_NAME]" at bounding box center [824, 108] width 137 height 16
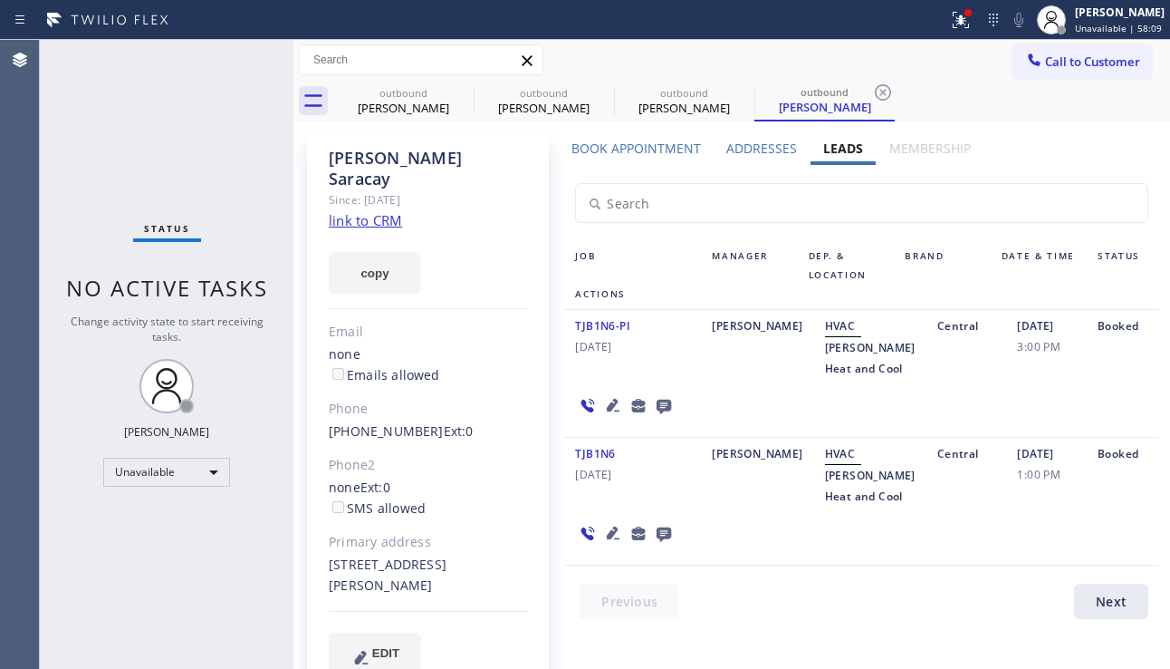
click at [757, 140] on label "Addresses" at bounding box center [762, 148] width 71 height 17
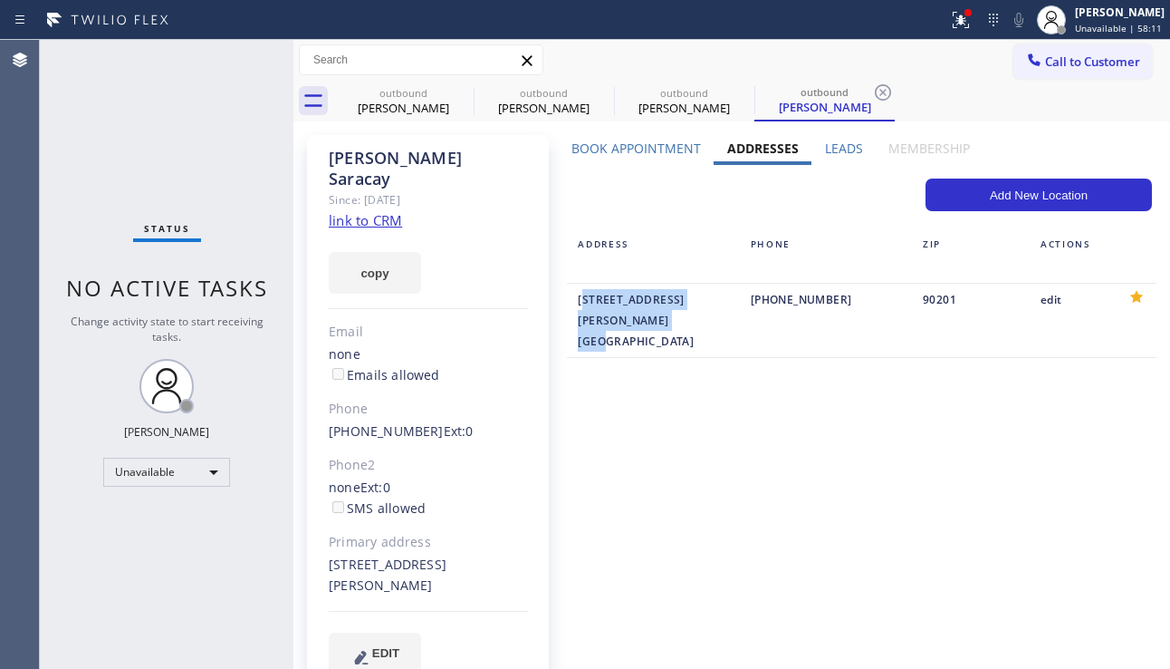
drag, startPoint x: 574, startPoint y: 299, endPoint x: 720, endPoint y: 312, distance: 146.4
click at [720, 312] on div "[STREET_ADDRESS][PERSON_NAME]" at bounding box center [653, 320] width 172 height 63
copy div "[STREET_ADDRESS][PERSON_NAME]"
drag, startPoint x: 107, startPoint y: 132, endPoint x: 108, endPoint y: 101, distance: 31.7
click at [107, 130] on div "Status No active tasks Change activity state to start receiving tasks. [PERSON_…" at bounding box center [167, 354] width 254 height 629
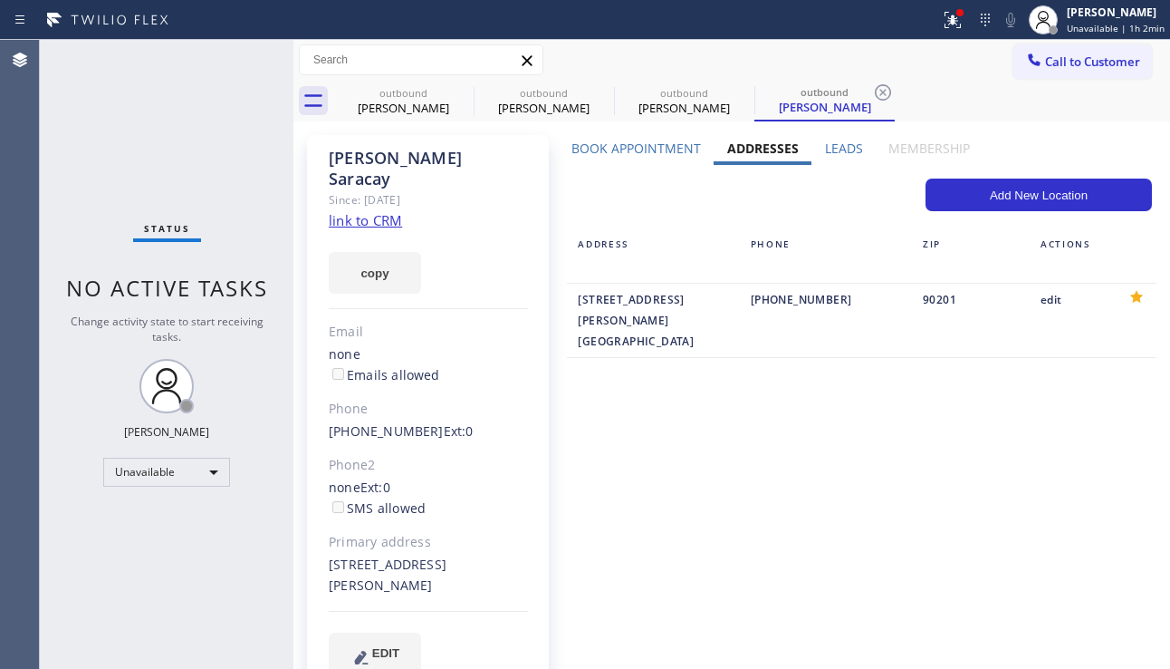
click at [639, 157] on div "Book Appointment" at bounding box center [636, 152] width 156 height 25
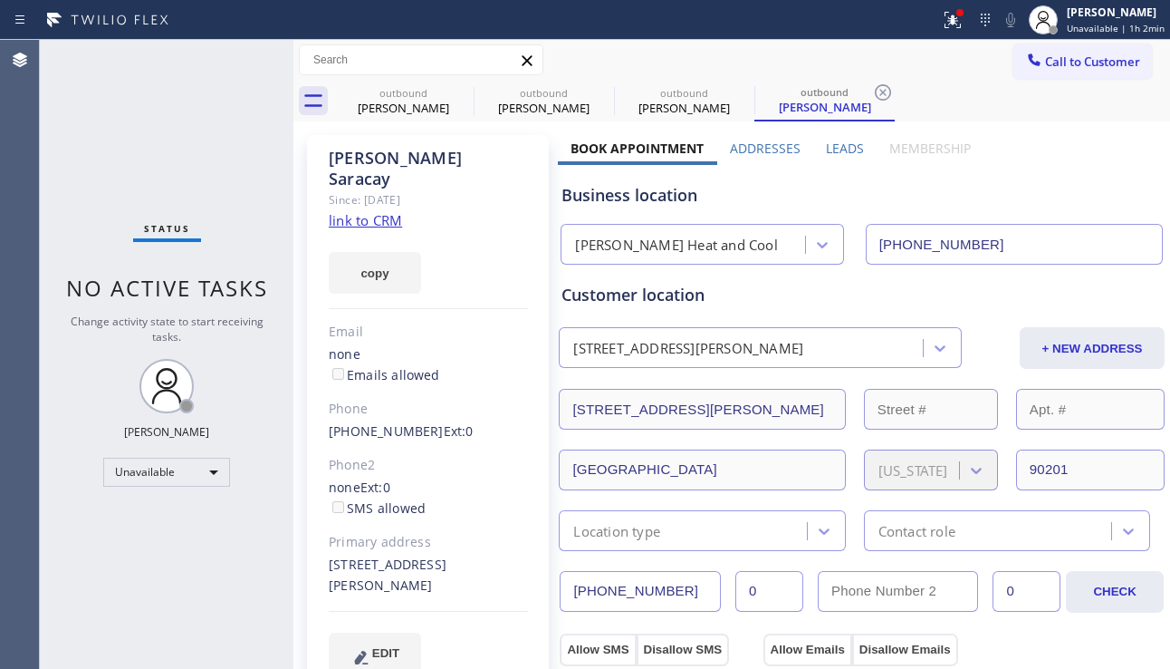
drag, startPoint x: 652, startPoint y: 592, endPoint x: 535, endPoint y: 588, distance: 116.9
click at [294, 594] on div at bounding box center [294, 354] width 0 height 629
click at [140, 129] on div "Status No active tasks Change activity state to start receiving tasks. [PERSON_…" at bounding box center [167, 354] width 254 height 629
click at [460, 93] on icon at bounding box center [462, 92] width 16 height 16
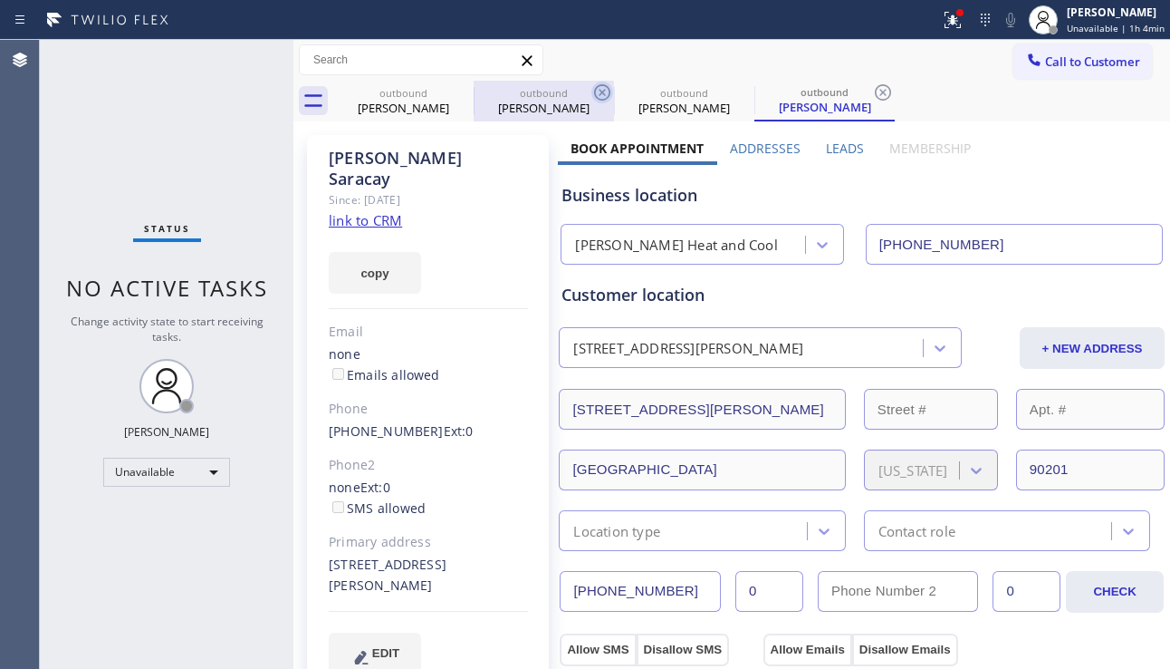
type input "[PHONE_NUMBER]"
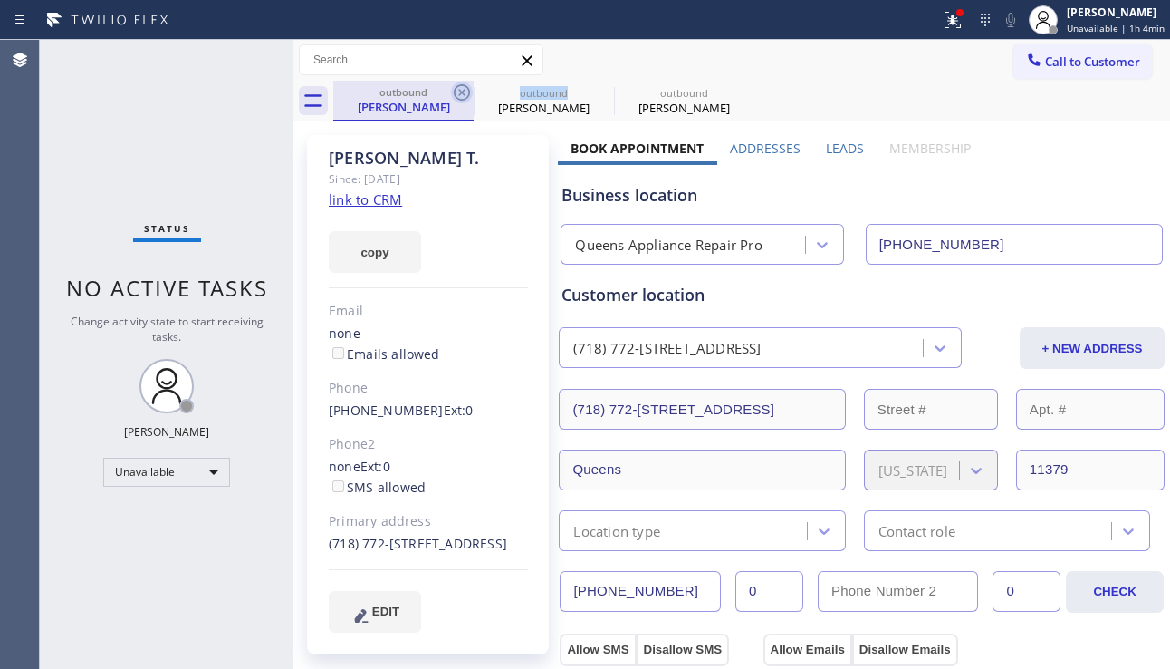
click at [460, 92] on icon at bounding box center [462, 93] width 22 height 22
type input "[PHONE_NUMBER]"
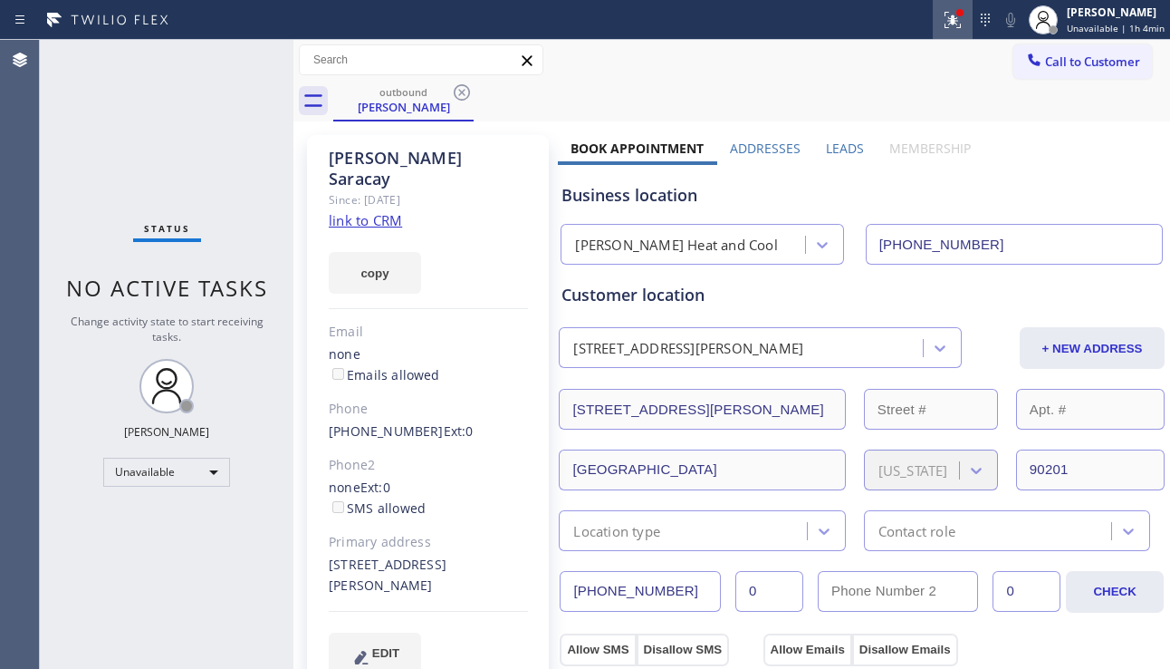
click at [943, 24] on icon at bounding box center [953, 20] width 22 height 22
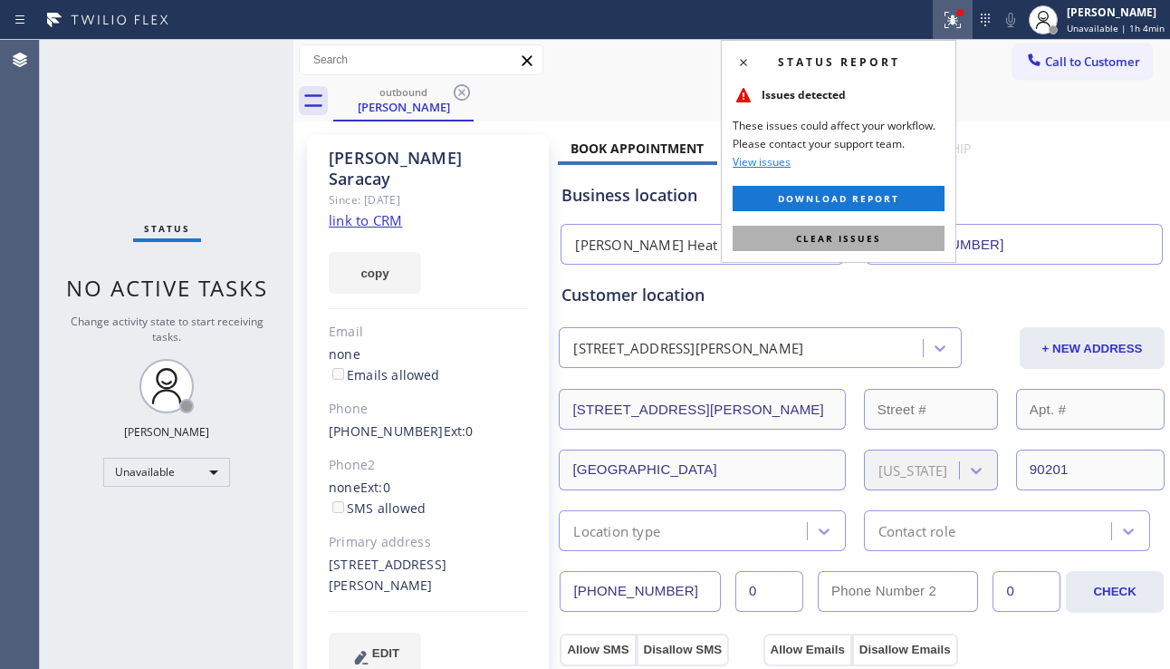
click at [821, 228] on button "Clear issues" at bounding box center [839, 238] width 212 height 25
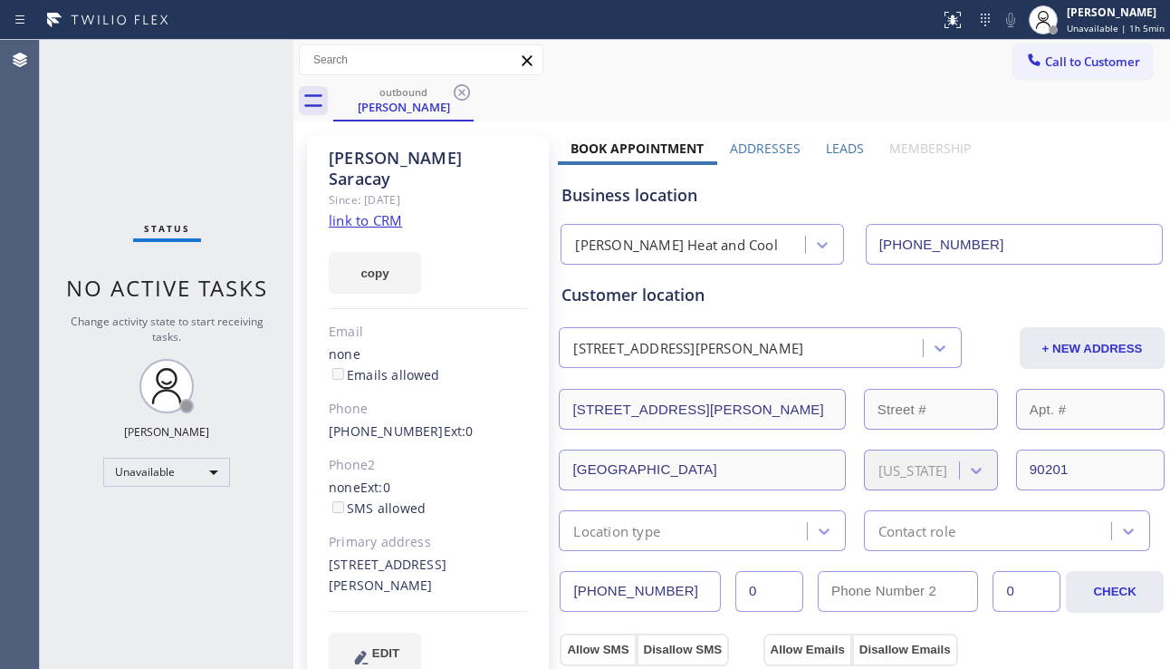
click at [1069, 70] on button "Call to Customer" at bounding box center [1083, 61] width 139 height 34
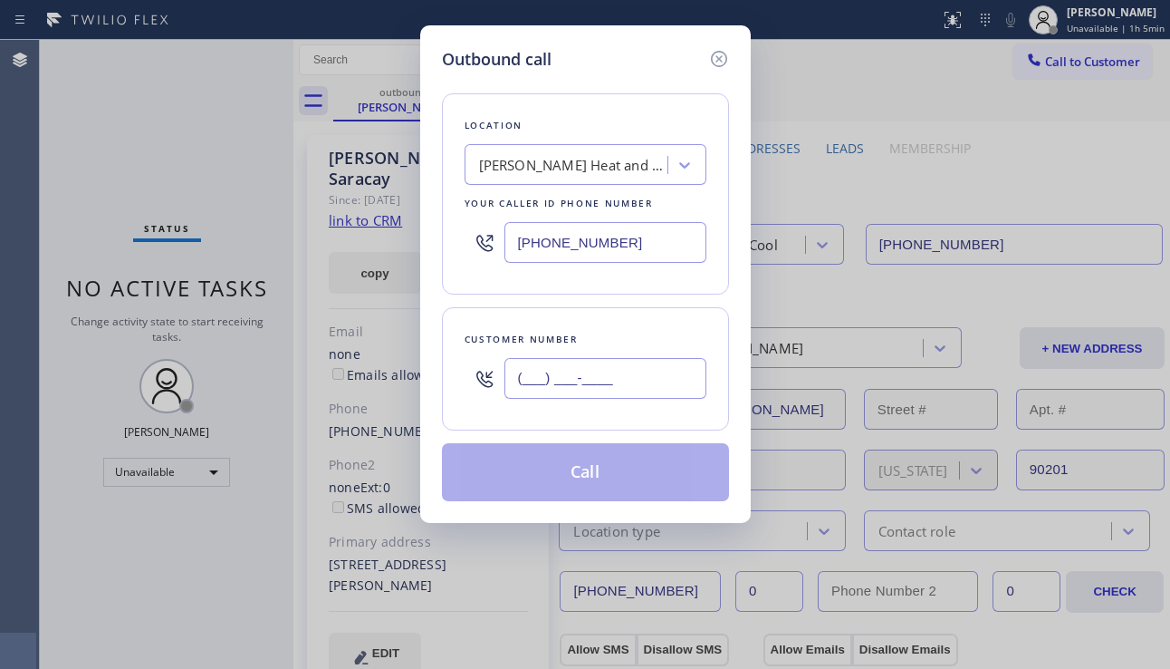
click at [636, 365] on input "(___) ___-____" at bounding box center [606, 378] width 202 height 41
paste input "301) 448-9835"
type input "[PHONE_NUMBER]"
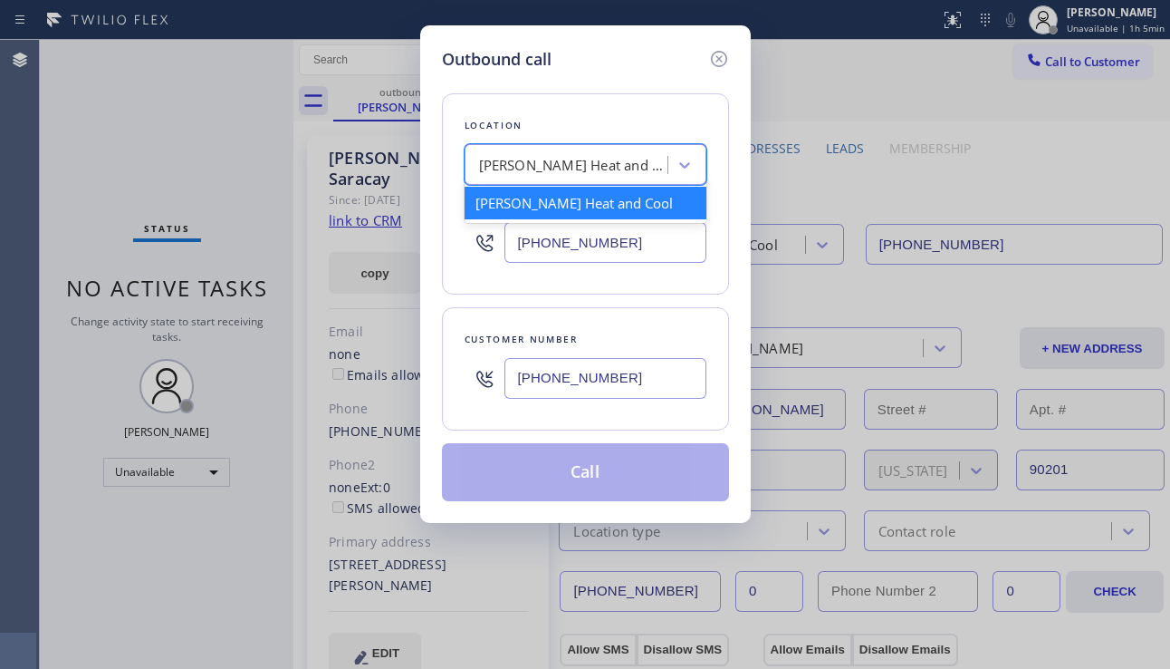
click at [590, 162] on div "[PERSON_NAME] Heat and Cool" at bounding box center [574, 165] width 190 height 21
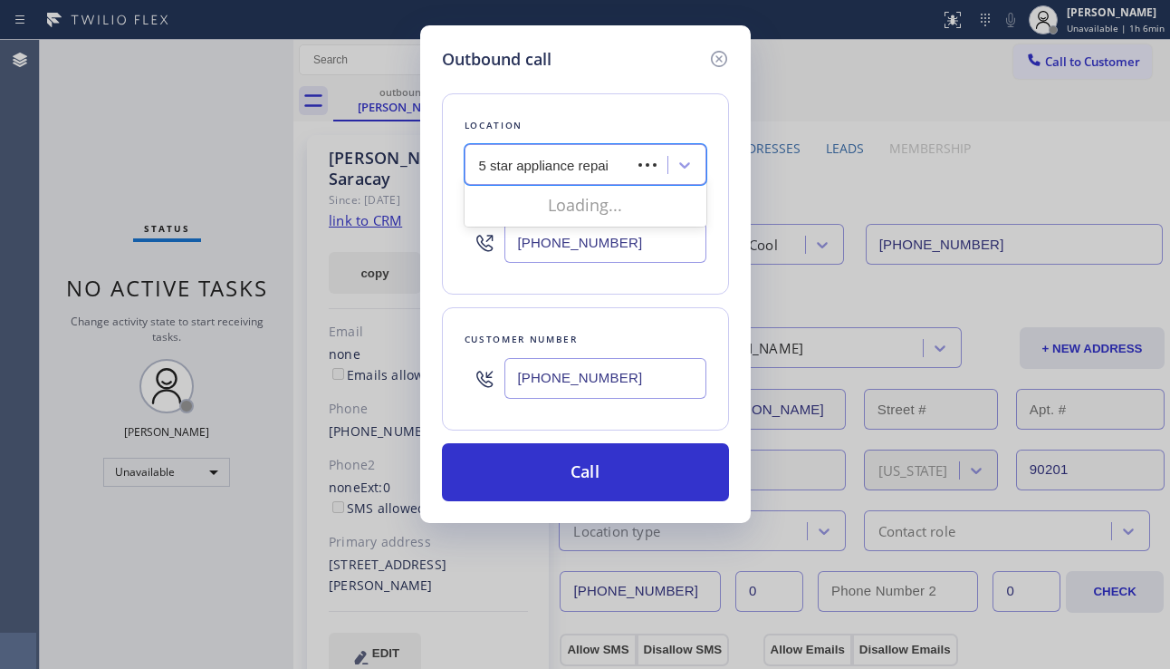
type input "5 star appliance repair"
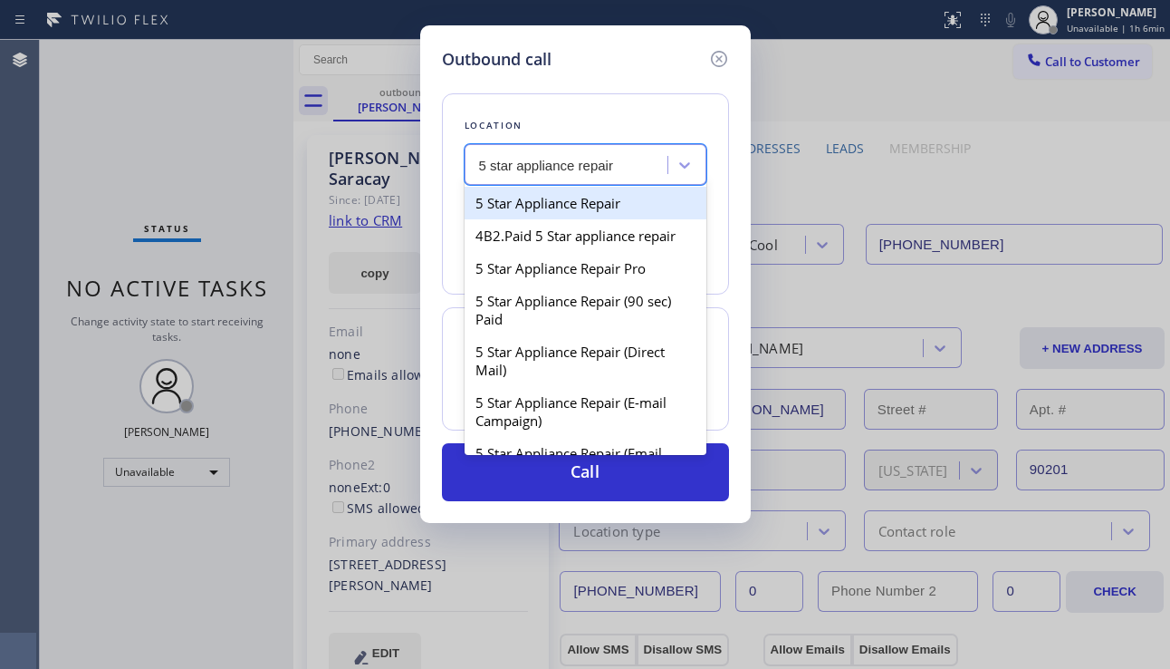
click at [607, 209] on div "5 Star Appliance Repair" at bounding box center [586, 203] width 242 height 33
type input "[PHONE_NUMBER]"
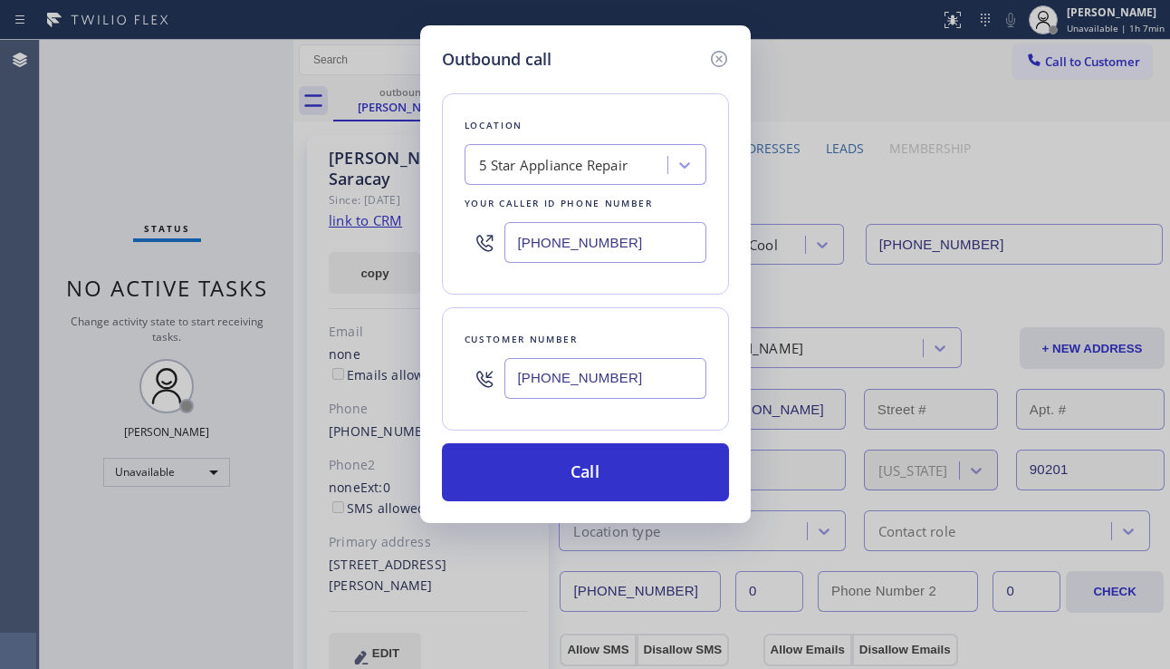
click at [133, 185] on div "Outbound call Location 5 Star Appliance Repair Your caller id phone number [PHO…" at bounding box center [585, 334] width 1170 height 669
click at [153, 520] on div "Outbound call Location 5 Star Appliance Repair Your caller id phone number [PHO…" at bounding box center [585, 334] width 1170 height 669
click at [711, 56] on icon at bounding box center [719, 59] width 22 height 22
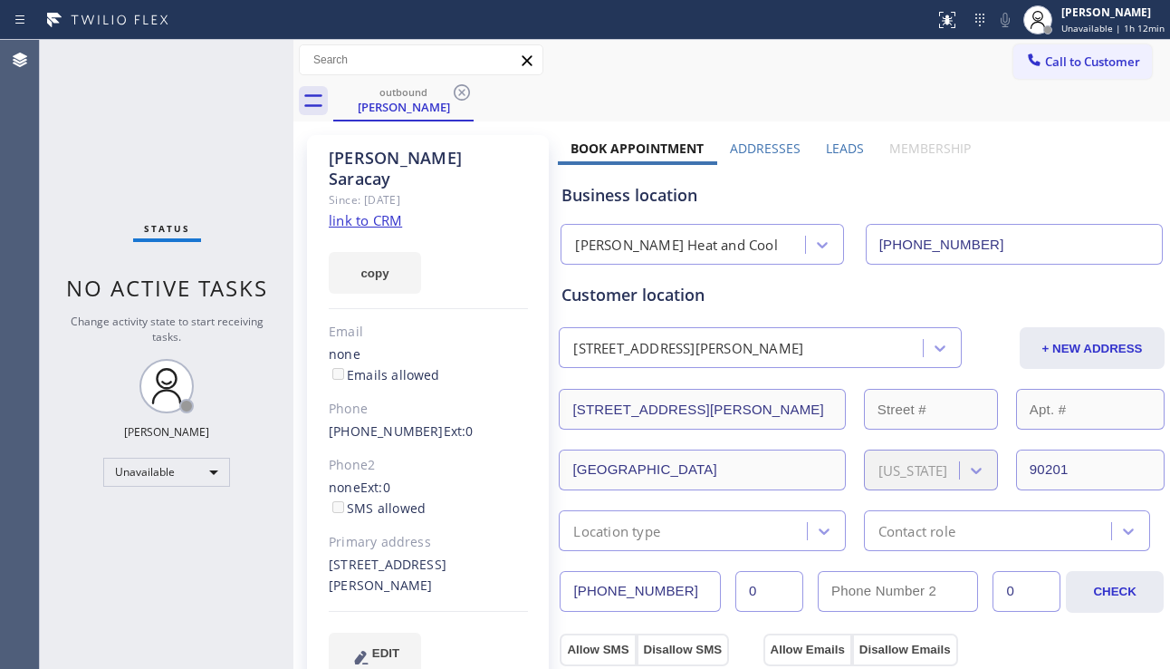
drag, startPoint x: 330, startPoint y: 547, endPoint x: 393, endPoint y: 570, distance: 67.3
click at [393, 570] on div "[STREET_ADDRESS][PERSON_NAME]" at bounding box center [428, 575] width 199 height 42
copy div "[STREET_ADDRESS][PERSON_NAME]"
click at [166, 568] on div "Status No active tasks Change activity state to start receiving tasks. [PERSON_…" at bounding box center [167, 354] width 254 height 629
click at [358, 254] on button "copy" at bounding box center [375, 273] width 92 height 42
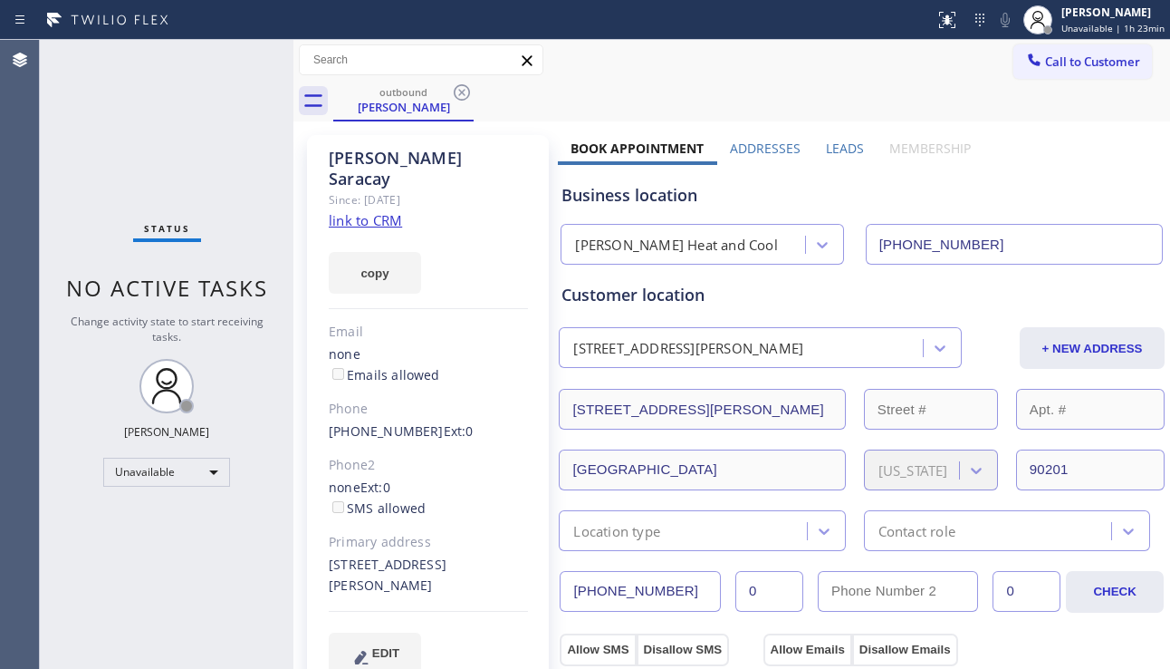
click at [484, 360] on div "none Emails allowed" at bounding box center [428, 365] width 199 height 42
click at [137, 151] on div "Status No active tasks Change activity state to start receiving tasks. [PERSON_…" at bounding box center [167, 354] width 254 height 629
click at [360, 211] on link "link to CRM" at bounding box center [365, 220] width 73 height 18
click at [1024, 71] on div at bounding box center [1035, 62] width 22 height 22
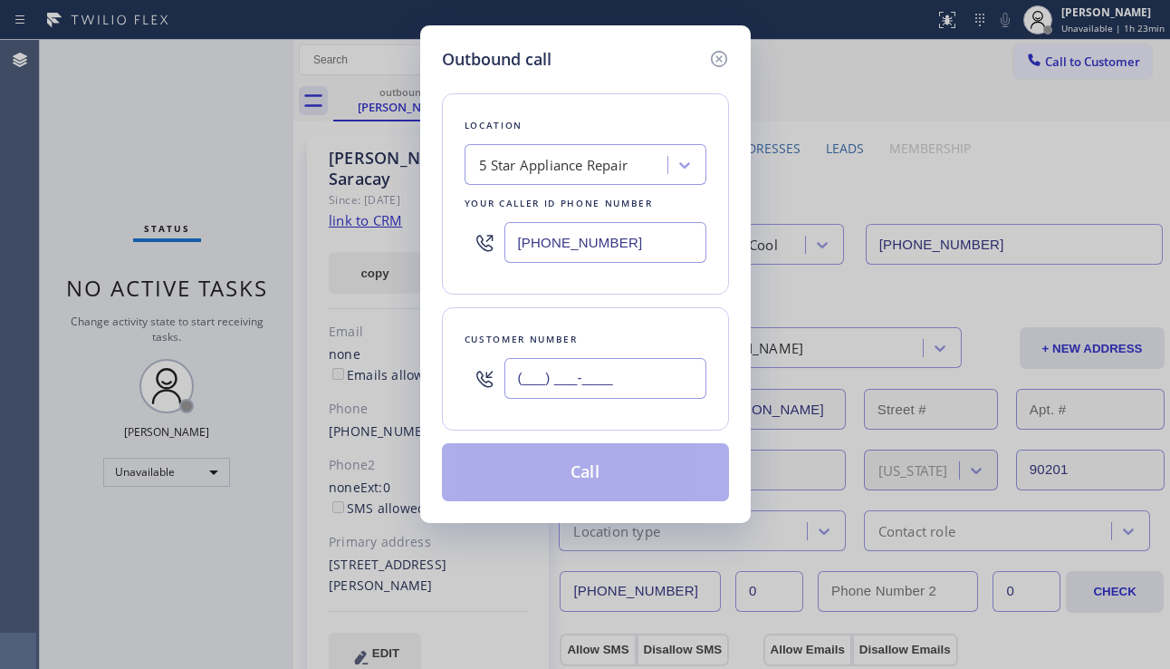
click at [615, 394] on input "(___) ___-____" at bounding box center [606, 378] width 202 height 41
paste input "323) 695-3278"
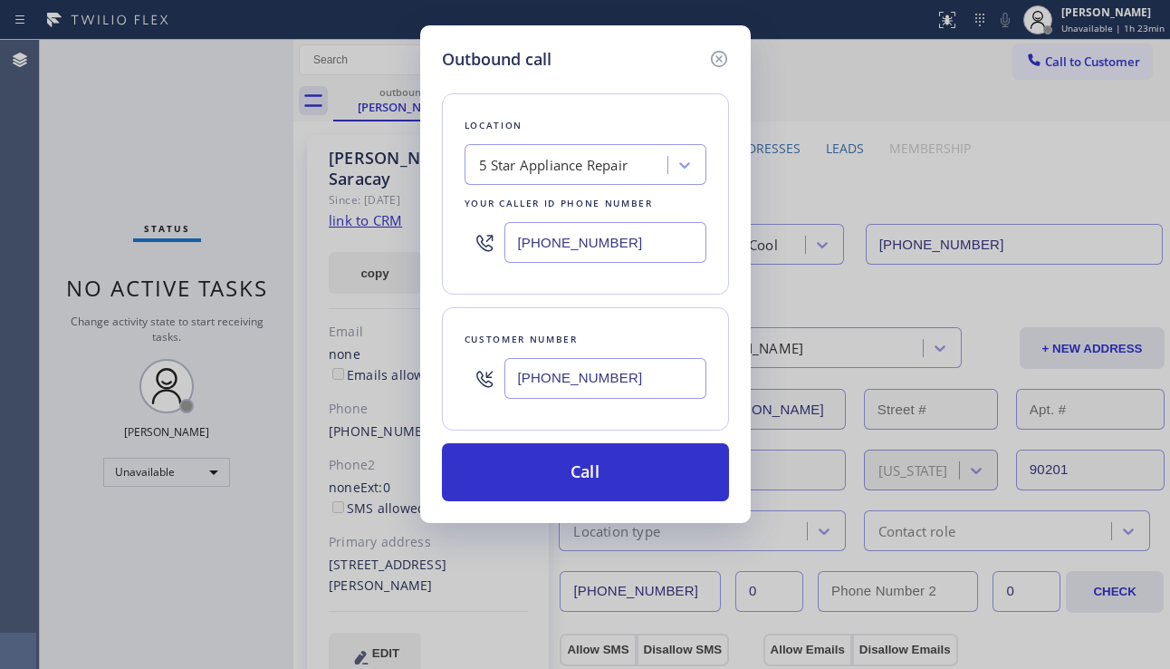
type input "[PHONE_NUMBER]"
click at [573, 167] on div "5 Star Appliance Repair" at bounding box center [553, 165] width 149 height 21
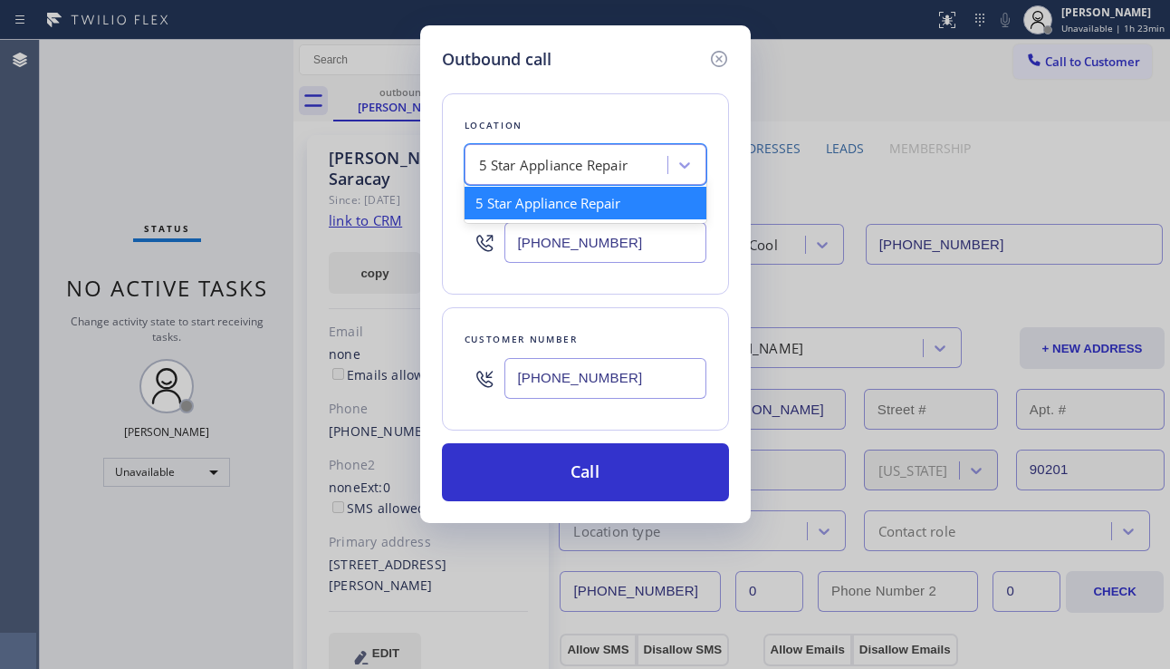
paste input "Blue Moon Electrical Irvine"
type input "Blue Moon Electrical Irvine"
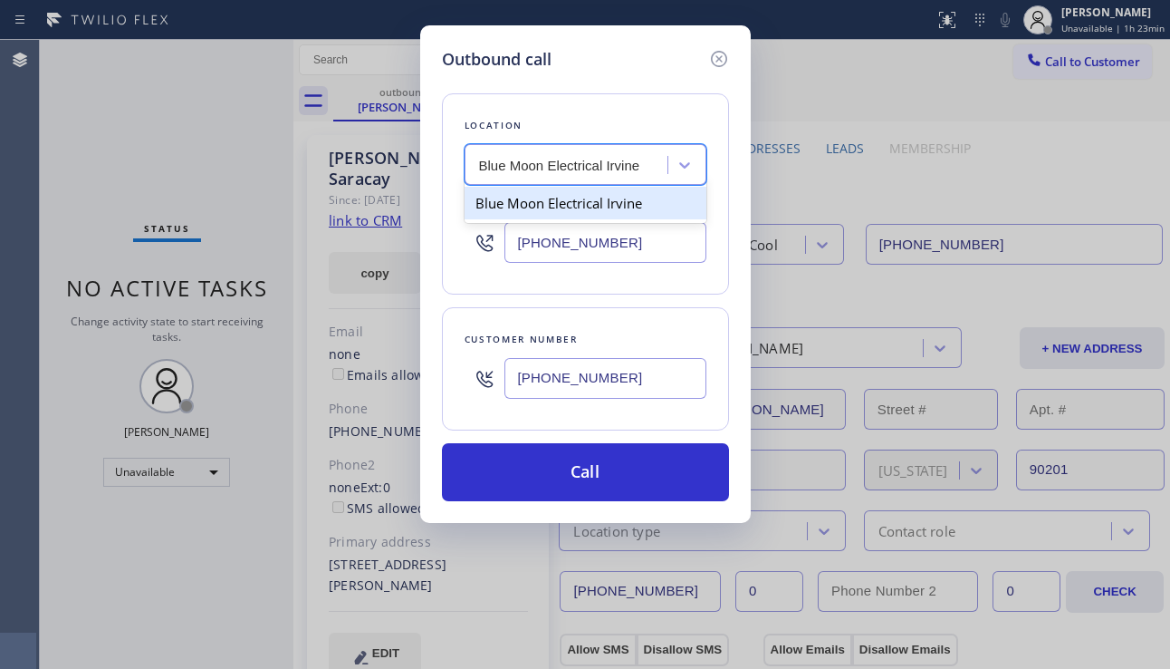
click at [554, 205] on div "Blue Moon Electrical Irvine" at bounding box center [586, 203] width 242 height 33
type input "[PHONE_NUMBER]"
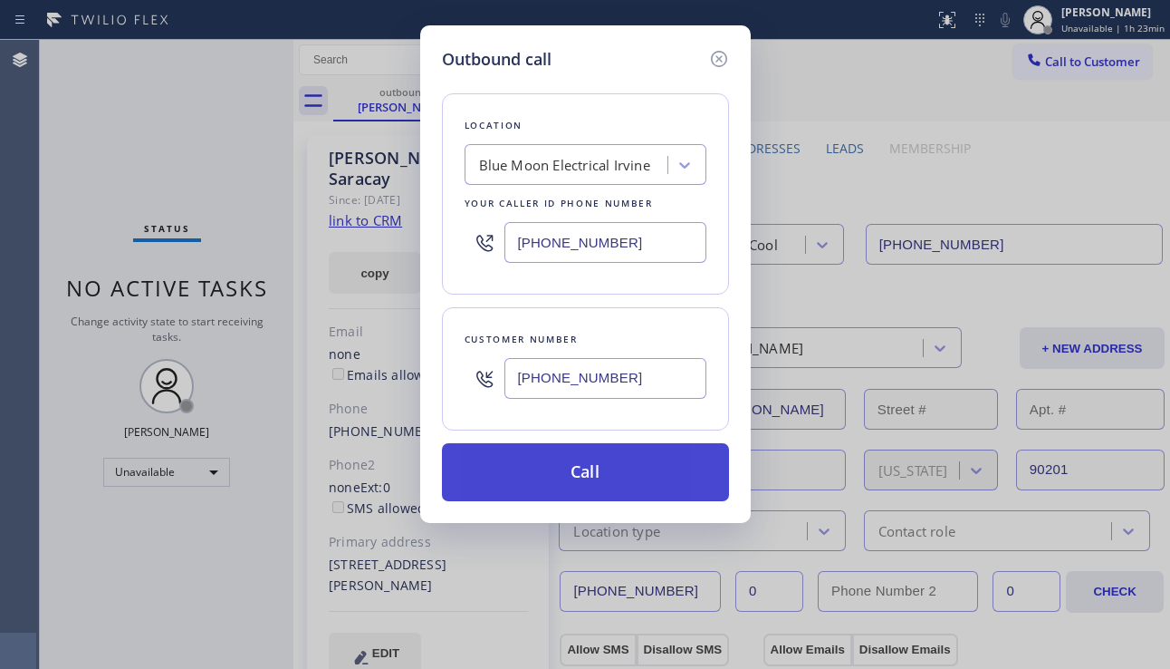
click at [573, 471] on button "Call" at bounding box center [585, 472] width 287 height 58
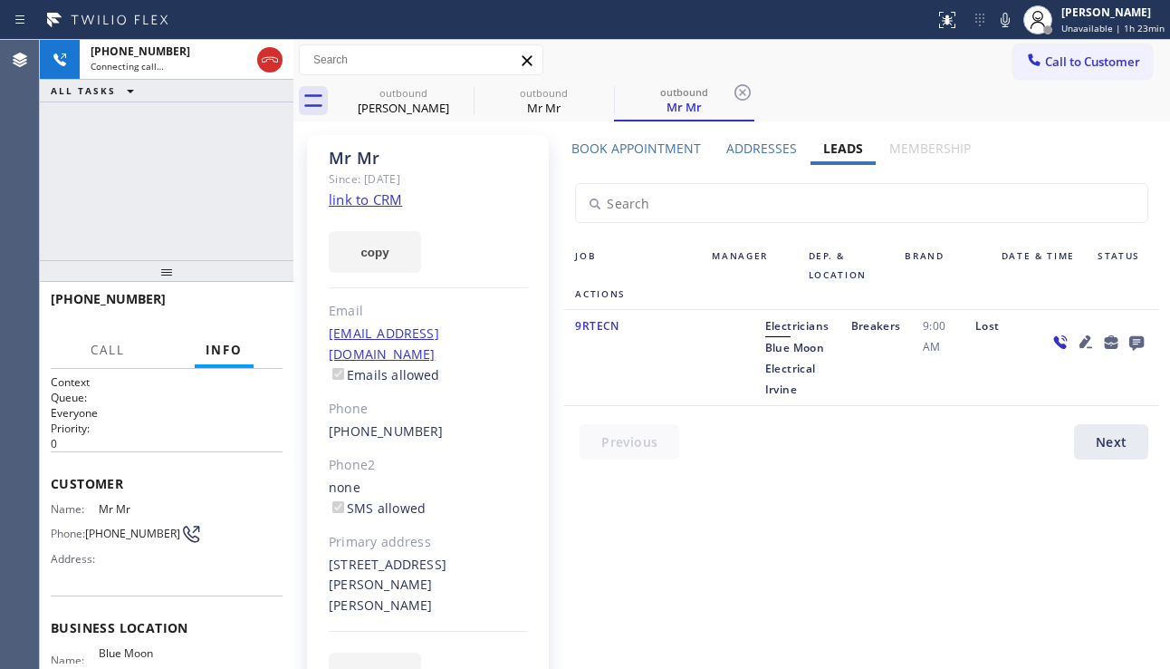
click at [1080, 341] on icon at bounding box center [1086, 341] width 13 height 13
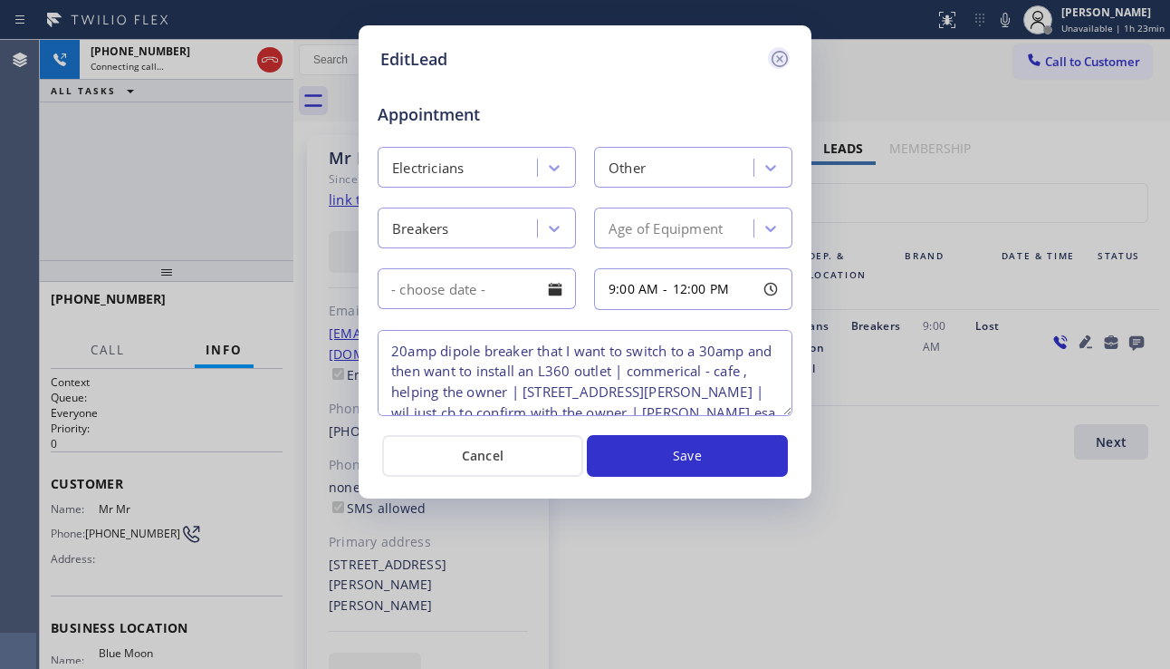
click at [772, 68] on icon at bounding box center [780, 59] width 22 height 22
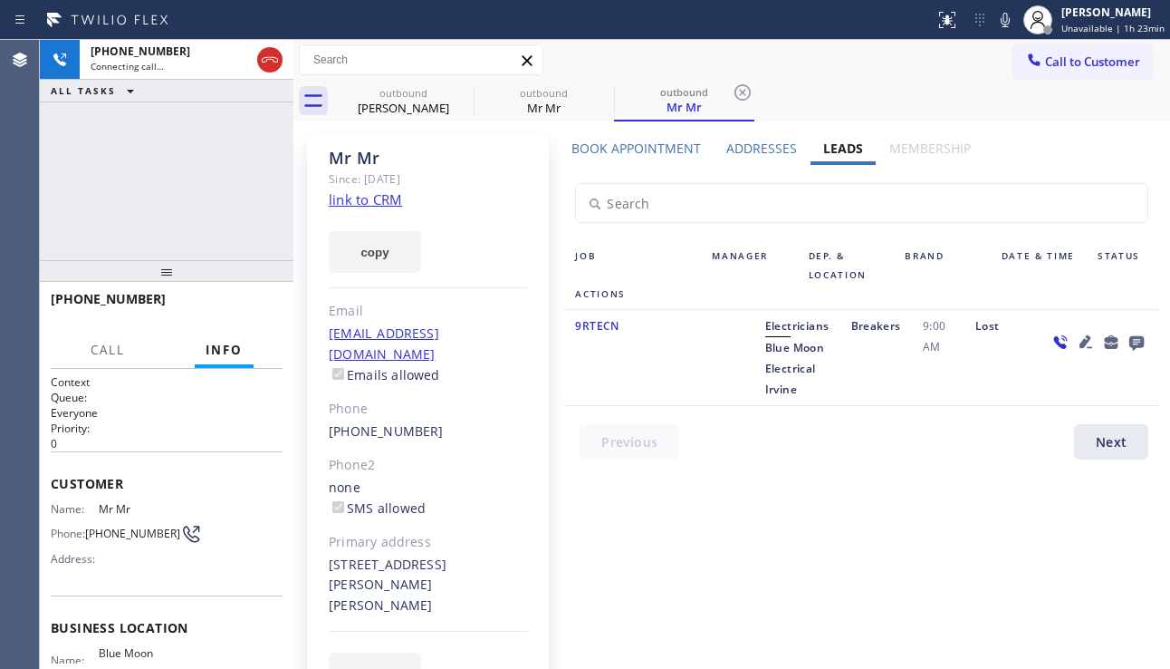
click at [1075, 386] on div at bounding box center [1098, 357] width 122 height 84
drag, startPoint x: 756, startPoint y: 349, endPoint x: 793, endPoint y: 385, distance: 51.2
click at [793, 385] on div "Electricians Blue Moon Electrical Irvine" at bounding box center [798, 357] width 86 height 84
click at [771, 355] on span "Blue Moon Electrical Irvine" at bounding box center [796, 368] width 60 height 57
drag, startPoint x: 757, startPoint y: 348, endPoint x: 787, endPoint y: 388, distance: 49.8
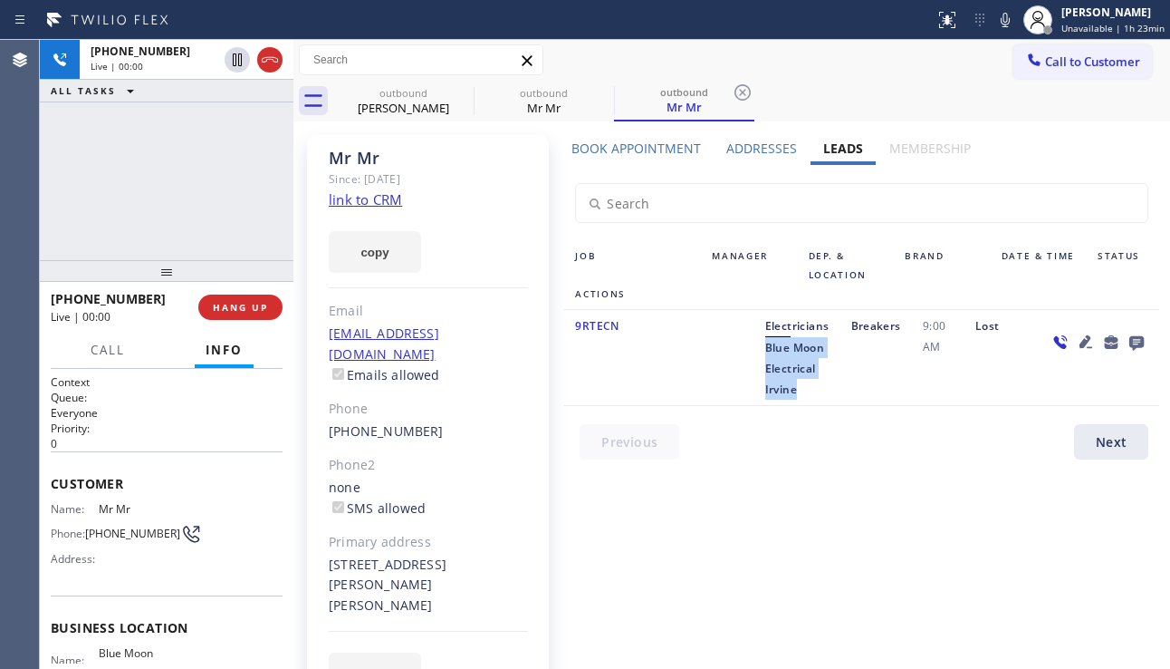
click at [787, 388] on span "Blue Moon Electrical Irvine" at bounding box center [796, 368] width 60 height 57
click at [1075, 342] on icon at bounding box center [1086, 342] width 22 height 22
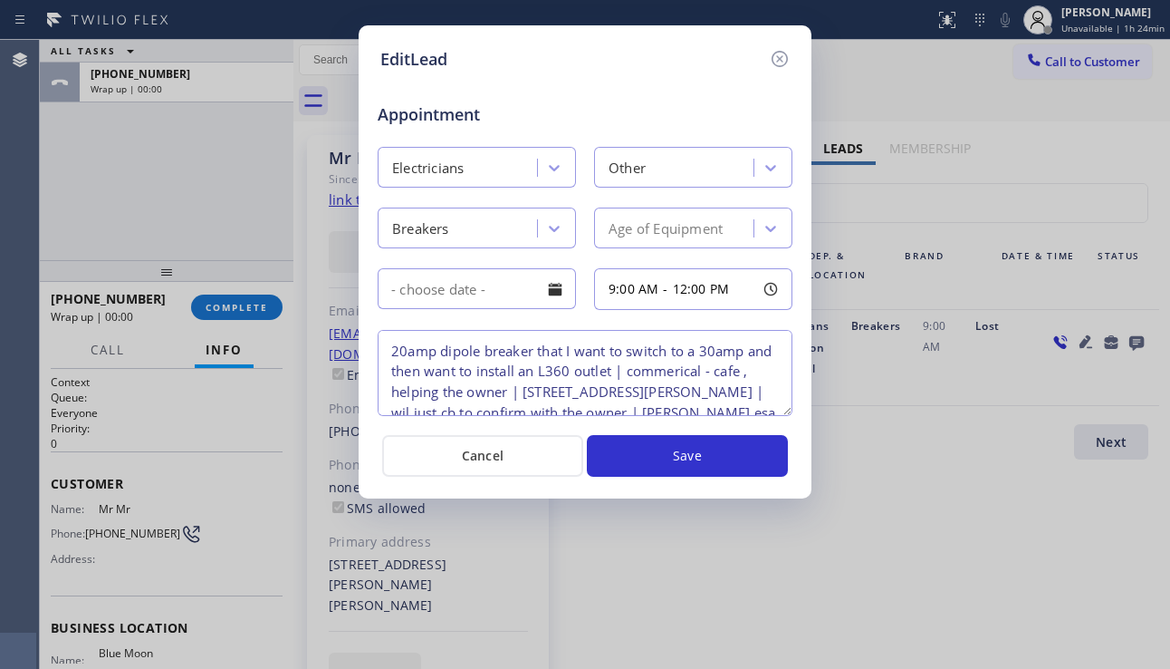
drag, startPoint x: 774, startPoint y: 61, endPoint x: 745, endPoint y: 72, distance: 31.3
click at [774, 60] on icon at bounding box center [780, 59] width 22 height 22
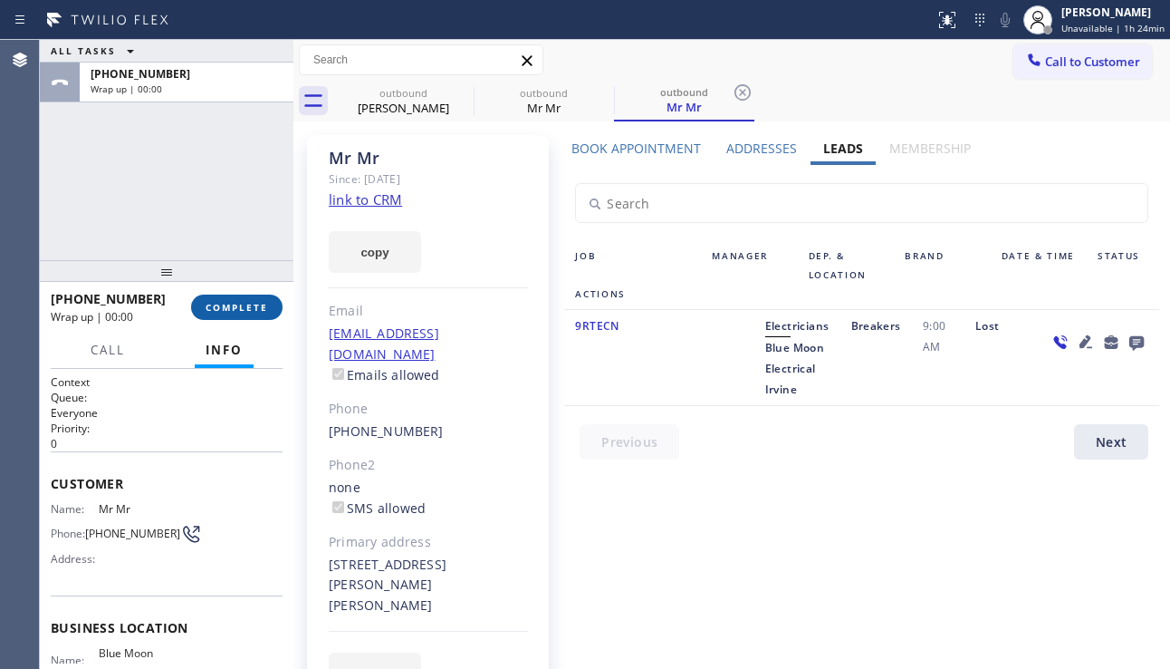
click at [237, 310] on span "COMPLETE" at bounding box center [237, 307] width 63 height 13
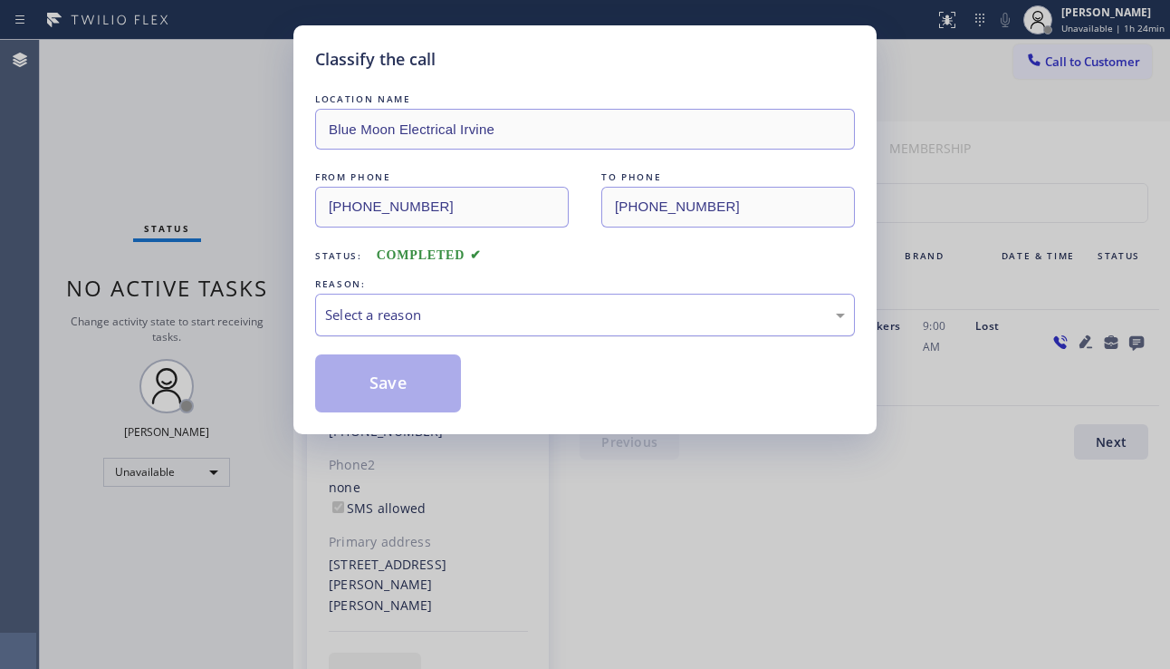
click at [496, 329] on div "Select a reason" at bounding box center [585, 315] width 540 height 43
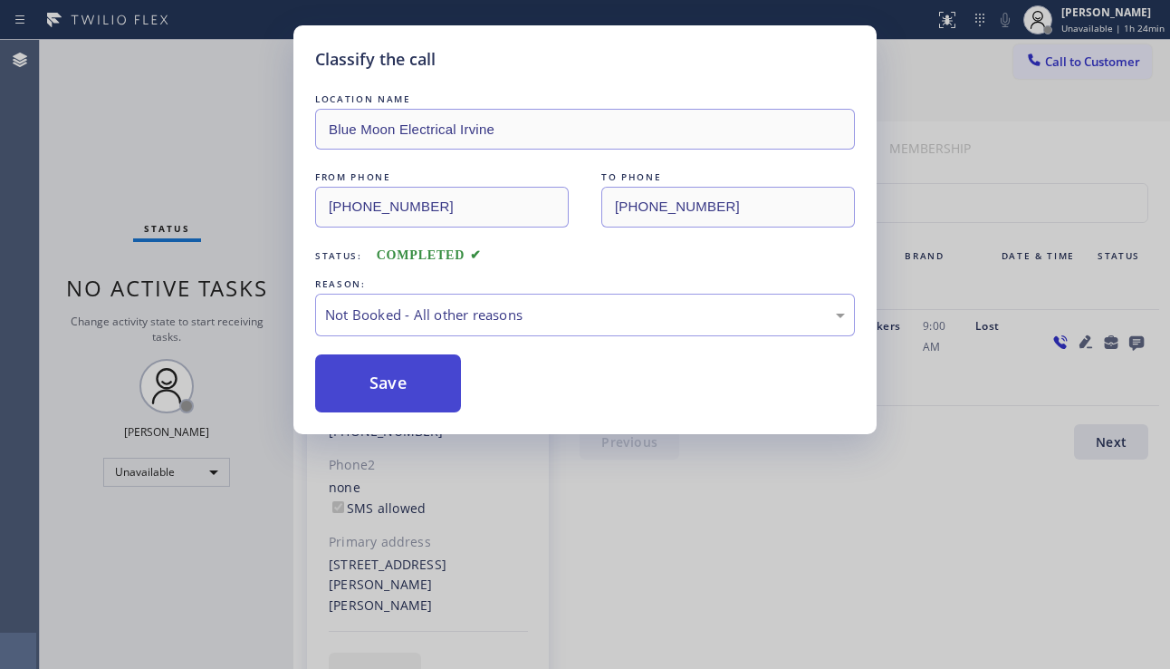
click at [381, 392] on button "Save" at bounding box center [388, 383] width 146 height 58
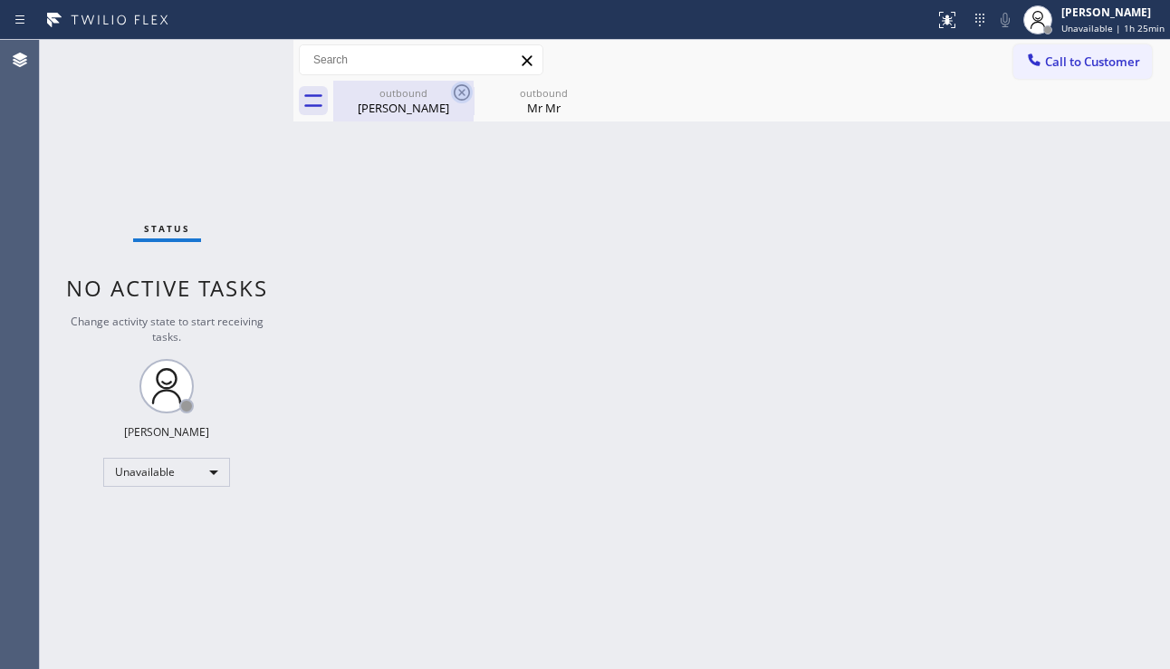
click at [456, 86] on icon at bounding box center [462, 93] width 22 height 22
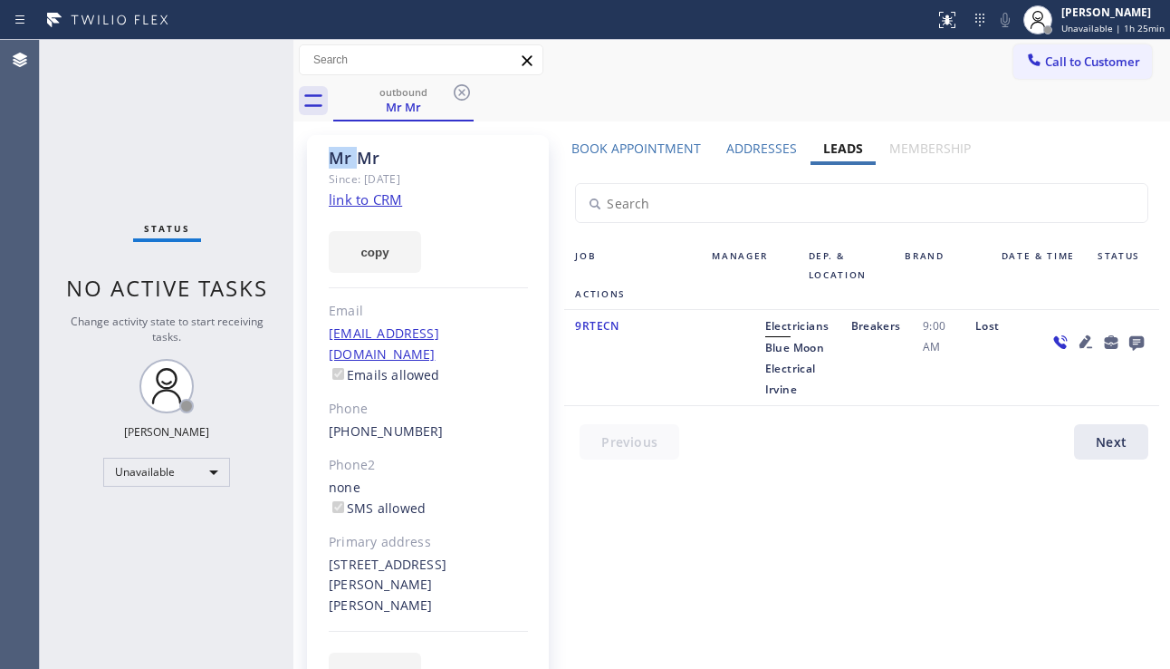
click at [456, 86] on icon at bounding box center [462, 93] width 22 height 22
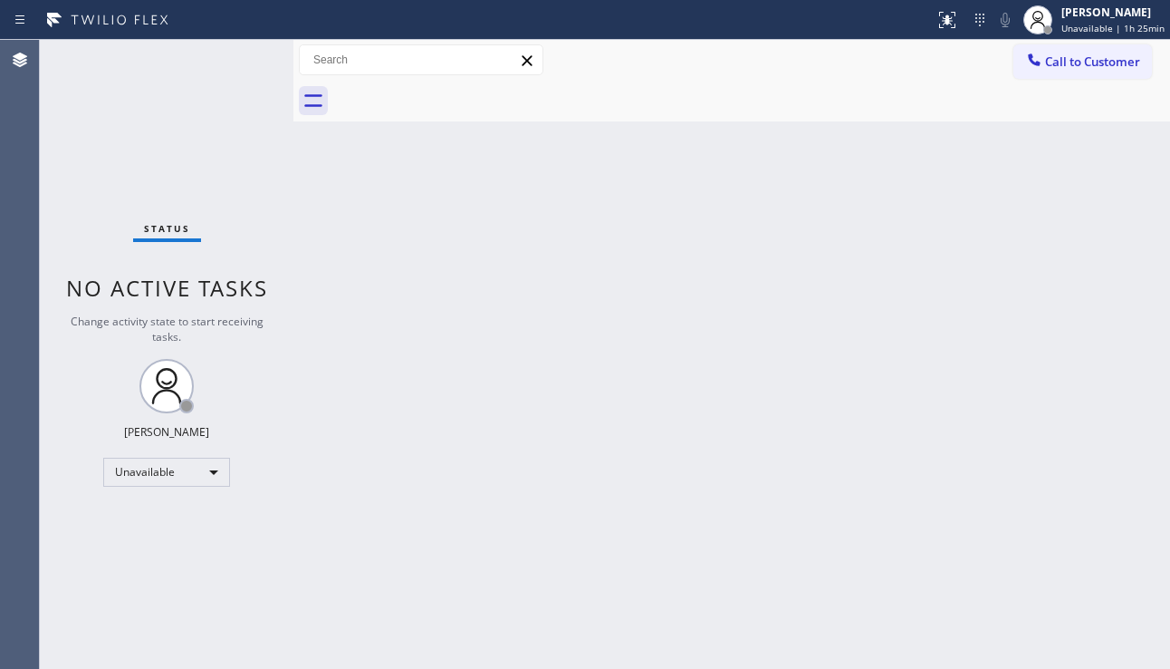
click at [559, 288] on div "Back to Dashboard Change Sender ID Customers Technicians Select a contact Outbo…" at bounding box center [732, 354] width 877 height 629
click at [1071, 53] on button "Call to Customer" at bounding box center [1083, 61] width 139 height 34
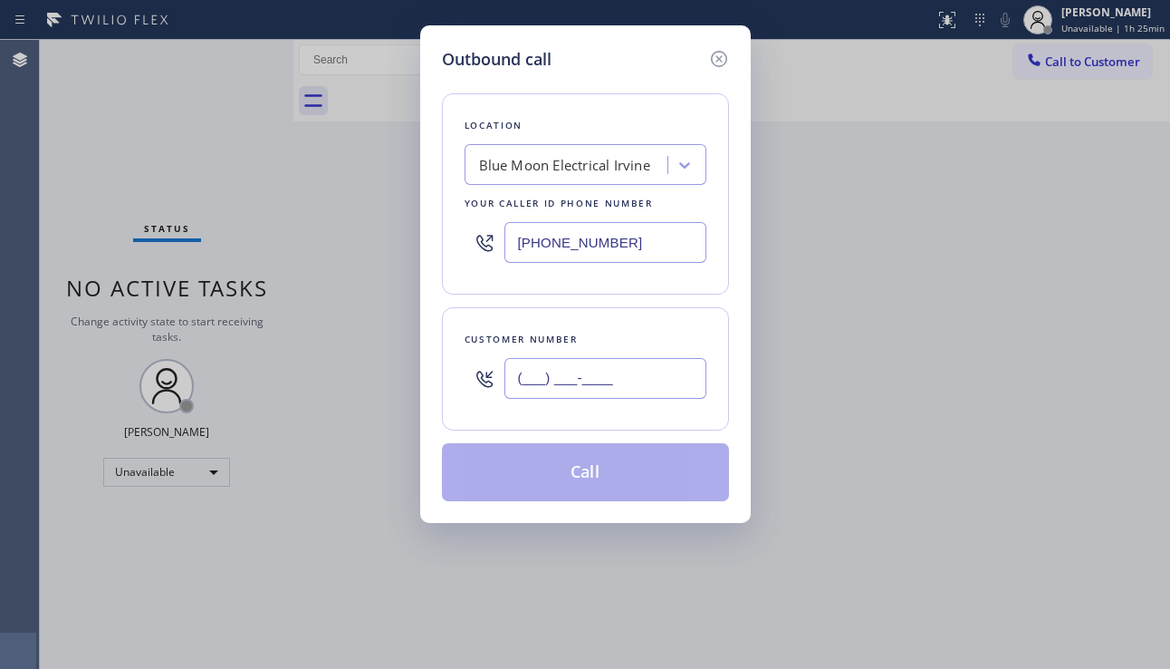
click at [630, 374] on input "(___) ___-____" at bounding box center [606, 378] width 202 height 41
paste input "928) 543-3494"
type input "[PHONE_NUMBER]"
click at [509, 168] on div "Blue Moon Electrical Irvine" at bounding box center [564, 165] width 171 height 21
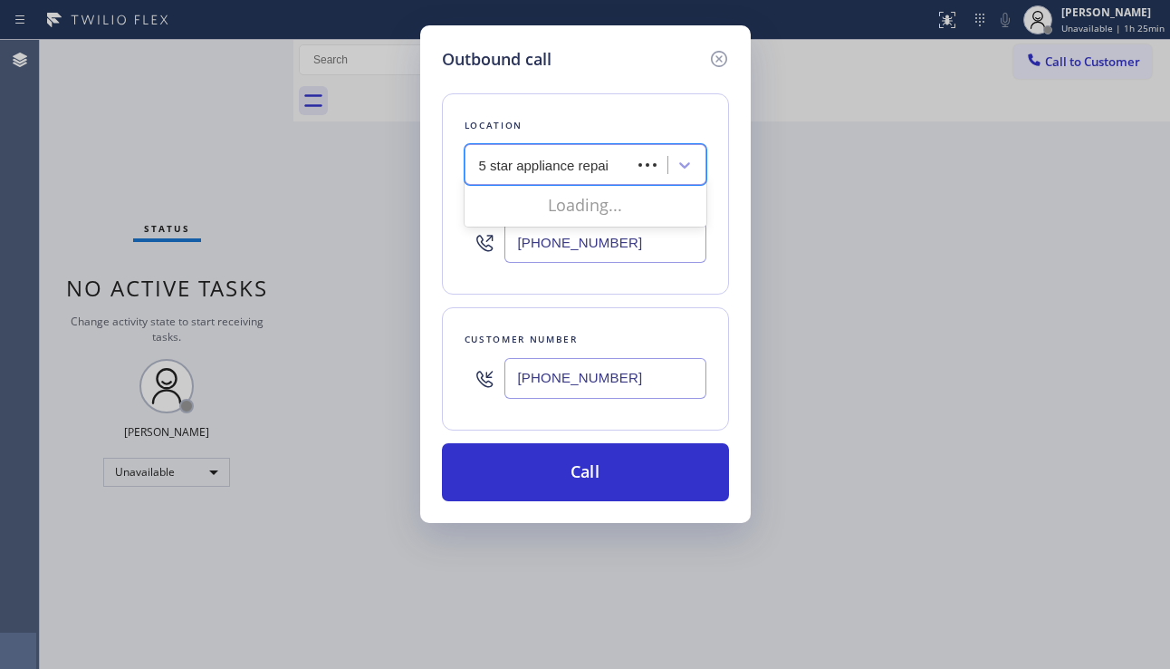
type input "5 star appliance repair"
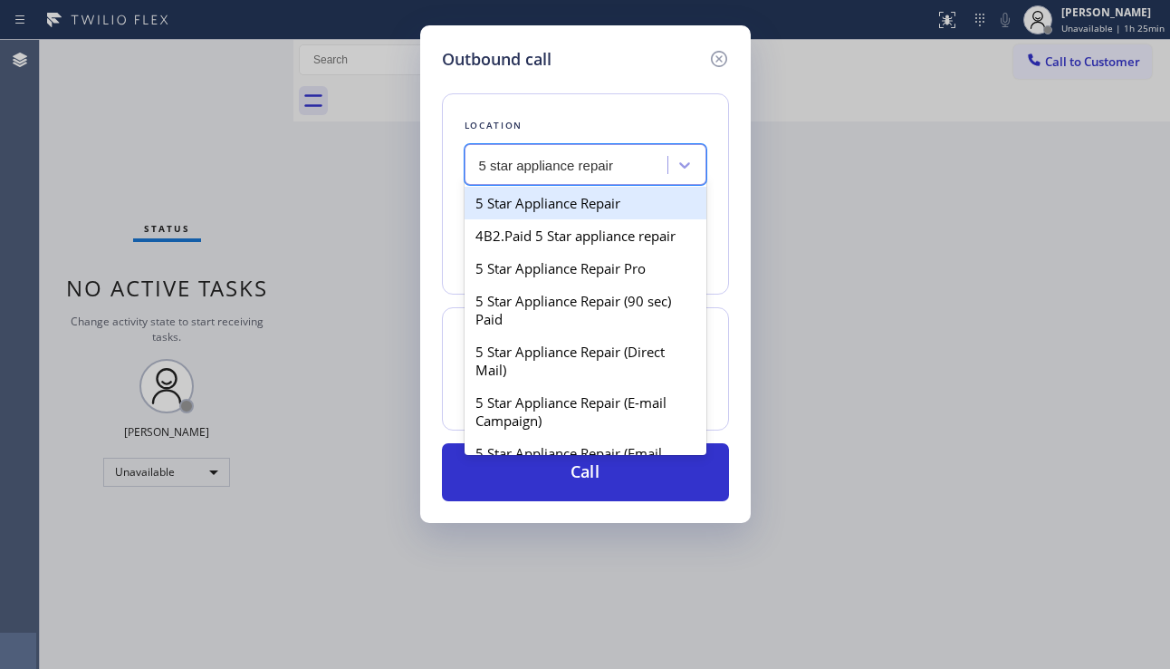
click at [584, 197] on div "5 Star Appliance Repair" at bounding box center [586, 203] width 242 height 33
type input "[PHONE_NUMBER]"
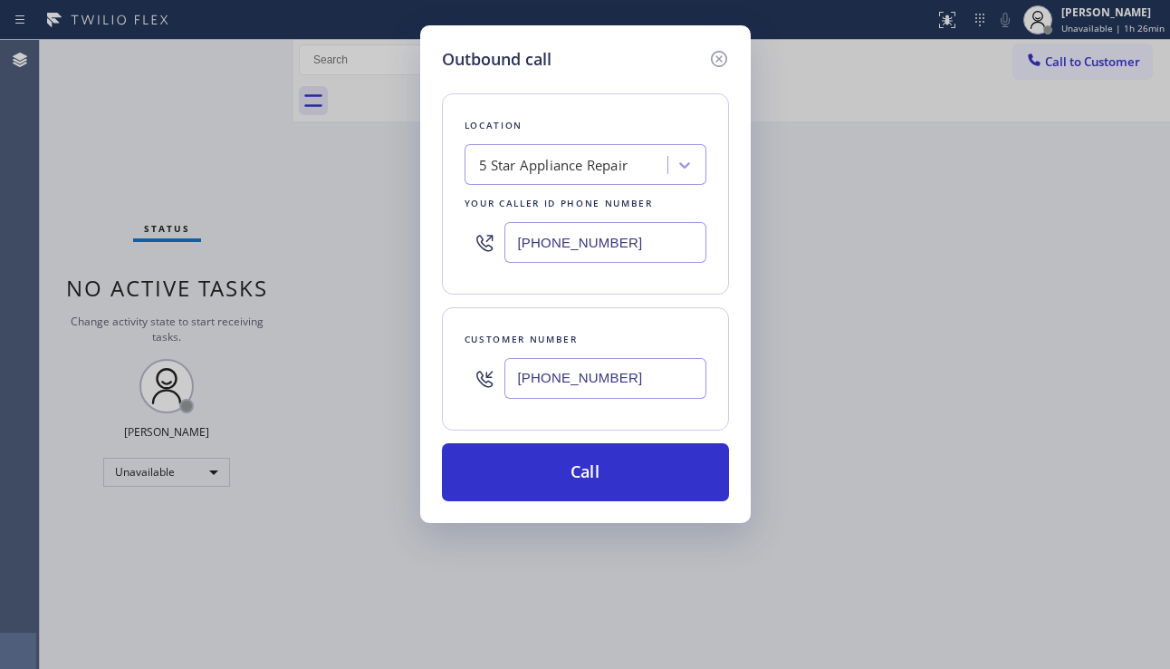
click at [183, 515] on div "Outbound call Location 5 Star Appliance Repair Your caller id phone number [PHO…" at bounding box center [585, 334] width 1170 height 669
click at [723, 56] on icon at bounding box center [719, 59] width 22 height 22
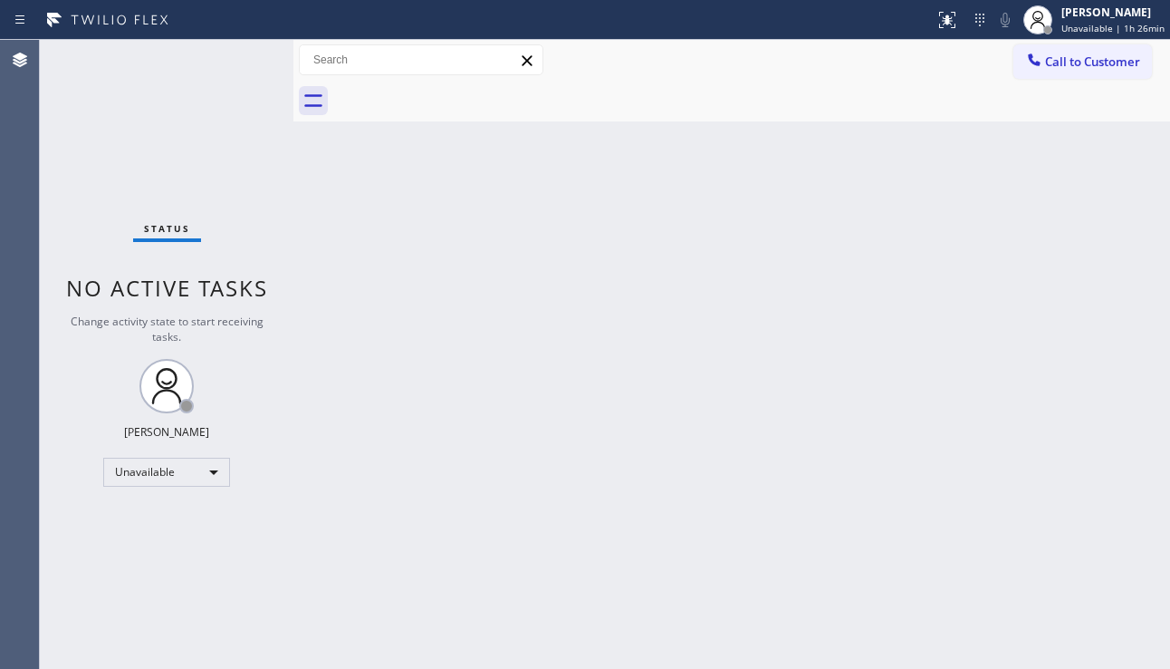
click at [833, 532] on div "Back to Dashboard Change Sender ID Customers Technicians Select a contact Outbo…" at bounding box center [732, 354] width 877 height 629
click at [514, 631] on div "Back to Dashboard Change Sender ID Customers Technicians Select a contact Outbo…" at bounding box center [732, 354] width 877 height 629
click at [651, 453] on div "Back to Dashboard Change Sender ID Customers Technicians Select a contact Outbo…" at bounding box center [732, 354] width 877 height 629
click at [369, 345] on div "Back to Dashboard Change Sender ID Customers Technicians Select a contact Outbo…" at bounding box center [732, 354] width 877 height 629
drag, startPoint x: 1137, startPoint y: 294, endPoint x: 1105, endPoint y: 199, distance: 100.3
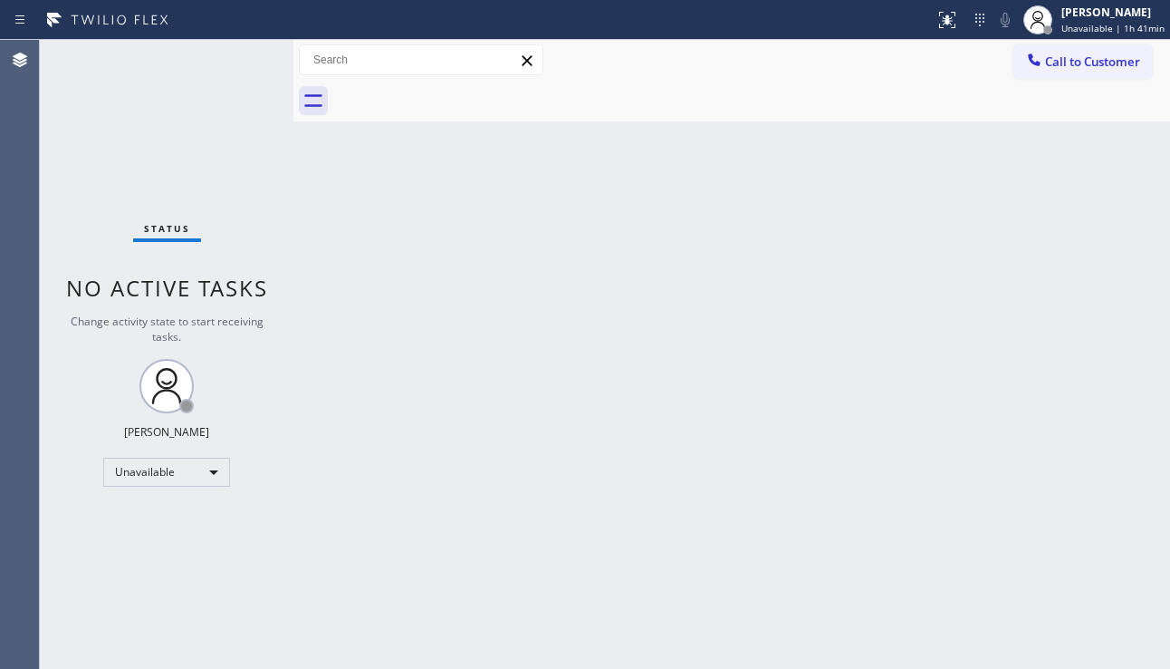
click at [1132, 278] on div "Back to Dashboard Change Sender ID Customers Technicians Select a contact Outbo…" at bounding box center [732, 354] width 877 height 629
click at [1064, 72] on button "Call to Customer" at bounding box center [1083, 61] width 139 height 34
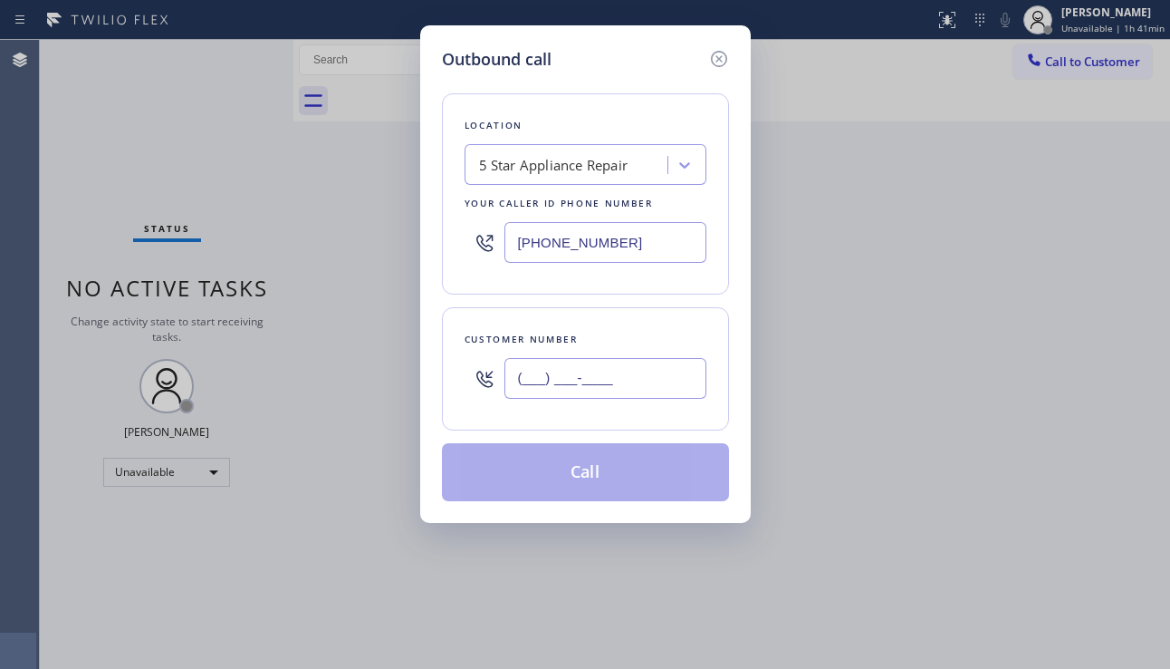
click at [604, 378] on input "(___) ___-____" at bounding box center [606, 378] width 202 height 41
paste input "847) 334-9188"
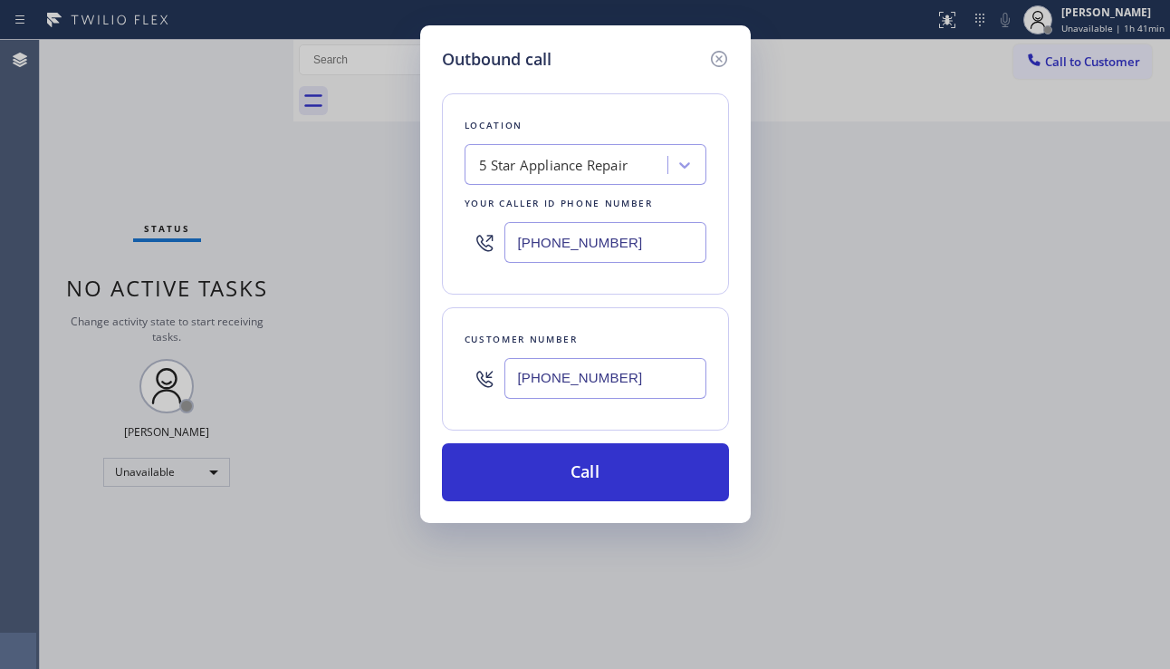
type input "[PHONE_NUMBER]"
click at [1115, 371] on div "Outbound call Location 5 Star Appliance Repair Your caller id phone number [PHO…" at bounding box center [585, 334] width 1170 height 669
drag, startPoint x: 660, startPoint y: 237, endPoint x: 464, endPoint y: 236, distance: 195.7
click at [465, 236] on div "[PHONE_NUMBER]" at bounding box center [586, 242] width 242 height 59
paste input "33) 692-2271"
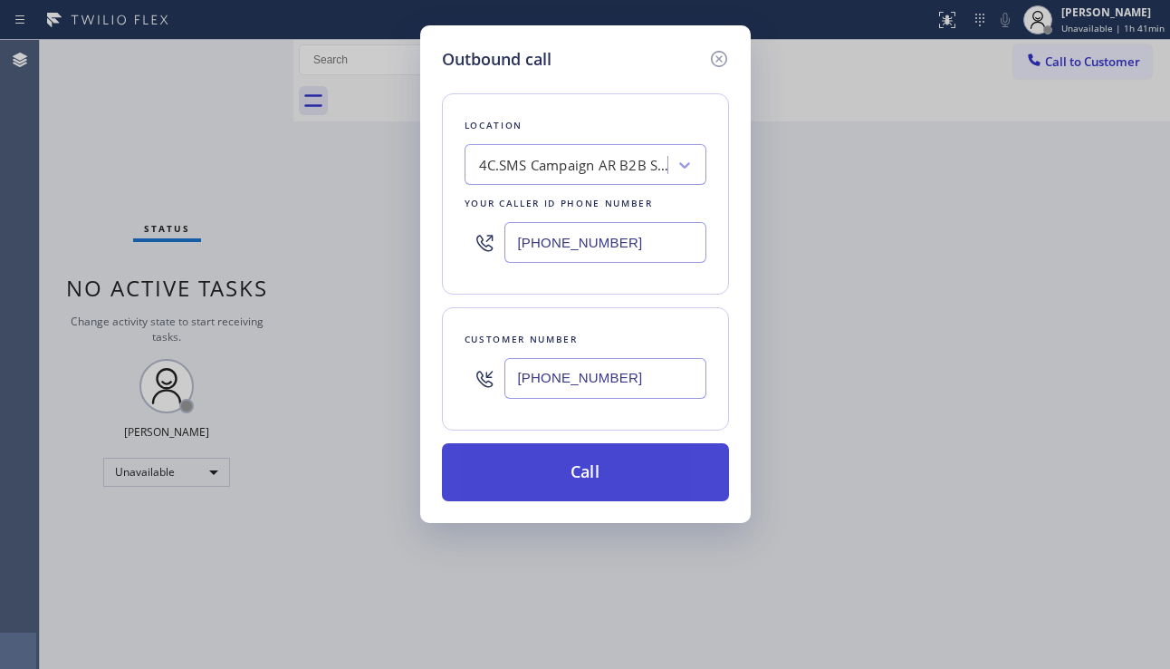
type input "[PHONE_NUMBER]"
click at [612, 480] on button "Call" at bounding box center [585, 472] width 287 height 58
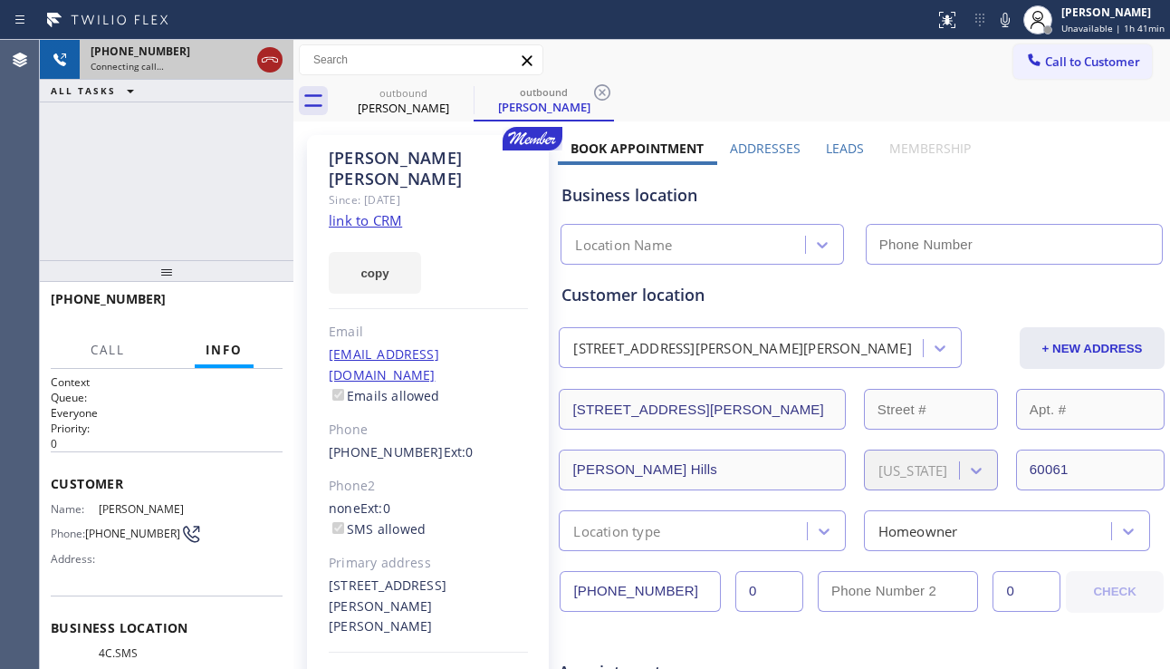
click at [271, 62] on icon at bounding box center [270, 60] width 22 height 22
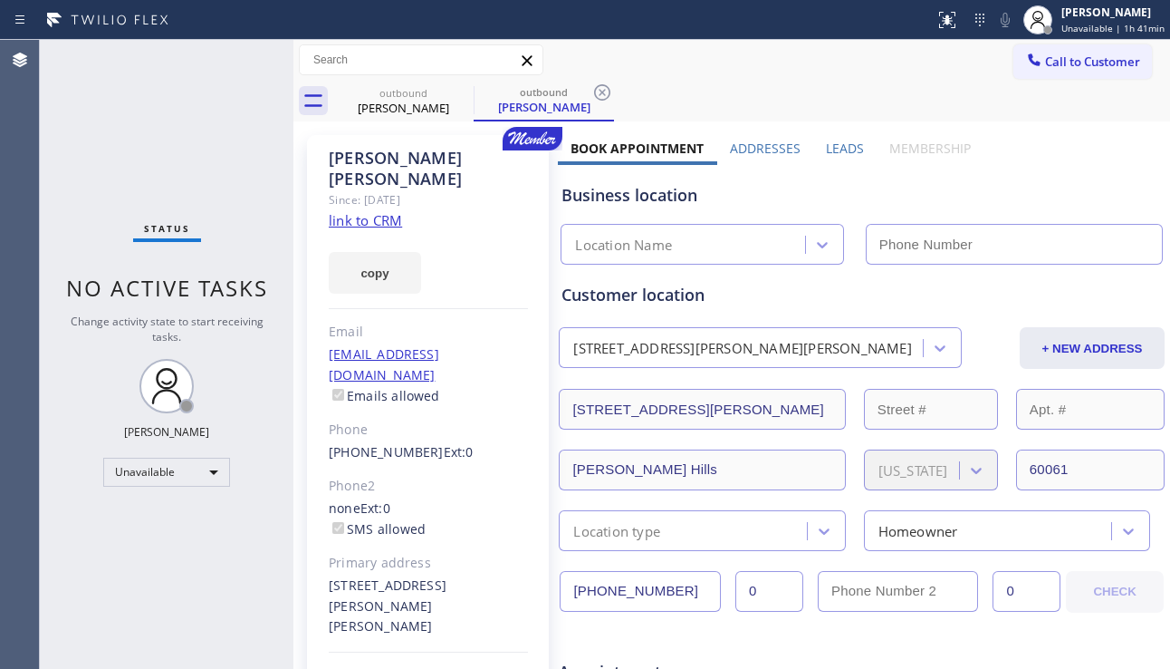
click at [831, 146] on label "Leads" at bounding box center [845, 148] width 38 height 17
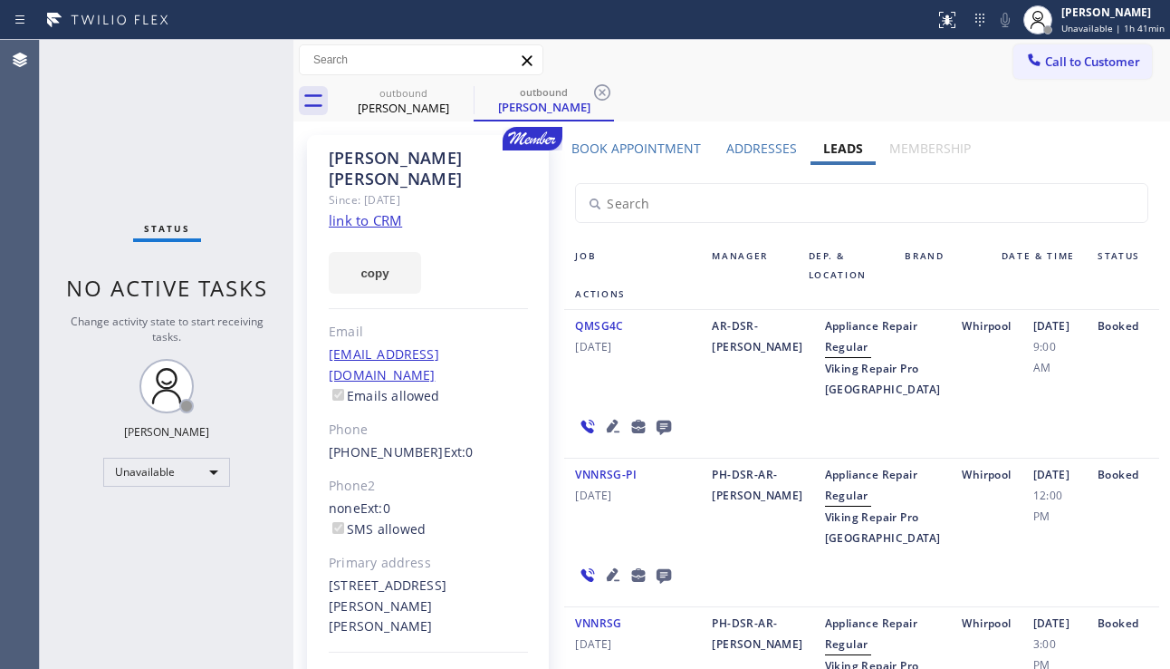
click at [657, 435] on icon at bounding box center [664, 427] width 14 height 14
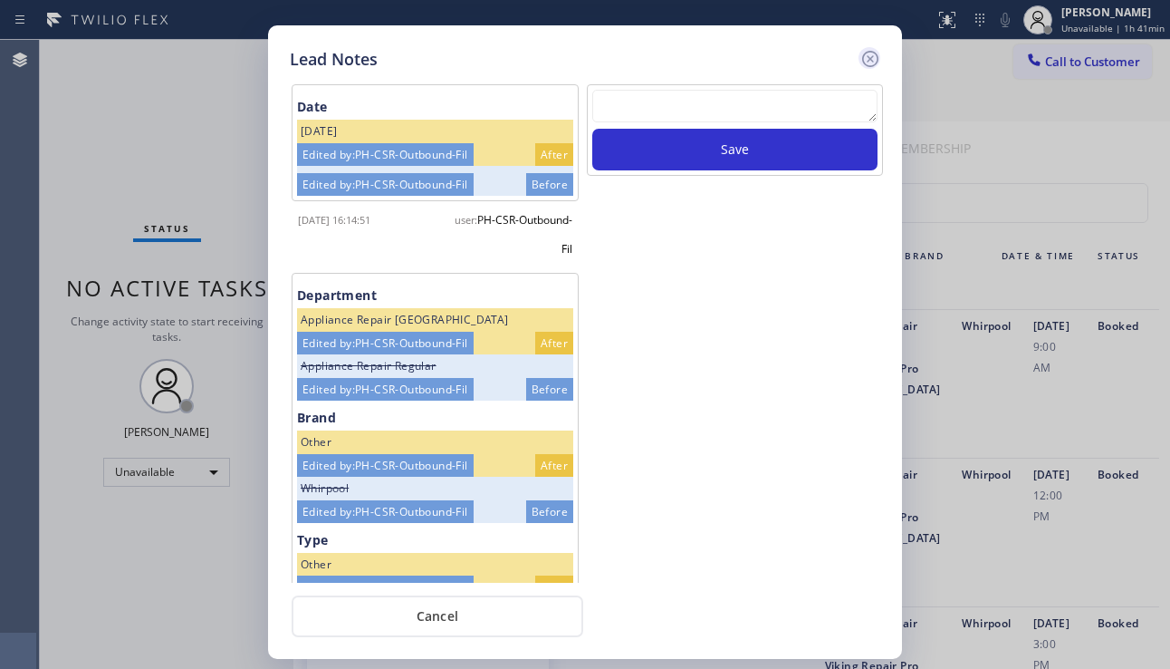
click at [872, 66] on icon at bounding box center [870, 59] width 16 height 16
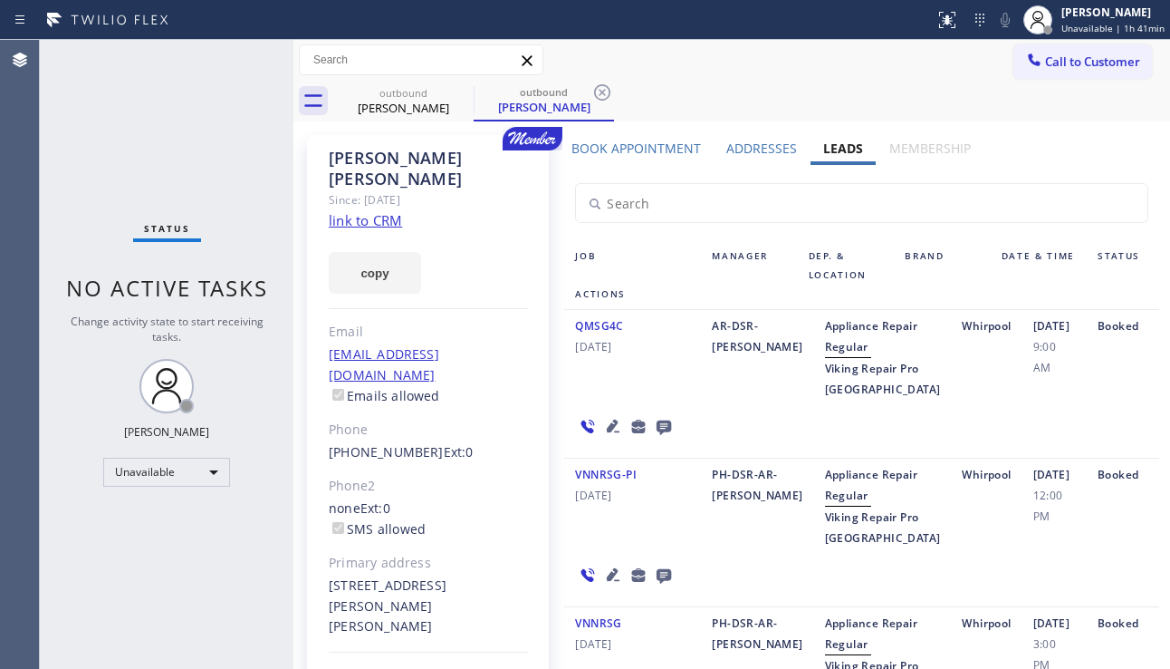
click at [660, 435] on icon at bounding box center [664, 427] width 14 height 14
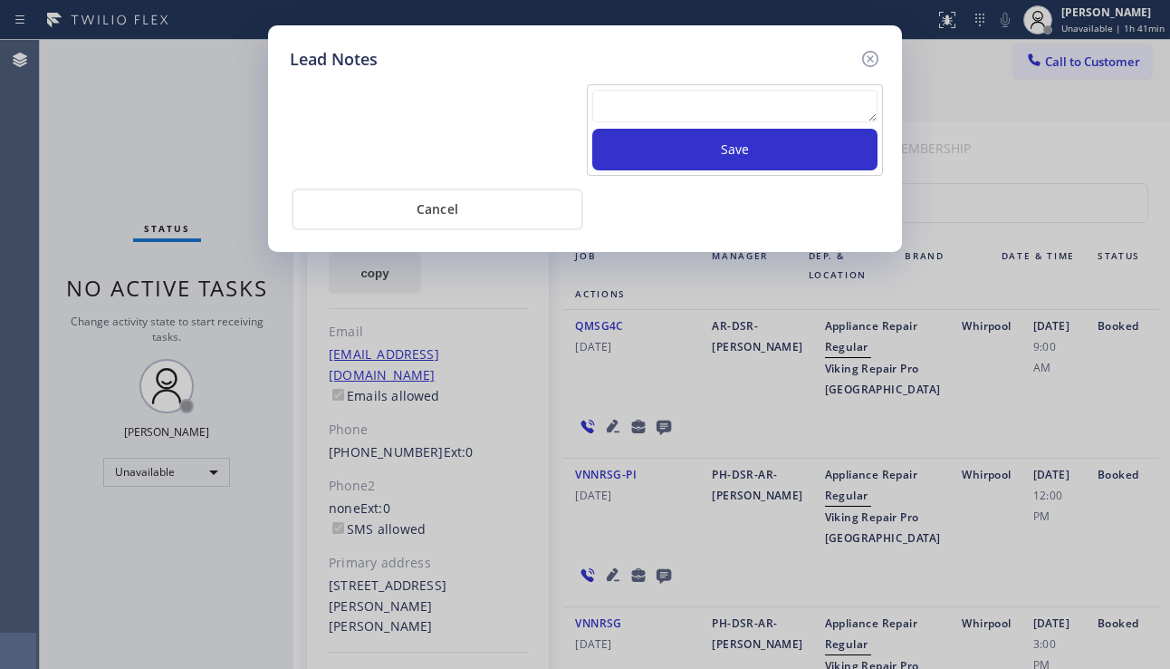
click at [669, 113] on textarea at bounding box center [734, 106] width 285 height 33
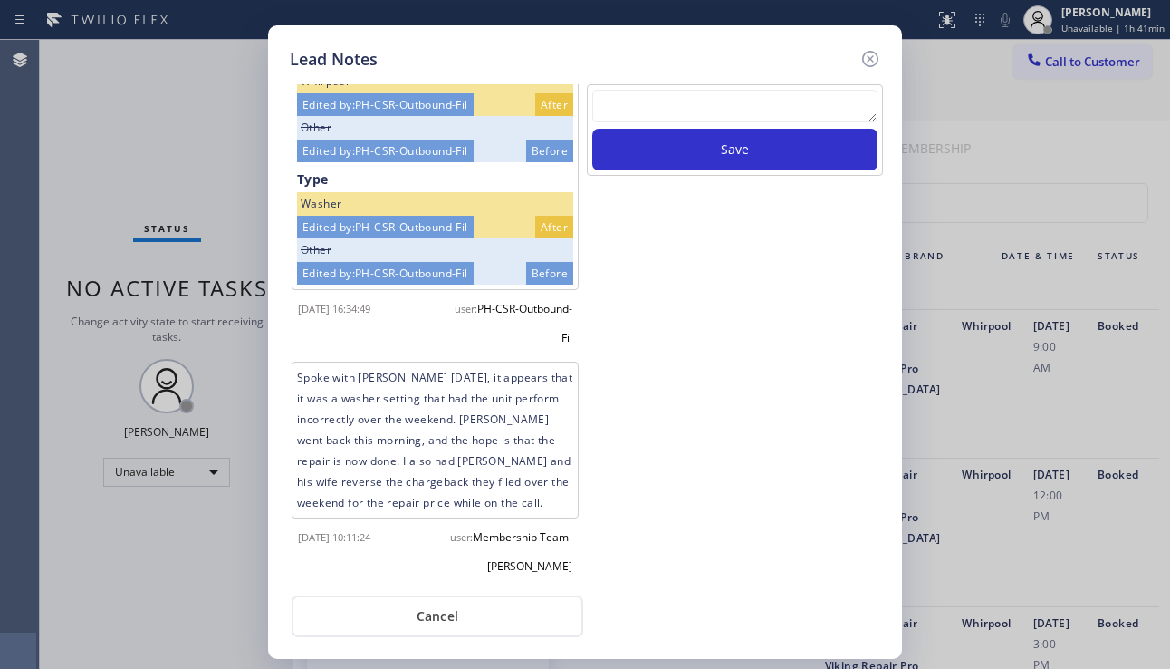
scroll to position [816, 0]
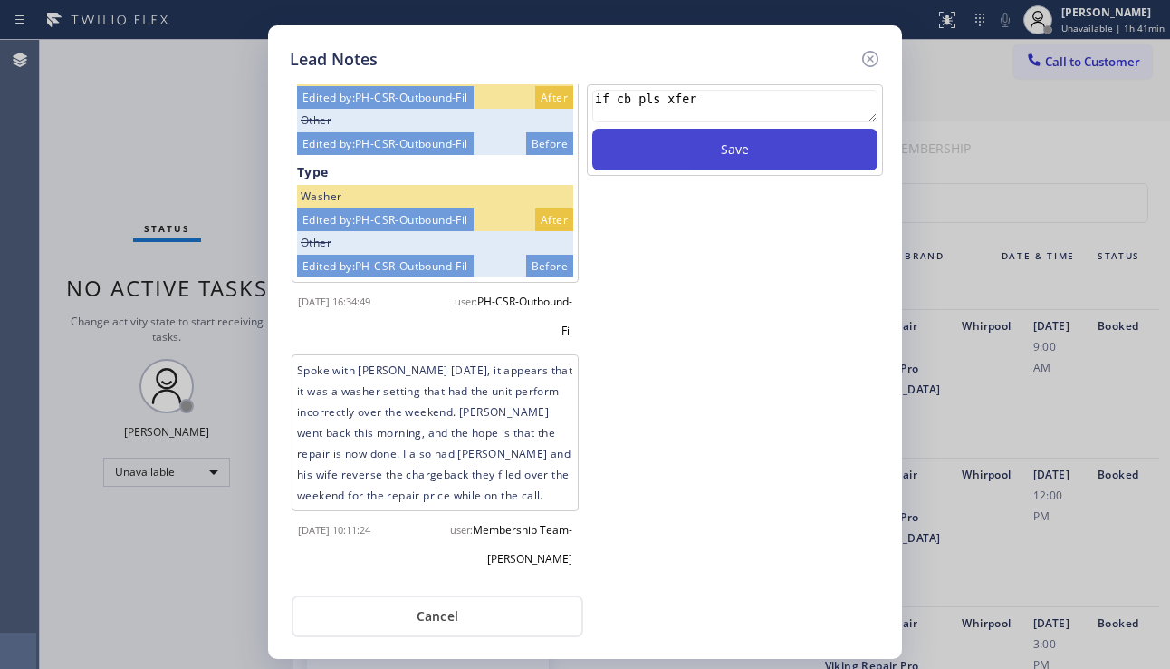
type textarea "if cb pls xfer"
click at [689, 141] on button "Save" at bounding box center [734, 150] width 285 height 42
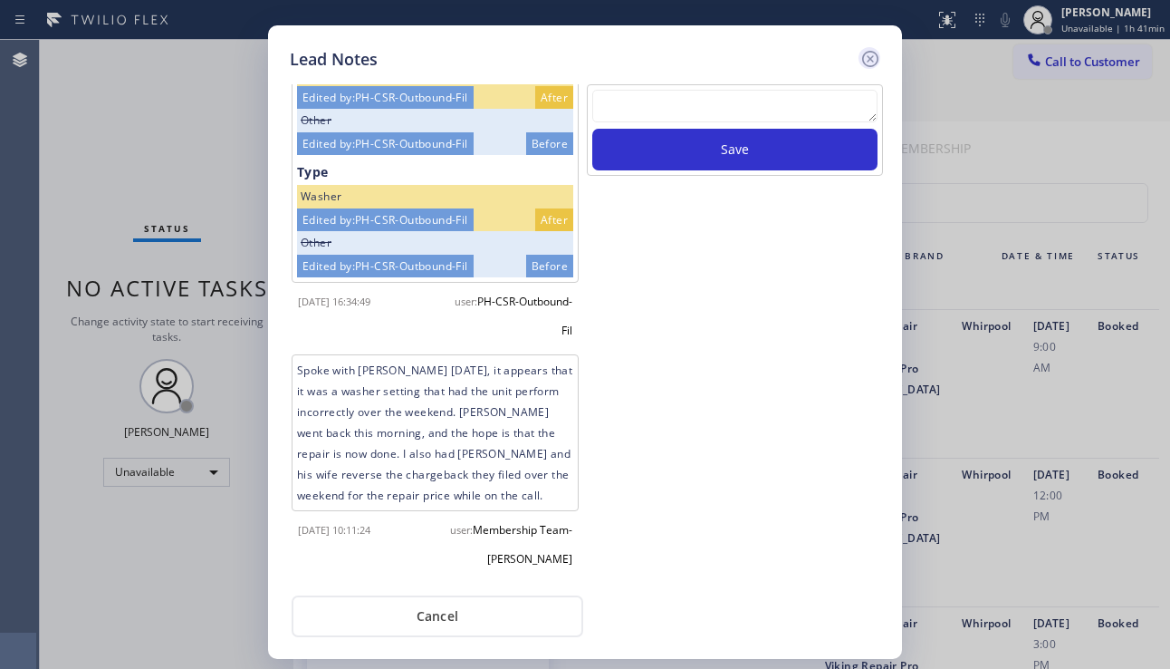
click at [881, 62] on icon at bounding box center [871, 59] width 22 height 22
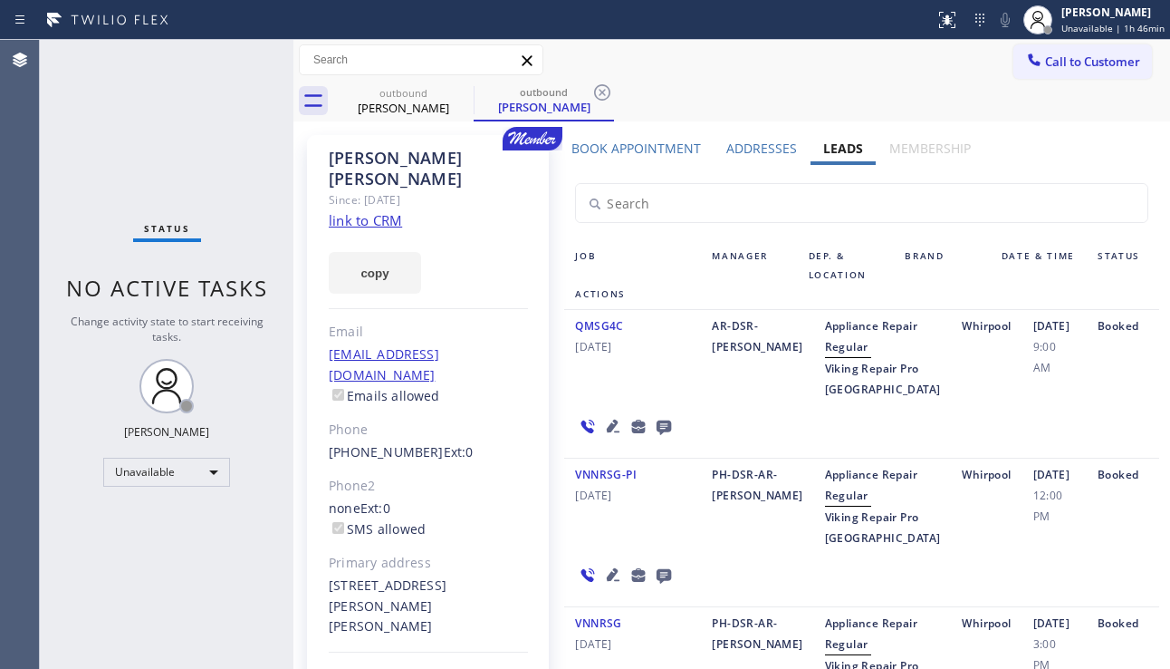
click at [181, 213] on div "Status No active tasks Change activity state to start receiving tasks. [PERSON_…" at bounding box center [167, 354] width 254 height 629
click at [608, 432] on icon at bounding box center [613, 425] width 13 height 13
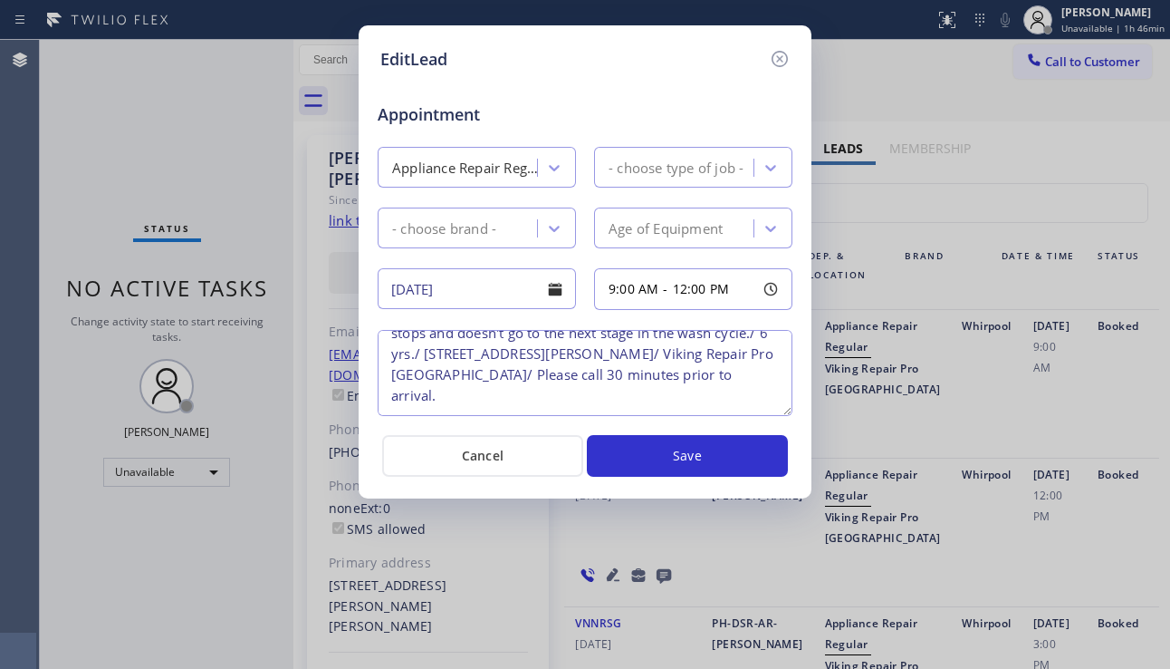
type textarea "9-12/ MEMBER, 10% OFF Labor/ Whirlpool/ Washer sbs/ fills up with only cold wat…"
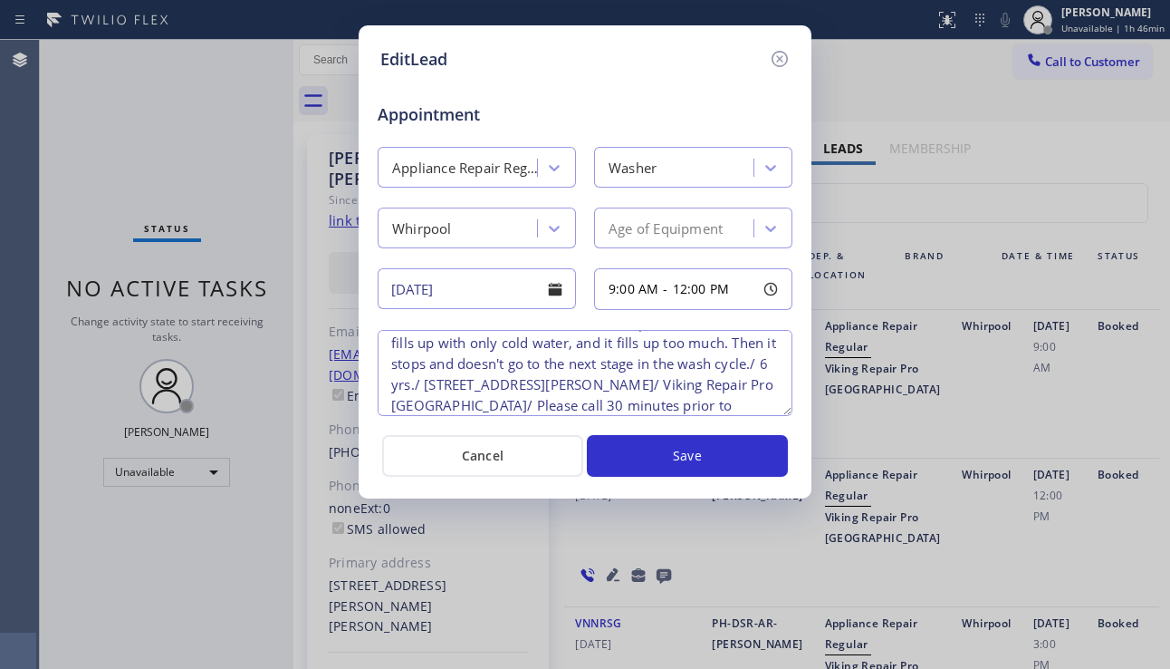
scroll to position [0, 0]
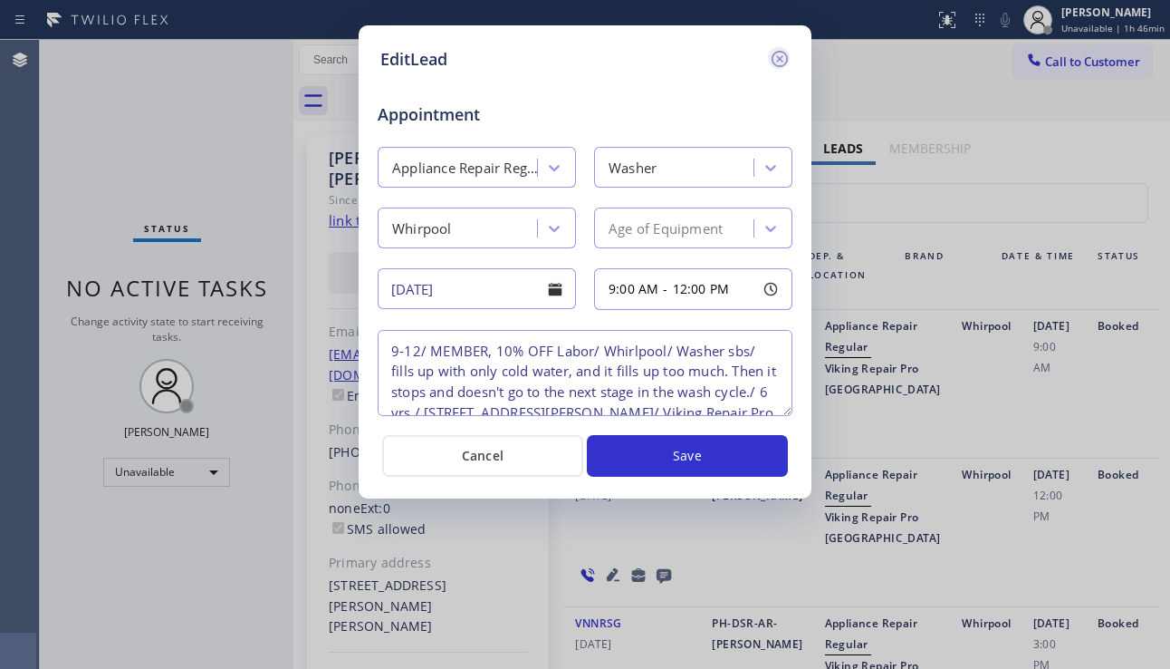
click at [785, 58] on icon at bounding box center [780, 59] width 22 height 22
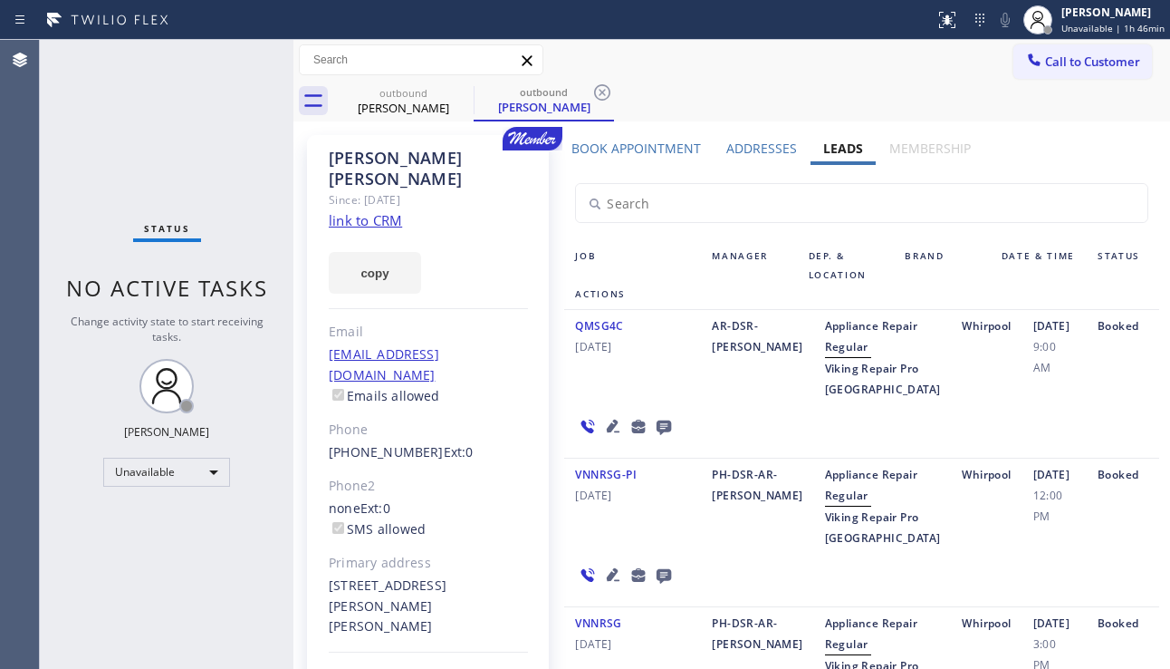
click at [163, 525] on div "Status No active tasks Change activity state to start receiving tasks. [PERSON_…" at bounding box center [167, 354] width 254 height 629
click at [170, 531] on div "Status No active tasks Change activity state to start receiving tasks. [PERSON_…" at bounding box center [167, 354] width 254 height 629
click at [154, 561] on div "Status No active tasks Change activity state to start receiving tasks. [PERSON_…" at bounding box center [167, 354] width 254 height 629
click at [189, 537] on div "Status No active tasks Change activity state to start receiving tasks. [PERSON_…" at bounding box center [167, 354] width 254 height 629
click at [1079, 63] on span "Call to Customer" at bounding box center [1092, 61] width 95 height 16
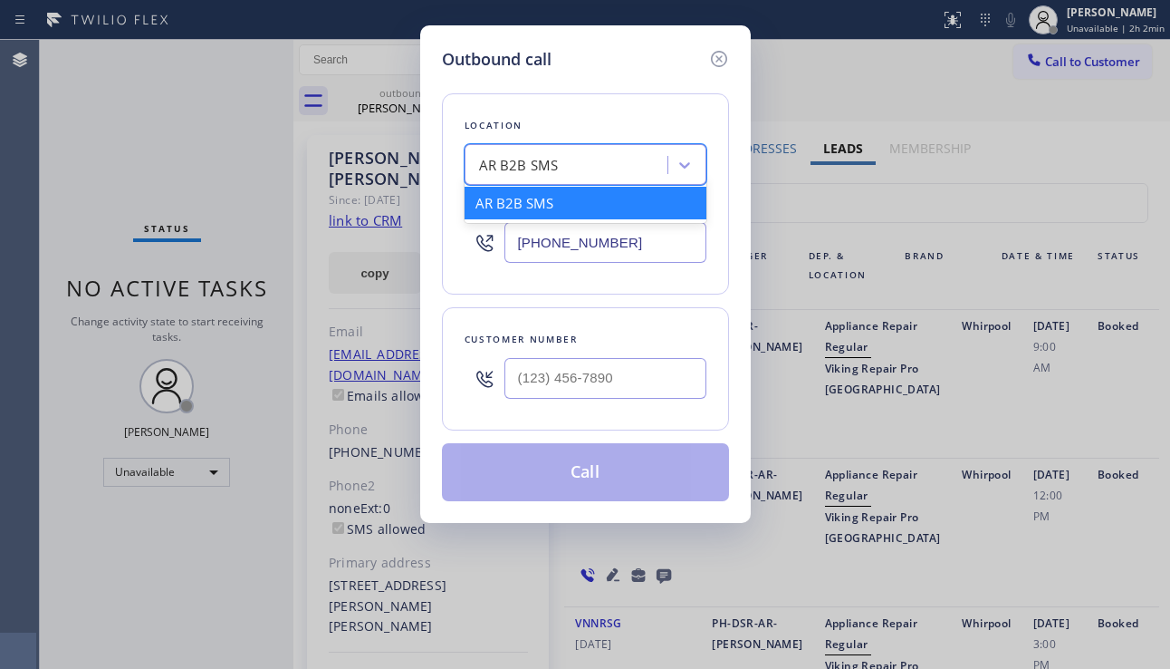
click at [578, 169] on div "AR B2B SMS" at bounding box center [568, 165] width 197 height 32
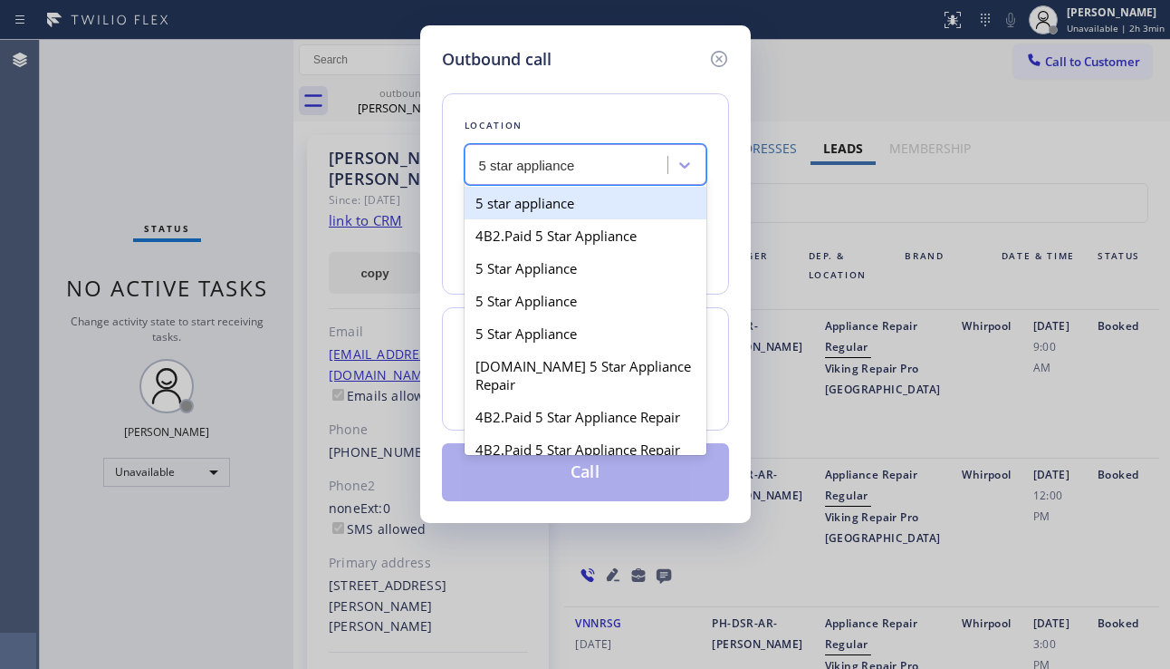
type input "5 star appliance r"
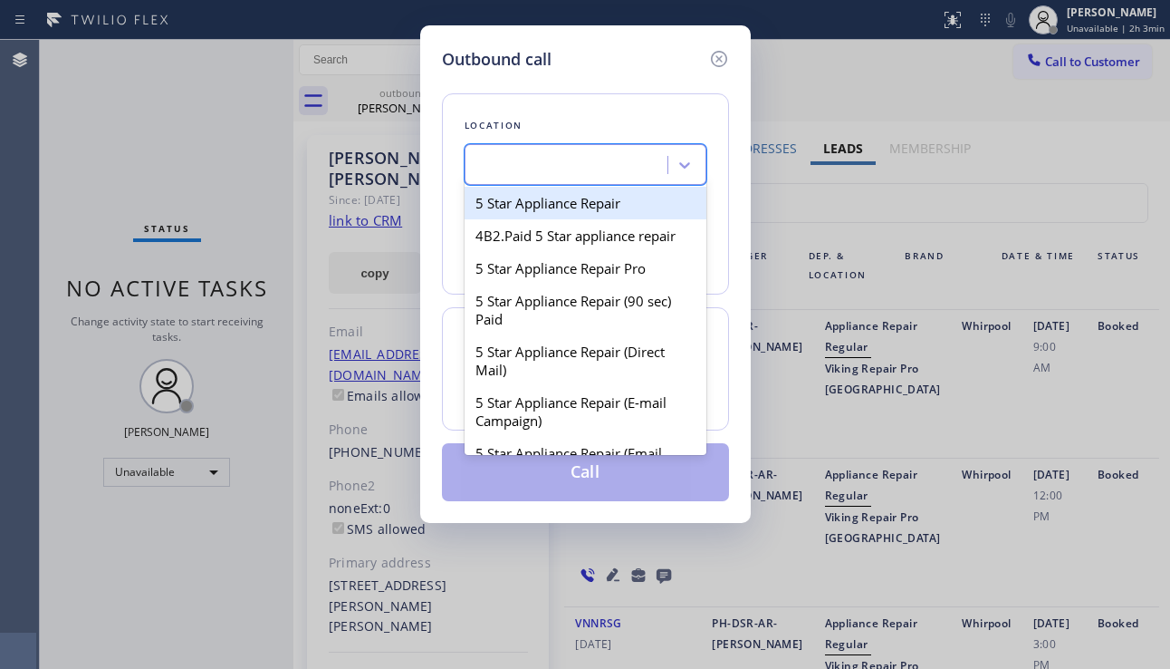
type input "[PHONE_NUMBER]"
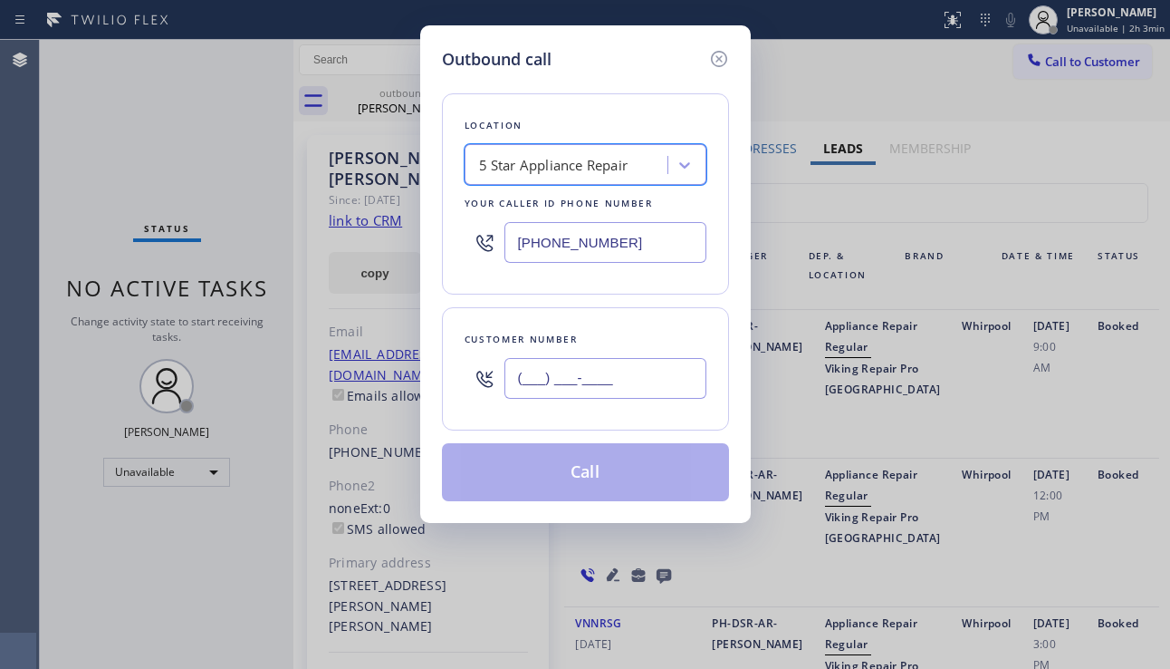
click at [566, 374] on input "(___) ___-____" at bounding box center [606, 378] width 202 height 41
paste input "424) 672-9192"
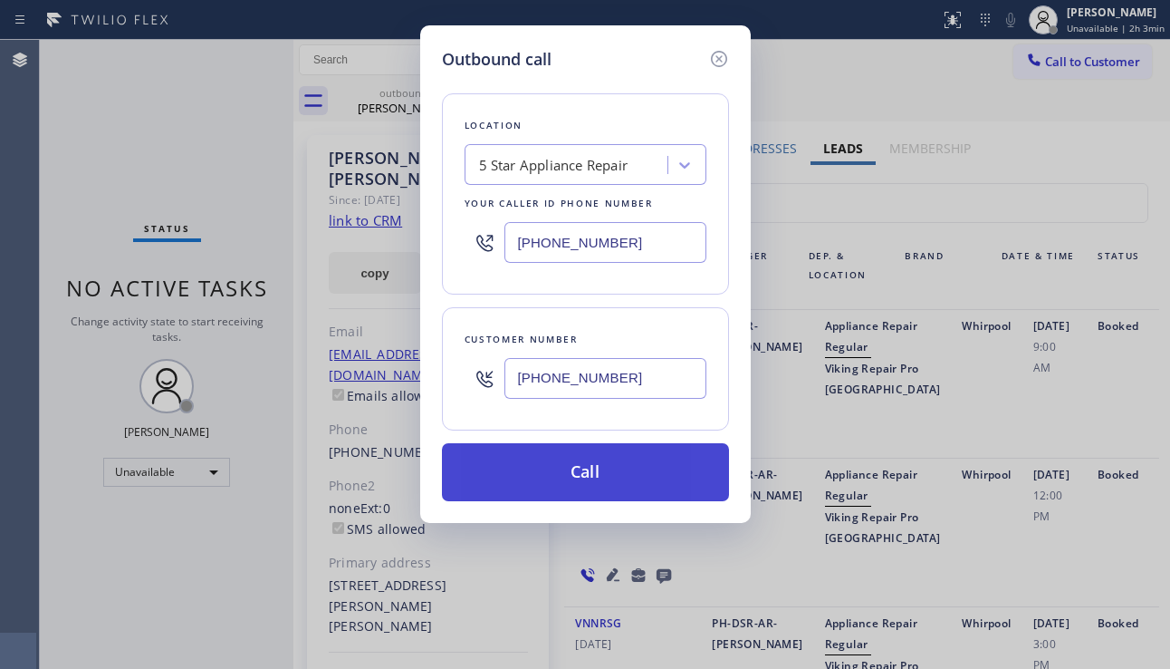
type input "[PHONE_NUMBER]"
click at [580, 485] on button "Call" at bounding box center [585, 472] width 287 height 58
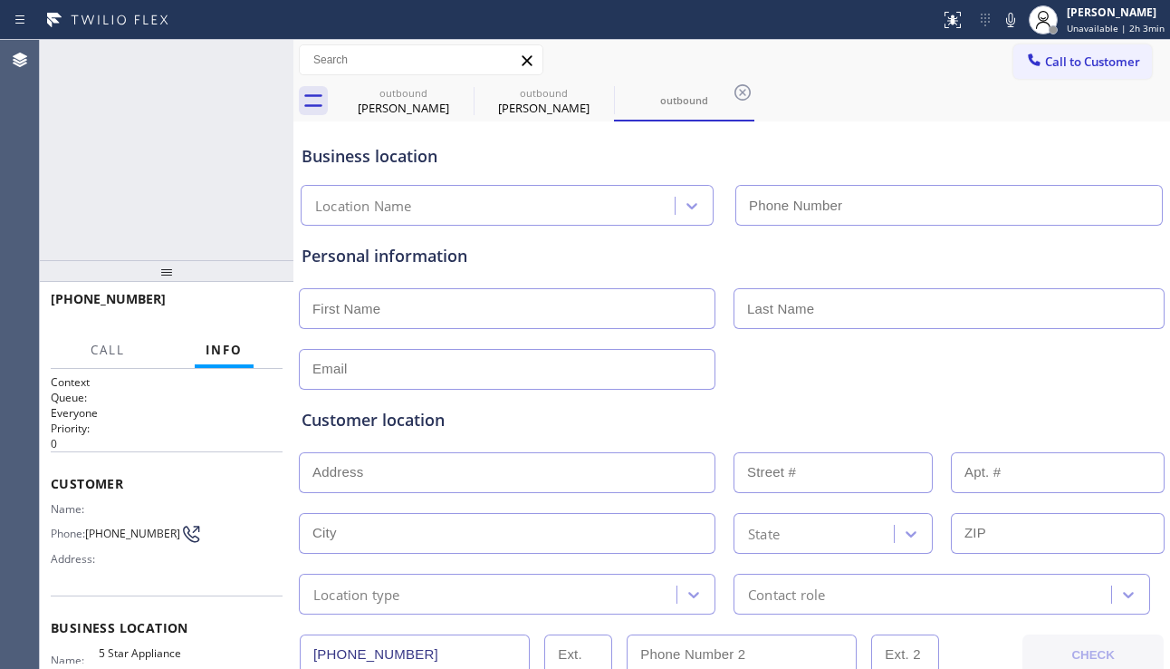
type input "[PHONE_NUMBER]"
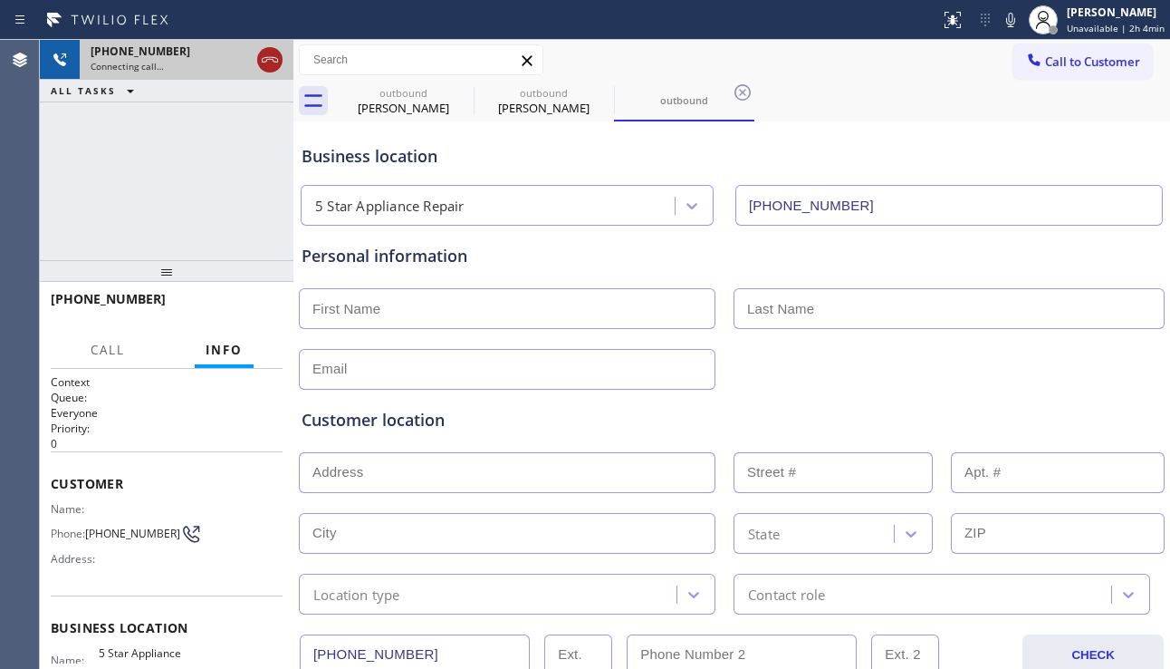
click at [270, 63] on icon at bounding box center [270, 60] width 22 height 22
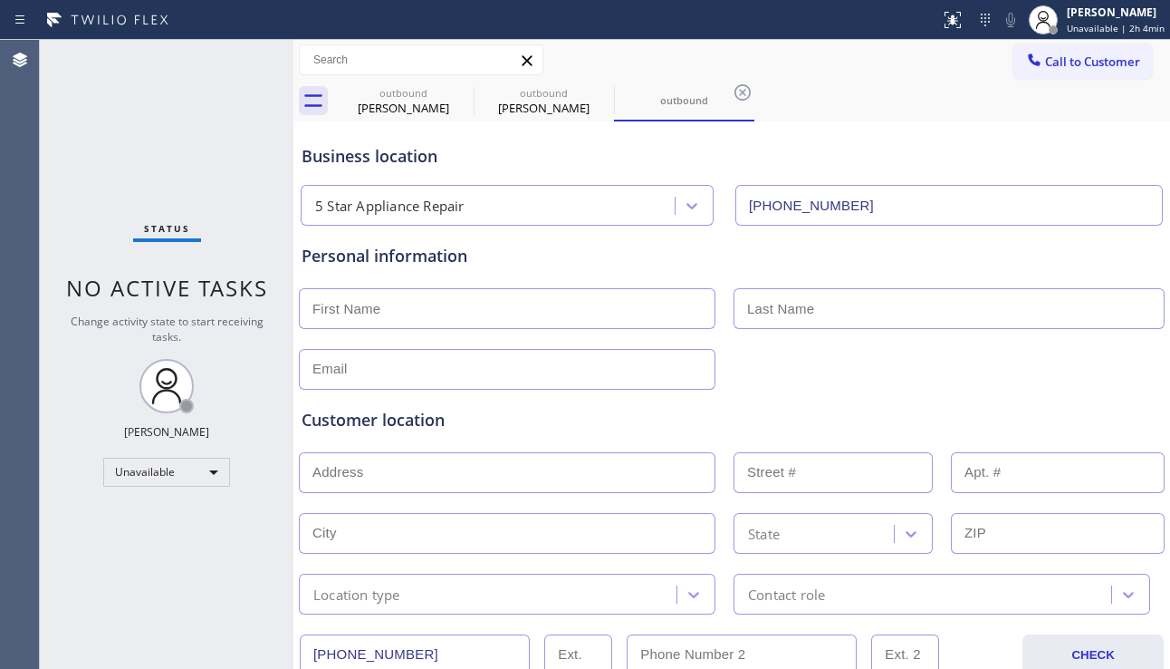
click at [1076, 79] on div "Call to Customer Outbound call Location 5 Star Appliance Repair Your caller id …" at bounding box center [732, 60] width 877 height 41
click at [1093, 63] on span "Call to Customer" at bounding box center [1092, 61] width 95 height 16
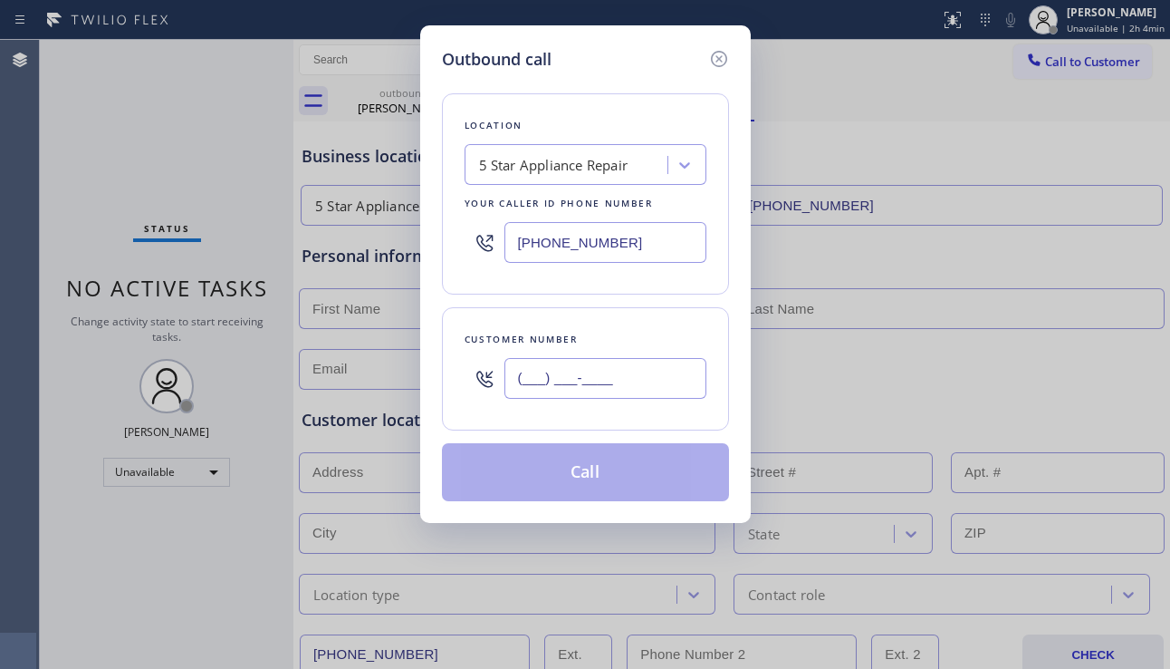
click at [569, 383] on input "(___) ___-____" at bounding box center [606, 378] width 202 height 41
paste input "312) 291-3055"
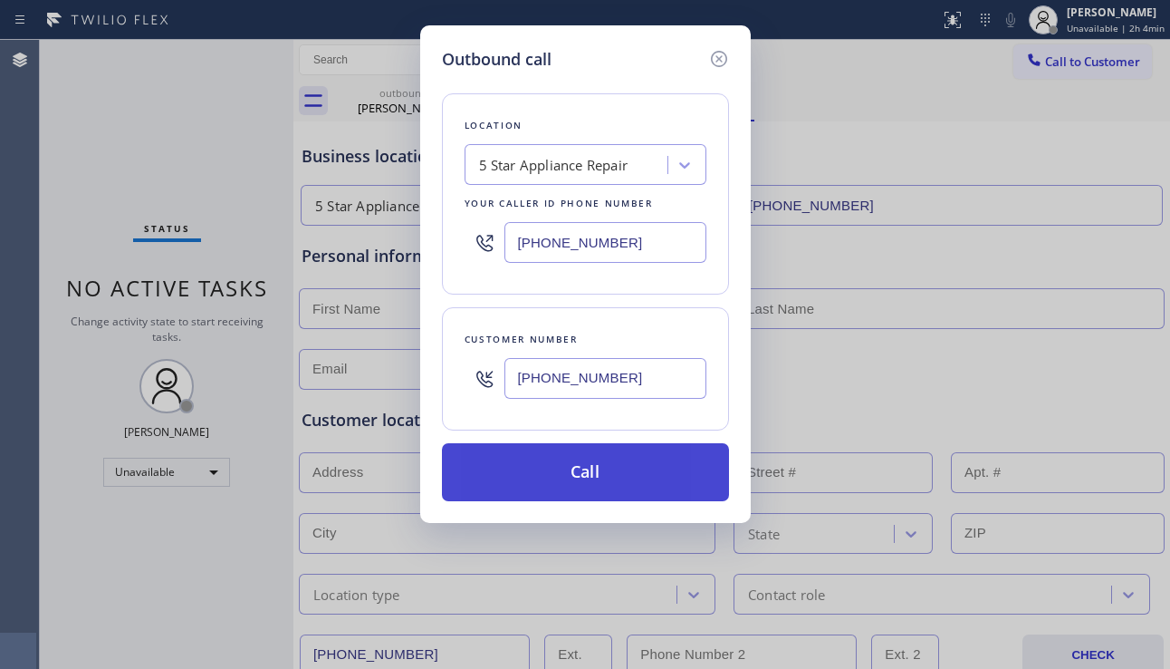
type input "[PHONE_NUMBER]"
click at [571, 482] on button "Call" at bounding box center [585, 472] width 287 height 58
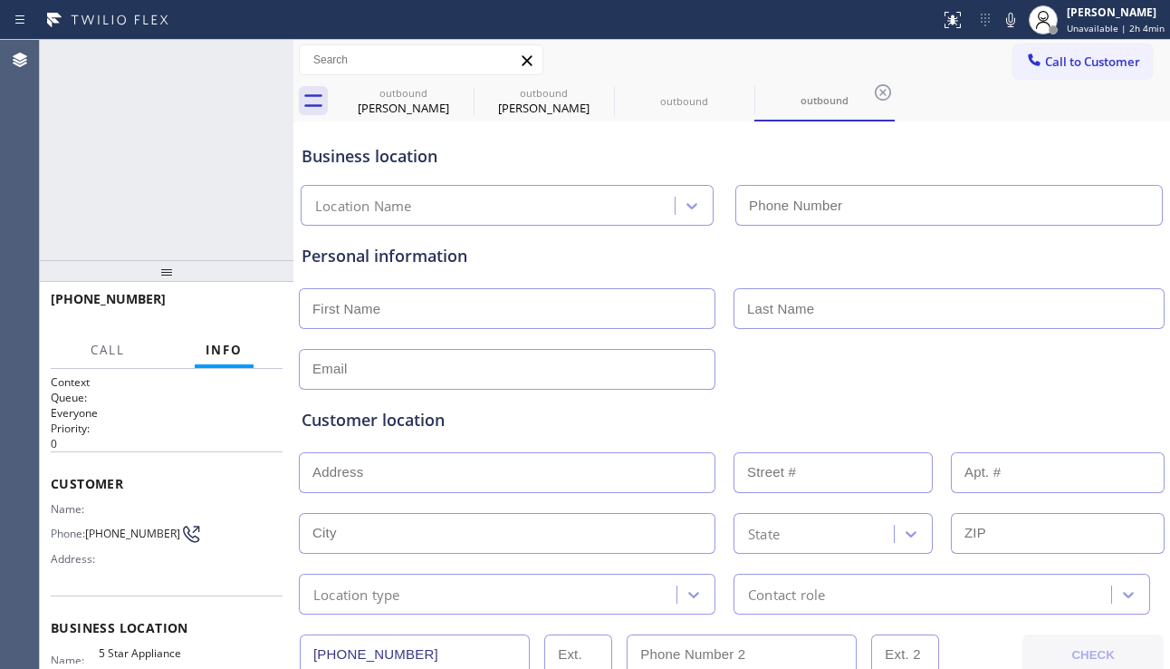
type input "[PHONE_NUMBER]"
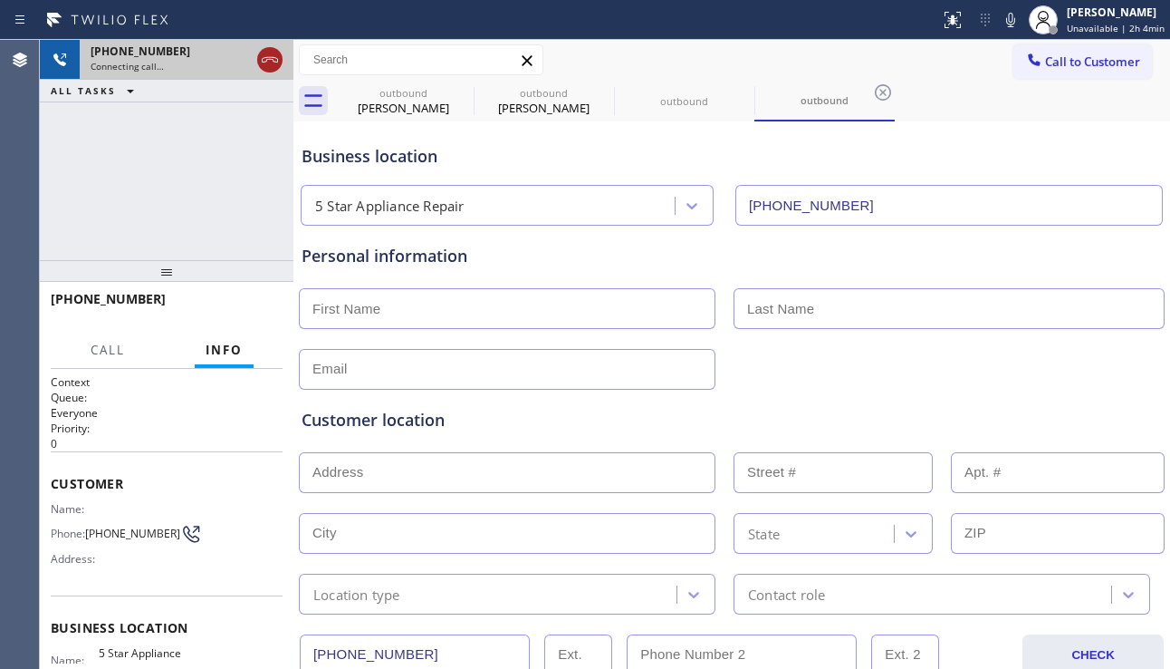
click at [271, 64] on icon at bounding box center [270, 60] width 22 height 22
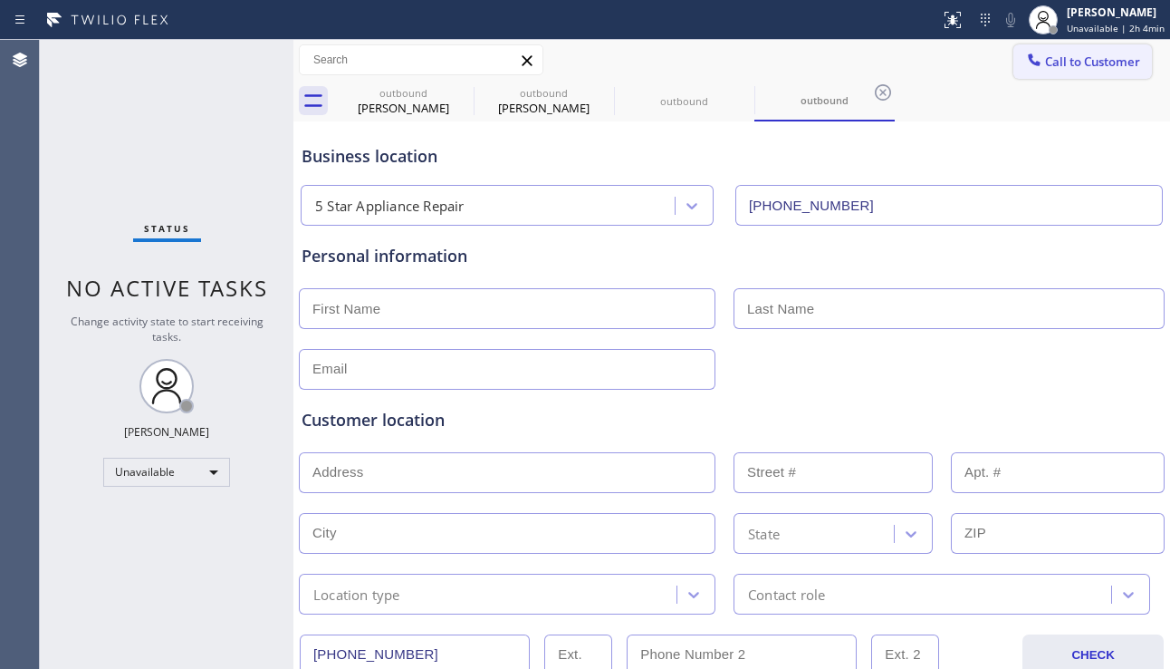
click at [1082, 46] on button "Call to Customer" at bounding box center [1083, 61] width 139 height 34
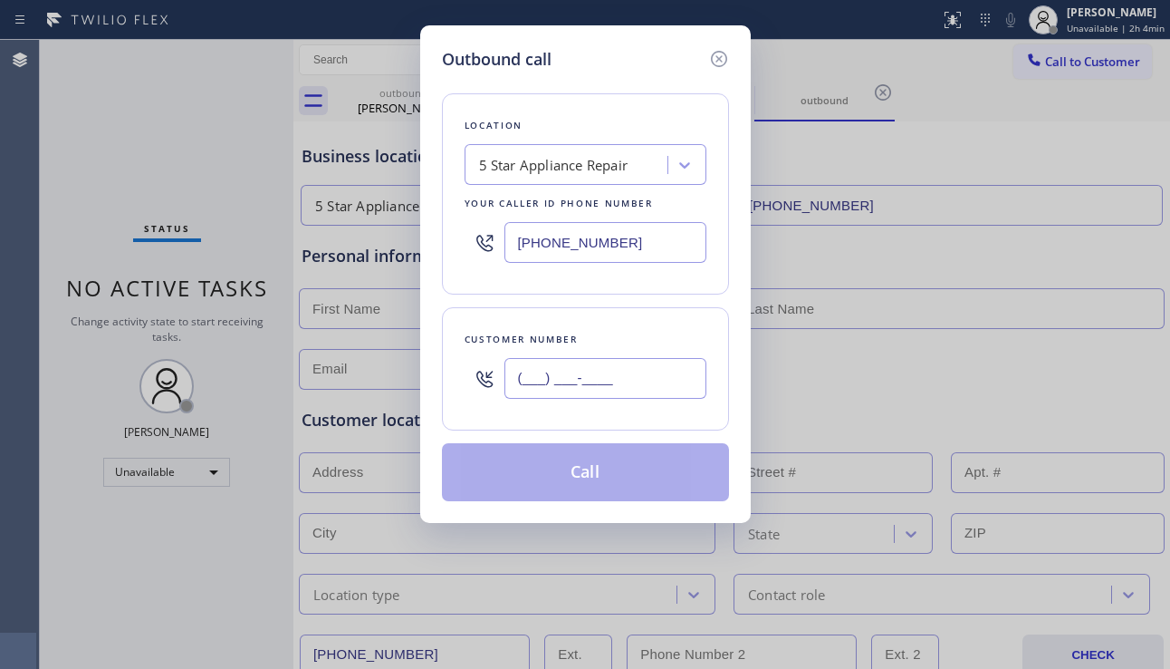
click at [666, 378] on input "(___) ___-____" at bounding box center [606, 378] width 202 height 41
paste input "510) 987-3764"
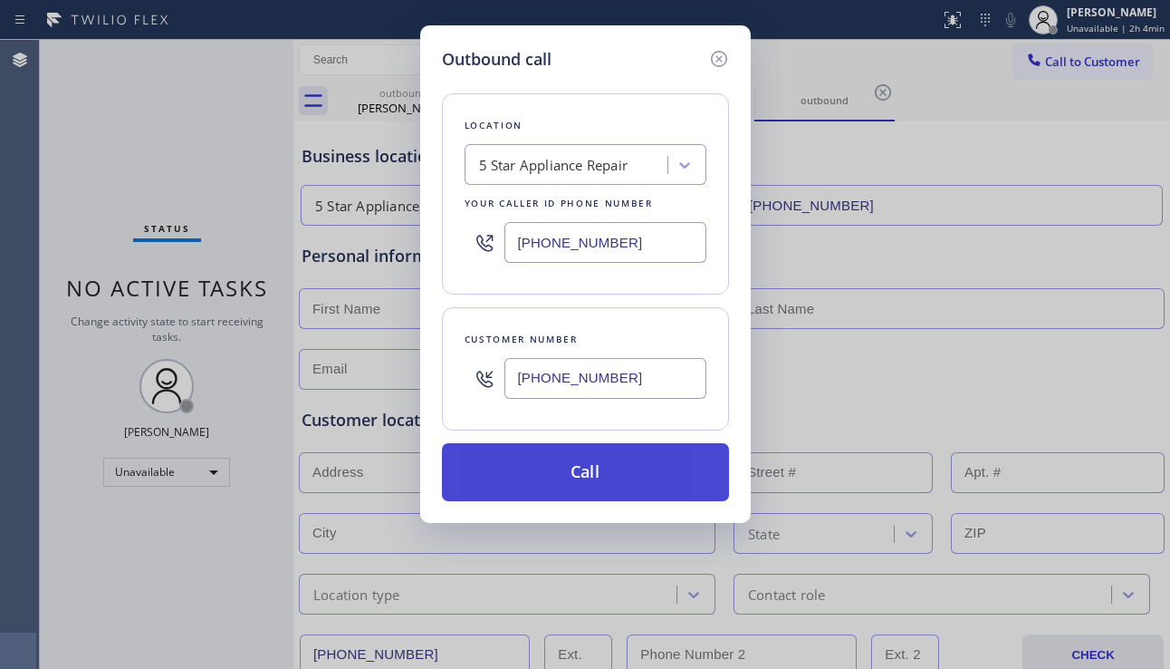
type input "[PHONE_NUMBER]"
click at [623, 460] on button "Call" at bounding box center [585, 472] width 287 height 58
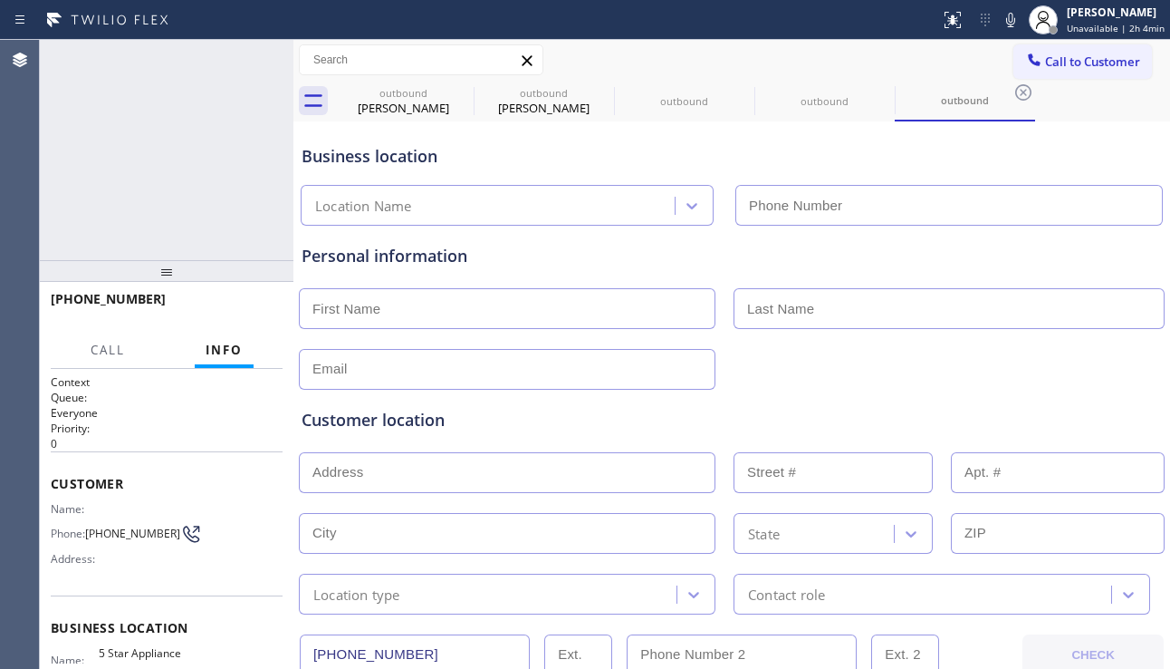
type input "[PHONE_NUMBER]"
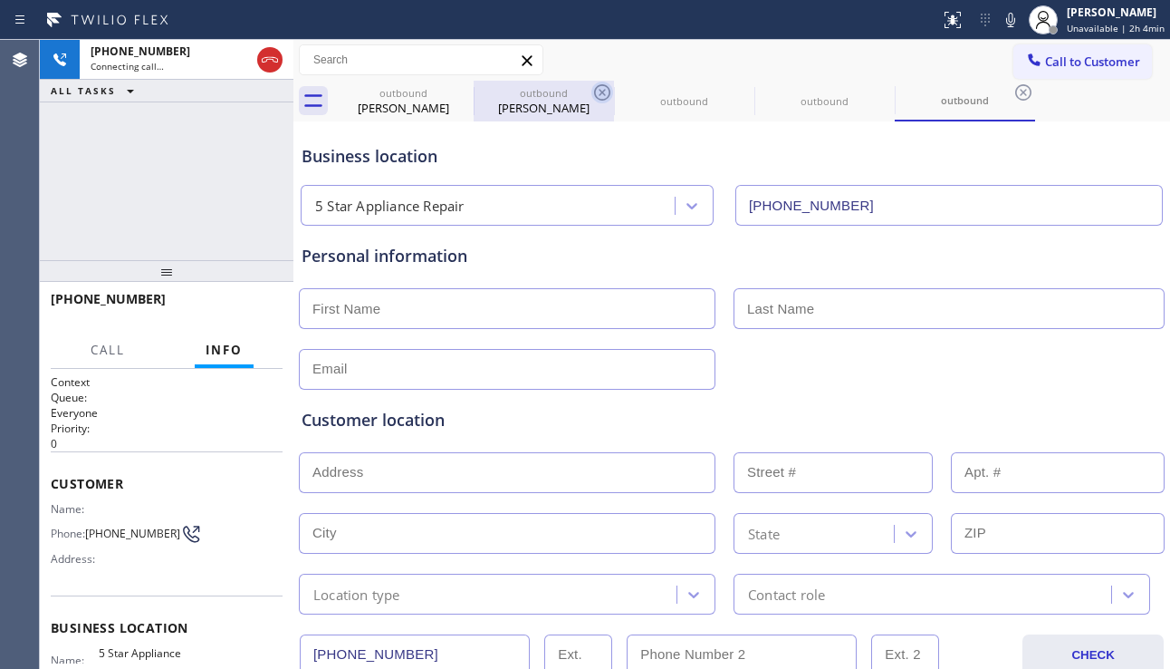
click at [0, 0] on icon at bounding box center [0, 0] width 0 height 0
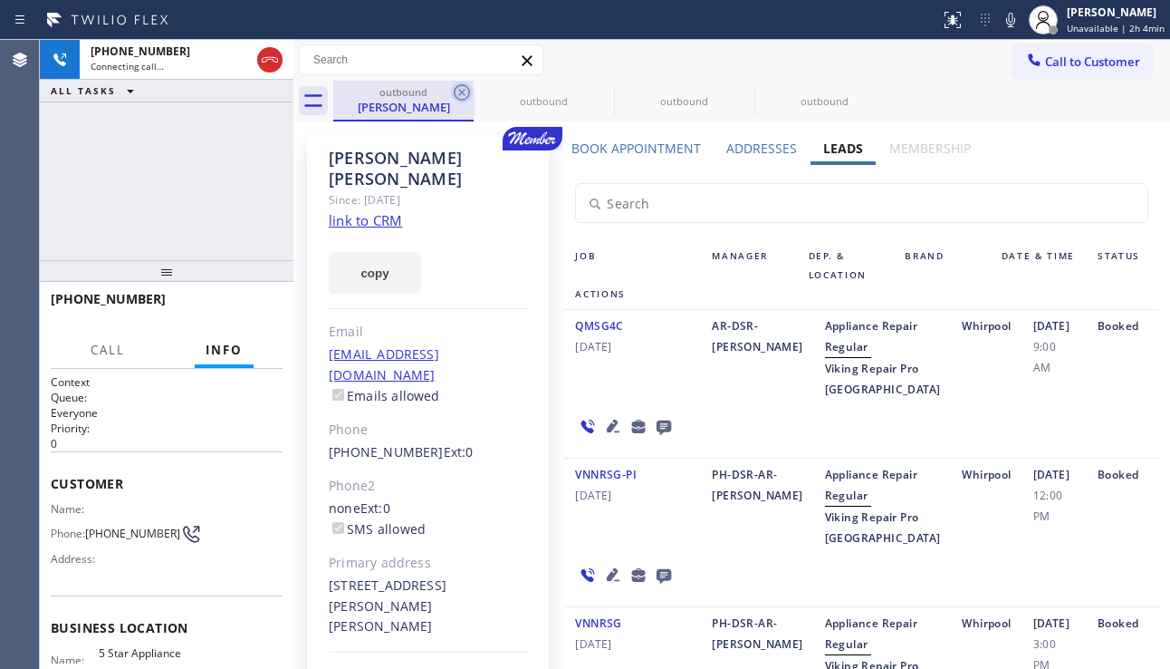
click at [463, 95] on icon at bounding box center [462, 93] width 22 height 22
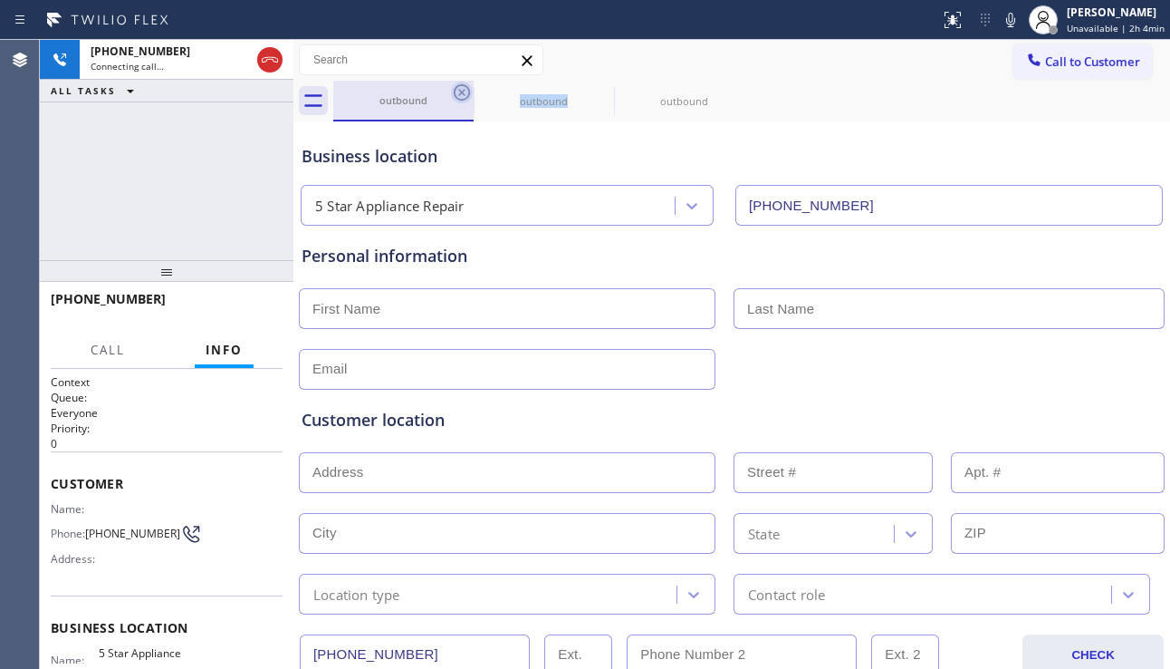
click at [462, 95] on icon at bounding box center [462, 93] width 22 height 22
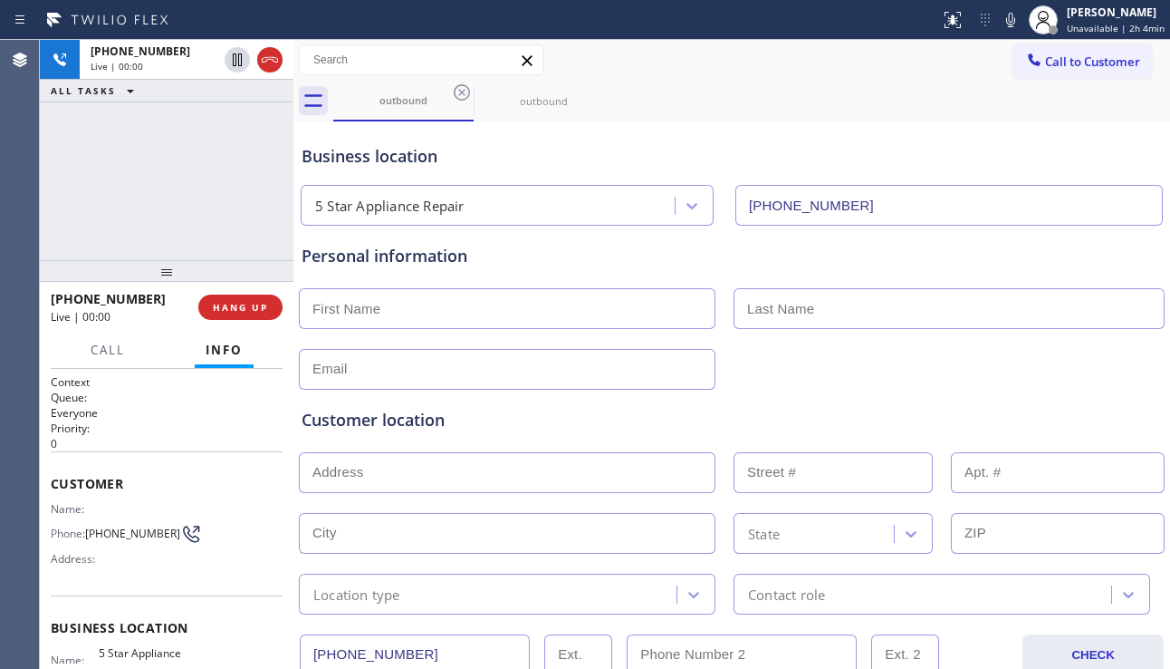
click at [238, 321] on div "[PHONE_NUMBER] Live | 00:00 HANG UP" at bounding box center [167, 307] width 232 height 47
click at [241, 311] on span "HANG UP" at bounding box center [240, 307] width 55 height 13
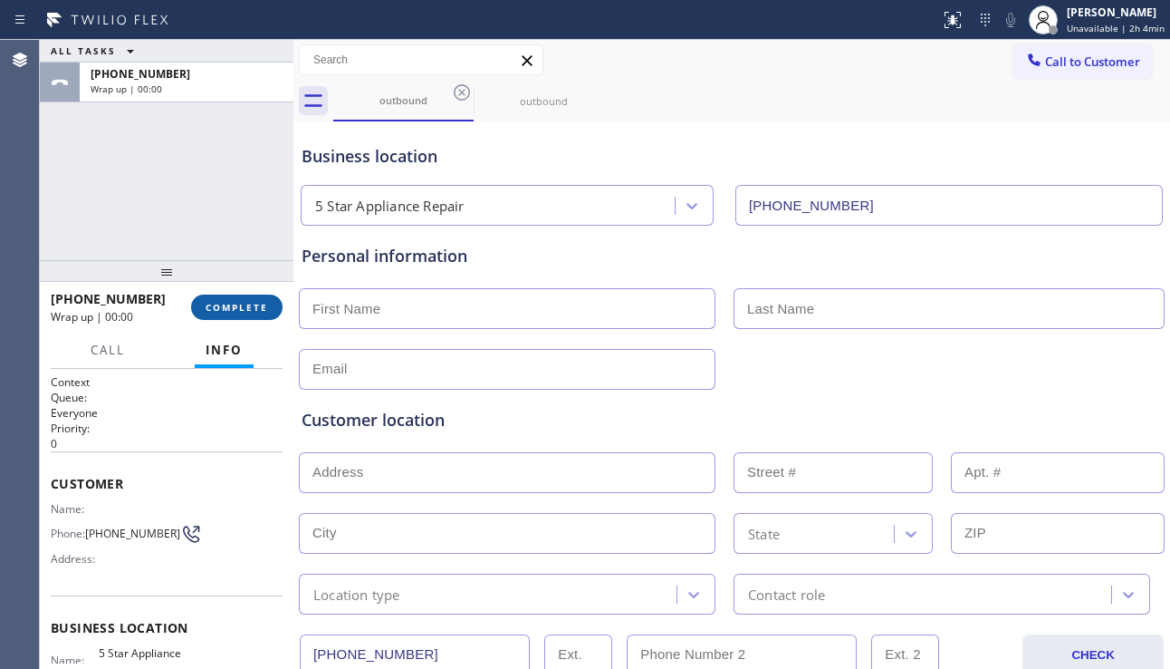
click at [273, 309] on button "COMPLETE" at bounding box center [237, 306] width 92 height 25
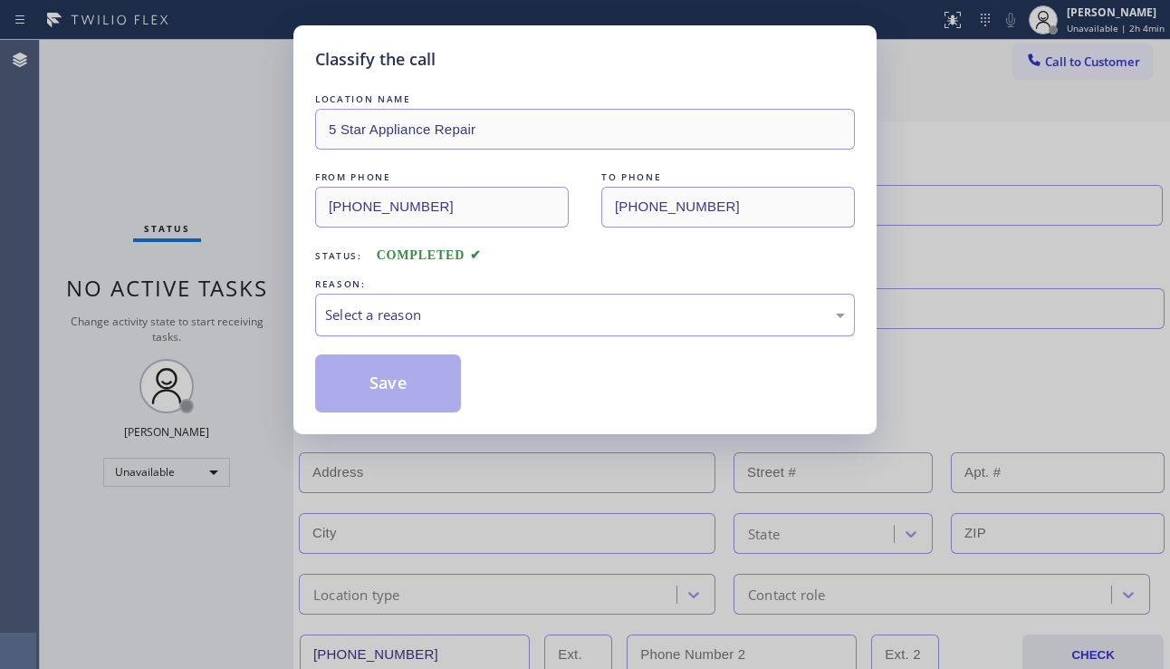
click at [409, 299] on div "Select a reason" at bounding box center [585, 315] width 540 height 43
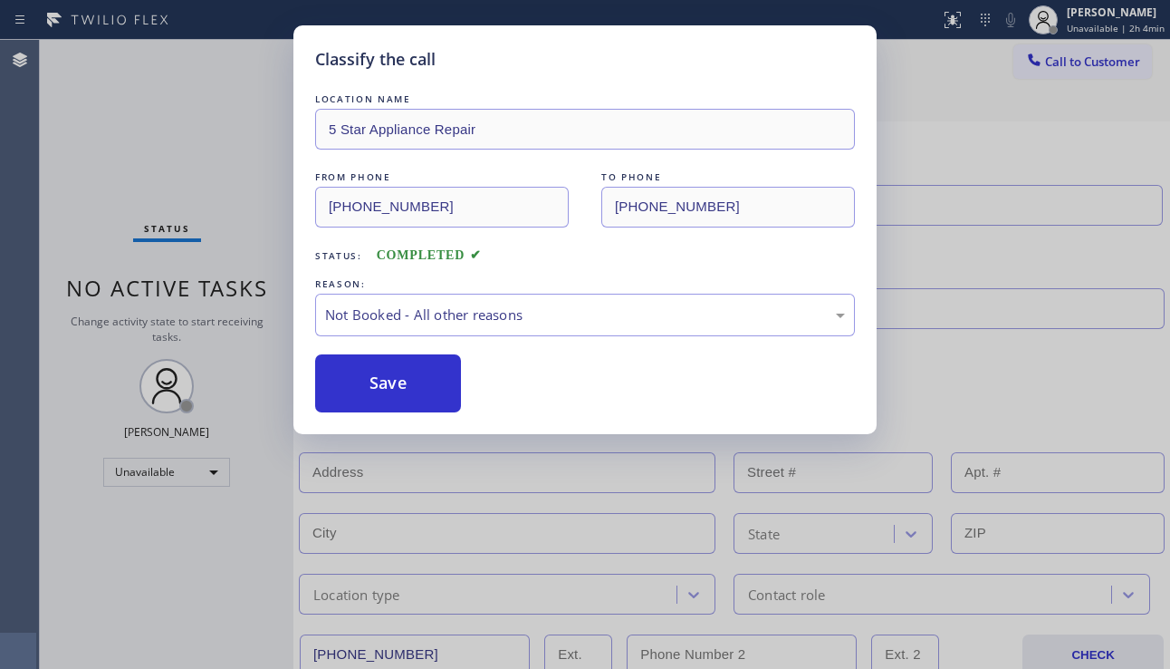
click at [398, 370] on button "Save" at bounding box center [388, 383] width 146 height 58
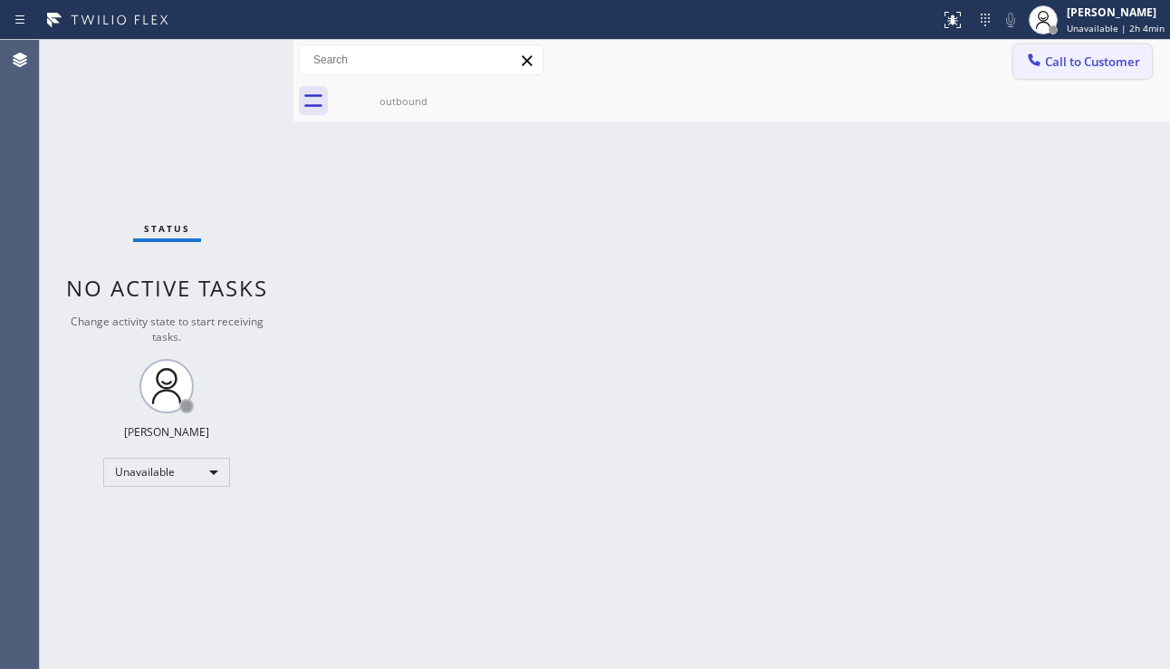
click at [1031, 65] on icon at bounding box center [1035, 60] width 18 height 18
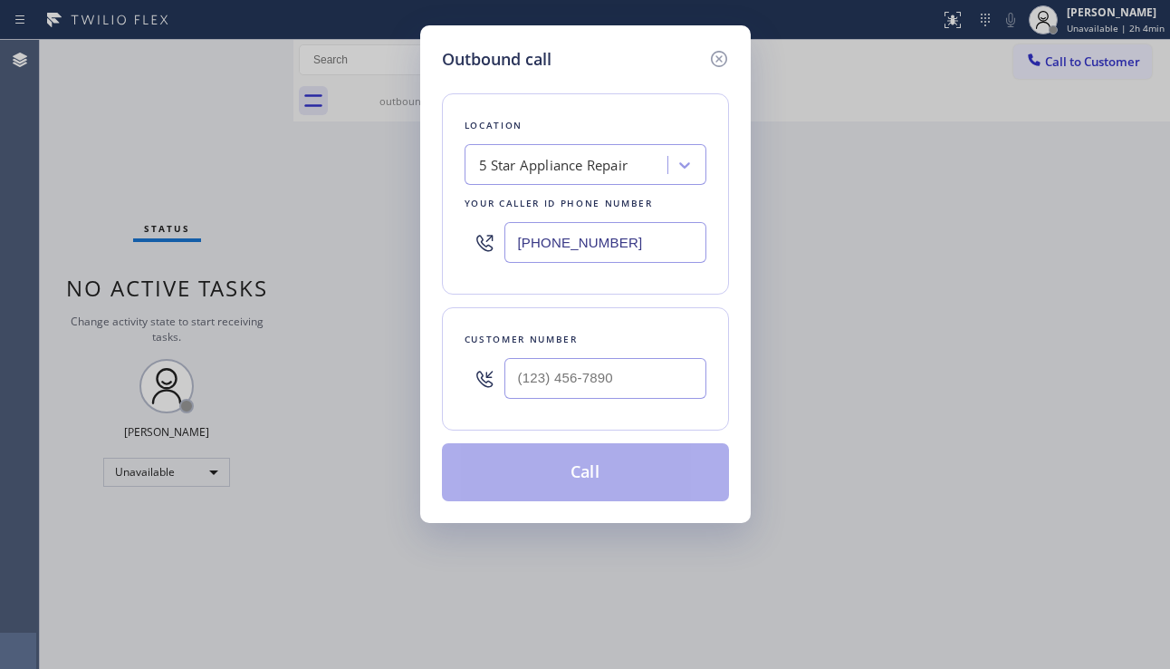
click at [544, 401] on div at bounding box center [606, 378] width 202 height 59
click at [554, 380] on input "(___) ___-____" at bounding box center [606, 378] width 202 height 41
paste input "858) 551-4000"
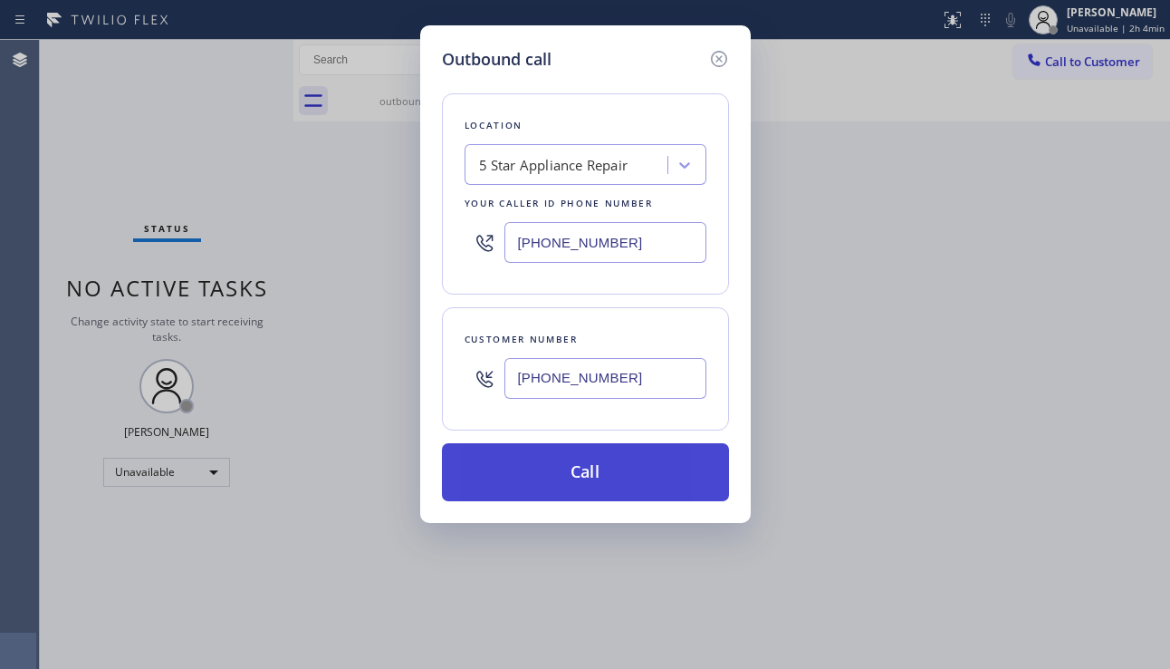
type input "[PHONE_NUMBER]"
click at [544, 477] on button "Call" at bounding box center [585, 472] width 287 height 58
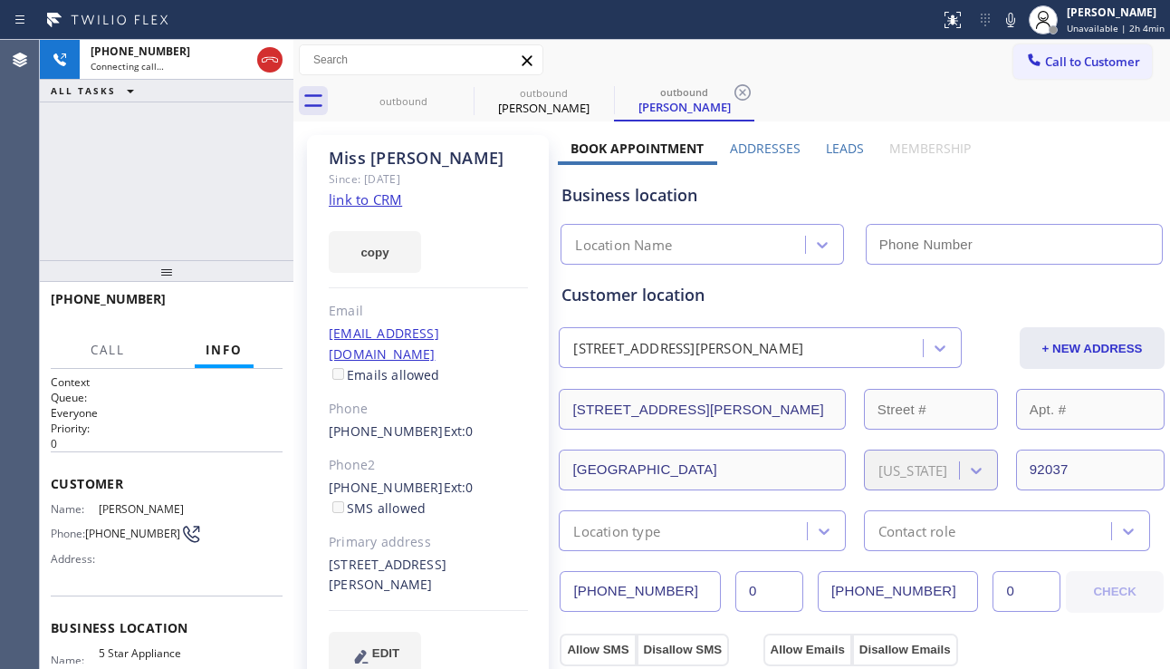
type input "[PHONE_NUMBER]"
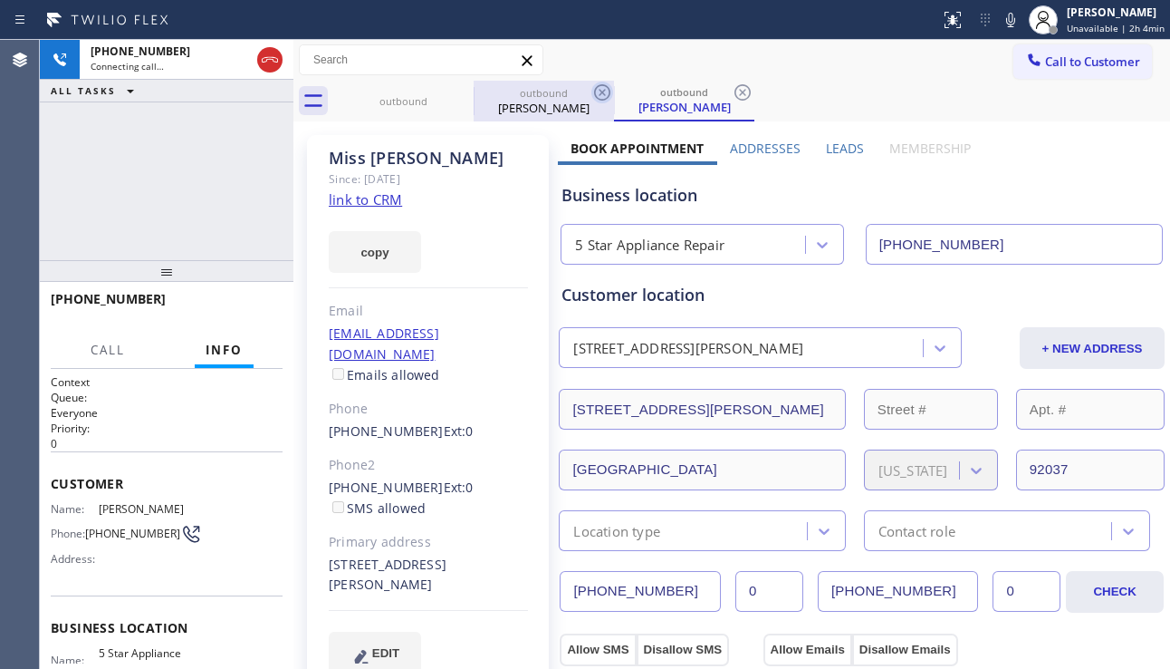
click at [0, 0] on icon at bounding box center [0, 0] width 0 height 0
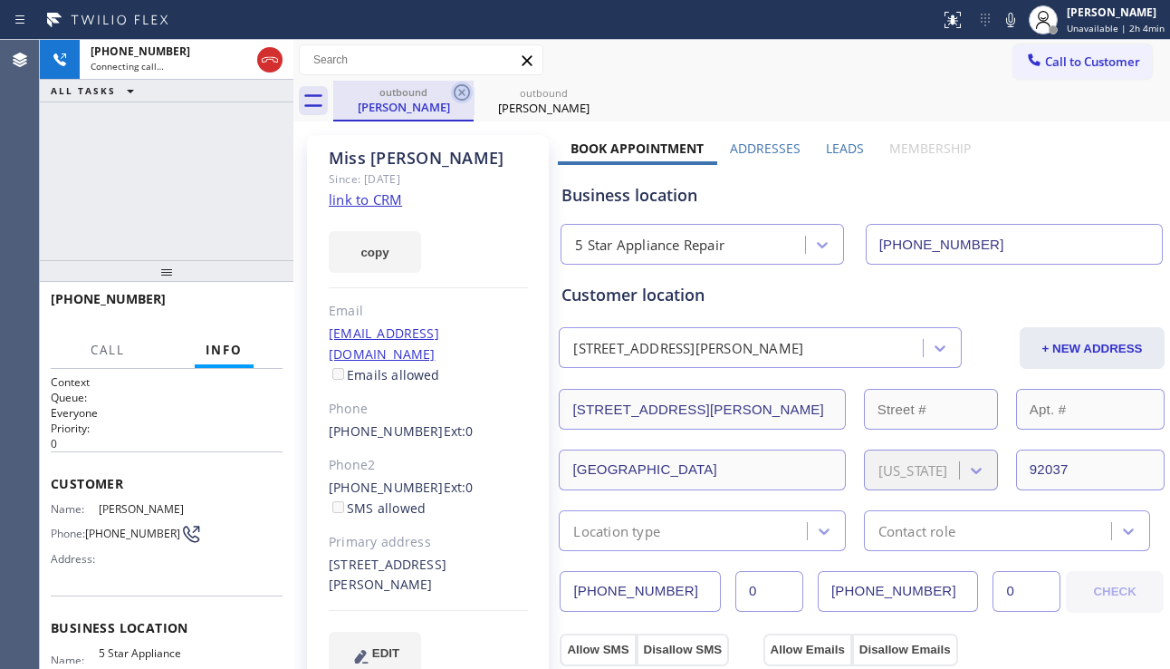
click at [459, 91] on icon at bounding box center [462, 92] width 16 height 16
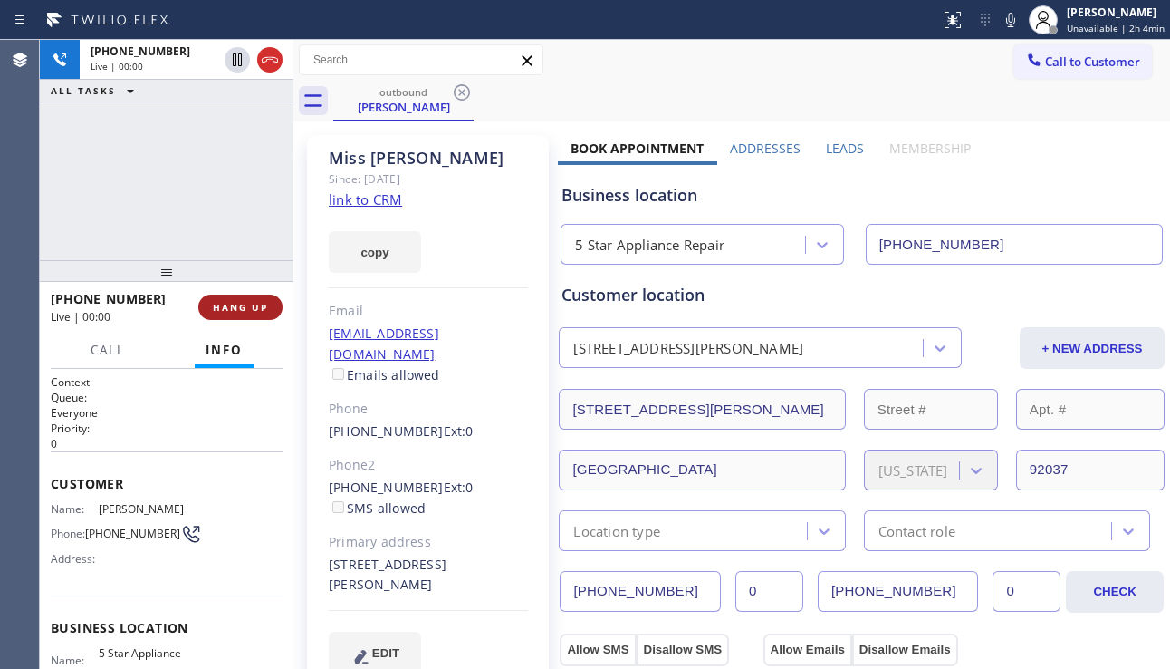
click at [255, 301] on span "HANG UP" at bounding box center [240, 307] width 55 height 13
click at [256, 301] on span "HANG UP" at bounding box center [240, 307] width 55 height 13
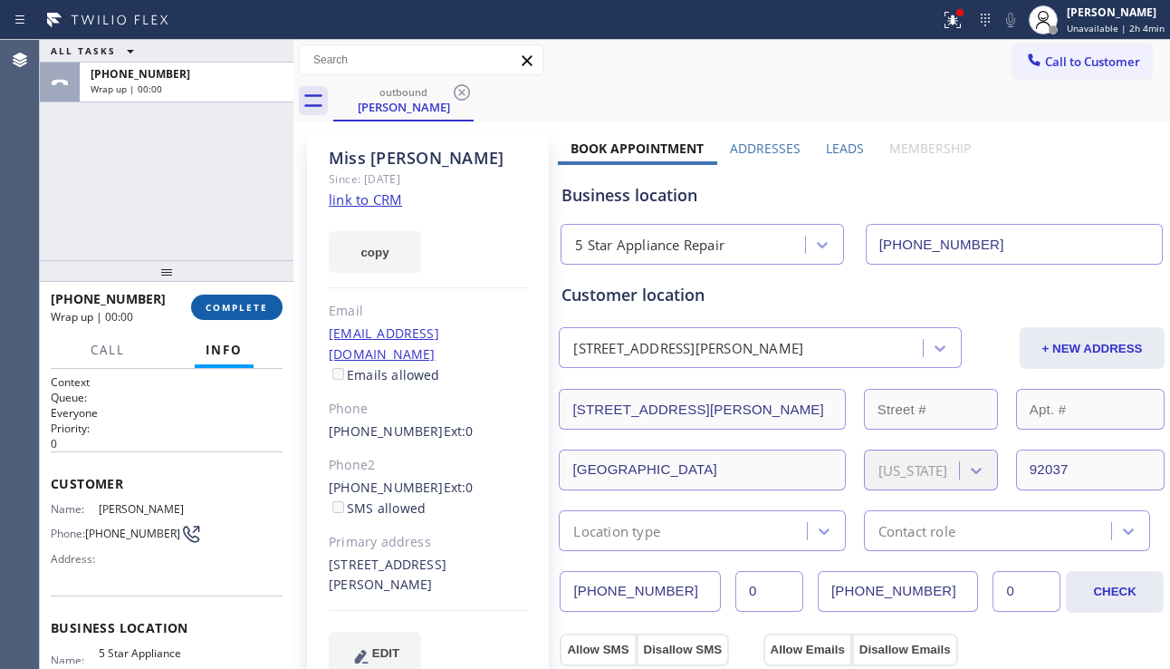
click at [256, 301] on span "COMPLETE" at bounding box center [237, 307] width 63 height 13
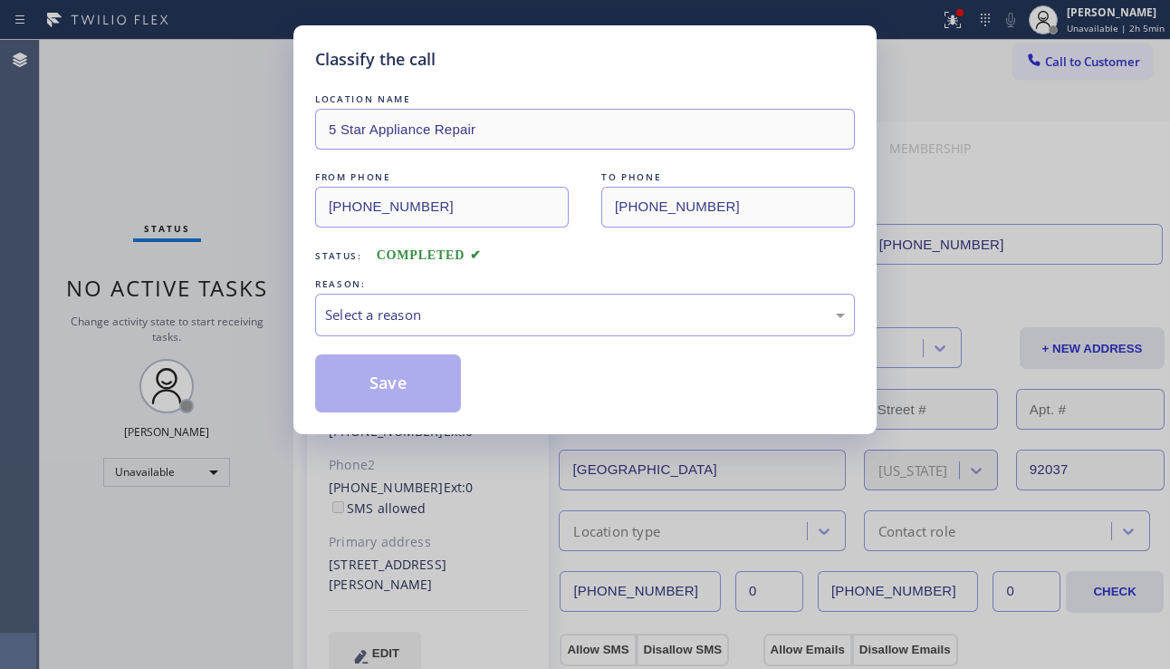
click at [382, 301] on div "Select a reason" at bounding box center [585, 315] width 540 height 43
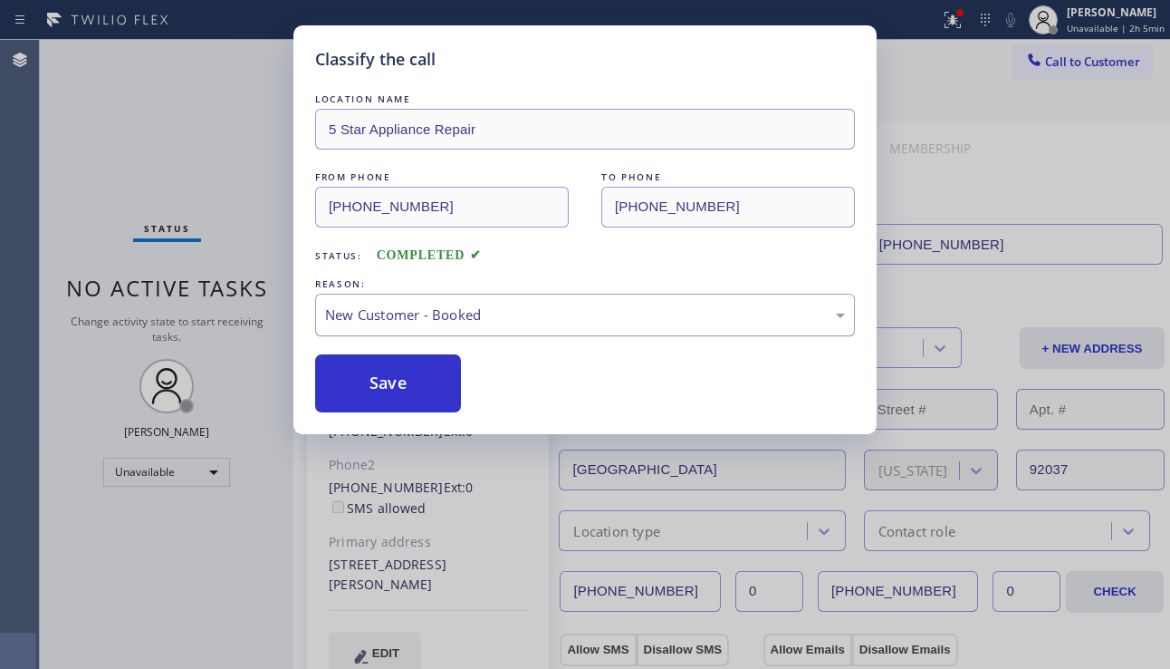
click at [395, 327] on div "New Customer - Booked" at bounding box center [585, 315] width 540 height 43
click at [386, 384] on button "Save" at bounding box center [388, 383] width 146 height 58
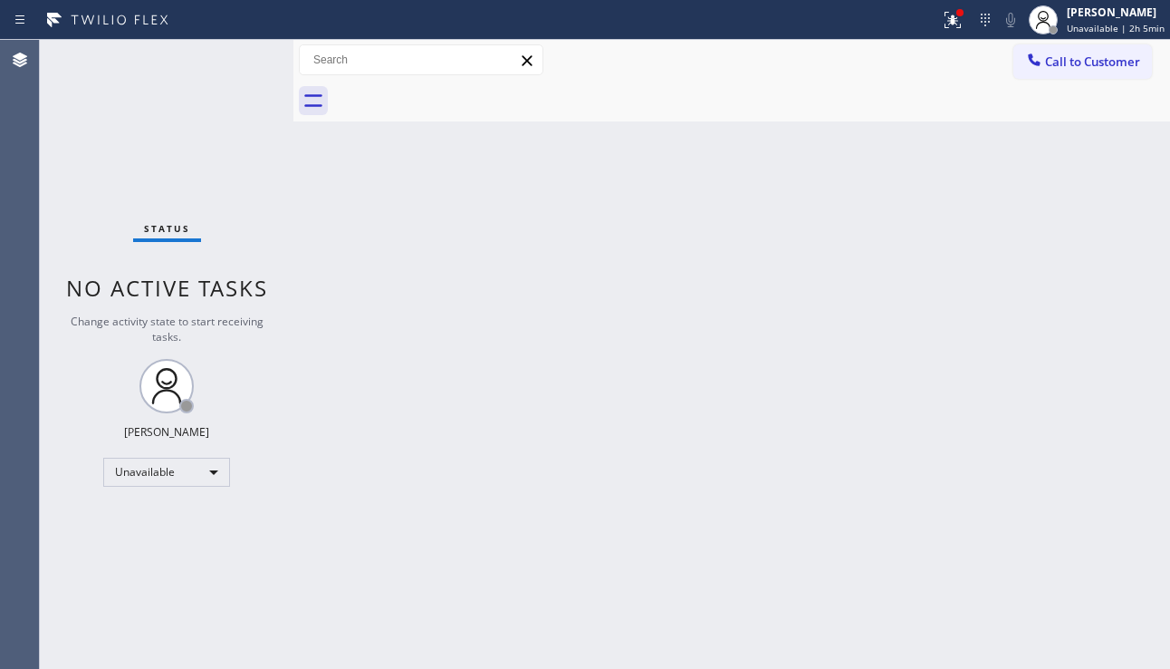
click at [1060, 66] on span "Call to Customer" at bounding box center [1092, 61] width 95 height 16
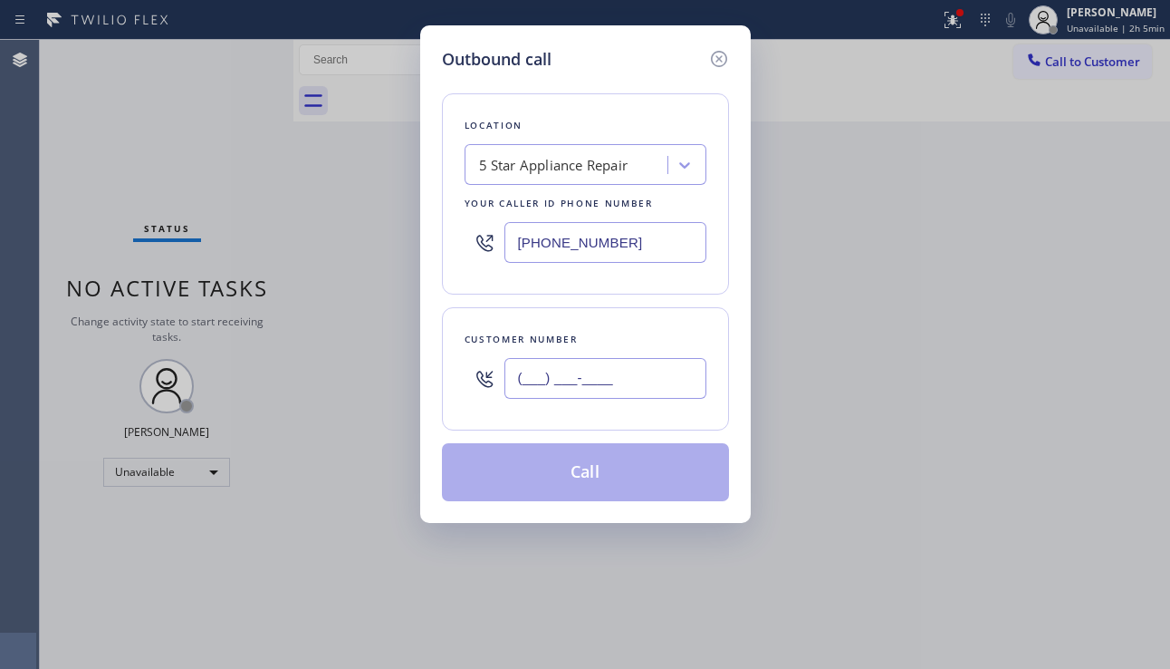
click at [561, 373] on input "(___) ___-____" at bounding box center [606, 378] width 202 height 41
paste input "212) 600-9289"
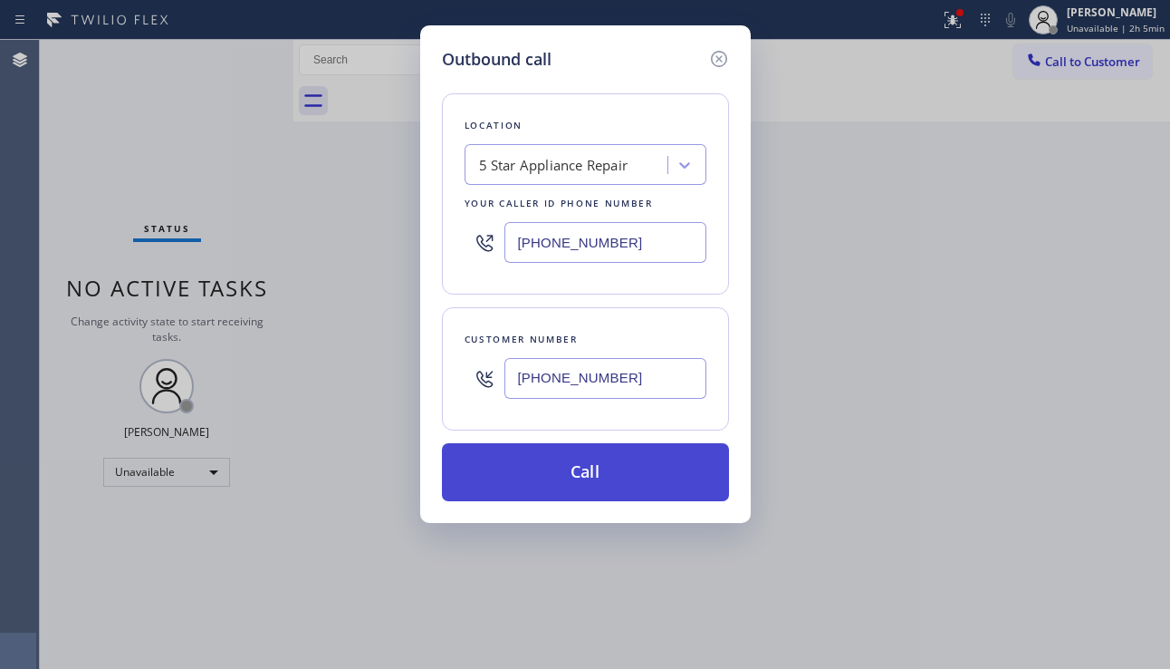
type input "[PHONE_NUMBER]"
click at [531, 484] on button "Call" at bounding box center [585, 472] width 287 height 58
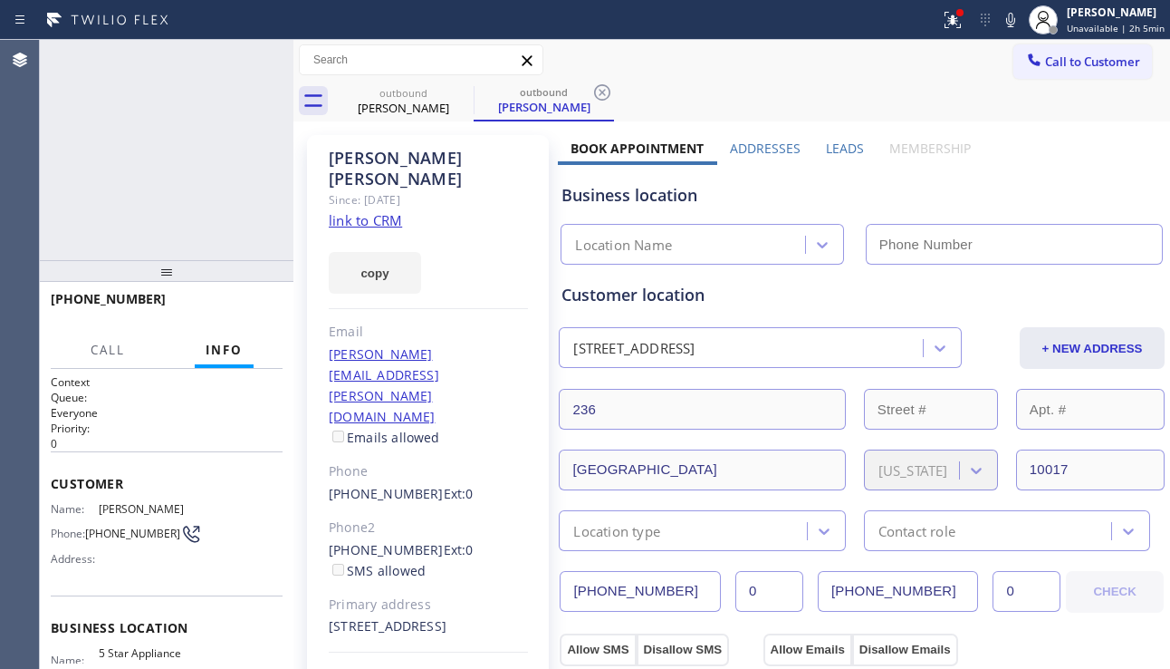
type input "[PHONE_NUMBER]"
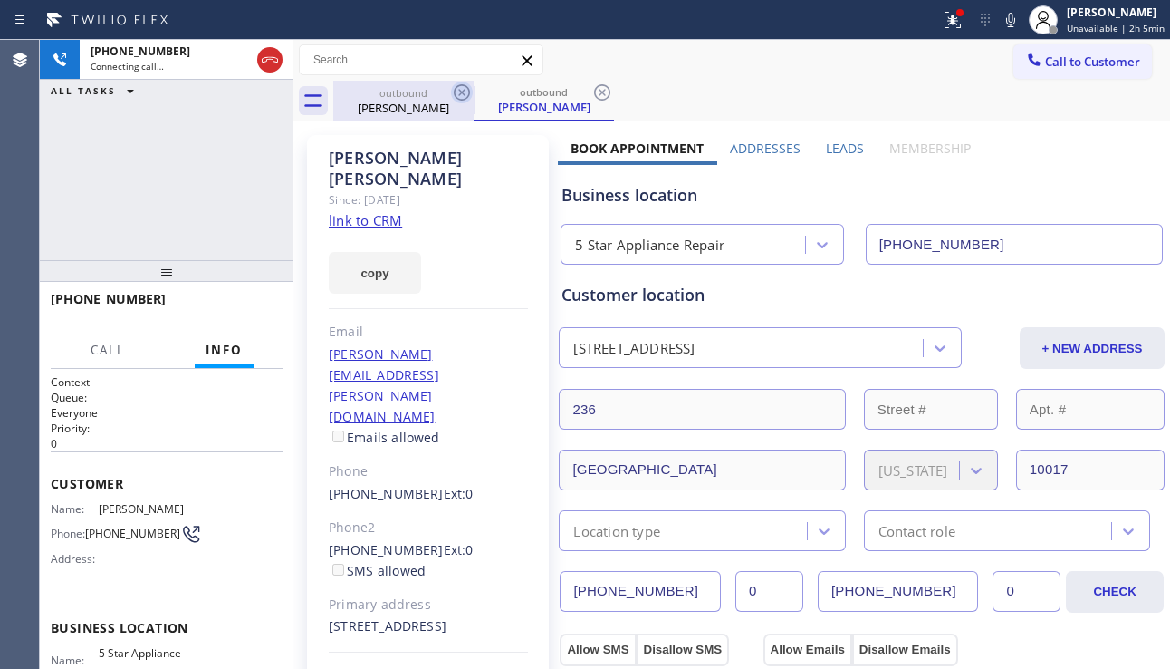
click at [462, 92] on icon at bounding box center [462, 92] width 16 height 16
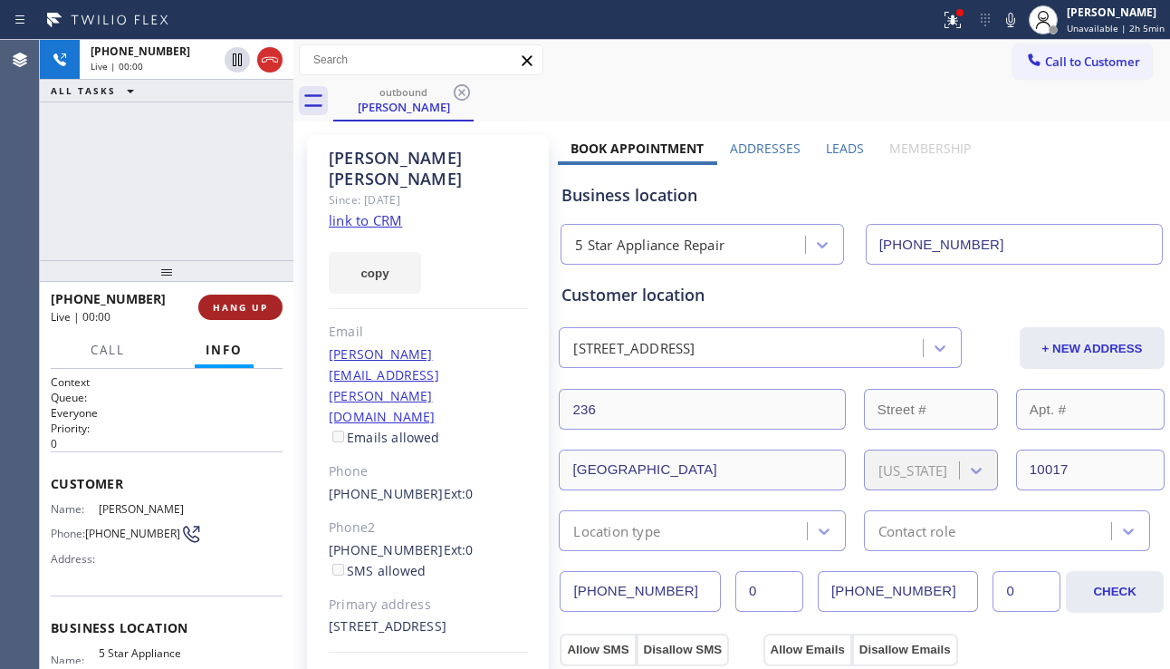
click at [246, 307] on span "HANG UP" at bounding box center [240, 307] width 55 height 13
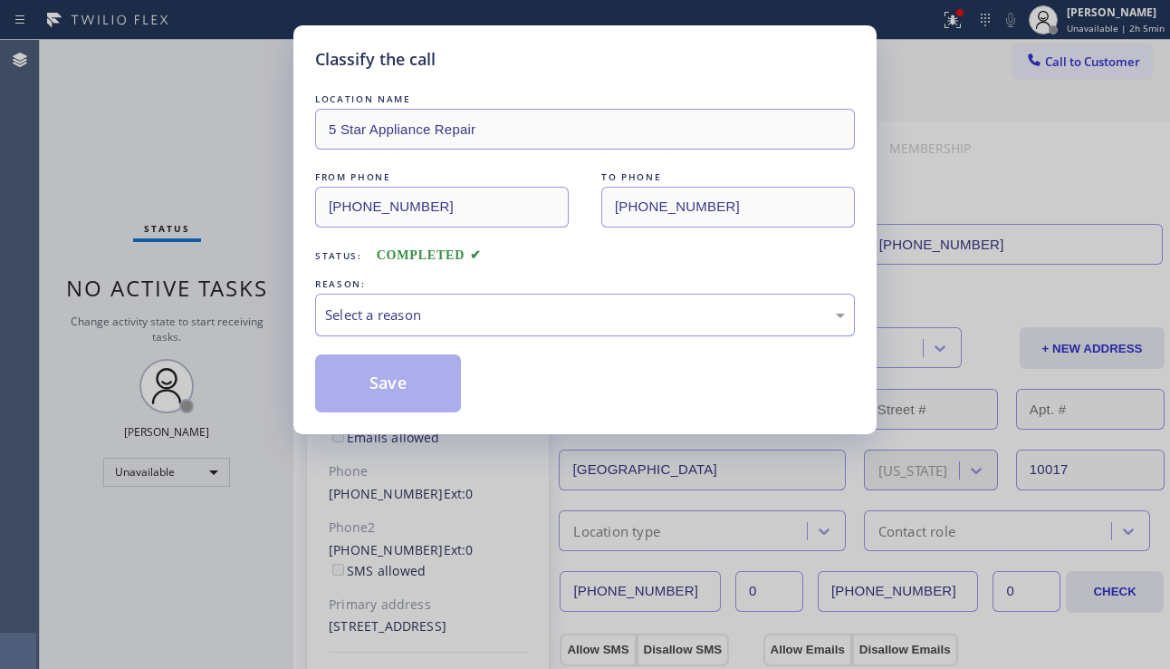
click at [421, 313] on div "Select a reason" at bounding box center [585, 314] width 520 height 21
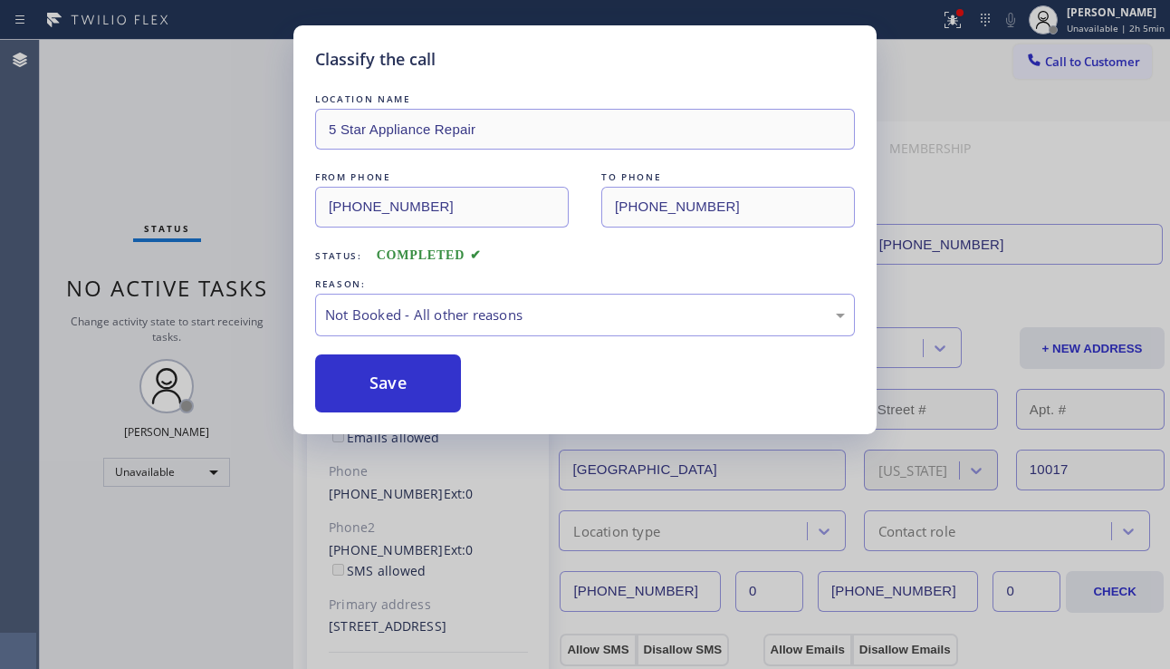
click at [409, 381] on button "Save" at bounding box center [388, 383] width 146 height 58
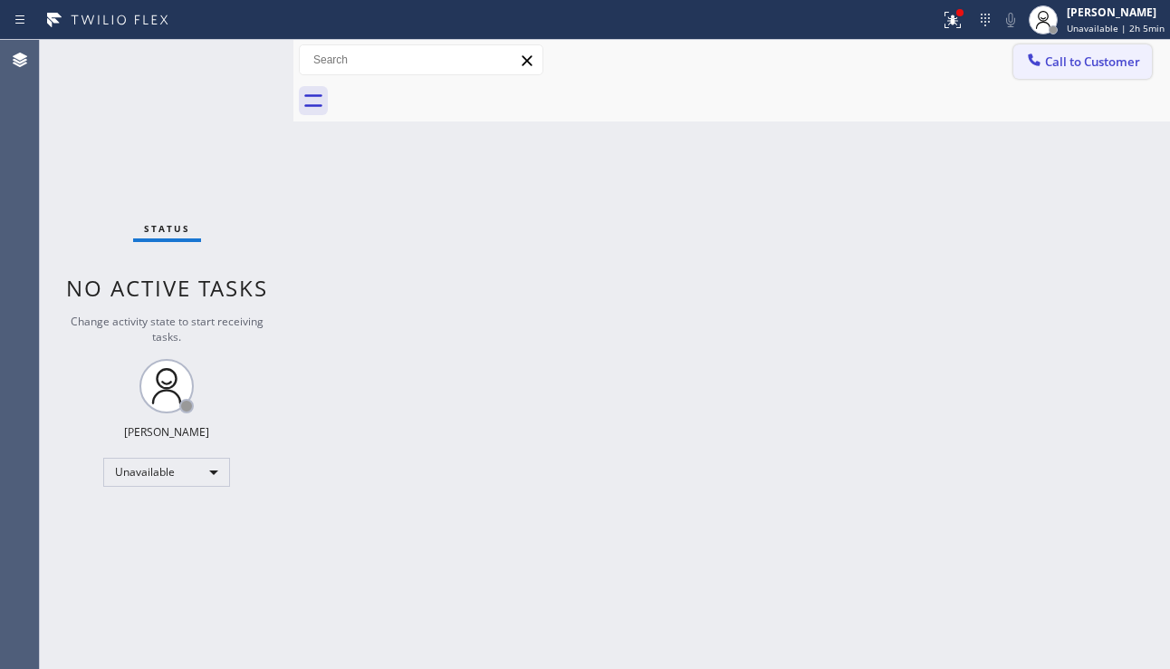
click at [1089, 62] on span "Call to Customer" at bounding box center [1092, 61] width 95 height 16
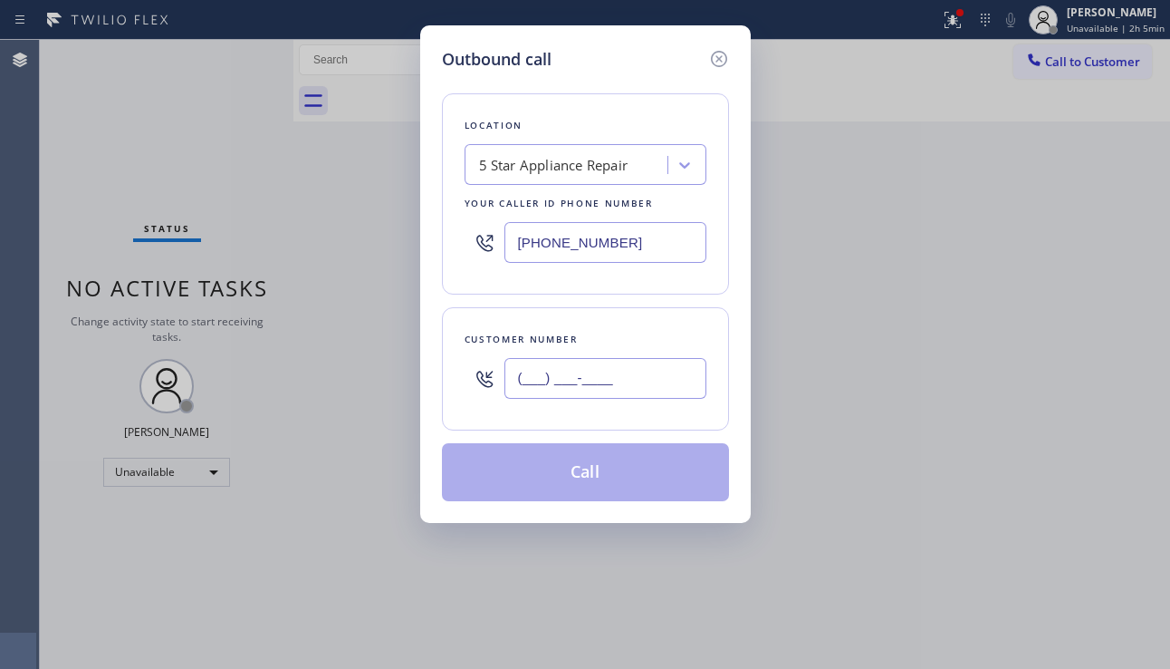
click at [629, 373] on input "(___) ___-____" at bounding box center [606, 378] width 202 height 41
paste input "760) 473-0733"
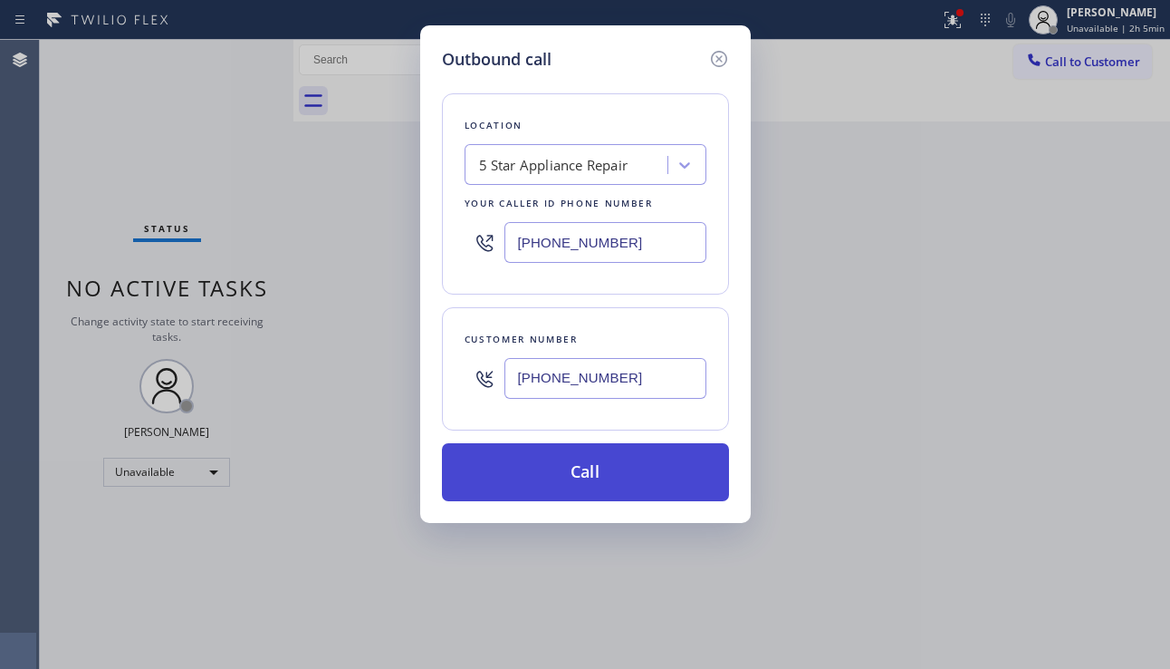
type input "[PHONE_NUMBER]"
click at [600, 469] on button "Call" at bounding box center [585, 472] width 287 height 58
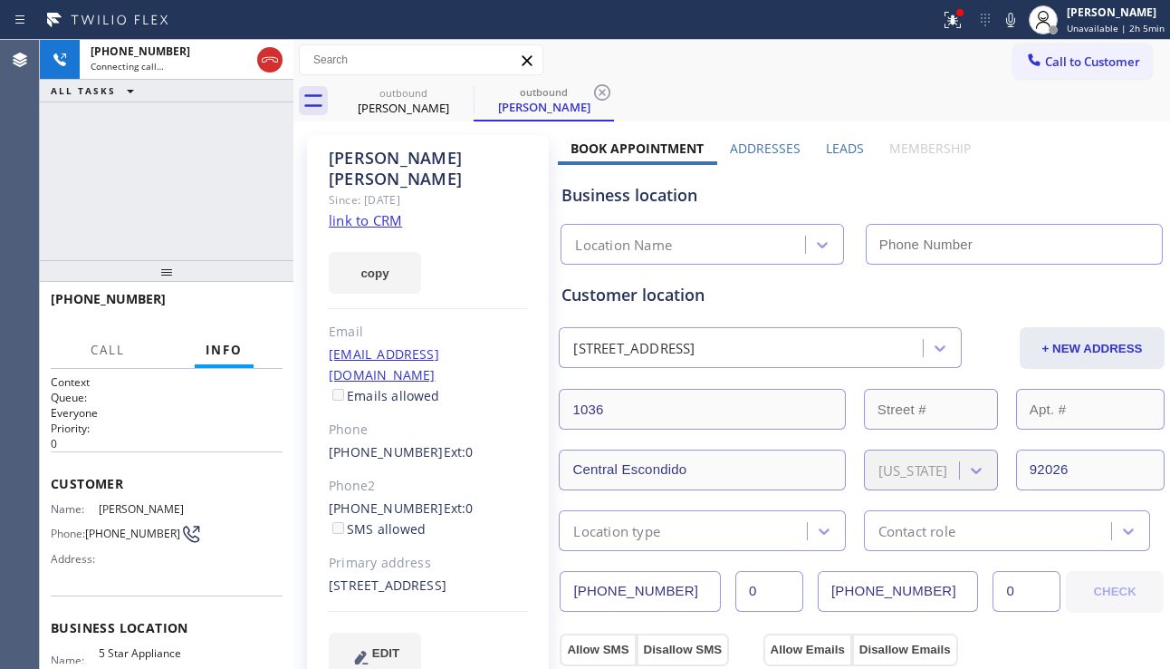
type input "[PHONE_NUMBER]"
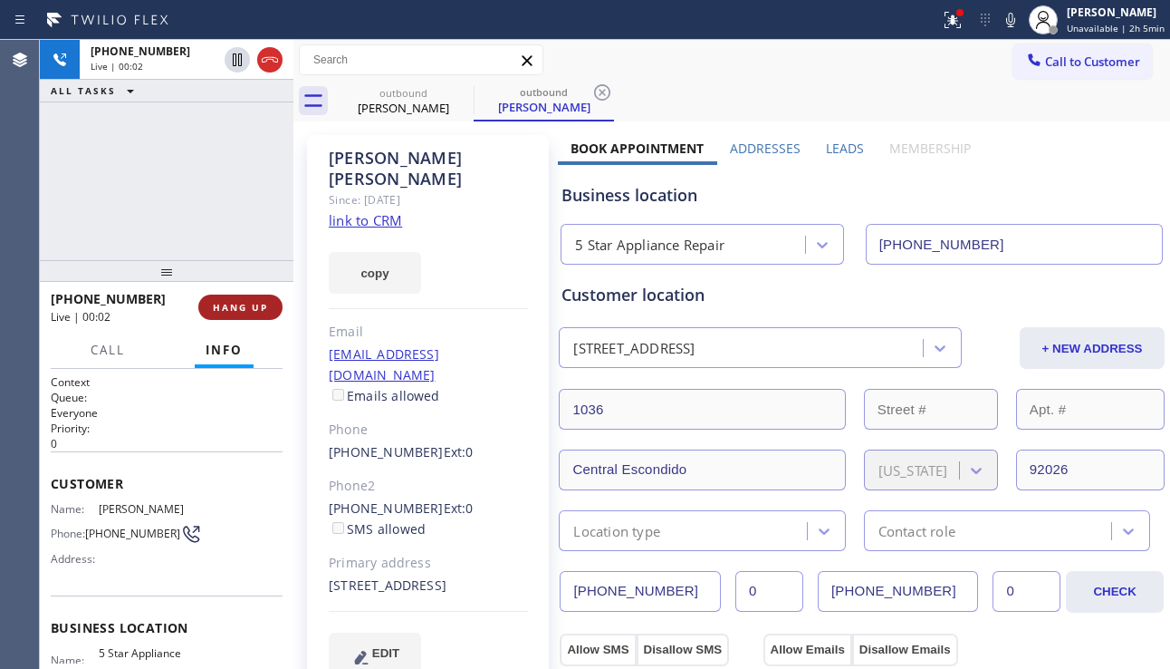
click at [264, 307] on span "HANG UP" at bounding box center [240, 307] width 55 height 13
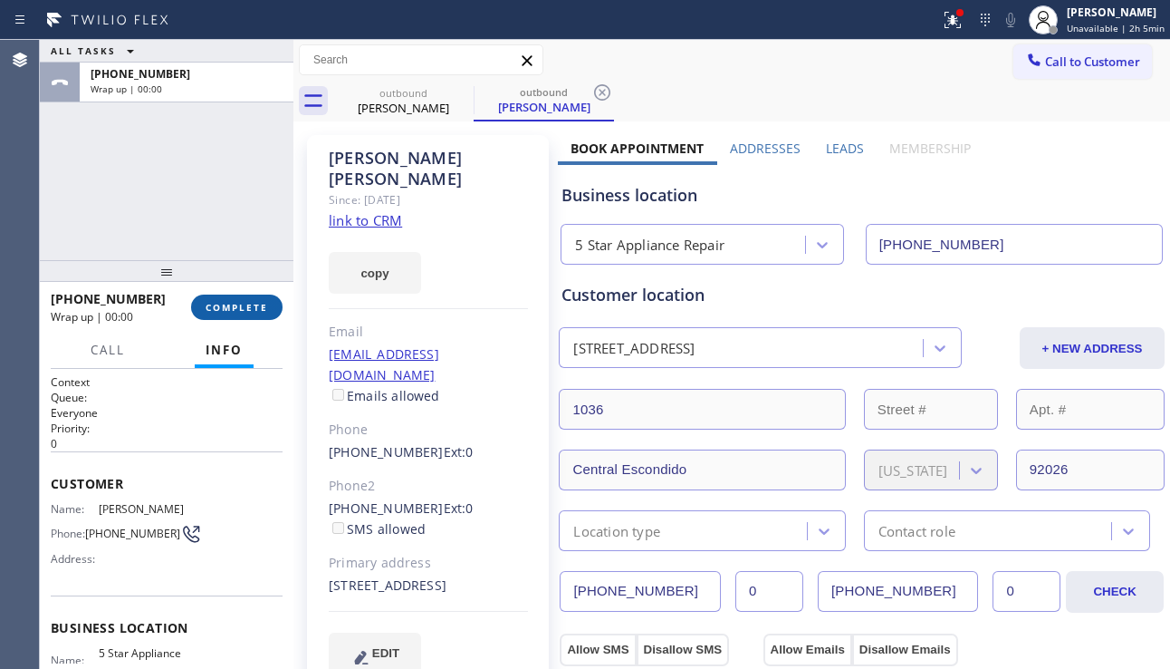
click at [263, 307] on span "COMPLETE" at bounding box center [237, 307] width 63 height 13
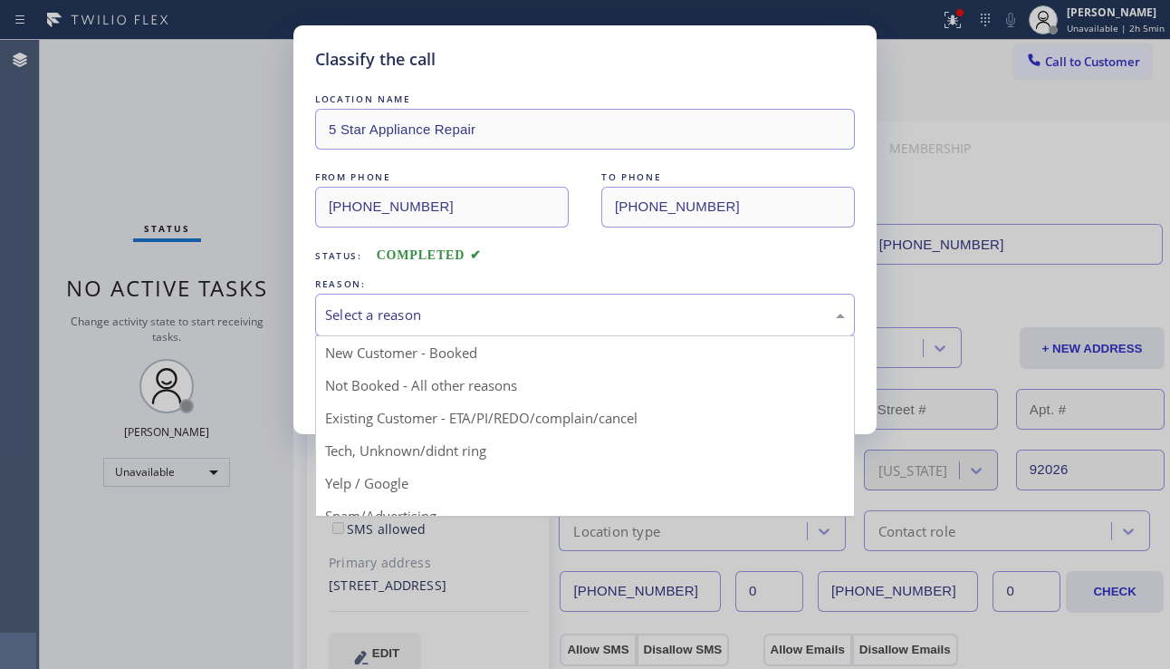
click at [374, 313] on div "Select a reason" at bounding box center [585, 314] width 520 height 21
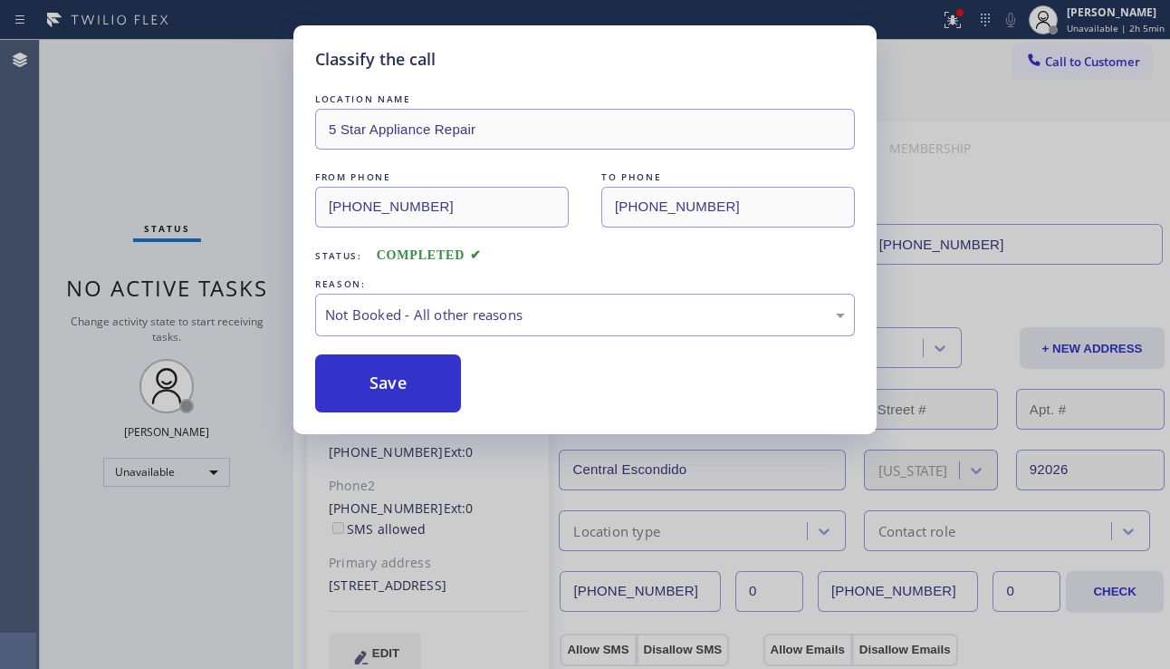
click at [372, 386] on button "Save" at bounding box center [388, 383] width 146 height 58
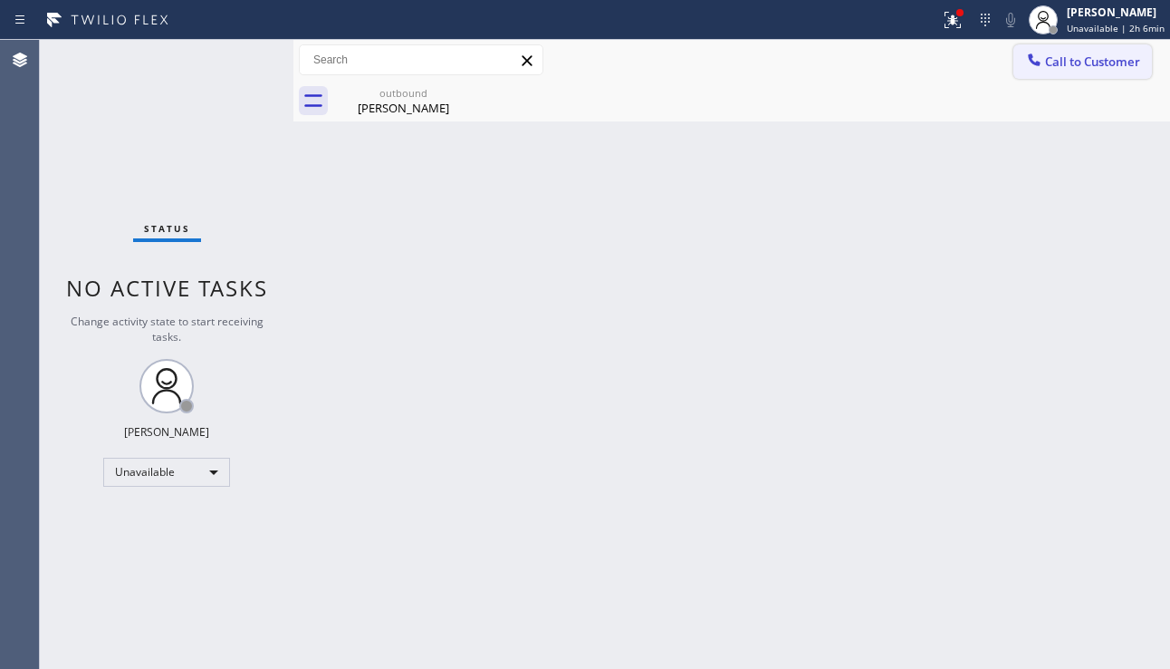
click at [1046, 75] on button "Call to Customer" at bounding box center [1083, 61] width 139 height 34
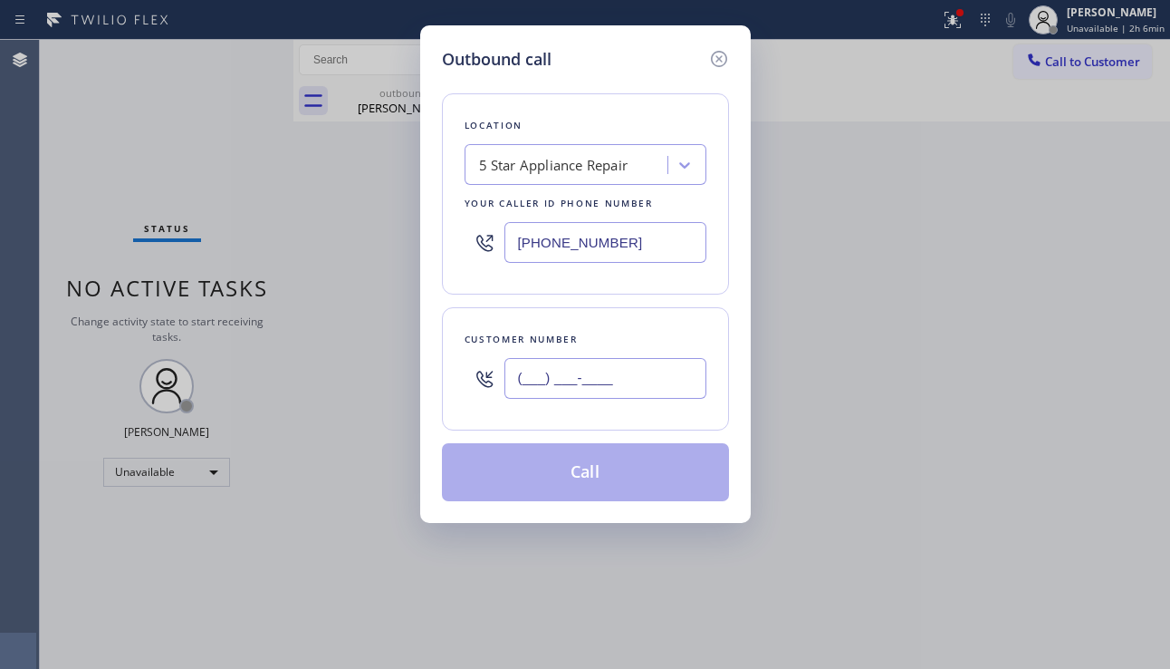
click at [642, 366] on input "(___) ___-____" at bounding box center [606, 378] width 202 height 41
paste input "562) 424-3525"
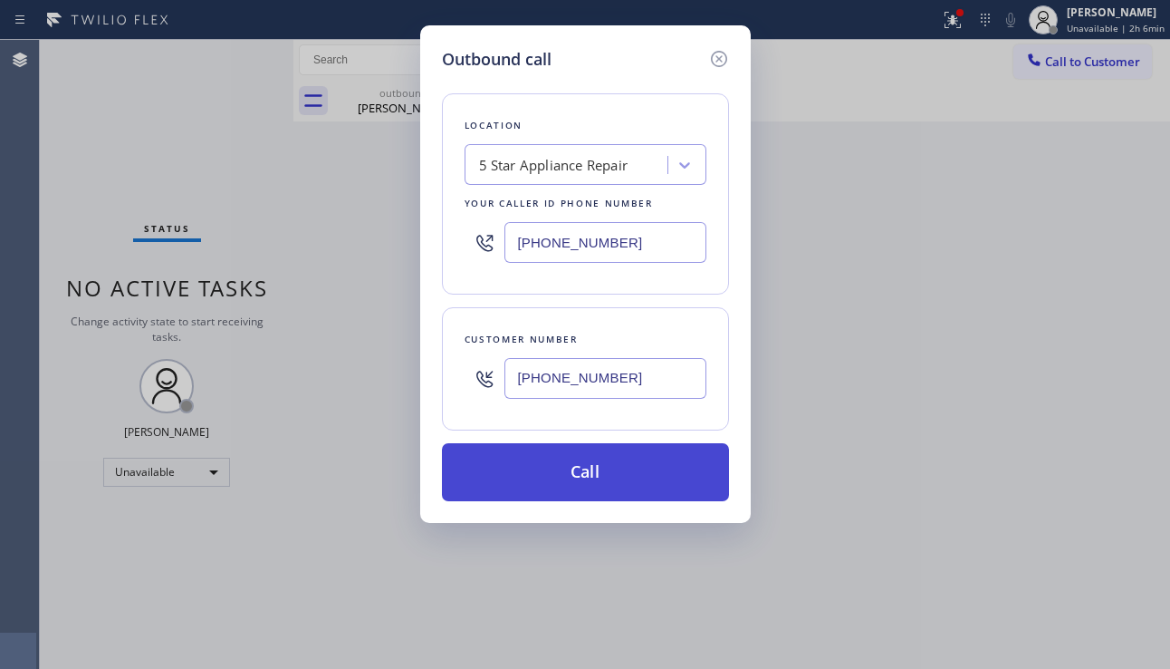
type input "[PHONE_NUMBER]"
click at [599, 479] on button "Call" at bounding box center [585, 472] width 287 height 58
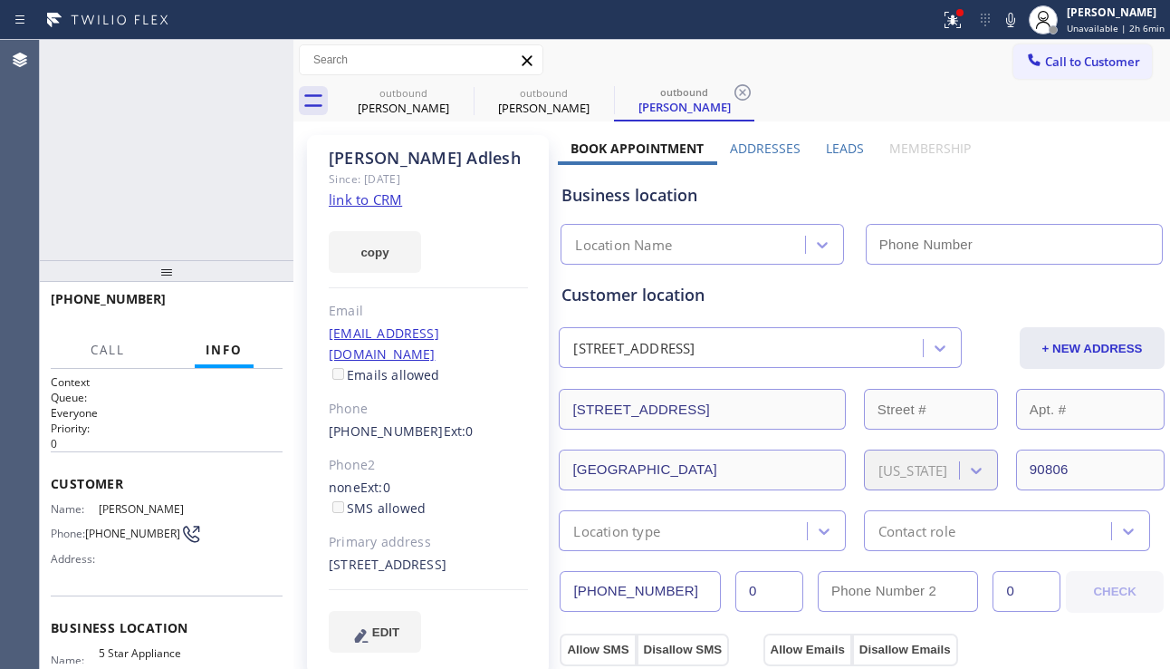
type input "[PHONE_NUMBER]"
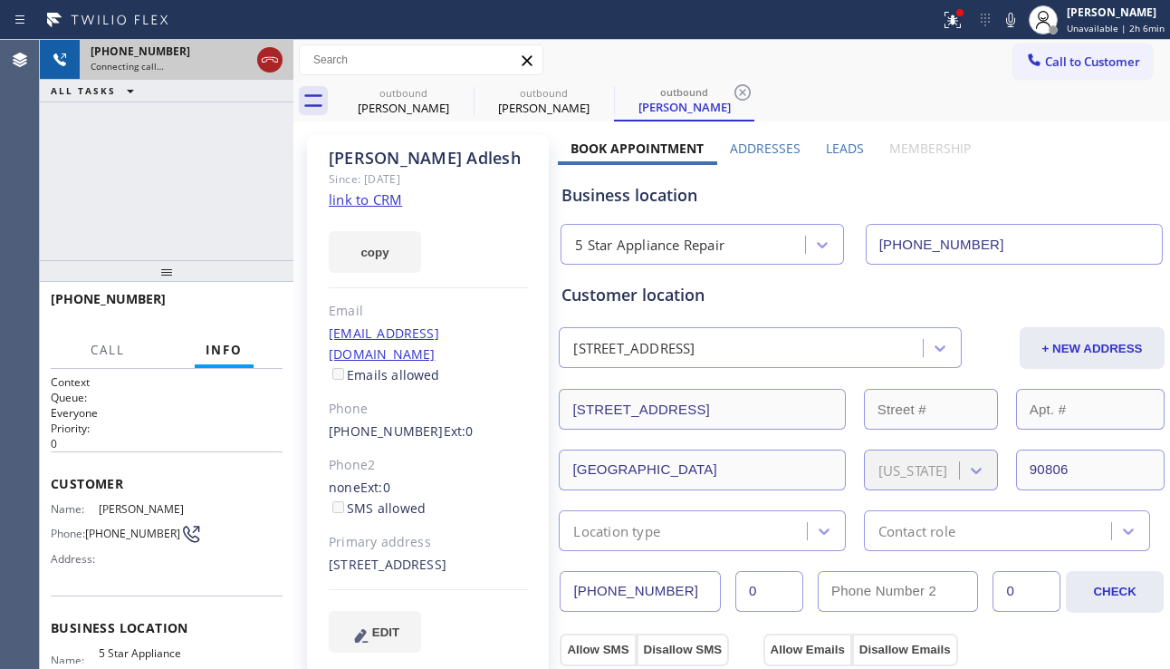
click at [265, 61] on icon at bounding box center [270, 60] width 22 height 22
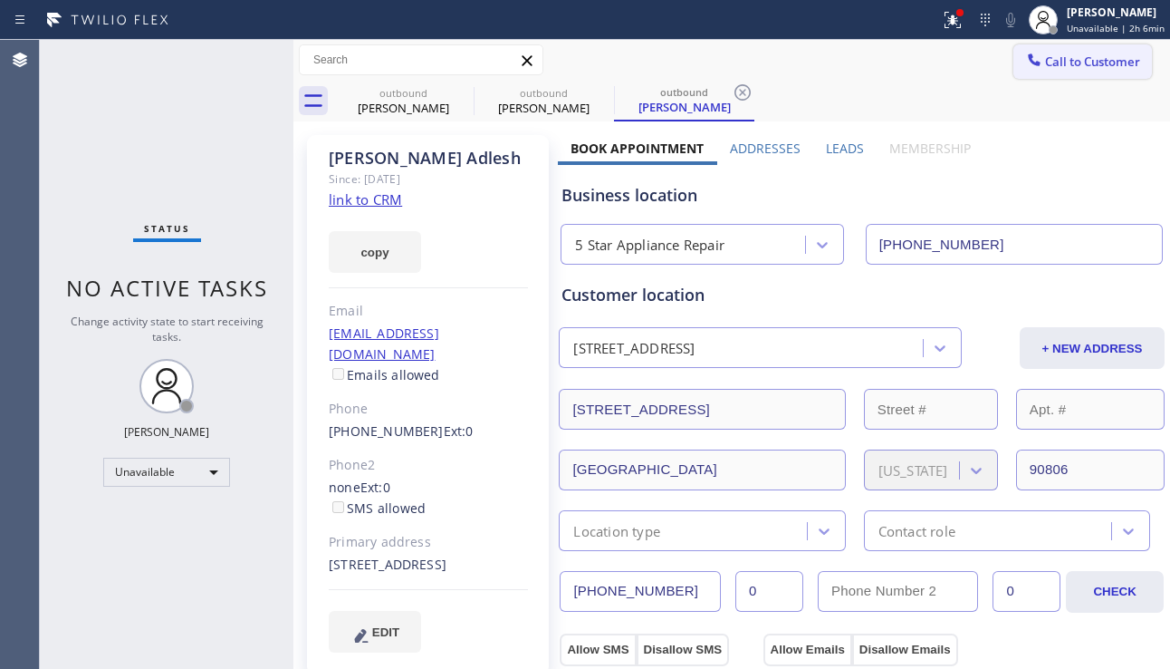
click at [1067, 59] on span "Call to Customer" at bounding box center [1092, 61] width 95 height 16
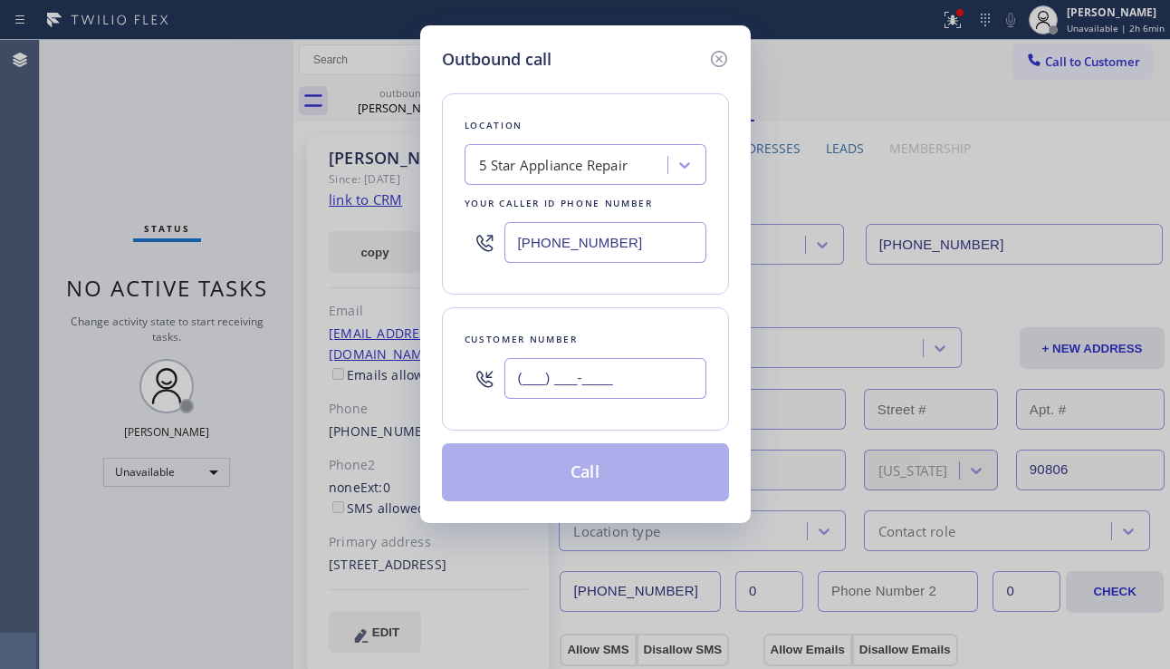
click at [582, 380] on input "(___) ___-____" at bounding box center [606, 378] width 202 height 41
paste input "425) 485-7755"
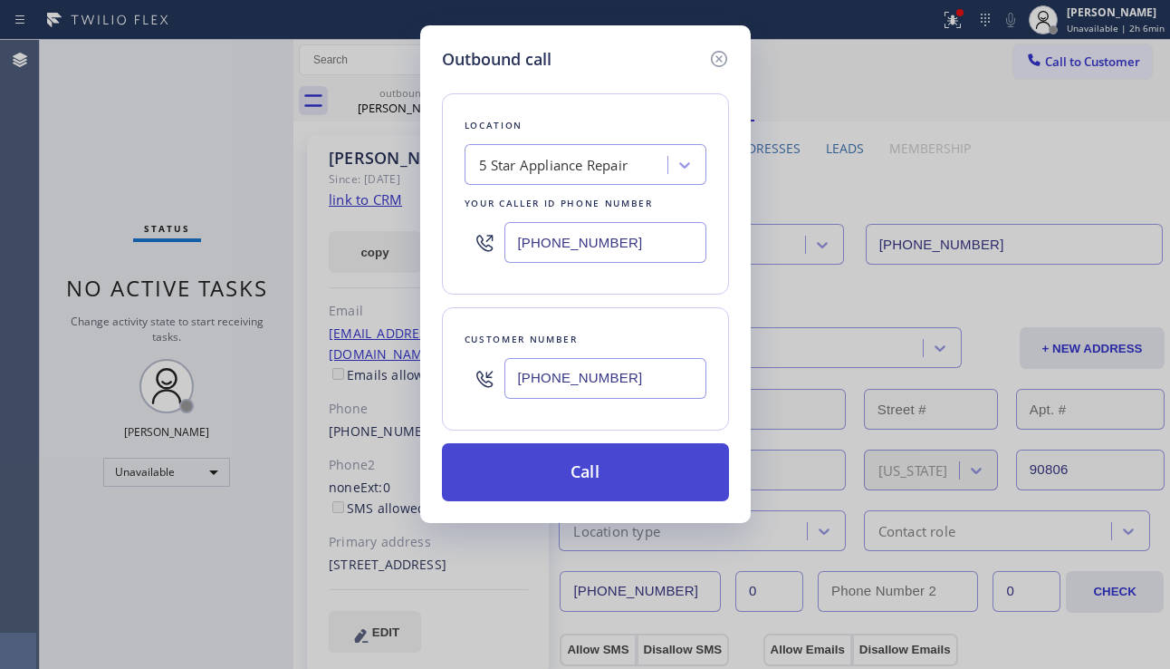
type input "[PHONE_NUMBER]"
click at [607, 467] on button "Call" at bounding box center [585, 472] width 287 height 58
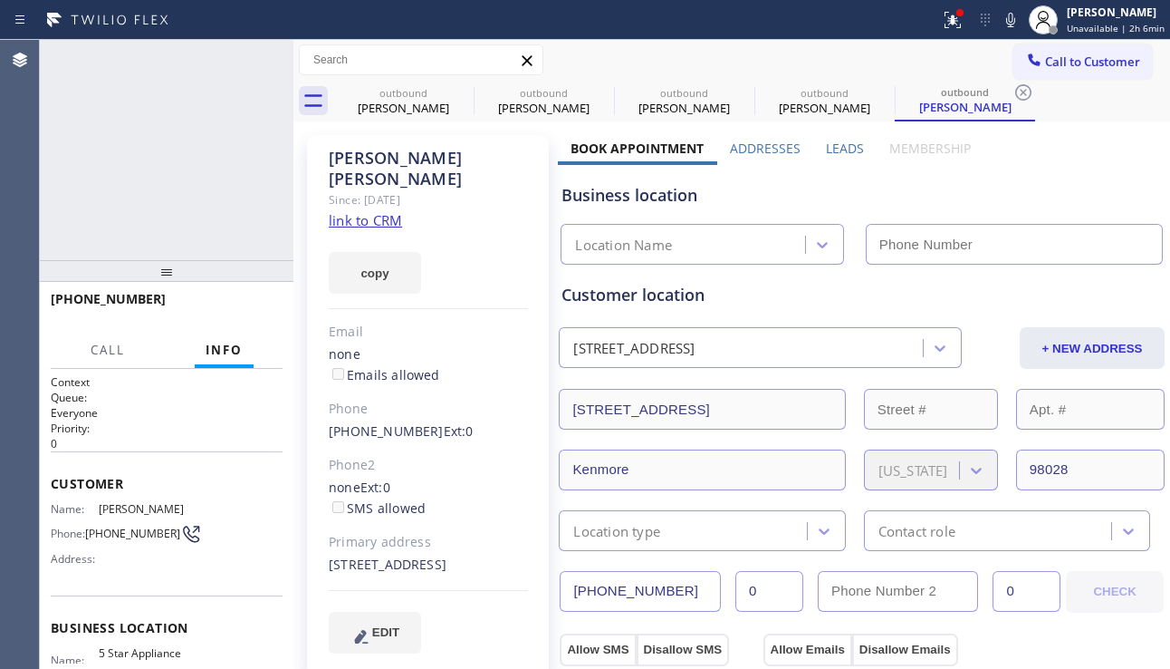
type input "[PHONE_NUMBER]"
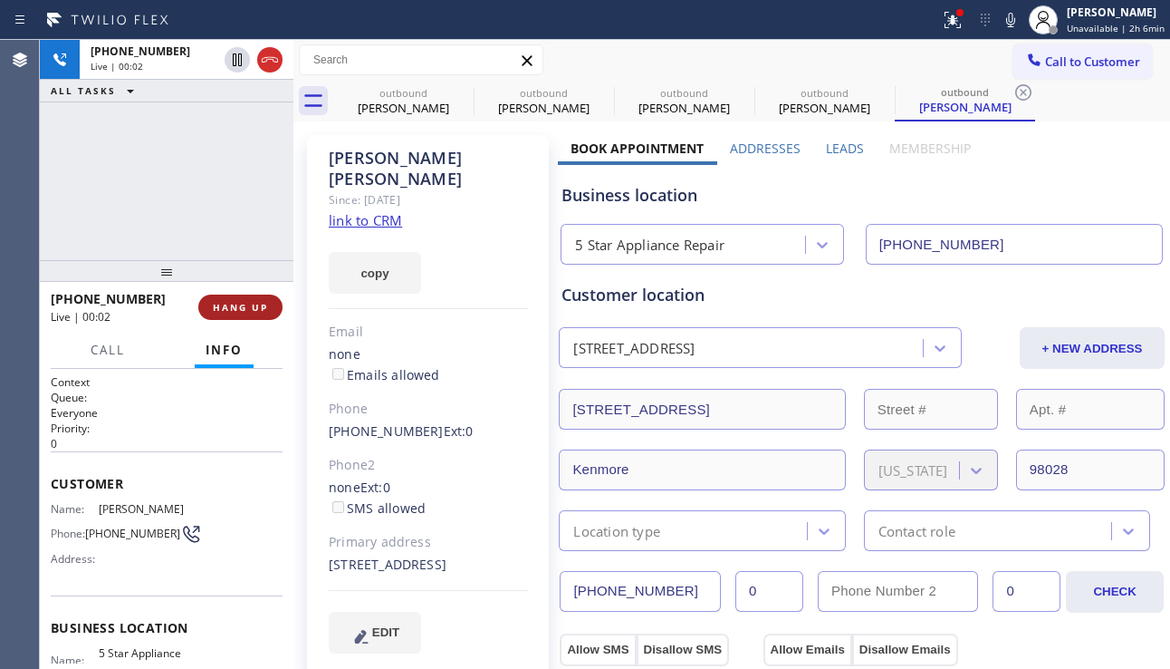
click at [252, 306] on span "HANG UP" at bounding box center [240, 307] width 55 height 13
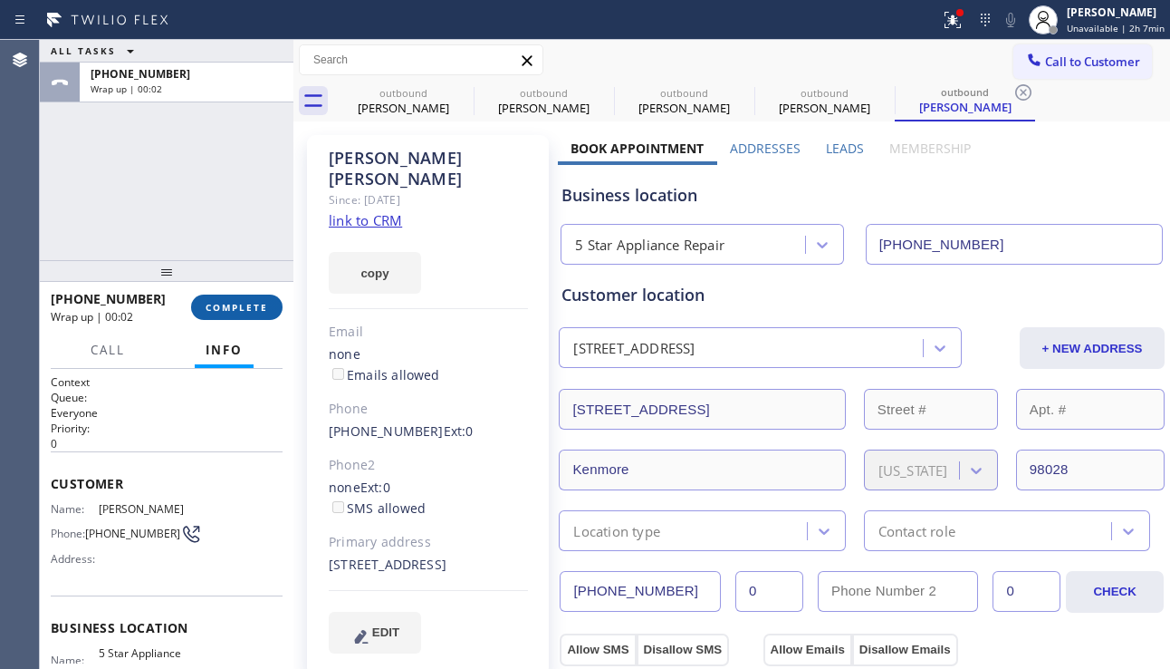
click at [256, 301] on span "COMPLETE" at bounding box center [237, 307] width 63 height 13
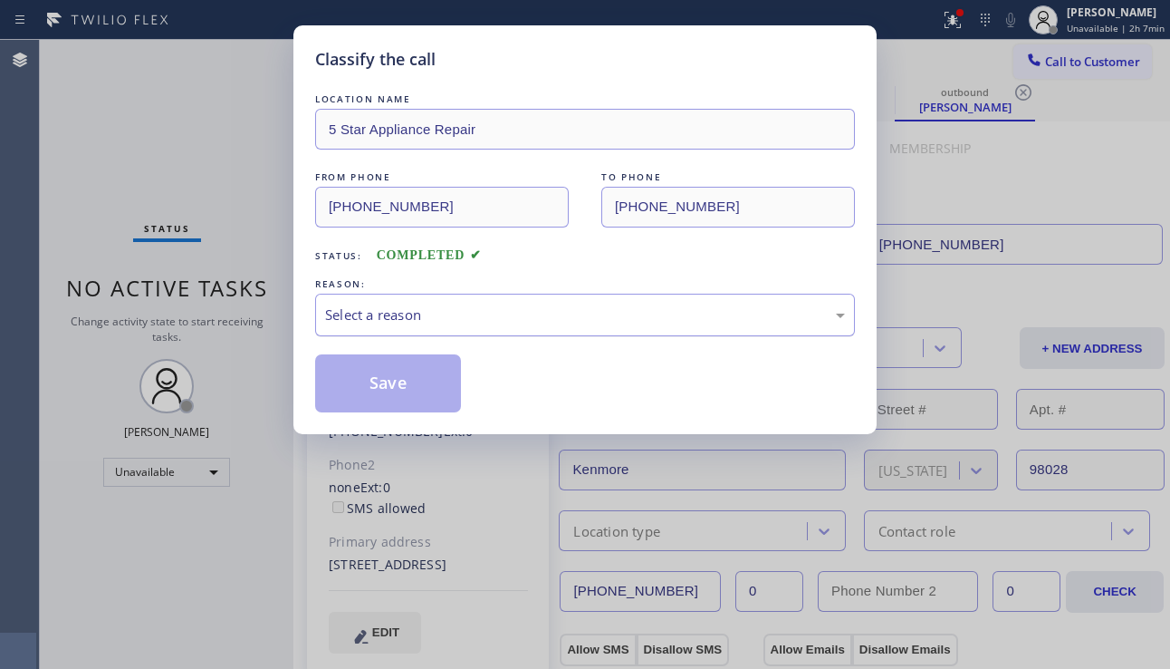
click at [457, 331] on div "Select a reason" at bounding box center [585, 315] width 540 height 43
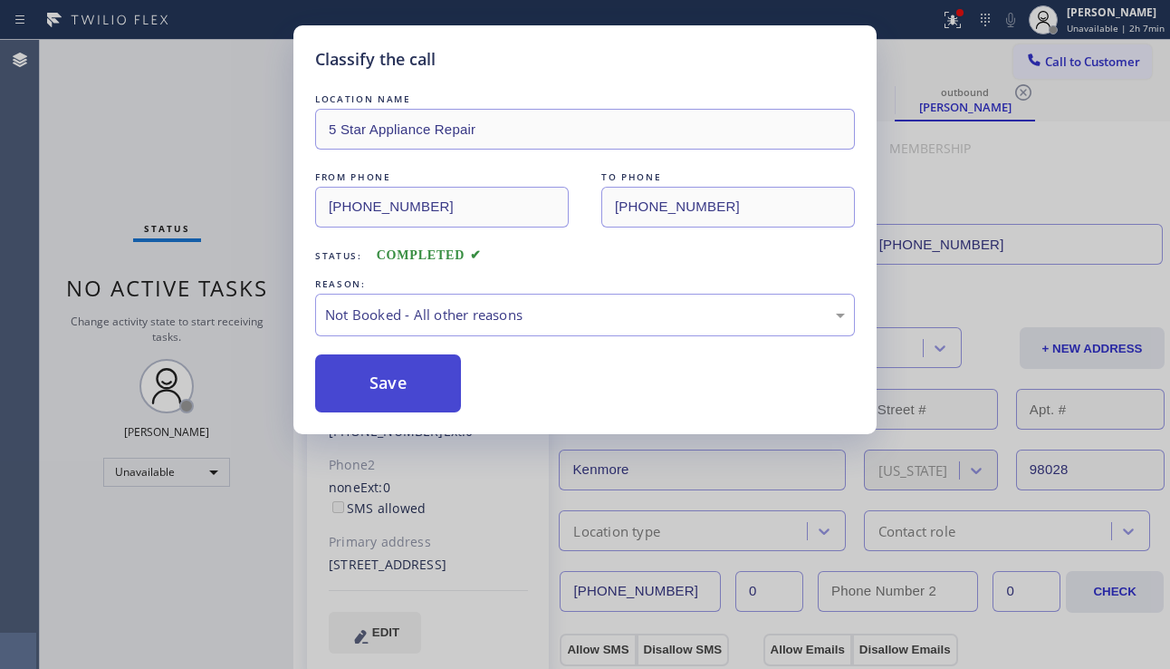
click at [411, 380] on button "Save" at bounding box center [388, 383] width 146 height 58
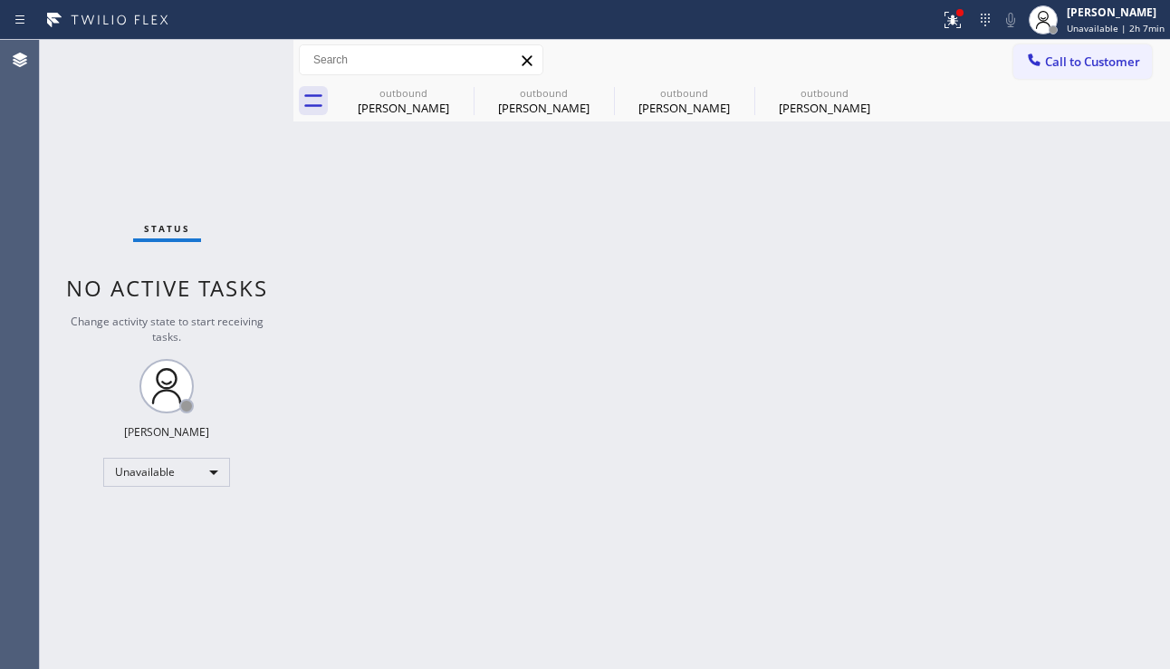
drag, startPoint x: 1128, startPoint y: 54, endPoint x: 1105, endPoint y: 73, distance: 29.6
click at [1127, 54] on span "Call to Customer" at bounding box center [1092, 61] width 95 height 16
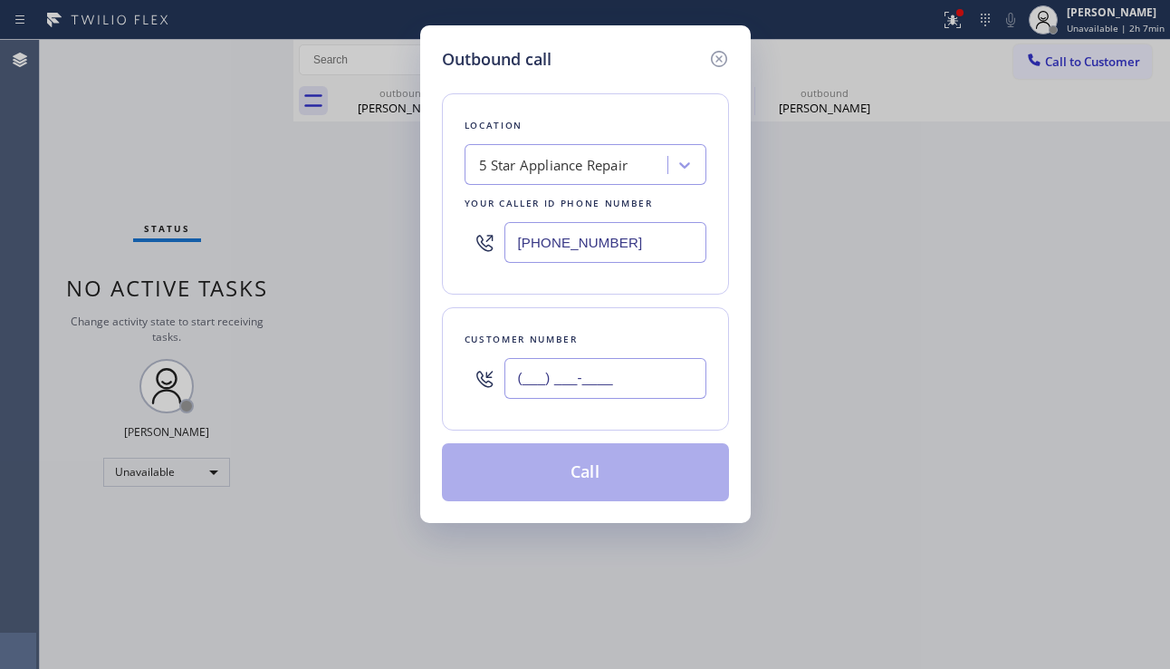
click at [563, 386] on input "(___) ___-____" at bounding box center [606, 378] width 202 height 41
paste input "267) 200-6278"
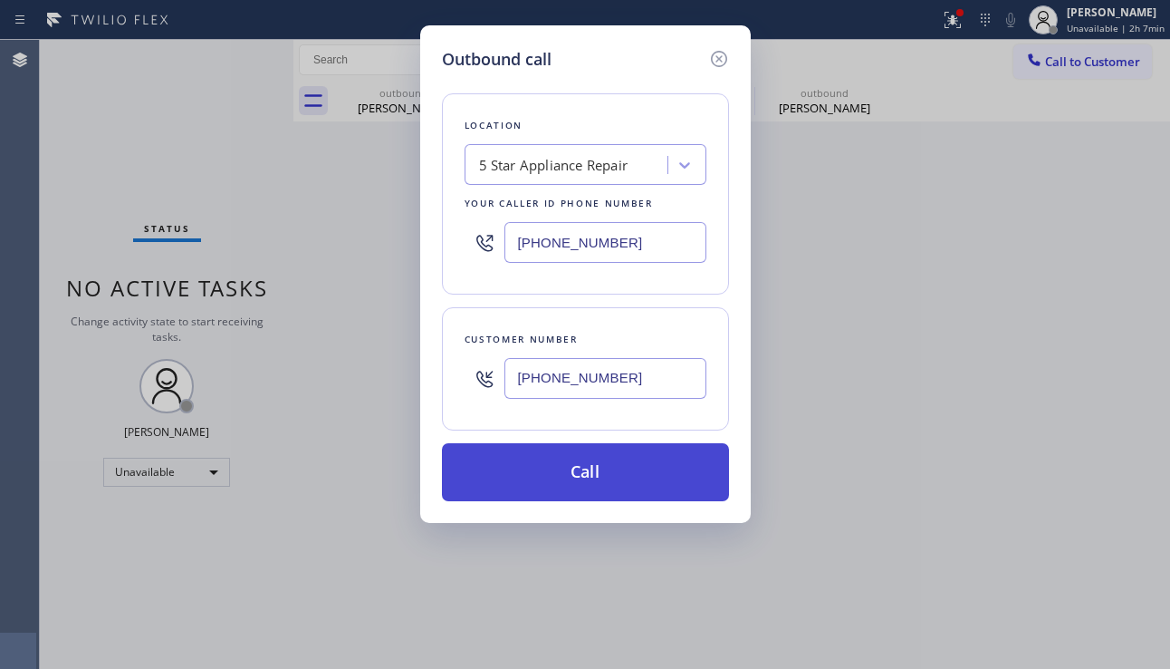
type input "[PHONE_NUMBER]"
click at [584, 459] on button "Call" at bounding box center [585, 472] width 287 height 58
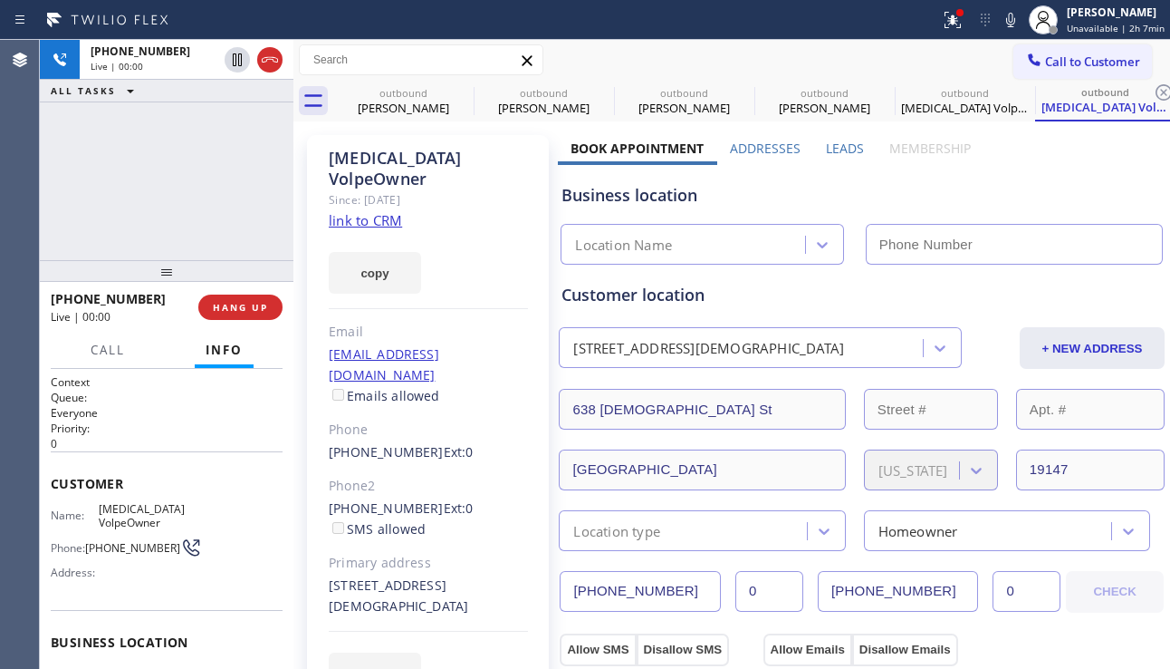
type input "[PHONE_NUMBER]"
click at [227, 309] on span "HANG UP" at bounding box center [240, 307] width 55 height 13
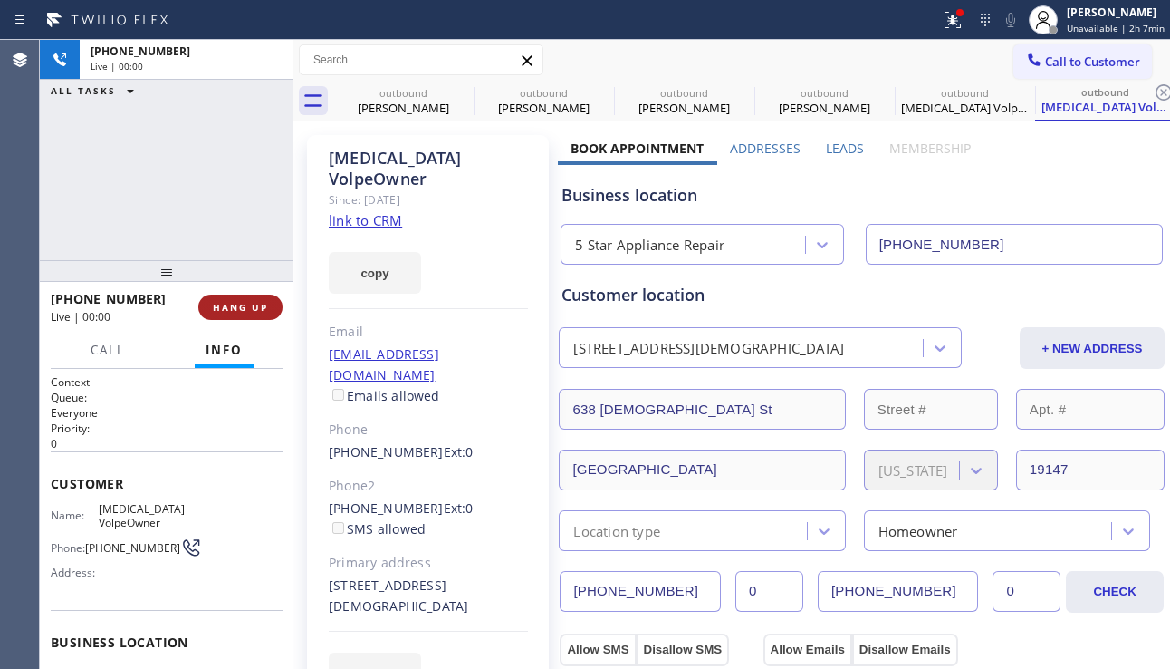
click at [226, 309] on span "HANG UP" at bounding box center [240, 307] width 55 height 13
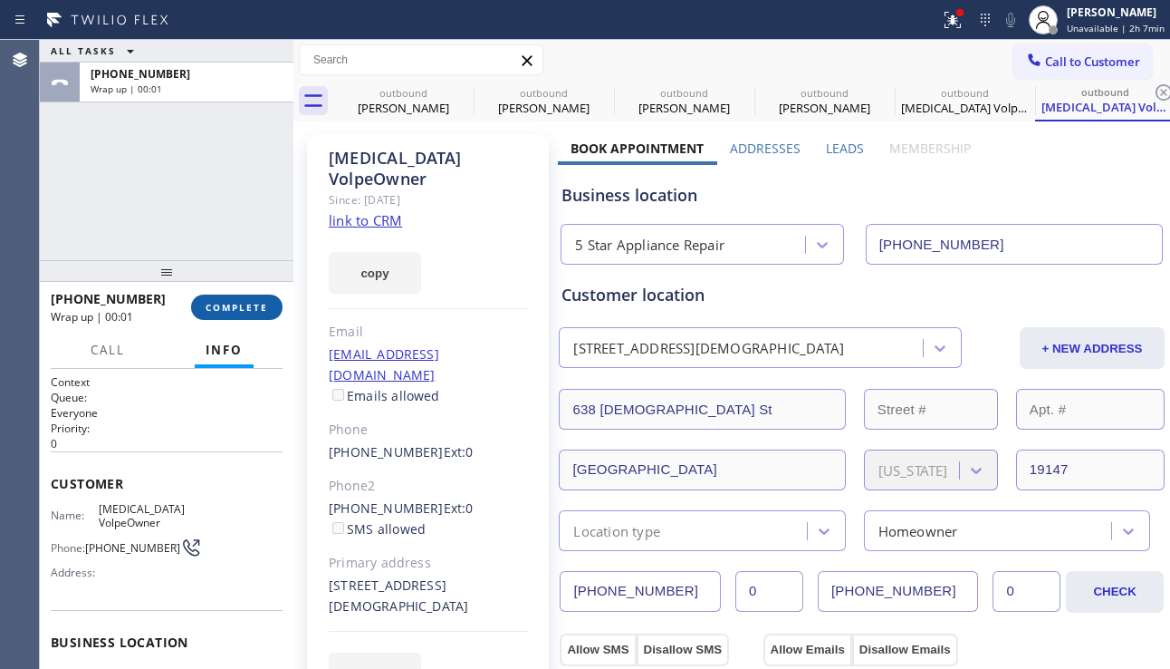
click at [257, 310] on span "COMPLETE" at bounding box center [237, 307] width 63 height 13
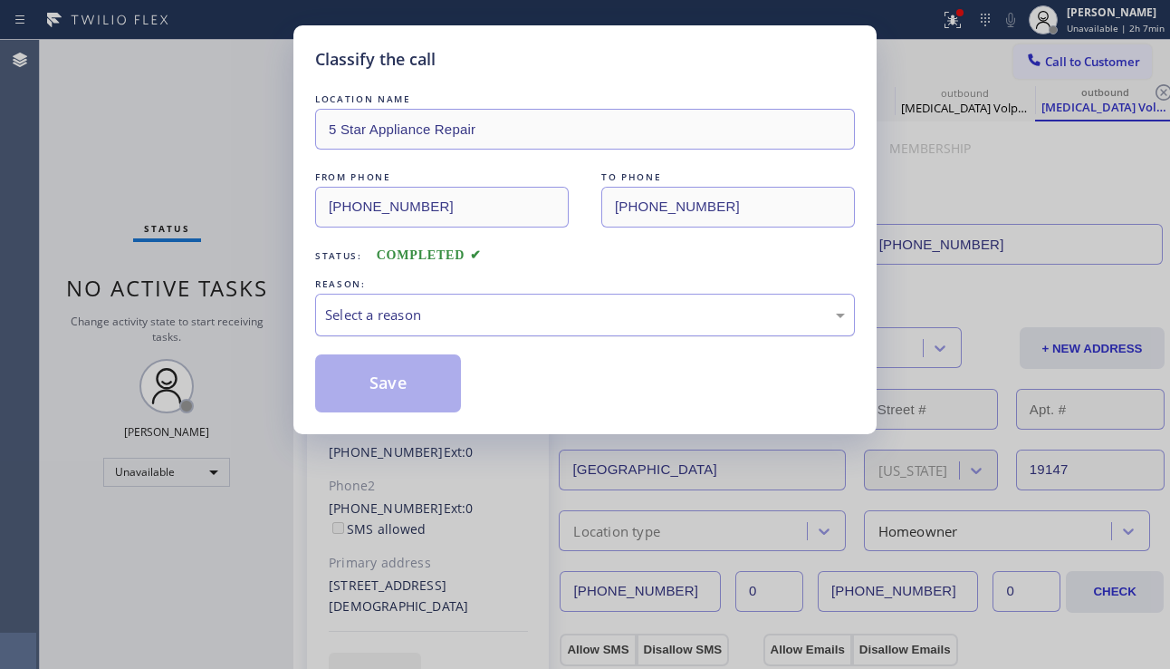
click at [342, 311] on div "Select a reason" at bounding box center [585, 314] width 520 height 21
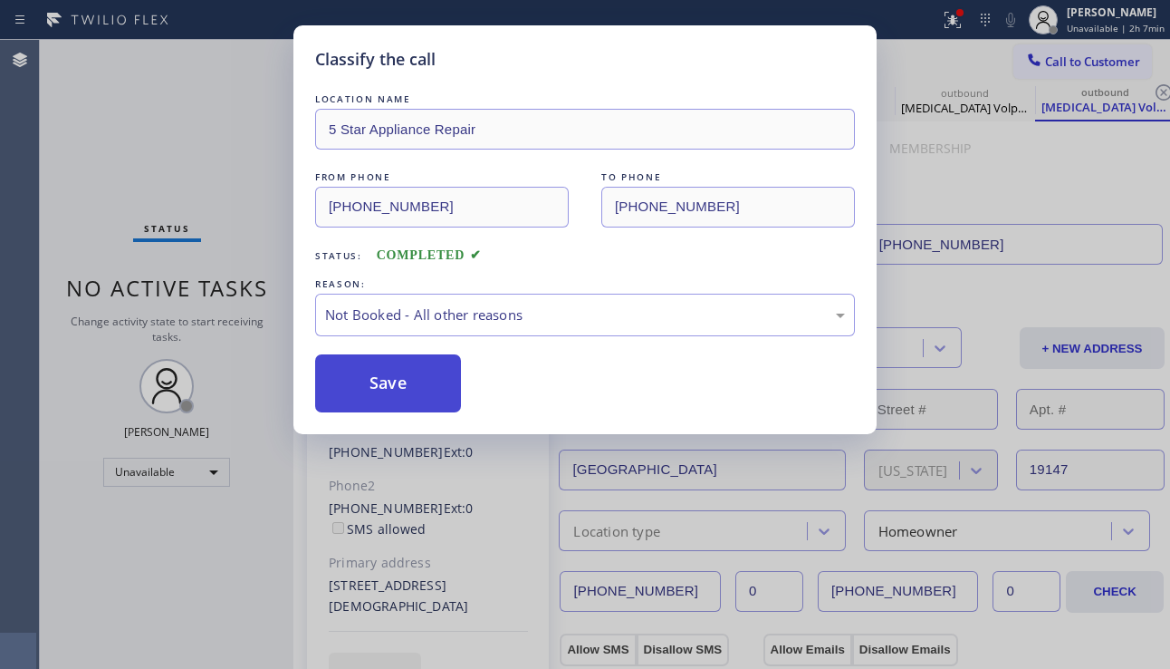
click at [366, 386] on button "Save" at bounding box center [388, 383] width 146 height 58
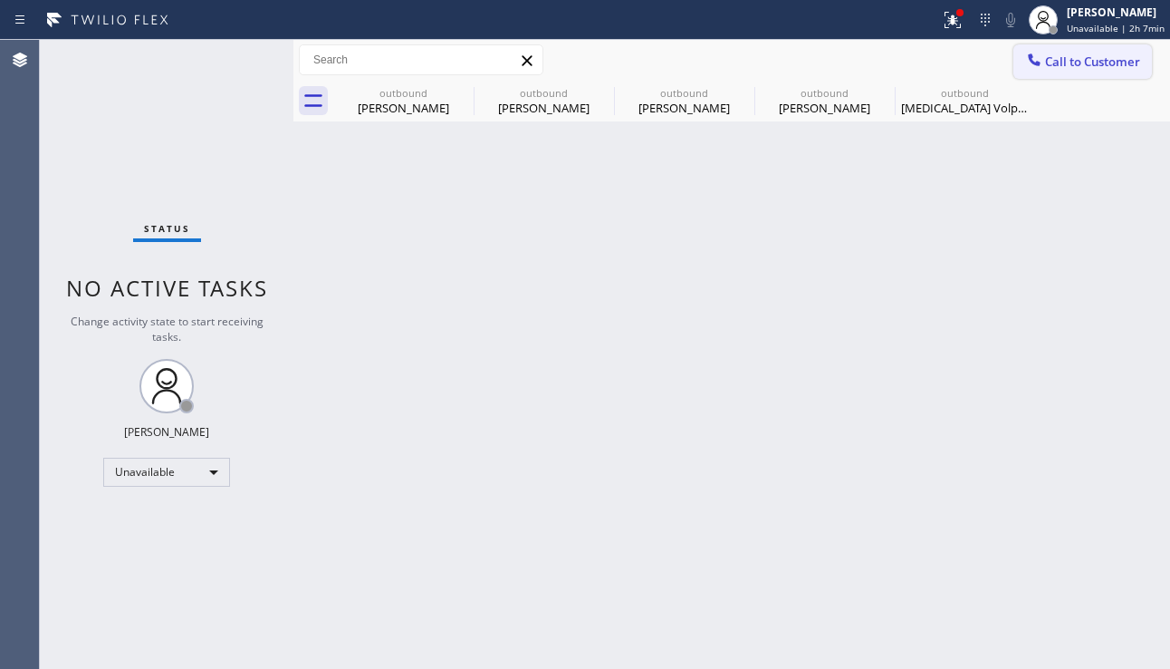
click at [1055, 62] on span "Call to Customer" at bounding box center [1092, 61] width 95 height 16
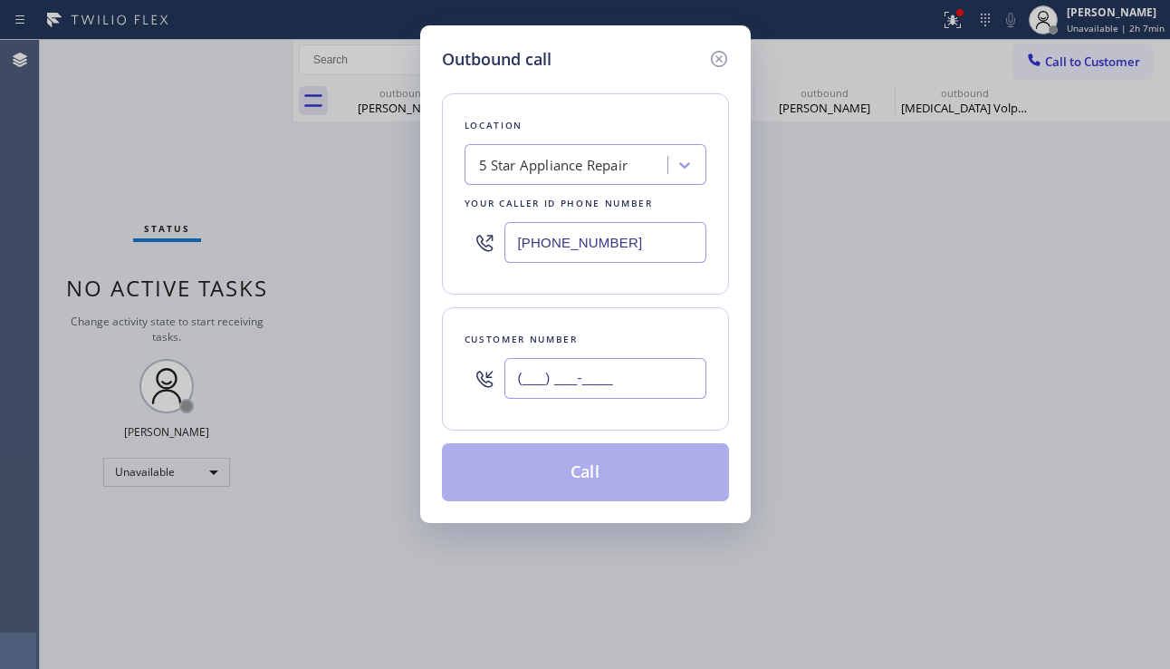
click at [612, 363] on input "(___) ___-____" at bounding box center [606, 378] width 202 height 41
paste input "267) 200-6278"
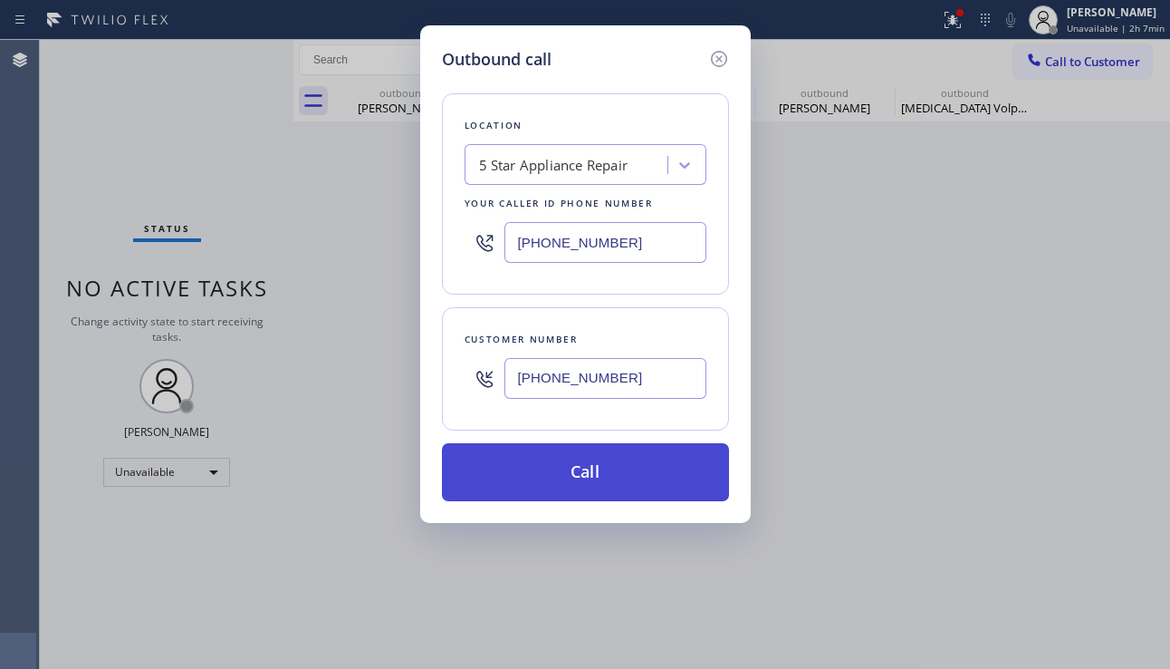
type input "[PHONE_NUMBER]"
click at [573, 479] on button "Call" at bounding box center [585, 472] width 287 height 58
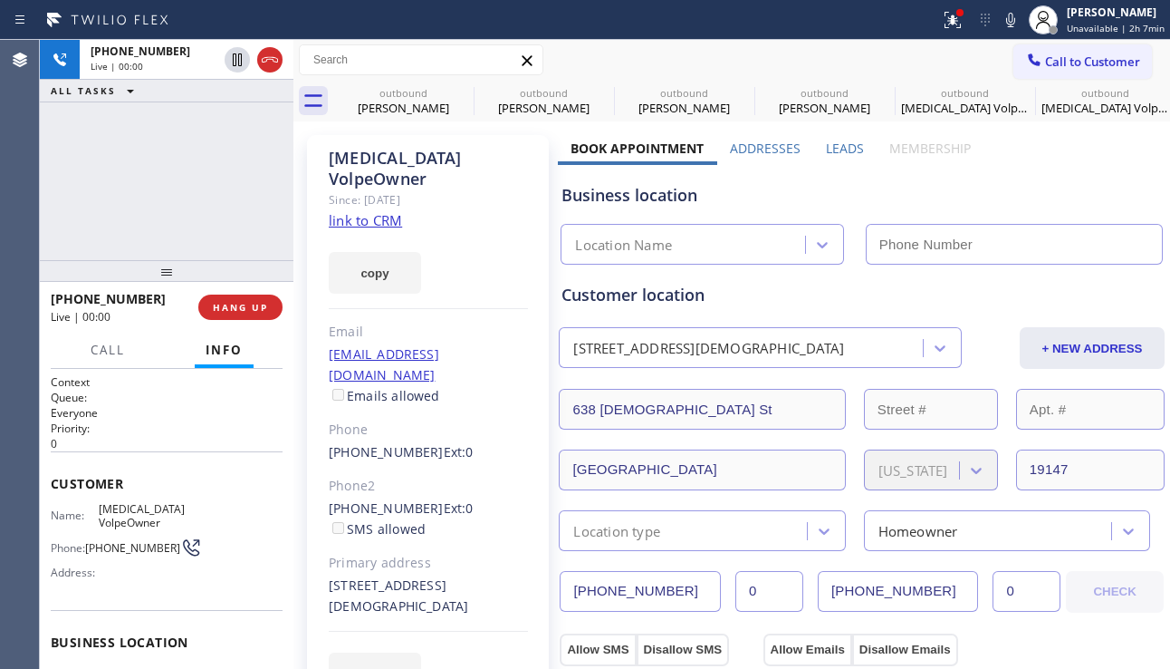
type input "[PHONE_NUMBER]"
click at [232, 292] on div "+12672006278 Live | 00:00 HANG UP" at bounding box center [167, 307] width 232 height 47
click at [231, 299] on button "HANG UP" at bounding box center [240, 306] width 84 height 25
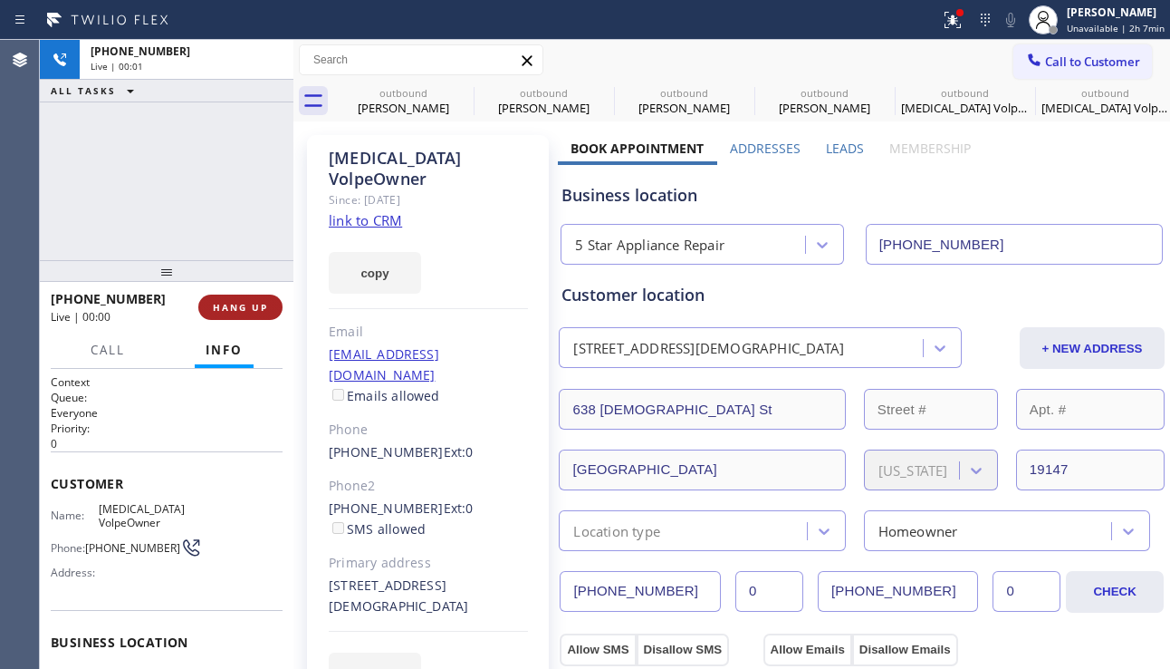
click at [233, 301] on span "HANG UP" at bounding box center [240, 307] width 55 height 13
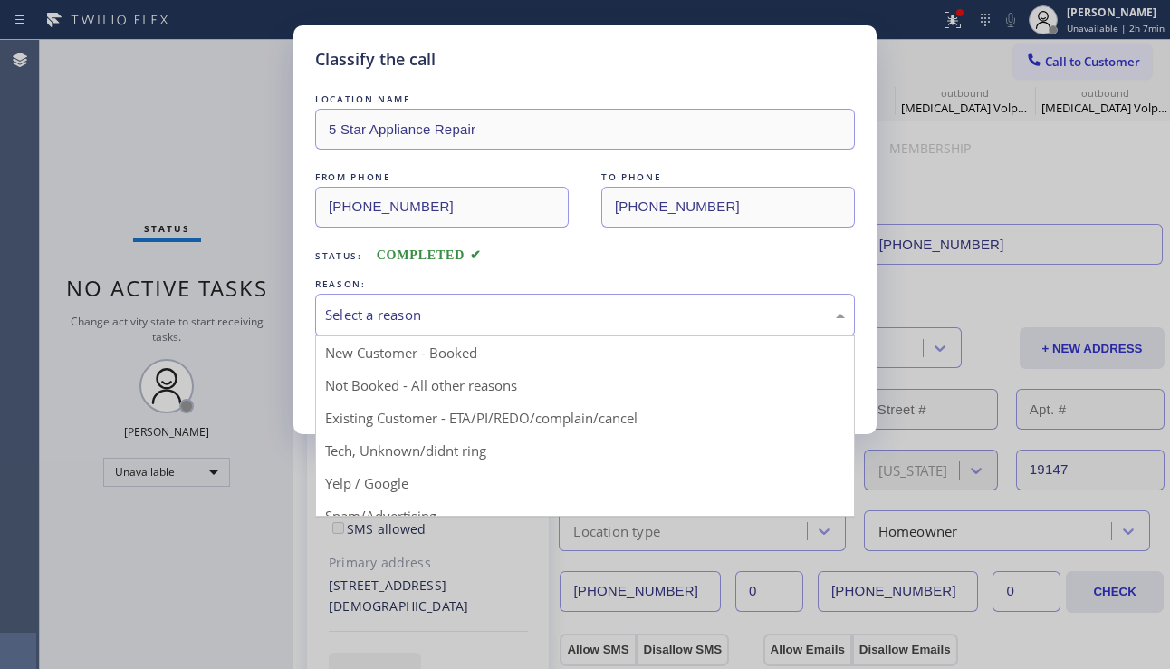
click at [345, 316] on div "Select a reason" at bounding box center [585, 314] width 520 height 21
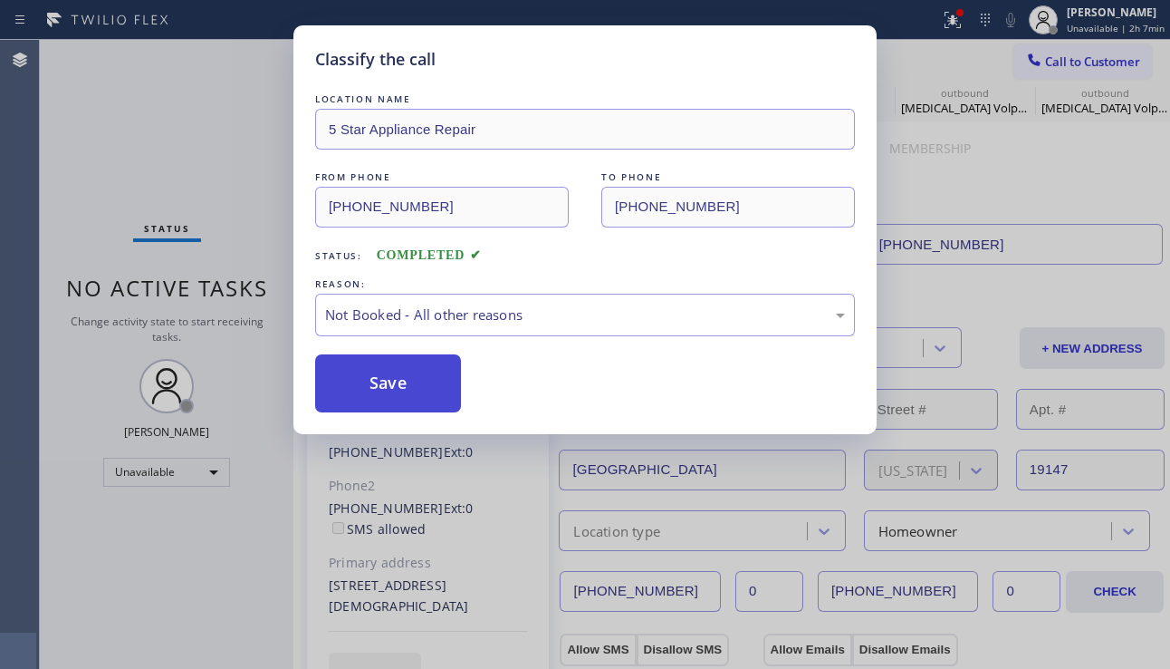
click at [341, 393] on button "Save" at bounding box center [388, 383] width 146 height 58
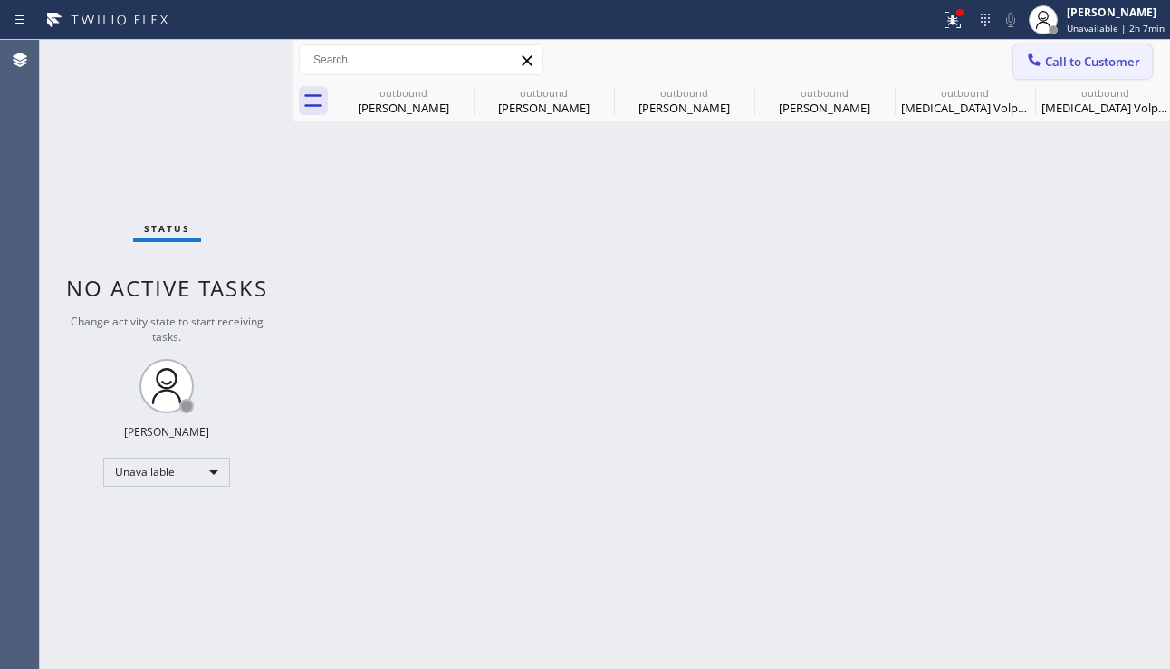
click at [1045, 58] on div at bounding box center [1035, 62] width 22 height 22
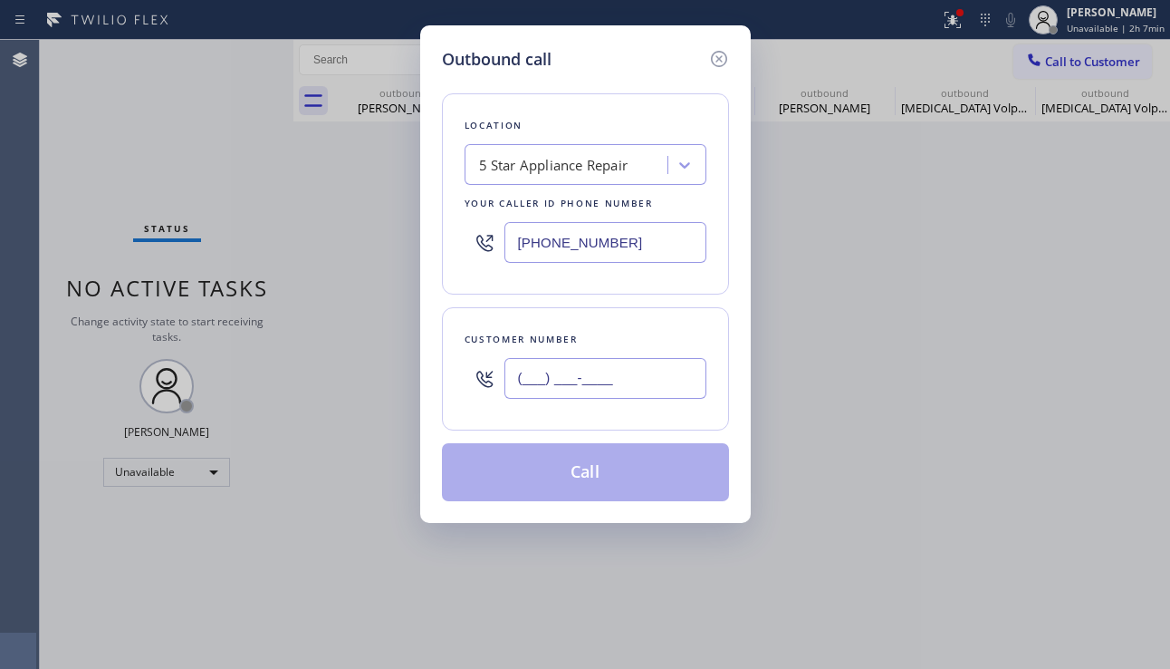
click at [647, 380] on input "(___) ___-____" at bounding box center [606, 378] width 202 height 41
paste input "323) 660-2365"
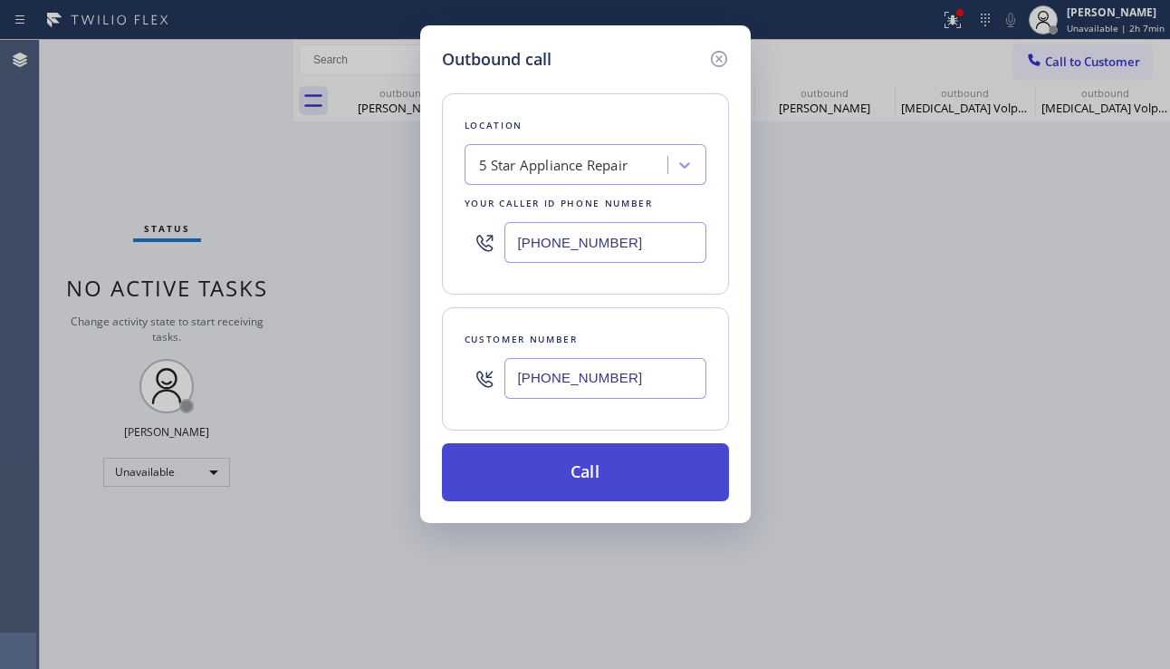
type input "(323) 660-2365"
click at [625, 465] on button "Call" at bounding box center [585, 472] width 287 height 58
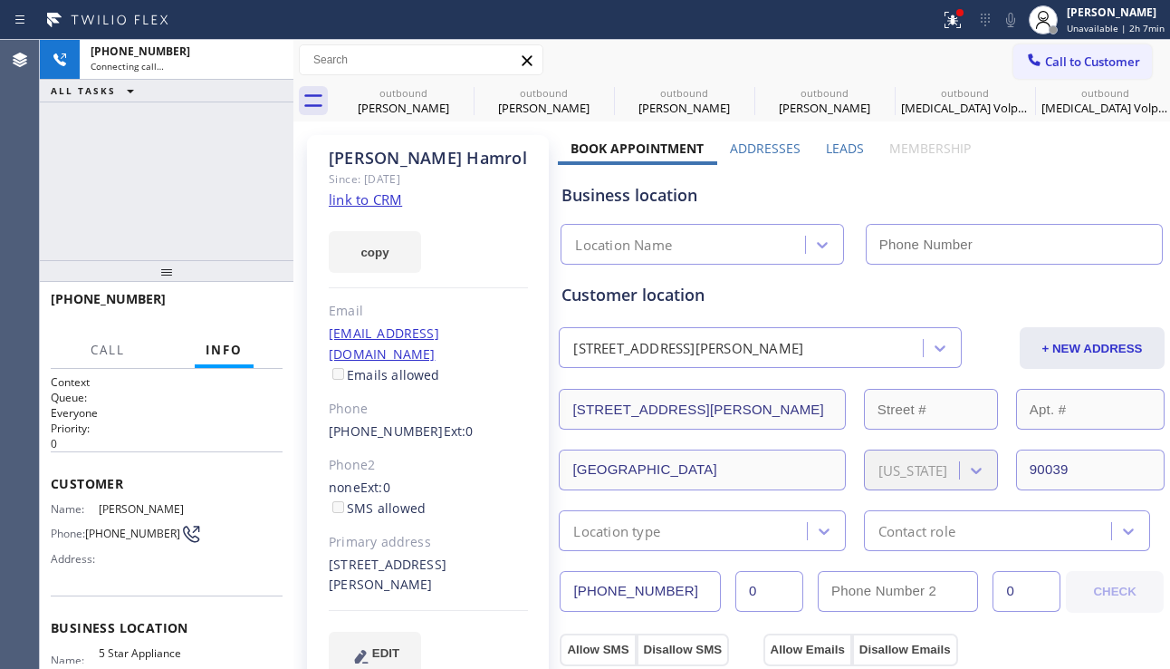
type input "[PHONE_NUMBER]"
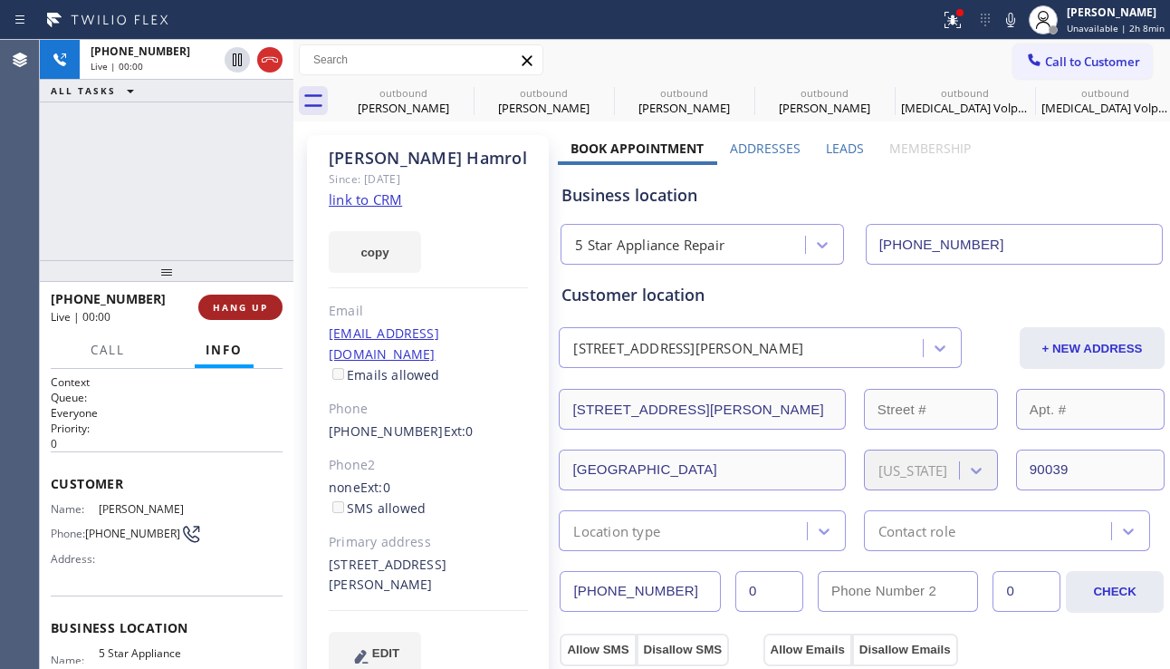
click at [239, 299] on button "HANG UP" at bounding box center [240, 306] width 84 height 25
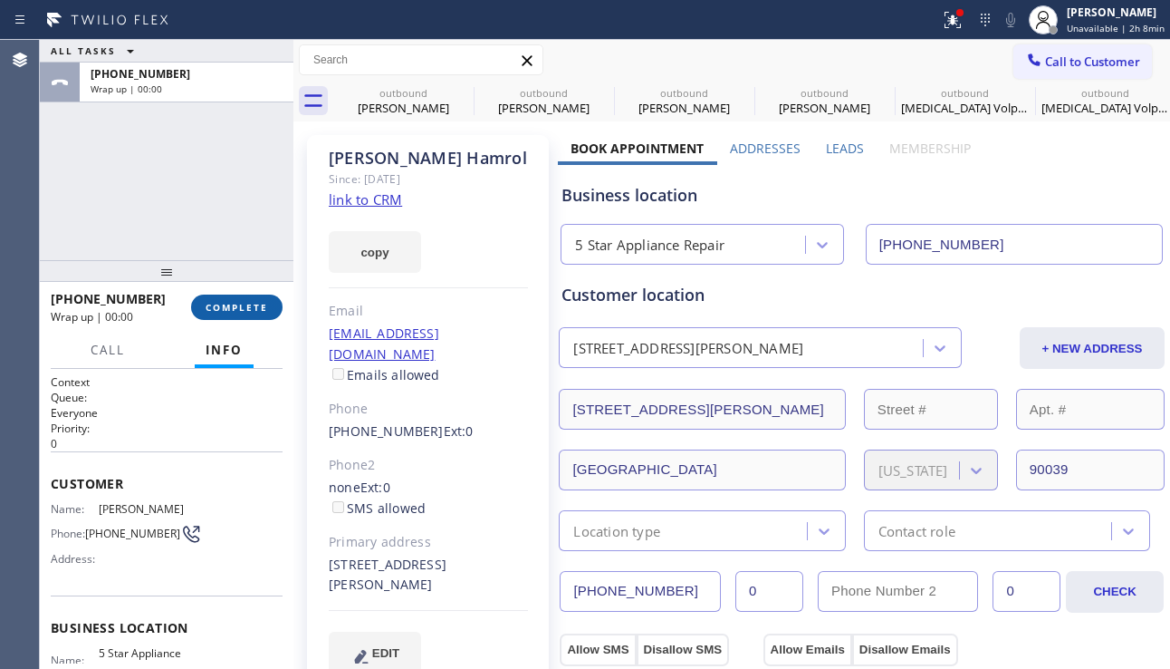
click at [240, 303] on span "COMPLETE" at bounding box center [237, 307] width 63 height 13
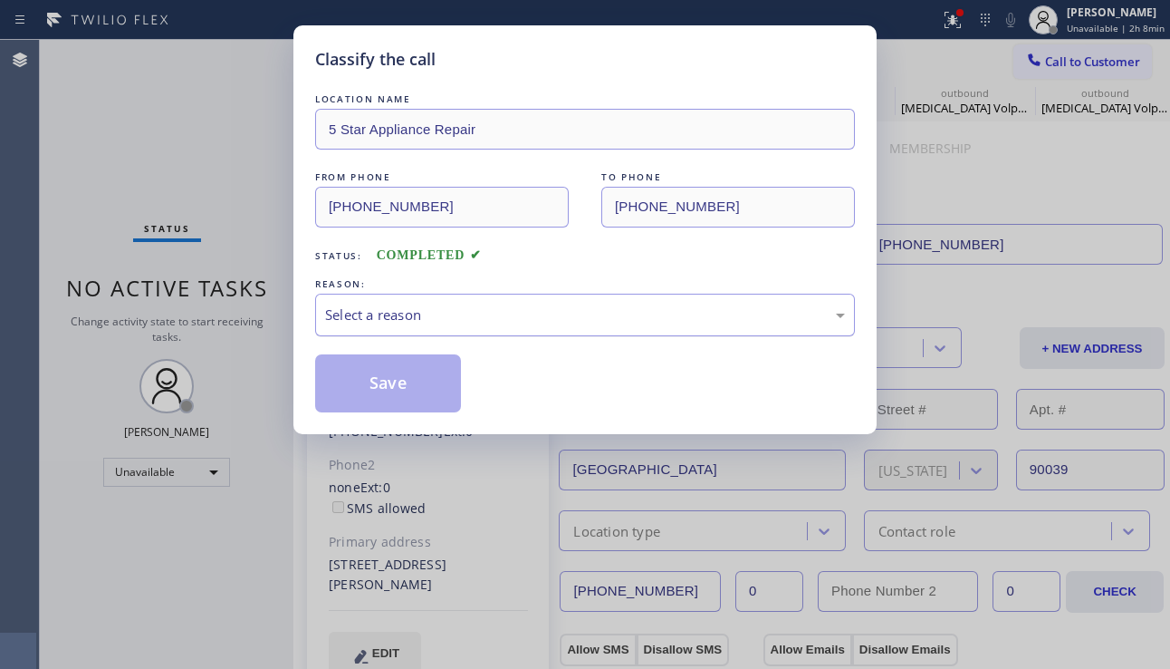
click at [364, 321] on div "Select a reason" at bounding box center [585, 314] width 520 height 21
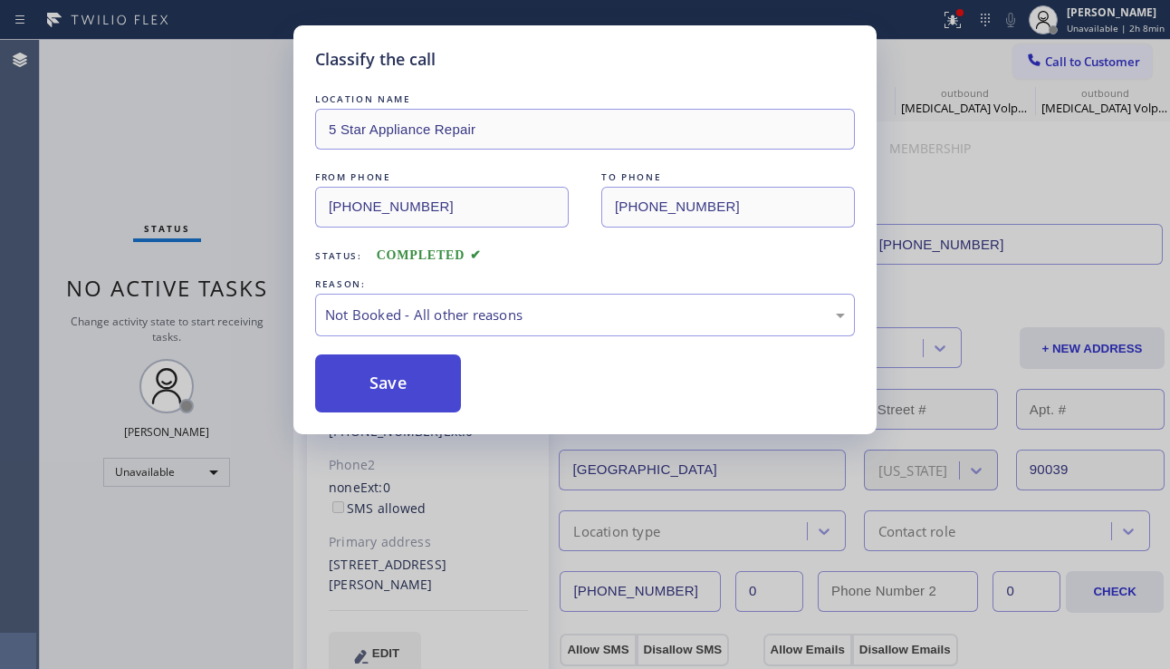
click at [380, 396] on button "Save" at bounding box center [388, 383] width 146 height 58
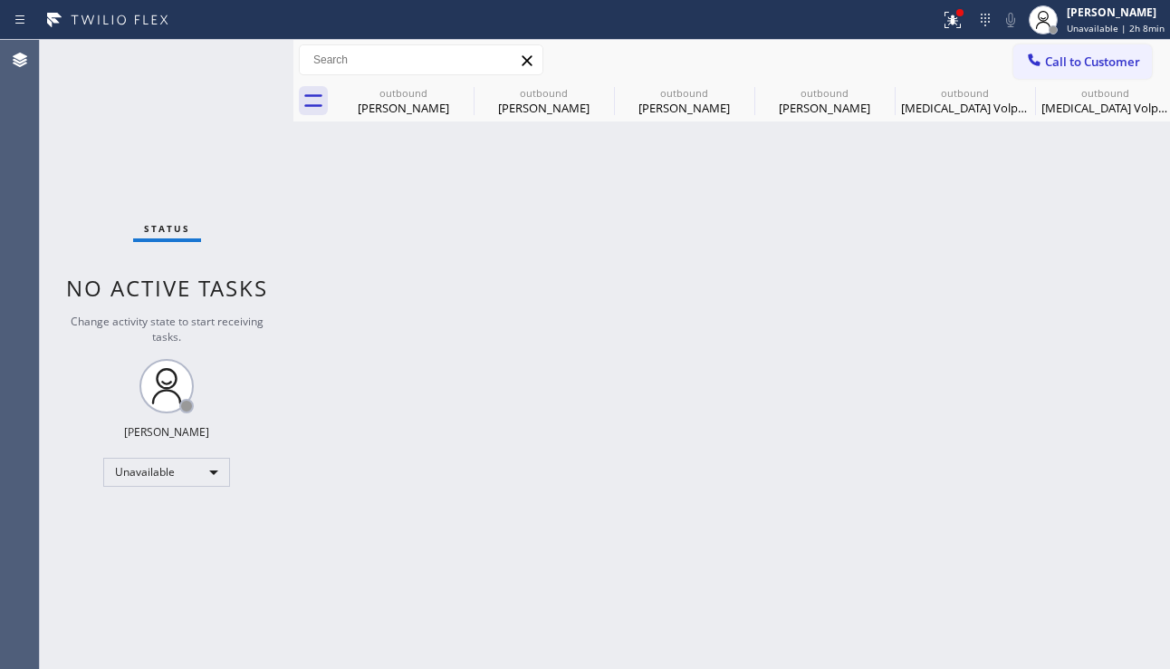
click at [1063, 68] on span "Call to Customer" at bounding box center [1092, 61] width 95 height 16
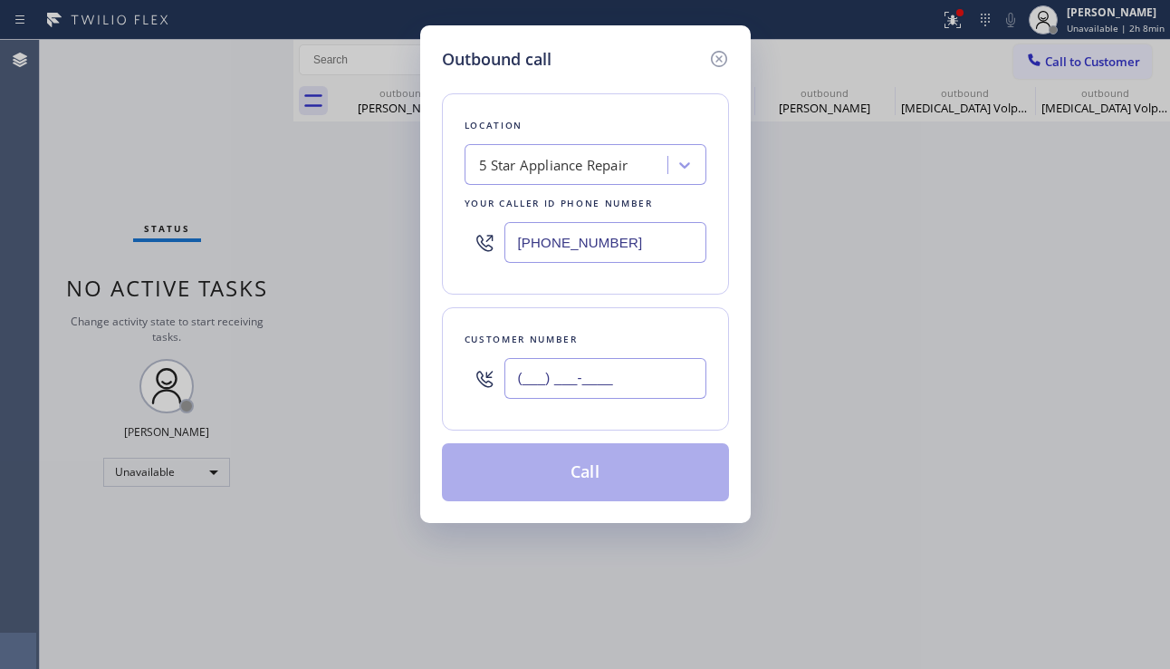
click at [630, 379] on input "(___) ___-____" at bounding box center [606, 378] width 202 height 41
paste input "424) 442-9153"
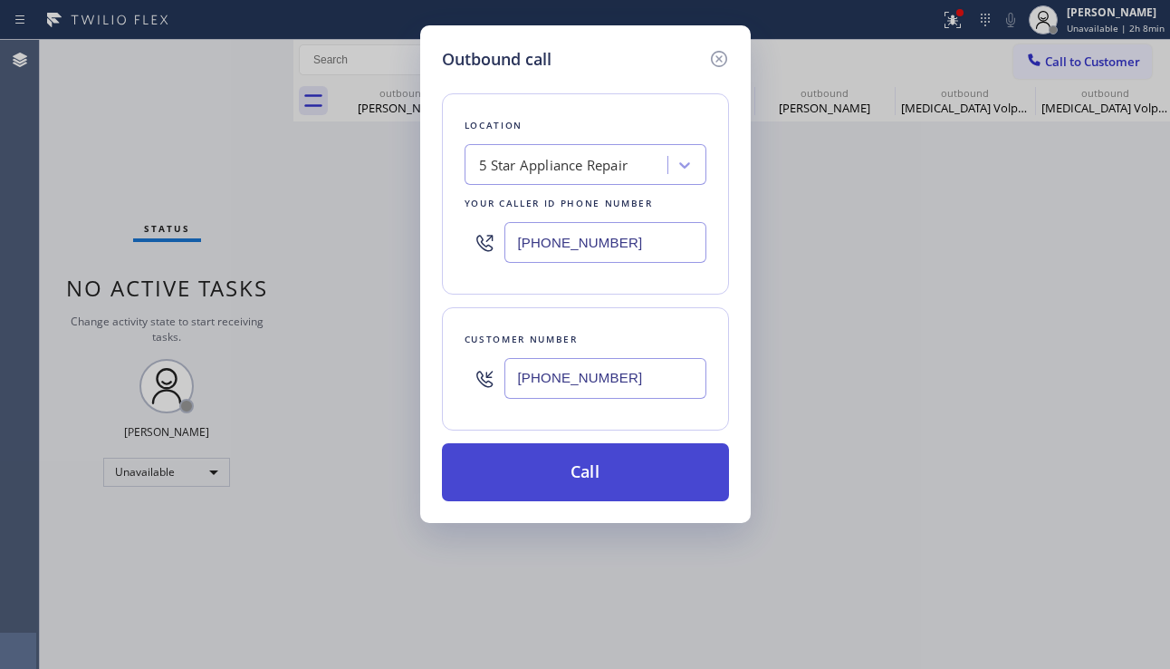
type input "(424) 442-9153"
click at [573, 478] on button "Call" at bounding box center [585, 472] width 287 height 58
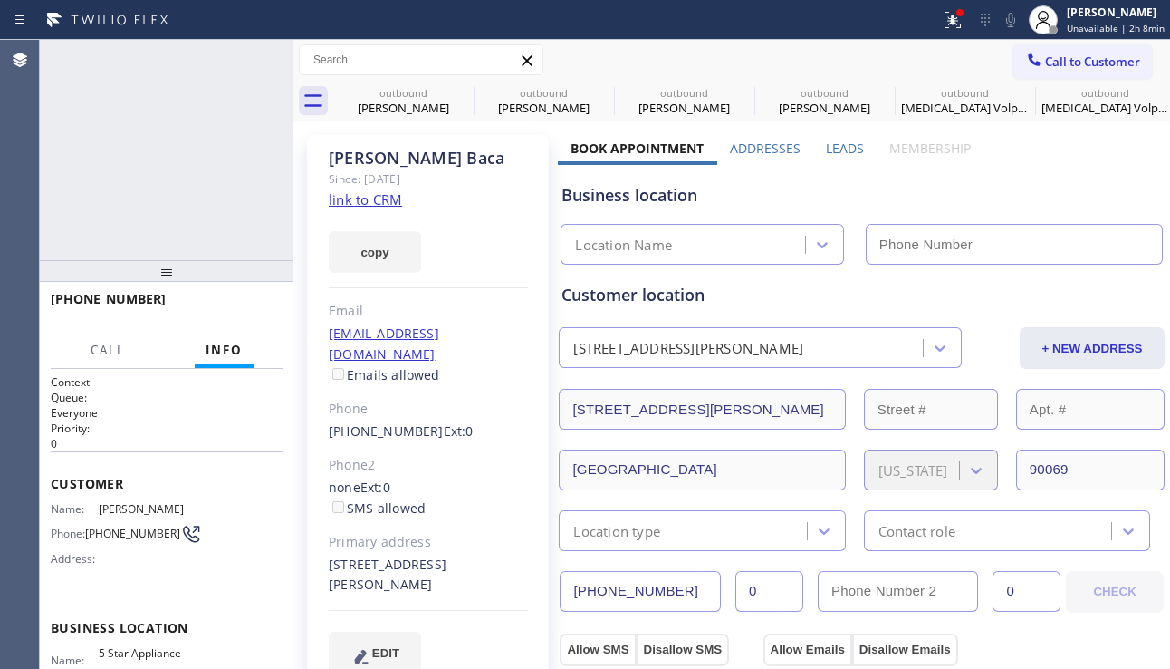
type input "[PHONE_NUMBER]"
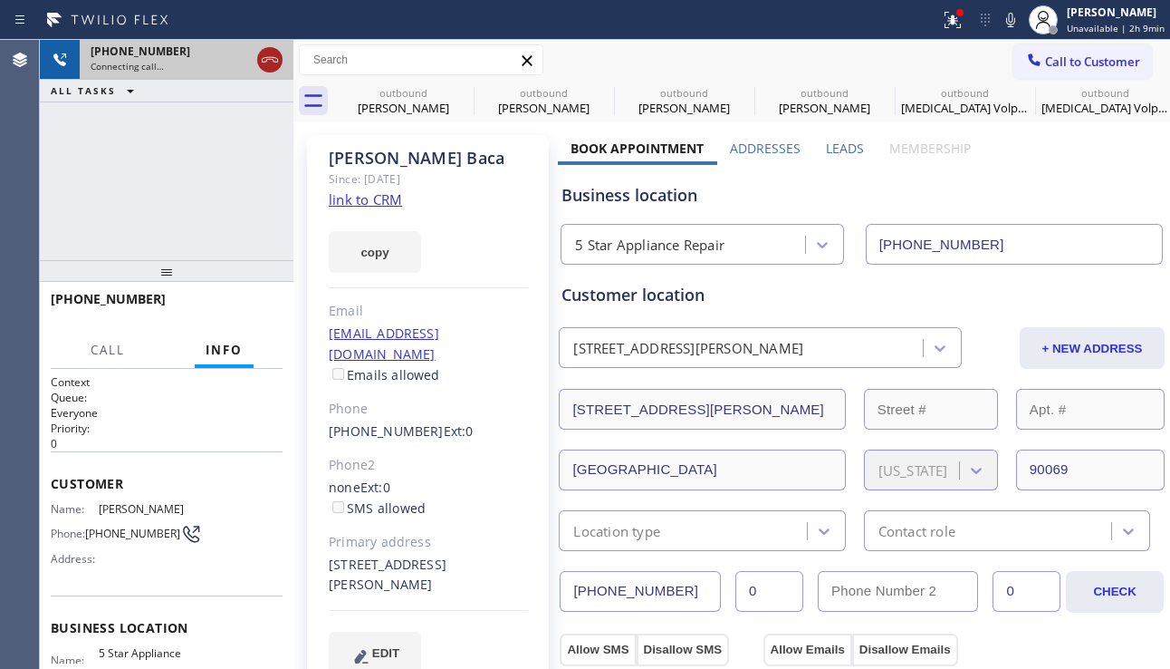
click at [265, 63] on icon at bounding box center [270, 60] width 22 height 22
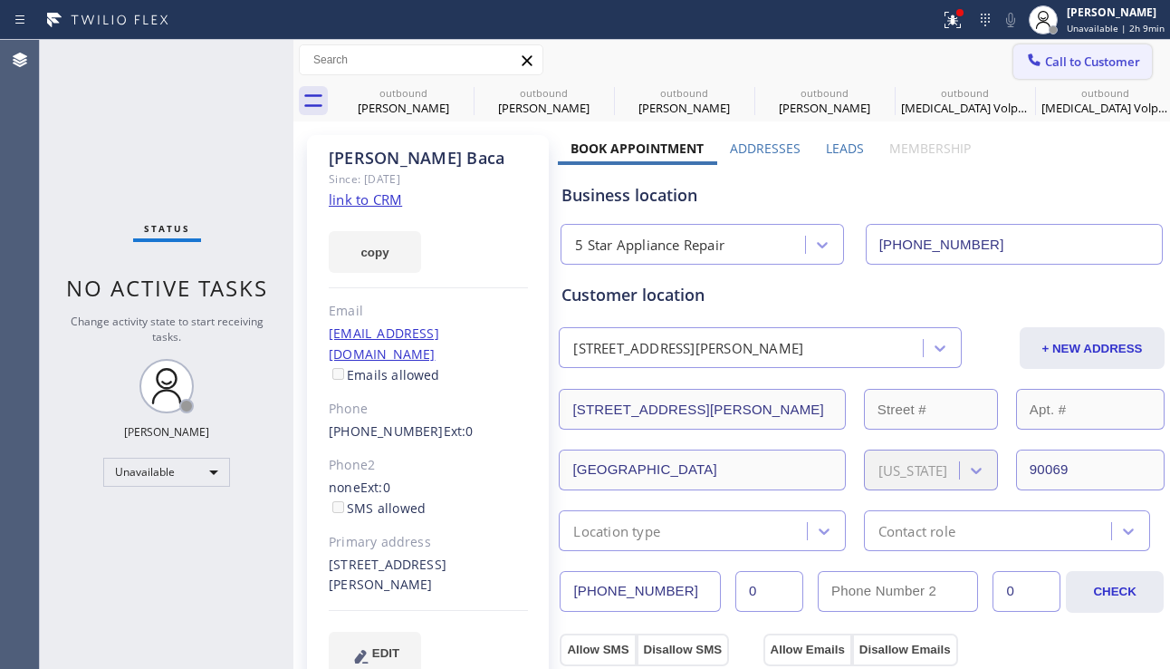
click at [1055, 51] on button "Call to Customer" at bounding box center [1083, 61] width 139 height 34
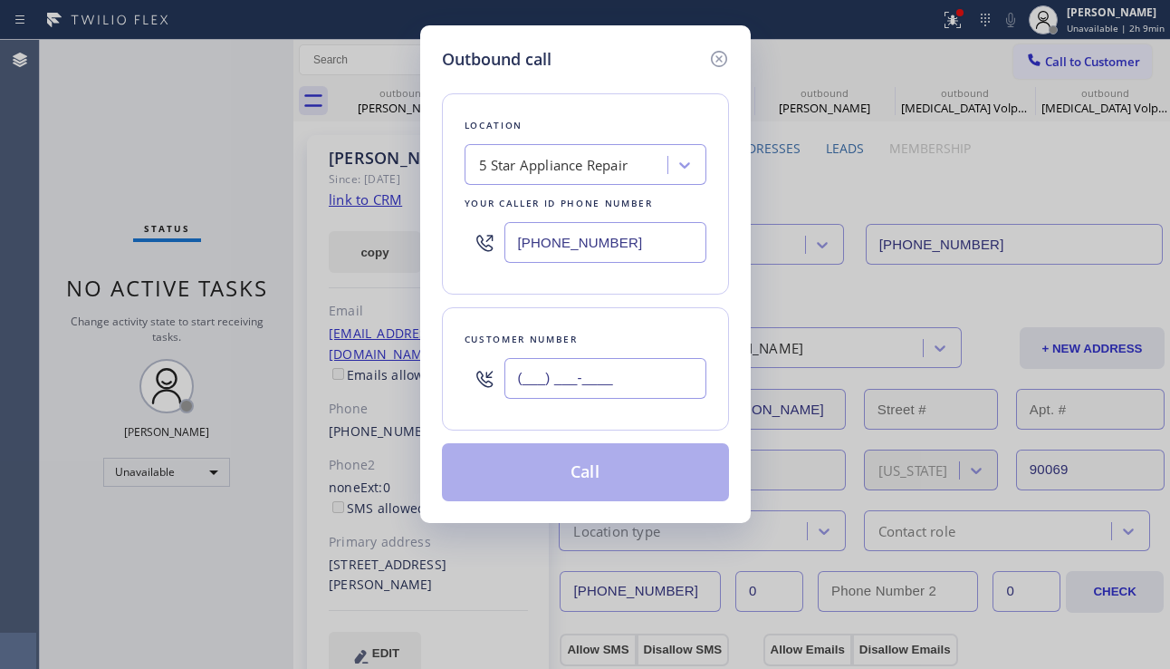
click at [611, 373] on input "(___) ___-____" at bounding box center [606, 378] width 202 height 41
paste input "818) 612-0265"
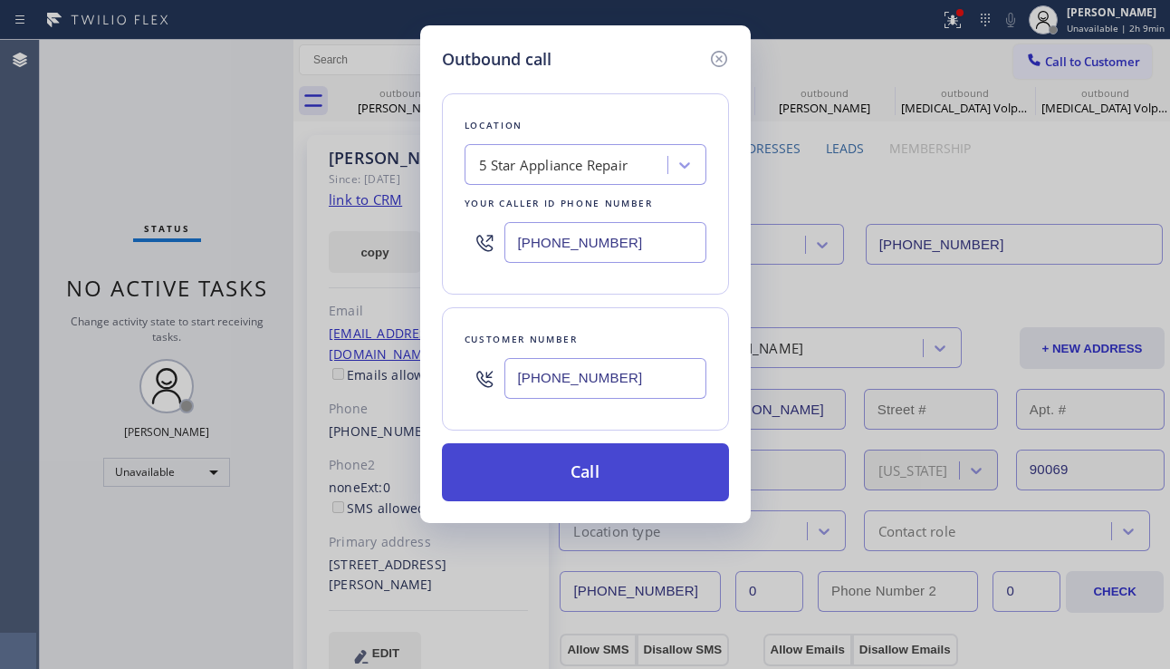
type input "(818) 612-0265"
click at [602, 494] on button "Call" at bounding box center [585, 472] width 287 height 58
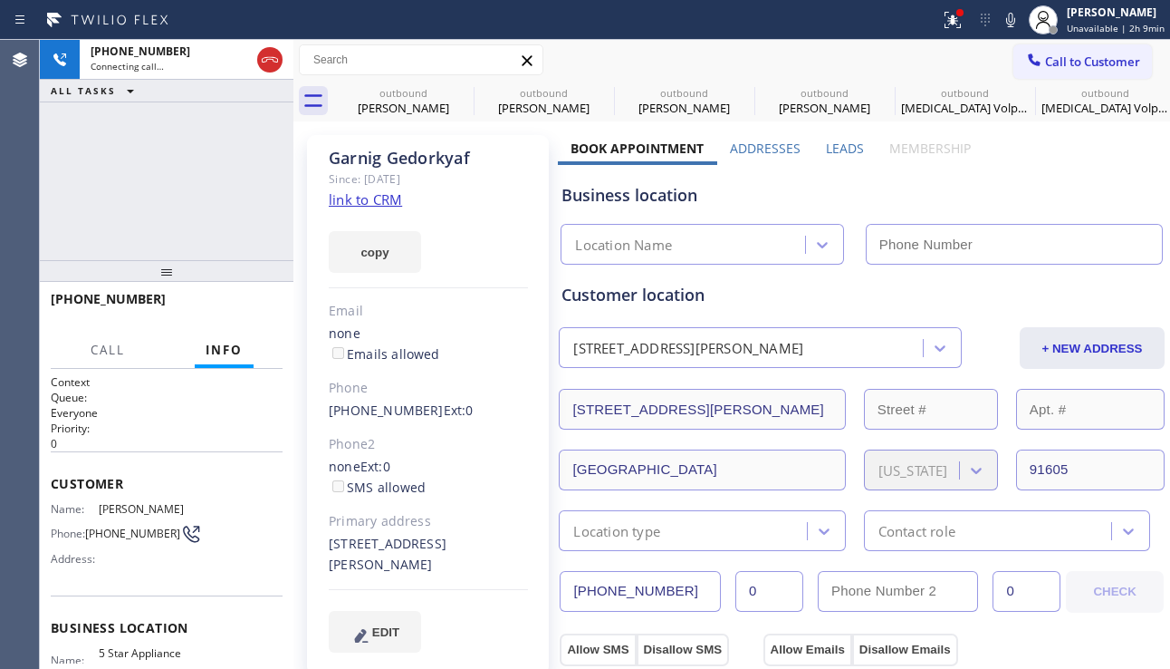
type input "[PHONE_NUMBER]"
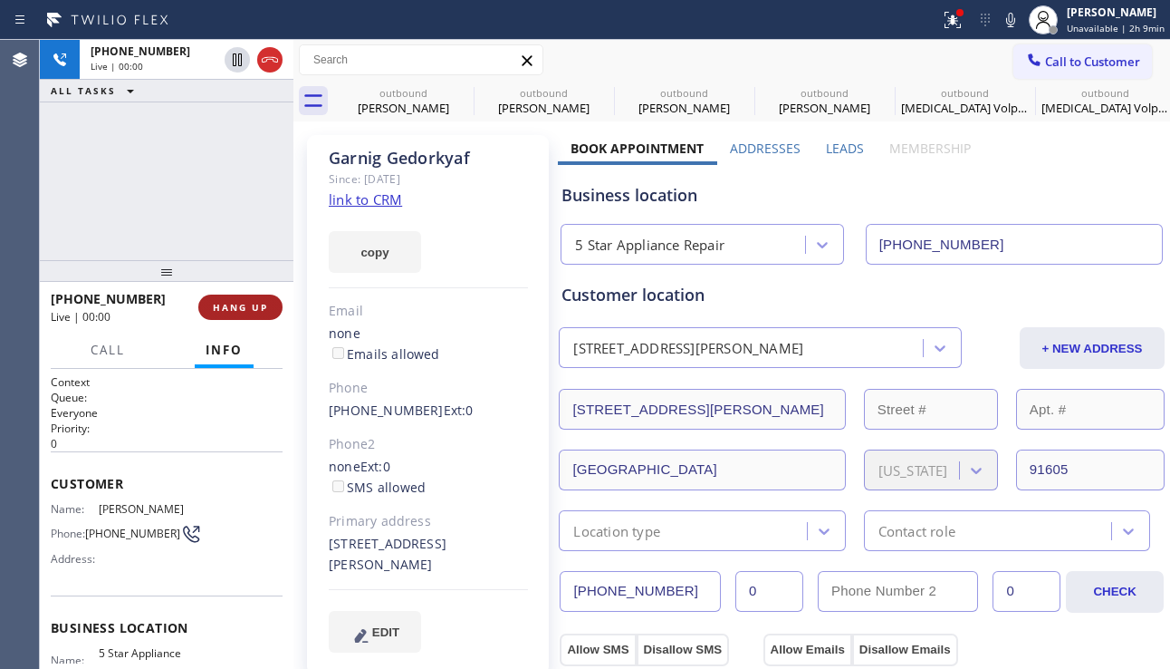
click at [226, 316] on button "HANG UP" at bounding box center [240, 306] width 84 height 25
click at [226, 315] on button "HANG UP" at bounding box center [240, 306] width 84 height 25
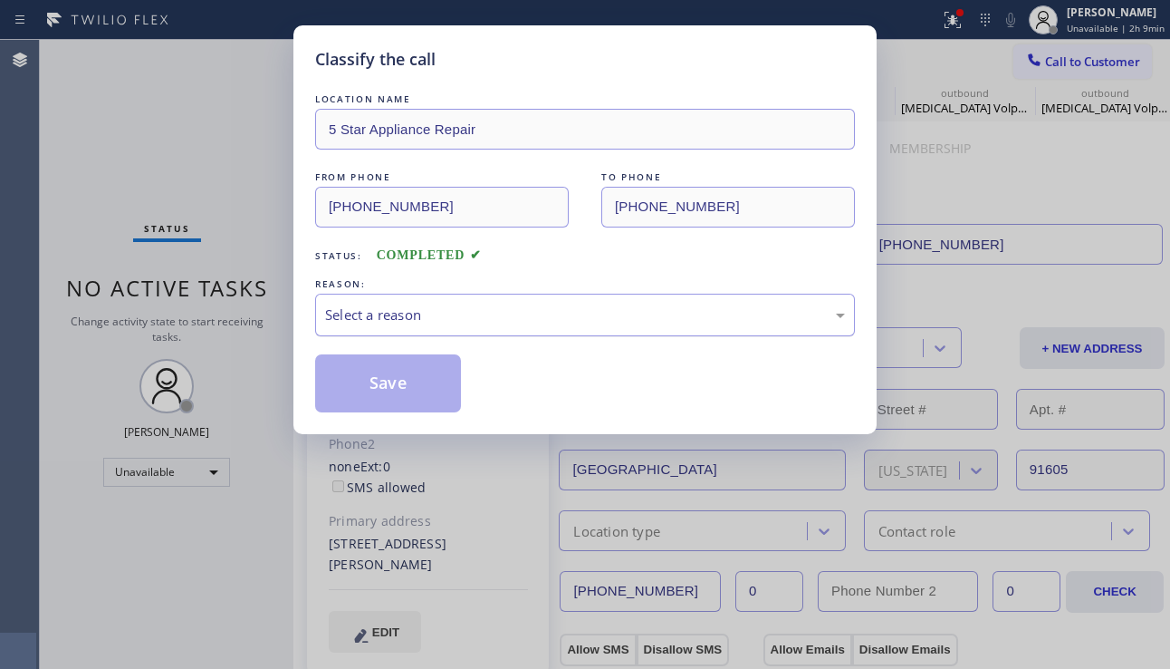
click at [405, 314] on div "Select a reason" at bounding box center [585, 314] width 520 height 21
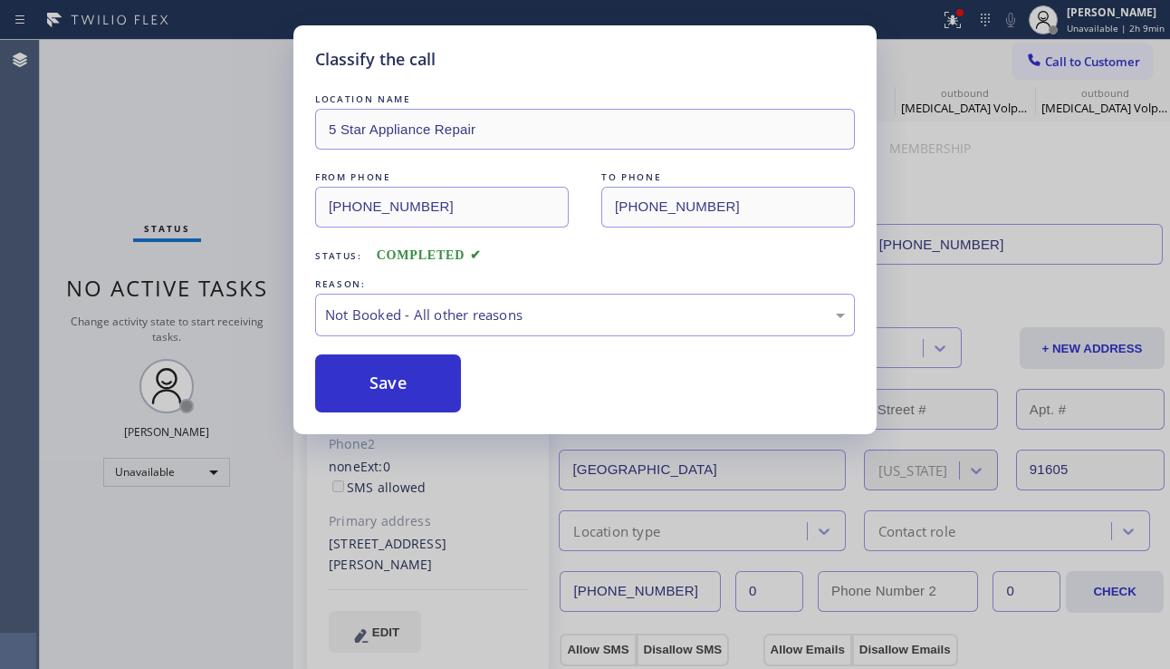
click at [381, 384] on button "Save" at bounding box center [388, 383] width 146 height 58
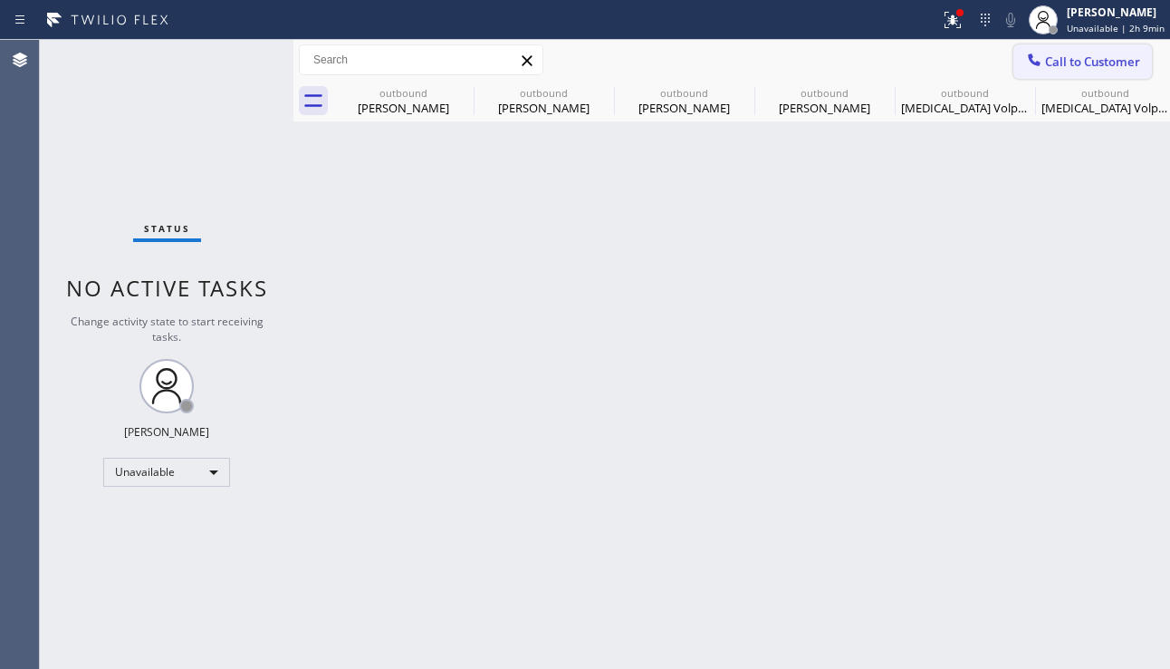
drag, startPoint x: 1047, startPoint y: 59, endPoint x: 941, endPoint y: 149, distance: 139.4
click at [1047, 60] on span "Call to Customer" at bounding box center [1092, 61] width 95 height 16
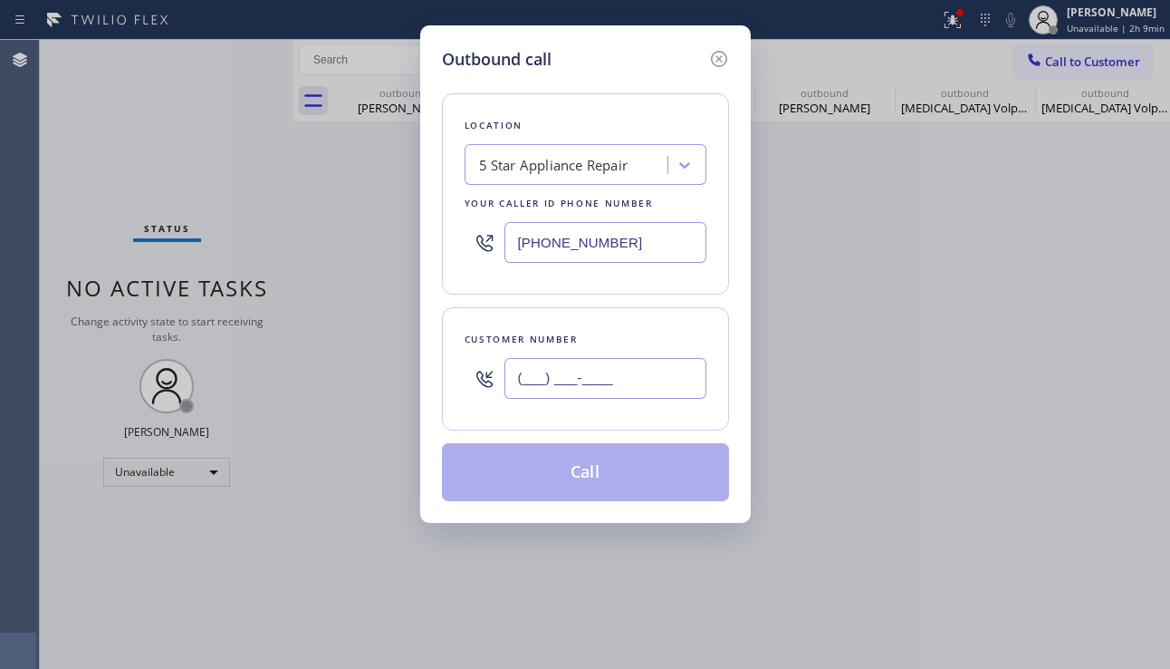
click at [655, 371] on input "(___) ___-____" at bounding box center [606, 378] width 202 height 41
paste input "661) 295-5966"
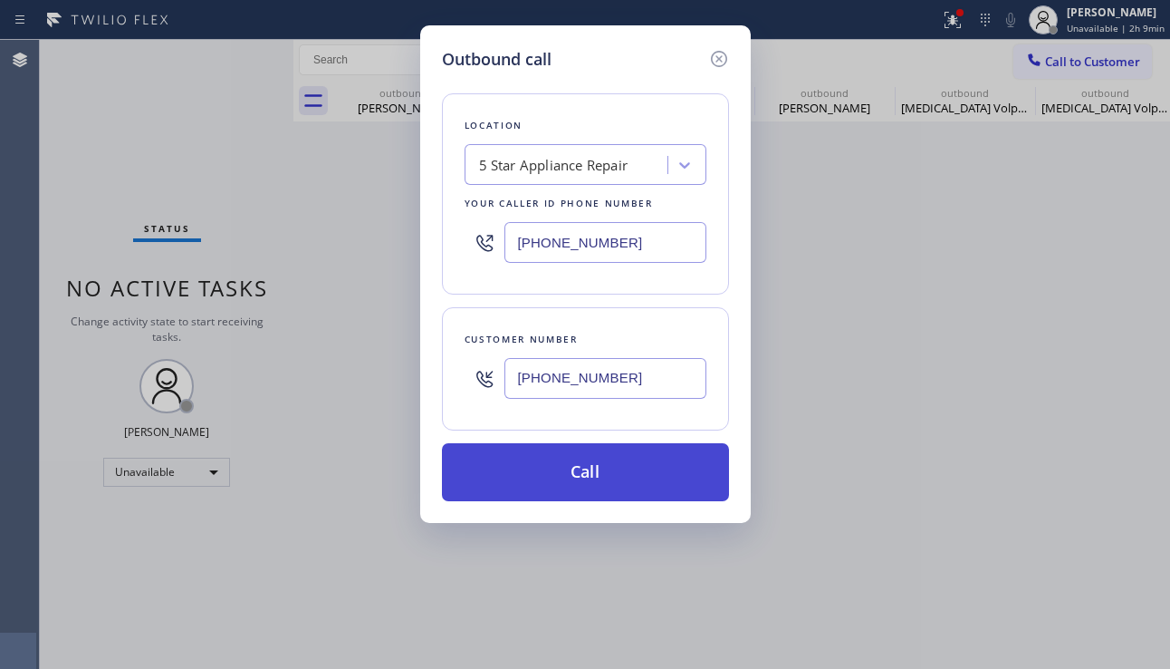
type input "(661) 295-5966"
click at [676, 473] on button "Call" at bounding box center [585, 472] width 287 height 58
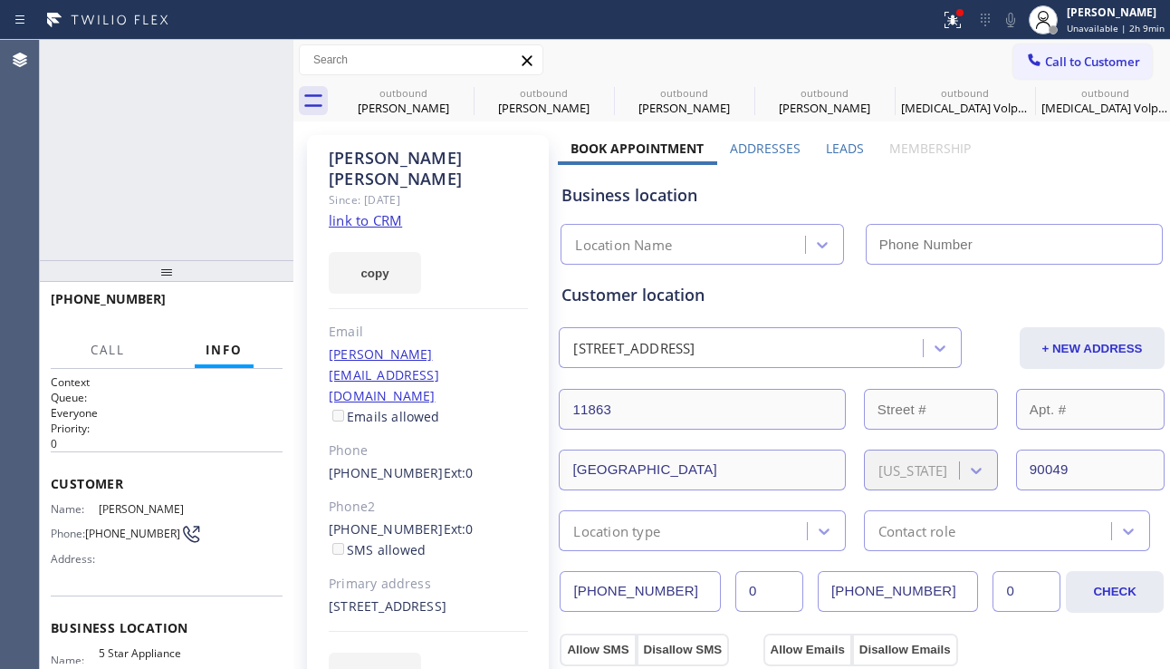
type input "[PHONE_NUMBER]"
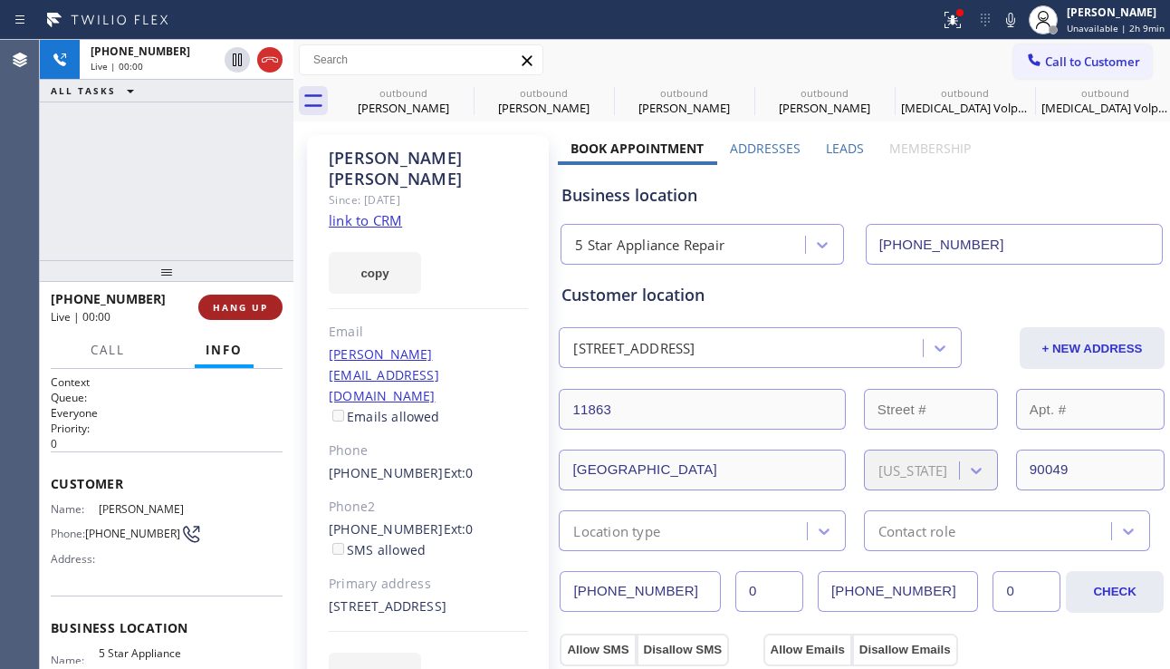
click at [251, 307] on span "HANG UP" at bounding box center [240, 307] width 55 height 13
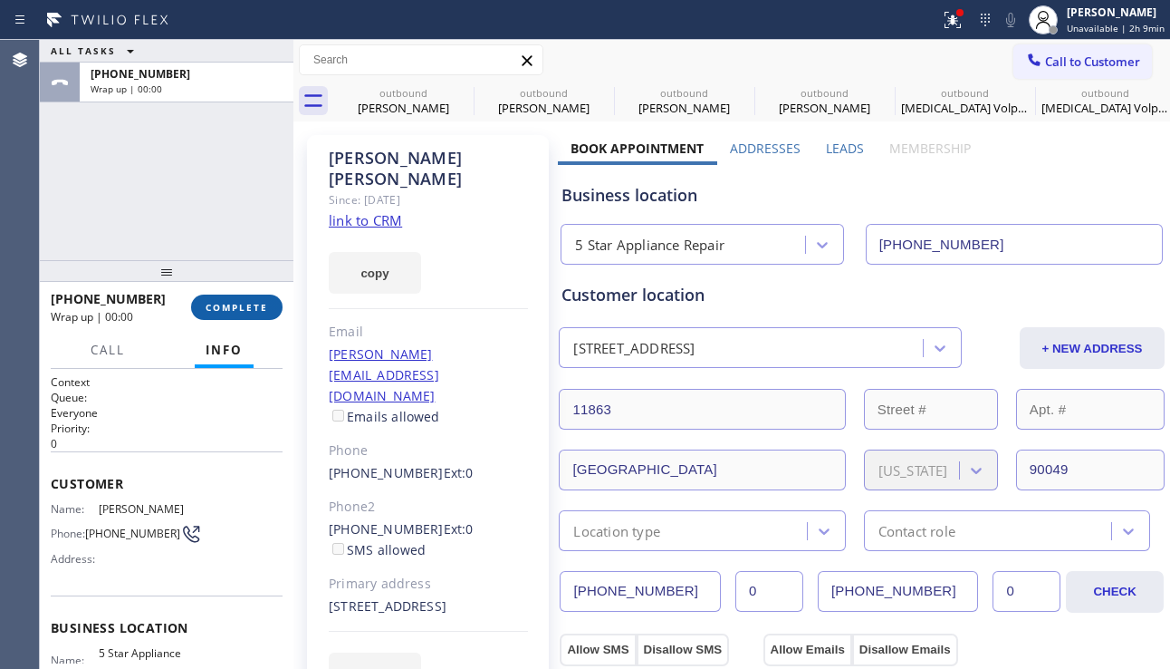
click at [265, 302] on span "COMPLETE" at bounding box center [237, 307] width 63 height 13
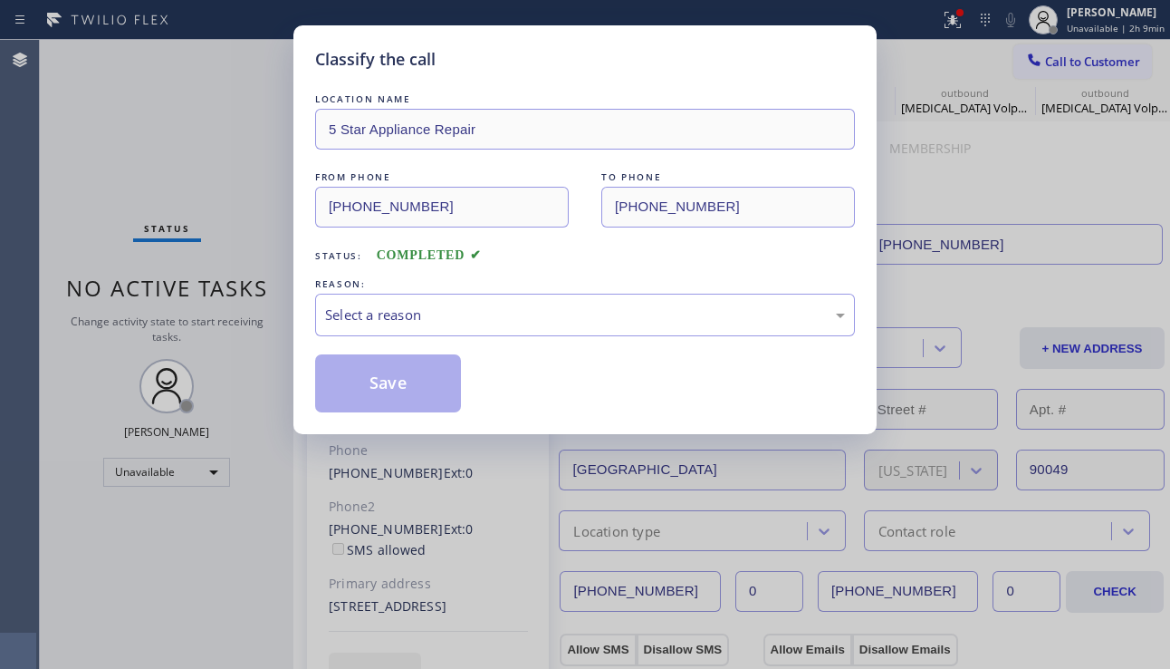
click at [402, 302] on div "Select a reason" at bounding box center [585, 315] width 540 height 43
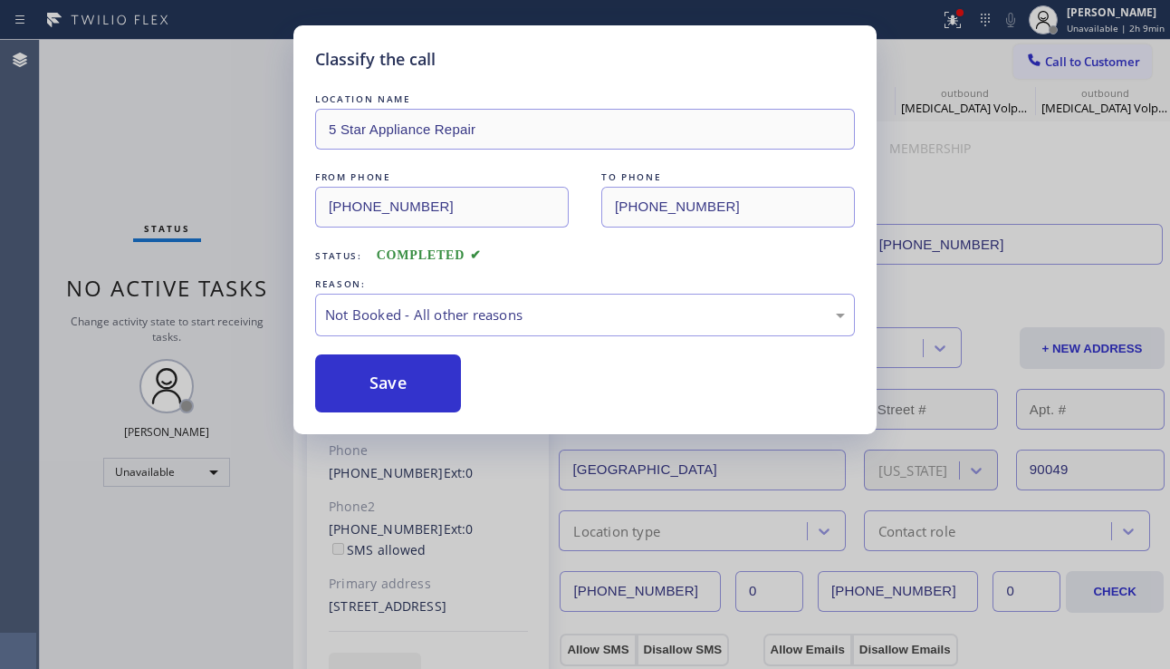
click at [391, 377] on button "Save" at bounding box center [388, 383] width 146 height 58
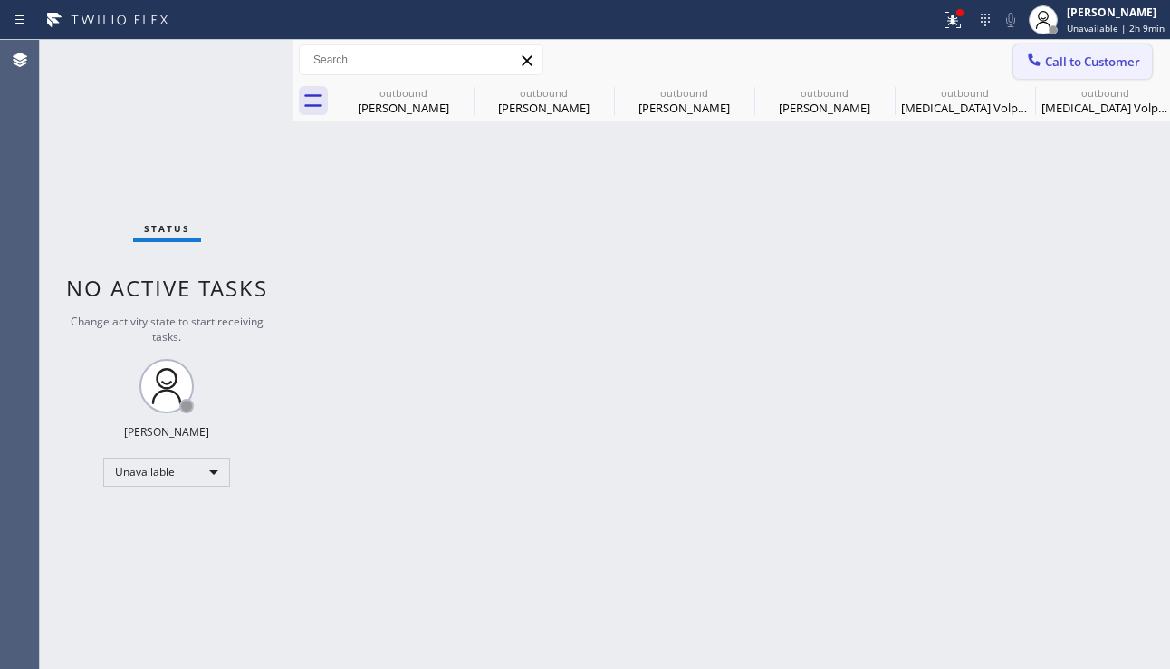
click at [1060, 55] on span "Call to Customer" at bounding box center [1092, 61] width 95 height 16
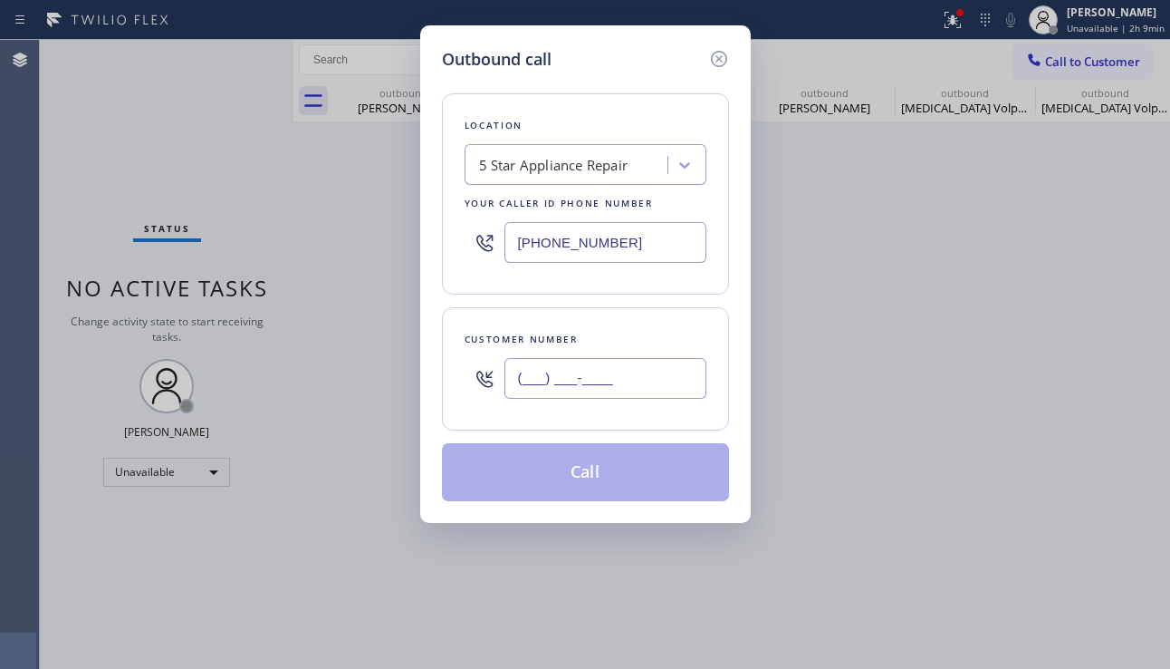
click at [622, 378] on input "(___) ___-____" at bounding box center [606, 378] width 202 height 41
paste input "818) 294-3911"
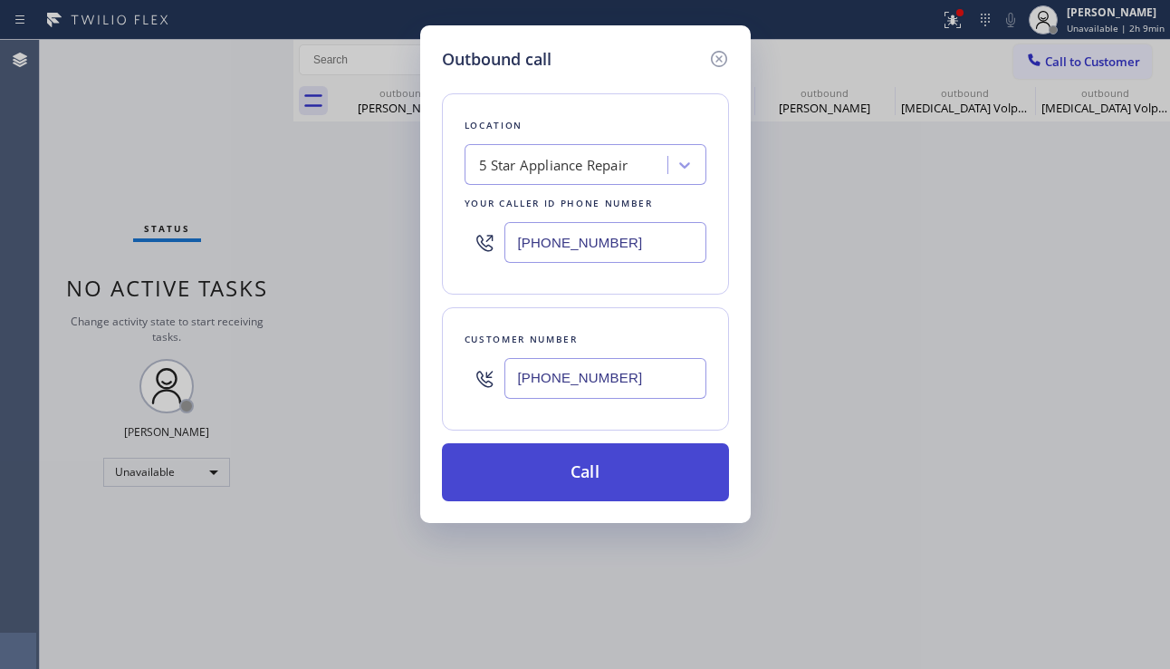
type input "(818) 294-3911"
click at [550, 464] on button "Call" at bounding box center [585, 472] width 287 height 58
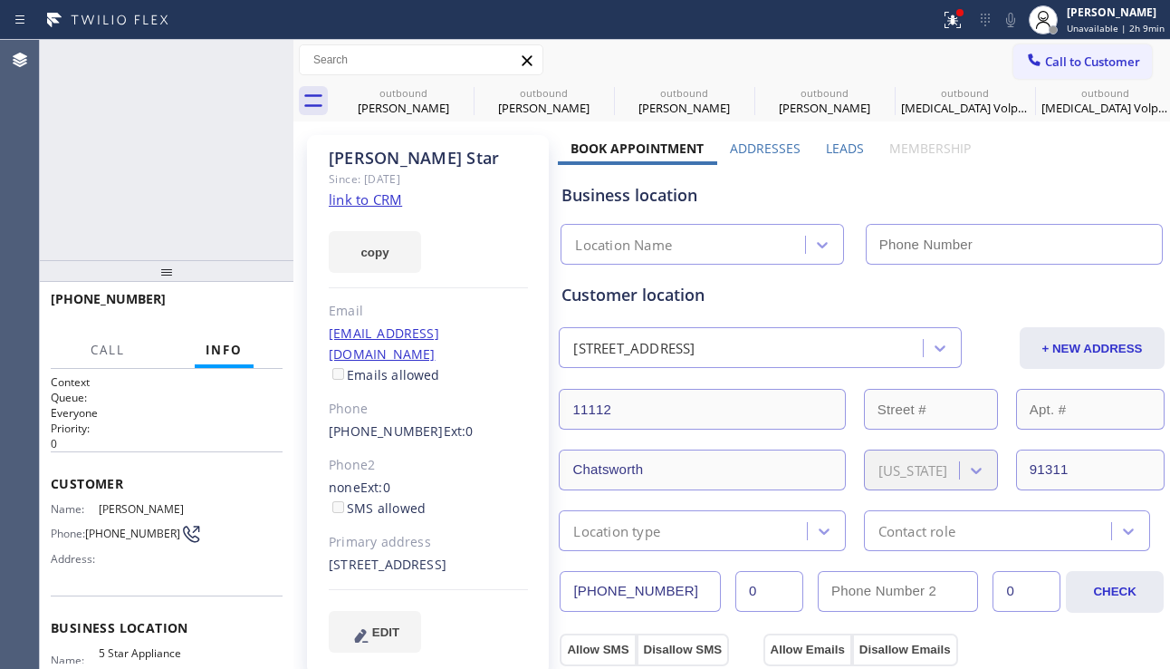
type input "[PHONE_NUMBER]"
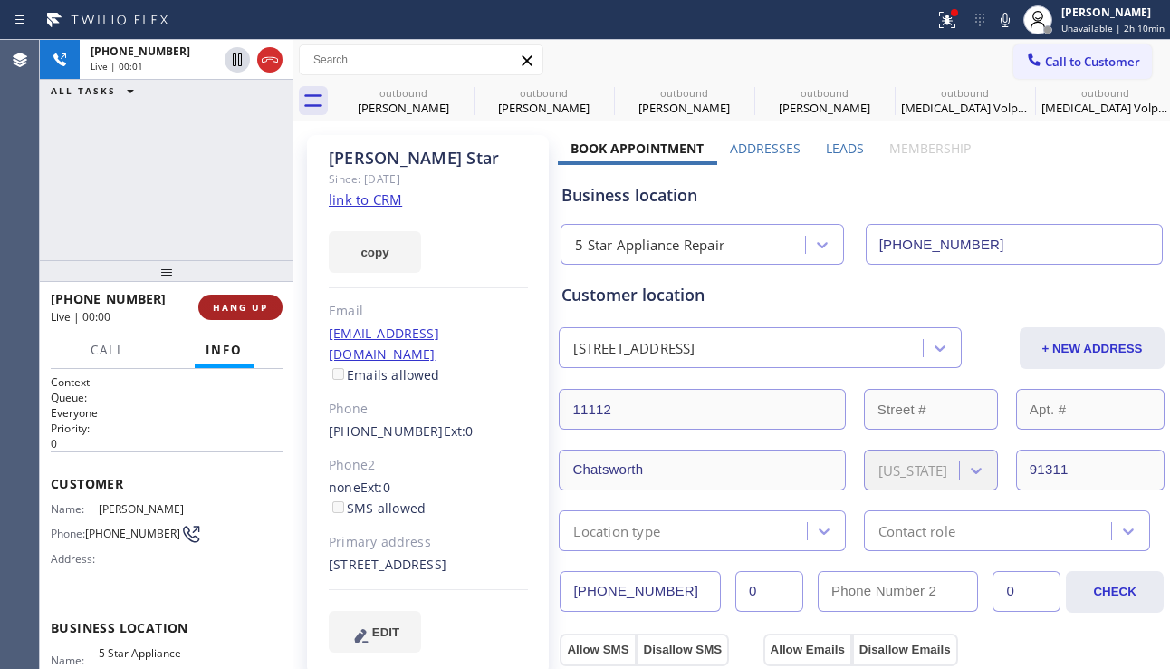
click at [244, 313] on span "HANG UP" at bounding box center [240, 307] width 55 height 13
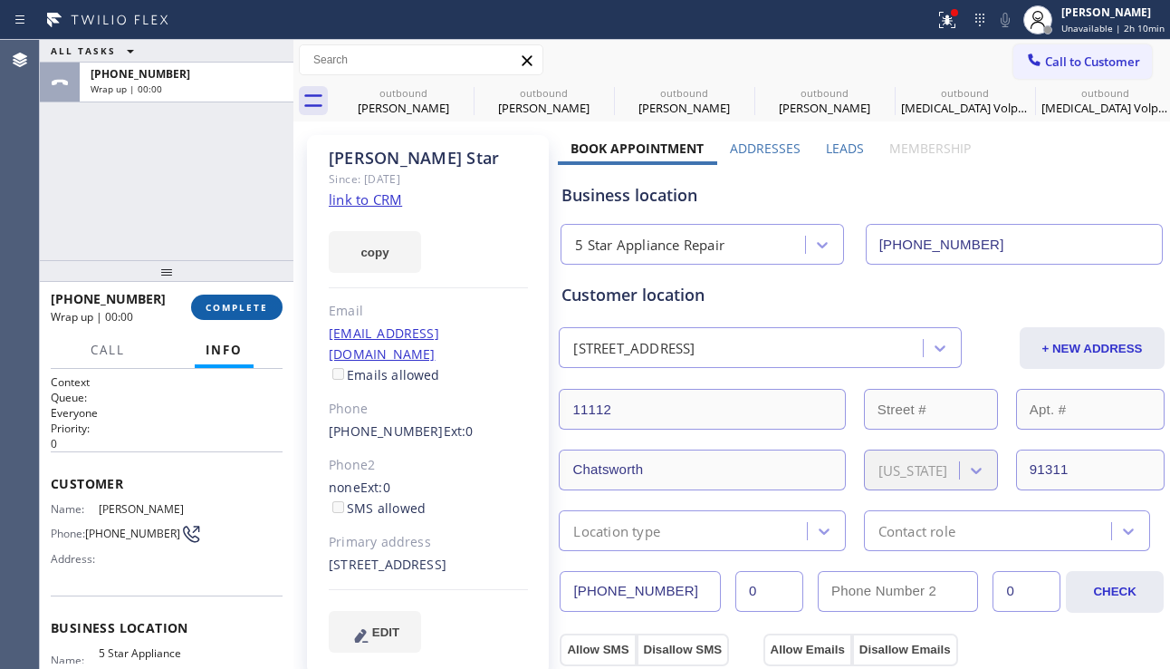
click at [253, 312] on span "COMPLETE" at bounding box center [237, 307] width 63 height 13
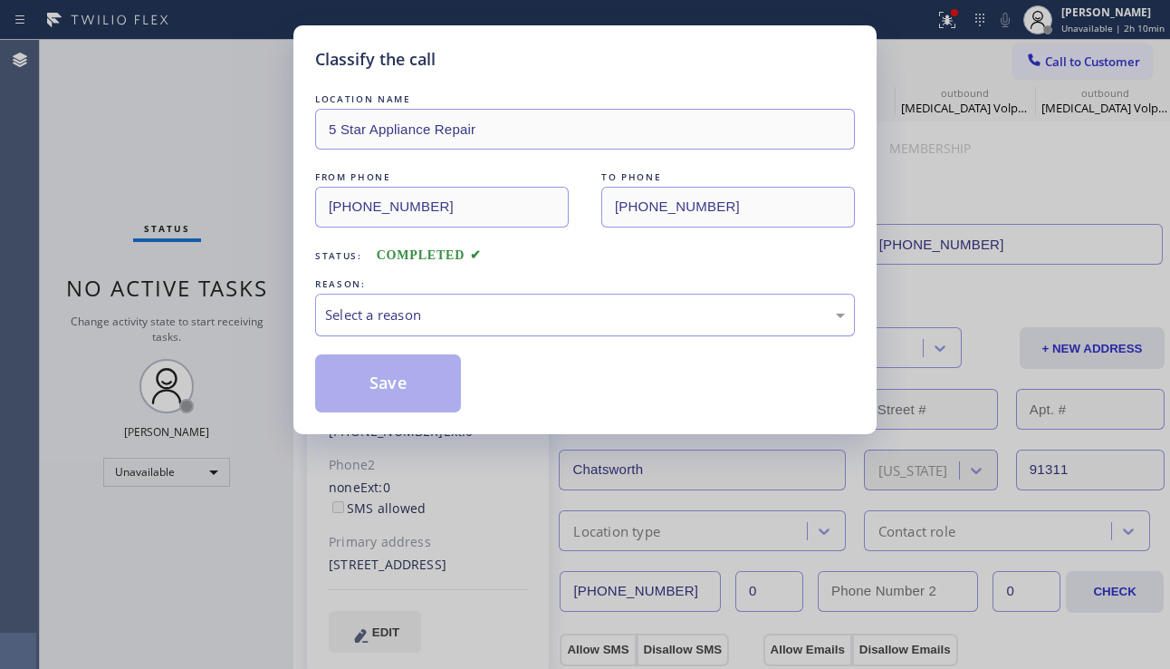
click at [379, 312] on div "Select a reason" at bounding box center [585, 314] width 520 height 21
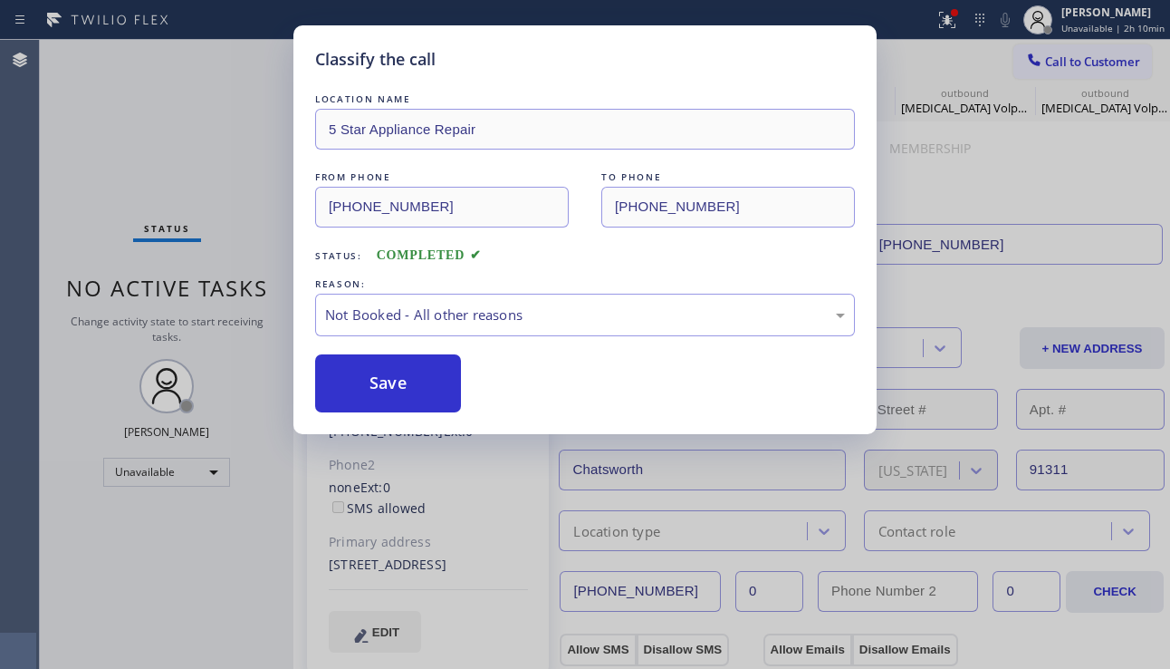
click at [372, 382] on button "Save" at bounding box center [388, 383] width 146 height 58
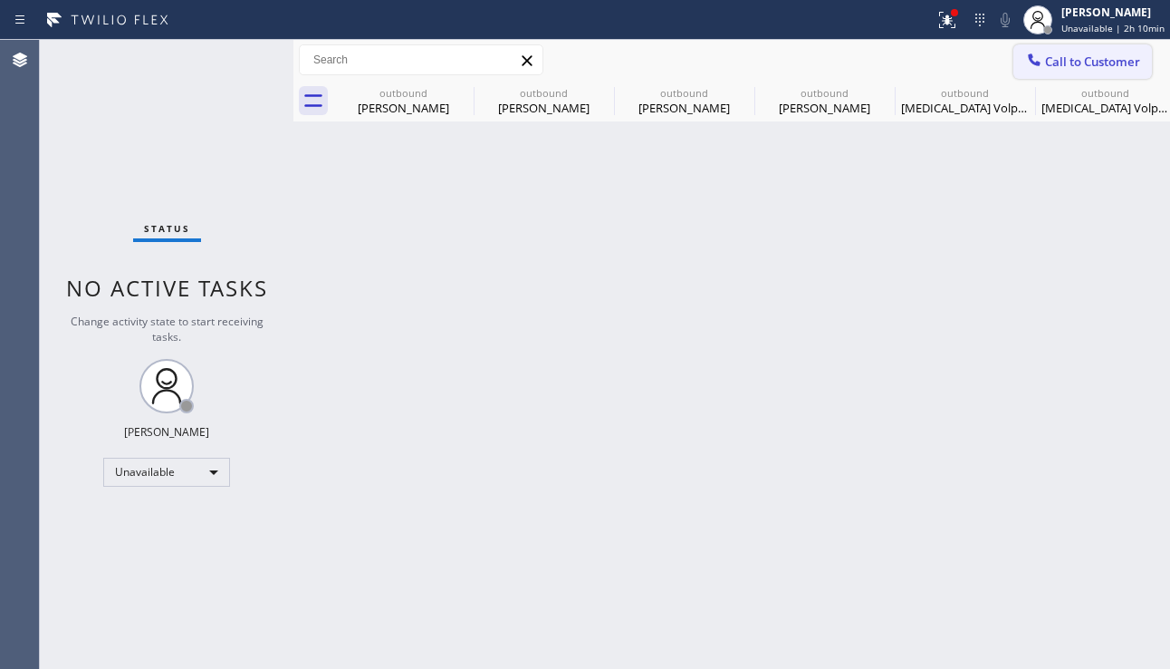
click at [1072, 62] on span "Call to Customer" at bounding box center [1092, 61] width 95 height 16
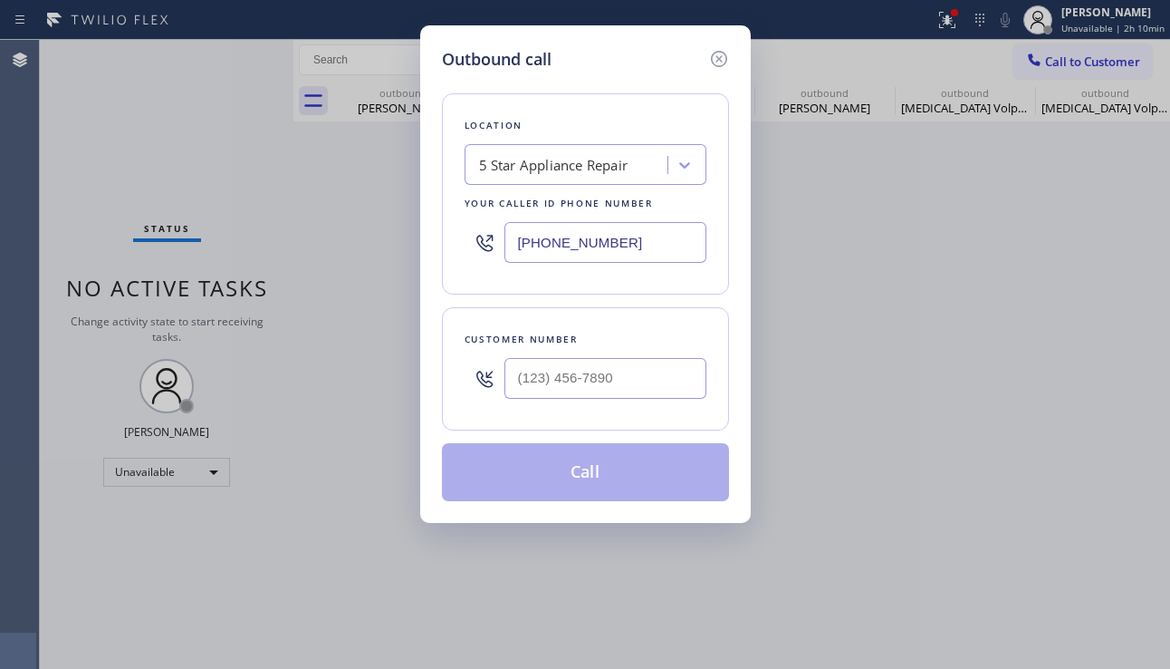
click at [612, 399] on div at bounding box center [606, 378] width 202 height 59
click at [619, 385] on input "(___) ___-____" at bounding box center [606, 378] width 202 height 41
paste input "818) 768-4225"
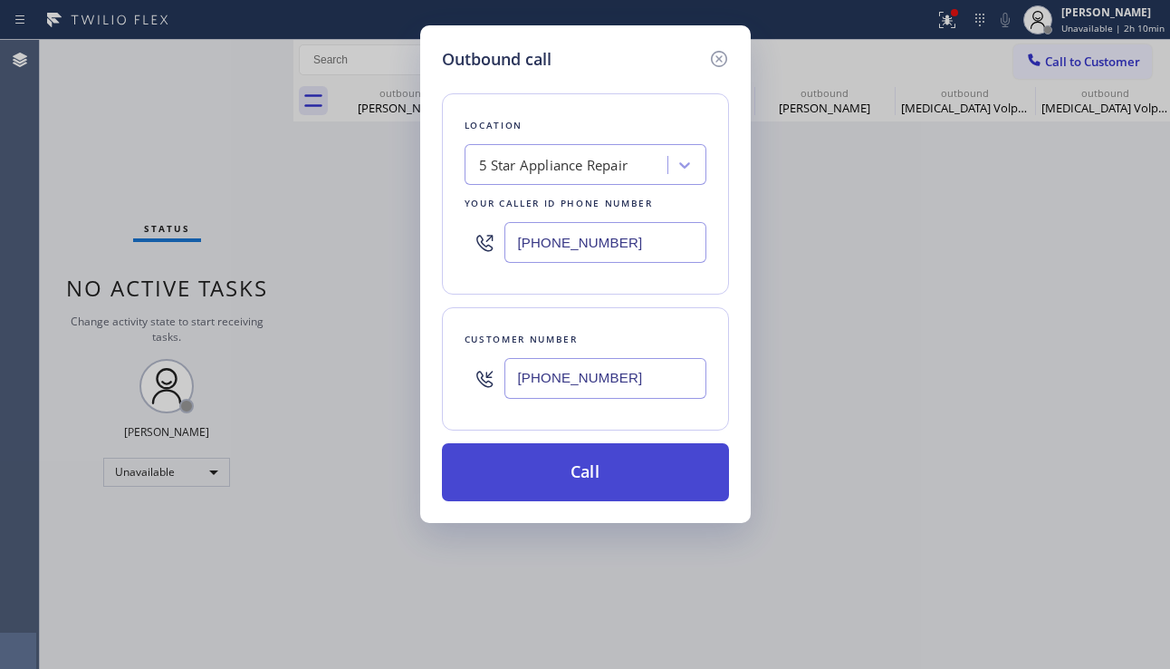
type input "(818) 768-4225"
click at [557, 473] on button "Call" at bounding box center [585, 472] width 287 height 58
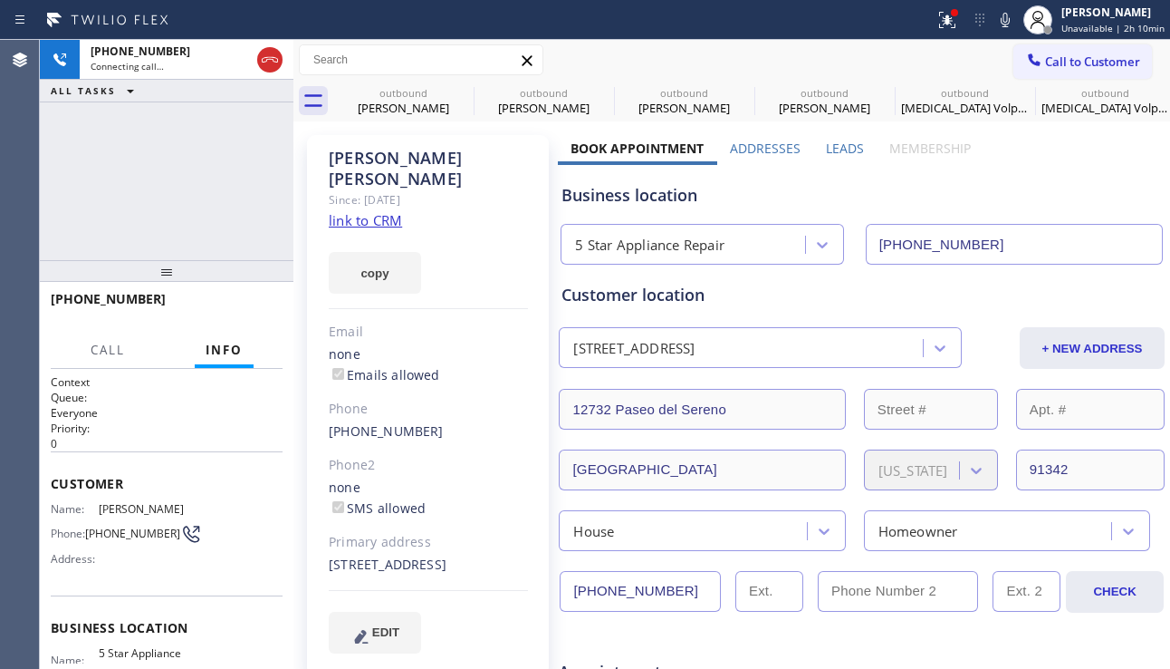
type input "[PHONE_NUMBER]"
click at [255, 294] on button "HANG UP" at bounding box center [240, 306] width 84 height 25
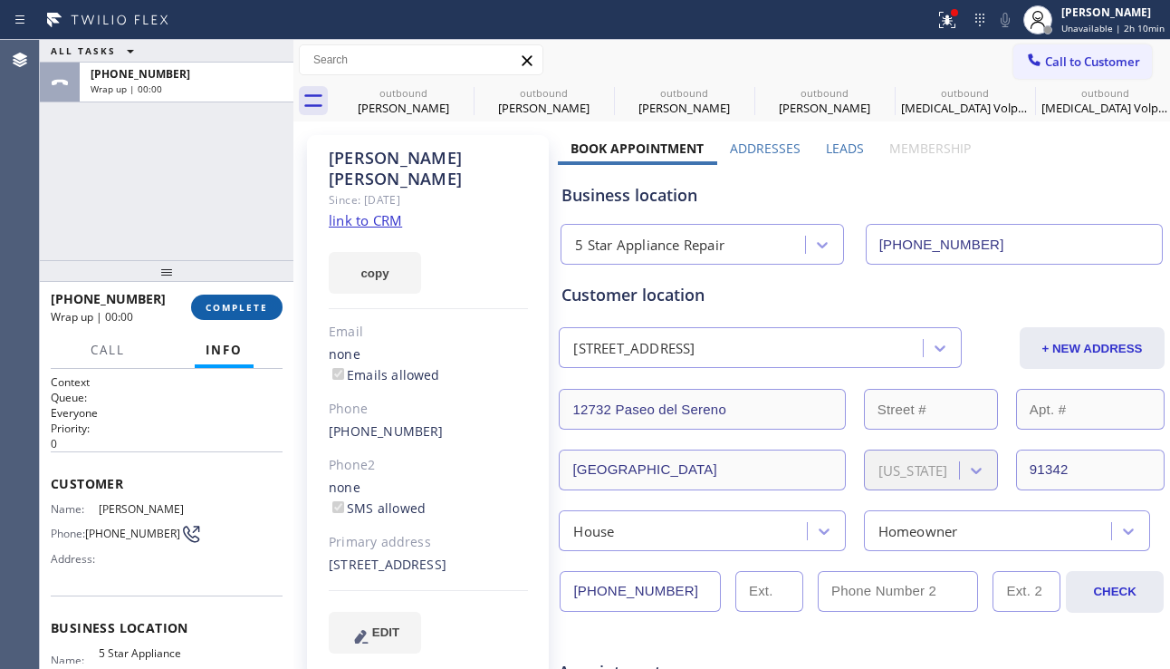
click at [257, 302] on span "COMPLETE" at bounding box center [237, 307] width 63 height 13
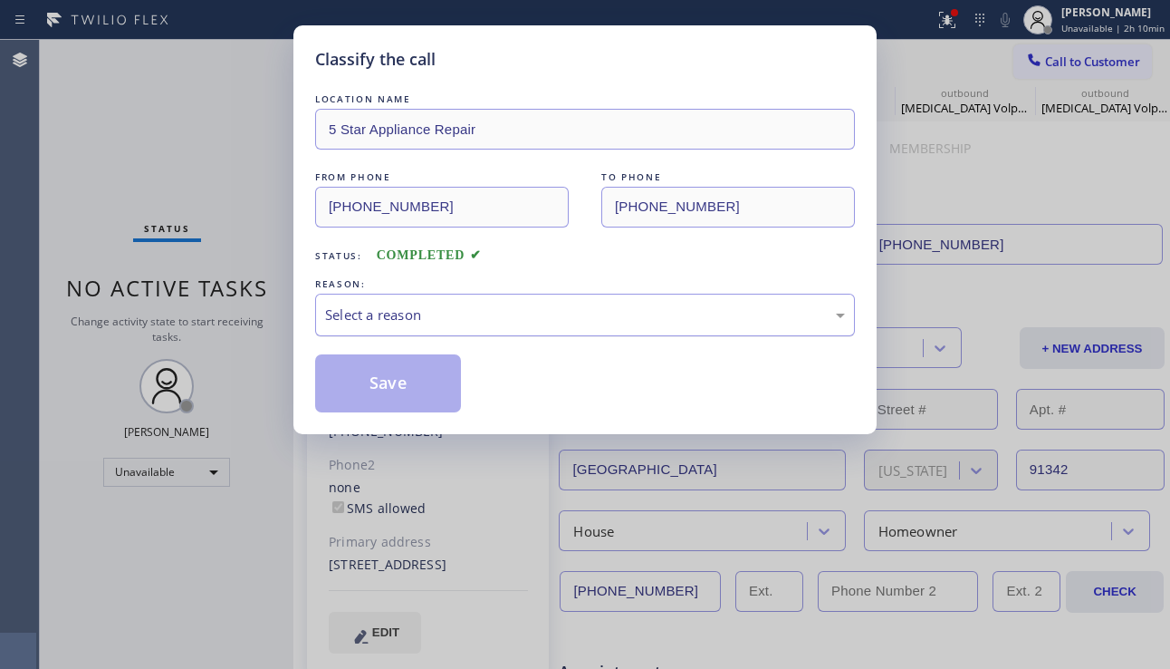
click at [439, 305] on div "Select a reason" at bounding box center [585, 314] width 520 height 21
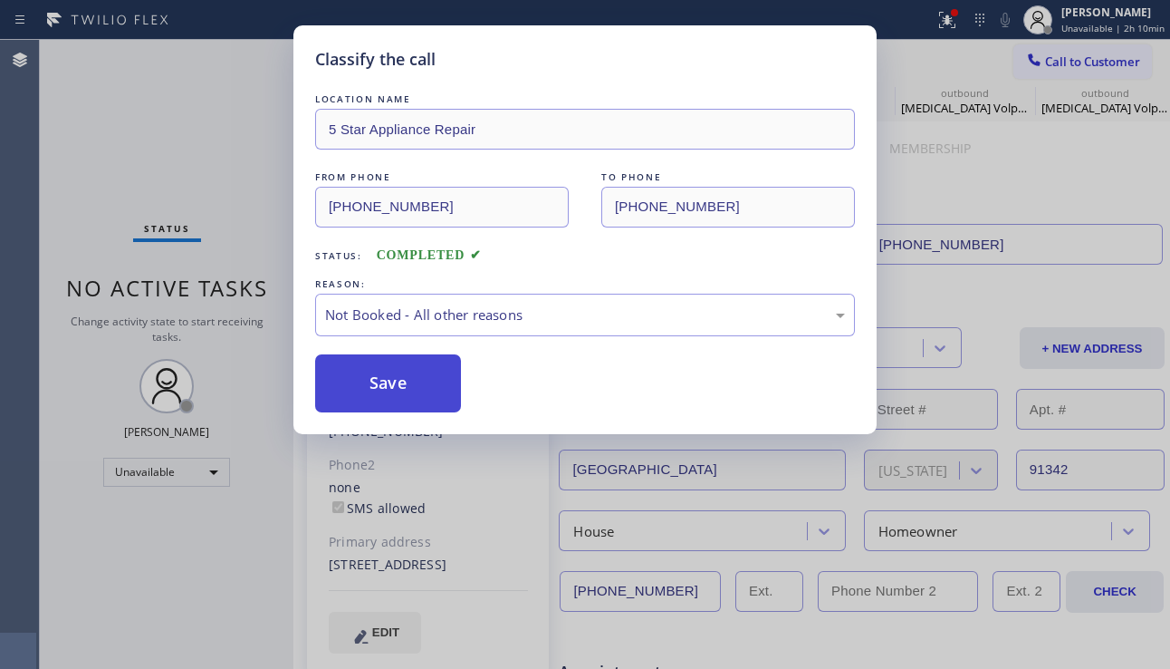
click at [403, 384] on button "Save" at bounding box center [388, 383] width 146 height 58
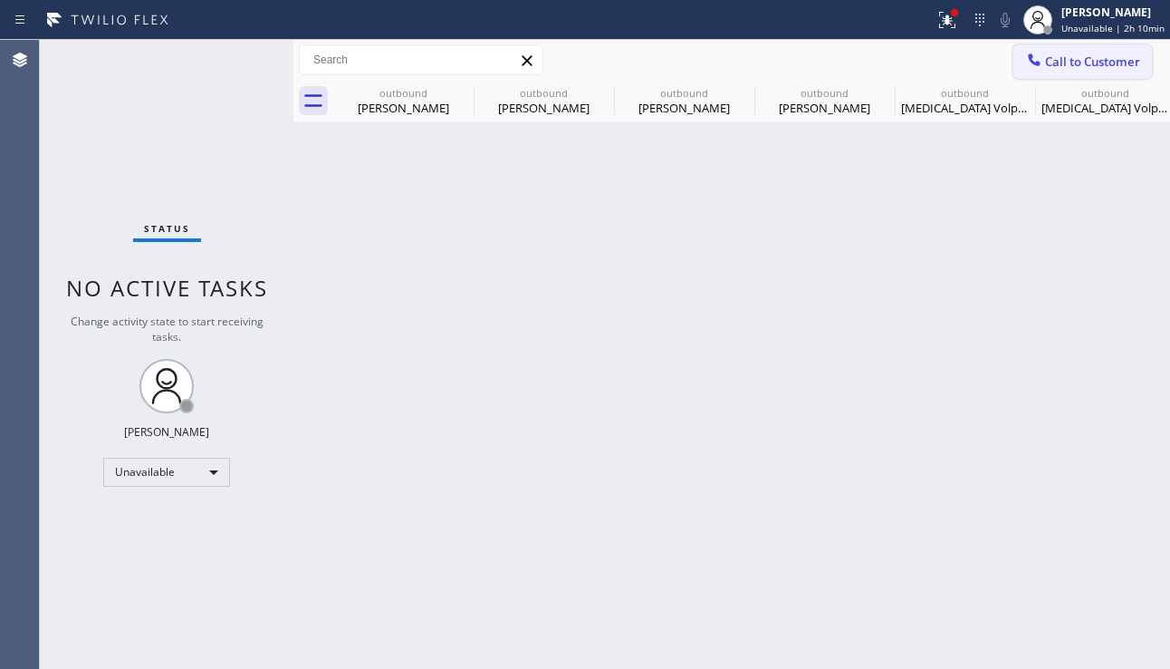
click at [1063, 64] on span "Call to Customer" at bounding box center [1092, 61] width 95 height 16
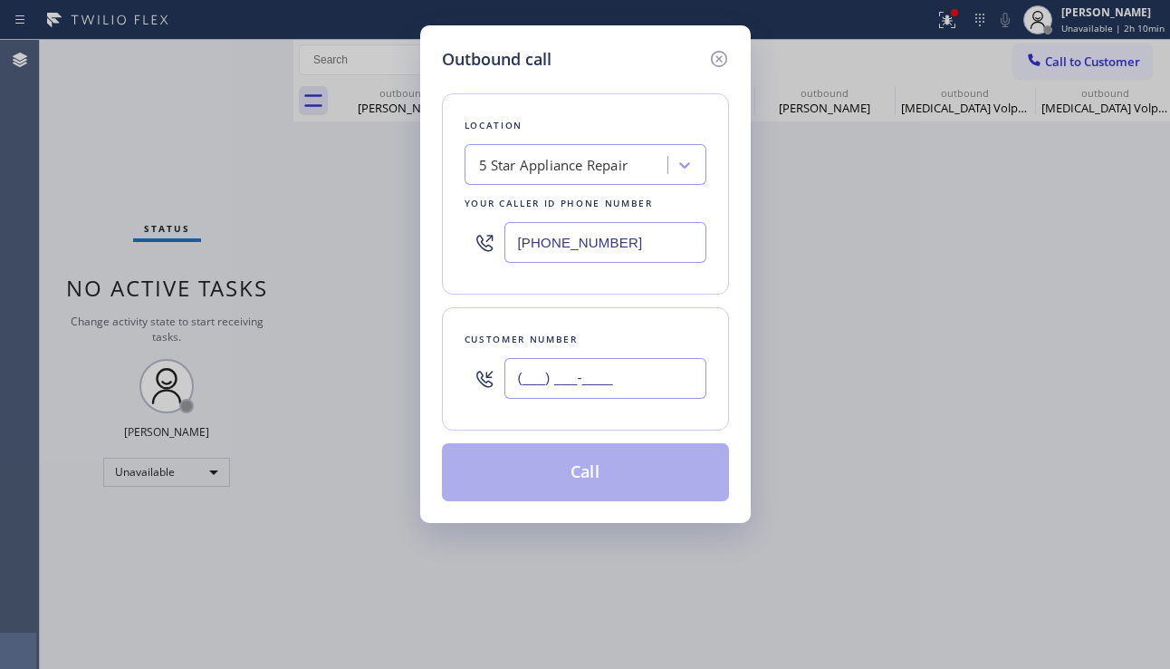
click at [620, 382] on input "(___) ___-____" at bounding box center [606, 378] width 202 height 41
paste input "424) 288-4587"
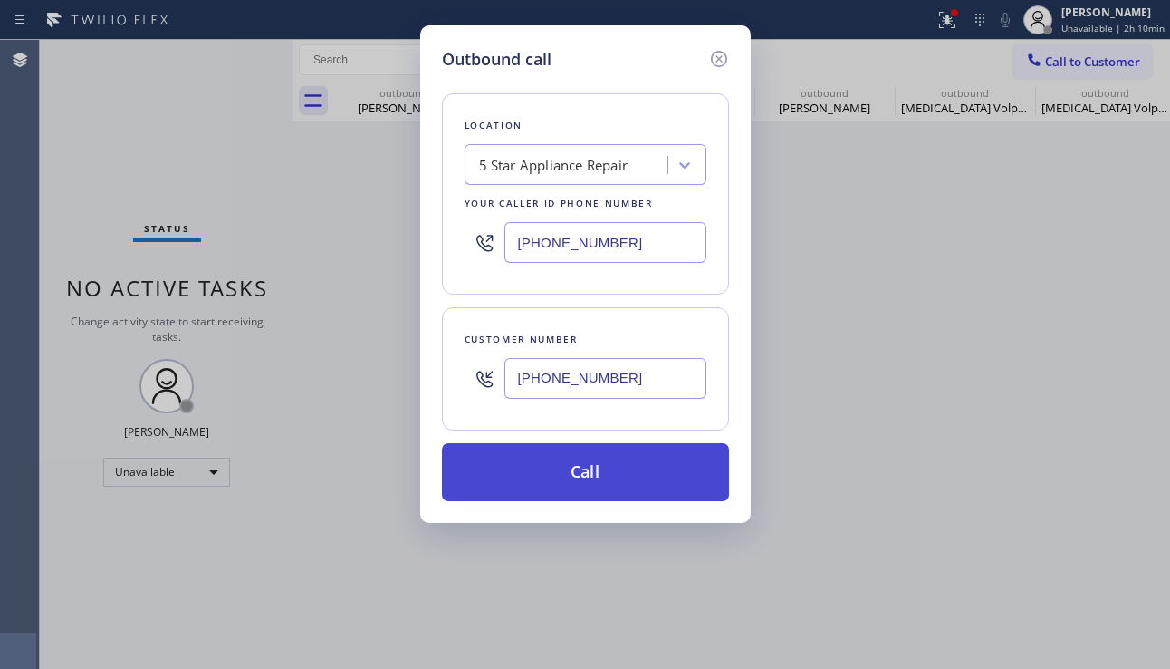
type input "(424) 288-4587"
click at [609, 466] on button "Call" at bounding box center [585, 472] width 287 height 58
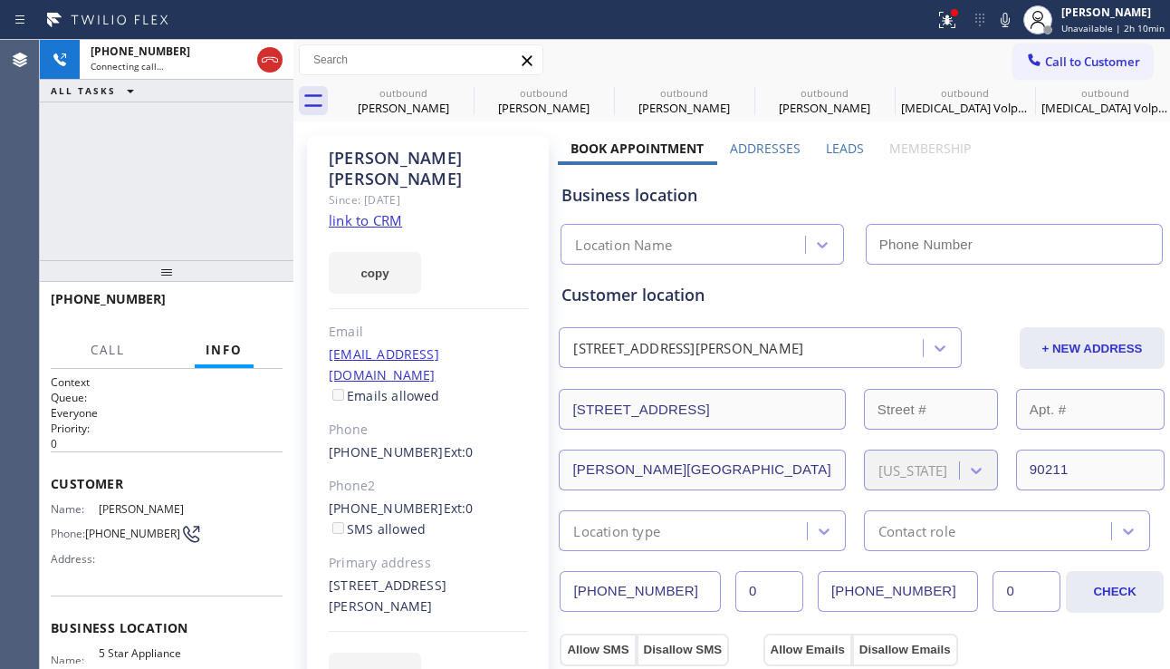
type input "[PHONE_NUMBER]"
click at [235, 298] on button "HANG UP" at bounding box center [240, 306] width 84 height 25
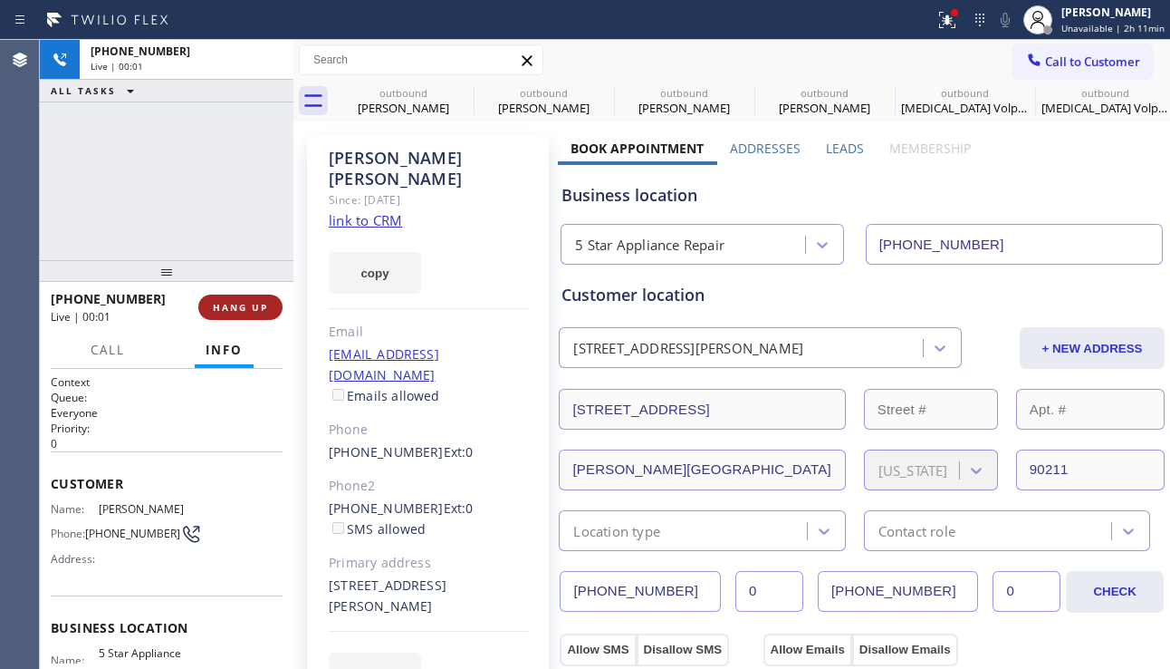
click at [236, 302] on span "HANG UP" at bounding box center [240, 307] width 55 height 13
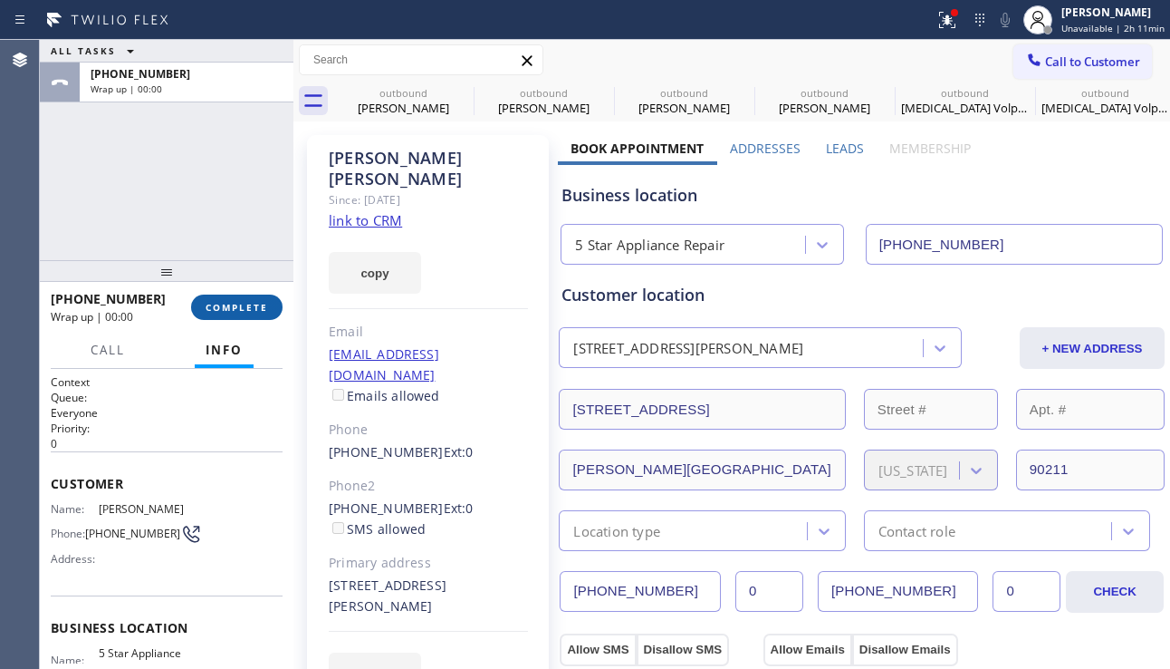
click at [276, 316] on button "COMPLETE" at bounding box center [237, 306] width 92 height 25
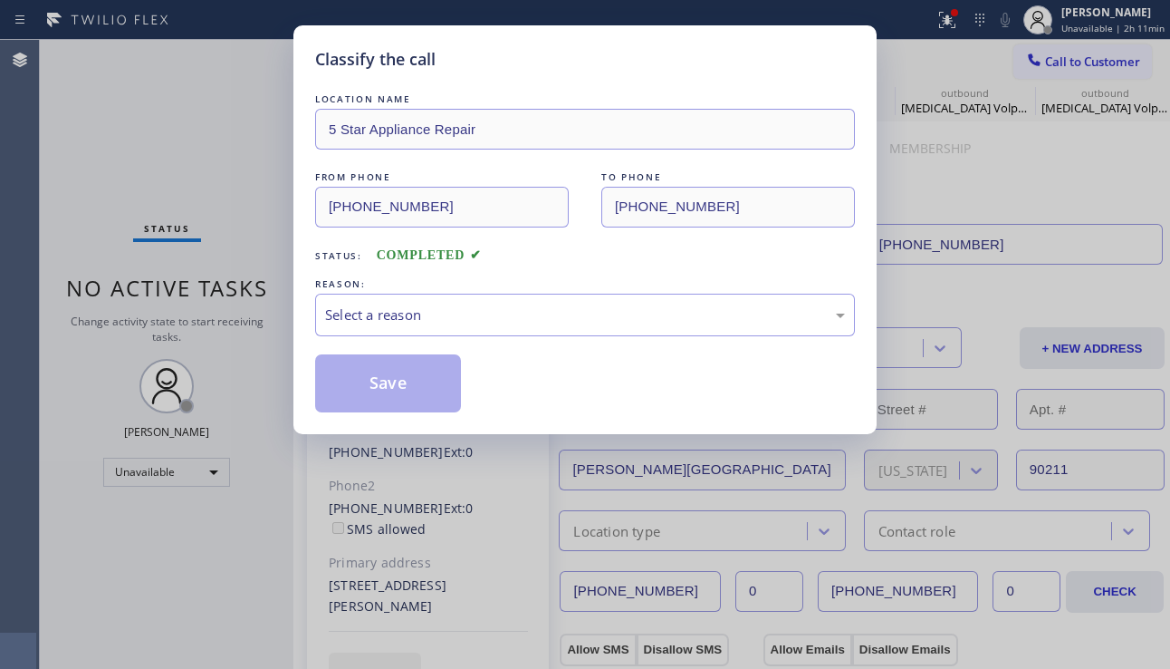
click at [404, 304] on div "Select a reason" at bounding box center [585, 314] width 520 height 21
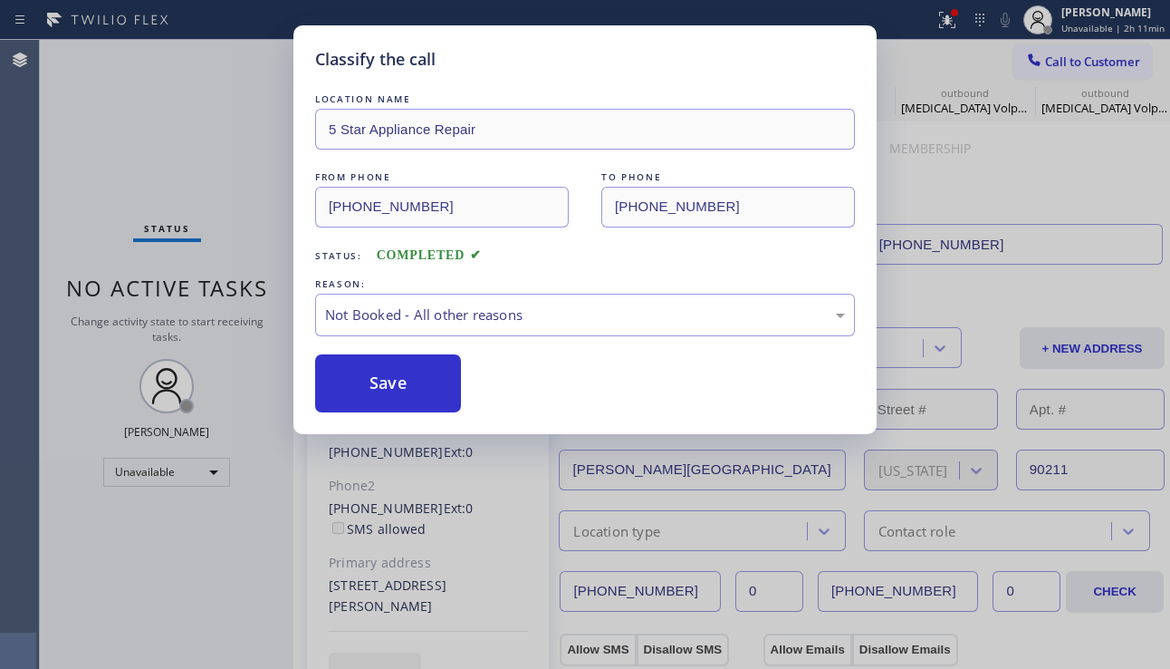
click at [390, 373] on button "Save" at bounding box center [388, 383] width 146 height 58
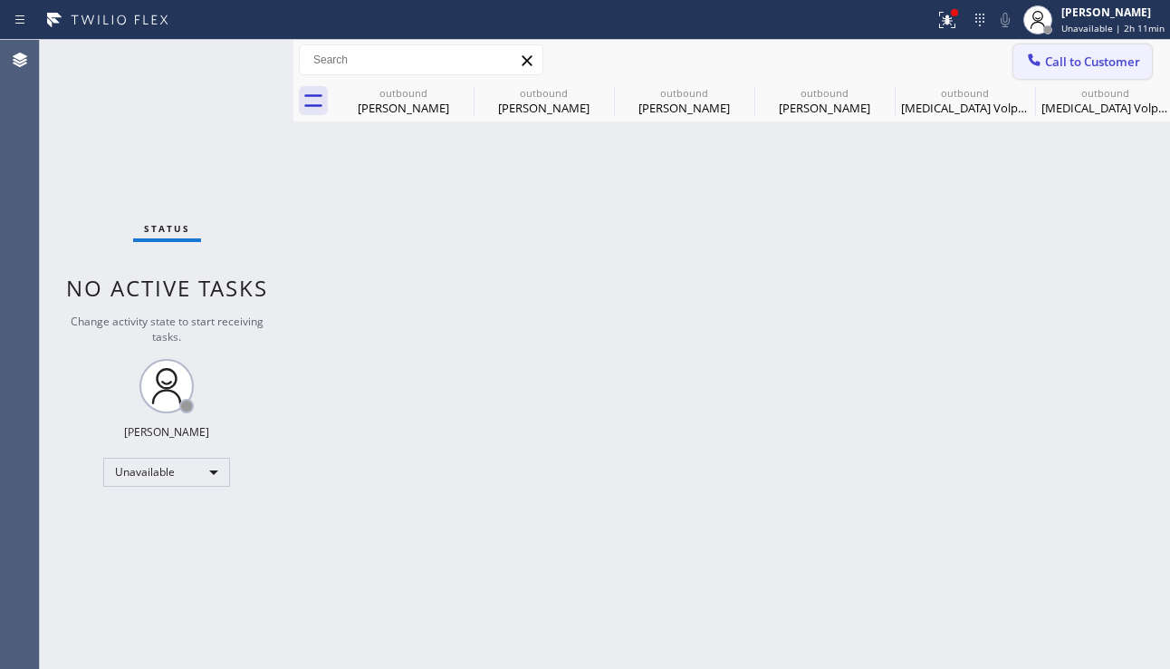
click at [1040, 64] on icon at bounding box center [1034, 59] width 12 height 12
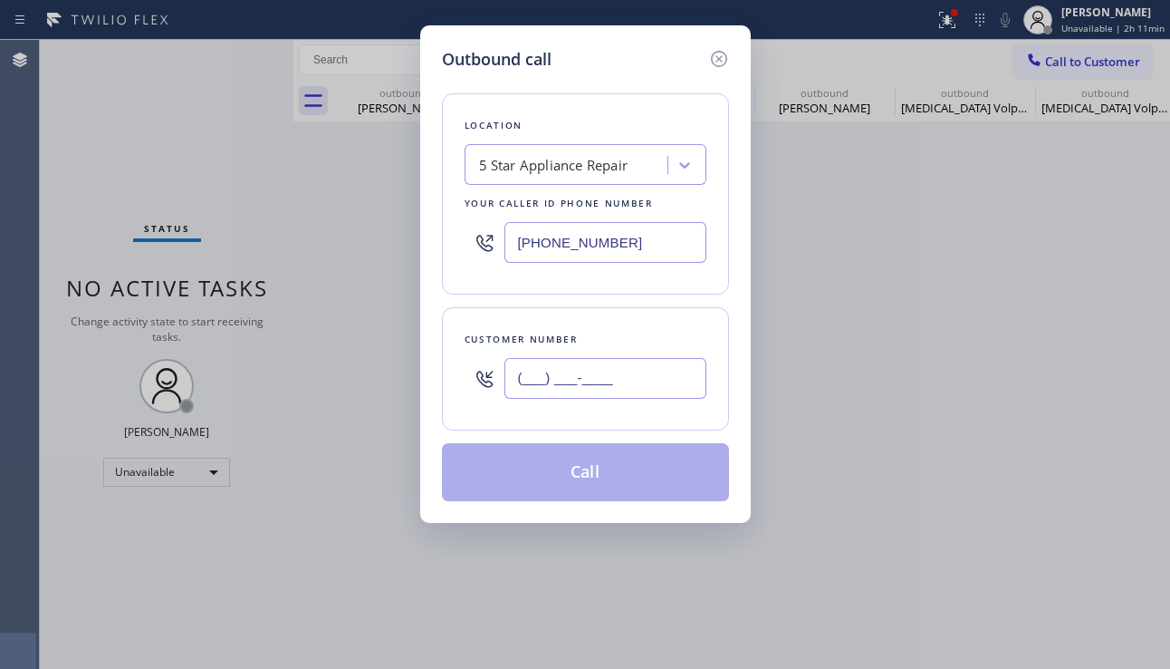
click at [519, 375] on input "(___) ___-____" at bounding box center [606, 378] width 202 height 41
paste input "310) 496-6000"
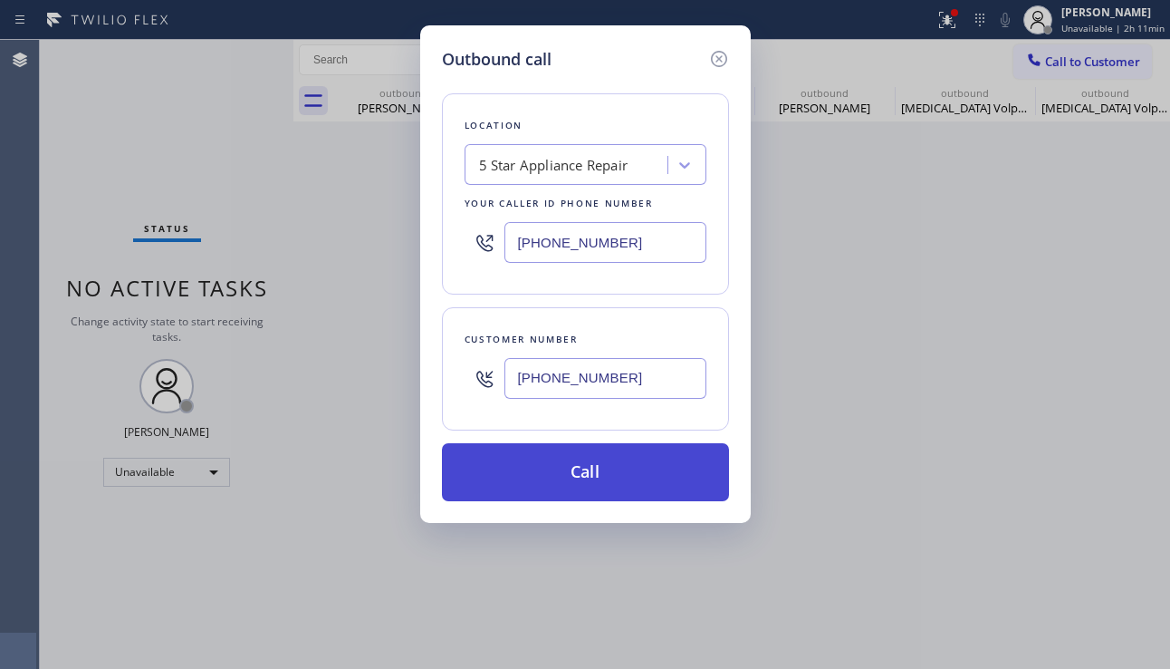
type input "(310) 496-6000"
click at [525, 478] on button "Call" at bounding box center [585, 472] width 287 height 58
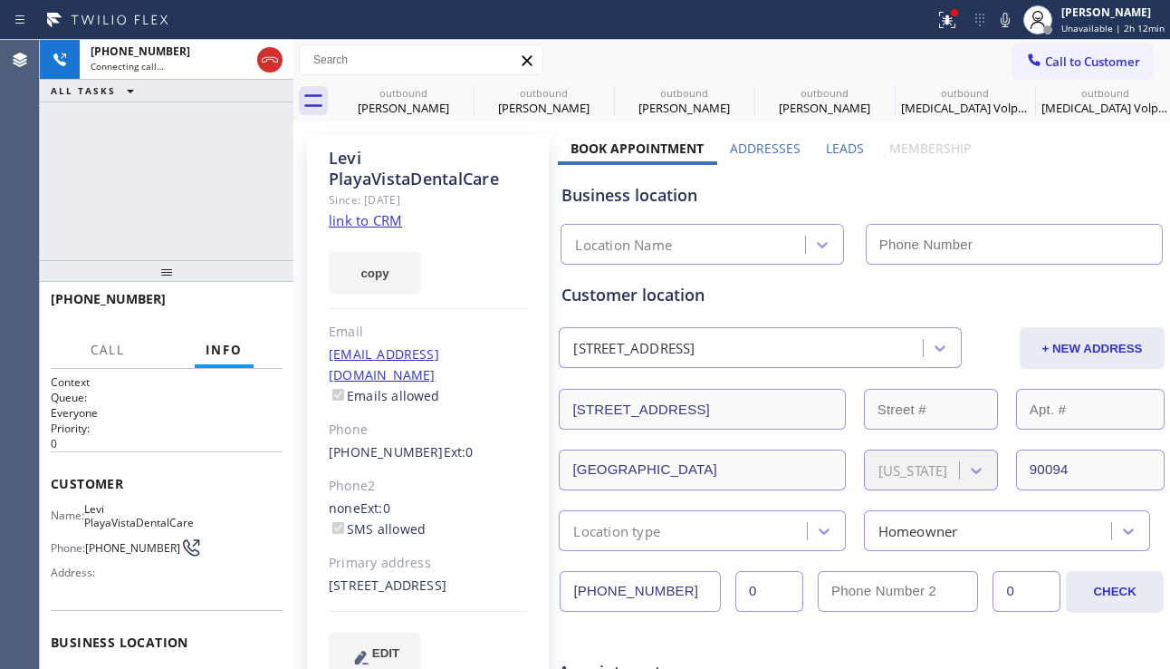
type input "[PHONE_NUMBER]"
click at [237, 309] on span "HANG UP" at bounding box center [240, 307] width 55 height 13
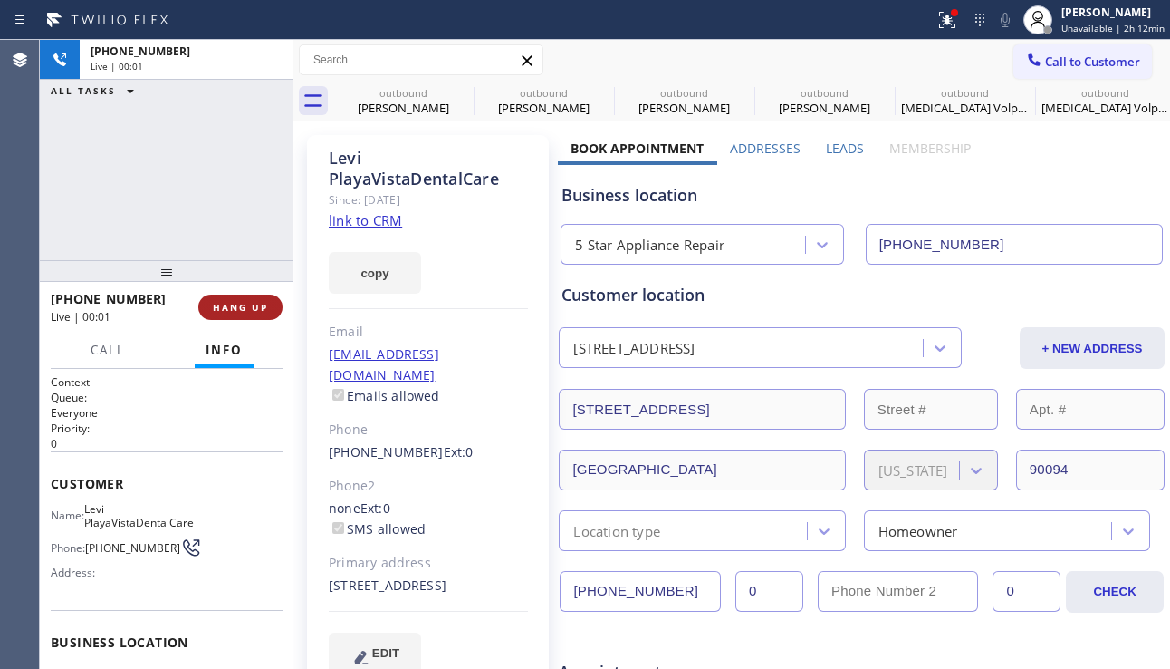
click at [236, 309] on span "HANG UP" at bounding box center [240, 307] width 55 height 13
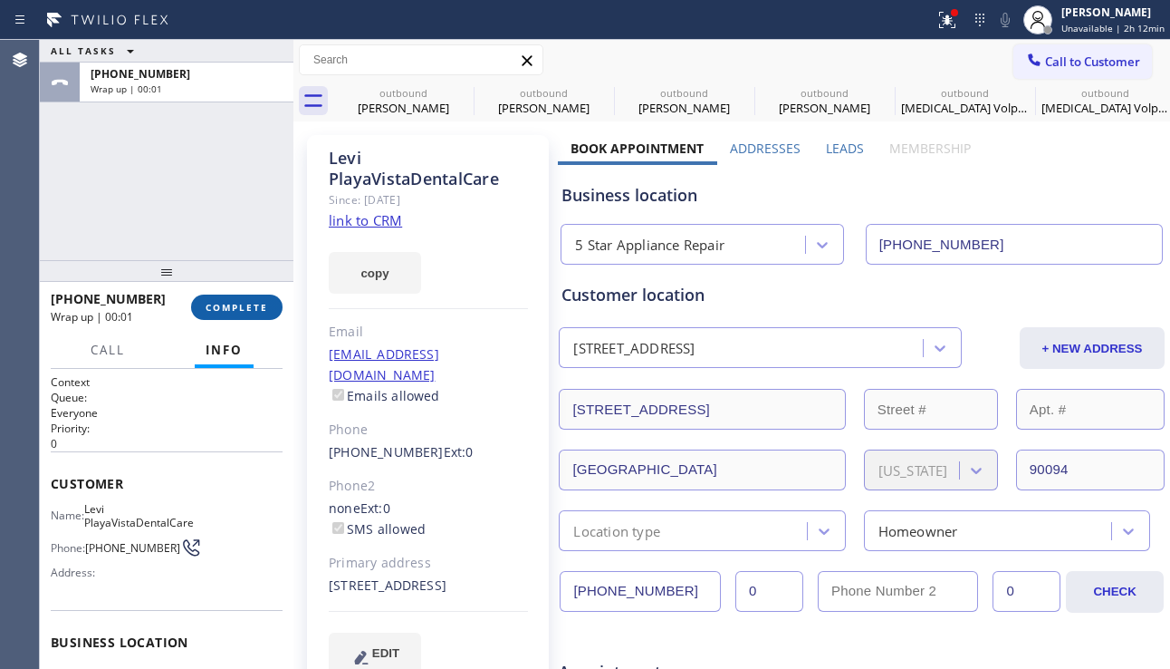
click at [252, 307] on span "COMPLETE" at bounding box center [237, 307] width 63 height 13
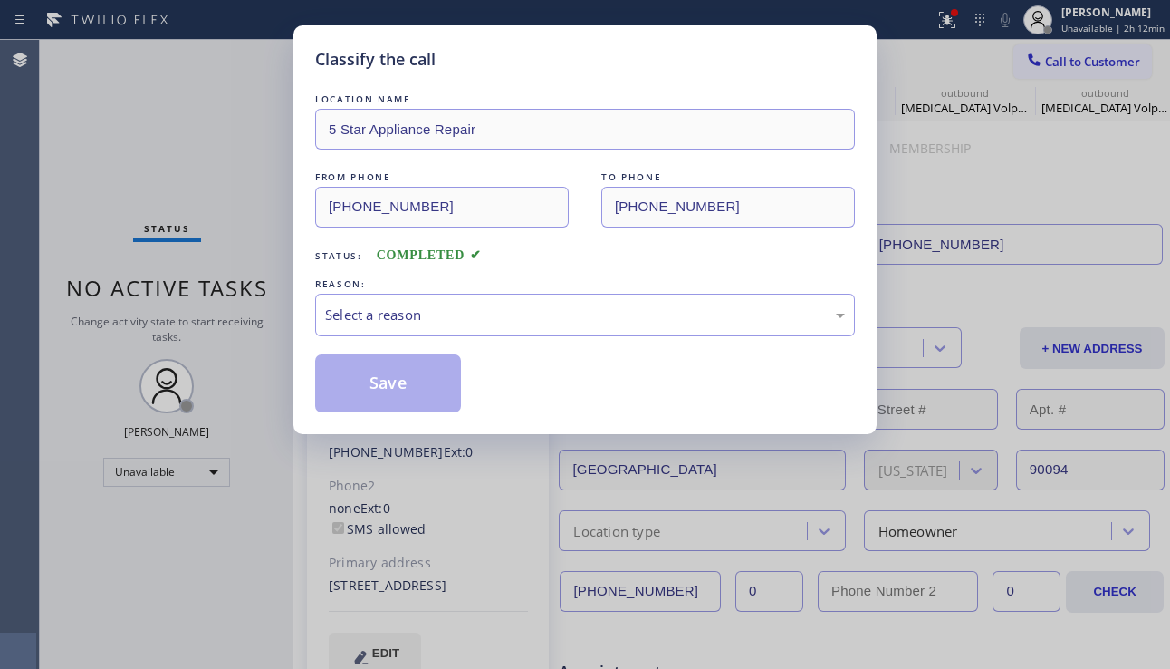
click at [255, 305] on div "Classify the call LOCATION NAME 5 Star Appliance Repair FROM PHONE (855) 731-49…" at bounding box center [585, 334] width 1170 height 669
click at [382, 313] on div "Select a reason" at bounding box center [585, 314] width 520 height 21
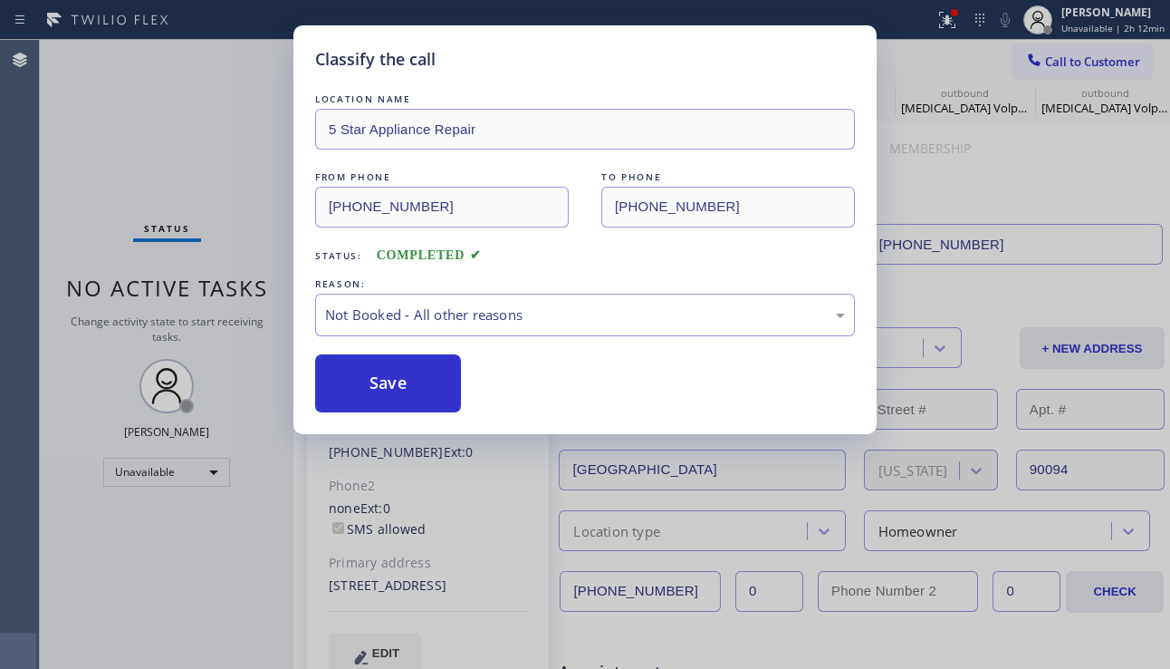
click at [342, 394] on button "Save" at bounding box center [388, 383] width 146 height 58
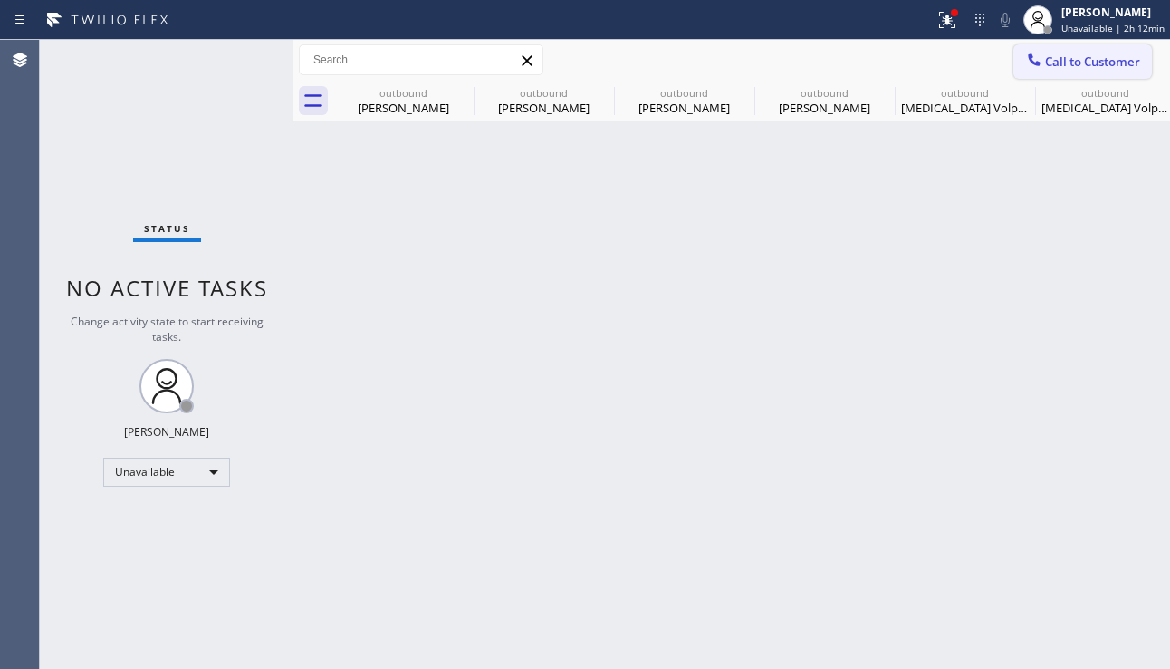
click at [1060, 67] on span "Call to Customer" at bounding box center [1092, 61] width 95 height 16
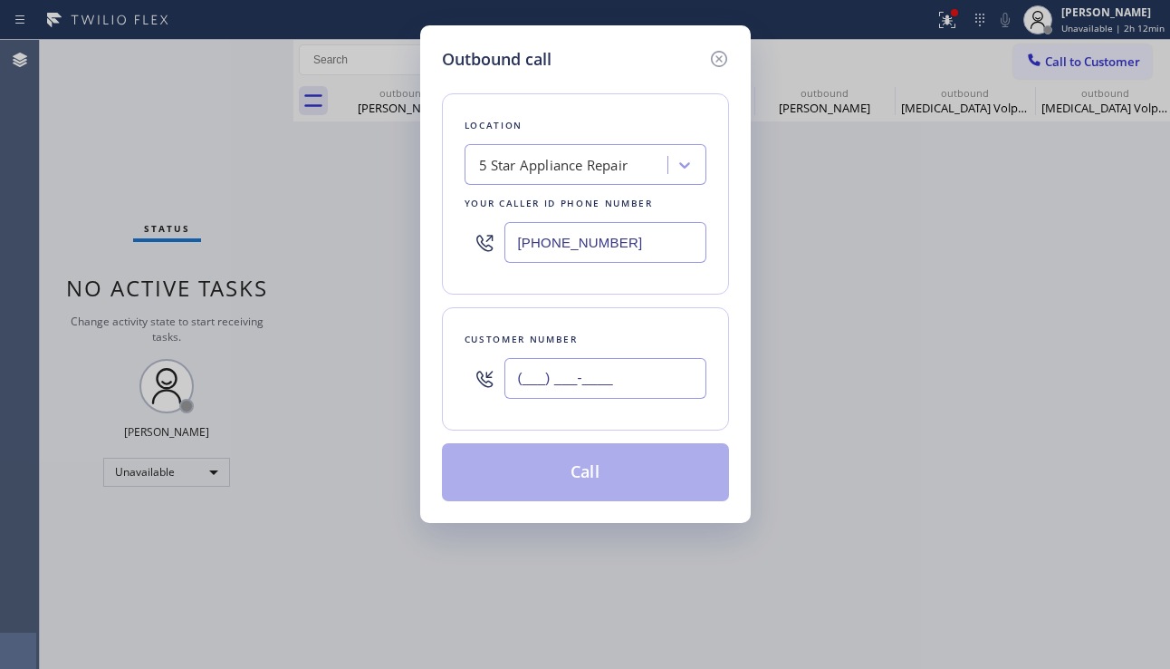
click at [650, 383] on input "(___) ___-____" at bounding box center [606, 378] width 202 height 41
paste input "828) 852-1291"
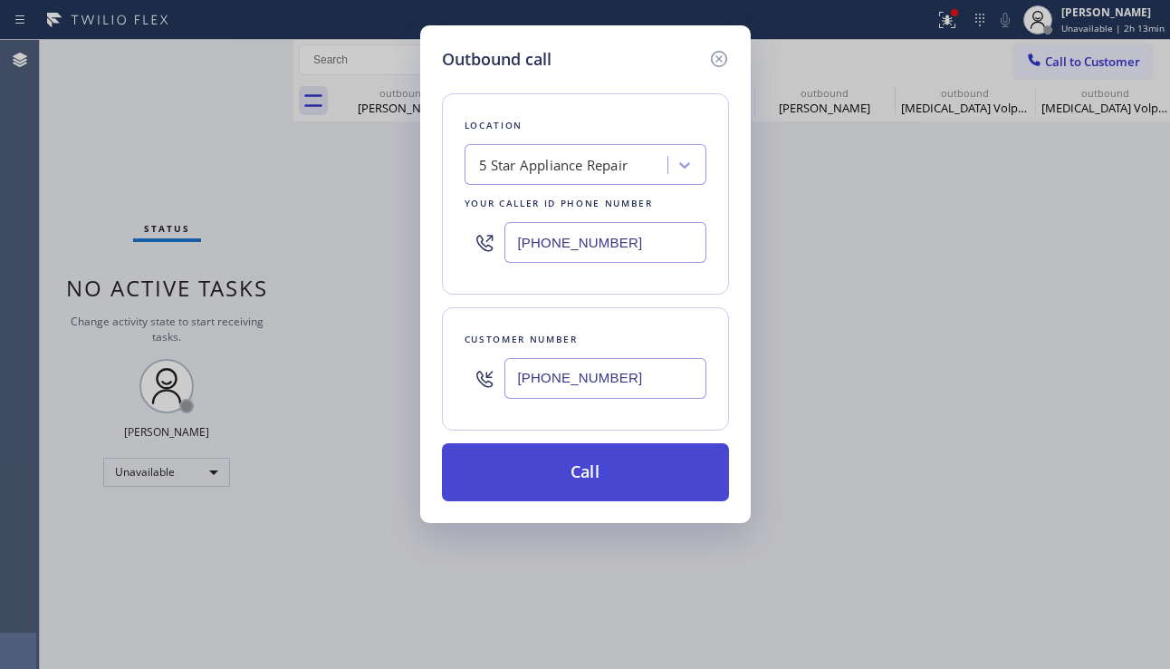
type input "(828) 852-1291"
click at [621, 474] on button "Call" at bounding box center [585, 472] width 287 height 58
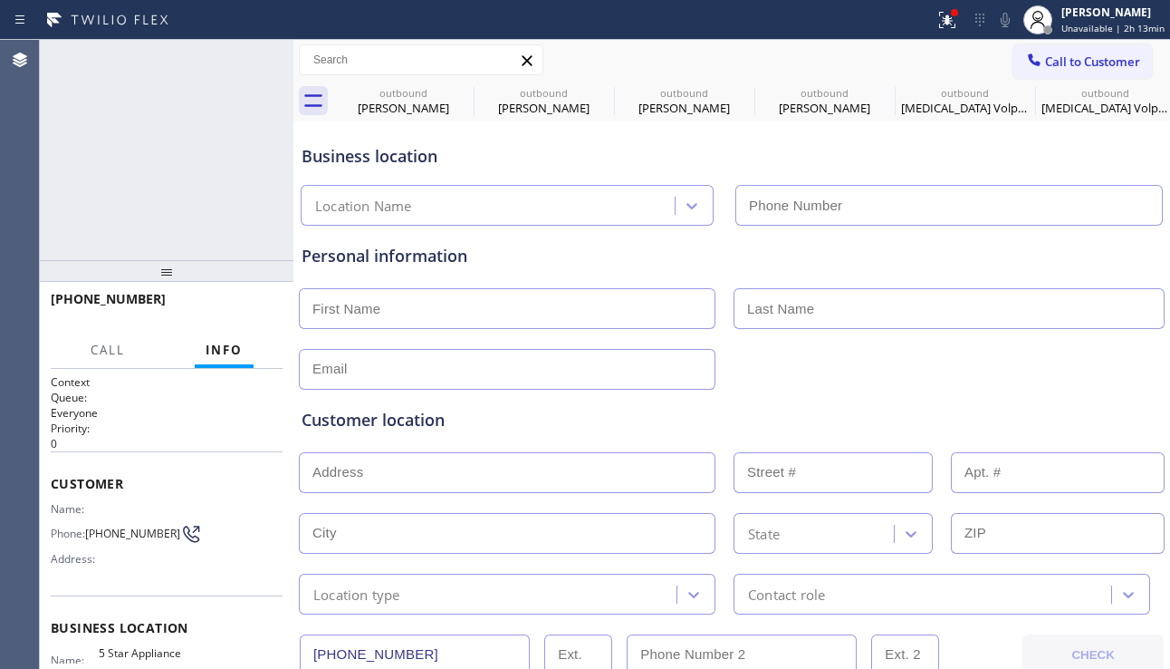
type input "[PHONE_NUMBER]"
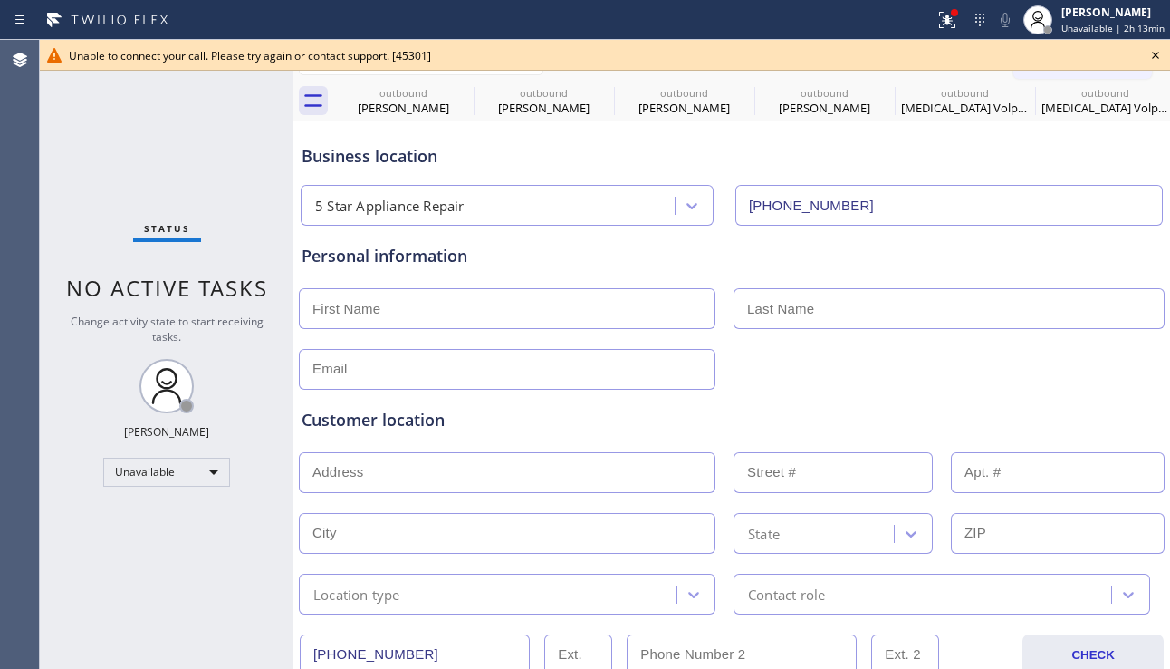
click at [1163, 54] on icon at bounding box center [1156, 55] width 22 height 22
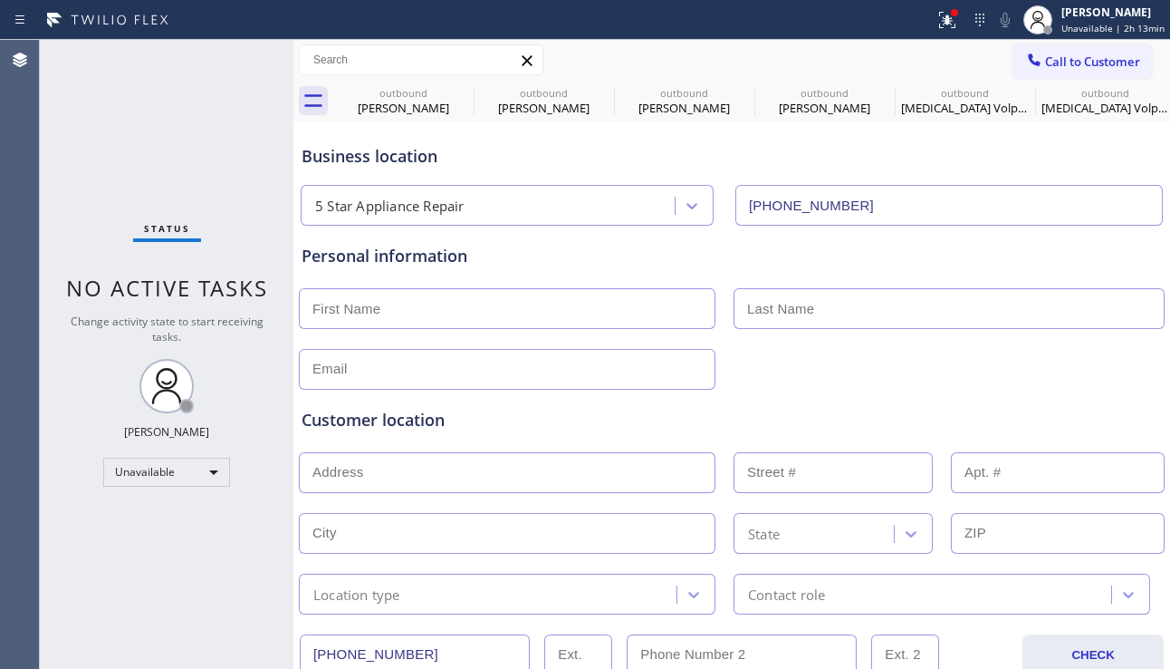
click at [1104, 55] on span "Call to Customer" at bounding box center [1092, 61] width 95 height 16
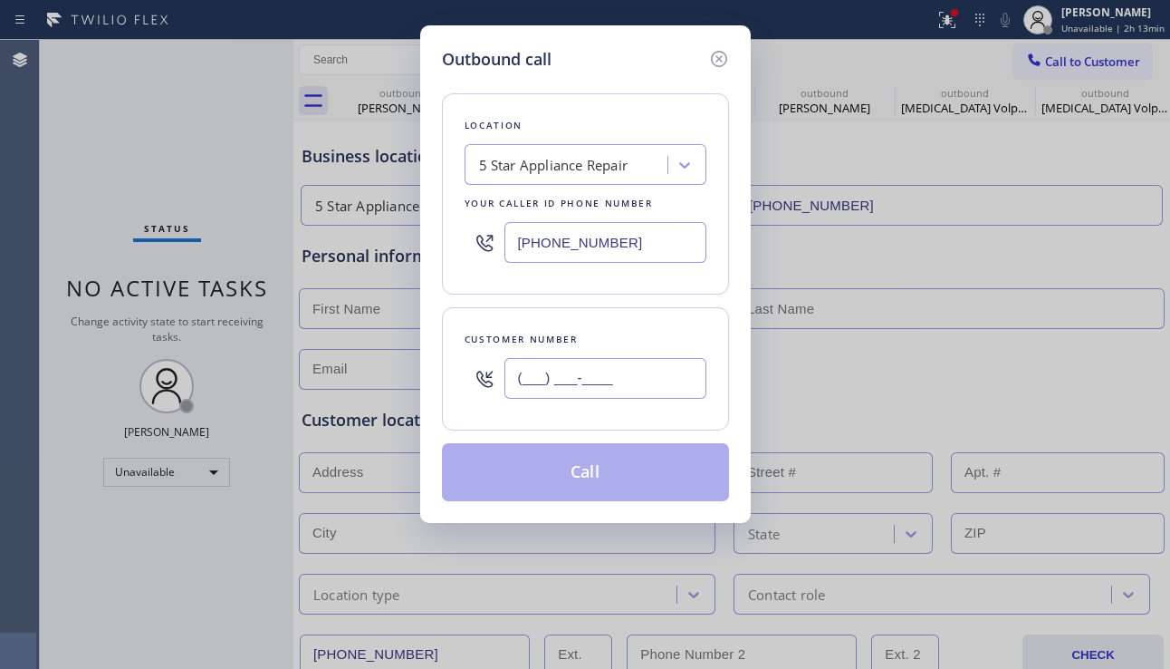
click at [641, 397] on input "(___) ___-____" at bounding box center [606, 378] width 202 height 41
paste input "425) 591-5326"
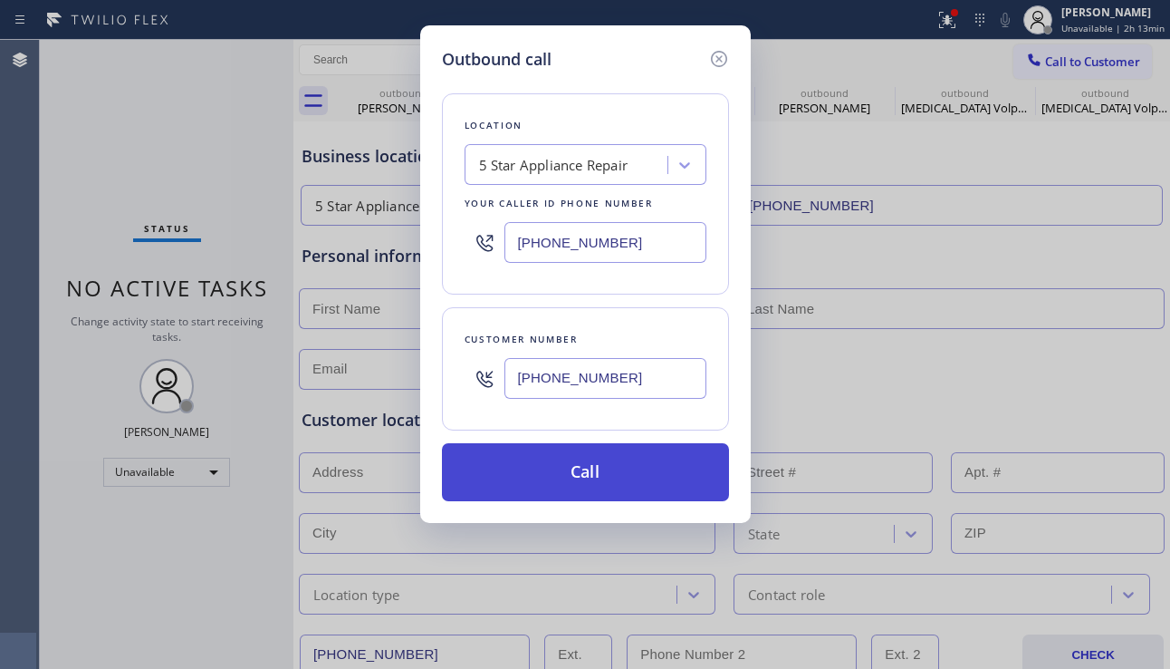
type input "(425) 591-5326"
click at [609, 476] on button "Call" at bounding box center [585, 472] width 287 height 58
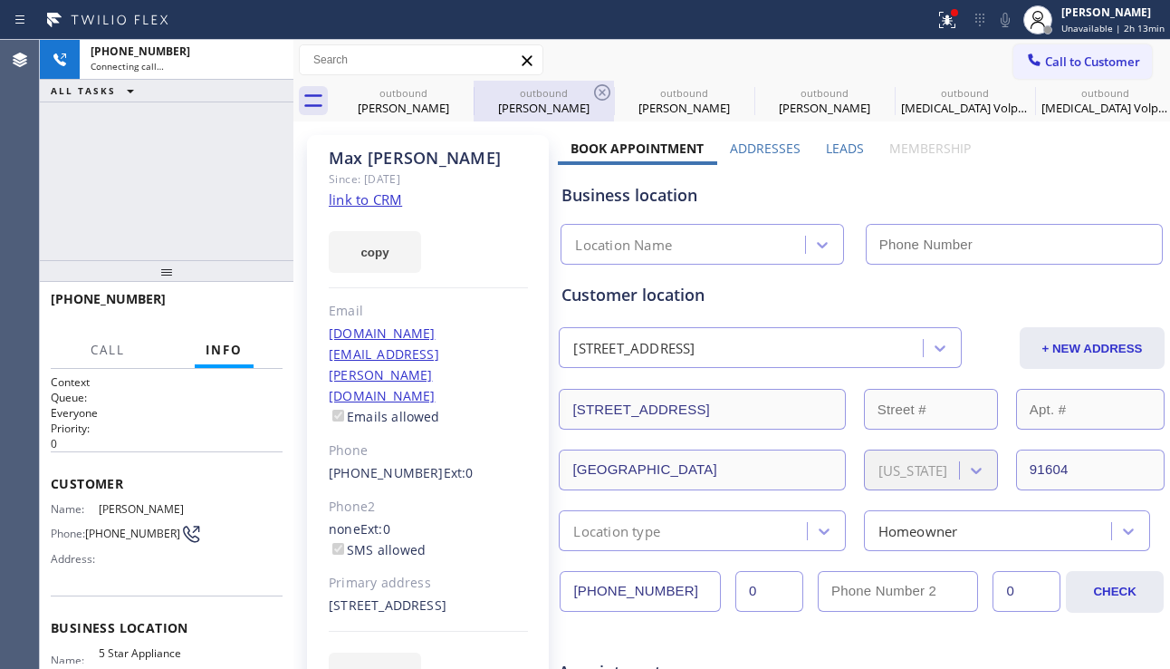
type input "[PHONE_NUMBER]"
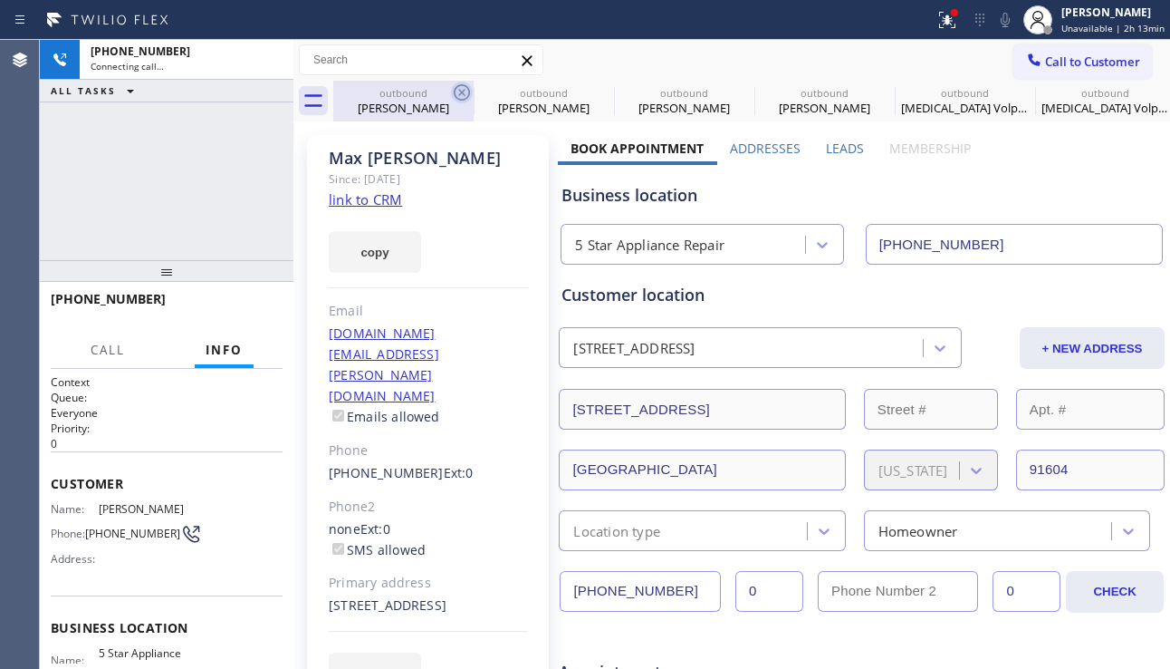
click at [458, 95] on icon at bounding box center [462, 93] width 22 height 22
click at [0, 0] on icon at bounding box center [0, 0] width 0 height 0
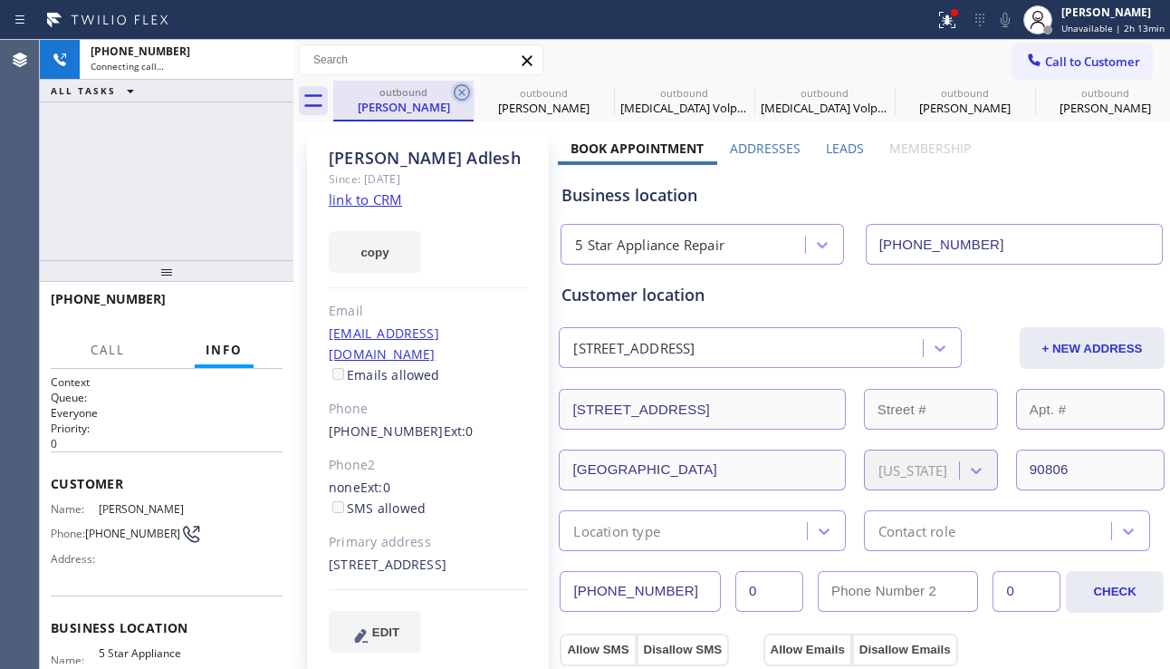
click at [459, 93] on icon at bounding box center [462, 93] width 22 height 22
click at [592, 92] on icon at bounding box center [603, 93] width 22 height 22
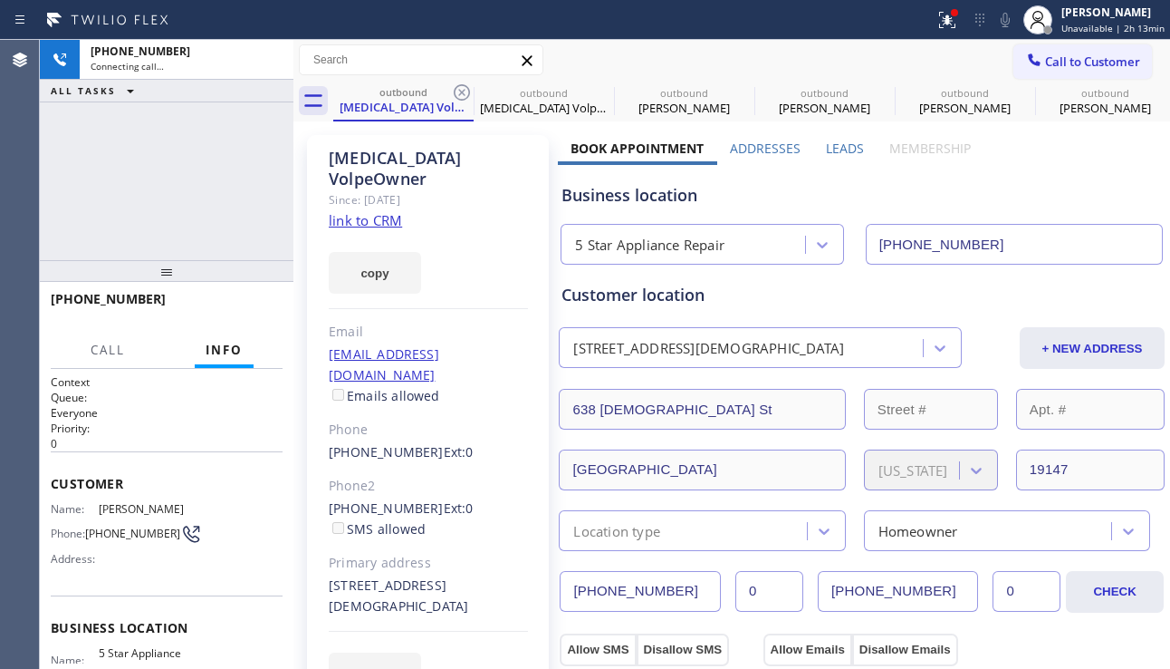
click at [459, 92] on icon at bounding box center [462, 93] width 22 height 22
click at [0, 0] on icon at bounding box center [0, 0] width 0 height 0
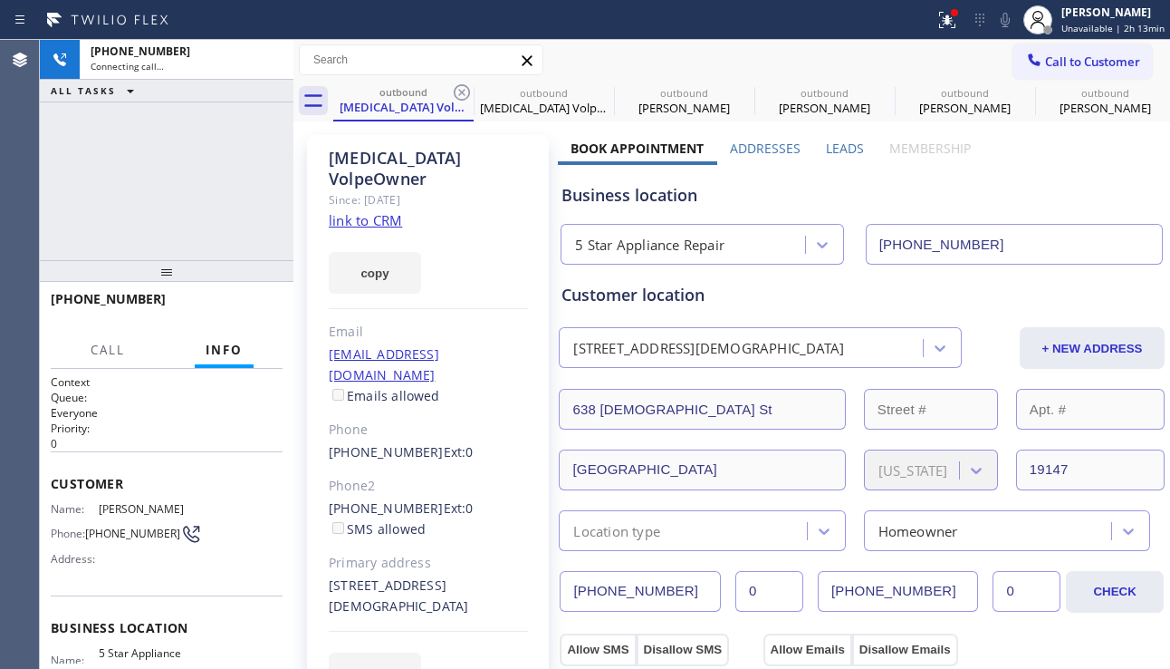
click at [0, 0] on icon at bounding box center [0, 0] width 0 height 0
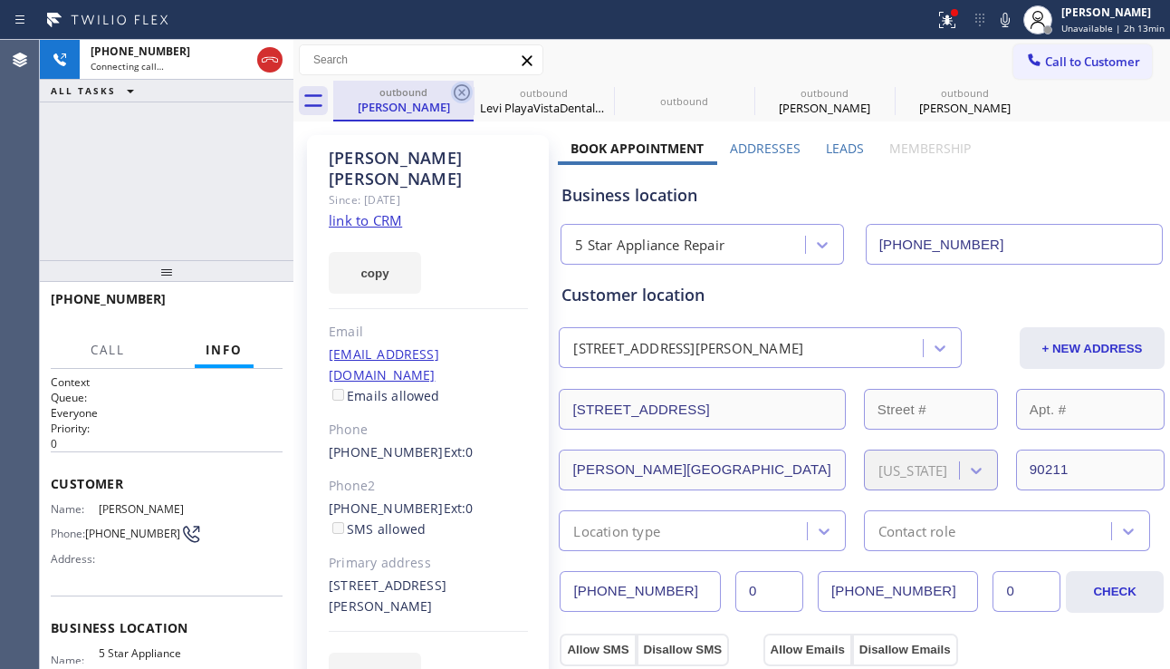
click at [458, 92] on icon at bounding box center [462, 93] width 22 height 22
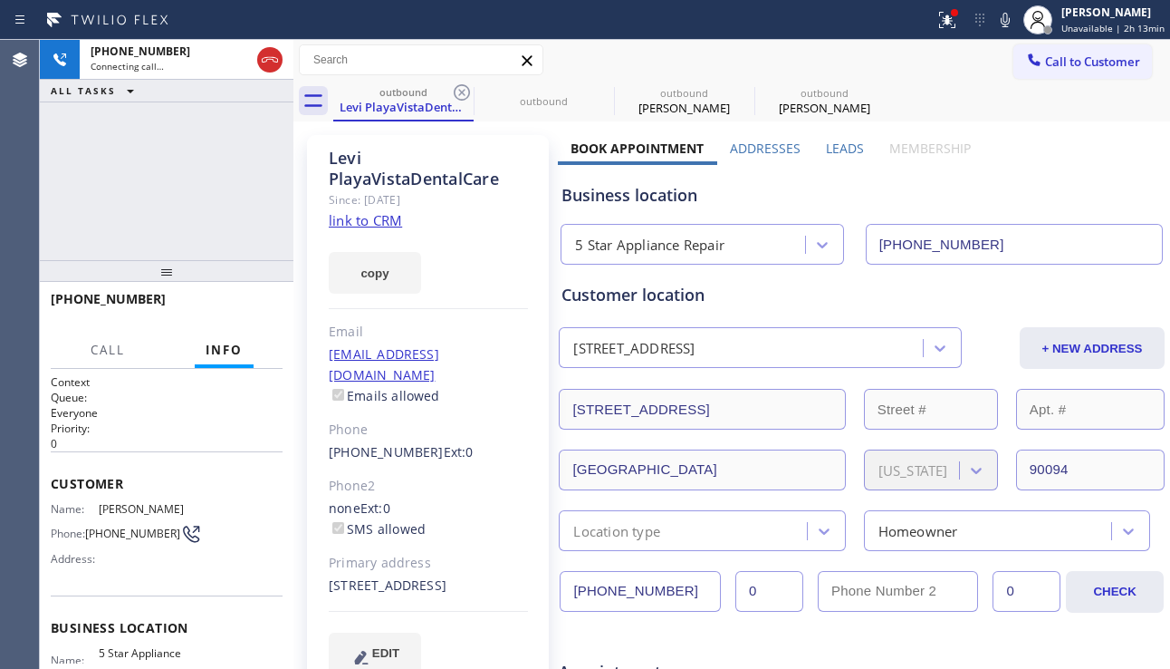
click at [458, 92] on icon at bounding box center [462, 93] width 22 height 22
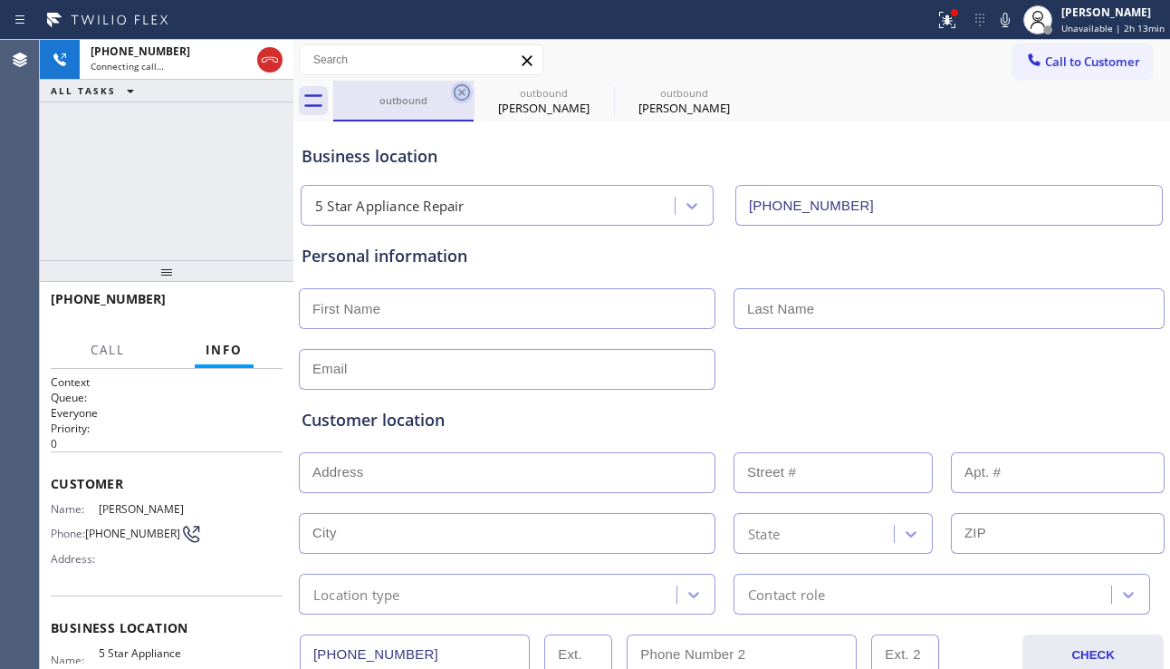
click at [465, 96] on icon at bounding box center [462, 93] width 22 height 22
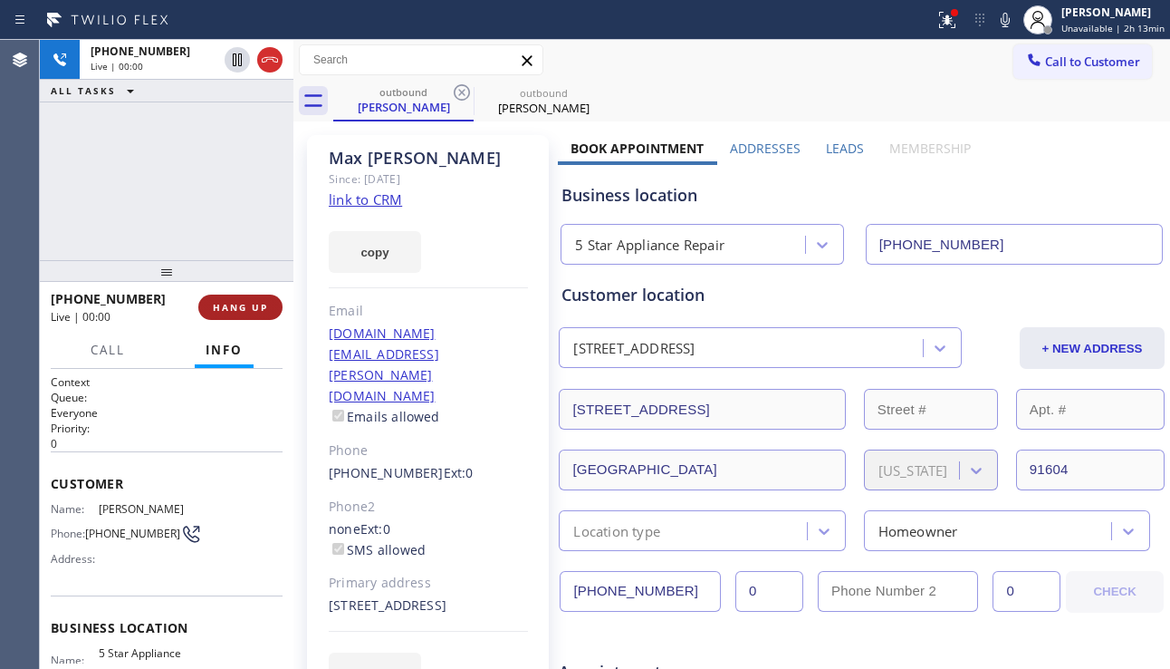
click at [264, 313] on button "HANG UP" at bounding box center [240, 306] width 84 height 25
click at [266, 304] on span "COMPLETE" at bounding box center [237, 307] width 63 height 13
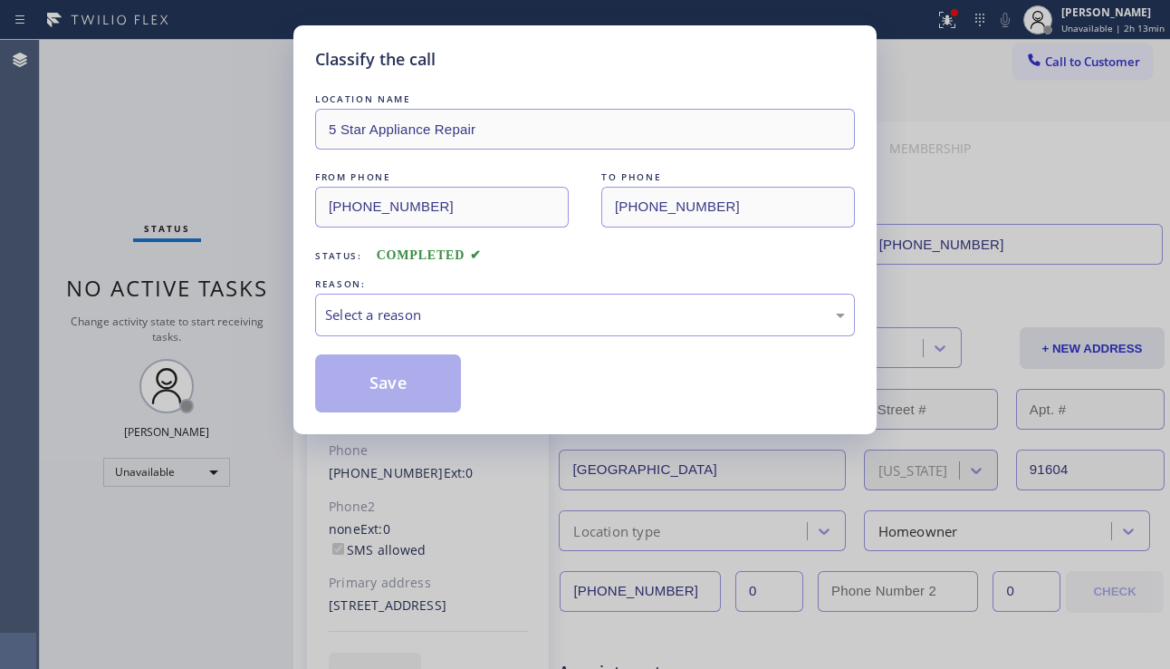
click at [408, 295] on div "Select a reason" at bounding box center [585, 315] width 540 height 43
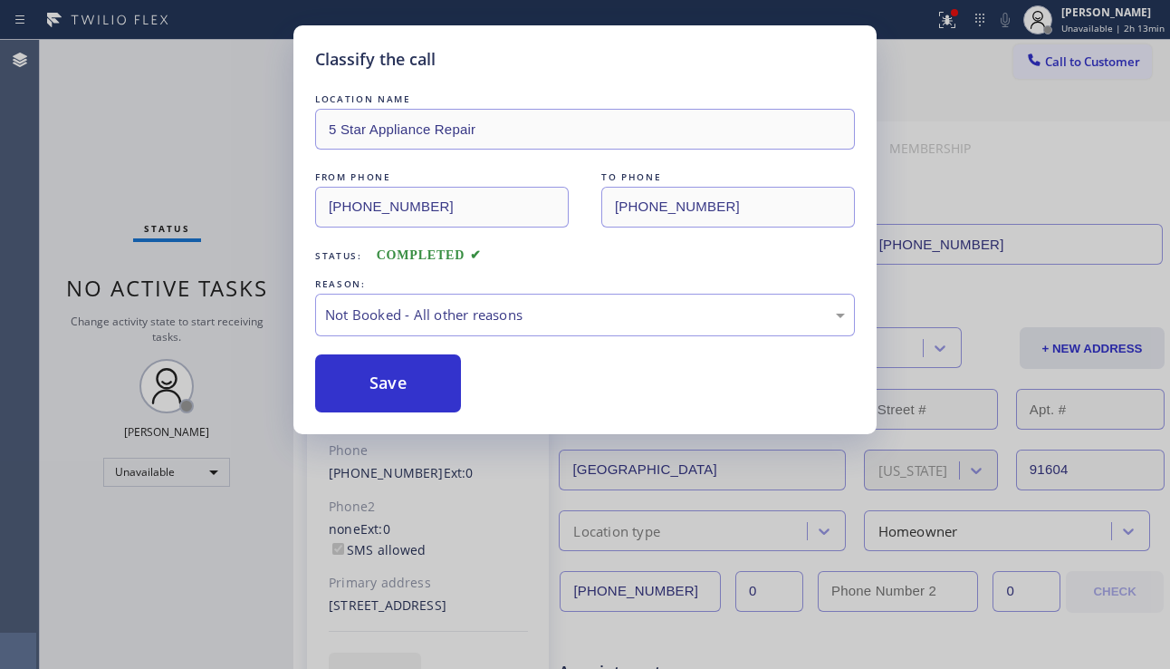
click at [396, 382] on button "Save" at bounding box center [388, 383] width 146 height 58
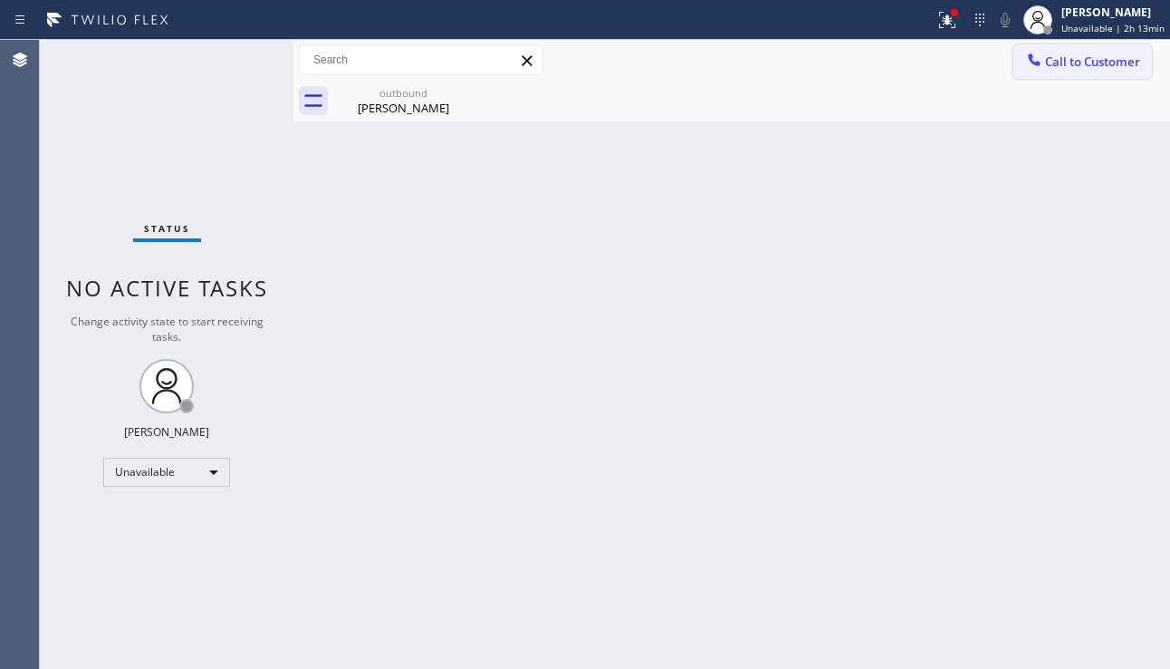
click at [1101, 63] on span "Call to Customer" at bounding box center [1092, 61] width 95 height 16
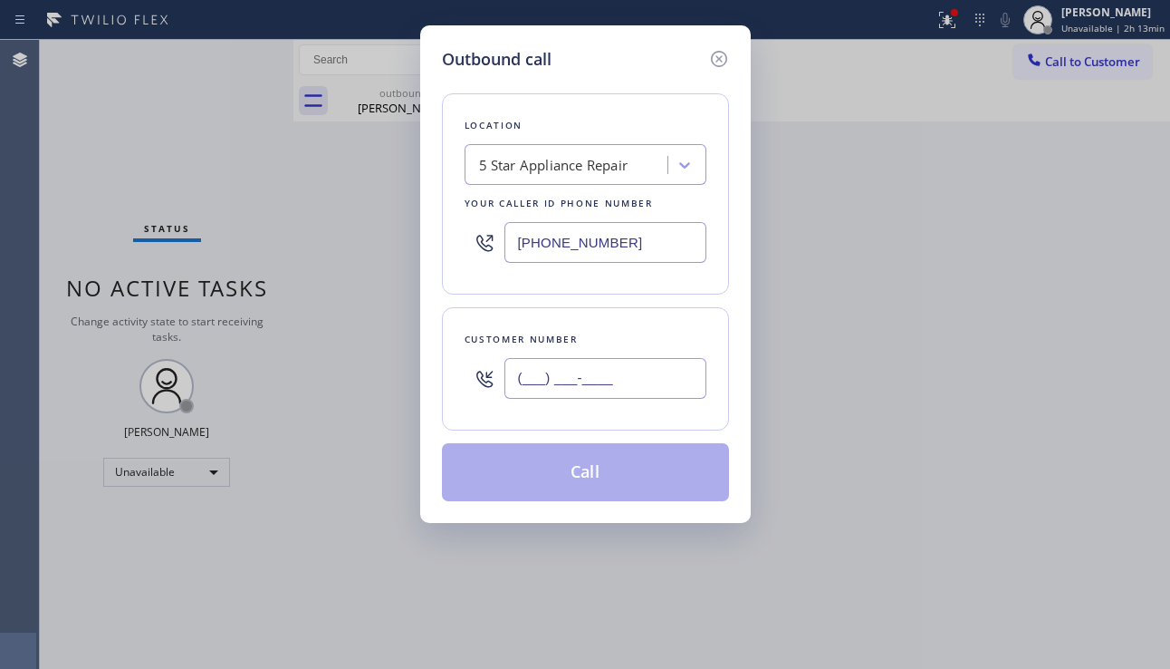
click at [677, 367] on input "(___) ___-____" at bounding box center [606, 378] width 202 height 41
paste input "646) 750-3991"
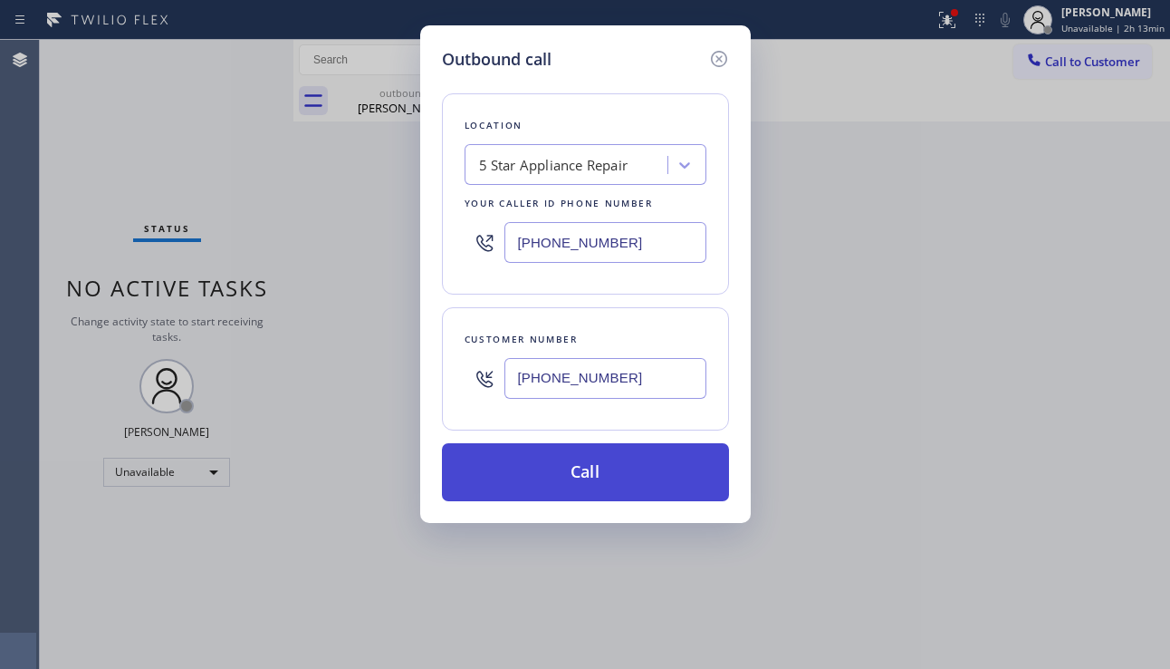
type input "(646) 750-3991"
click at [648, 467] on button "Call" at bounding box center [585, 472] width 287 height 58
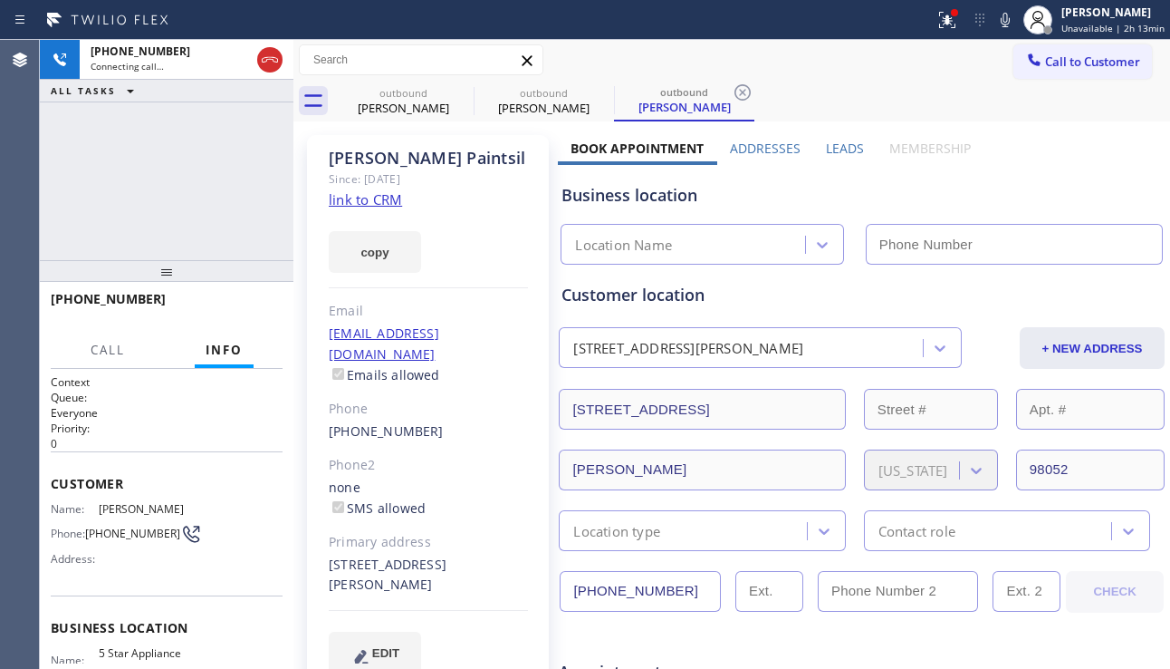
type input "[PHONE_NUMBER]"
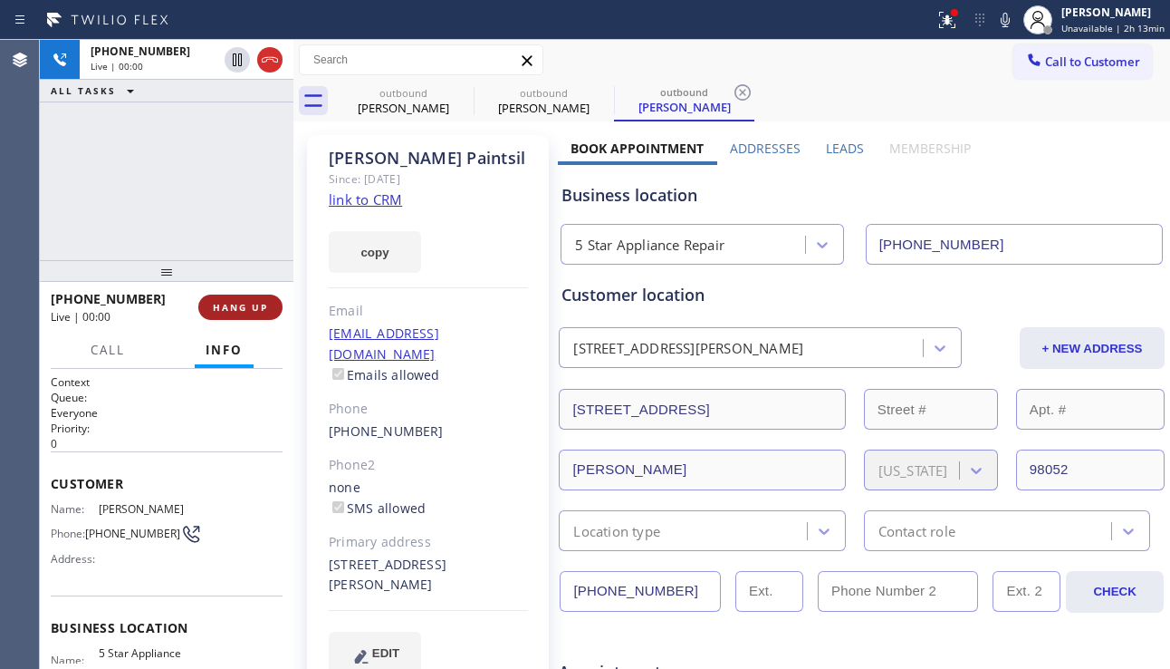
click at [243, 309] on span "HANG UP" at bounding box center [240, 307] width 55 height 13
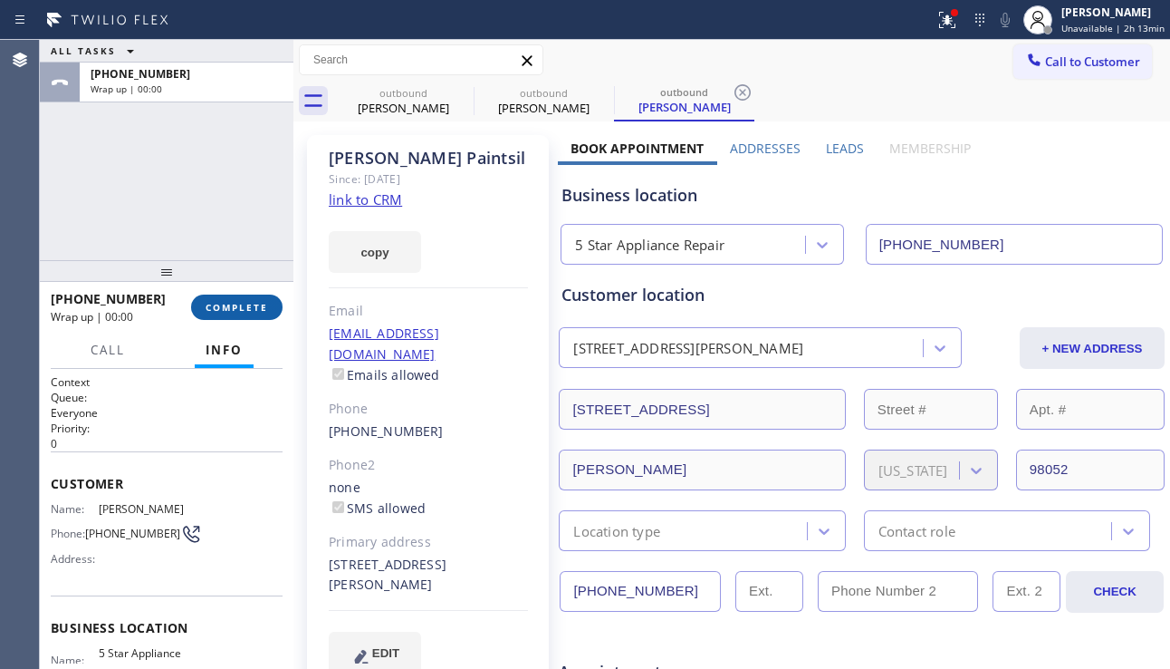
click at [204, 313] on button "COMPLETE" at bounding box center [237, 306] width 92 height 25
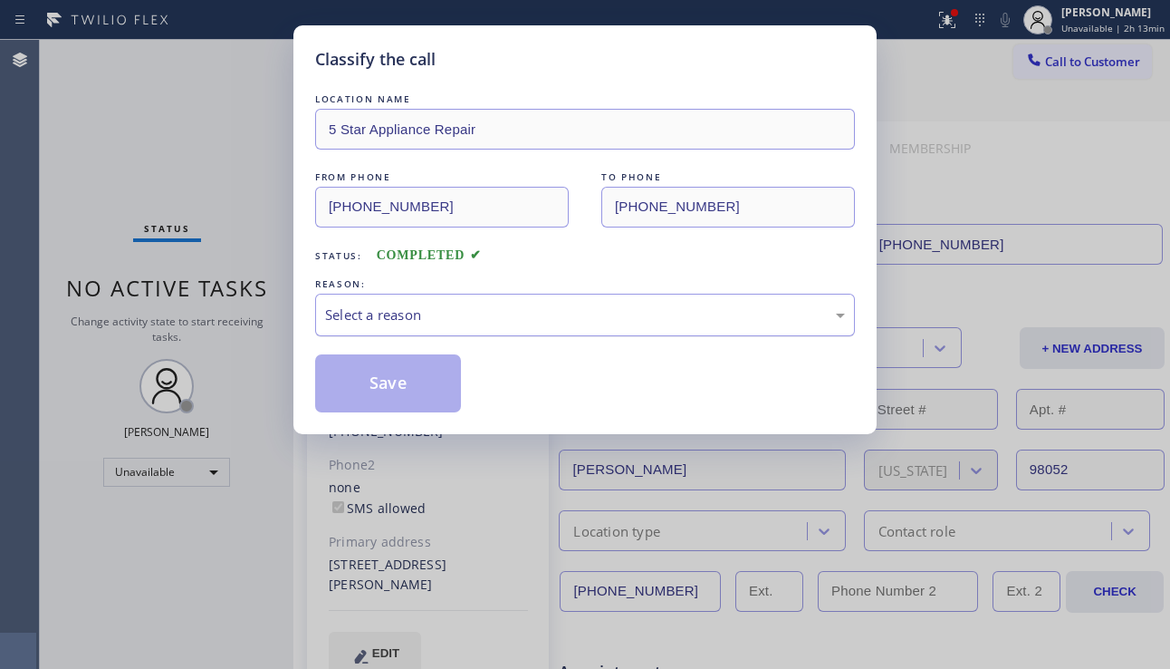
click at [390, 313] on div "Select a reason" at bounding box center [585, 314] width 520 height 21
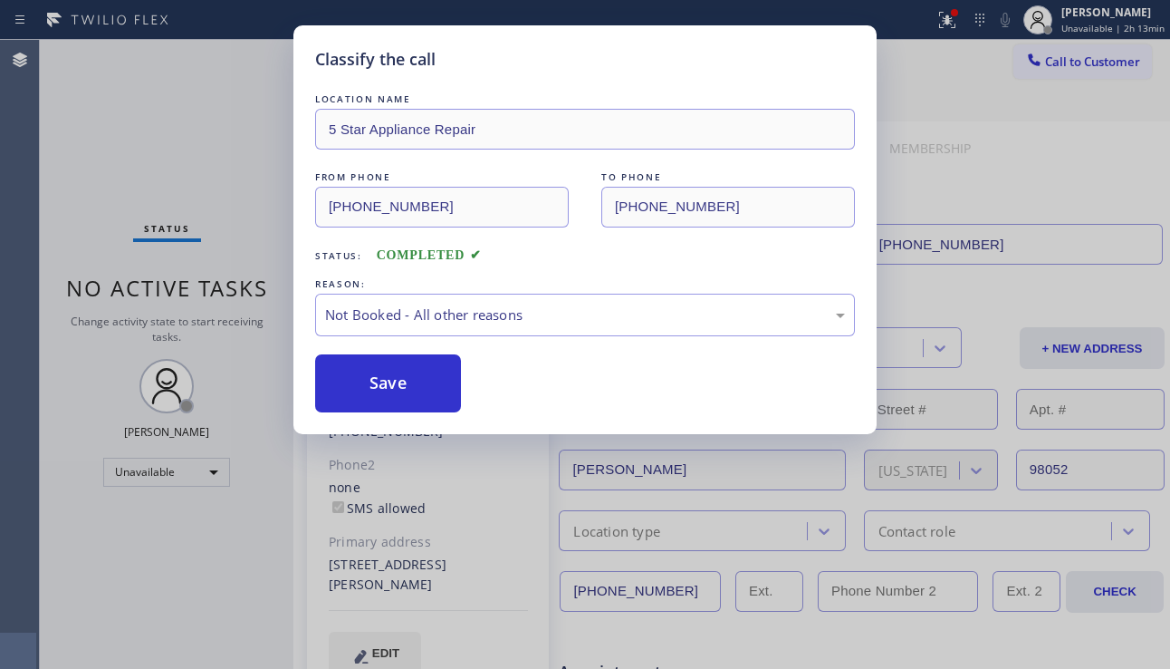
click at [352, 380] on button "Save" at bounding box center [388, 383] width 146 height 58
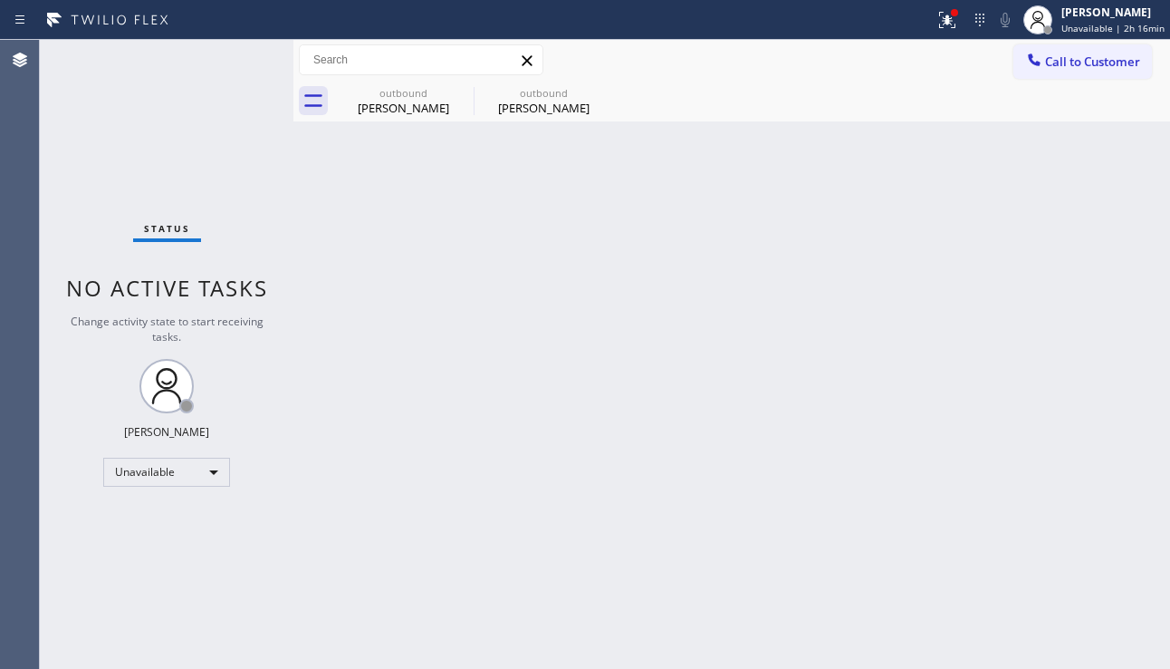
click at [133, 601] on div "Status No active tasks Change activity state to start receiving tasks. [PERSON_…" at bounding box center [167, 354] width 254 height 629
click at [149, 197] on div "Status No active tasks Change activity state to start receiving tasks. [PERSON_…" at bounding box center [167, 354] width 254 height 629
click at [1133, 382] on div "Back to Dashboard Change Sender ID Customers Technicians Select a contact Outbo…" at bounding box center [732, 354] width 877 height 629
click at [1054, 61] on span "Call to Customer" at bounding box center [1092, 61] width 95 height 16
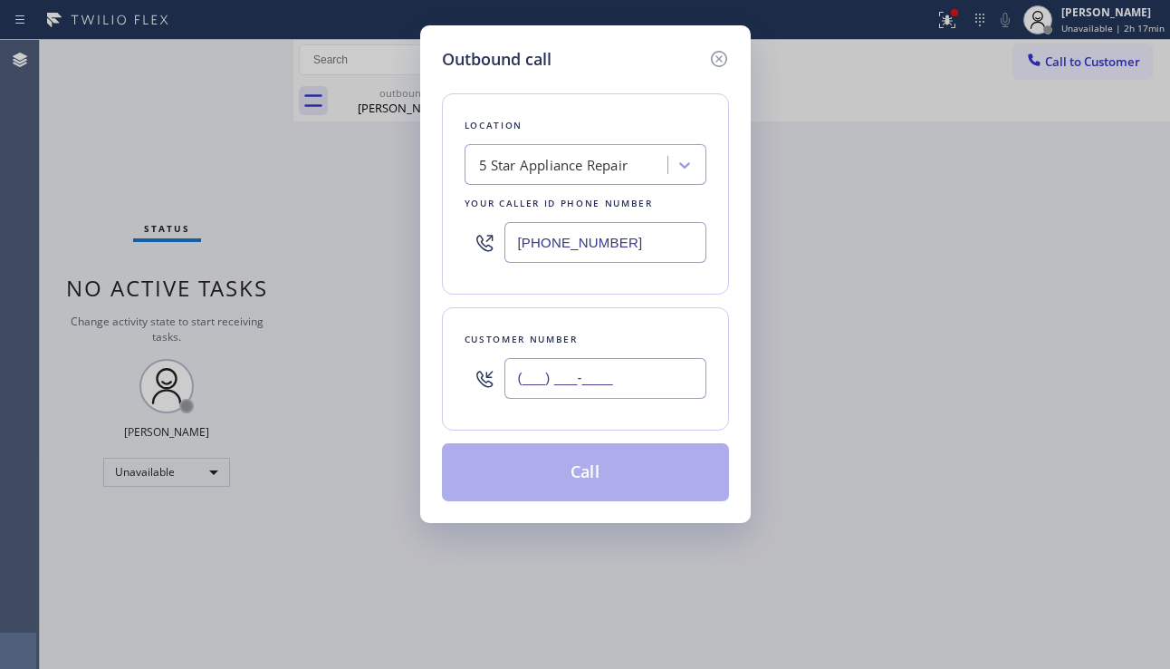
click at [584, 372] on input "(___) ___-____" at bounding box center [606, 378] width 202 height 41
paste input "847) 334-9188"
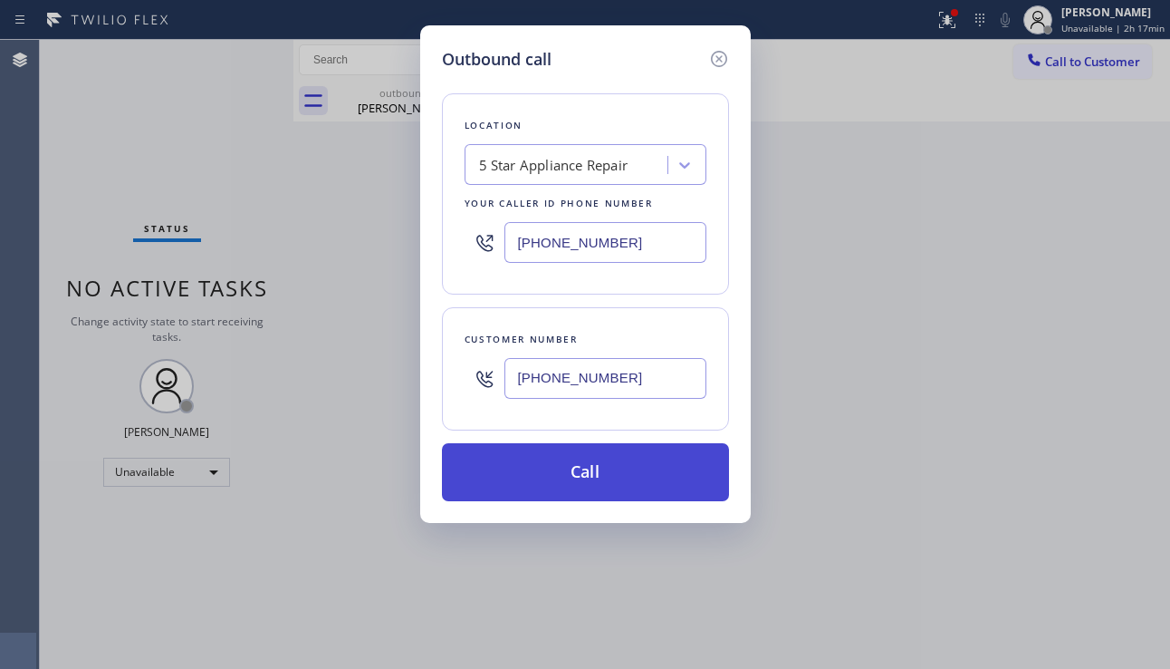
type input "[PHONE_NUMBER]"
click at [606, 487] on button "Call" at bounding box center [585, 472] width 287 height 58
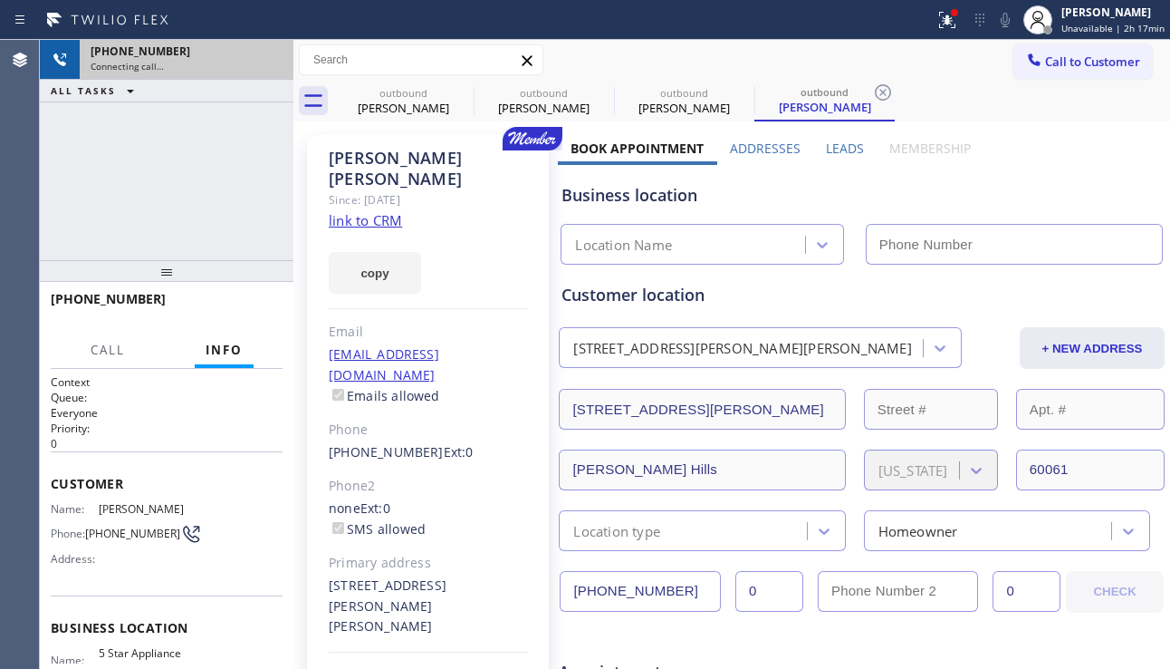
type input "[PHONE_NUMBER]"
click at [270, 71] on button at bounding box center [269, 59] width 25 height 25
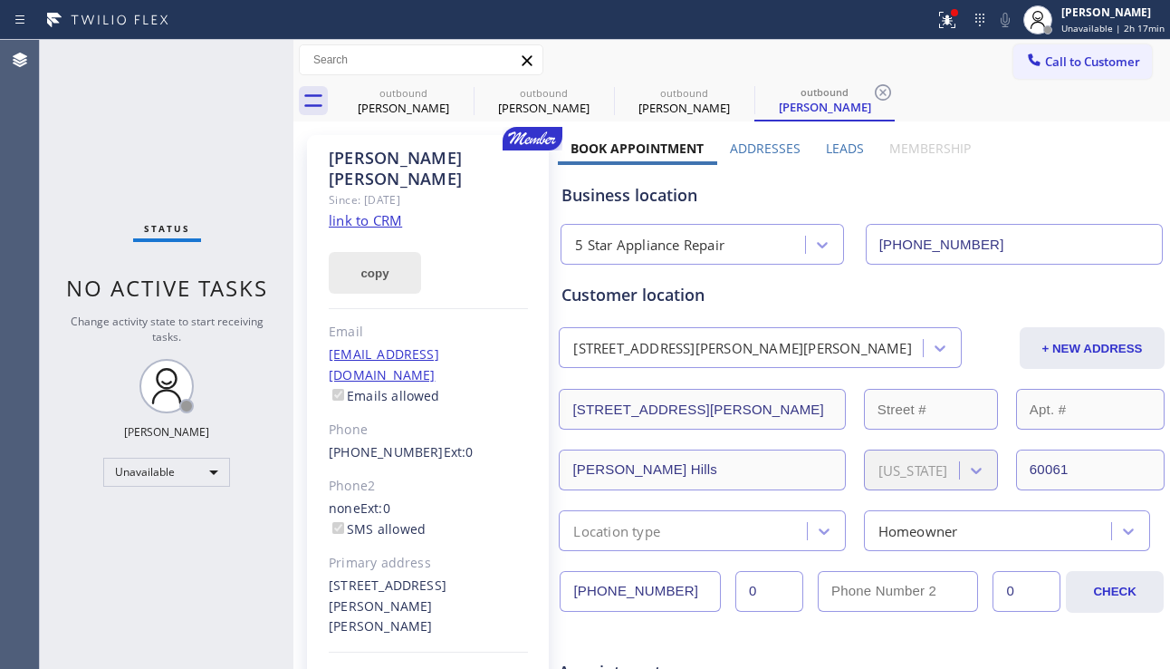
click at [365, 252] on button "copy" at bounding box center [375, 273] width 92 height 42
click at [1065, 180] on div "Business location 5 Star Appliance Repair [PHONE_NUMBER]" at bounding box center [862, 215] width 608 height 100
click at [826, 143] on label "Leads" at bounding box center [845, 148] width 38 height 17
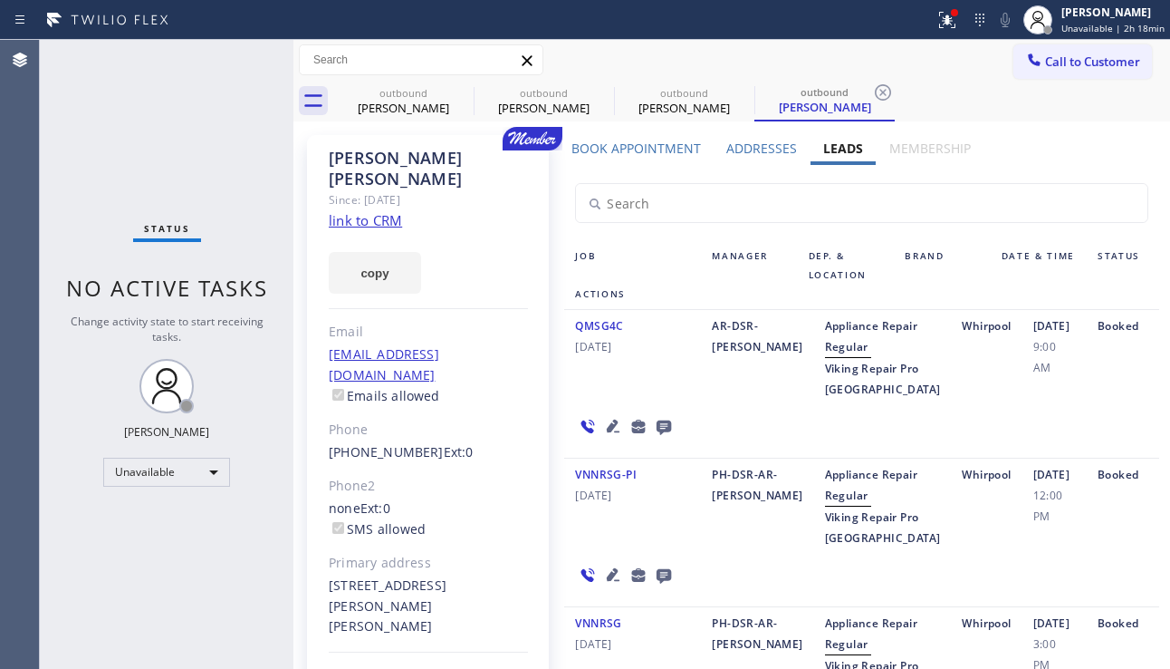
click at [747, 155] on label "Addresses" at bounding box center [762, 148] width 71 height 17
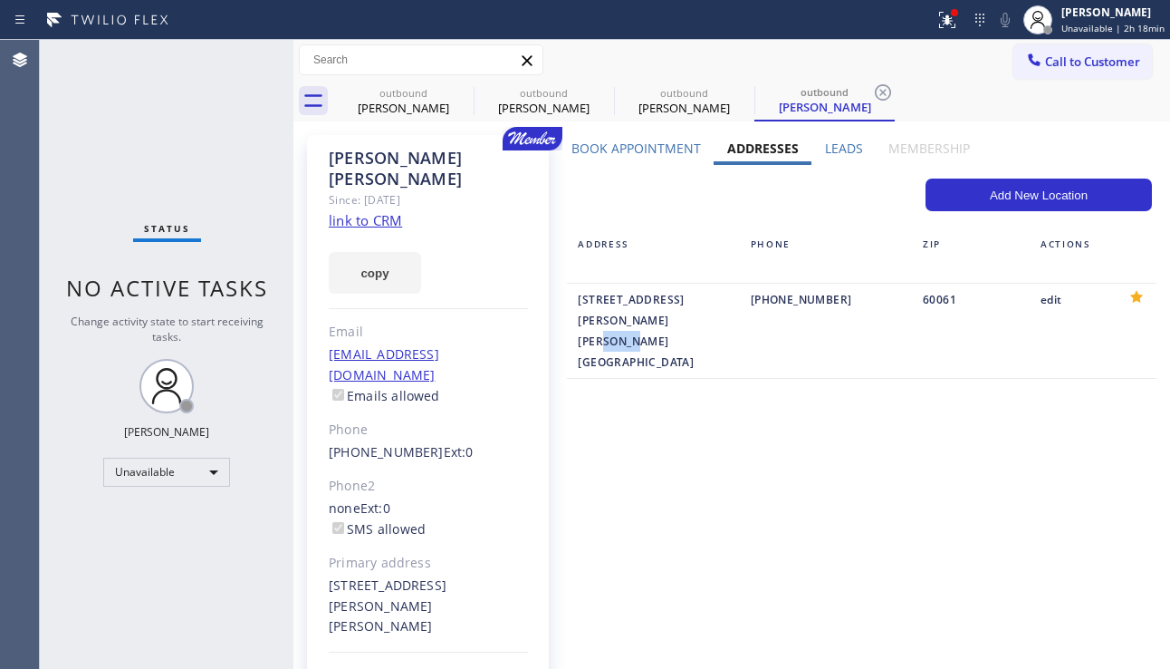
drag, startPoint x: 680, startPoint y: 321, endPoint x: 650, endPoint y: 327, distance: 31.4
click at [650, 327] on div "424 Kennedy Place Vernon Hills, 60061 IL USA" at bounding box center [653, 330] width 150 height 83
copy div "60061"
click at [1083, 494] on div "Book Appointment Addresses Leads Membership Business location 5 Star Appliance …" at bounding box center [862, 443] width 608 height 606
click at [825, 148] on label "Leads" at bounding box center [844, 148] width 38 height 17
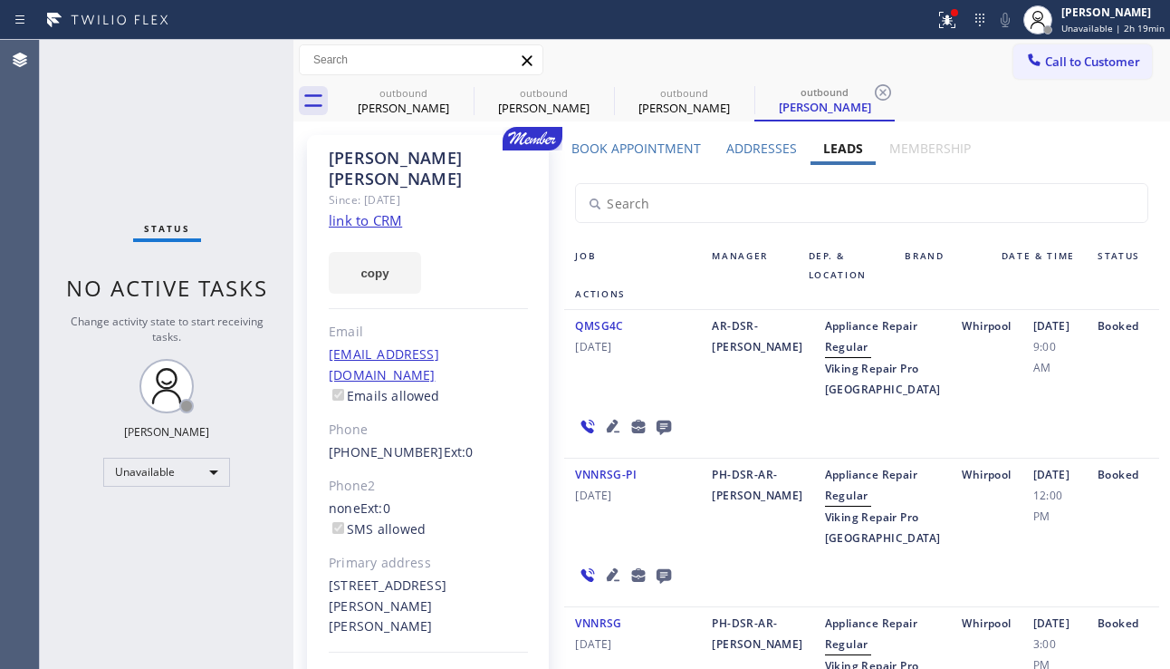
click at [607, 432] on icon at bounding box center [613, 425] width 13 height 13
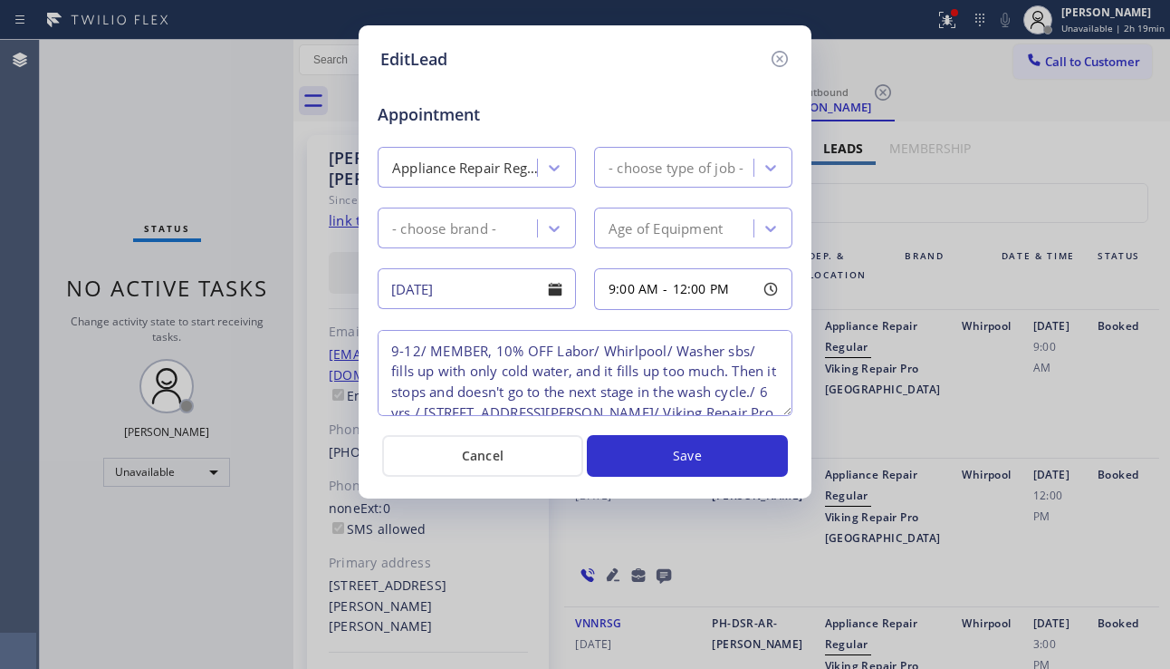
type textarea "9-12/ MEMBER, 10% OFF Labor/ Whirlpool/ Washer sbs/ fills up with only cold wat…"
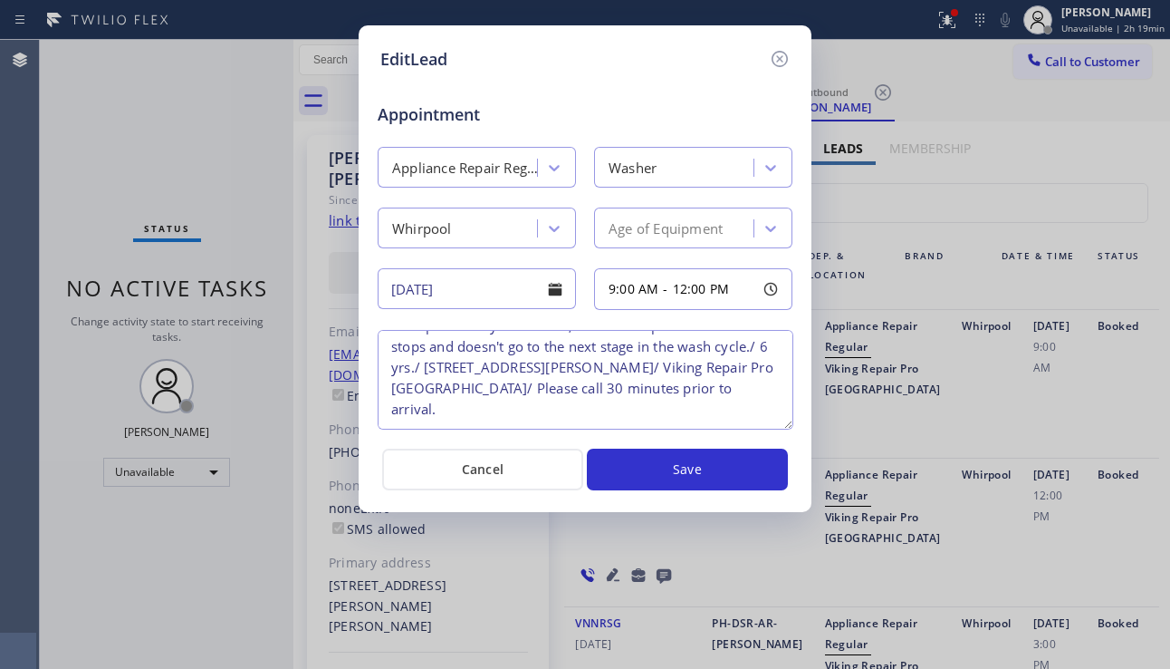
scroll to position [48, 0]
drag, startPoint x: 783, startPoint y: 409, endPoint x: 784, endPoint y: 441, distance: 31.7
click at [784, 429] on textarea "9-12/ MEMBER, 10% OFF Labor/ Whirlpool/ Washer sbs/ fills up with only cold wat…" at bounding box center [586, 380] width 416 height 100
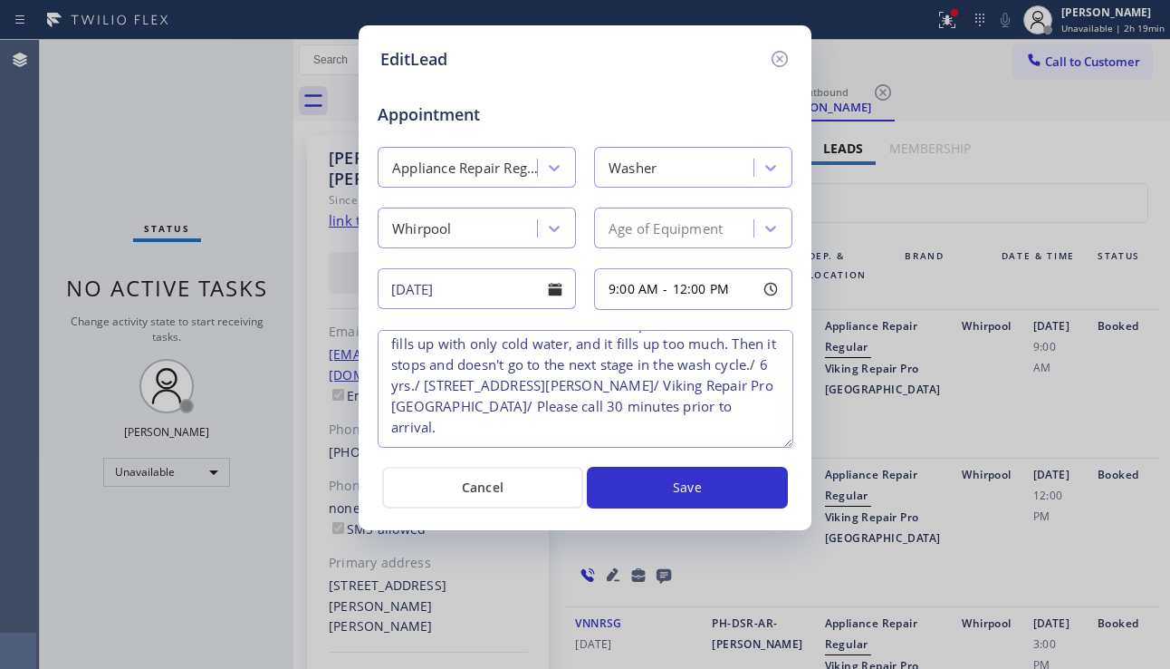
drag, startPoint x: 479, startPoint y: 365, endPoint x: 752, endPoint y: 364, distance: 272.7
click at [752, 364] on textarea "9-12/ MEMBER, 10% OFF Labor/ Whirlpool/ Washer sbs/ fills up with only cold wat…" at bounding box center [586, 389] width 416 height 118
click at [744, 363] on textarea "9-12/ MEMBER, 10% OFF Labor/ Whirlpool/ Washer sbs/ fills up with only cold wat…" at bounding box center [586, 389] width 416 height 118
click at [754, 362] on textarea "9-12/ MEMBER, 10% OFF Labor/ Whirlpool/ Washer sbs/ fills up with only cold wat…" at bounding box center [586, 389] width 416 height 118
drag, startPoint x: 749, startPoint y: 364, endPoint x: 716, endPoint y: 365, distance: 33.5
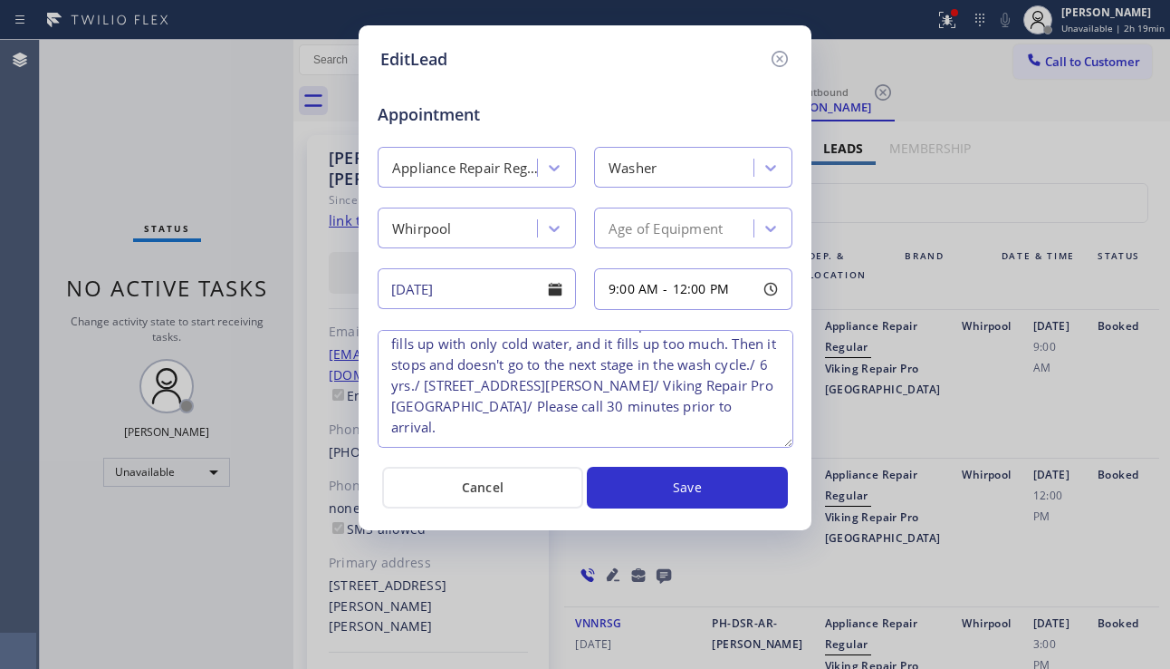
click at [716, 365] on textarea "9-12/ MEMBER, 10% OFF Labor/ Whirlpool/ Washer sbs/ fills up with only cold wat…" at bounding box center [586, 389] width 416 height 118
click at [785, 66] on icon at bounding box center [780, 59] width 22 height 22
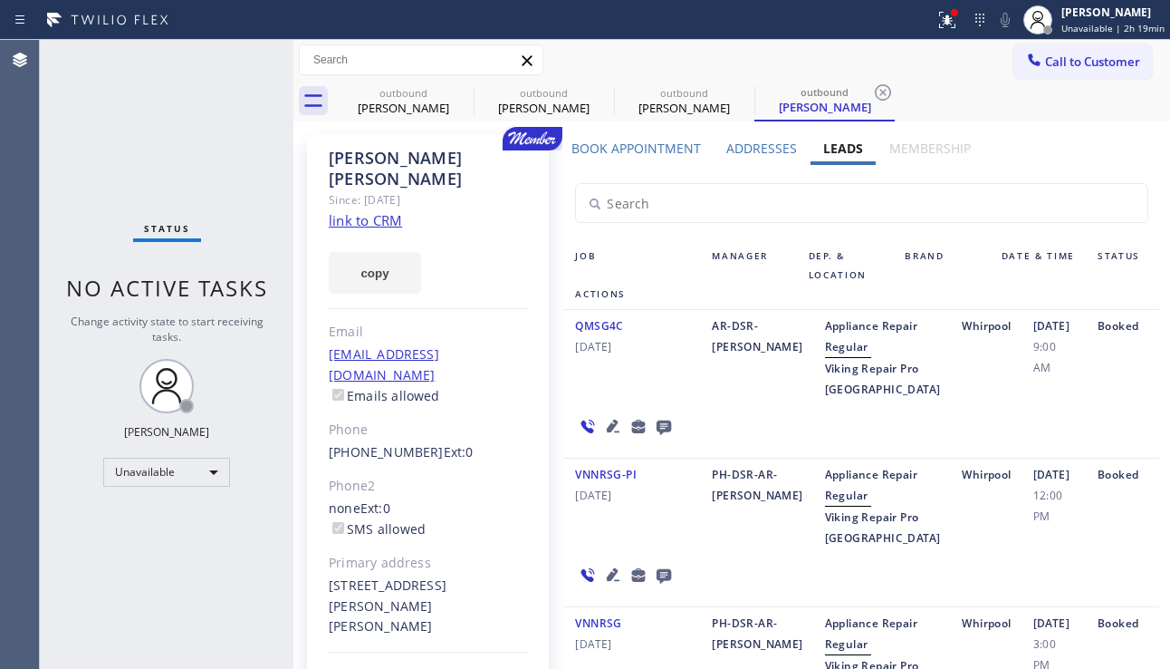
click at [179, 502] on div "Status No active tasks Change activity state to start receiving tasks. [PERSON_…" at bounding box center [167, 354] width 254 height 629
click at [250, 226] on div "Status No active tasks Change activity state to start receiving tasks. [PERSON_…" at bounding box center [167, 354] width 254 height 629
drag, startPoint x: 1122, startPoint y: 434, endPoint x: 1100, endPoint y: 437, distance: 21.9
click at [1122, 400] on div "Booked" at bounding box center [1123, 357] width 72 height 84
click at [210, 477] on div "Unavailable" at bounding box center [166, 472] width 127 height 29
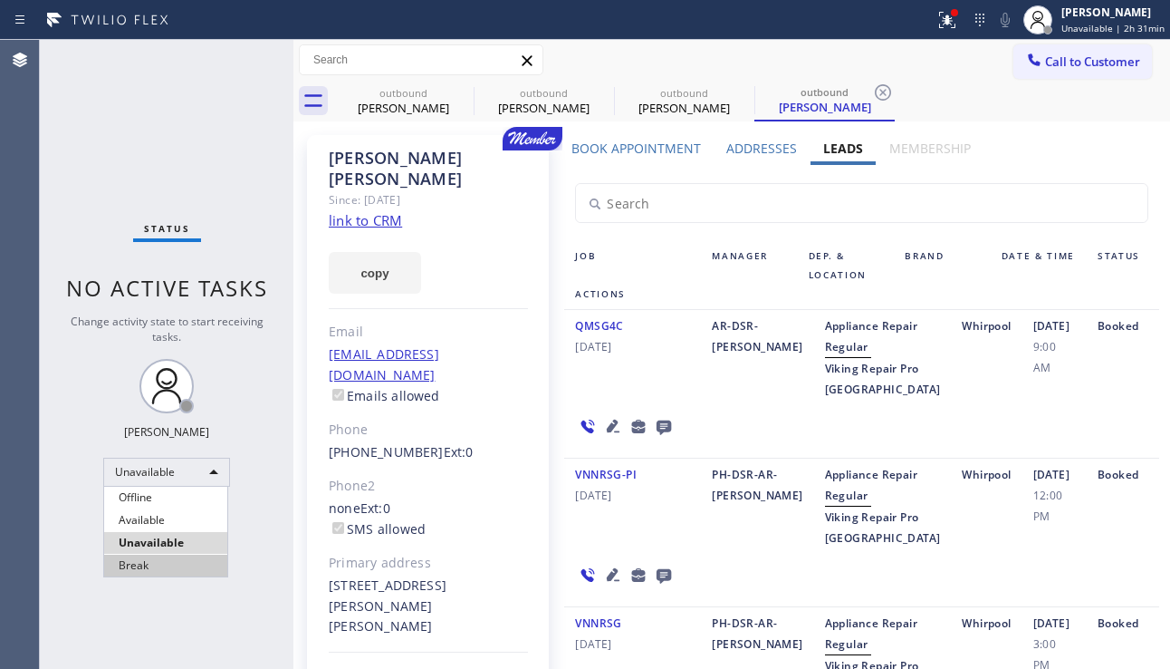
click at [158, 560] on li "Break" at bounding box center [165, 565] width 123 height 22
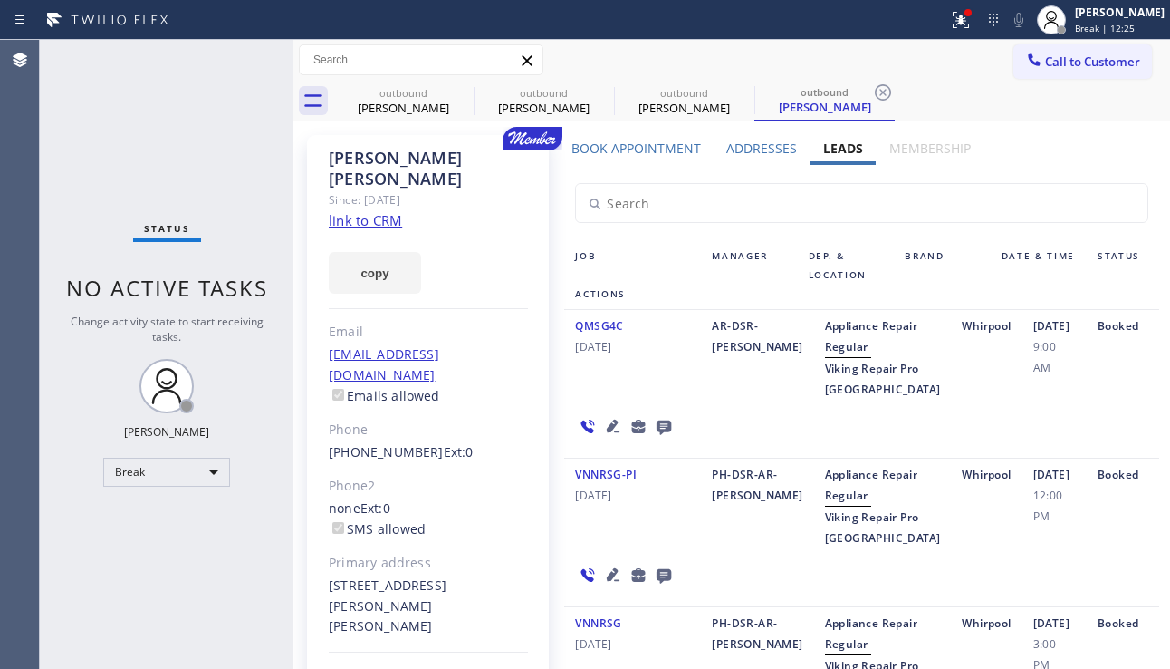
drag, startPoint x: 89, startPoint y: 566, endPoint x: 130, endPoint y: 533, distance: 52.8
click at [90, 565] on div "Status No active tasks Change activity state to start receiving tasks. [PERSON_…" at bounding box center [167, 354] width 254 height 629
click at [185, 482] on div "Break" at bounding box center [166, 472] width 127 height 29
click at [150, 541] on li "Unavailable" at bounding box center [165, 543] width 123 height 22
click at [140, 554] on div "Status No active tasks Change activity state to start receiving tasks. [PERSON_…" at bounding box center [167, 354] width 254 height 629
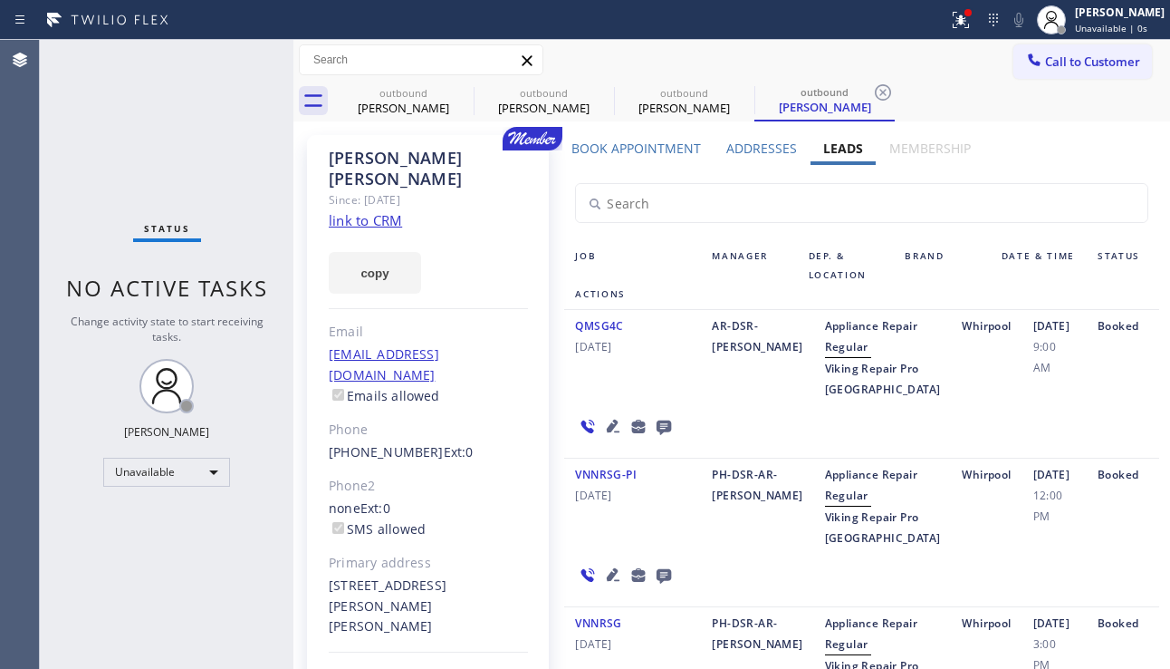
click at [135, 579] on div "Status No active tasks Change activity state to start receiving tasks. [PERSON_…" at bounding box center [167, 354] width 254 height 629
click at [233, 555] on div "Status No active tasks Change activity state to start receiving tasks. [PERSON_…" at bounding box center [167, 354] width 254 height 629
click at [151, 501] on div "Status No active tasks Change activity state to start receiving tasks. [PERSON_…" at bounding box center [167, 354] width 254 height 629
click at [1099, 400] on div "Booked" at bounding box center [1123, 357] width 72 height 84
